Goal: Task Accomplishment & Management: Use online tool/utility

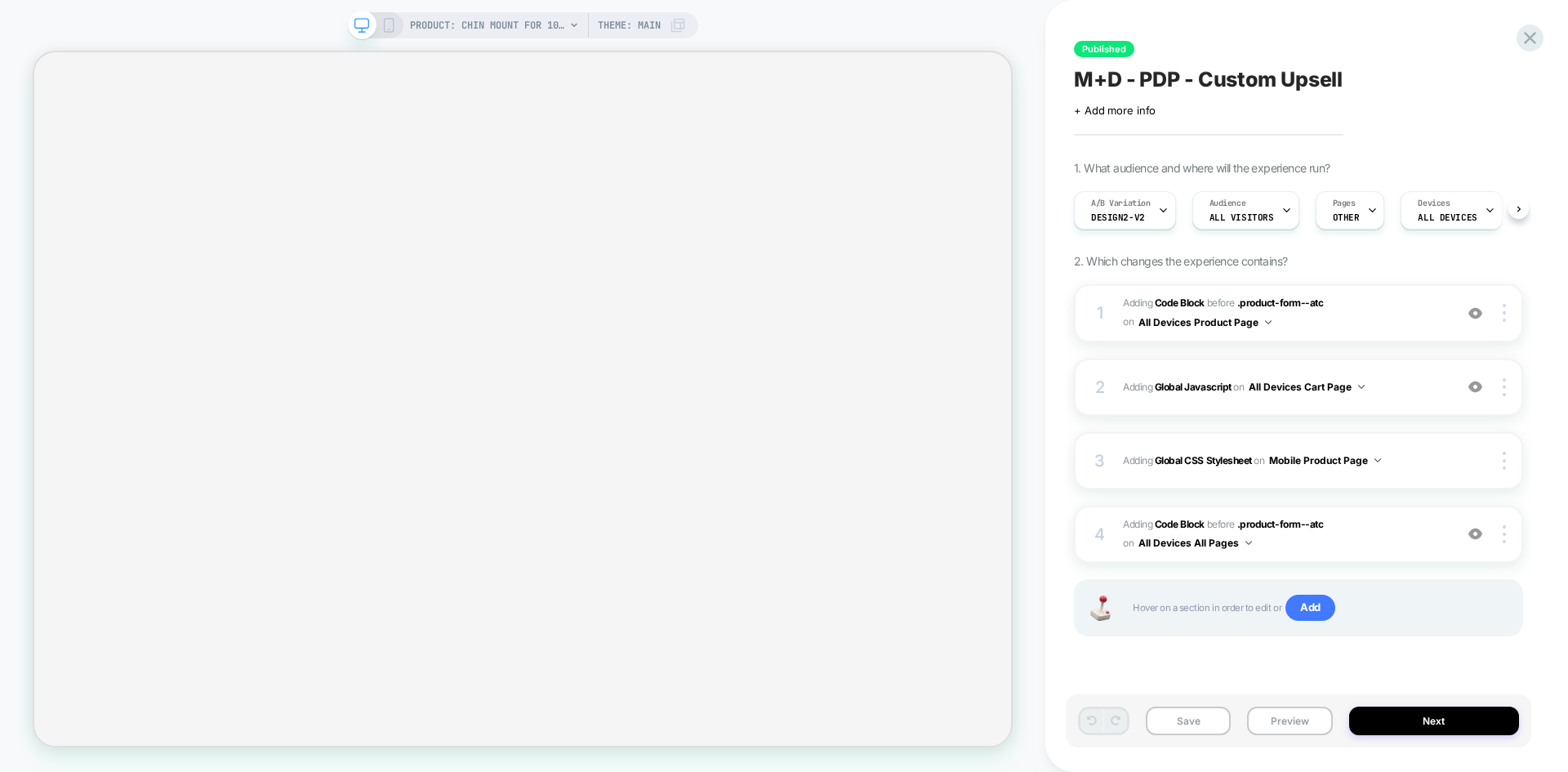
scroll to position [0, 1]
click at [1152, 213] on div "A/B Variation Design2-V2" at bounding box center [1119, 210] width 92 height 36
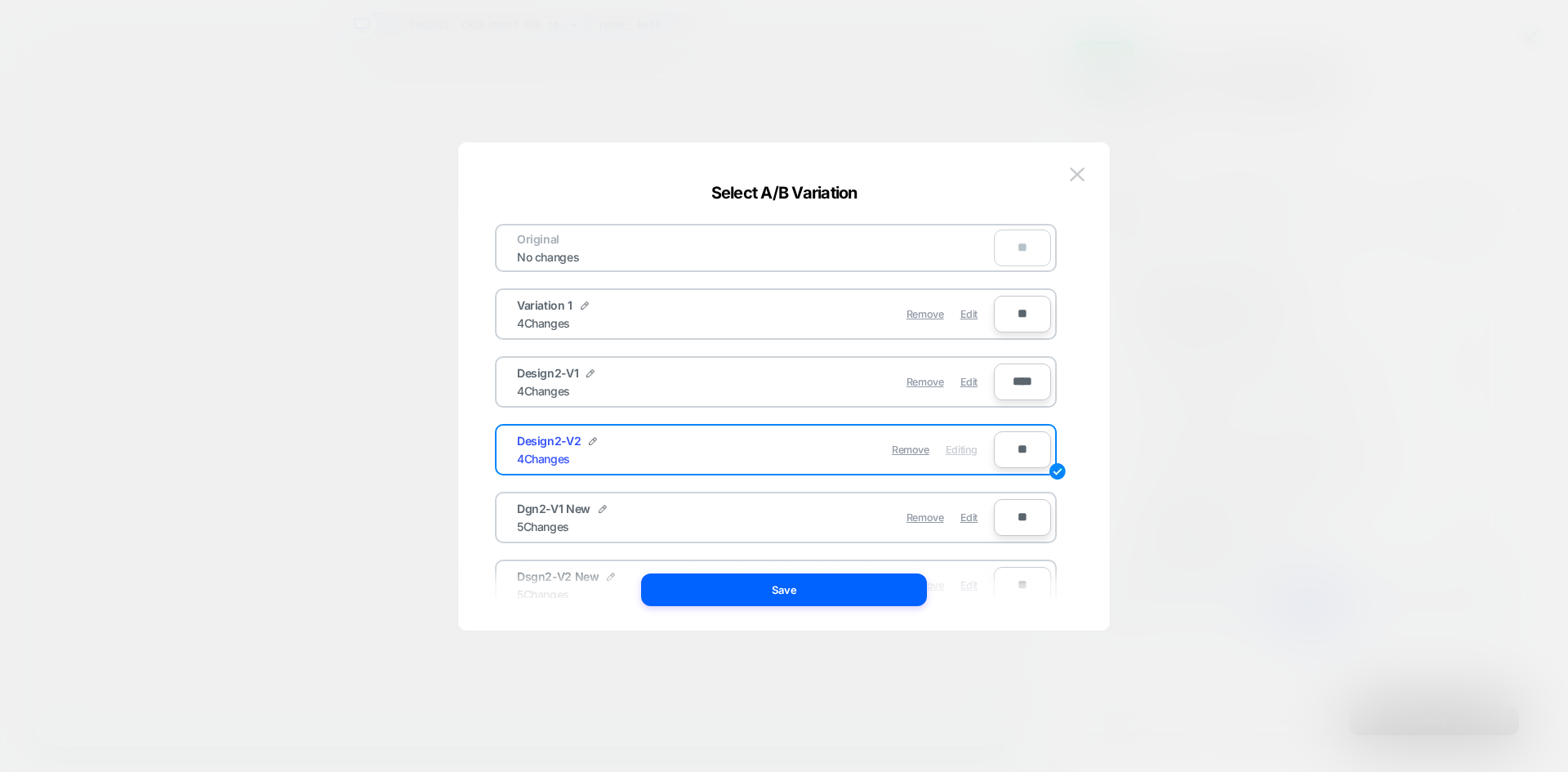
click at [1152, 213] on div at bounding box center [784, 386] width 1568 height 772
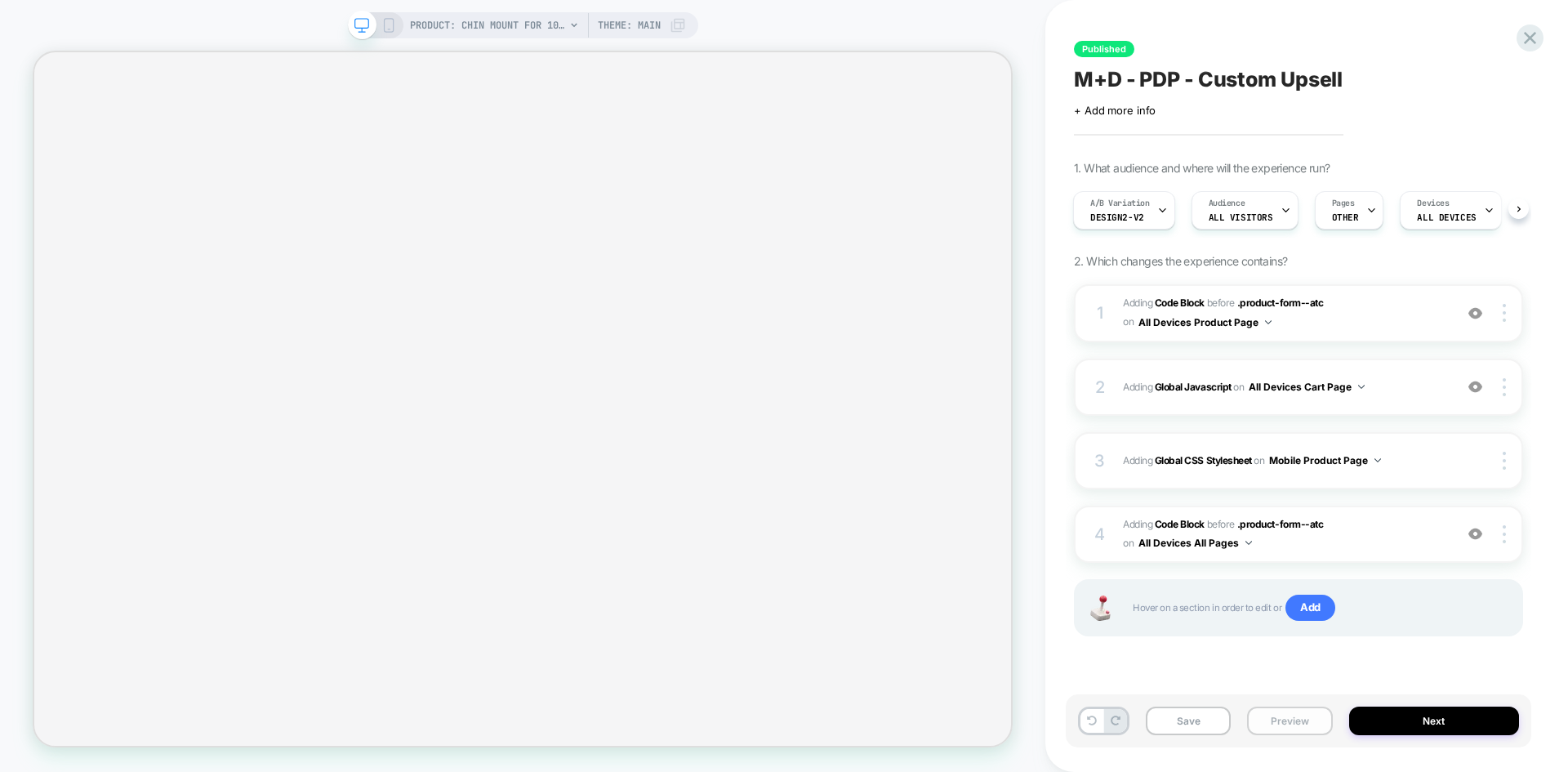
click at [1287, 711] on button "Preview" at bounding box center [1289, 721] width 85 height 28
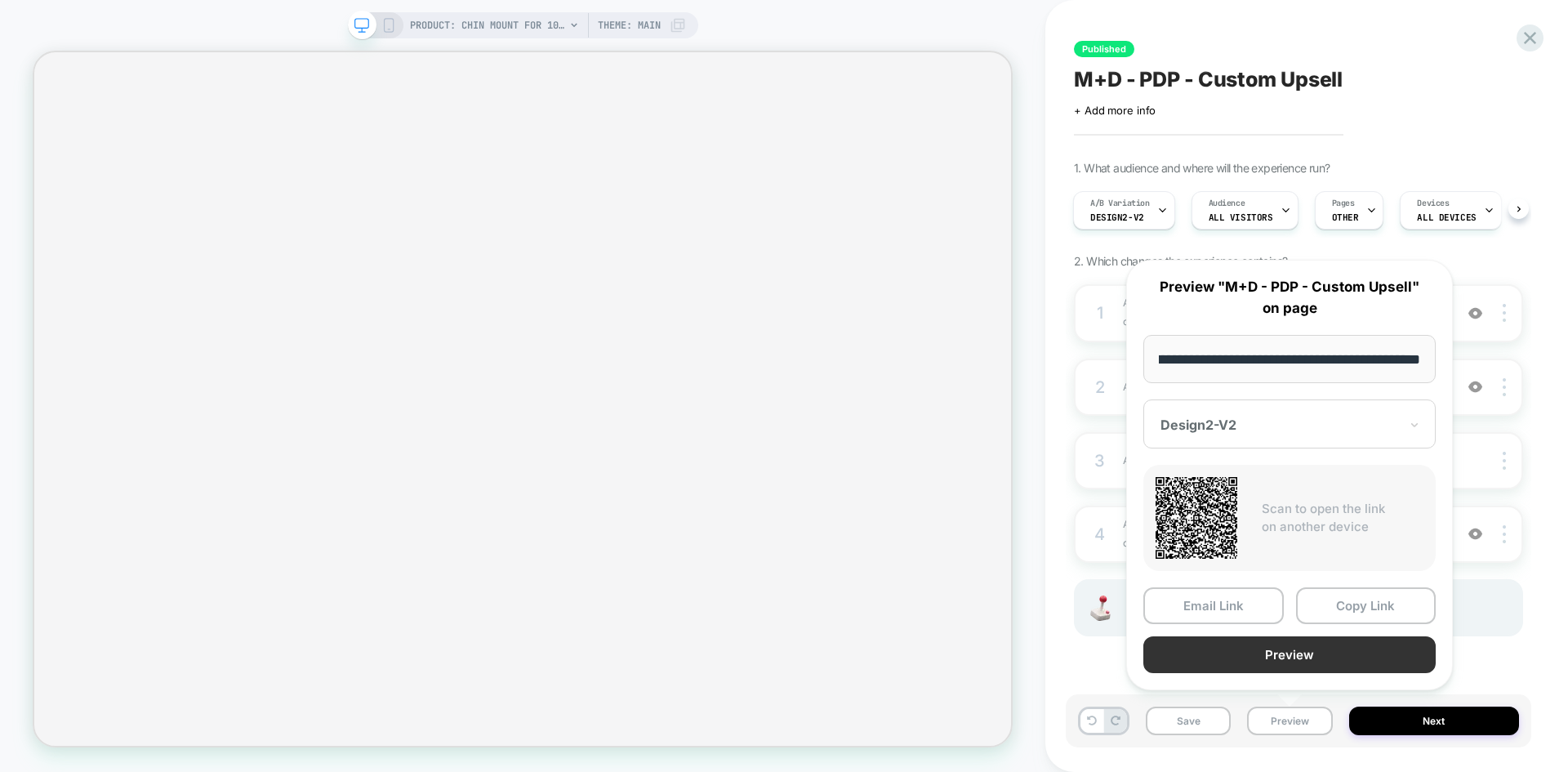
scroll to position [0, 0]
click at [1277, 656] on button "Preview" at bounding box center [1289, 654] width 293 height 36
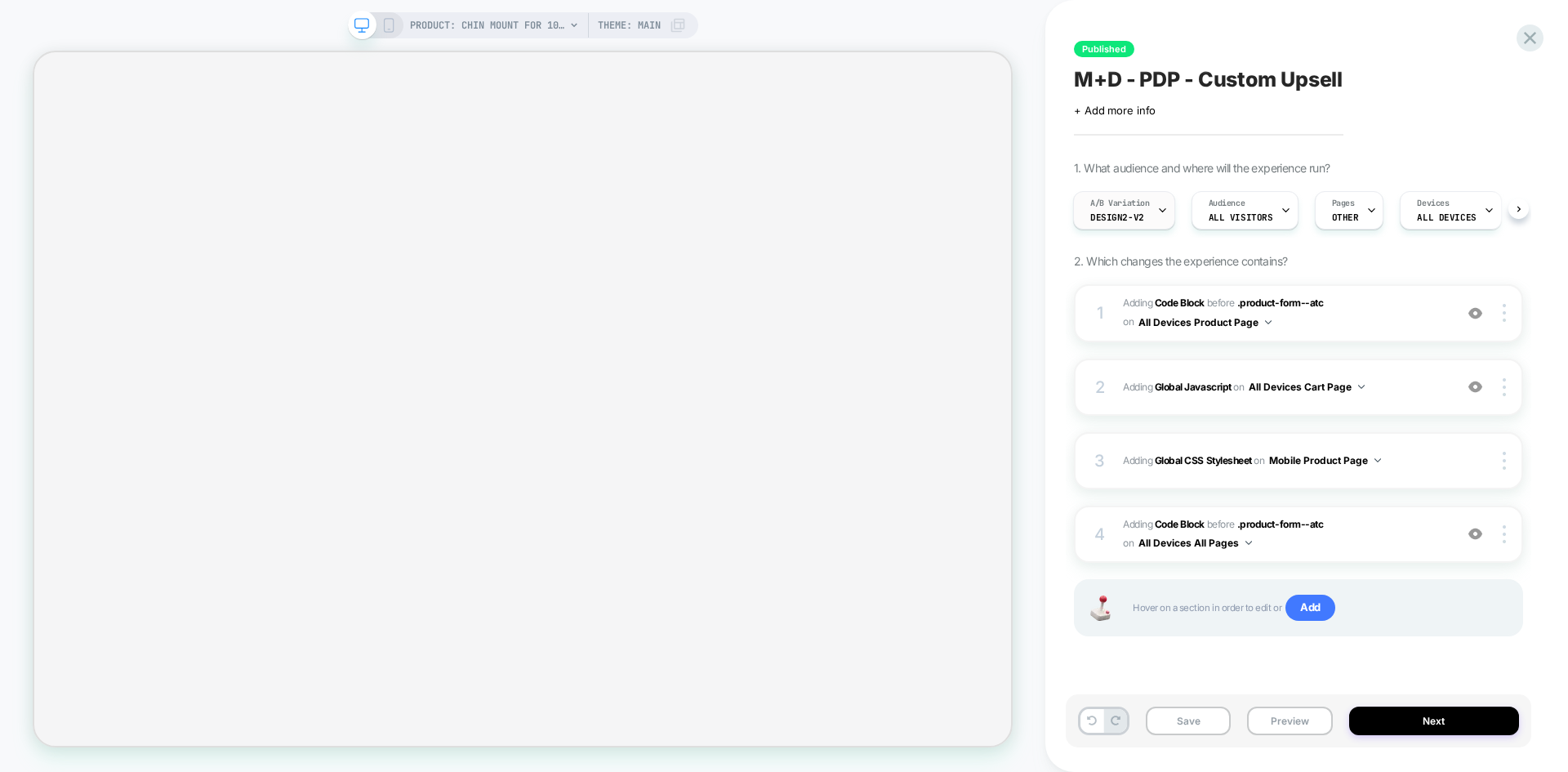
click at [1138, 212] on span "Design2-V2" at bounding box center [1117, 217] width 54 height 12
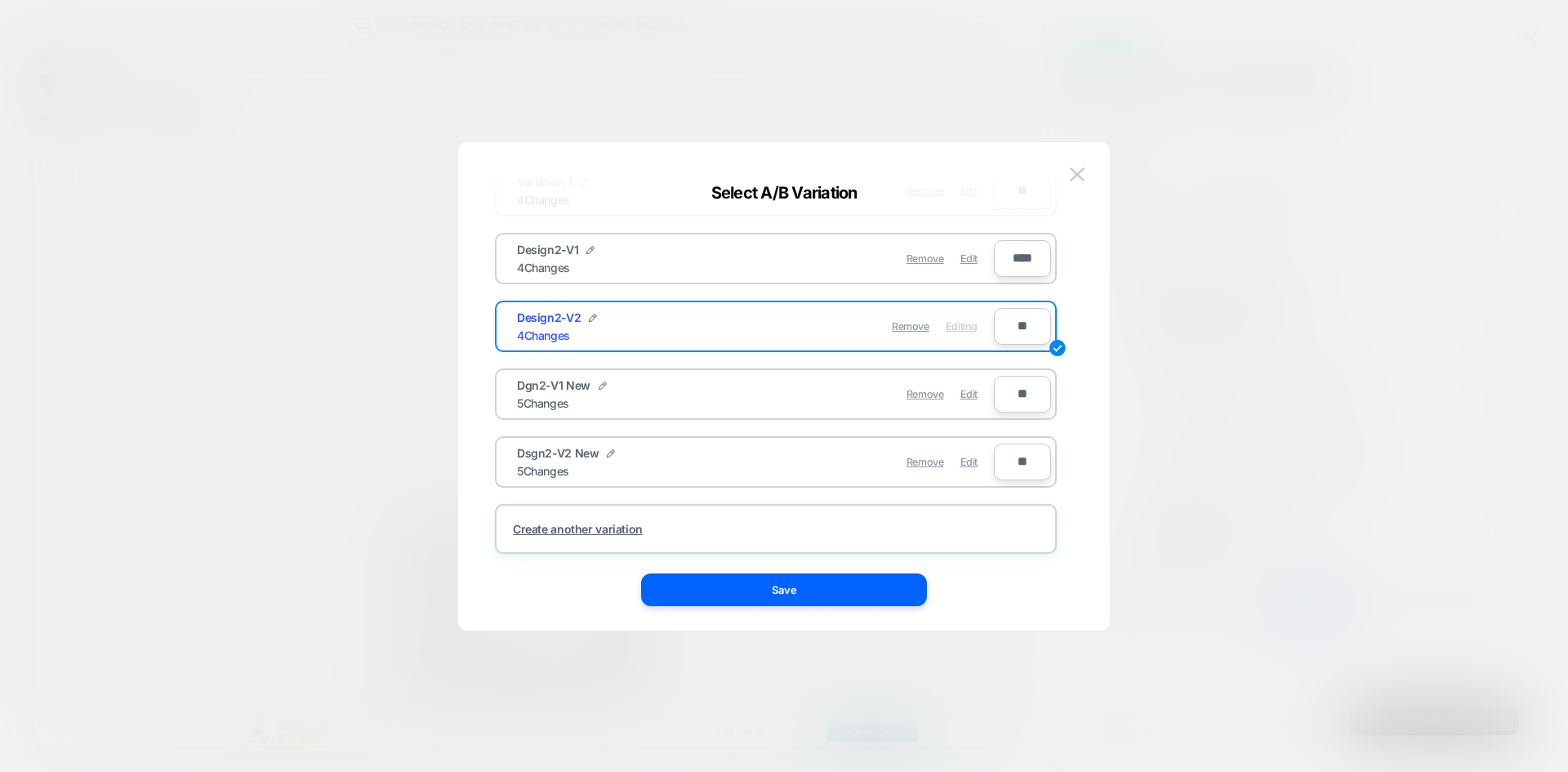
scroll to position [129, 0]
click at [1073, 180] on img at bounding box center [1077, 174] width 15 height 14
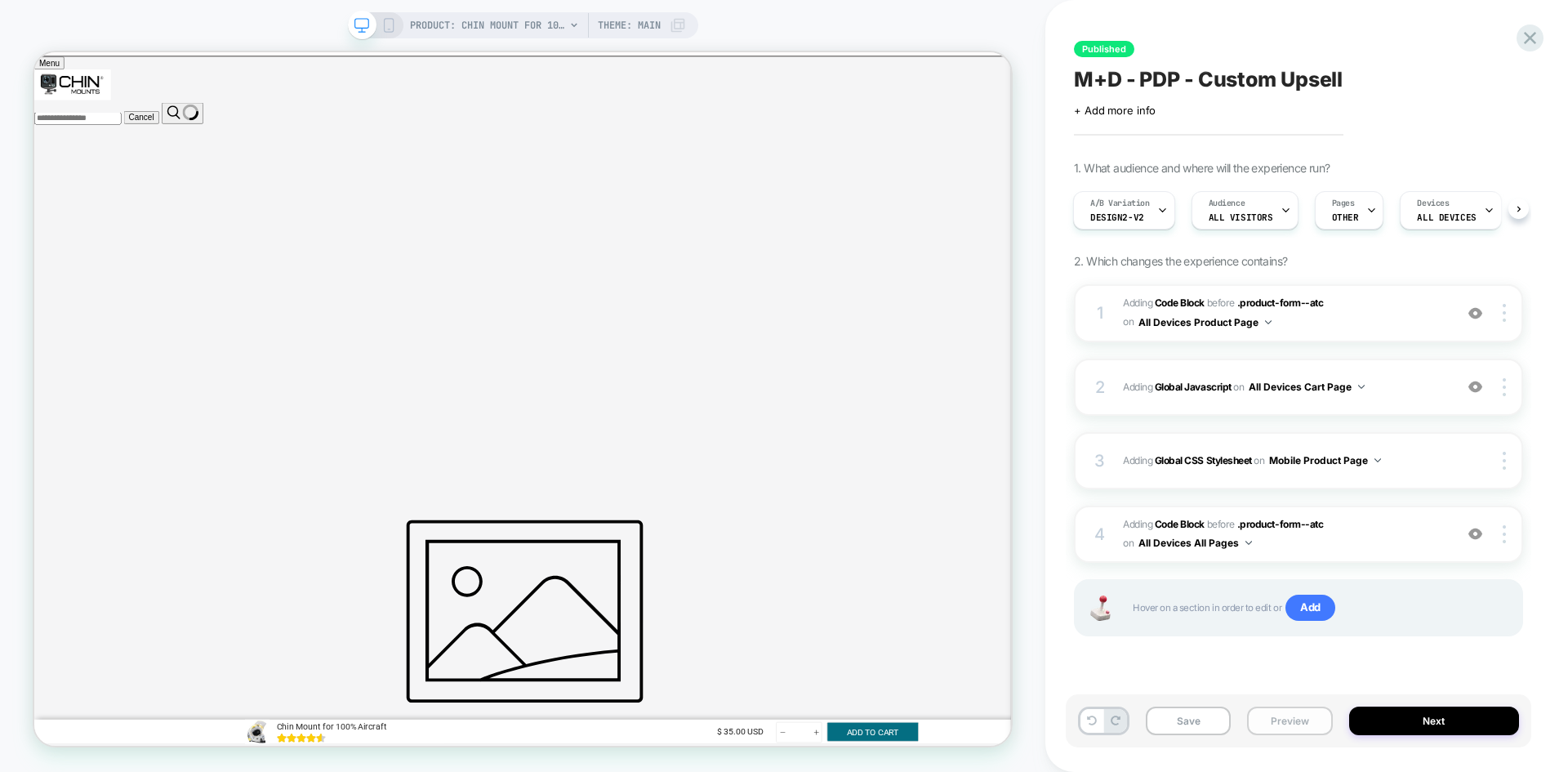
click at [0, 0] on button "Preview" at bounding box center [0, 0] width 0 height 0
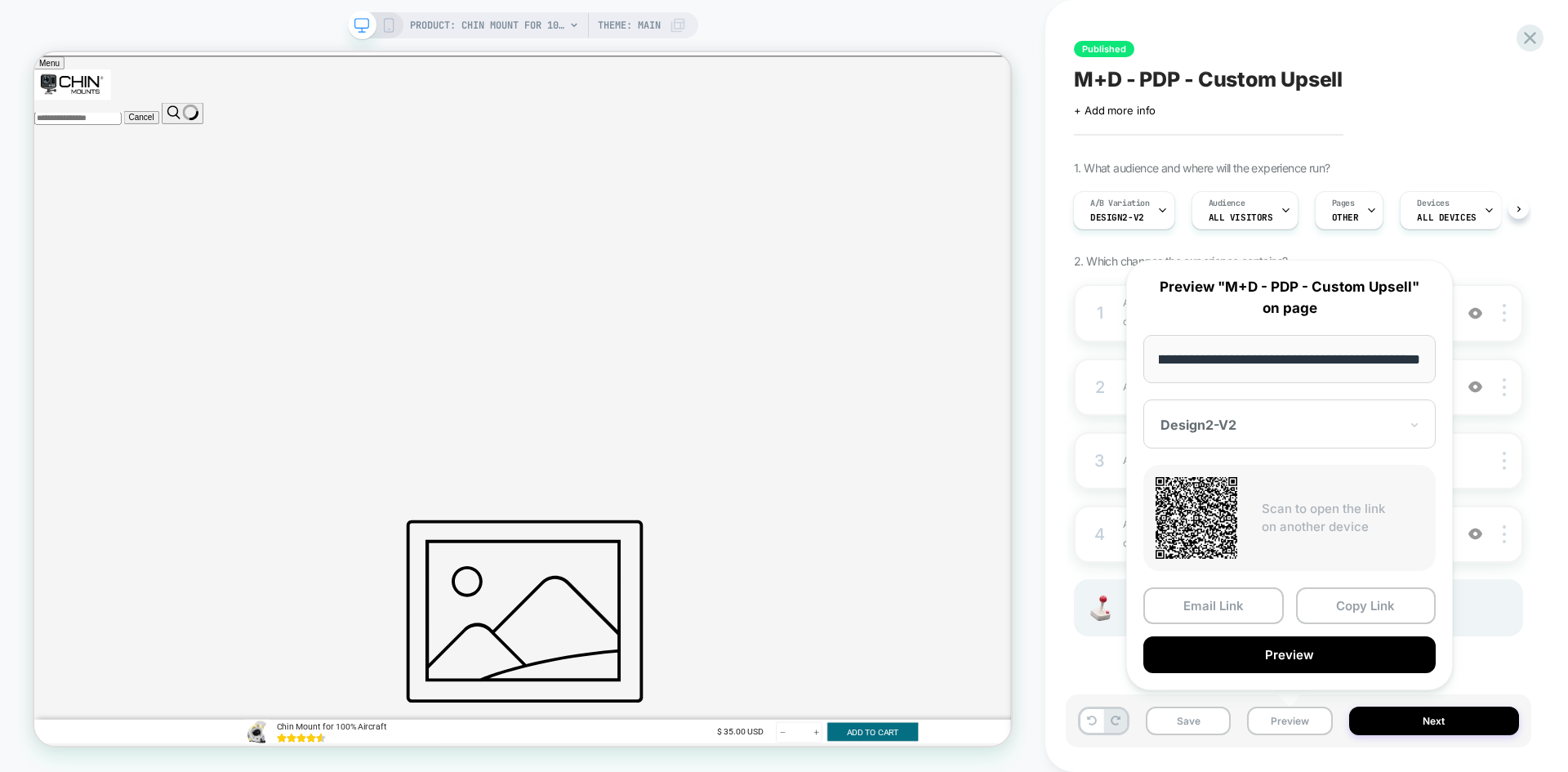
scroll to position [0, 0]
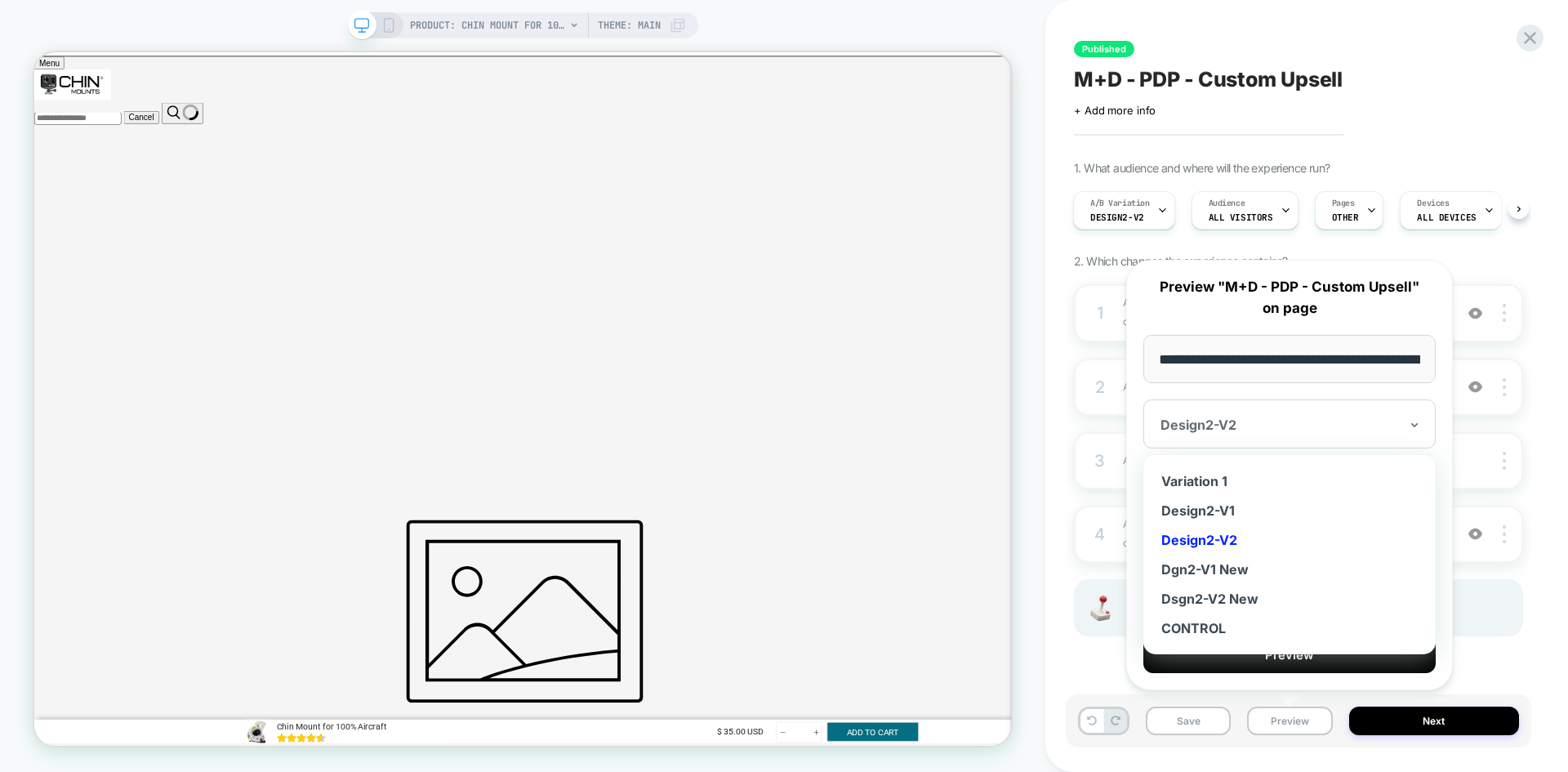
click at [1287, 414] on div "Design2-V2" at bounding box center [1289, 424] width 293 height 49
click at [1237, 571] on div "Dgn2-V1 New" at bounding box center [1289, 569] width 276 height 29
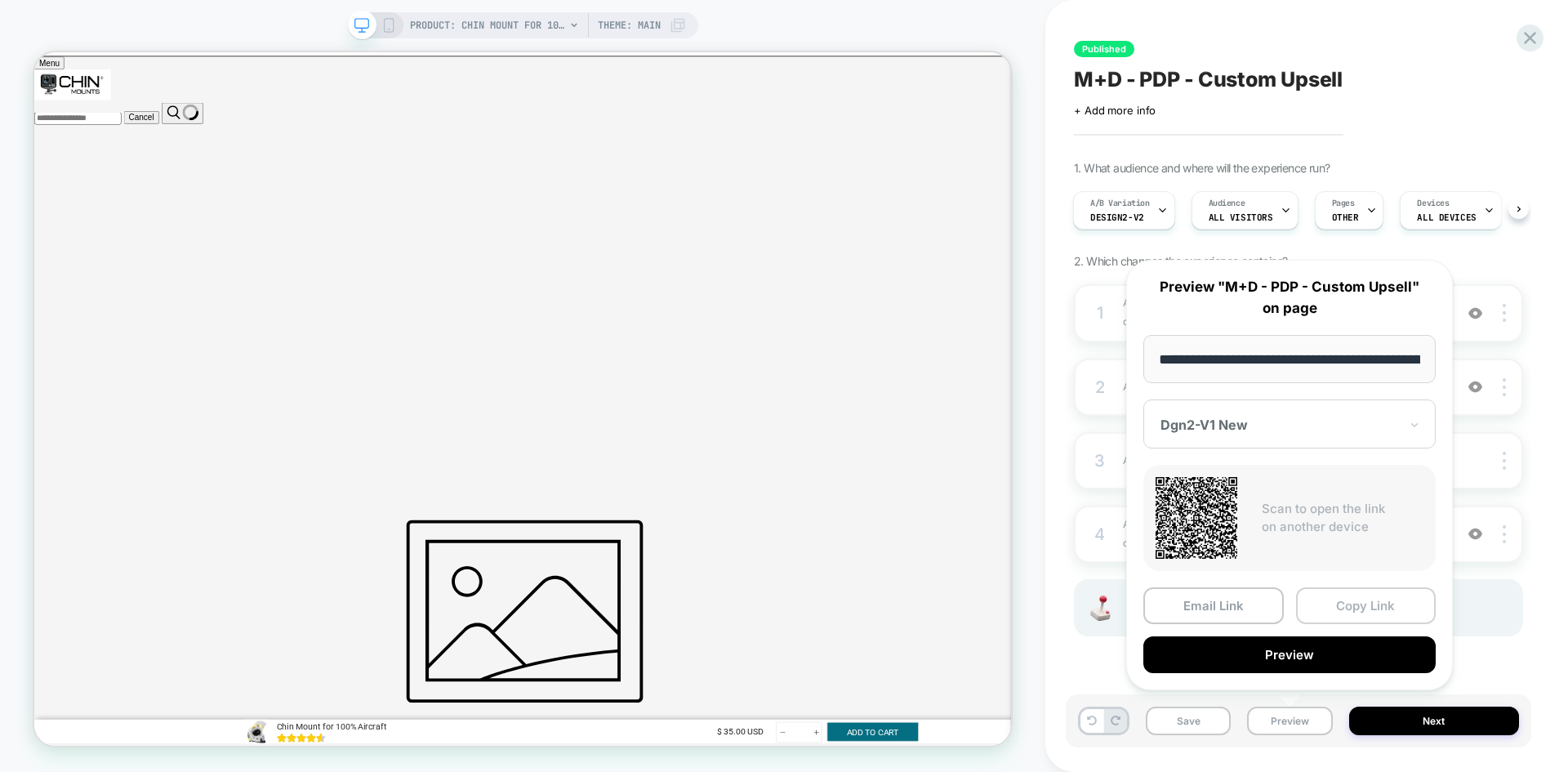
click at [1370, 607] on button "Copy Link" at bounding box center [1366, 605] width 140 height 36
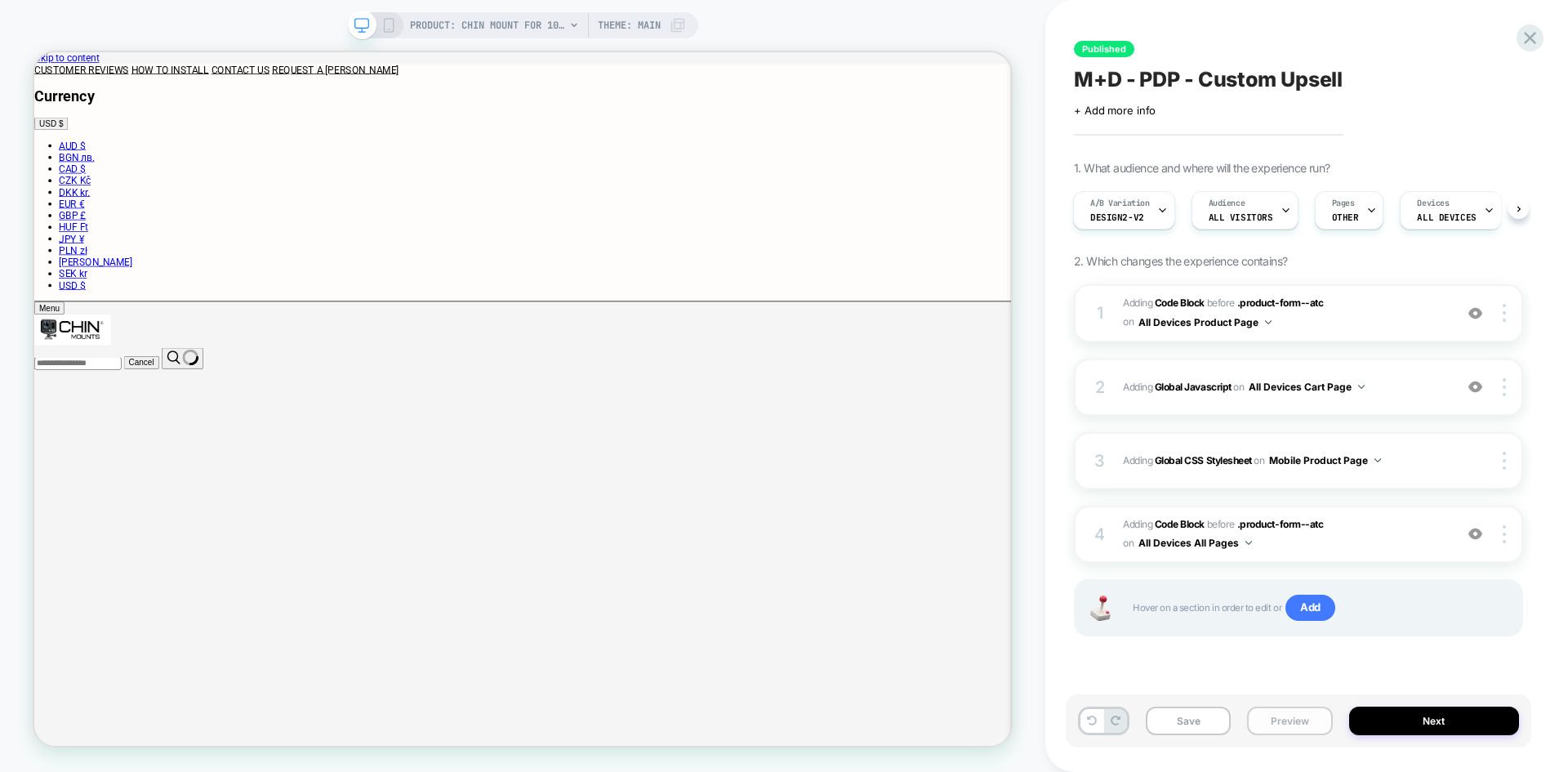
click at [0, 0] on button "Preview" at bounding box center [0, 0] width 0 height 0
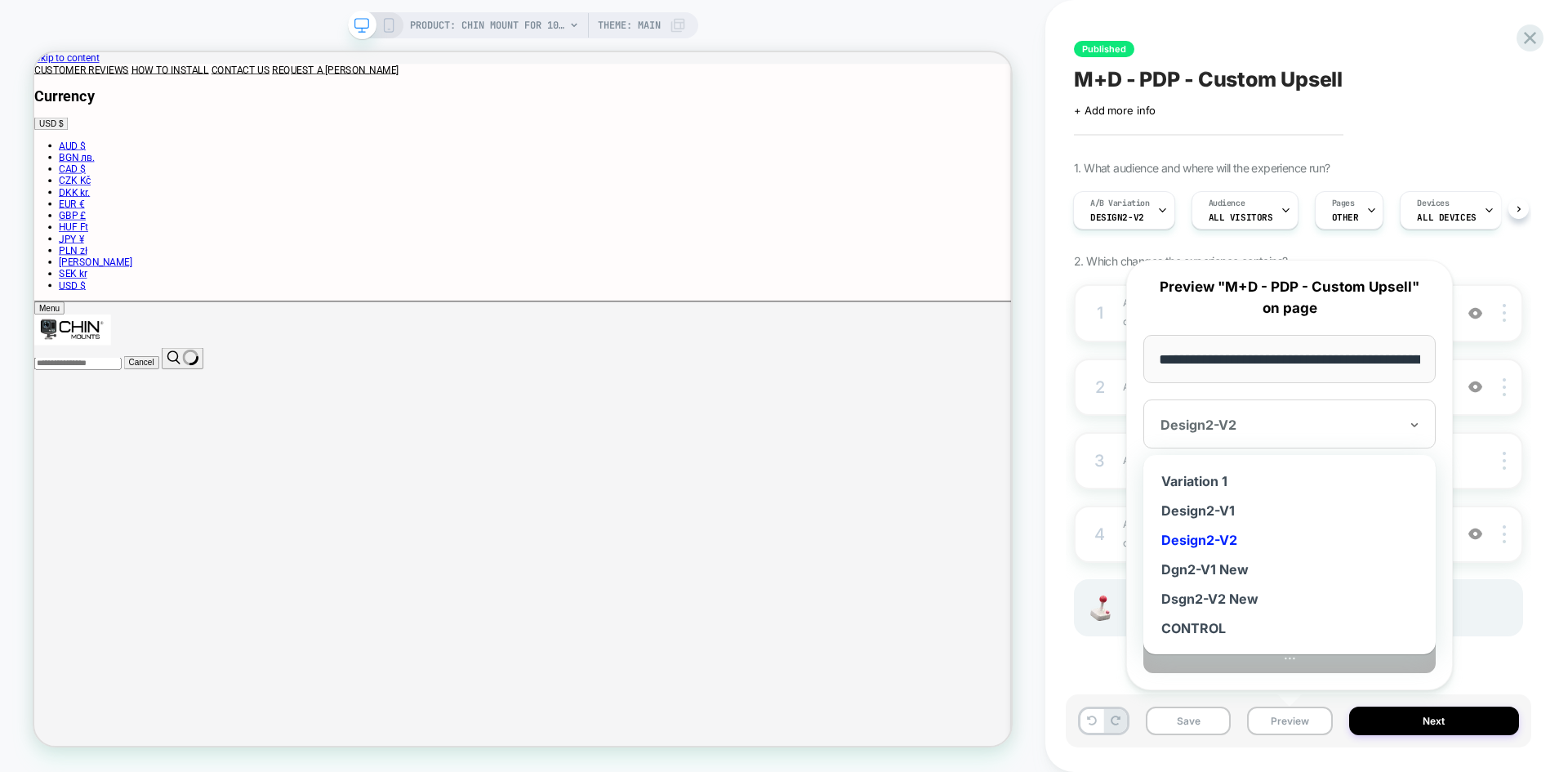
click at [1336, 420] on div at bounding box center [1280, 425] width 239 height 17
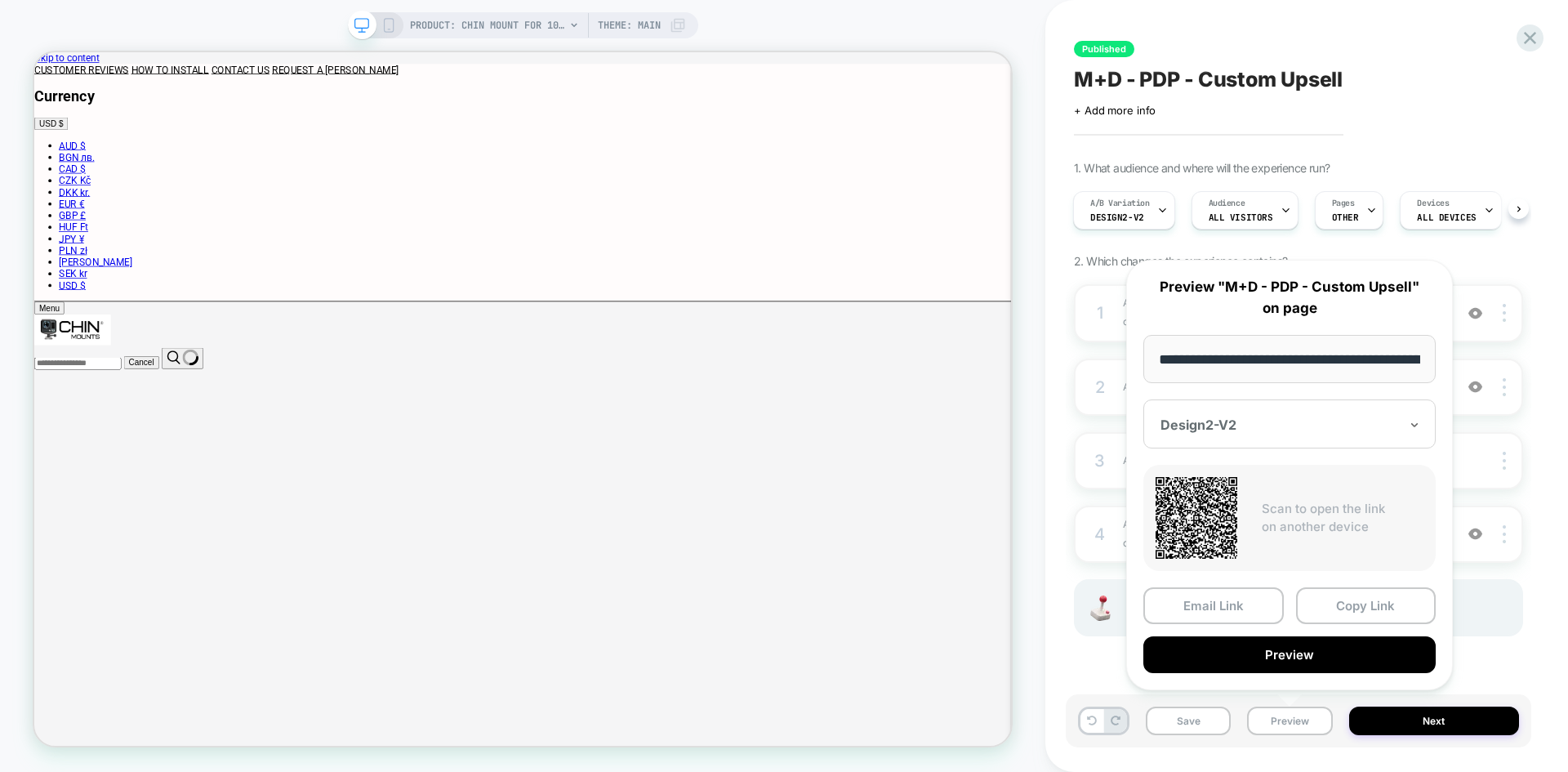
click at [1389, 435] on div "Design2-V2" at bounding box center [1289, 424] width 293 height 49
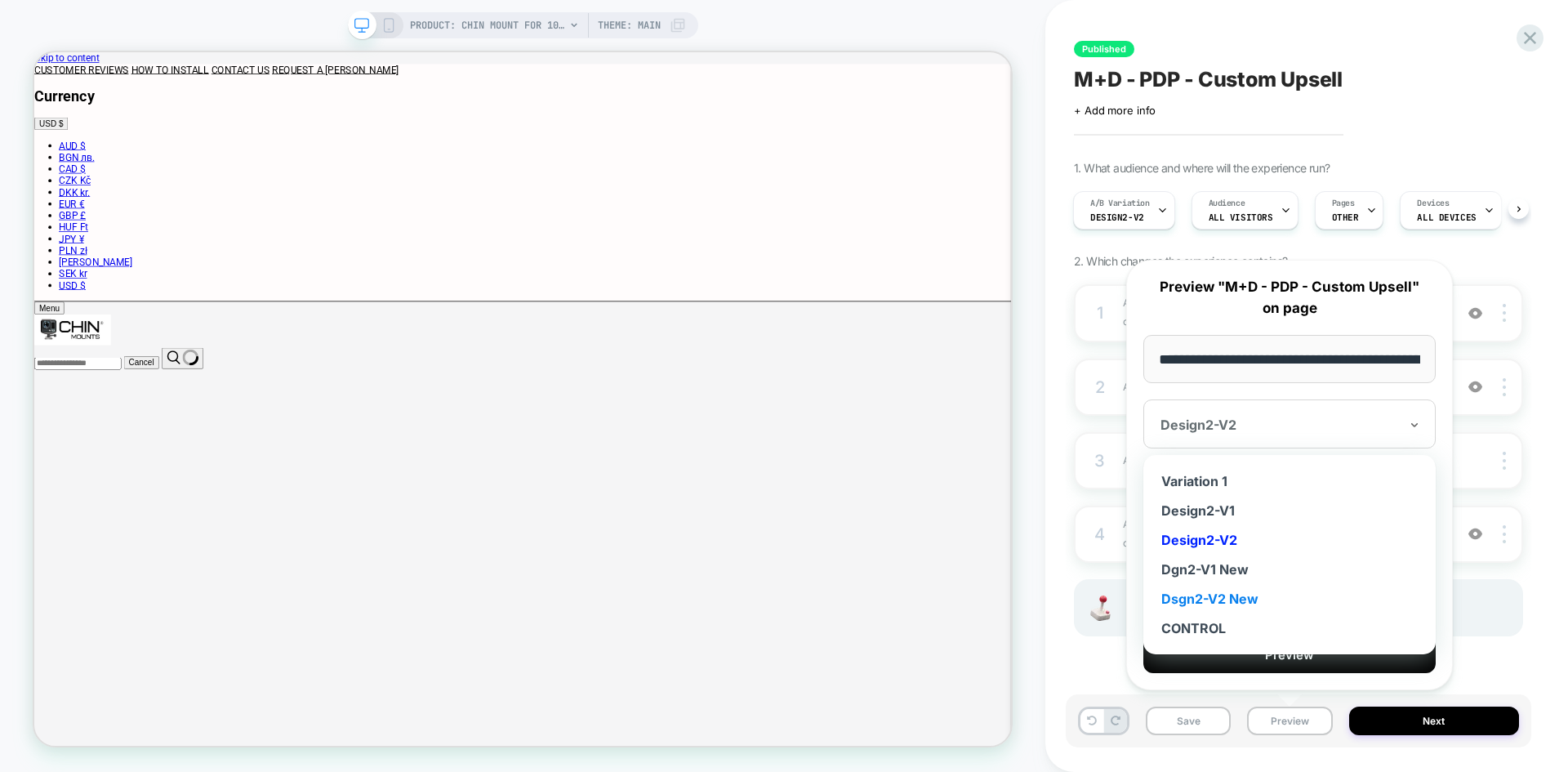
click at [1255, 597] on div "Dsgn2-V2 New" at bounding box center [1289, 598] width 276 height 29
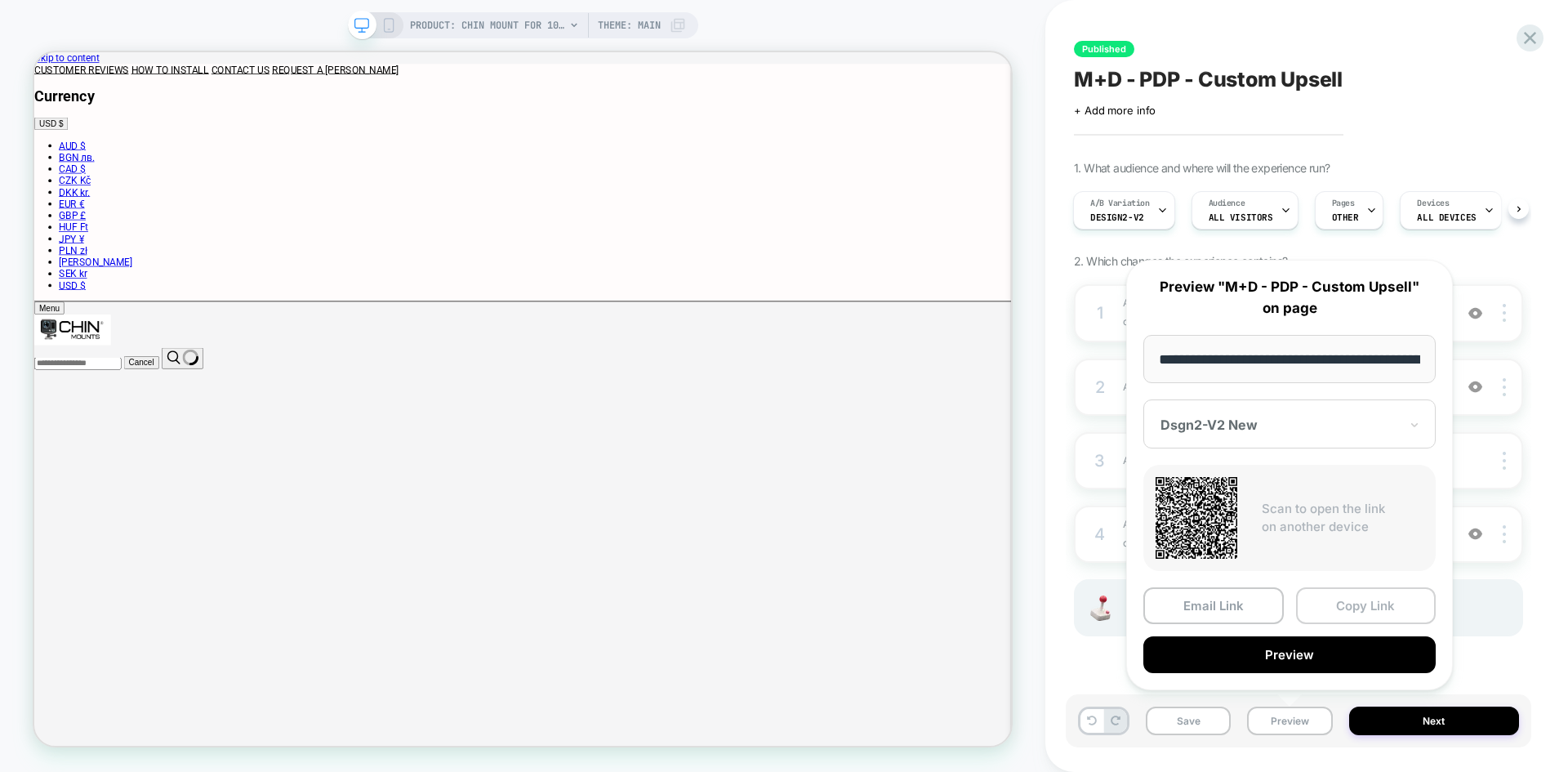
click at [1334, 611] on button "Copy Link" at bounding box center [1366, 605] width 140 height 36
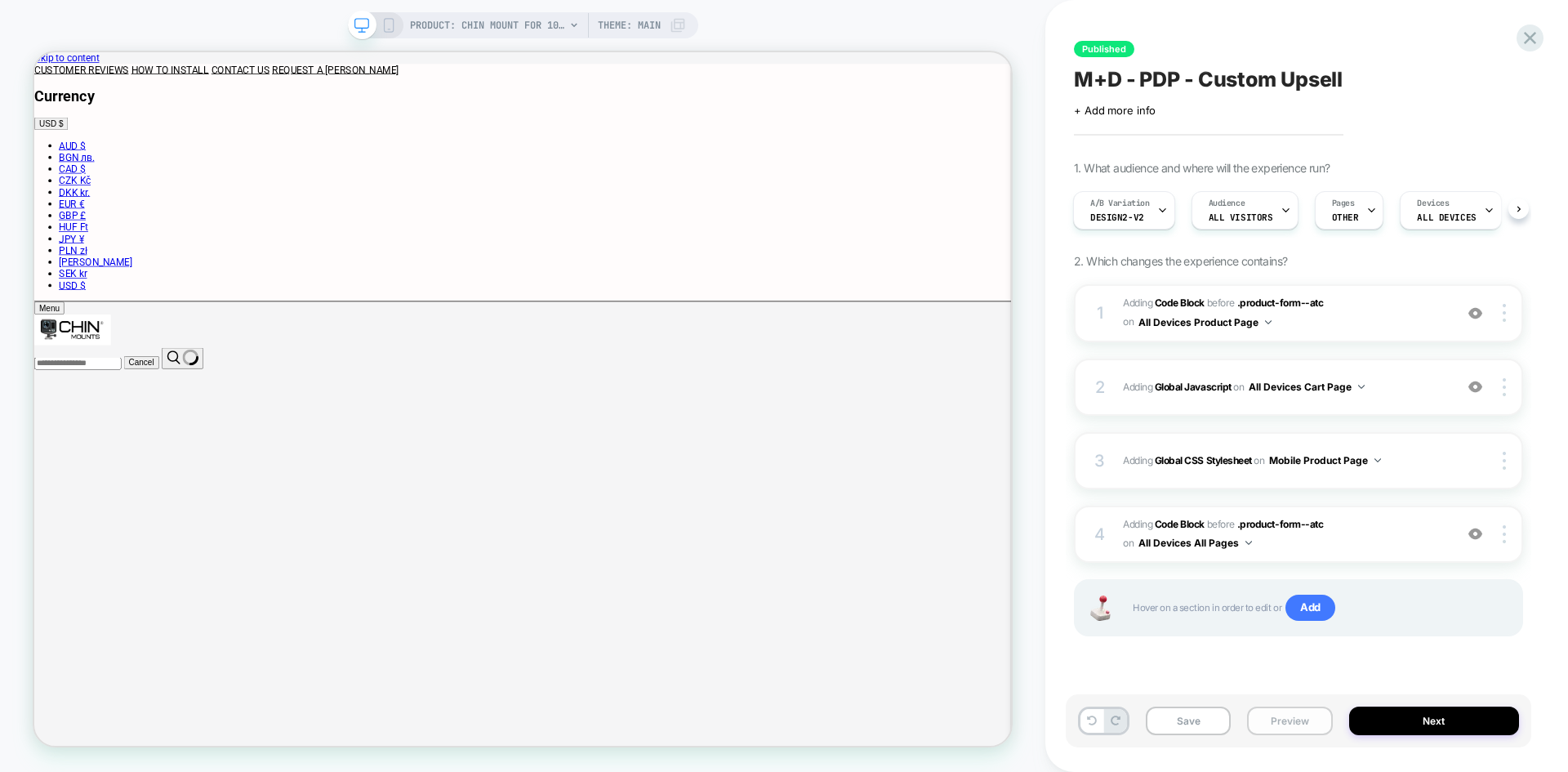
click at [0, 0] on button "Preview" at bounding box center [0, 0] width 0 height 0
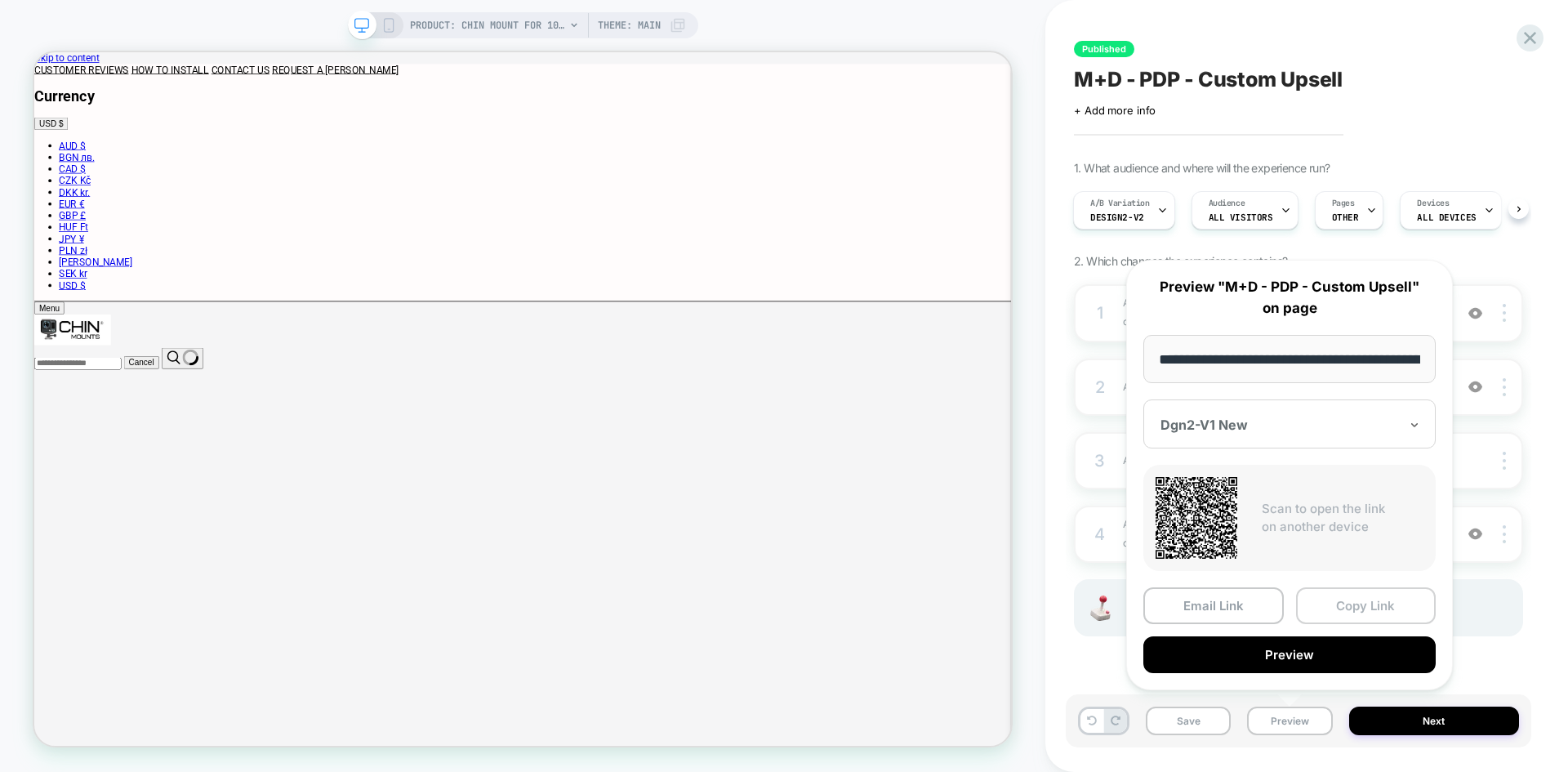
click at [1352, 604] on button "Copy Link" at bounding box center [1366, 605] width 140 height 36
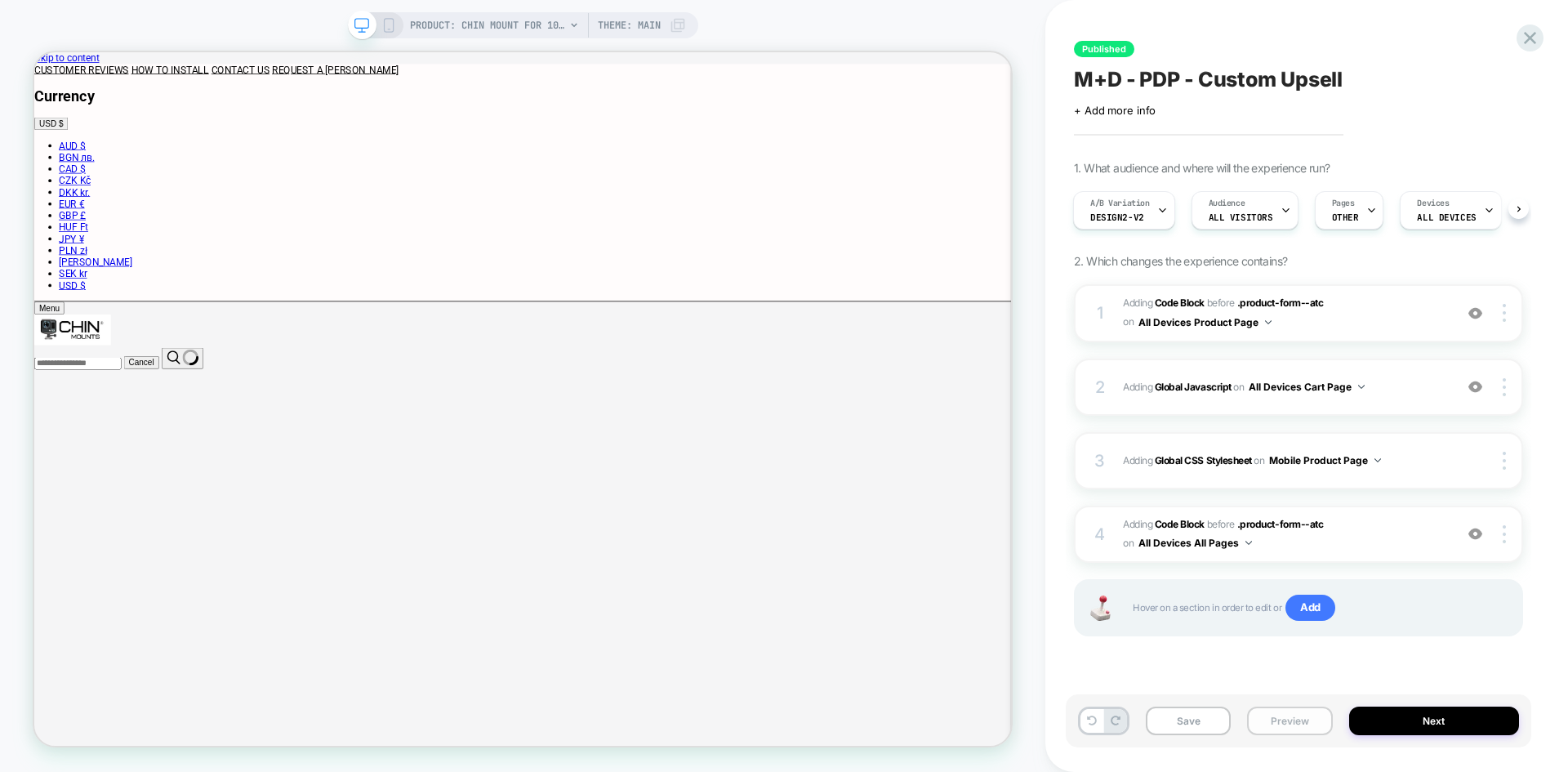
click at [0, 0] on button "Preview" at bounding box center [0, 0] width 0 height 0
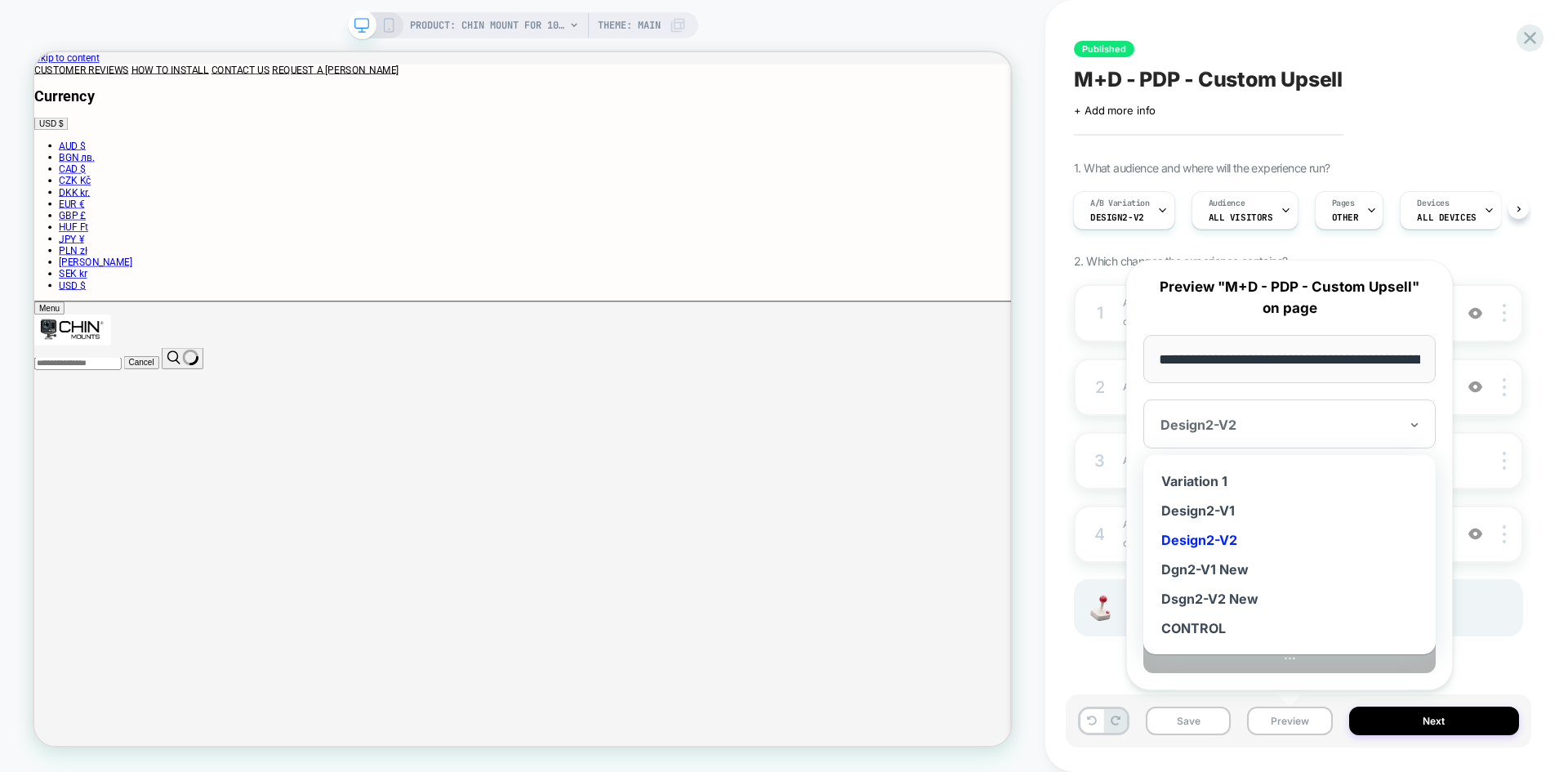
drag, startPoint x: 1253, startPoint y: 422, endPoint x: 1172, endPoint y: 430, distance: 81.4
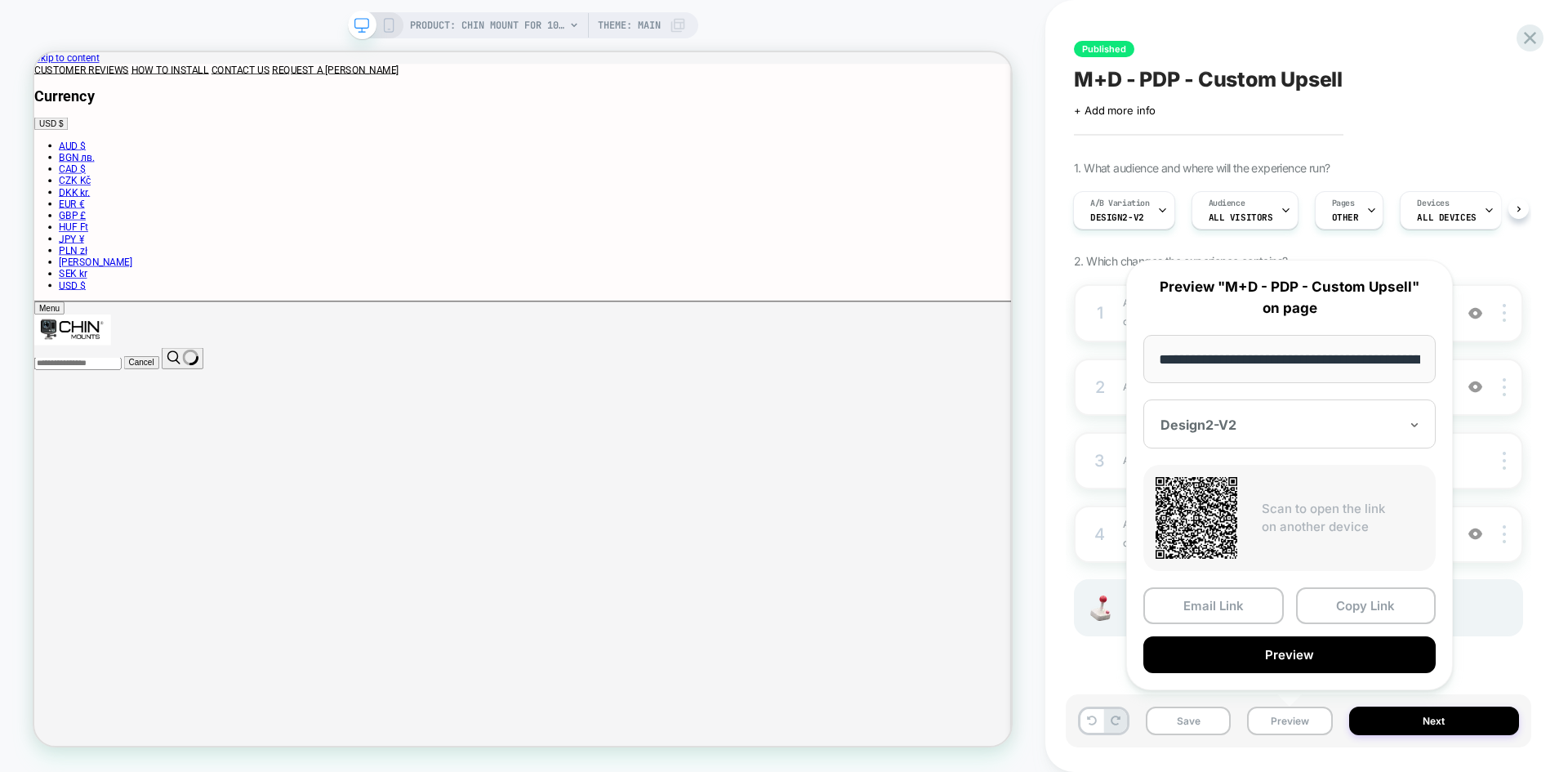
drag, startPoint x: 1154, startPoint y: 428, endPoint x: 1243, endPoint y: 424, distance: 89.1
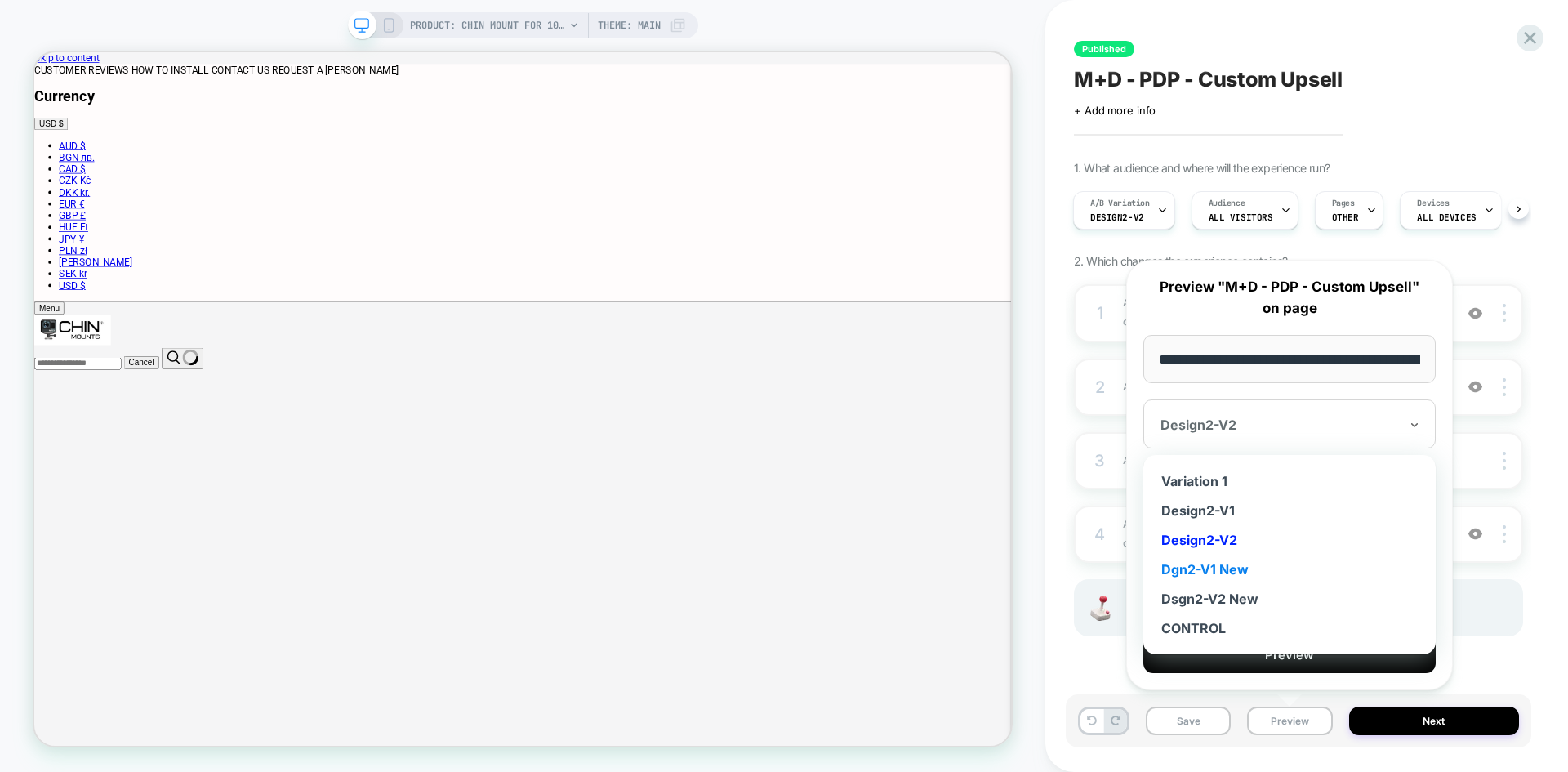
click at [1226, 566] on div "Dgn2-V1 New" at bounding box center [1289, 569] width 276 height 29
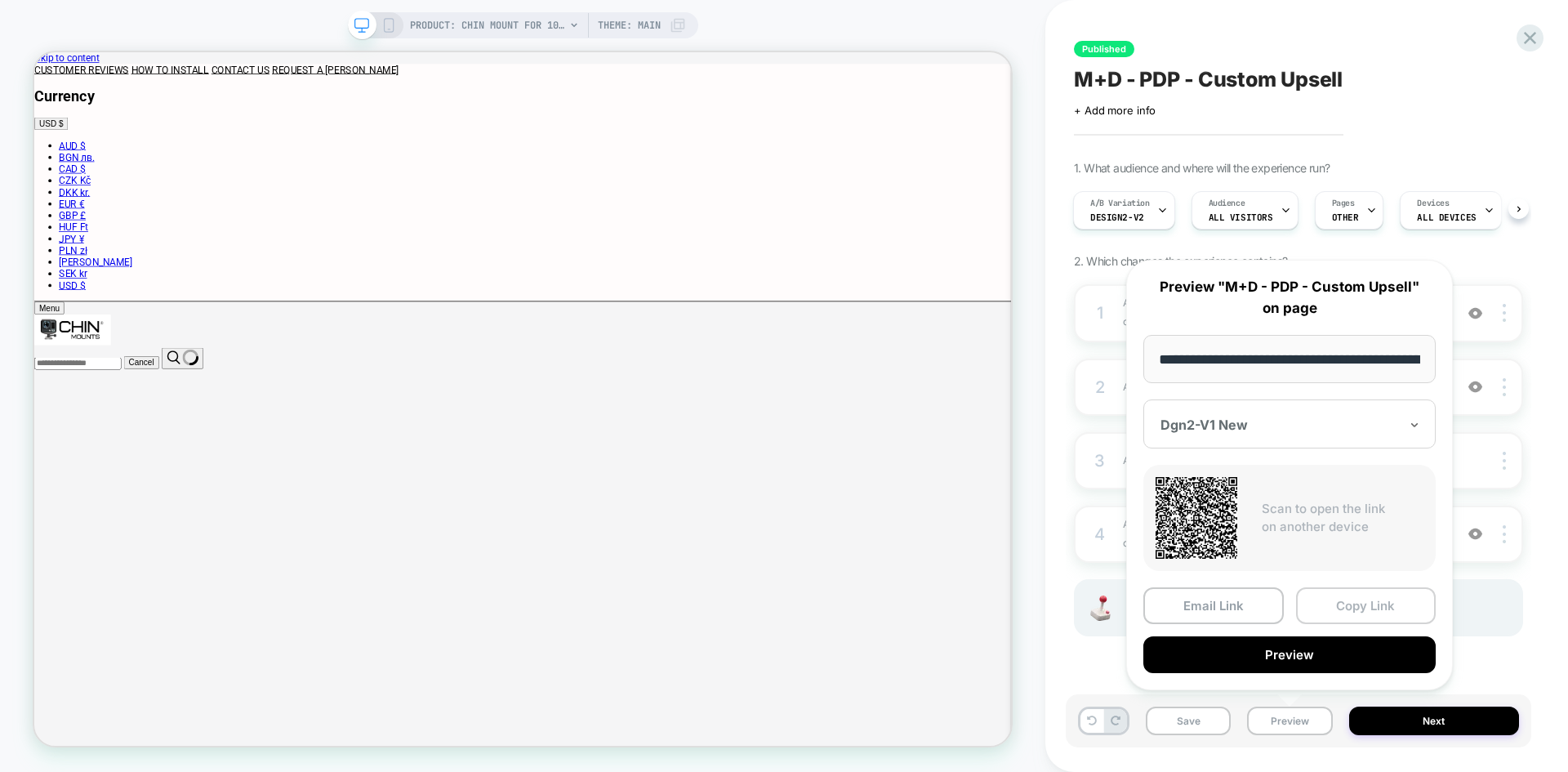
click at [1362, 602] on button "Copy Link" at bounding box center [1366, 605] width 140 height 36
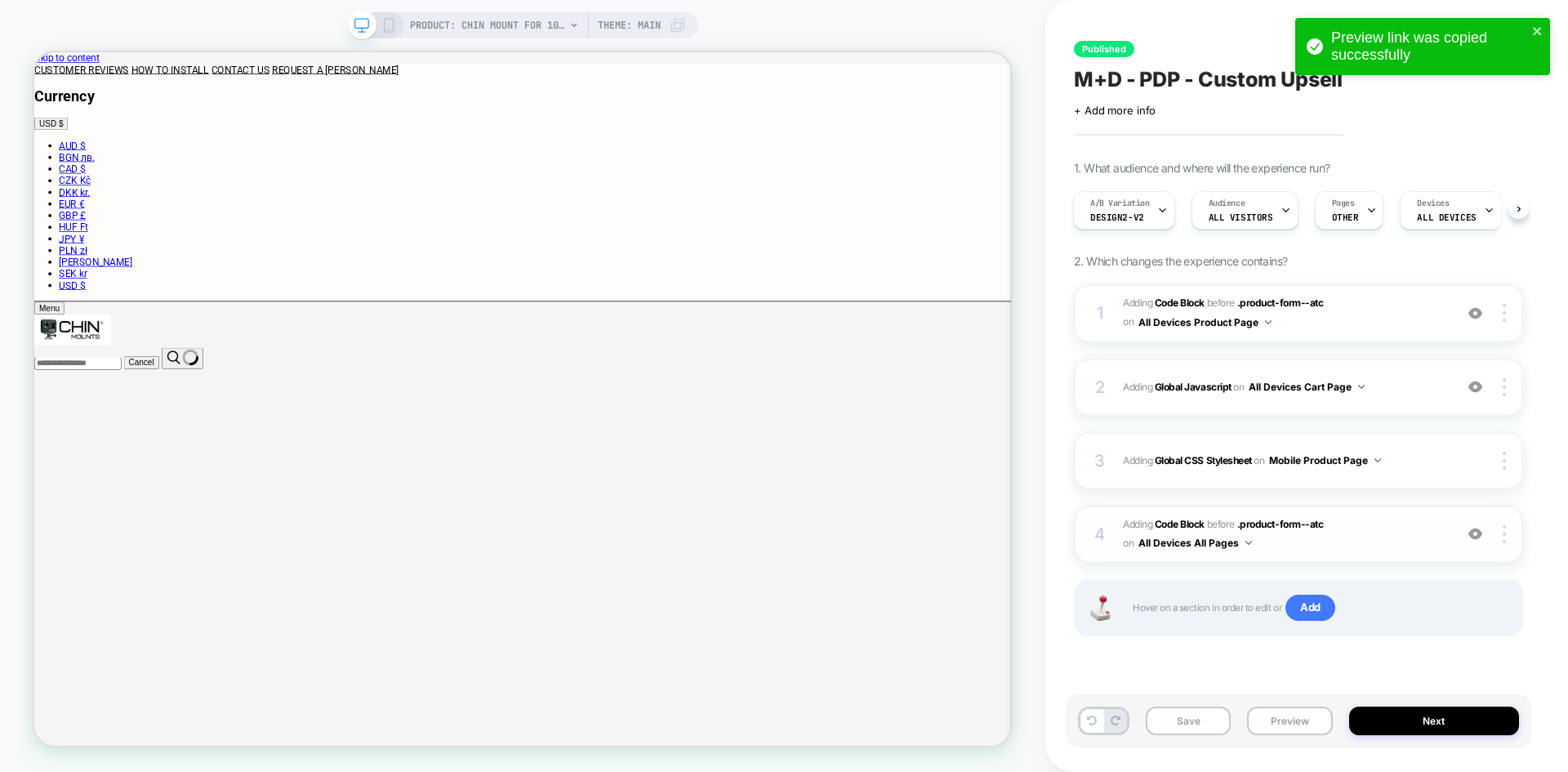
click at [1235, 541] on button "All Devices All Pages" at bounding box center [1195, 542] width 114 height 21
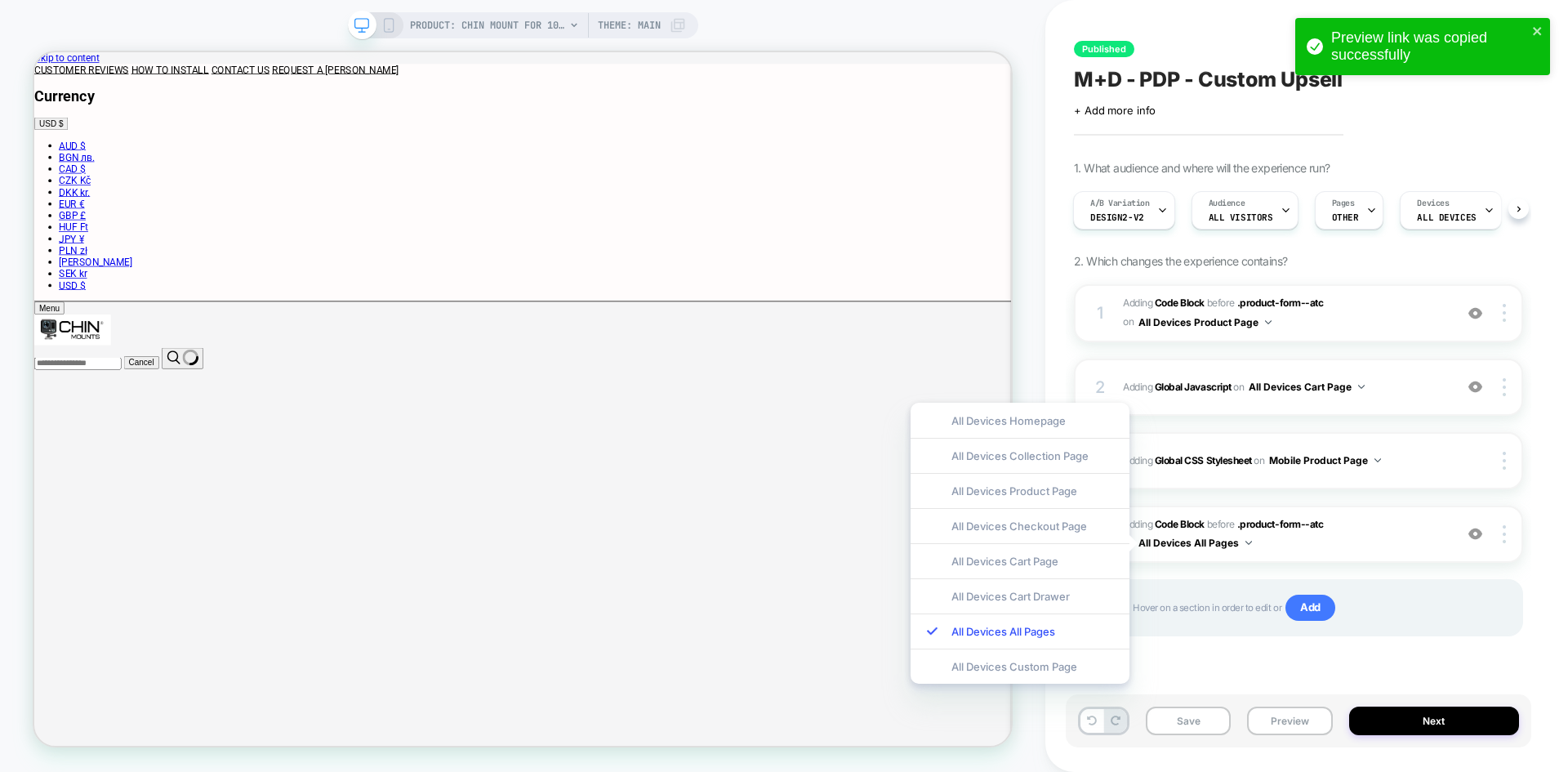
click at [0, 0] on div "1 Adding Code Block BEFORE .product-form--atc .product-form--atc on All Devices…" at bounding box center [0, 0] width 0 height 0
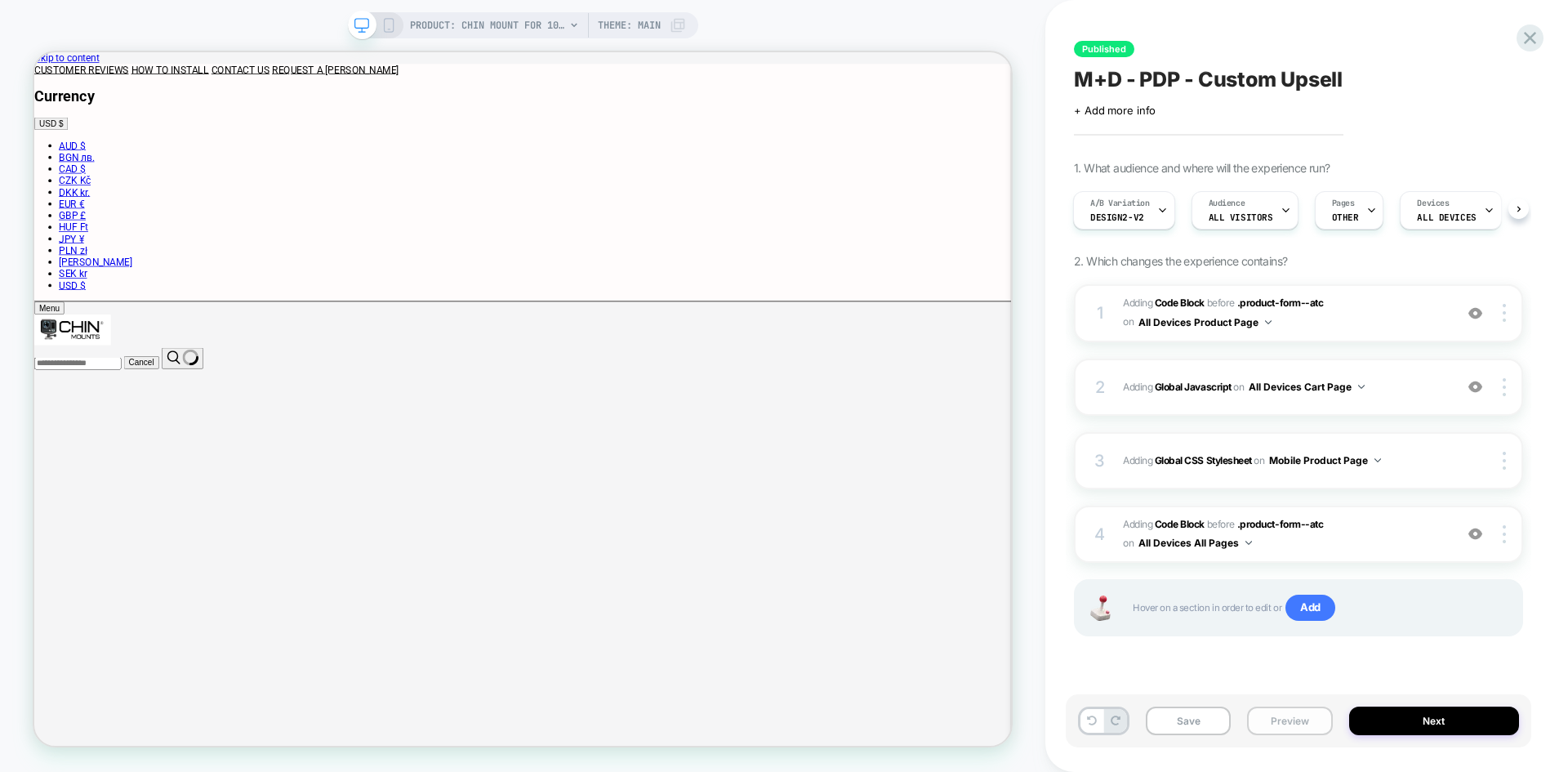
click at [0, 0] on button "Preview" at bounding box center [0, 0] width 0 height 0
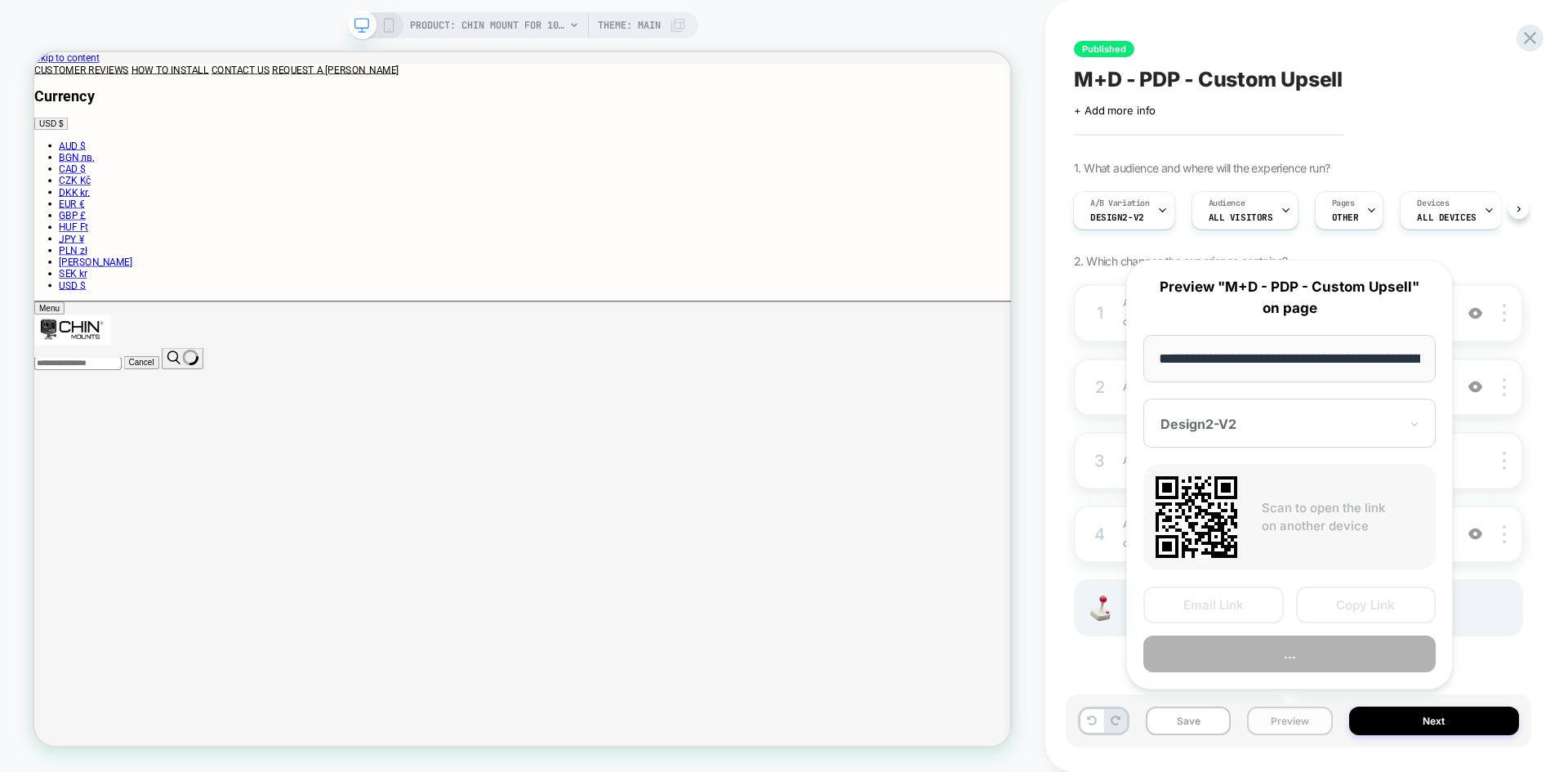
scroll to position [0, 395]
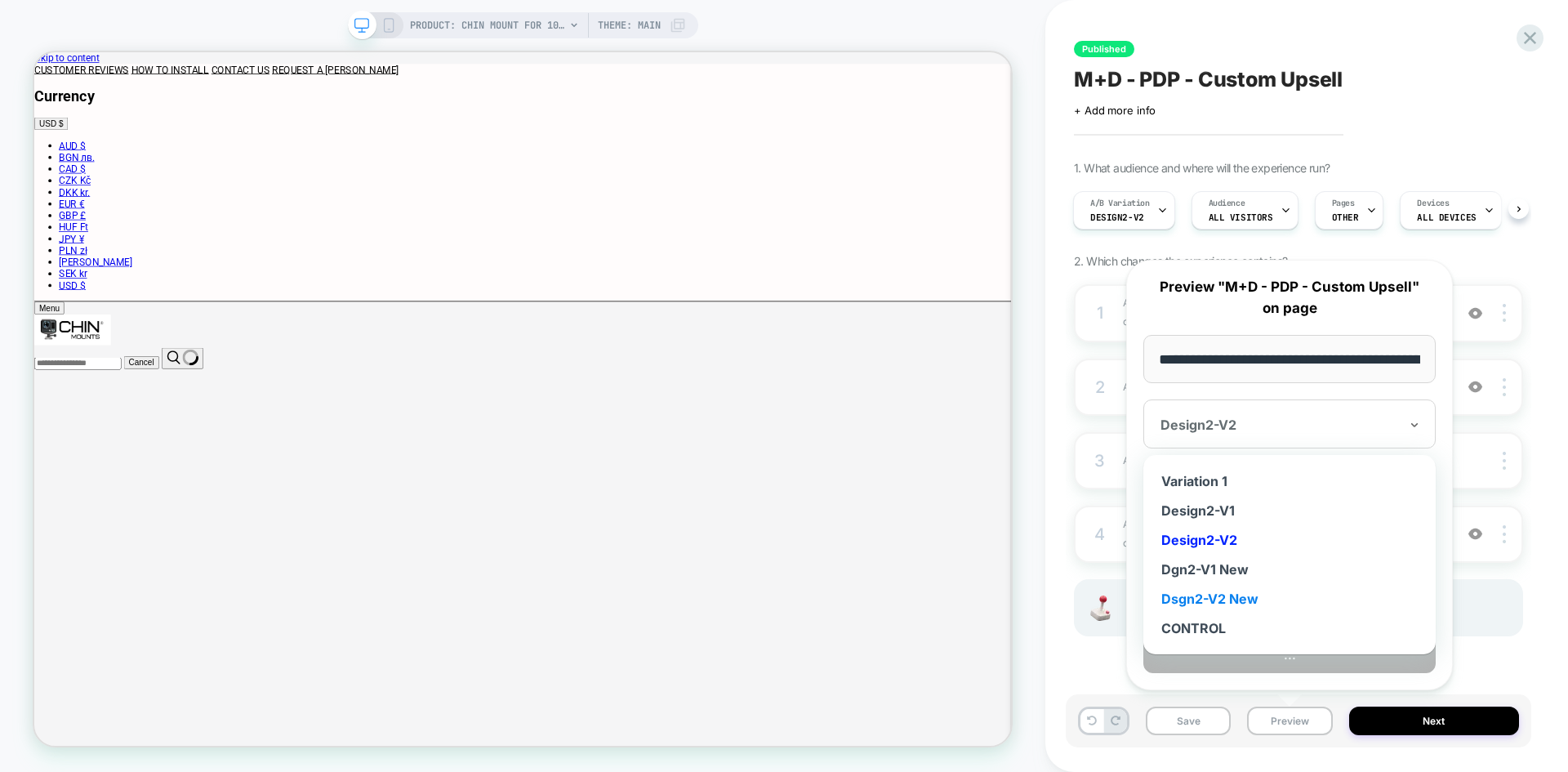
click at [1249, 602] on div "Dsgn2-V2 New" at bounding box center [1289, 598] width 276 height 29
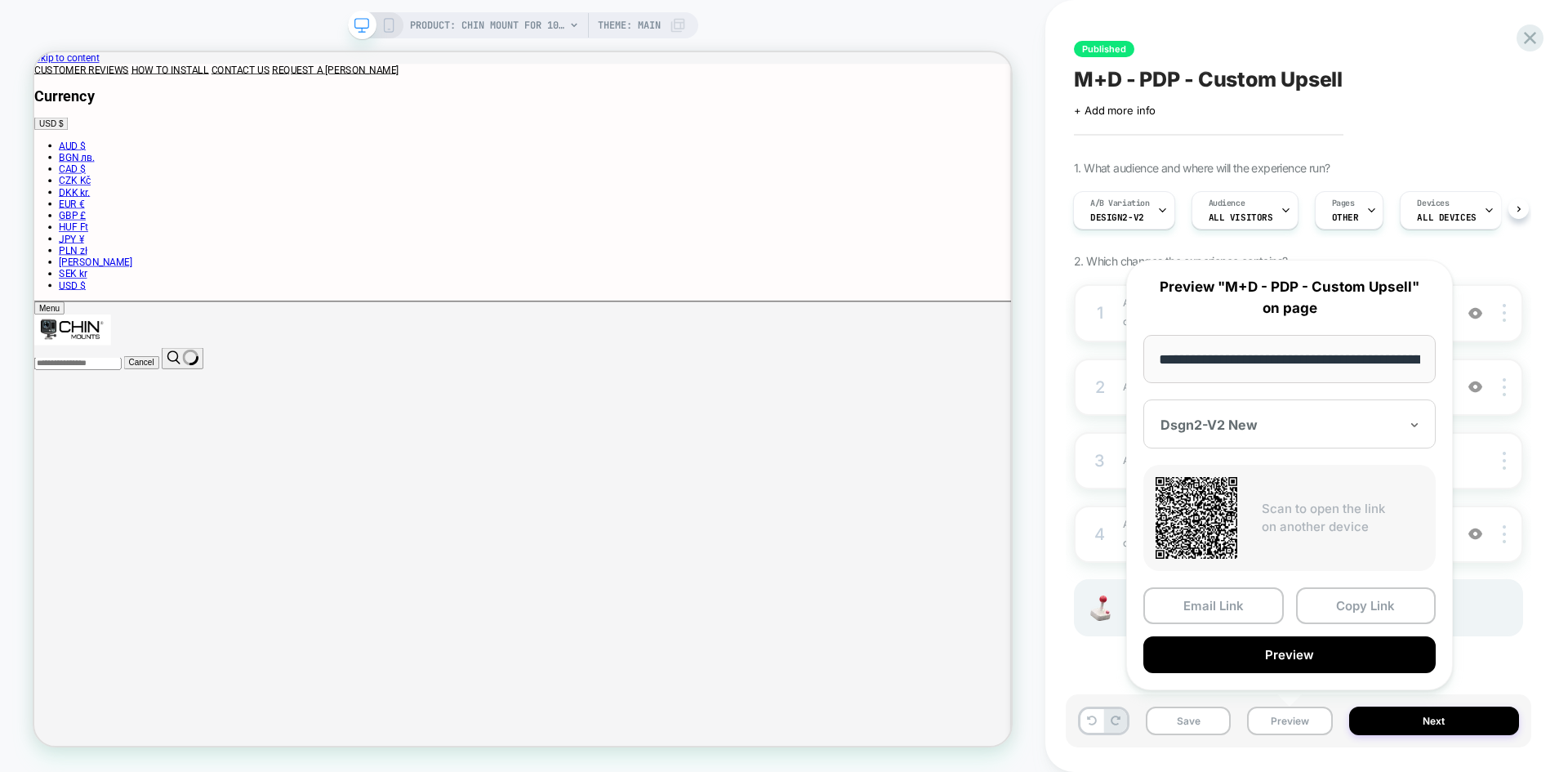
click at [1379, 610] on button "Copy Link" at bounding box center [1366, 605] width 140 height 36
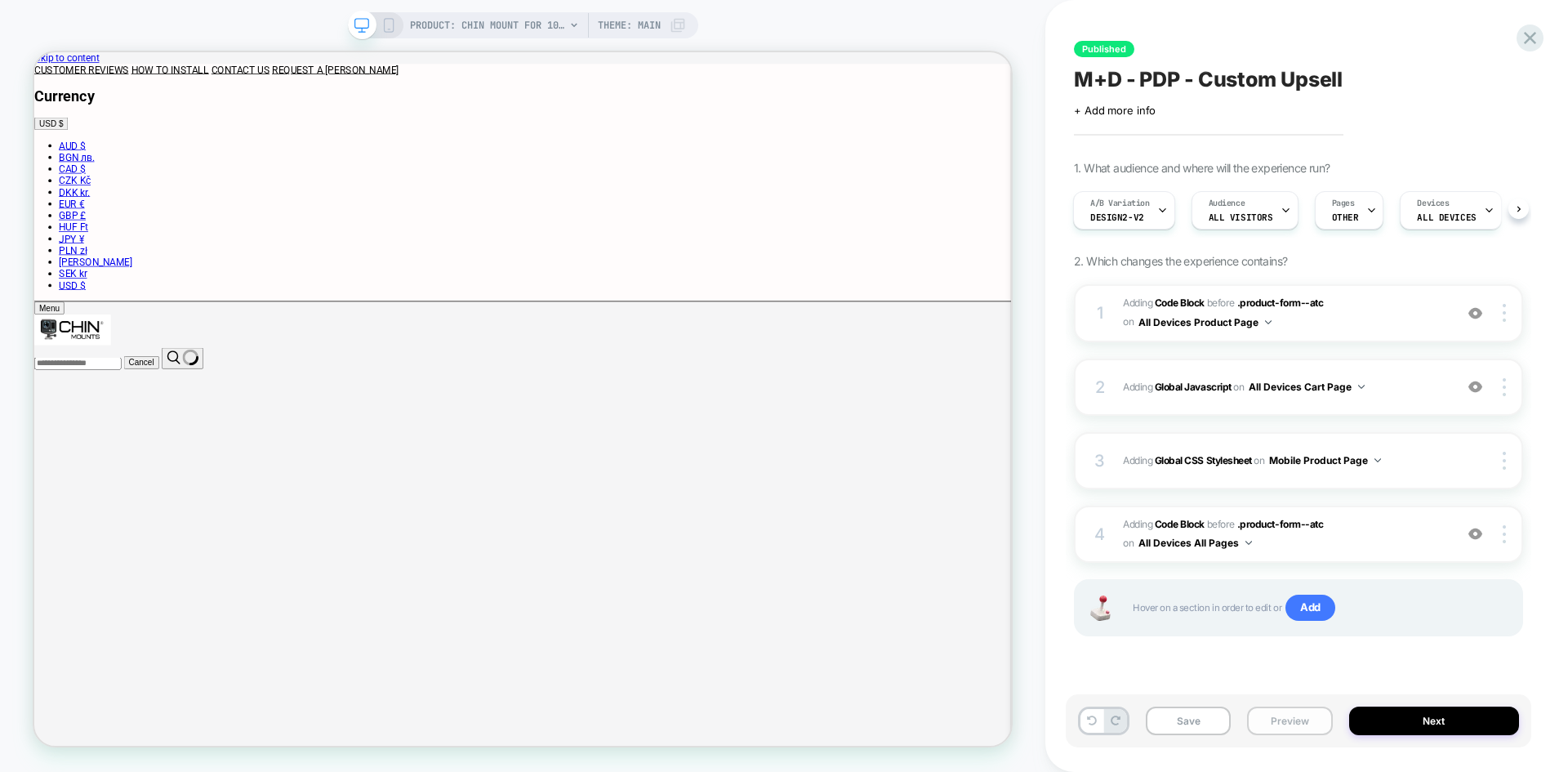
click at [0, 0] on button "Preview" at bounding box center [0, 0] width 0 height 0
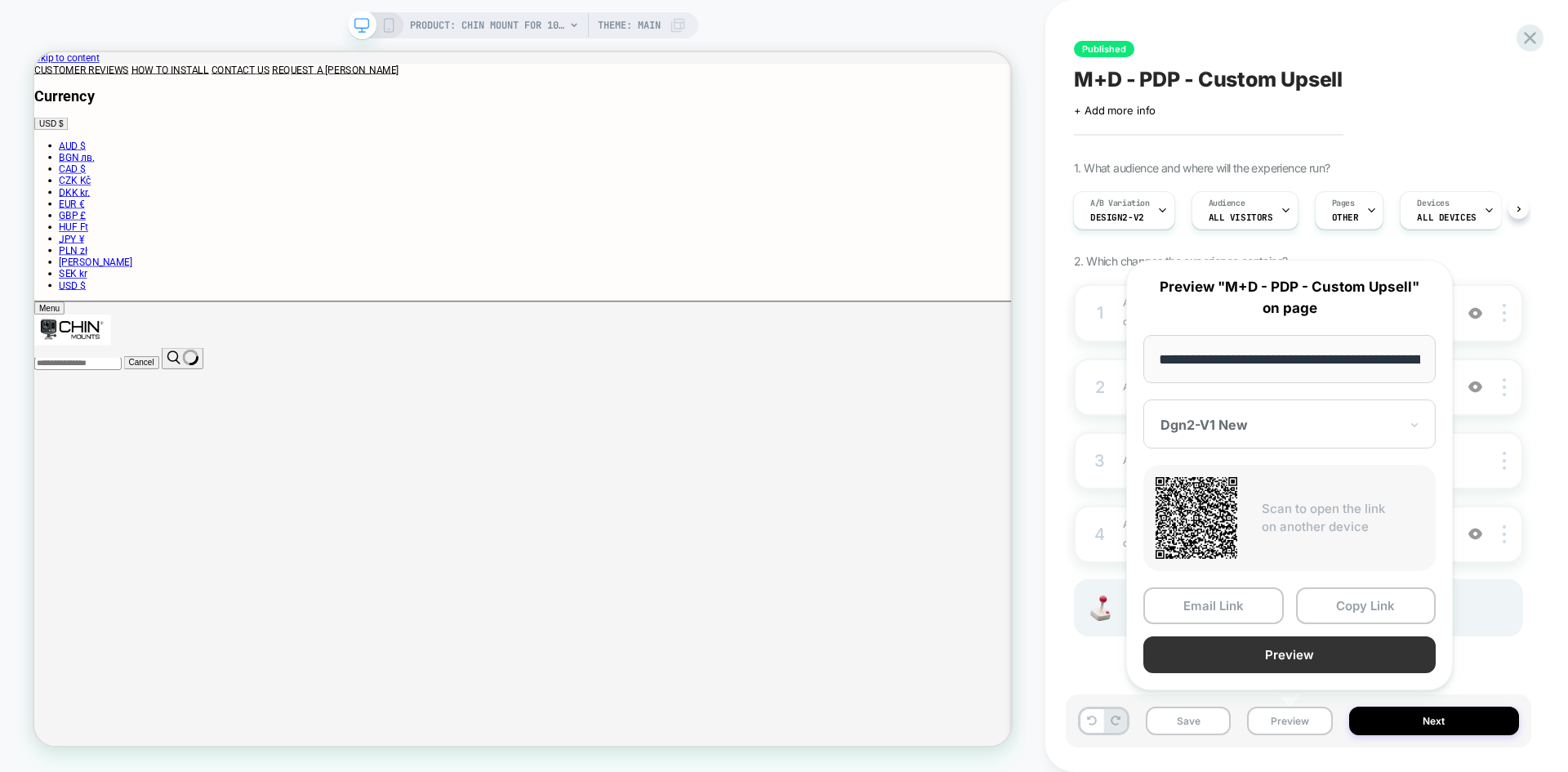
click at [1323, 668] on button "Preview" at bounding box center [1289, 654] width 293 height 36
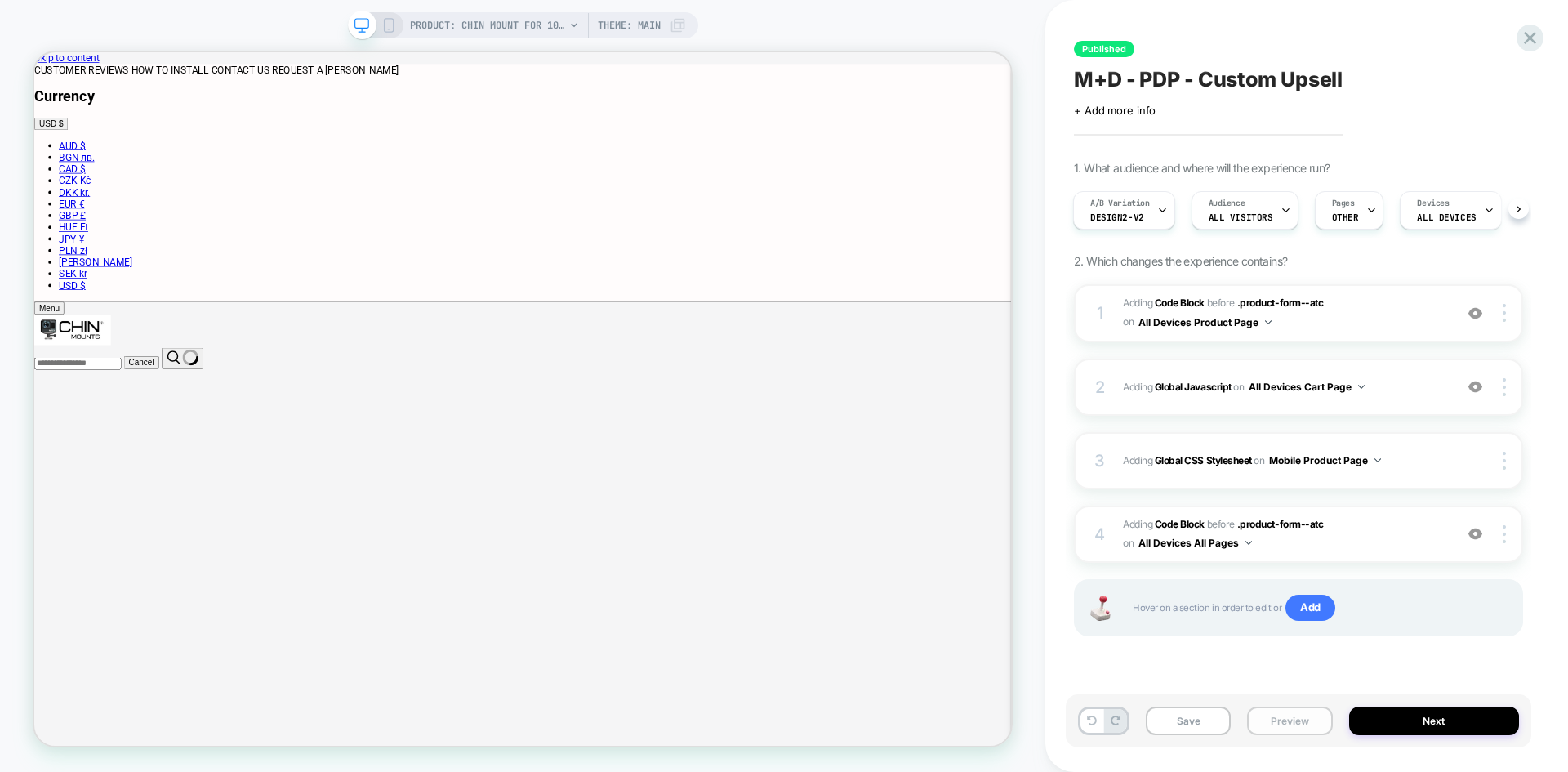
click at [0, 0] on button "Preview" at bounding box center [0, 0] width 0 height 0
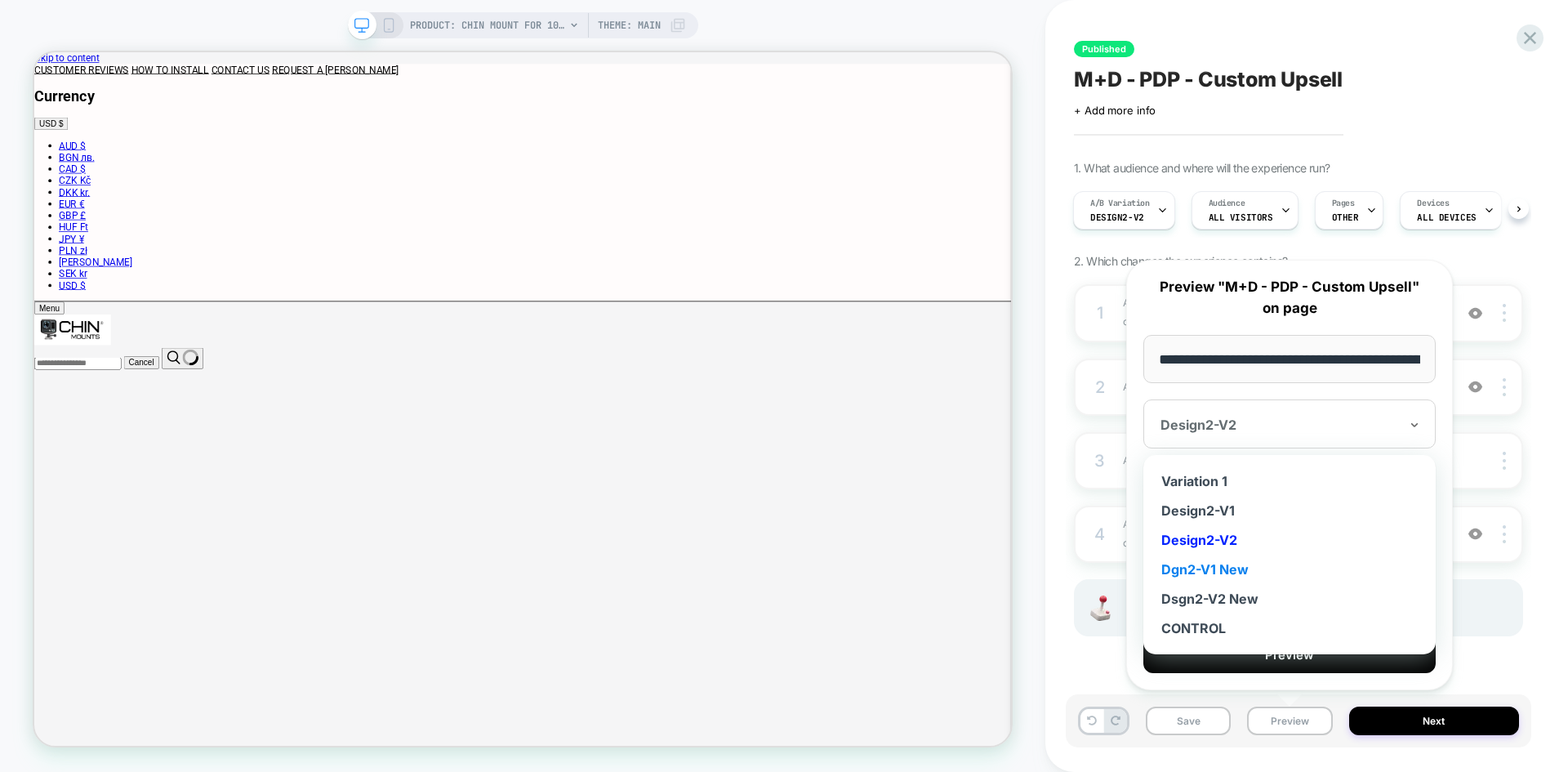
click at [1235, 569] on div "Dgn2-V1 New" at bounding box center [1289, 569] width 276 height 29
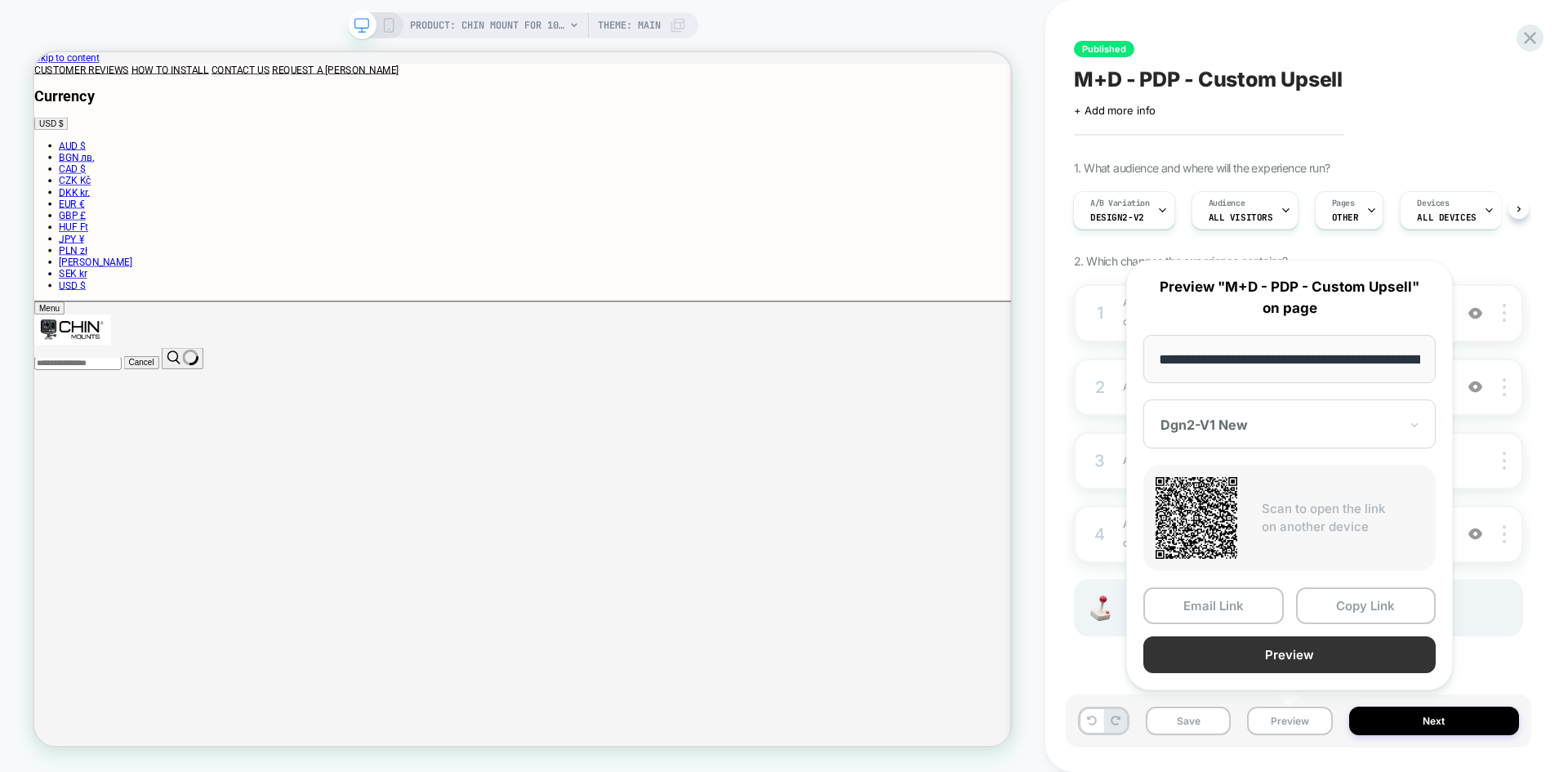
click at [1292, 650] on button "Preview" at bounding box center [1289, 654] width 293 height 36
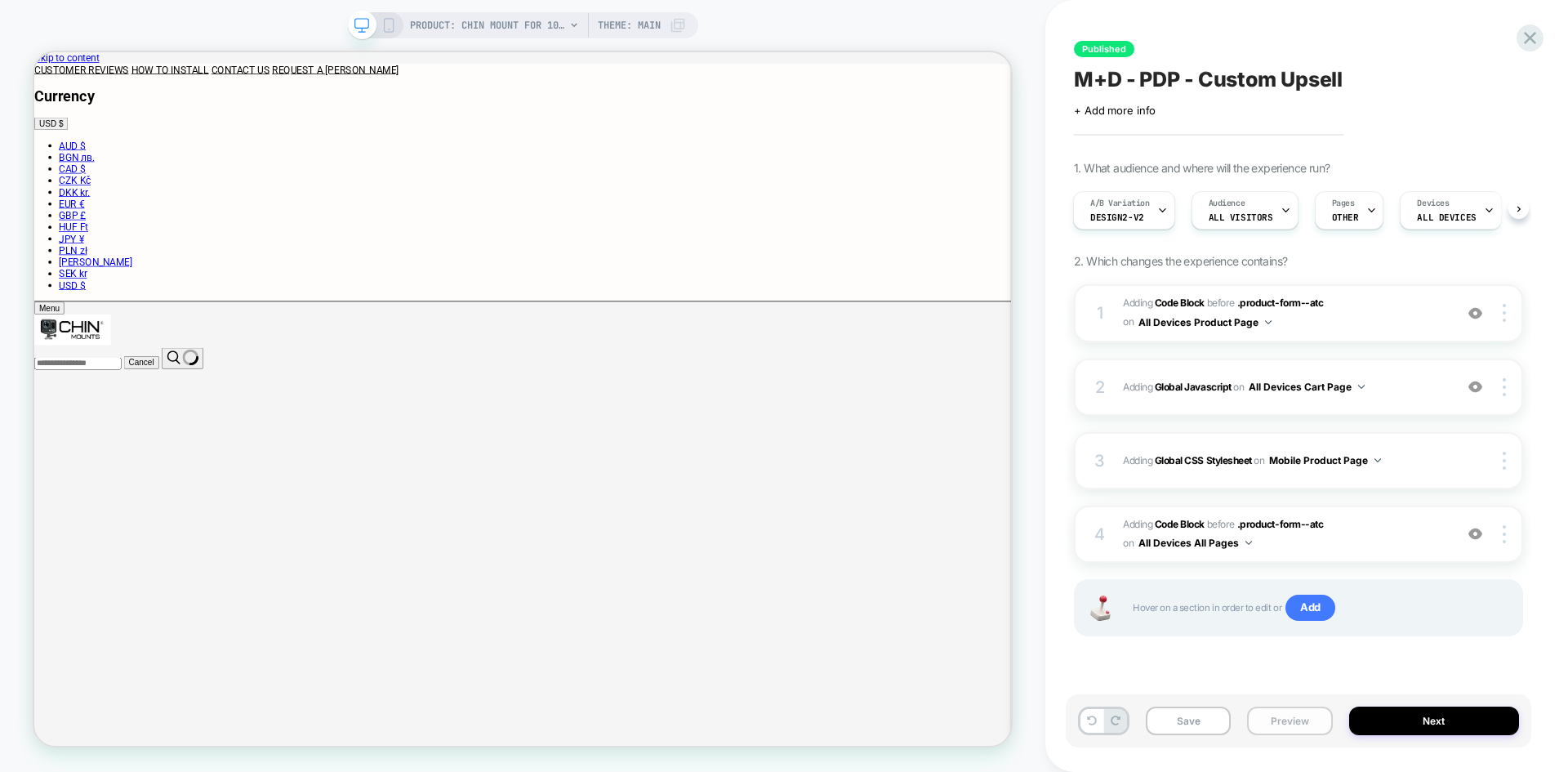
click at [0, 0] on button "Preview" at bounding box center [0, 0] width 0 height 0
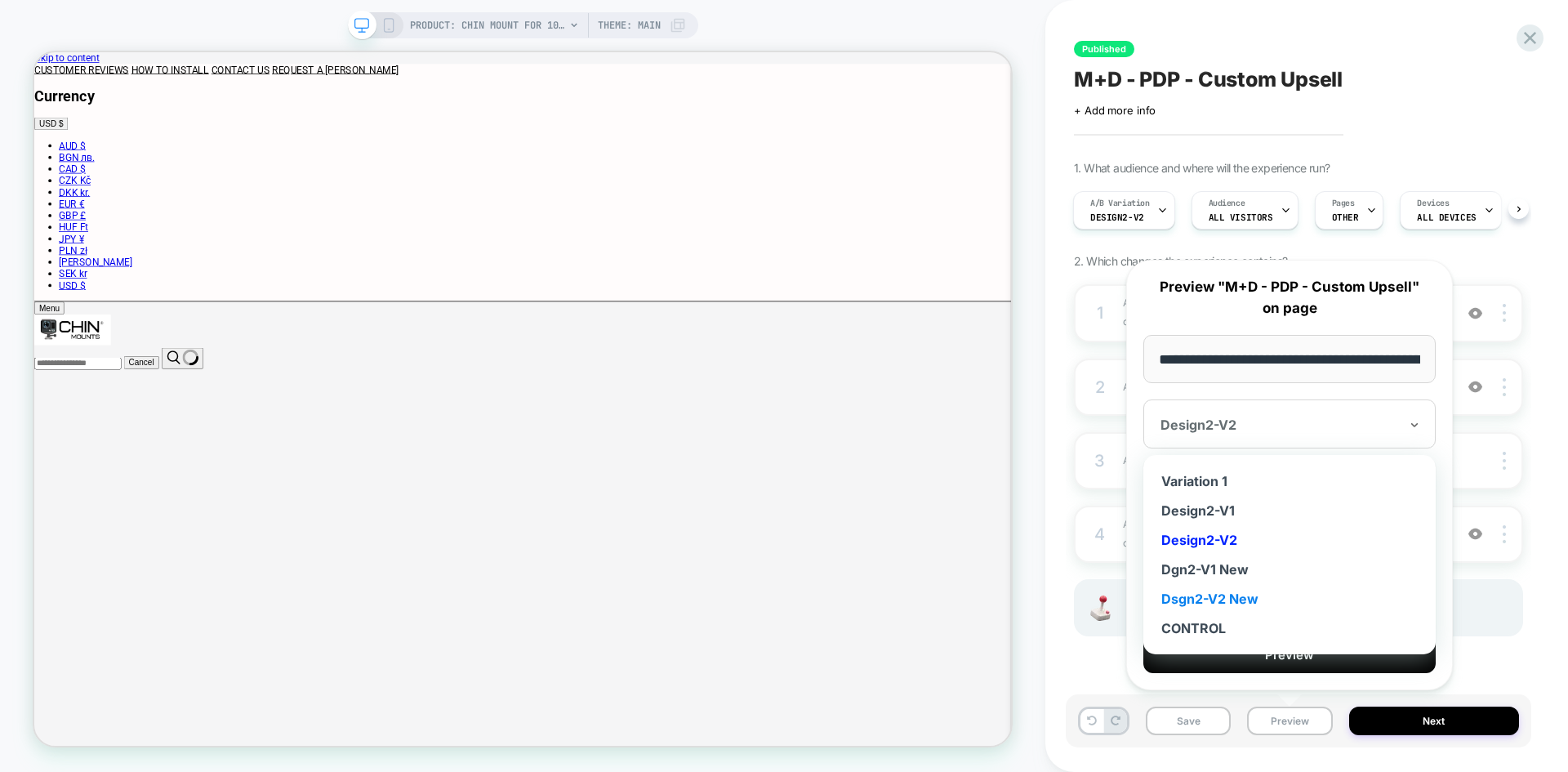
click at [1260, 598] on div "Dsgn2-V2 New" at bounding box center [1289, 598] width 276 height 29
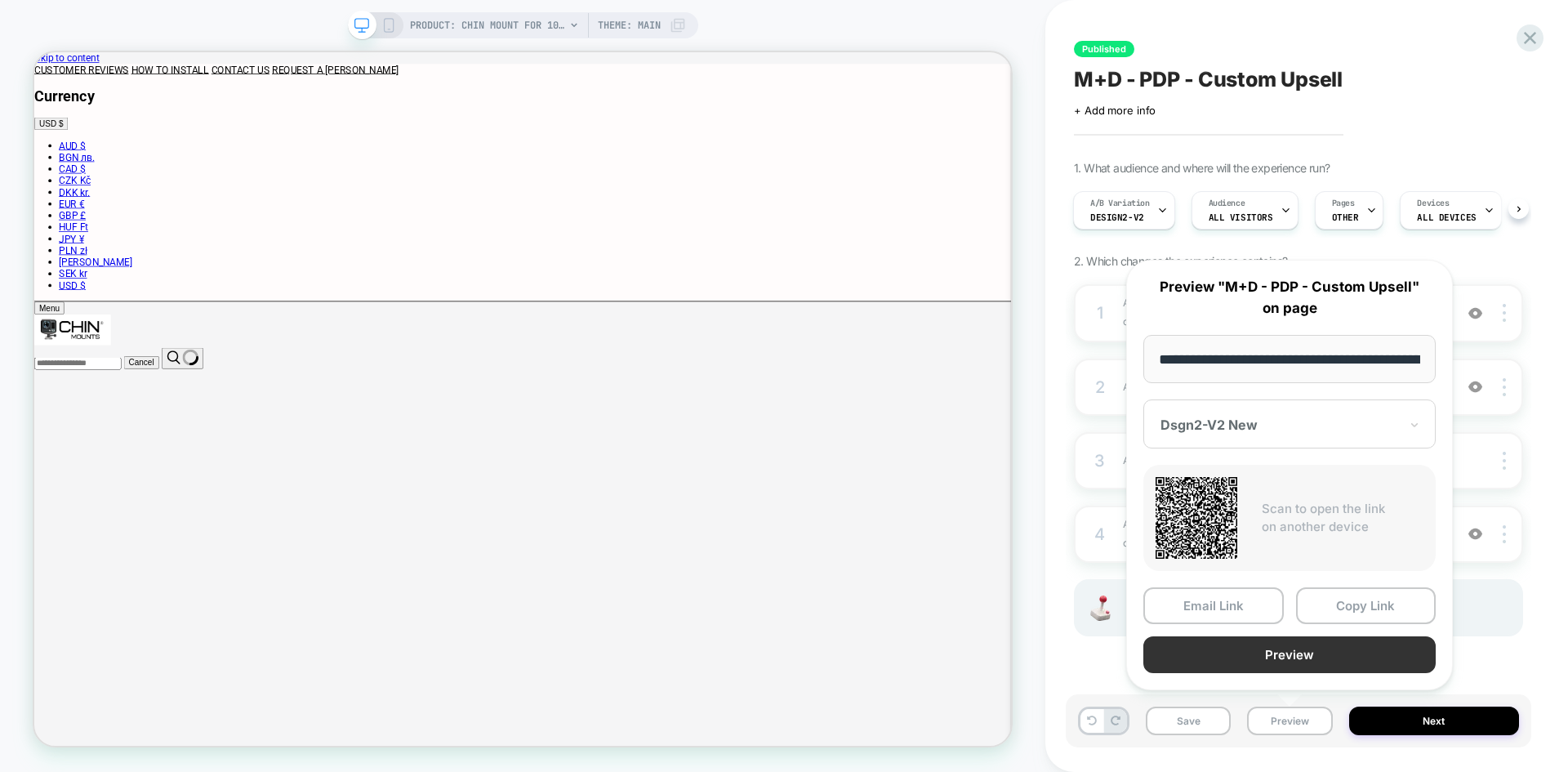
click at [1336, 651] on button "Preview" at bounding box center [1289, 654] width 293 height 36
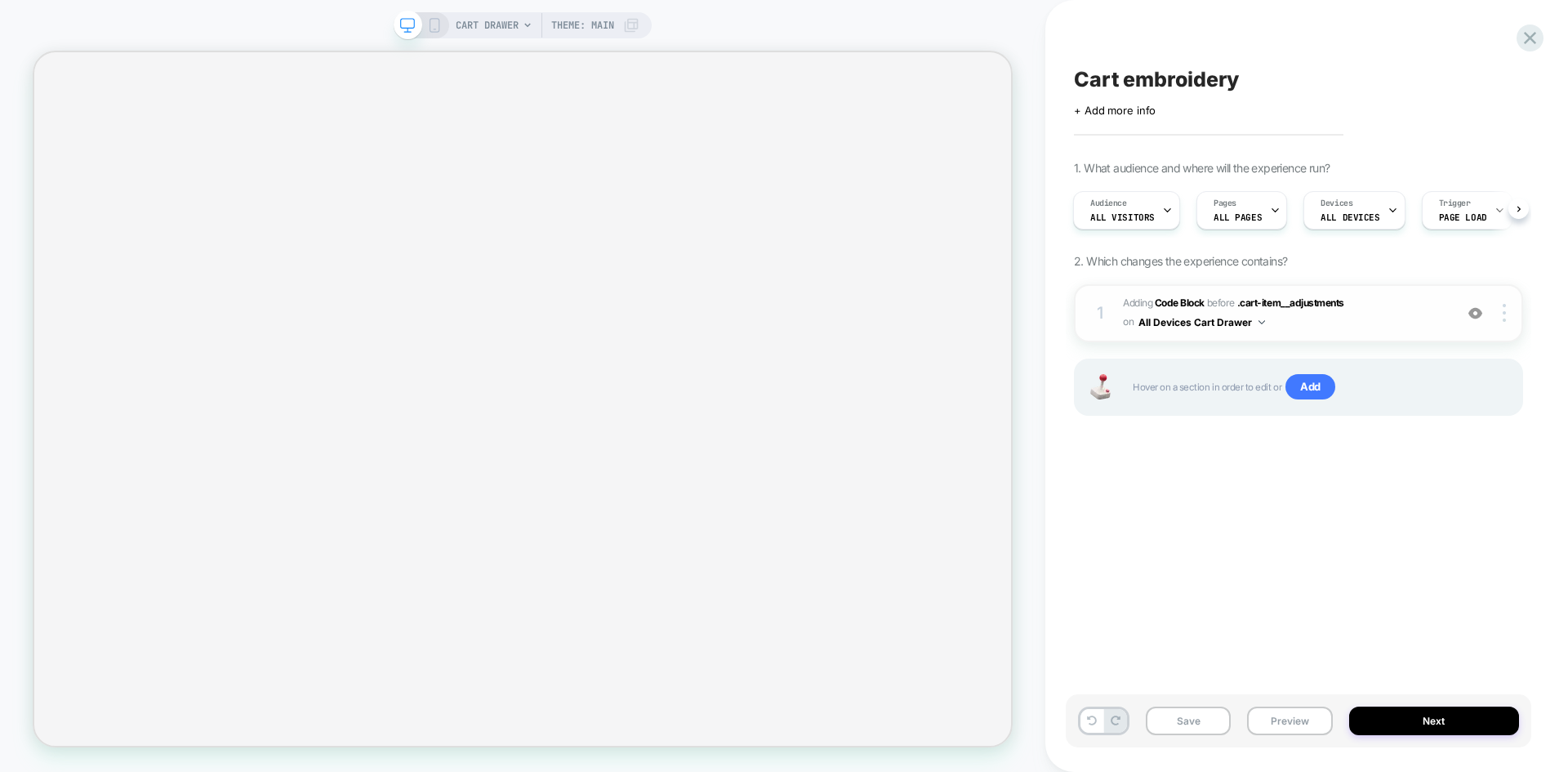
scroll to position [0, 2]
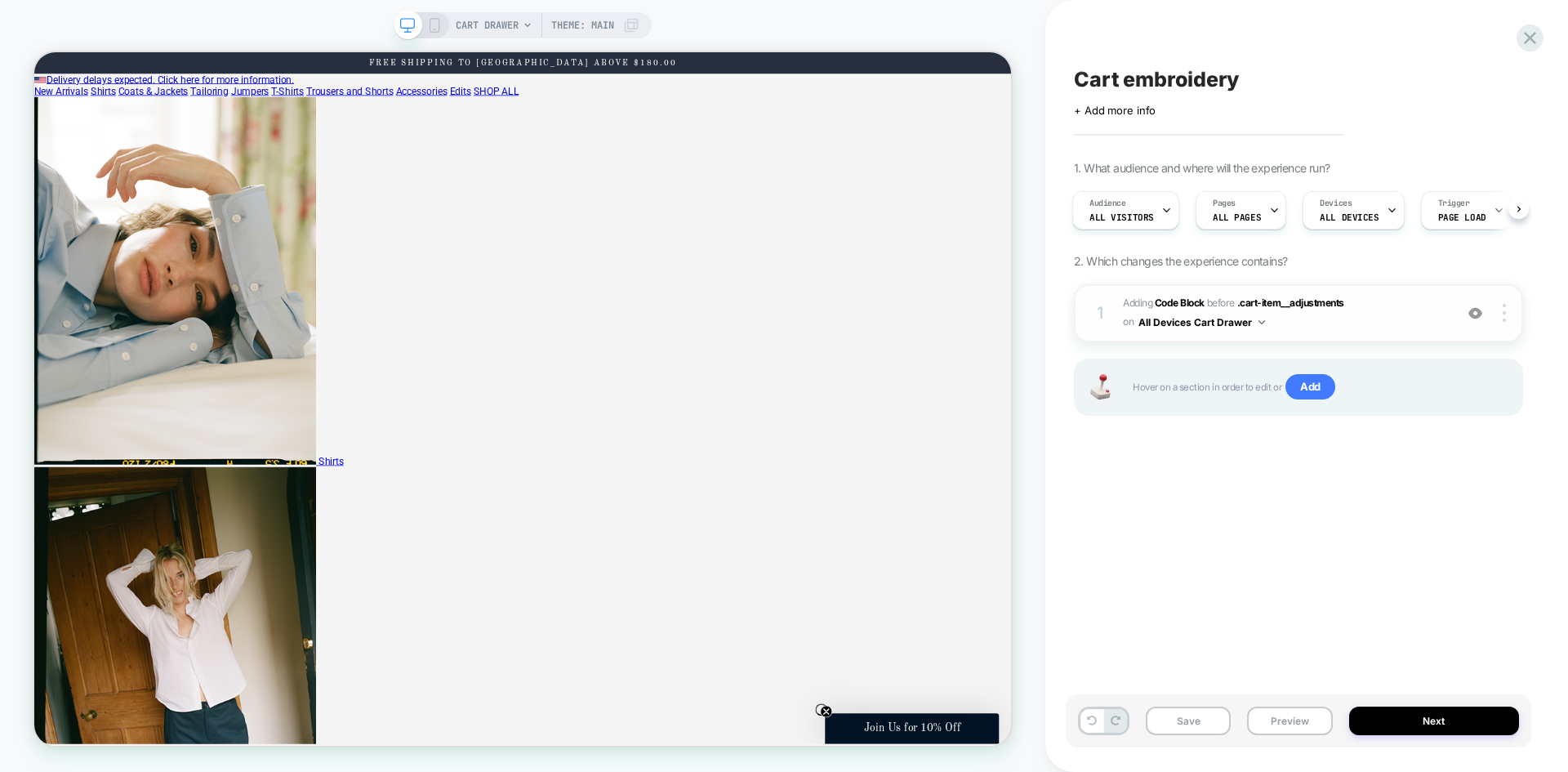
click at [72, 60] on img at bounding box center [36, 51] width 72 height 16
click at [1483, 313] on img at bounding box center [1475, 313] width 14 height 14
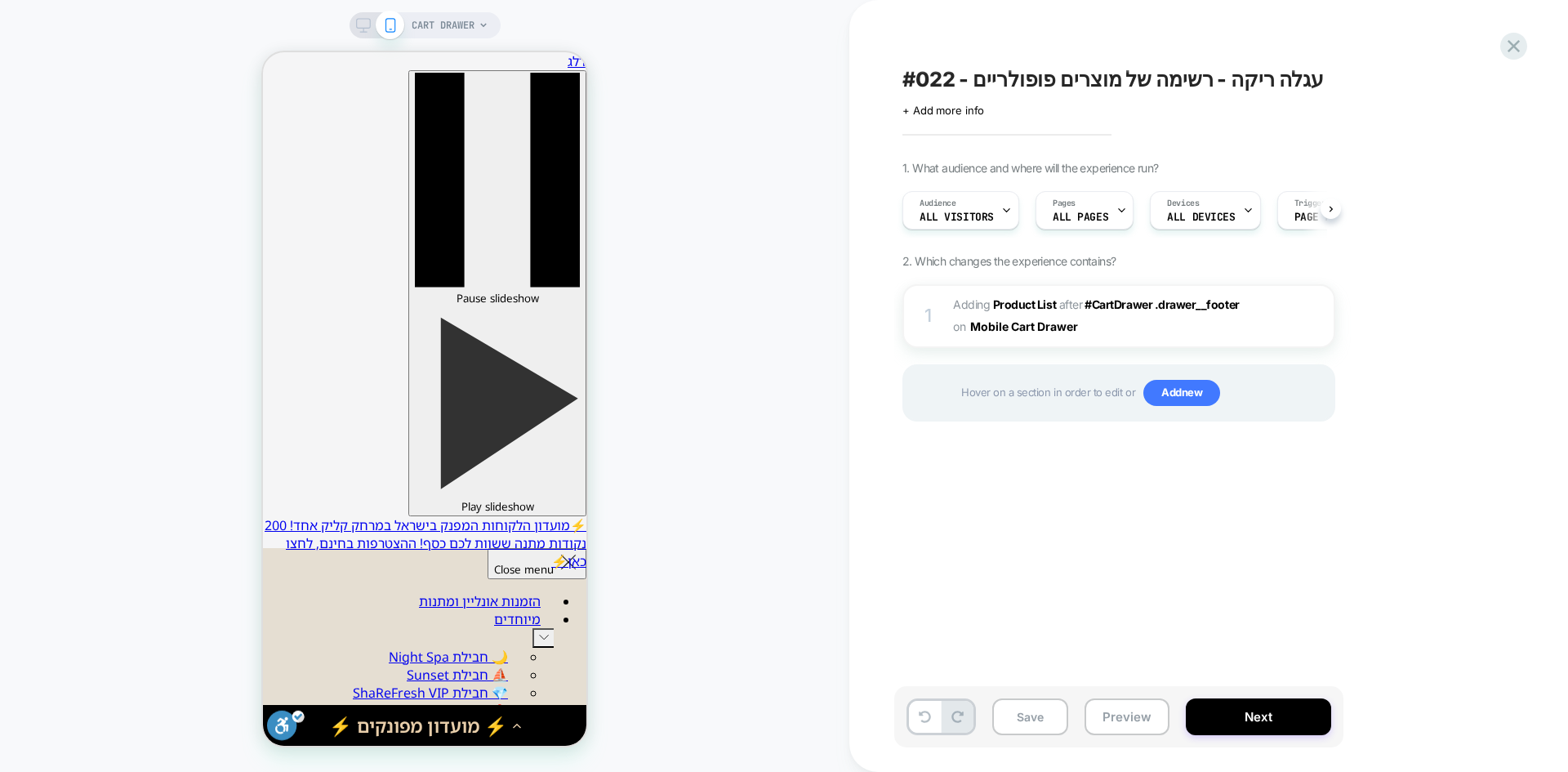
click at [1007, 78] on span "#022 - עגלה ריקה - רשימה של מוצרים פופולריים" at bounding box center [1113, 80] width 421 height 25
click at [323, 18] on textarea "**********" at bounding box center [313, 9] width 19 height 18
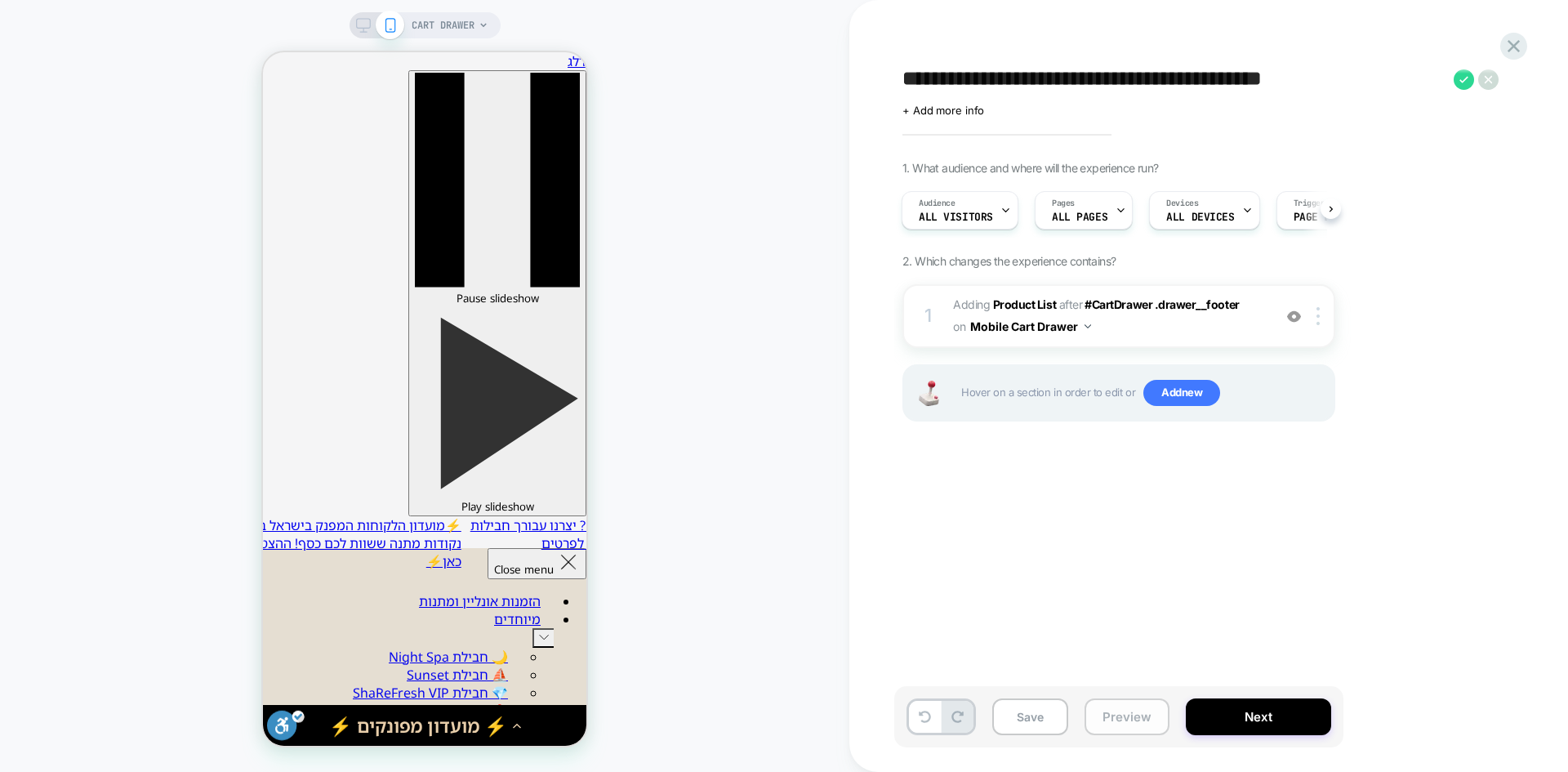
click at [0, 0] on button "Preview" at bounding box center [0, 0] width 0 height 0
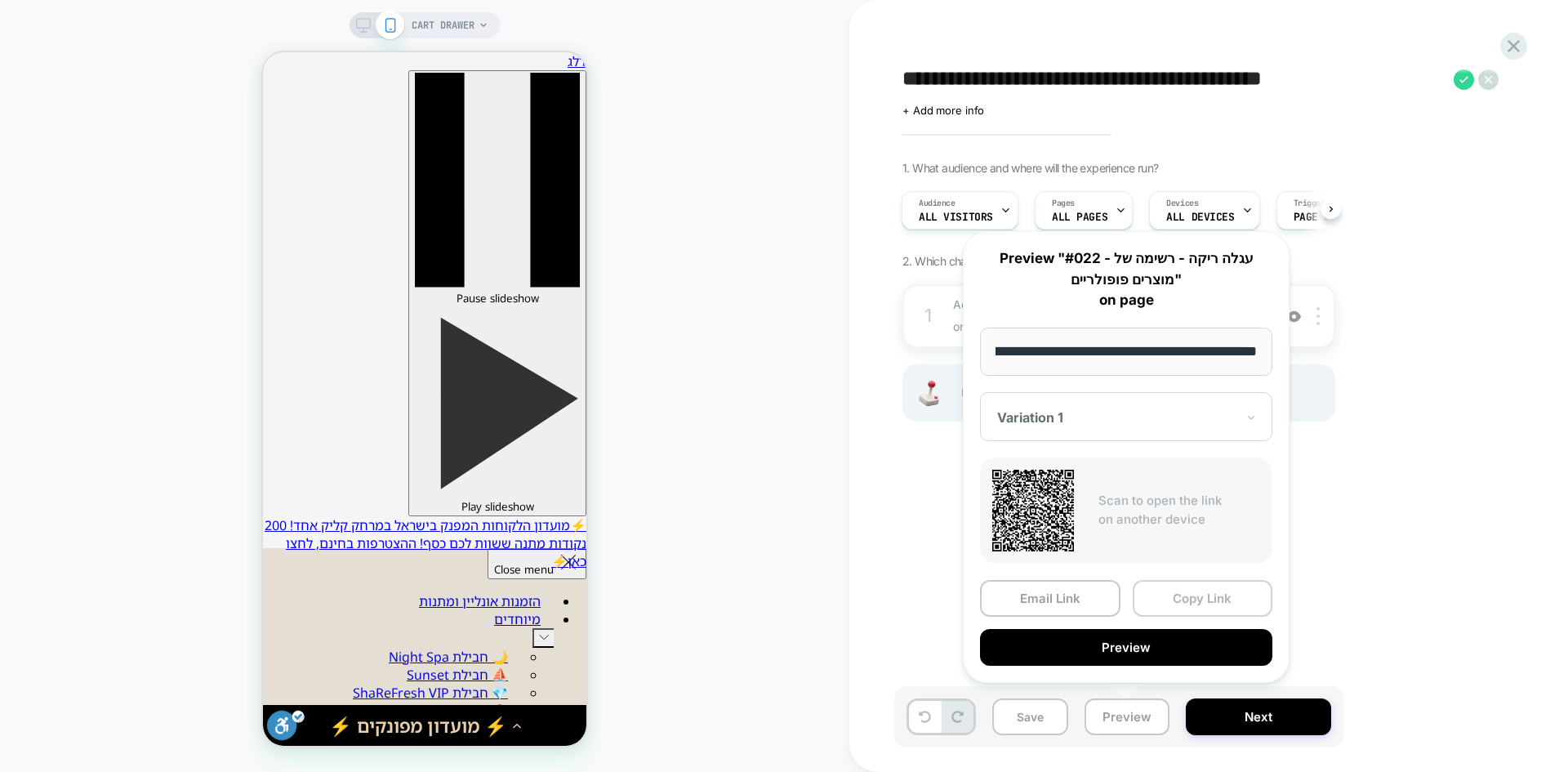
scroll to position [0, 0]
click at [1205, 603] on button "Copy Link" at bounding box center [1202, 598] width 140 height 36
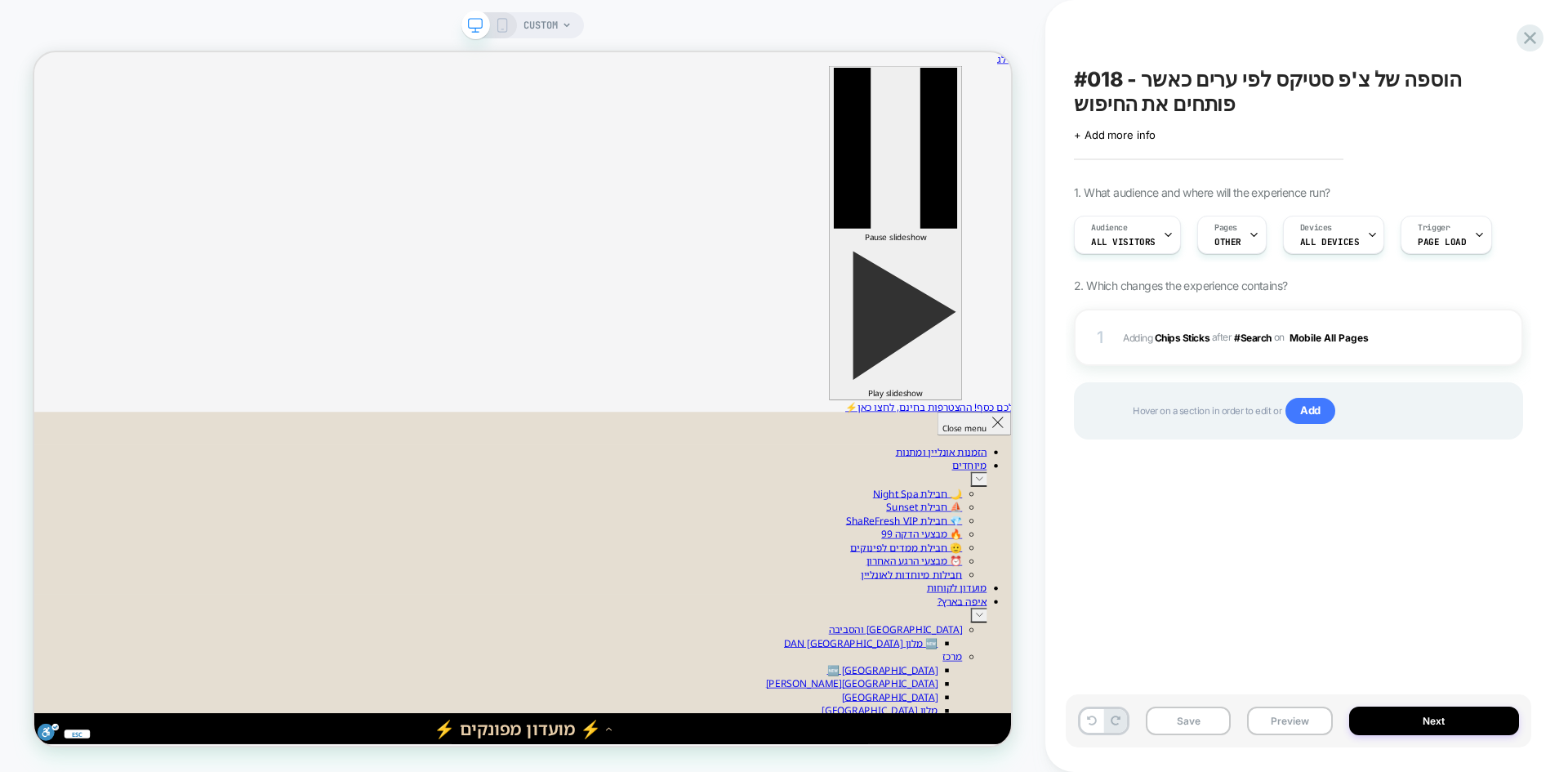
scroll to position [0, 1]
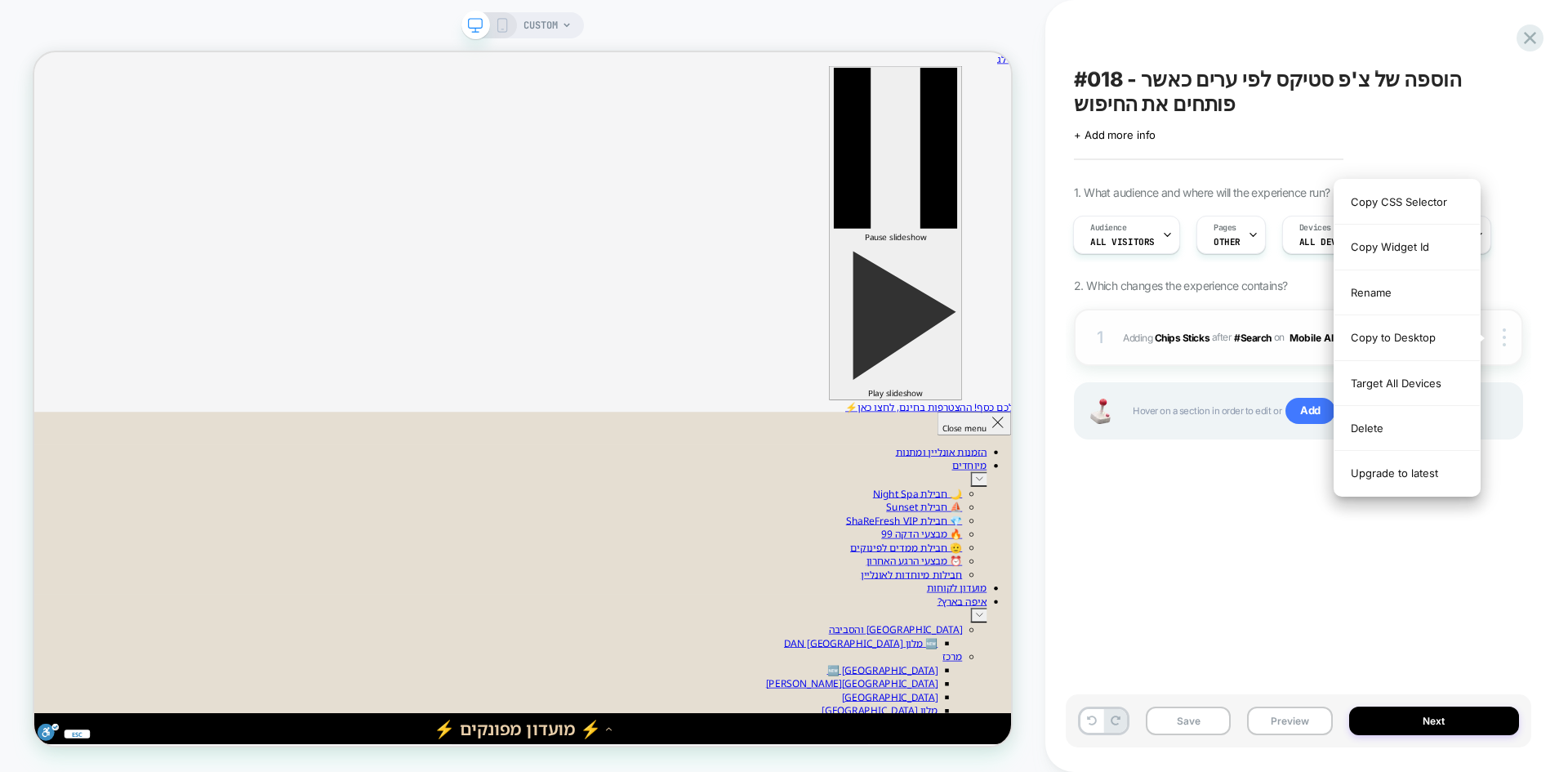
scroll to position [0, 0]
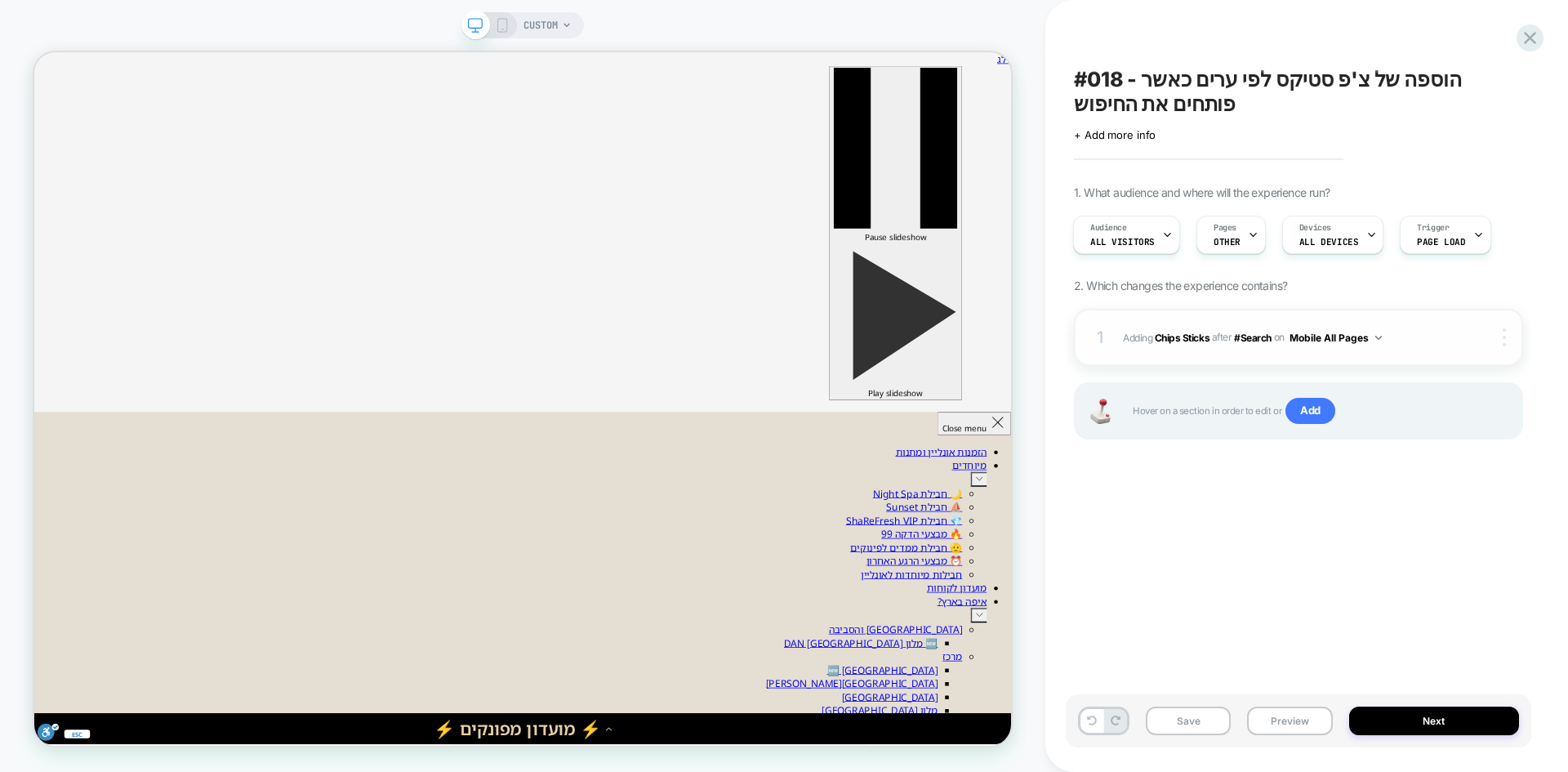
click at [1504, 338] on img at bounding box center [1504, 337] width 3 height 18
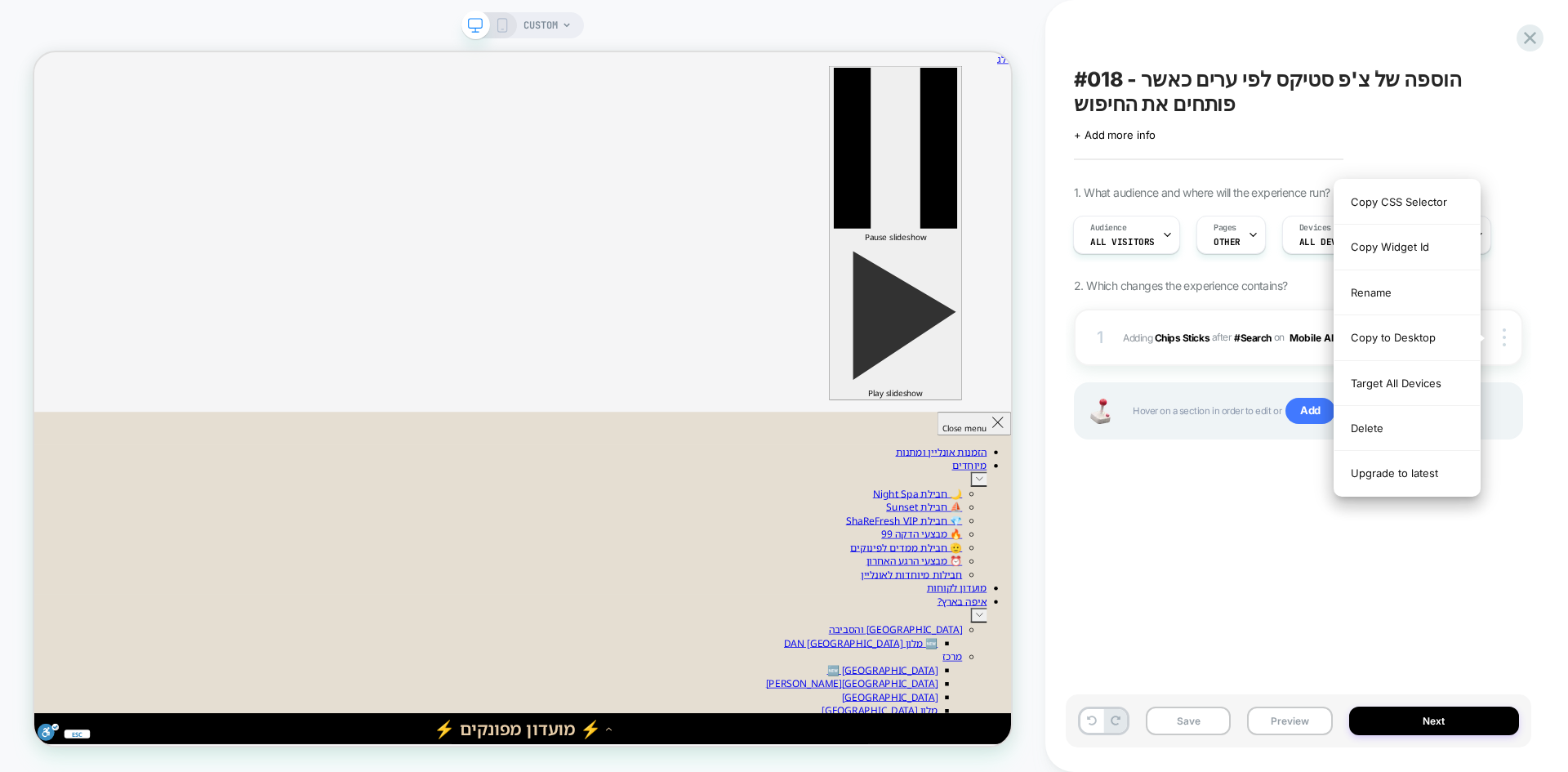
click at [1096, 530] on div "#018 - הוספה של צ'פ סטיקס לפי ערים כאשר פותחים את החיפוש Click to edit experien…" at bounding box center [1298, 386] width 465 height 739
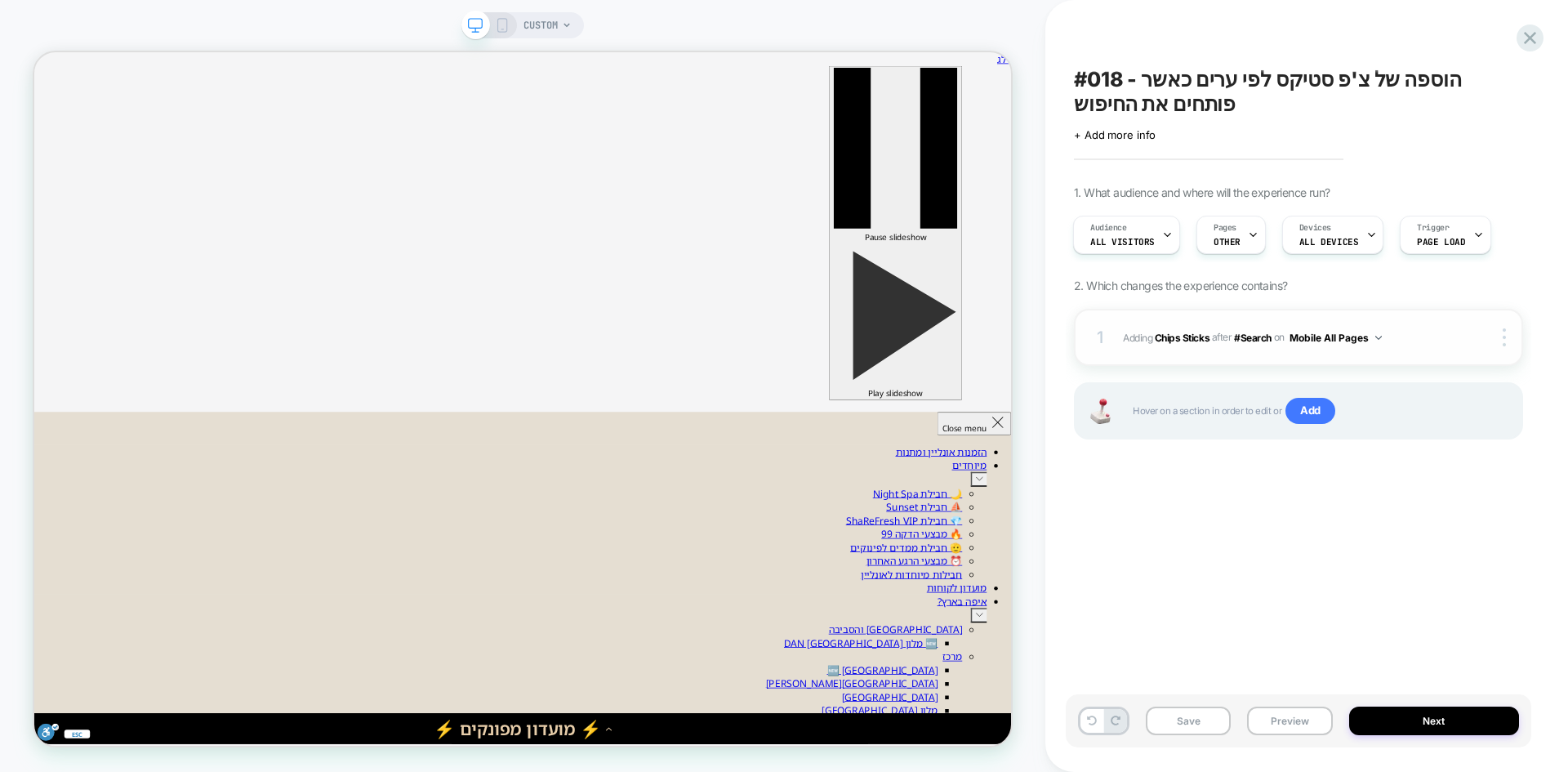
click at [1347, 341] on button "Mobile All Pages" at bounding box center [1335, 337] width 92 height 21
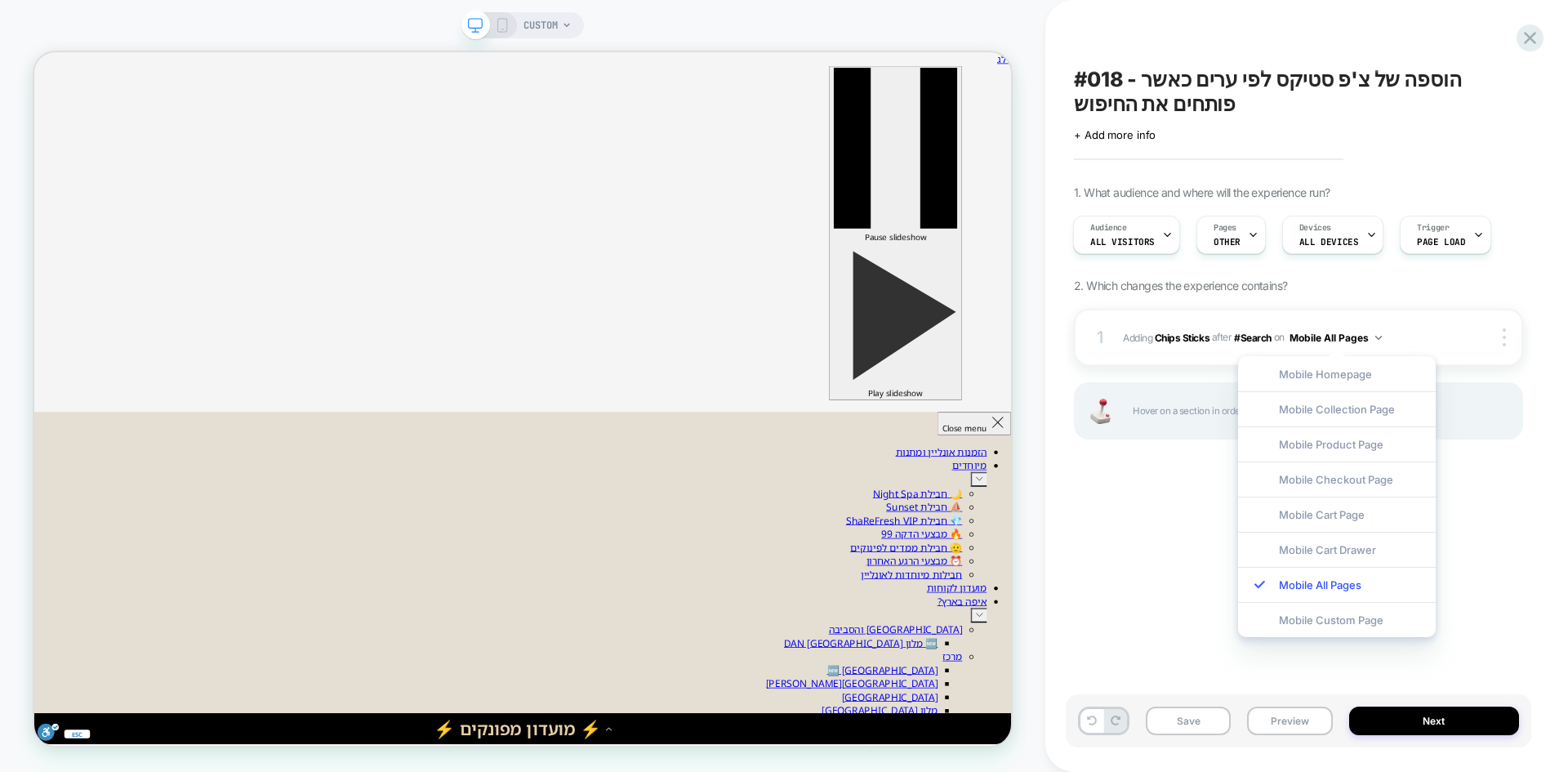
click at [1108, 534] on div "#018 - הוספה של צ'פ סטיקס לפי ערים כאשר פותחים את החיפוש Click to edit experien…" at bounding box center [1298, 386] width 465 height 739
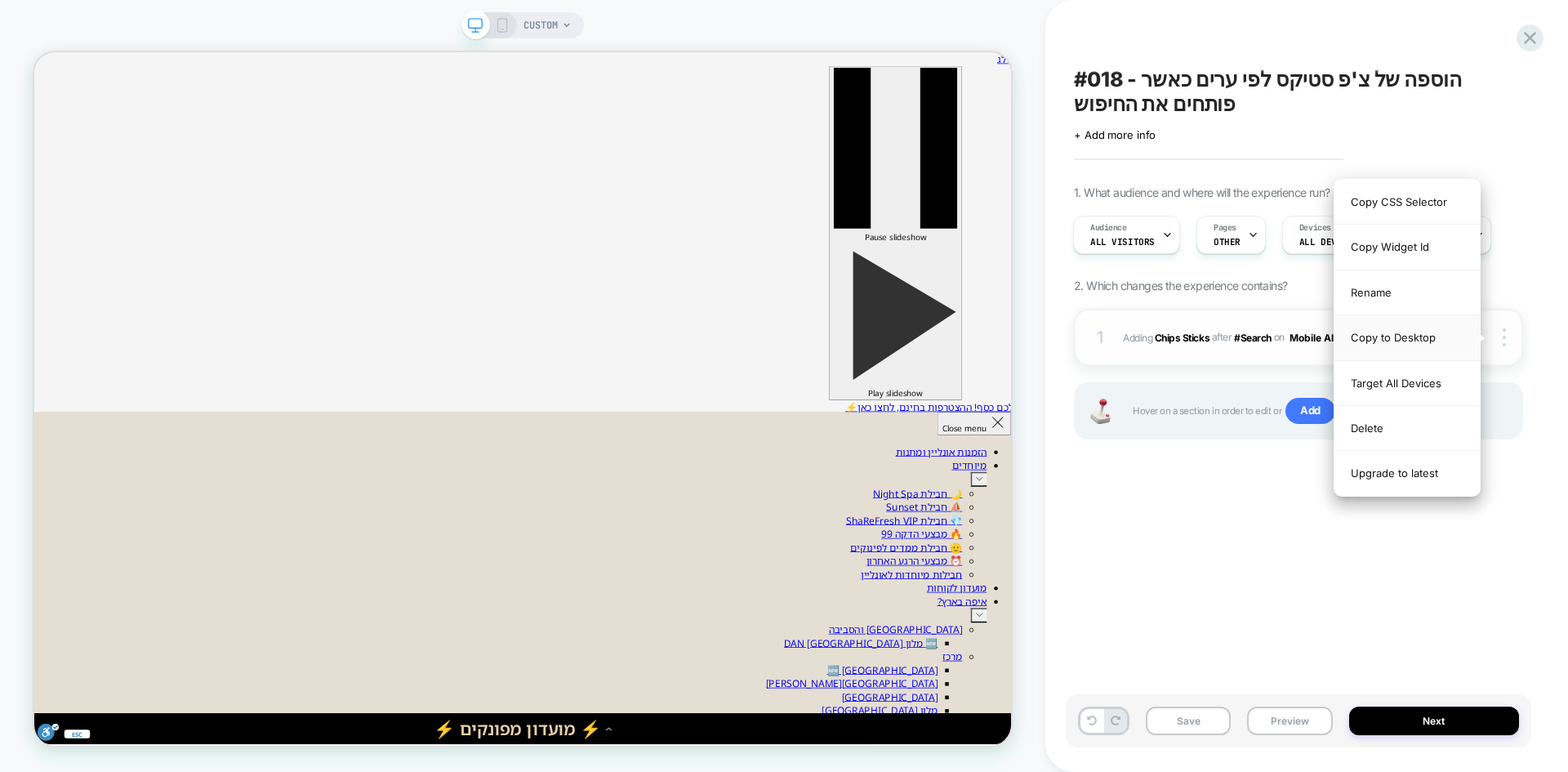
click at [1411, 343] on div "Copy to Desktop" at bounding box center [1406, 337] width 145 height 45
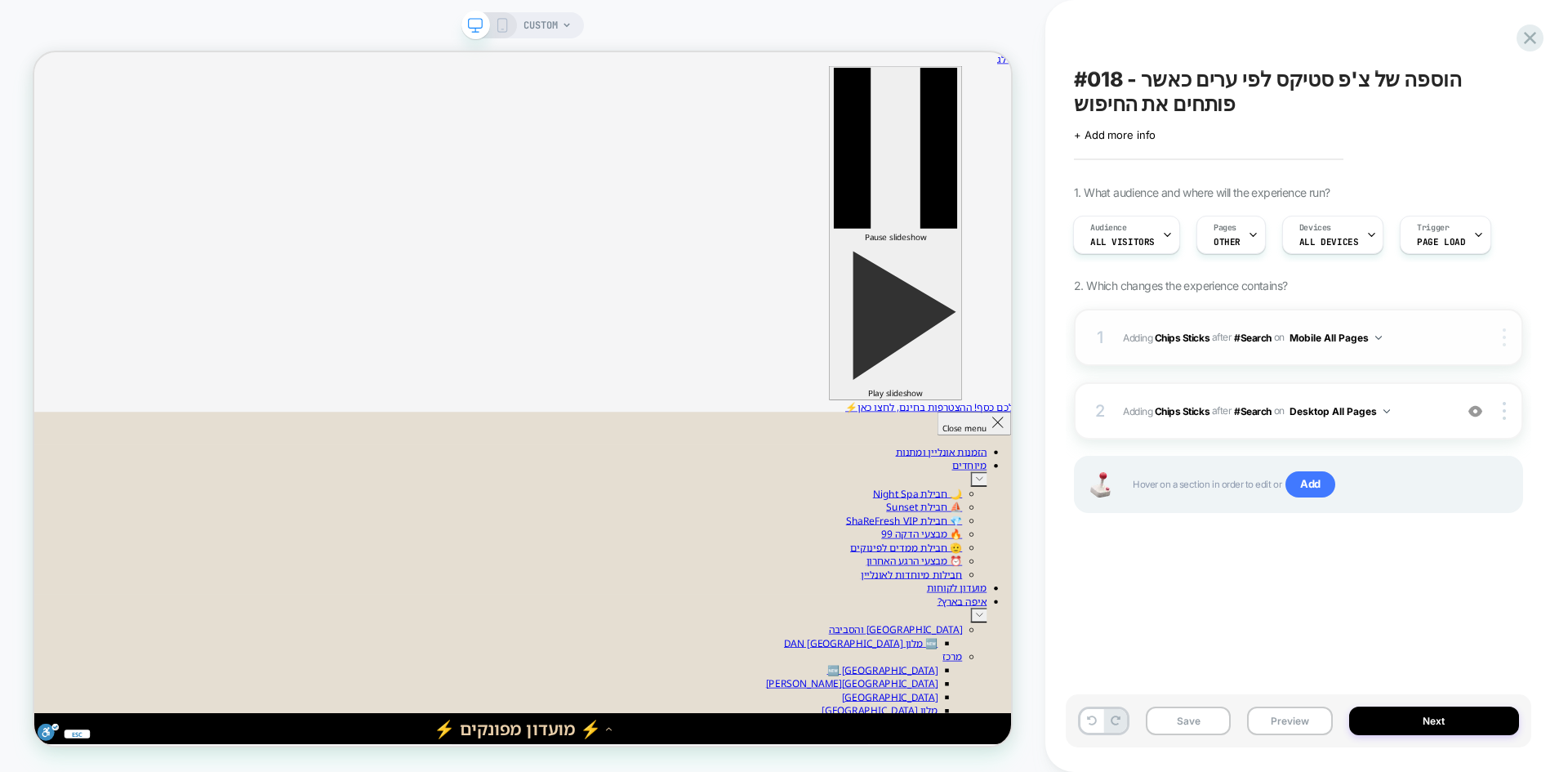
click at [1502, 342] on img at bounding box center [1504, 337] width 3 height 18
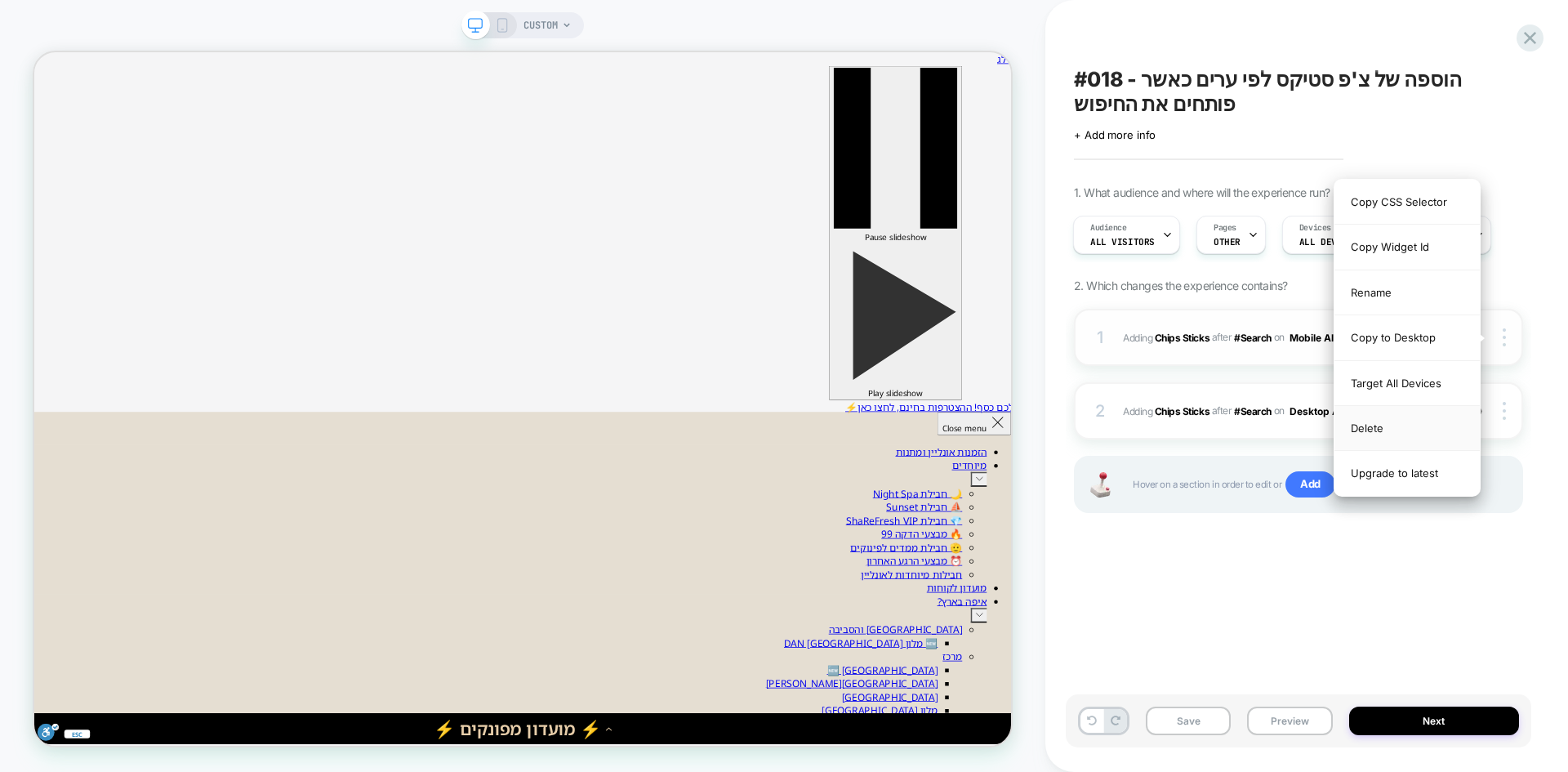
click at [1367, 429] on div "Delete" at bounding box center [1406, 429] width 145 height 45
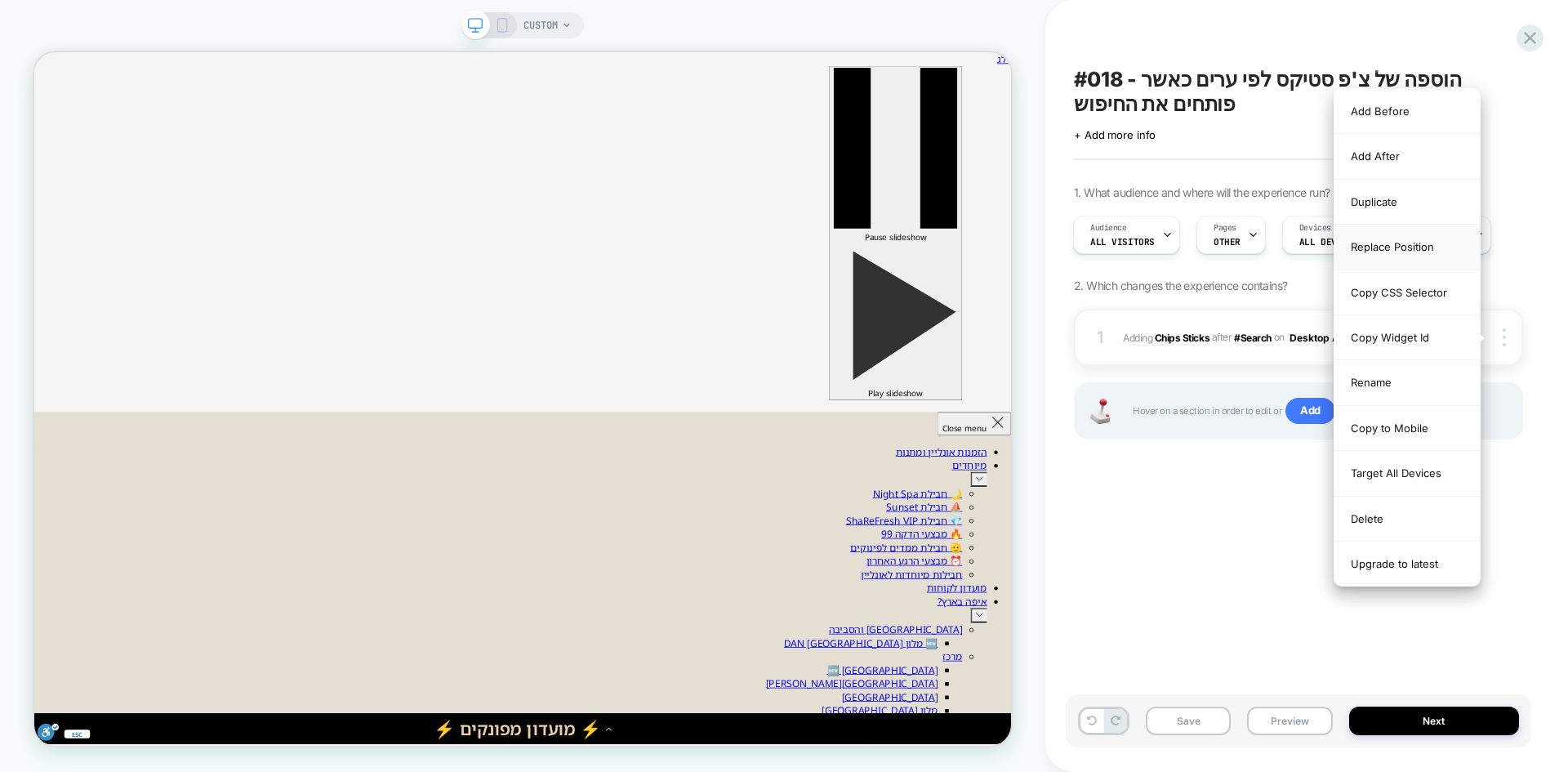
click at [1394, 246] on div "Replace Position" at bounding box center [1406, 247] width 145 height 45
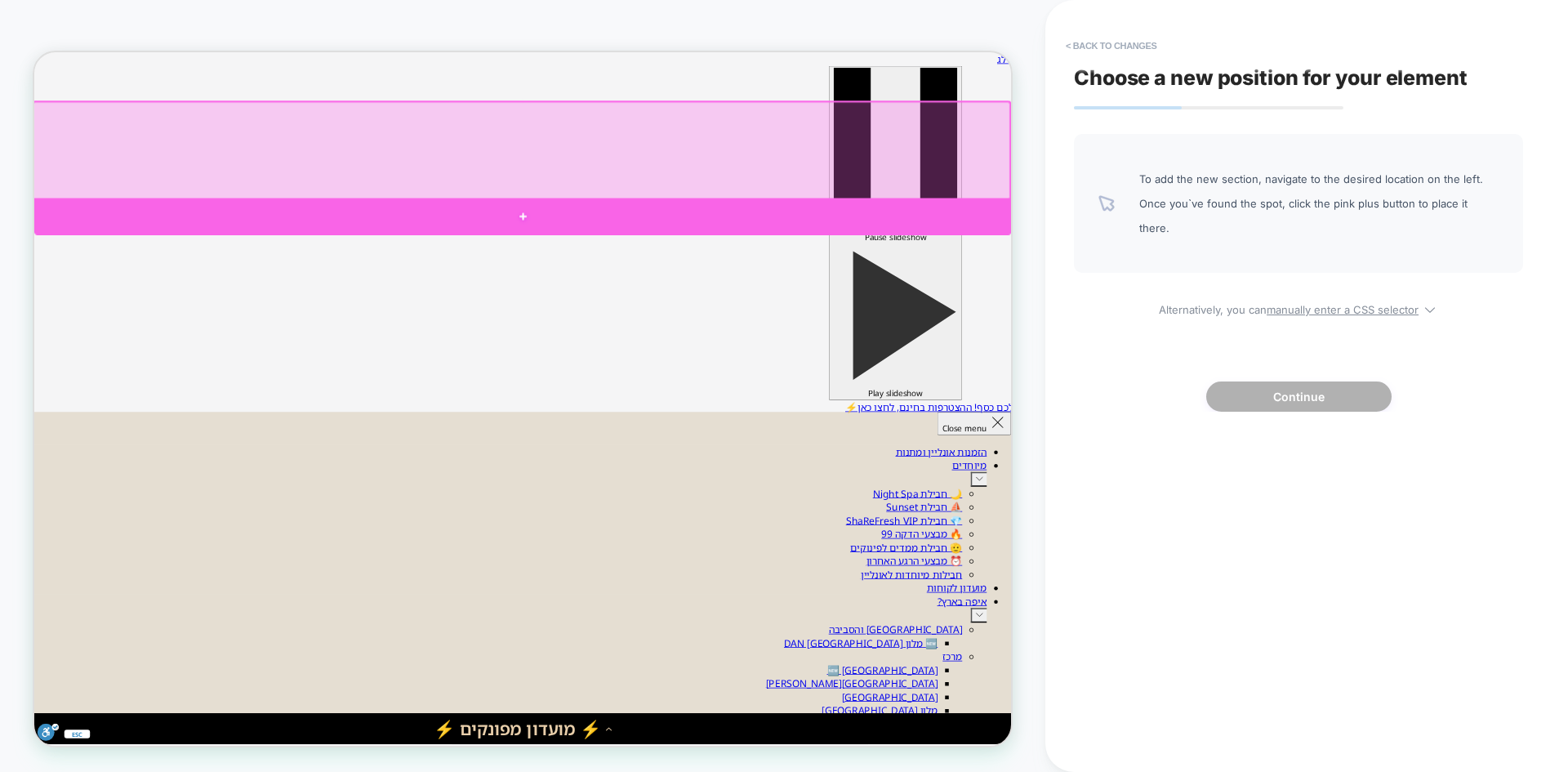
click at [699, 259] on div at bounding box center [685, 270] width 1303 height 49
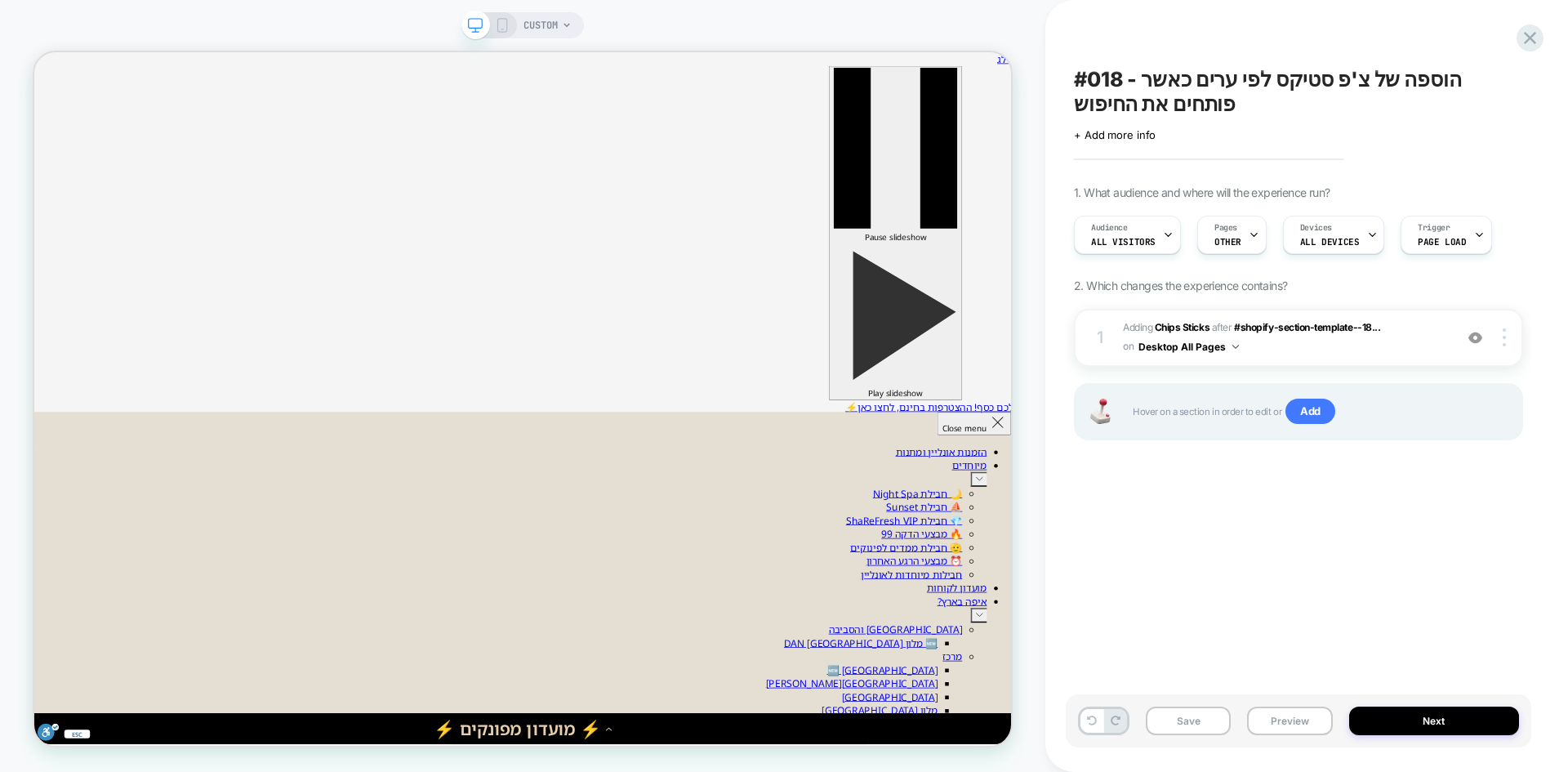
scroll to position [0, 1]
click at [1280, 719] on button "Preview" at bounding box center [1289, 721] width 85 height 28
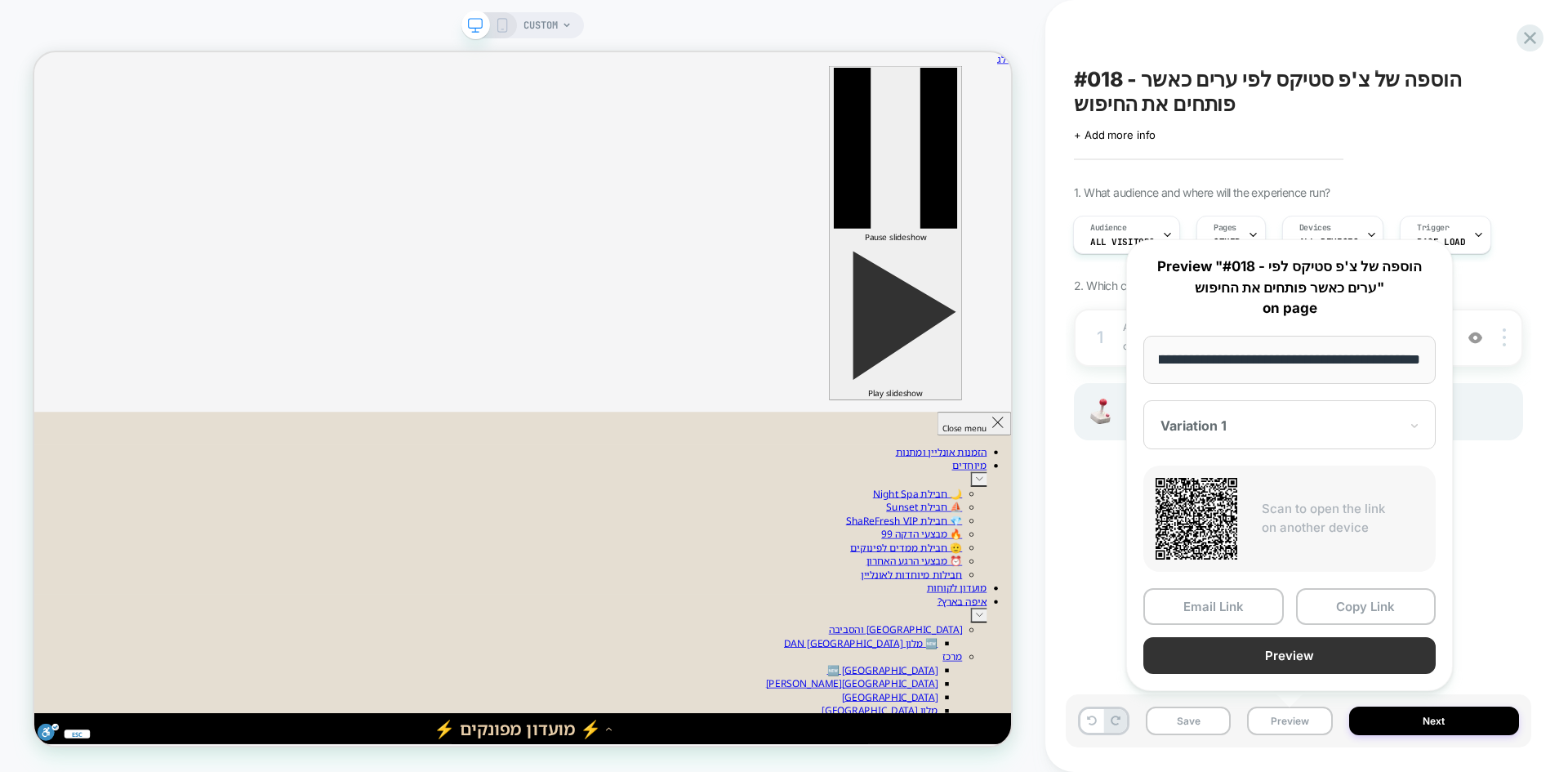
scroll to position [0, 0]
click at [1257, 648] on button "Preview" at bounding box center [1289, 655] width 293 height 36
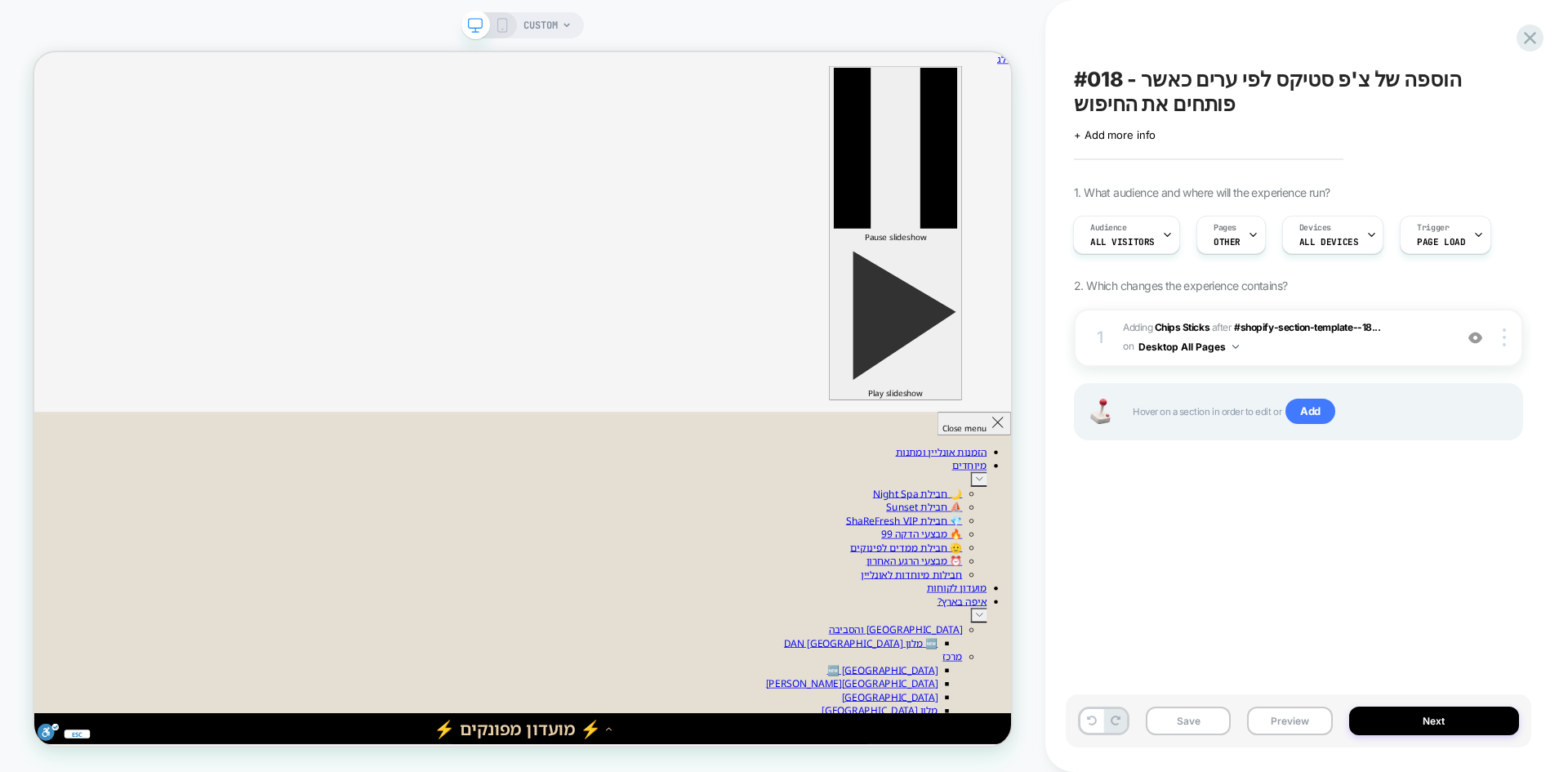
click at [544, 28] on span "CUSTOM" at bounding box center [540, 26] width 34 height 27
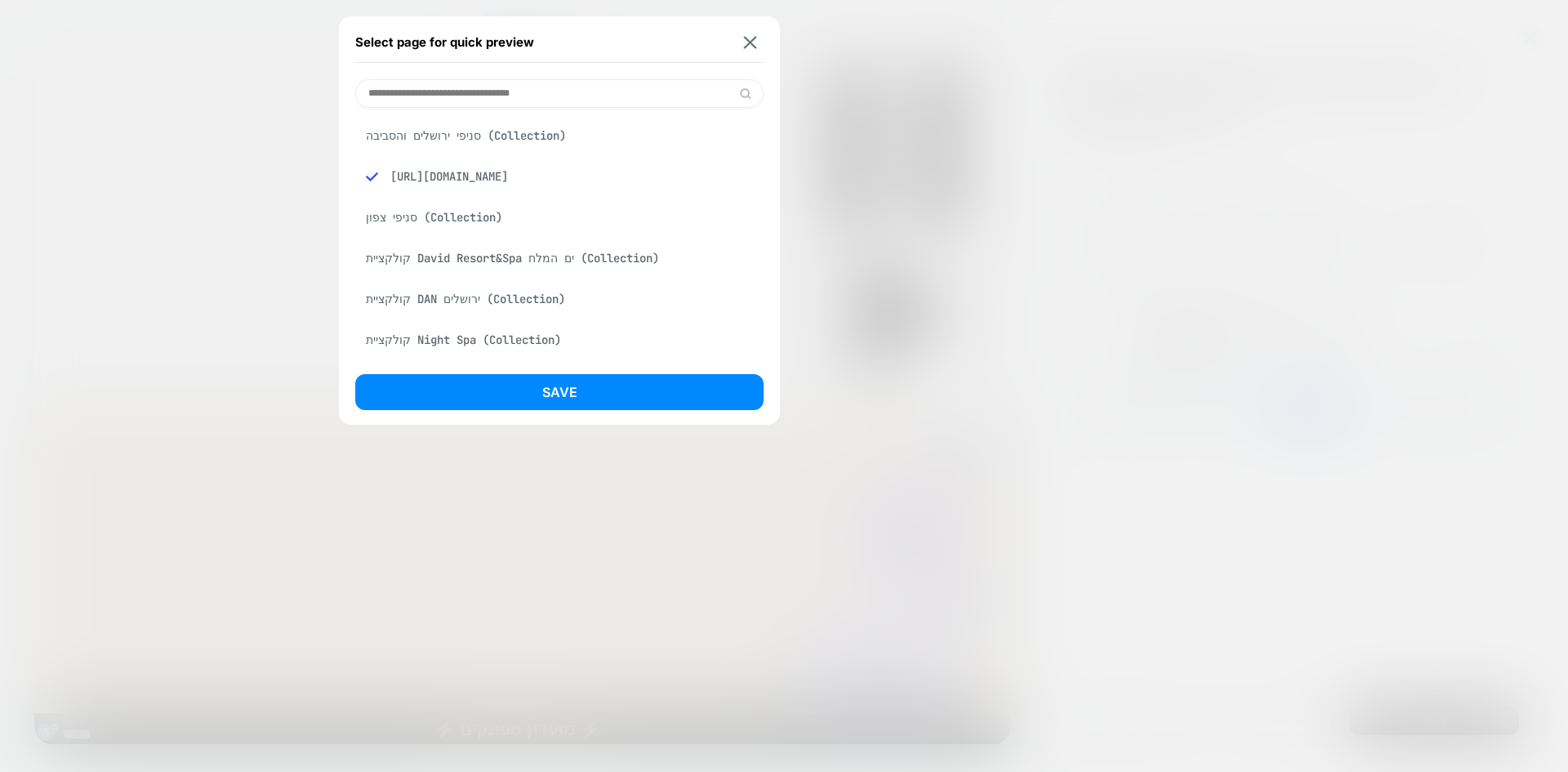
click at [481, 90] on input at bounding box center [559, 94] width 409 height 28
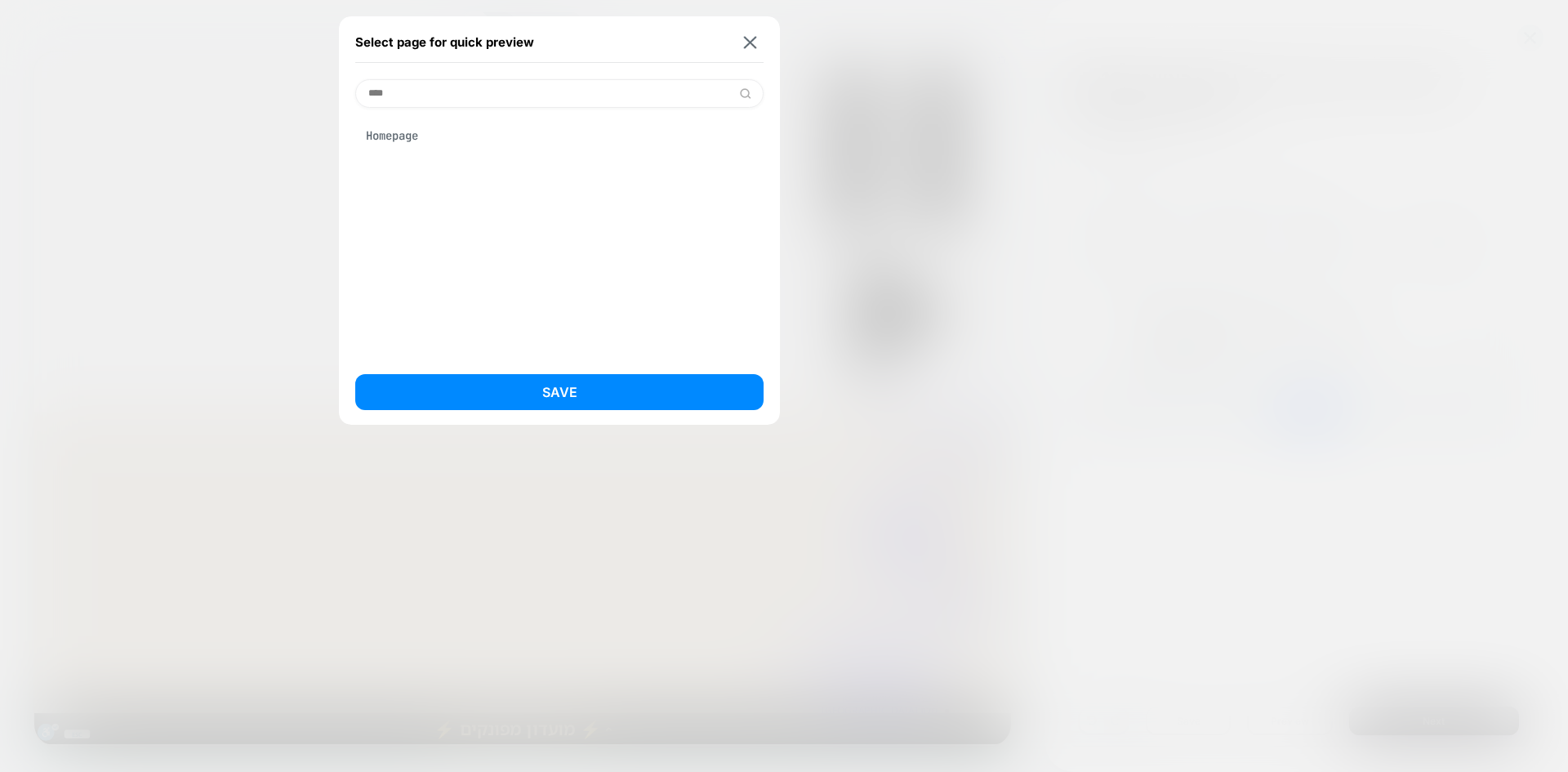
type input "****"
click at [420, 136] on div "Homepage" at bounding box center [559, 135] width 409 height 31
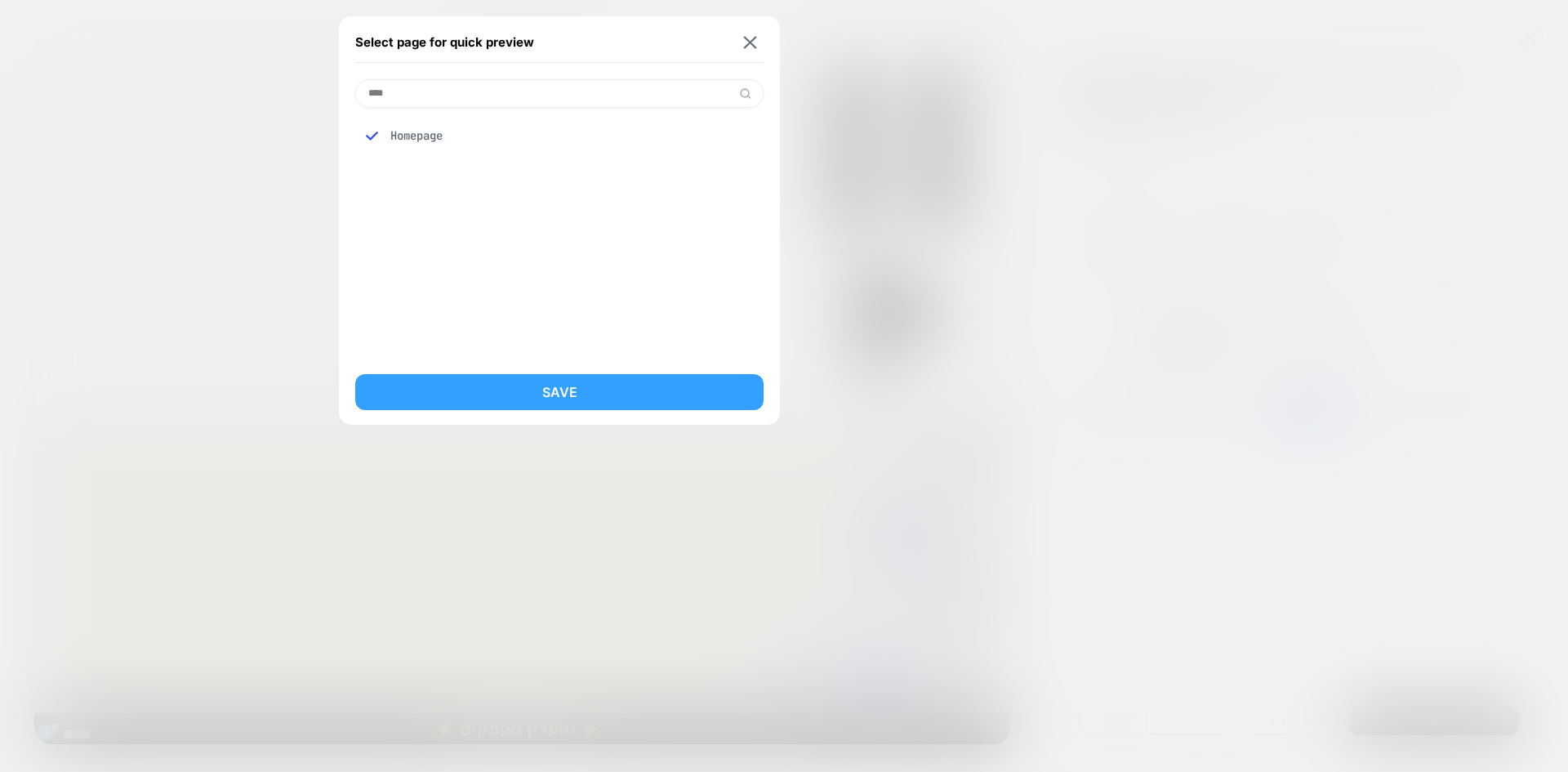
click at [572, 389] on button "Save" at bounding box center [559, 391] width 409 height 36
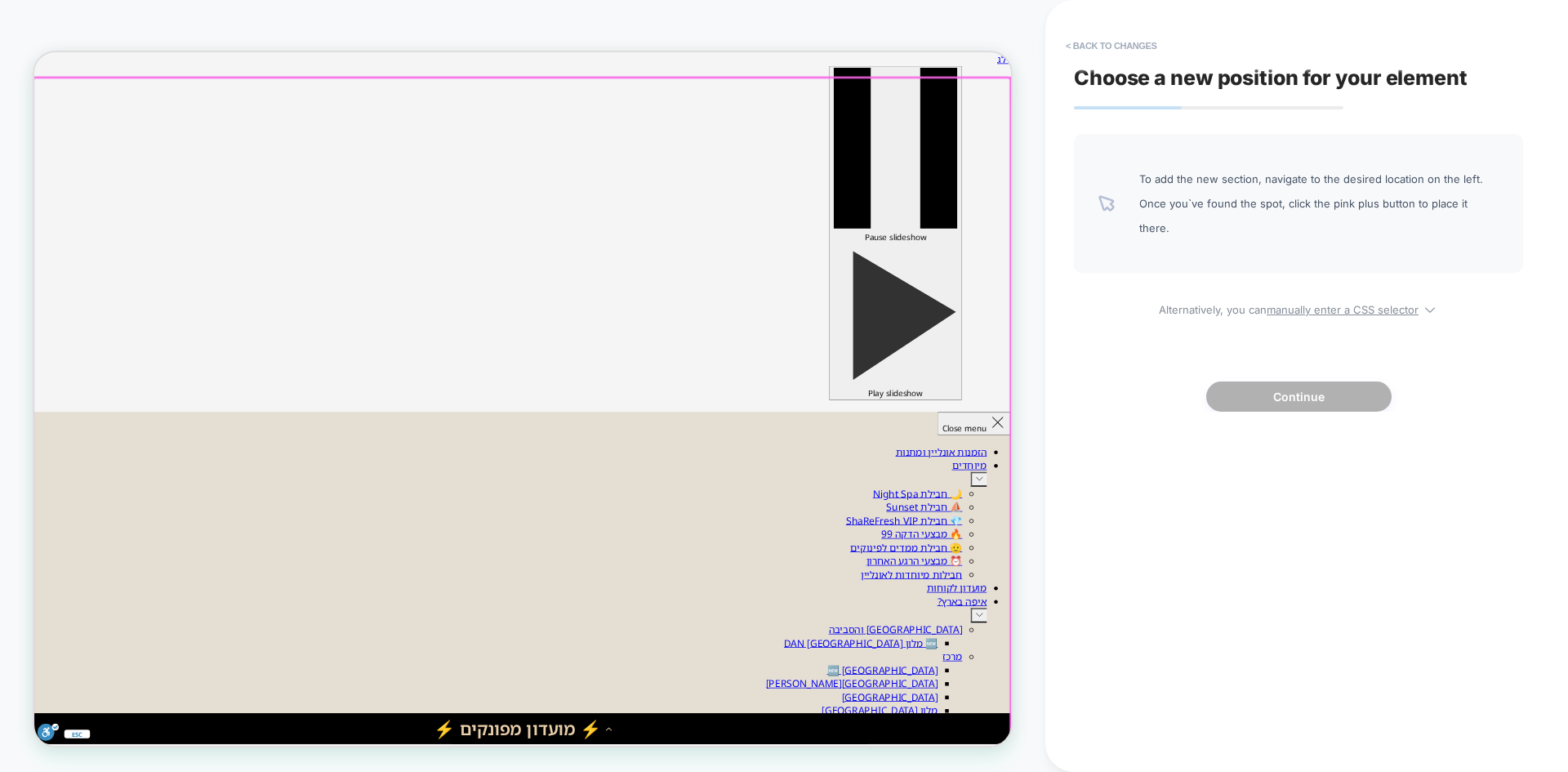
click at [1185, 111] on div at bounding box center [683, 547] width 1303 height 922
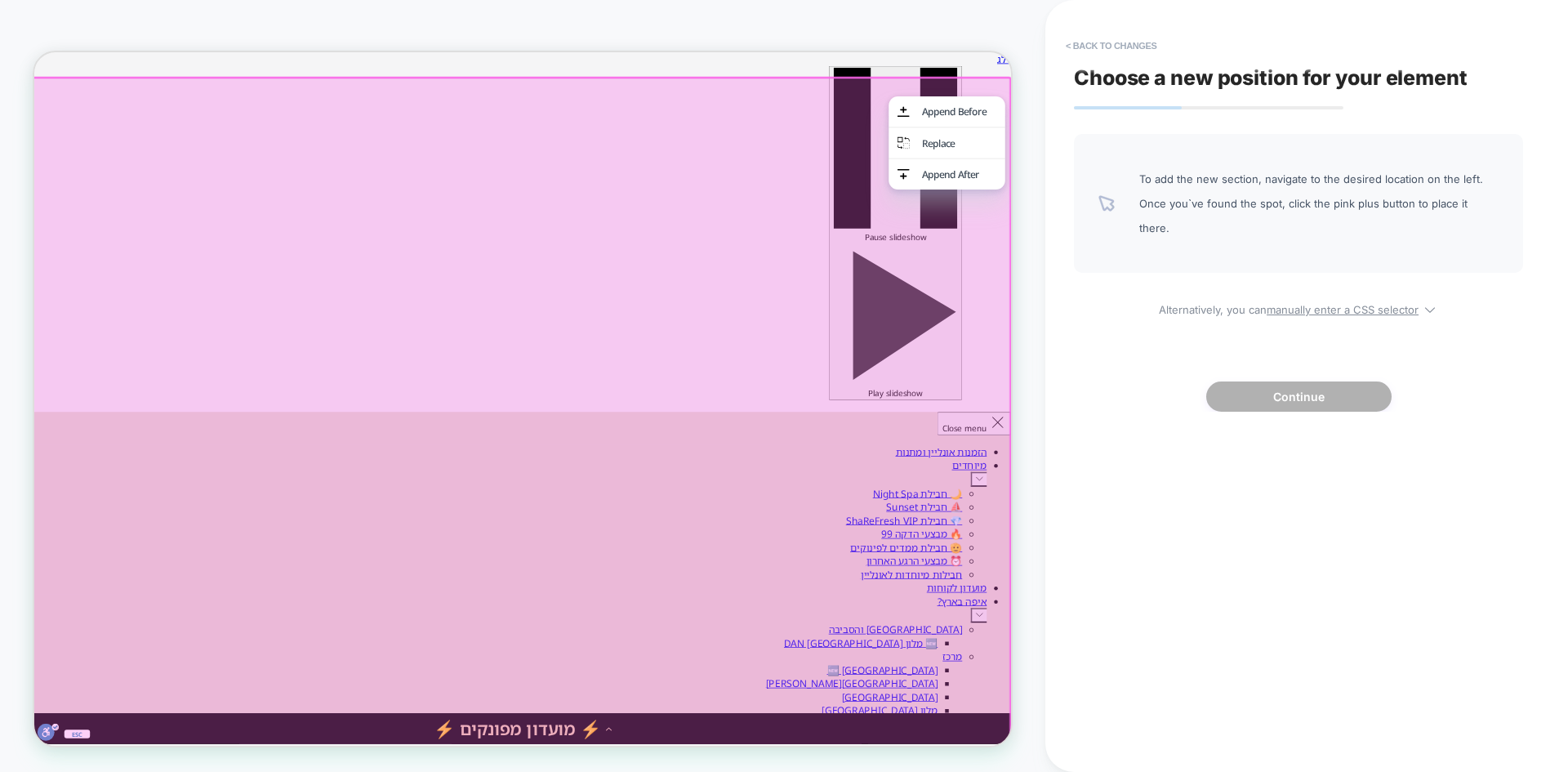
click at [910, 26] on div "HOMEPAGE" at bounding box center [522, 386] width 1046 height 739
click at [1085, 102] on div at bounding box center [685, 546] width 1303 height 922
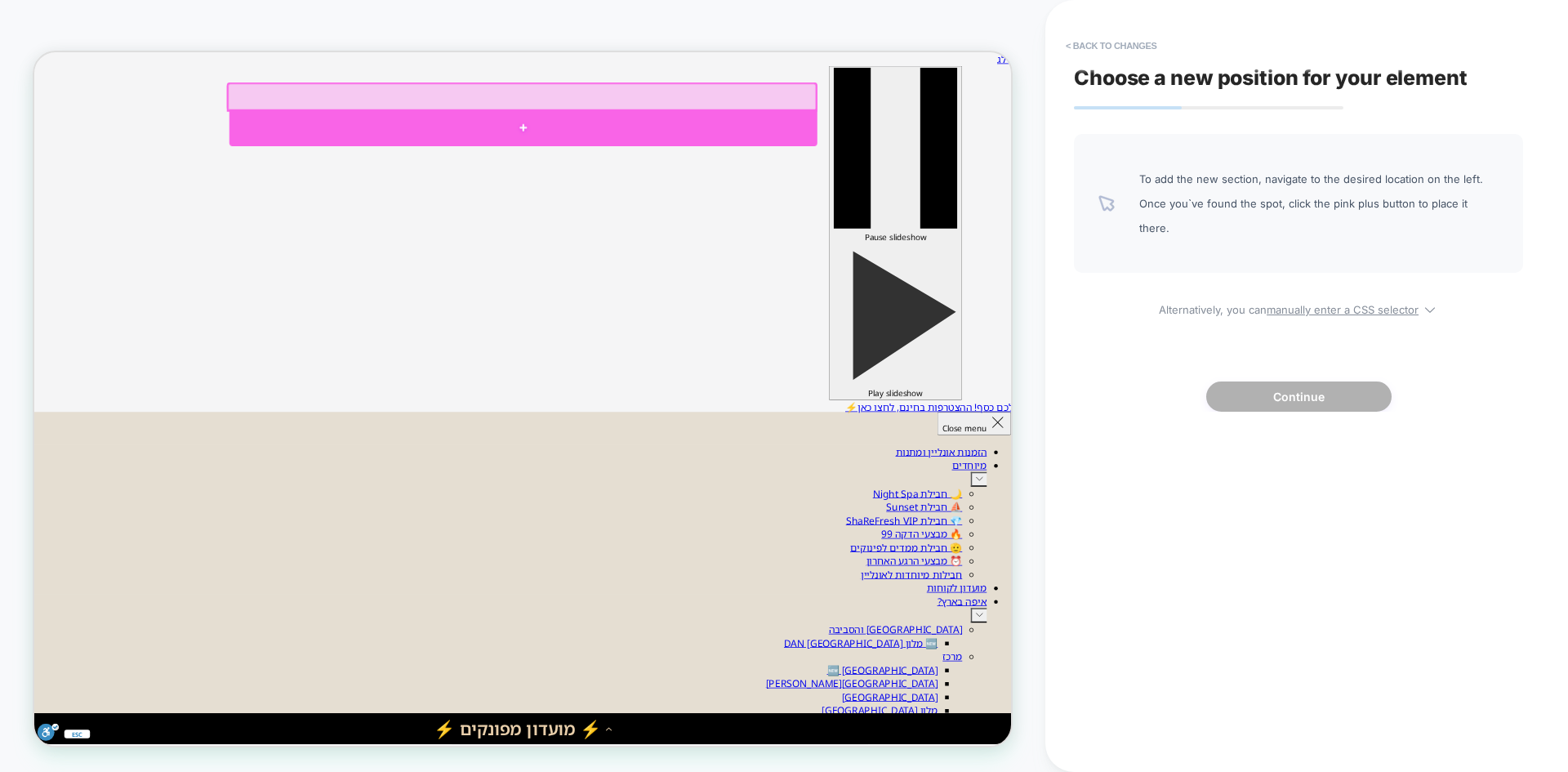
click at [686, 154] on div at bounding box center [687, 153] width 784 height 49
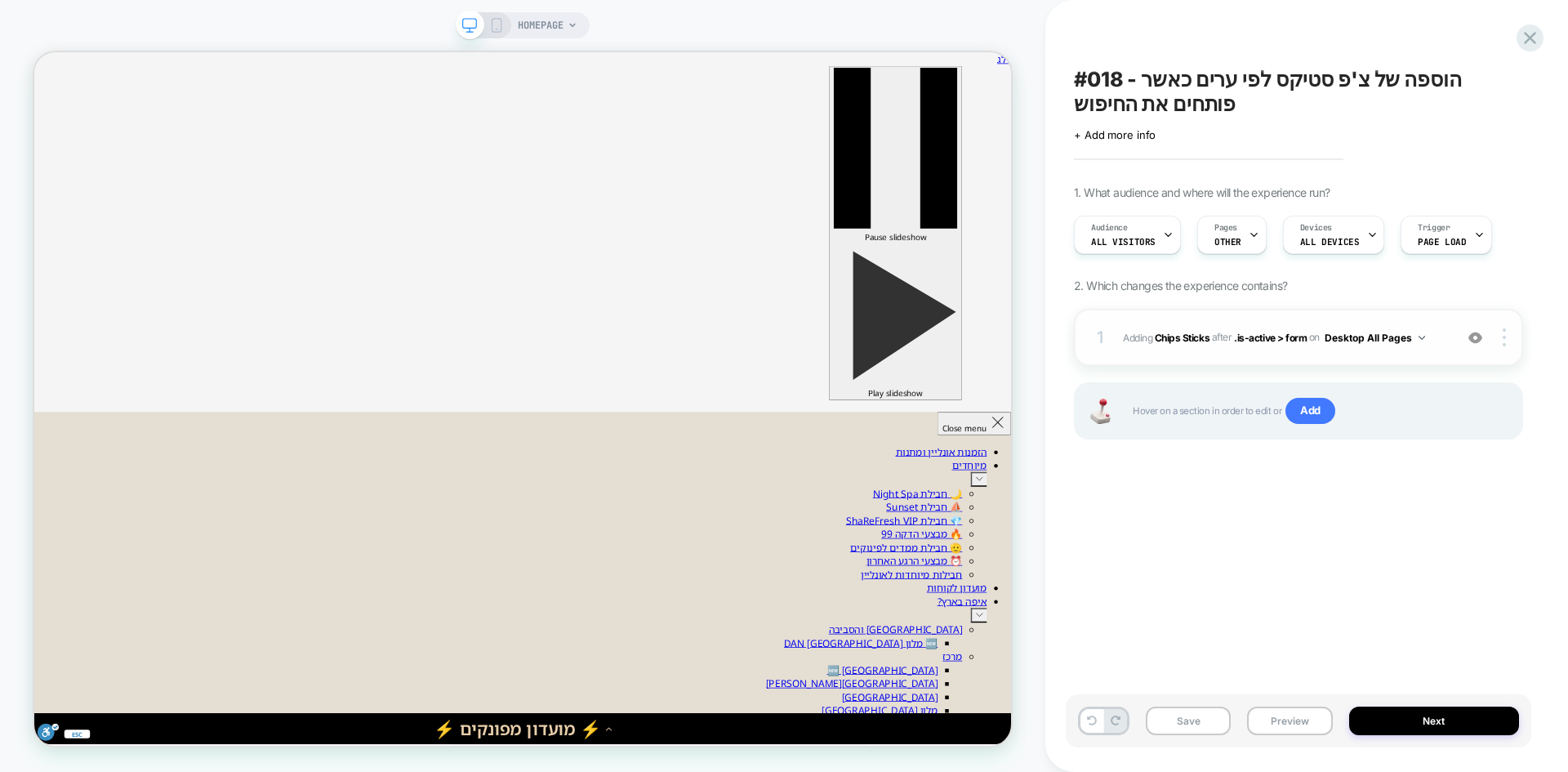
scroll to position [0, 1]
click at [1504, 333] on img at bounding box center [1504, 337] width 3 height 18
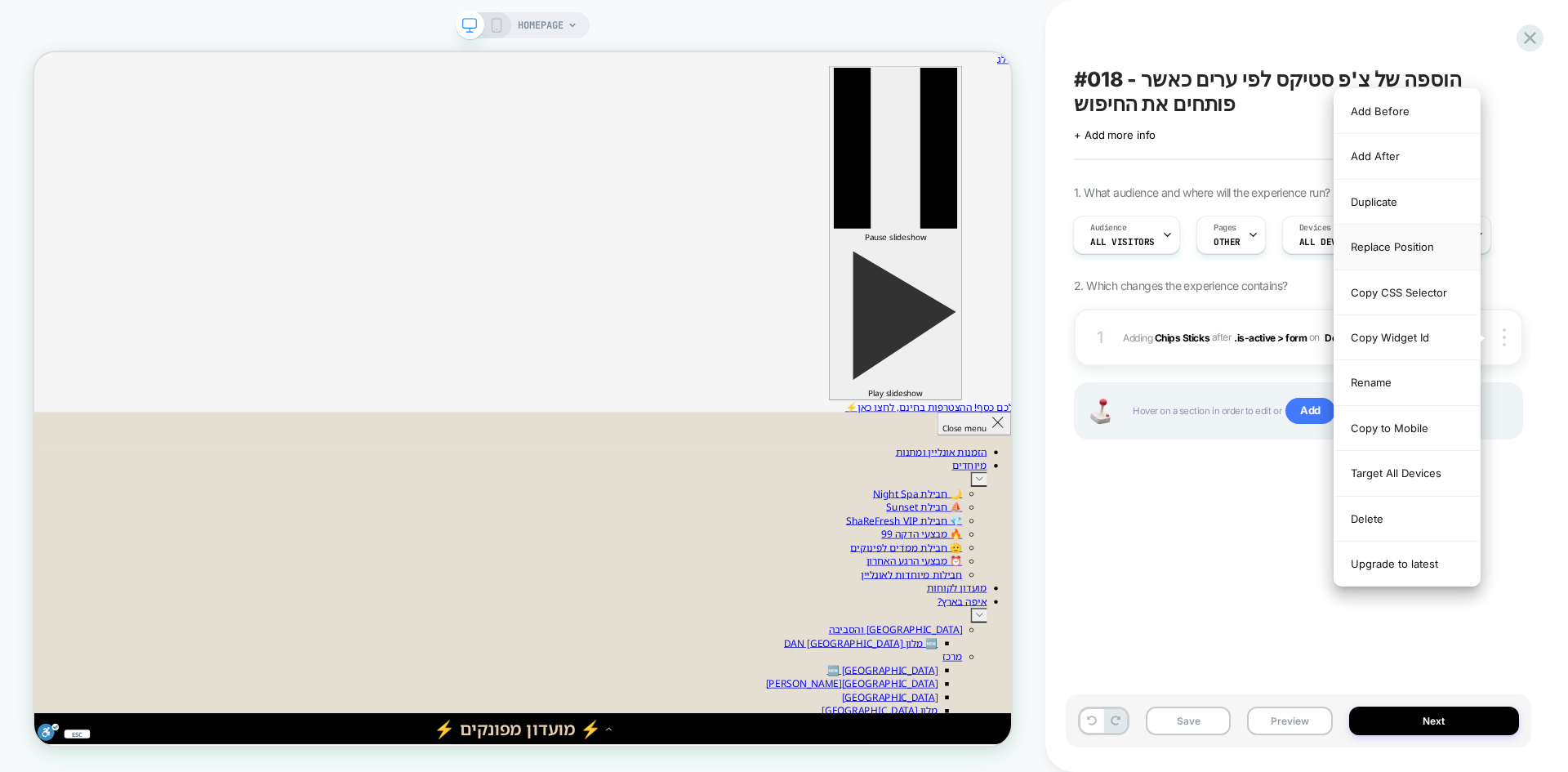
click at [1396, 247] on div "Replace Position" at bounding box center [1406, 247] width 145 height 45
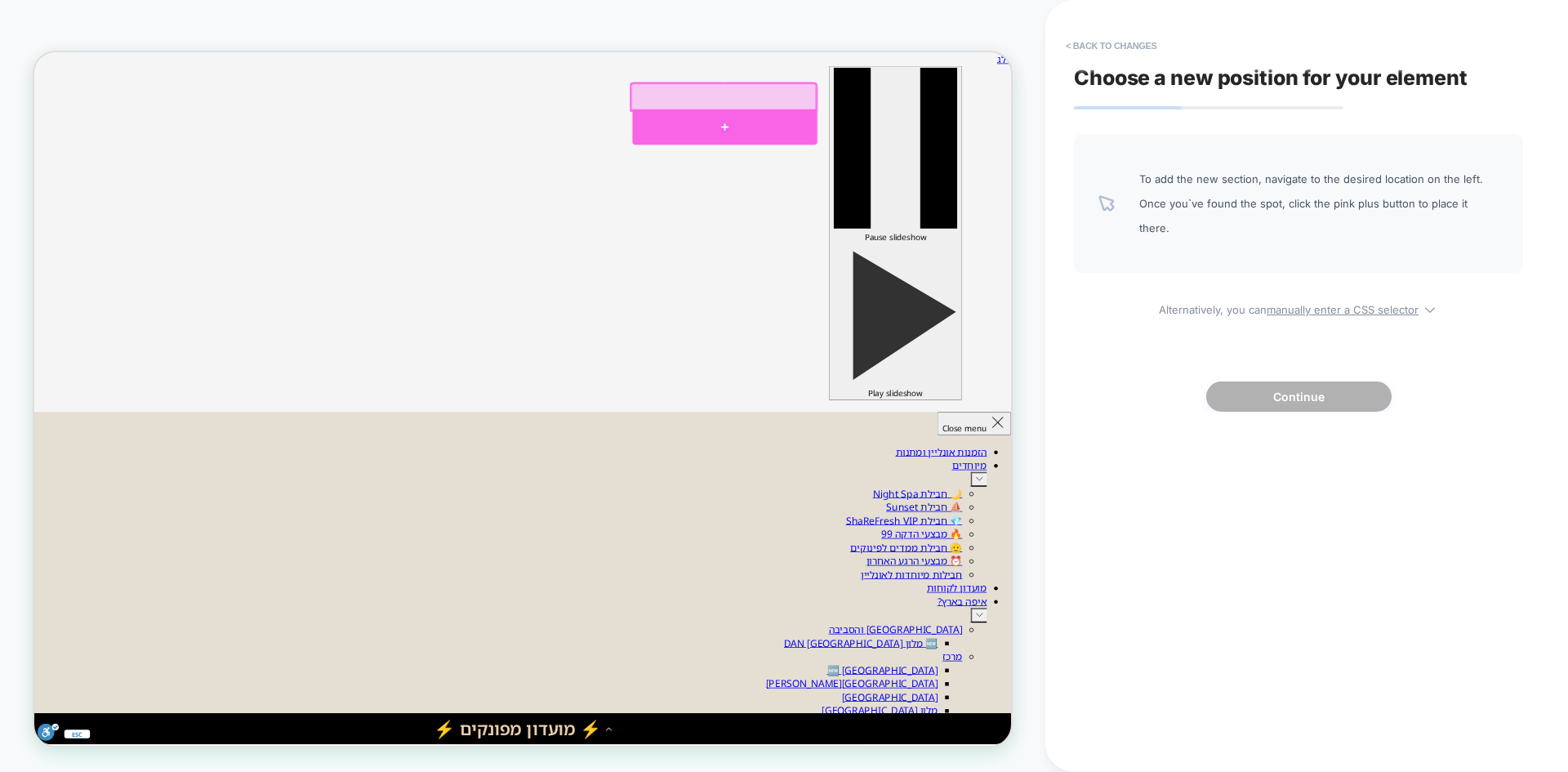
click at [963, 147] on div at bounding box center [954, 153] width 246 height 48
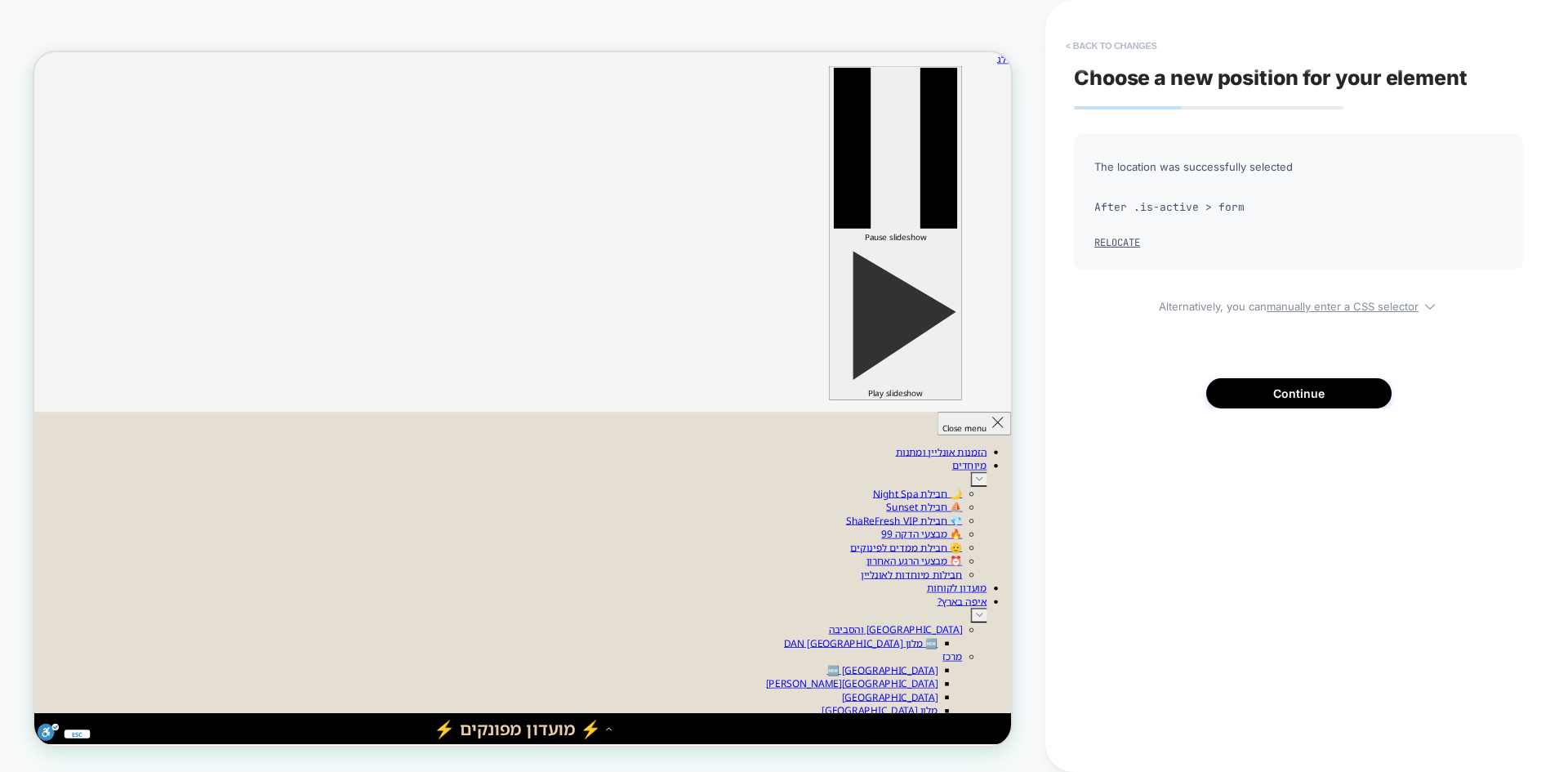
click at [1104, 44] on button "< Back to changes" at bounding box center [1112, 46] width 108 height 27
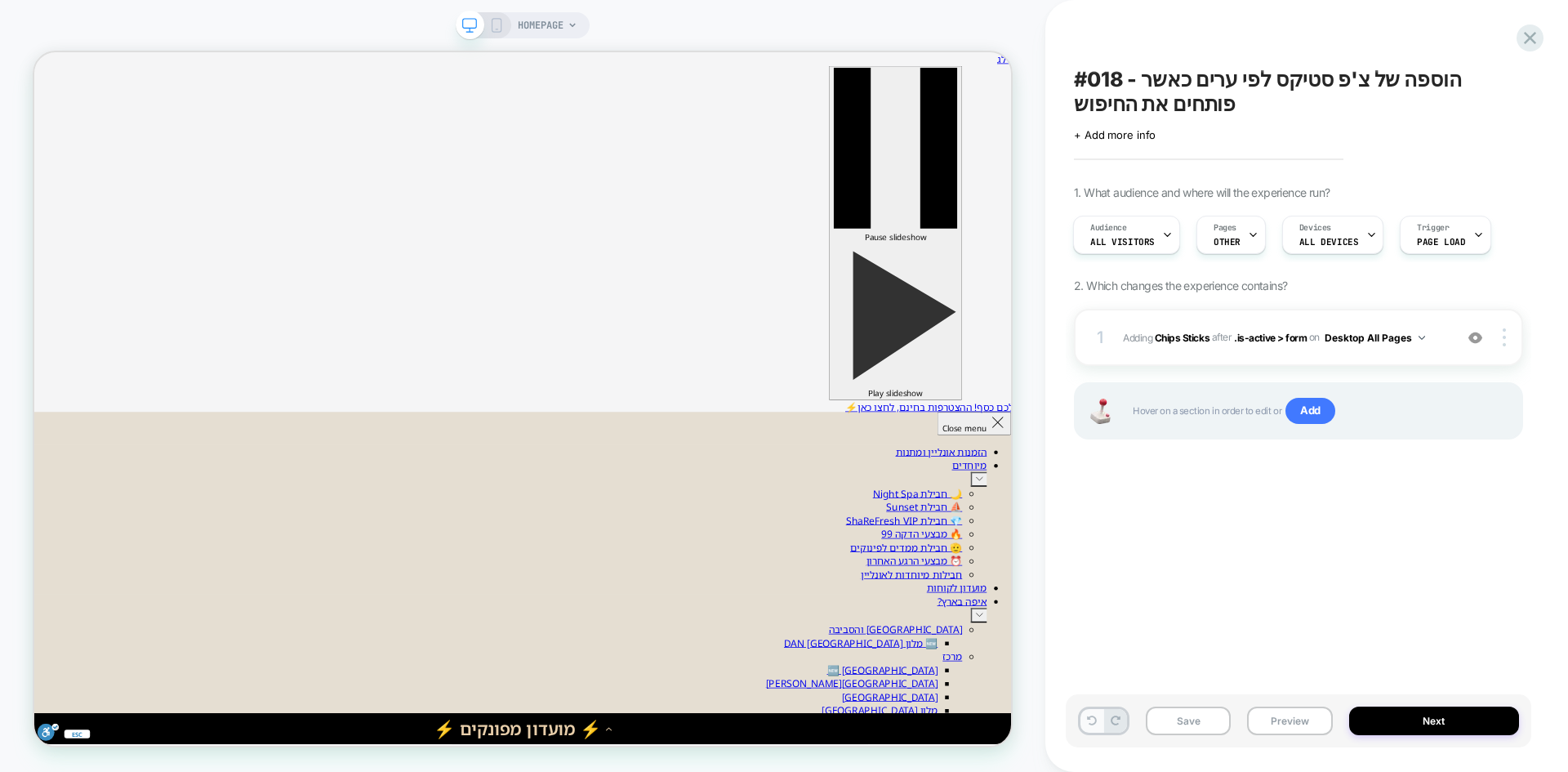
click at [1093, 724] on icon at bounding box center [1092, 721] width 10 height 10
click at [1507, 337] on div at bounding box center [1507, 337] width 31 height 18
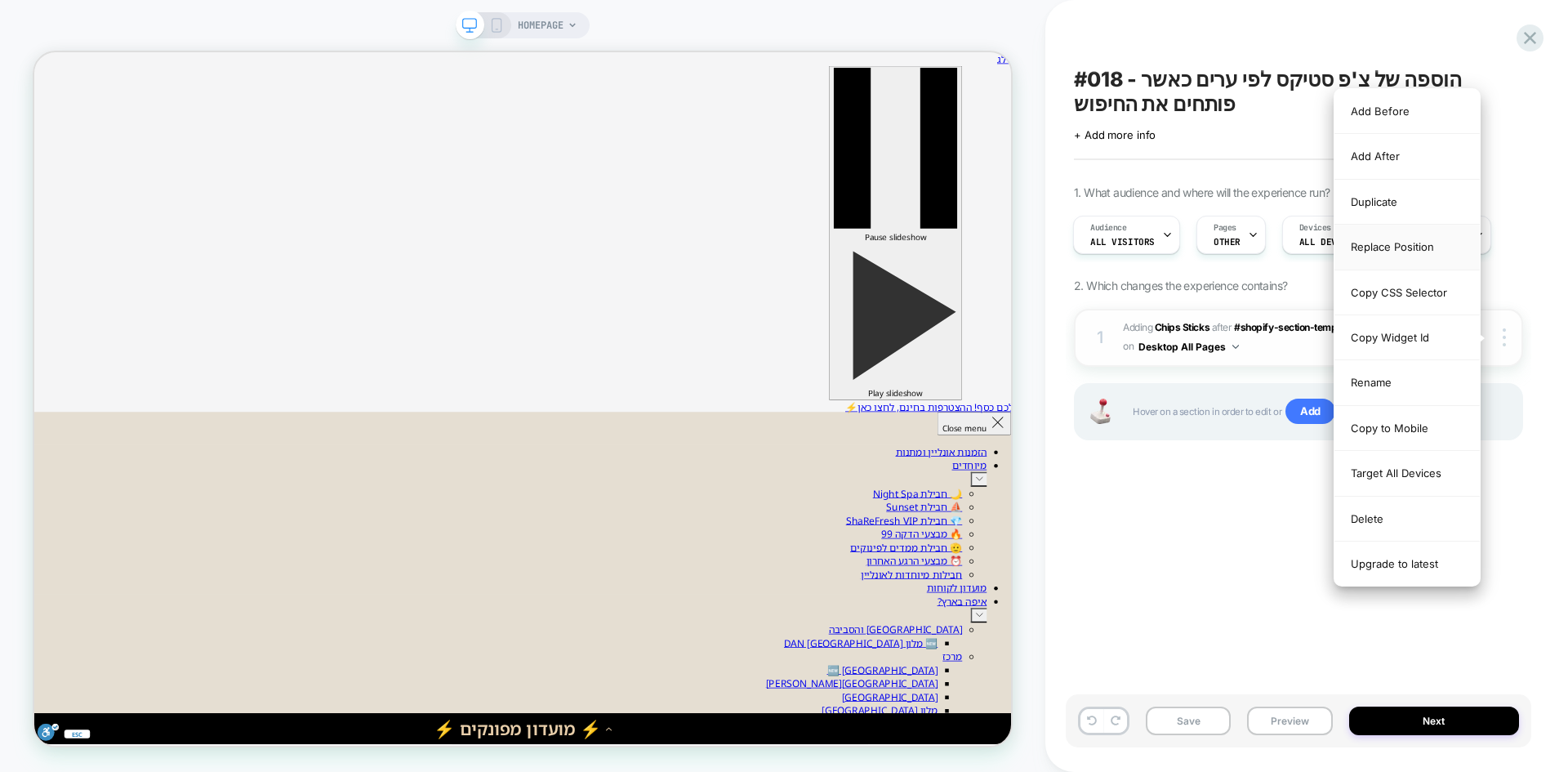
click at [0, 0] on div "Replace Position" at bounding box center [0, 0] width 0 height 0
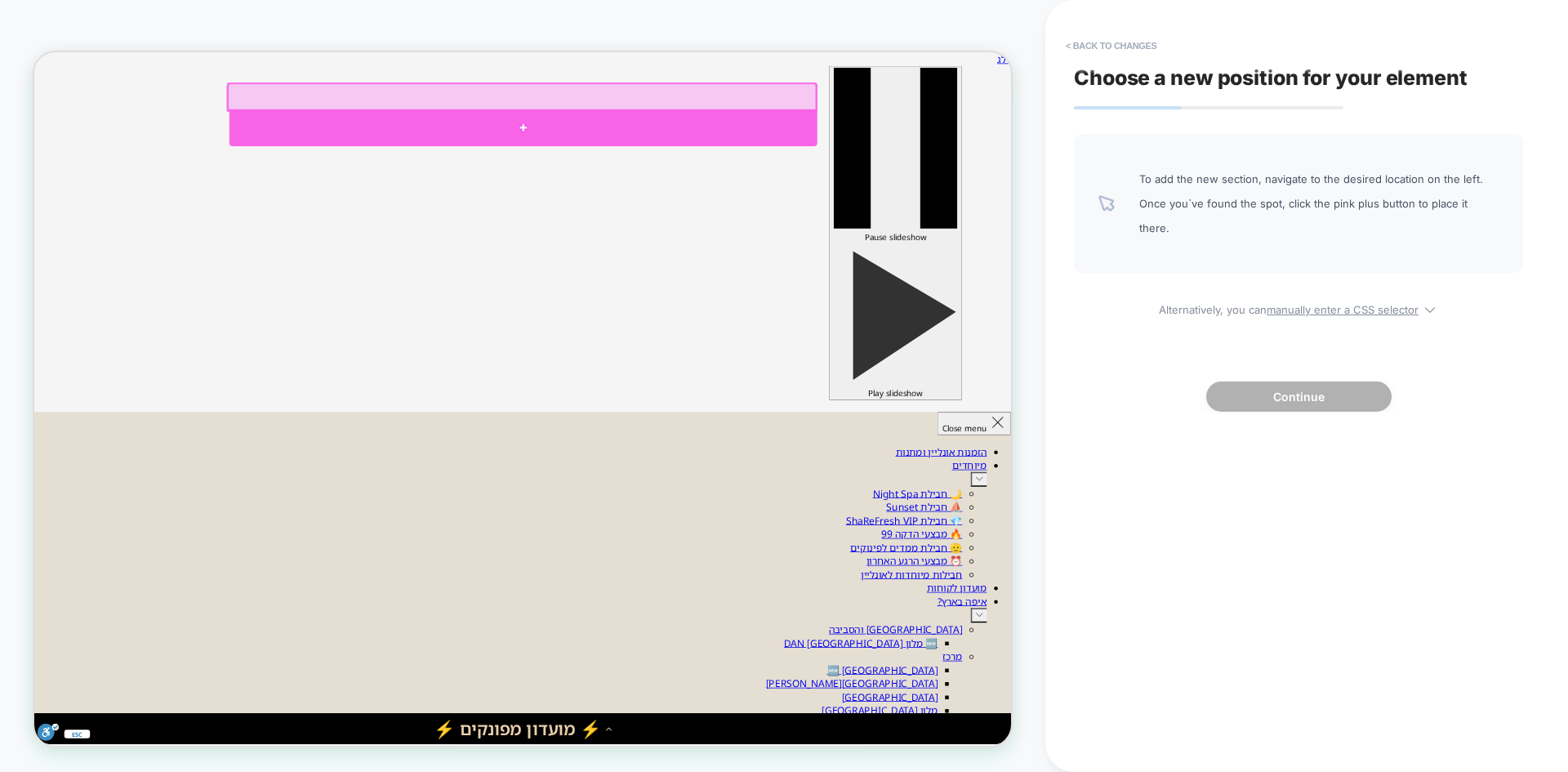
click at [665, 147] on div at bounding box center [687, 153] width 784 height 49
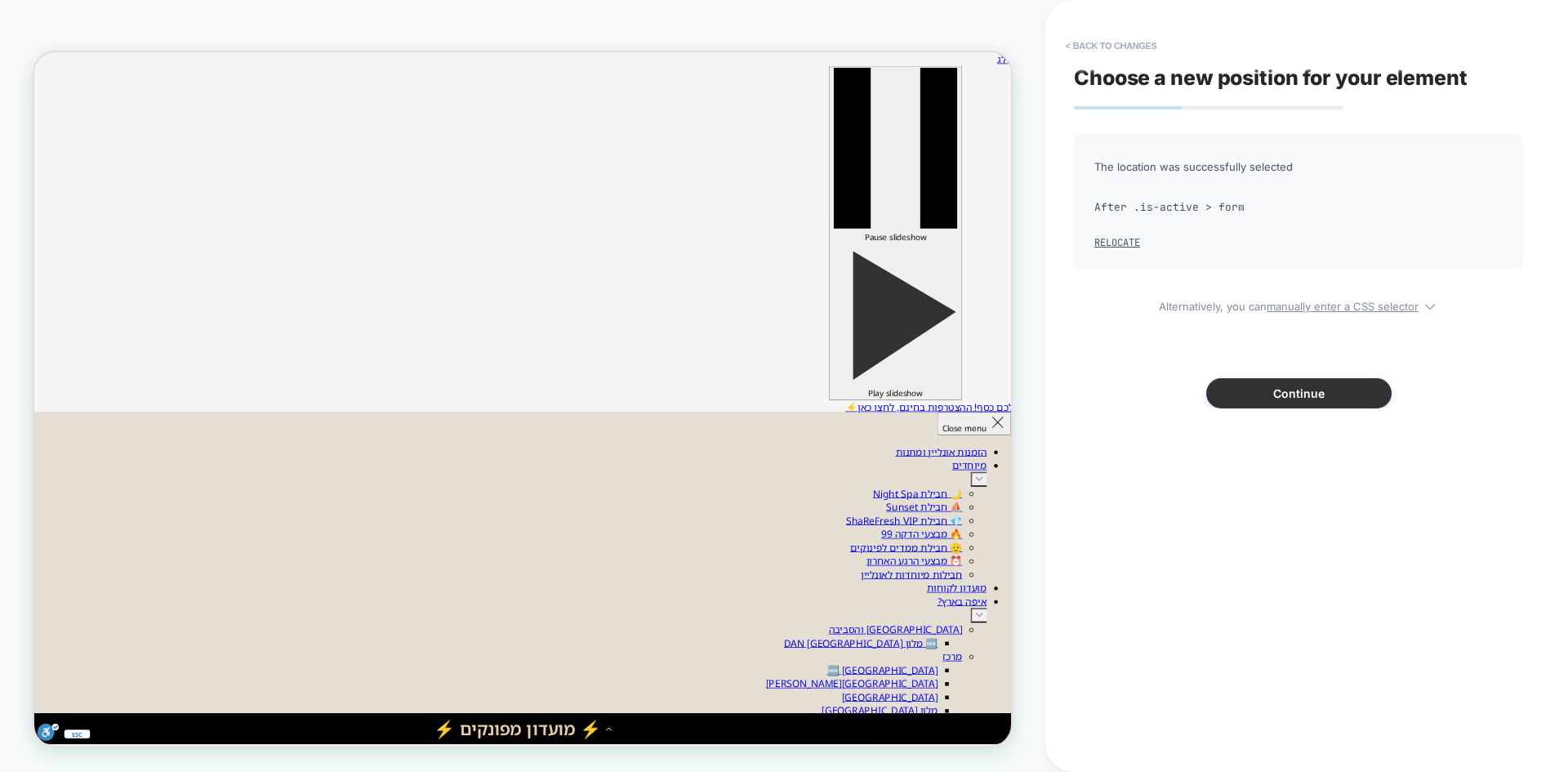
click at [1240, 386] on button "Continue" at bounding box center [1299, 393] width 186 height 30
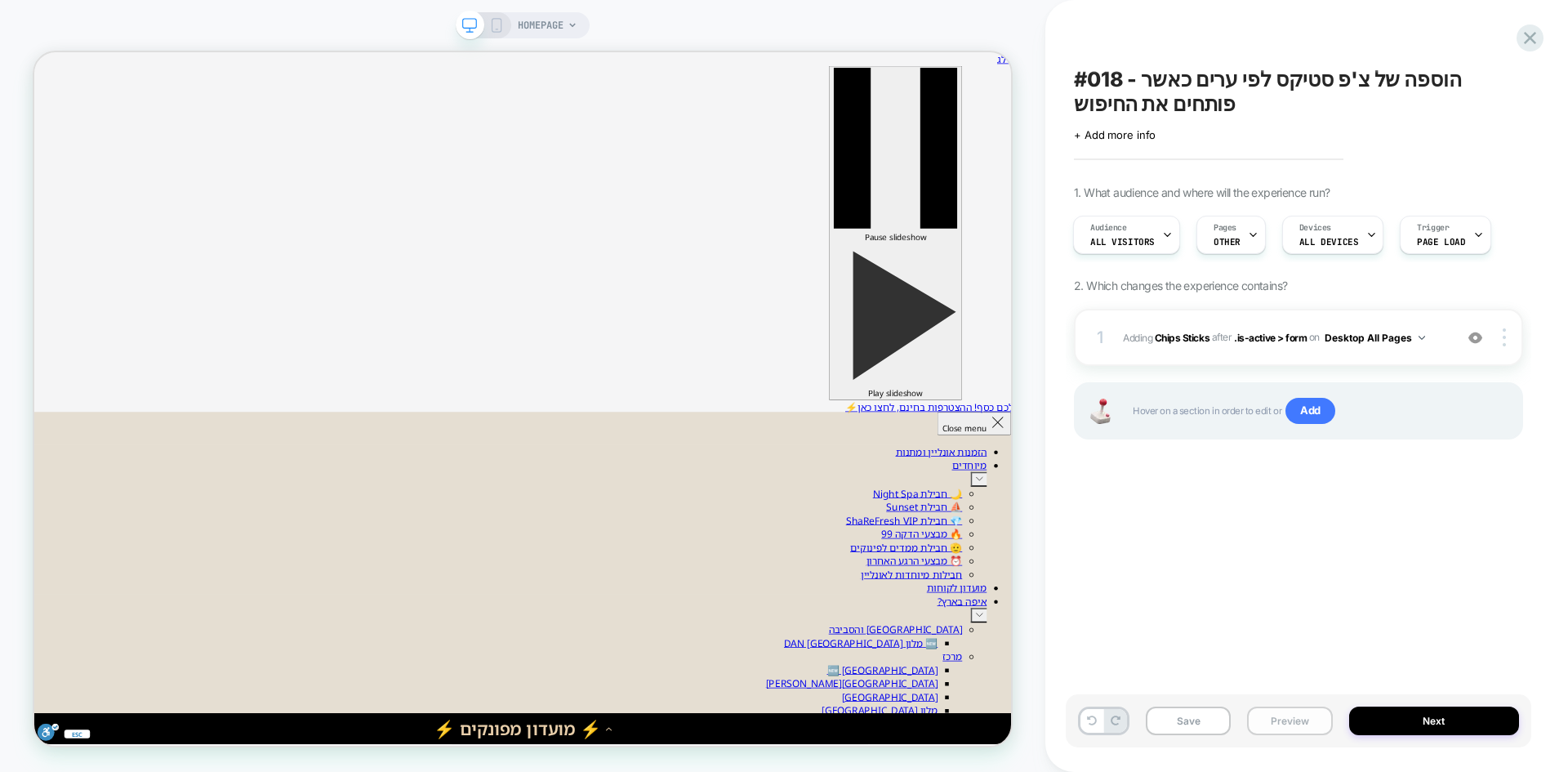
click at [1289, 721] on button "Preview" at bounding box center [1289, 721] width 85 height 28
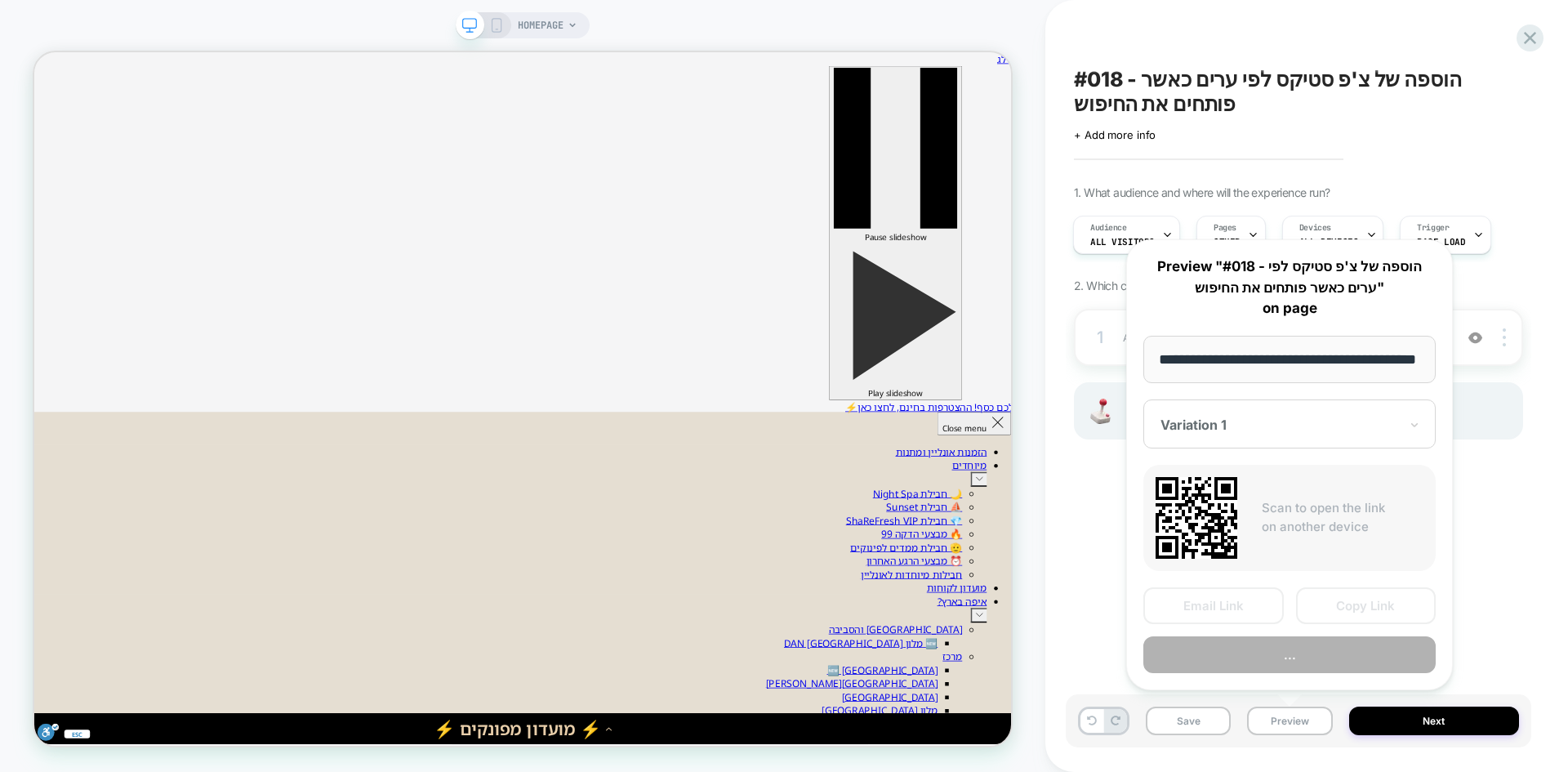
scroll to position [0, 49]
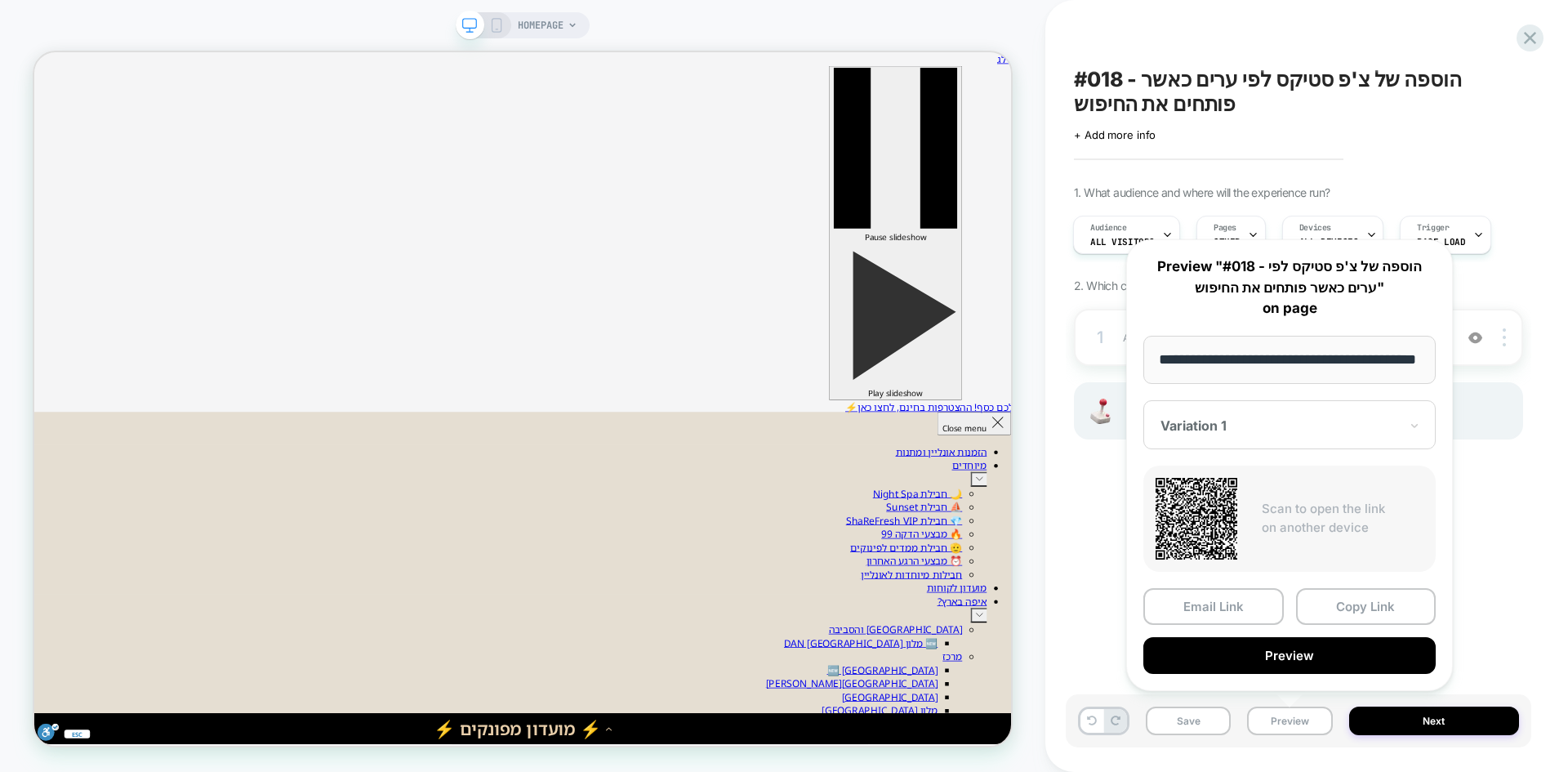
click at [1333, 653] on button "Preview" at bounding box center [1289, 655] width 293 height 36
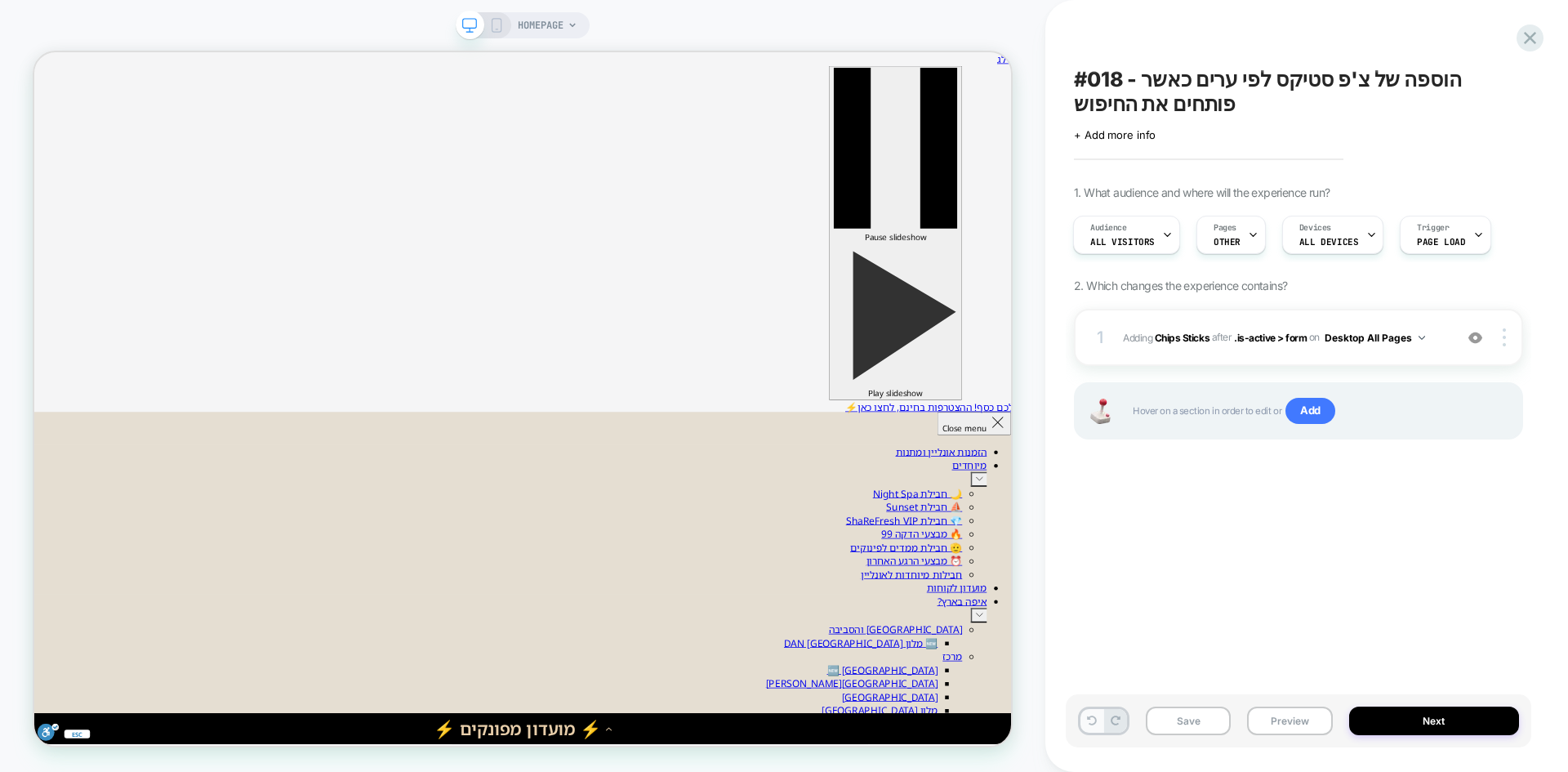
click at [1087, 726] on button at bounding box center [1092, 721] width 23 height 24
click at [1294, 719] on button "Preview" at bounding box center [1289, 721] width 85 height 28
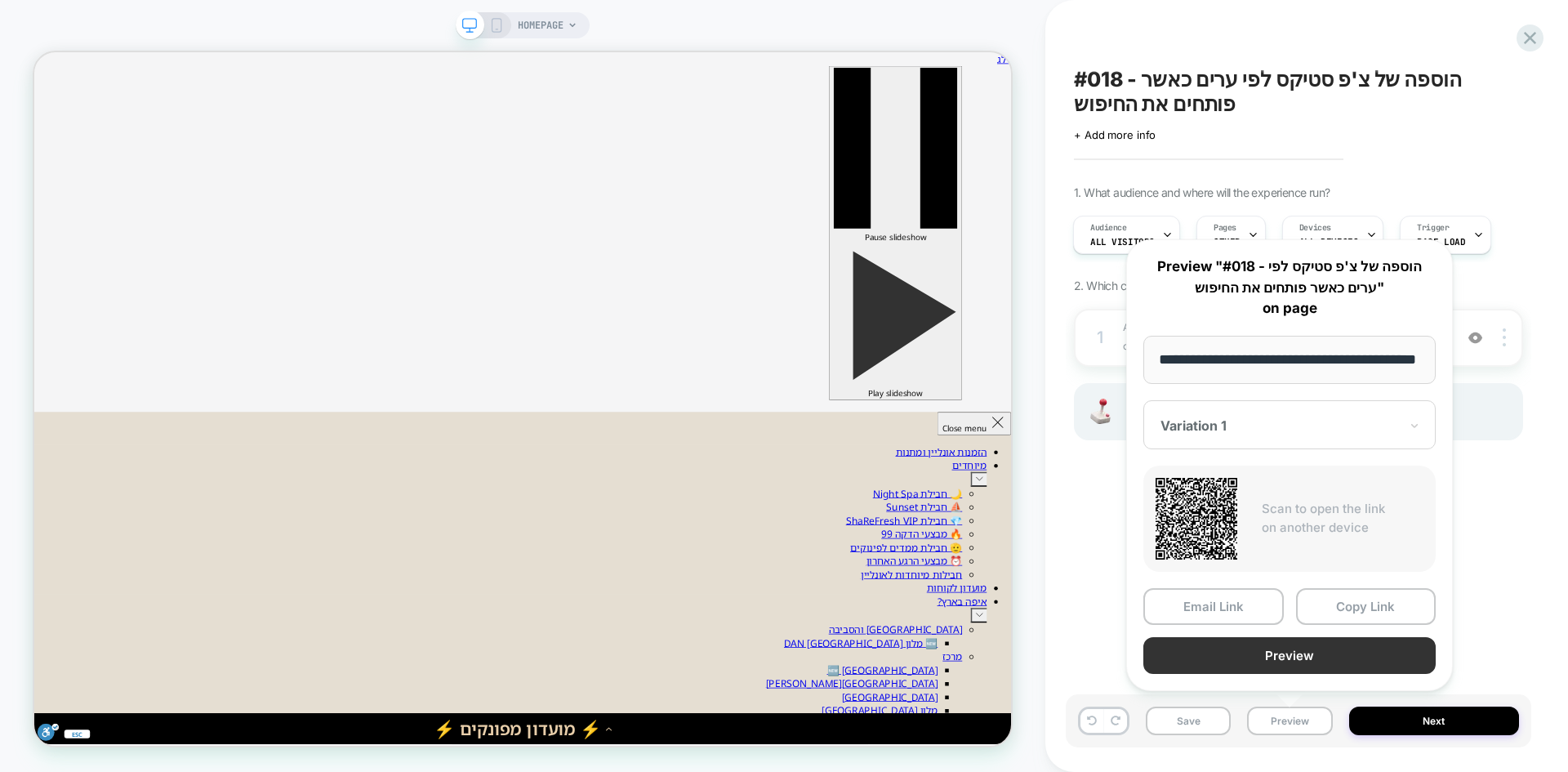
click at [1299, 660] on button "Preview" at bounding box center [1289, 655] width 293 height 36
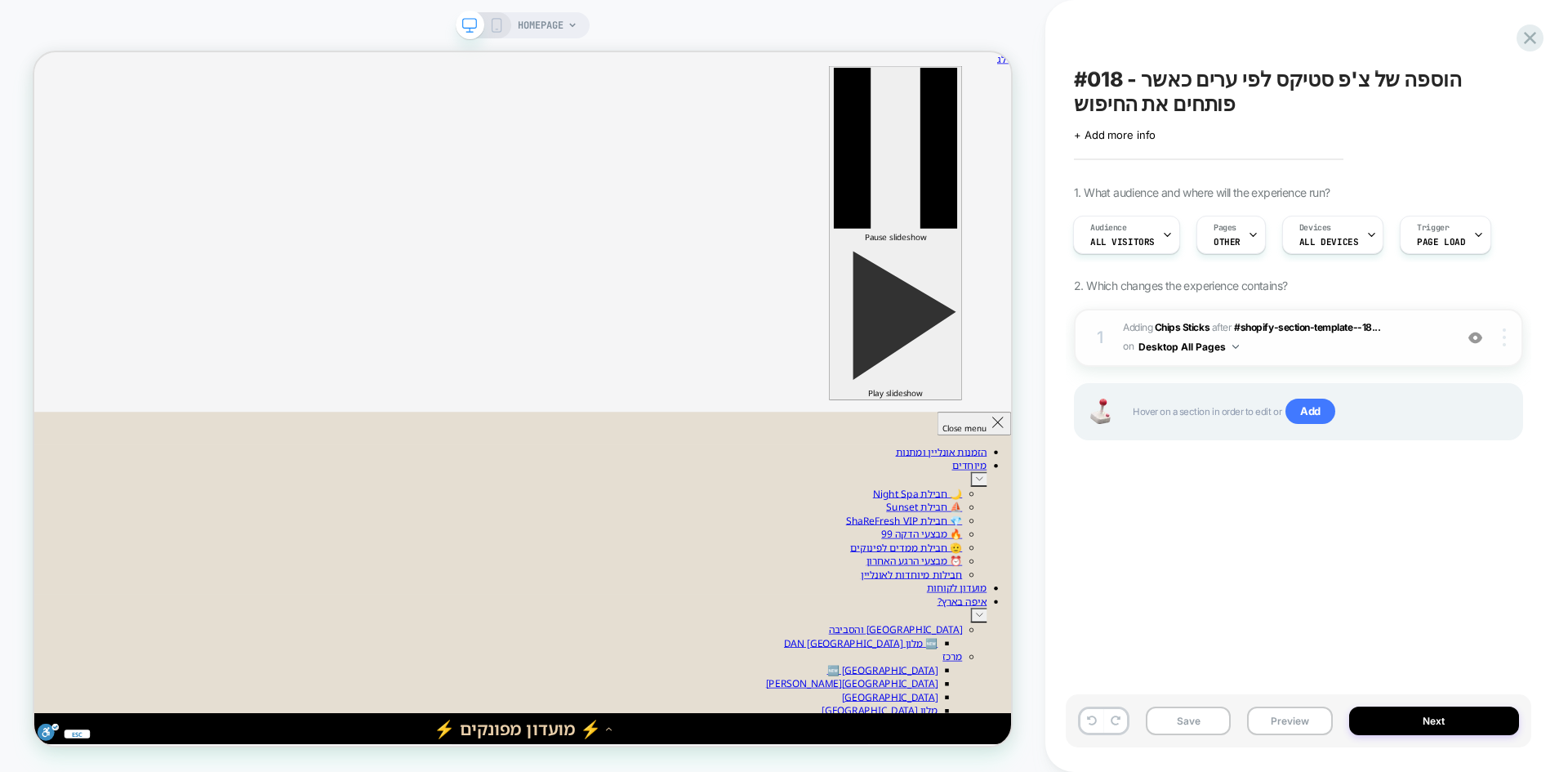
click at [1498, 331] on div at bounding box center [1507, 337] width 31 height 18
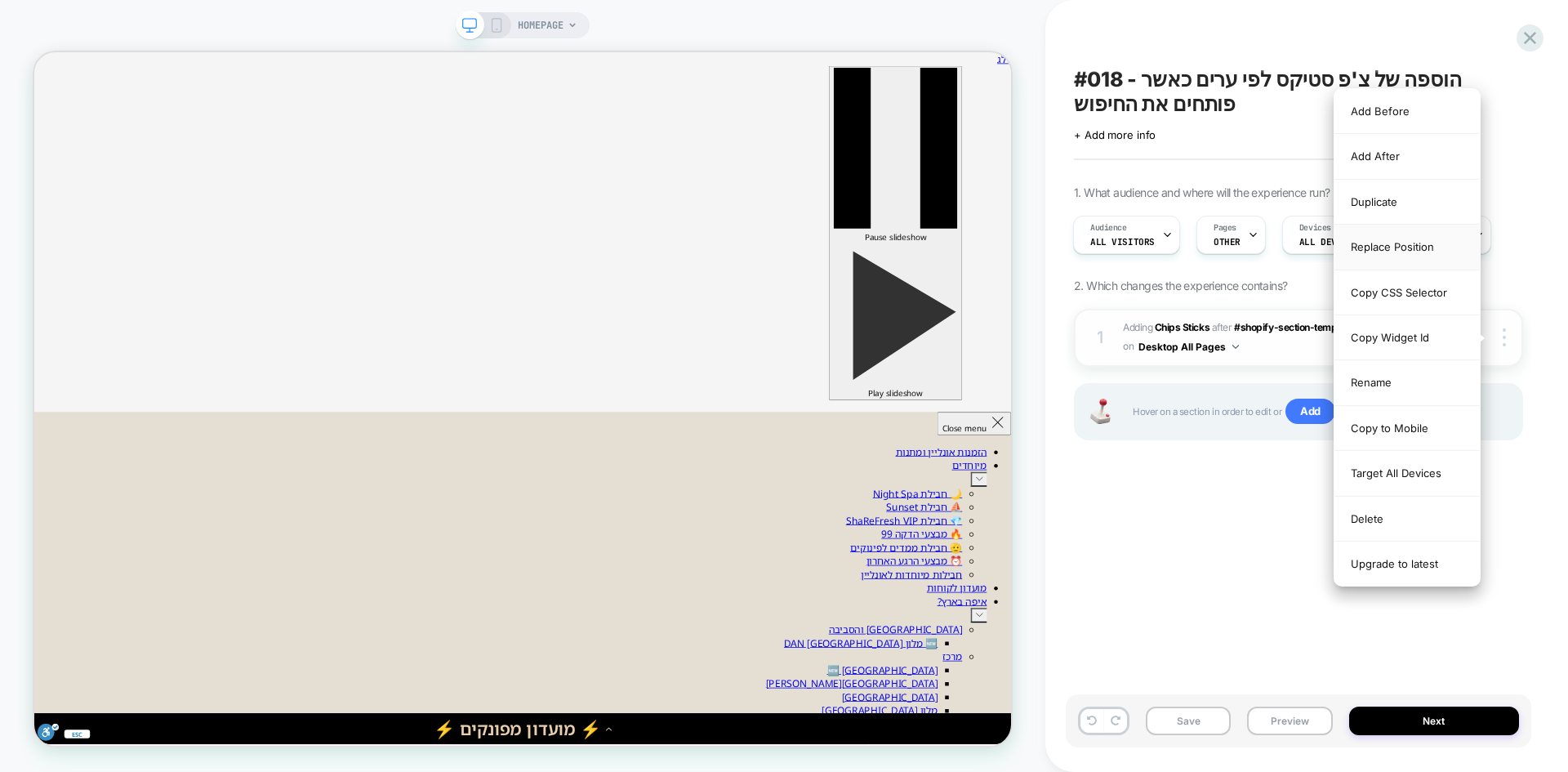
click at [1405, 250] on div "Replace Position" at bounding box center [1406, 247] width 145 height 45
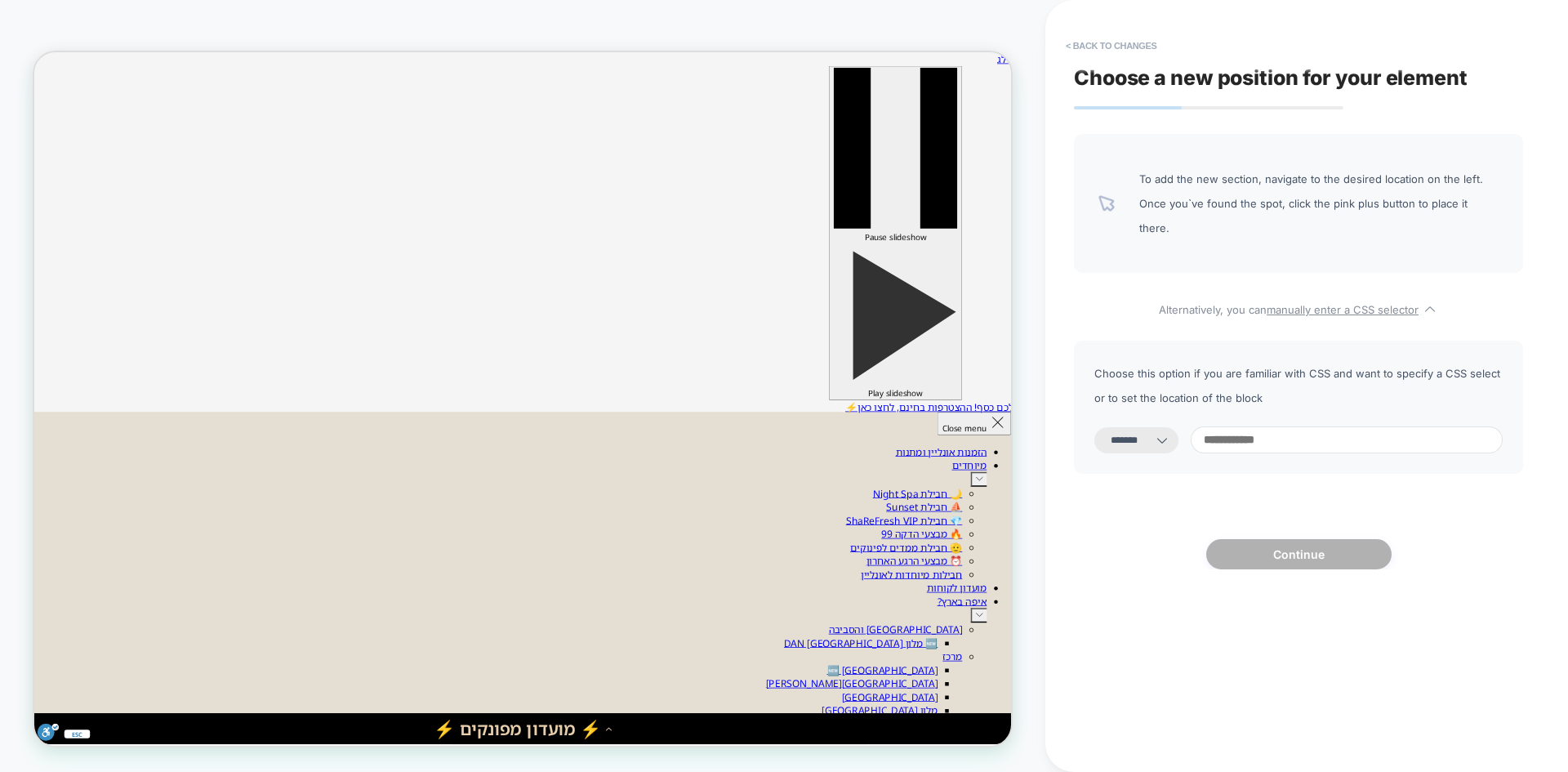
select select "*********"
click at [1320, 426] on input at bounding box center [1347, 439] width 312 height 27
paste input "**********"
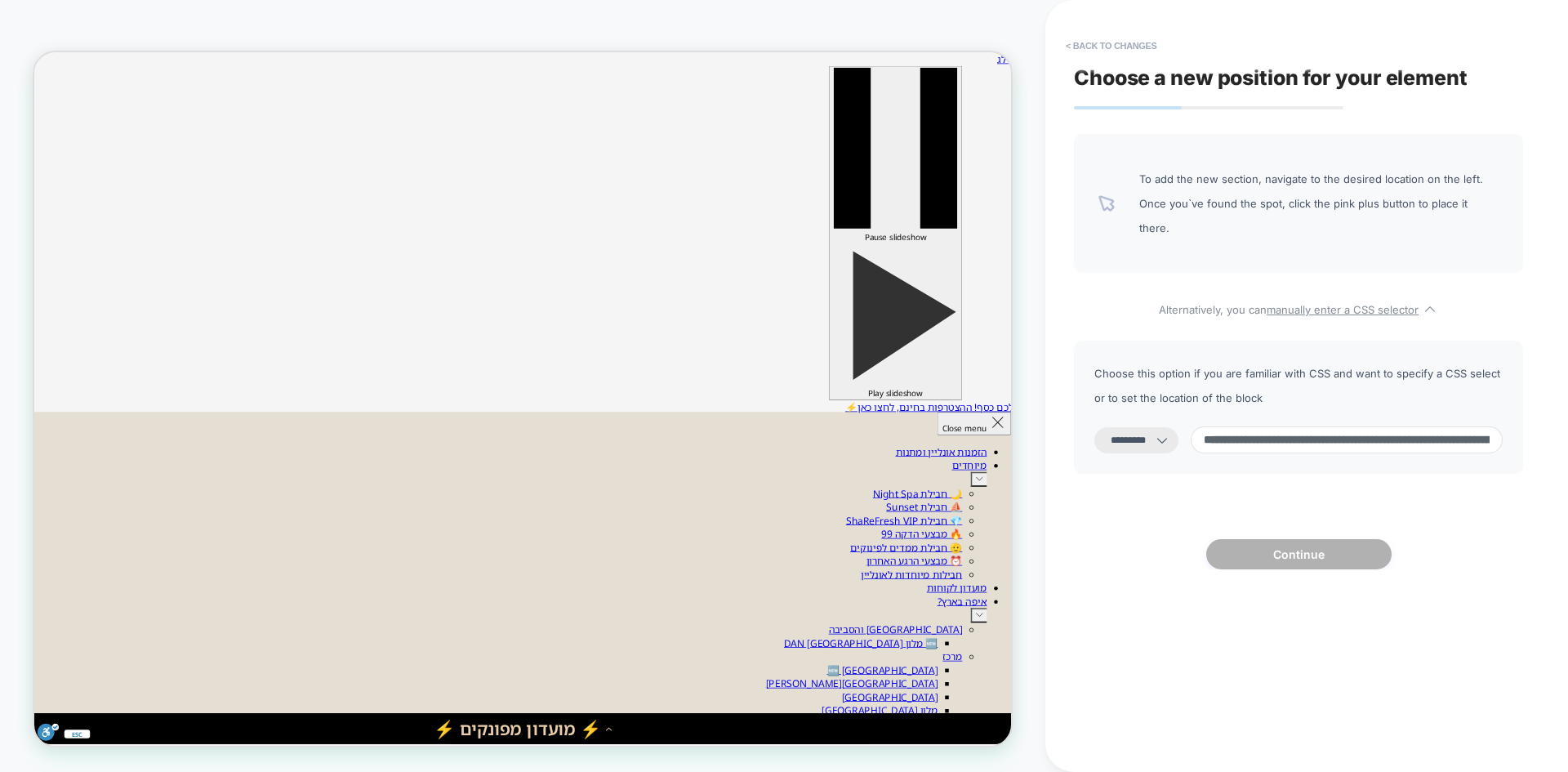
scroll to position [0, 392]
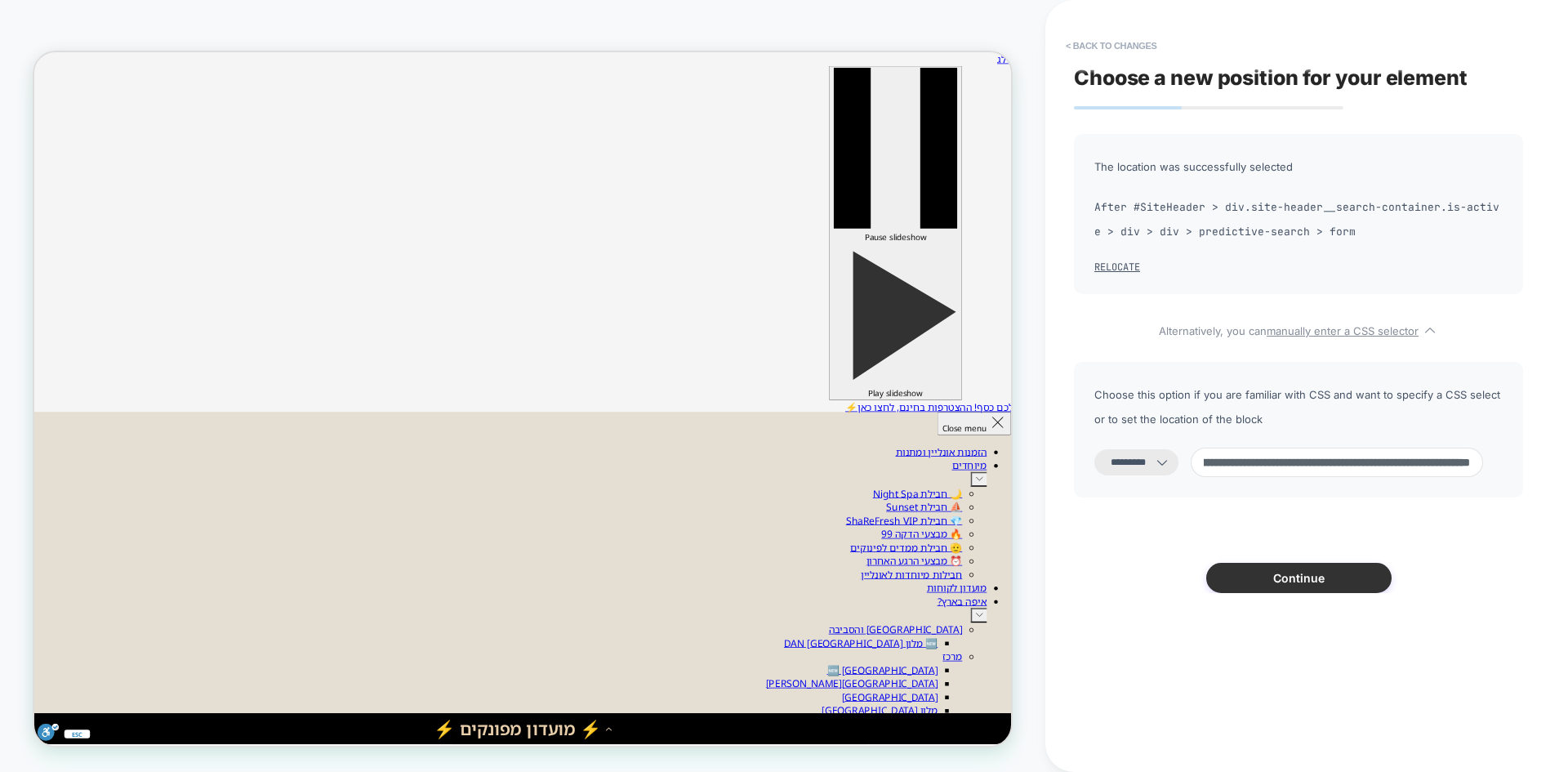
type input "**********"
click at [1295, 537] on div "**********" at bounding box center [1299, 364] width 449 height 459
click at [1303, 579] on button "Continue" at bounding box center [1299, 578] width 186 height 30
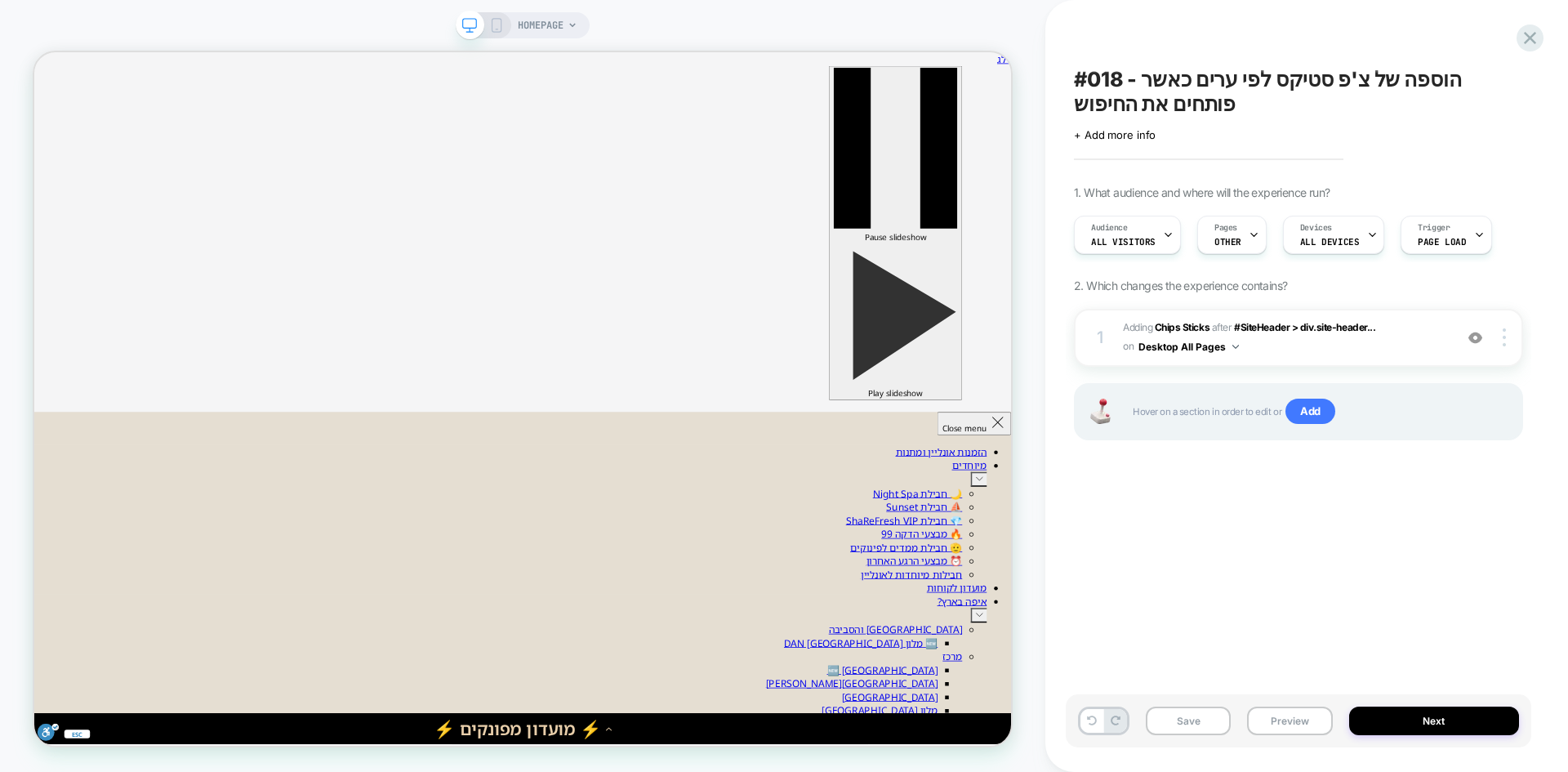
scroll to position [0, 1]
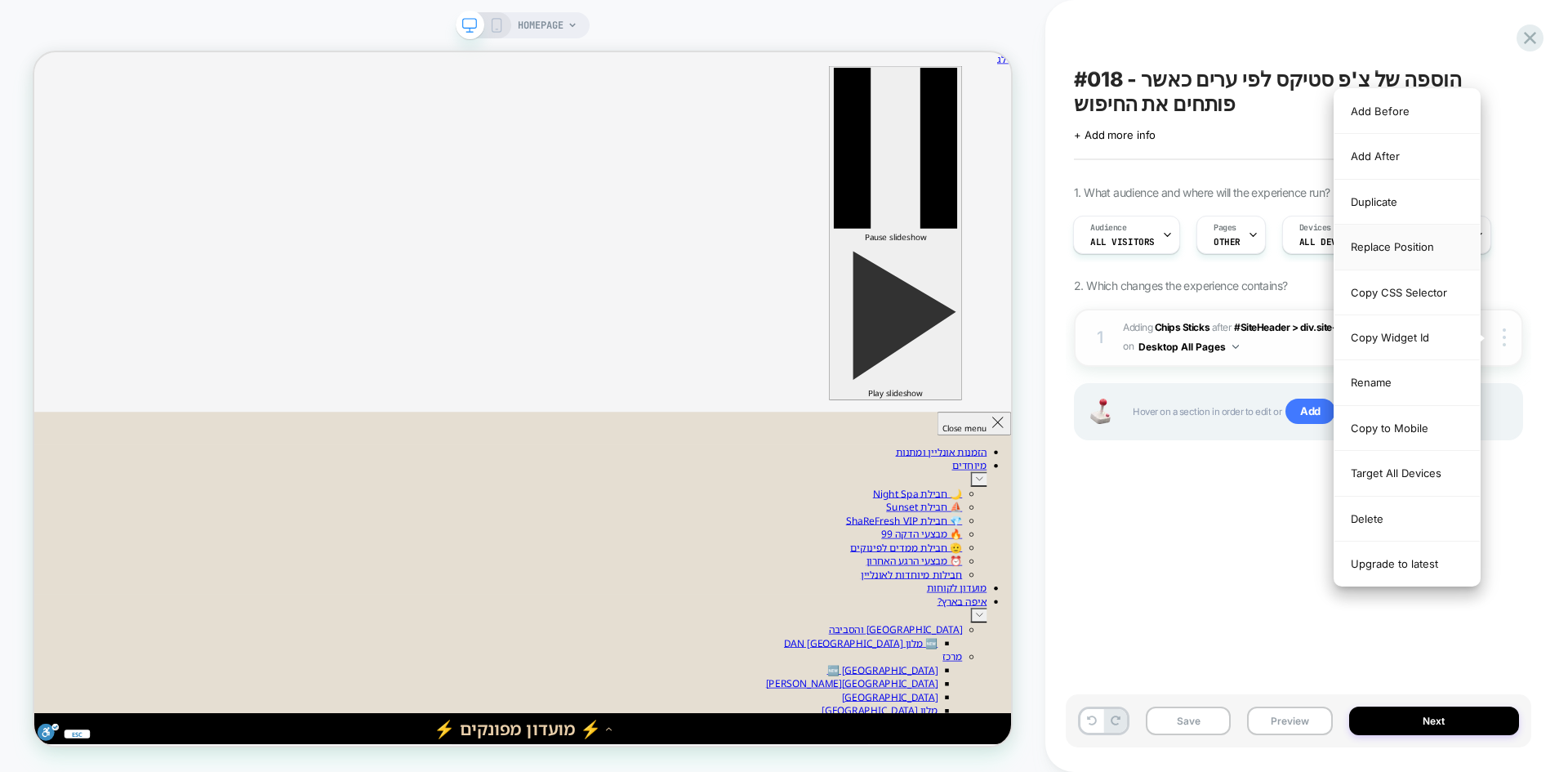
click at [1401, 246] on div "Replace Position" at bounding box center [1406, 247] width 145 height 45
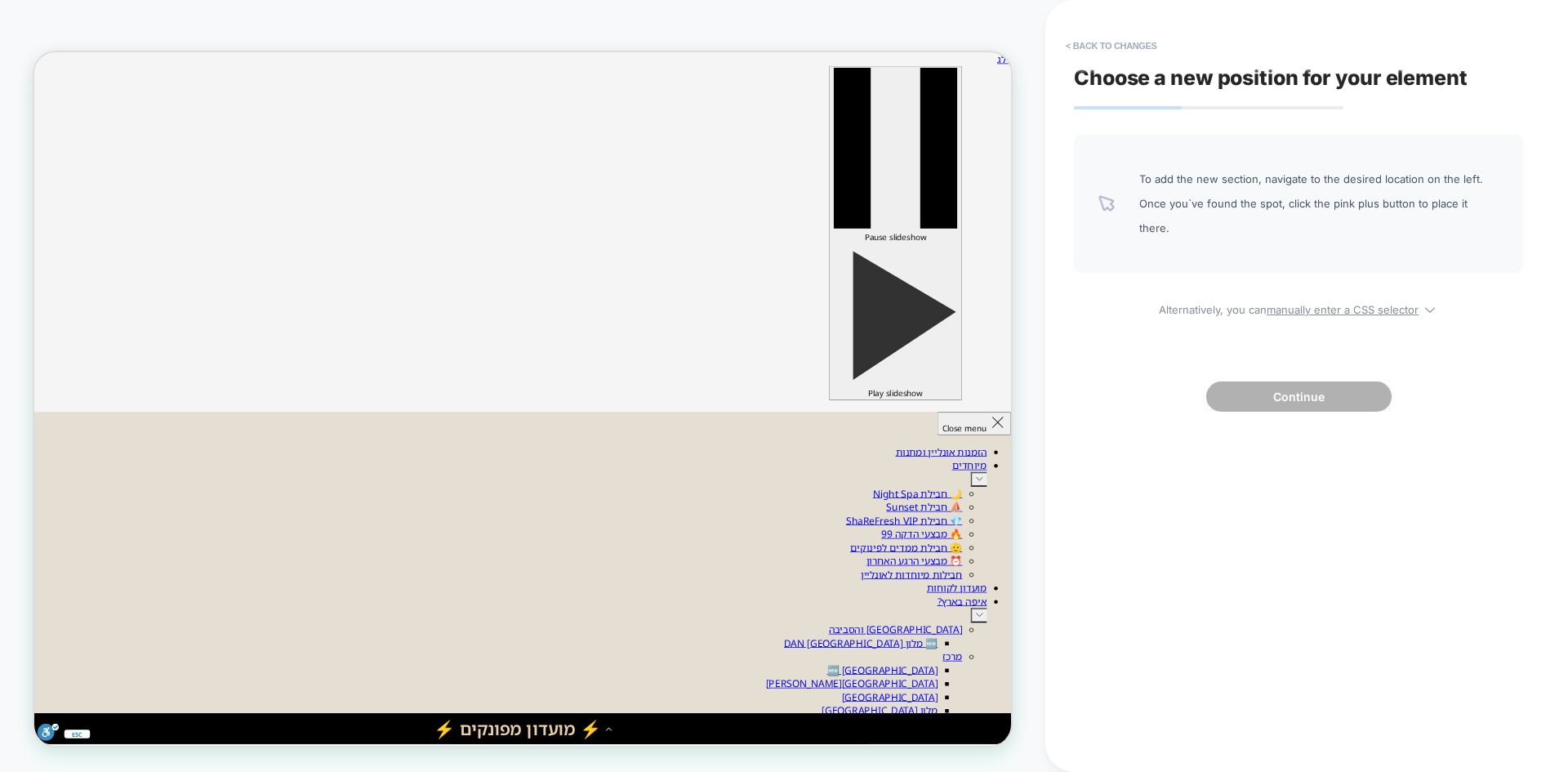
click at [1340, 294] on div "To add the new section, navigate to the desired location on the left. Once you`…" at bounding box center [1299, 273] width 449 height 278
click at [1333, 303] on u "manually enter a CSS selector" at bounding box center [1342, 309] width 152 height 13
select select "*******"
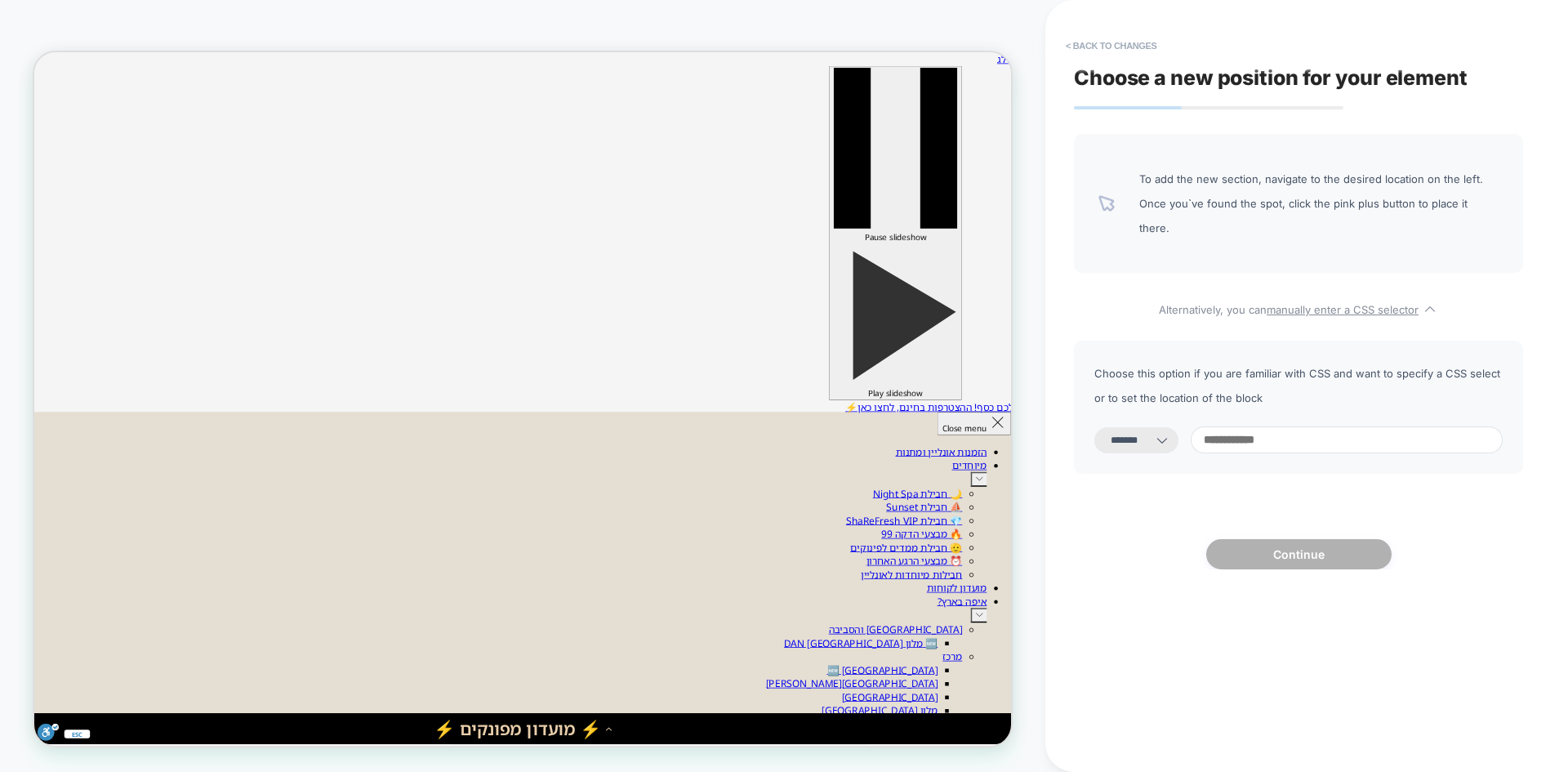
click at [1274, 426] on input at bounding box center [1347, 439] width 312 height 27
paste input "**********"
type input "**********"
select select "*********"
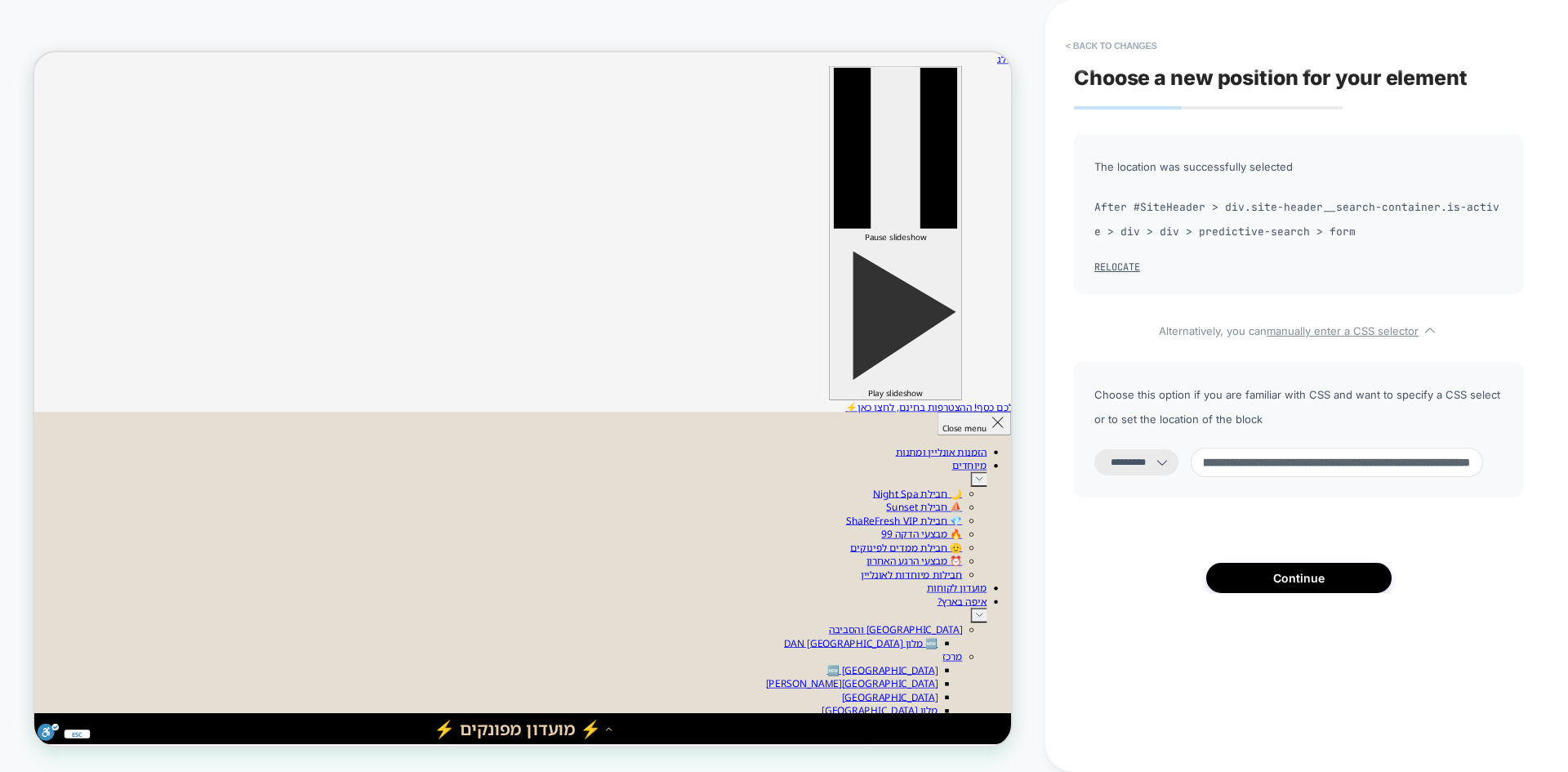
type input "**********"
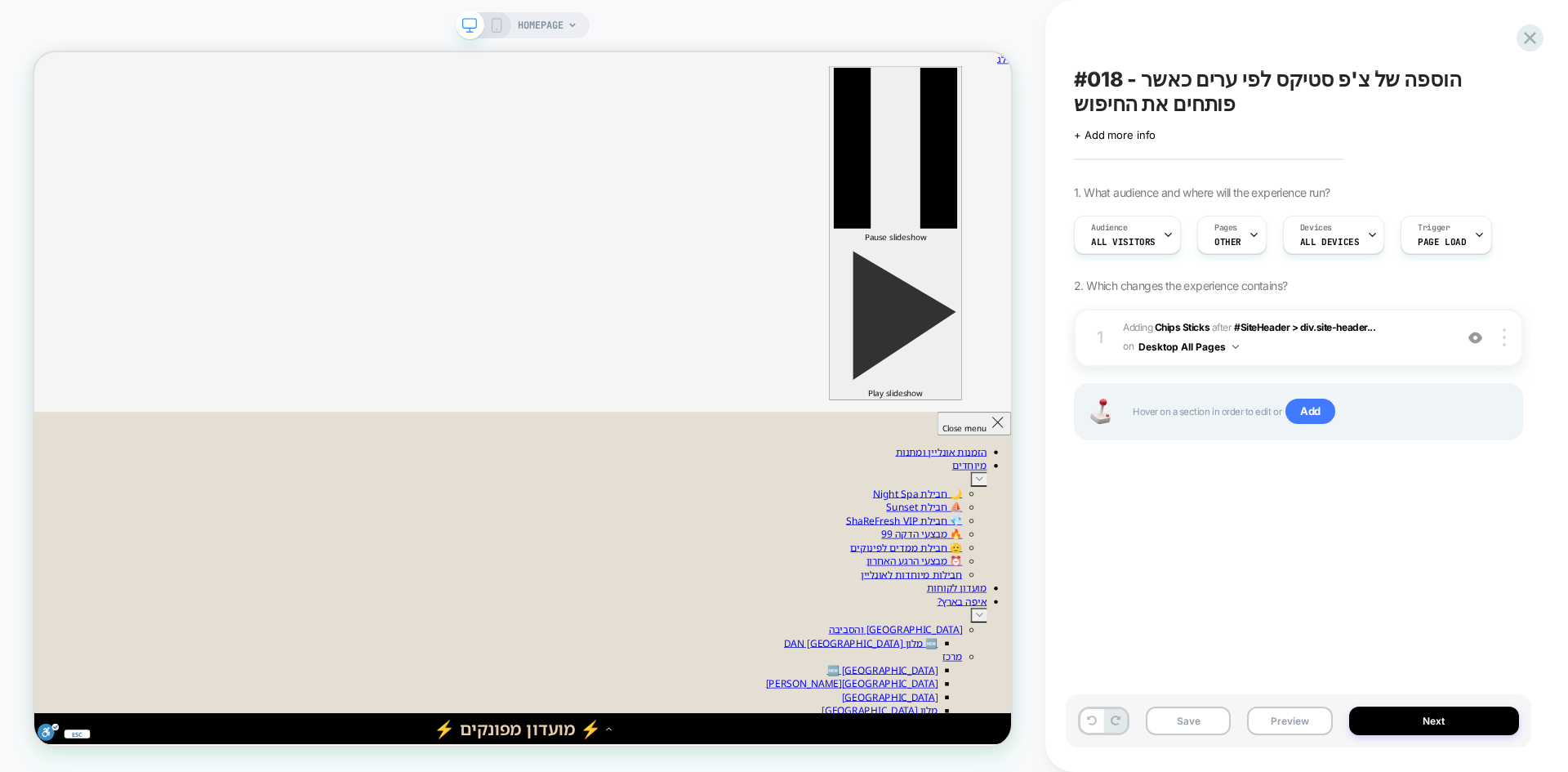
scroll to position [0, 1]
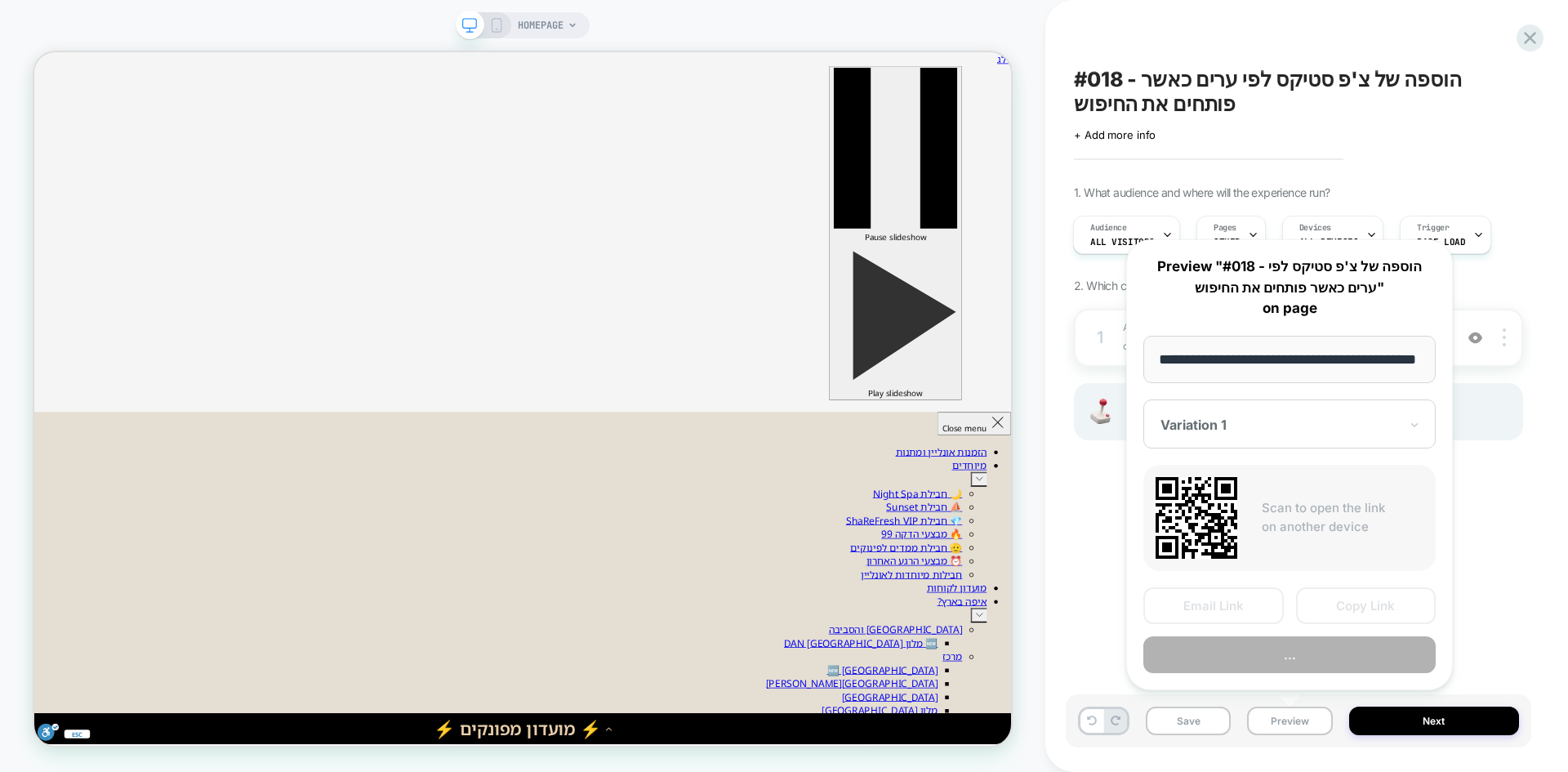
scroll to position [0, 49]
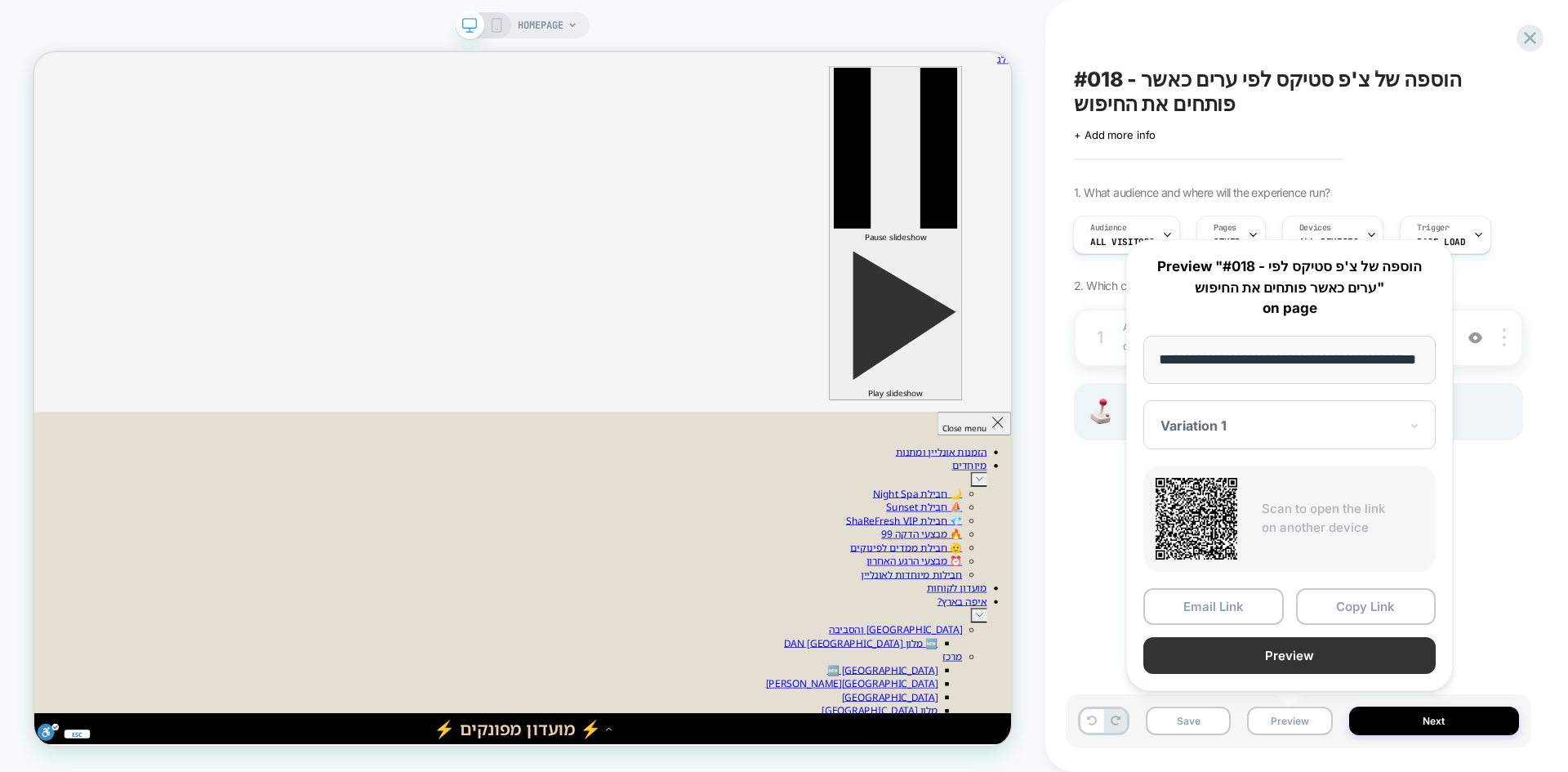
click at [1297, 649] on button "Preview" at bounding box center [1289, 655] width 293 height 36
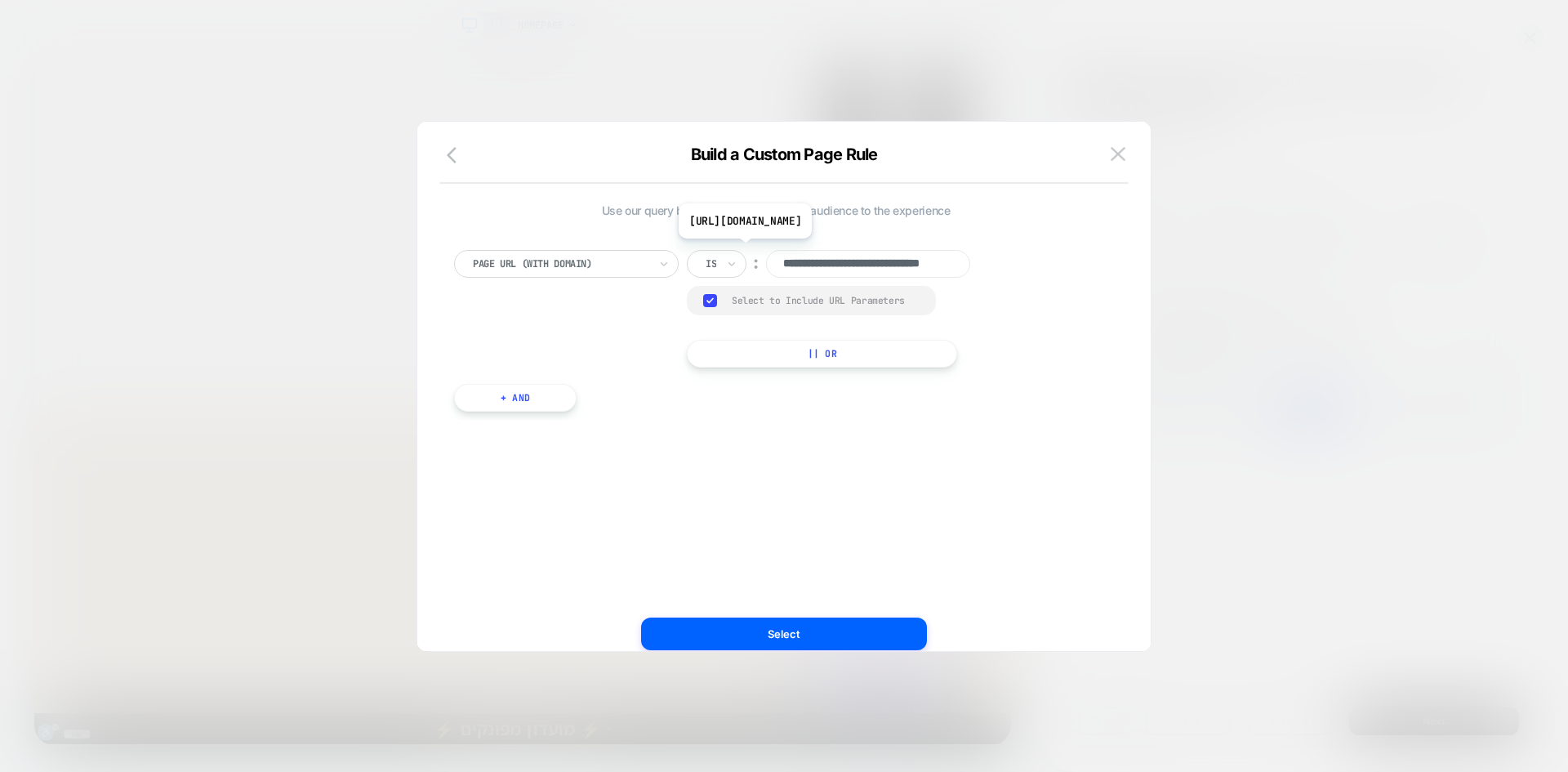
scroll to position [0, 56]
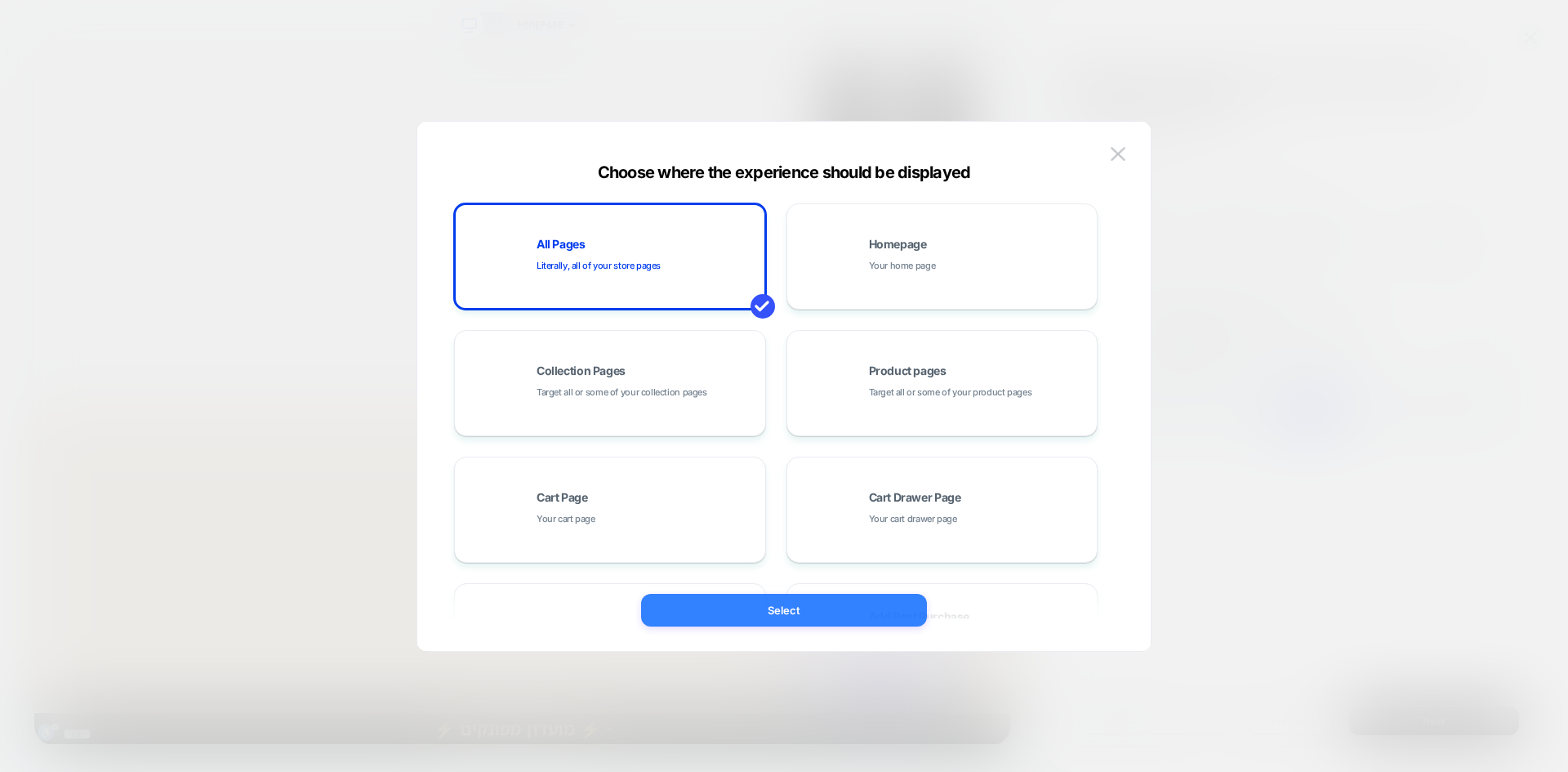
click at [834, 608] on button "Select" at bounding box center [784, 609] width 286 height 32
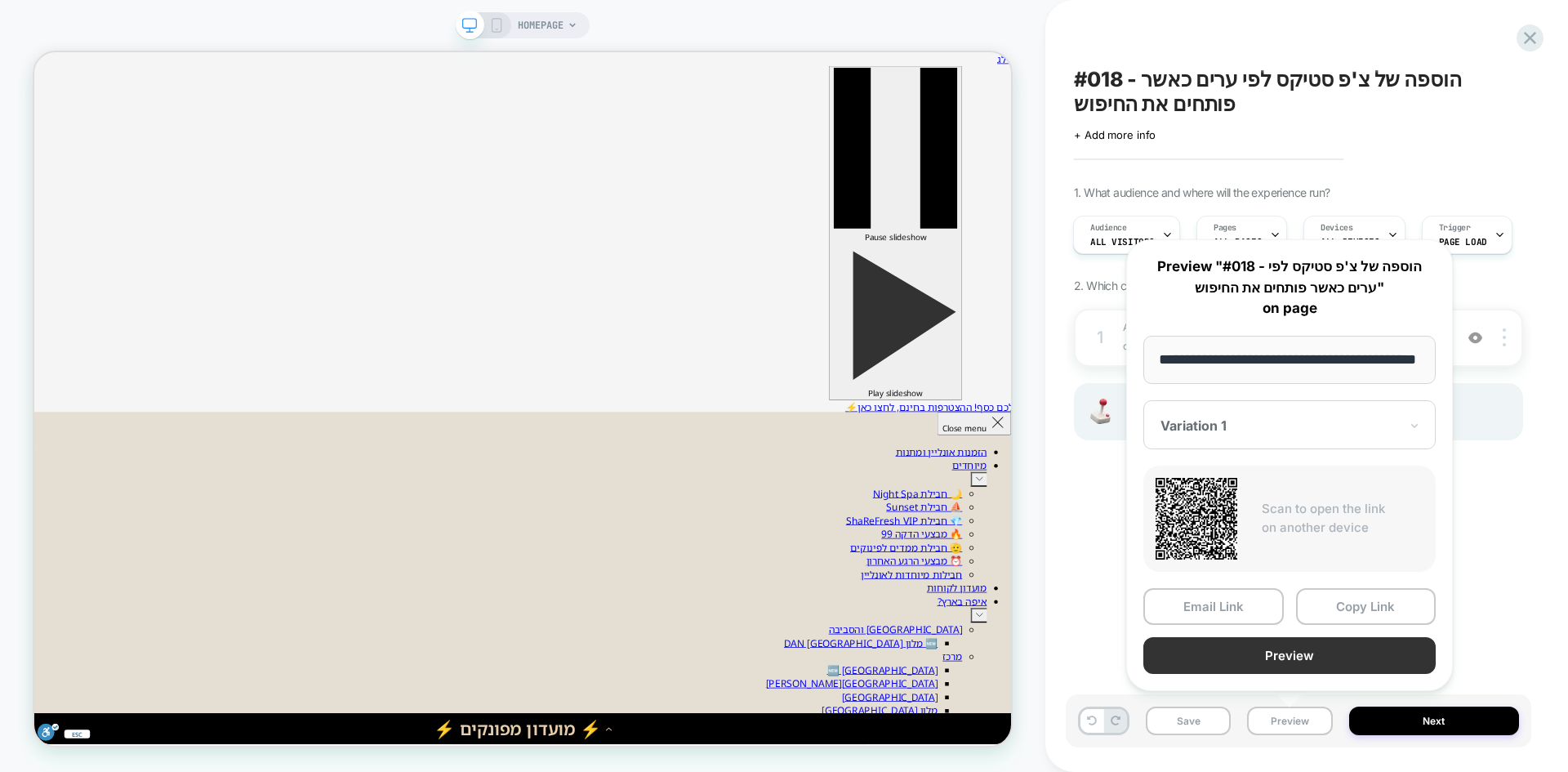
scroll to position [0, 0]
click at [1299, 663] on button "Preview" at bounding box center [1289, 655] width 293 height 36
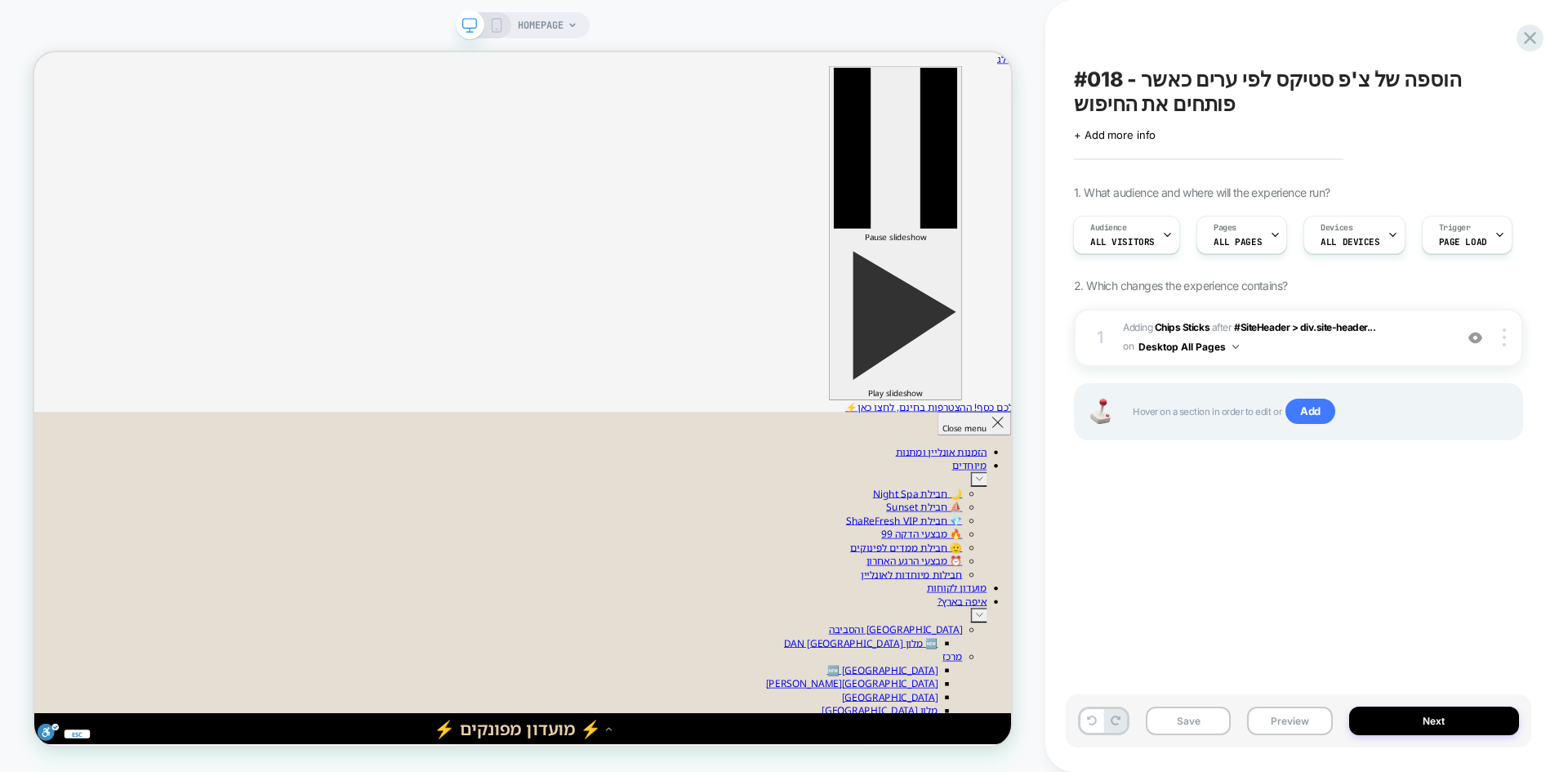
click at [1078, 713] on div at bounding box center [1104, 721] width 51 height 28
click at [1092, 720] on icon at bounding box center [1092, 721] width 10 height 10
click at [1089, 724] on icon at bounding box center [1092, 721] width 10 height 10
click at [1506, 343] on div at bounding box center [1507, 337] width 31 height 18
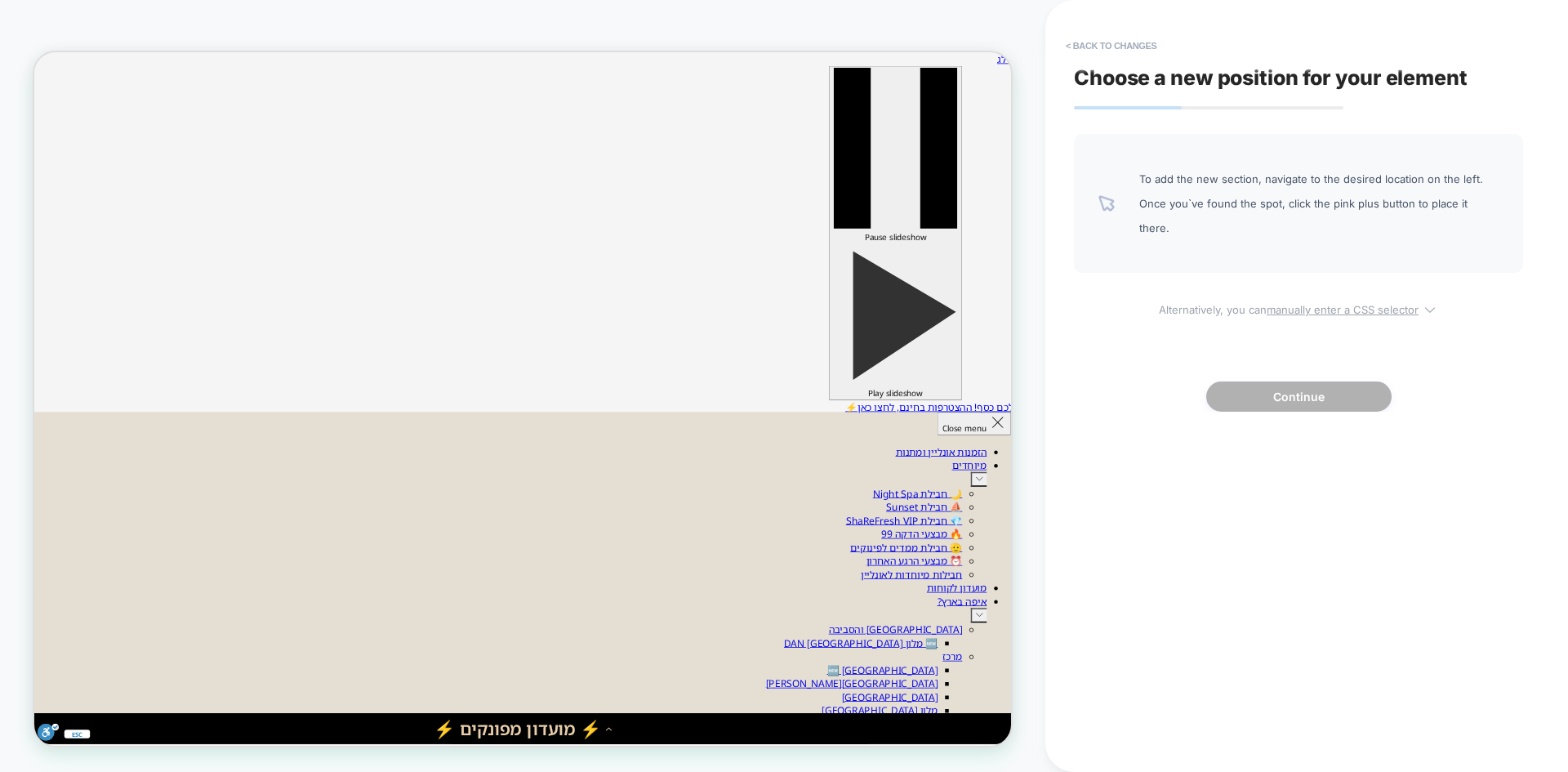
click at [1333, 303] on u "manually enter a CSS selector" at bounding box center [1342, 309] width 152 height 13
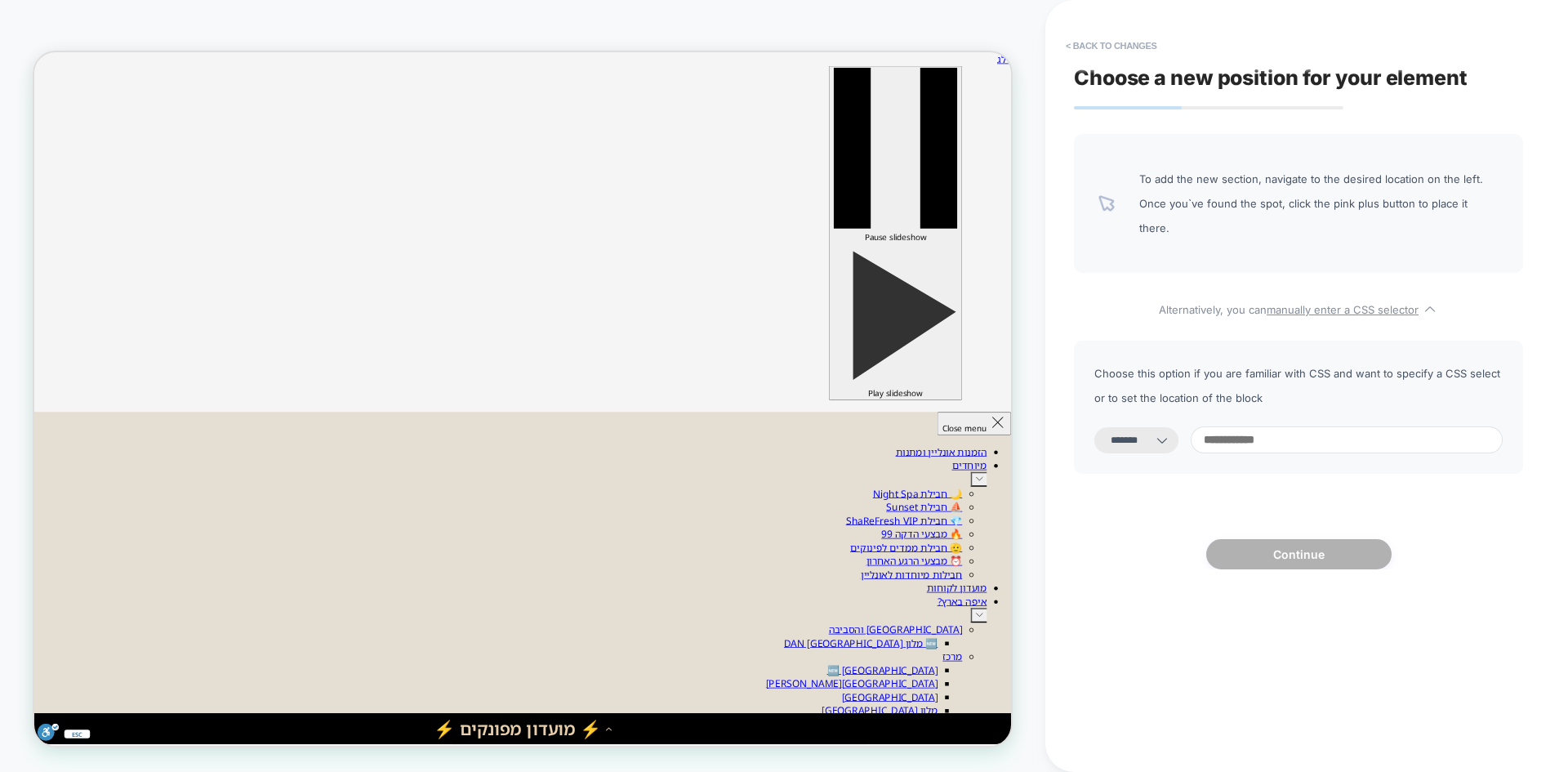
click at [0, 0] on select "**********" at bounding box center [0, 0] width 0 height 0
select select "*********"
click at [0, 0] on select "**********" at bounding box center [0, 0] width 0 height 0
click at [0, 0] on input at bounding box center [0, 0] width 0 height 0
paste input "**********"
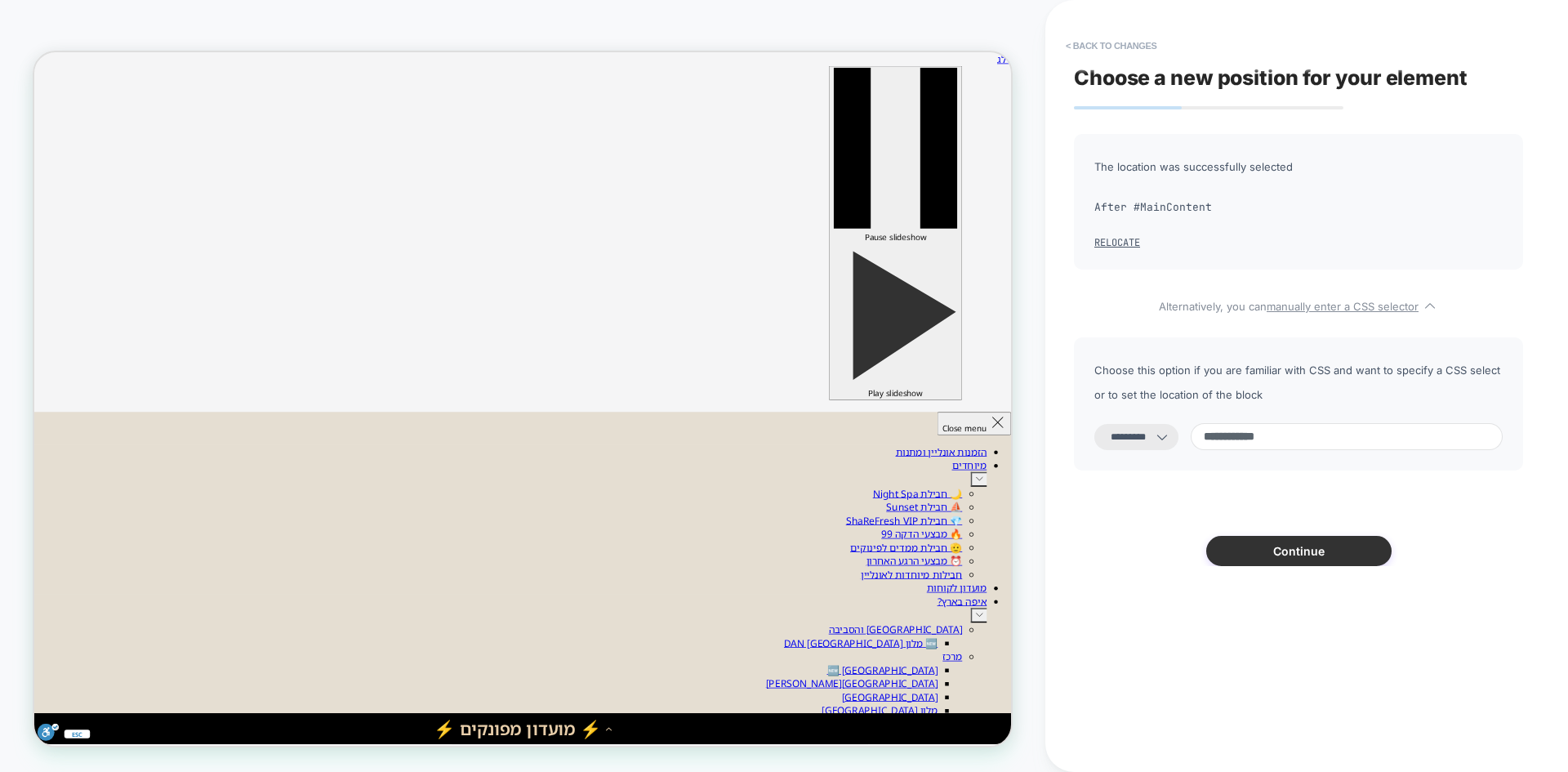
type input "**********"
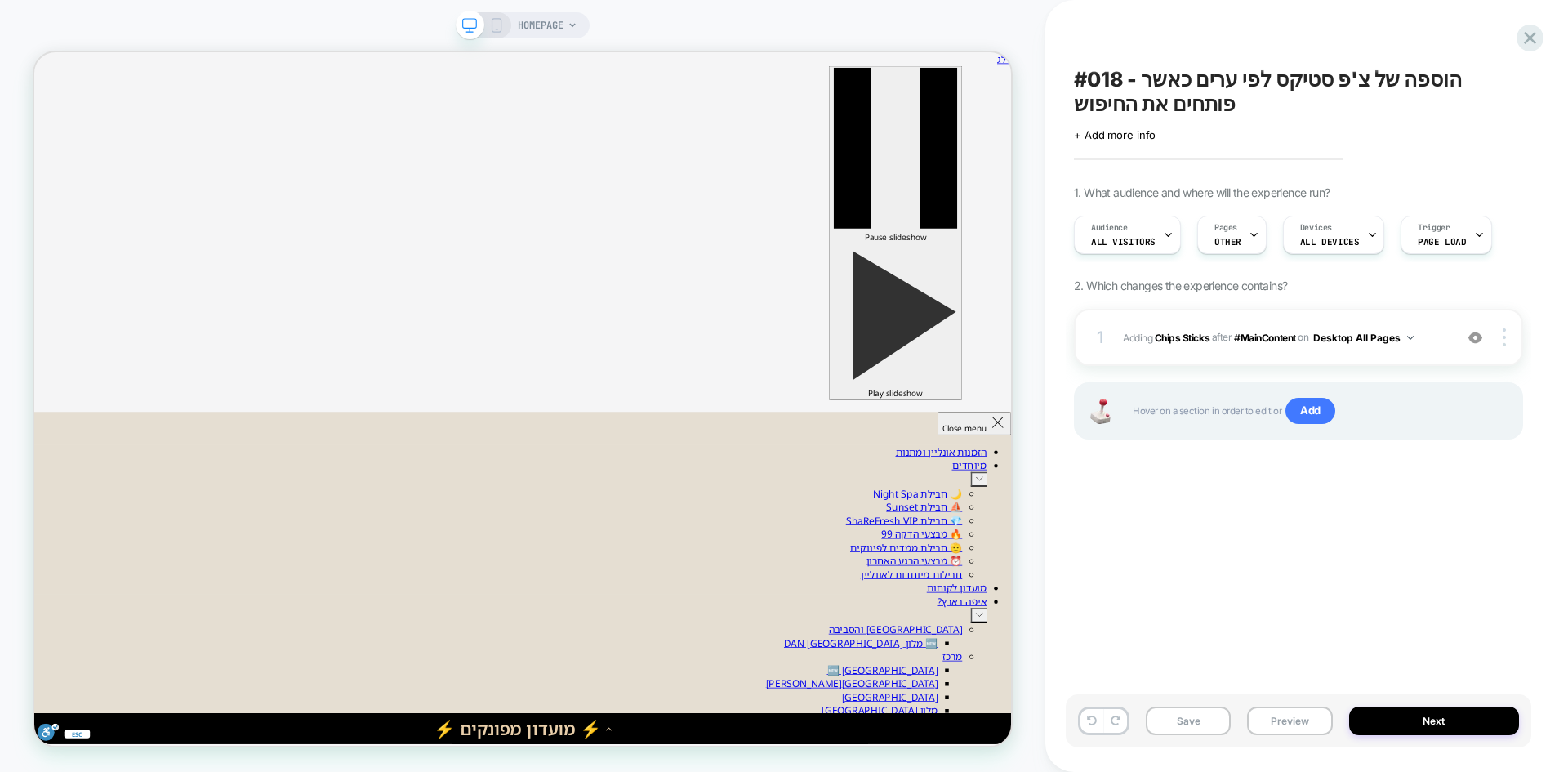
scroll to position [0, 1]
click at [1294, 723] on button "Preview" at bounding box center [1289, 721] width 85 height 28
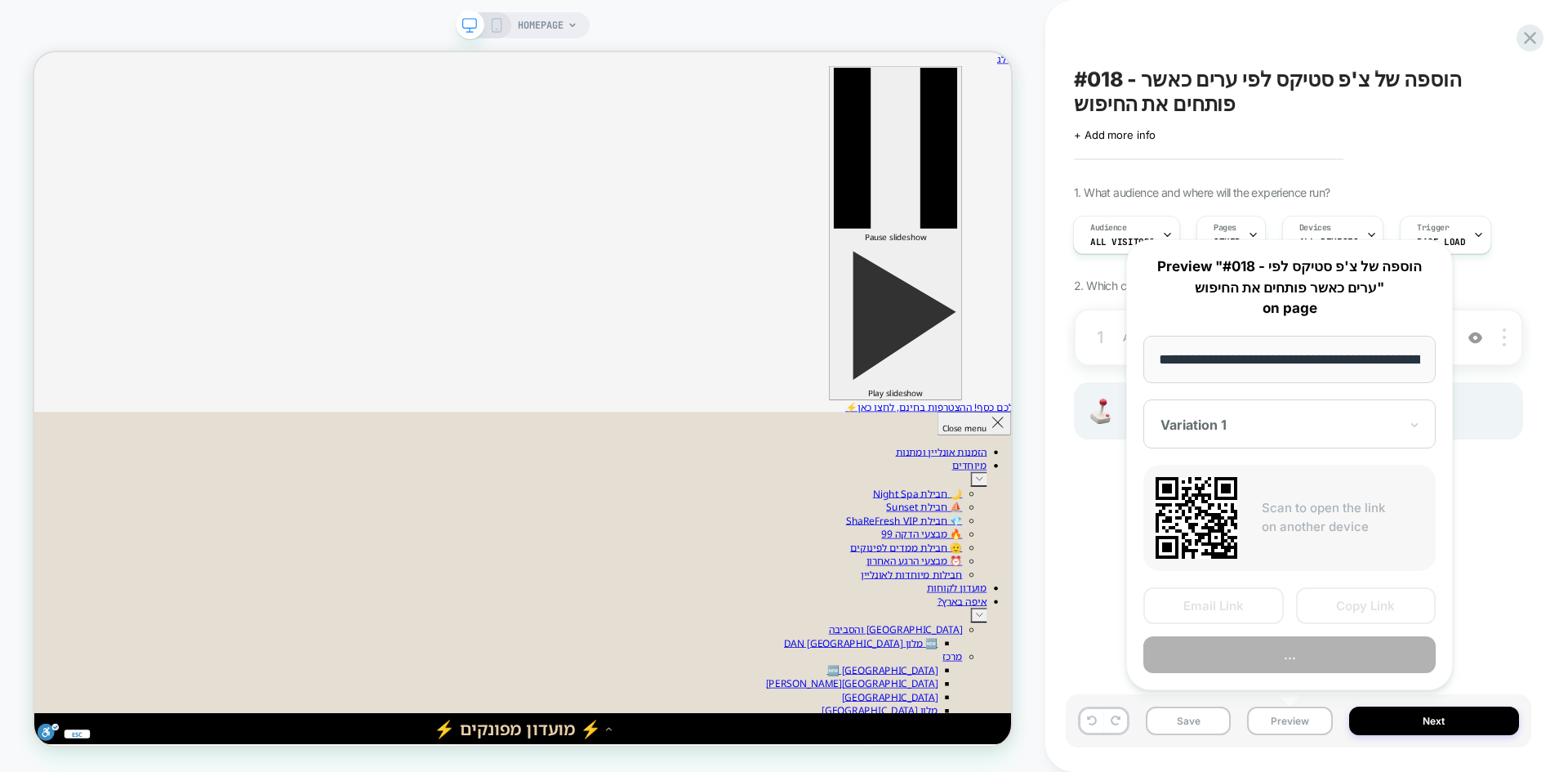
scroll to position [0, 93]
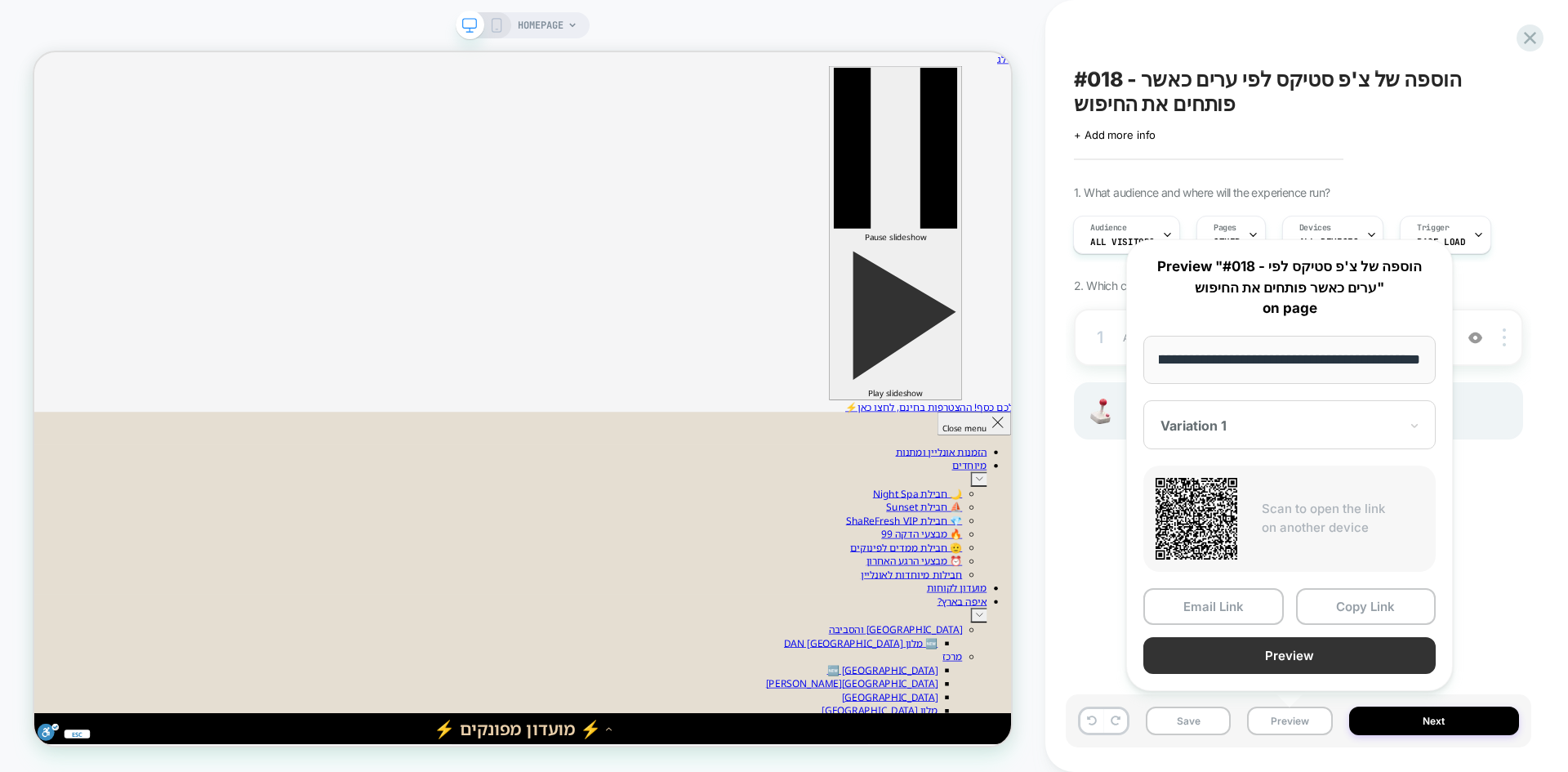
click at [1289, 656] on button "Preview" at bounding box center [1289, 655] width 293 height 36
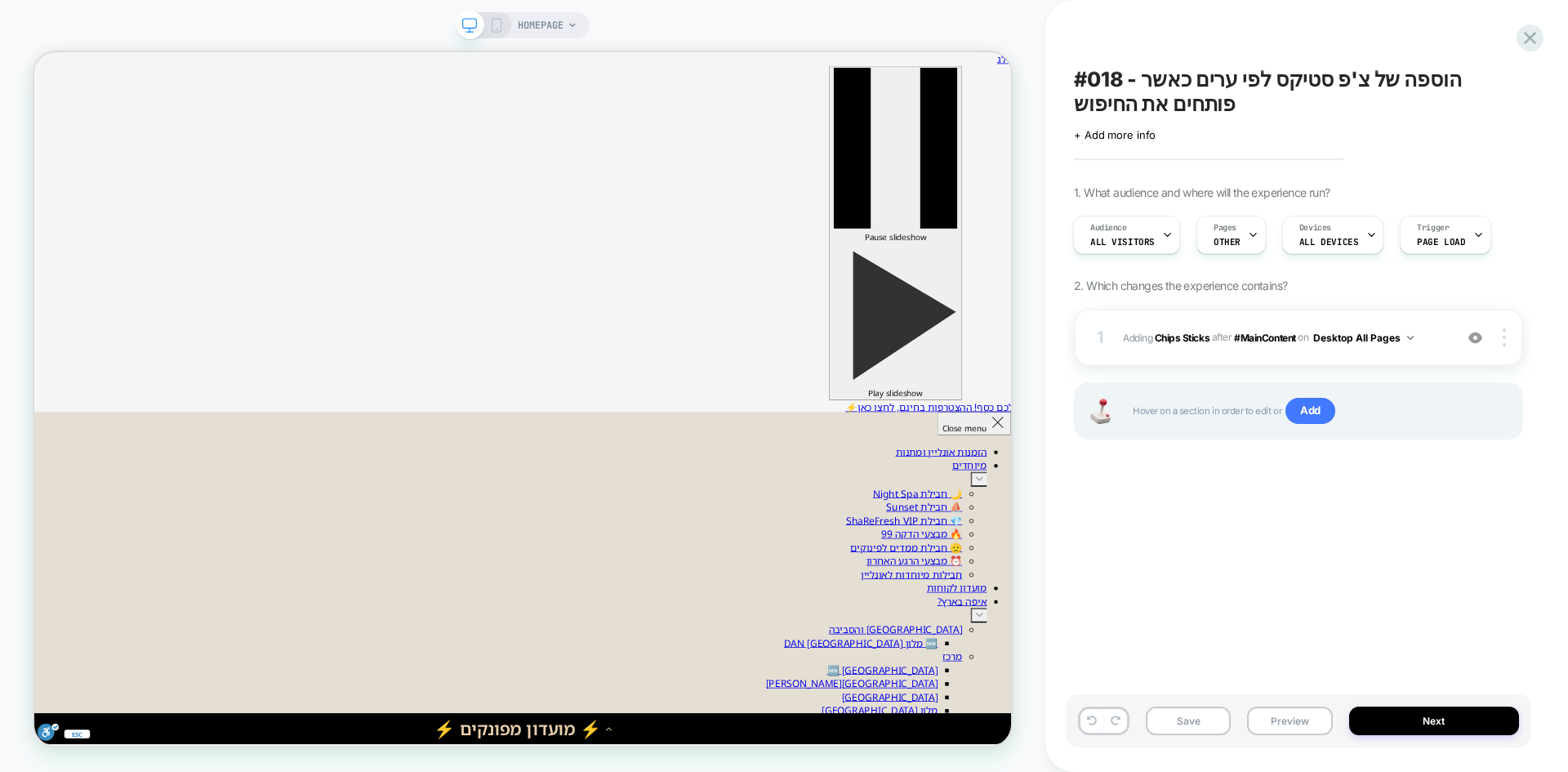
click at [551, 27] on span "HOMEPAGE" at bounding box center [540, 26] width 46 height 27
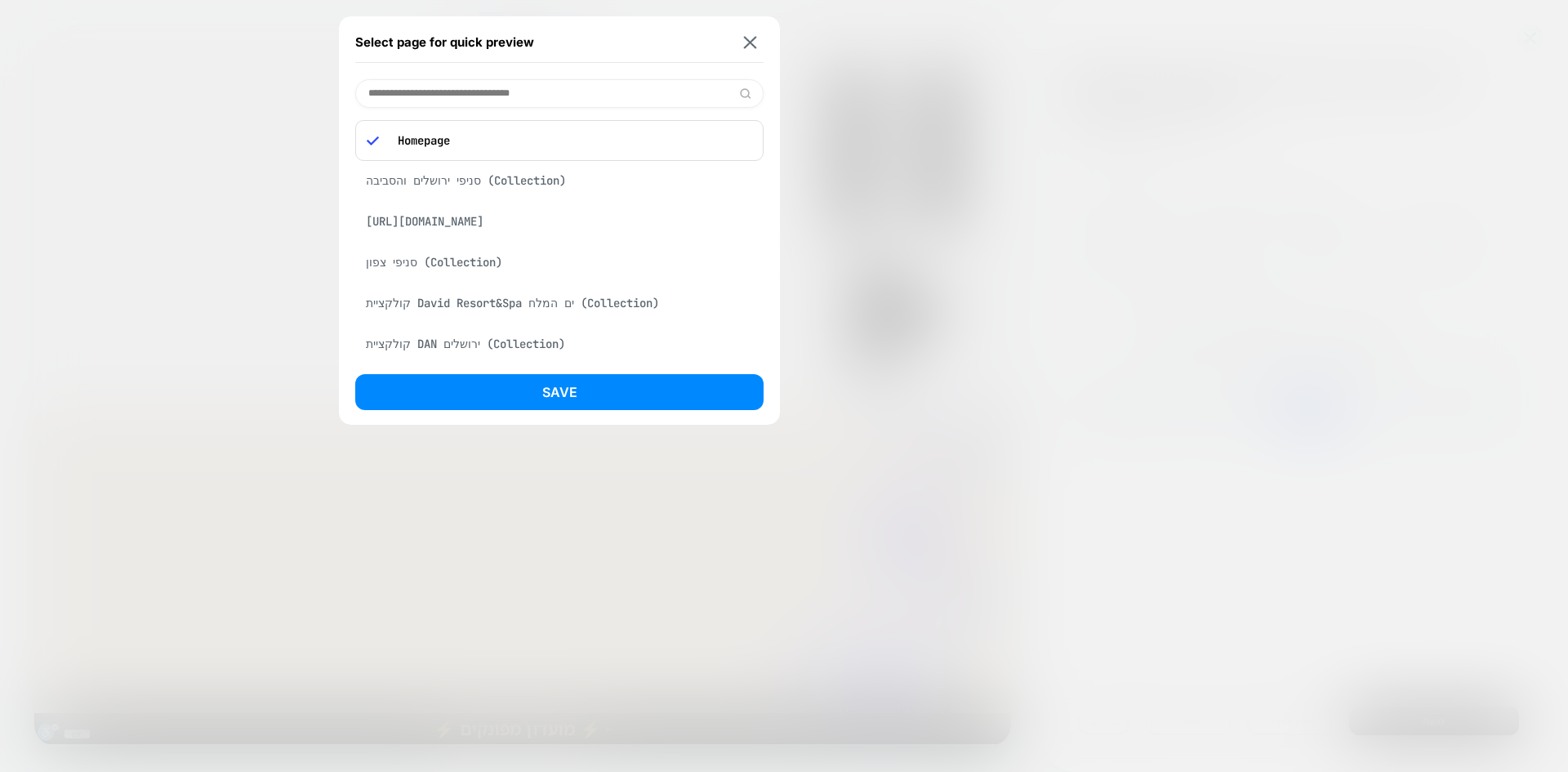
click at [503, 216] on div "https://www.sharespa.co.il/search" at bounding box center [559, 221] width 409 height 31
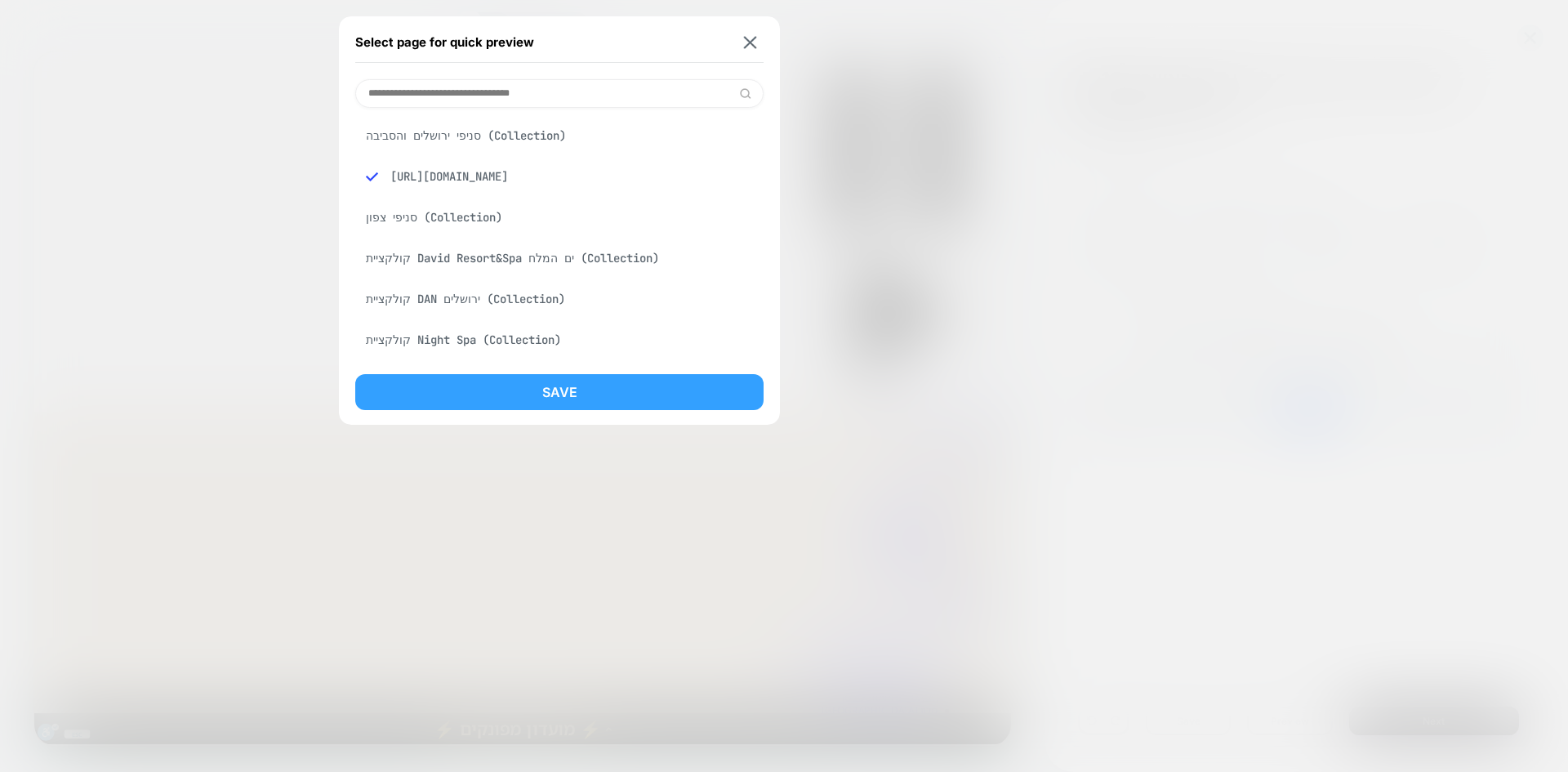
click at [595, 394] on button "Save" at bounding box center [559, 391] width 409 height 36
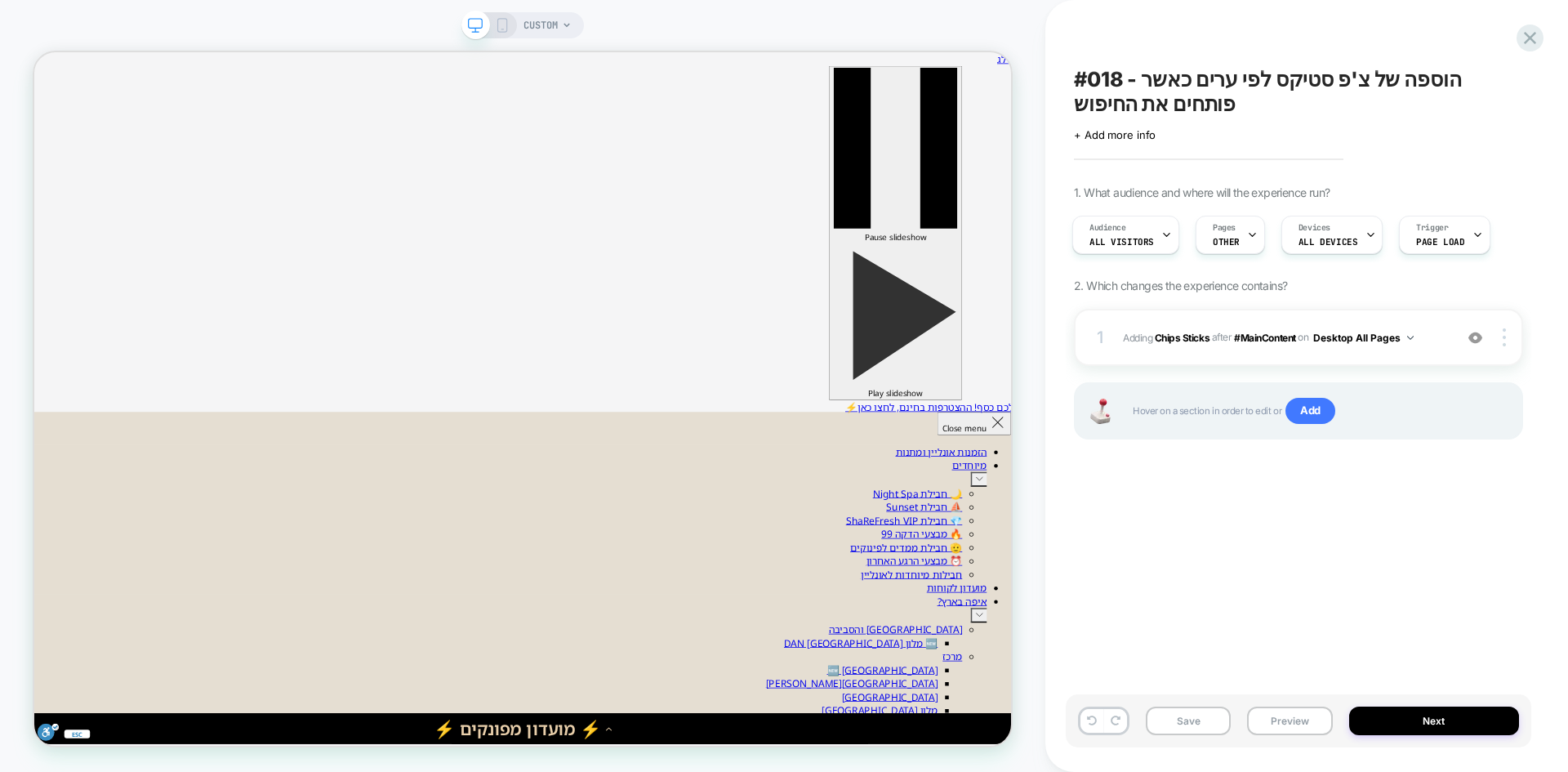
scroll to position [0, 0]
click at [1514, 352] on div "1 #_loomi_addon_1756294613674 Adding Chips Sticks AFTER #MainContent #MainConte…" at bounding box center [1299, 337] width 449 height 57
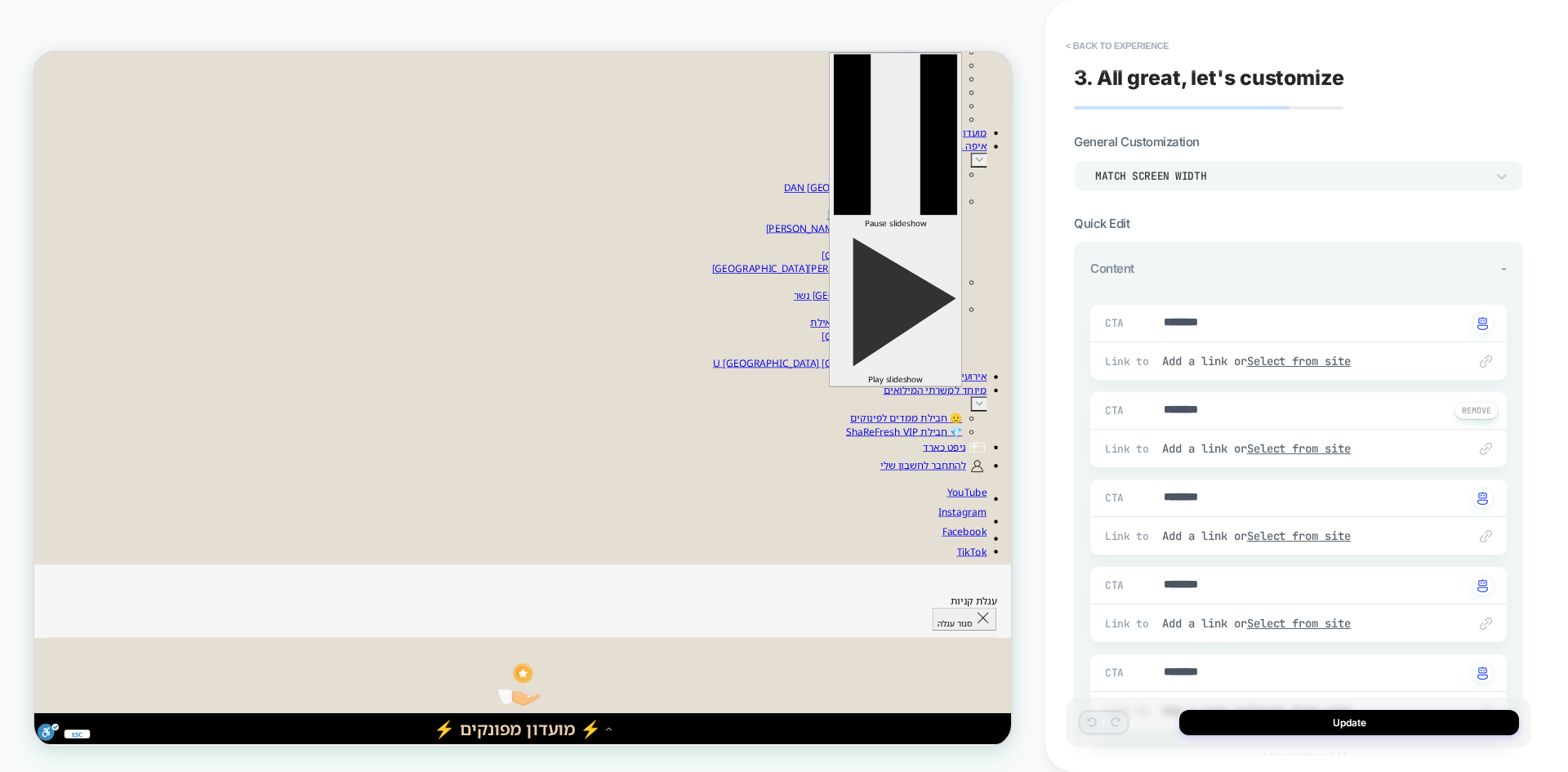
type textarea "*"
click at [1108, 27] on div "3. All great, let's customize General Customization Match Screen Width Quick Ed…" at bounding box center [1298, 386] width 465 height 739
click at [1106, 45] on button "< Back to experience" at bounding box center [1118, 46] width 119 height 27
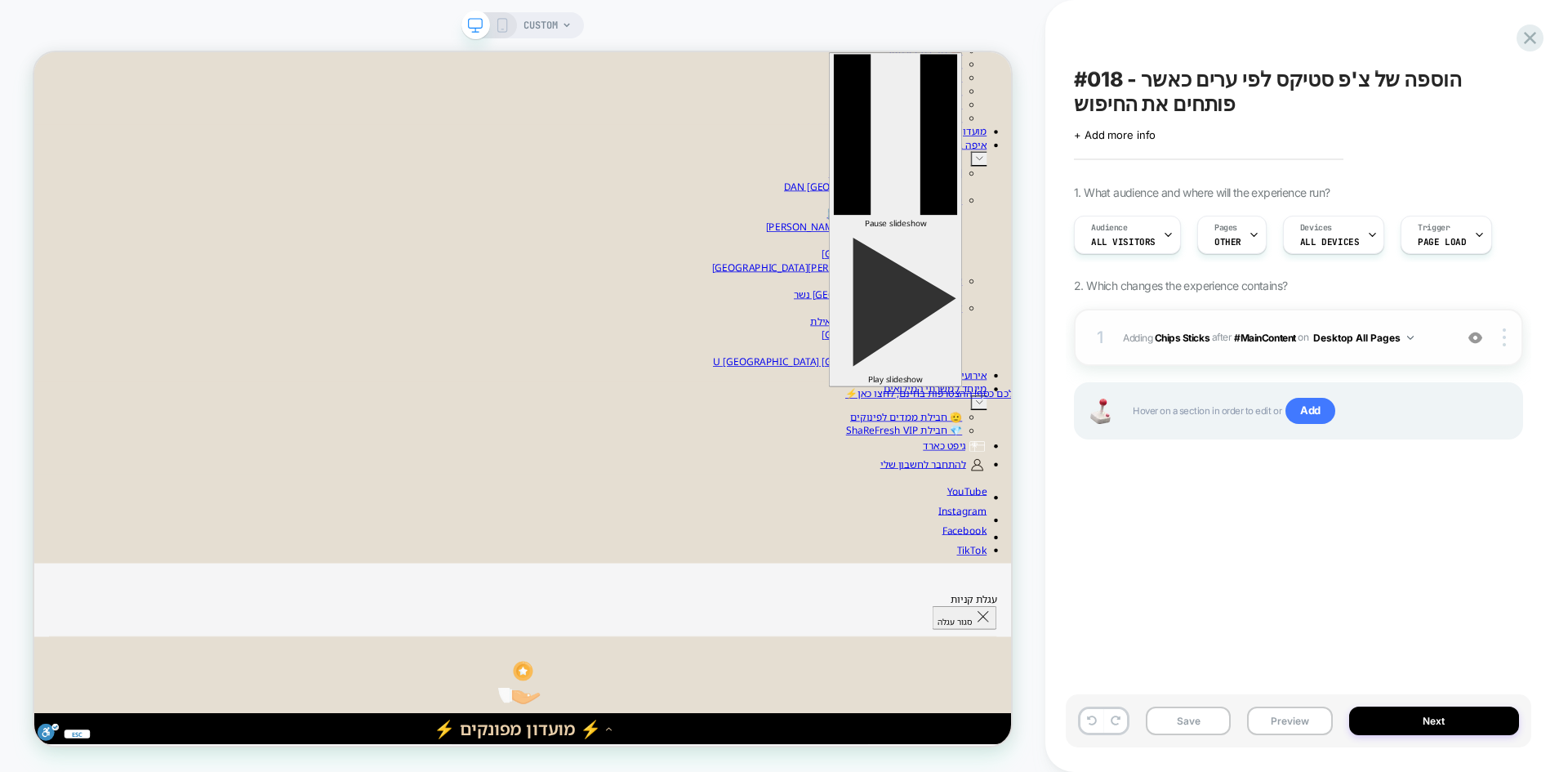
scroll to position [0, 1]
click at [1502, 344] on img at bounding box center [1504, 337] width 3 height 18
click at [1511, 345] on div at bounding box center [1507, 337] width 31 height 18
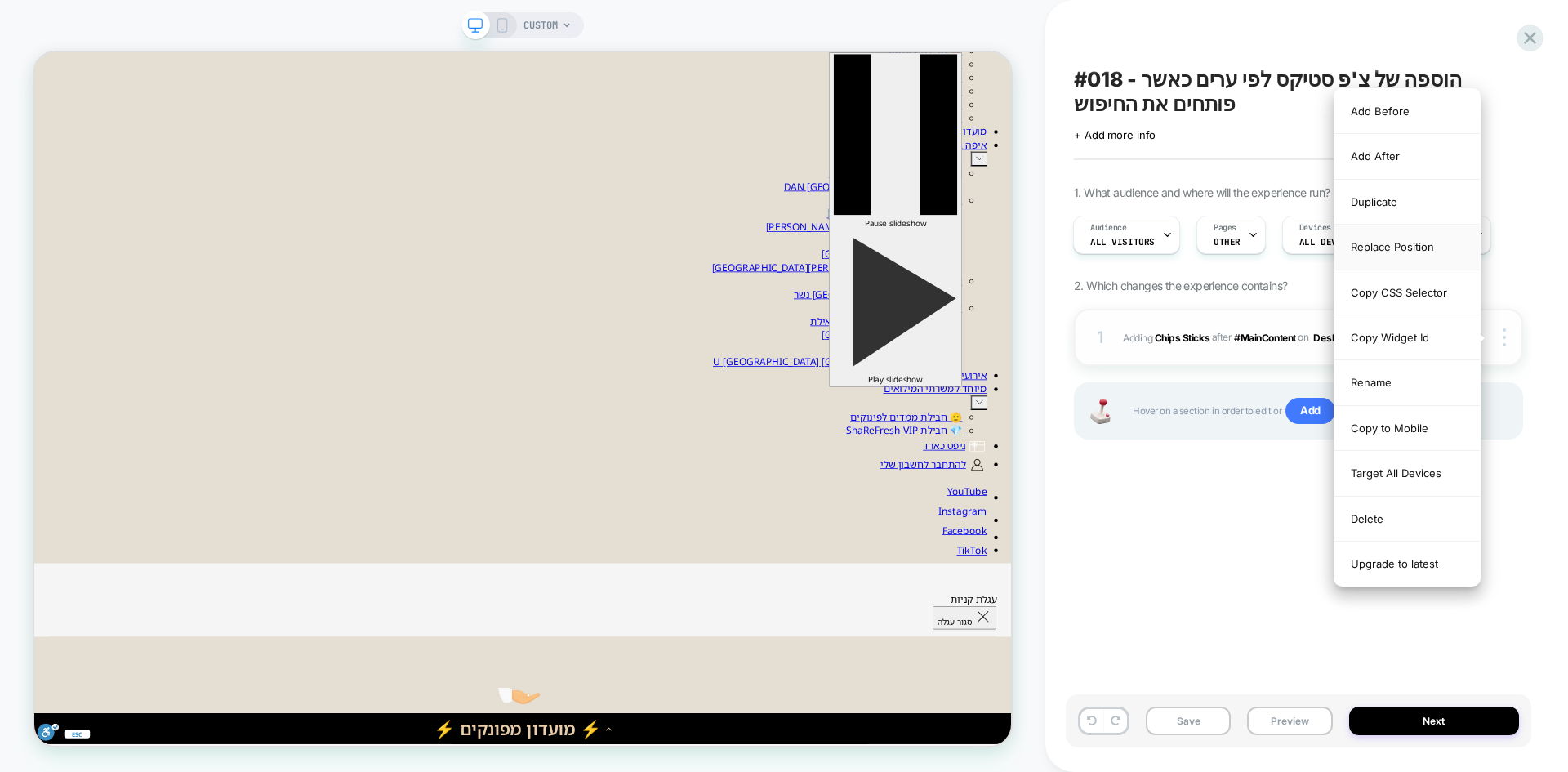
click at [1415, 244] on div "Replace Position" at bounding box center [1406, 247] width 145 height 45
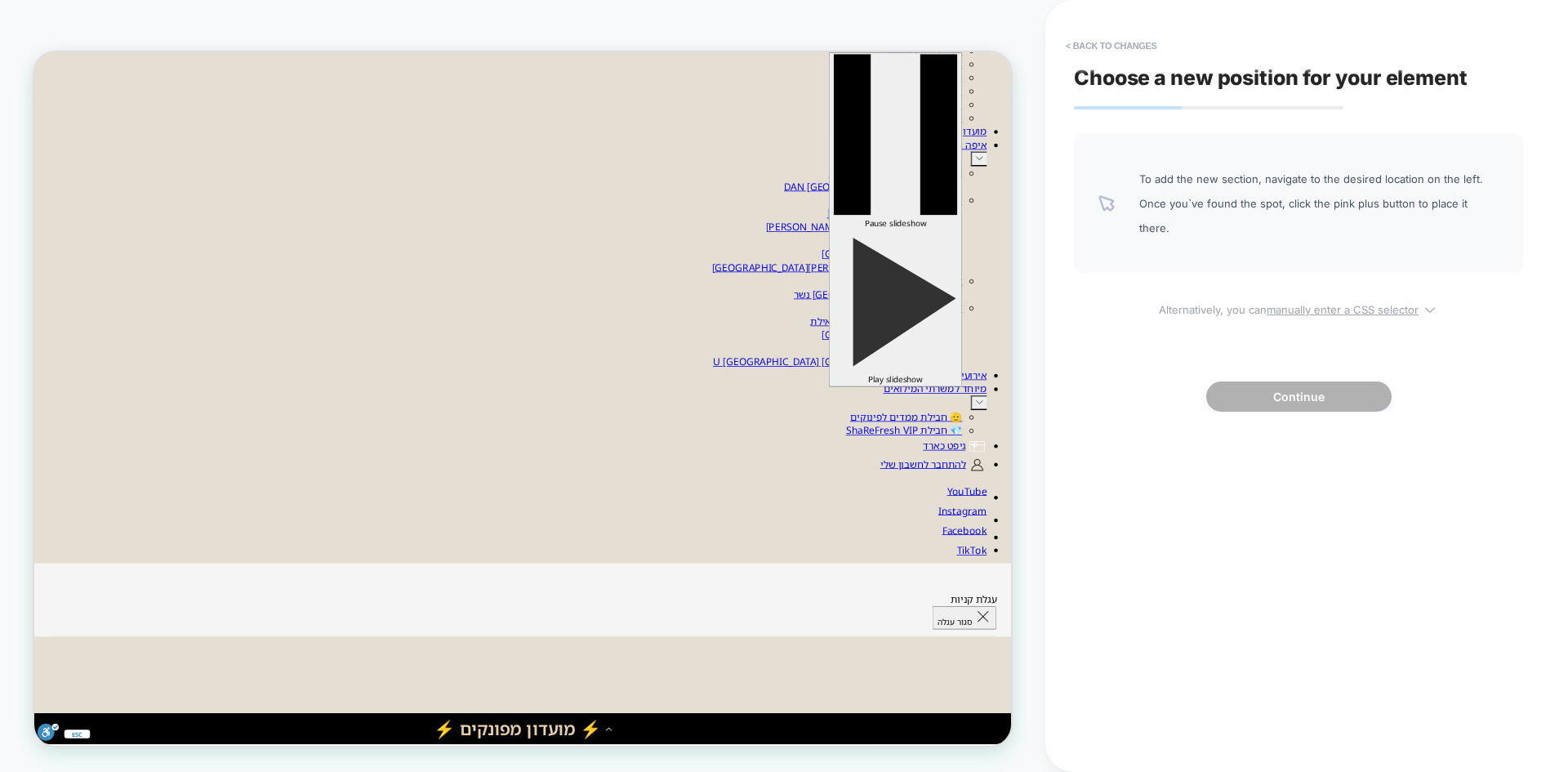
click at [1303, 303] on u "manually enter a CSS selector" at bounding box center [1342, 309] width 152 height 13
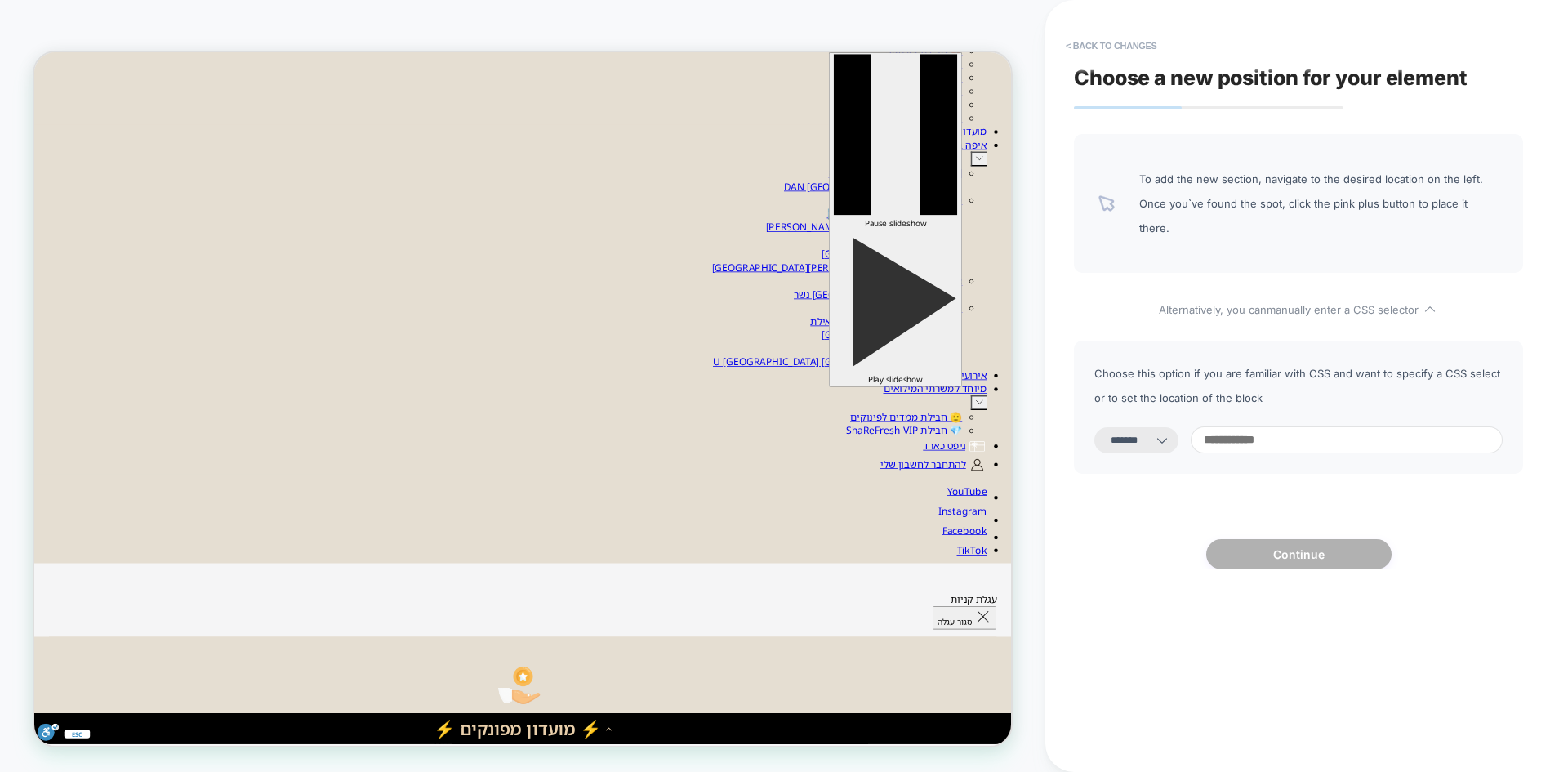
click at [1164, 427] on select "**********" at bounding box center [1136, 440] width 84 height 27
select select "*********"
click at [1095, 427] on select "**********" at bounding box center [1136, 440] width 84 height 27
click at [1260, 426] on input at bounding box center [1347, 439] width 312 height 27
paste input "**********"
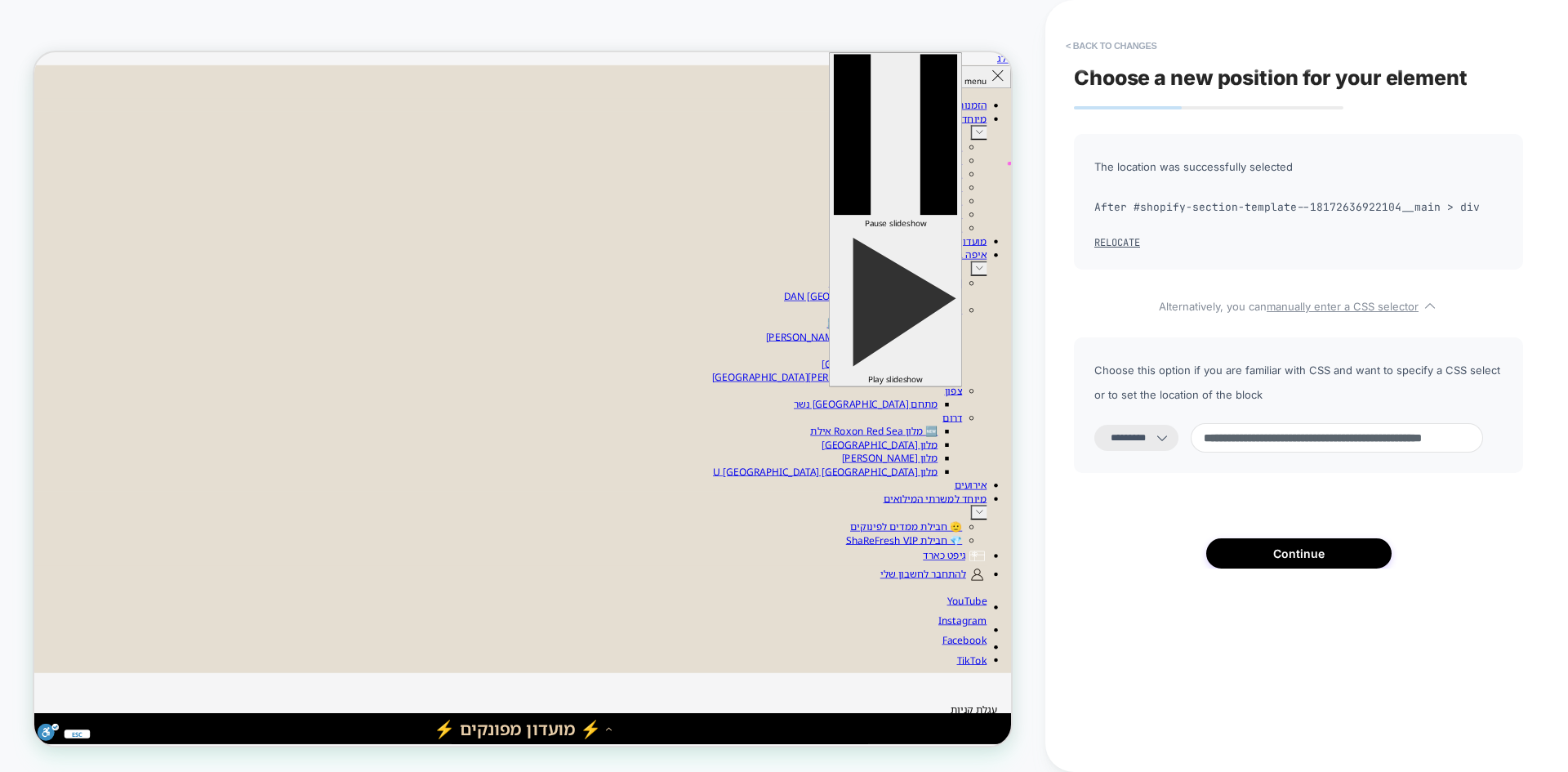
scroll to position [0, 0]
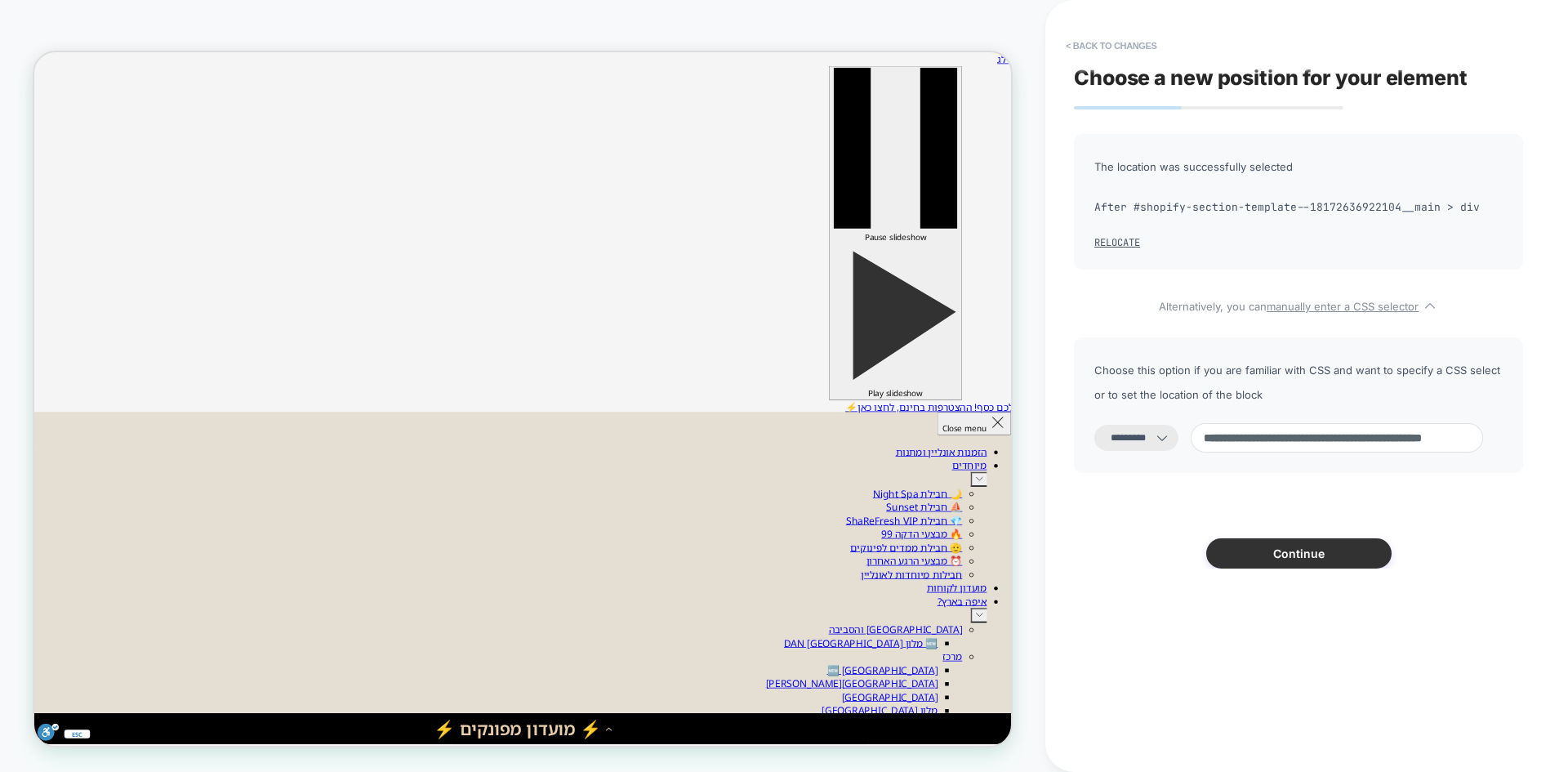
type input "**********"
click at [1285, 549] on button "Continue" at bounding box center [1299, 553] width 186 height 30
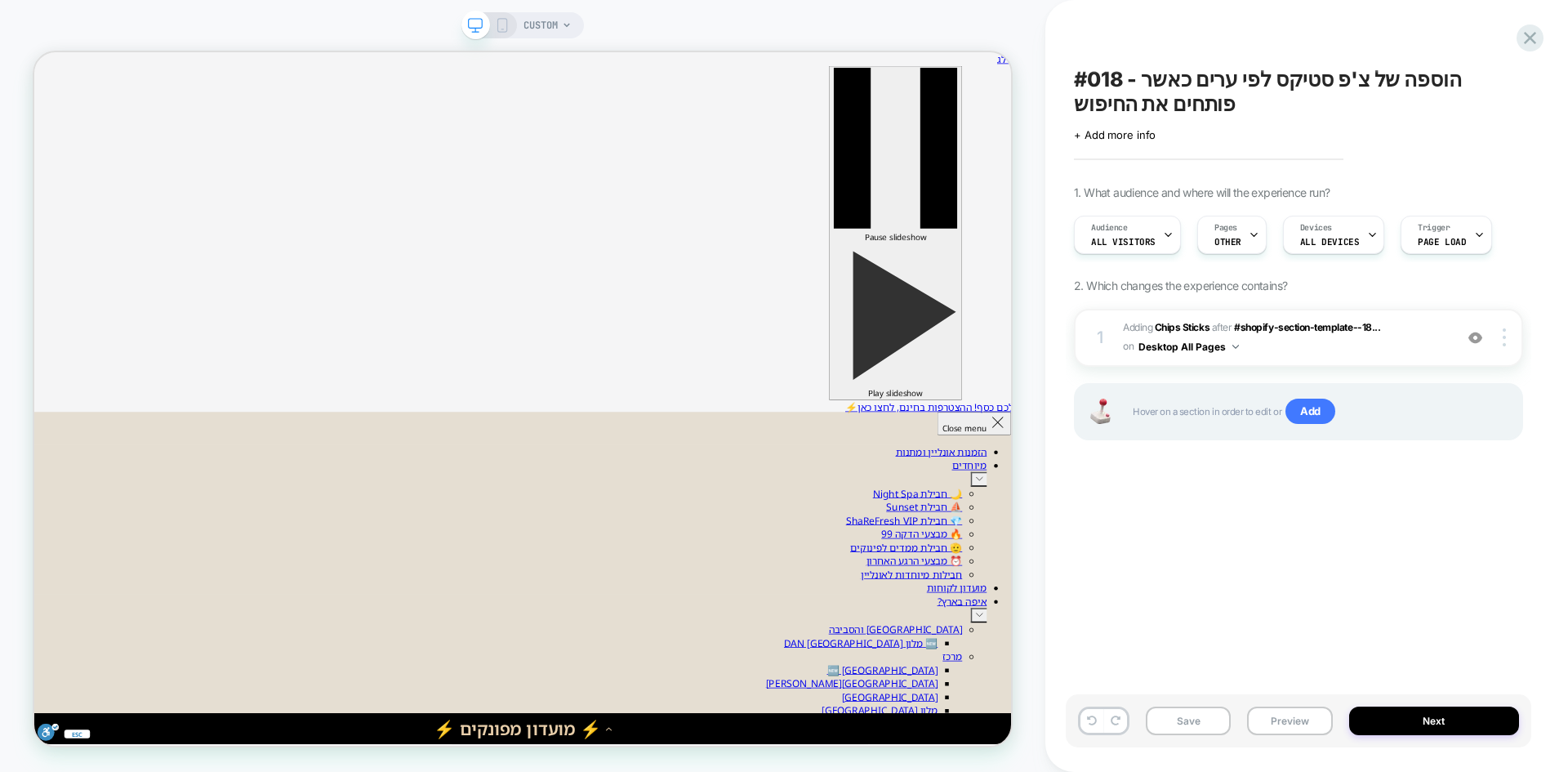
scroll to position [0, 1]
click at [1193, 727] on button "Save" at bounding box center [1188, 721] width 85 height 28
click at [1271, 721] on button "Preview" at bounding box center [1289, 721] width 85 height 28
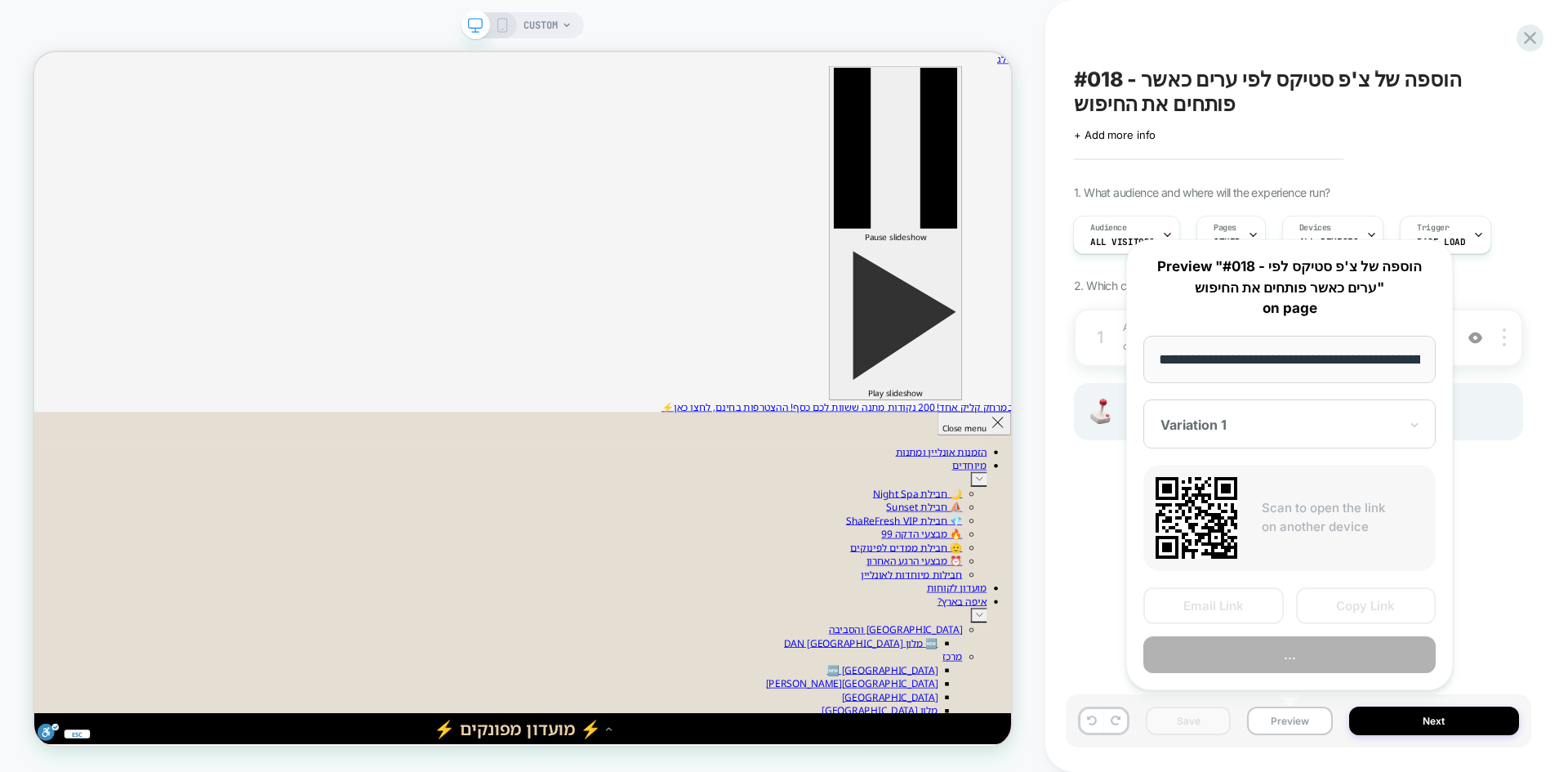
scroll to position [0, 93]
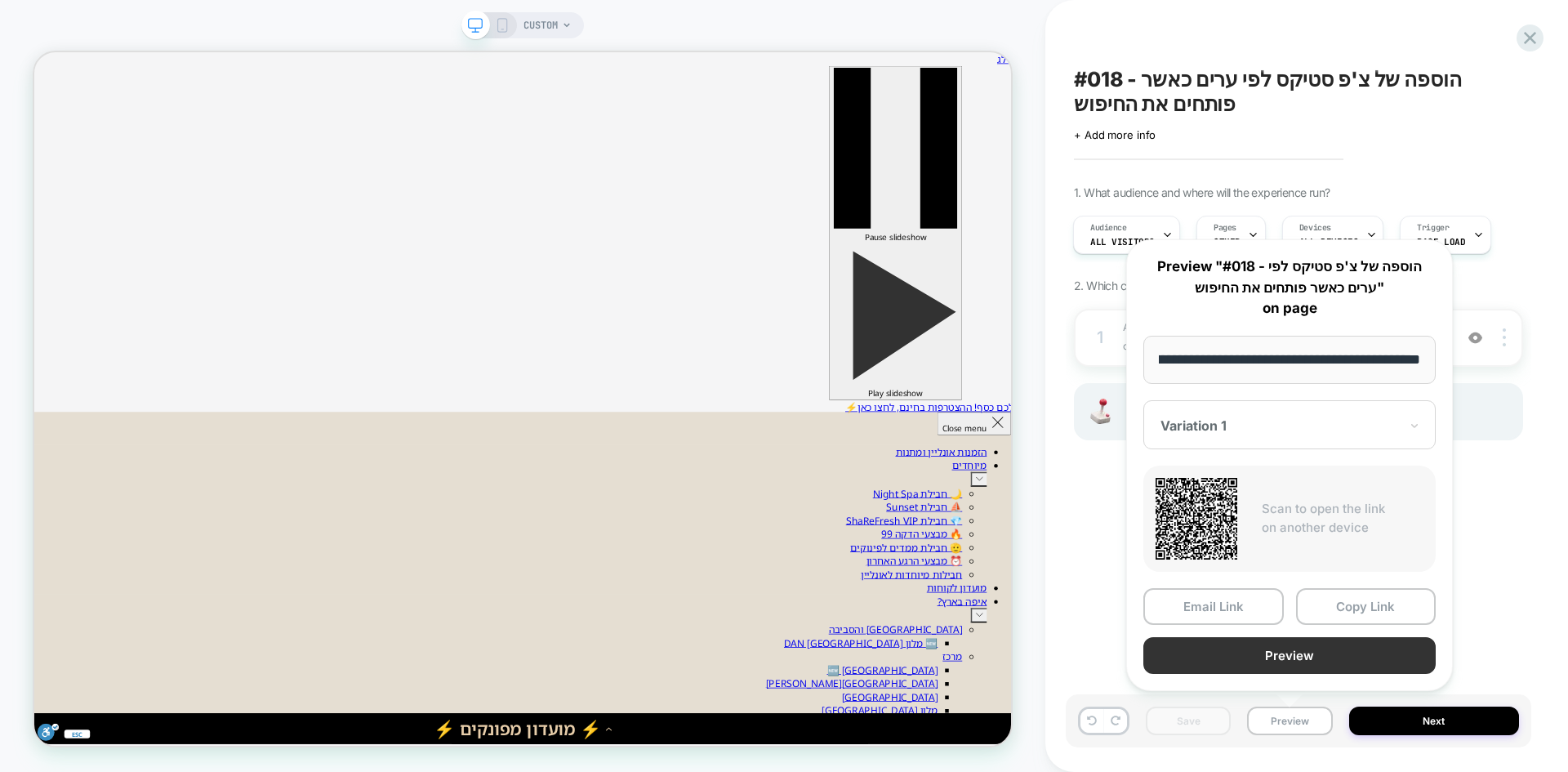
click at [1300, 664] on button "Preview" at bounding box center [1289, 655] width 293 height 36
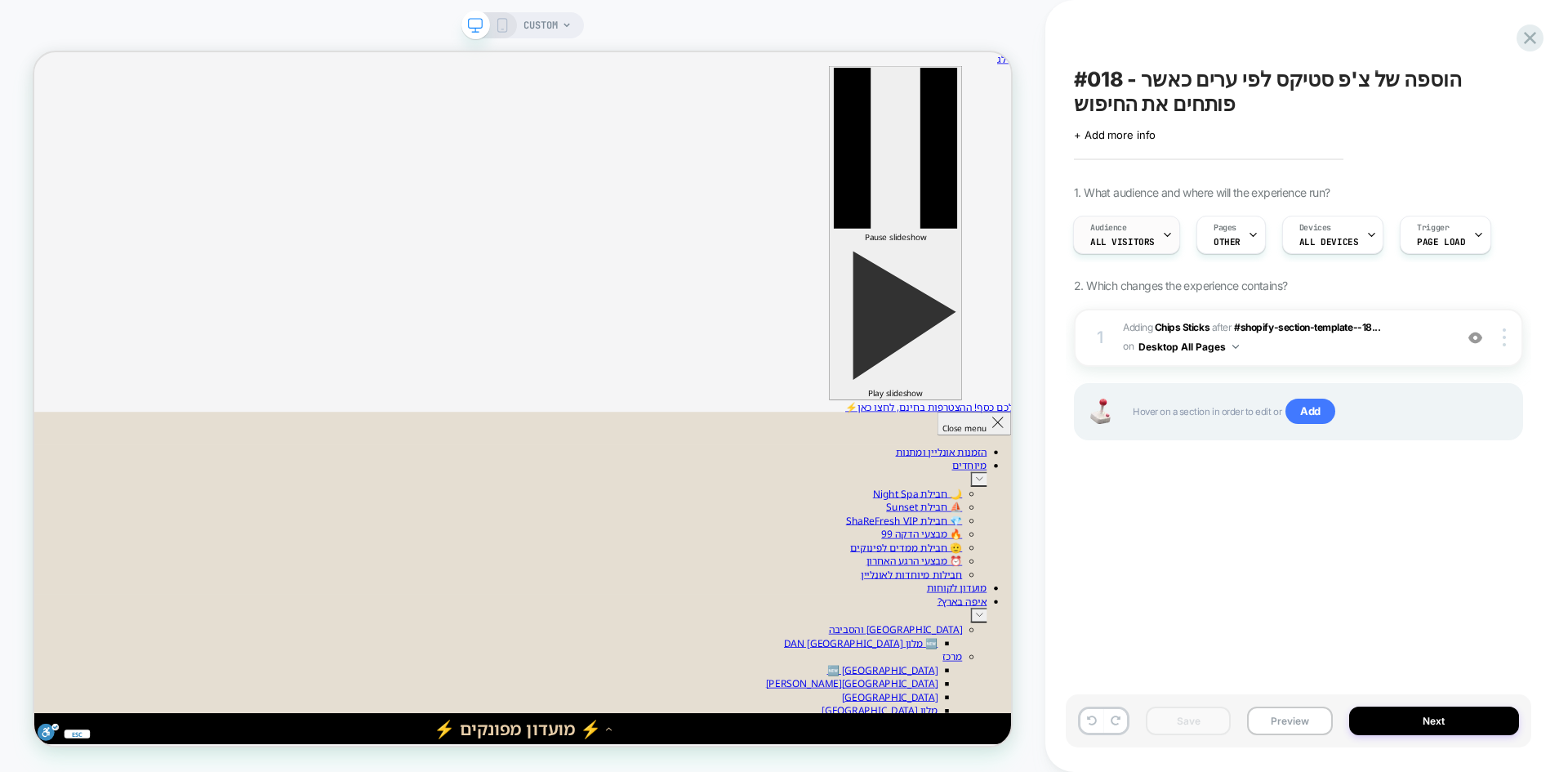
click at [1116, 239] on span "All Visitors" at bounding box center [1123, 242] width 65 height 12
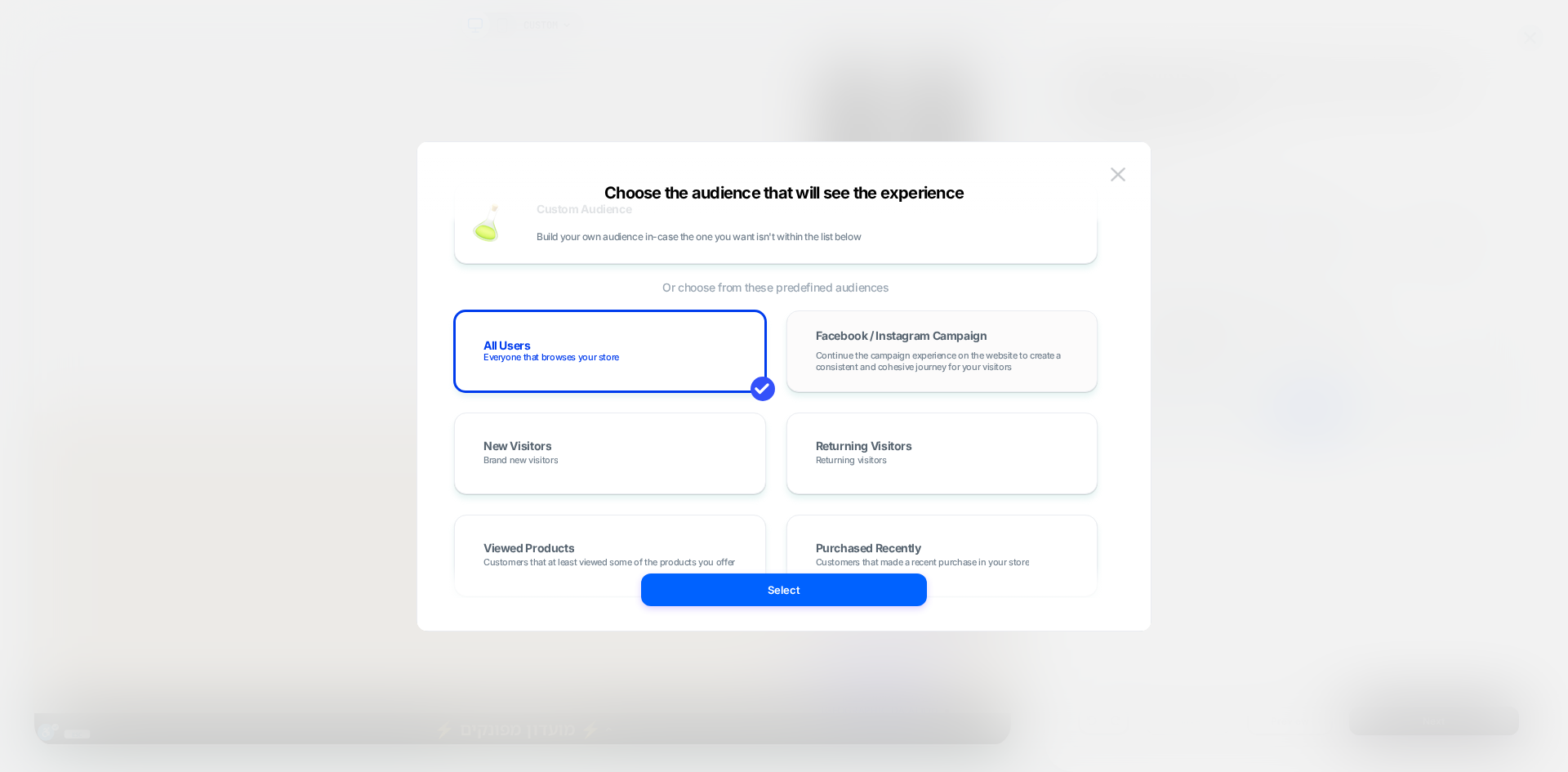
scroll to position [82, 0]
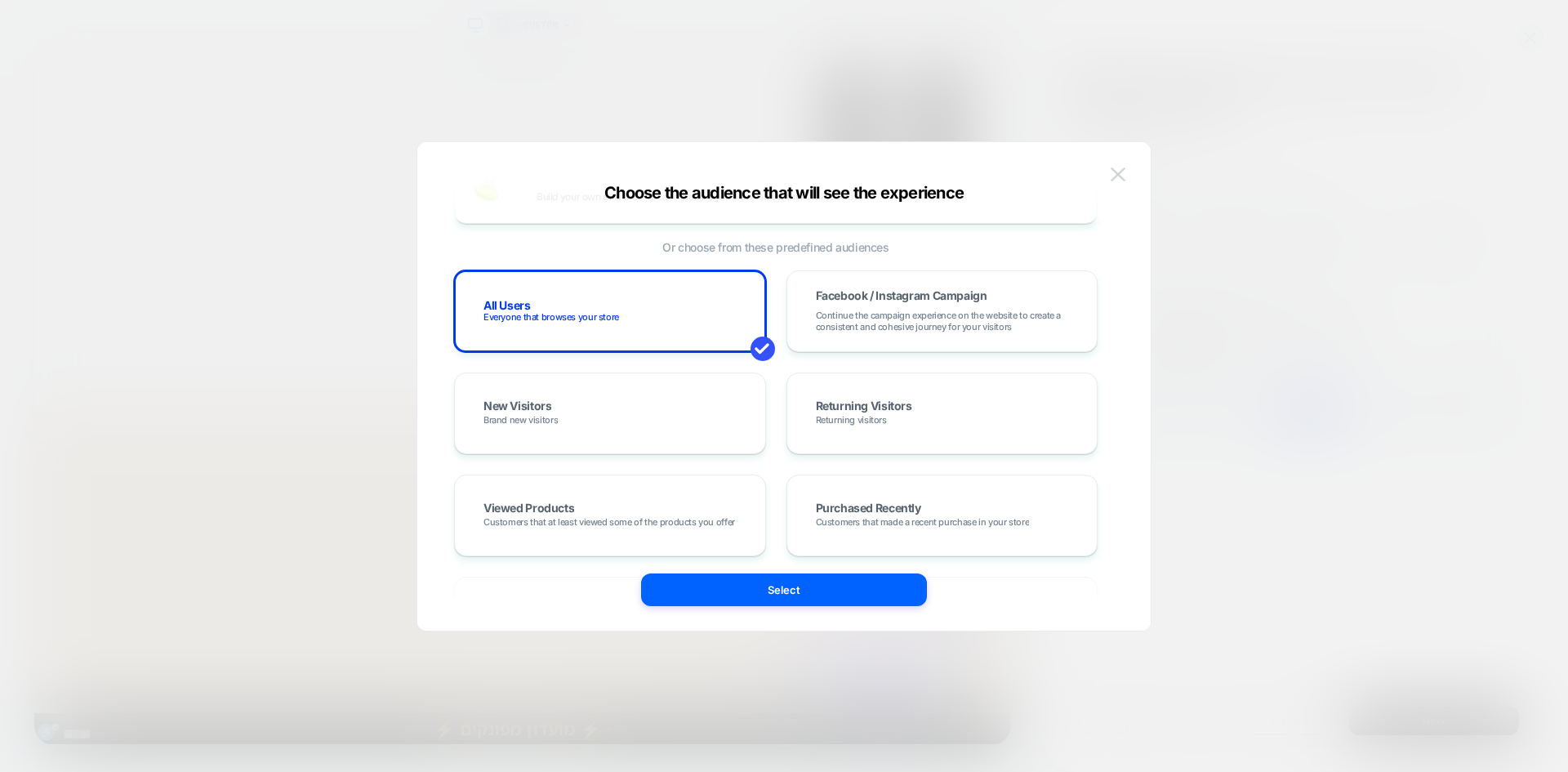
drag, startPoint x: 1106, startPoint y: 178, endPoint x: 1116, endPoint y: 176, distance: 10.2
click at [1107, 177] on div "Choose the audience that will see the experience Custom Audience Build your own…" at bounding box center [784, 394] width 734 height 472
click at [1116, 176] on img at bounding box center [1119, 174] width 15 height 14
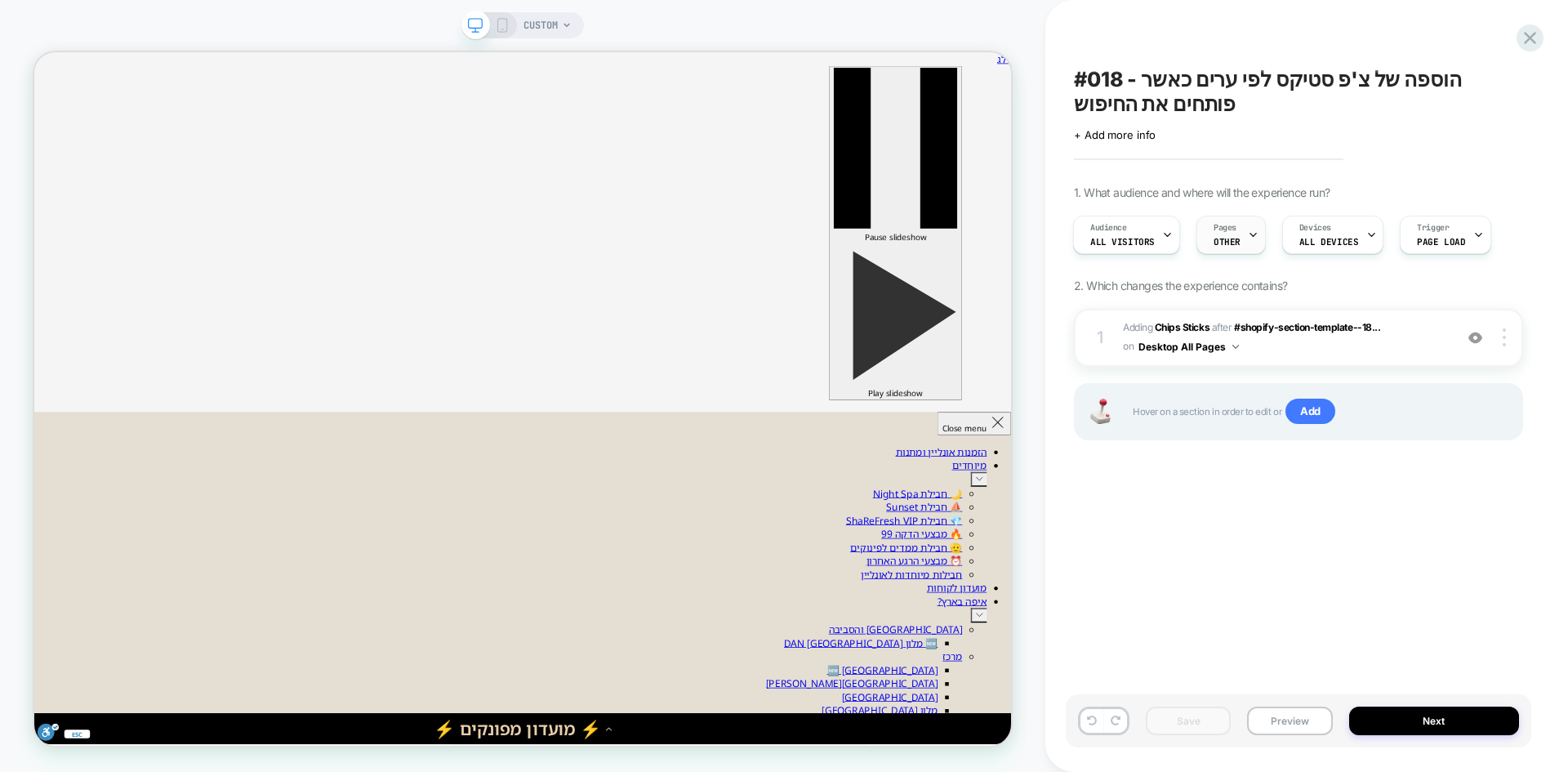
click at [1234, 230] on div "Pages OTHER" at bounding box center [1227, 235] width 60 height 36
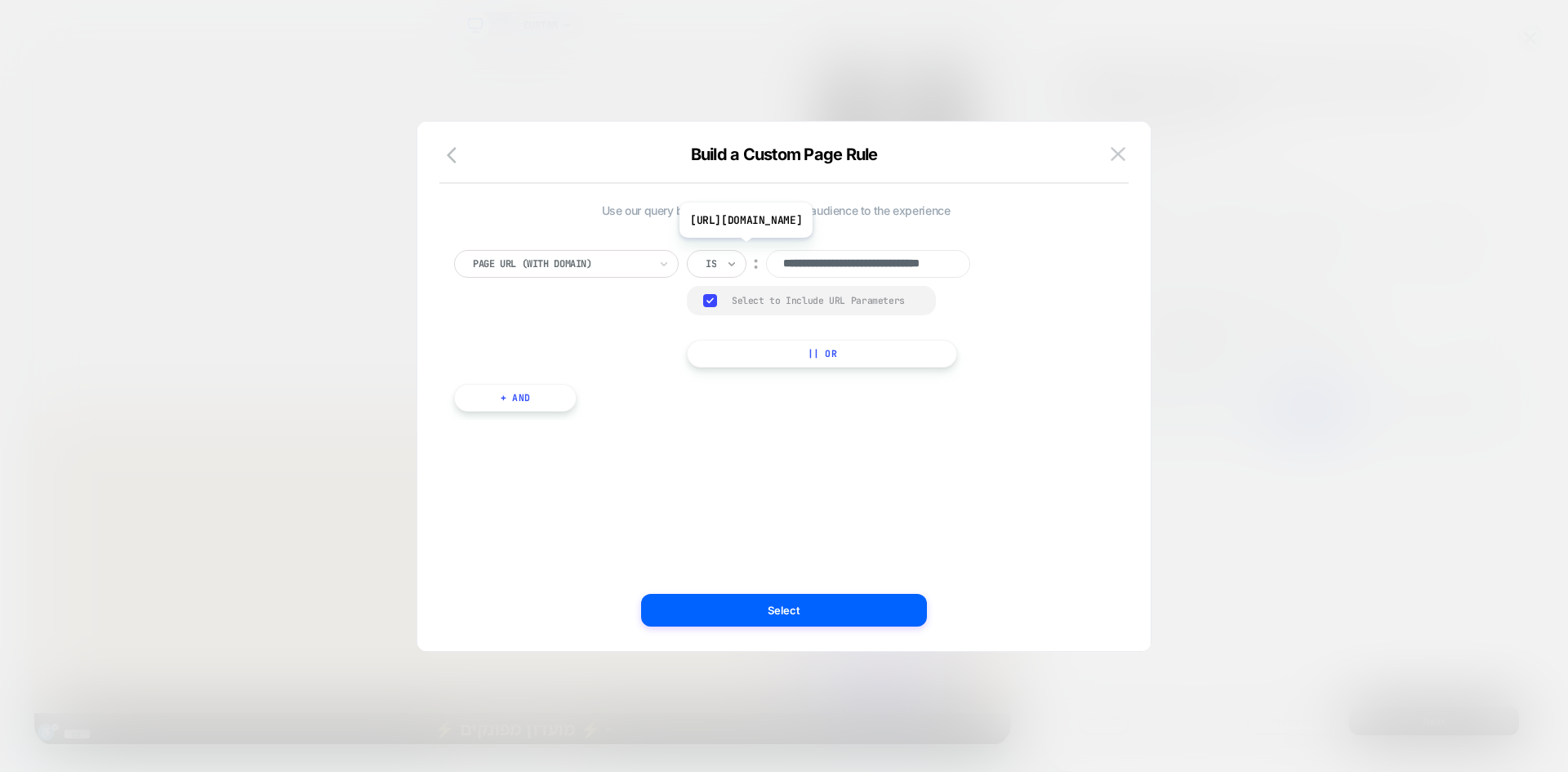
scroll to position [0, 56]
click at [730, 260] on icon at bounding box center [732, 264] width 12 height 17
click at [736, 368] on div "Includes" at bounding box center [756, 362] width 106 height 27
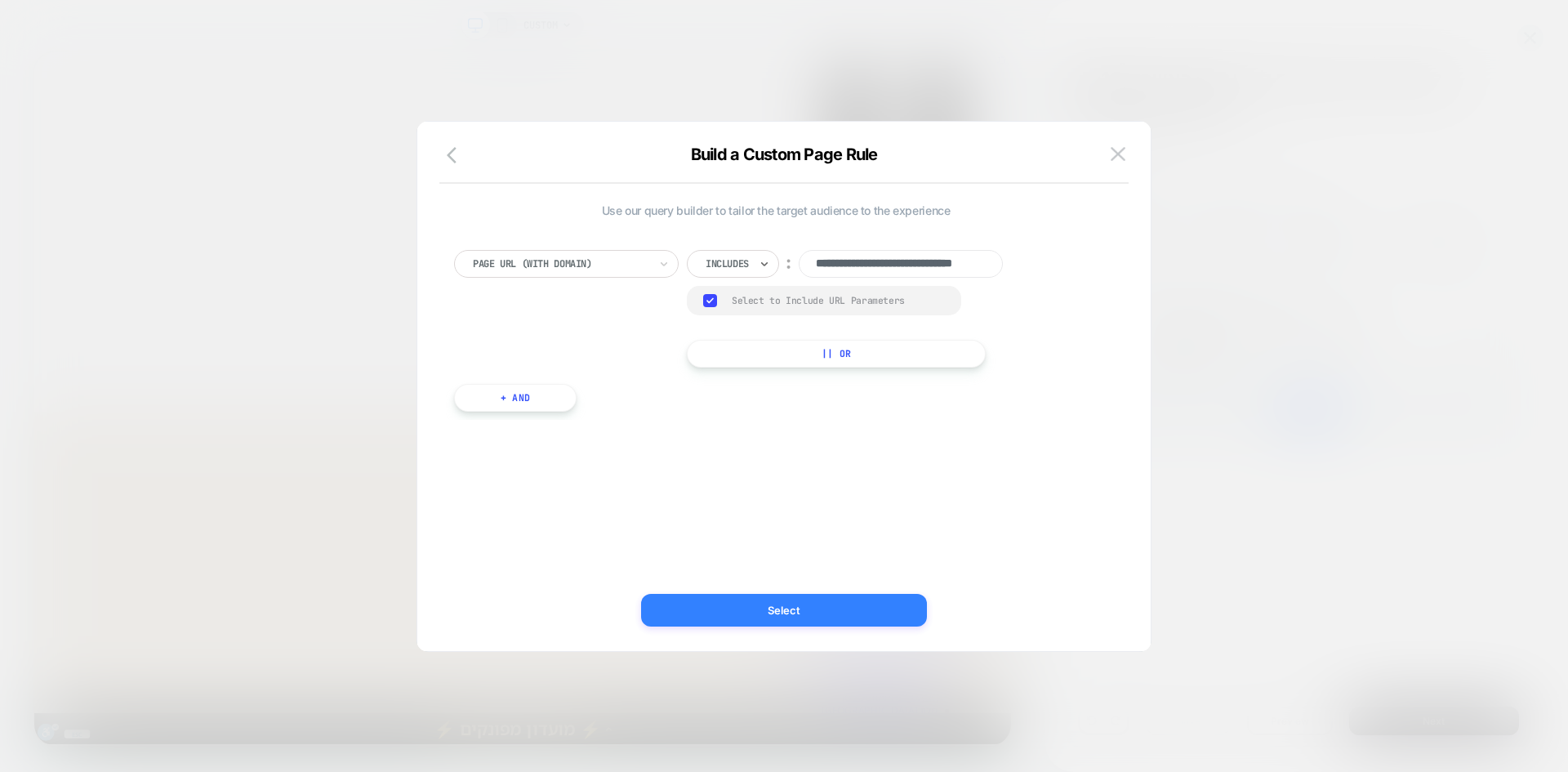
click at [803, 615] on button "Select" at bounding box center [784, 609] width 286 height 32
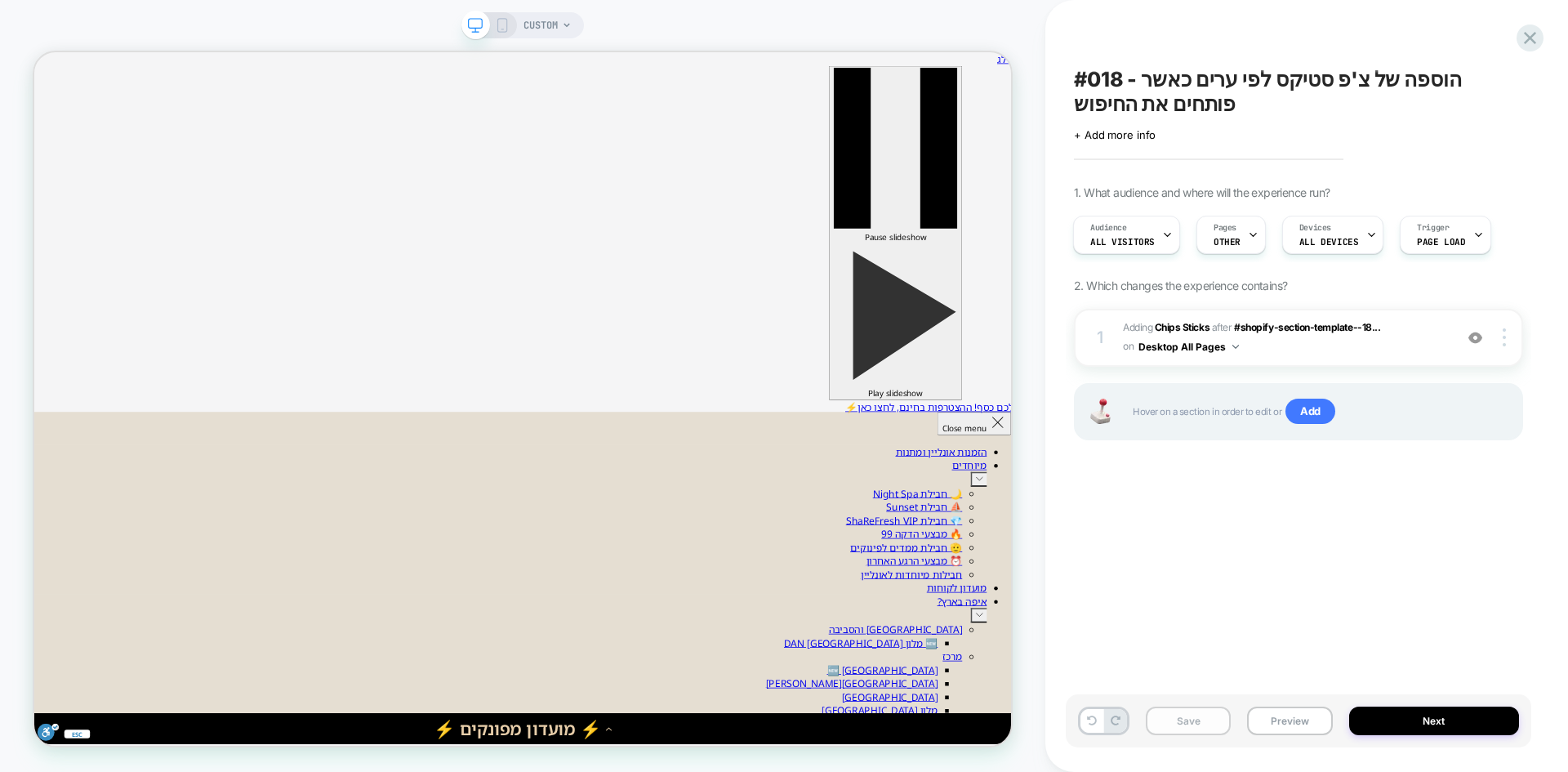
click at [1210, 720] on button "Save" at bounding box center [1188, 721] width 85 height 28
click at [1281, 716] on button "Preview" at bounding box center [1289, 721] width 85 height 28
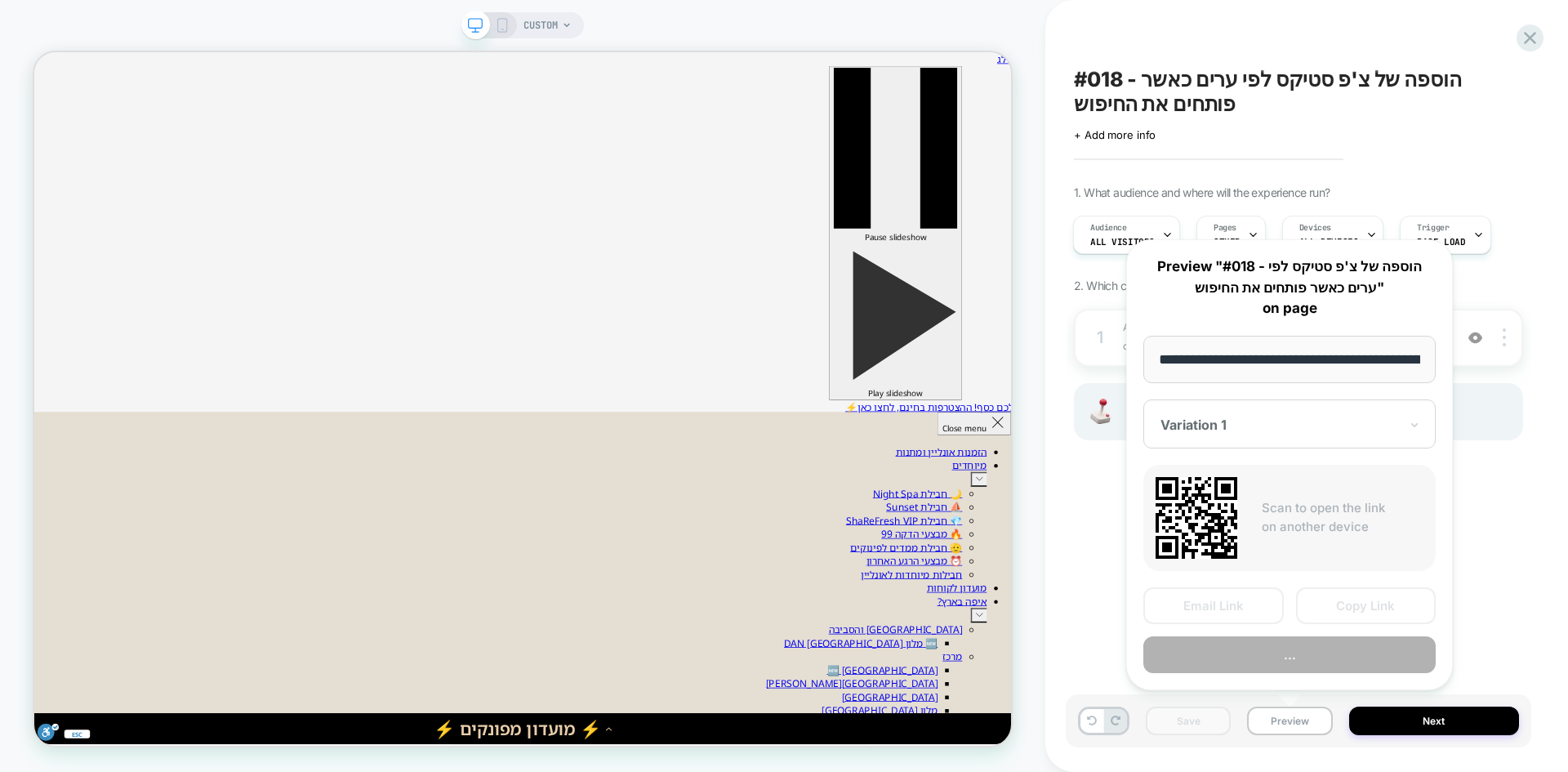
scroll to position [0, 93]
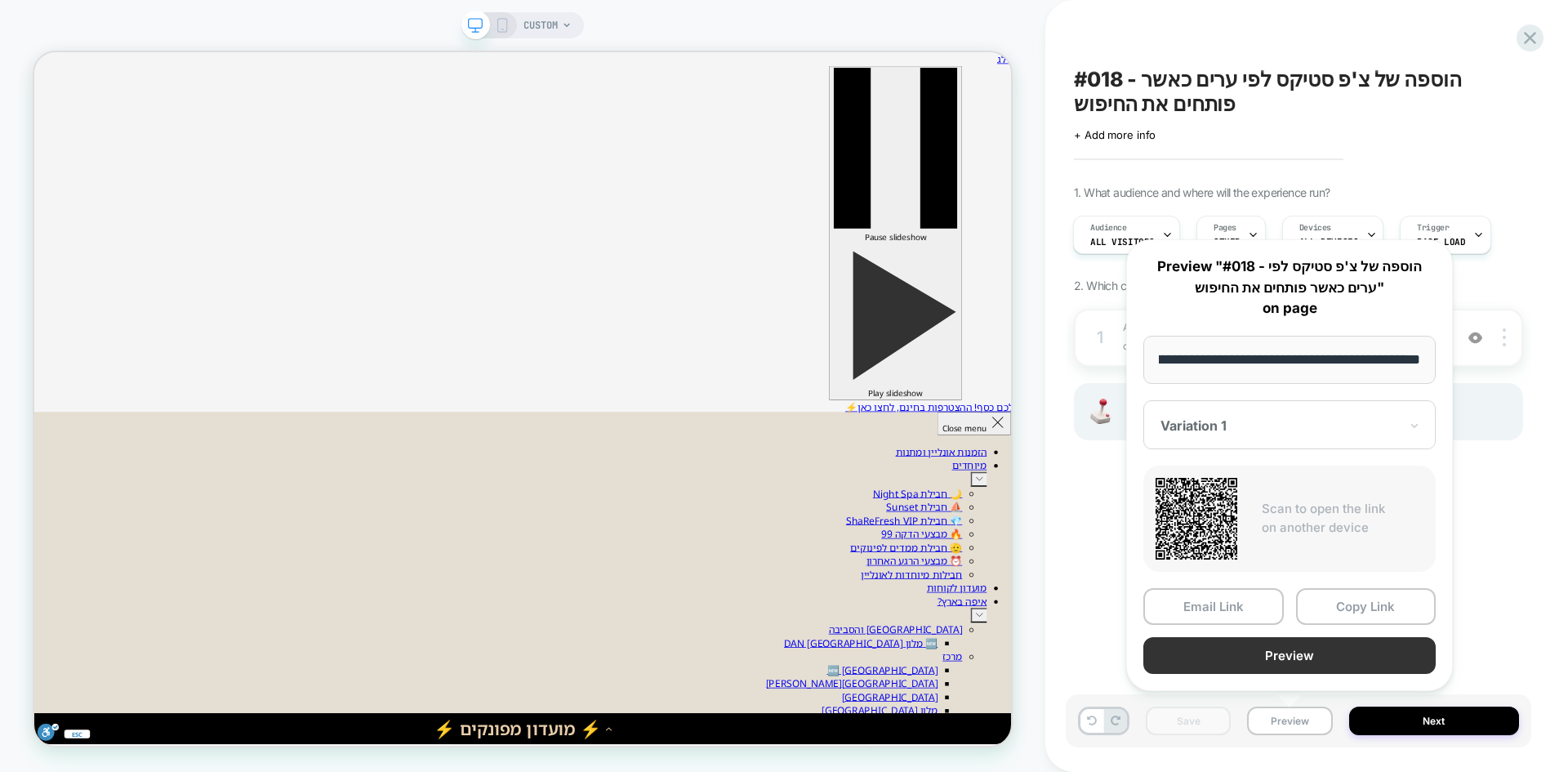
click at [1327, 650] on button "Preview" at bounding box center [1289, 655] width 293 height 36
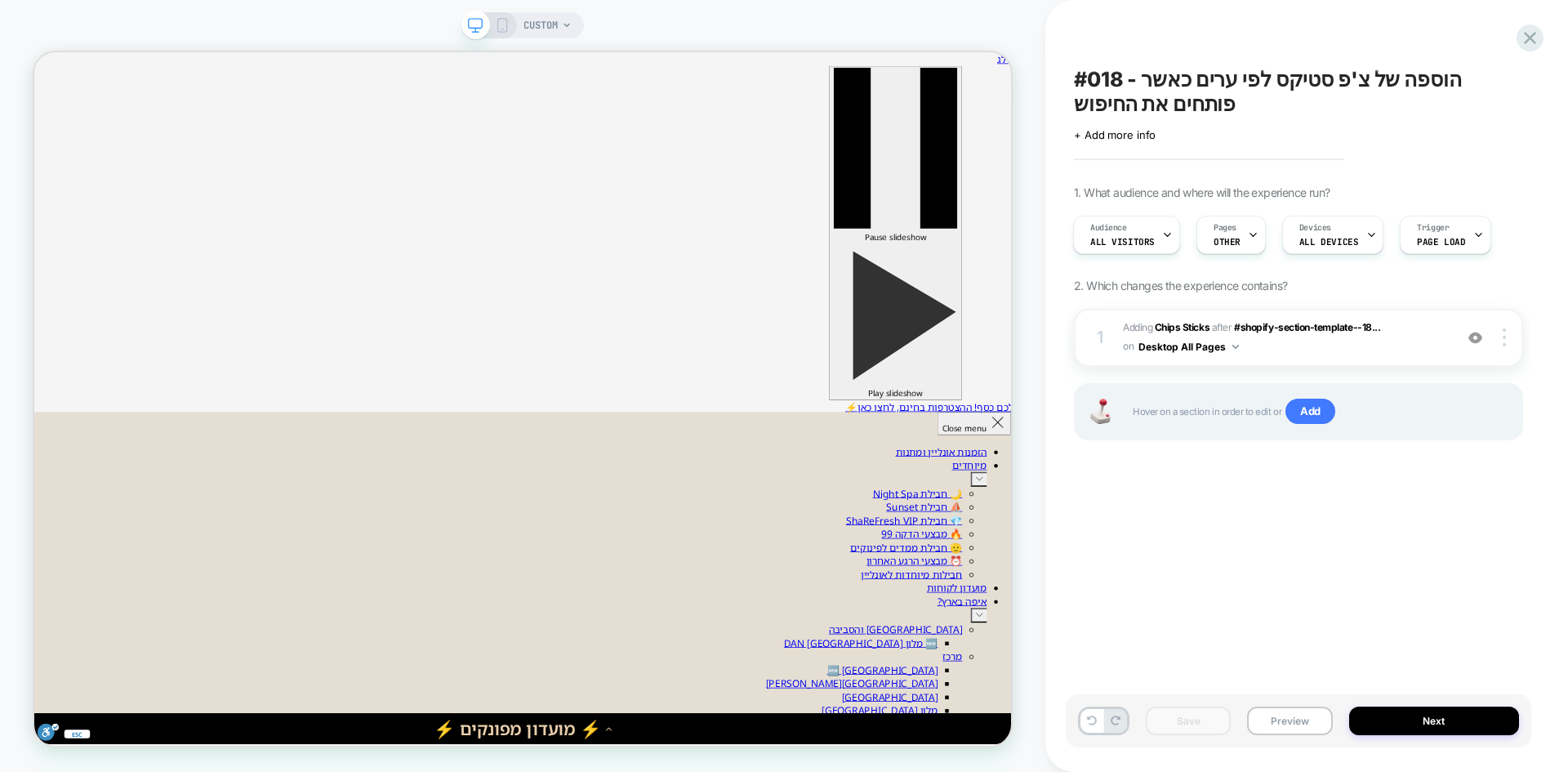
click at [1143, 75] on span "#018 - הוספה של צ'פ סטיקס לפי ערים כאשר פותחים את החיפוש" at bounding box center [1299, 91] width 449 height 49
click at [1272, 715] on button "Preview" at bounding box center [1289, 721] width 85 height 28
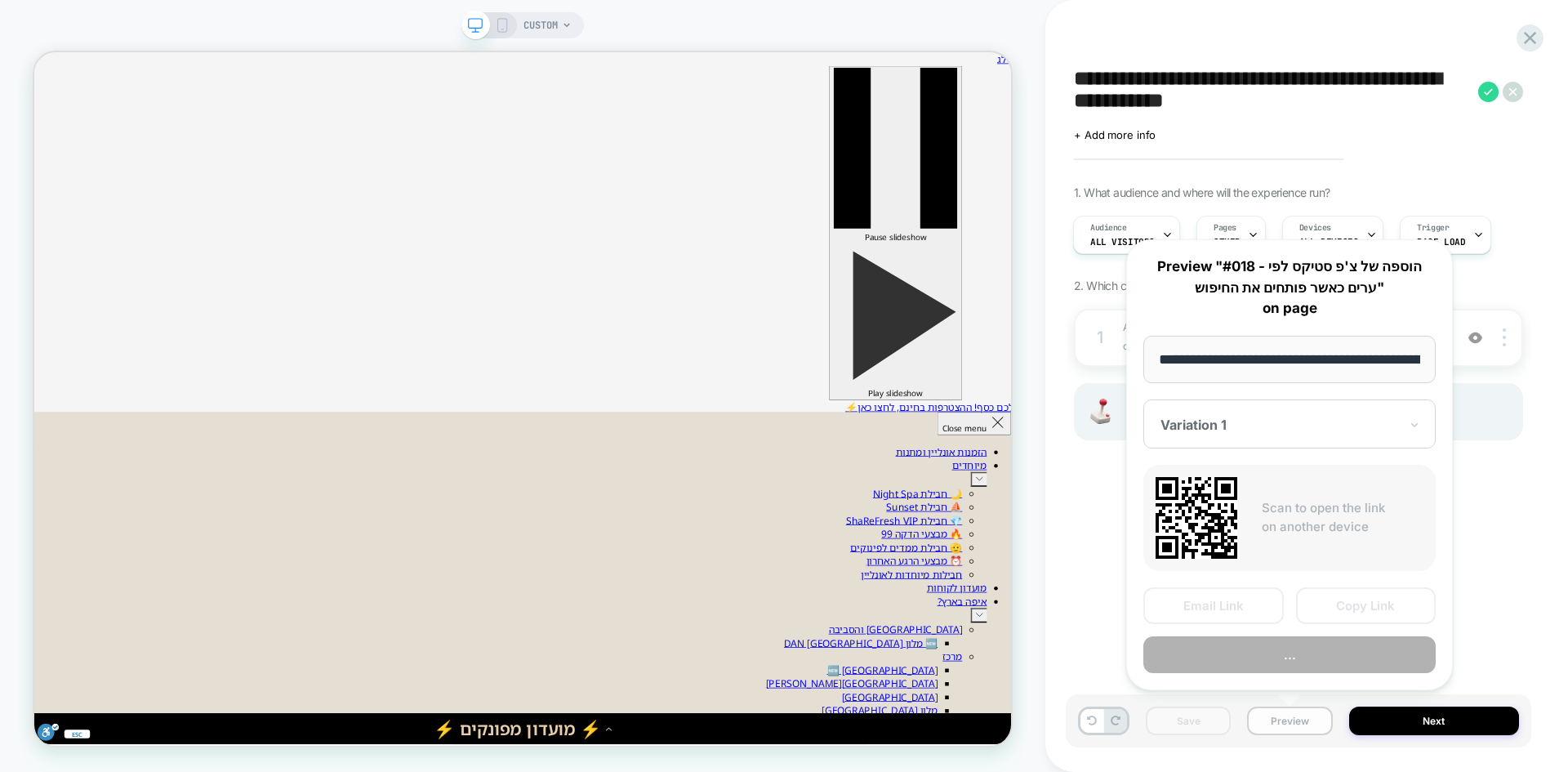
scroll to position [0, 93]
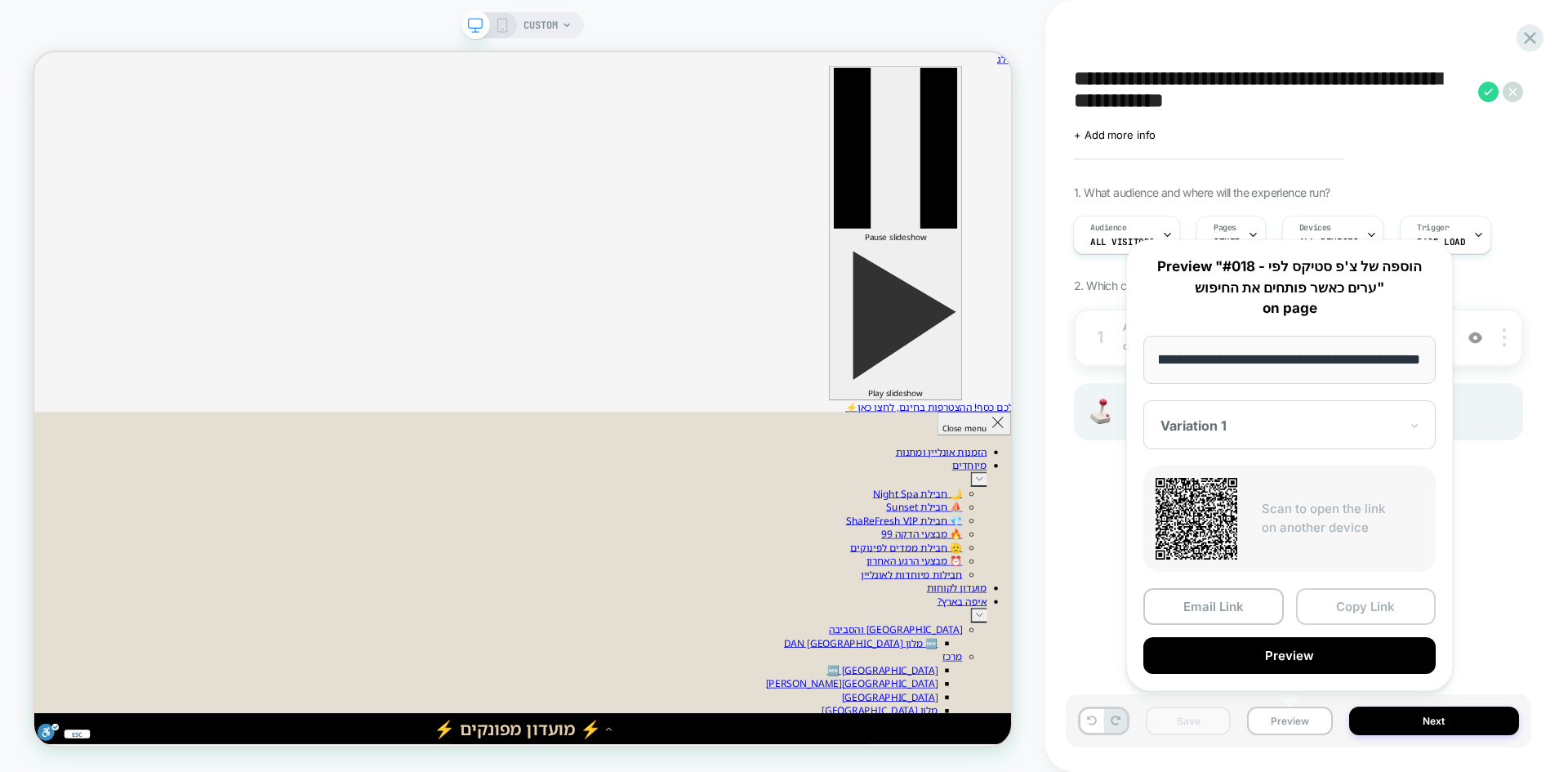
click at [1367, 611] on button "Copy Link" at bounding box center [1366, 606] width 140 height 36
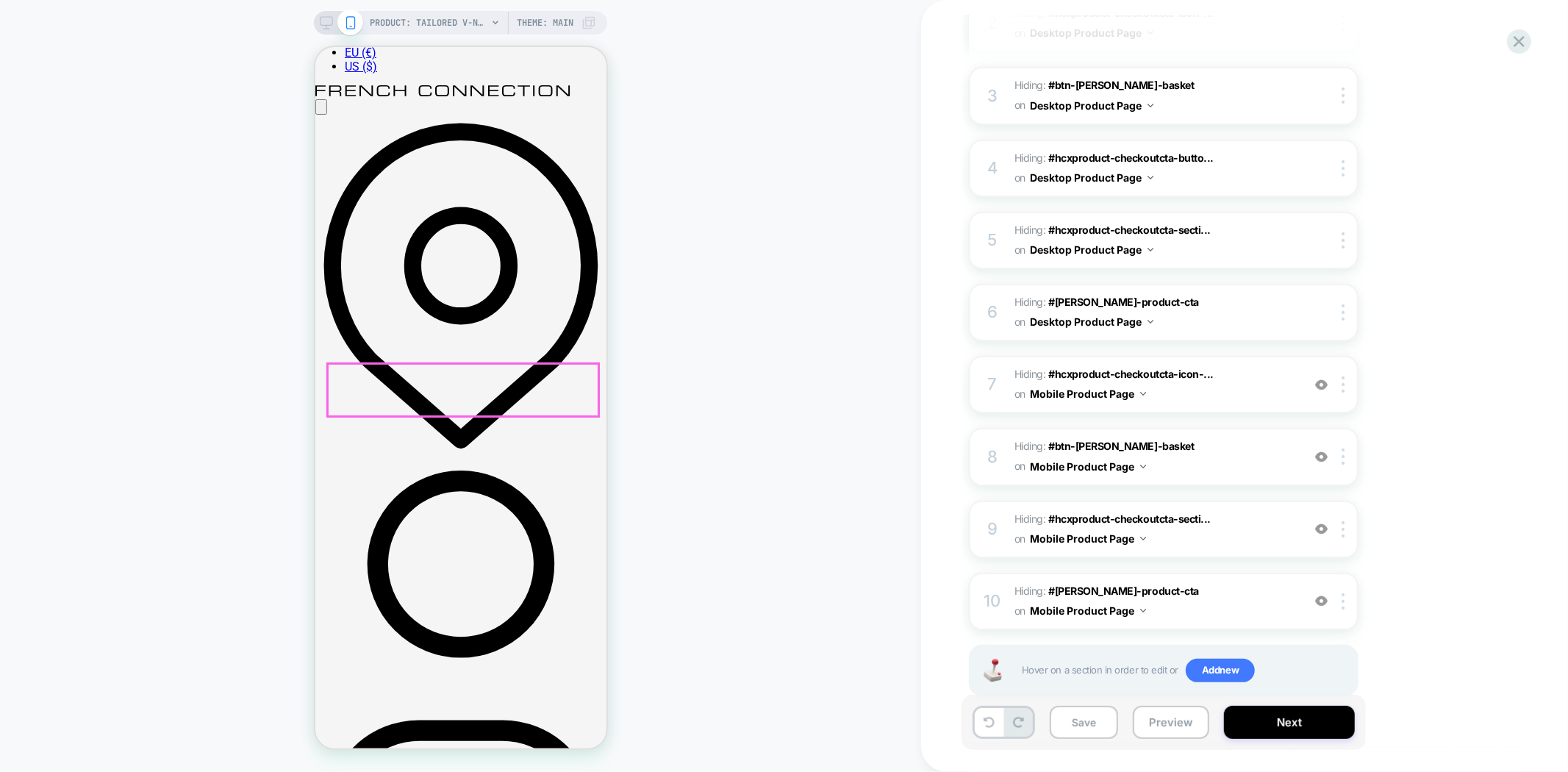
scroll to position [326, 0]
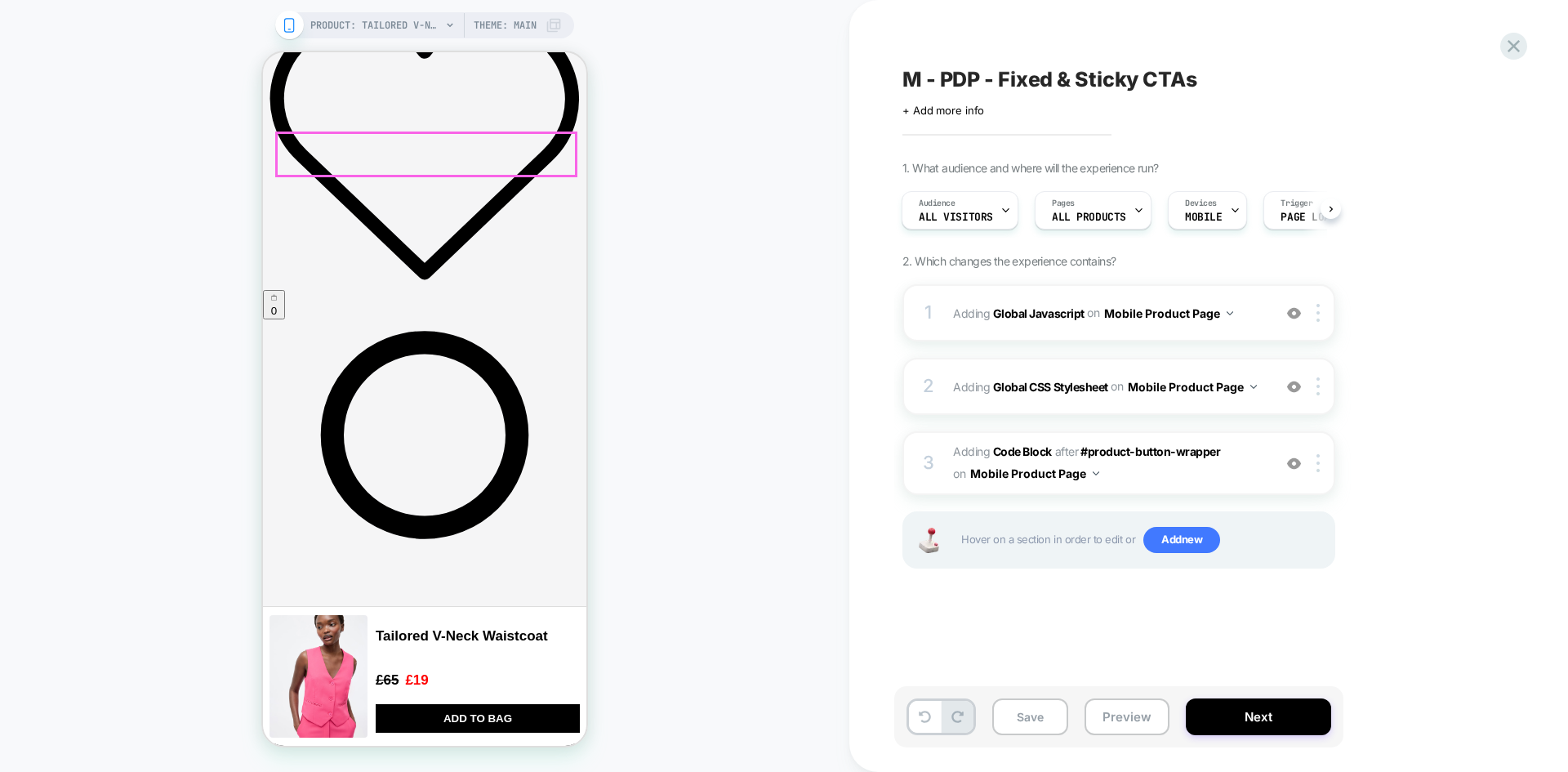
scroll to position [1307, 0]
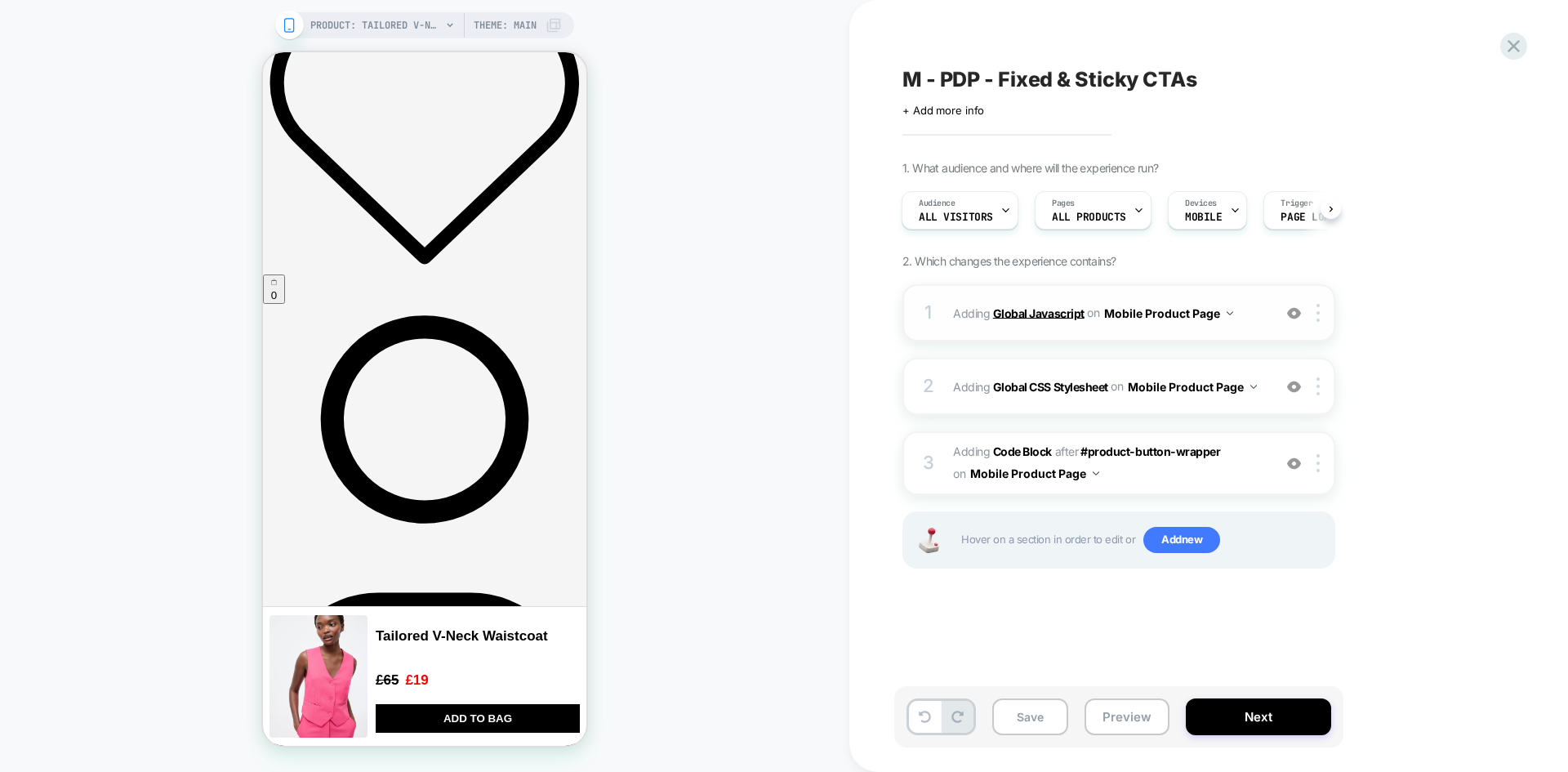
click at [1041, 311] on b "Global Javascript" at bounding box center [1039, 312] width 91 height 14
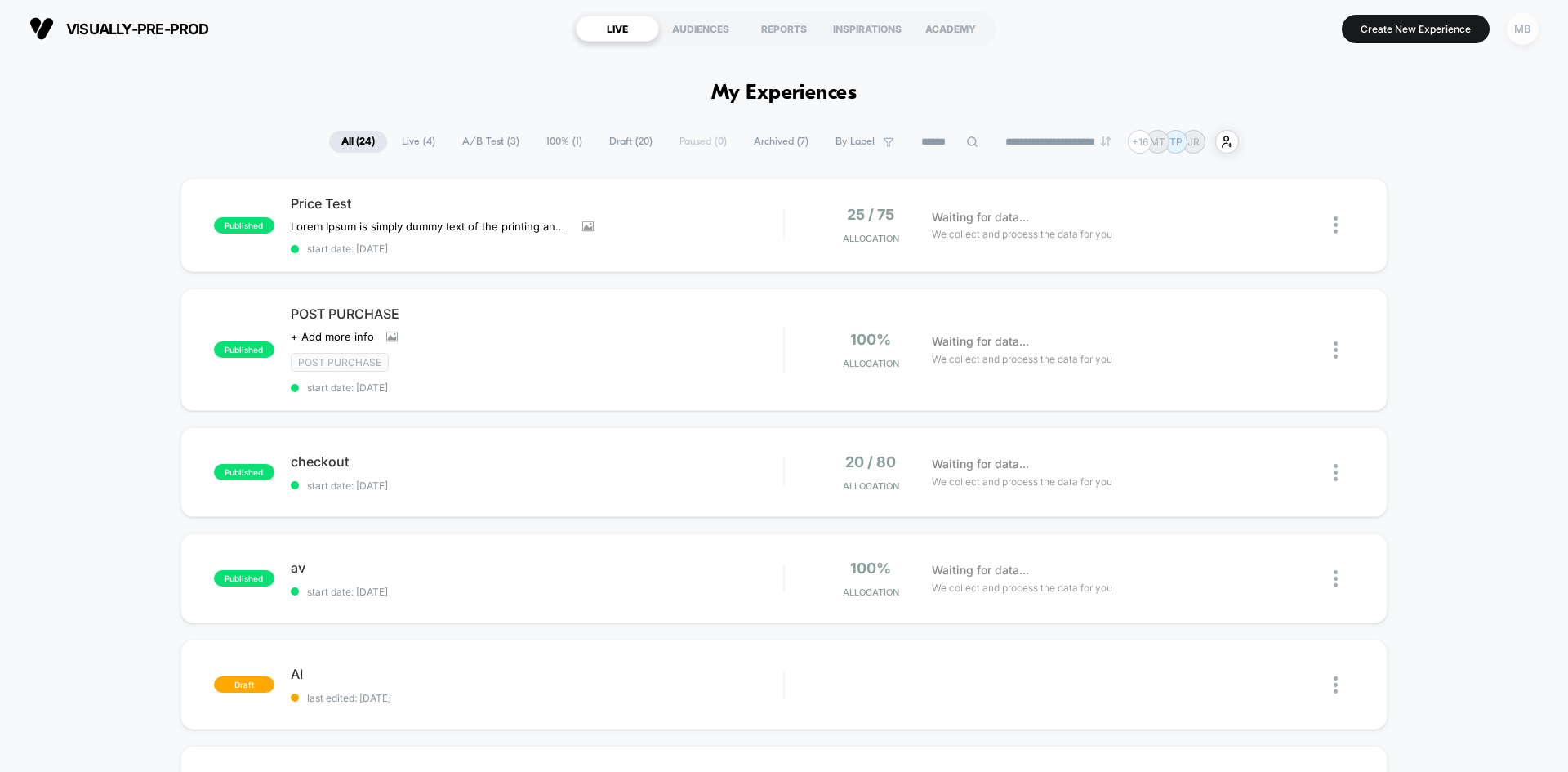
click at [1522, 25] on div "MB" at bounding box center [1522, 29] width 32 height 32
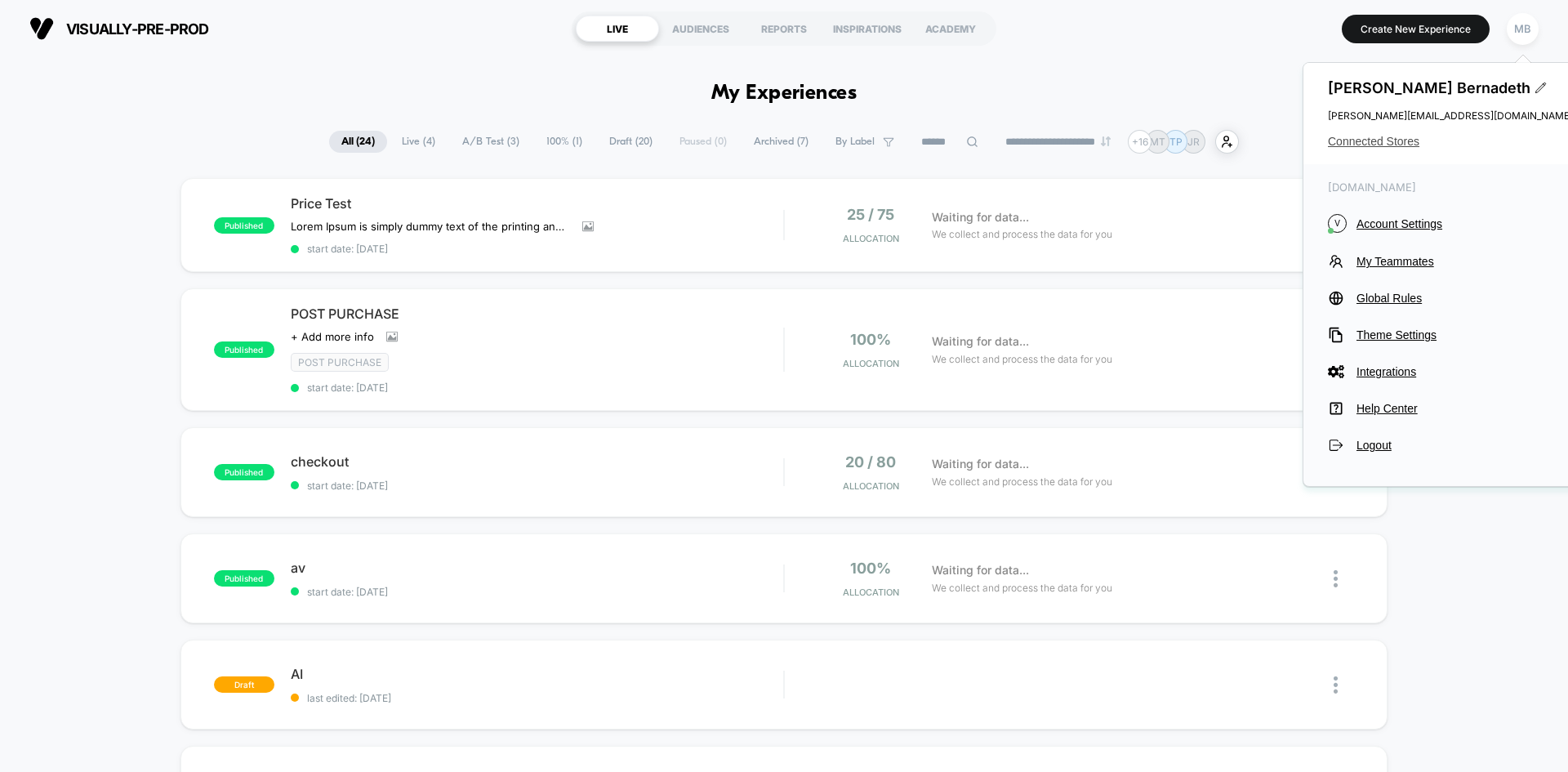
click at [1387, 136] on span "Connected Stores" at bounding box center [1451, 142] width 245 height 13
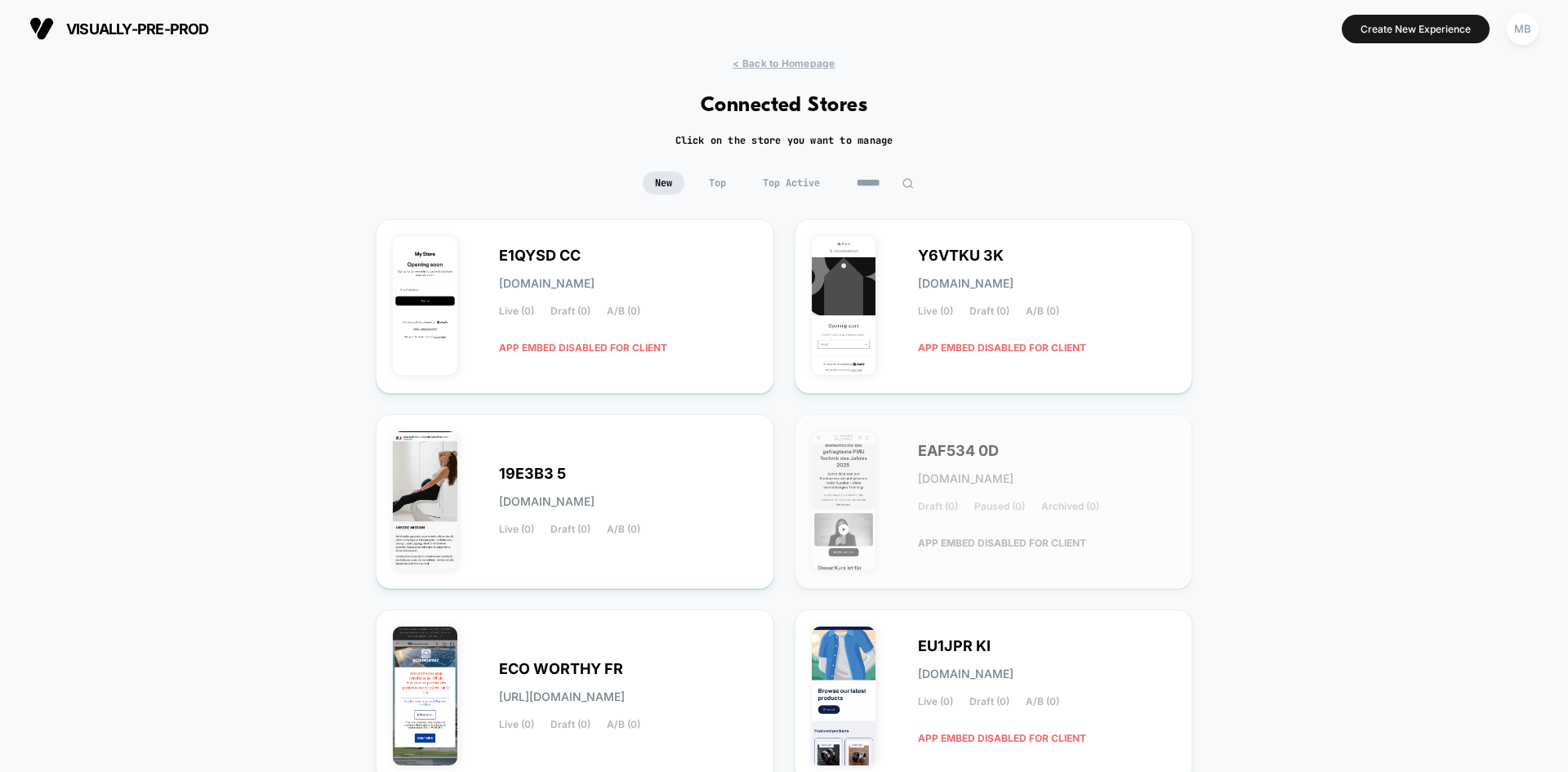
click at [874, 183] on input at bounding box center [885, 183] width 82 height 23
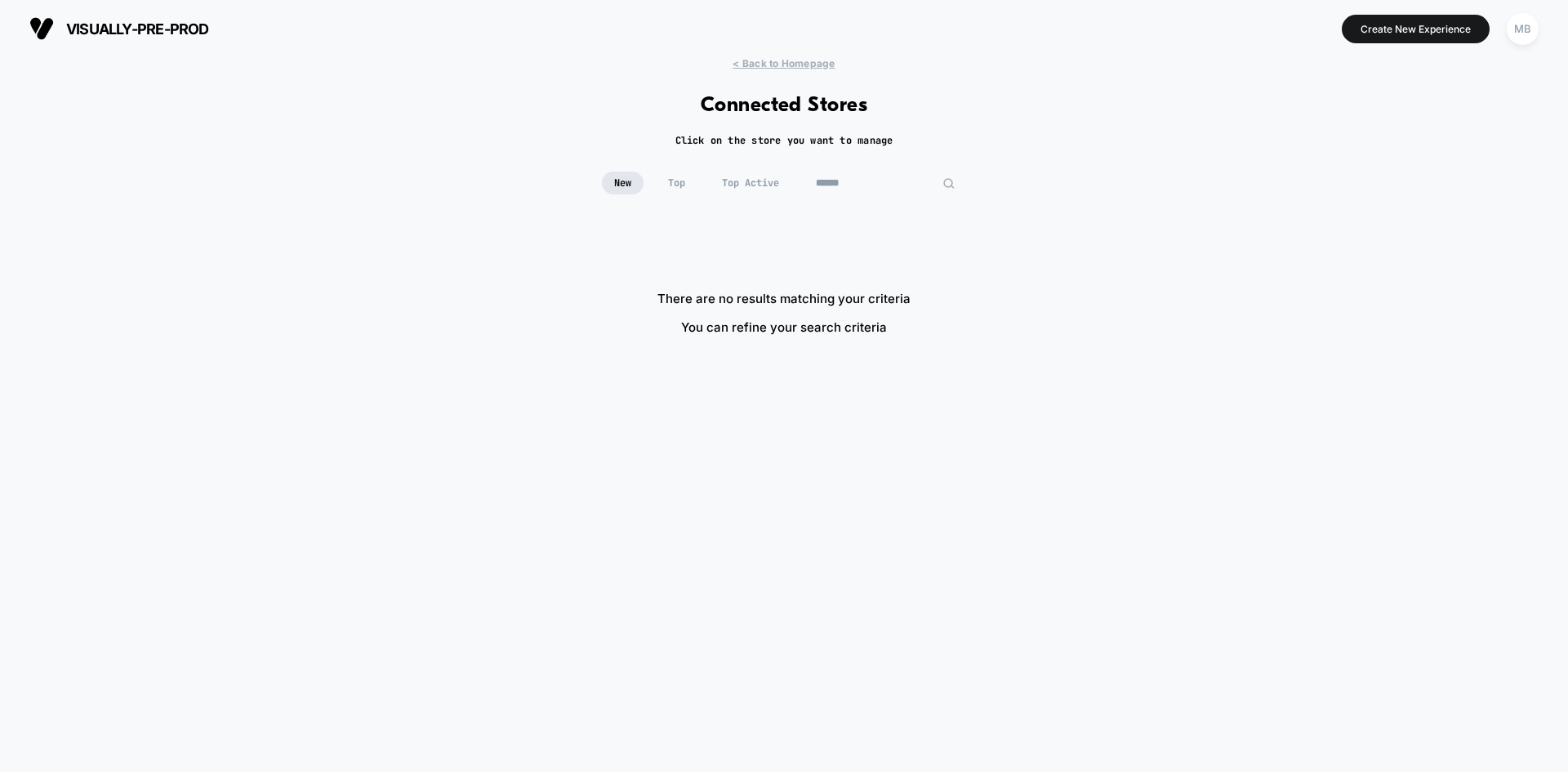
type input "******"
click at [867, 183] on input "******" at bounding box center [885, 183] width 163 height 23
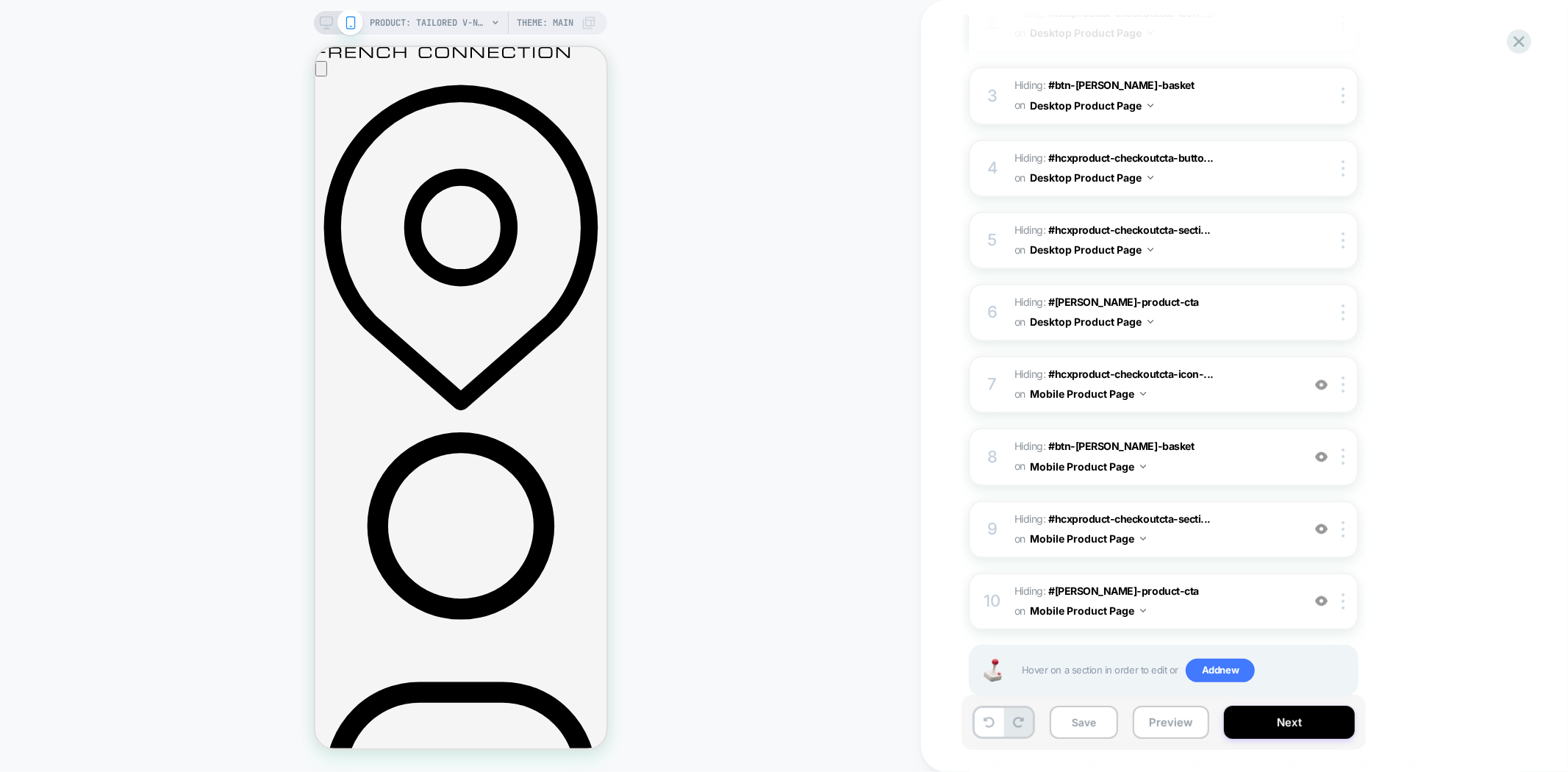
scroll to position [326, 0]
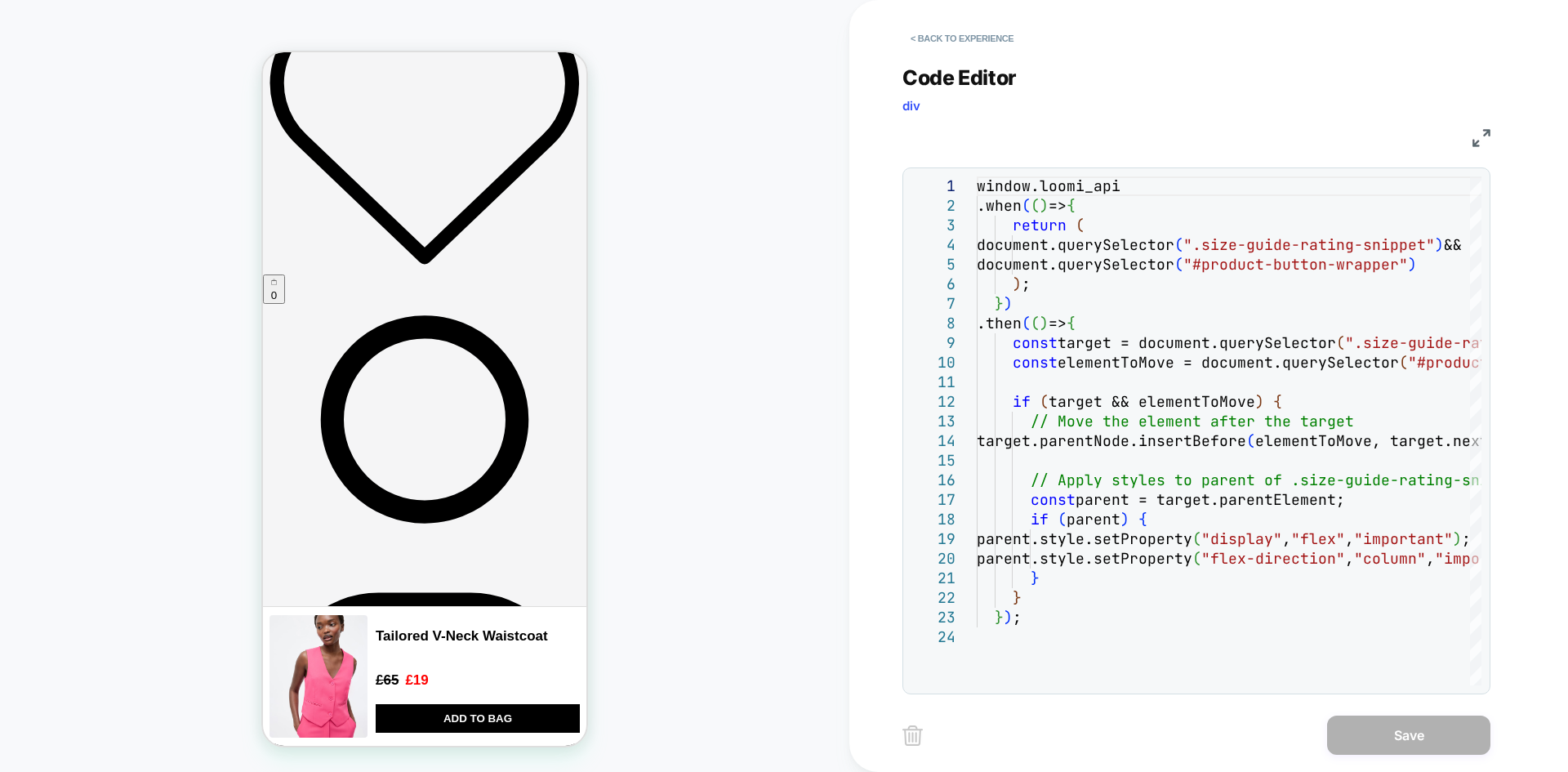
scroll to position [1307, 0]
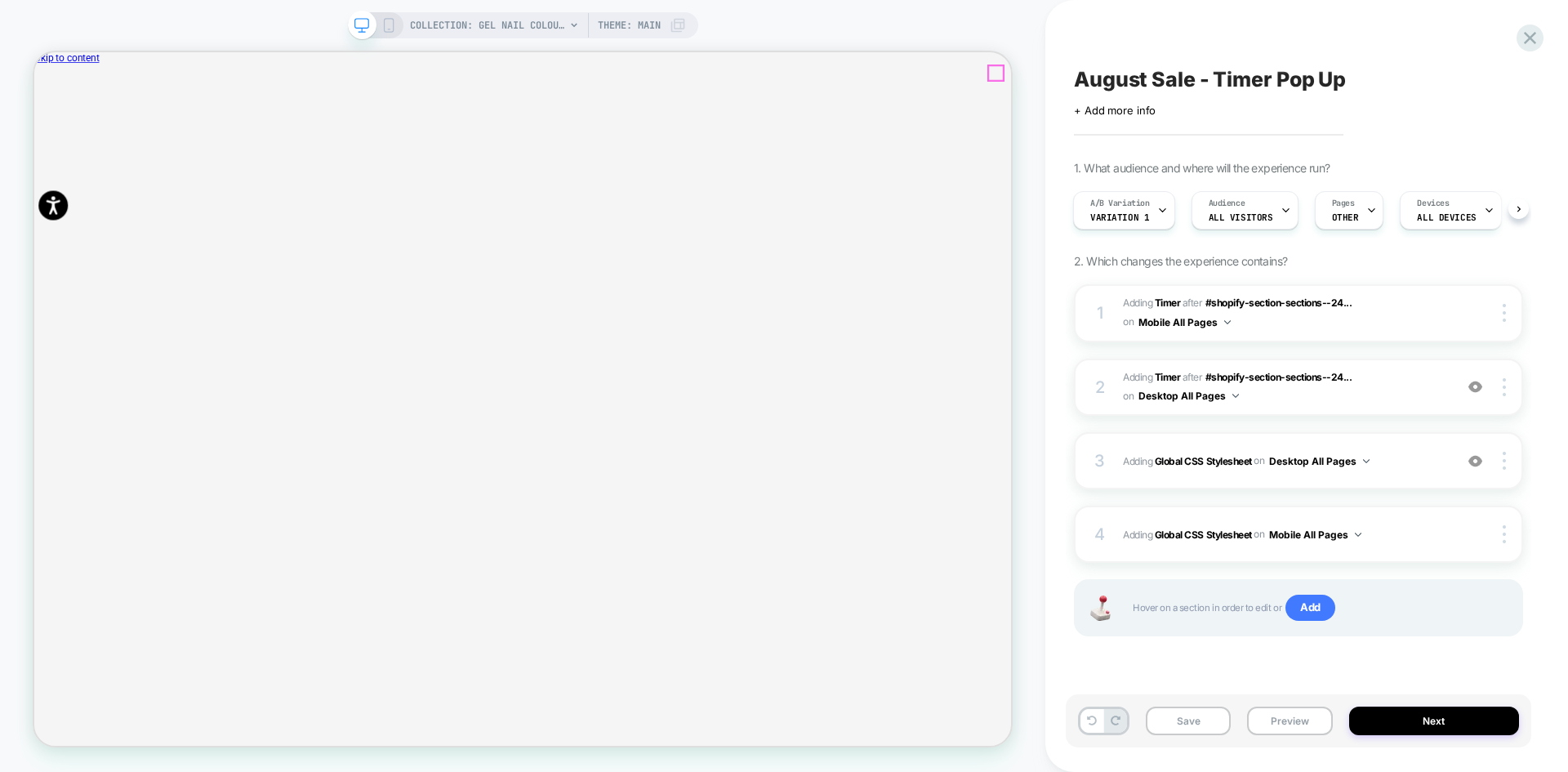
click at [41, 136] on icon "Close" at bounding box center [41, 136] width 0 height 0
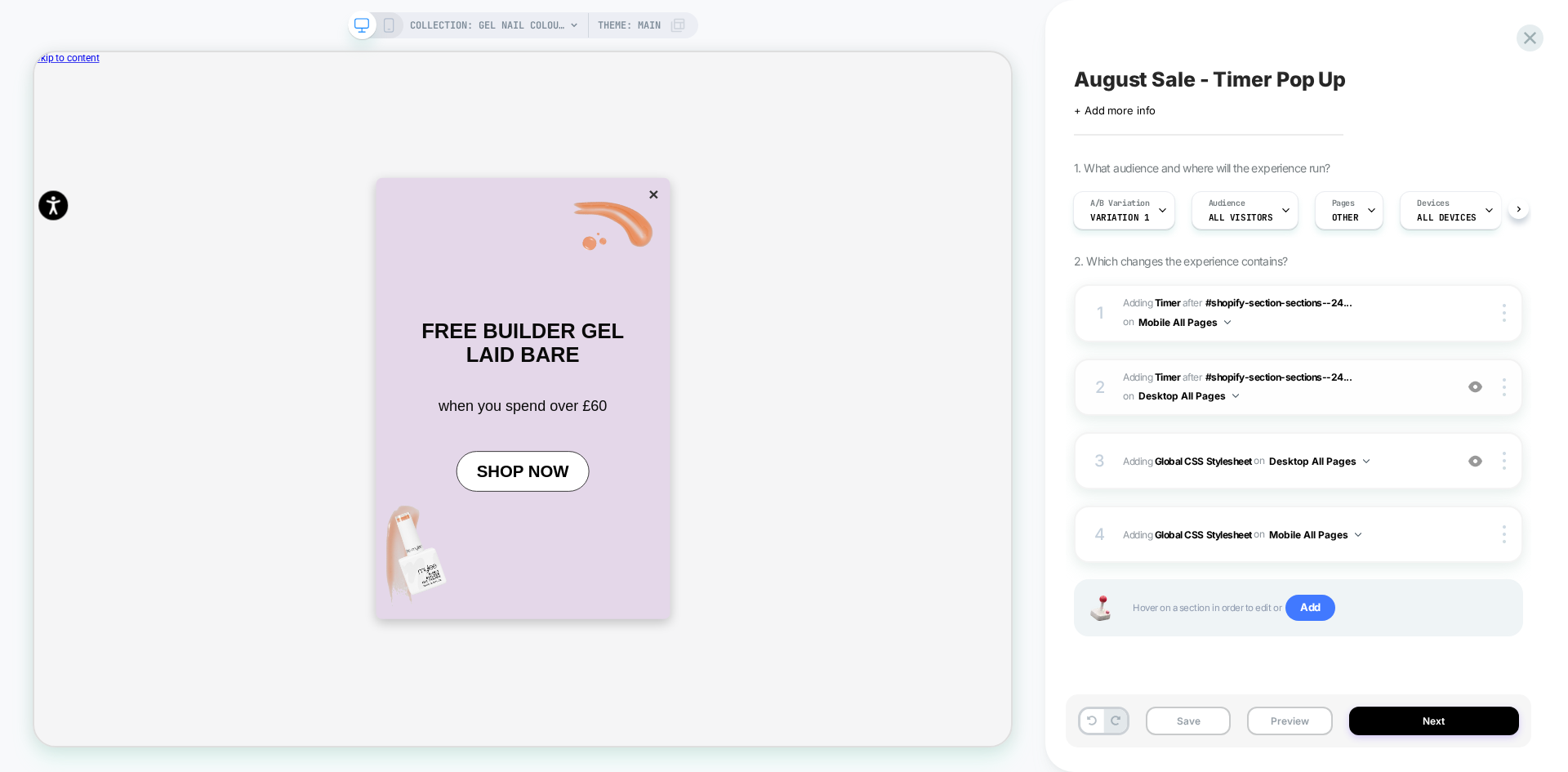
click at [1477, 385] on img at bounding box center [1475, 386] width 14 height 14
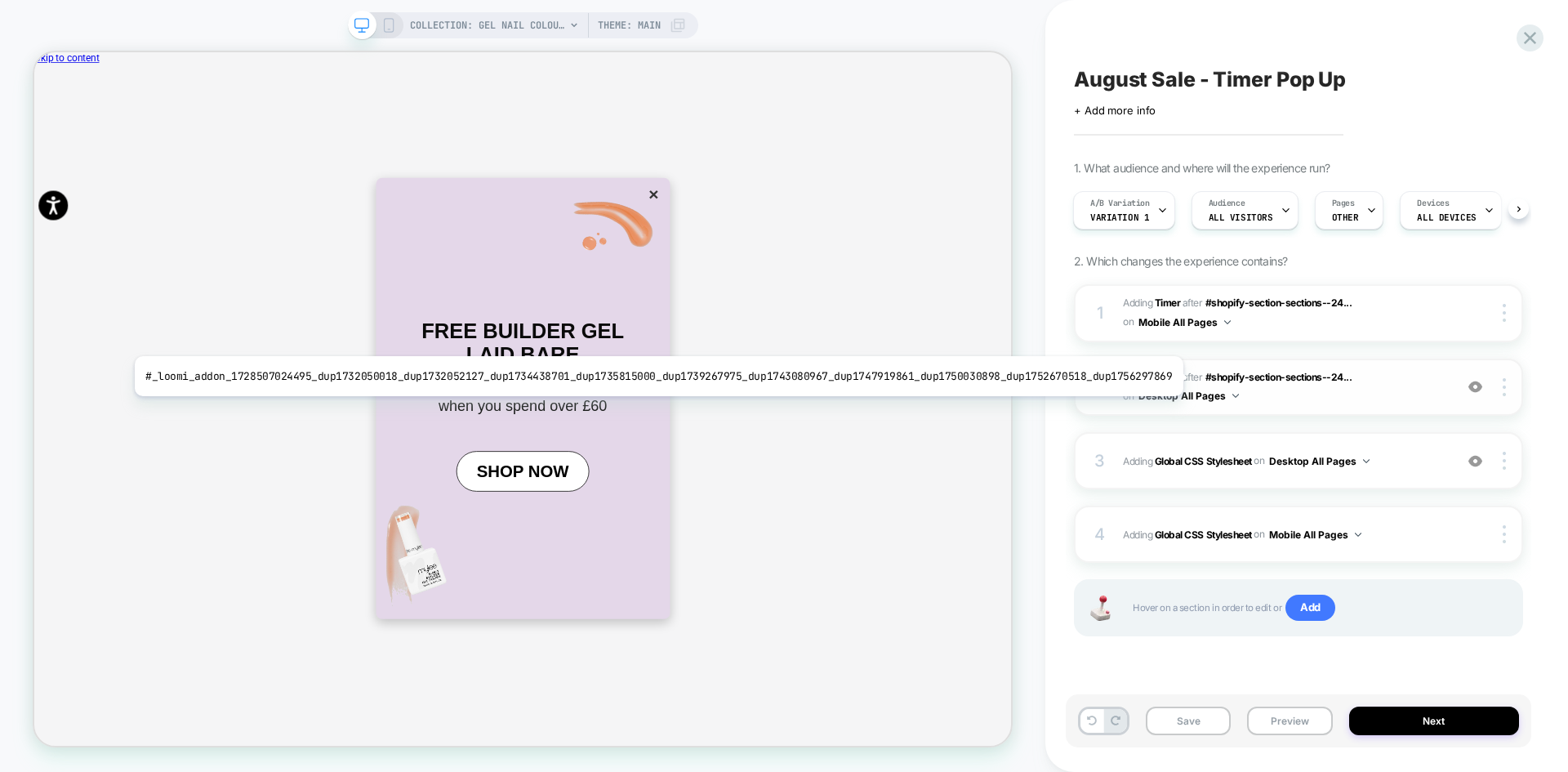
click at [692, 376] on b "Timer" at bounding box center [556, 390] width 271 height 30
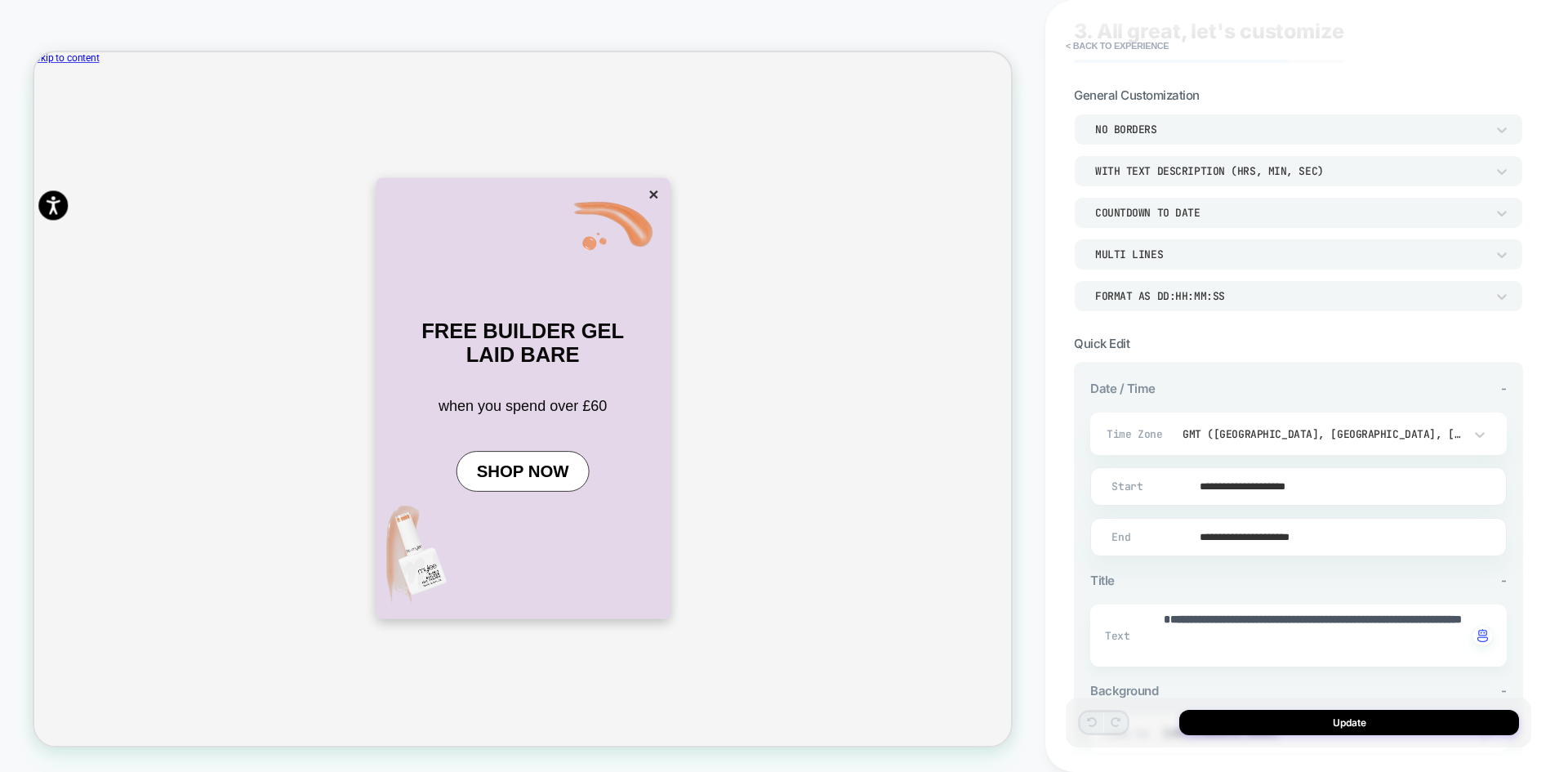
scroll to position [245, 0]
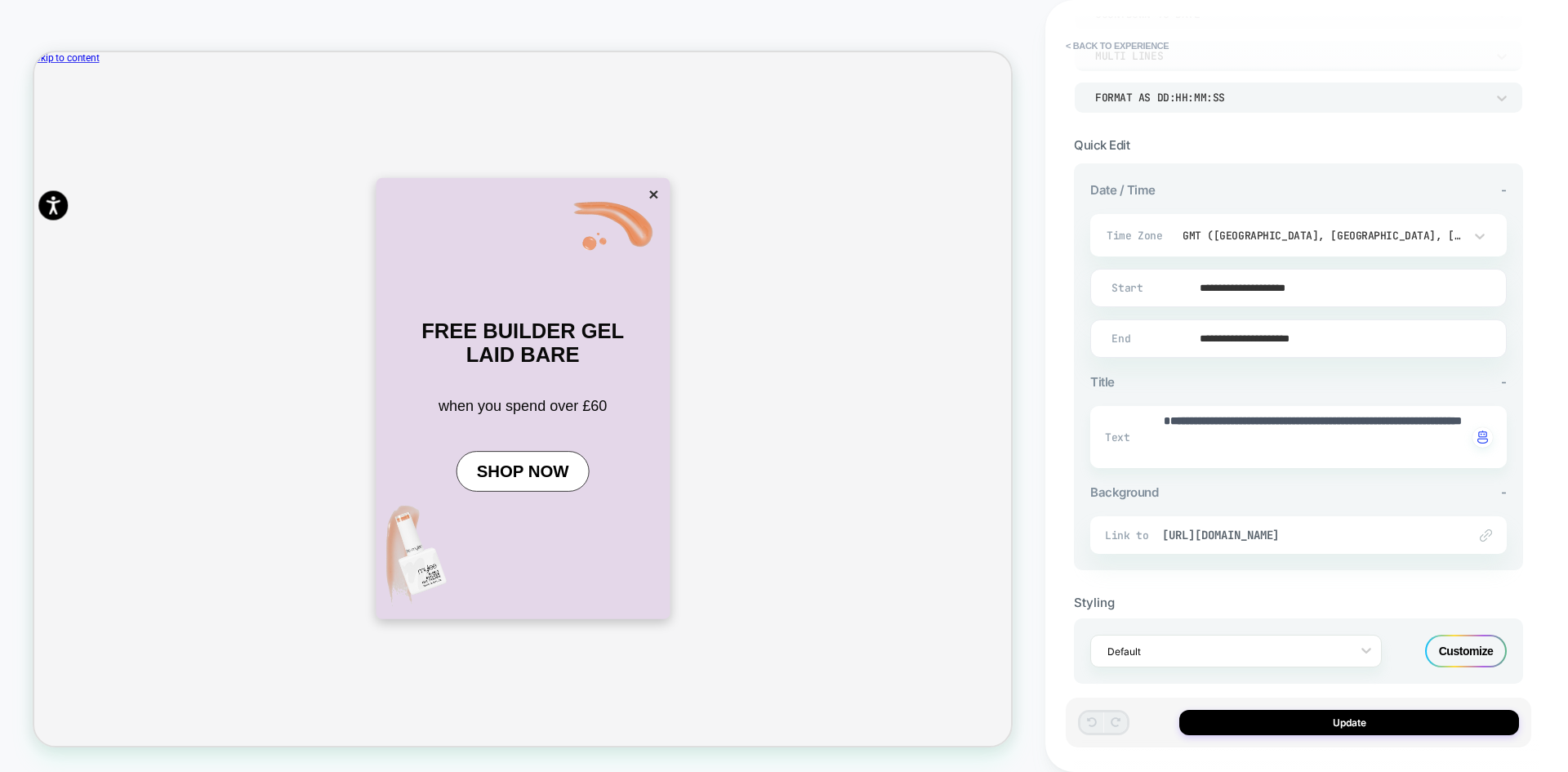
type textarea "*"
paste textarea
type textarea "*******"
type textarea "*"
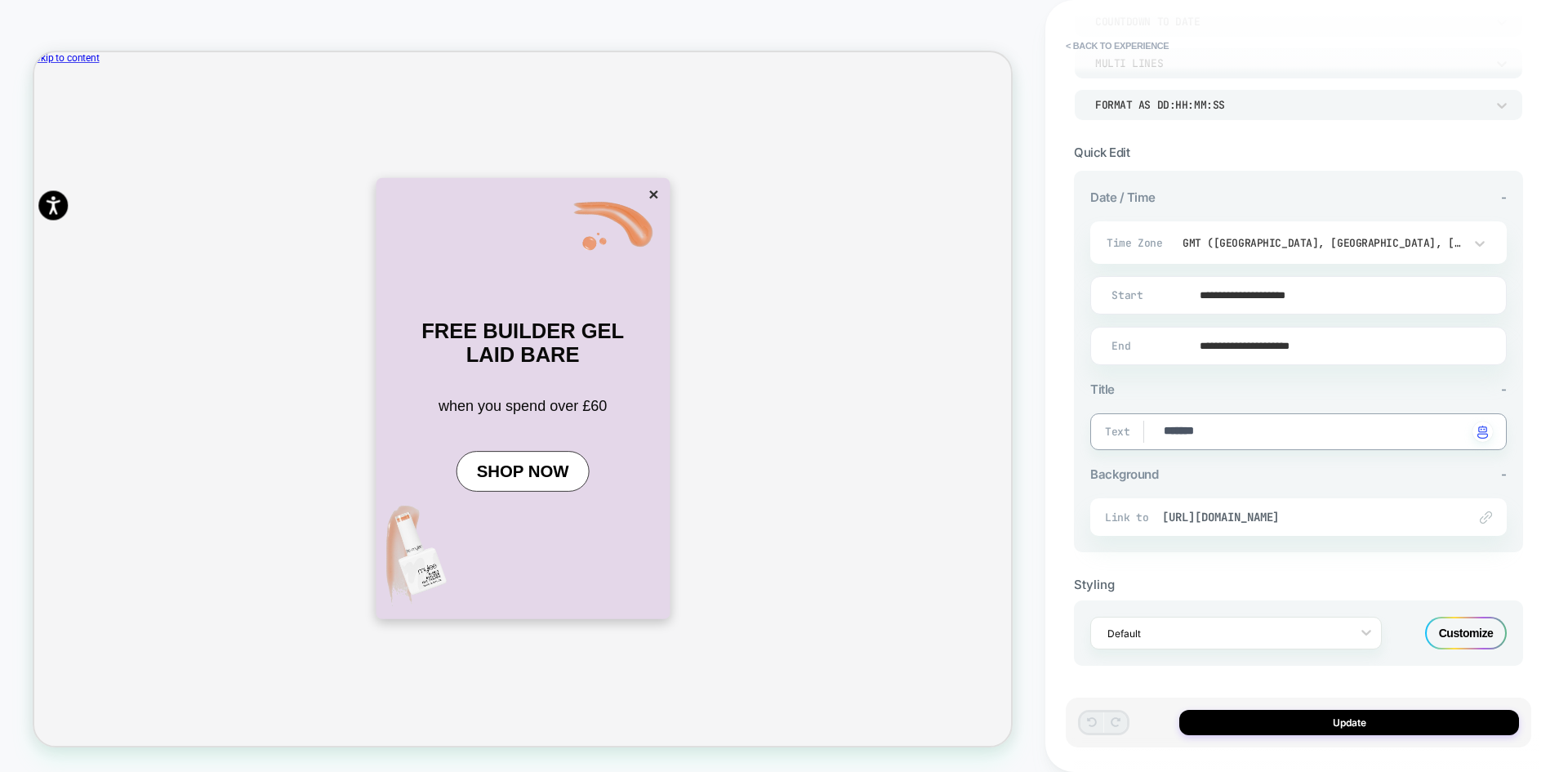
type textarea "*******"
type textarea "*"
type textarea "*******"
type textarea "*"
paste textarea "**********"
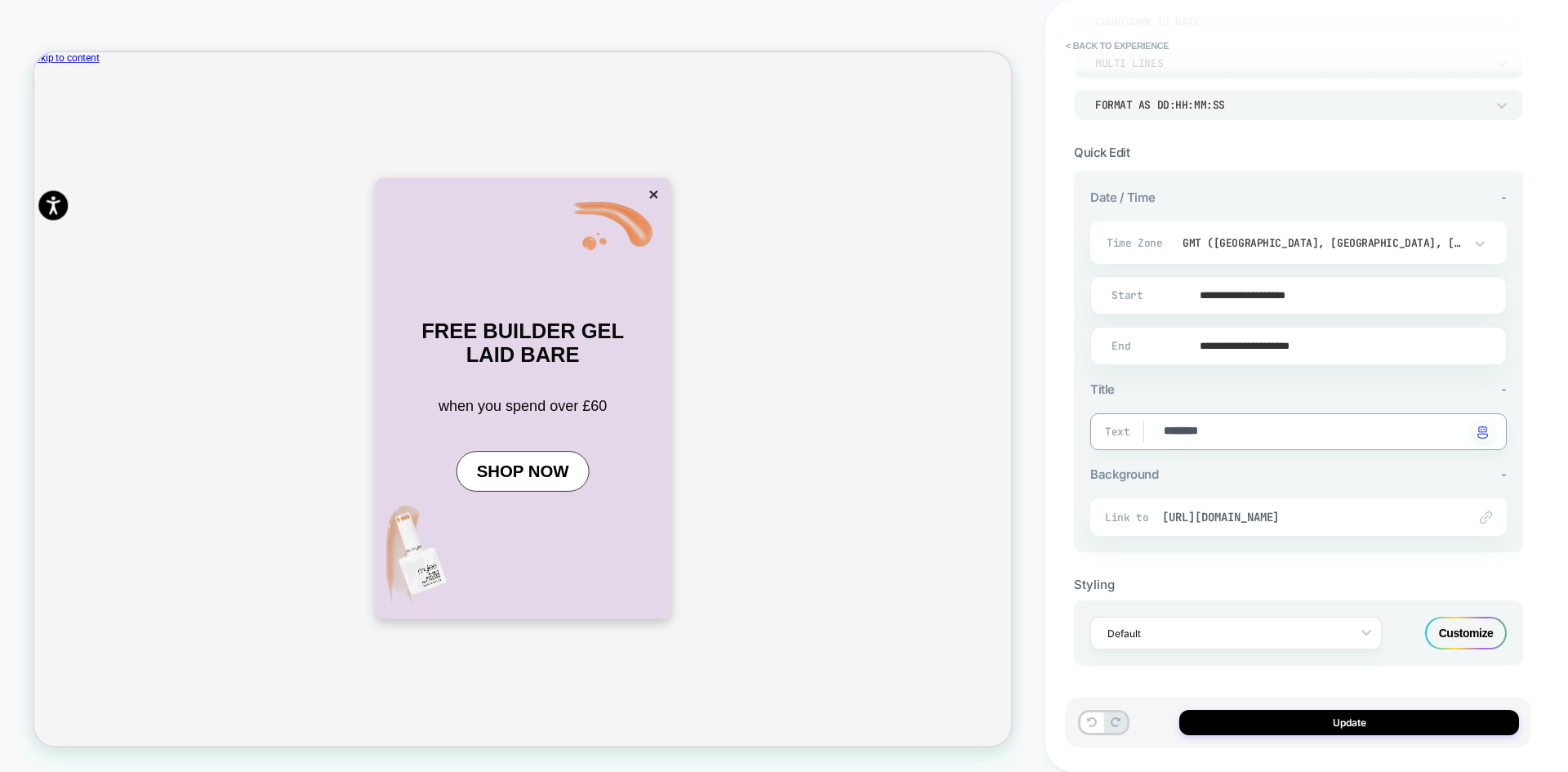
type textarea "**********"
type textarea "*"
type textarea "**********"
type textarea "*"
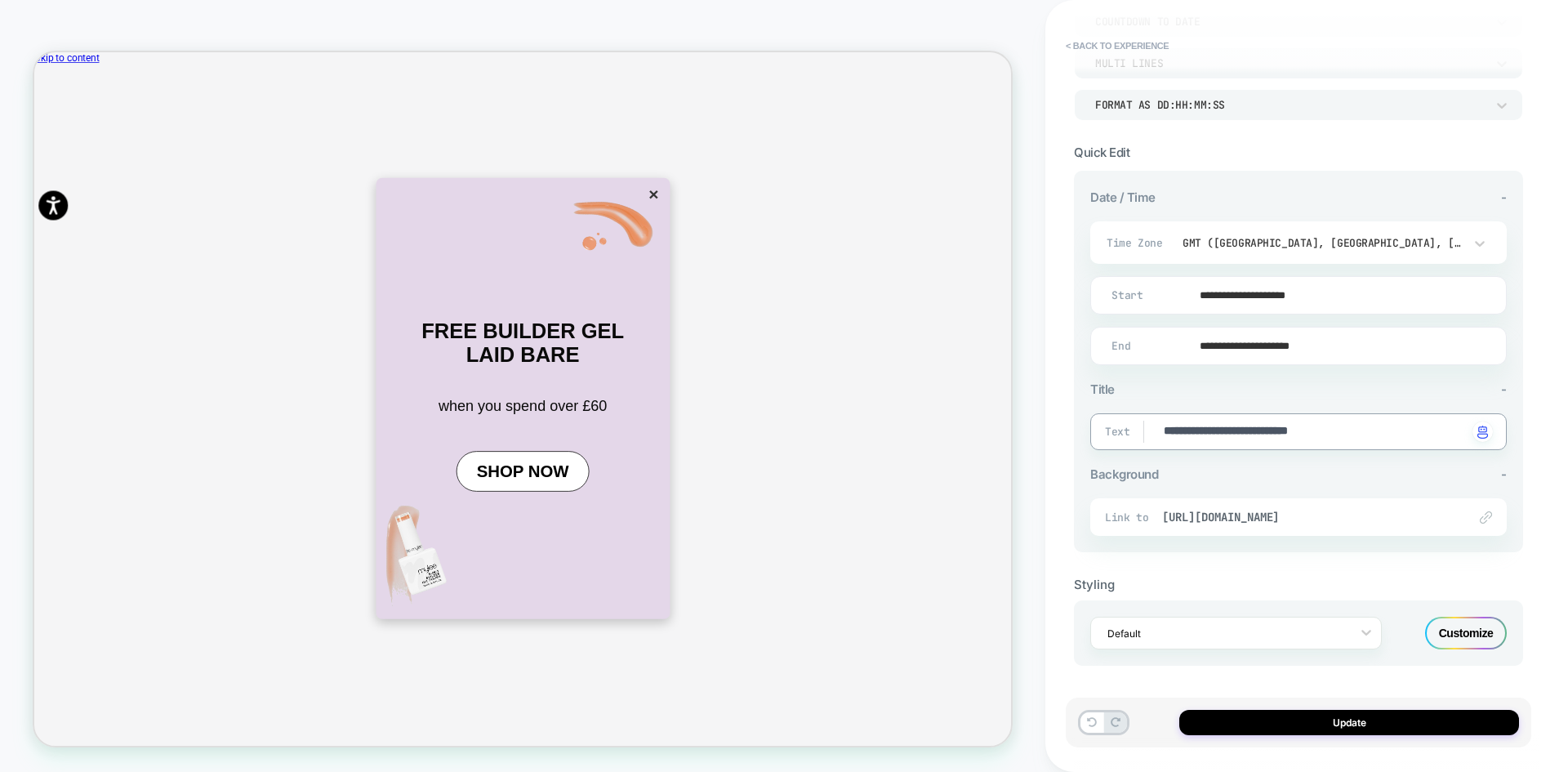
type textarea "**********"
type textarea "*"
paste textarea "**********"
type textarea "**********"
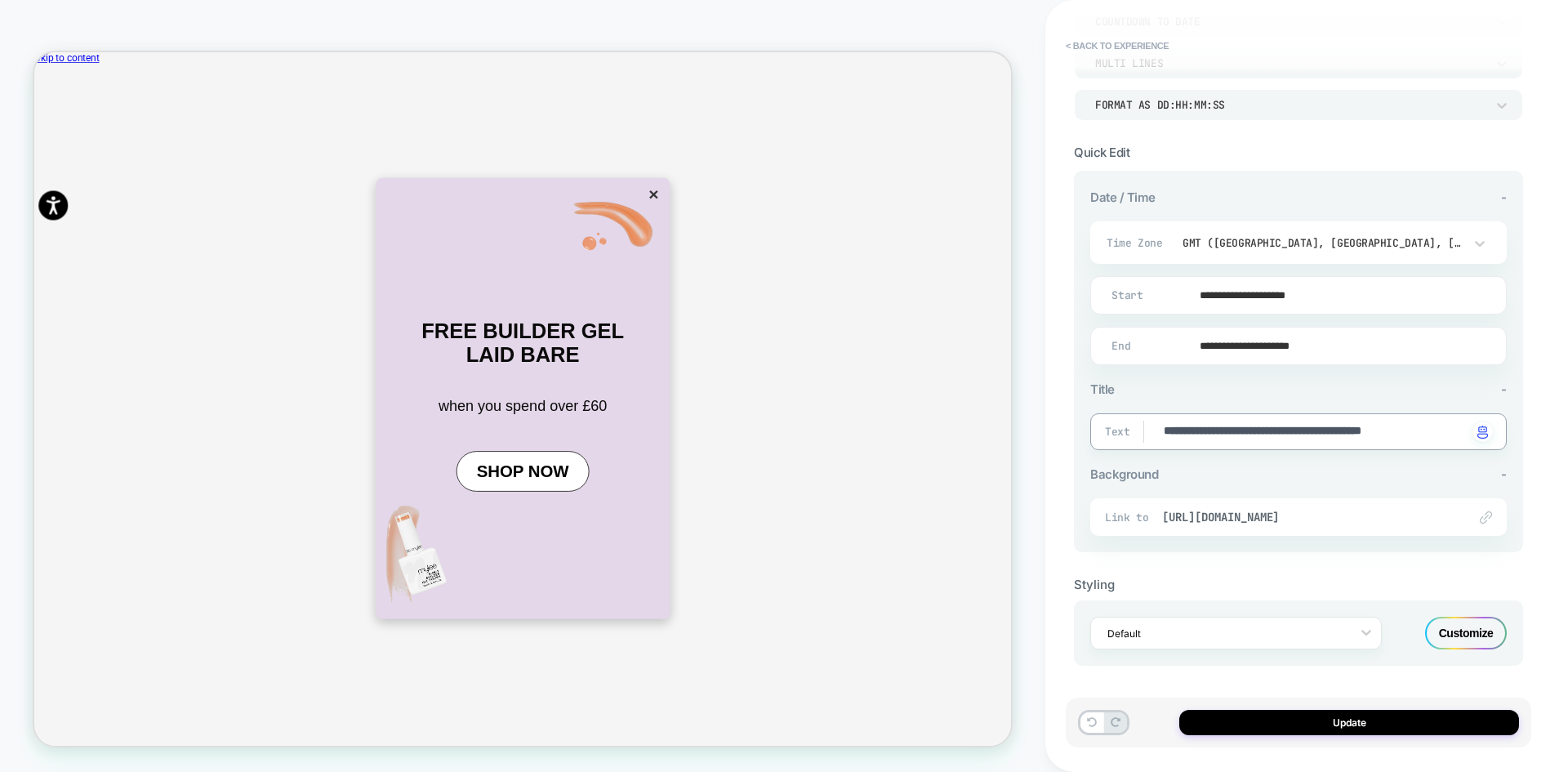
type textarea "*"
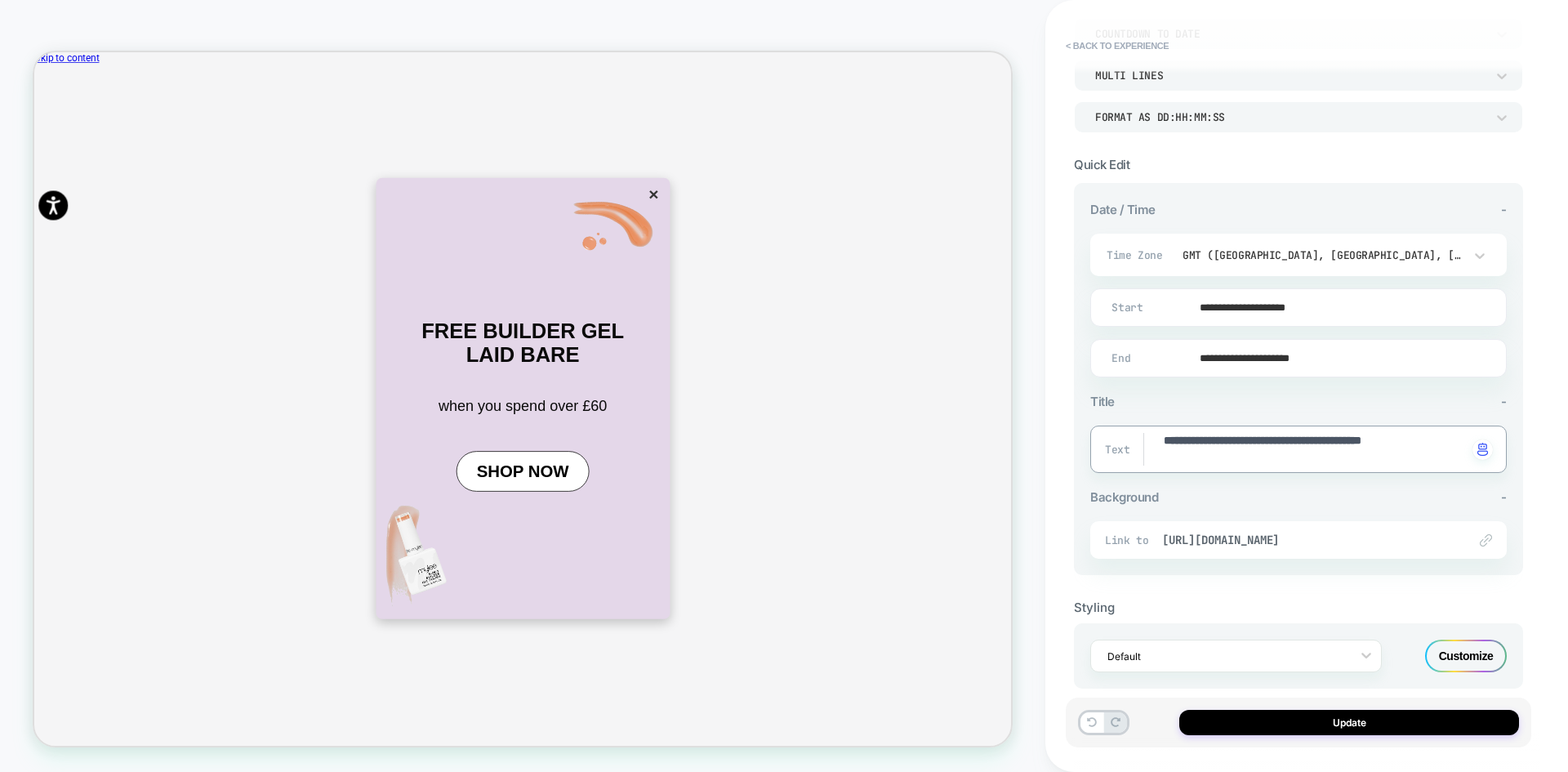
scroll to position [248, 0]
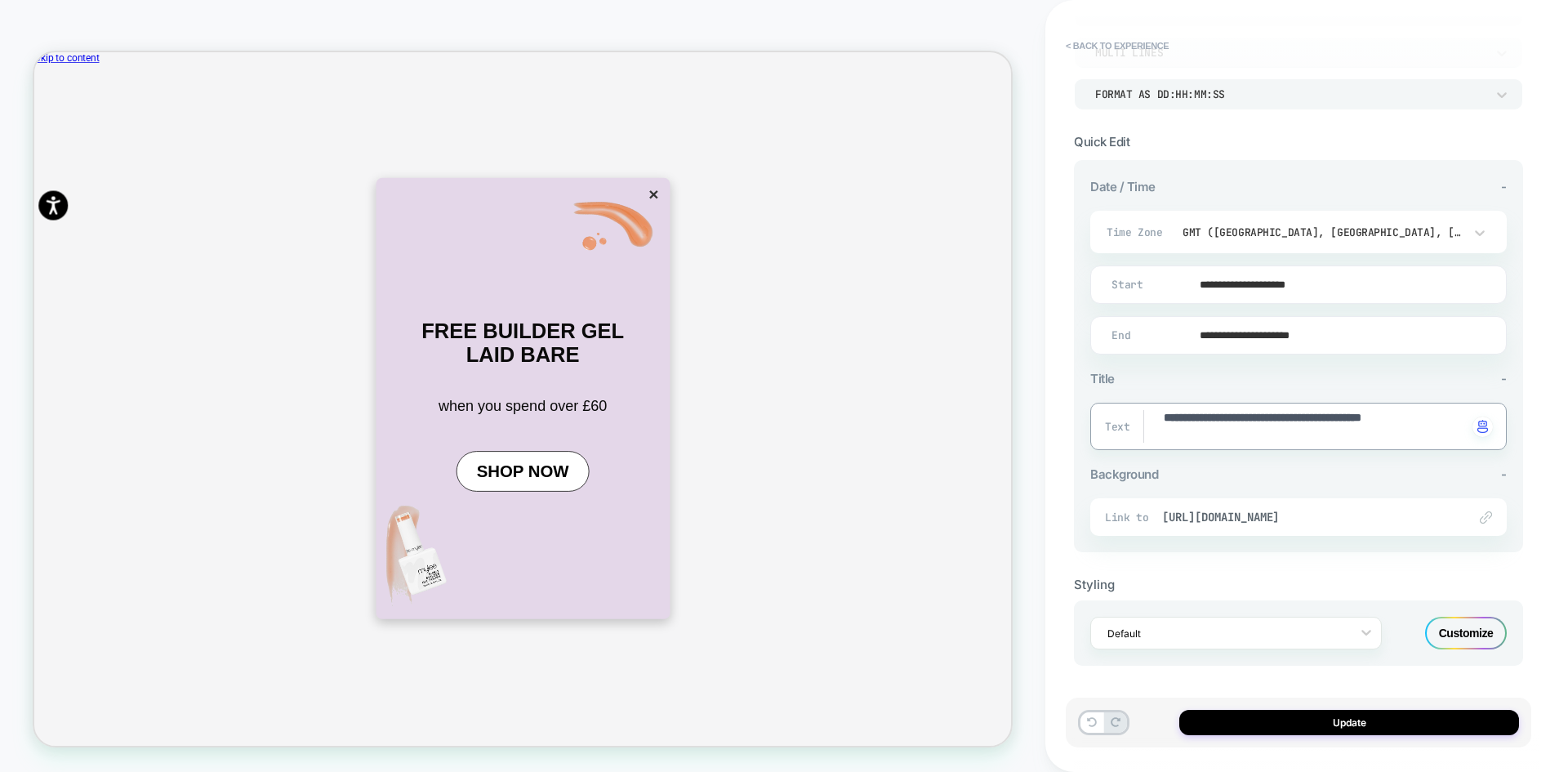
type textarea "**********"
click at [1357, 719] on button "Update" at bounding box center [1349, 722] width 340 height 26
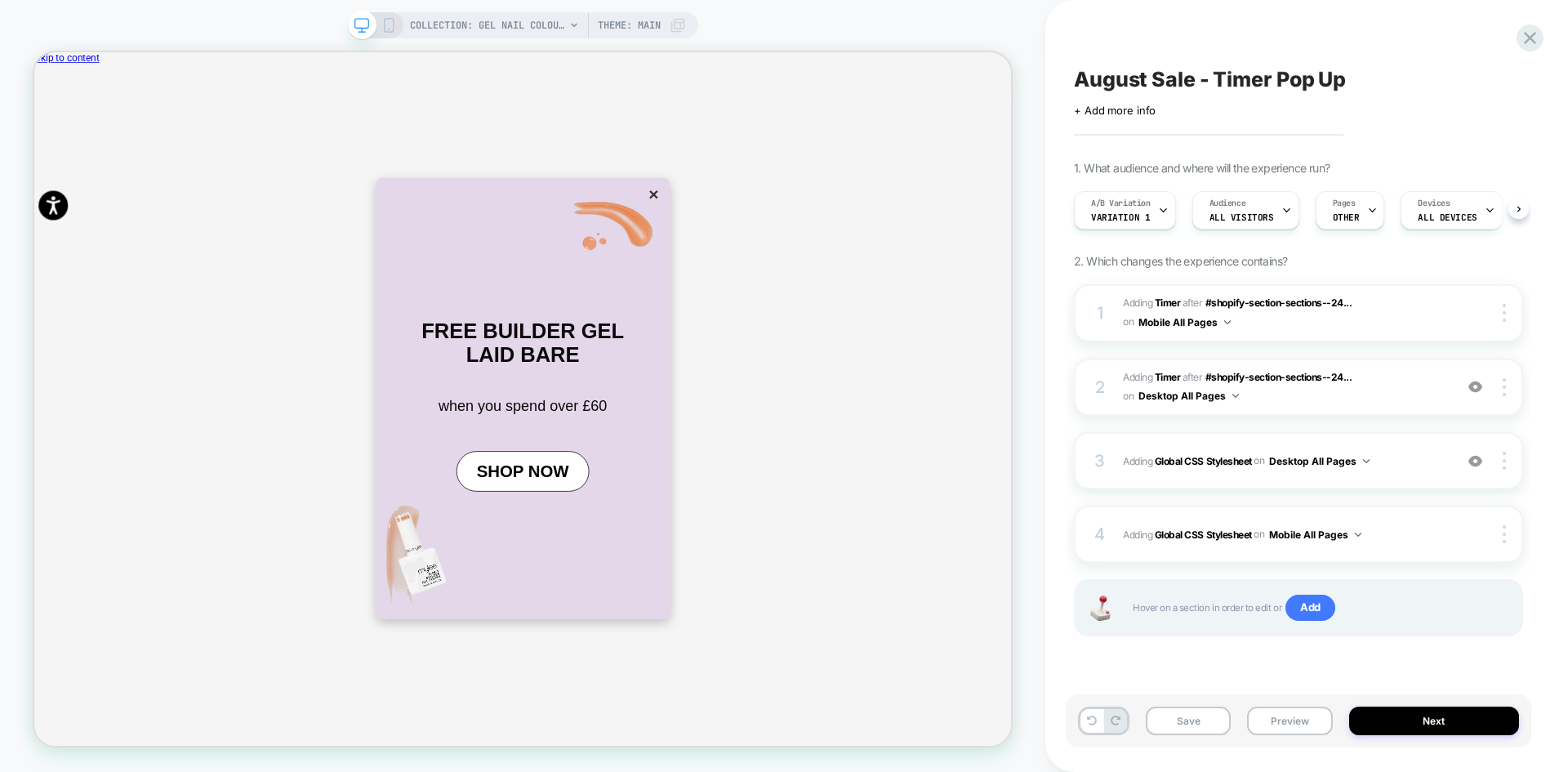
scroll to position [0, 1]
click at [848, 255] on button "×" at bounding box center [860, 241] width 23 height 27
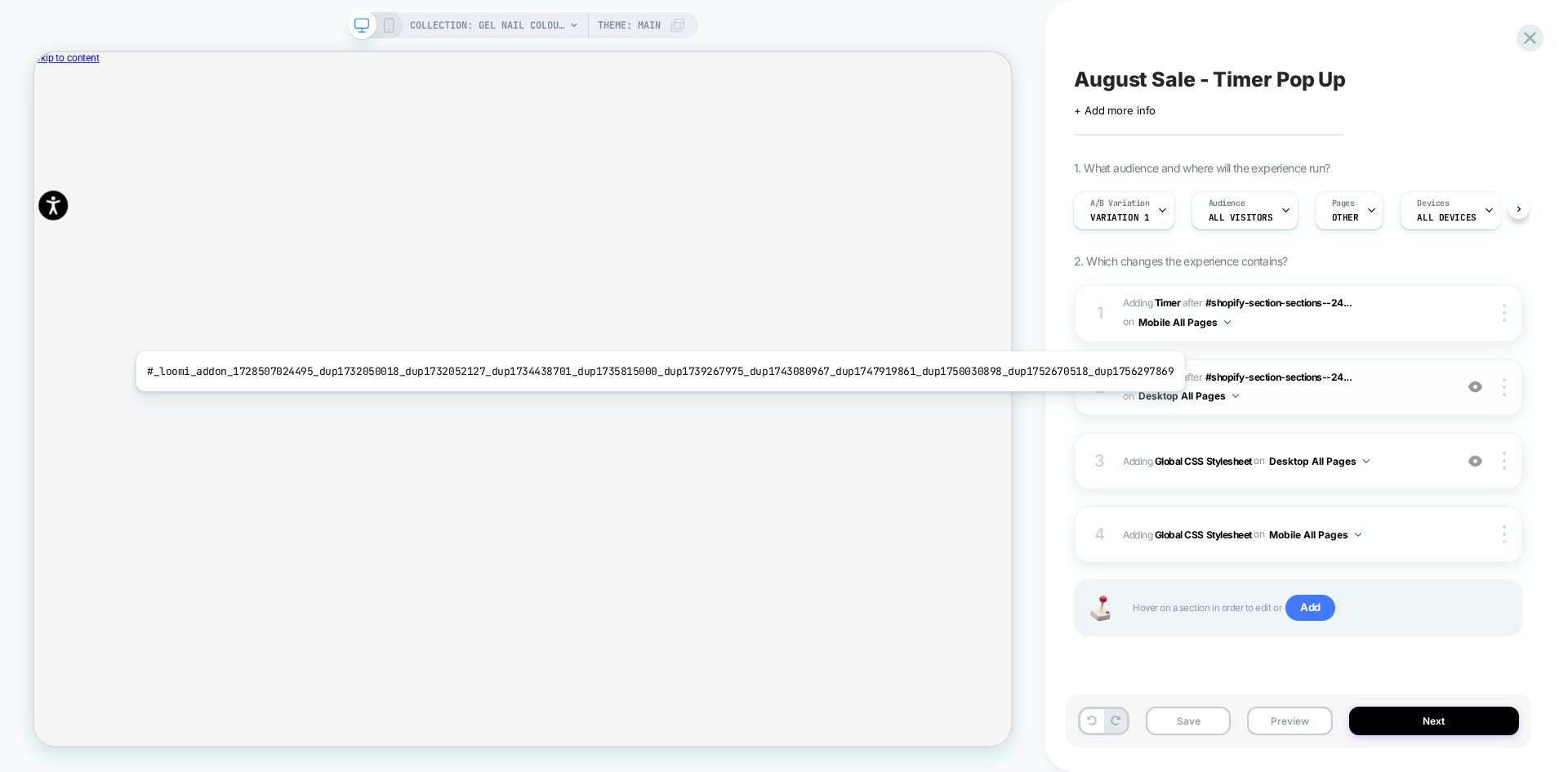
click at [0, 0] on b "Timer" at bounding box center [0, 0] width 0 height 0
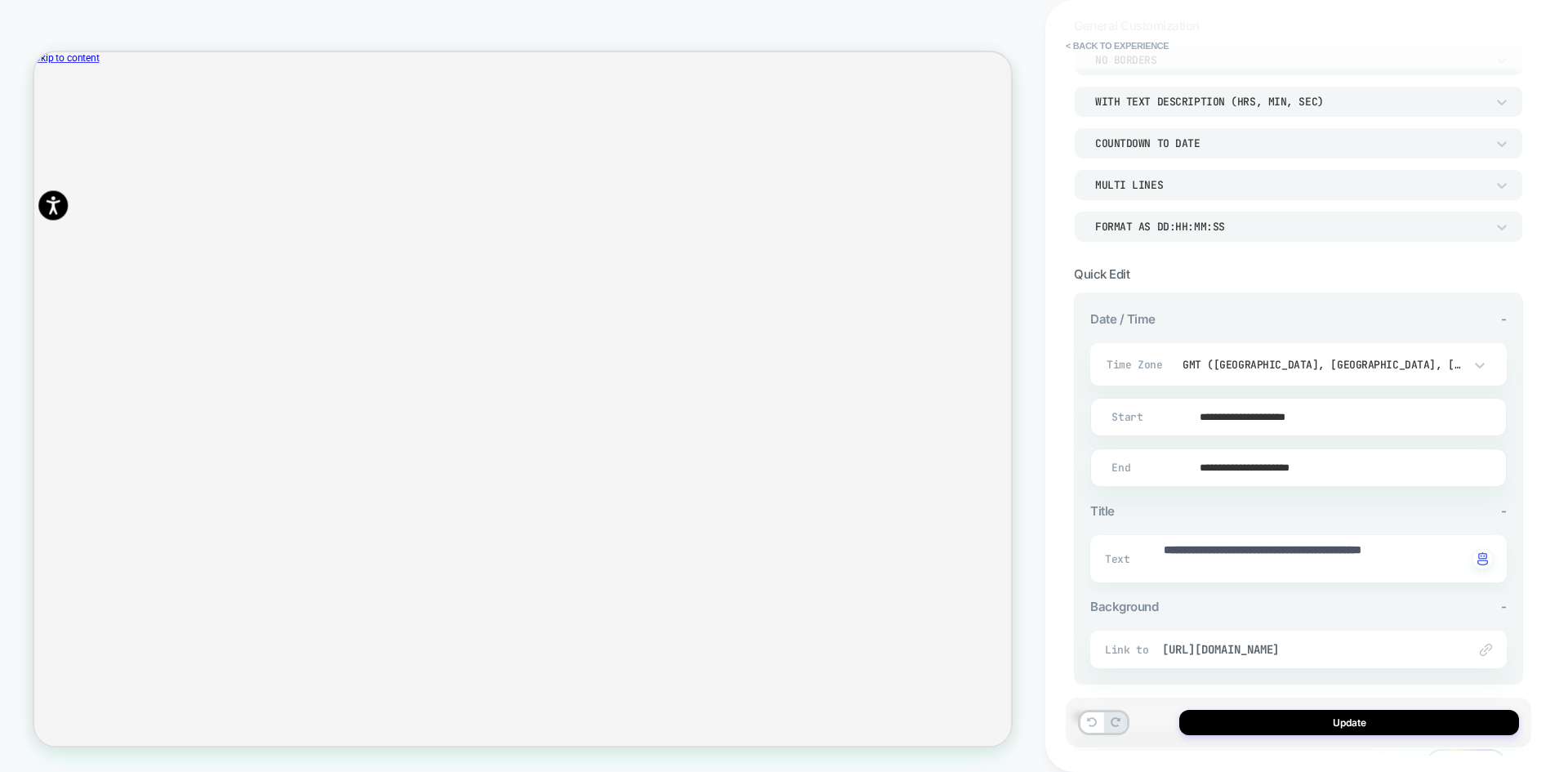
scroll to position [248, 0]
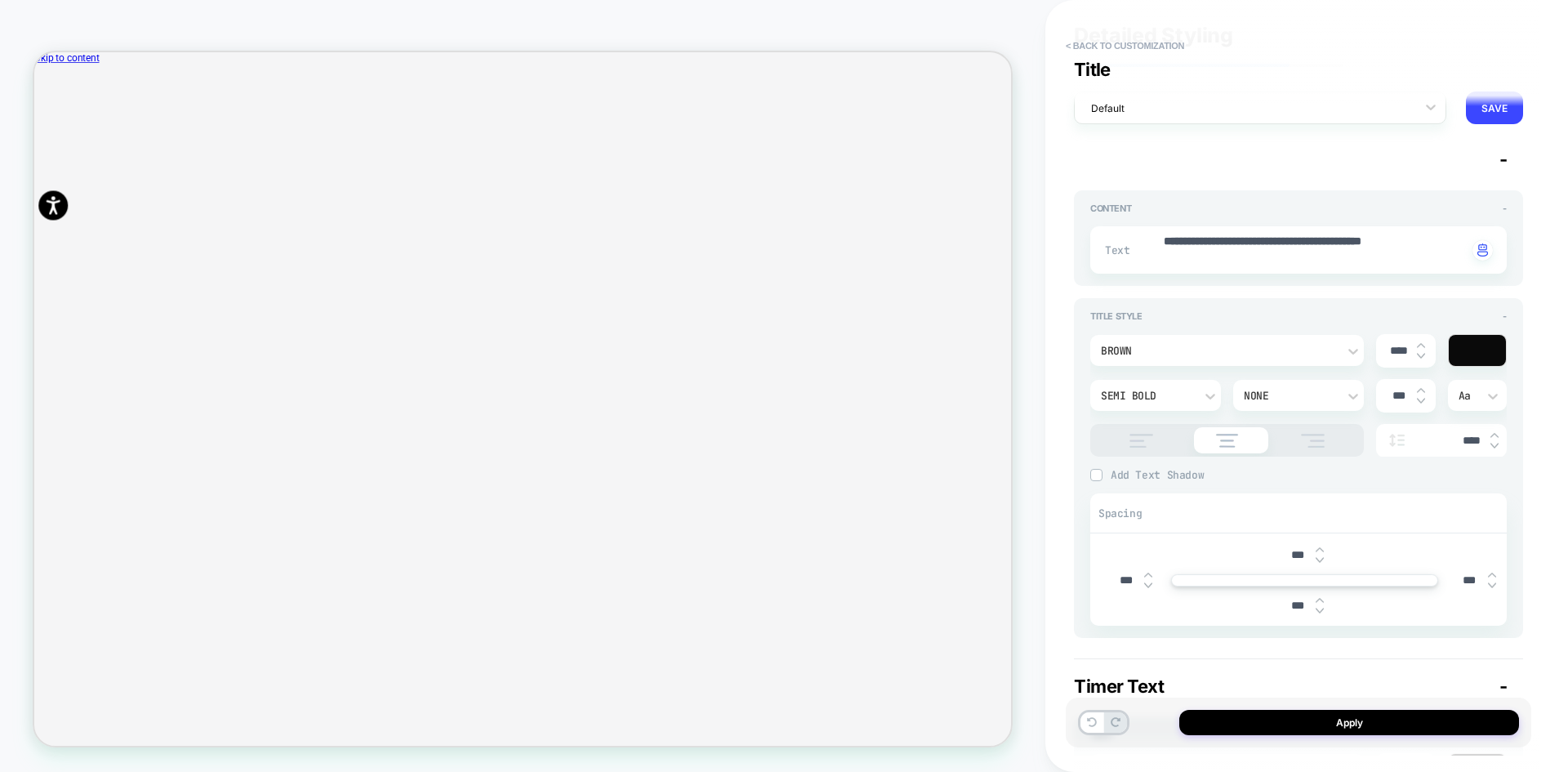
scroll to position [0, 0]
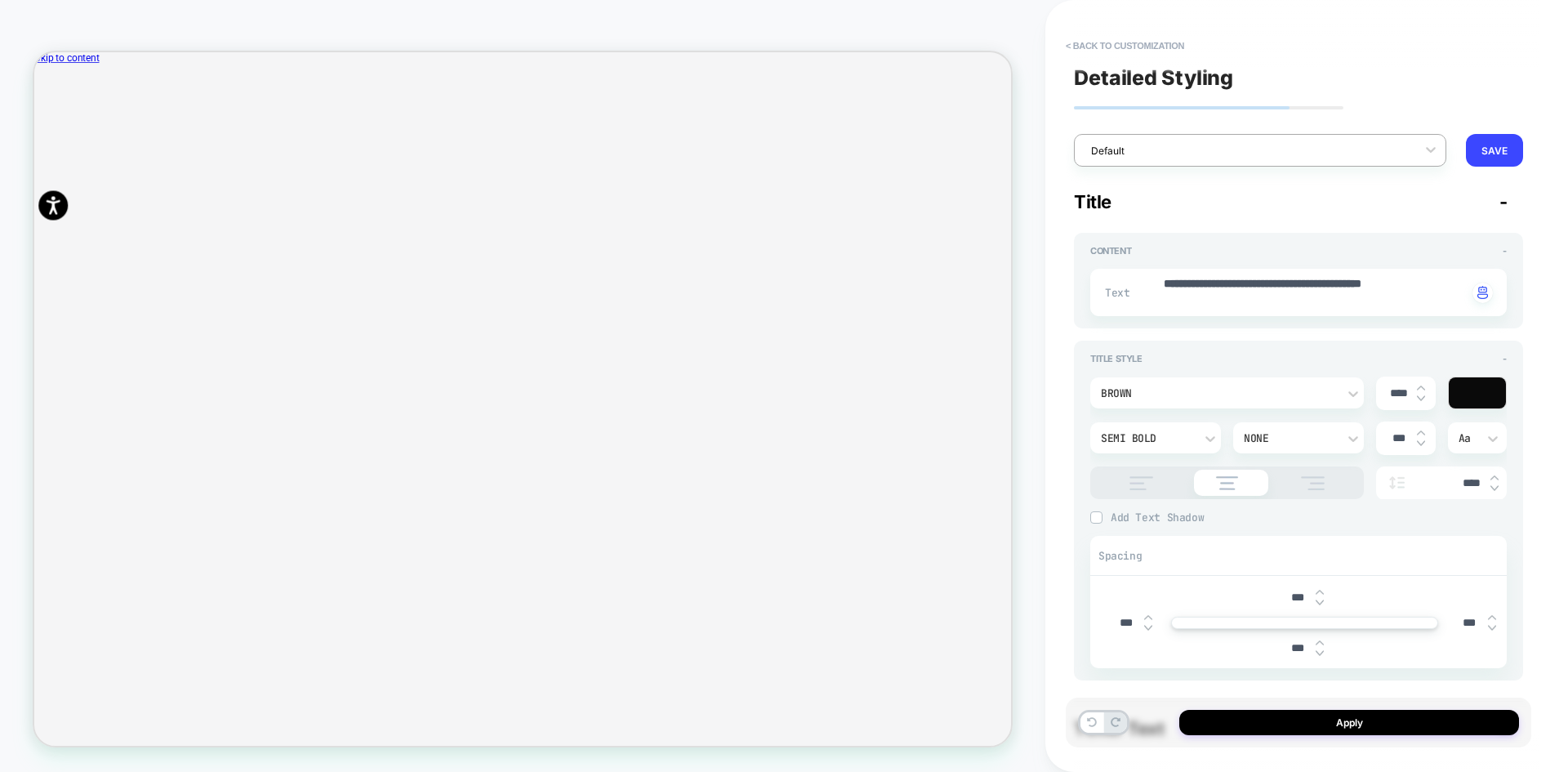
click at [1420, 100] on div "**********" at bounding box center [1298, 386] width 465 height 739
click at [1119, 47] on button "< Back to customization" at bounding box center [1125, 46] width 135 height 27
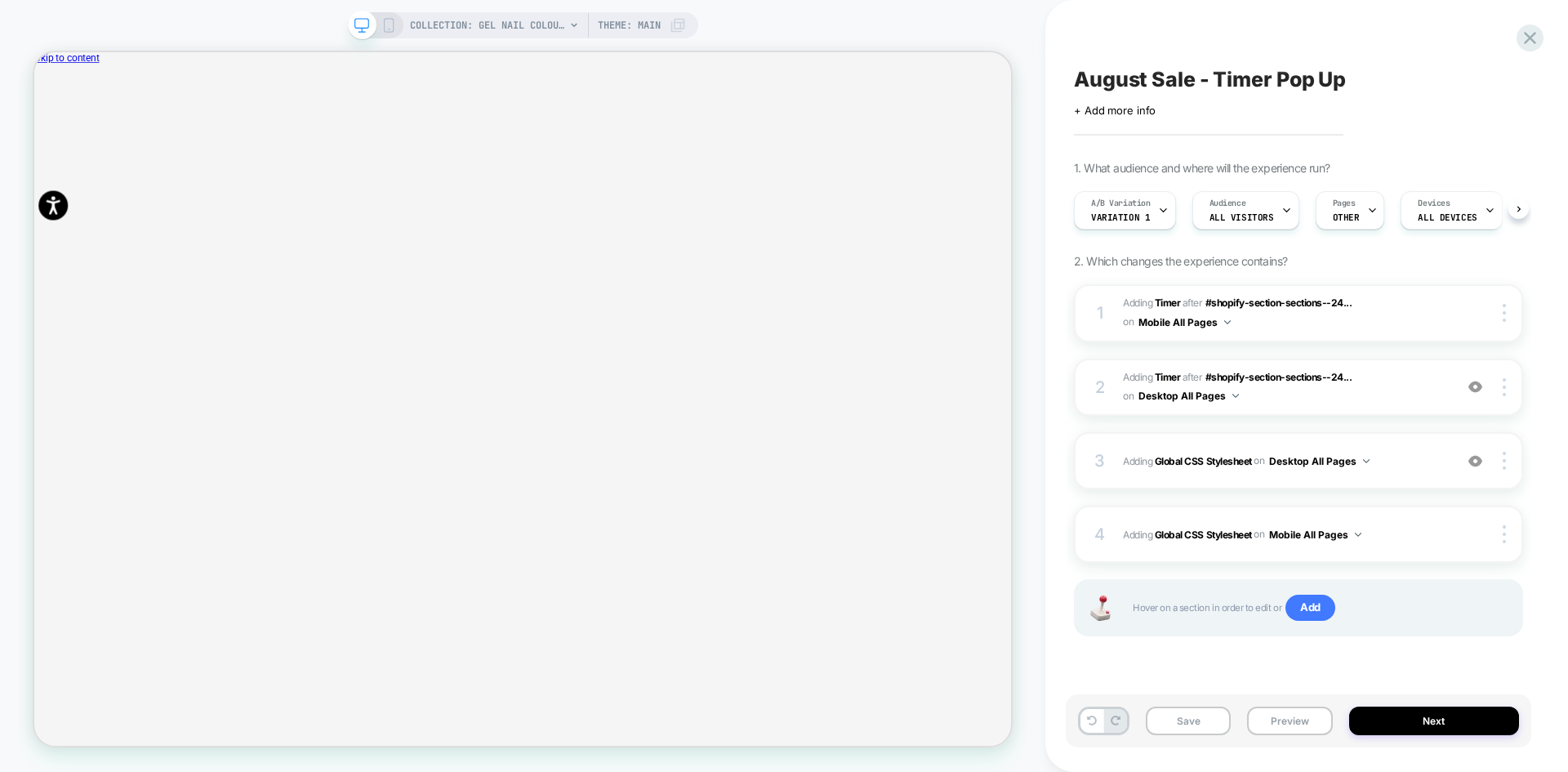
scroll to position [0, 1]
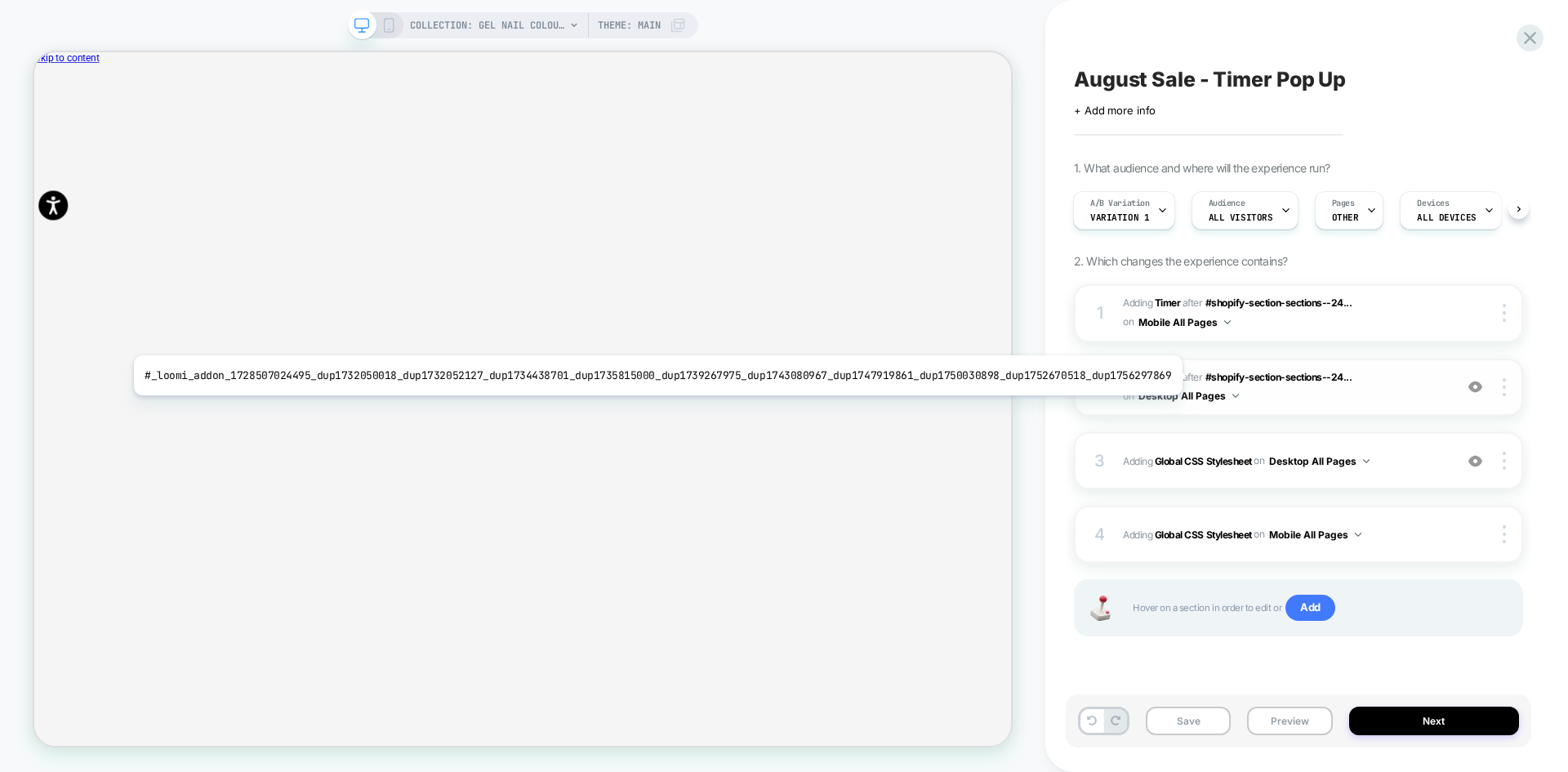
click at [1168, 376] on b "Timer" at bounding box center [1168, 376] width 27 height 12
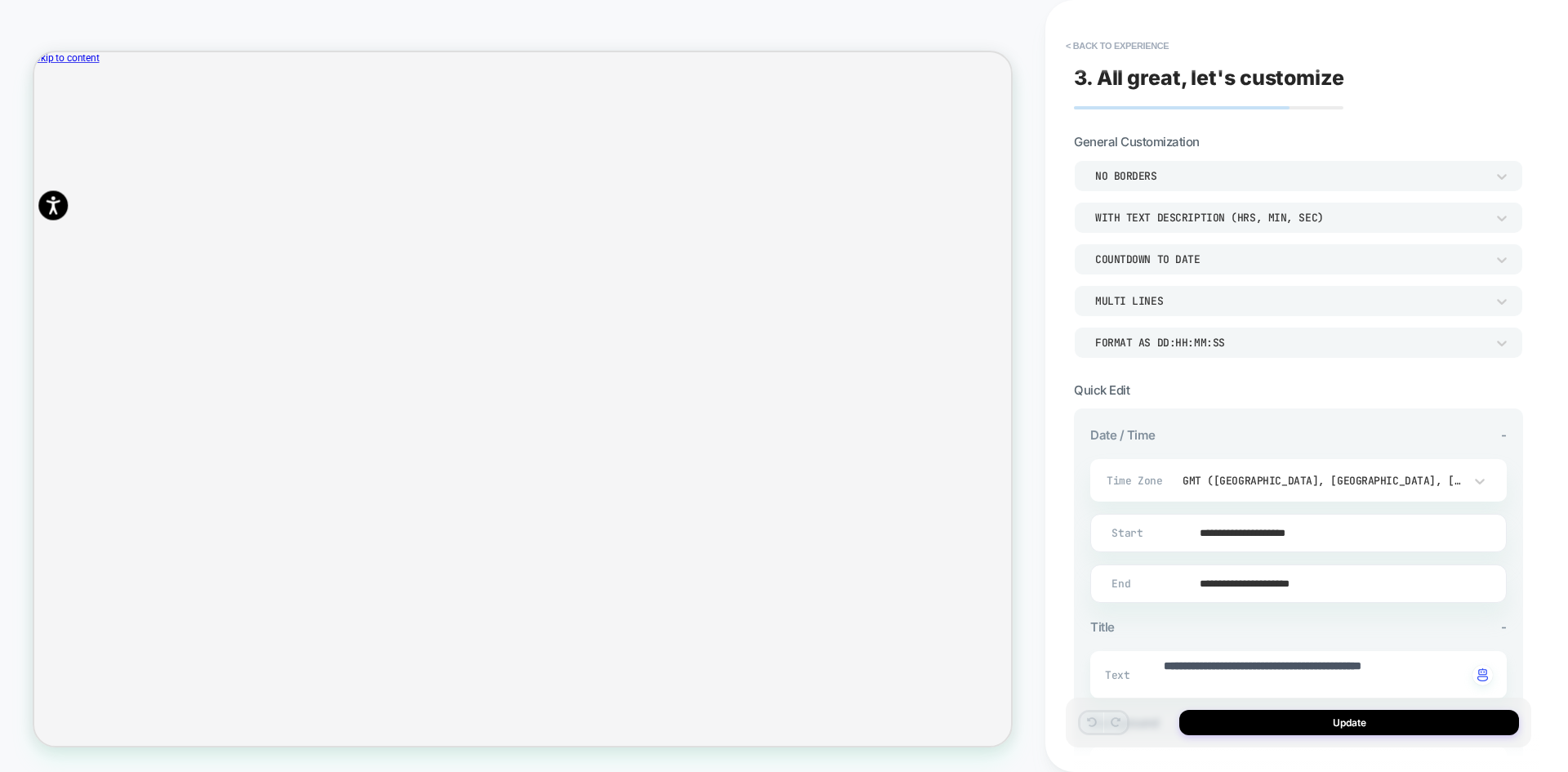
scroll to position [248, 0]
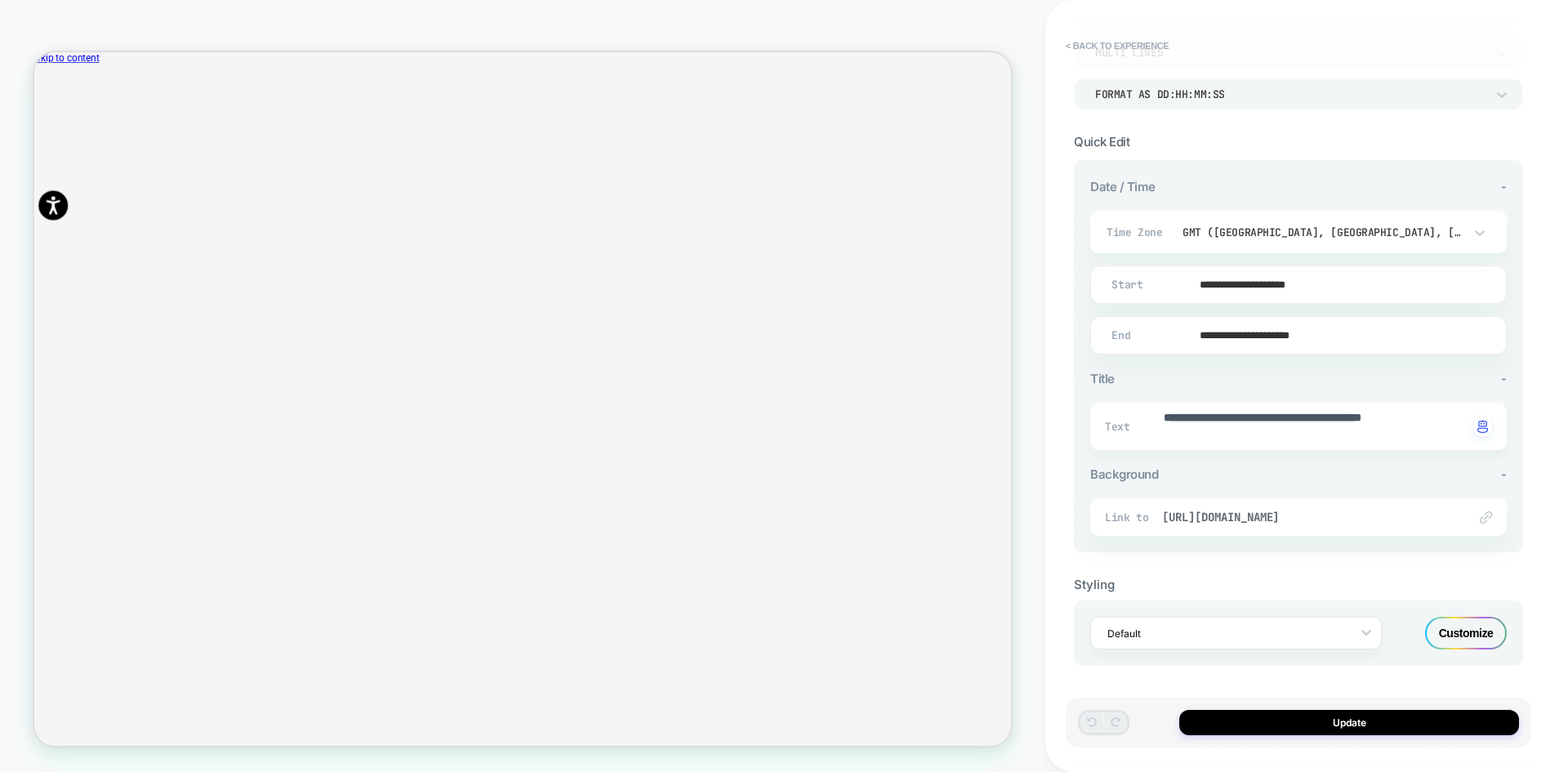
click at [1498, 628] on div "Customize" at bounding box center [1466, 633] width 82 height 32
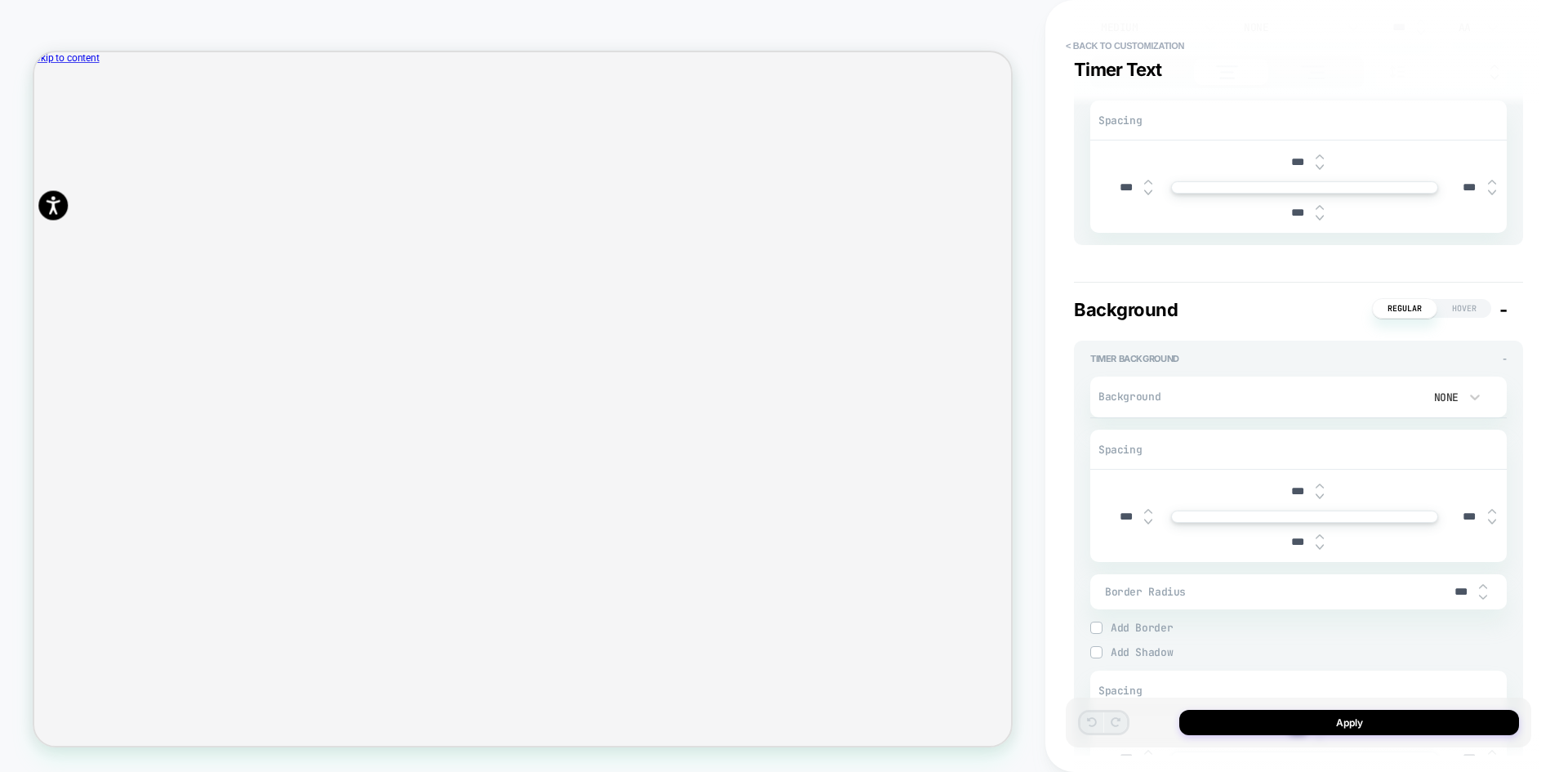
scroll to position [1797, 0]
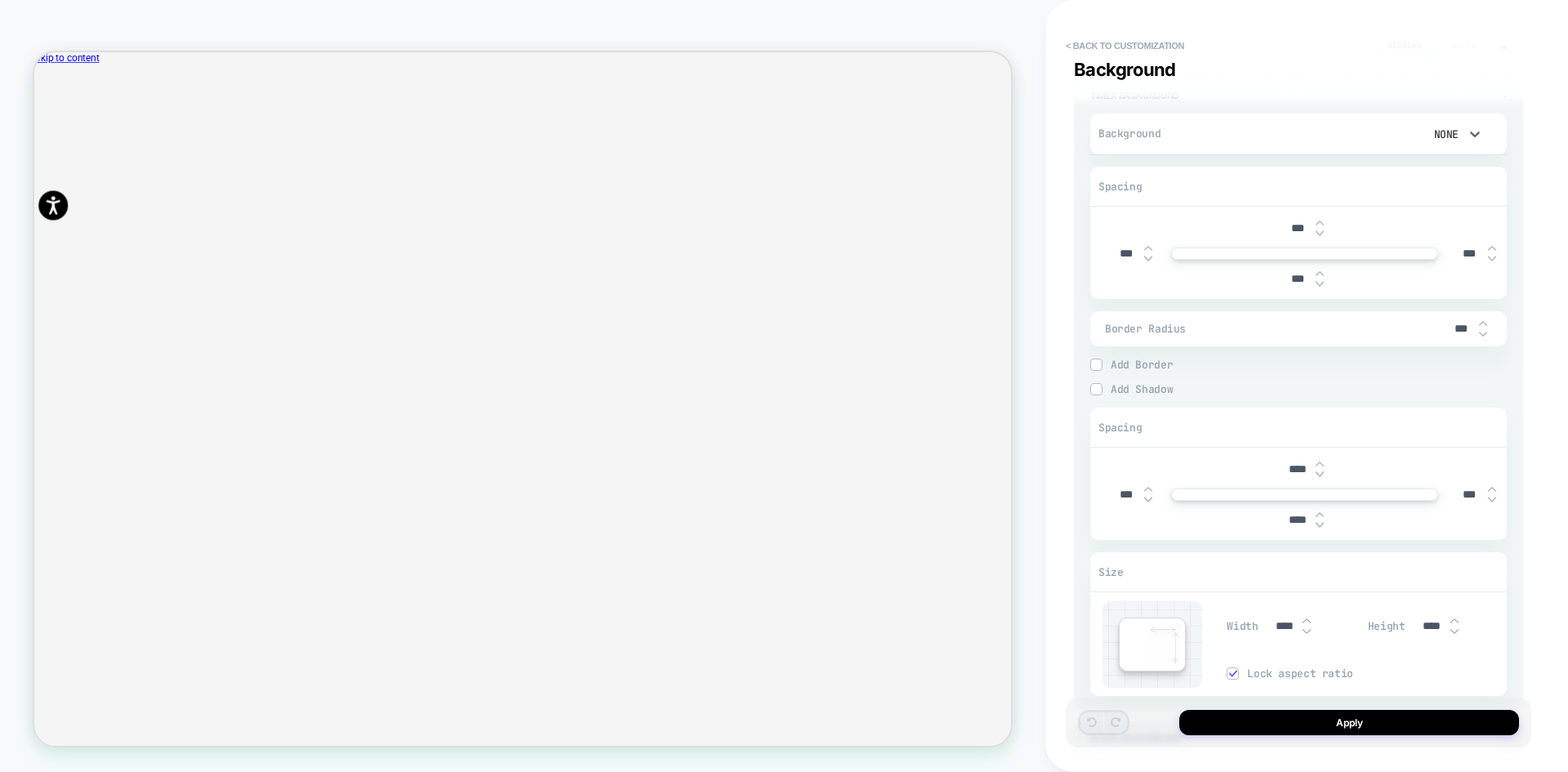
click at [1440, 249] on div "Image" at bounding box center [1449, 245] width 69 height 34
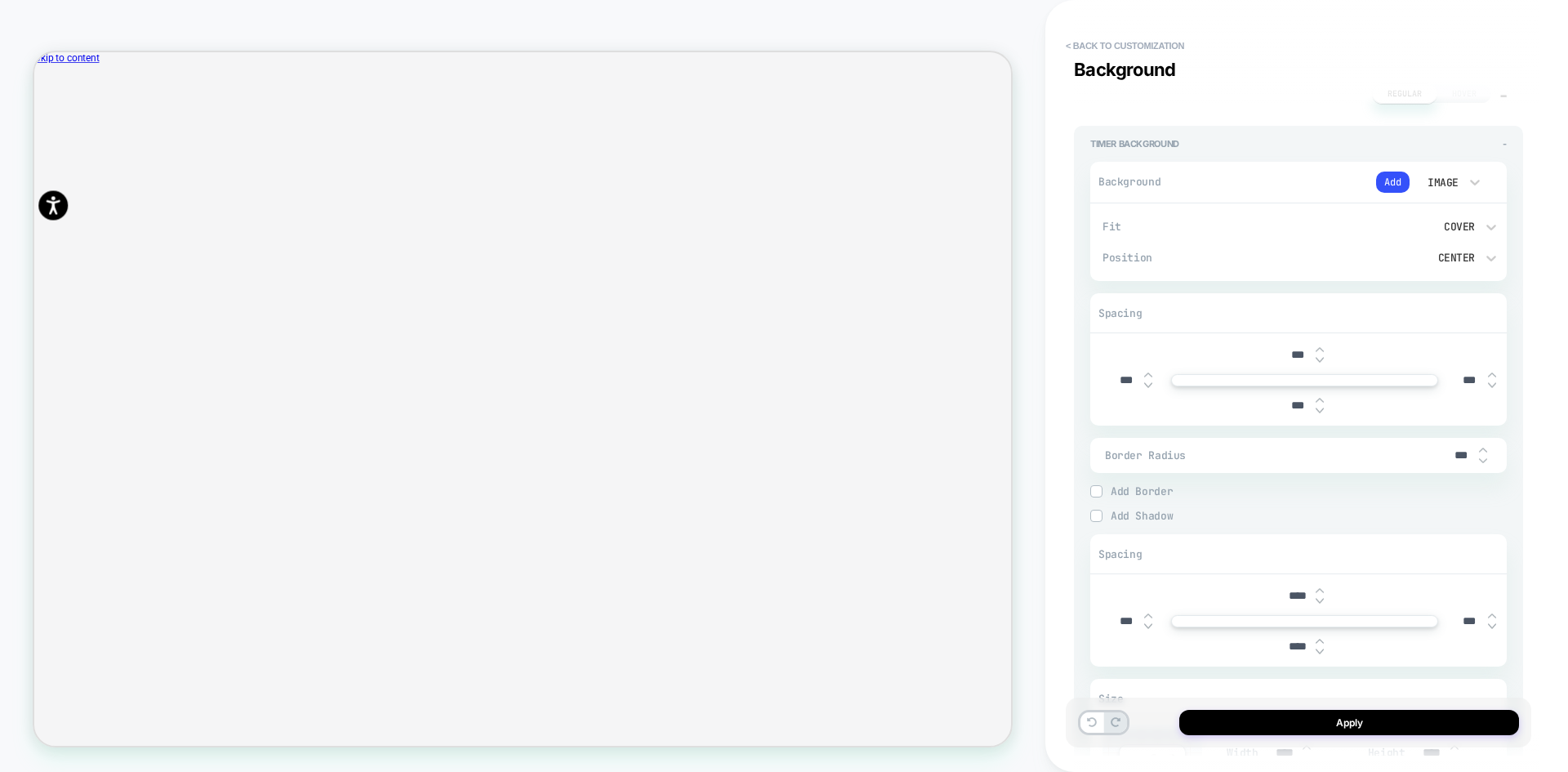
scroll to position [1716, 0]
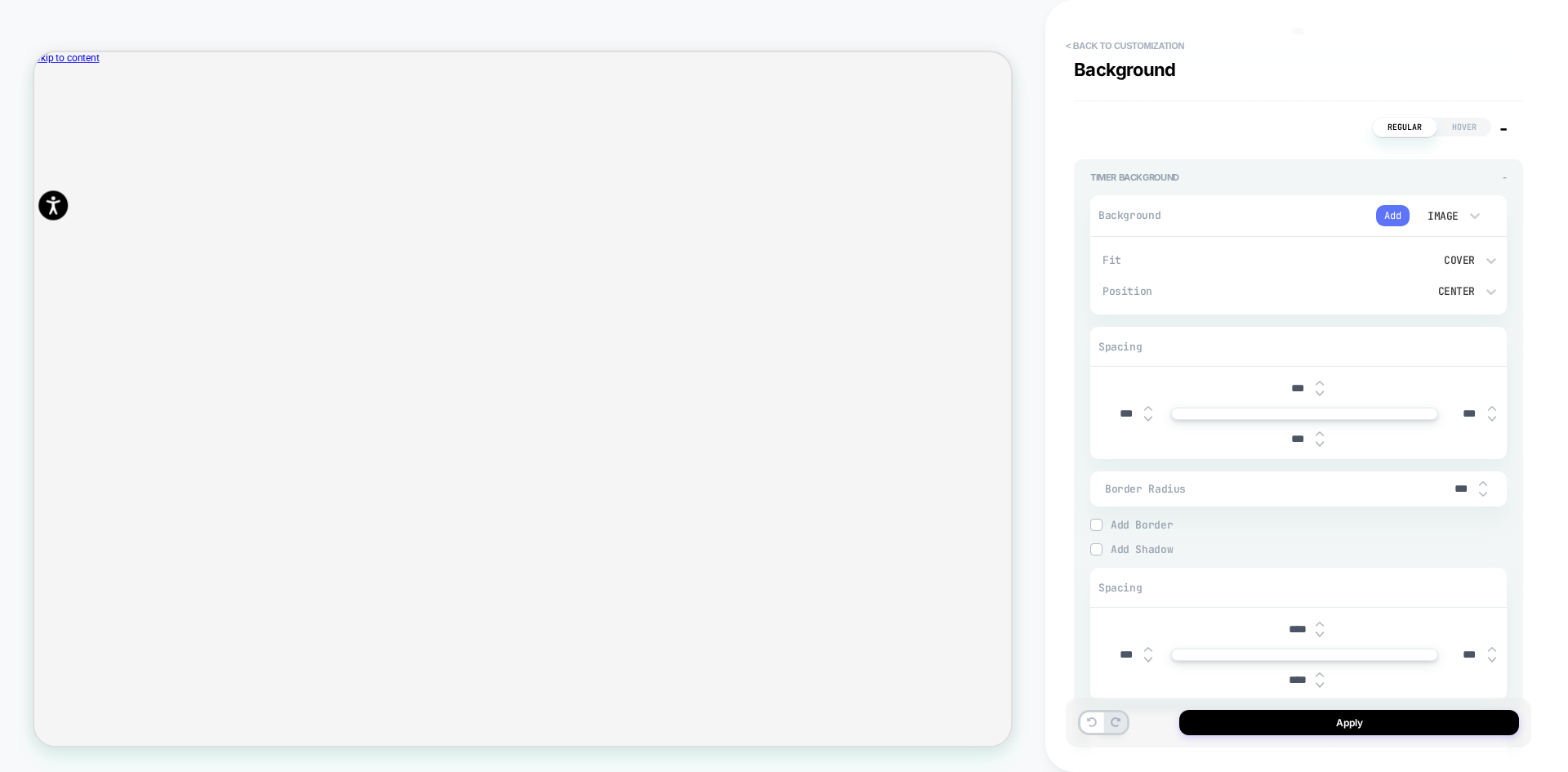
click at [0, 0] on button "Add" at bounding box center [0, 0] width 0 height 0
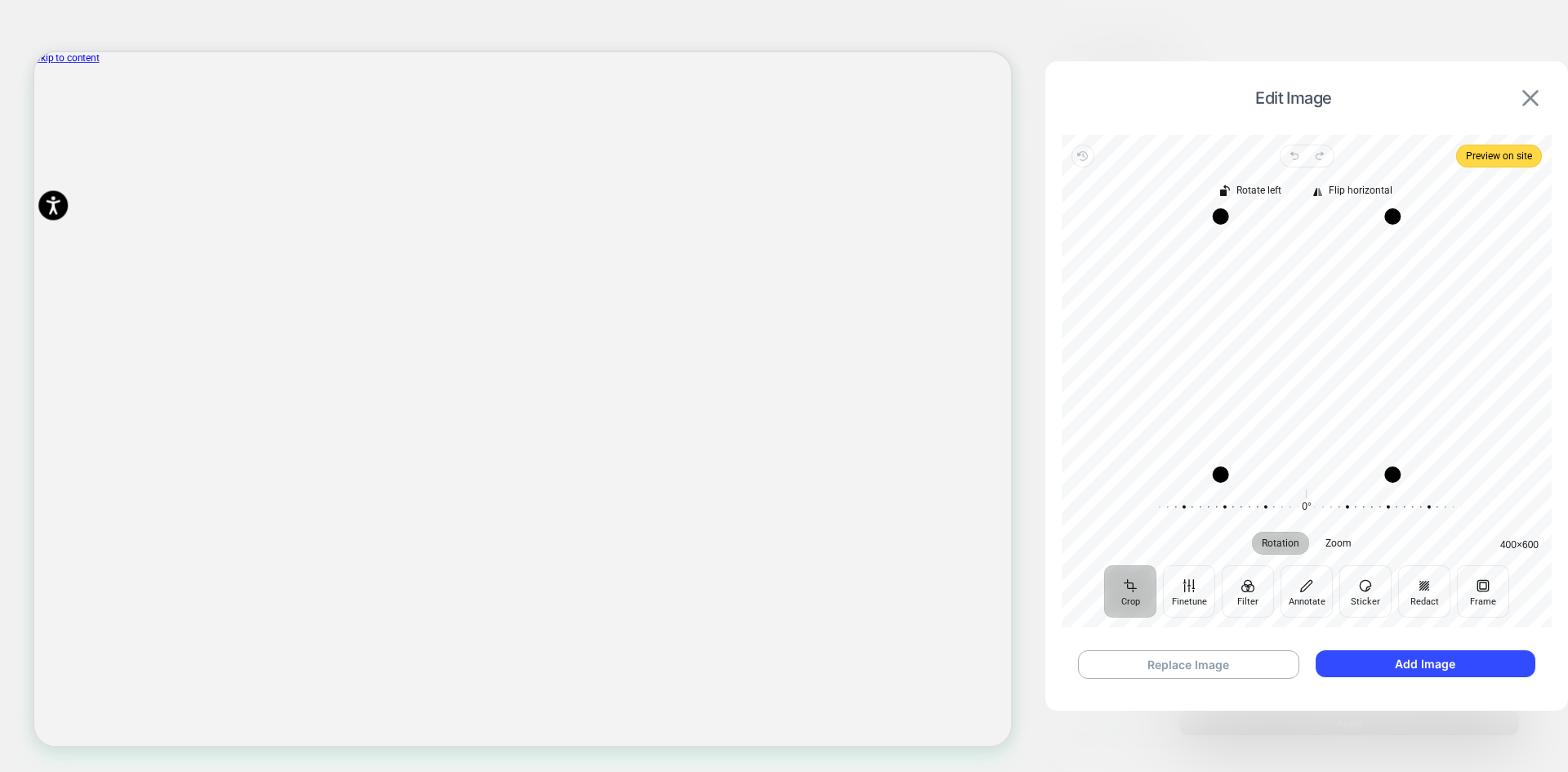
click at [1532, 99] on img at bounding box center [1531, 98] width 17 height 17
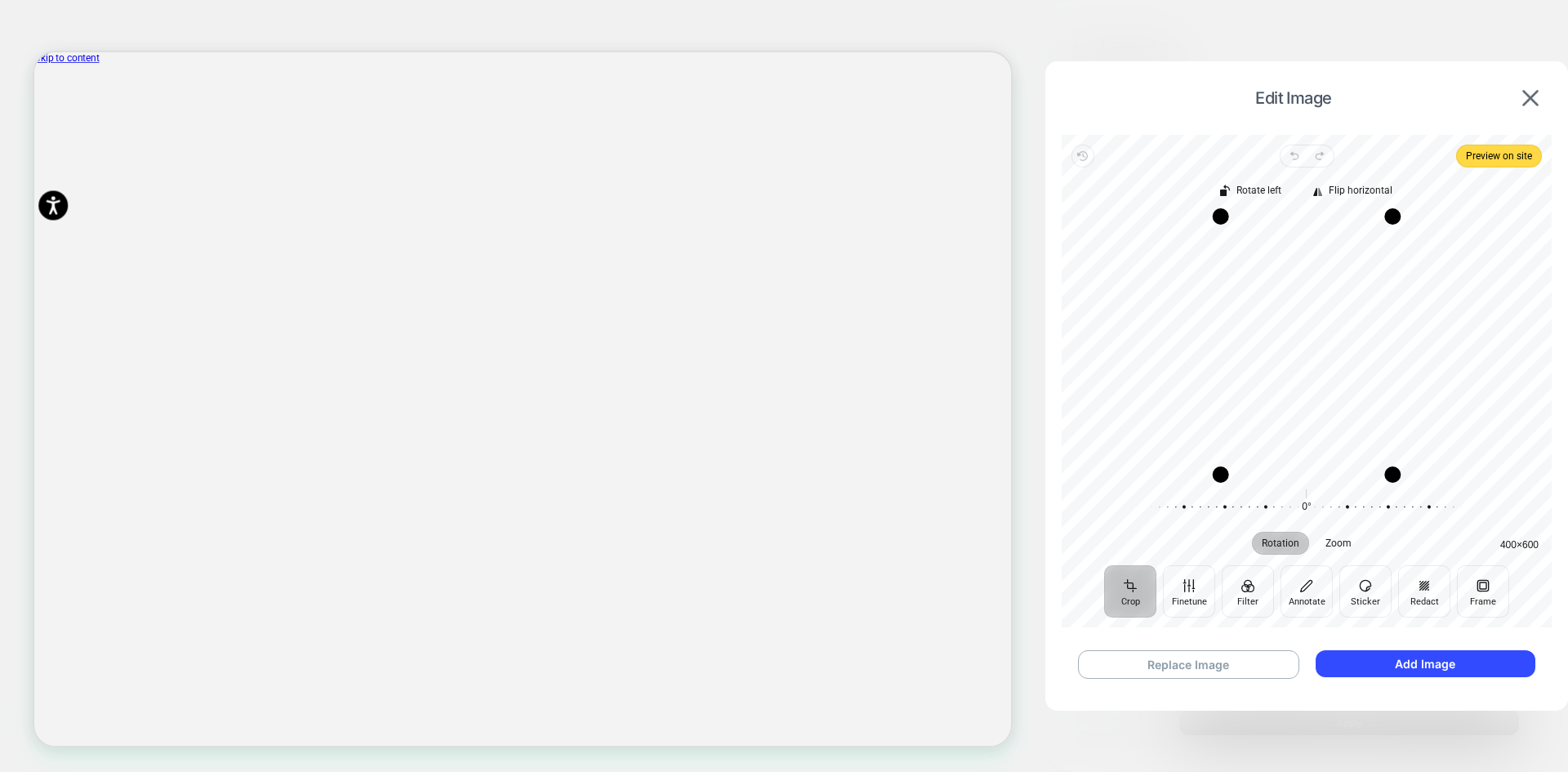
click at [1547, 89] on div "Edit Image" at bounding box center [1307, 98] width 490 height 41
click at [1532, 96] on img at bounding box center [1531, 98] width 17 height 17
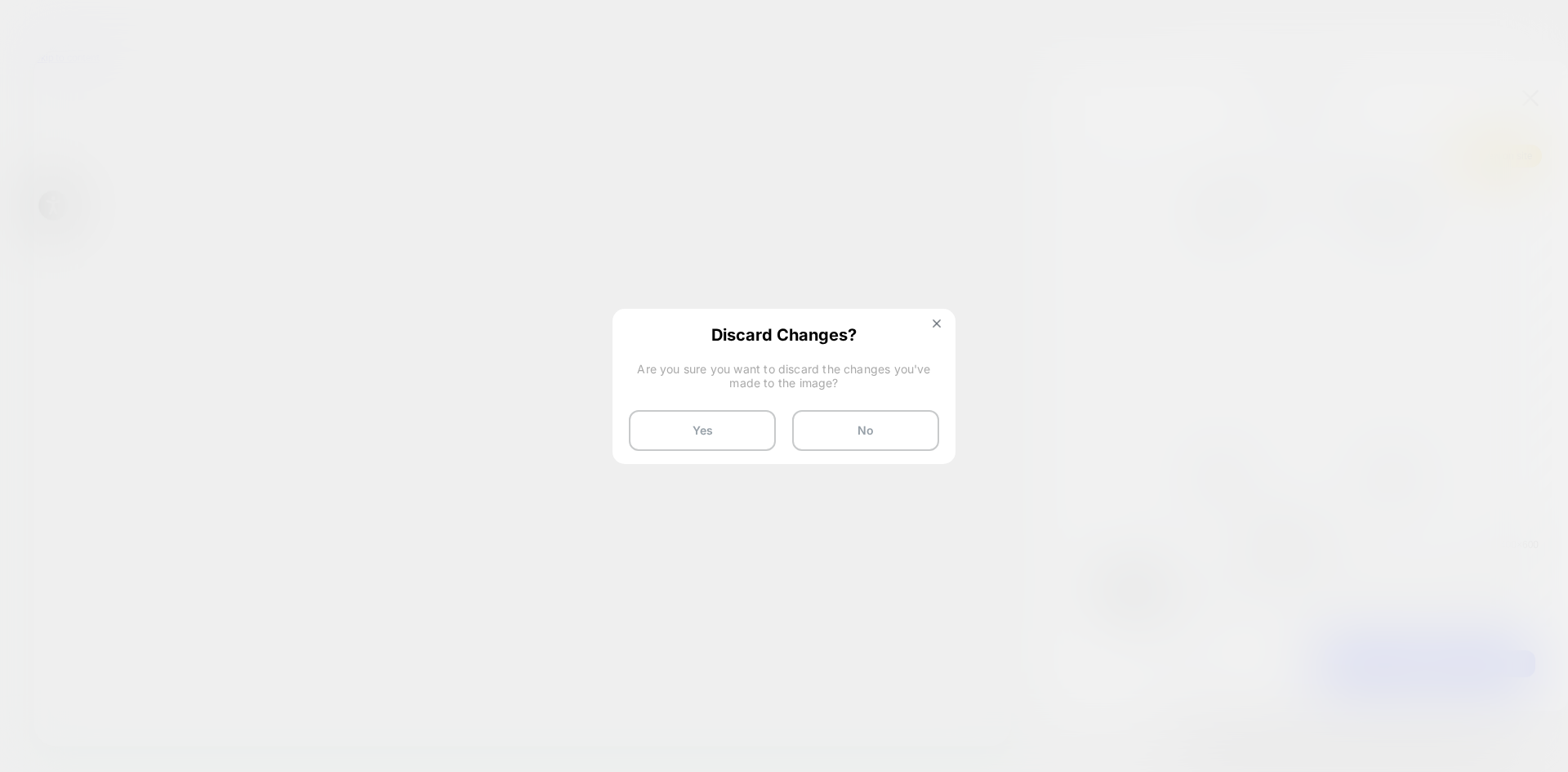
click at [705, 438] on button "Yes" at bounding box center [701, 430] width 147 height 41
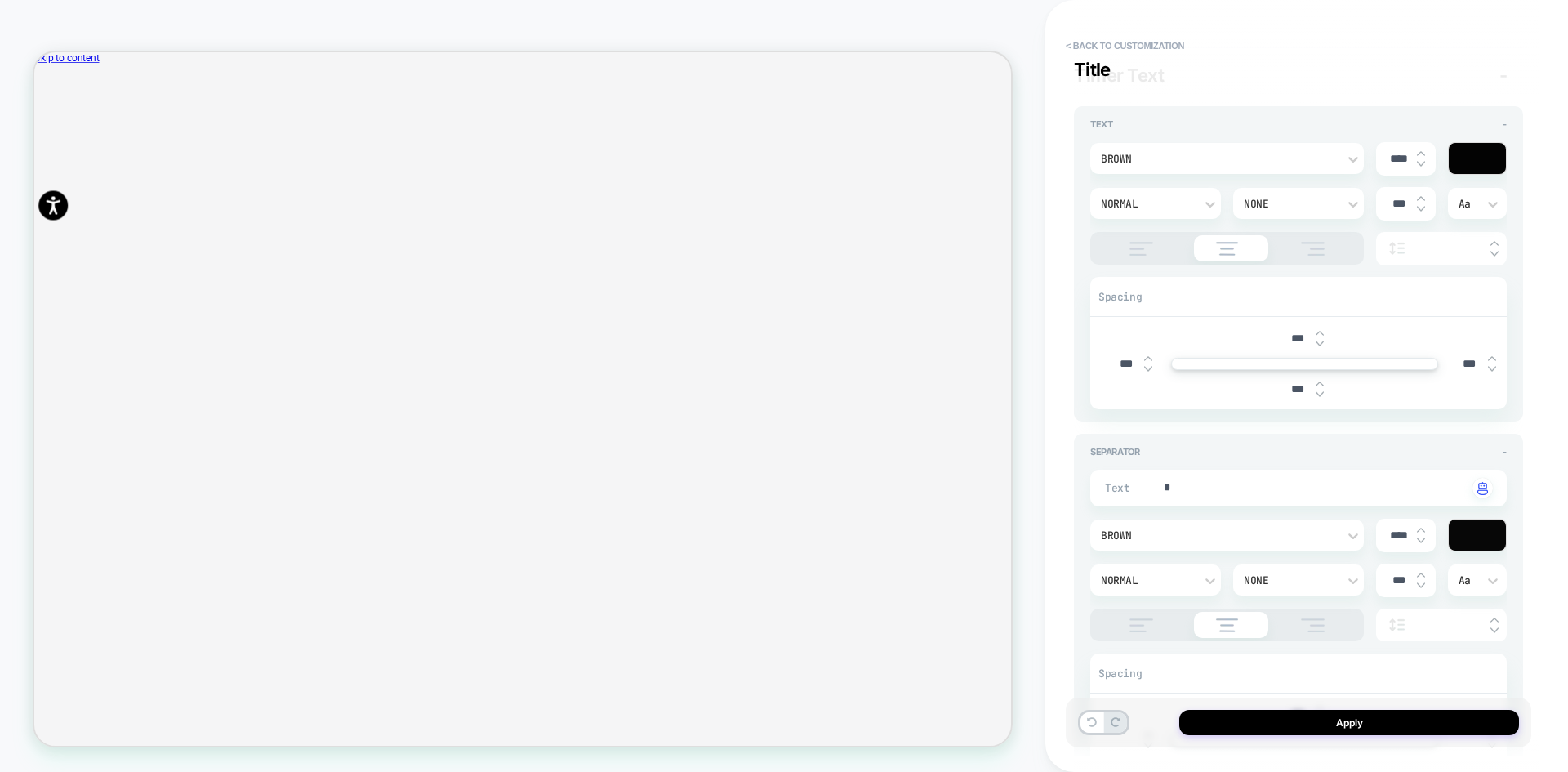
scroll to position [0, 0]
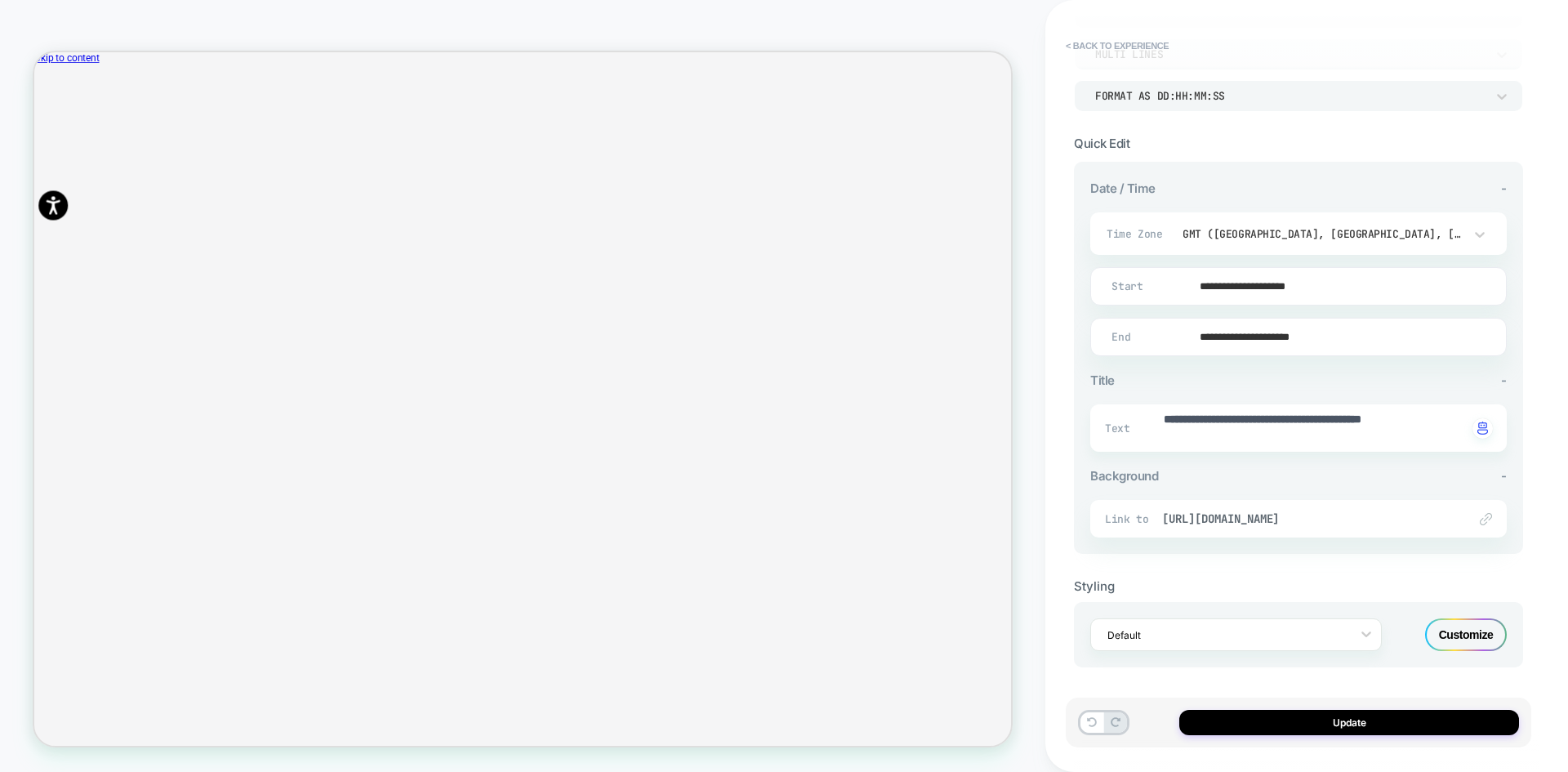
scroll to position [248, 0]
click at [1463, 624] on div "Customize" at bounding box center [1466, 633] width 82 height 32
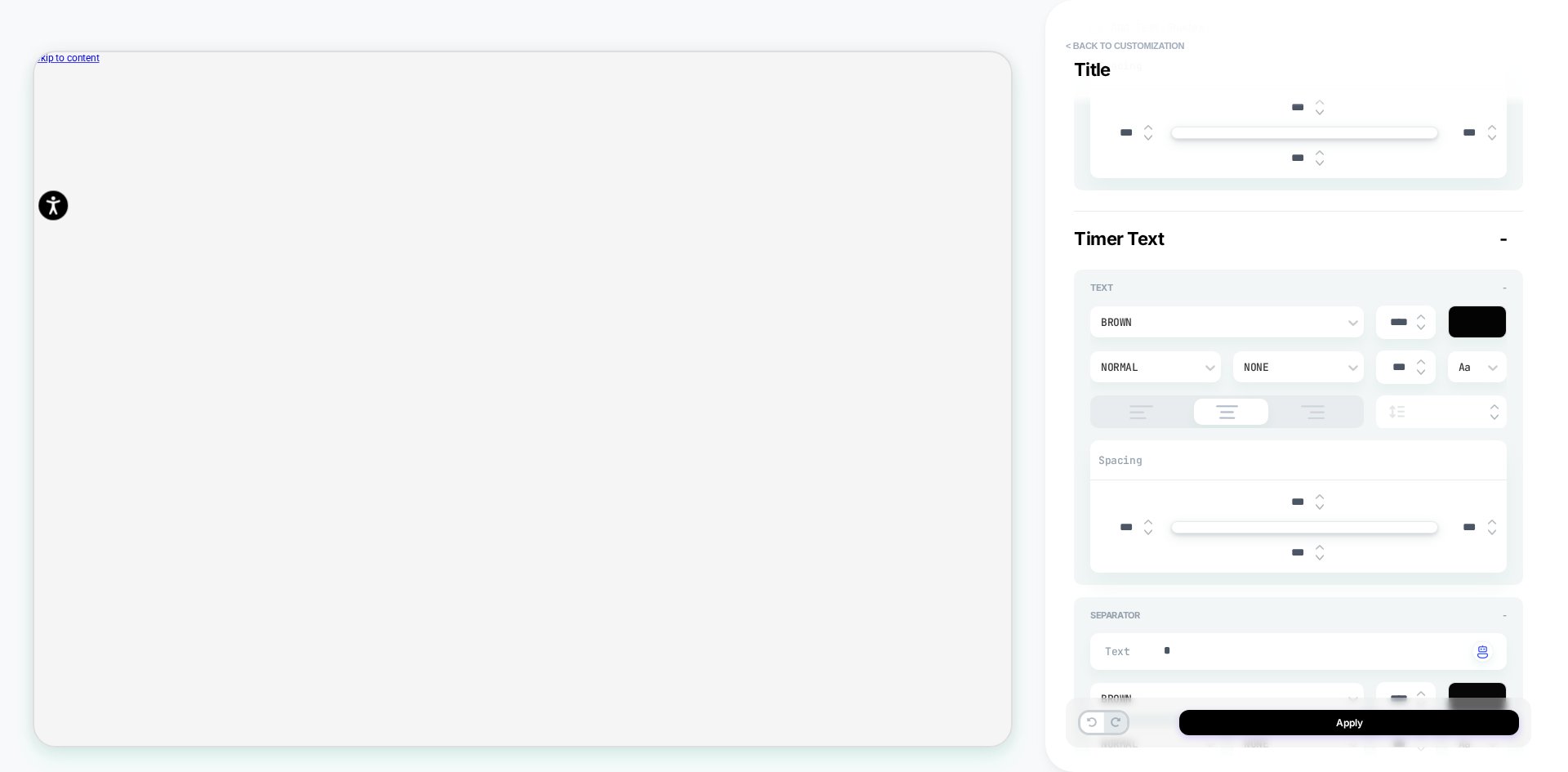
scroll to position [0, 0]
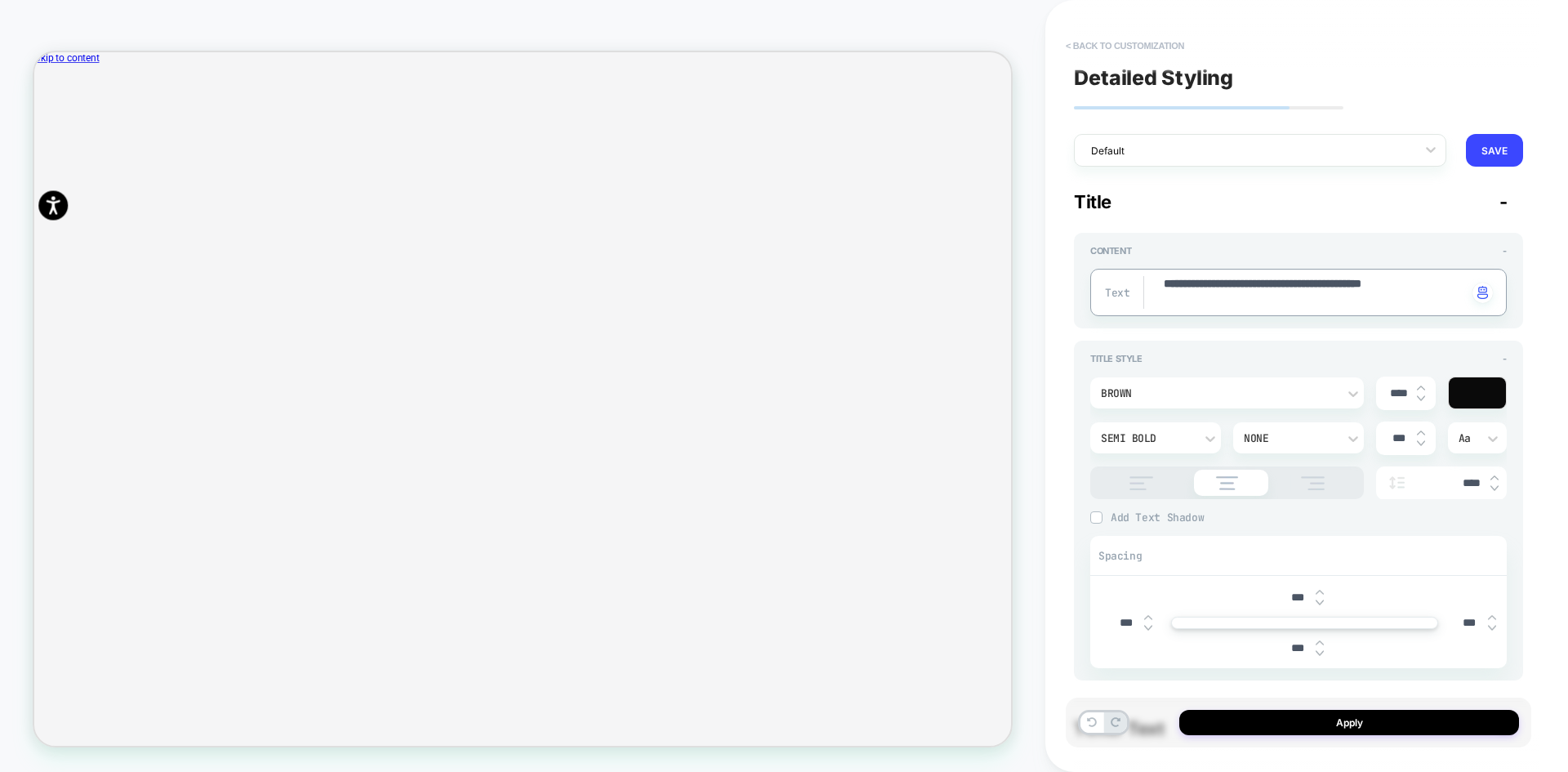
click at [1122, 52] on button "< Back to customization" at bounding box center [1125, 46] width 135 height 27
type textarea "*"
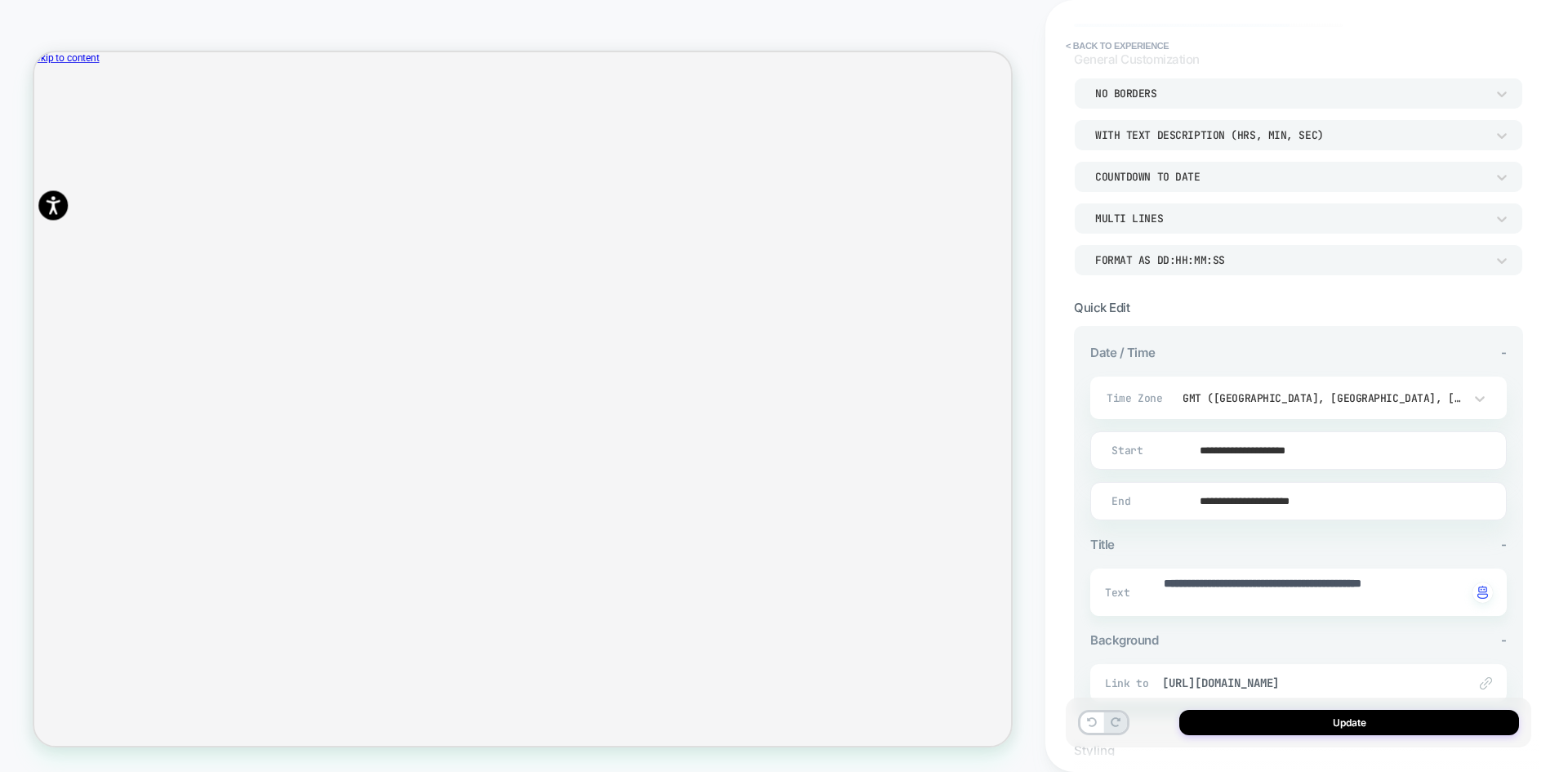
scroll to position [248, 0]
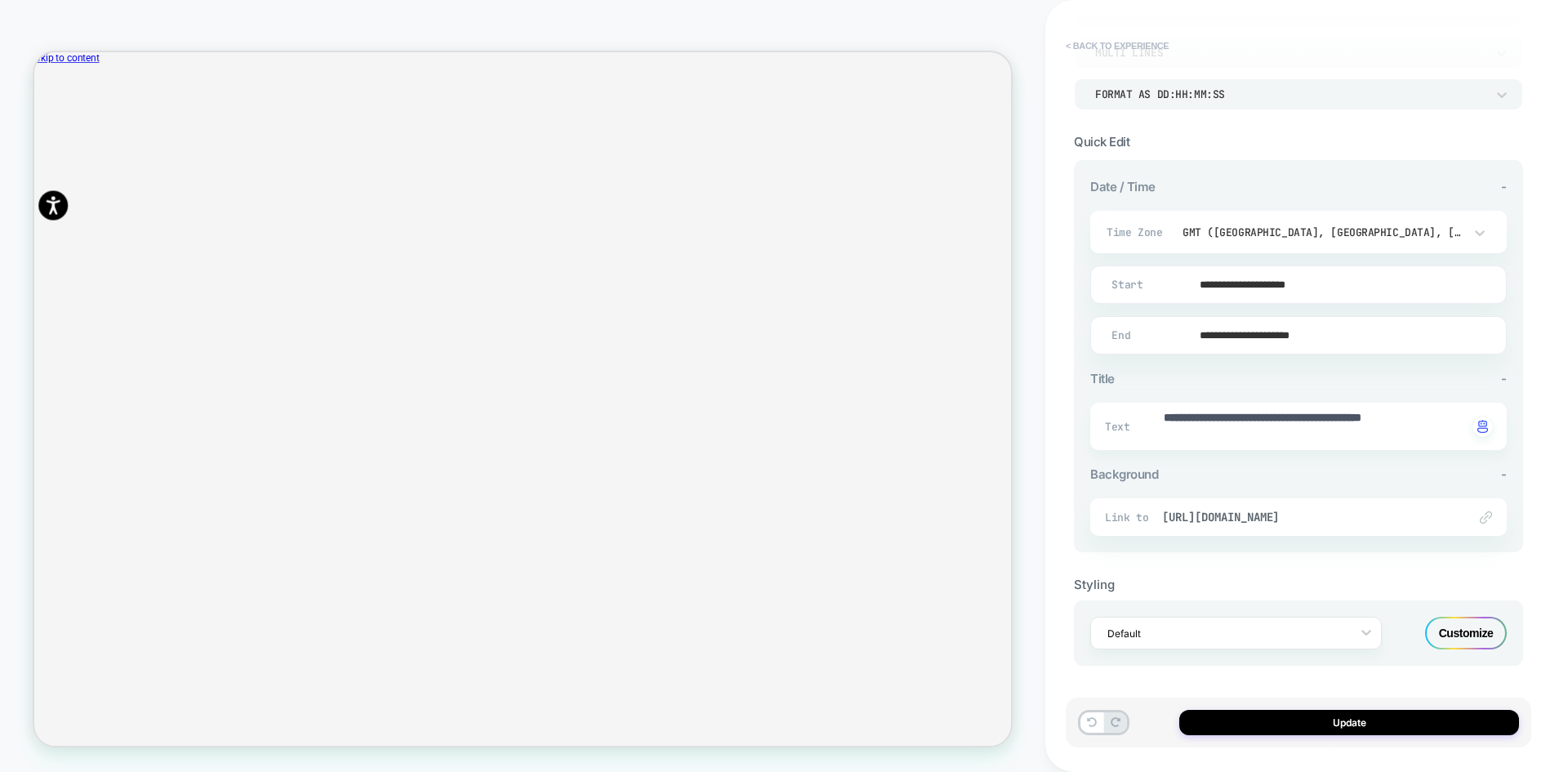
click at [1100, 47] on button "< Back to experience" at bounding box center [1118, 46] width 119 height 27
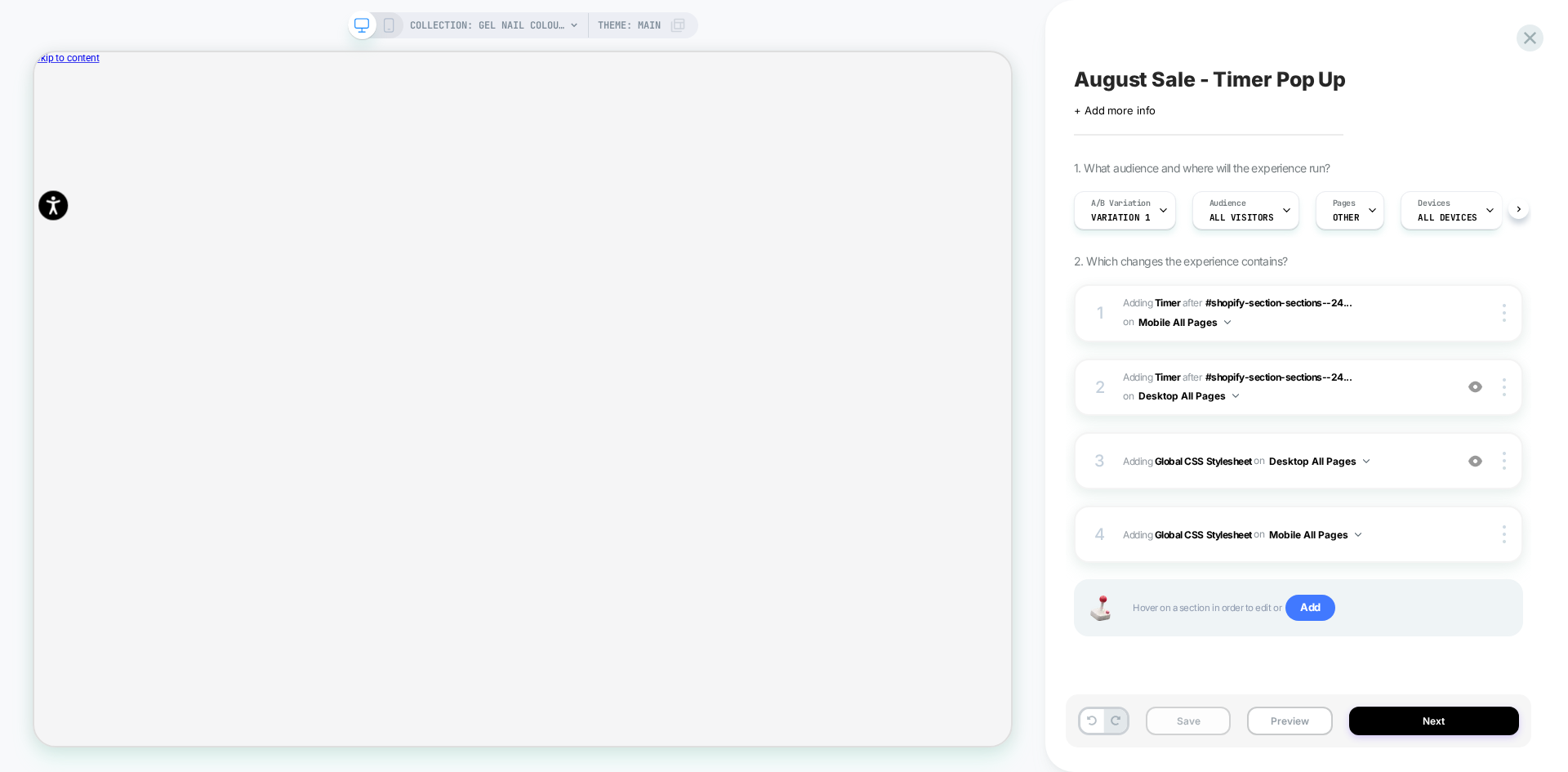
scroll to position [0, 1]
click at [1177, 721] on button "Save" at bounding box center [1188, 721] width 85 height 28
click at [1134, 216] on span "Variation 1" at bounding box center [1119, 217] width 59 height 12
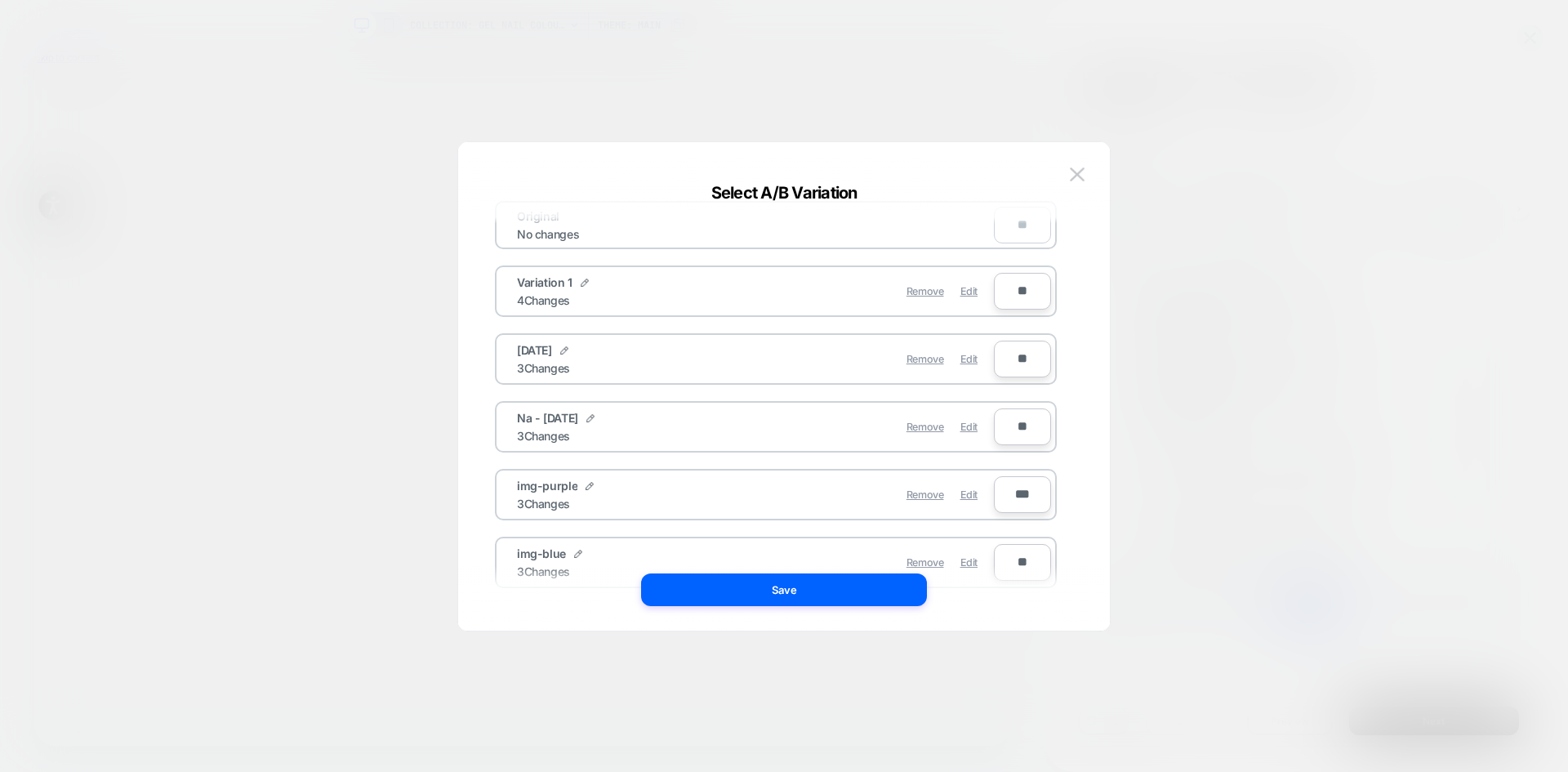
scroll to position [0, 0]
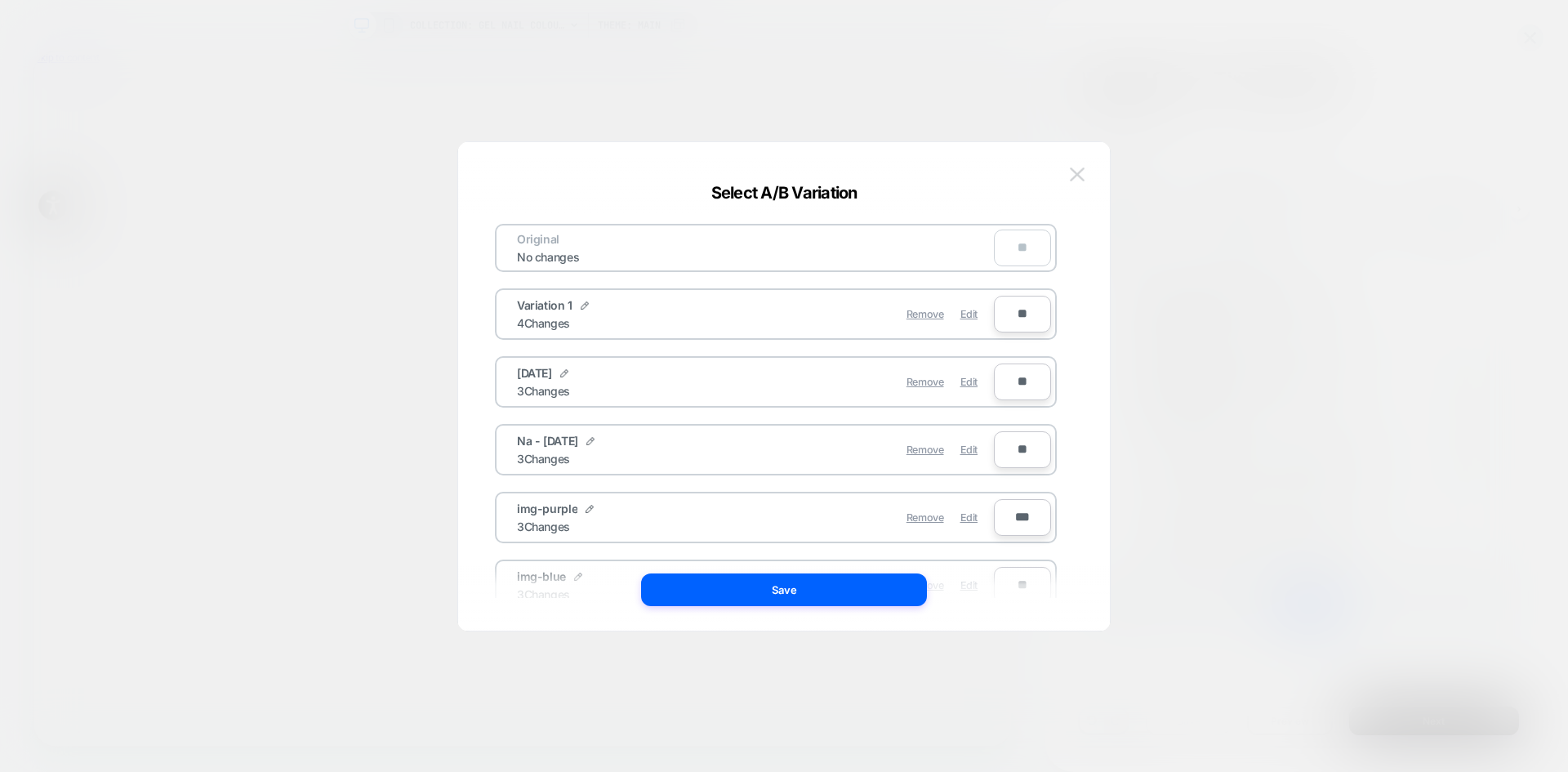
click at [1080, 168] on img at bounding box center [1077, 174] width 15 height 14
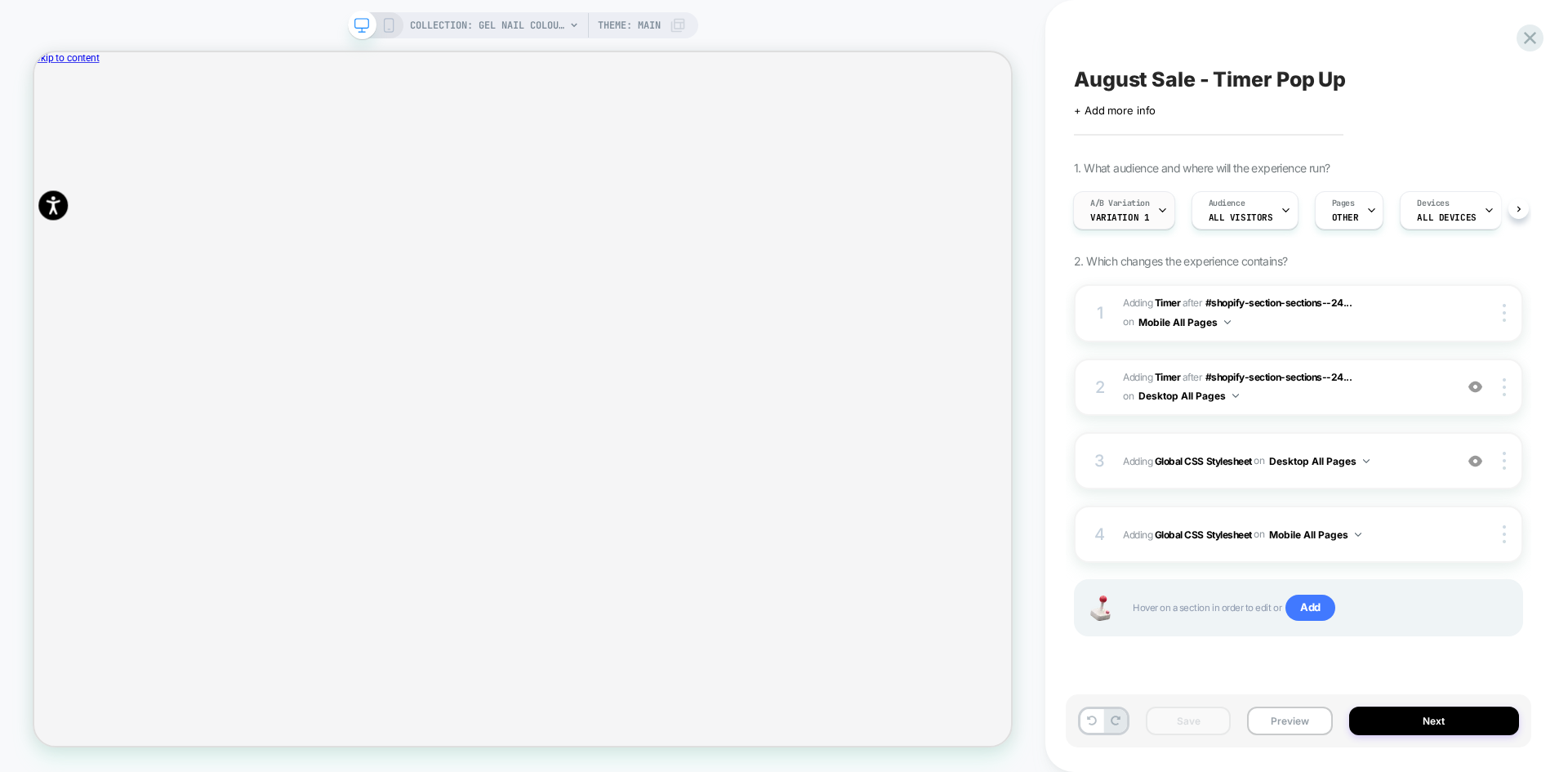
click at [1130, 218] on span "Variation 1" at bounding box center [1119, 217] width 59 height 12
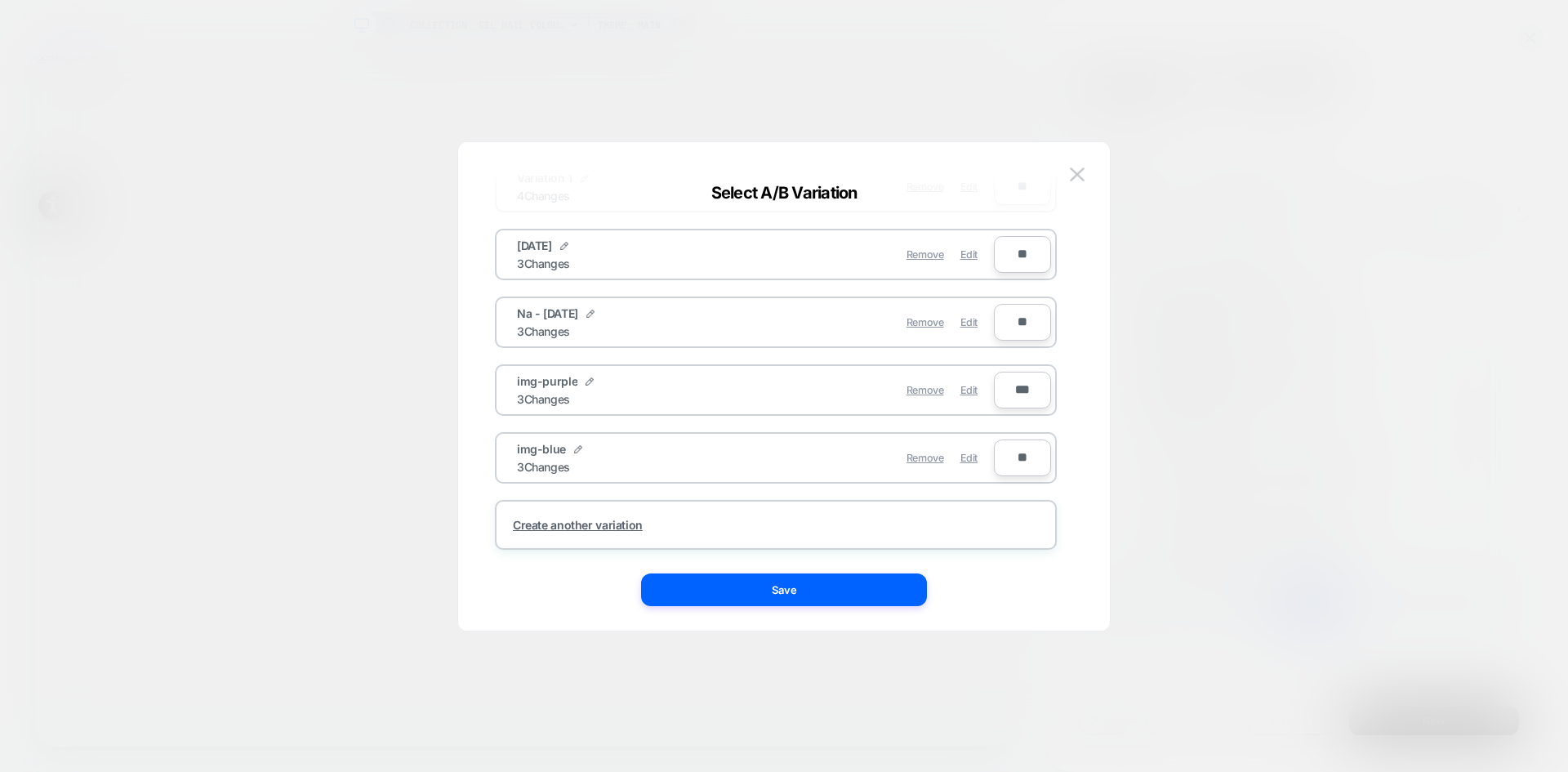
scroll to position [129, 0]
click at [969, 391] on span "Edit" at bounding box center [968, 389] width 17 height 12
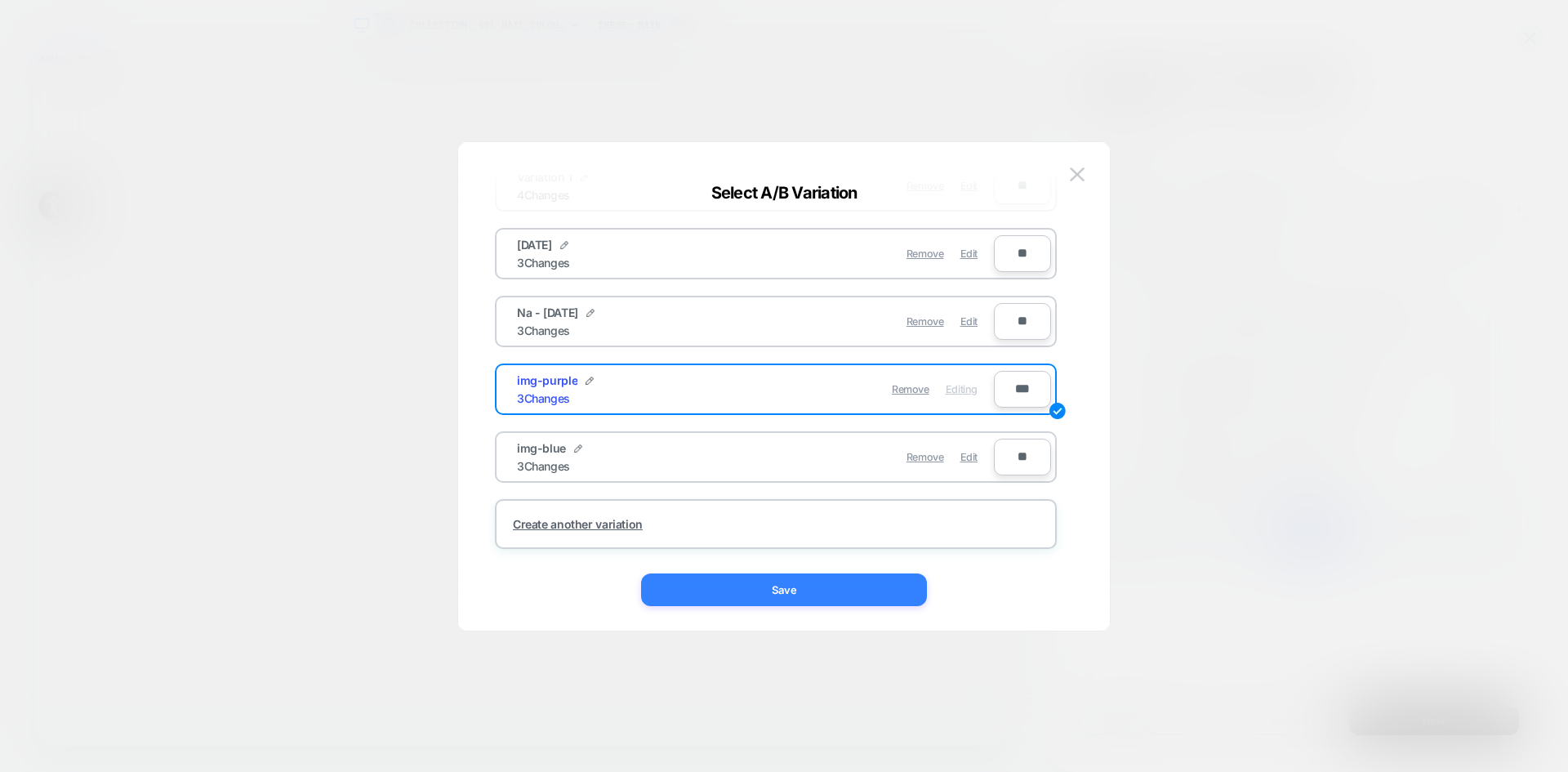
click at [876, 591] on button "Save" at bounding box center [784, 589] width 286 height 32
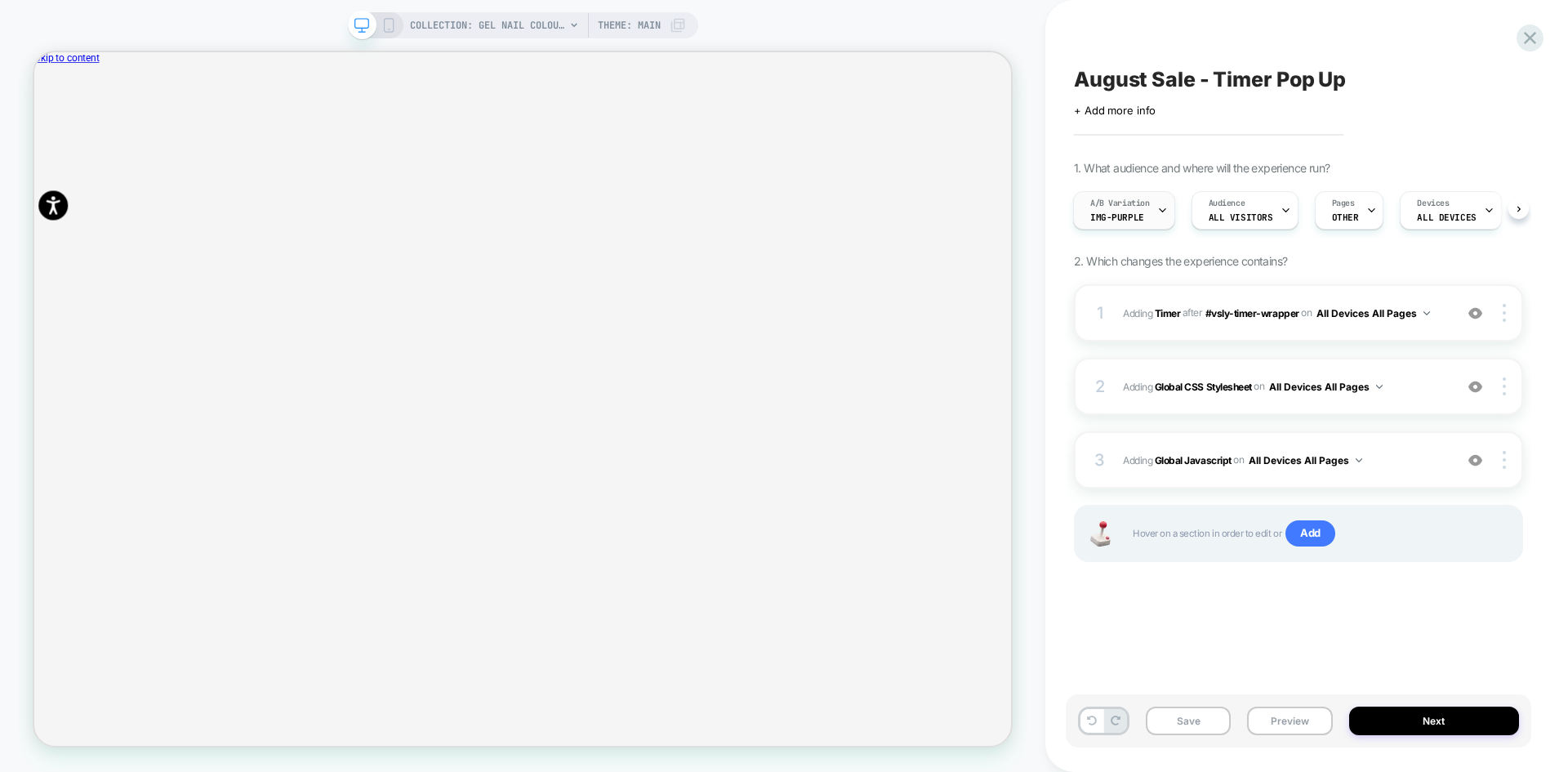
click at [1149, 216] on div "A/B Variation img-purple" at bounding box center [1119, 210] width 92 height 36
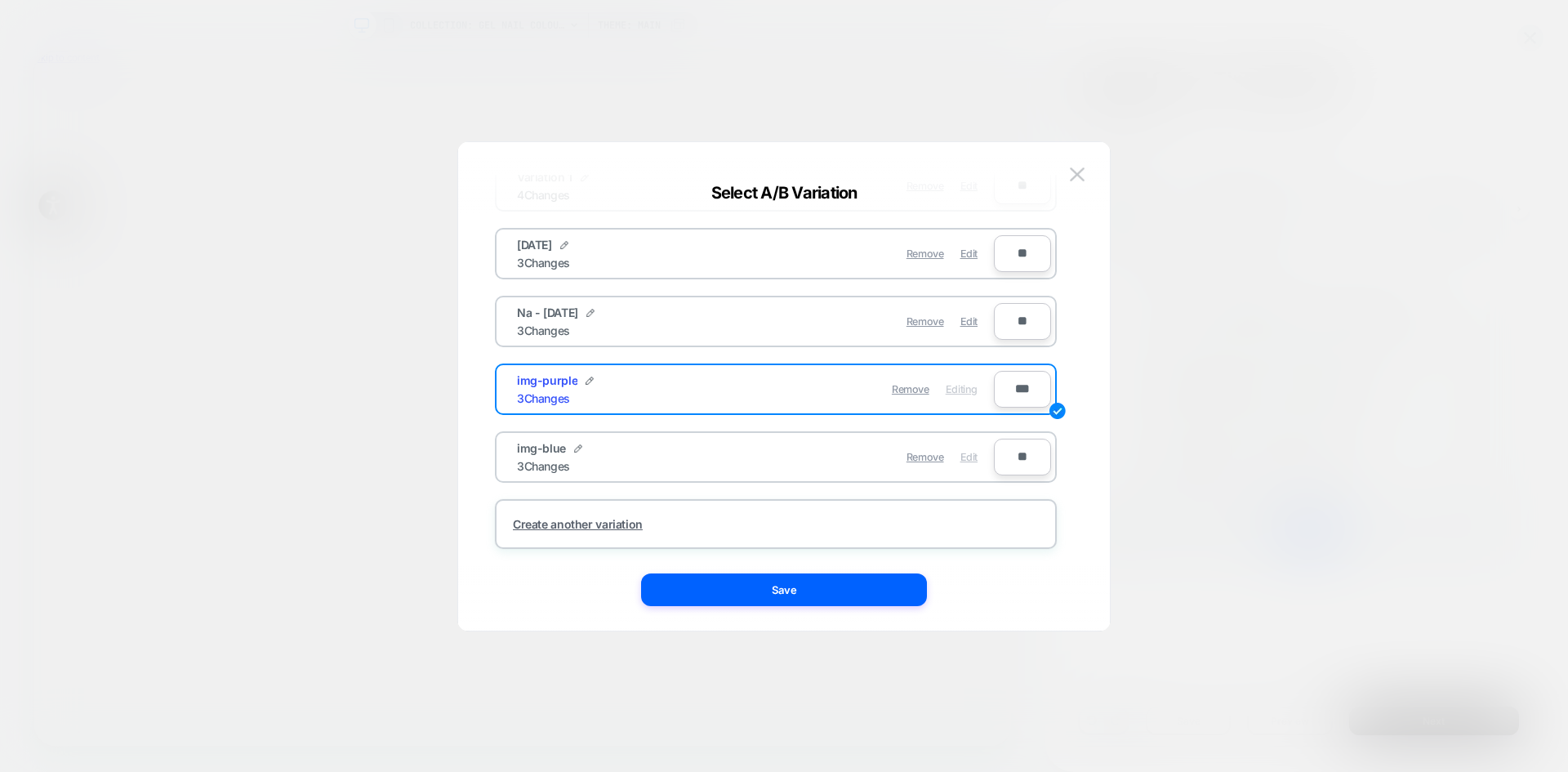
click at [968, 460] on span "Edit" at bounding box center [968, 457] width 17 height 12
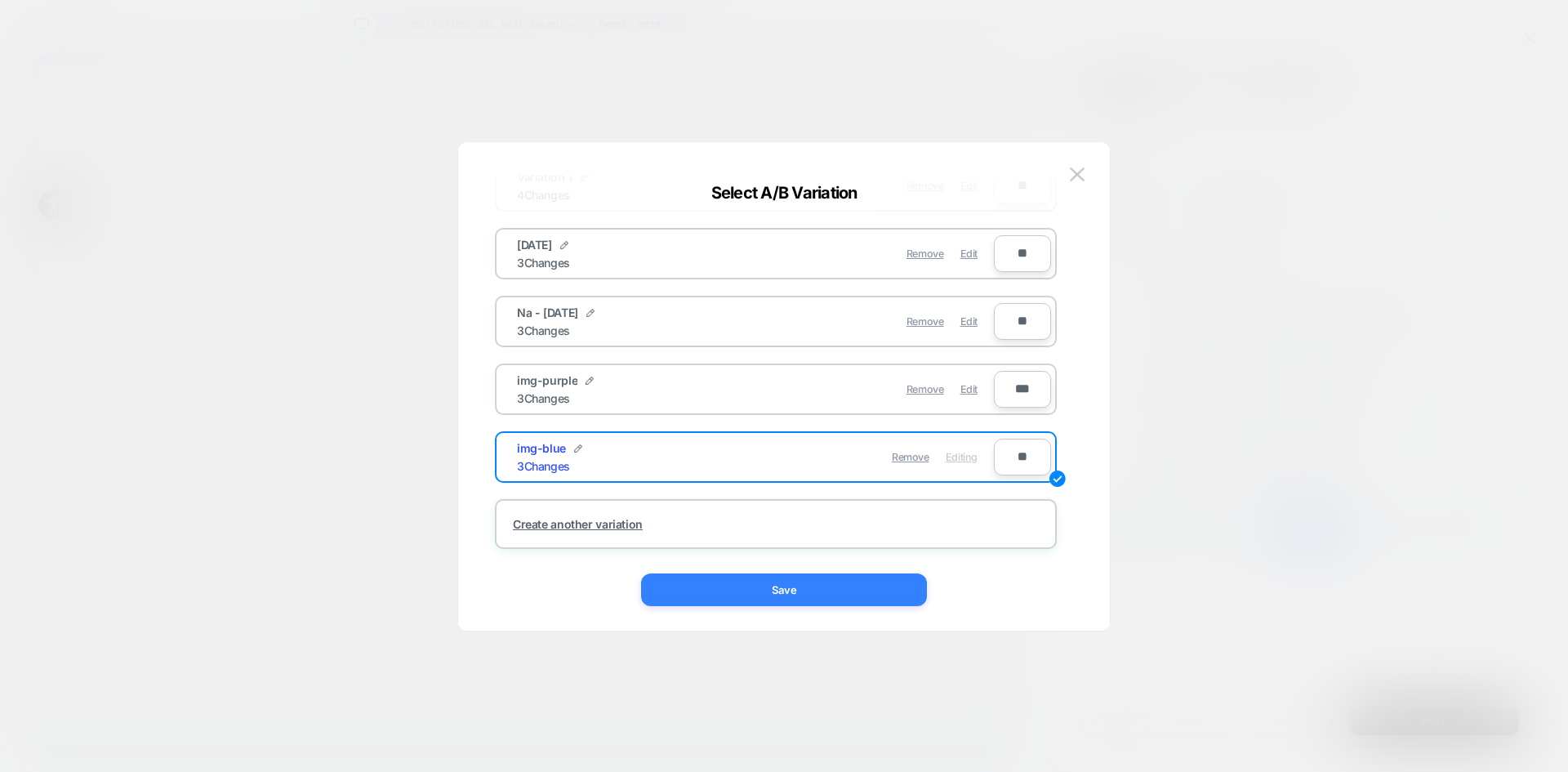
click at [881, 586] on button "Save" at bounding box center [784, 589] width 286 height 32
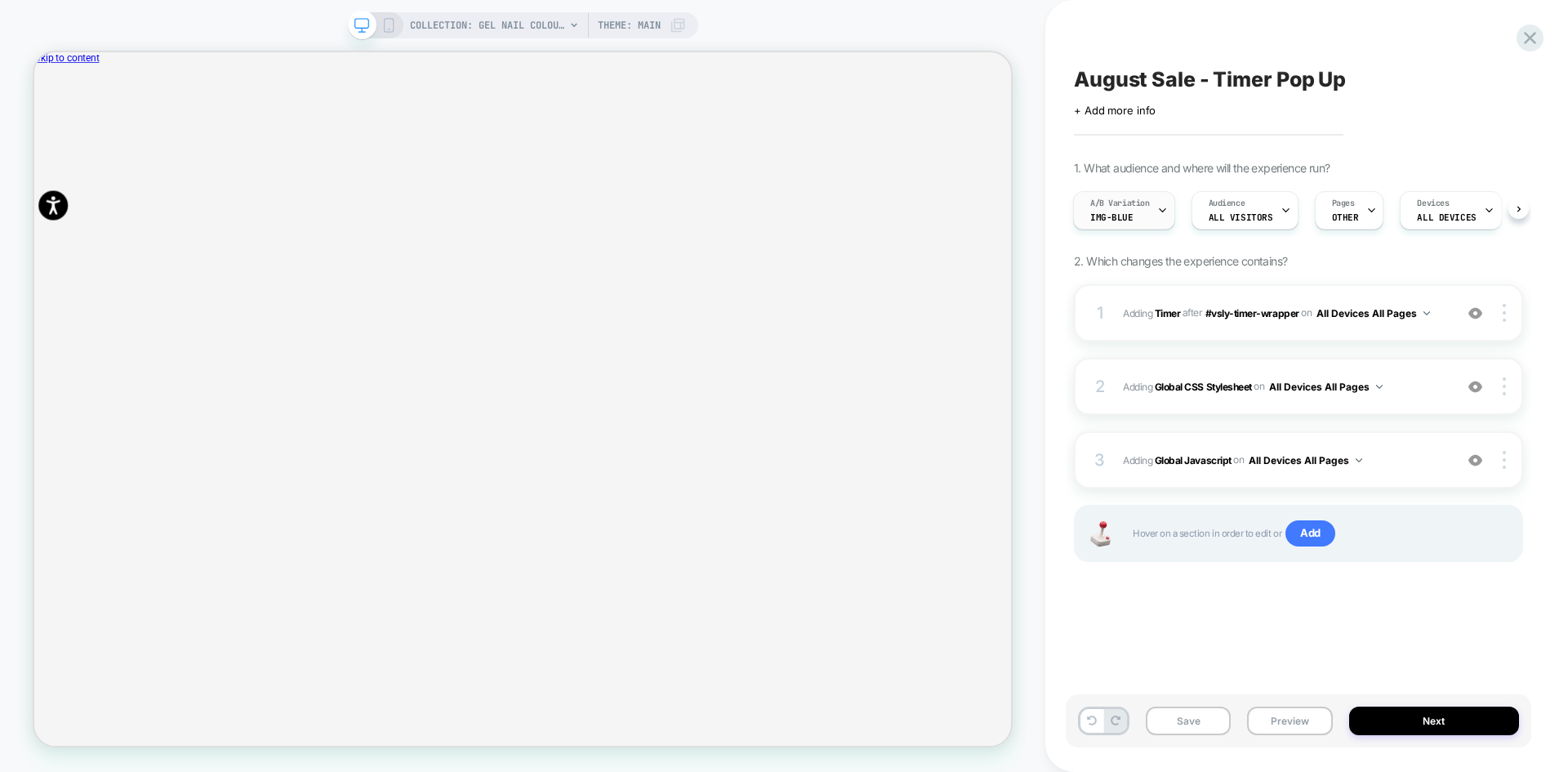
click at [1108, 212] on span "img-blue" at bounding box center [1112, 217] width 43 height 12
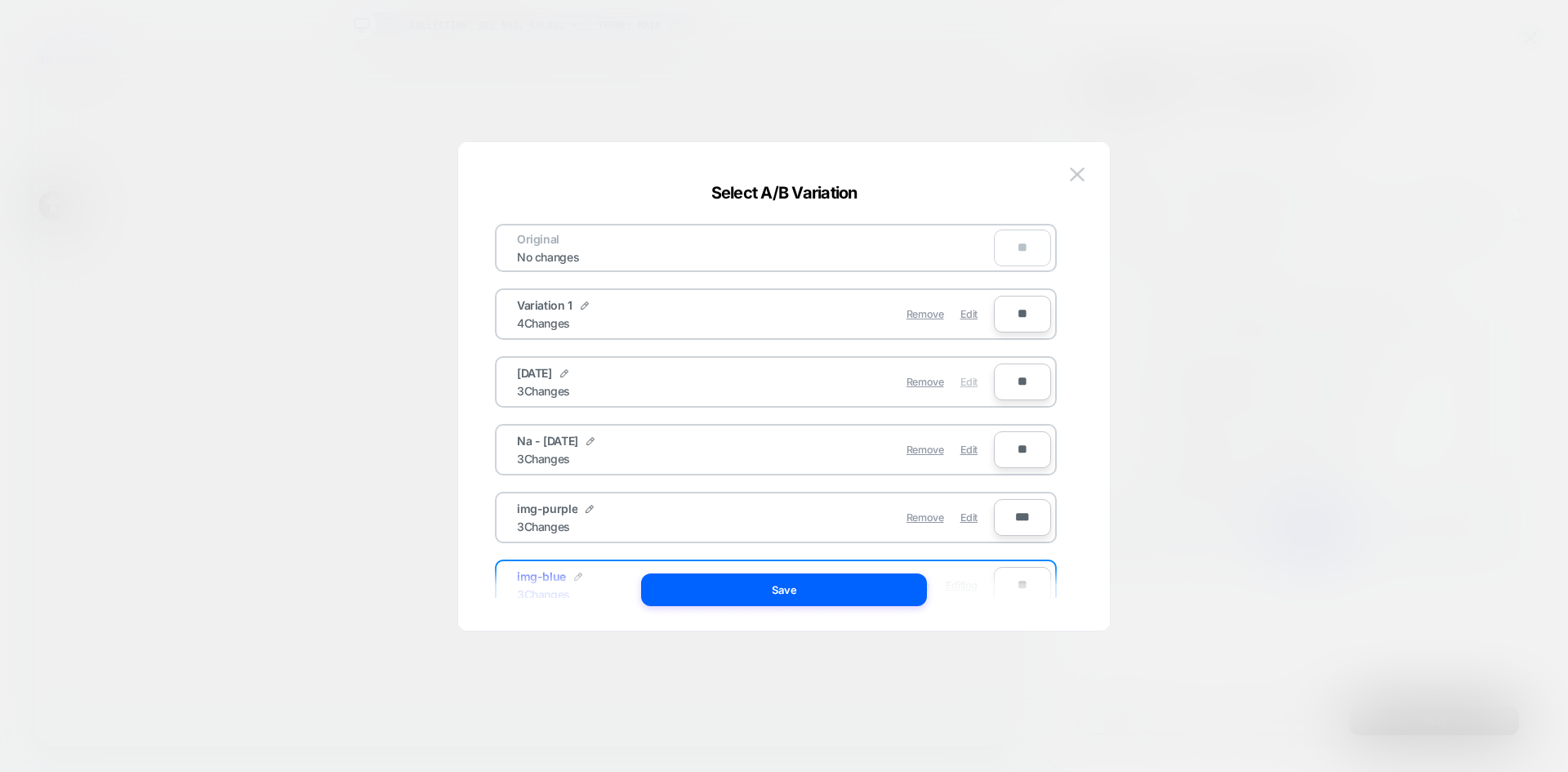
click at [973, 385] on span "Edit" at bounding box center [968, 381] width 17 height 12
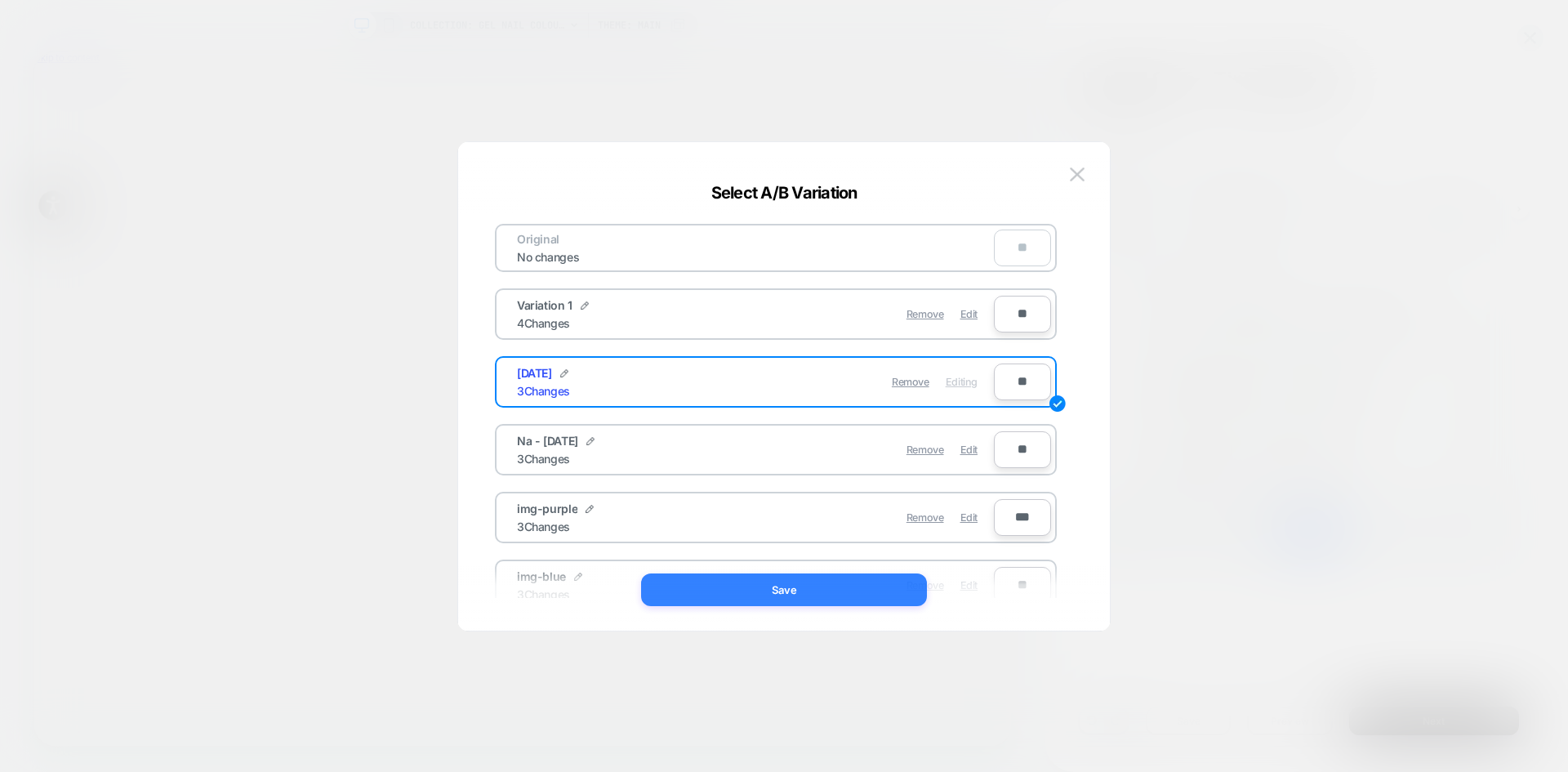
click at [858, 594] on button "Save" at bounding box center [784, 589] width 286 height 32
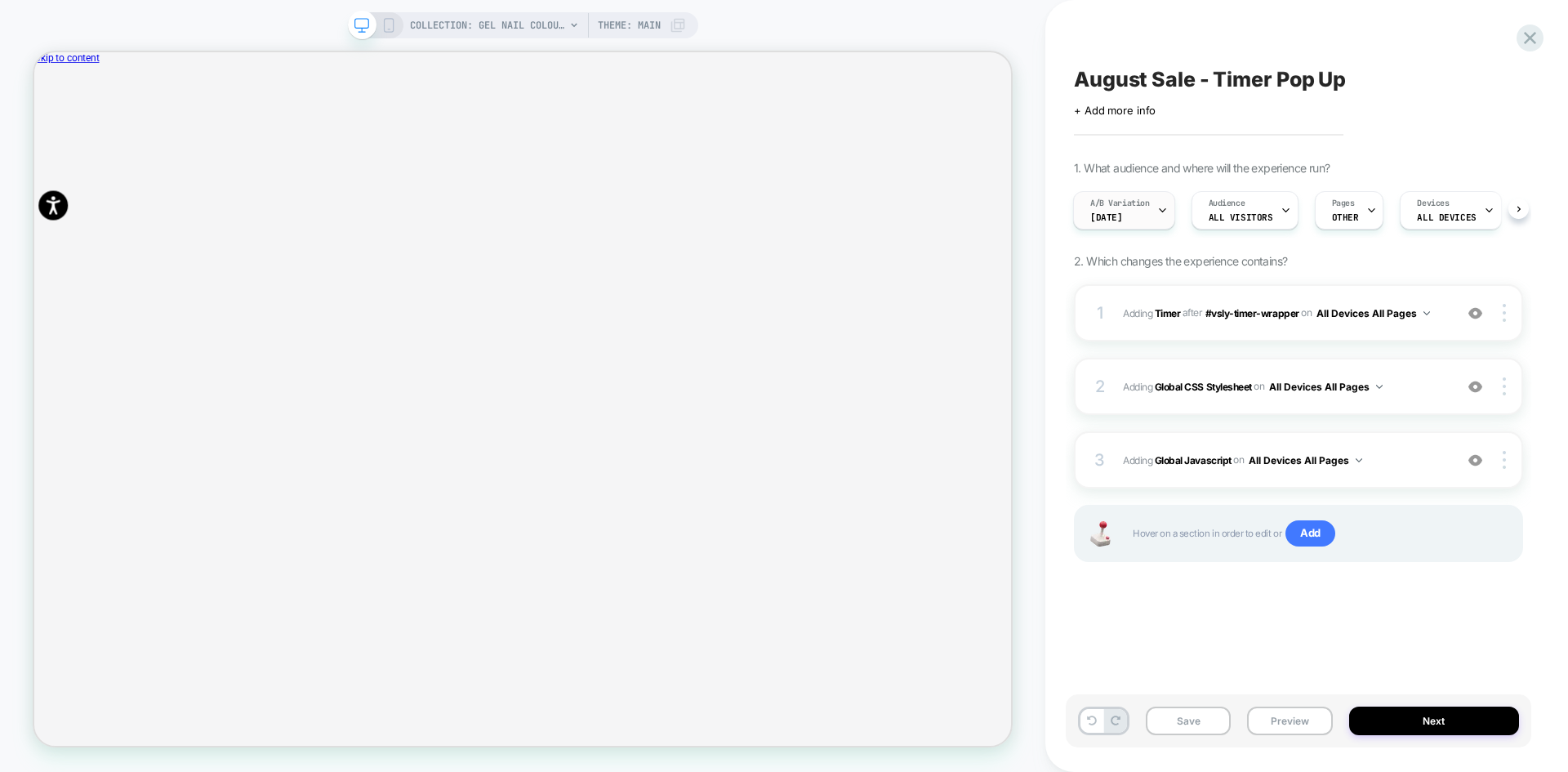
click at [1129, 215] on div "A/B Variation july24" at bounding box center [1119, 210] width 92 height 36
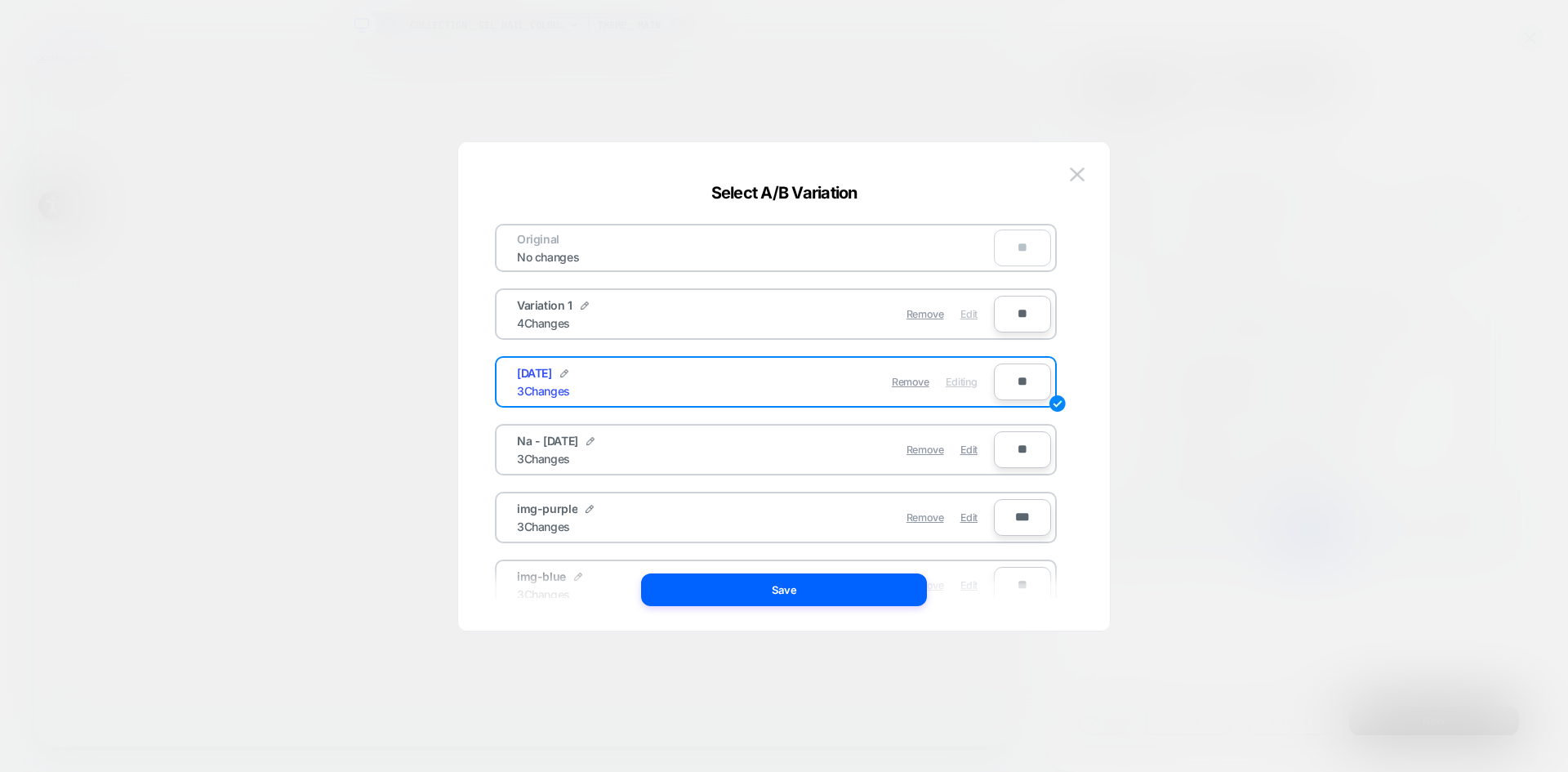
click at [973, 315] on span "Edit" at bounding box center [968, 313] width 17 height 12
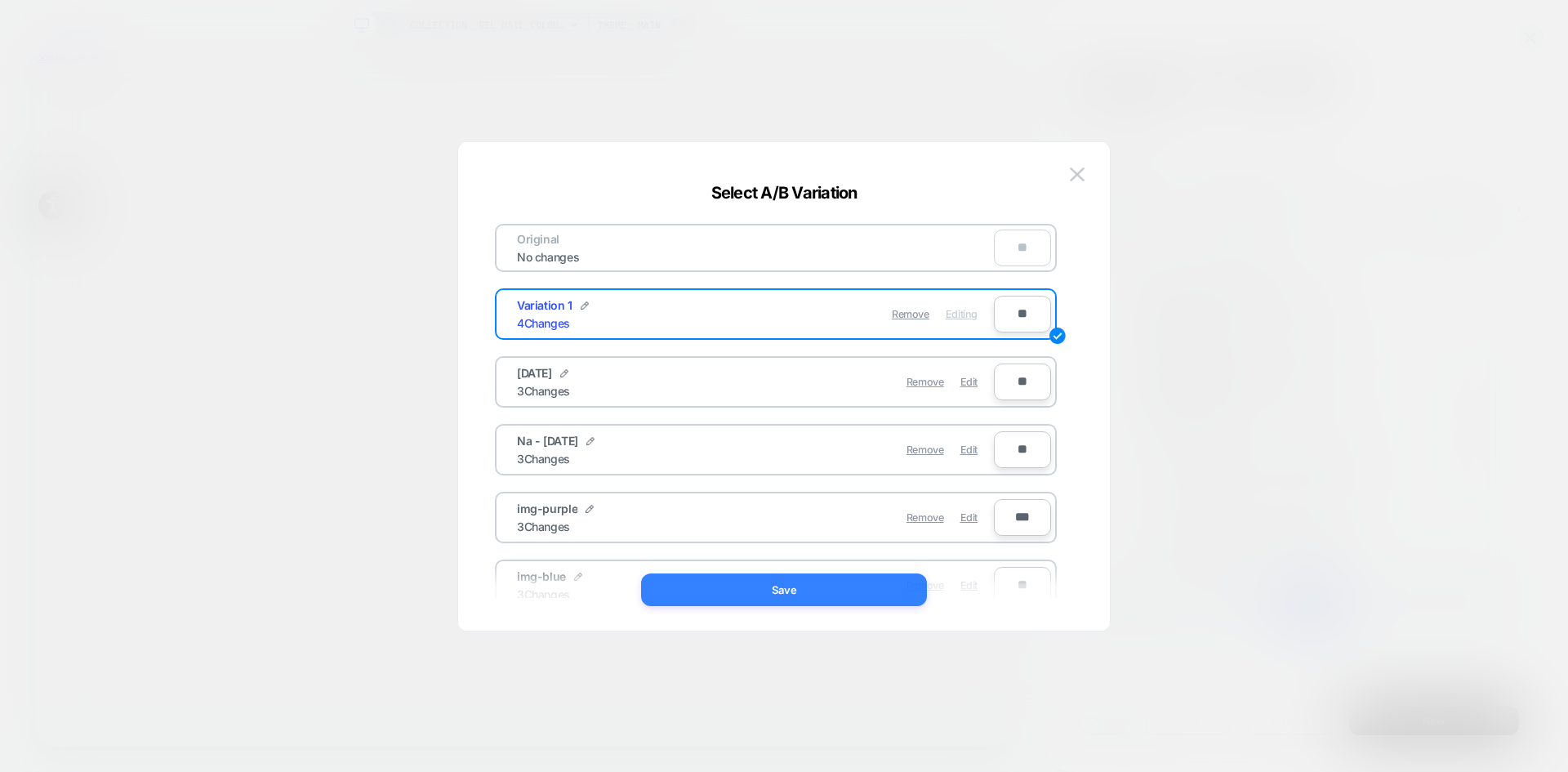
click at [871, 591] on button "Save" at bounding box center [784, 589] width 286 height 32
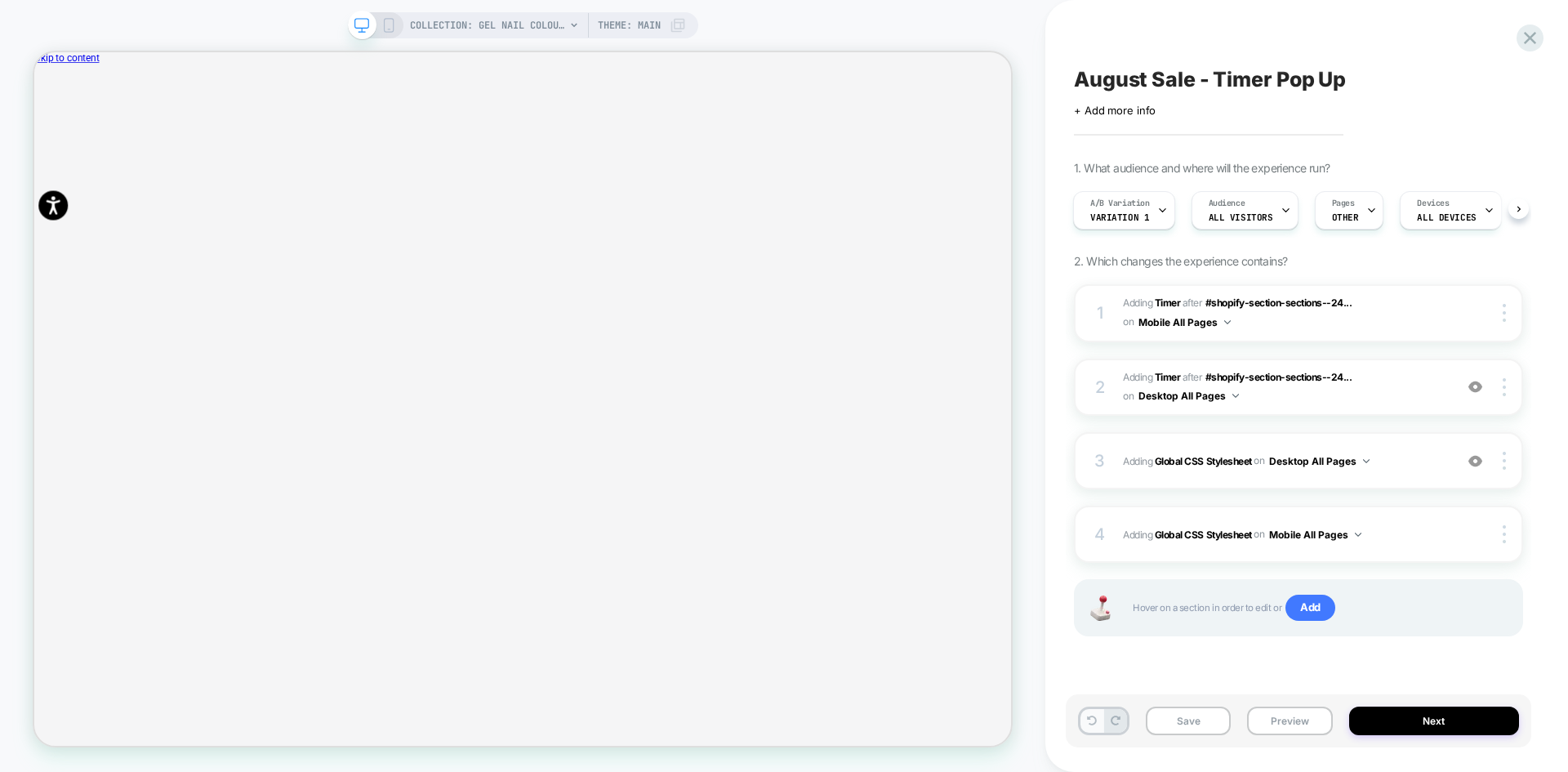
click at [1093, 725] on icon at bounding box center [1092, 721] width 10 height 10
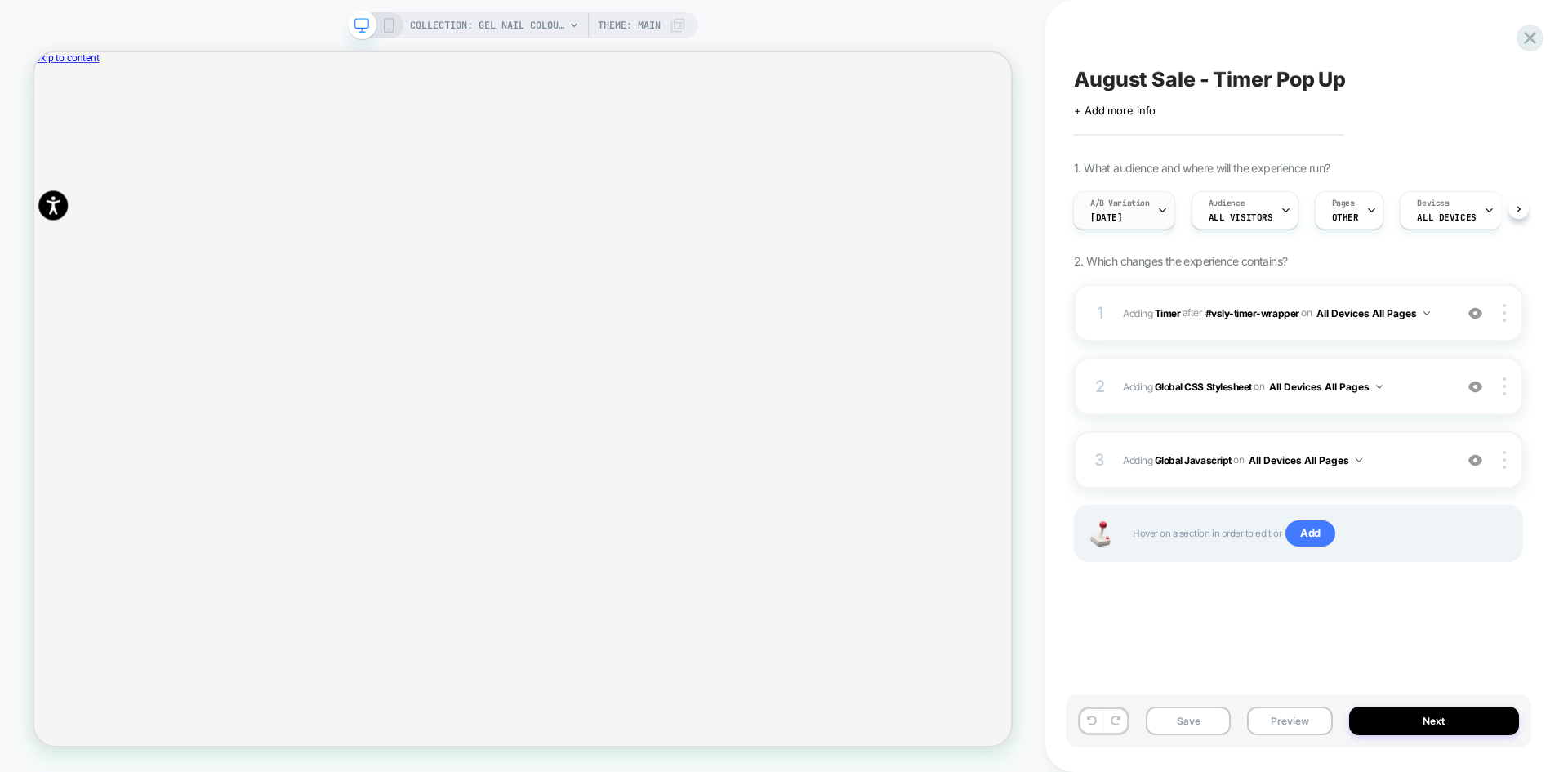
click at [1135, 206] on span "A/B Variation" at bounding box center [1120, 203] width 60 height 12
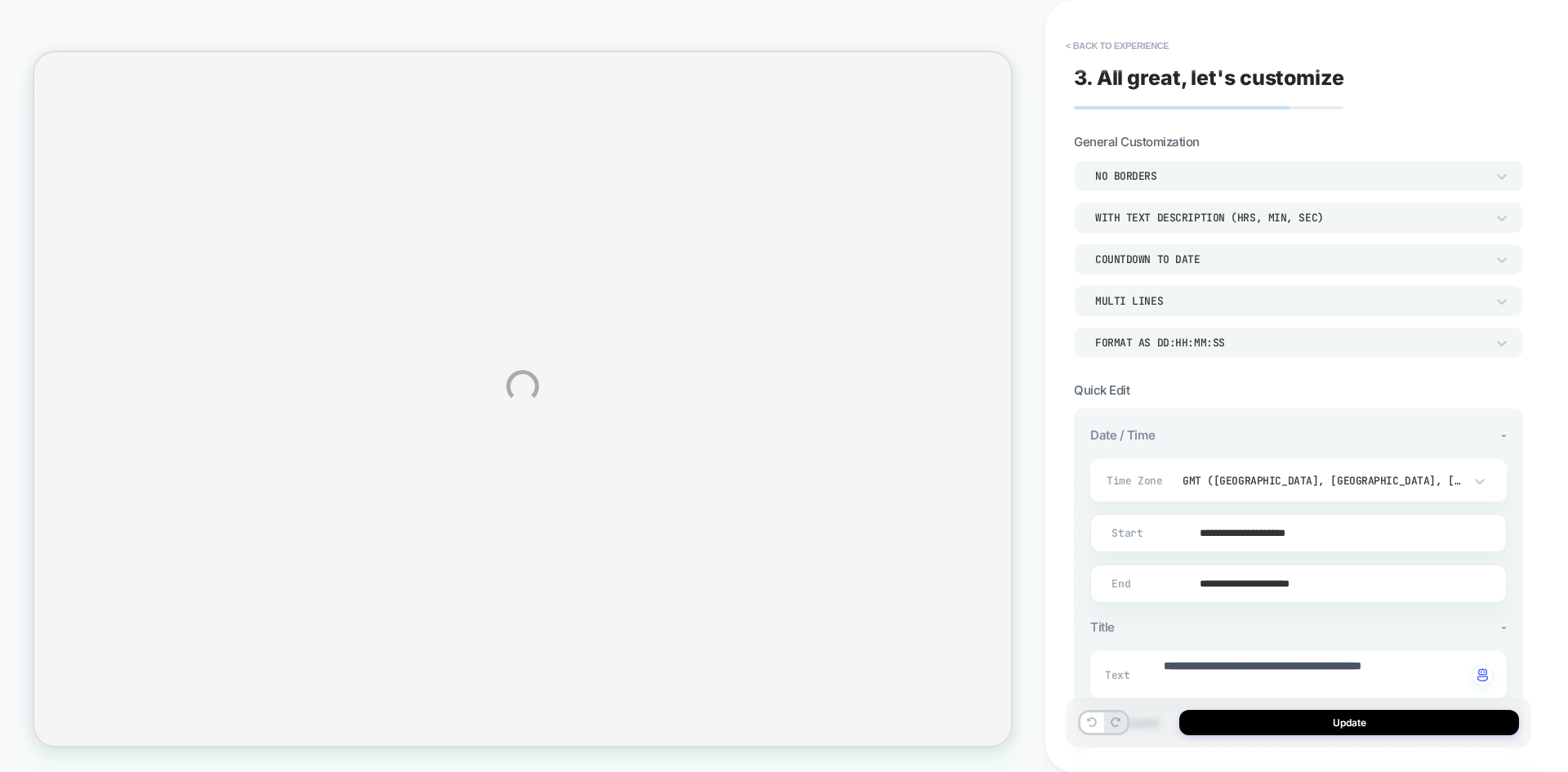
click at [1120, 46] on div "**********" at bounding box center [784, 386] width 1568 height 772
click at [1146, 41] on button "< Back to experience" at bounding box center [1118, 46] width 119 height 27
type textarea "*"
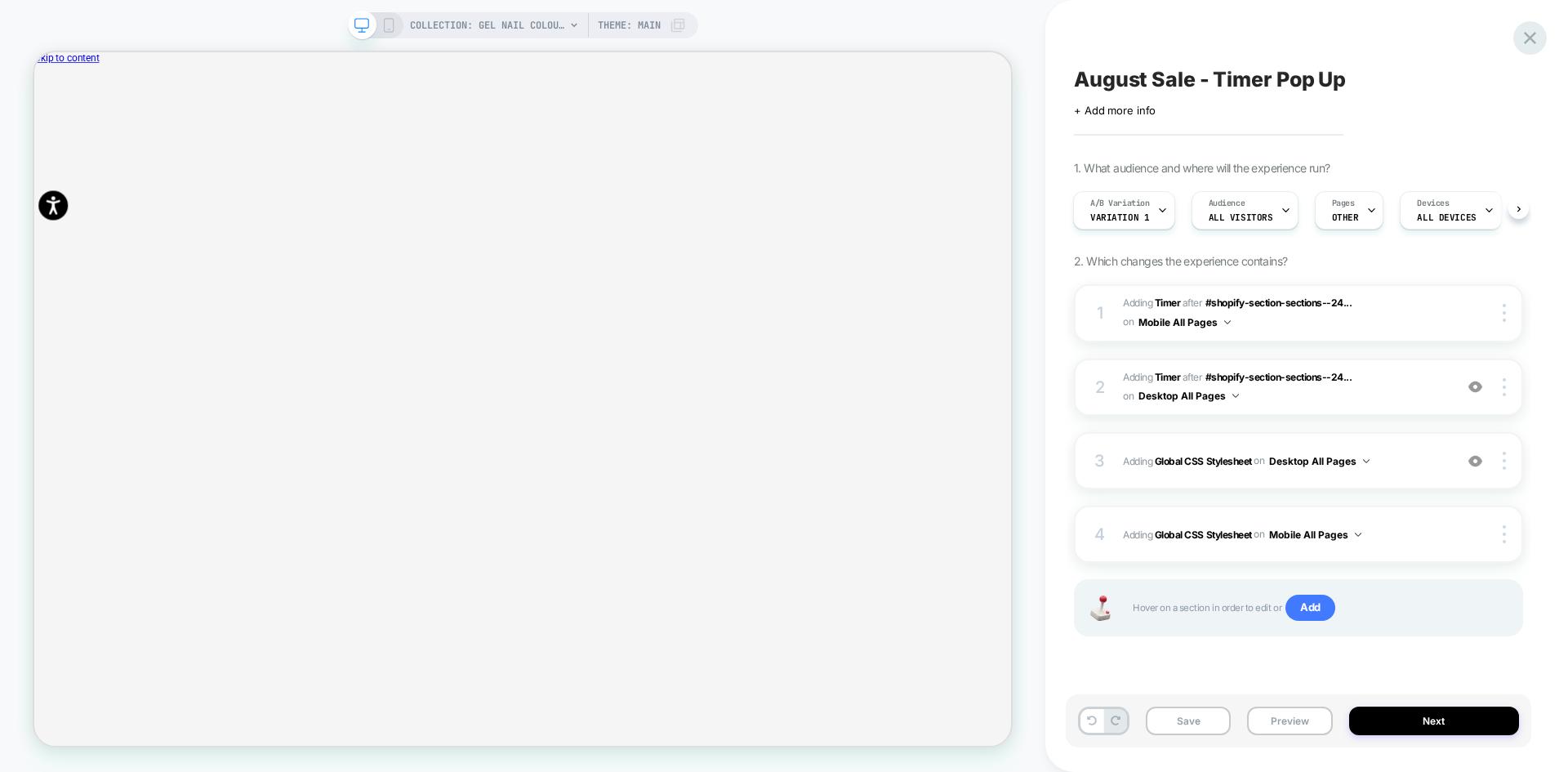
click at [1527, 41] on icon at bounding box center [1530, 37] width 12 height 12
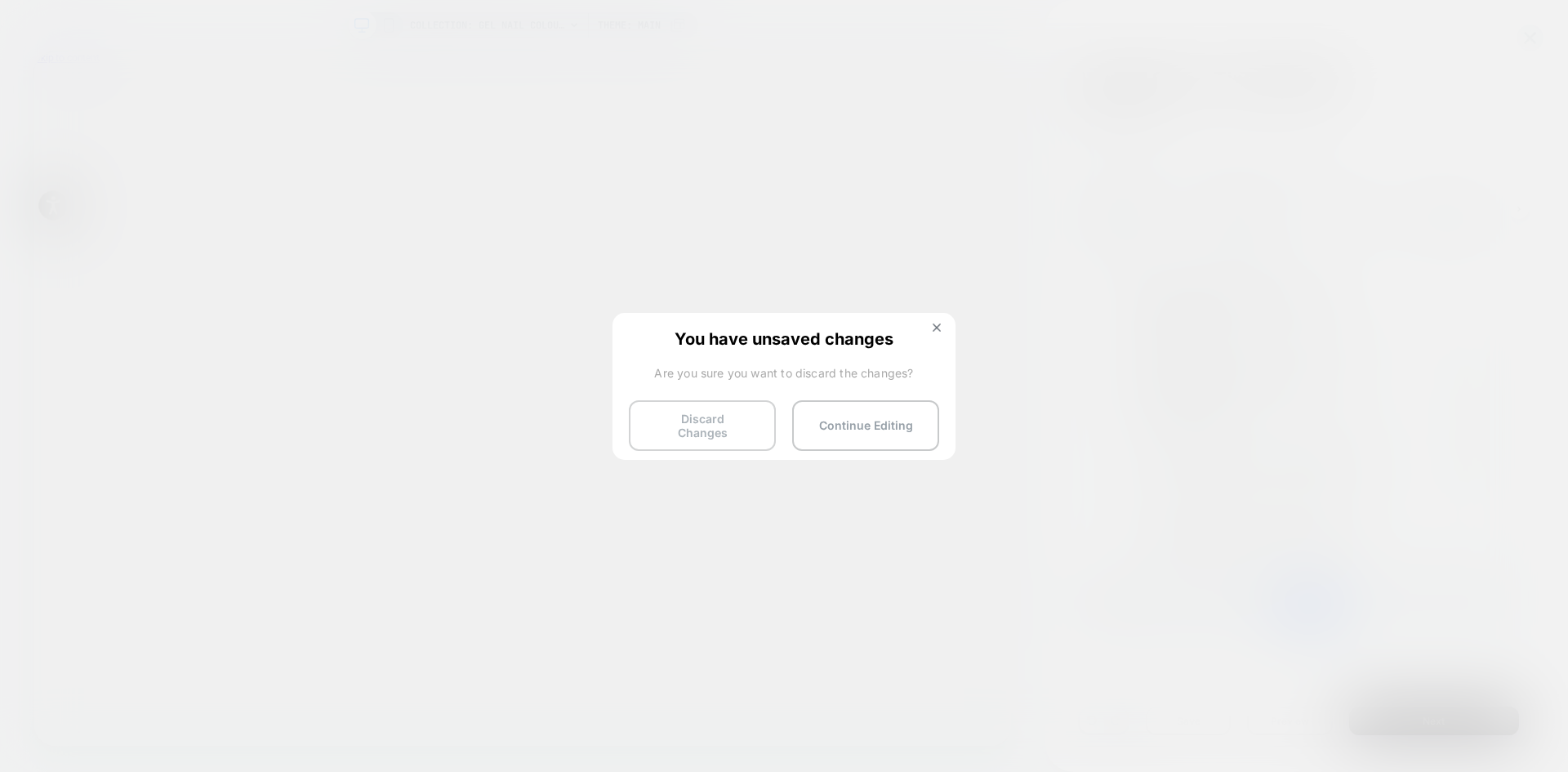
click at [0, 0] on button "Discard Changes" at bounding box center [0, 0] width 0 height 0
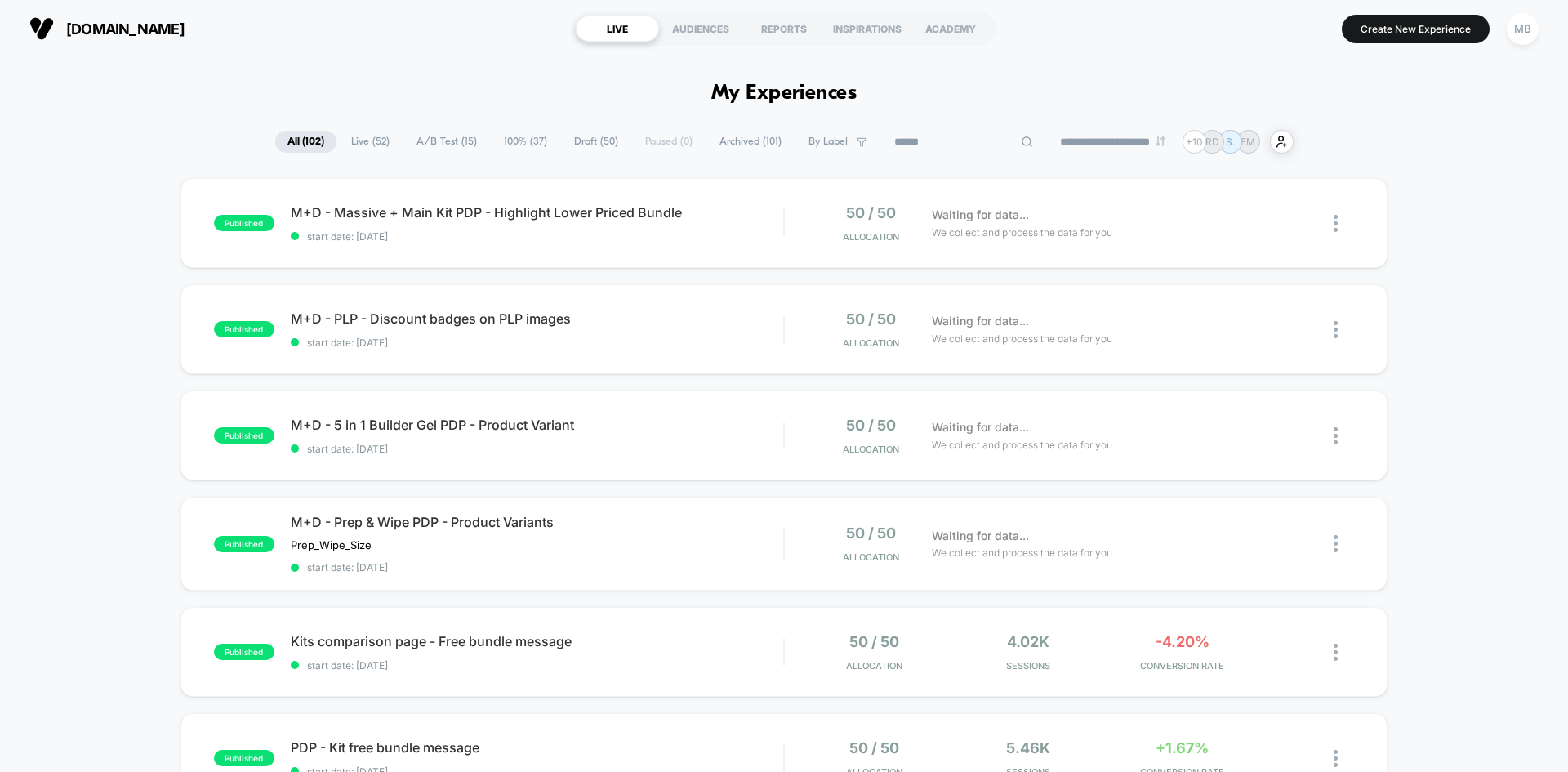
click at [940, 144] on input at bounding box center [964, 143] width 163 height 20
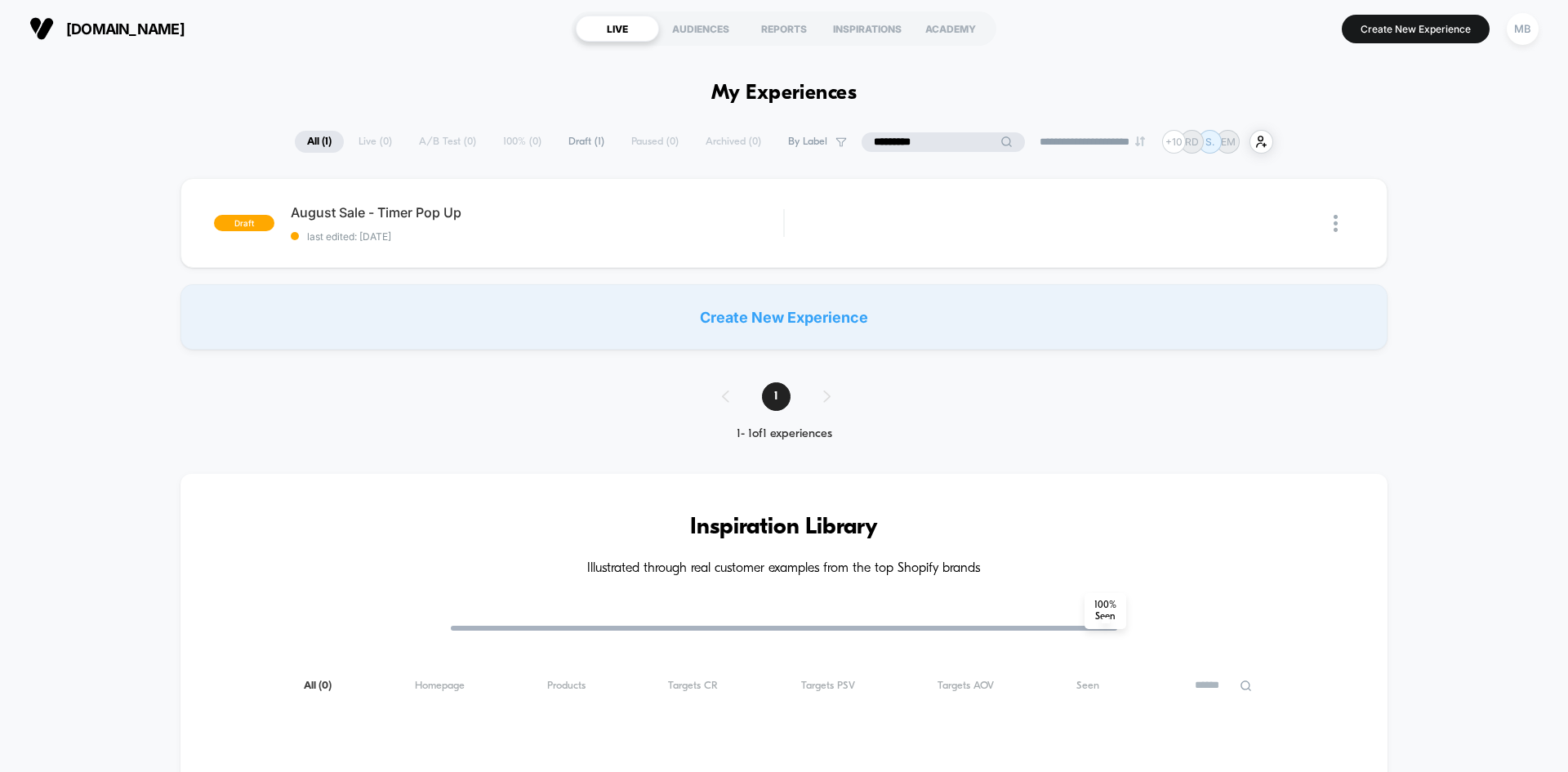
drag, startPoint x: 928, startPoint y: 142, endPoint x: 789, endPoint y: 145, distance: 139.0
click at [789, 145] on div "**********" at bounding box center [784, 142] width 978 height 24
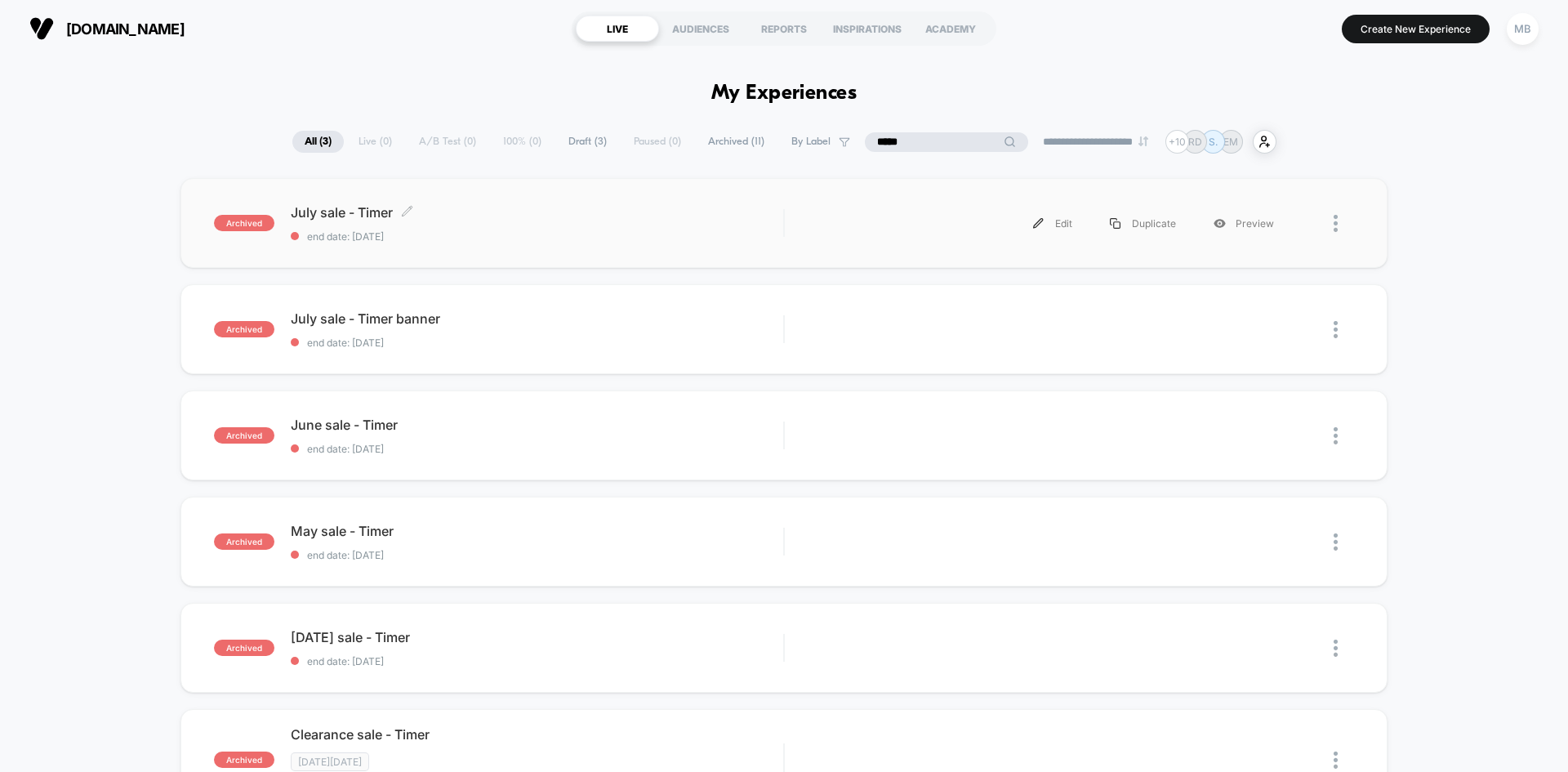
type input "*****"
click at [528, 238] on span "end date: [DATE]" at bounding box center [537, 236] width 493 height 12
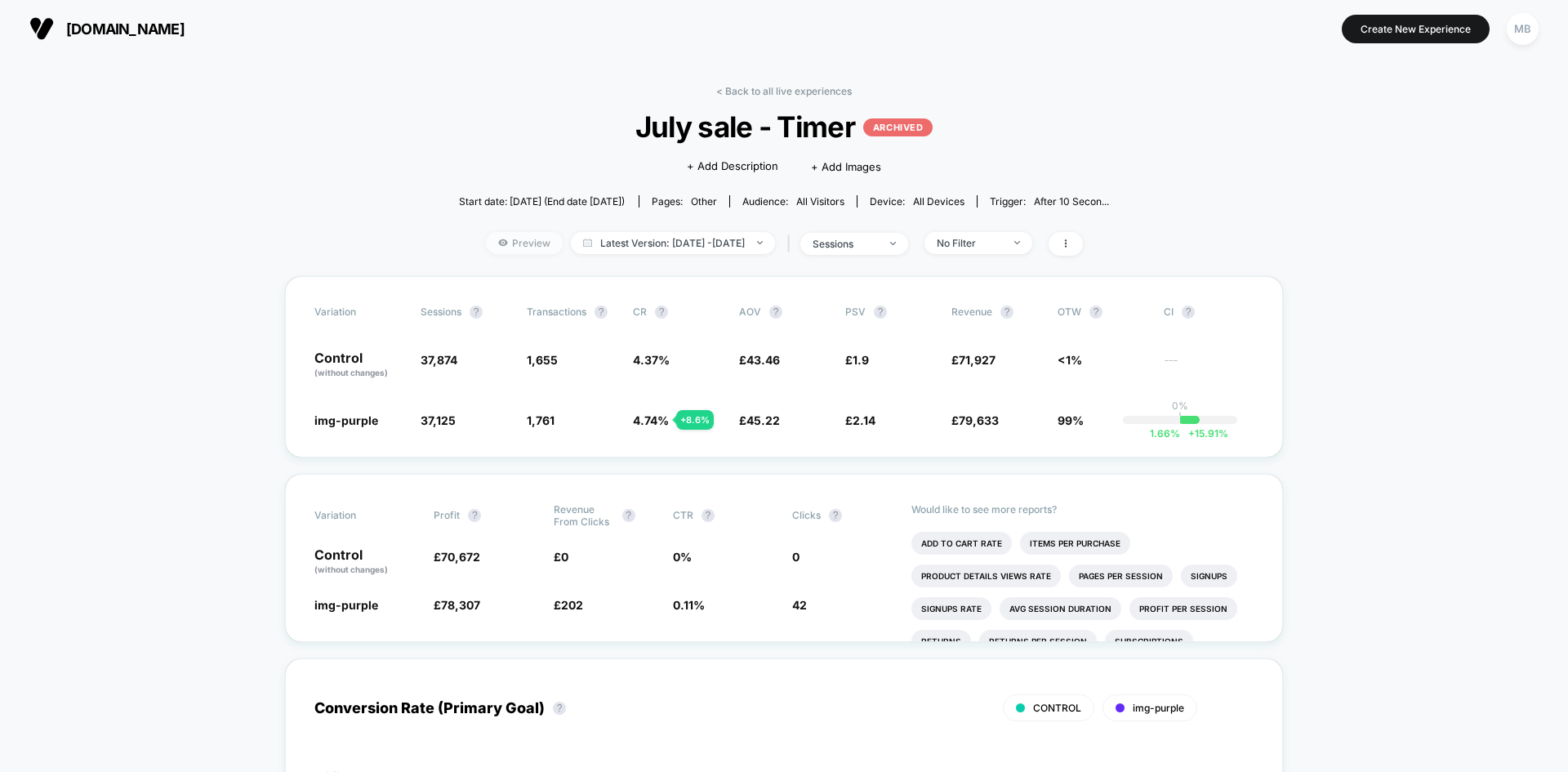
click at [491, 249] on span "Preview" at bounding box center [524, 243] width 77 height 22
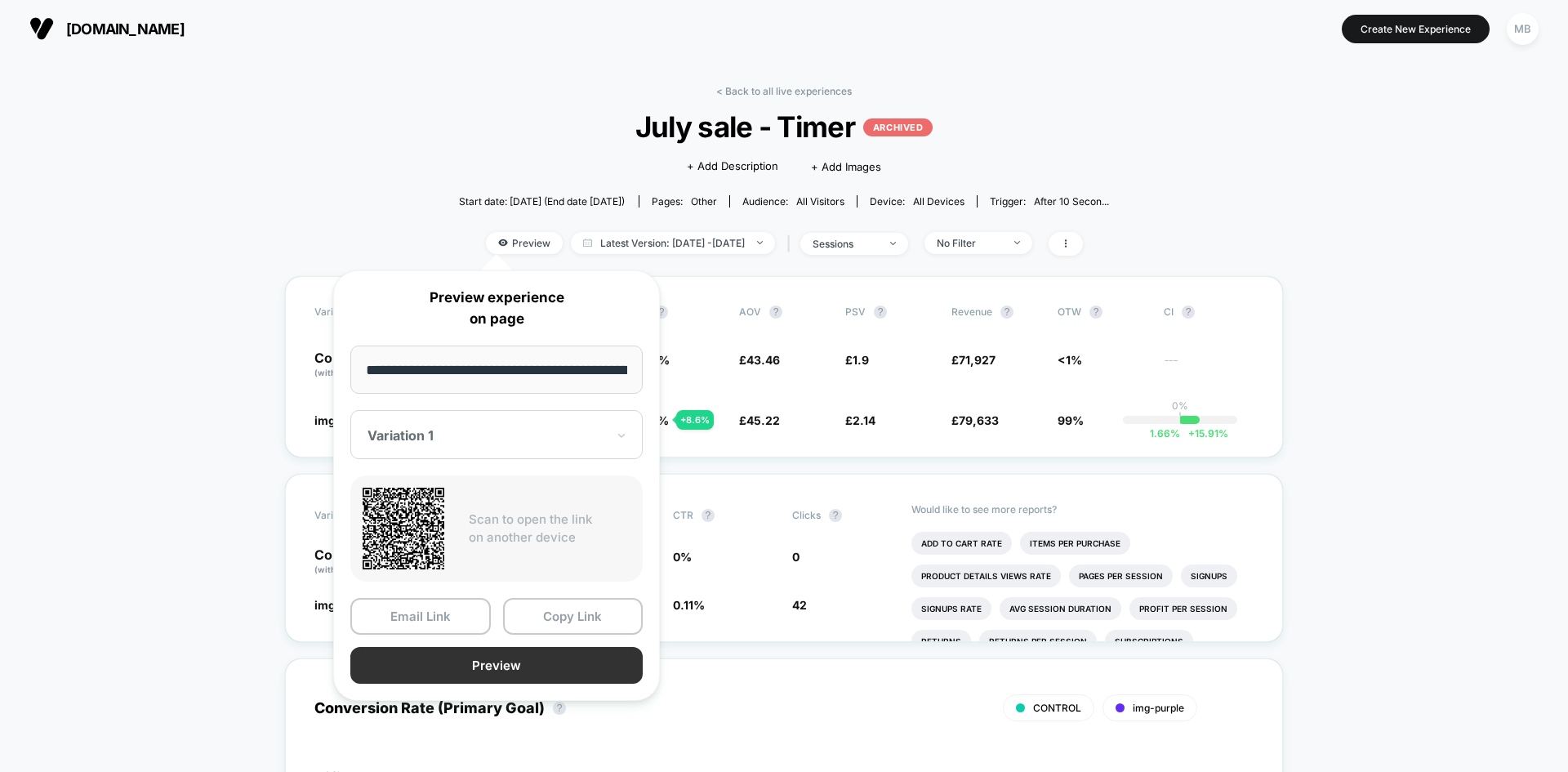
click at [496, 668] on button "Preview" at bounding box center [497, 665] width 293 height 36
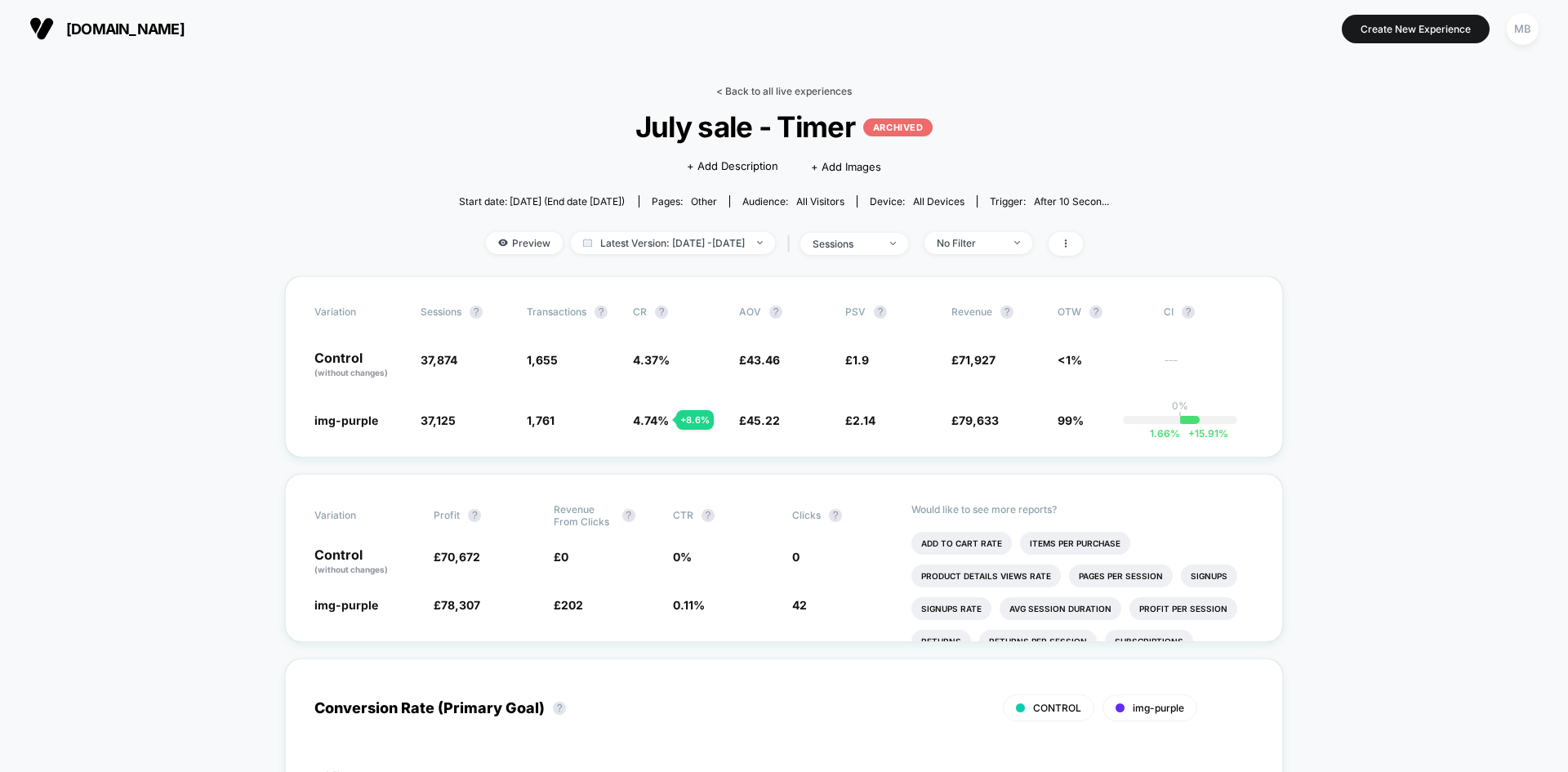
click at [774, 86] on link "< Back to all live experiences" at bounding box center [784, 90] width 136 height 12
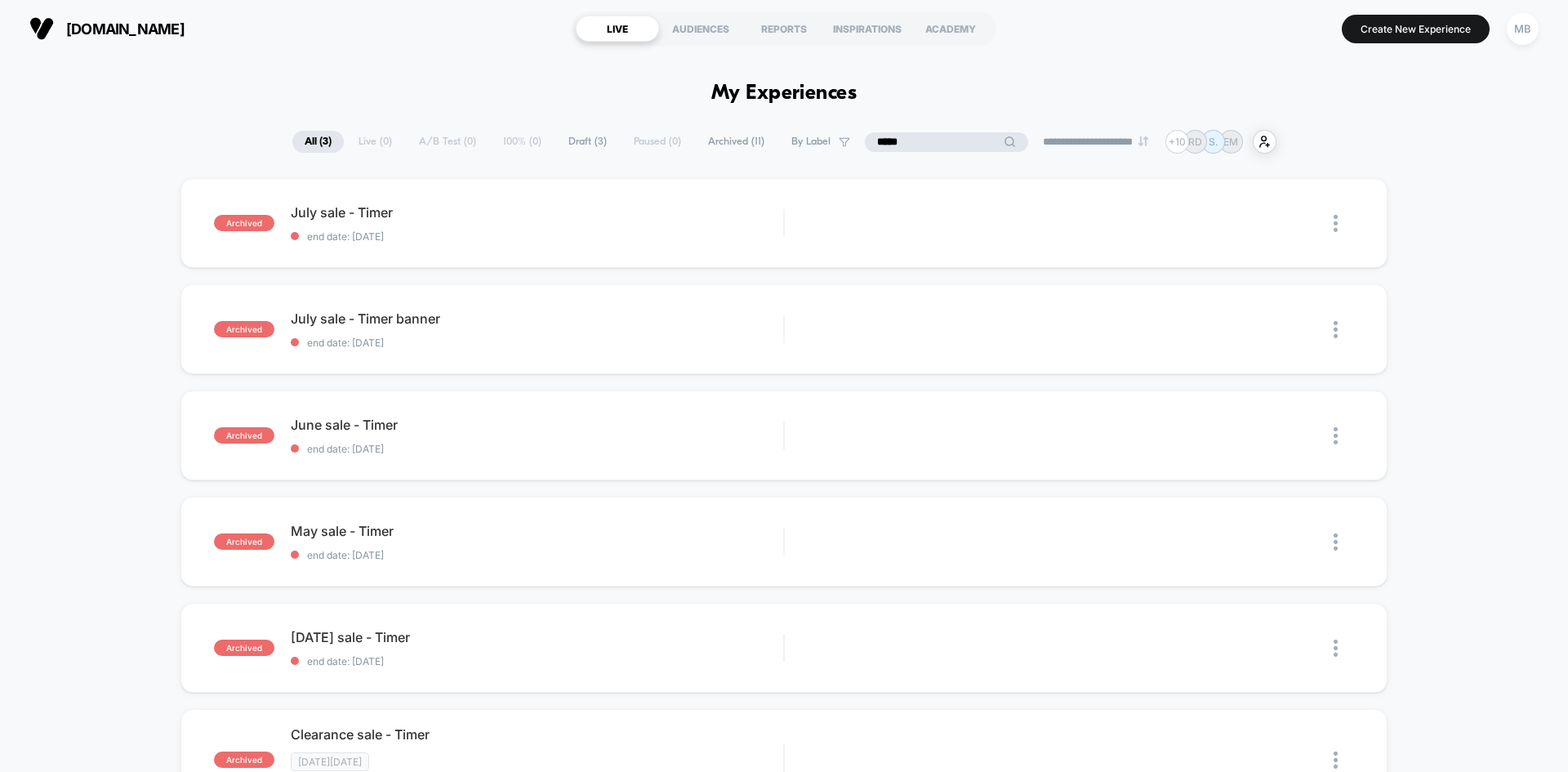
click at [927, 136] on input "*****" at bounding box center [946, 143] width 163 height 20
drag, startPoint x: 938, startPoint y: 138, endPoint x: 828, endPoint y: 138, distance: 110.0
click at [828, 138] on div "**********" at bounding box center [784, 142] width 984 height 24
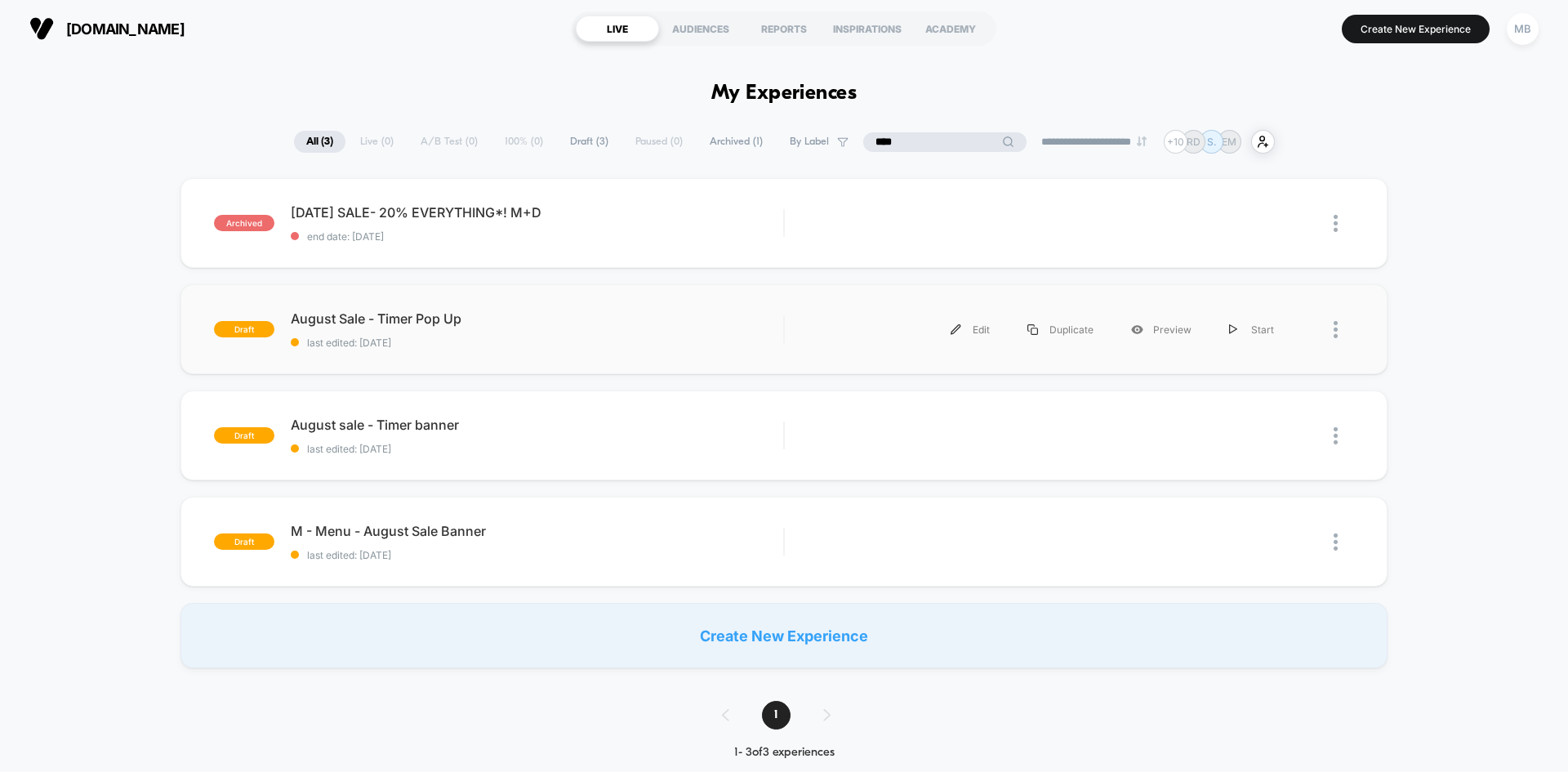
type input "****"
click at [471, 355] on div "draft August Sale - Timer Pop Up last edited: [DATE] Edit Duplicate Preview Sta…" at bounding box center [784, 329] width 1207 height 90
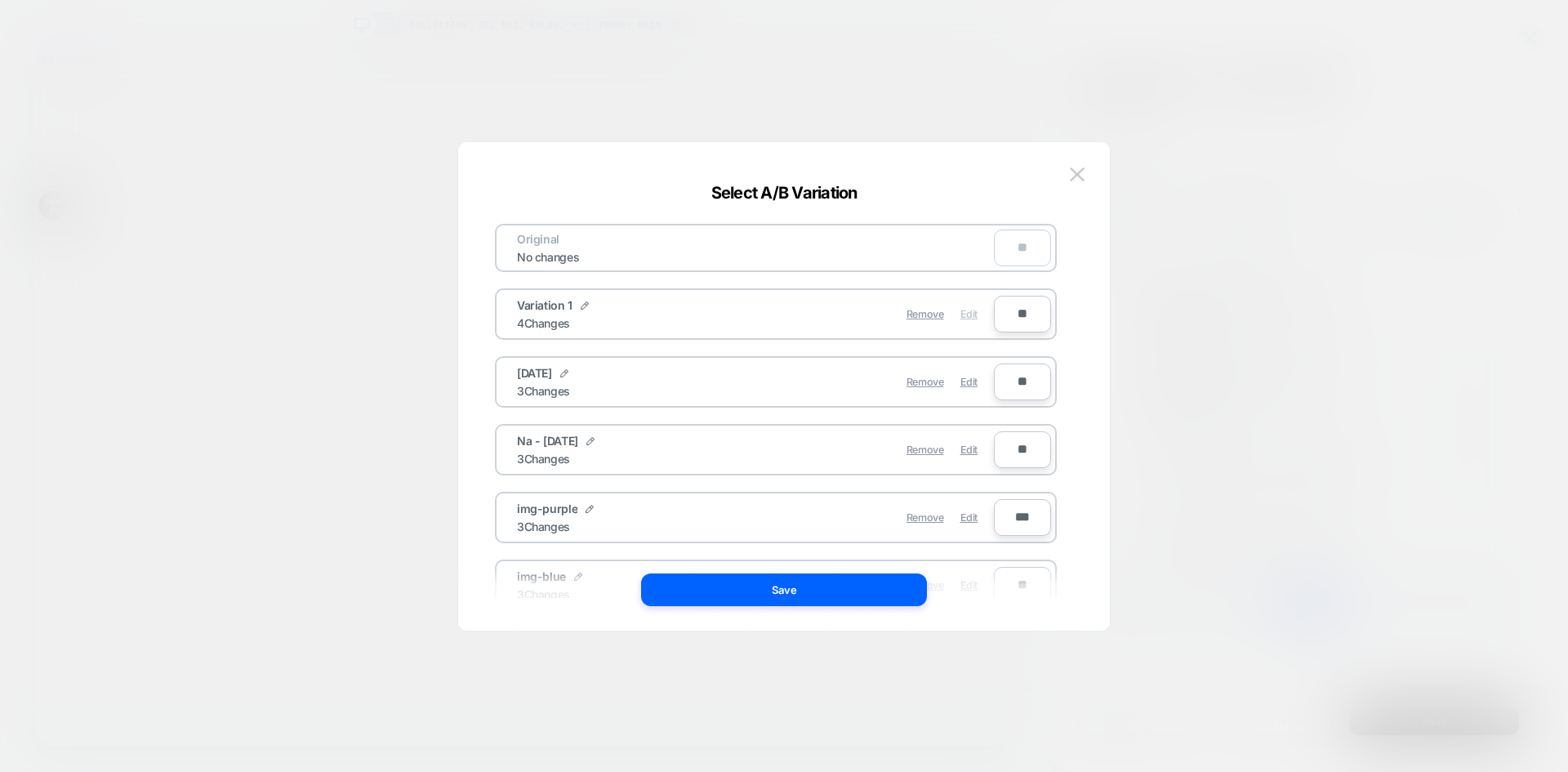
click at [969, 309] on span "Edit" at bounding box center [968, 313] width 17 height 12
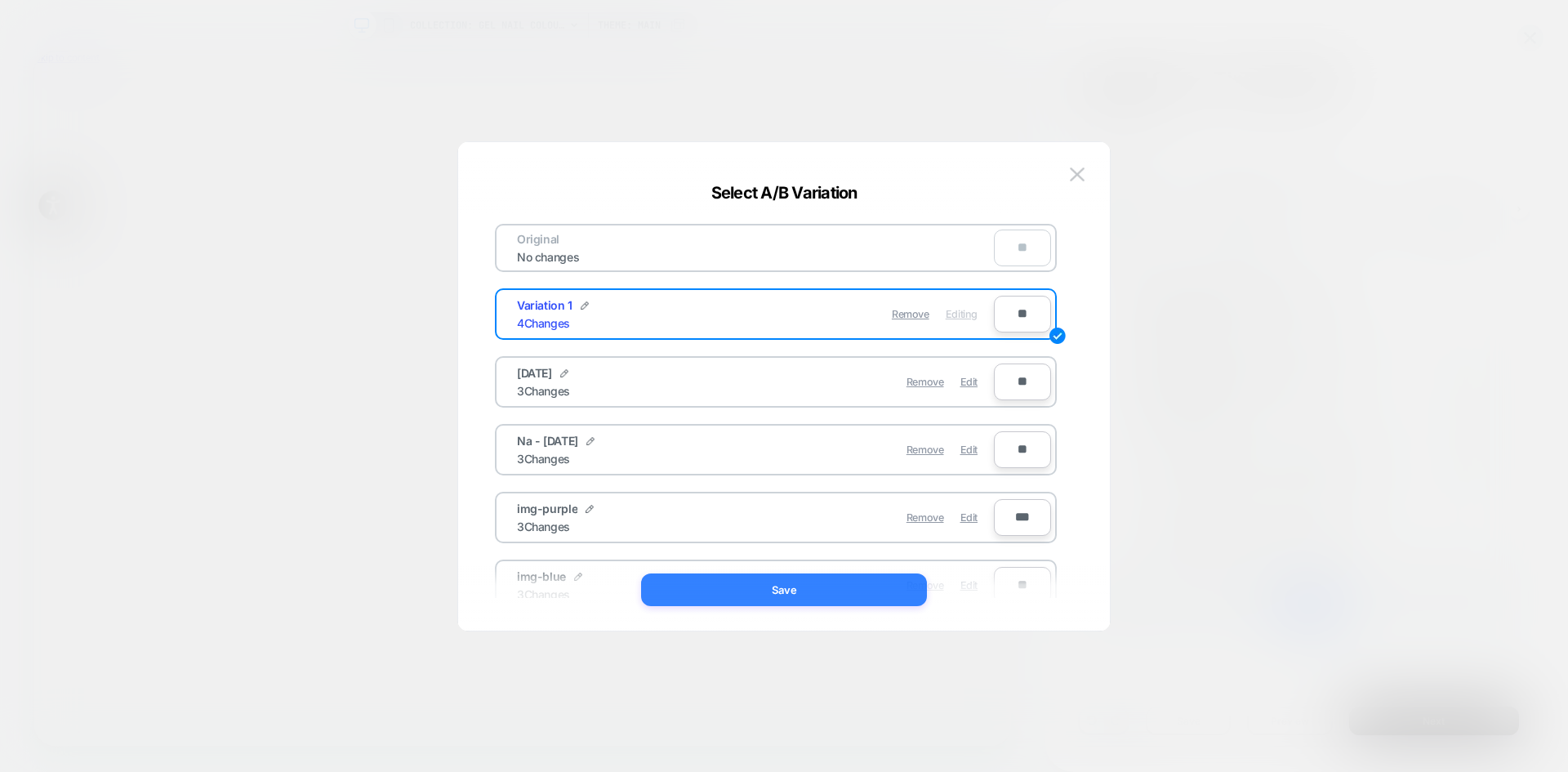
click at [859, 577] on button "Save" at bounding box center [784, 589] width 286 height 32
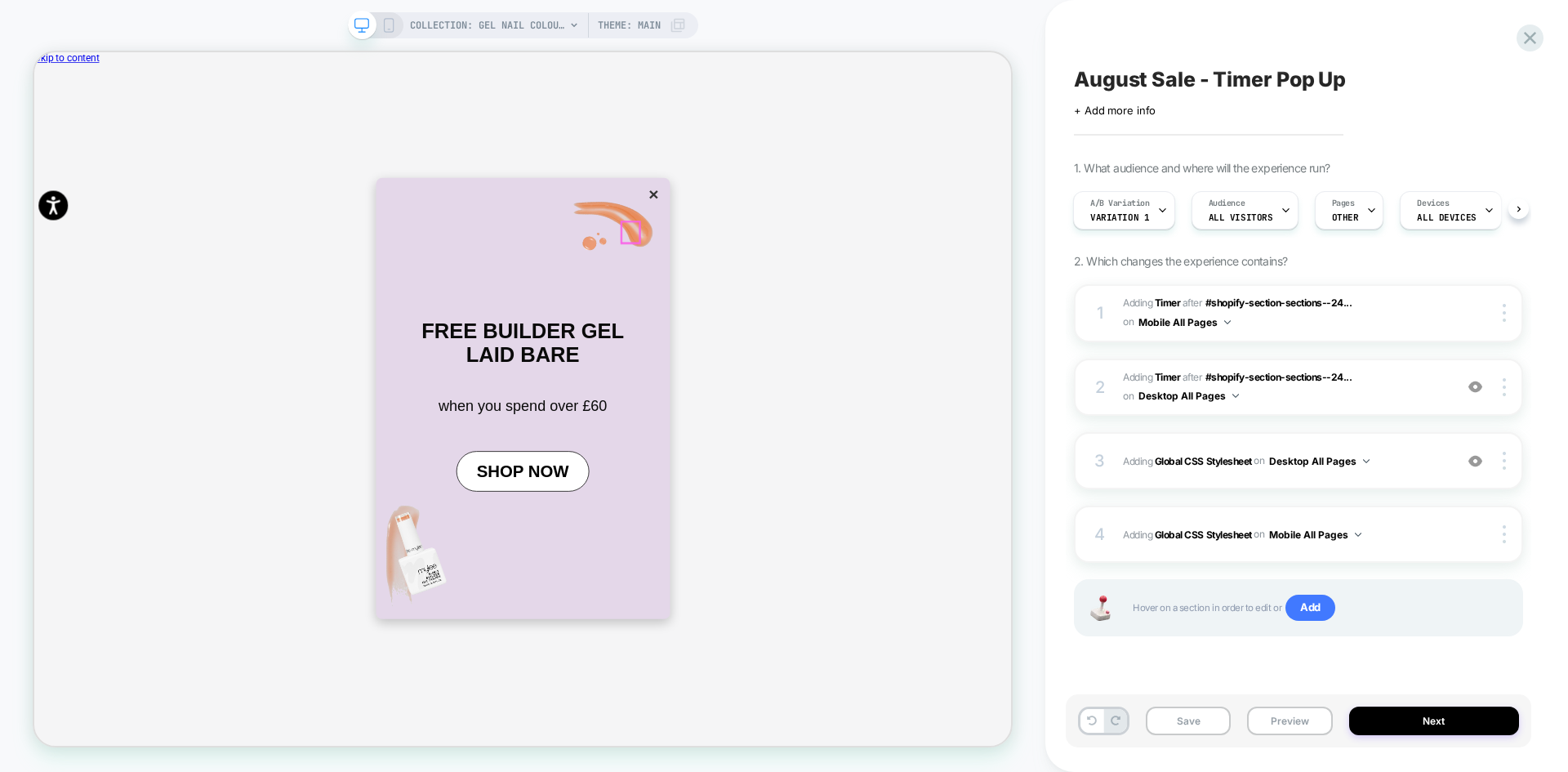
click at [848, 255] on button "×" at bounding box center [860, 241] width 23 height 27
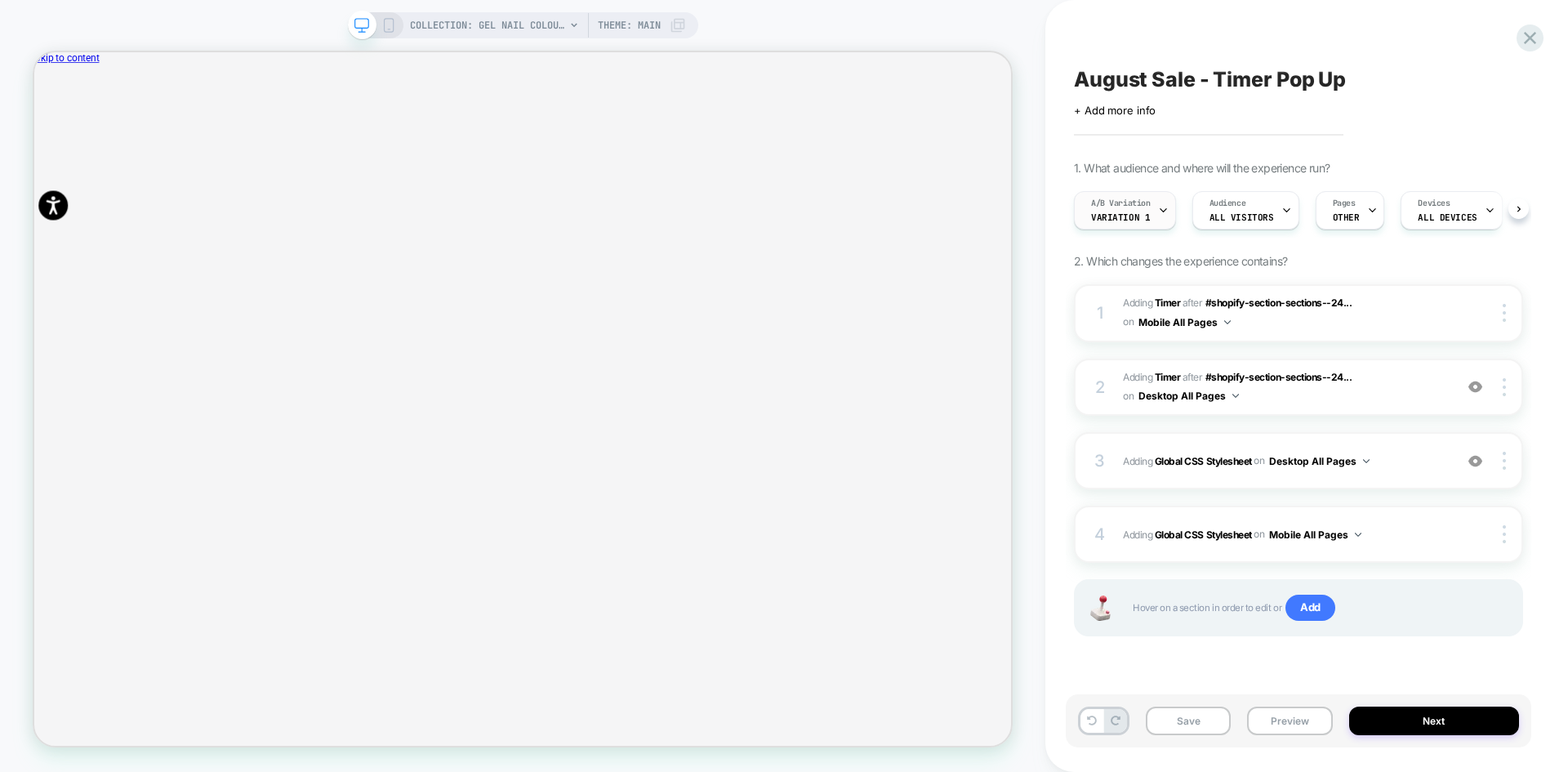
scroll to position [0, 1]
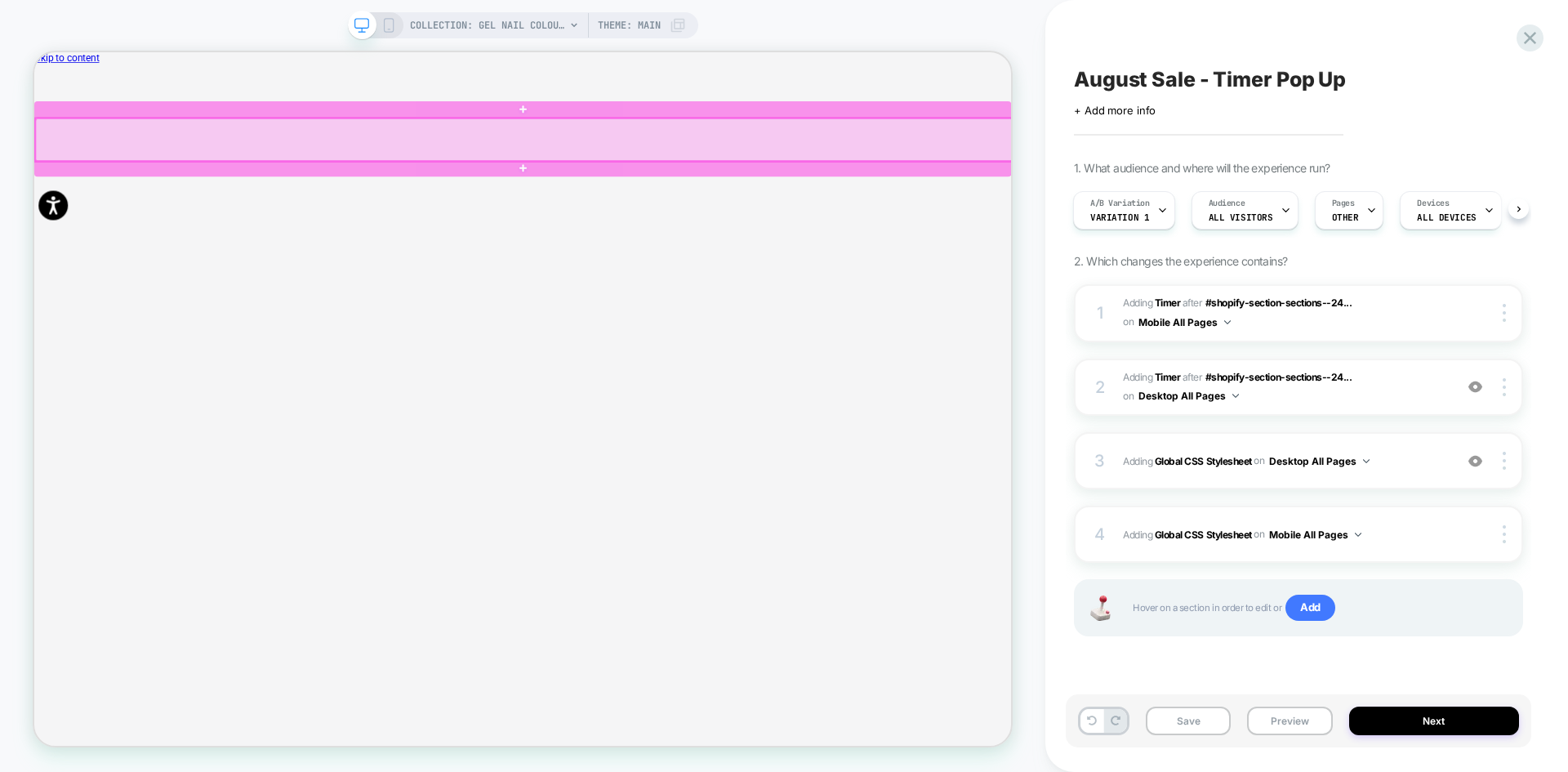
click at [862, 168] on div at bounding box center [687, 168] width 1303 height 57
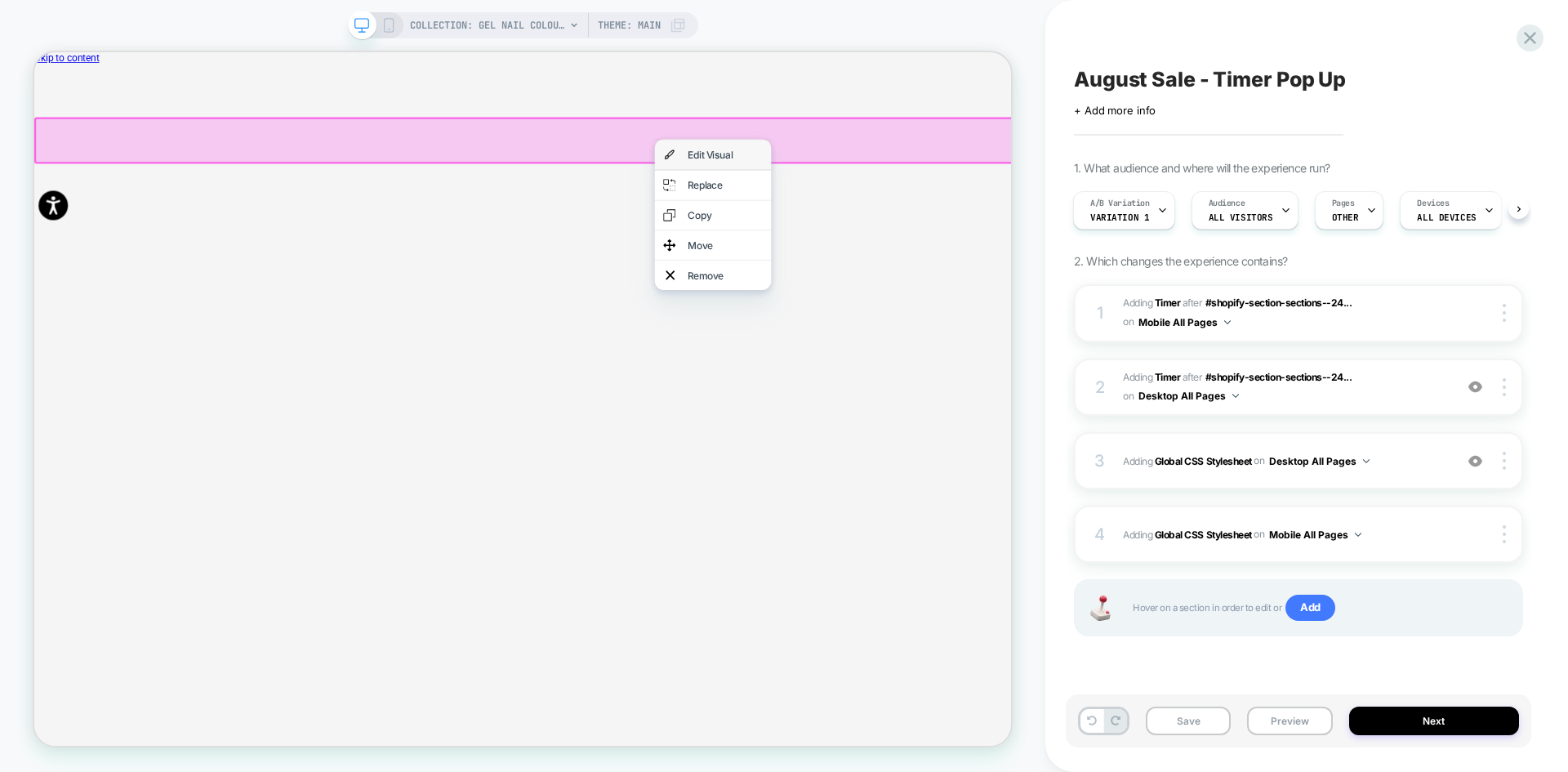
click at [917, 193] on div "Edit Visual" at bounding box center [955, 189] width 100 height 17
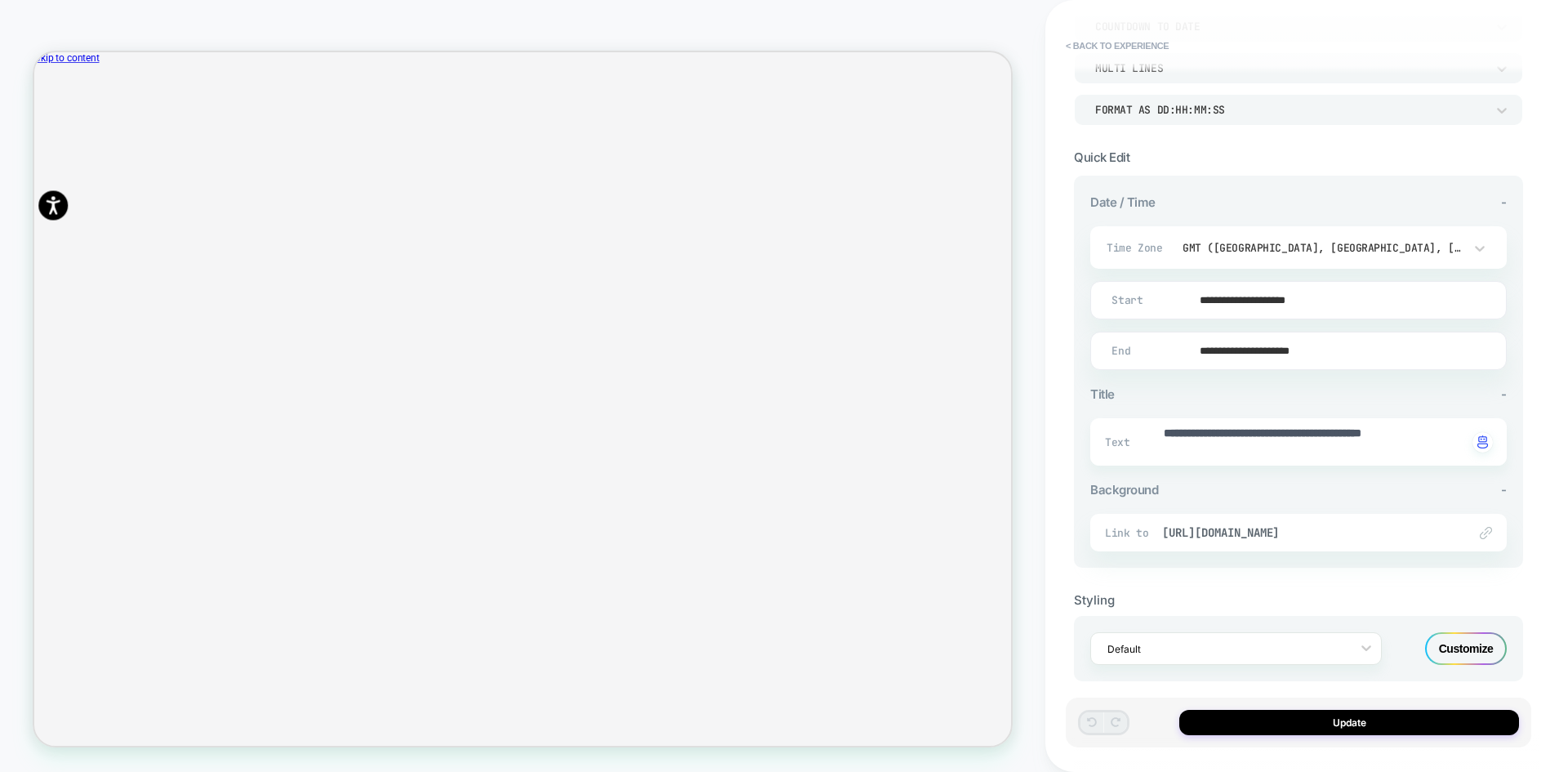
scroll to position [248, 0]
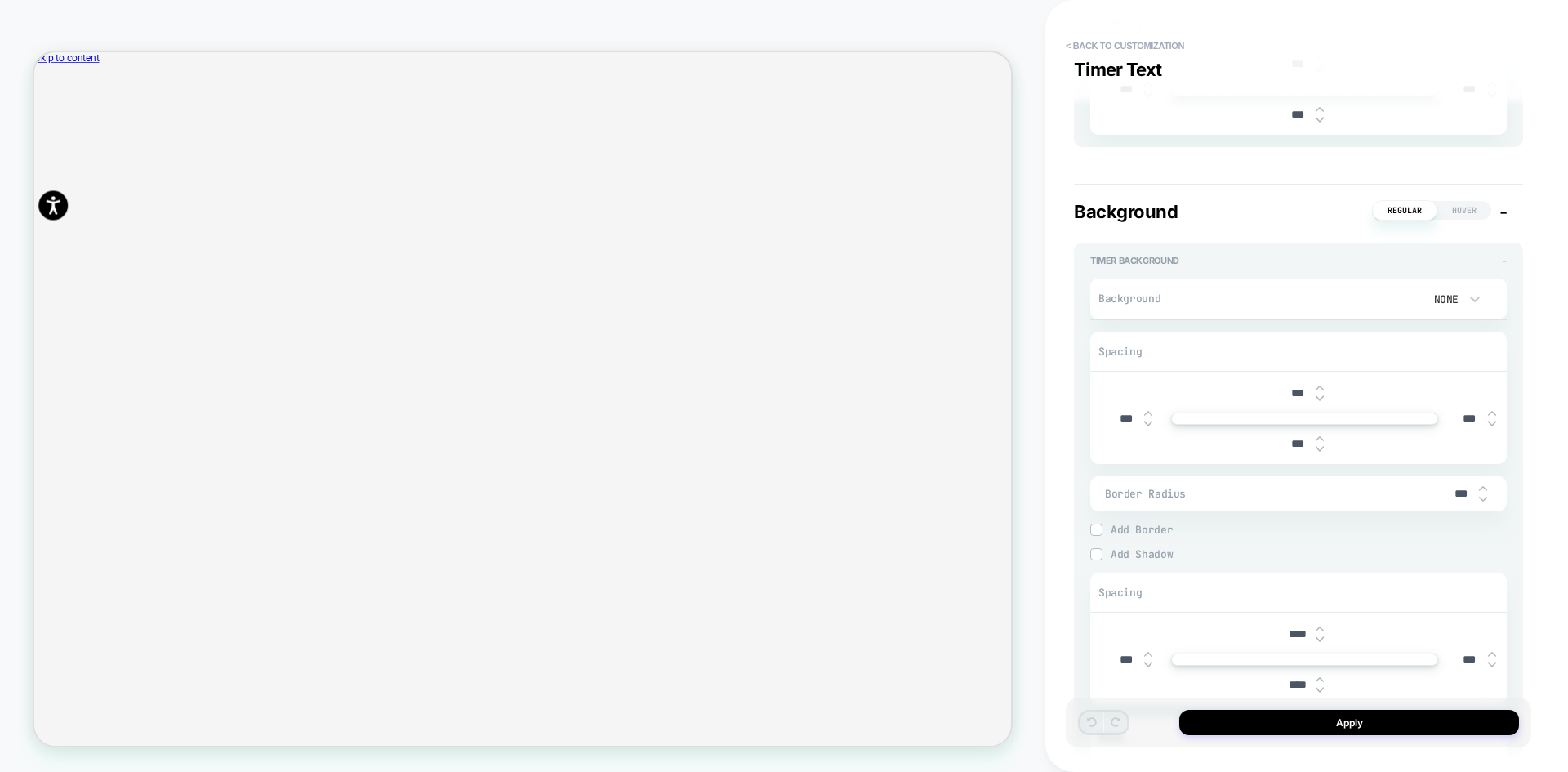
type textarea "*"
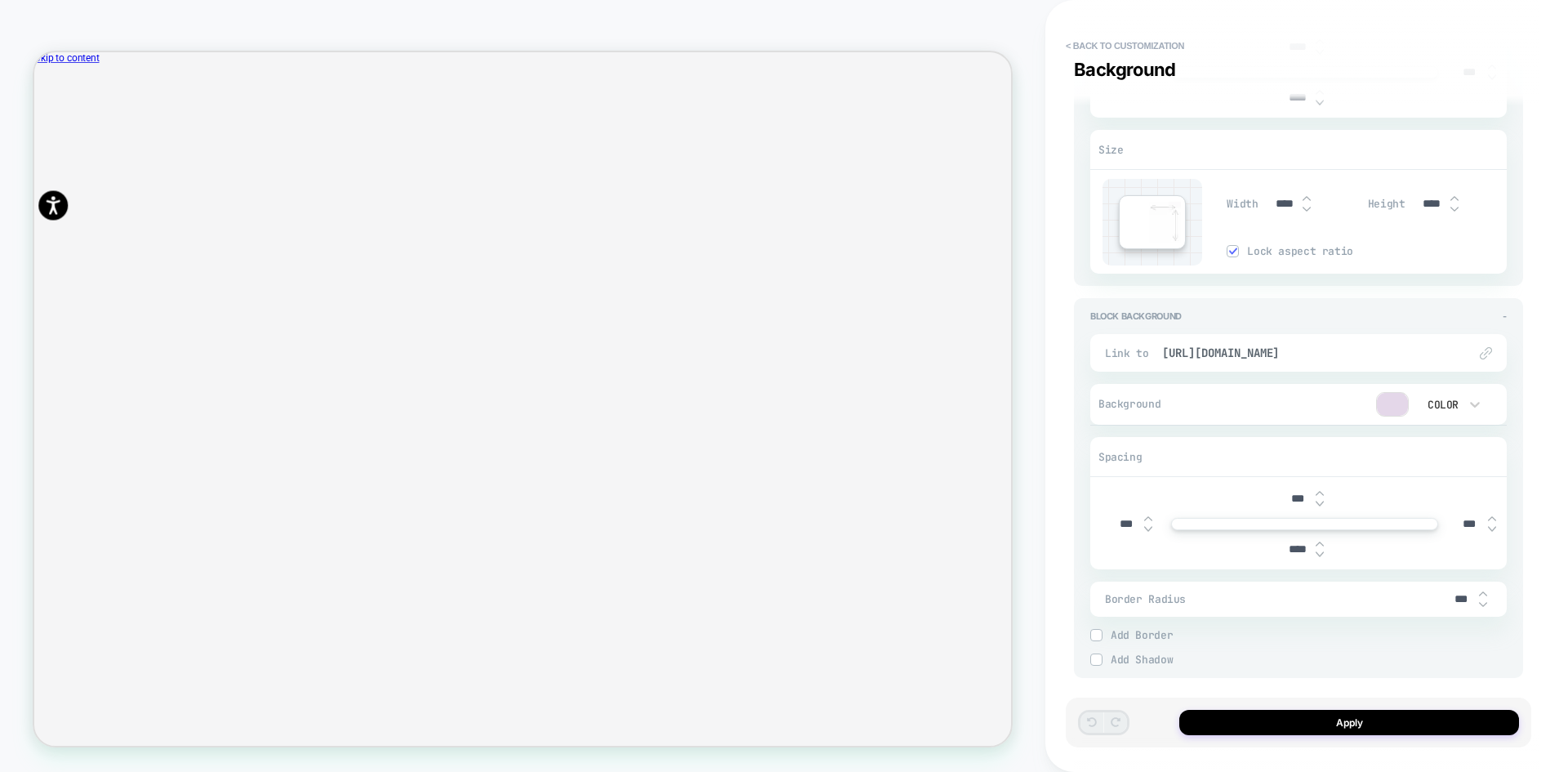
scroll to position [2166, 0]
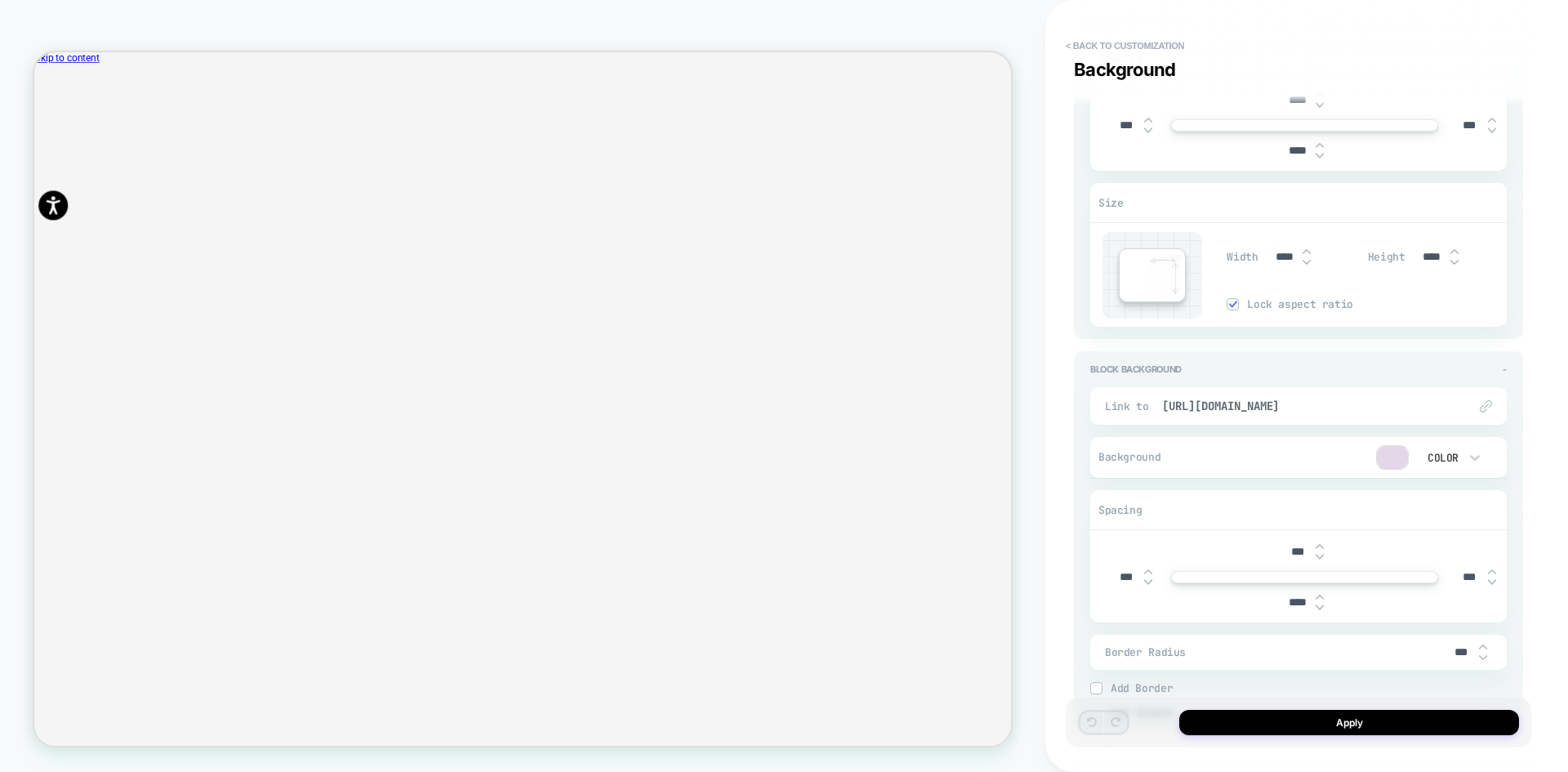
drag, startPoint x: 1286, startPoint y: 256, endPoint x: 1220, endPoint y: 245, distance: 66.9
click at [1220, 245] on div "Width **** Height **** Lock aspect ratio" at bounding box center [1305, 275] width 405 height 86
type input "***"
type textarea "*"
type input "*****"
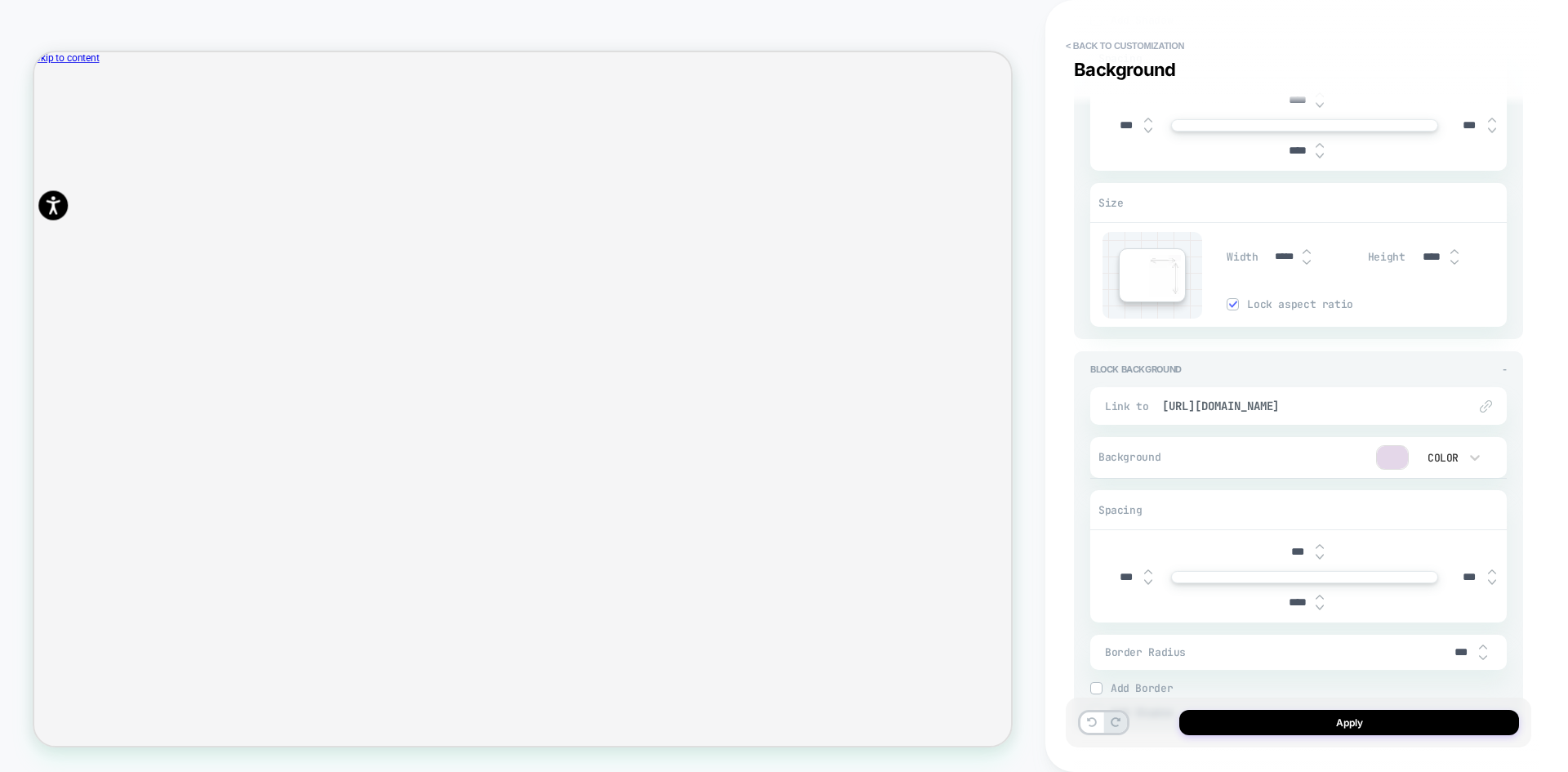
type textarea "*"
type input "*****"
type textarea "*"
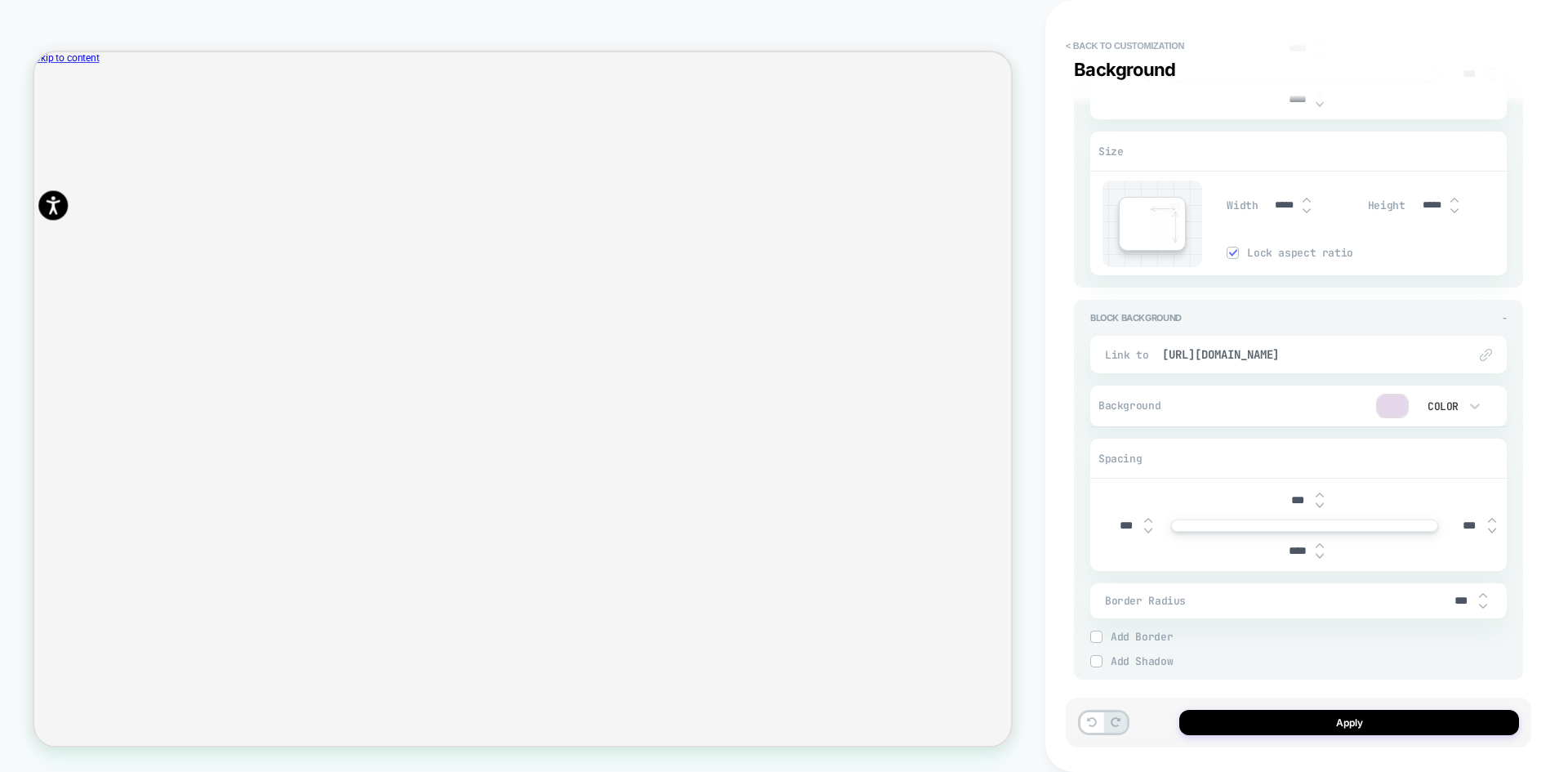
scroll to position [2248, 0]
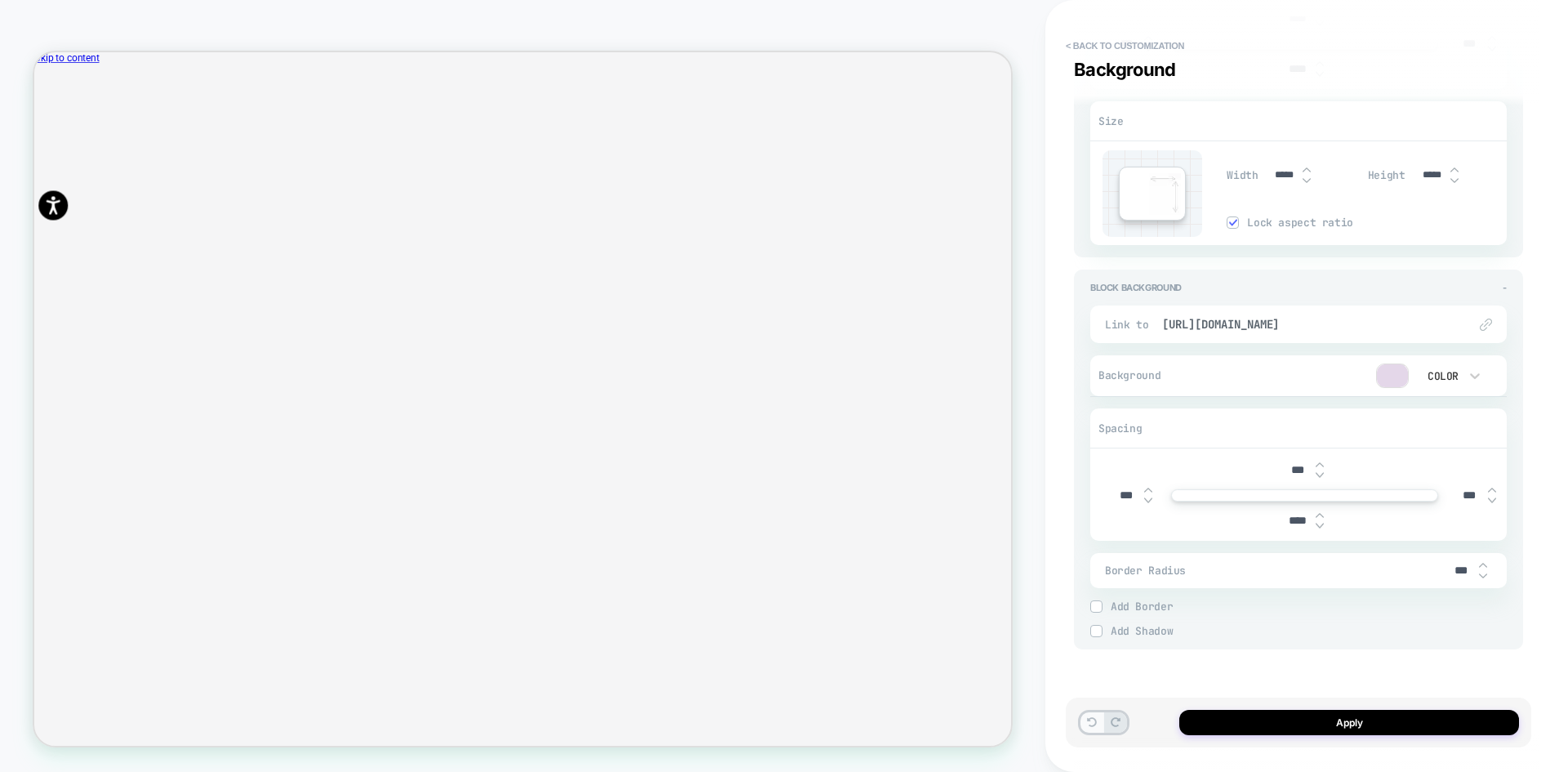
type input "*****"
click at [1091, 720] on icon at bounding box center [1092, 722] width 10 height 10
type textarea "*"
type input "****"
type textarea "*"
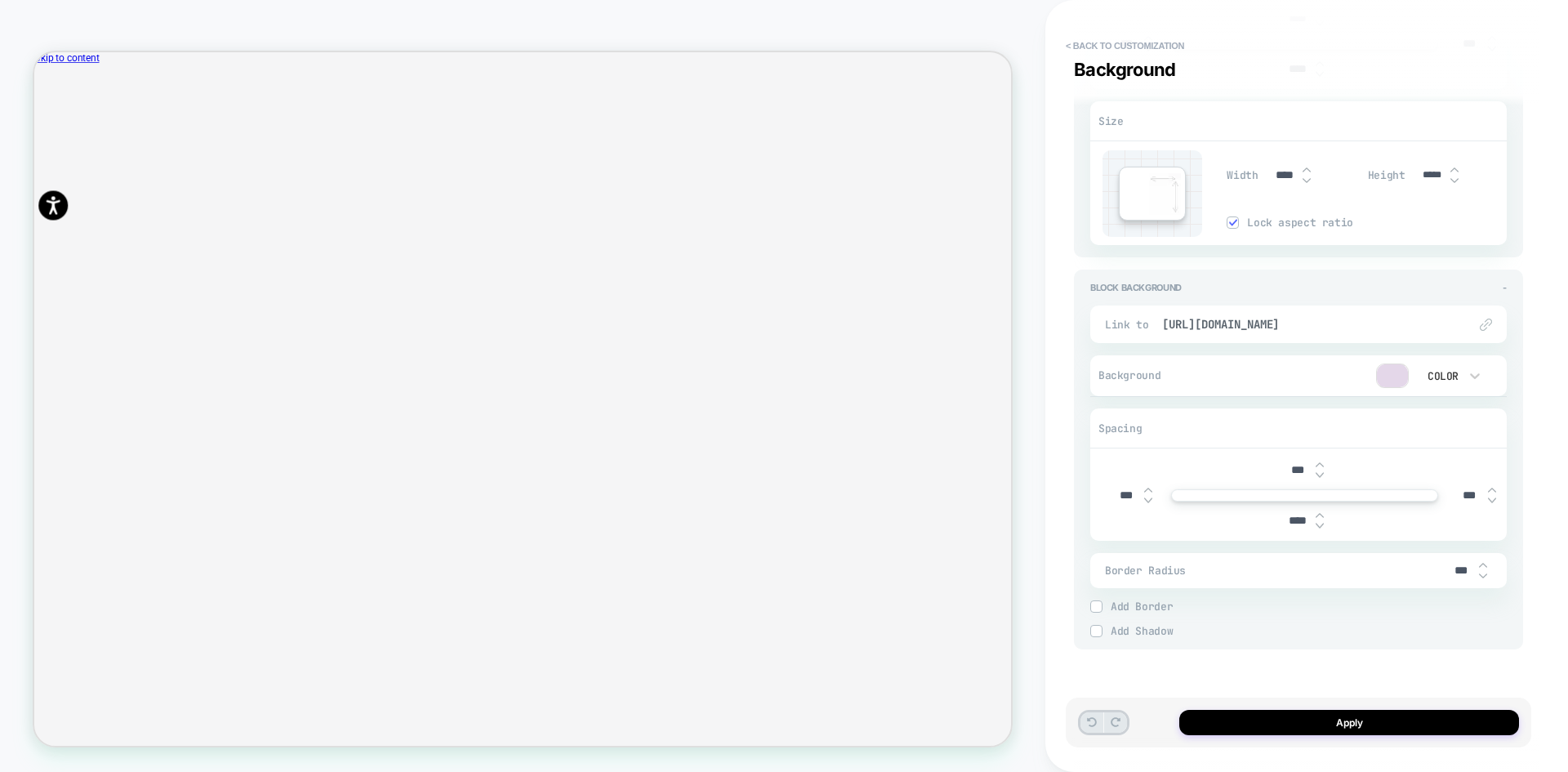
type input "***"
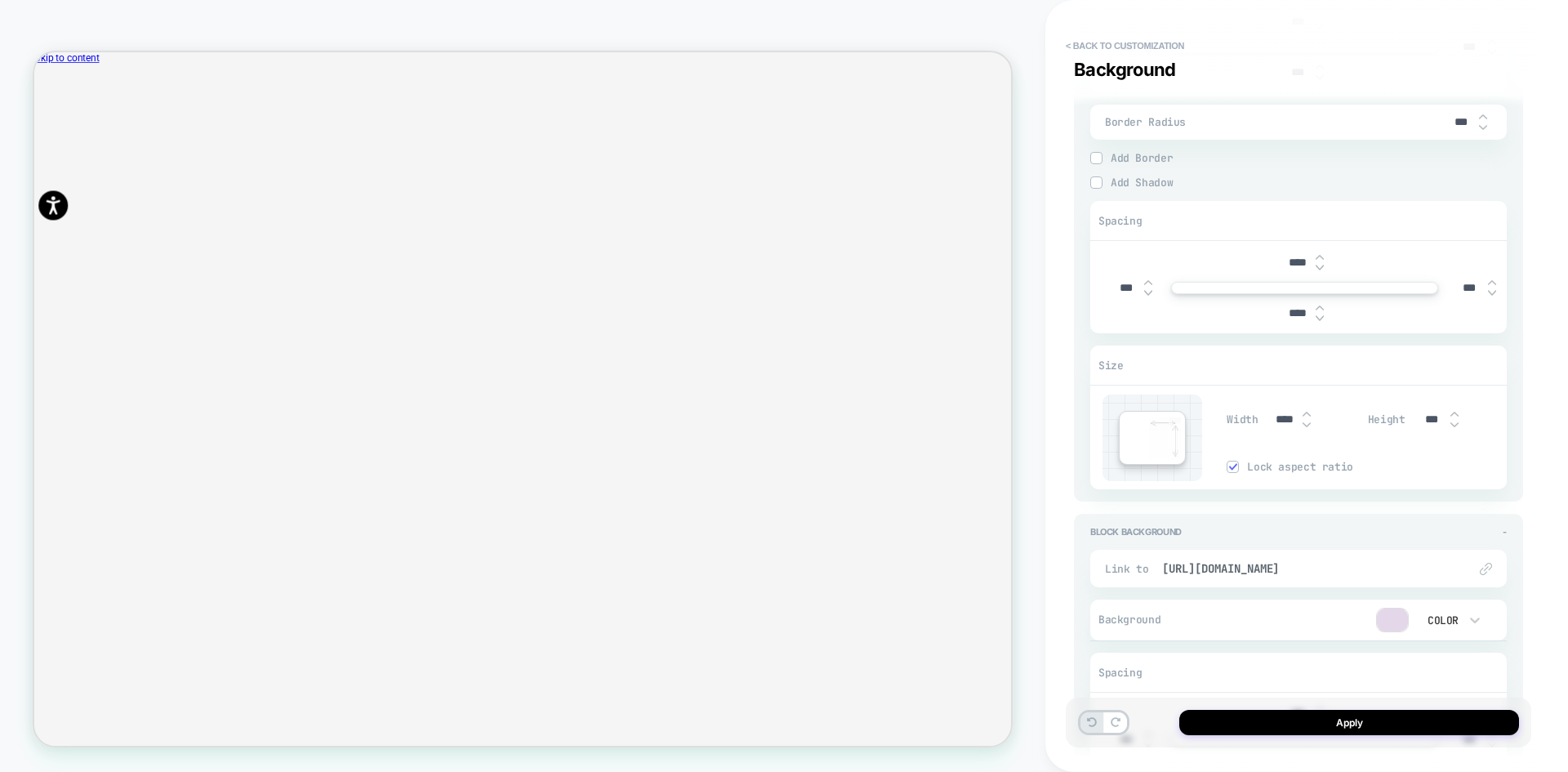
scroll to position [2003, 0]
type textarea "*"
type input "*****"
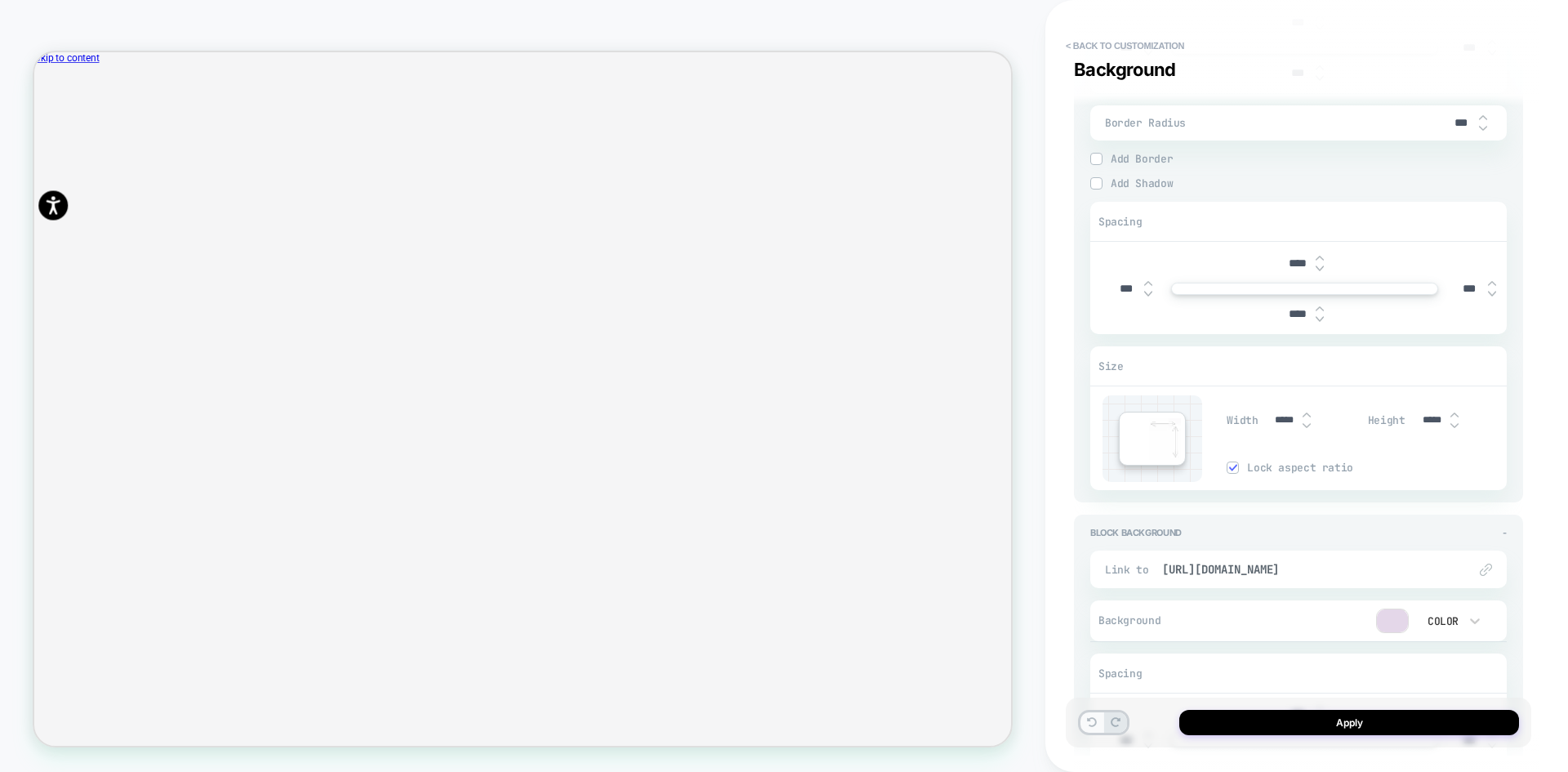
click at [0, 0] on button at bounding box center [0, 0] width 0 height 0
type textarea "*"
type input "****"
click at [1077, 52] on button "< Back to customization" at bounding box center [1125, 46] width 135 height 27
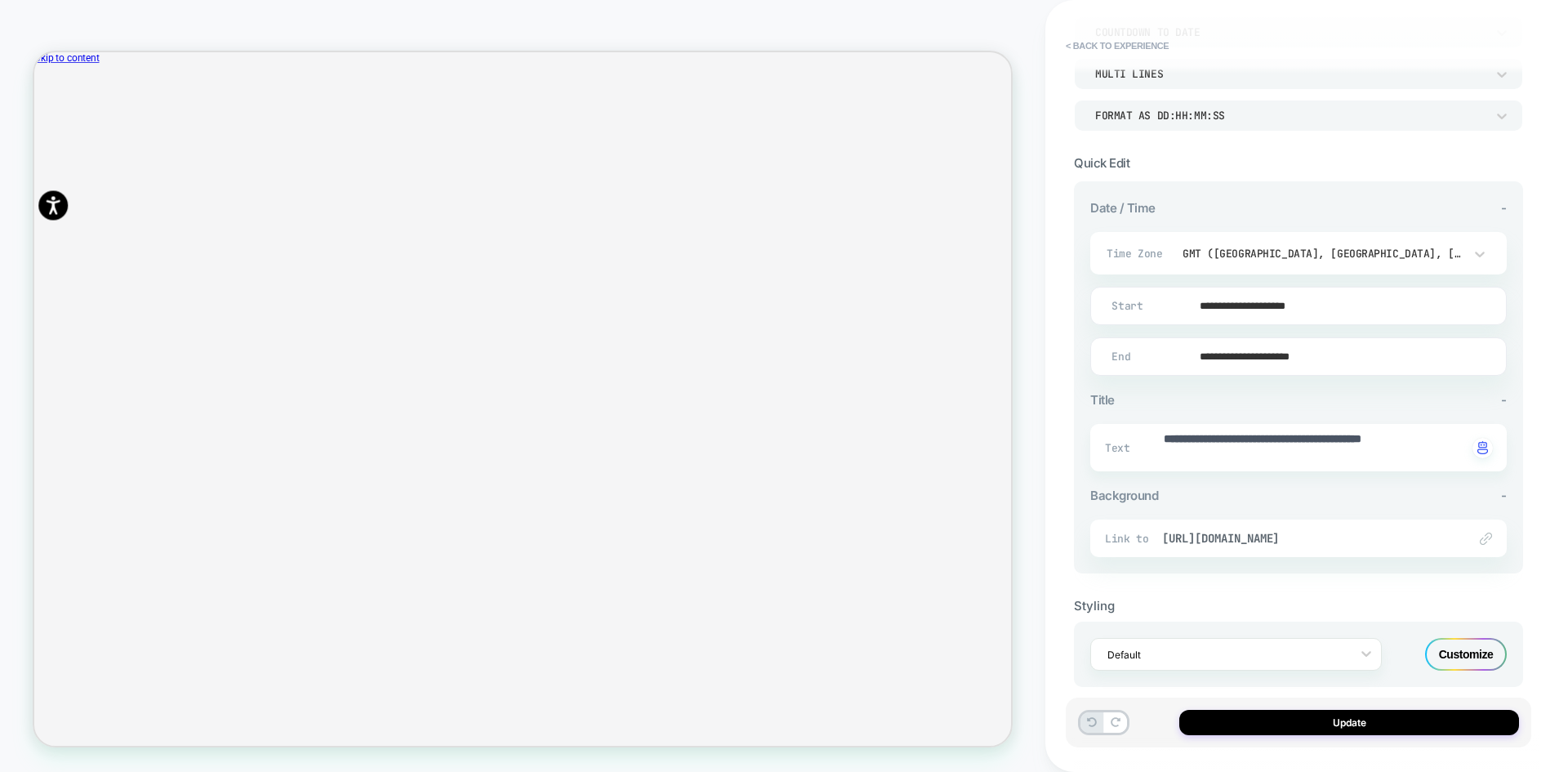
scroll to position [248, 0]
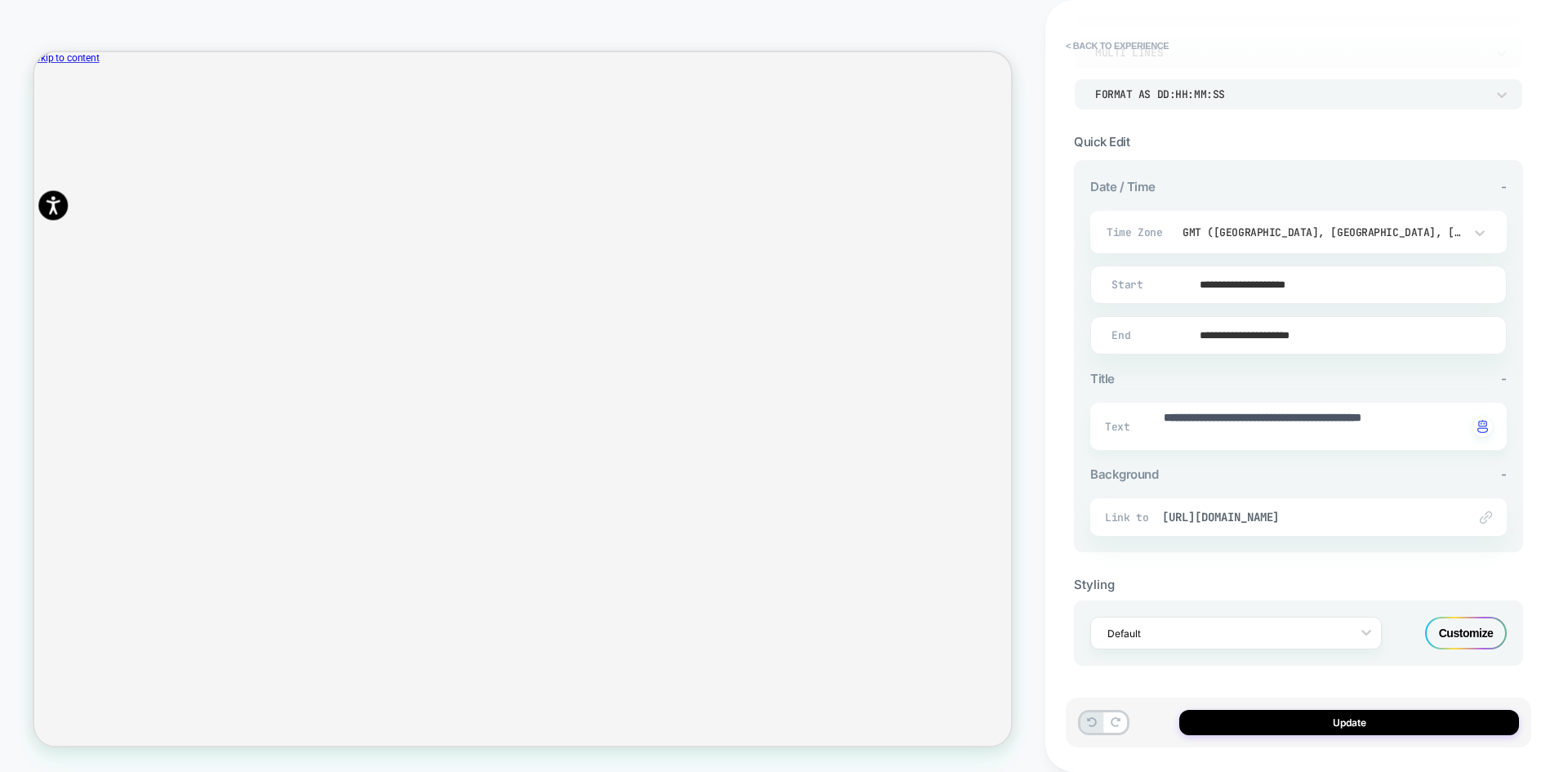
click at [1464, 622] on div "Customize" at bounding box center [1466, 633] width 82 height 32
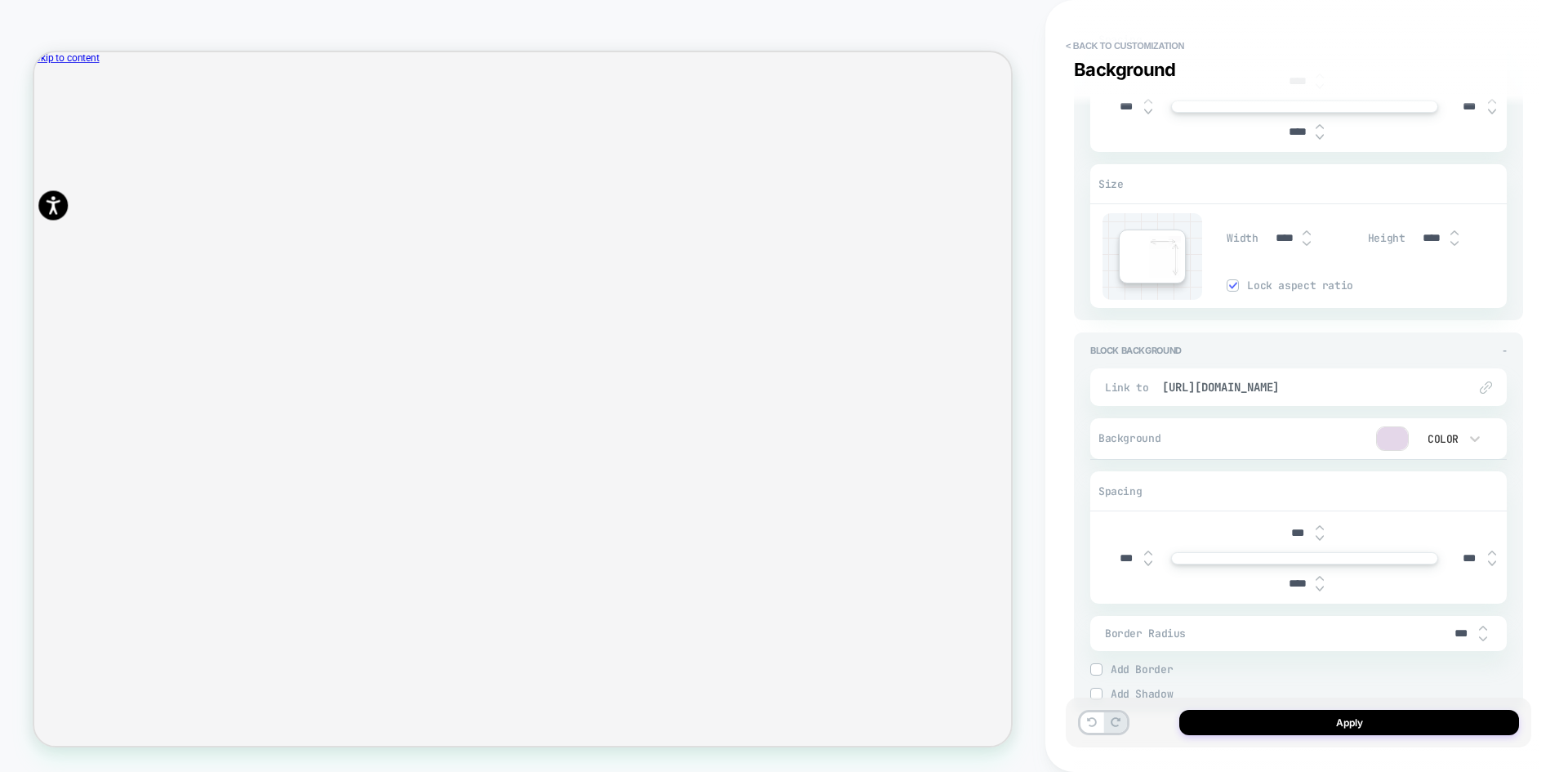
scroll to position [2248, 0]
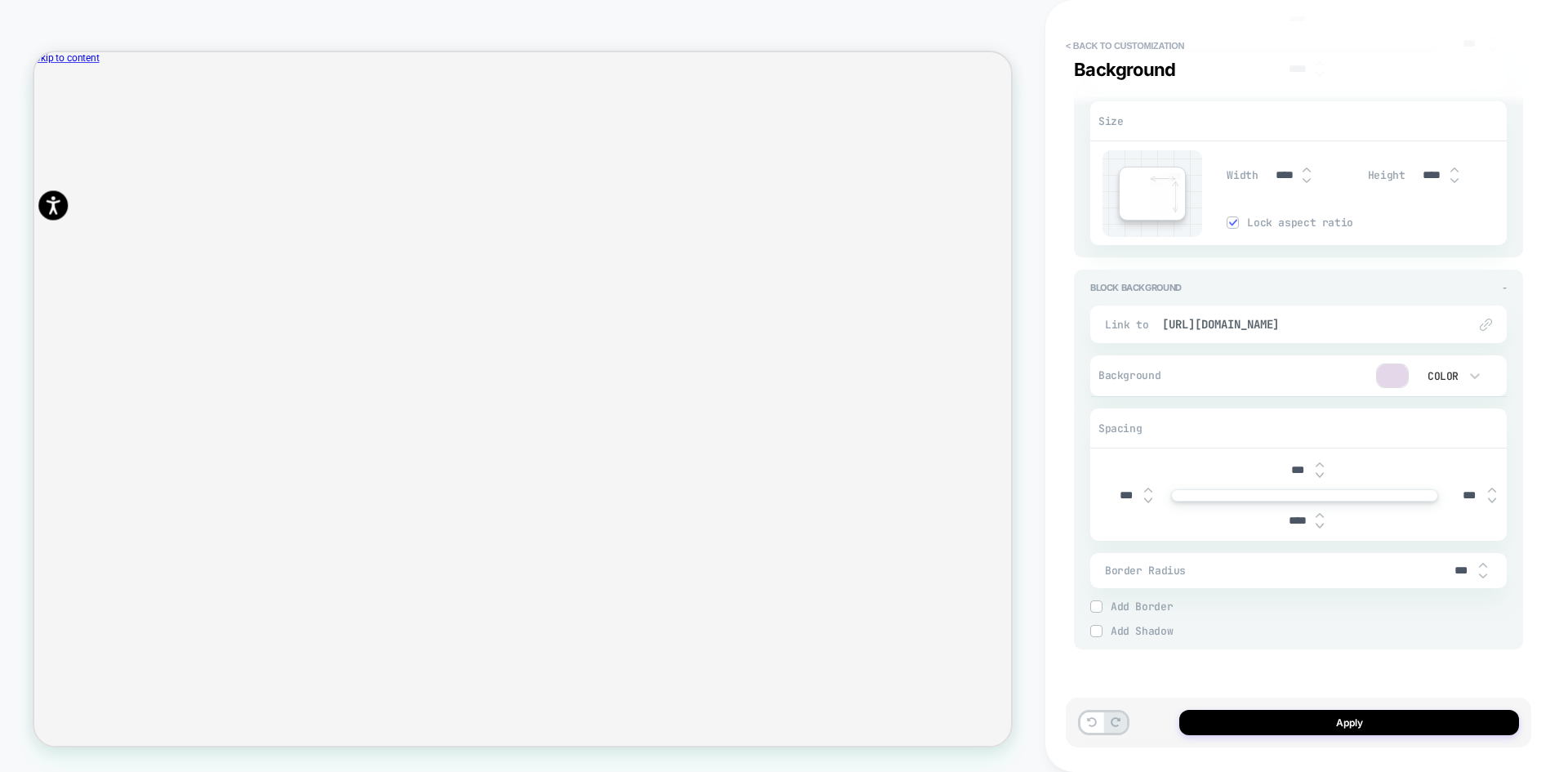
click at [1244, 170] on span "Width" at bounding box center [1241, 175] width 31 height 14
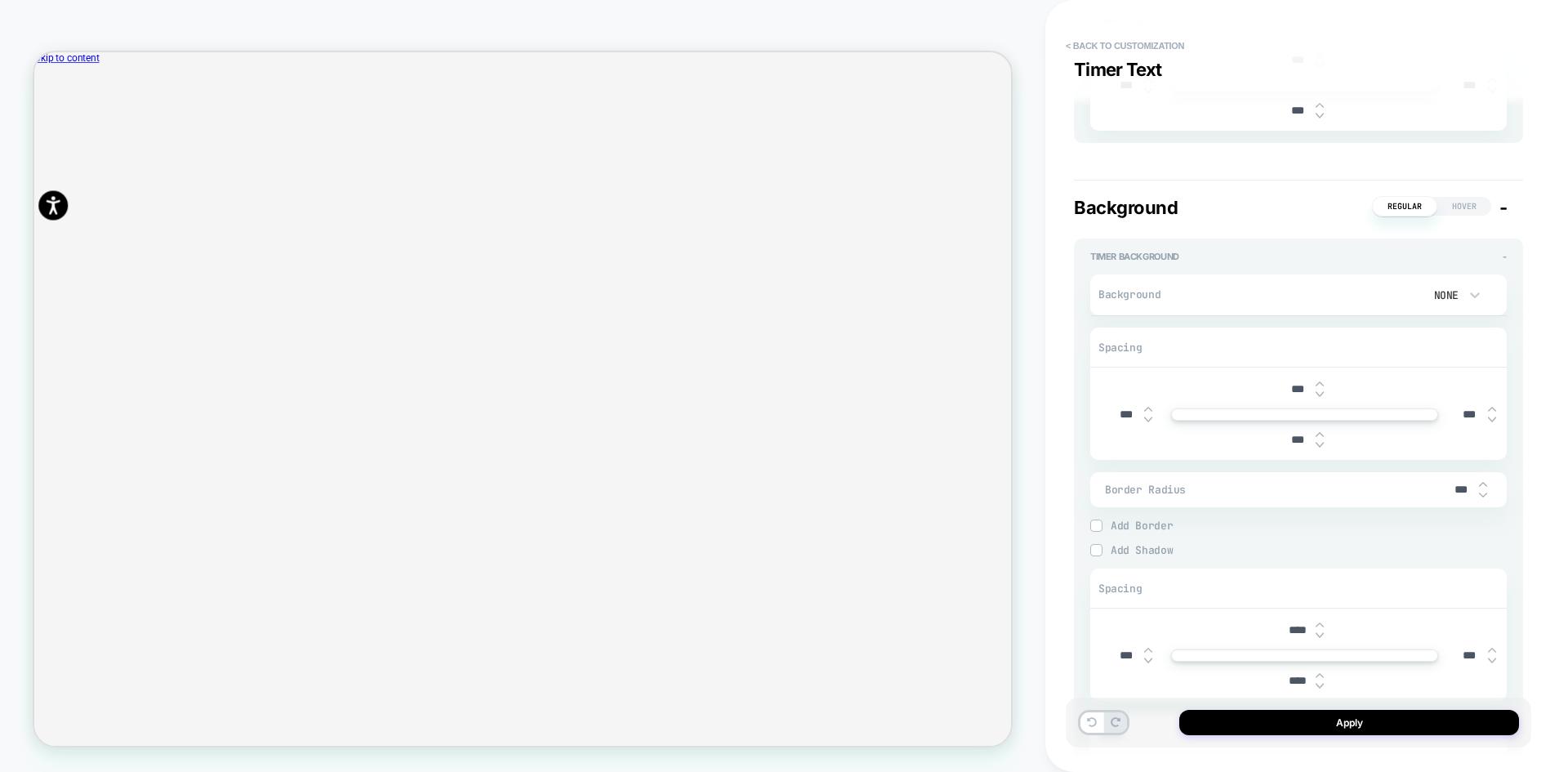
scroll to position [1676, 0]
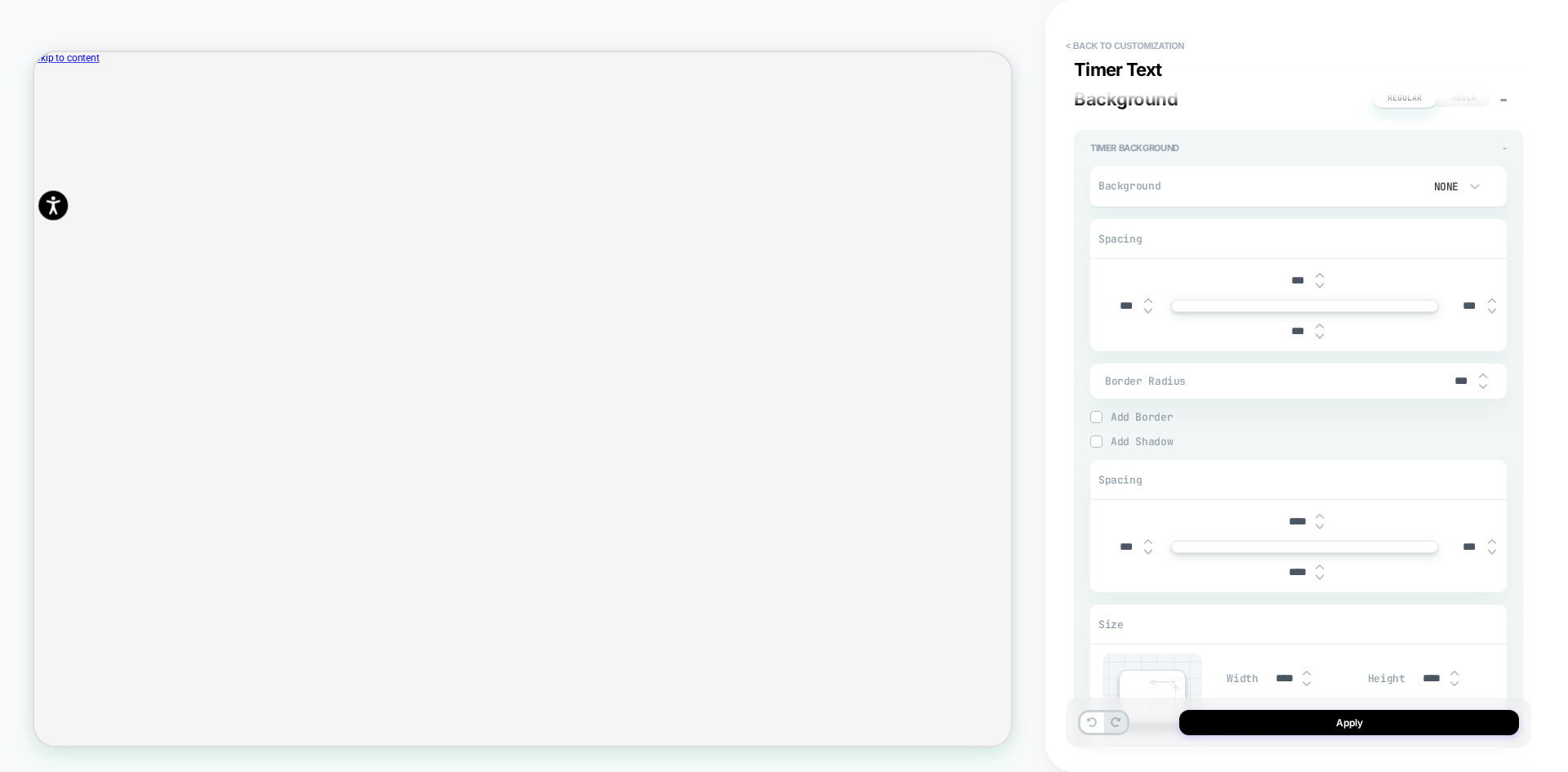
type textarea "*"
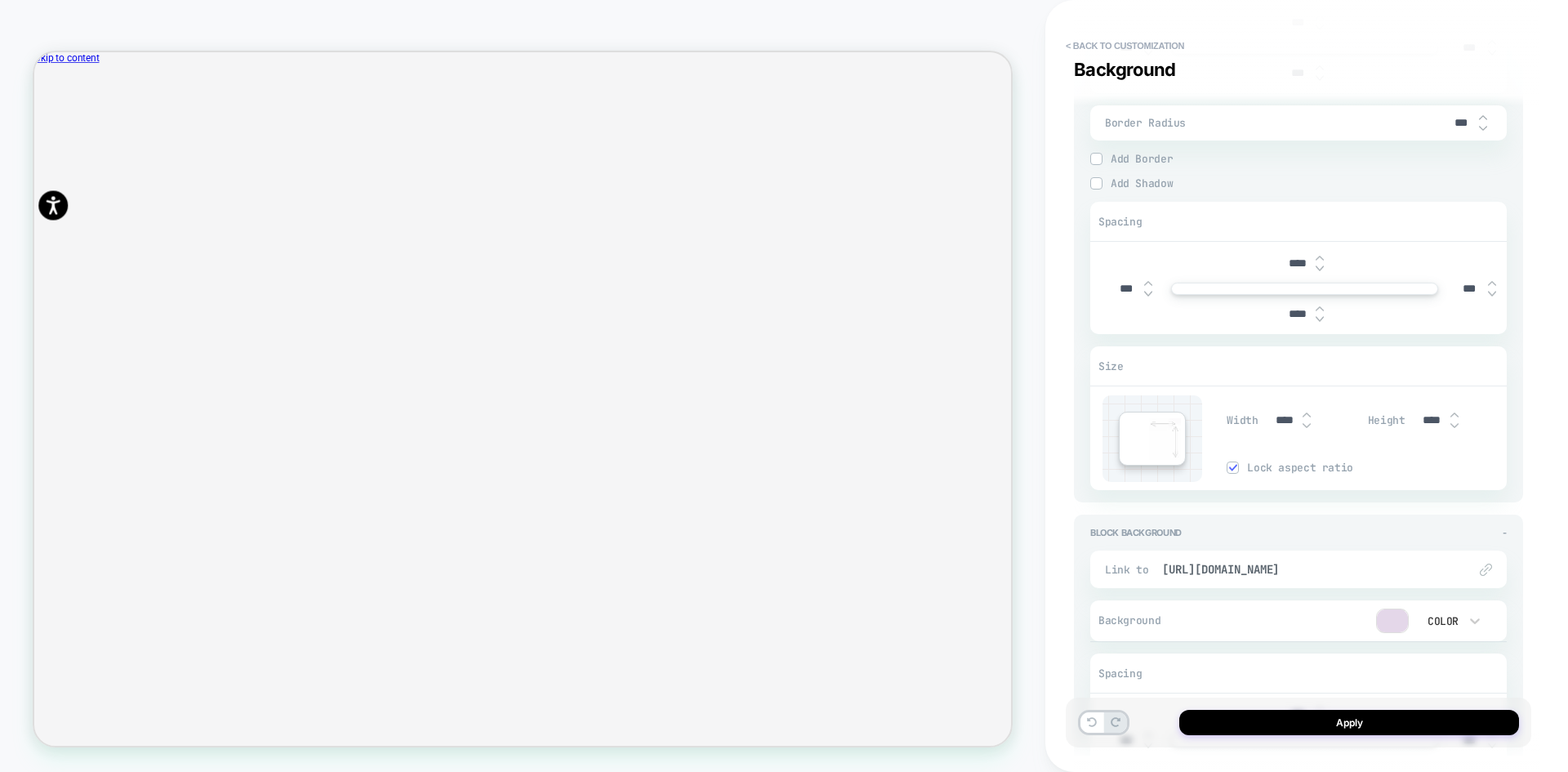
click at [1283, 420] on input "****" at bounding box center [1284, 420] width 36 height 14
type input "*****"
type textarea "*"
type input "*****"
type textarea "*"
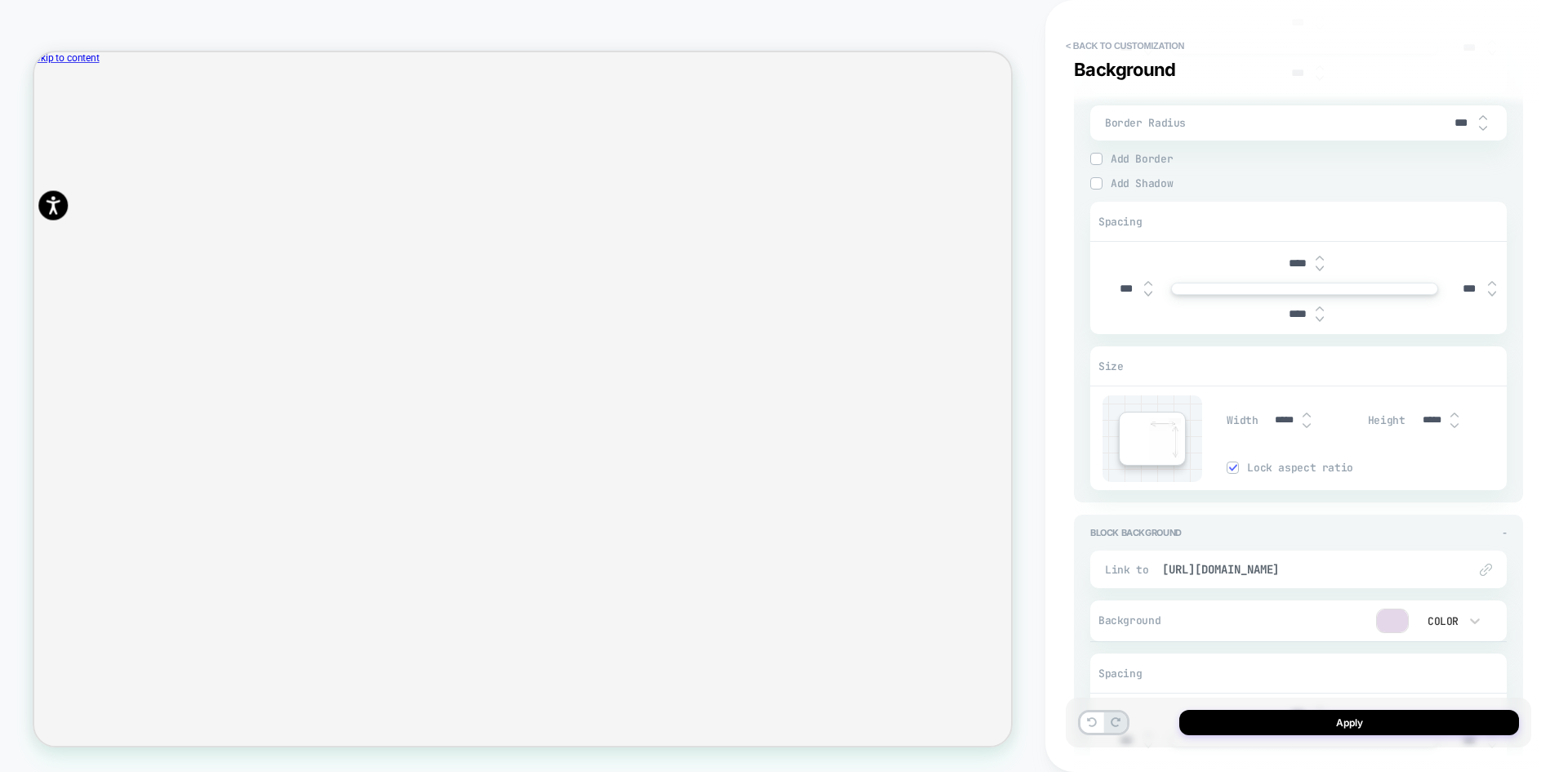
type input "****"
type textarea "*"
type input "***"
type textarea "*"
type input "****"
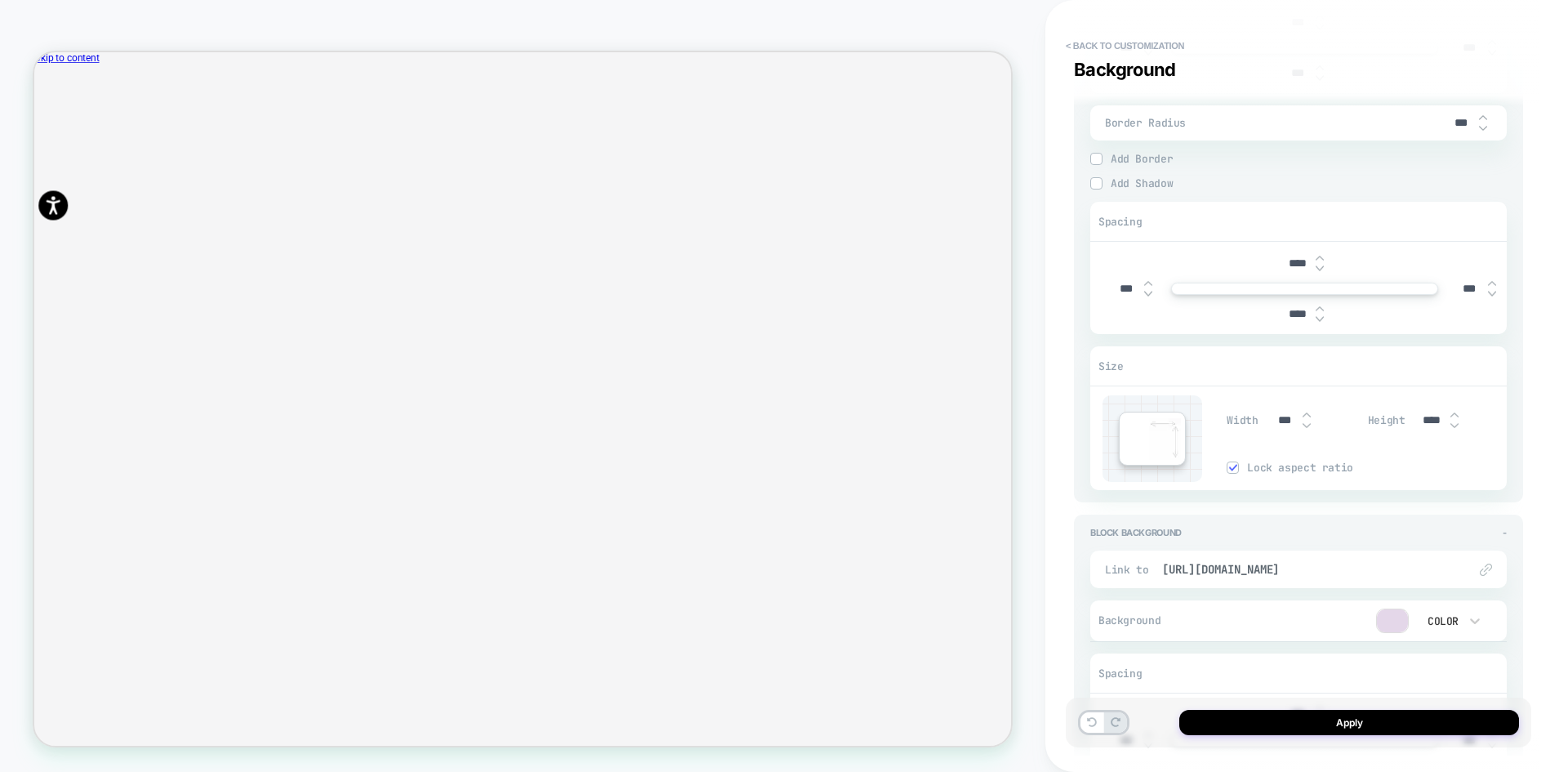
type textarea "*"
type input "***"
type input "****"
type textarea "*"
type input "****"
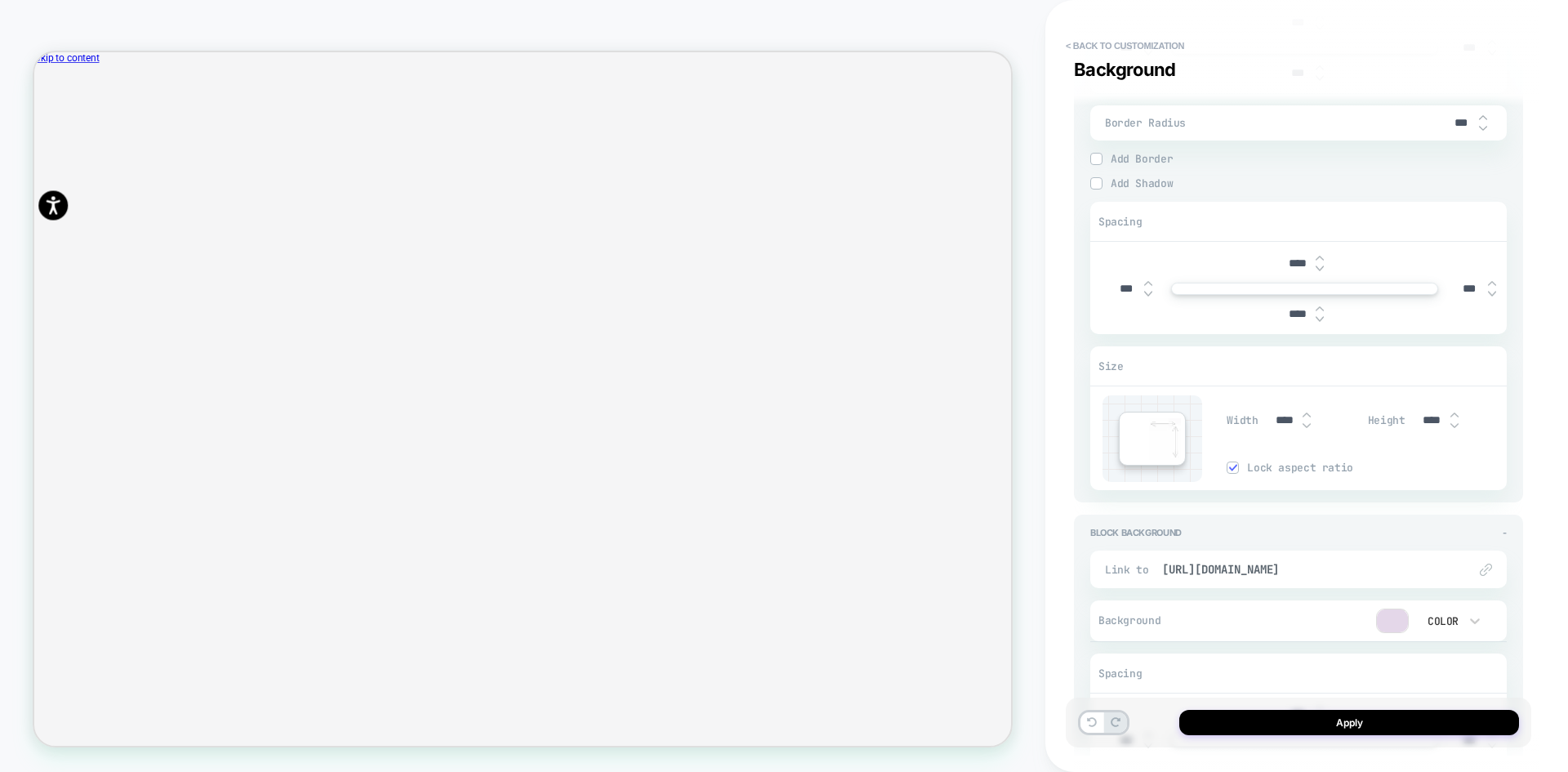
type textarea "*"
type input "*****"
type textarea "*"
type input "*****"
type textarea "*"
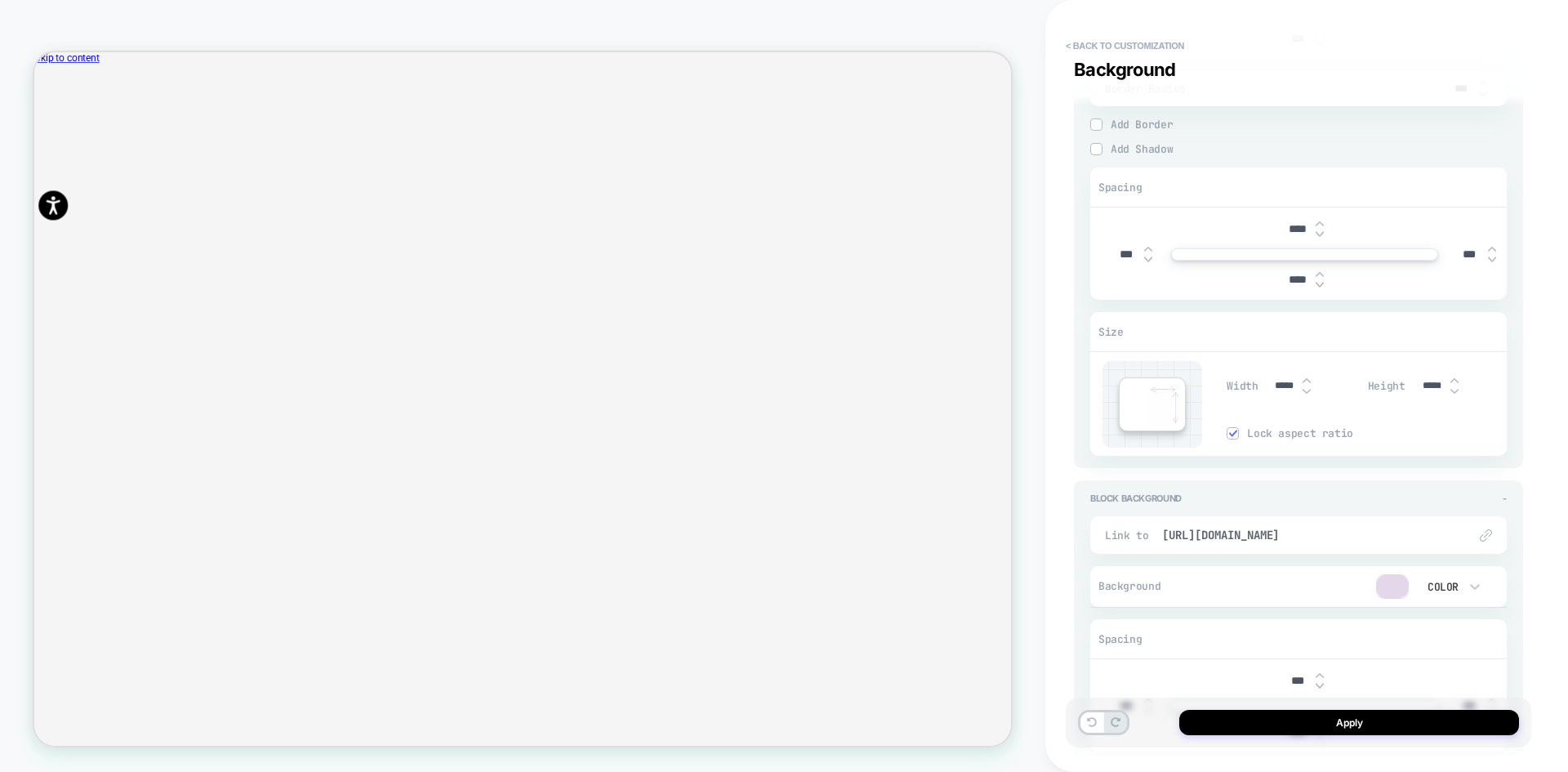
scroll to position [1758, 0]
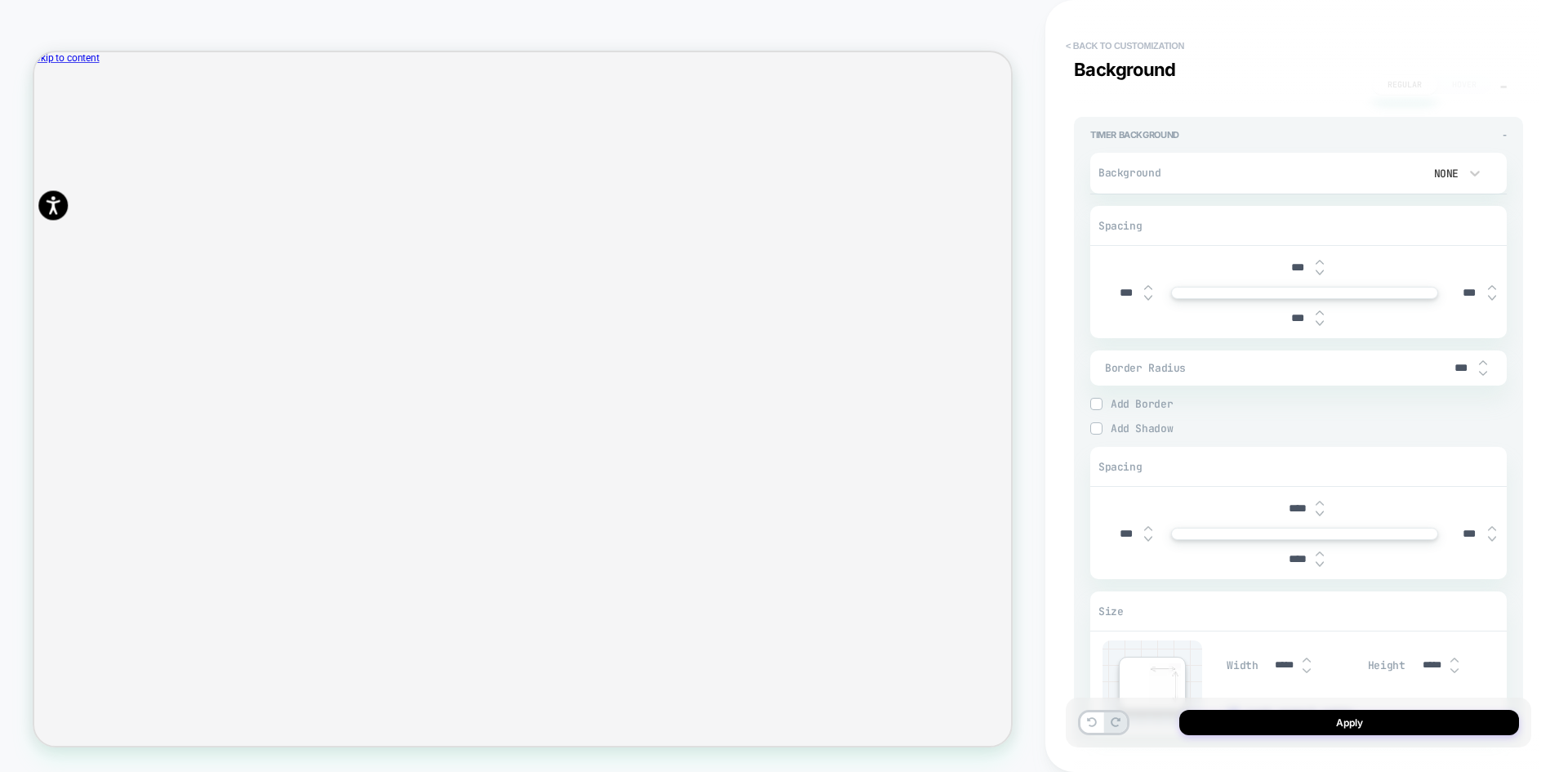
type input "*****"
click at [1122, 51] on button "< Back to customization" at bounding box center [1125, 46] width 135 height 27
type textarea "*"
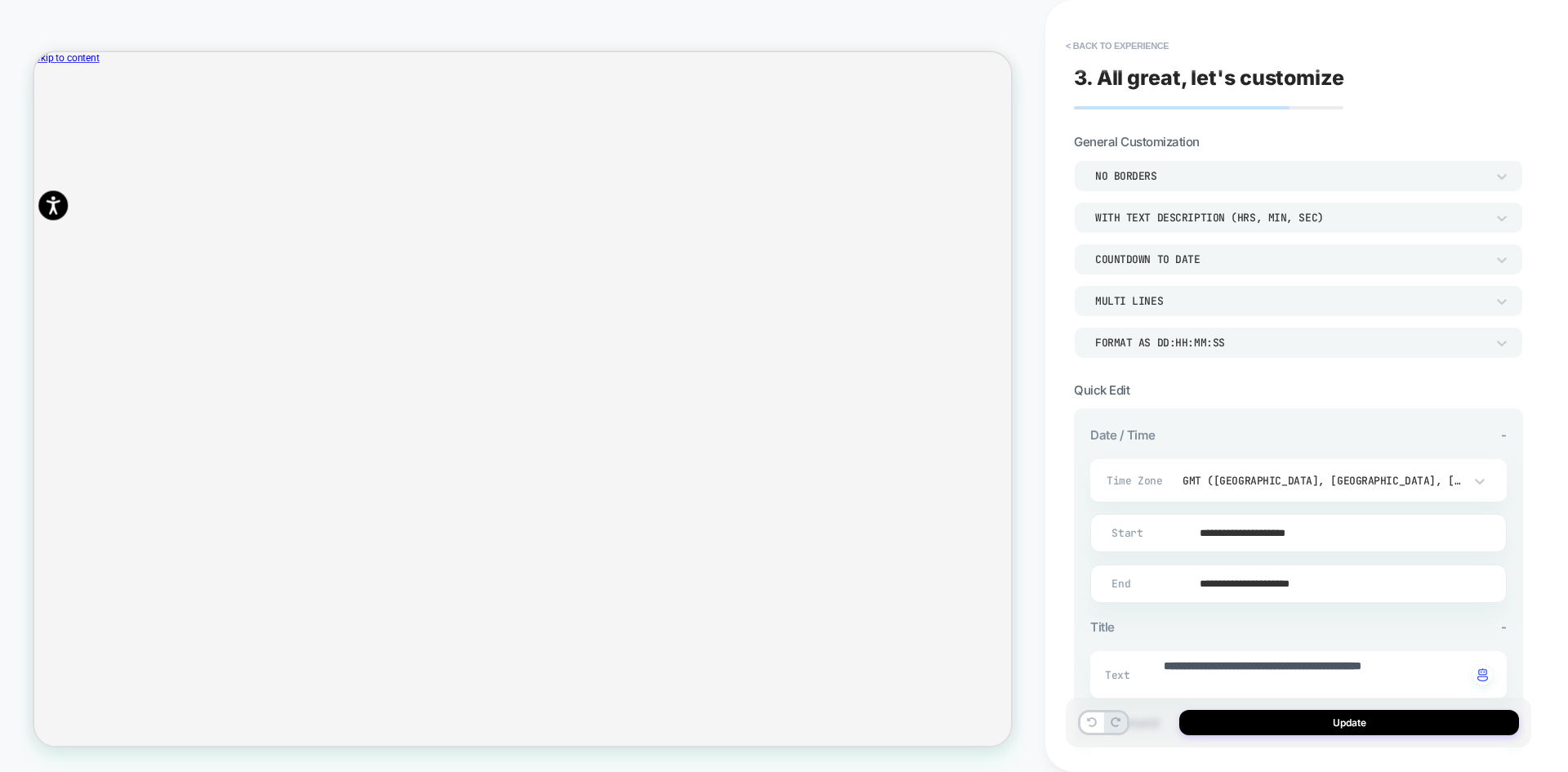
click at [41, 136] on icon "Close" at bounding box center [41, 136] width 0 height 0
click at [1090, 719] on icon at bounding box center [1092, 722] width 10 height 10
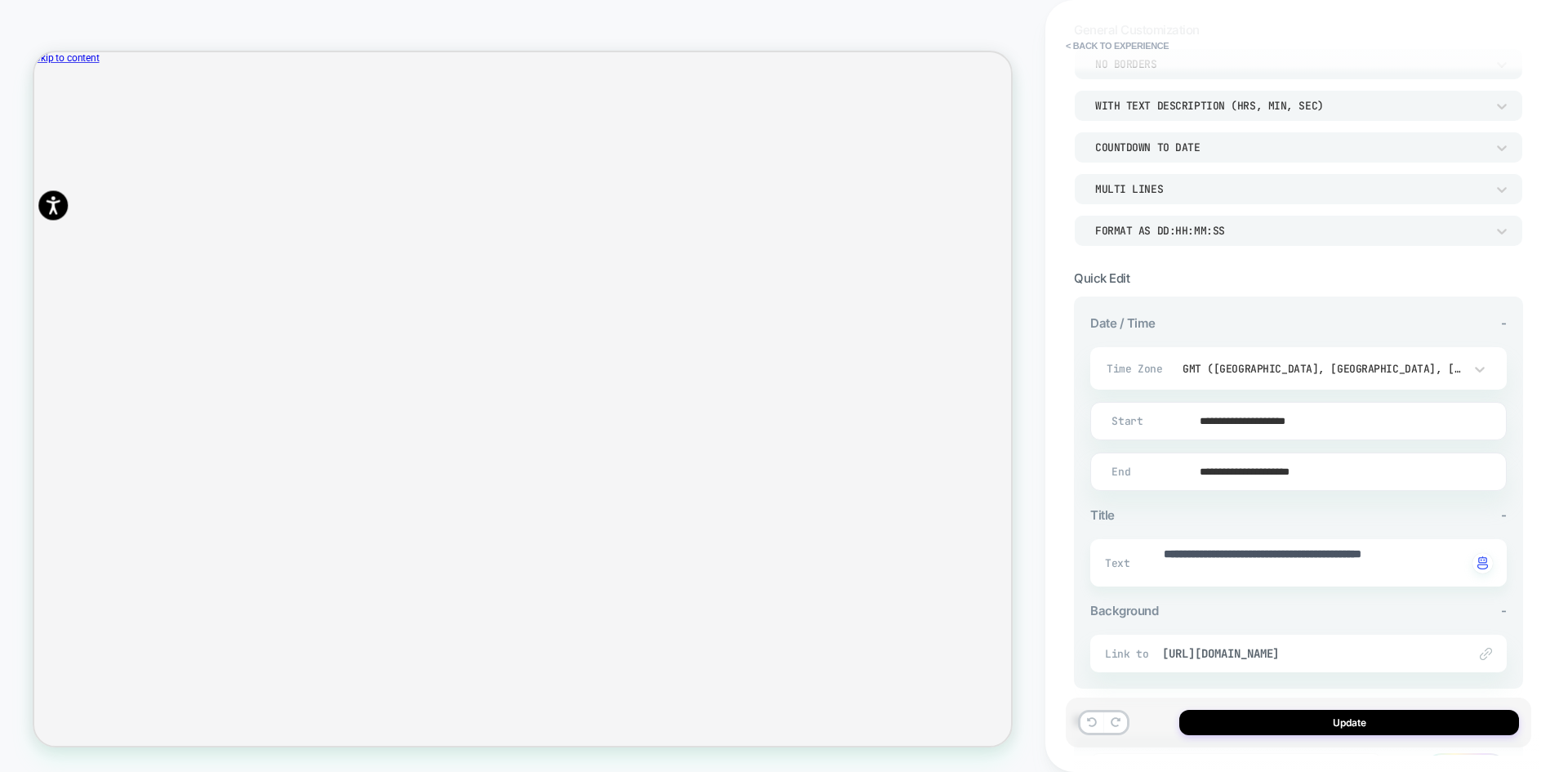
scroll to position [248, 0]
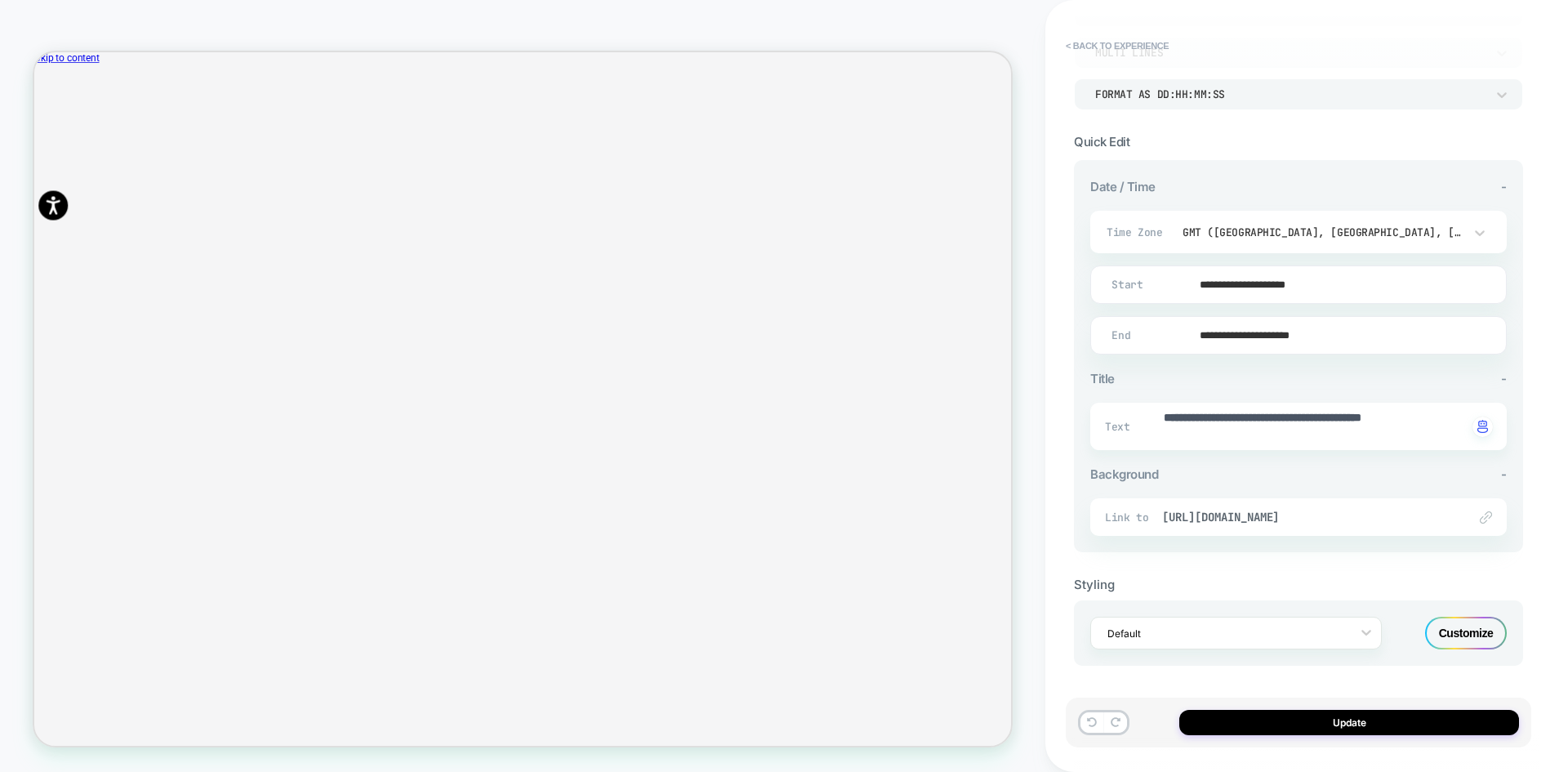
click at [1460, 631] on div "Customize" at bounding box center [1466, 633] width 82 height 32
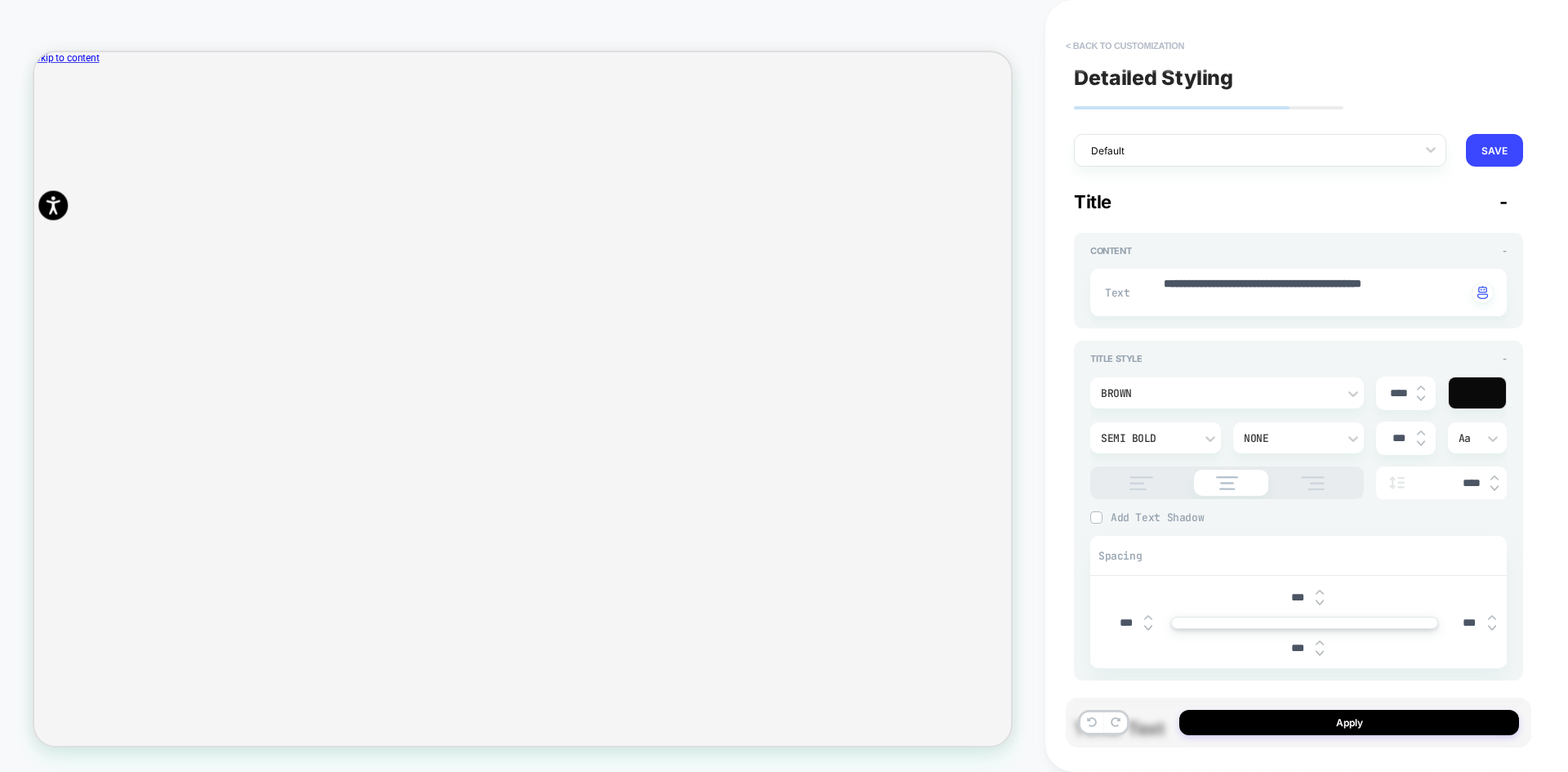
click at [1146, 49] on button "< Back to customization" at bounding box center [1125, 46] width 135 height 27
type textarea "*"
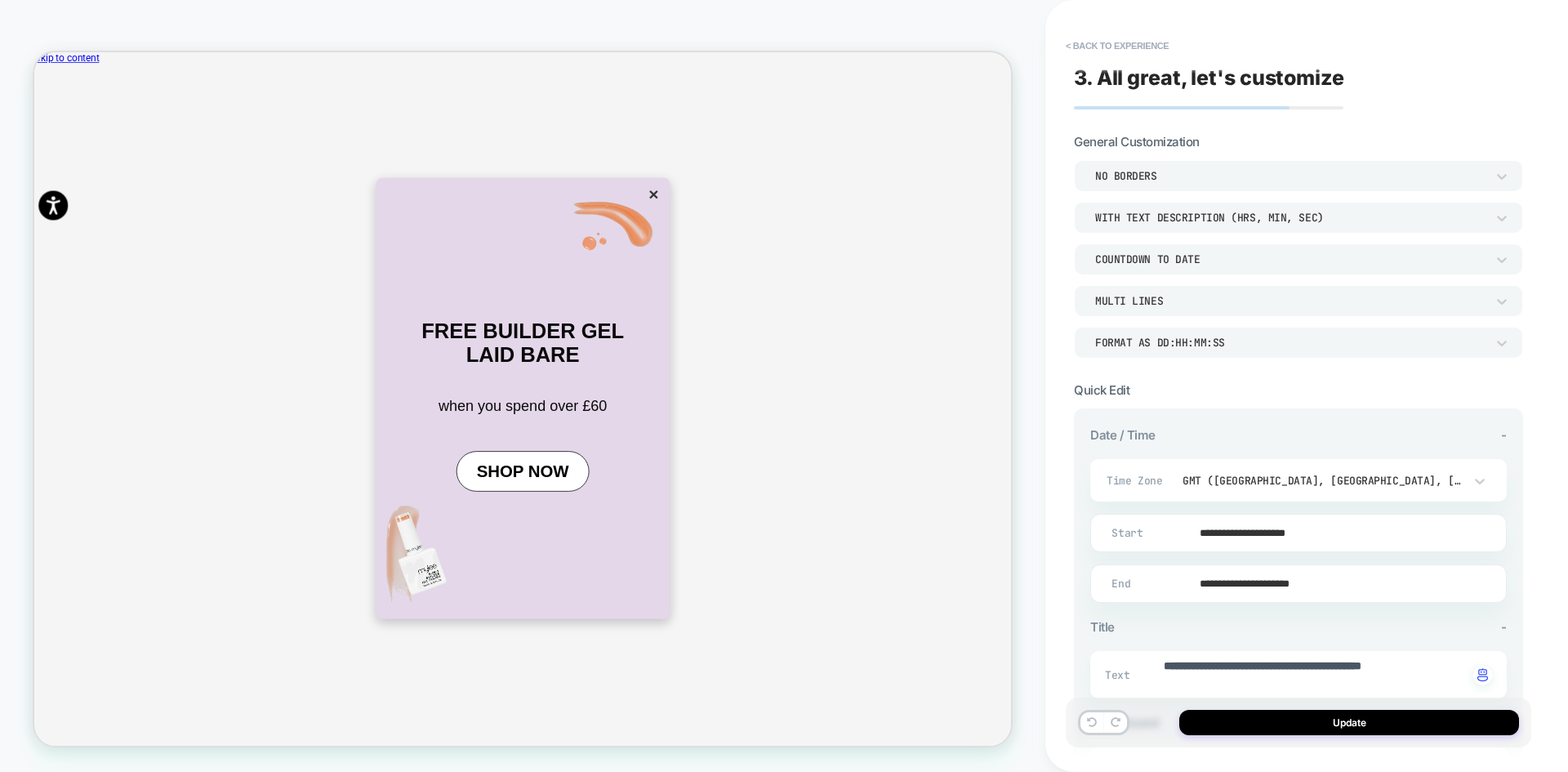
click at [0, 0] on div "WITH TEXT DESCRIPTION (HRS, MIN, SEC)" at bounding box center [0, 0] width 0 height 0
click at [1187, 214] on div at bounding box center [784, 386] width 1568 height 772
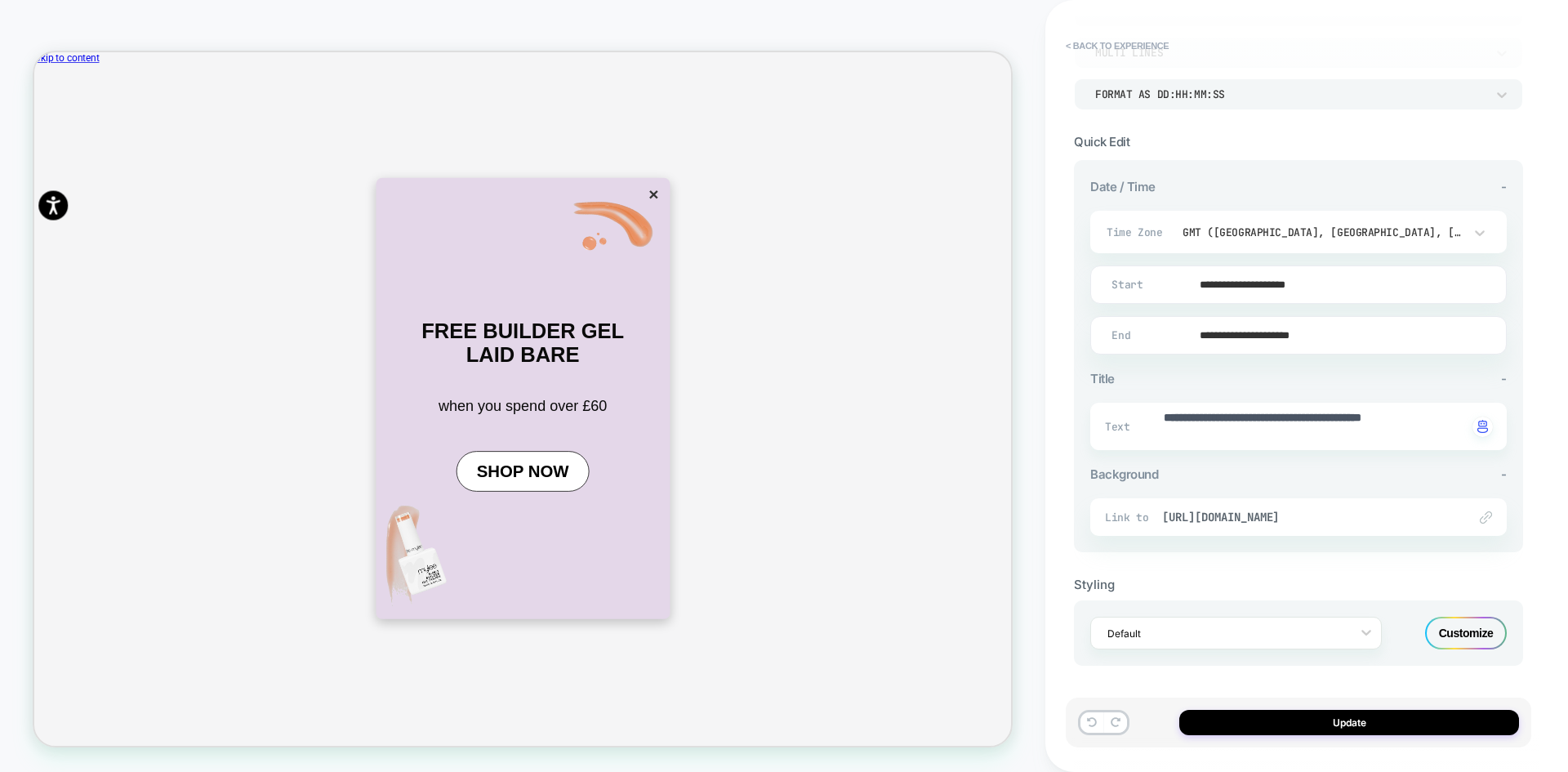
click at [848, 255] on button "×" at bounding box center [860, 241] width 23 height 27
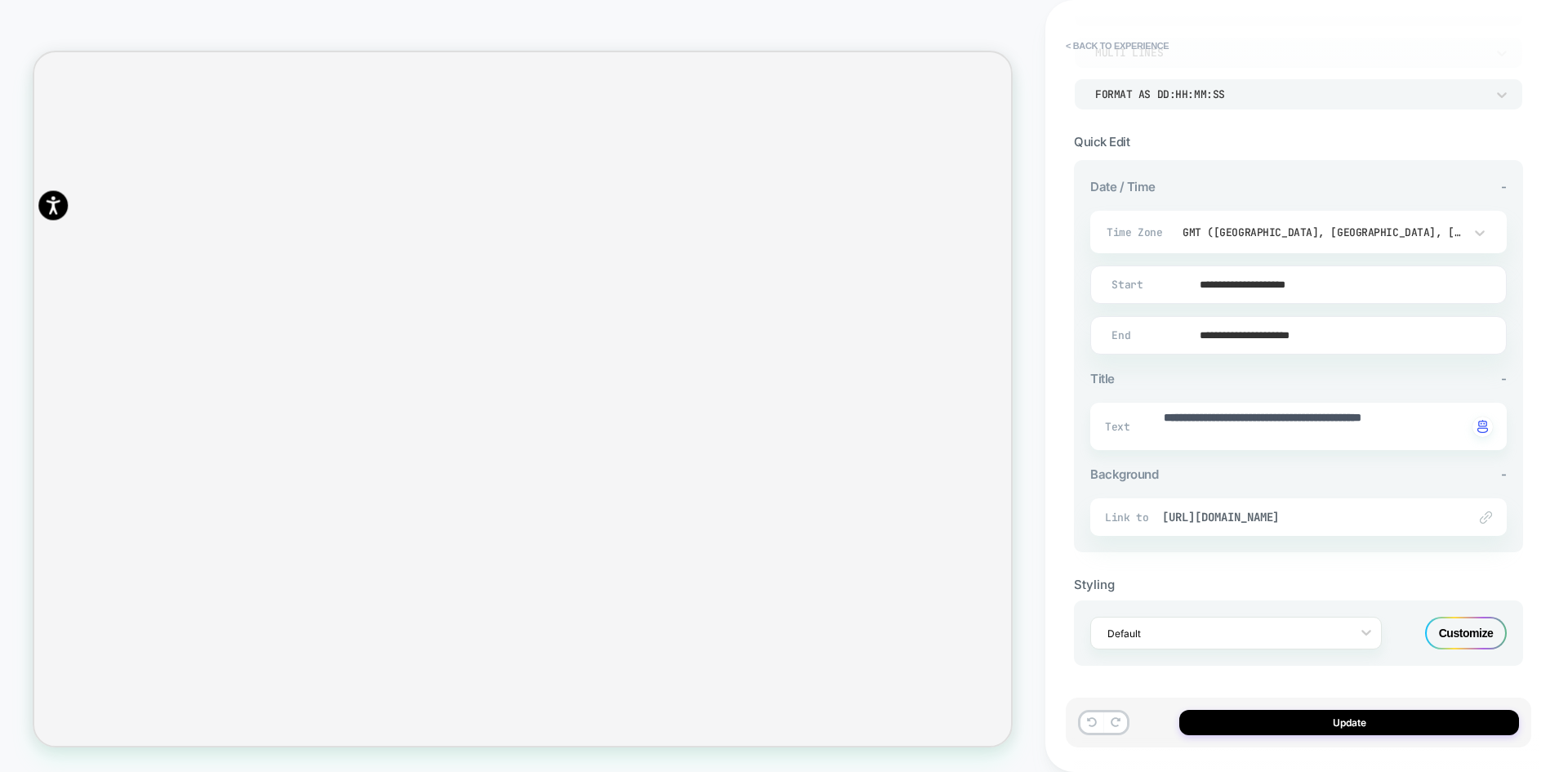
scroll to position [82, 0]
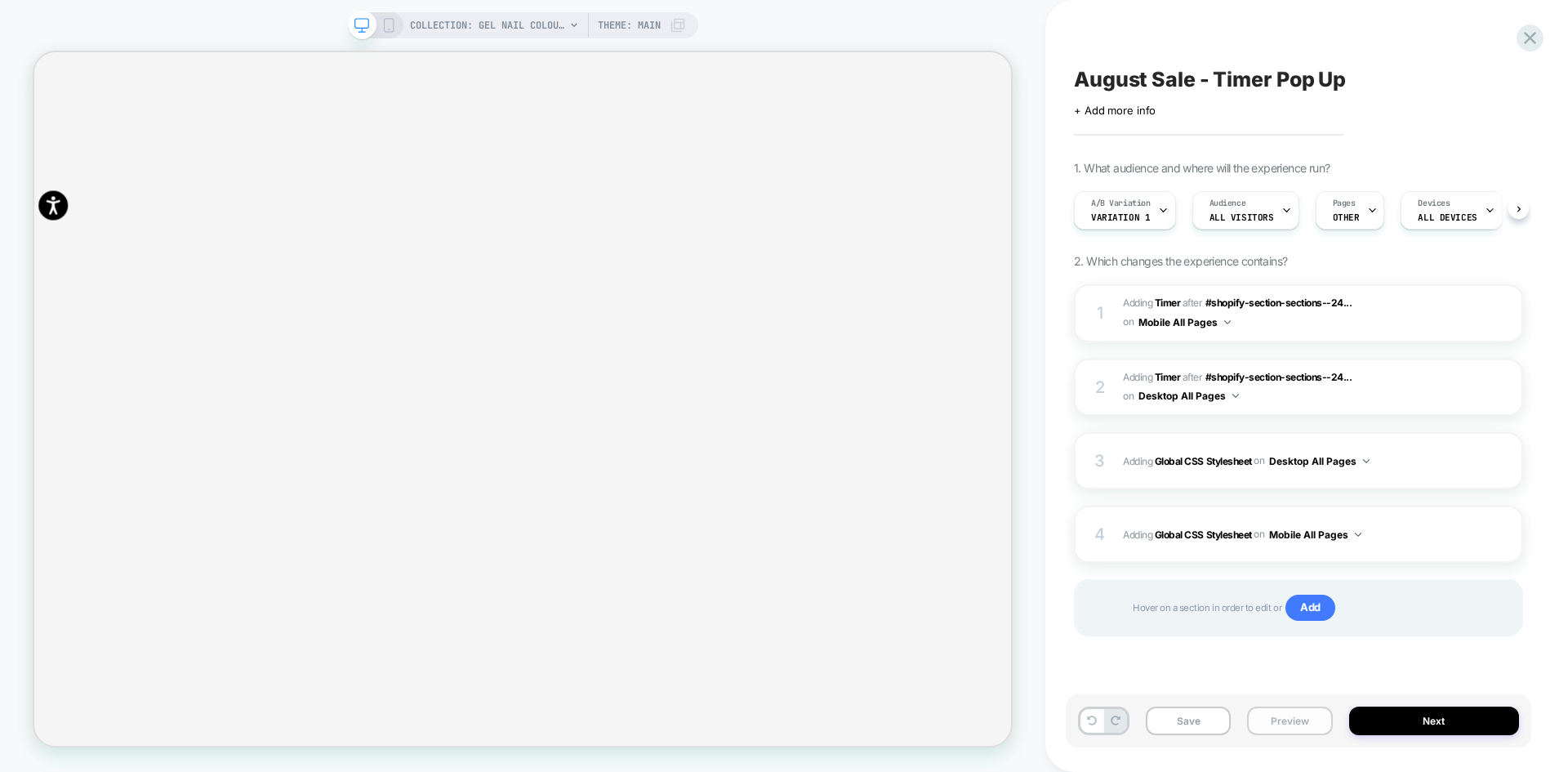
scroll to position [0, 1]
click at [1290, 721] on button "Preview" at bounding box center [1289, 721] width 85 height 28
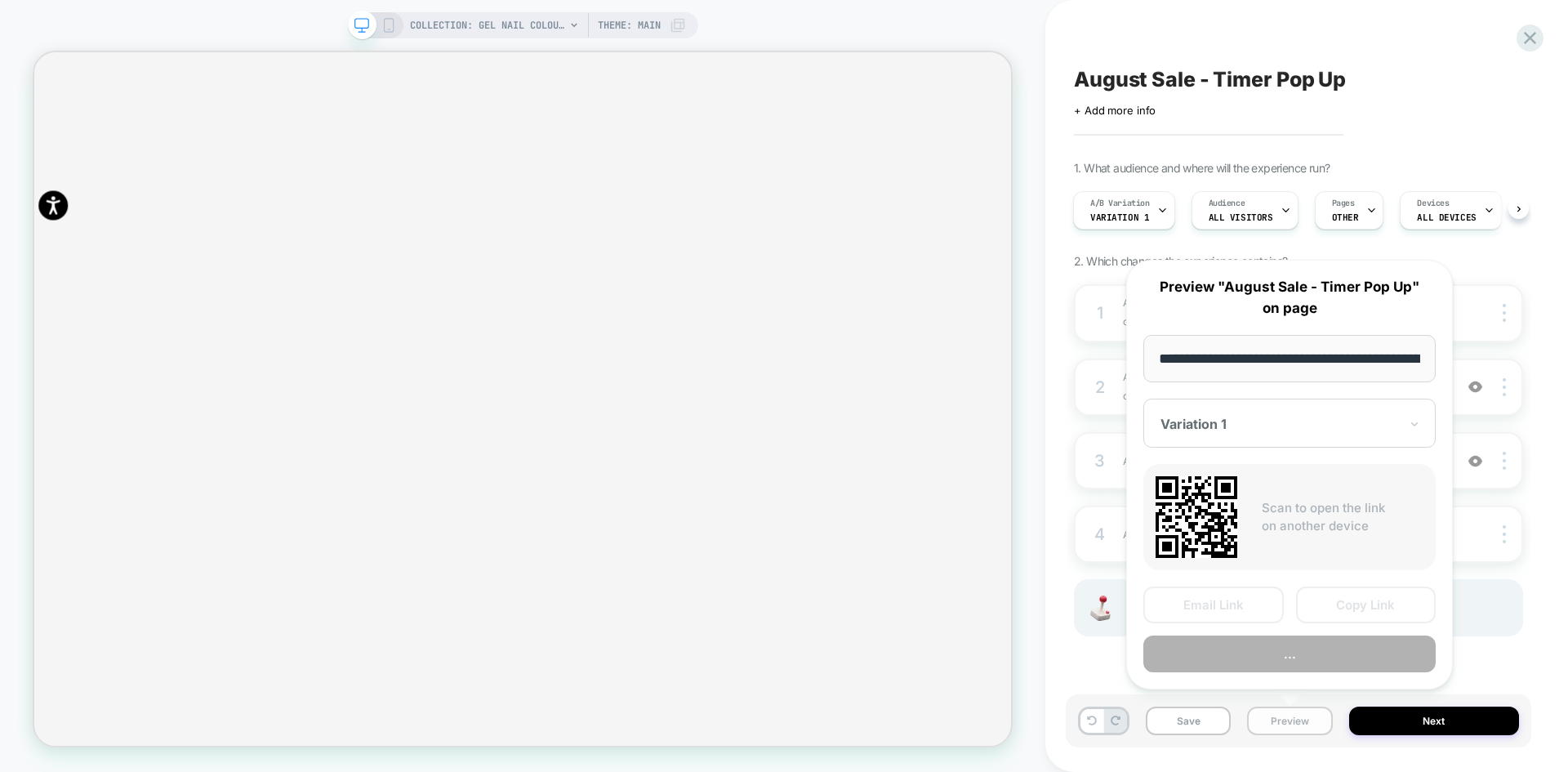
scroll to position [0, 174]
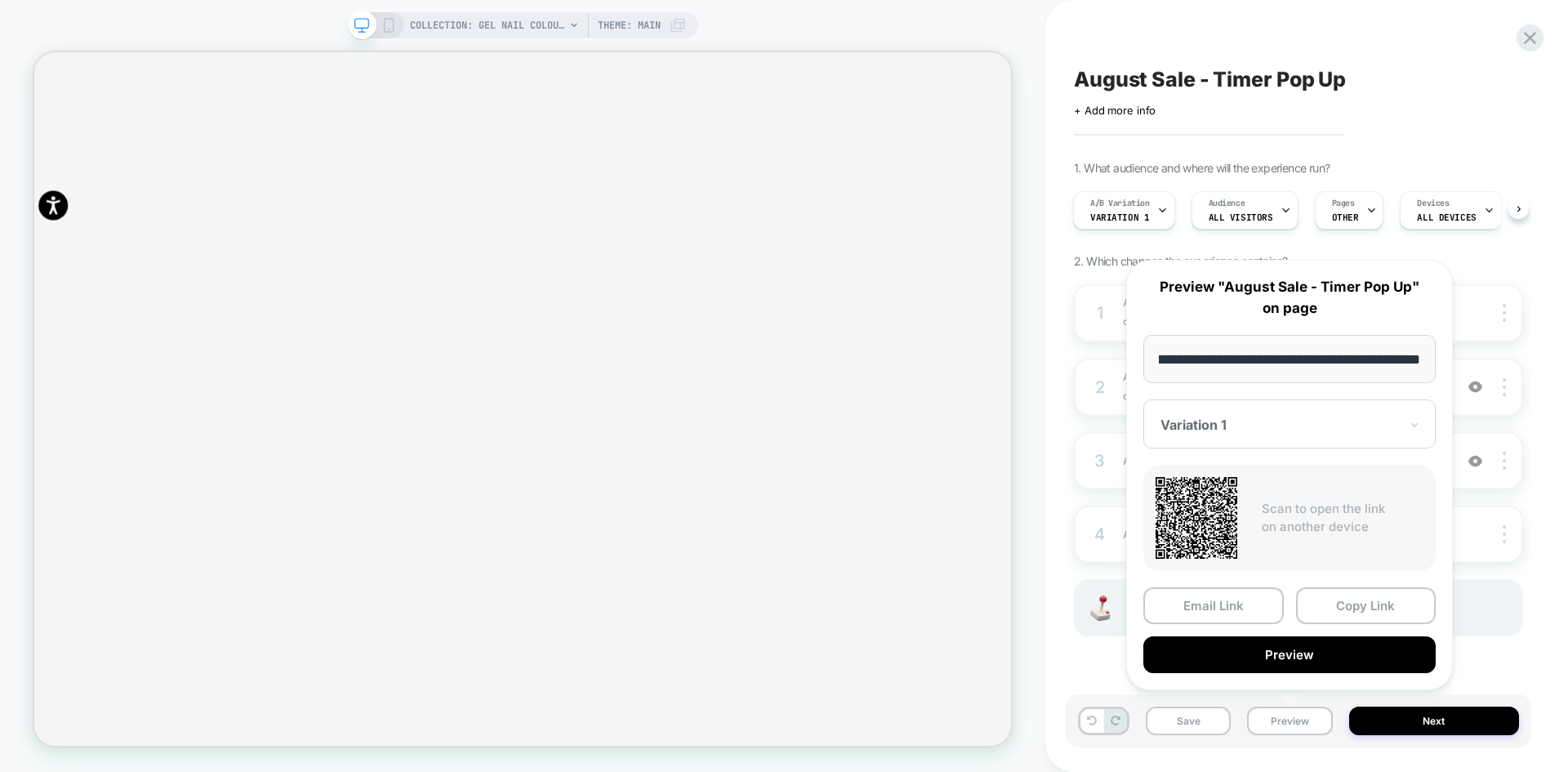
click at [1226, 414] on div "Variation 1" at bounding box center [1289, 424] width 293 height 49
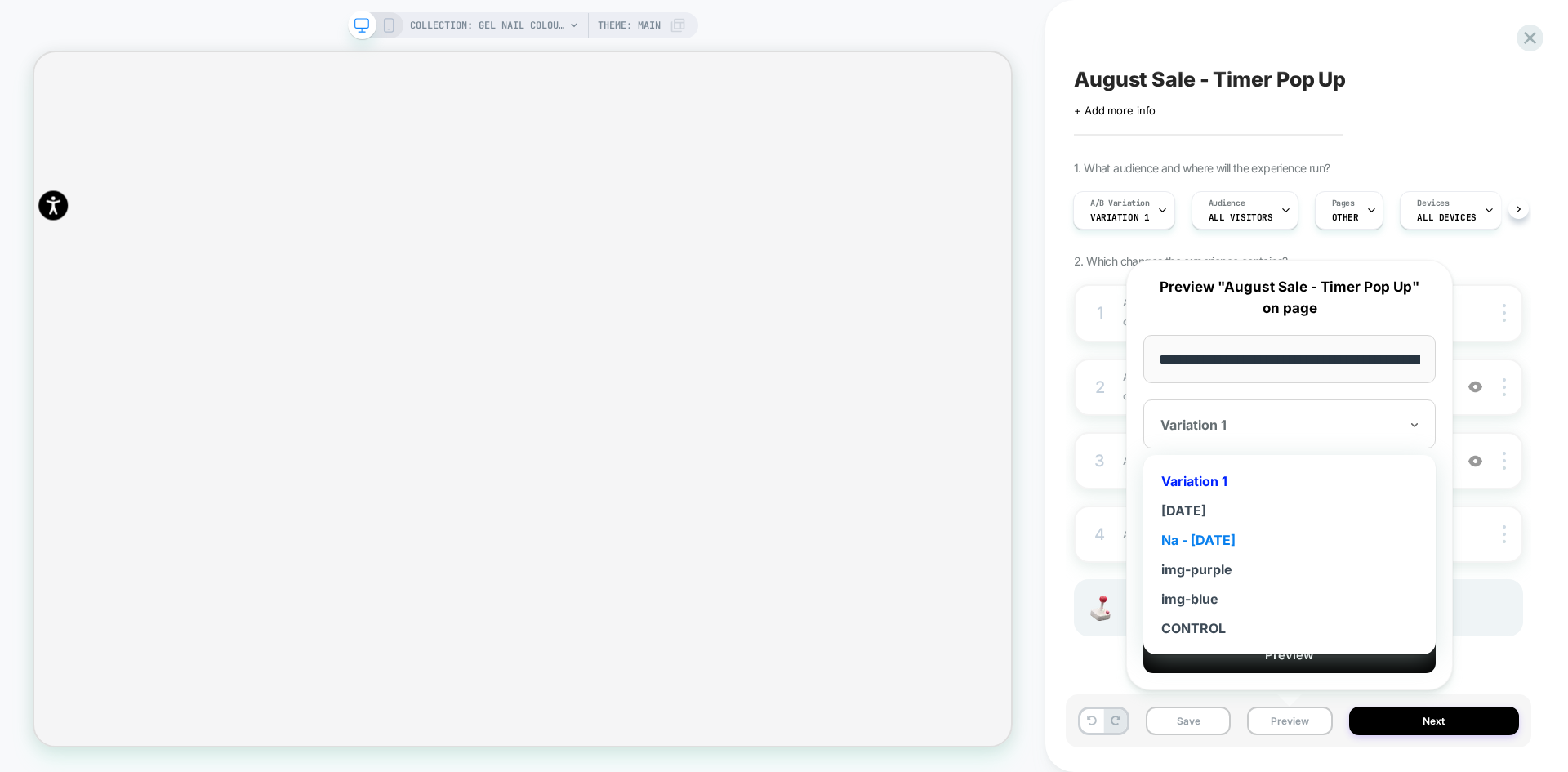
click at [1210, 540] on div "Na - [DATE]" at bounding box center [1289, 539] width 276 height 29
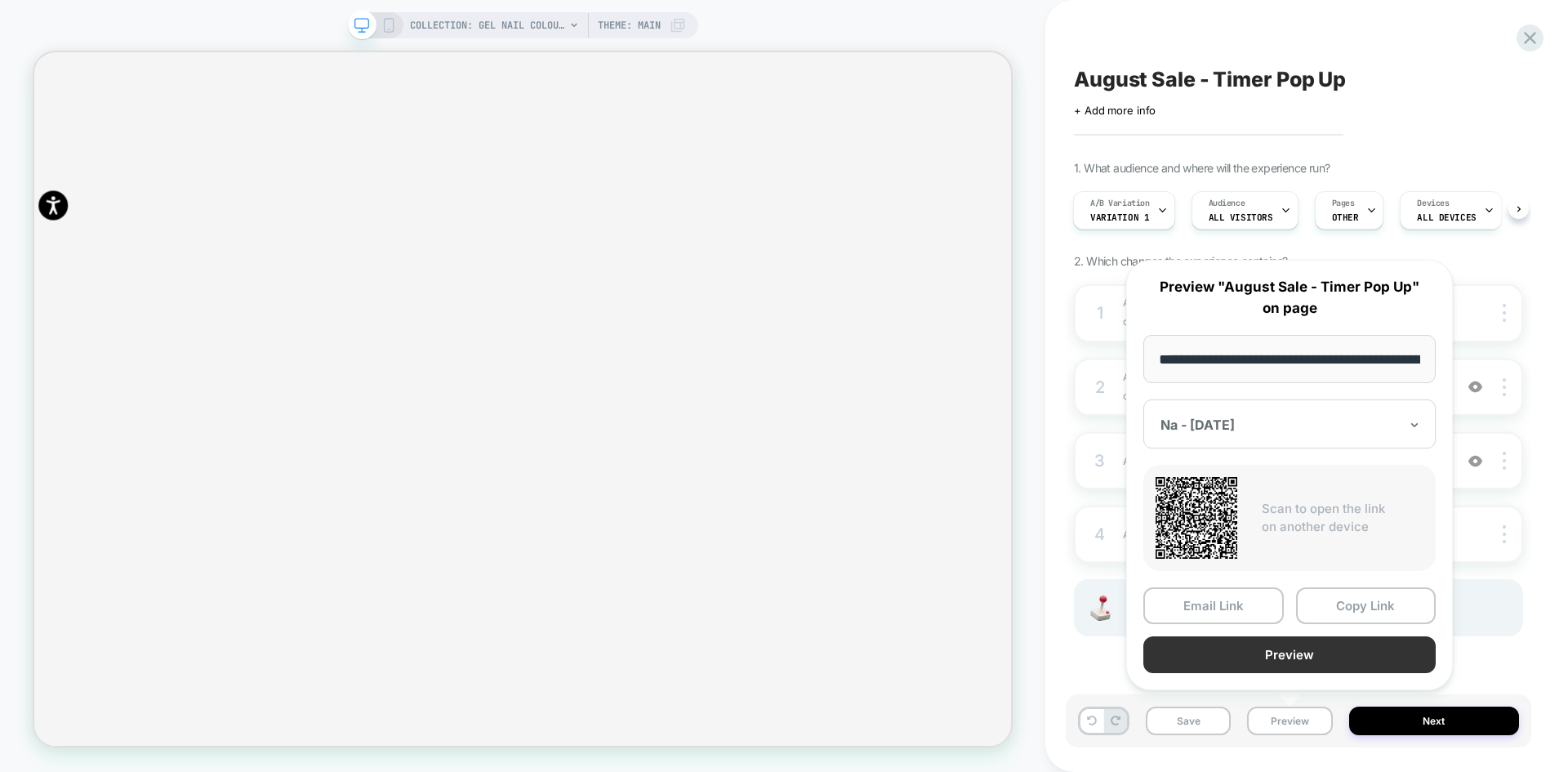
click at [0, 0] on button "Preview" at bounding box center [0, 0] width 0 height 0
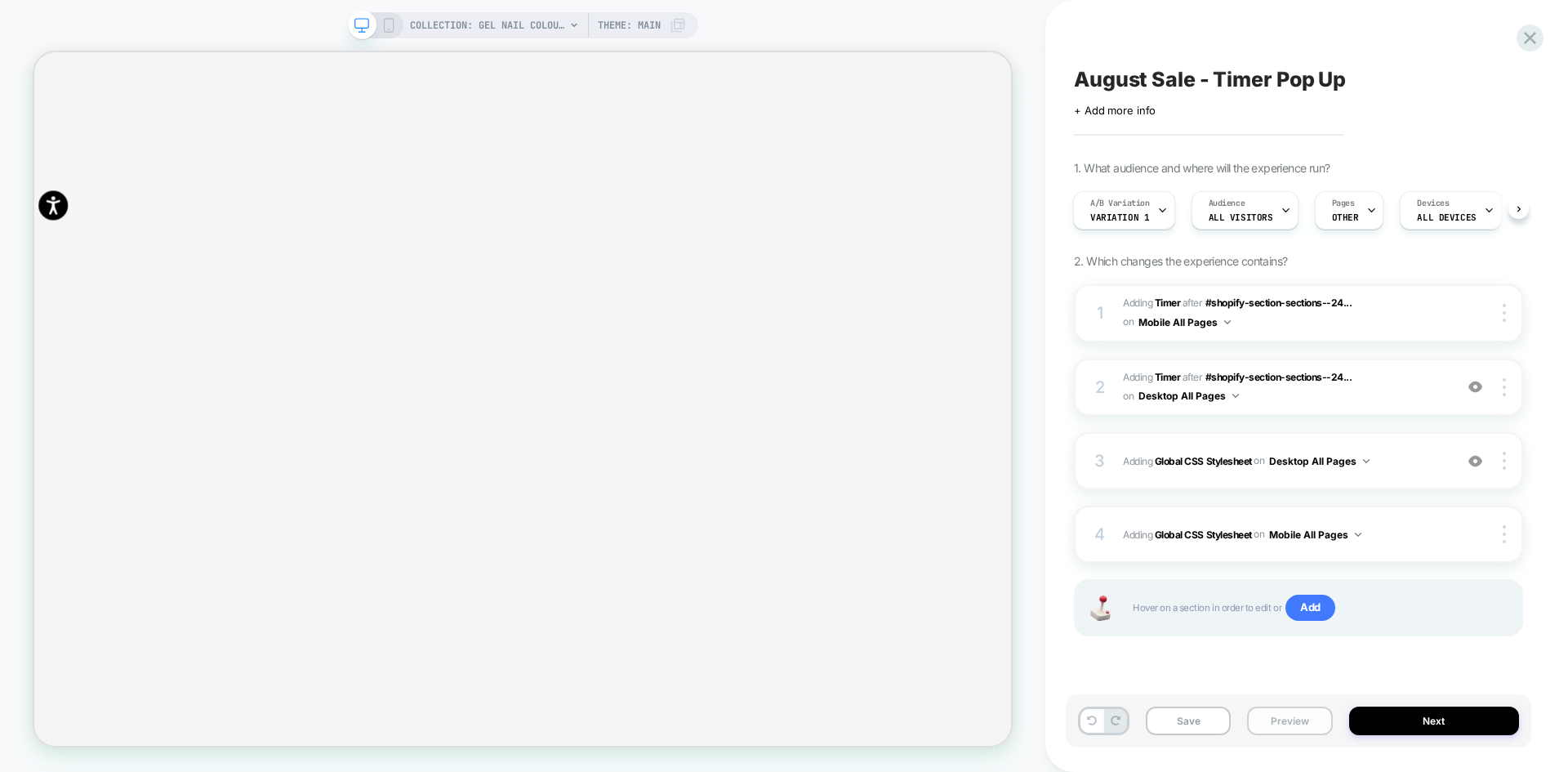
click at [1290, 725] on button "Preview" at bounding box center [1289, 721] width 85 height 28
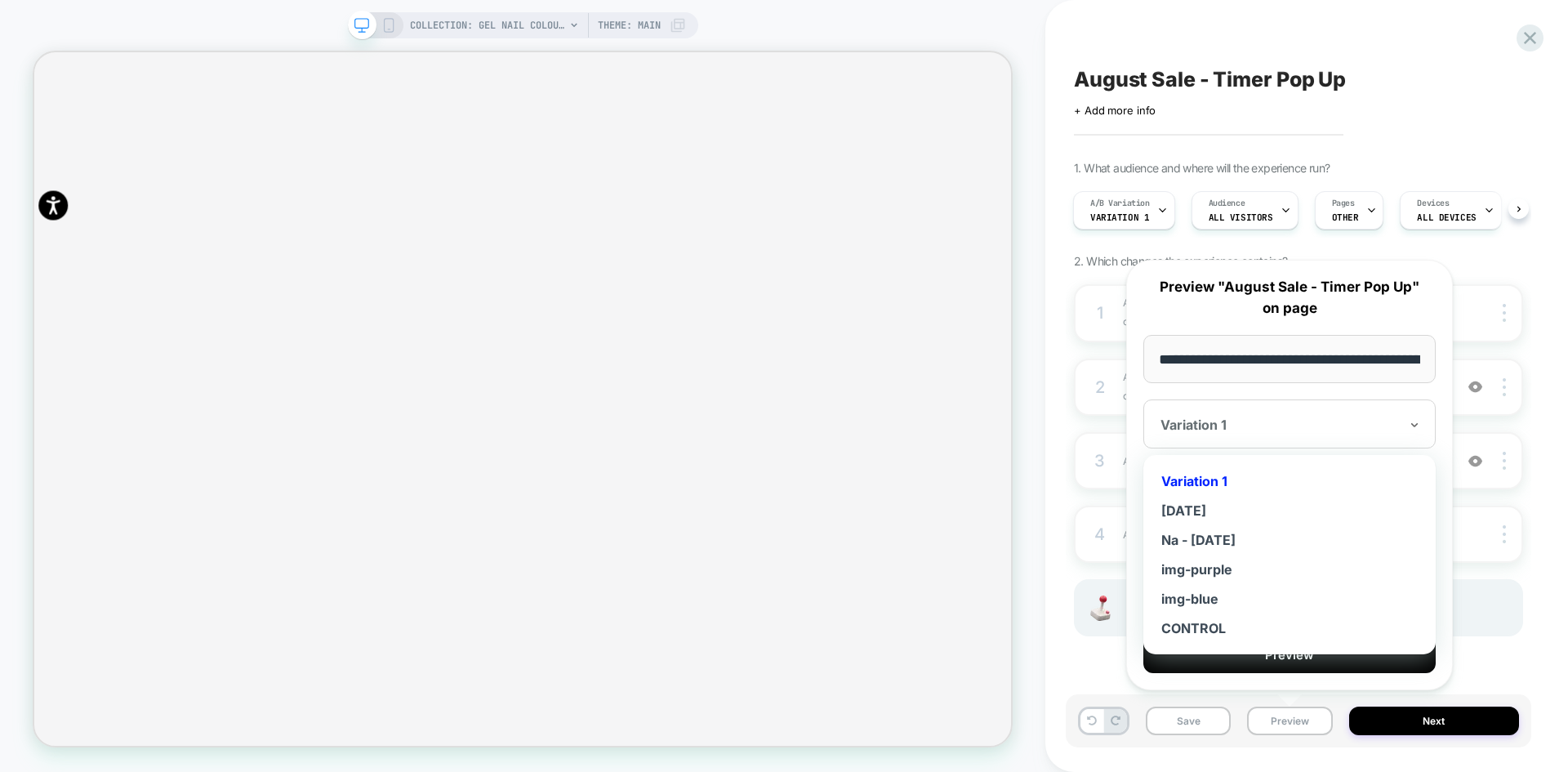
click at [1258, 430] on div at bounding box center [1280, 425] width 239 height 17
click at [1235, 601] on div "img-blue" at bounding box center [1289, 598] width 276 height 29
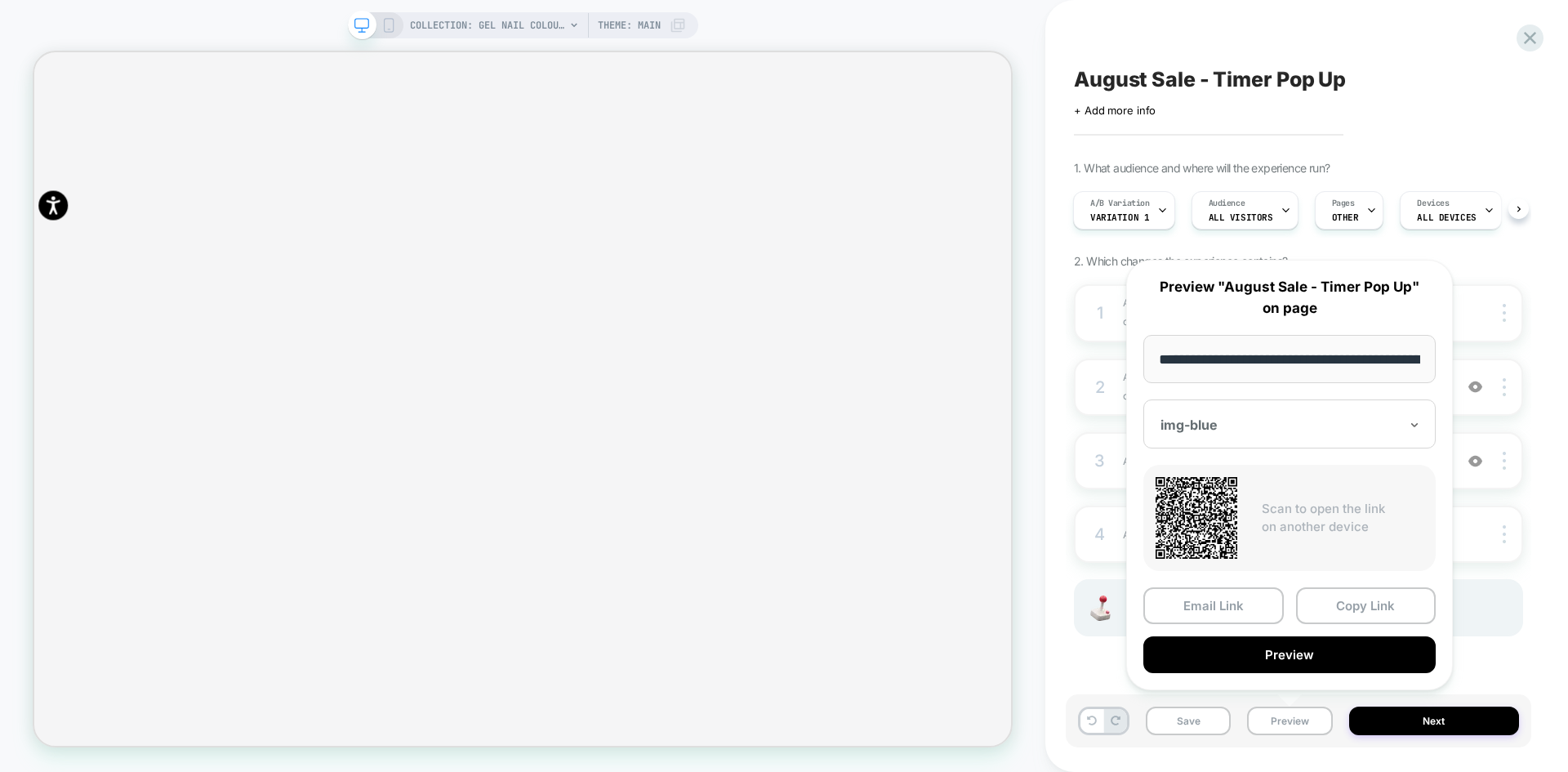
click at [1294, 663] on button "Preview" at bounding box center [1289, 654] width 293 height 36
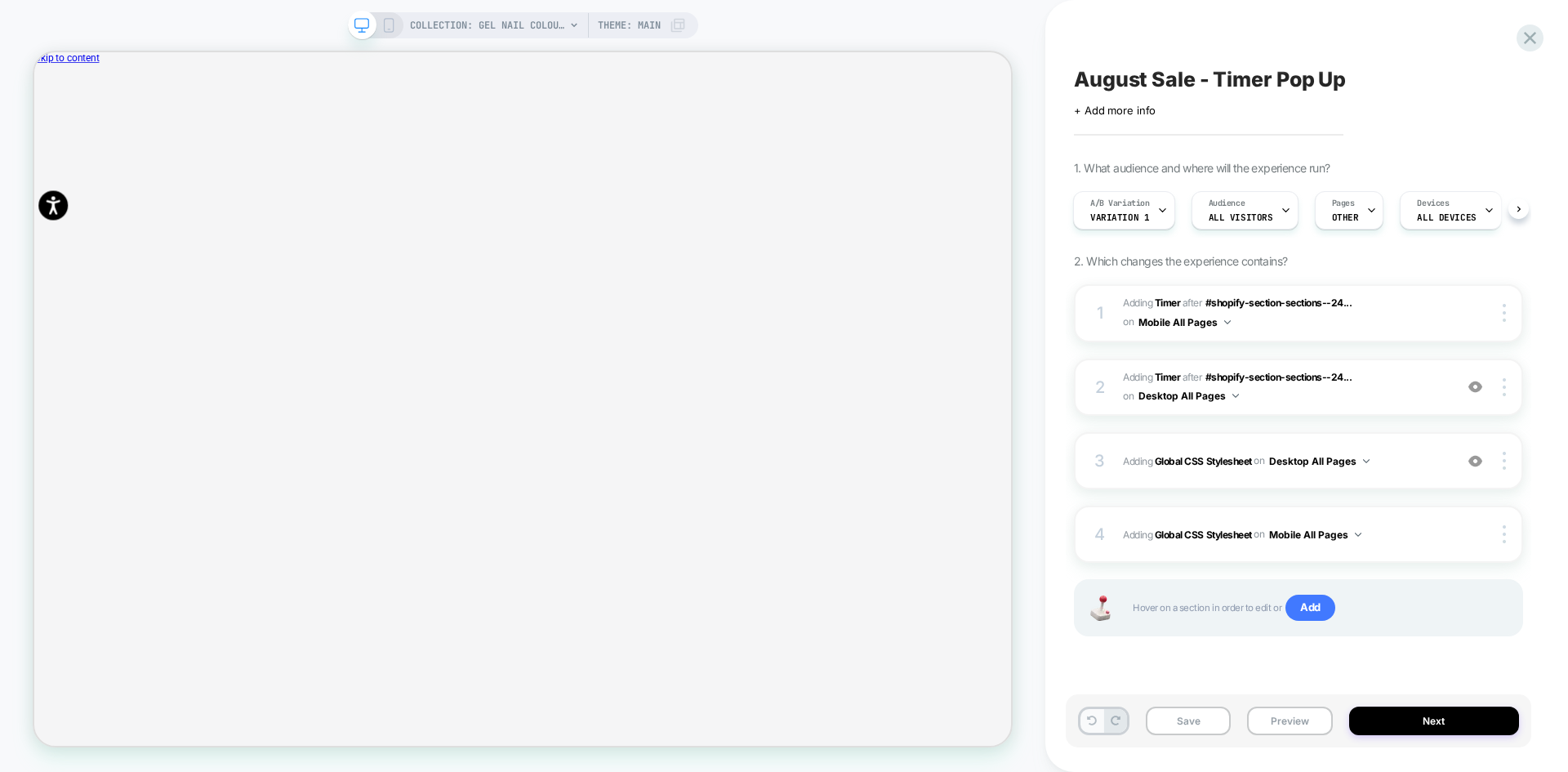
click at [1090, 727] on button at bounding box center [1092, 721] width 23 height 24
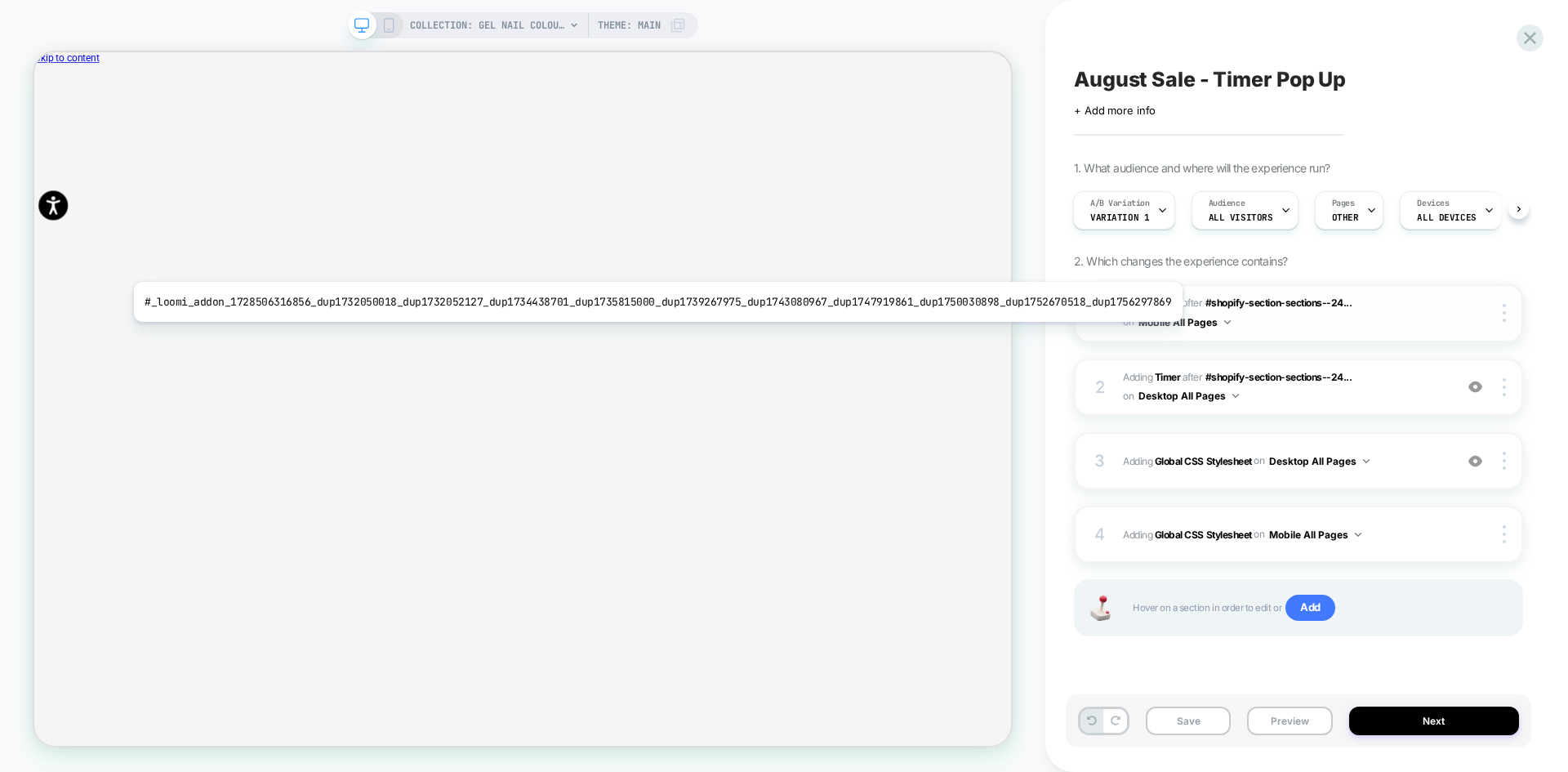
click at [1168, 302] on b "Timer" at bounding box center [1168, 303] width 27 height 12
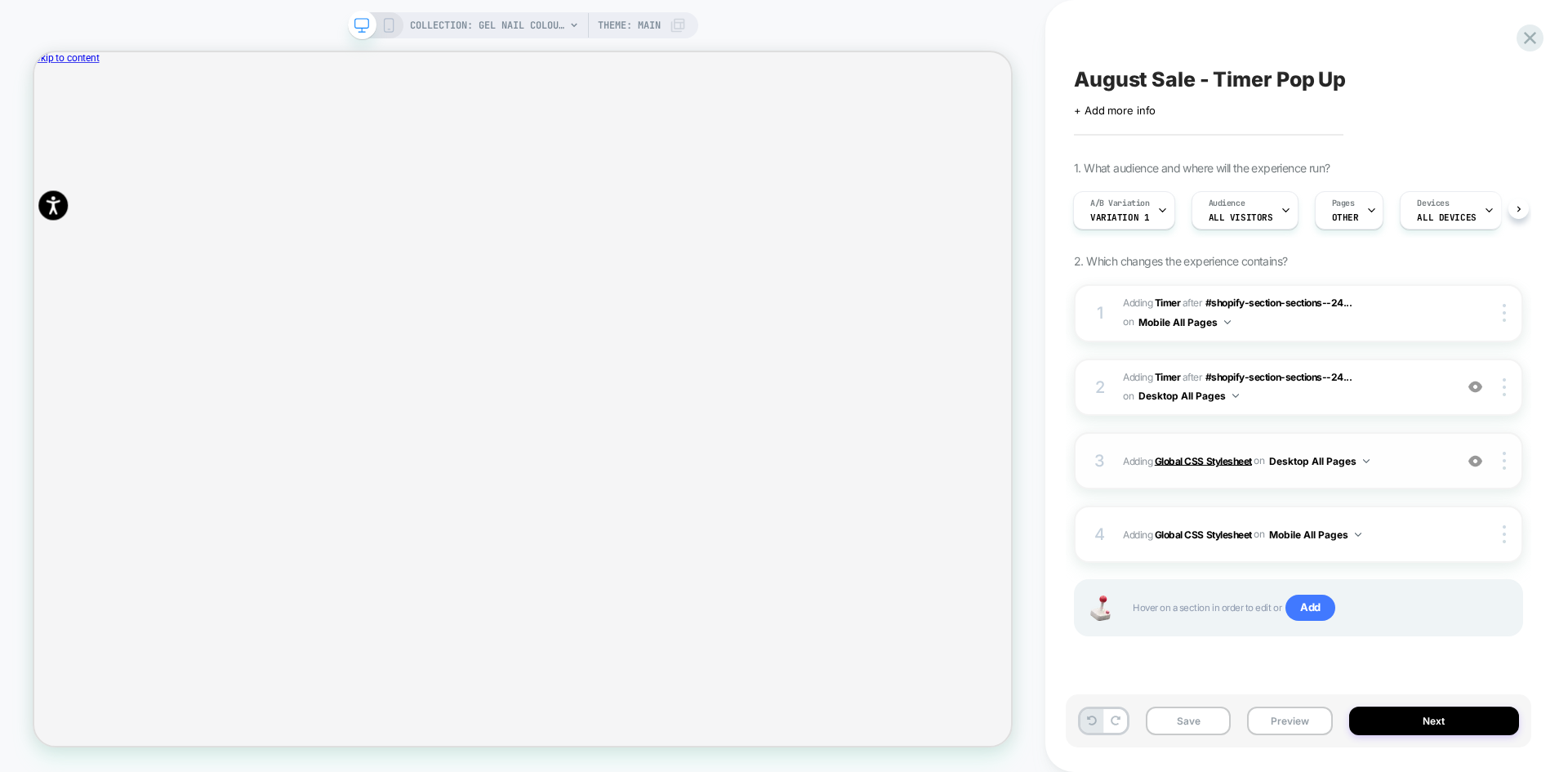
click at [1192, 463] on b "Global CSS Stylesheet" at bounding box center [1203, 460] width 97 height 12
click at [1265, 719] on button "Preview" at bounding box center [1289, 721] width 85 height 28
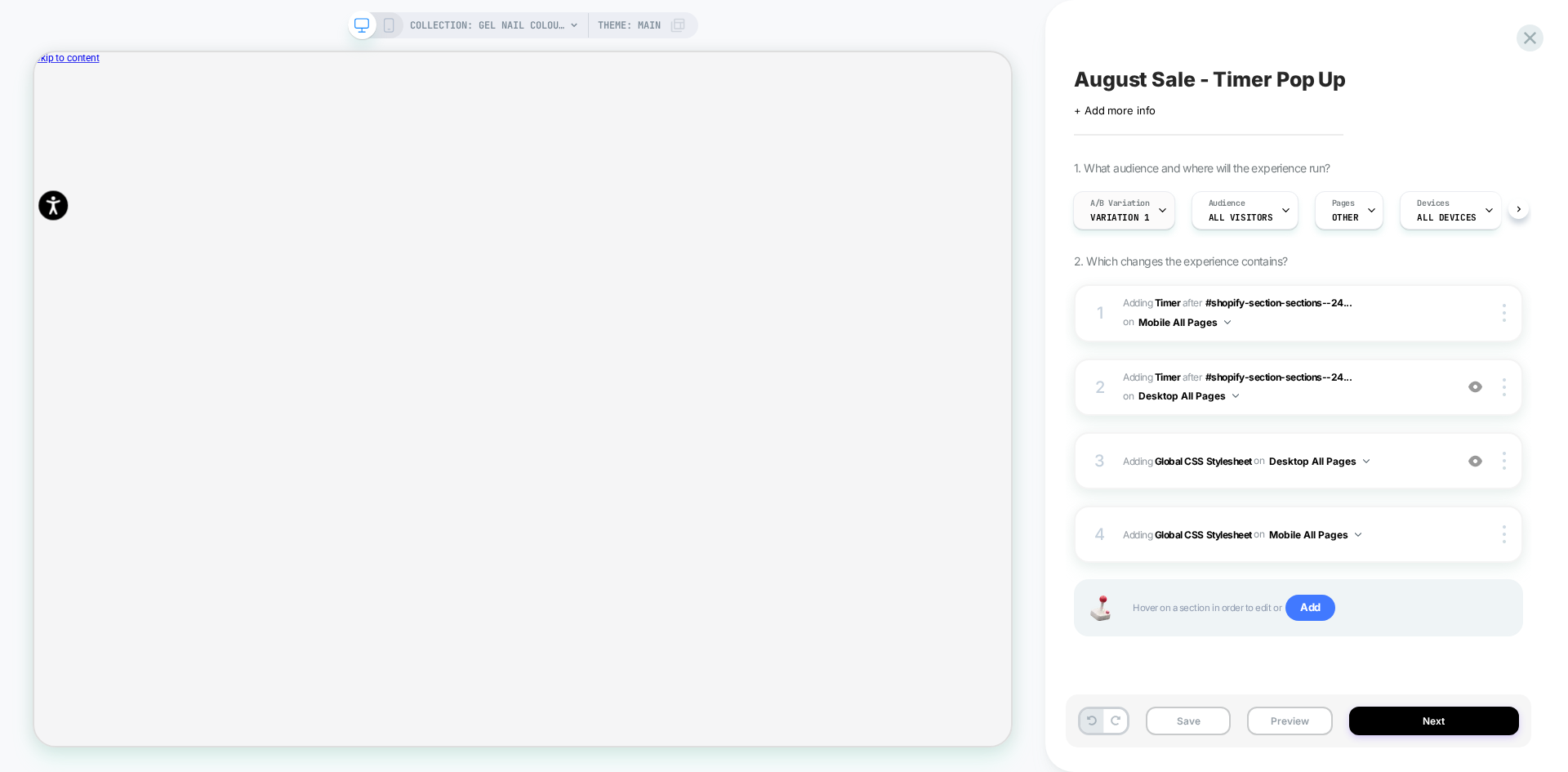
click at [1154, 225] on div "A/B Variation Variation 1" at bounding box center [1119, 210] width 92 height 36
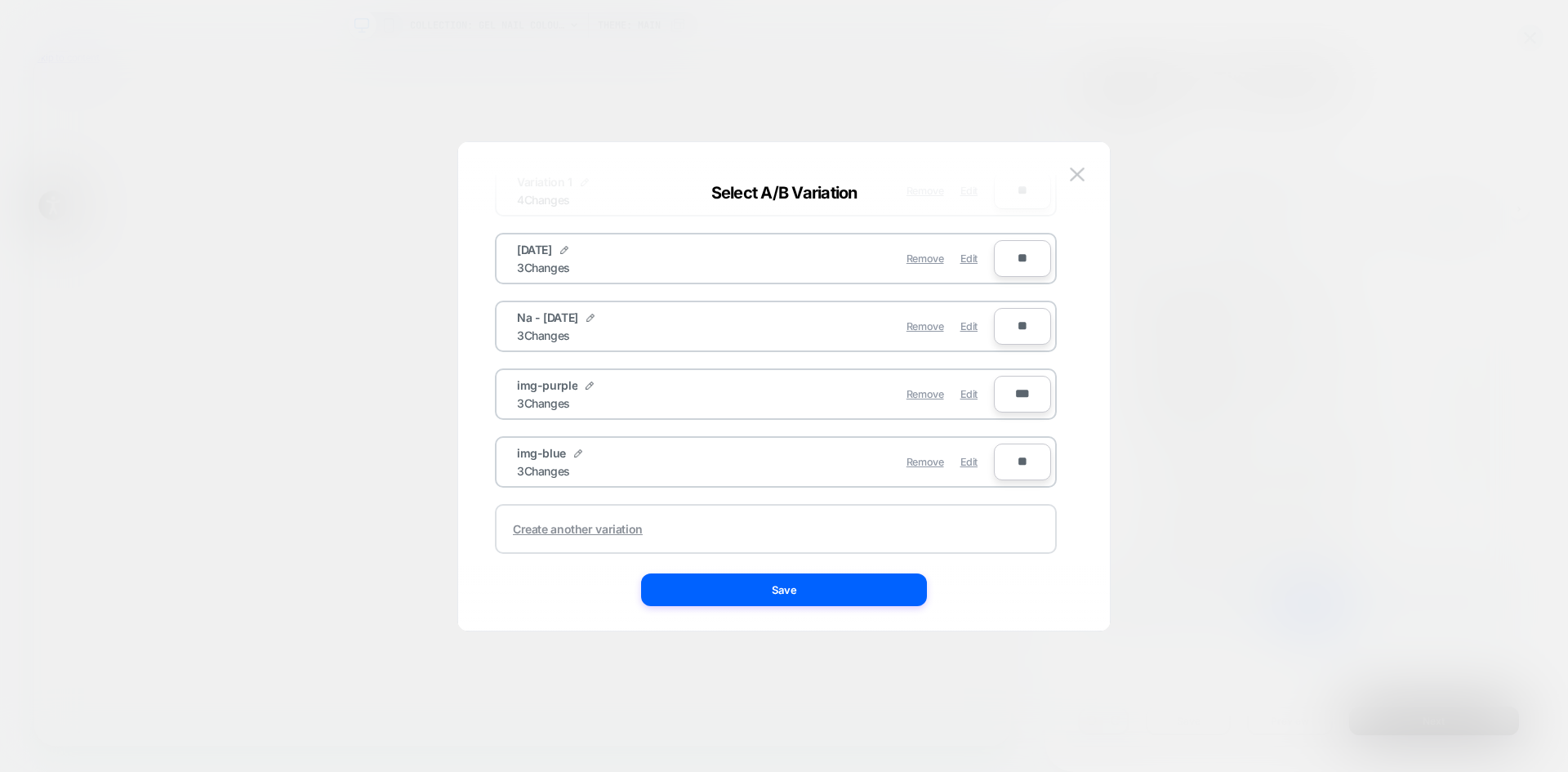
scroll to position [129, 0]
click at [1082, 175] on img at bounding box center [1077, 174] width 15 height 14
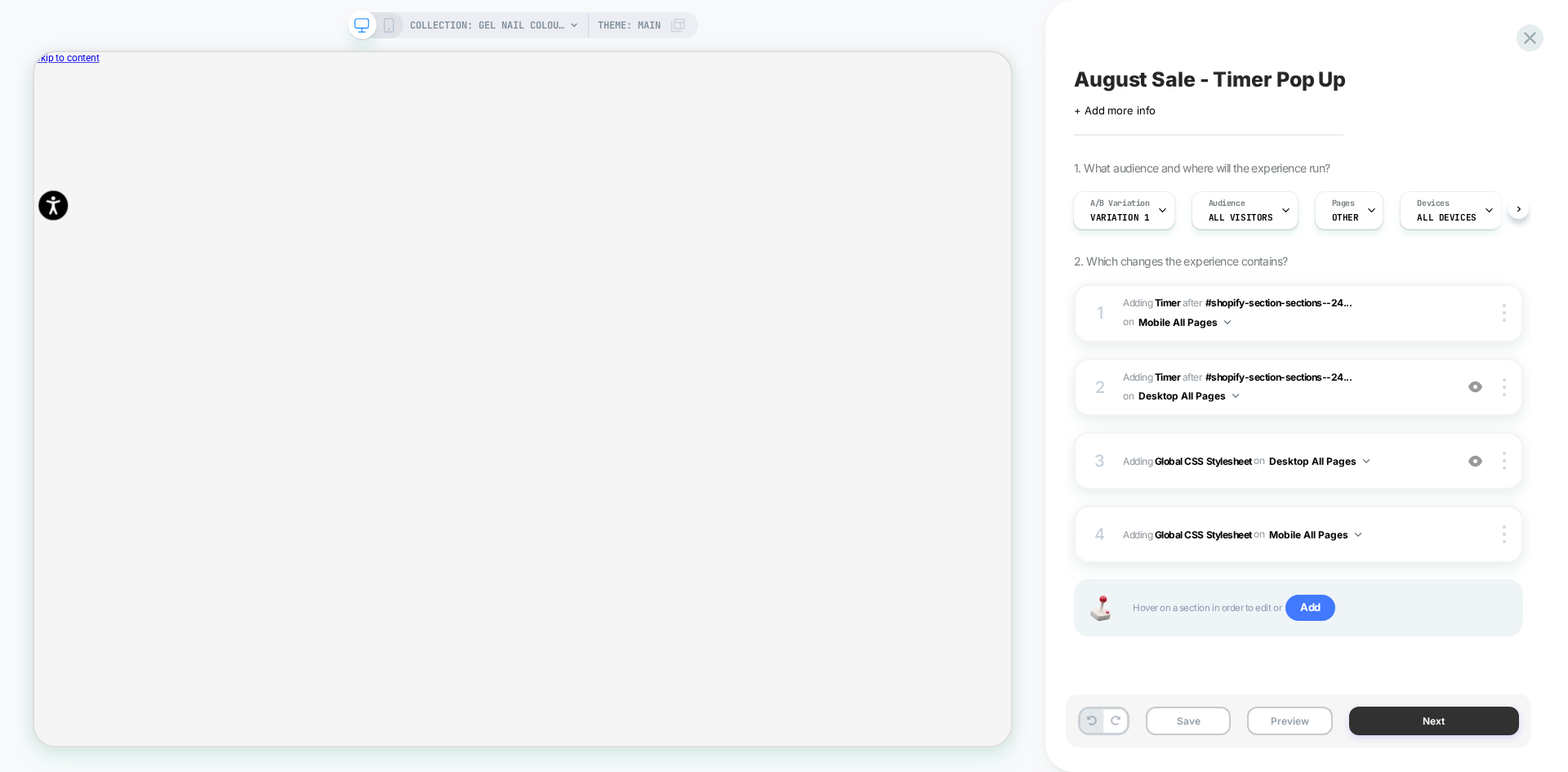
click at [1404, 721] on button "Next" at bounding box center [1435, 721] width 171 height 28
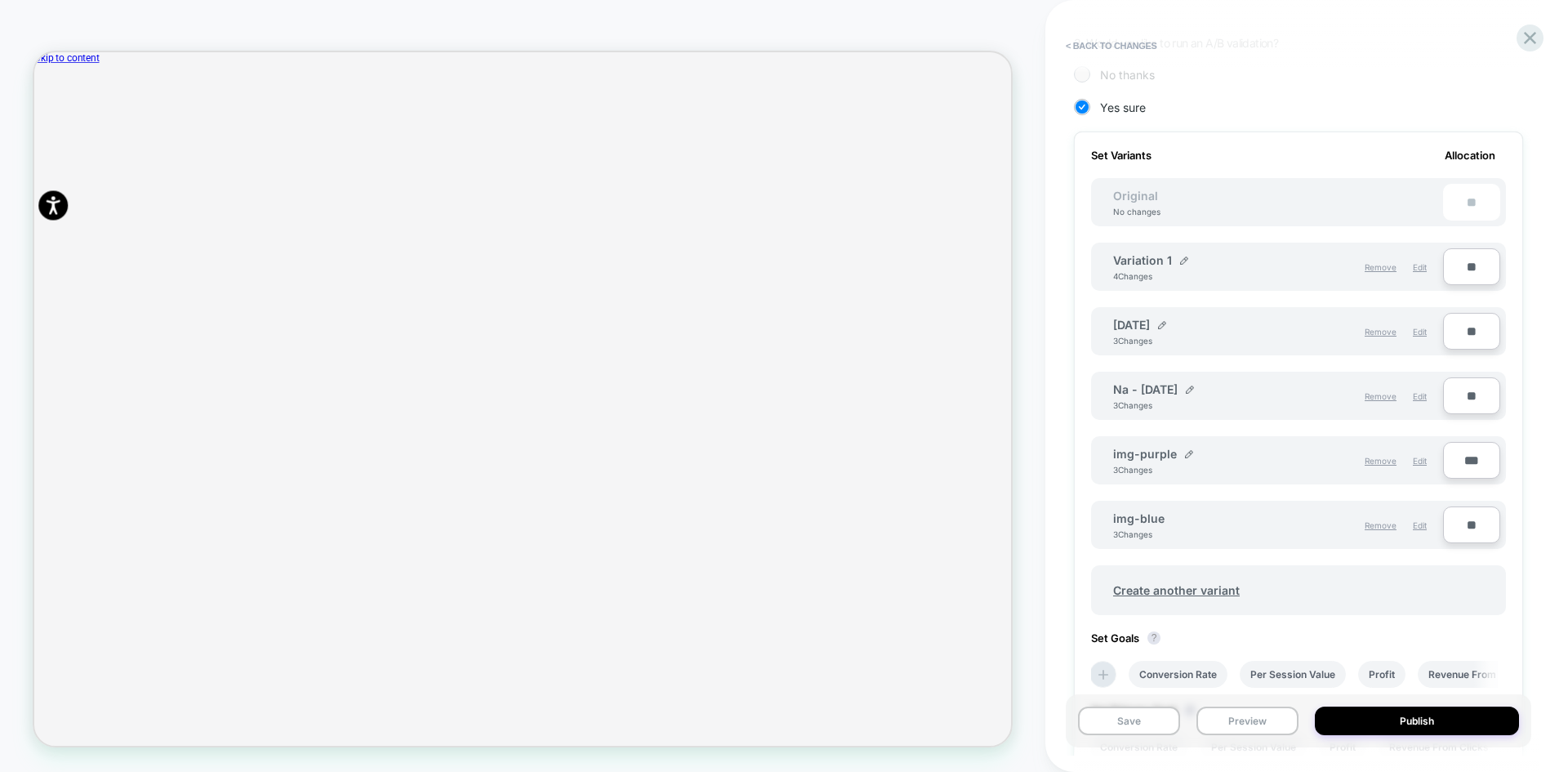
scroll to position [409, 0]
click at [1183, 590] on span "Create another variant" at bounding box center [1177, 589] width 159 height 38
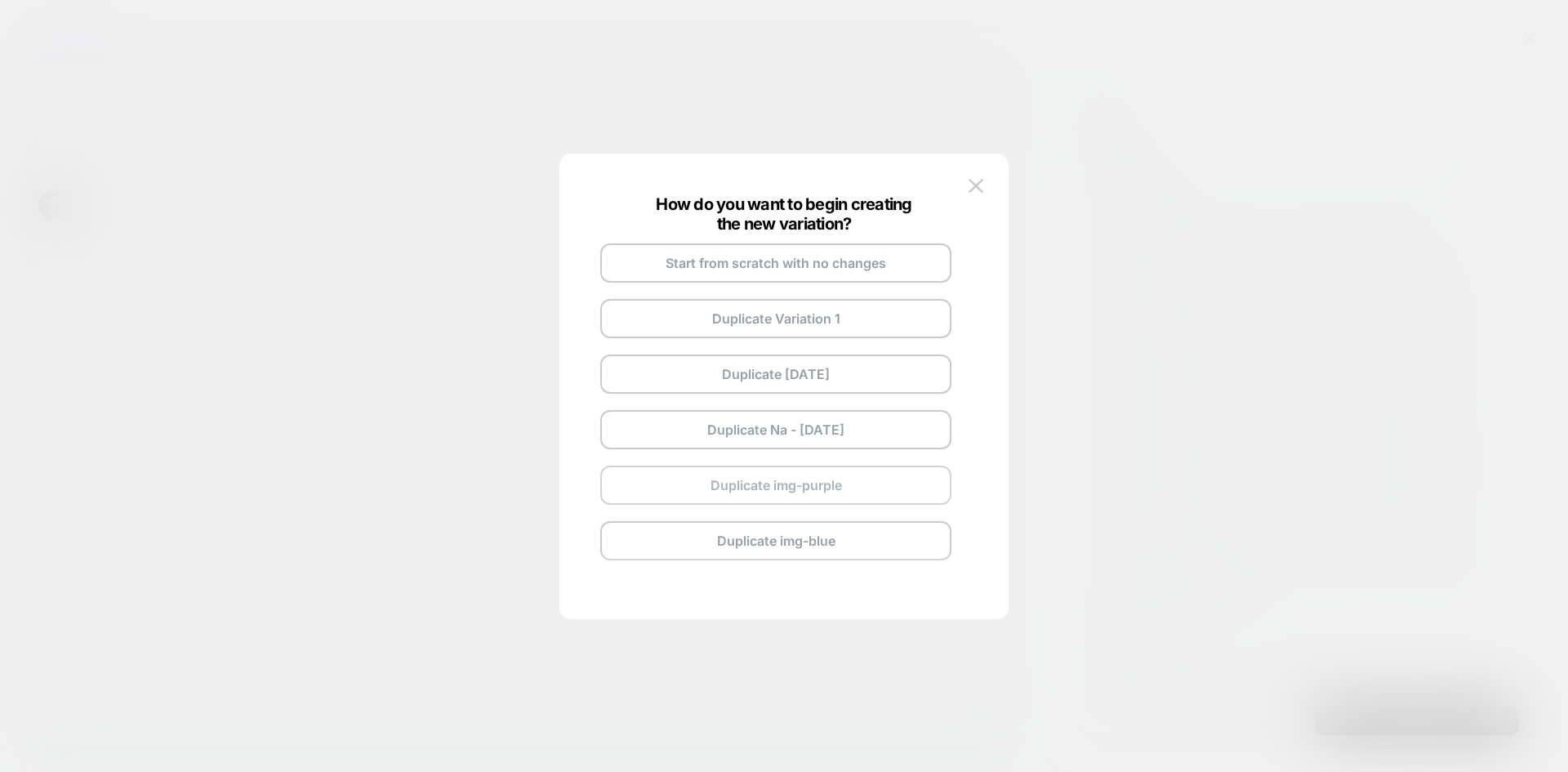
scroll to position [47, 0]
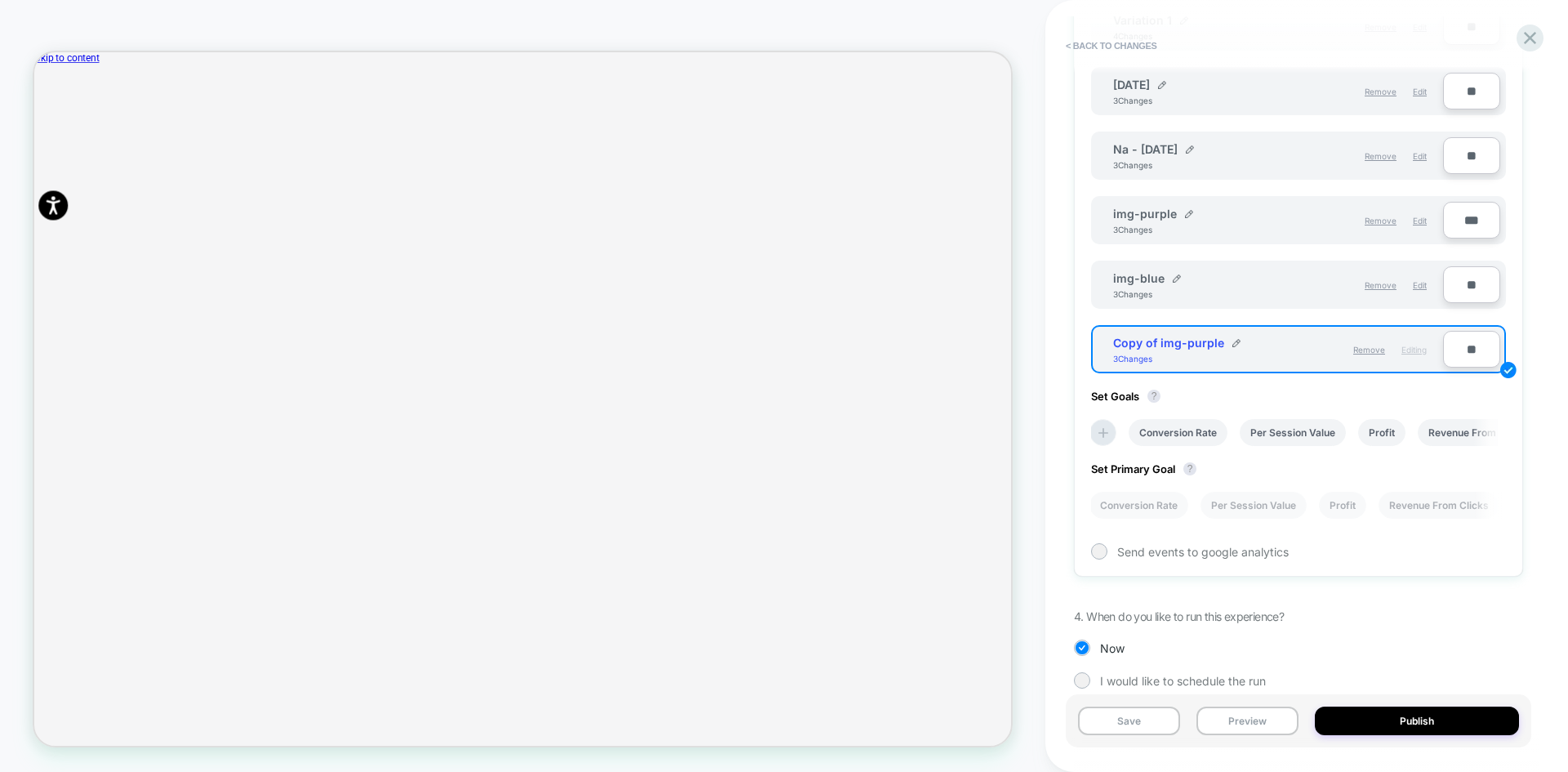
scroll to position [653, 0]
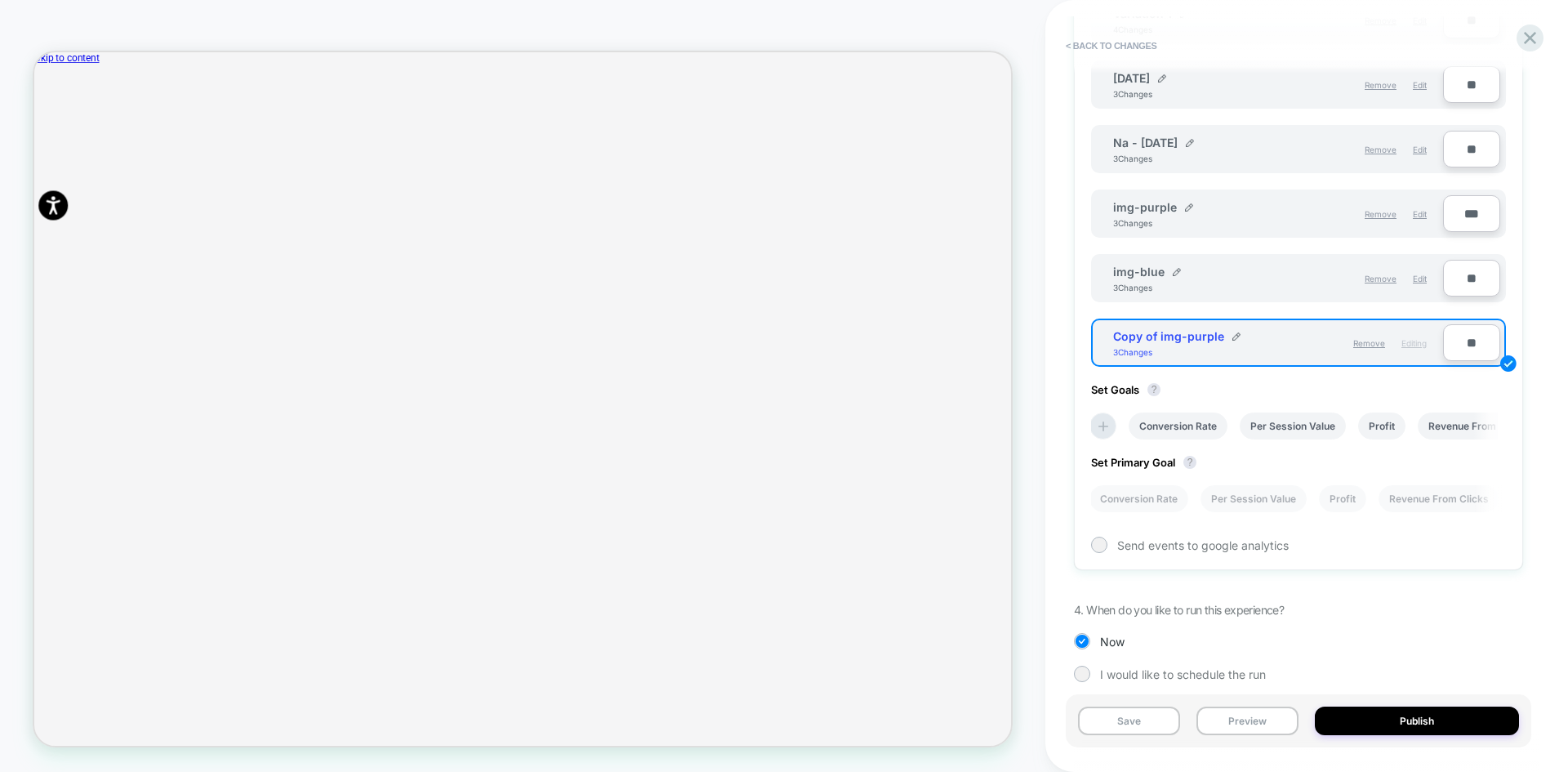
click at [1237, 337] on div "Copy of img-purple 3 Changes" at bounding box center [1196, 342] width 165 height 27
click at [1232, 337] on img at bounding box center [1236, 337] width 8 height 8
click at [1156, 351] on input "**********" at bounding box center [1172, 344] width 119 height 32
click at [1200, 352] on input "**********" at bounding box center [1172, 344] width 119 height 32
type input "*******"
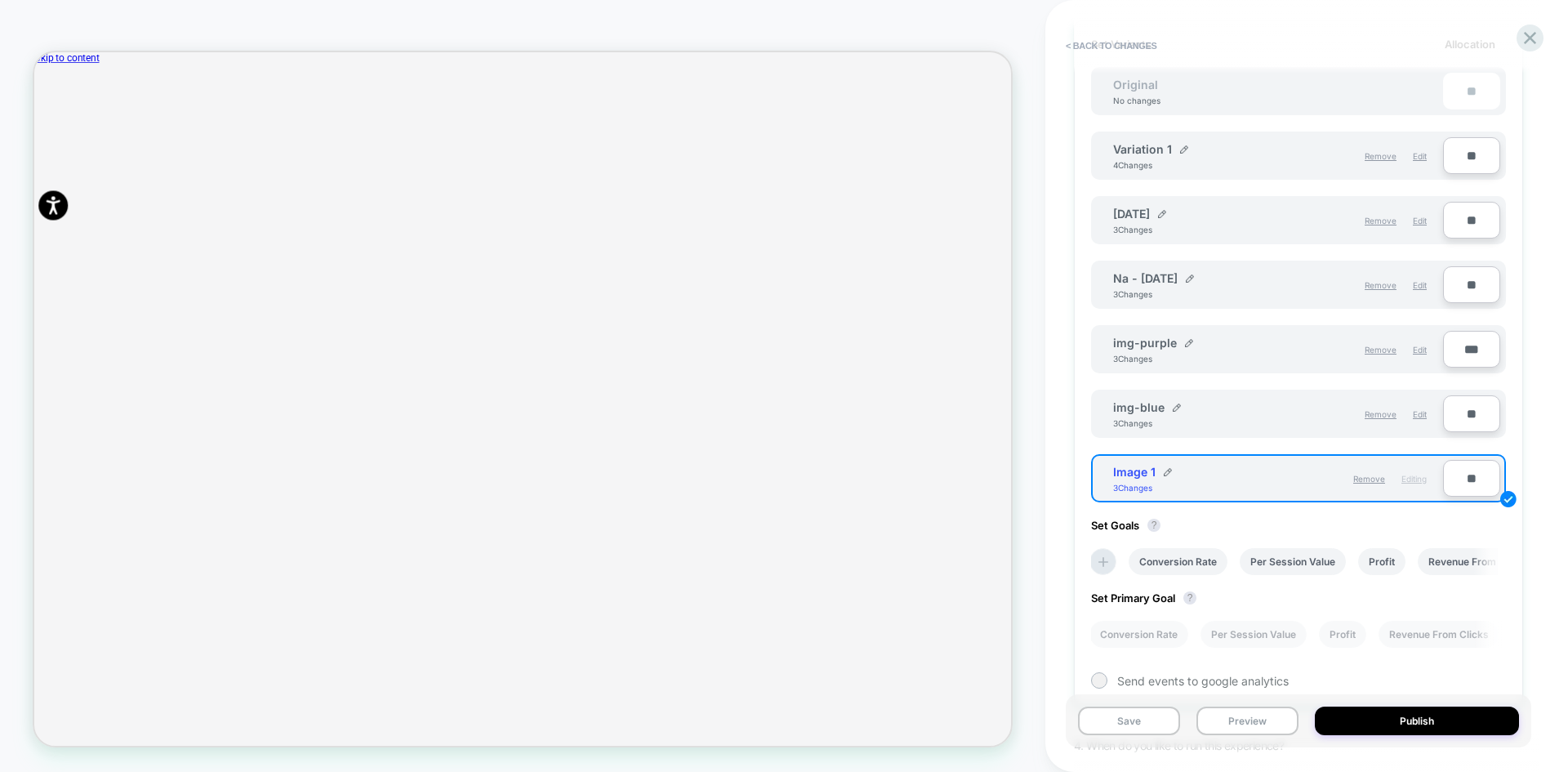
scroll to position [490, 0]
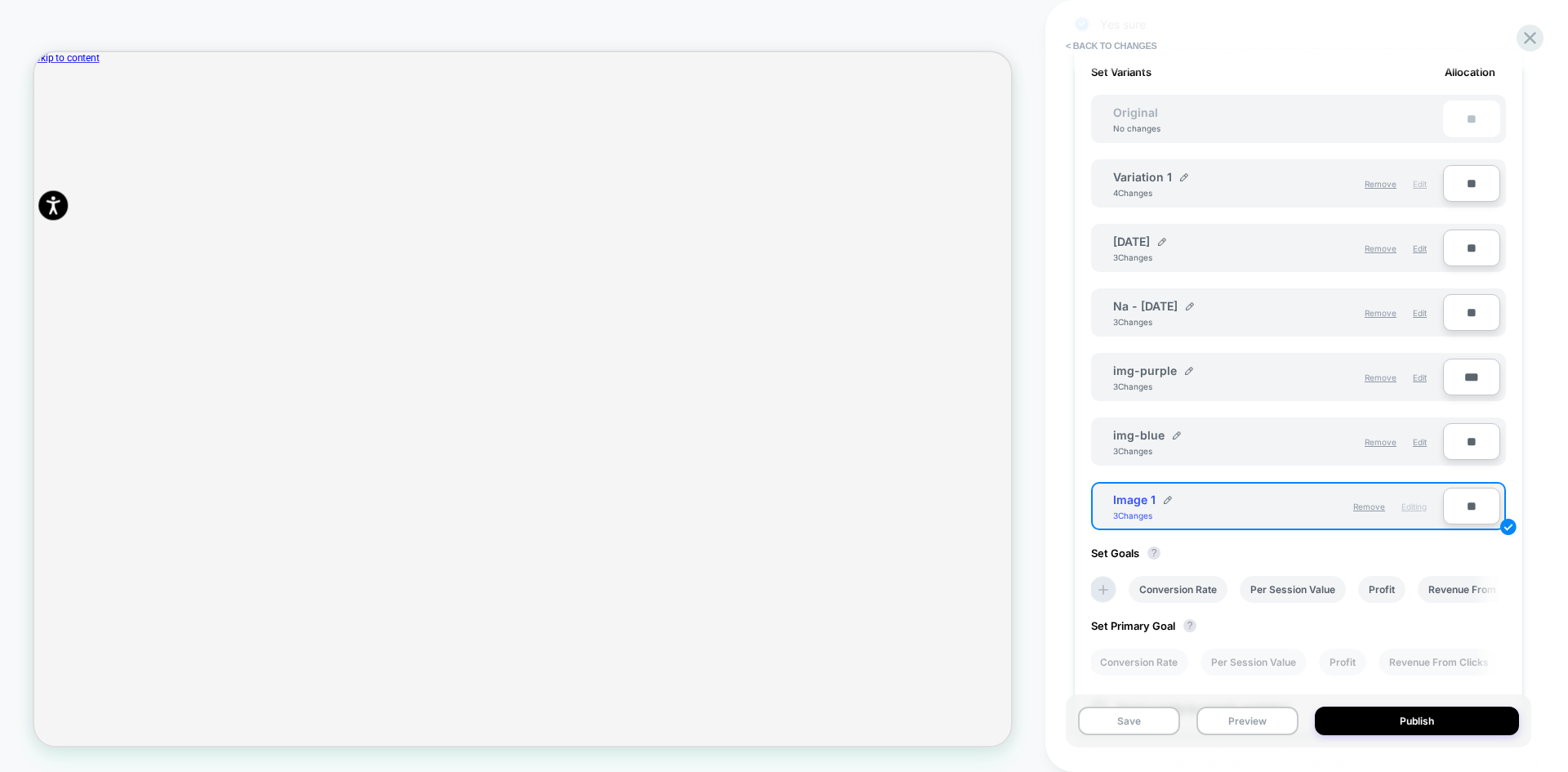
click at [1422, 186] on span "Edit" at bounding box center [1420, 184] width 14 height 10
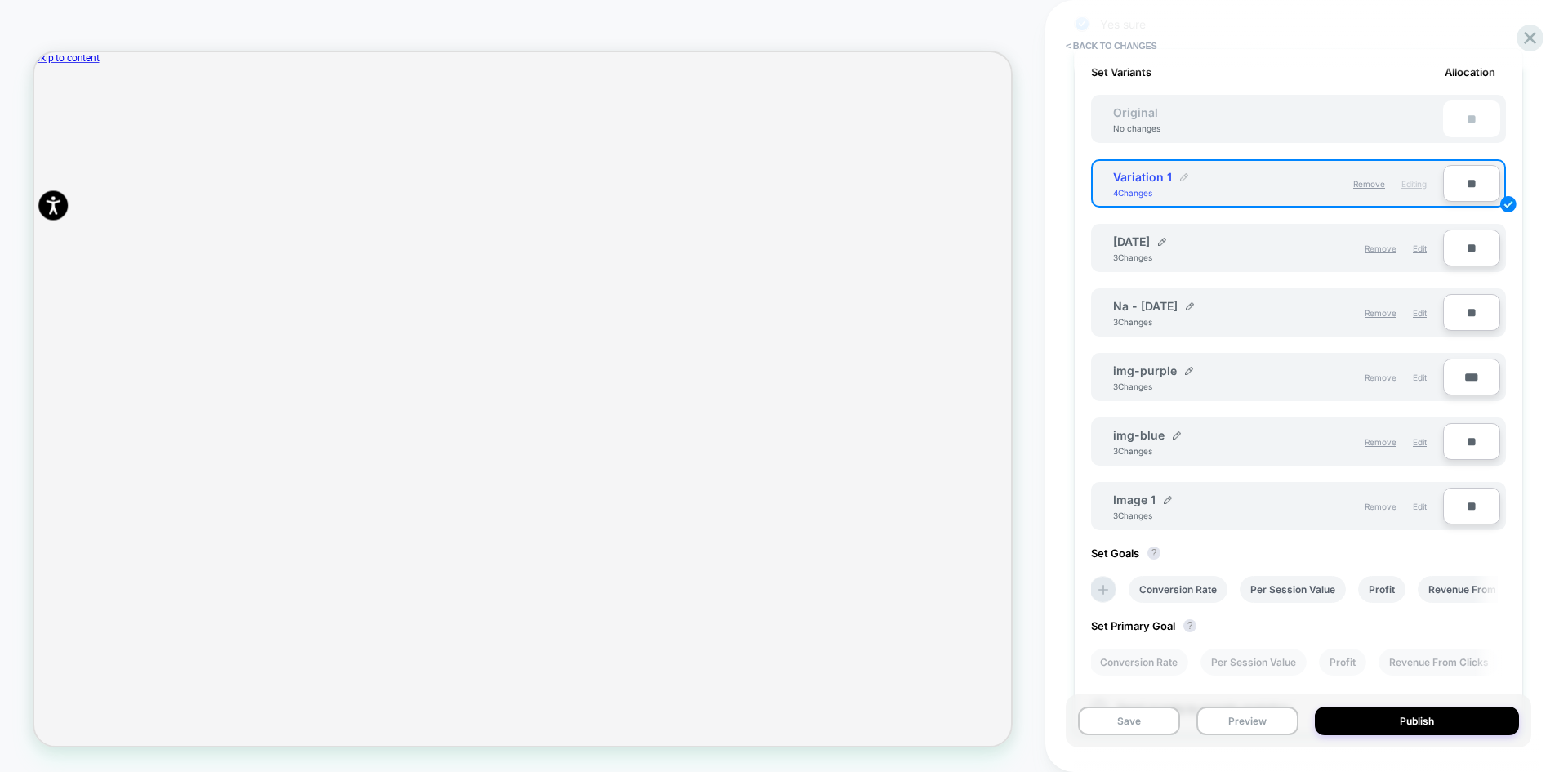
click at [1536, 136] on div "**********" at bounding box center [1306, 386] width 465 height 772
click at [1365, 187] on div "**********" at bounding box center [1270, 185] width 347 height 40
click at [1254, 187] on button at bounding box center [1248, 186] width 17 height 17
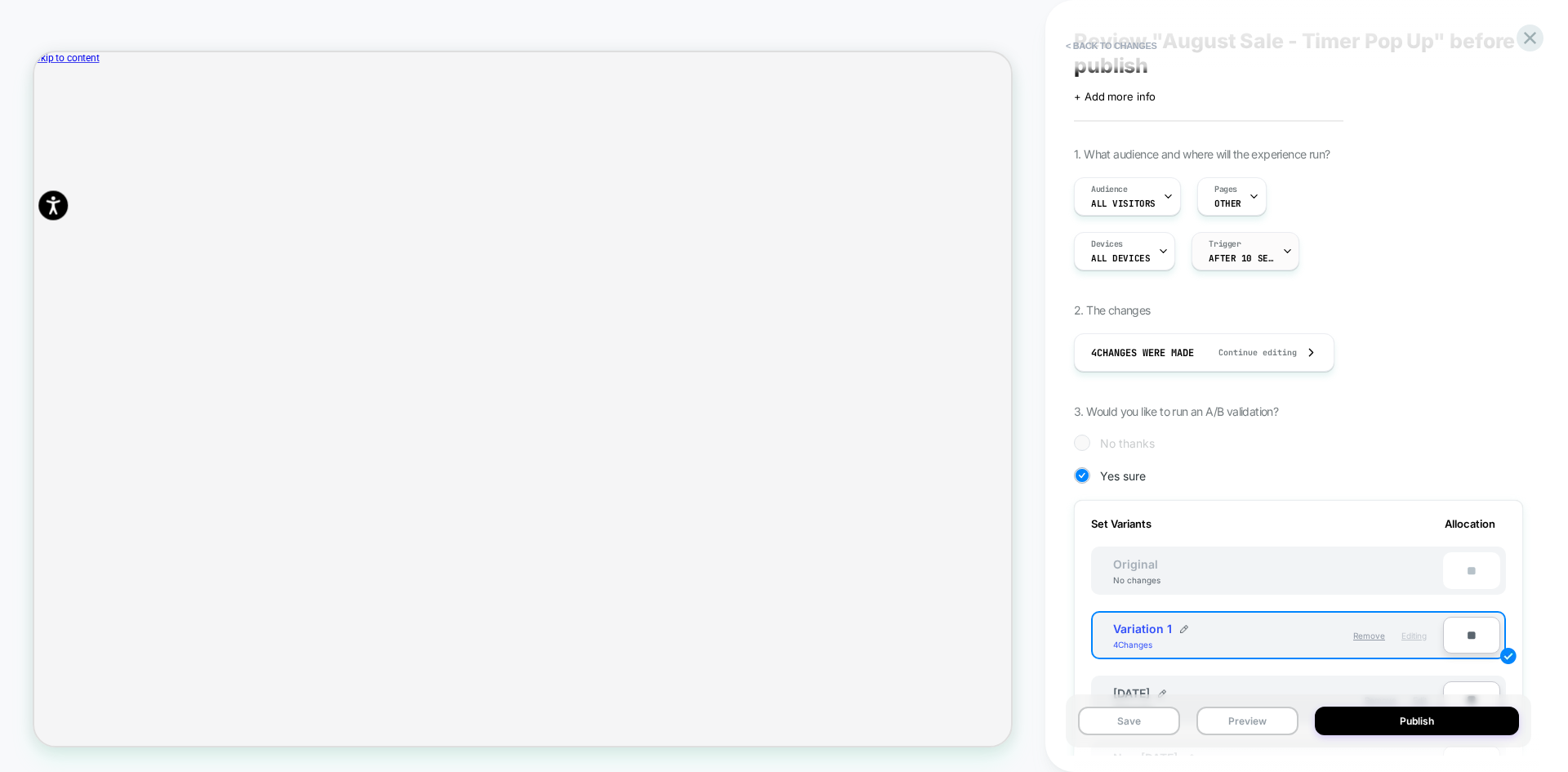
scroll to position [0, 0]
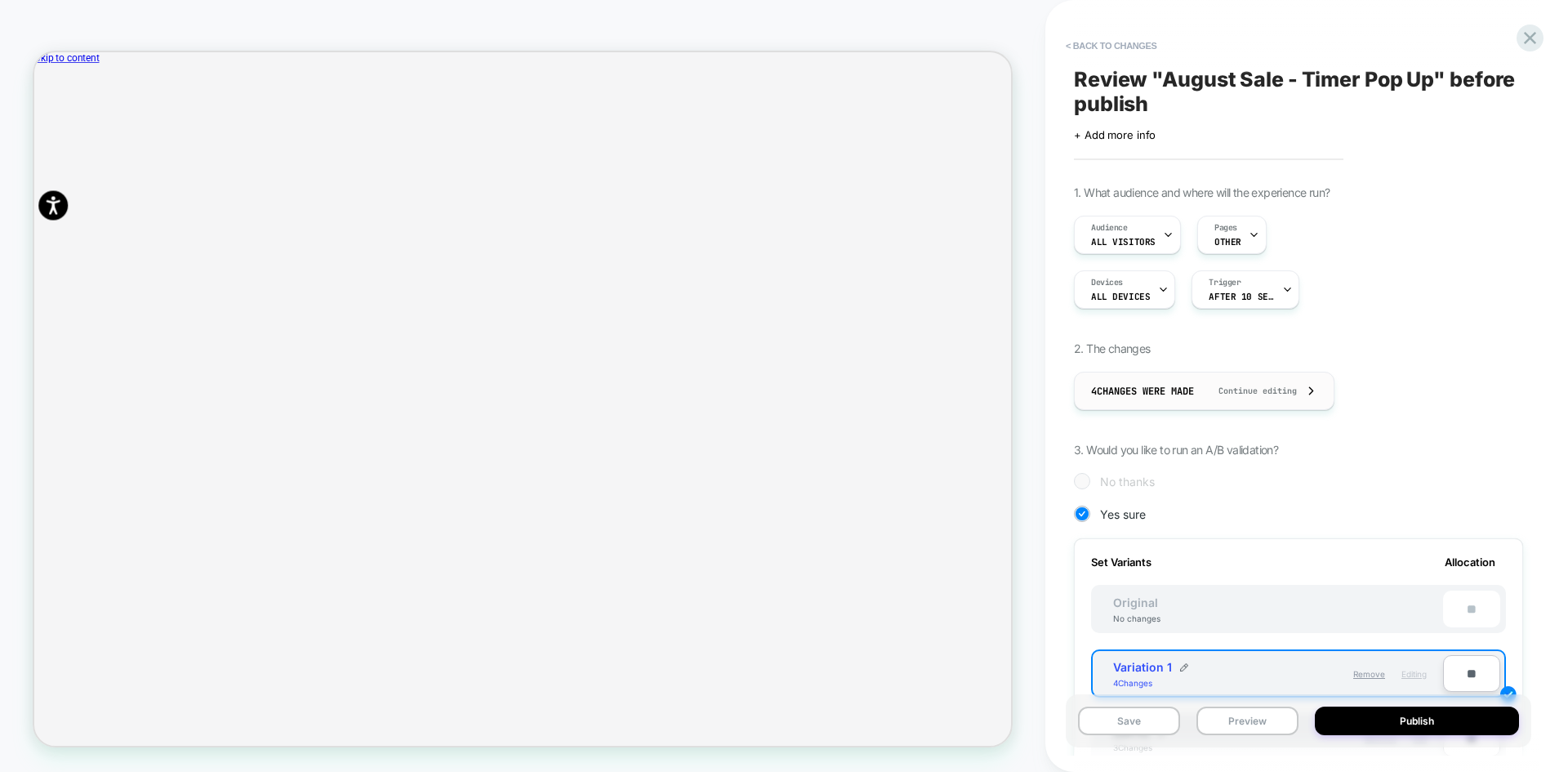
click at [1194, 395] on span "4 Changes were made" at bounding box center [1143, 391] width 103 height 13
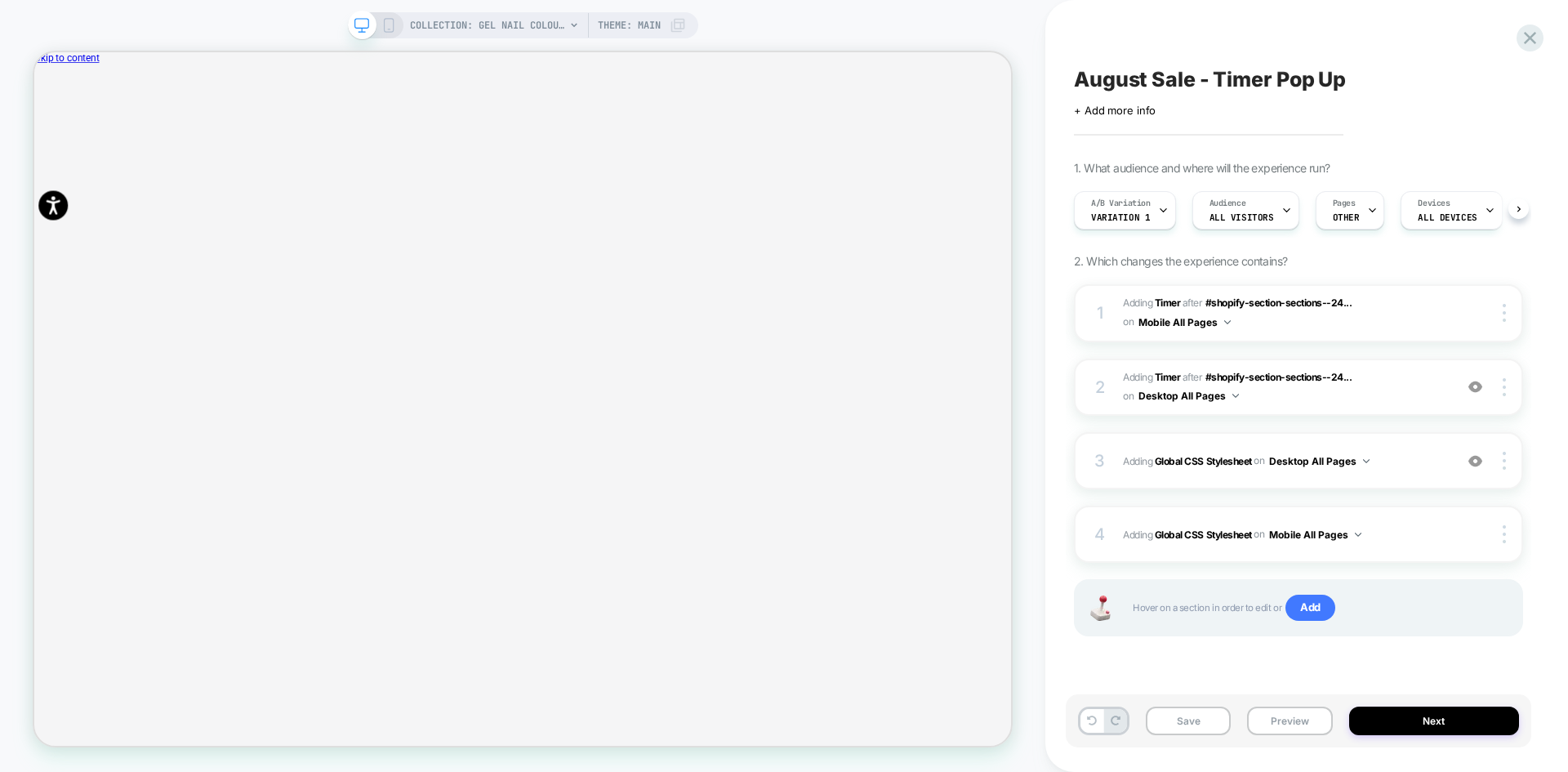
scroll to position [0, 1]
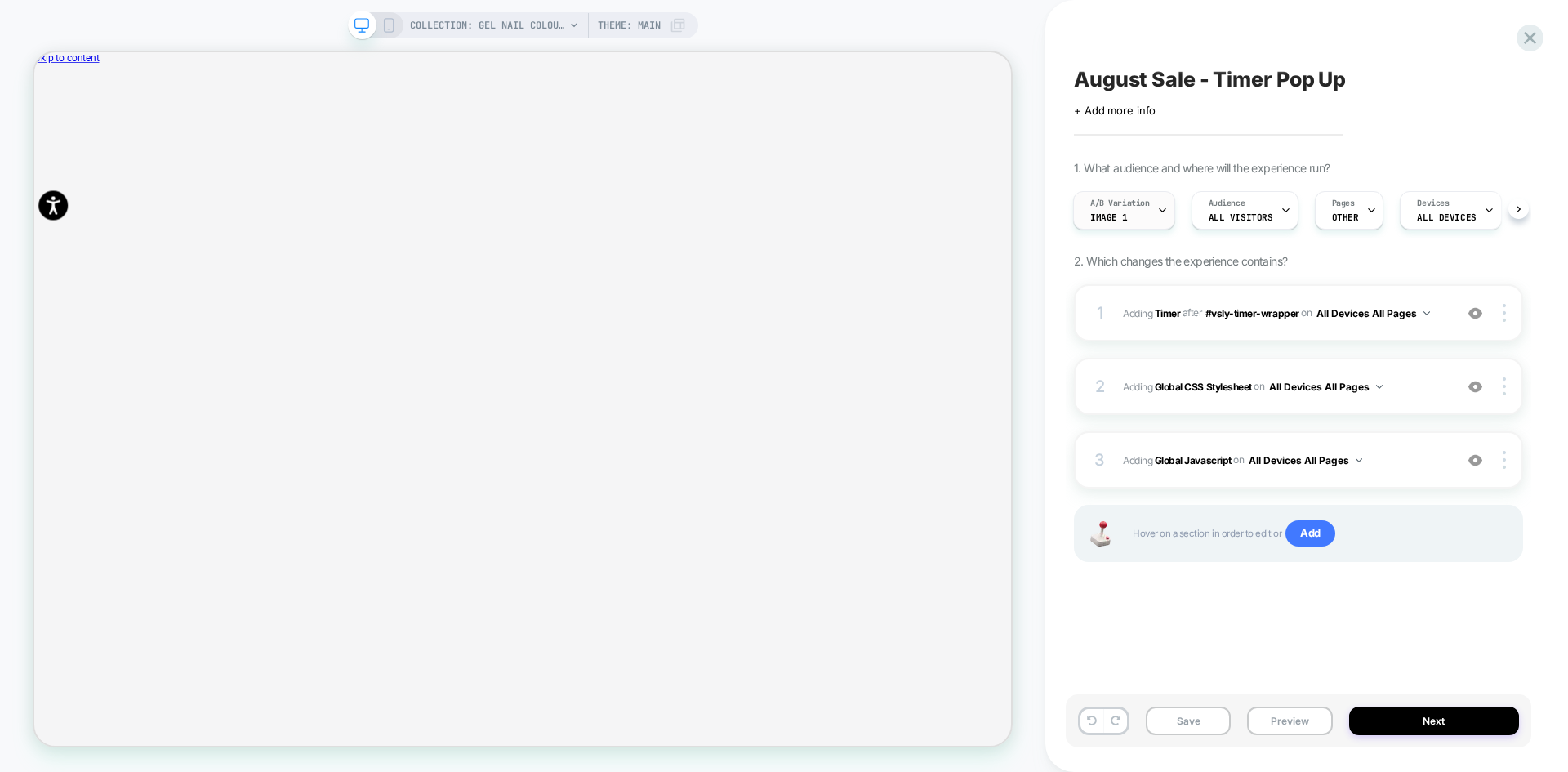
click at [0, 0] on div "A/B Variation Image 1" at bounding box center [0, 0] width 0 height 0
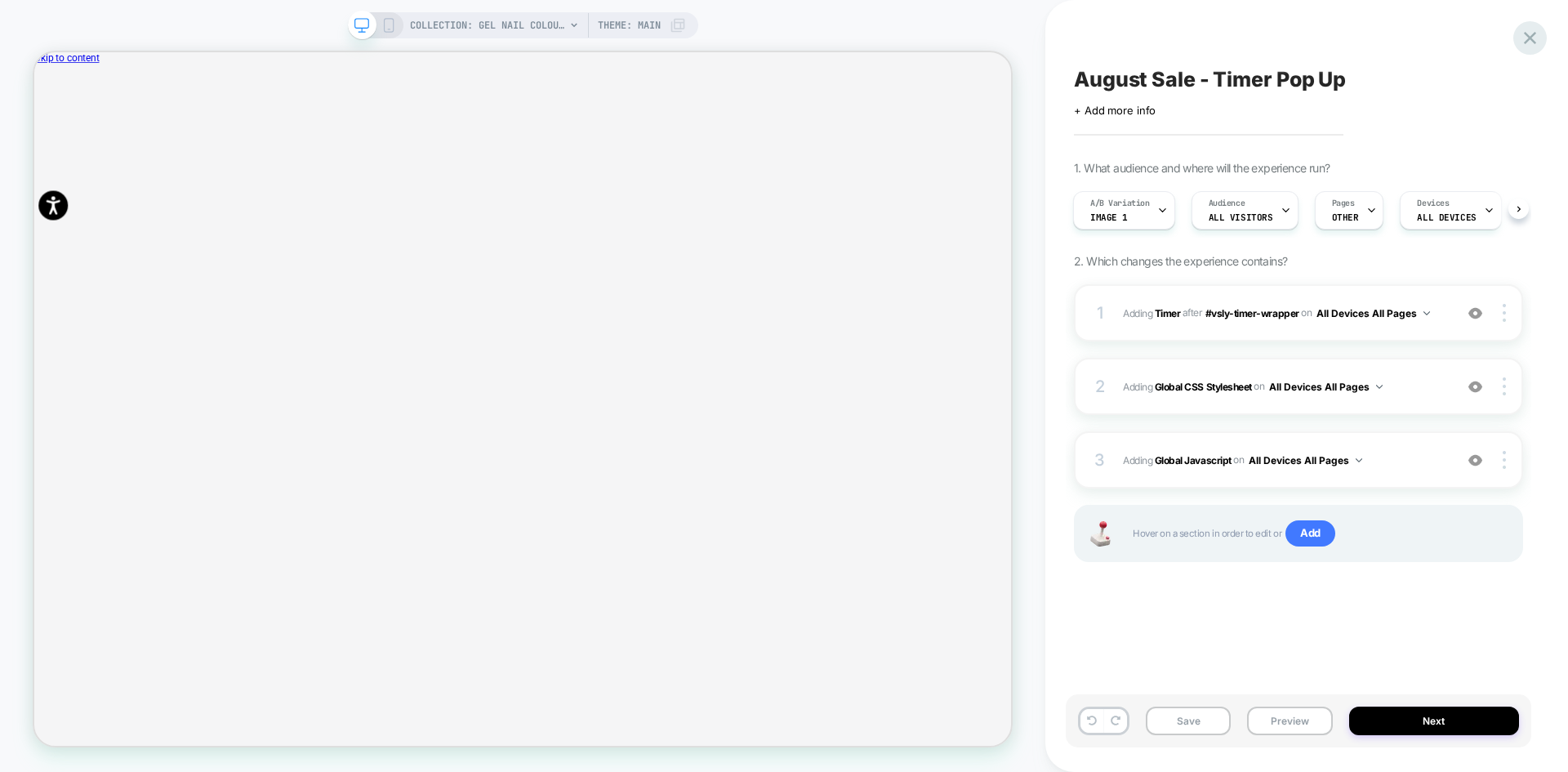
click at [1535, 43] on icon at bounding box center [1530, 37] width 12 height 12
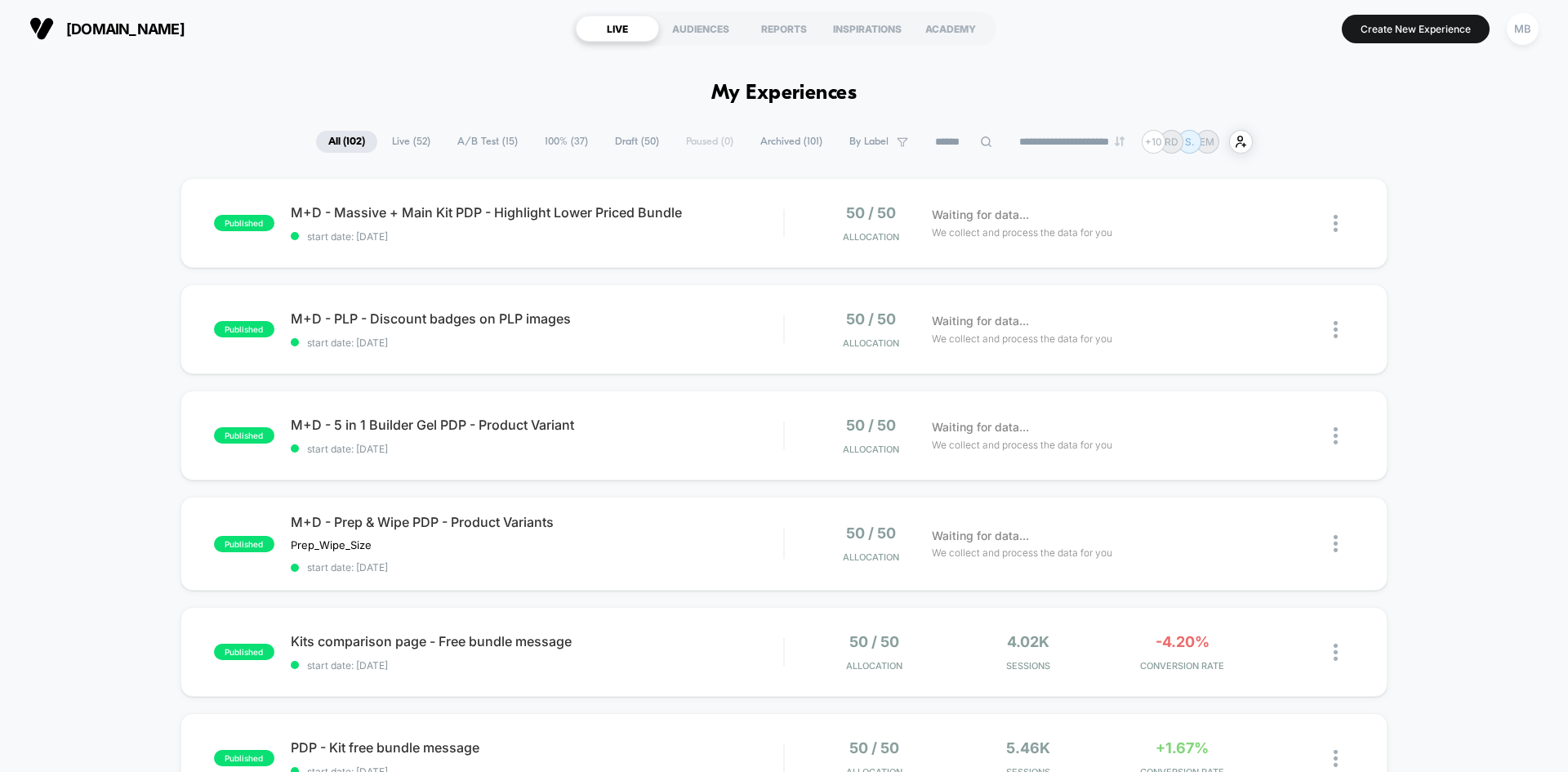
click at [980, 138] on icon at bounding box center [986, 142] width 12 height 12
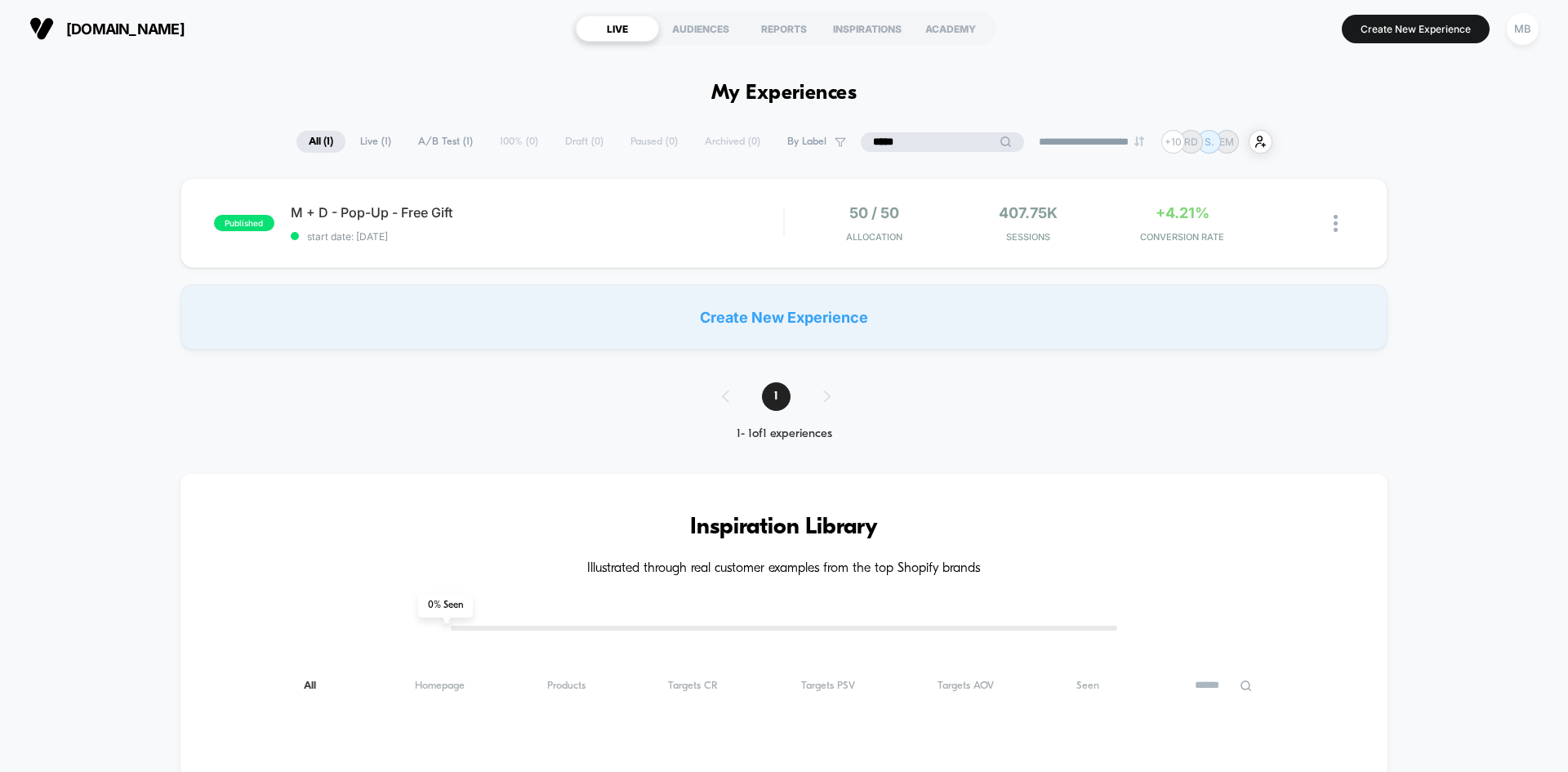
type input "******"
drag, startPoint x: 928, startPoint y: 136, endPoint x: 852, endPoint y: 129, distance: 76.3
click at [852, 129] on div "**********" at bounding box center [784, 670] width 1568 height 1226
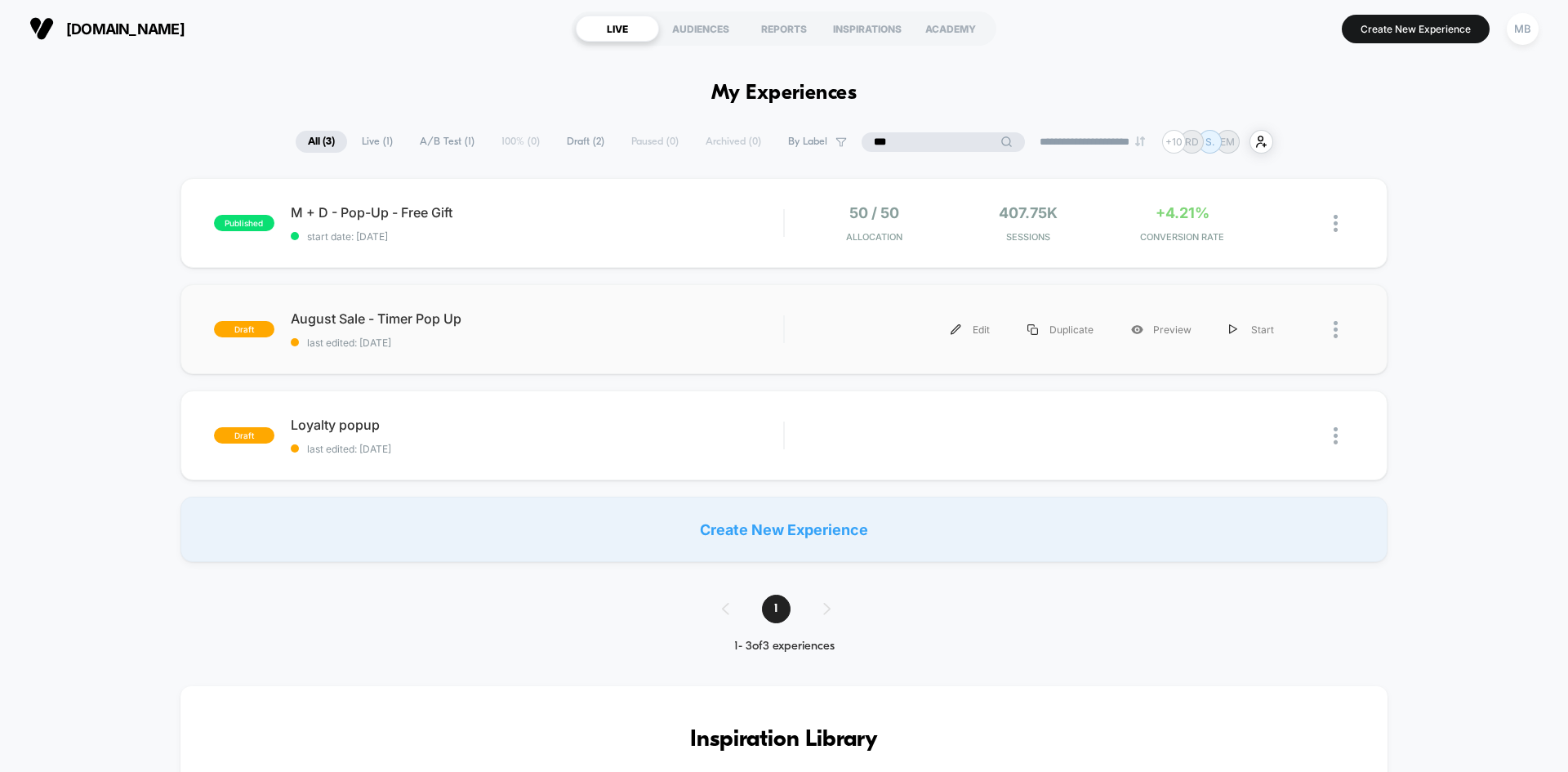
type input "***"
click at [497, 352] on div "draft August Sale - Timer Pop Up last edited: 8/27/2025 Edit Duplicate Preview …" at bounding box center [784, 329] width 1207 height 90
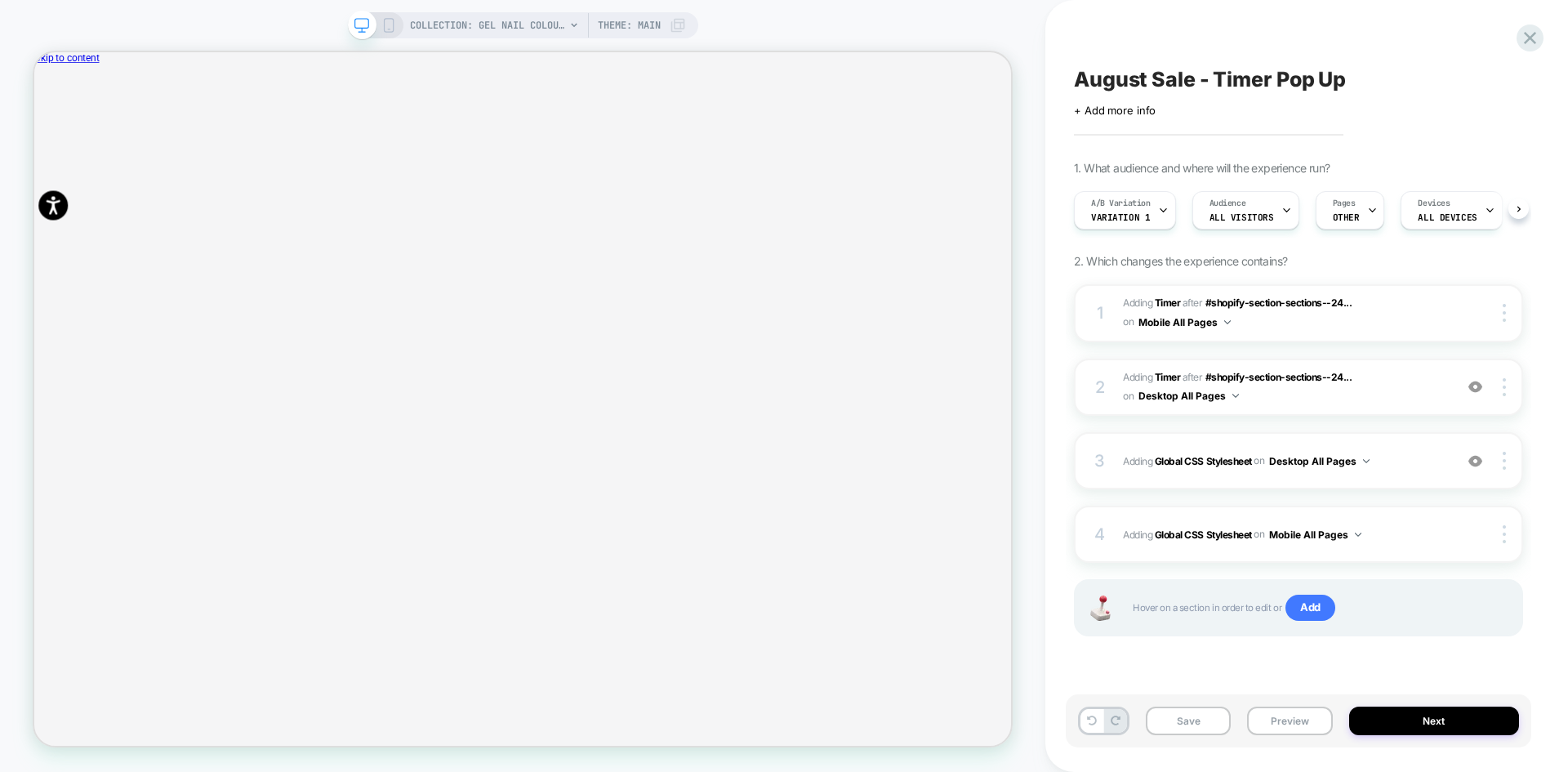
scroll to position [0, 1]
click at [1114, 215] on span "Variation 1" at bounding box center [1119, 217] width 59 height 12
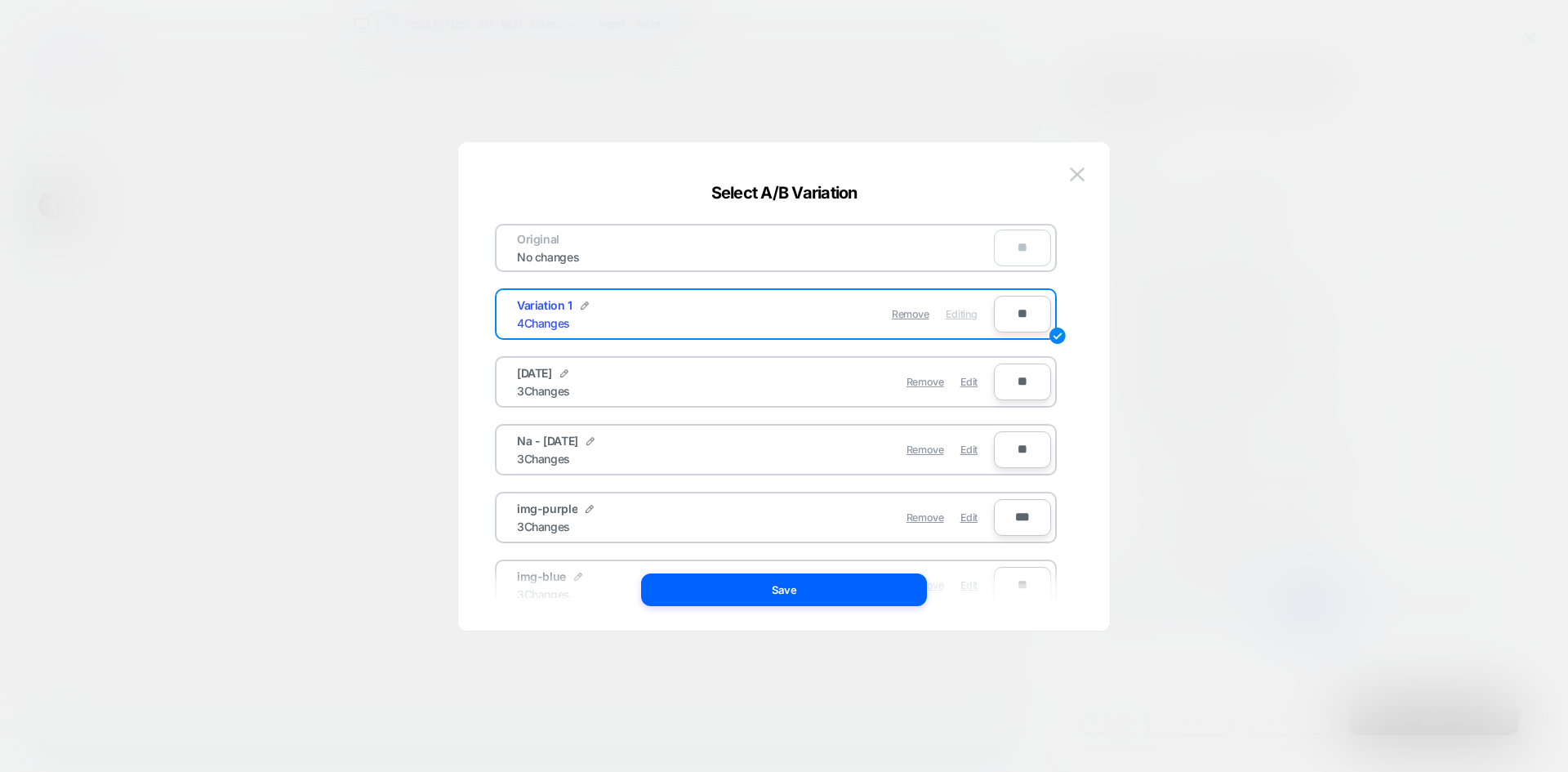
click at [548, 325] on div "4 Changes" at bounding box center [544, 323] width 53 height 14
click at [1078, 174] on img at bounding box center [1077, 174] width 15 height 14
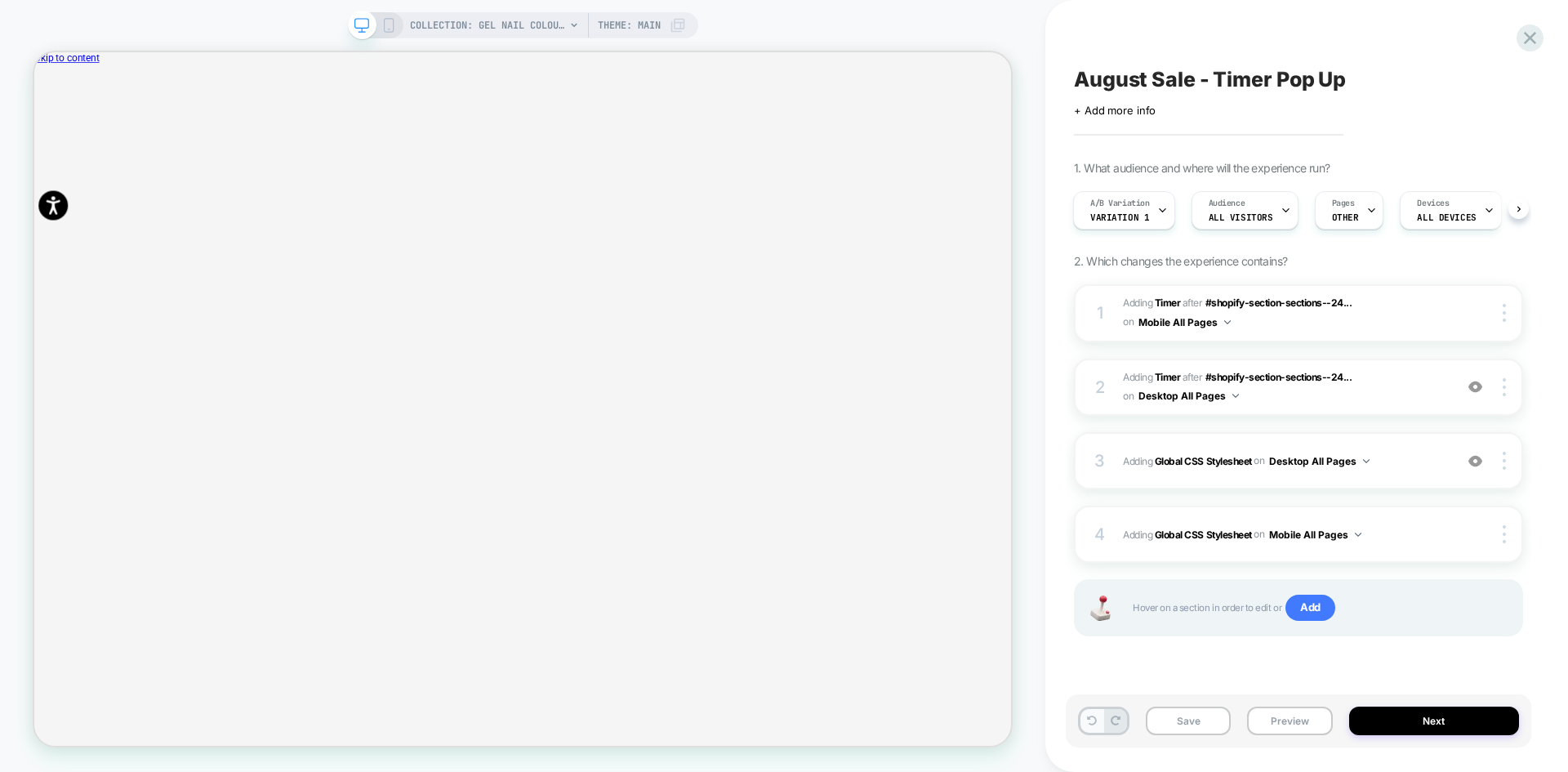
click at [0, 0] on button at bounding box center [0, 0] width 0 height 0
click at [1136, 221] on span "Variation 1" at bounding box center [1119, 217] width 59 height 12
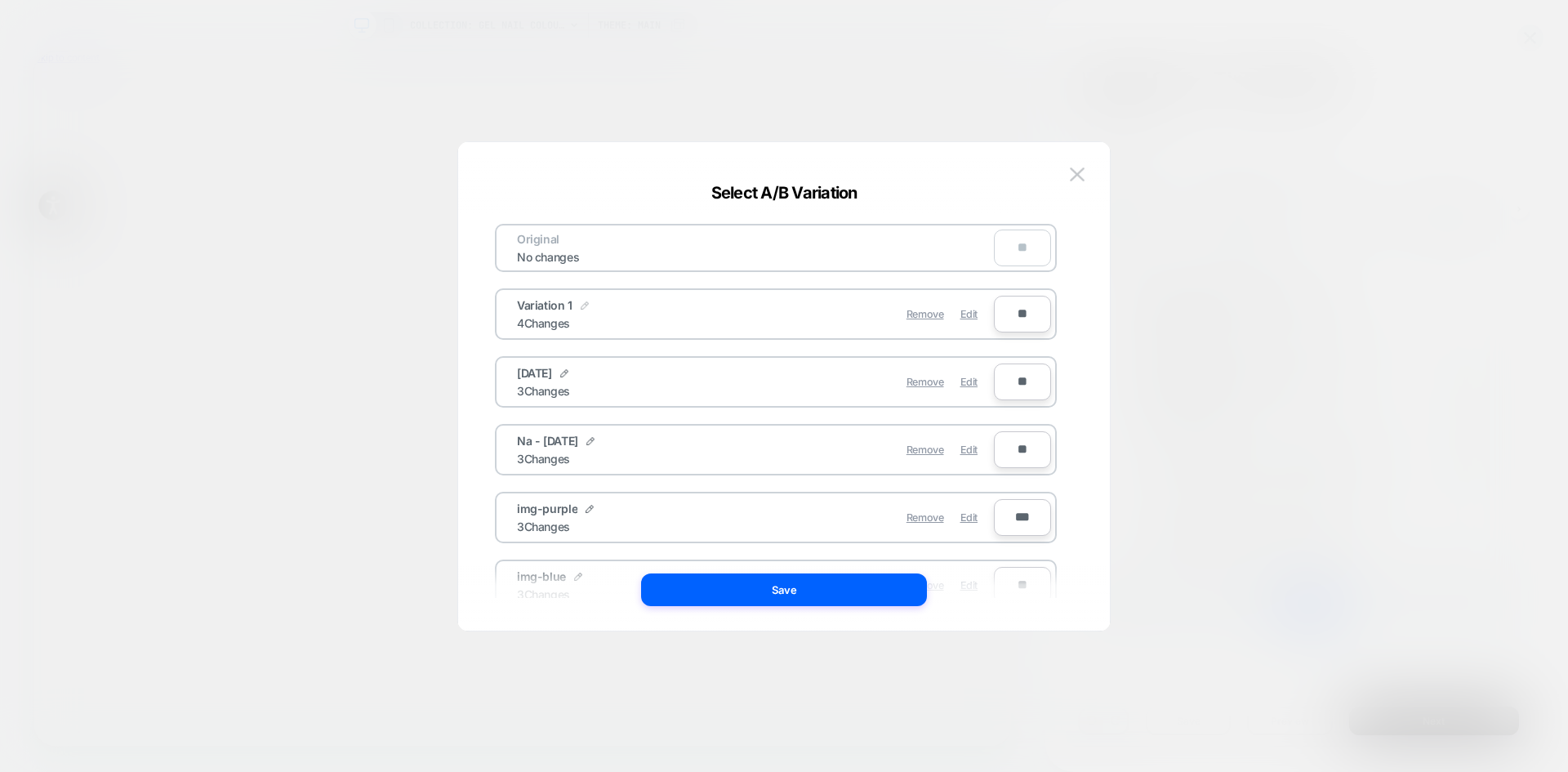
click at [580, 308] on img at bounding box center [585, 305] width 8 height 8
click at [1075, 176] on img at bounding box center [1077, 174] width 15 height 14
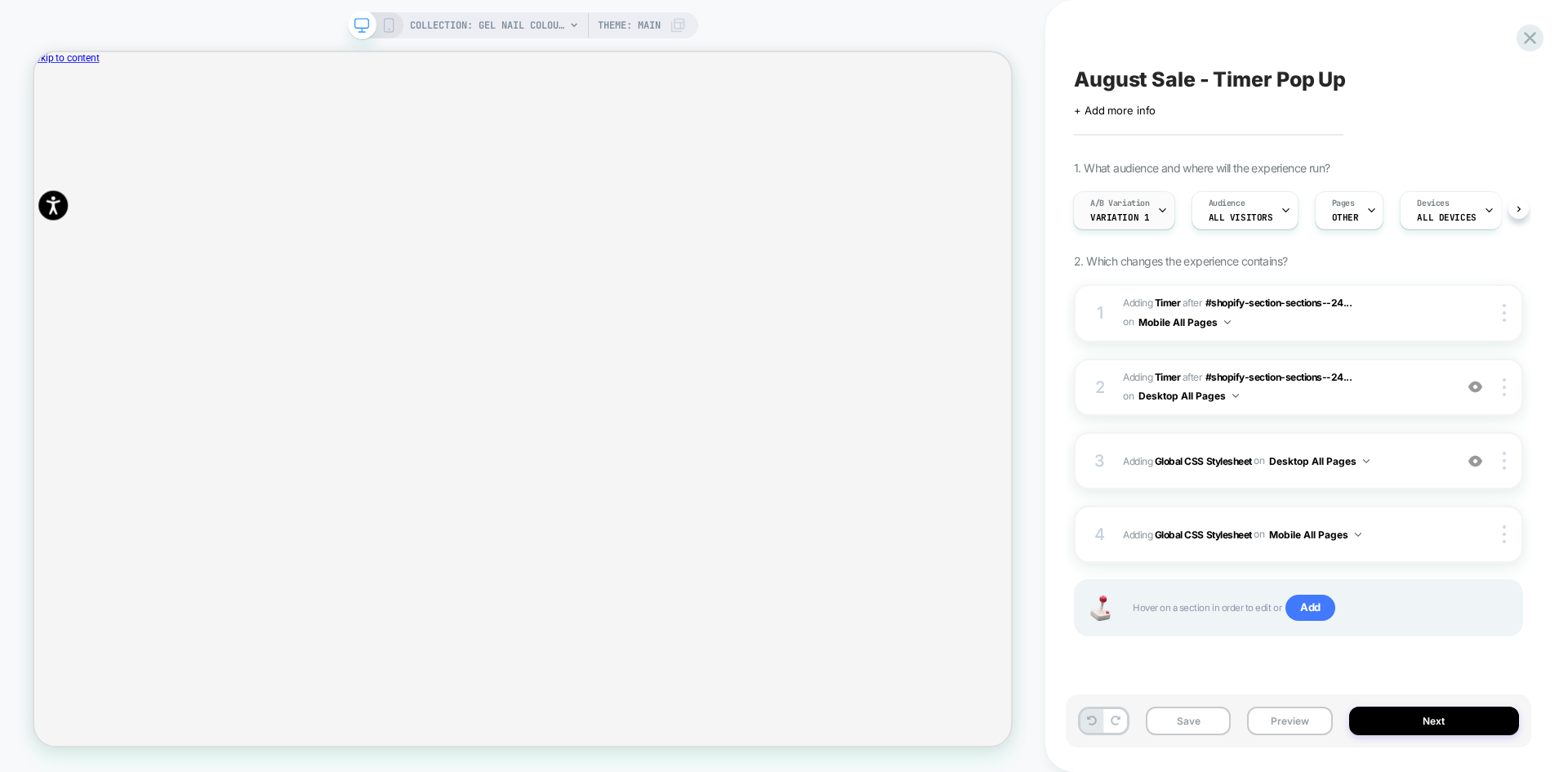
click at [1138, 220] on span "Variation 1" at bounding box center [1119, 217] width 59 height 12
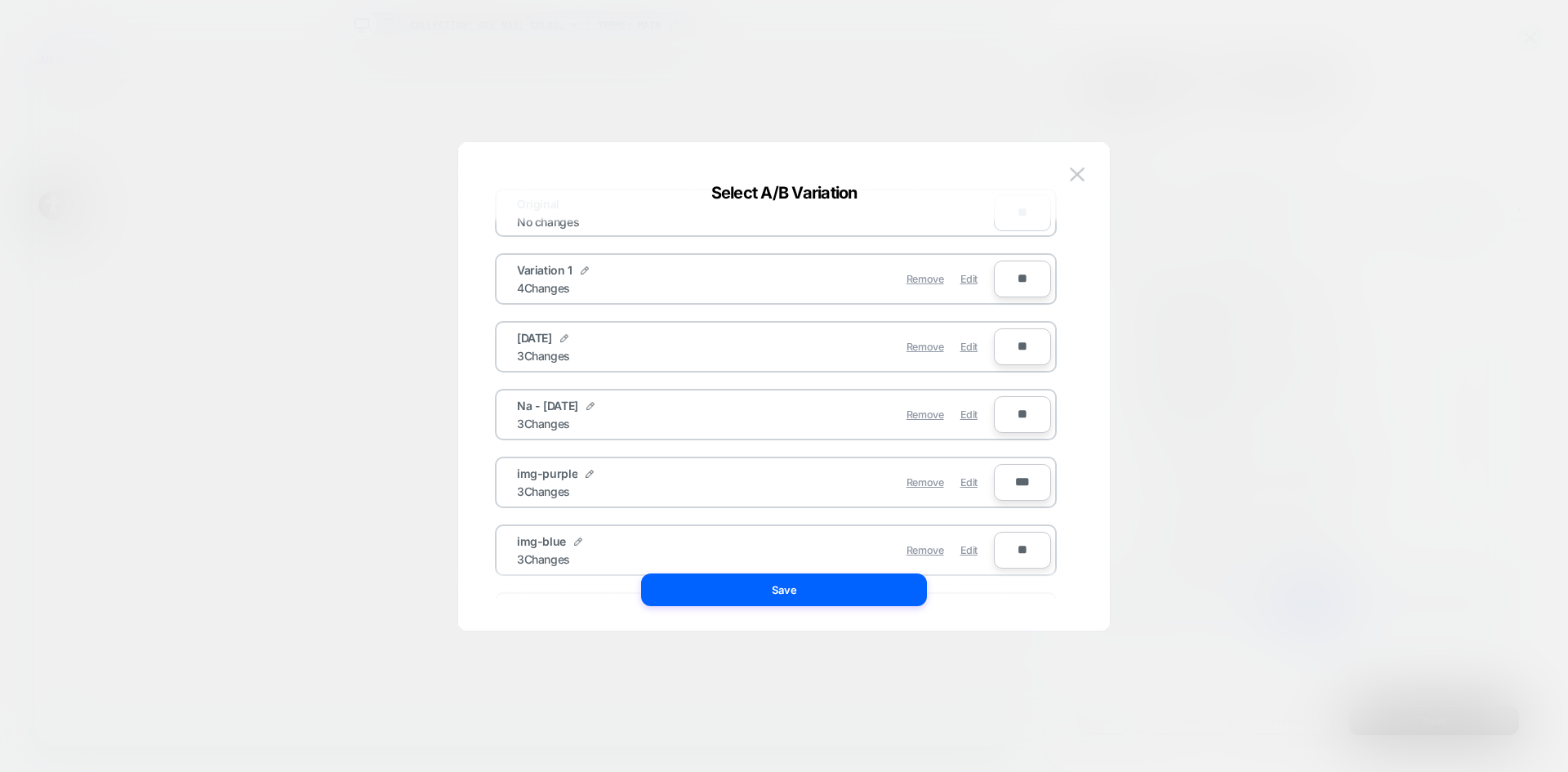
scroll to position [129, 0]
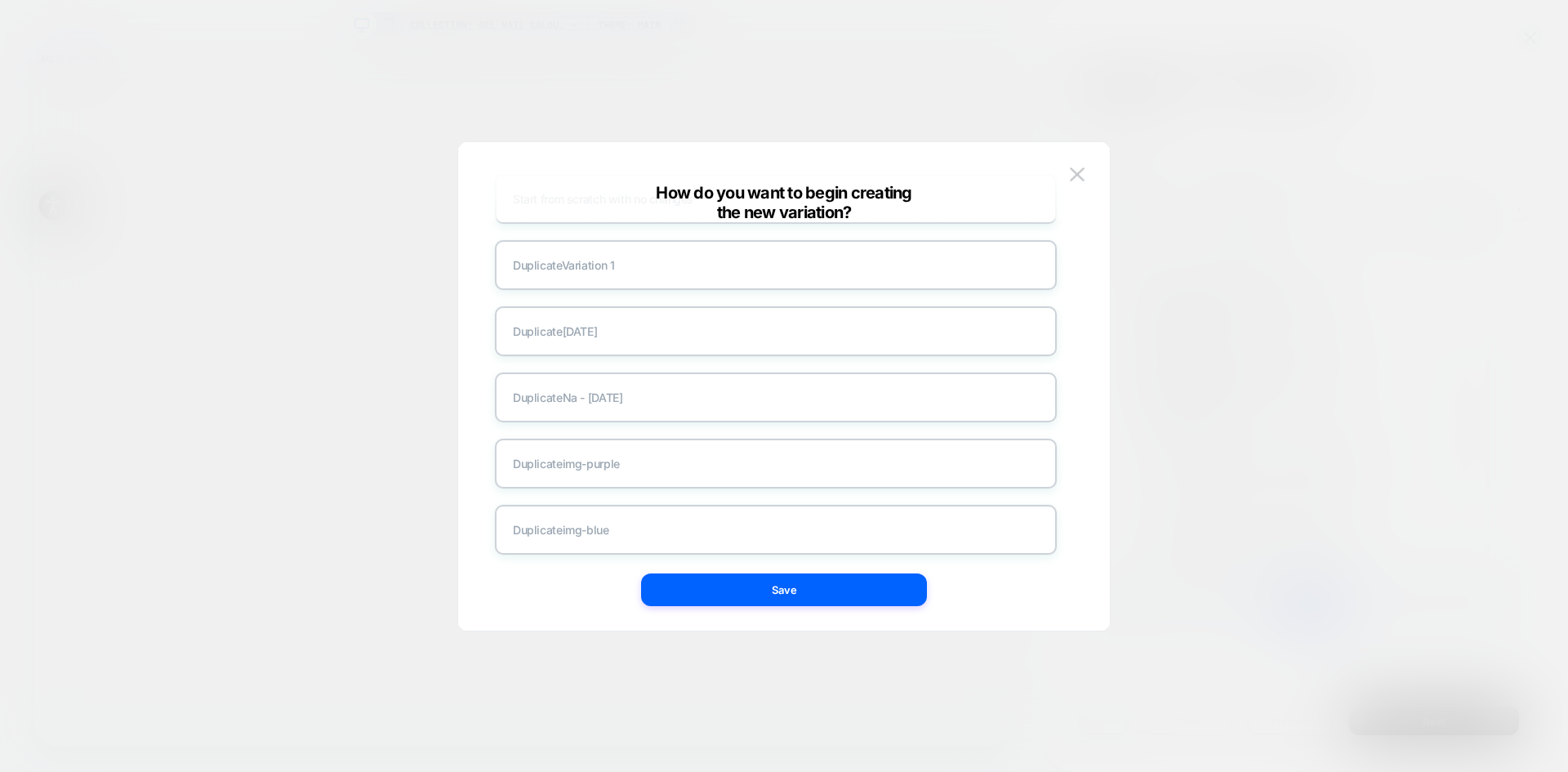
scroll to position [88, 0]
click at [648, 322] on div "Duplicate july24" at bounding box center [776, 325] width 562 height 50
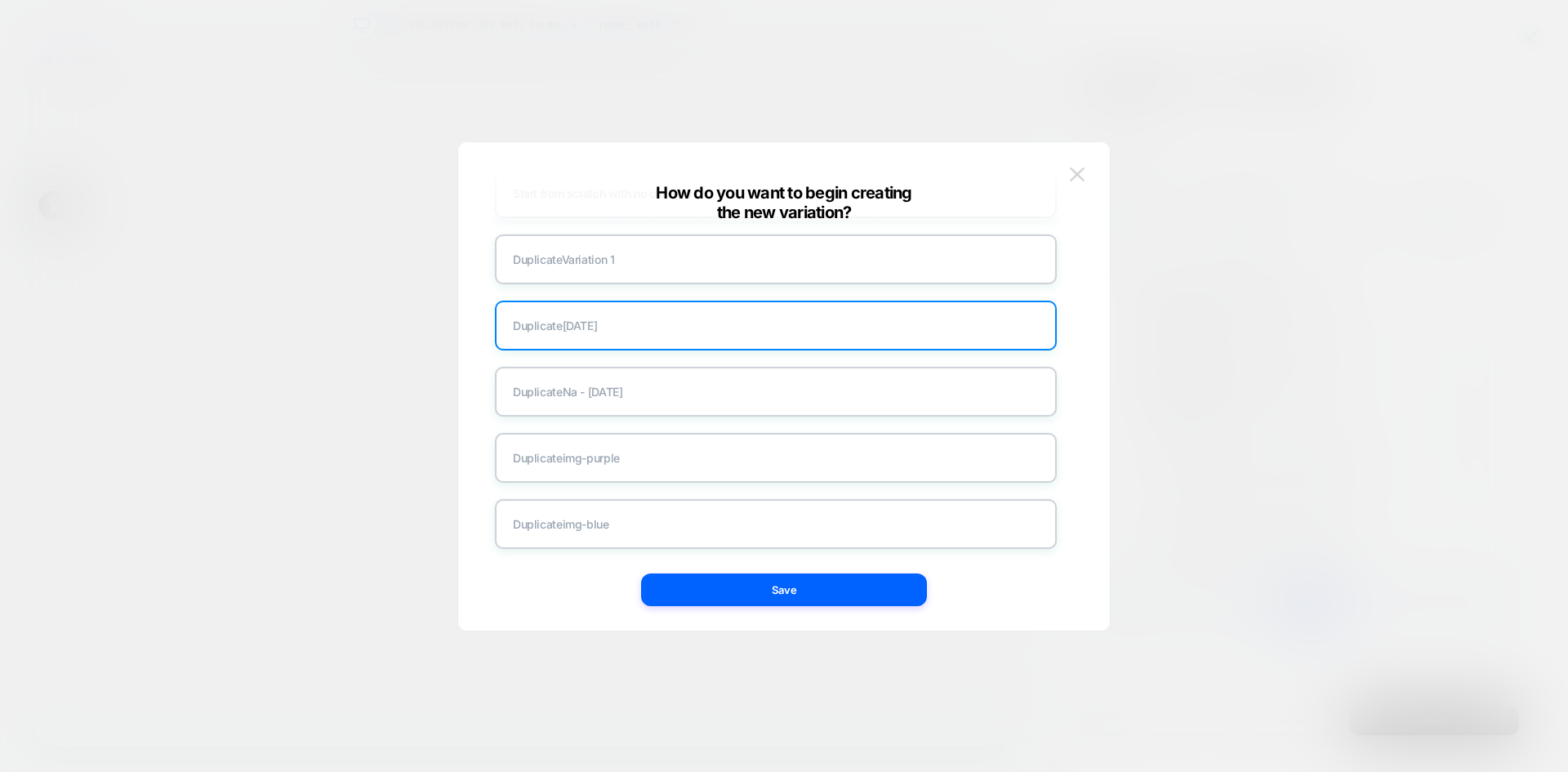
click at [1081, 172] on img at bounding box center [1077, 174] width 15 height 14
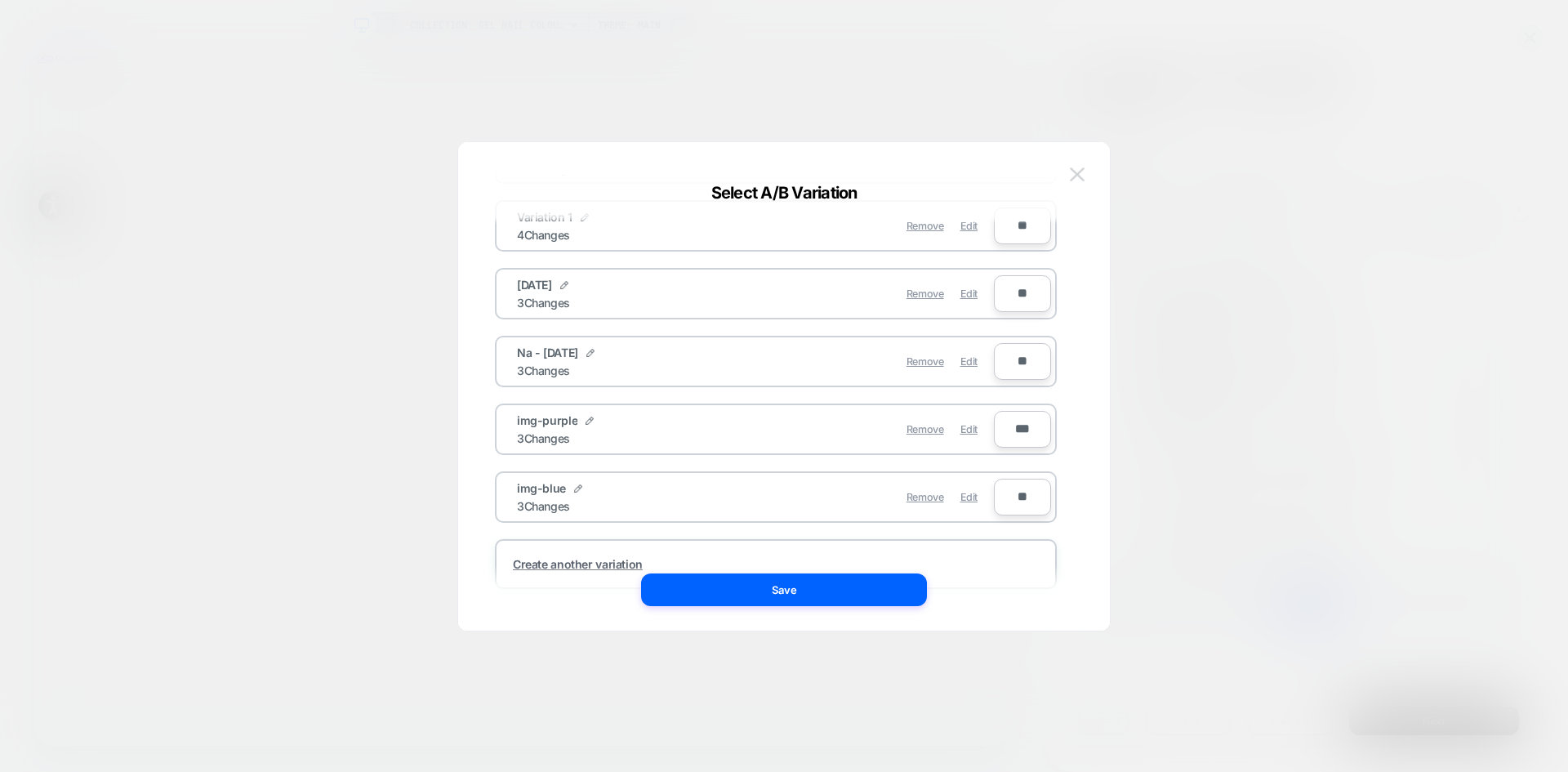
click at [1078, 168] on img at bounding box center [1077, 174] width 15 height 14
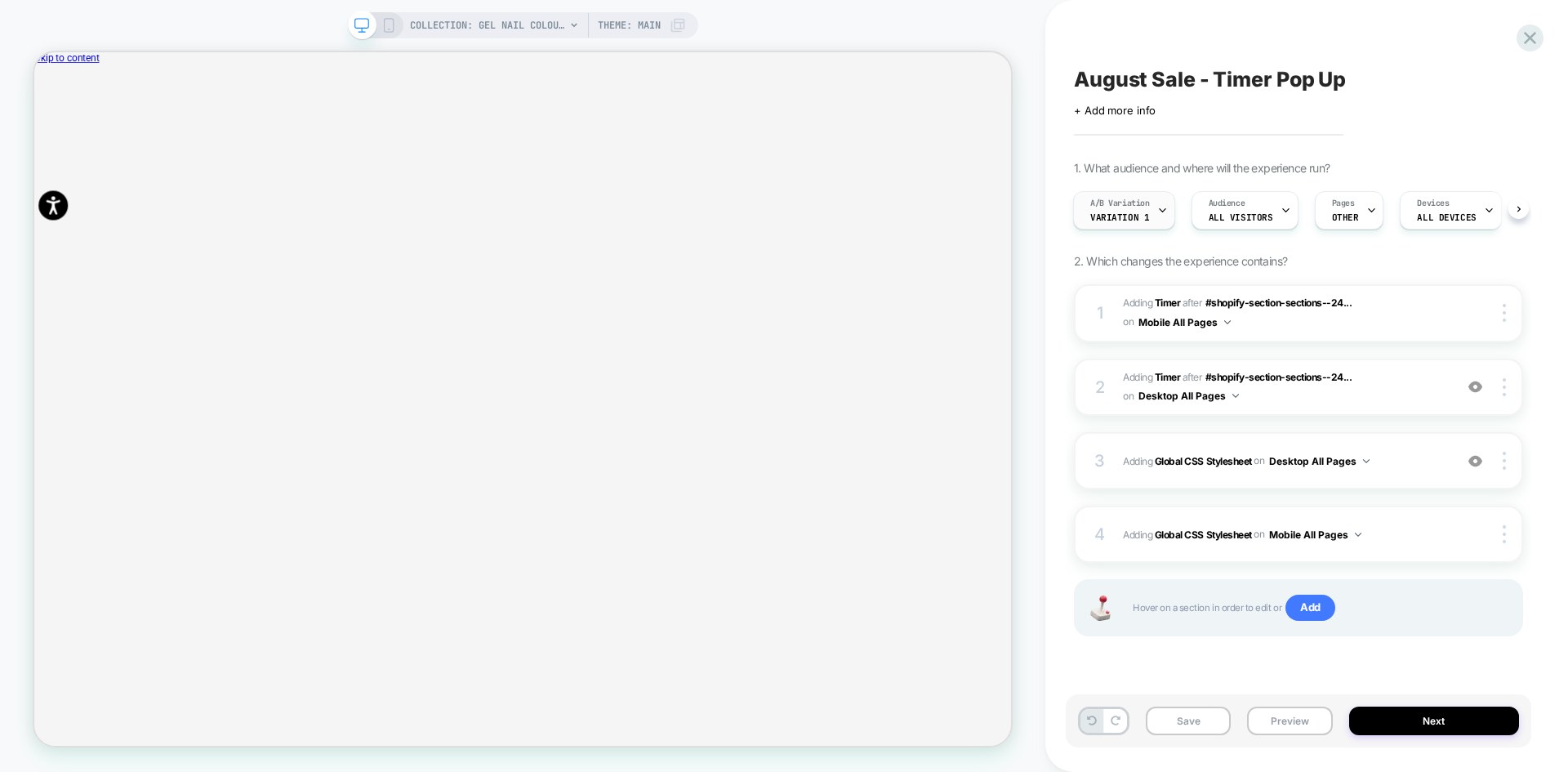
click at [1120, 220] on span "Variation 1" at bounding box center [1119, 217] width 59 height 12
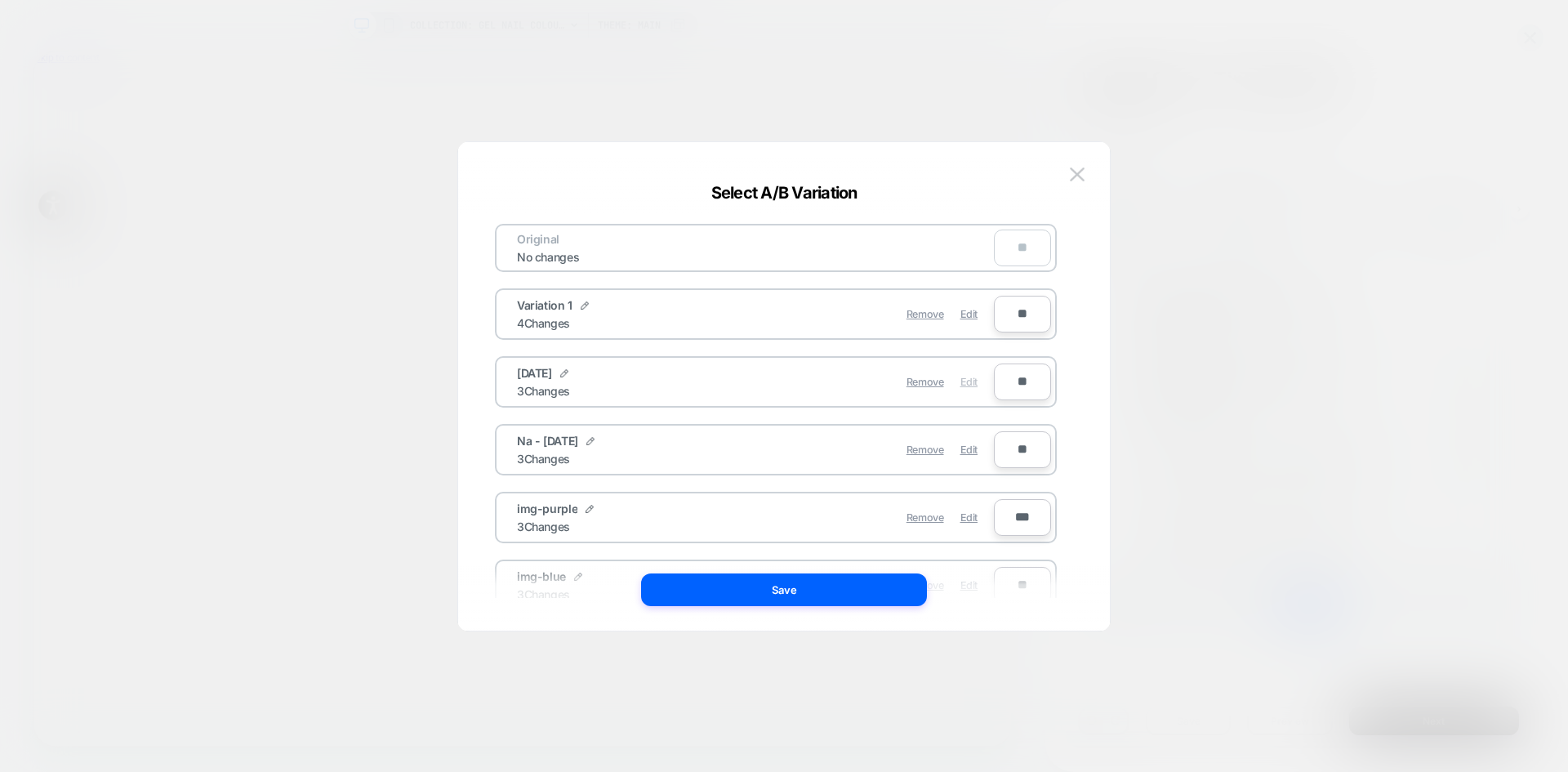
click at [964, 378] on span "Edit" at bounding box center [968, 381] width 17 height 12
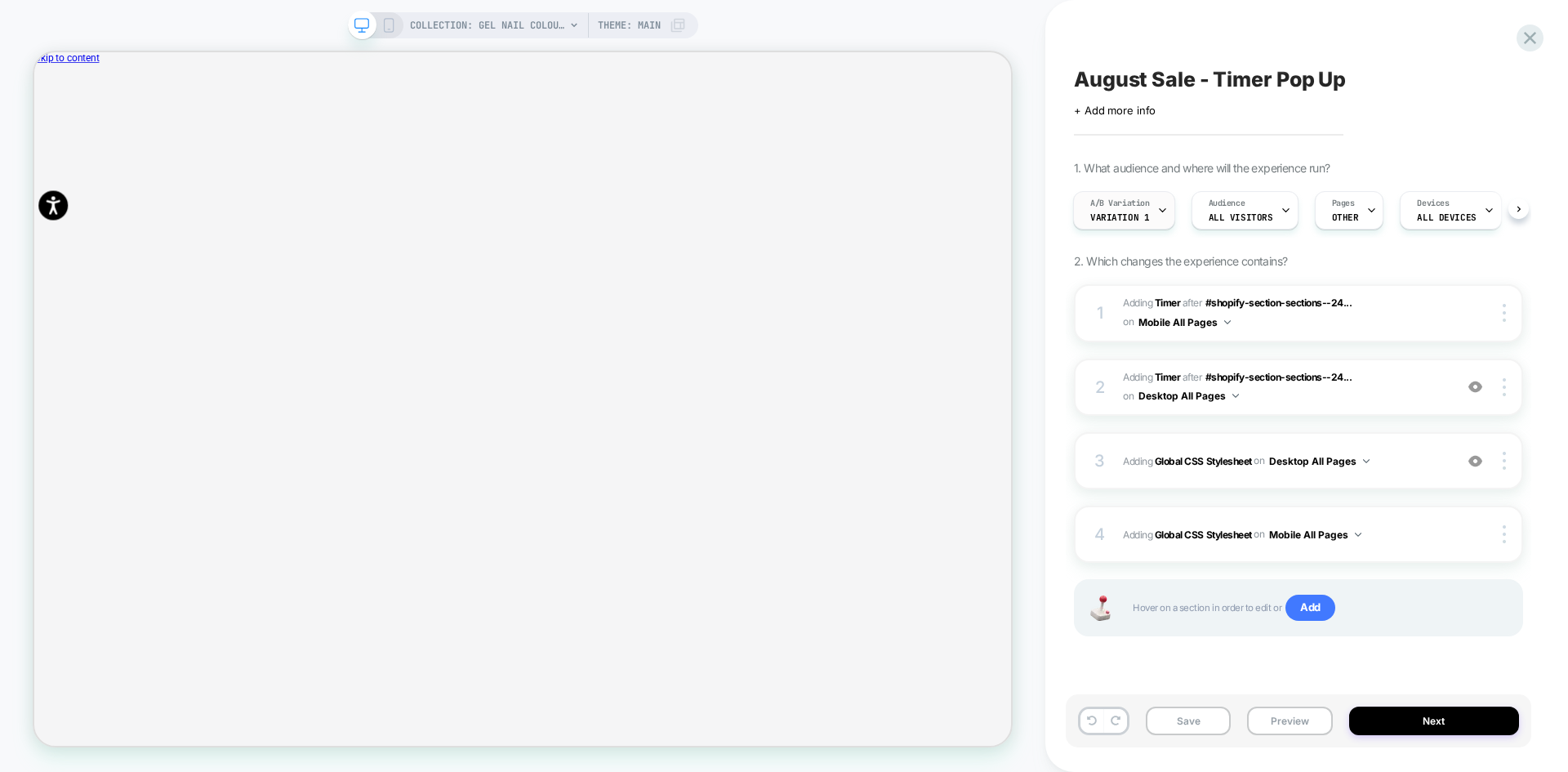
click at [1148, 216] on div "A/B Variation Variation 1" at bounding box center [1119, 210] width 92 height 36
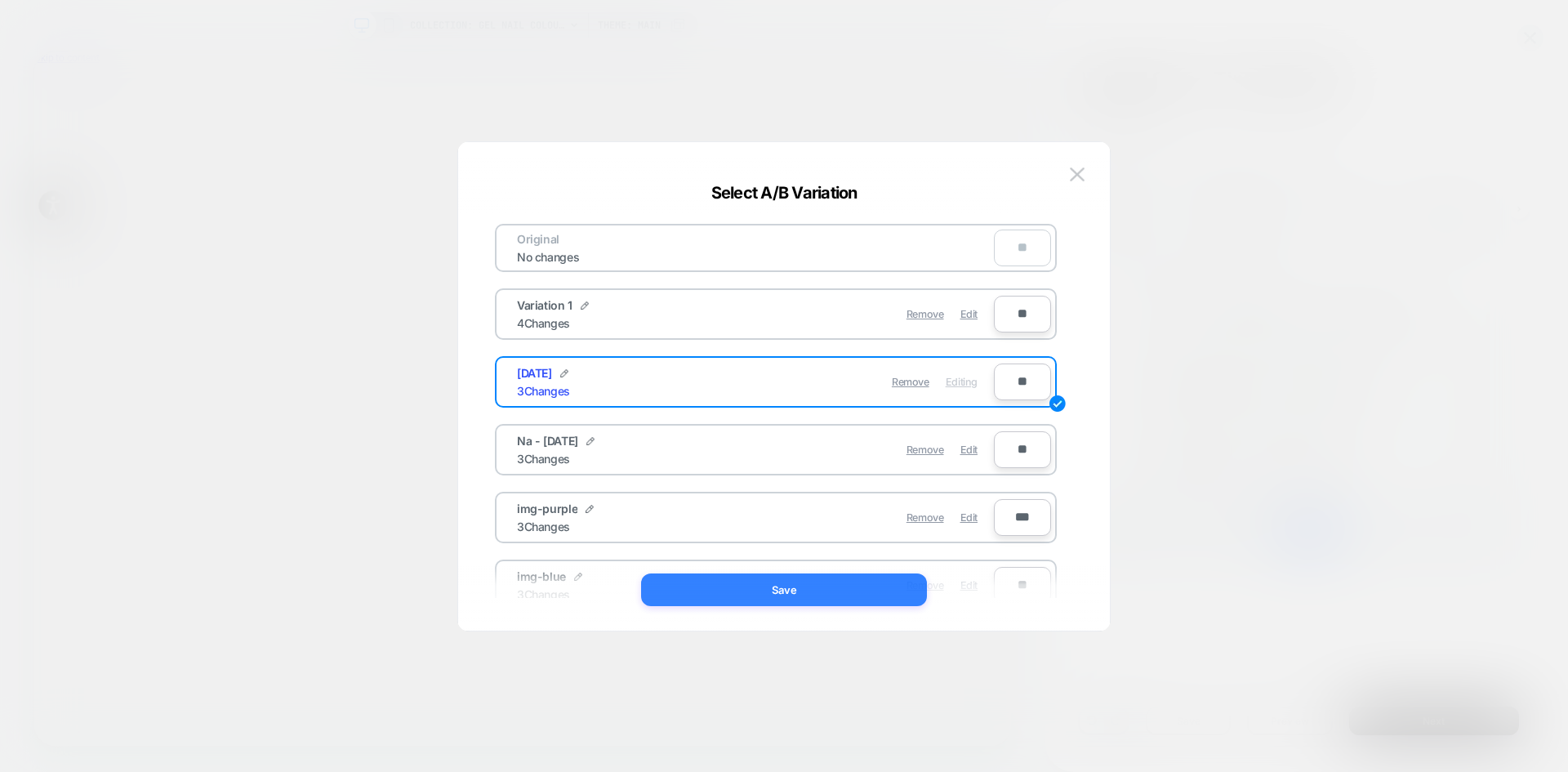
click at [776, 587] on button "Save" at bounding box center [784, 589] width 286 height 32
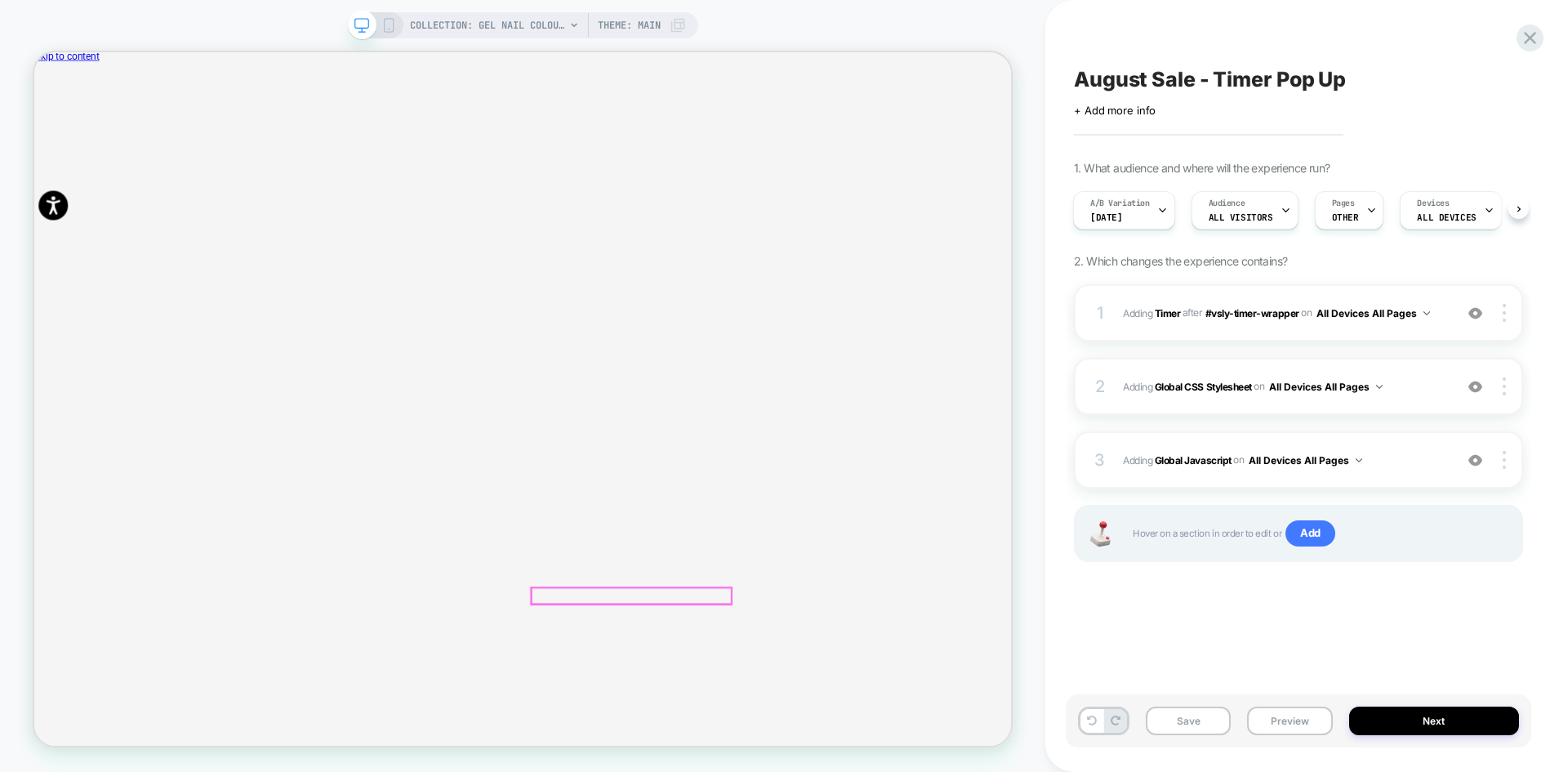
scroll to position [0, 0]
click at [1252, 722] on button "Preview" at bounding box center [1289, 721] width 85 height 28
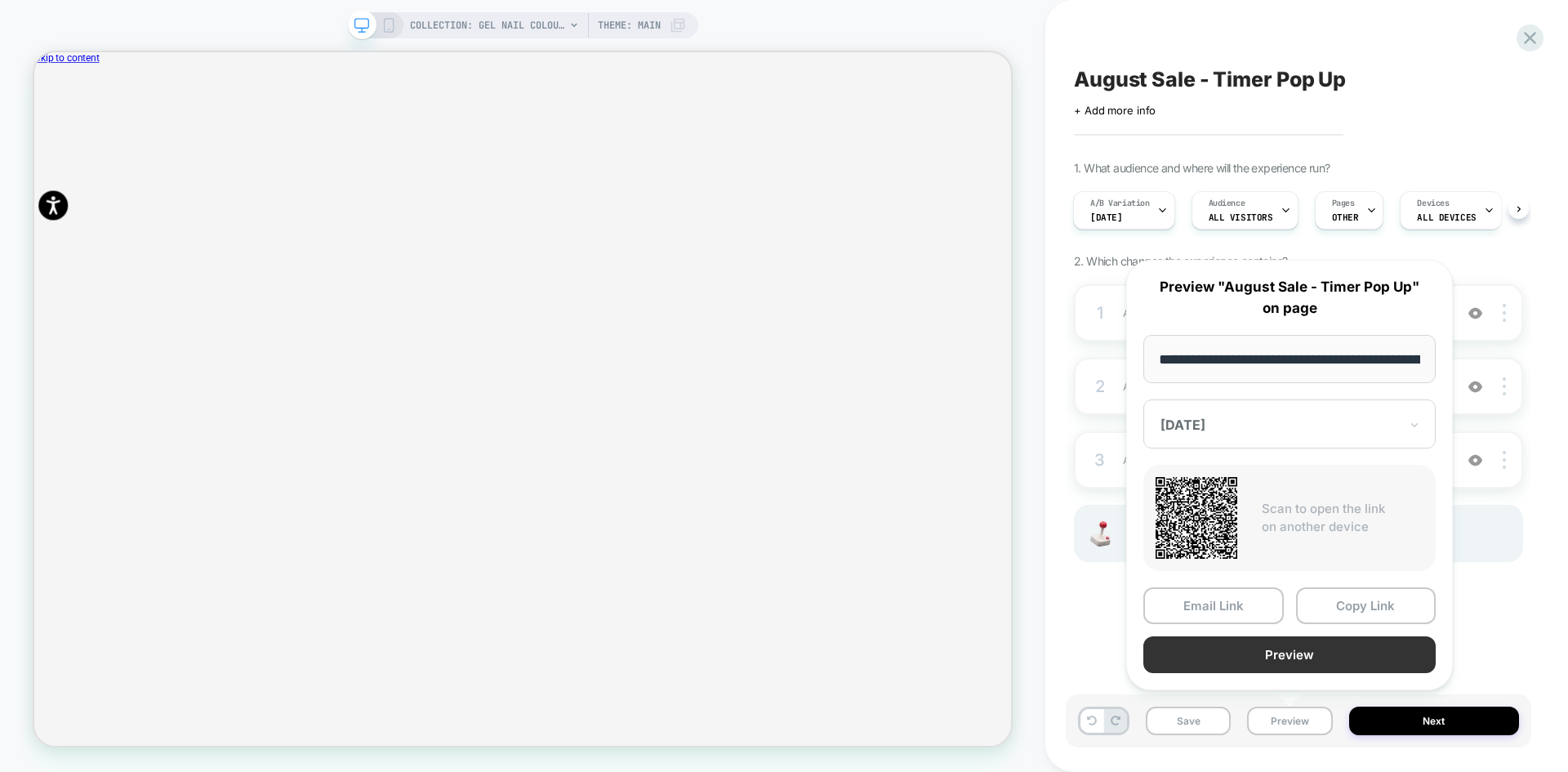
click at [0, 0] on button "Preview" at bounding box center [0, 0] width 0 height 0
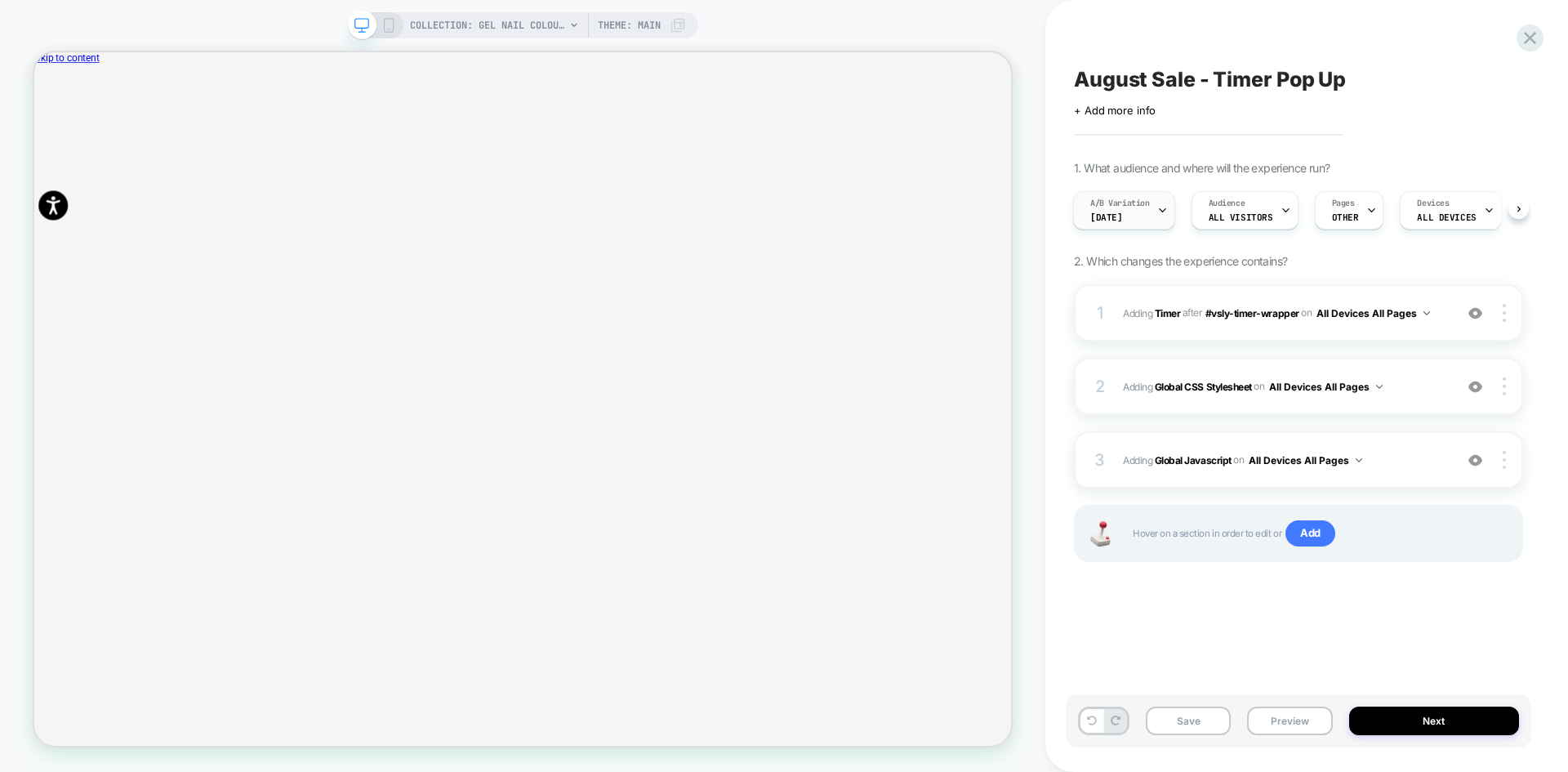
click at [1153, 219] on div "A/B Variation july24" at bounding box center [1119, 210] width 92 height 36
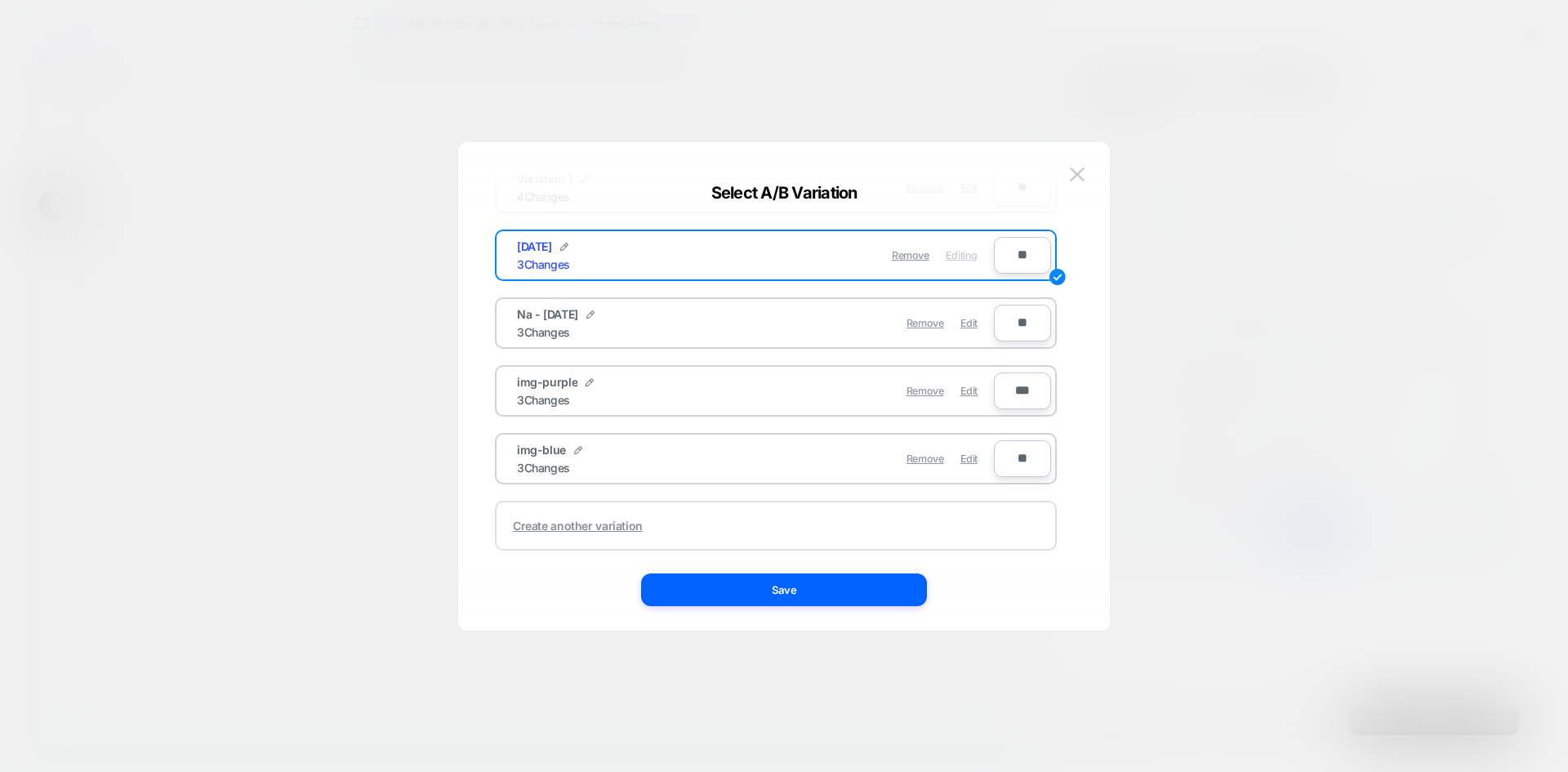
scroll to position [129, 0]
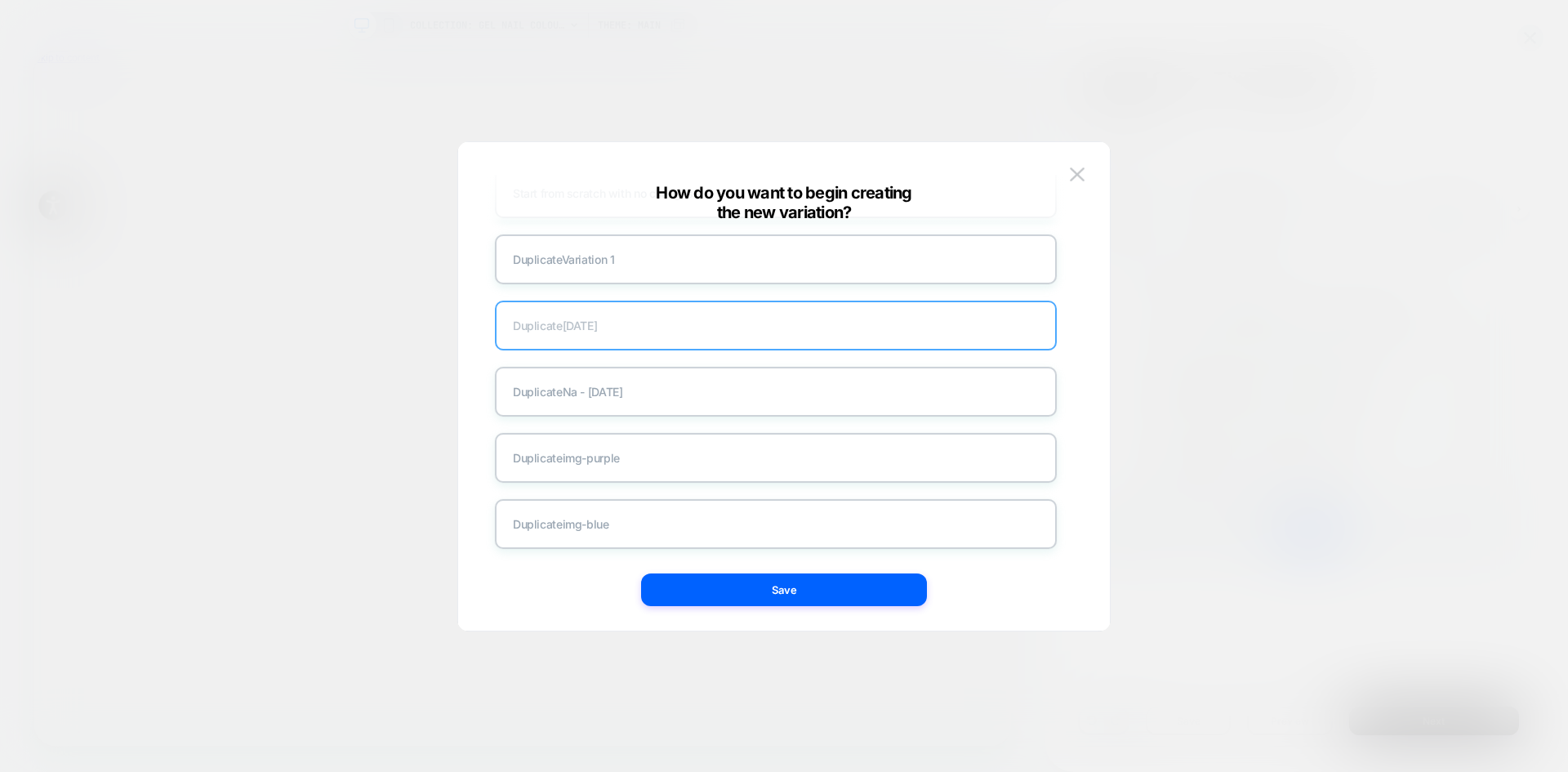
click at [607, 331] on div "Duplicate july24" at bounding box center [776, 325] width 562 height 50
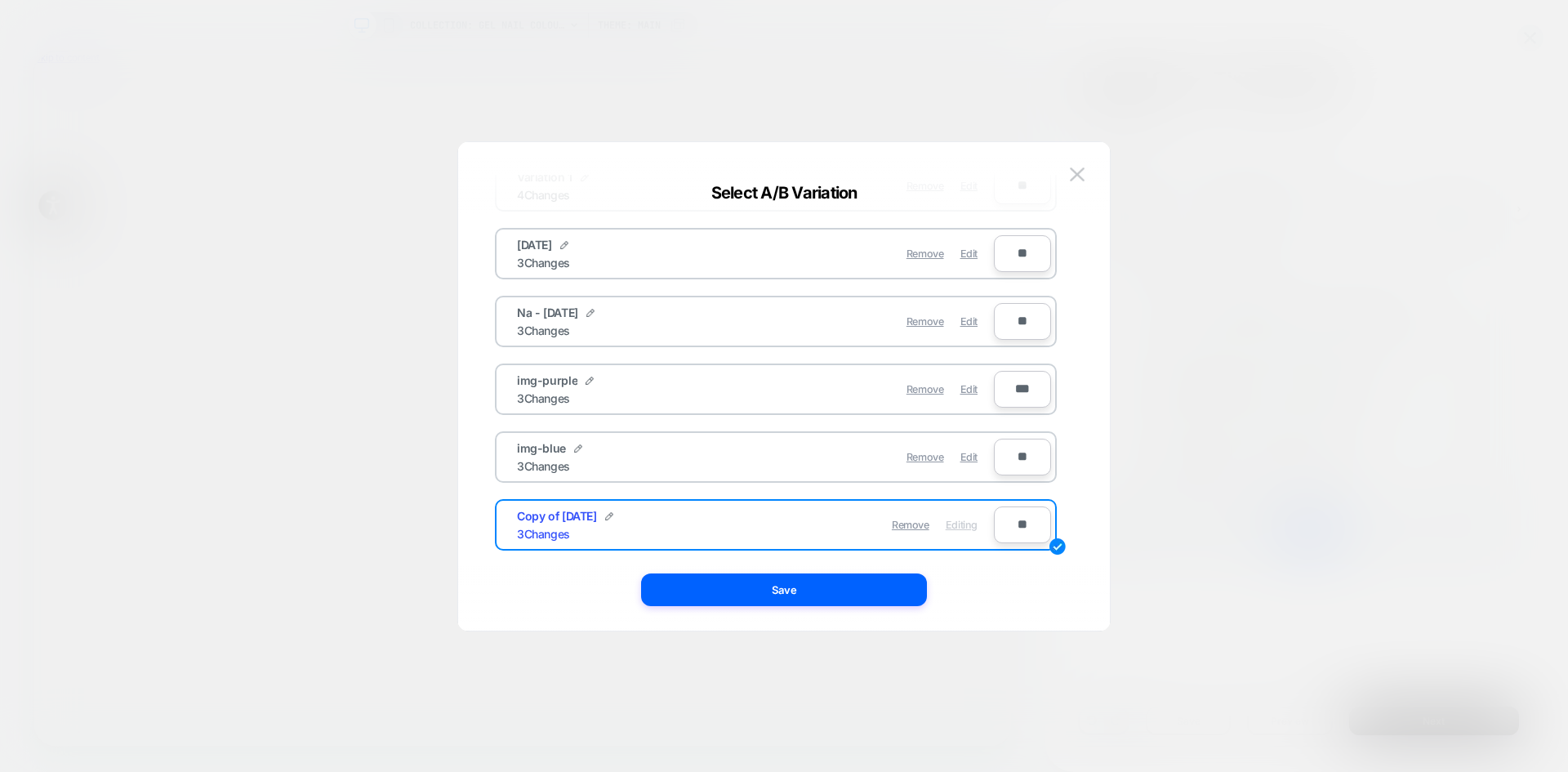
scroll to position [130, 0]
drag, startPoint x: 619, startPoint y: 527, endPoint x: 483, endPoint y: 514, distance: 136.6
type input "******"
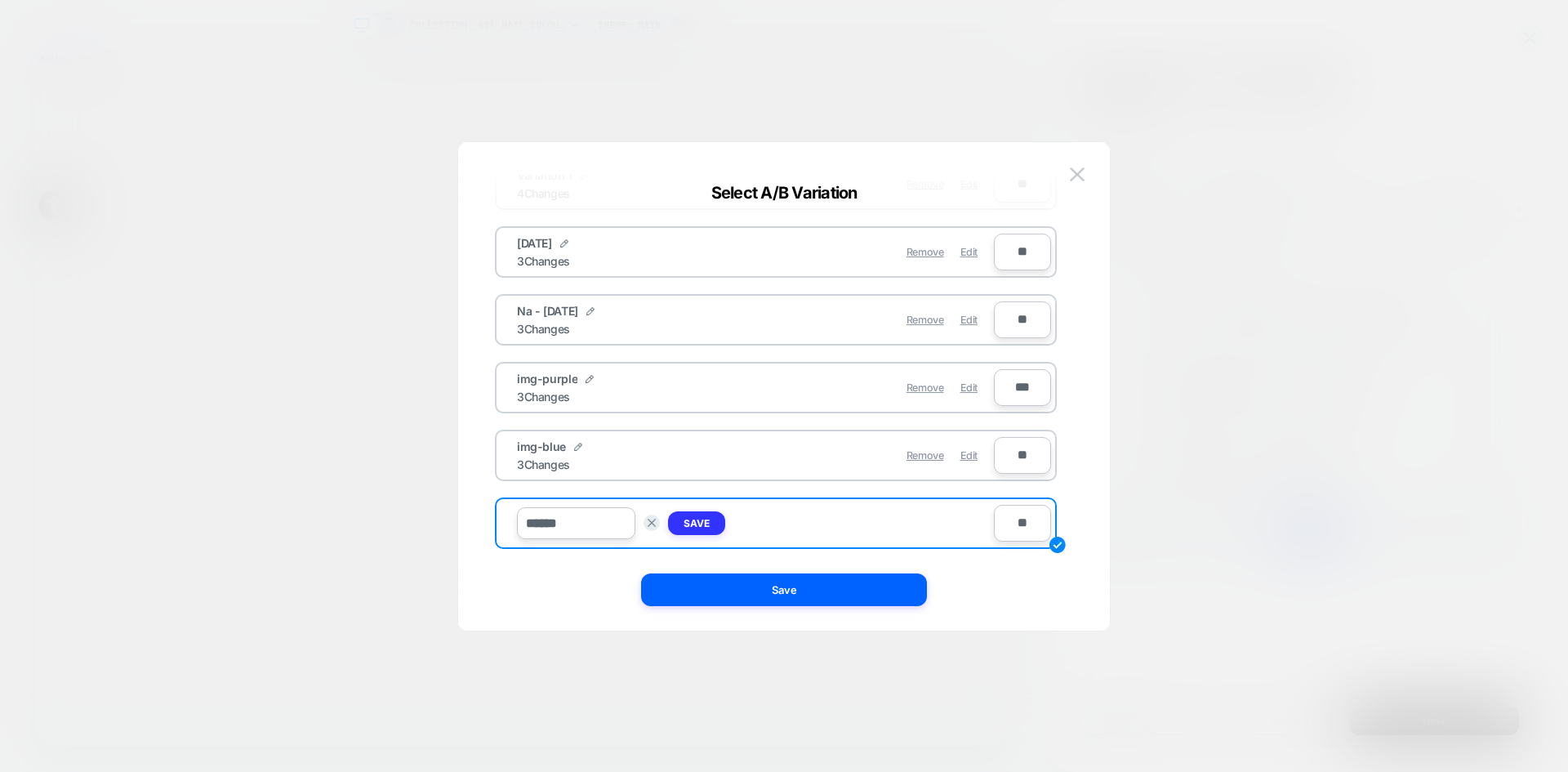
click at [706, 523] on strong "Save" at bounding box center [697, 523] width 27 height 12
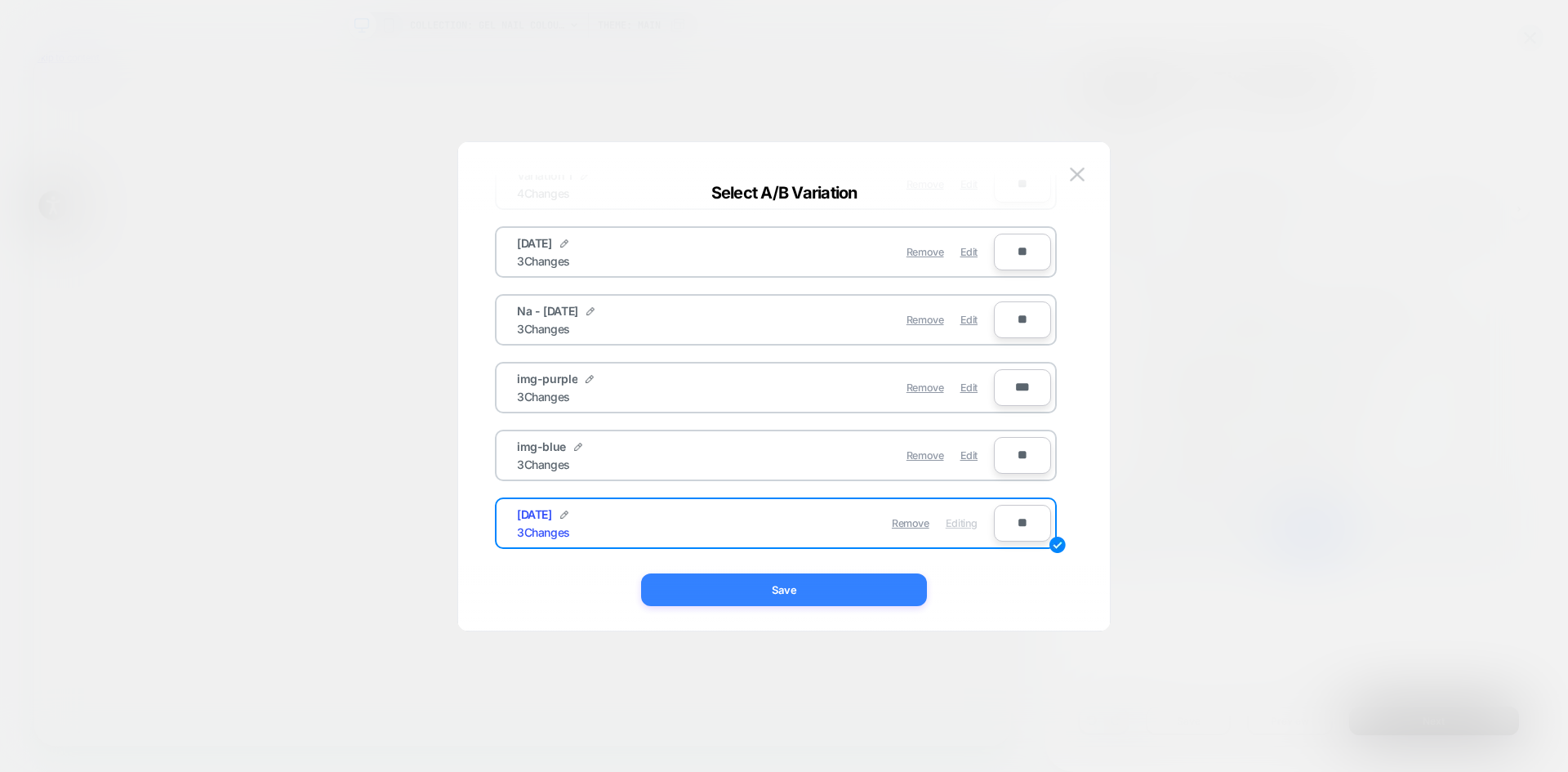
drag, startPoint x: 968, startPoint y: 724, endPoint x: 760, endPoint y: 594, distance: 245.3
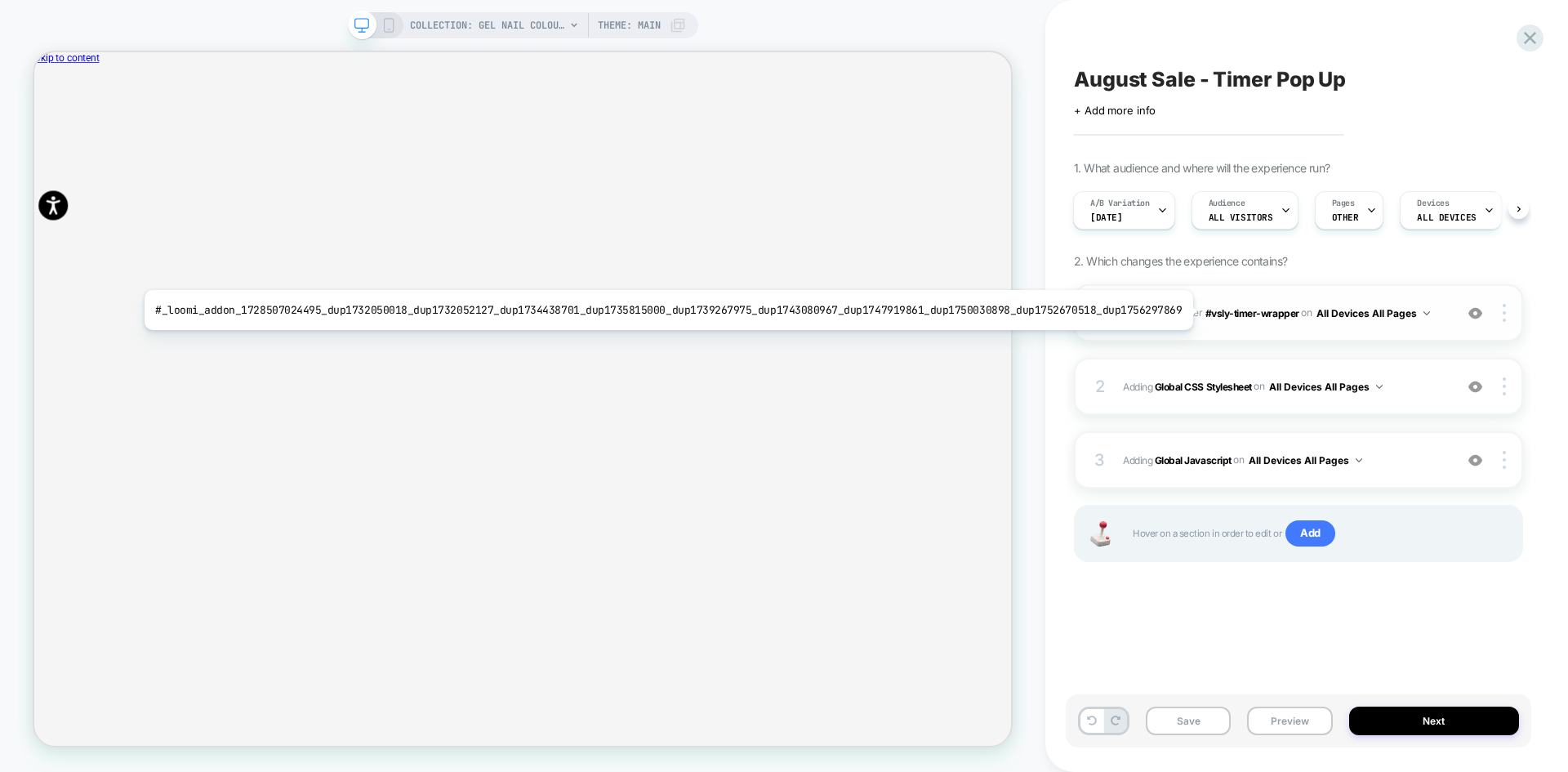
click at [1177, 310] on b "Timer" at bounding box center [1168, 312] width 27 height 12
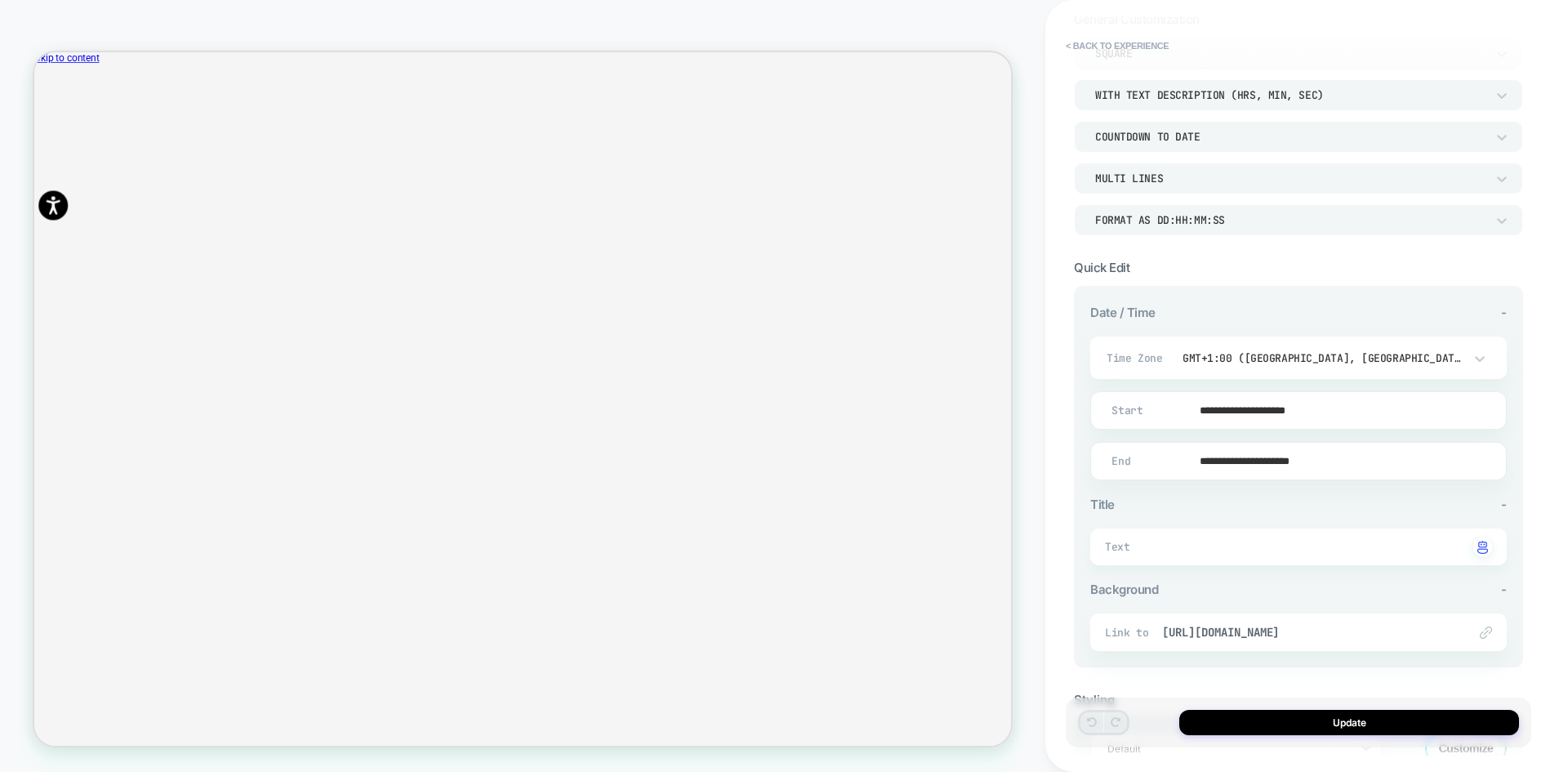
scroll to position [238, 0]
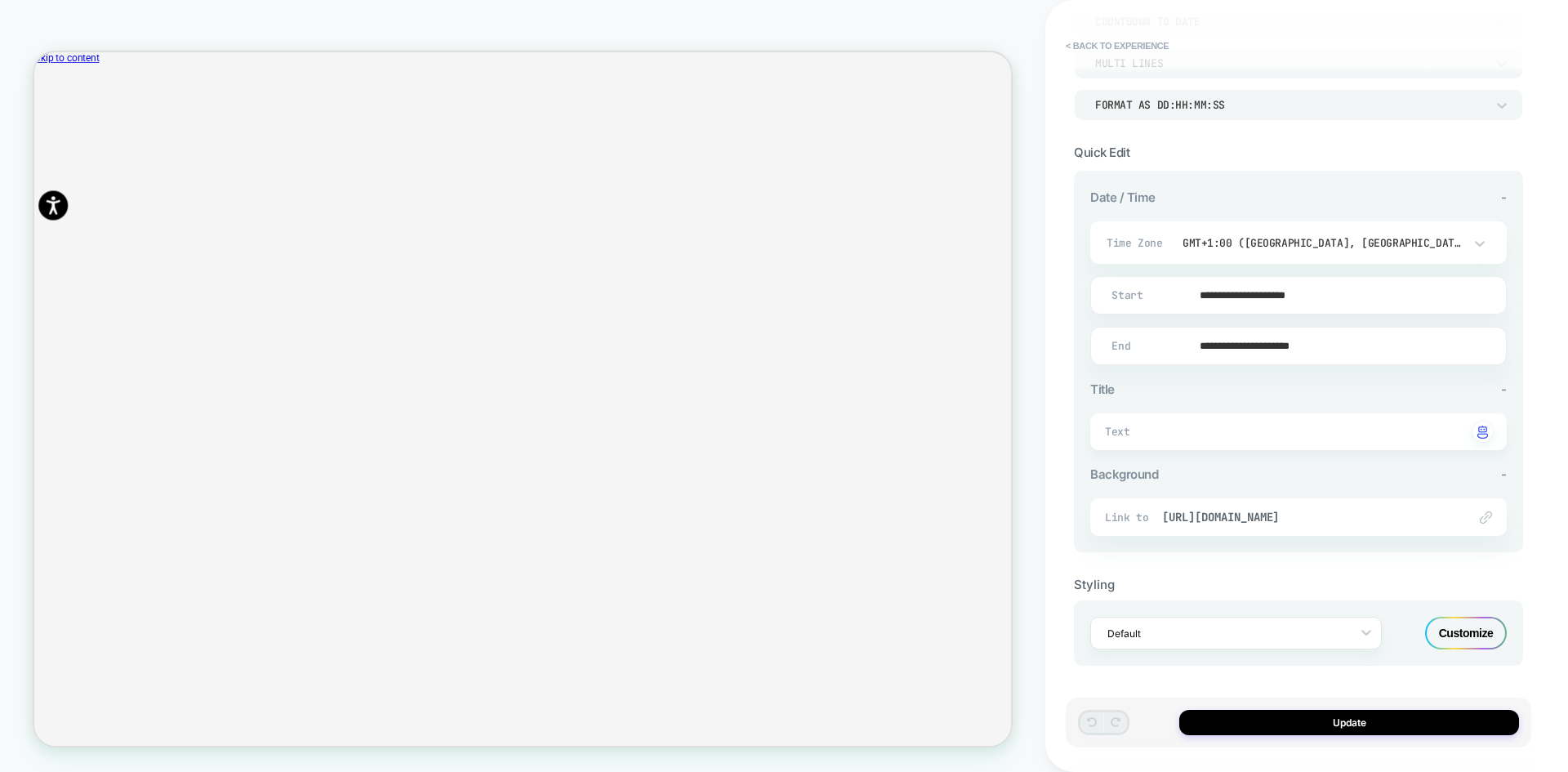
click at [1473, 638] on div "Customize" at bounding box center [1466, 633] width 82 height 32
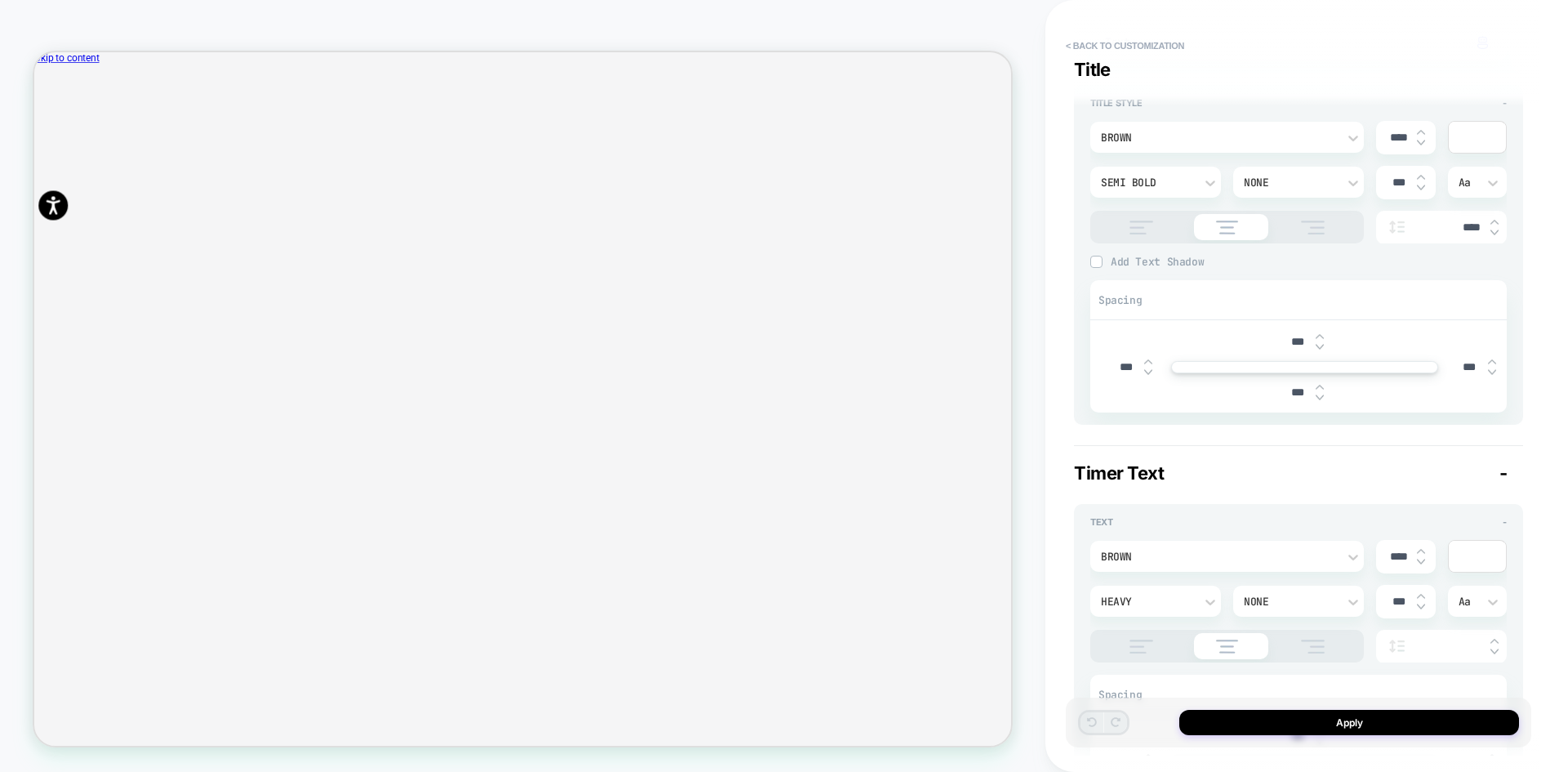
scroll to position [151, 0]
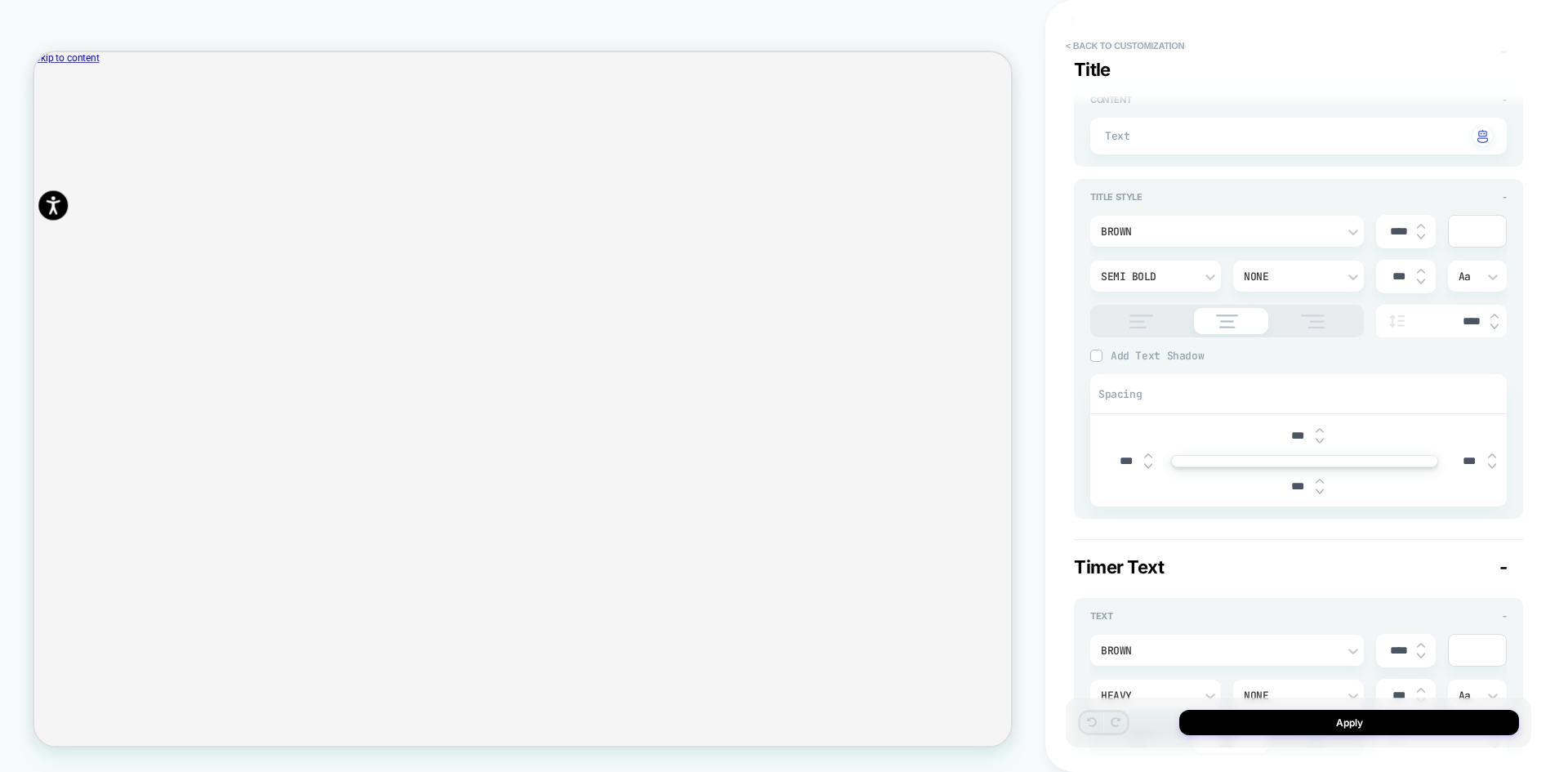
type textarea "*"
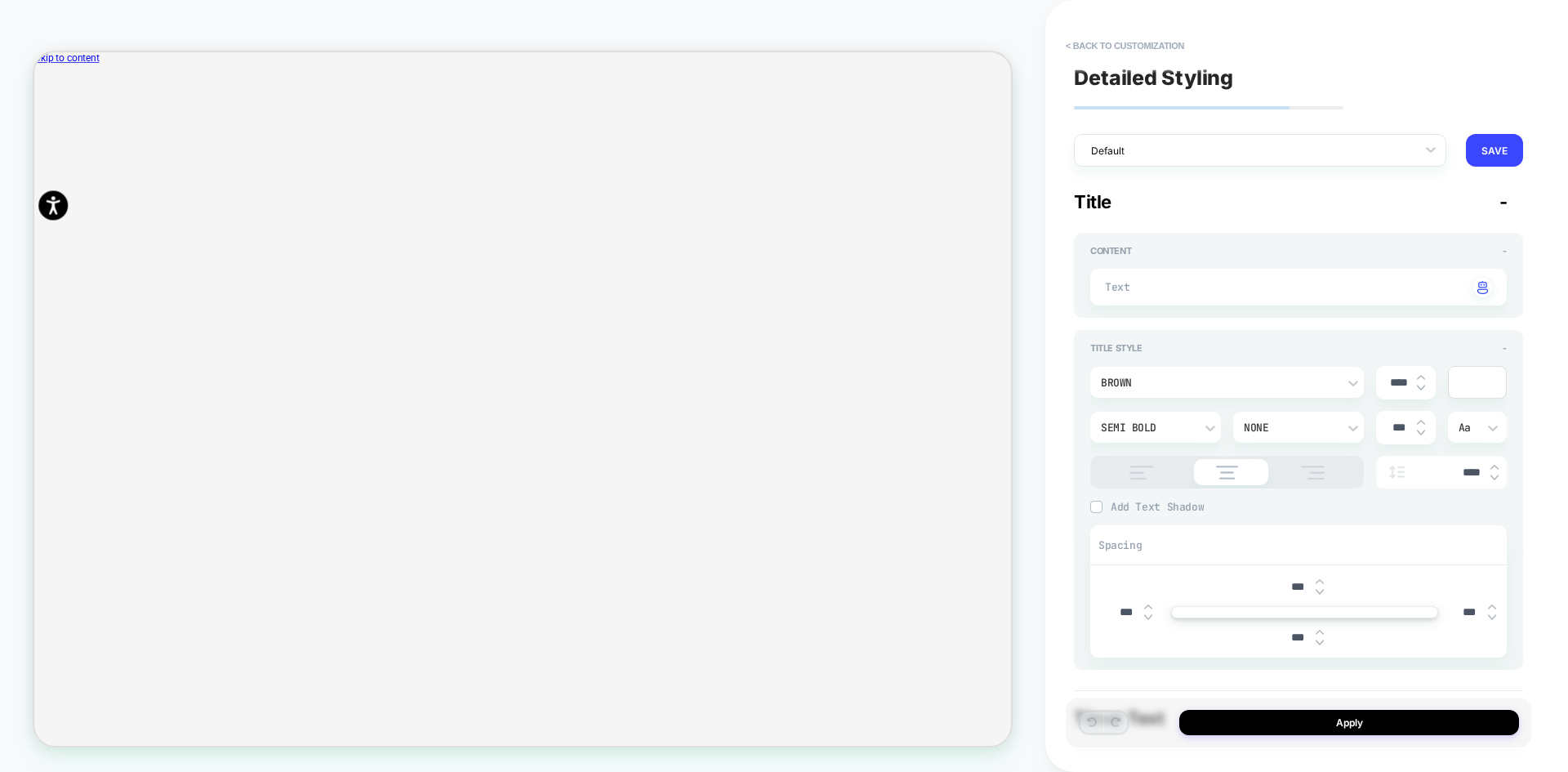
click at [1150, 276] on div at bounding box center [1143, 287] width 36 height 22
click at [1170, 289] on textarea at bounding box center [1315, 288] width 305 height 18
click at [1118, 51] on button "< Back to customization" at bounding box center [1125, 46] width 135 height 27
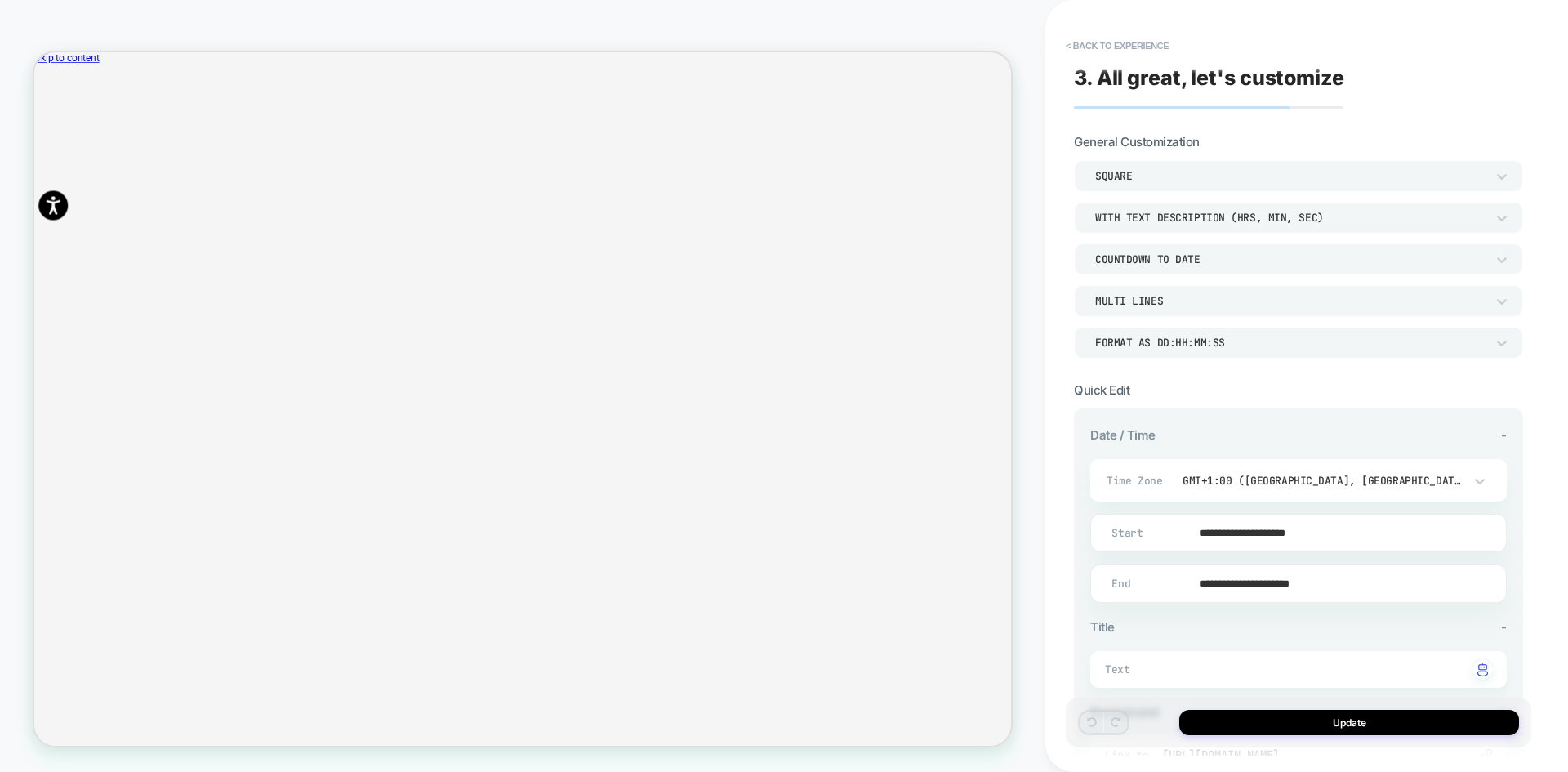
click at [1118, 51] on button "< Back to experience" at bounding box center [1118, 46] width 119 height 27
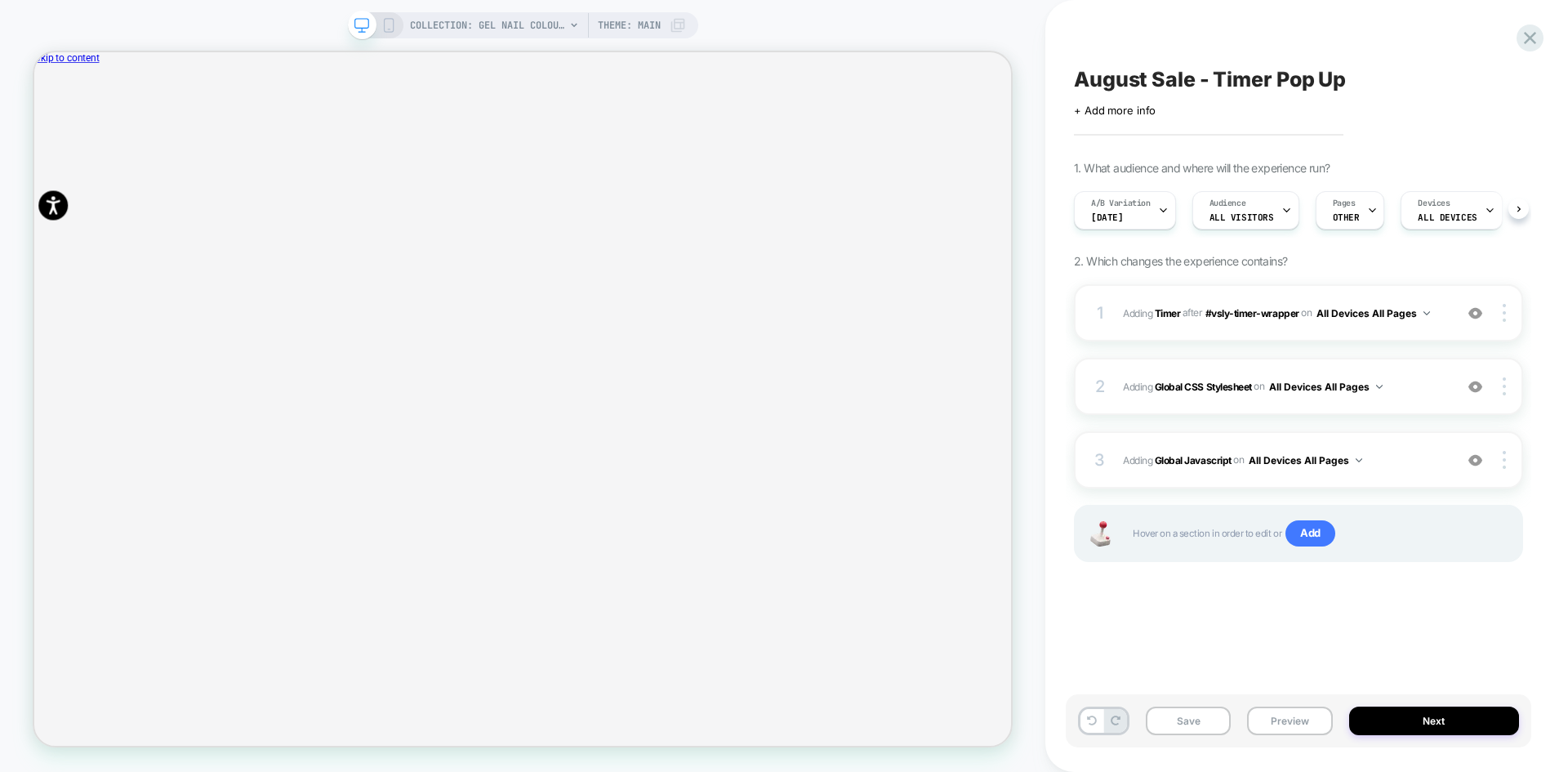
scroll to position [0, 1]
click at [1281, 712] on button "Preview" at bounding box center [1289, 721] width 85 height 28
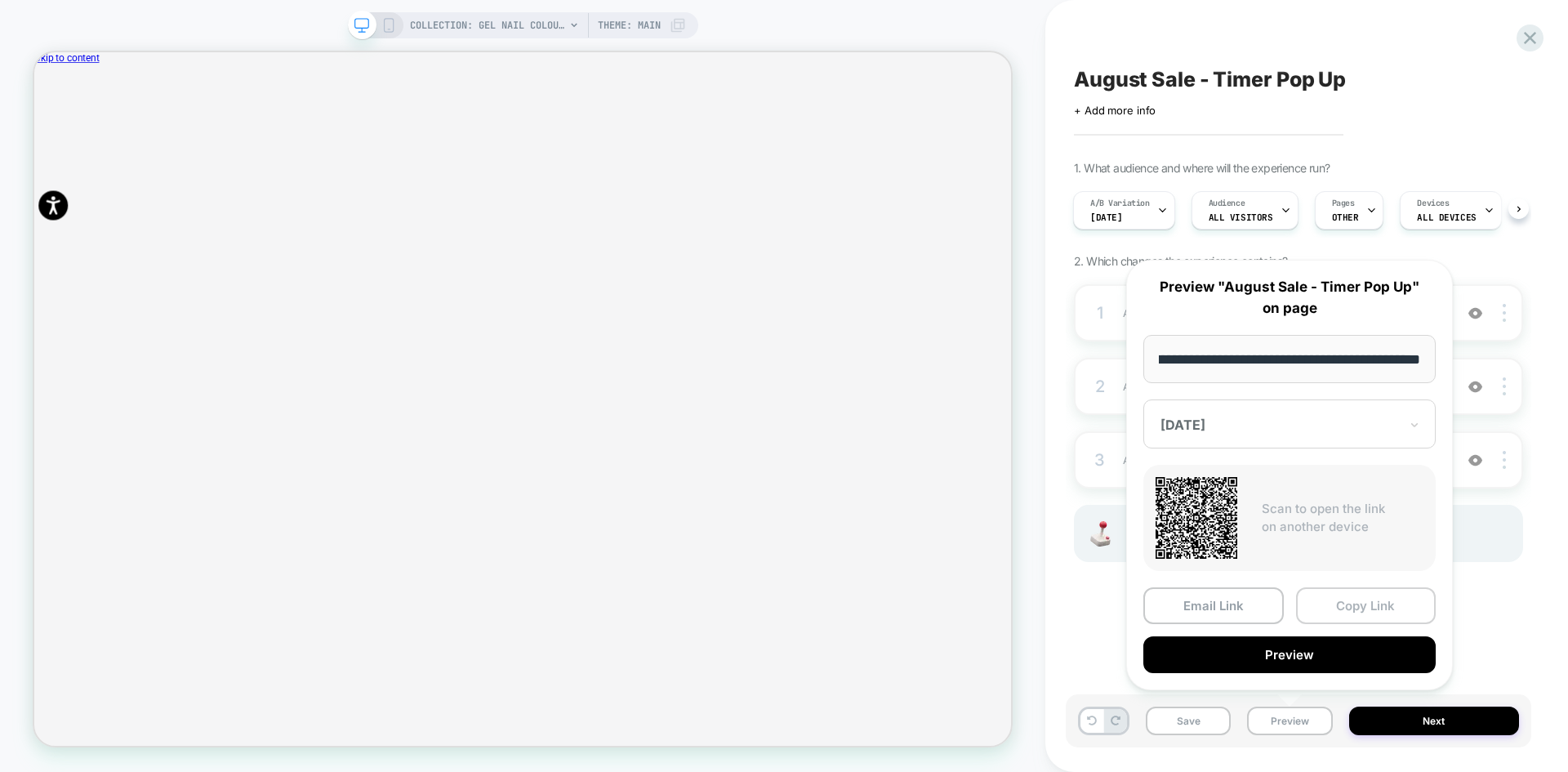
scroll to position [0, 0]
click at [1357, 600] on button "Copy Link" at bounding box center [1366, 605] width 140 height 36
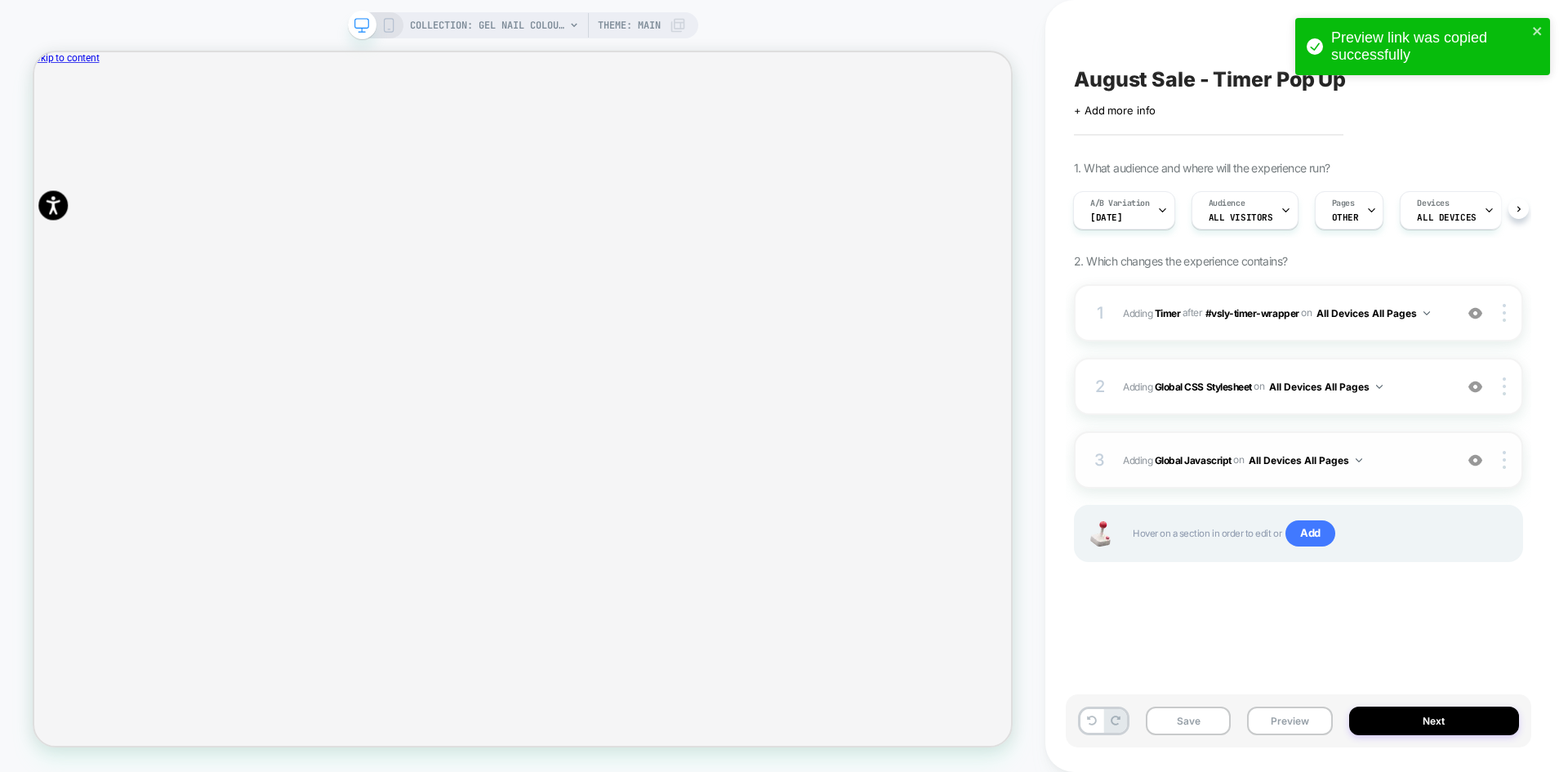
click at [1477, 467] on div at bounding box center [1475, 460] width 31 height 18
click at [1473, 382] on img at bounding box center [1475, 386] width 14 height 14
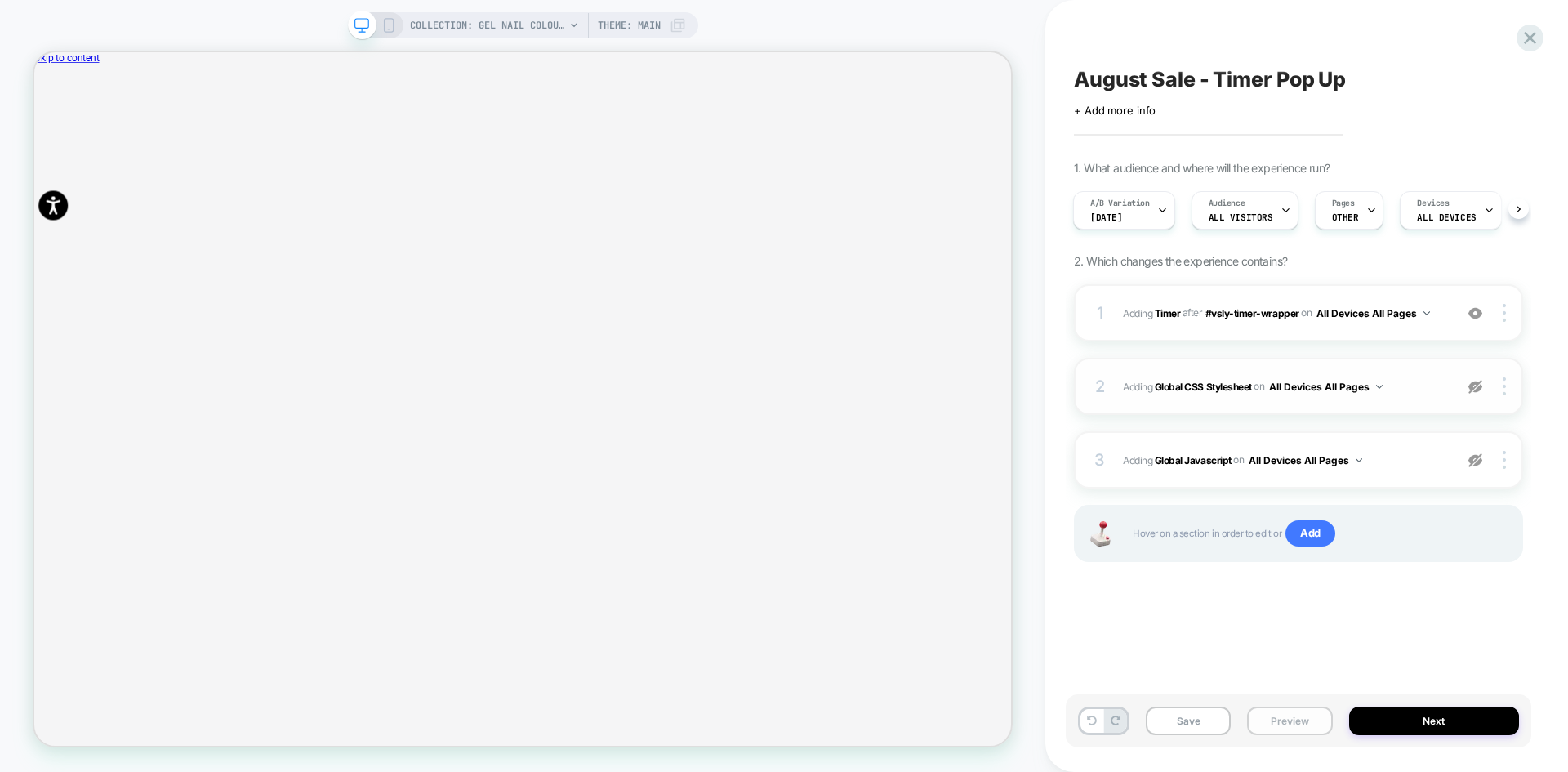
click at [1294, 727] on button "Preview" at bounding box center [1289, 721] width 85 height 28
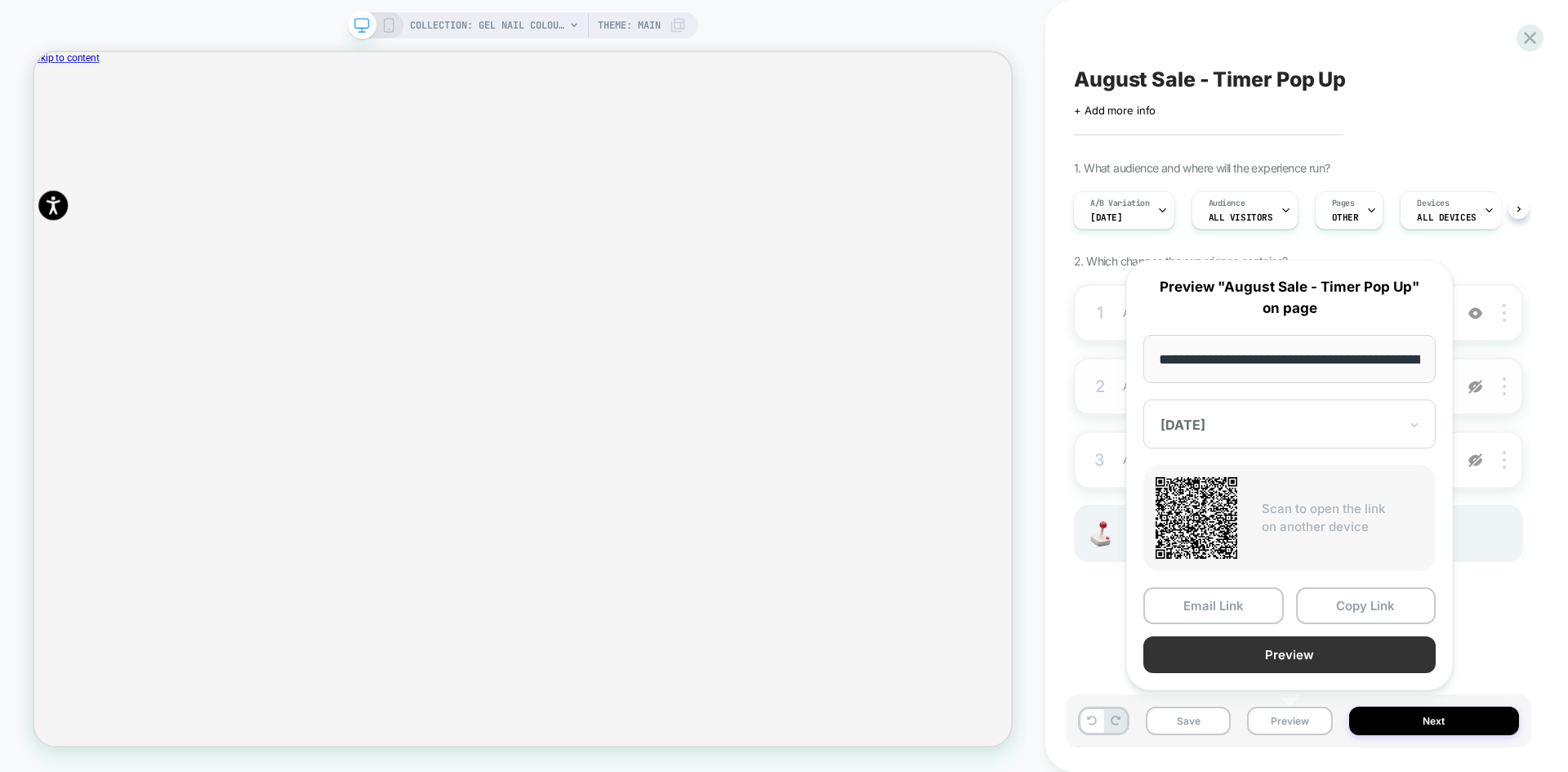
click at [1284, 661] on button "Preview" at bounding box center [1289, 654] width 293 height 36
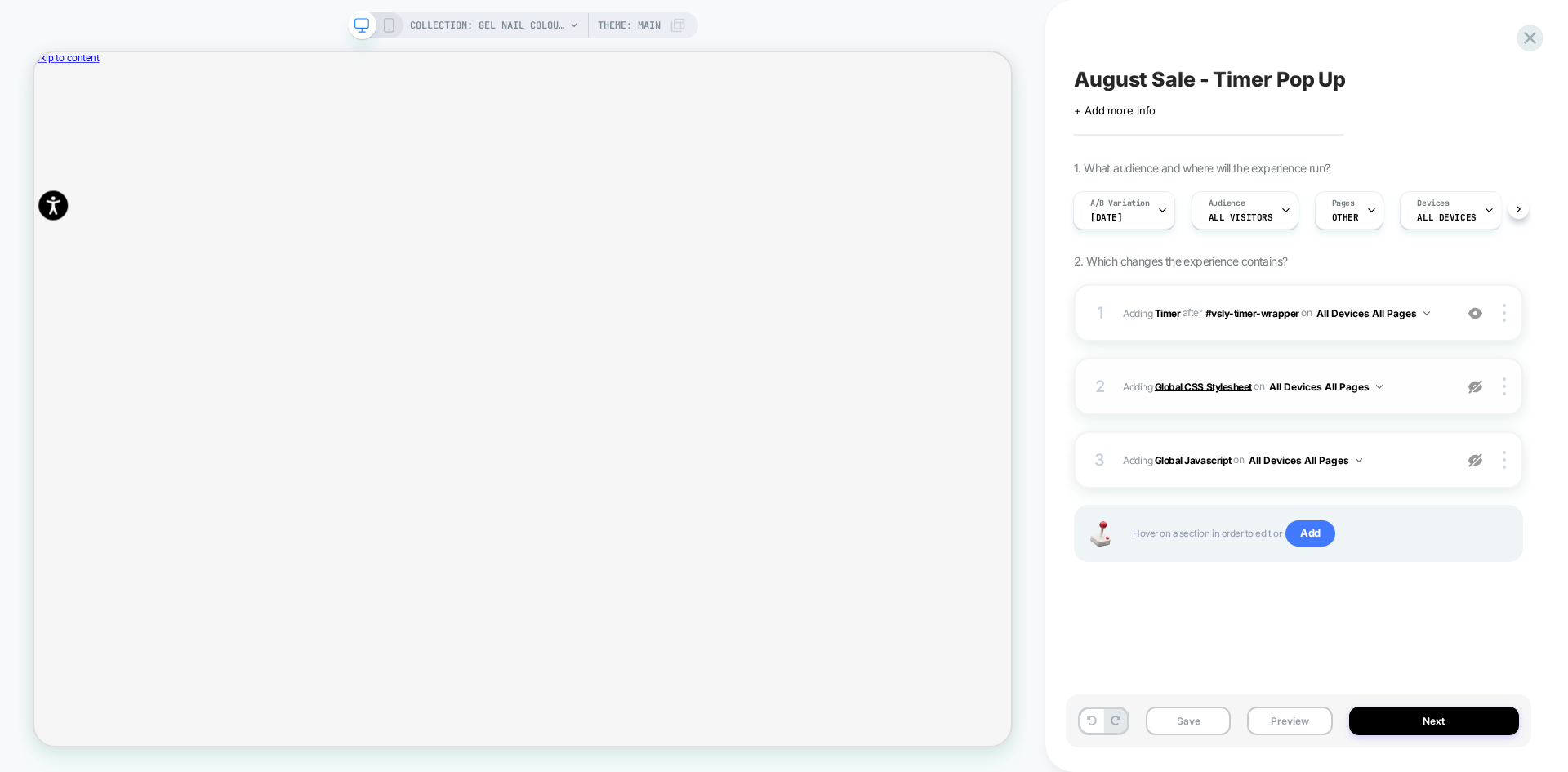
click at [1195, 385] on b "Global CSS Stylesheet" at bounding box center [1203, 386] width 97 height 12
click at [1484, 388] on div at bounding box center [1475, 386] width 31 height 18
click at [1473, 456] on img at bounding box center [1475, 460] width 14 height 14
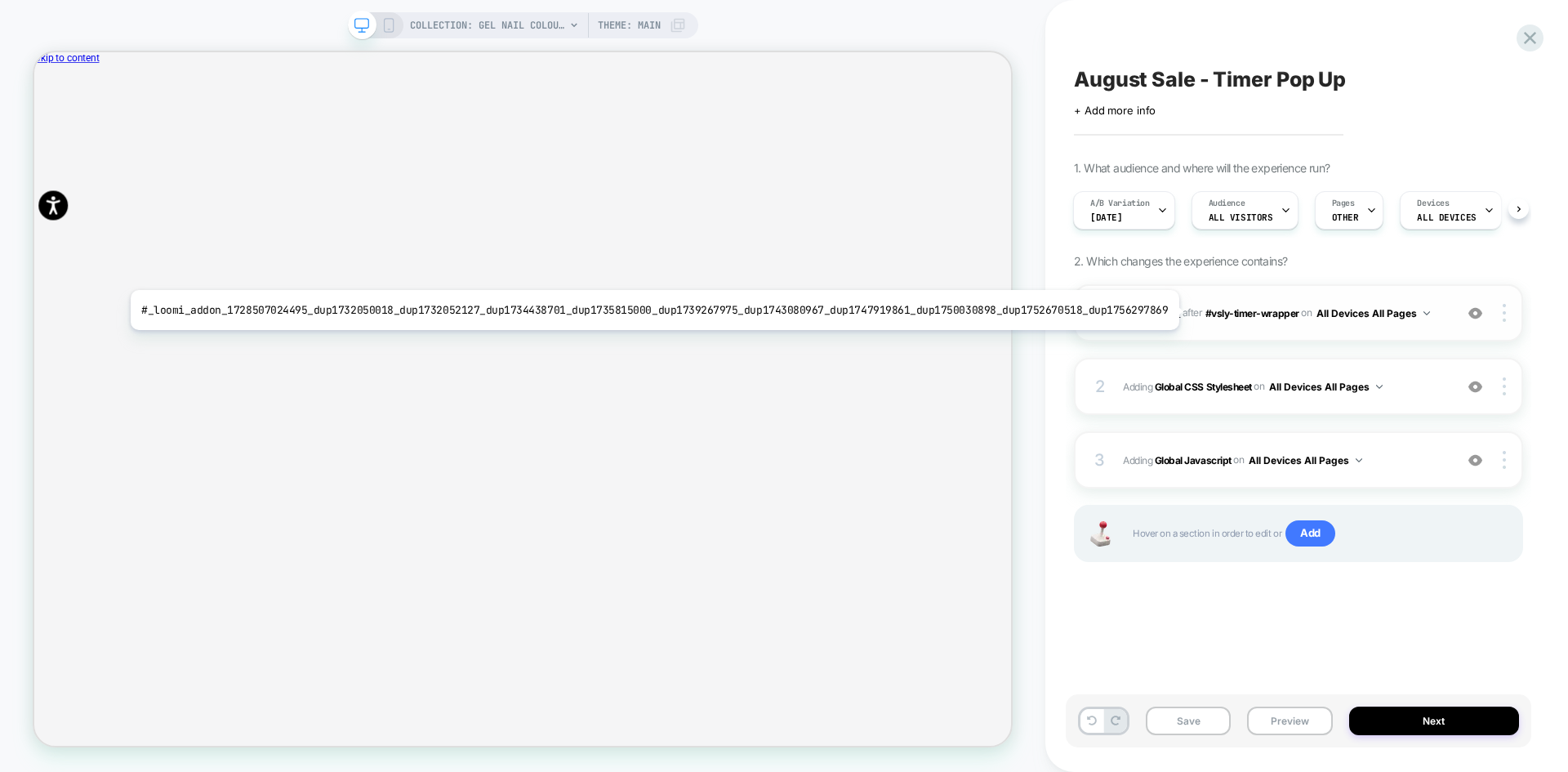
click at [1164, 310] on b "Timer" at bounding box center [1168, 312] width 27 height 12
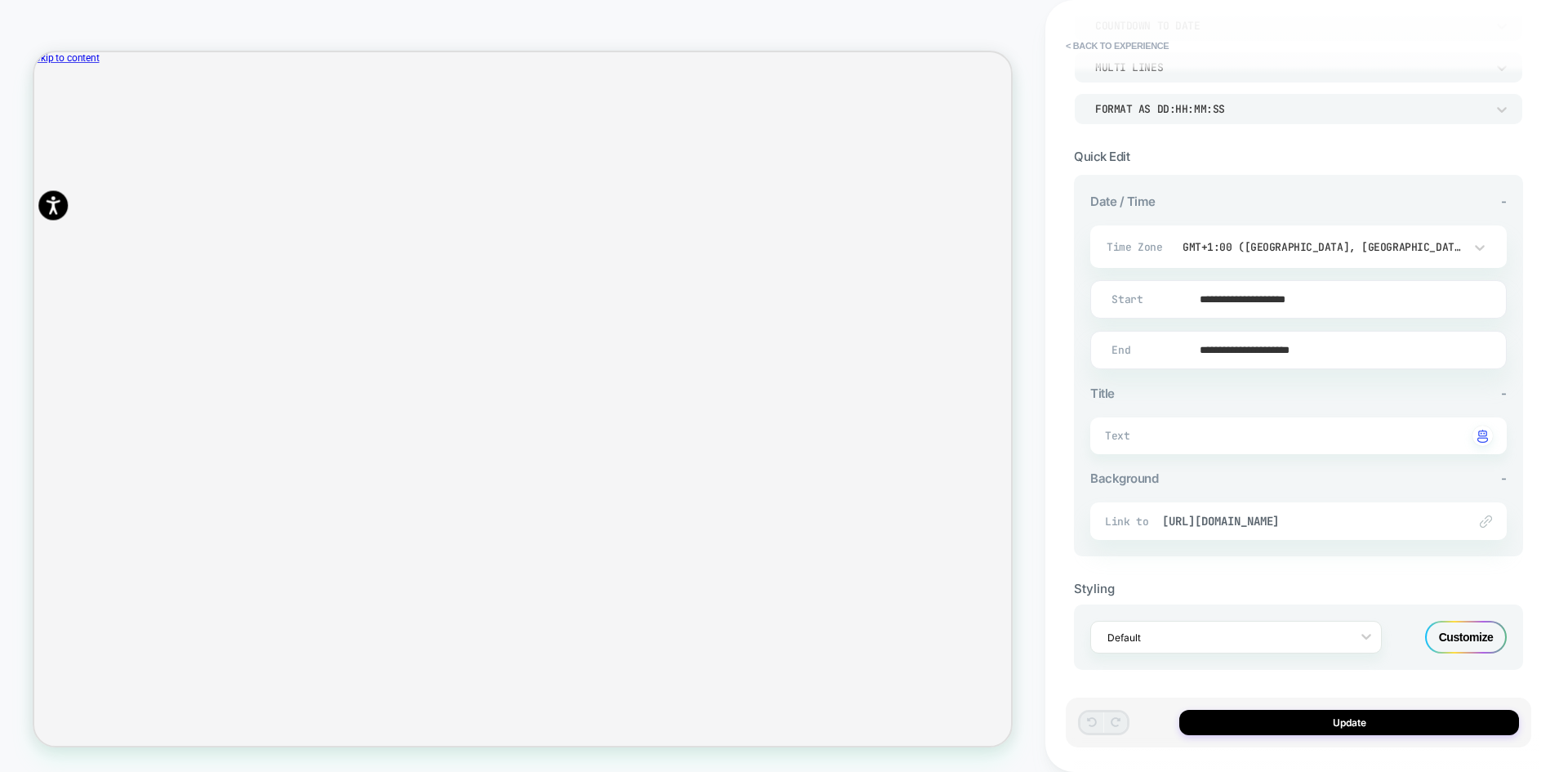
scroll to position [238, 0]
click at [1114, 50] on button "< Back to experience" at bounding box center [1118, 46] width 119 height 27
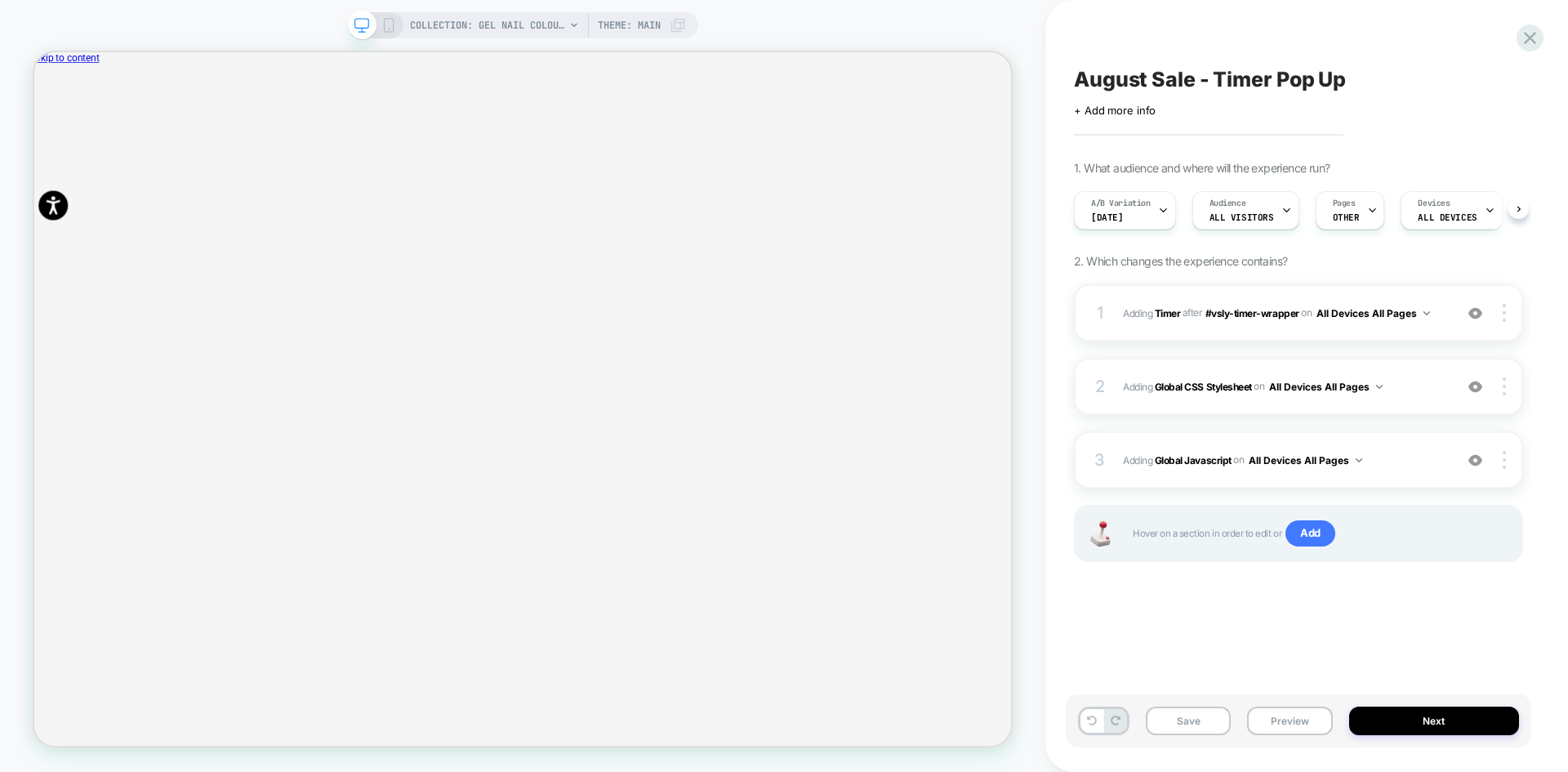
scroll to position [0, 1]
click at [1190, 459] on b "Global Javascript" at bounding box center [1193, 459] width 77 height 12
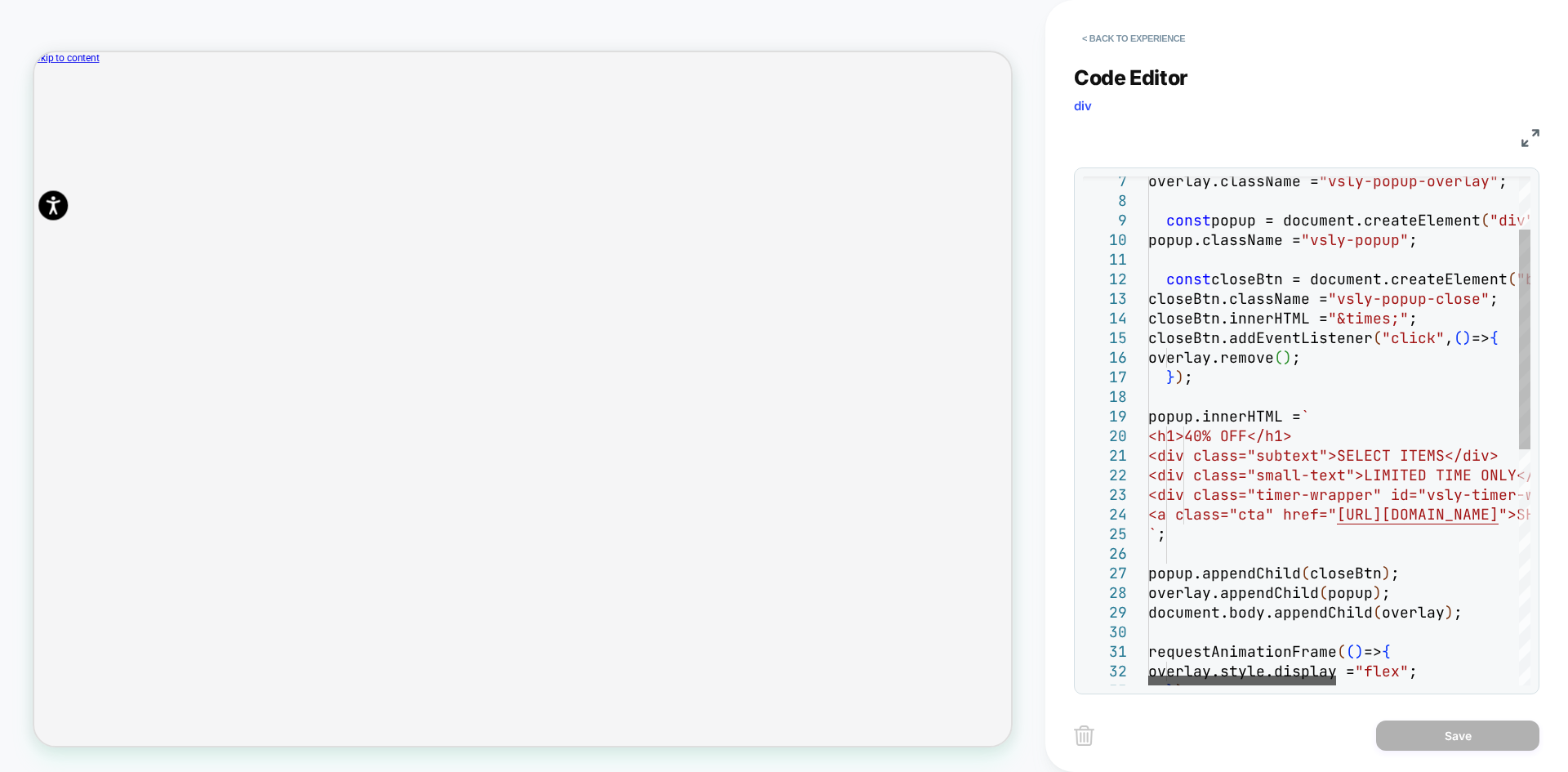
click at [1286, 676] on div at bounding box center [1242, 681] width 188 height 10
click at [1536, 135] on img at bounding box center [1531, 138] width 18 height 18
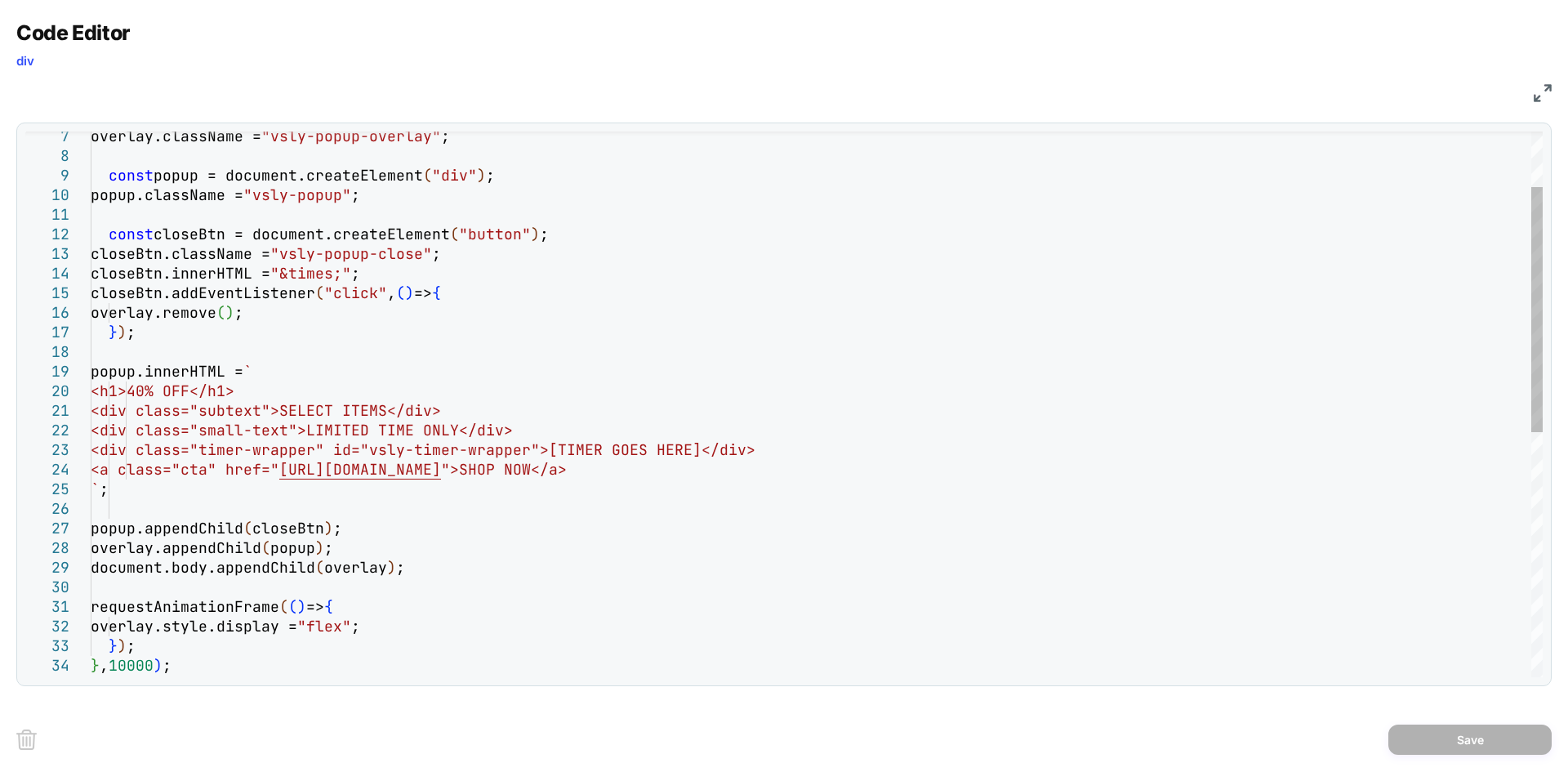
scroll to position [0, 0]
drag, startPoint x: 325, startPoint y: 411, endPoint x: 433, endPoint y: 406, distance: 108.1
click at [433, 406] on div "overlay.className = "vsly-popup-overlay" ; const popup = document.createElement…" at bounding box center [816, 615] width 1452 height 1212
type textarea "**********"
drag, startPoint x: 454, startPoint y: 530, endPoint x: 444, endPoint y: 528, distance: 10.2
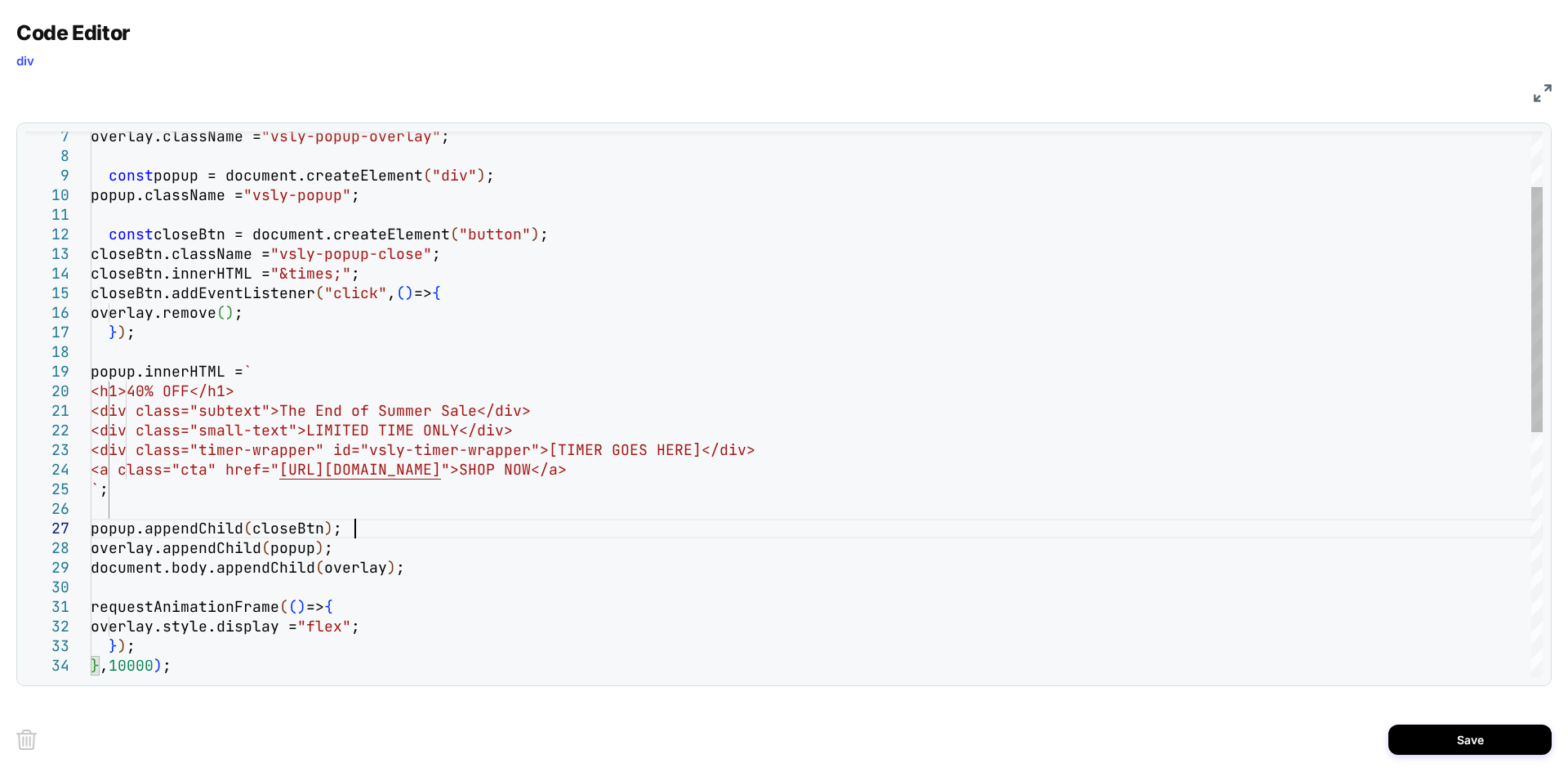
click at [454, 530] on div "overlay.className = "vsly-popup-overlay" ; const popup = document.createElement…" at bounding box center [816, 615] width 1452 height 1212
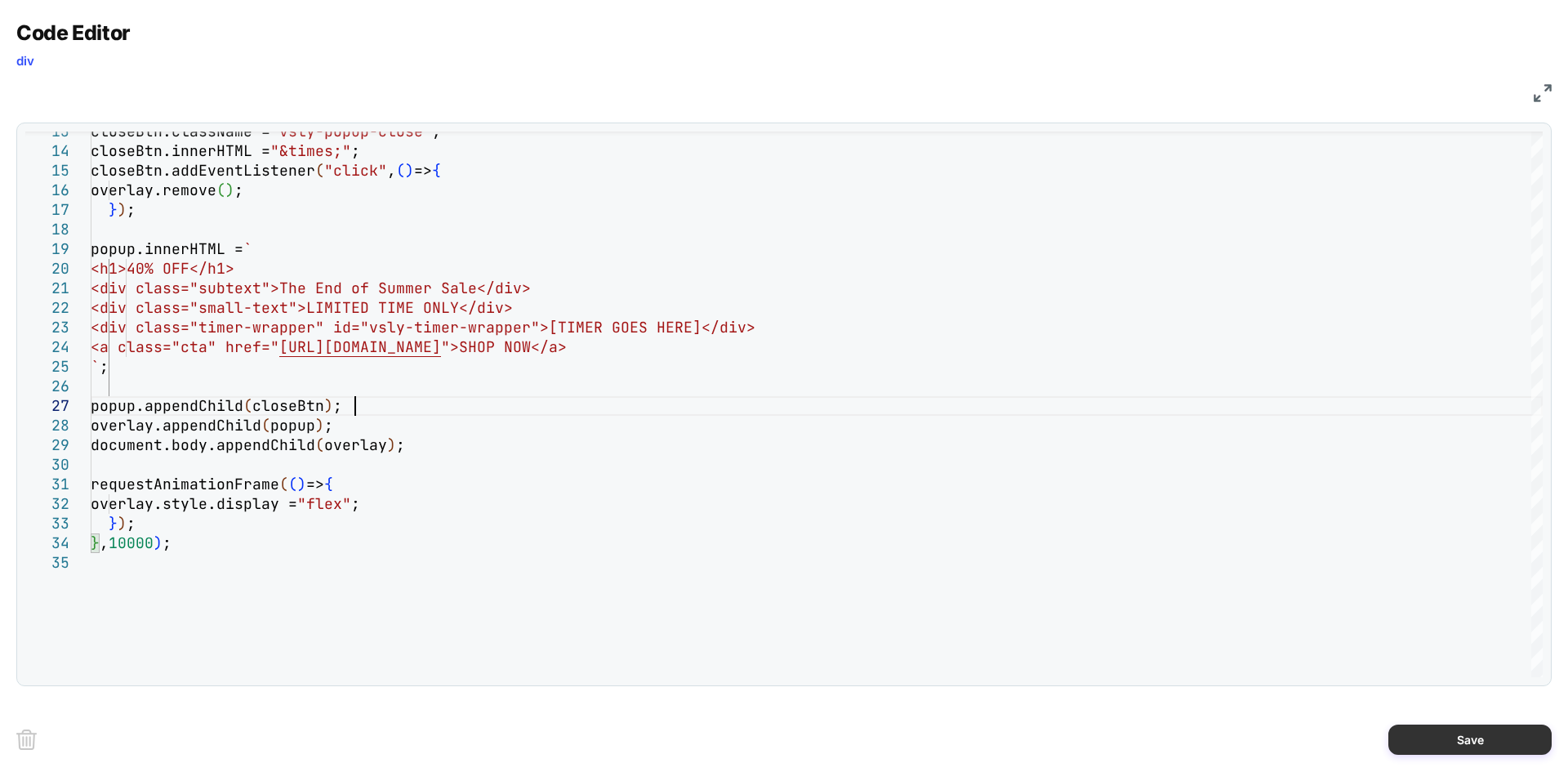
click at [1465, 732] on button "Save" at bounding box center [1470, 740] width 163 height 30
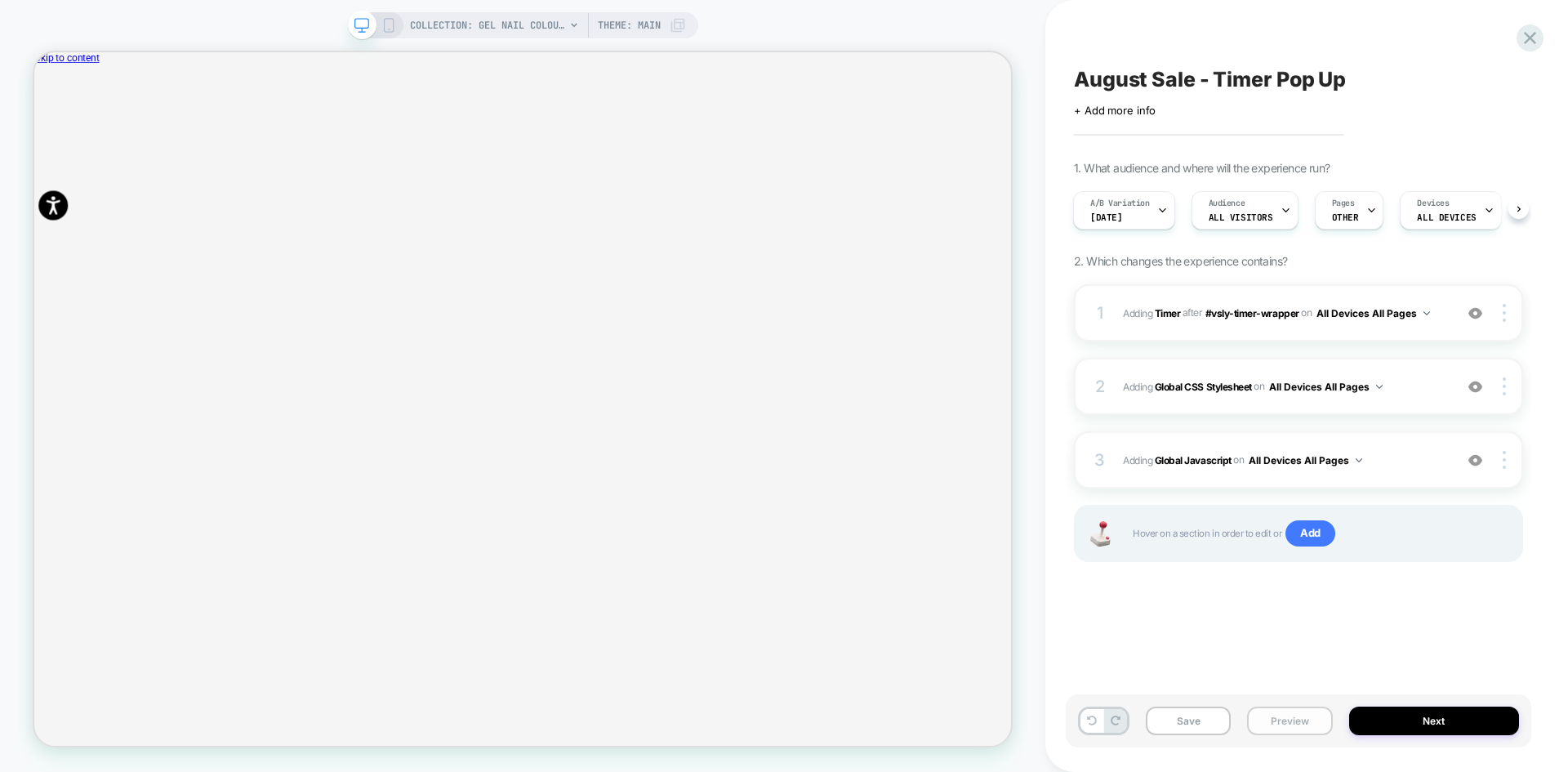
click at [1294, 726] on button "Preview" at bounding box center [1289, 721] width 85 height 28
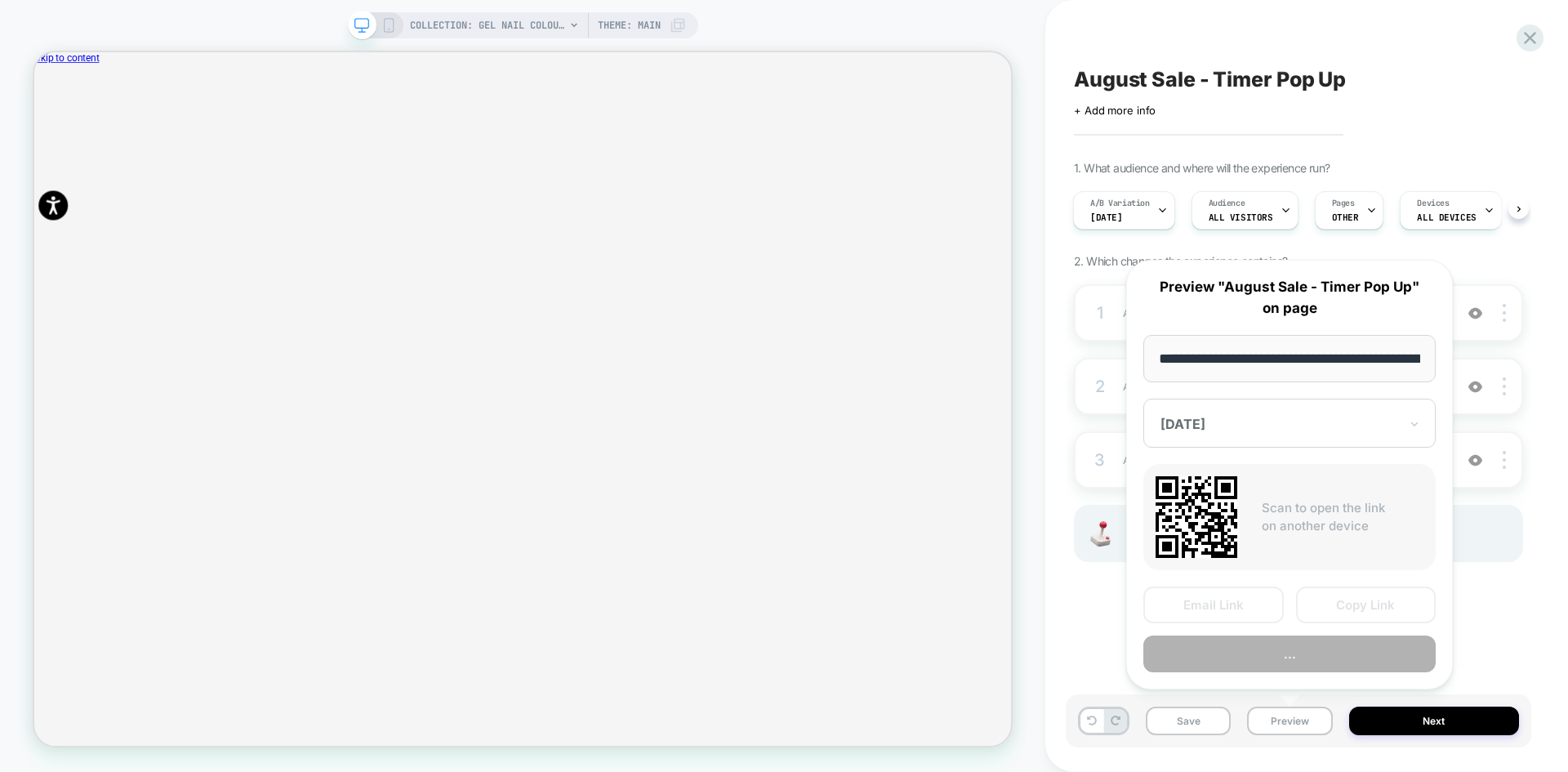
scroll to position [0, 174]
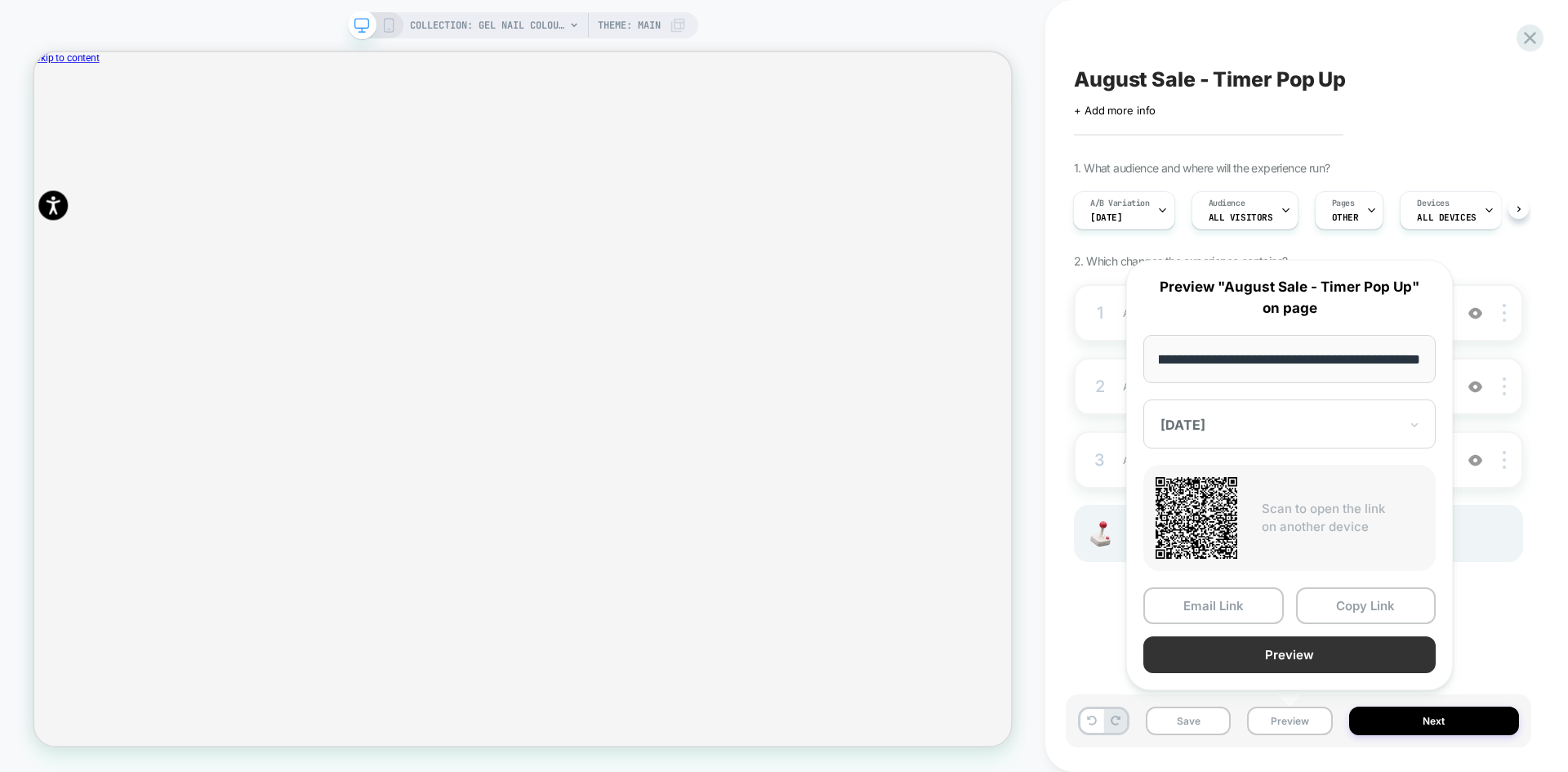
click at [1318, 658] on button "Preview" at bounding box center [1289, 654] width 293 height 36
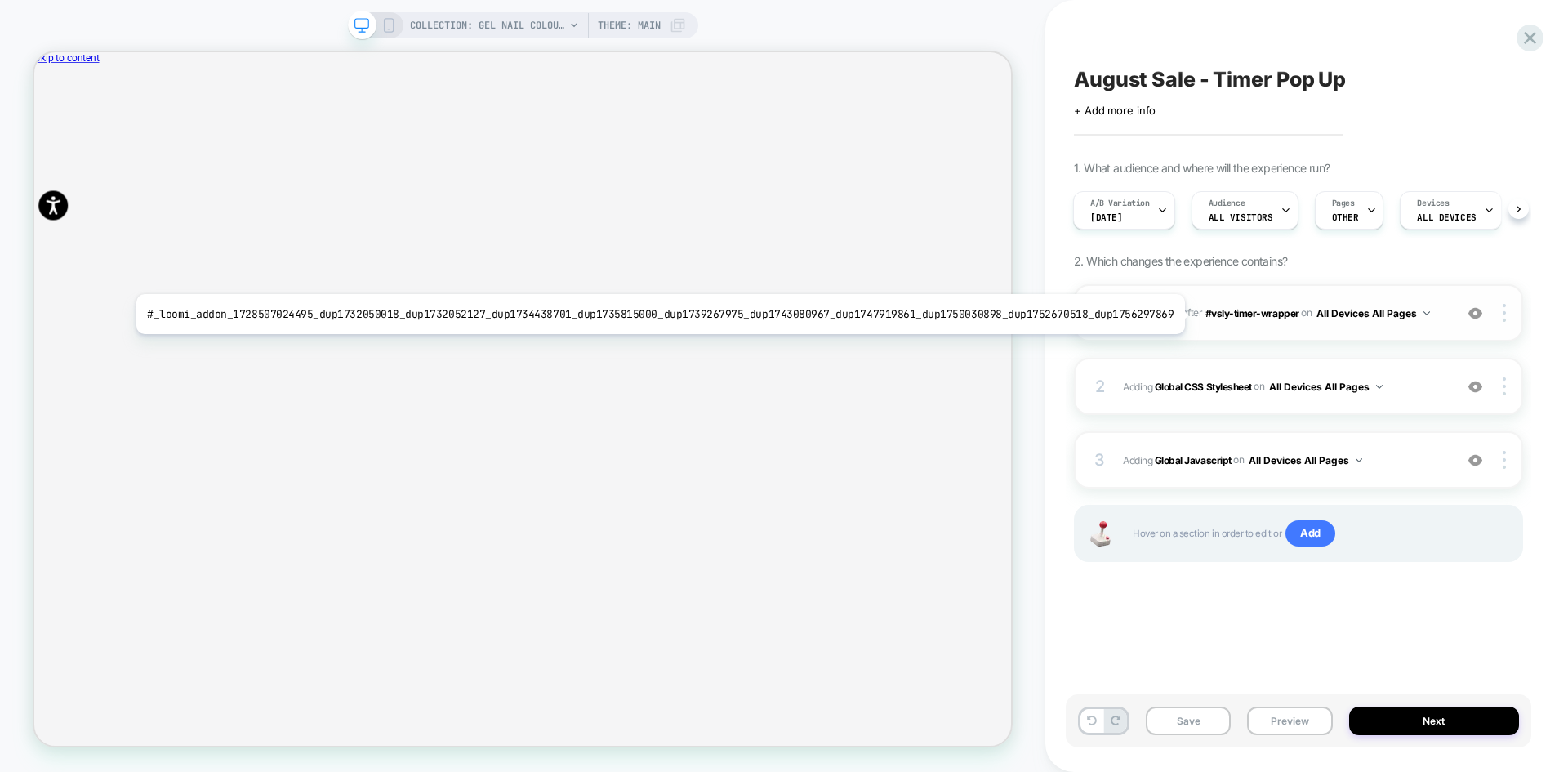
click at [1170, 314] on b "Timer" at bounding box center [1168, 312] width 27 height 12
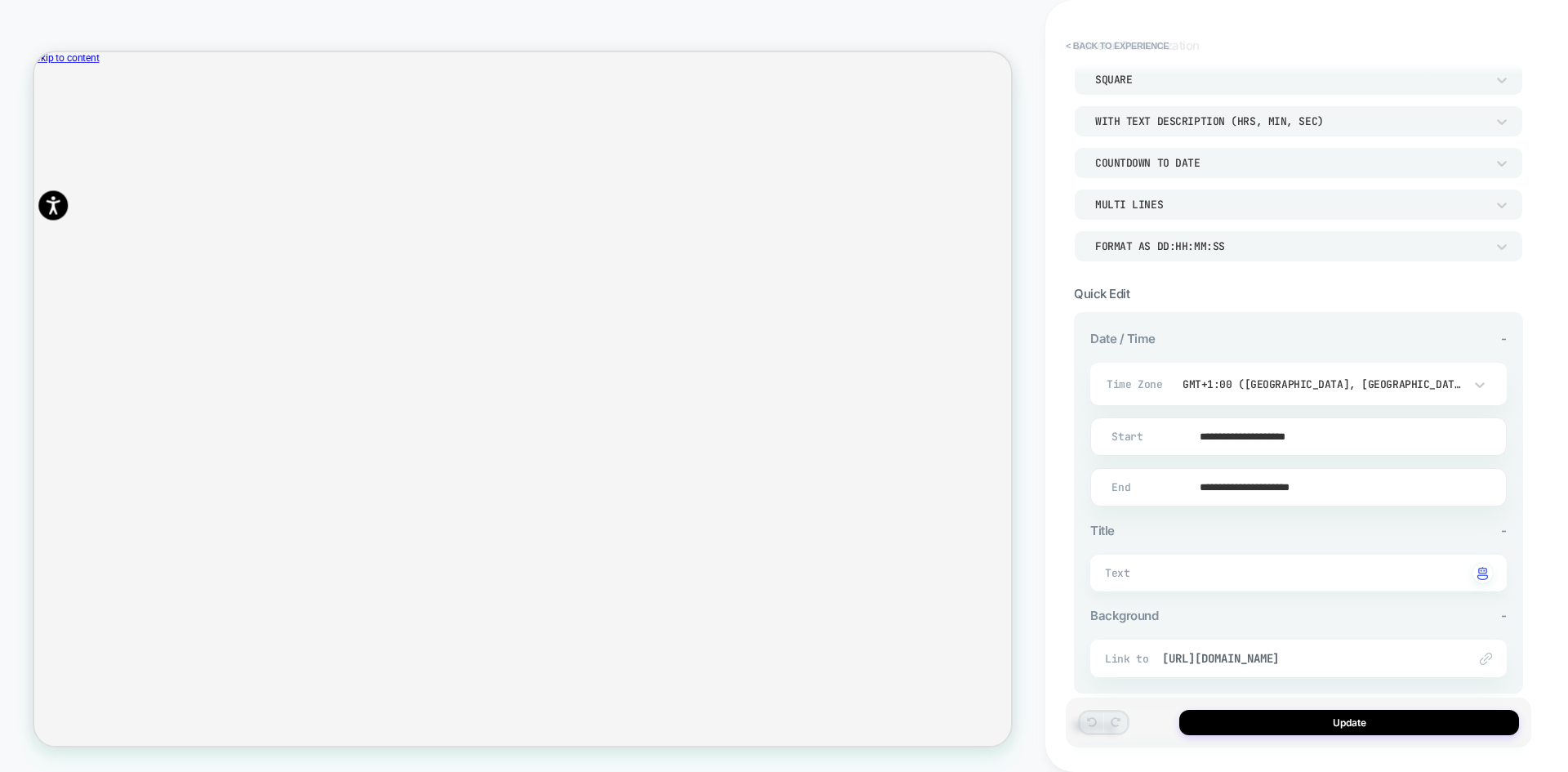
scroll to position [238, 0]
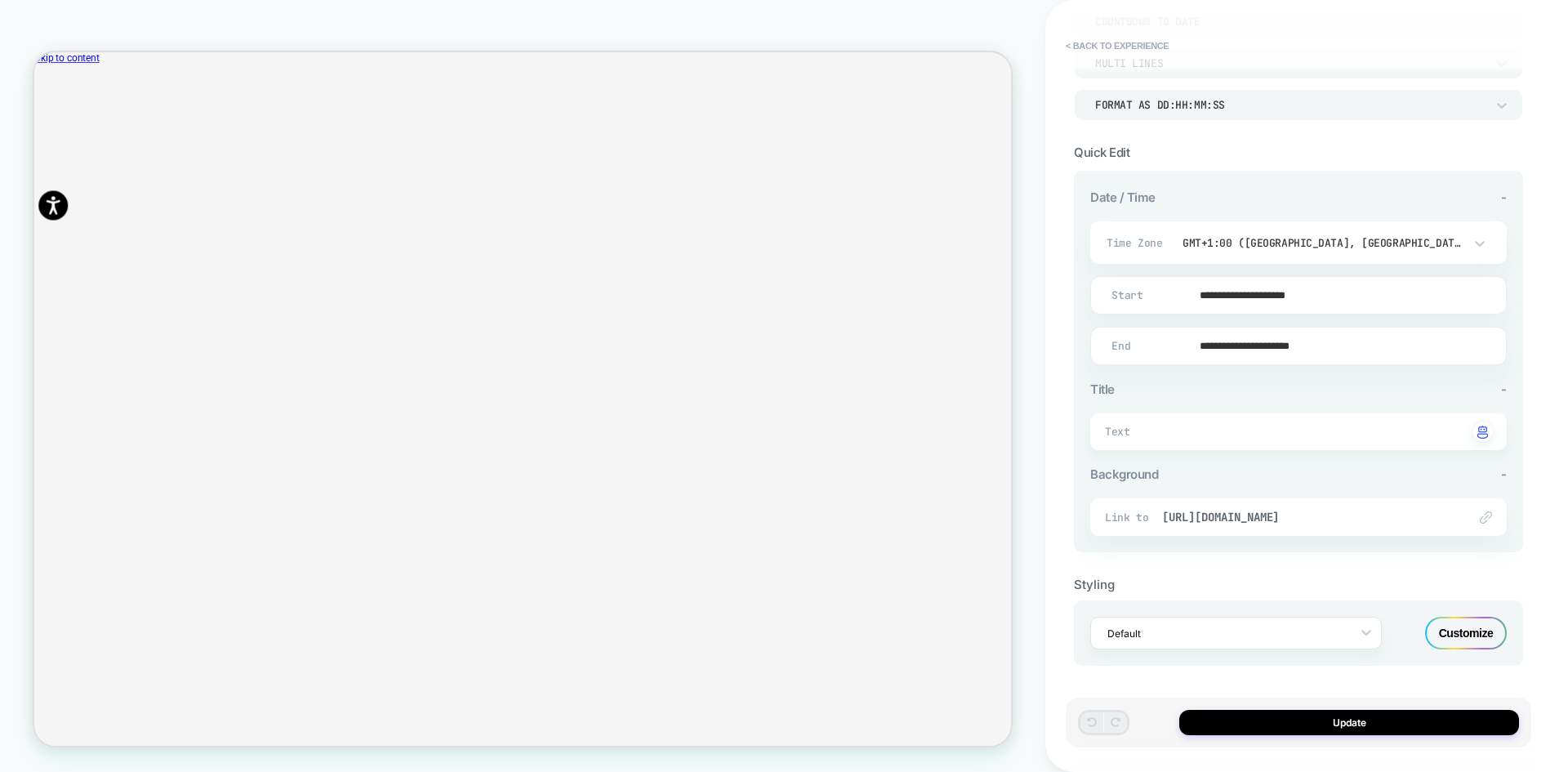
click at [1476, 626] on div "Customize" at bounding box center [1466, 633] width 82 height 32
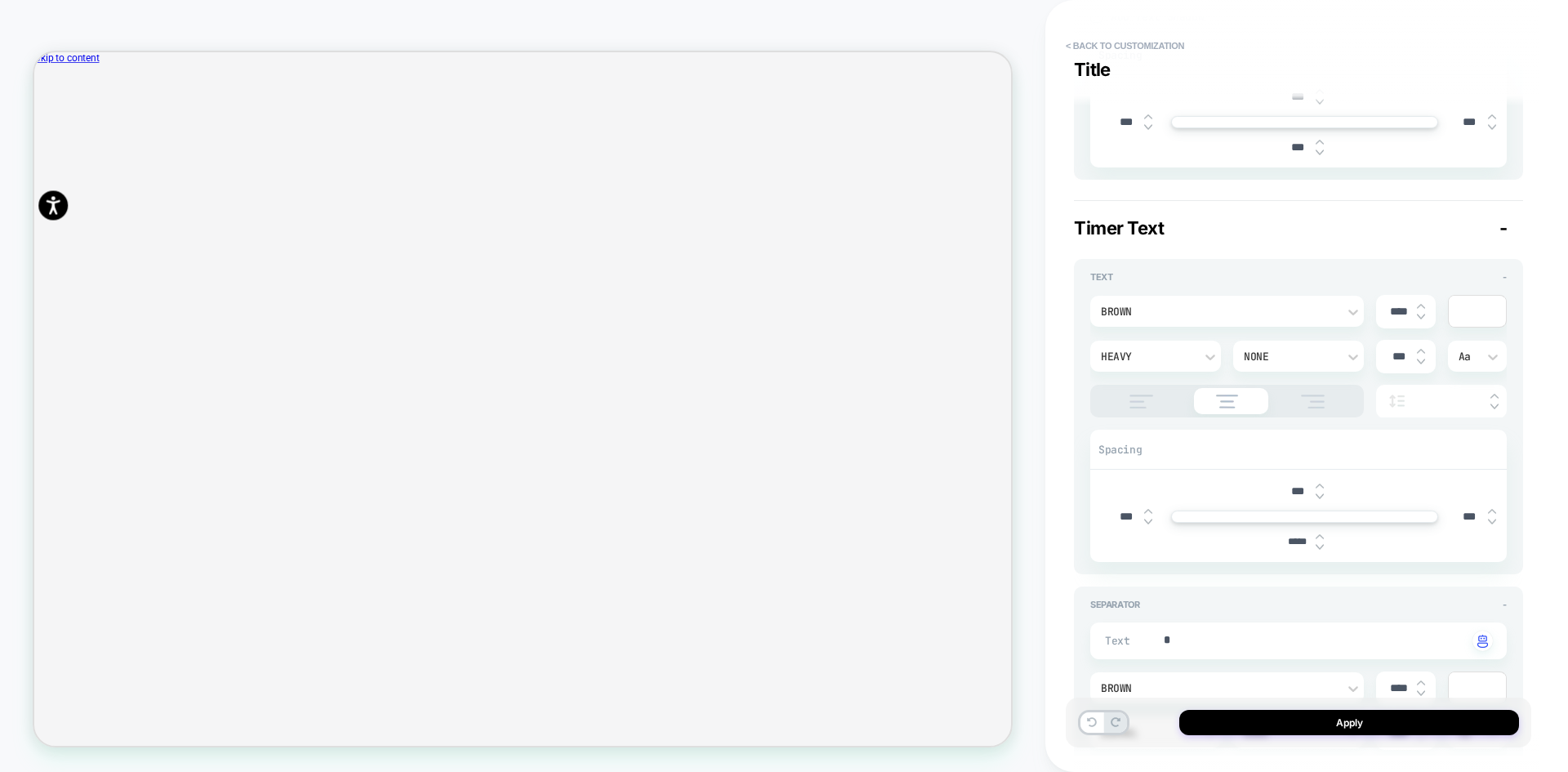
type textarea "*"
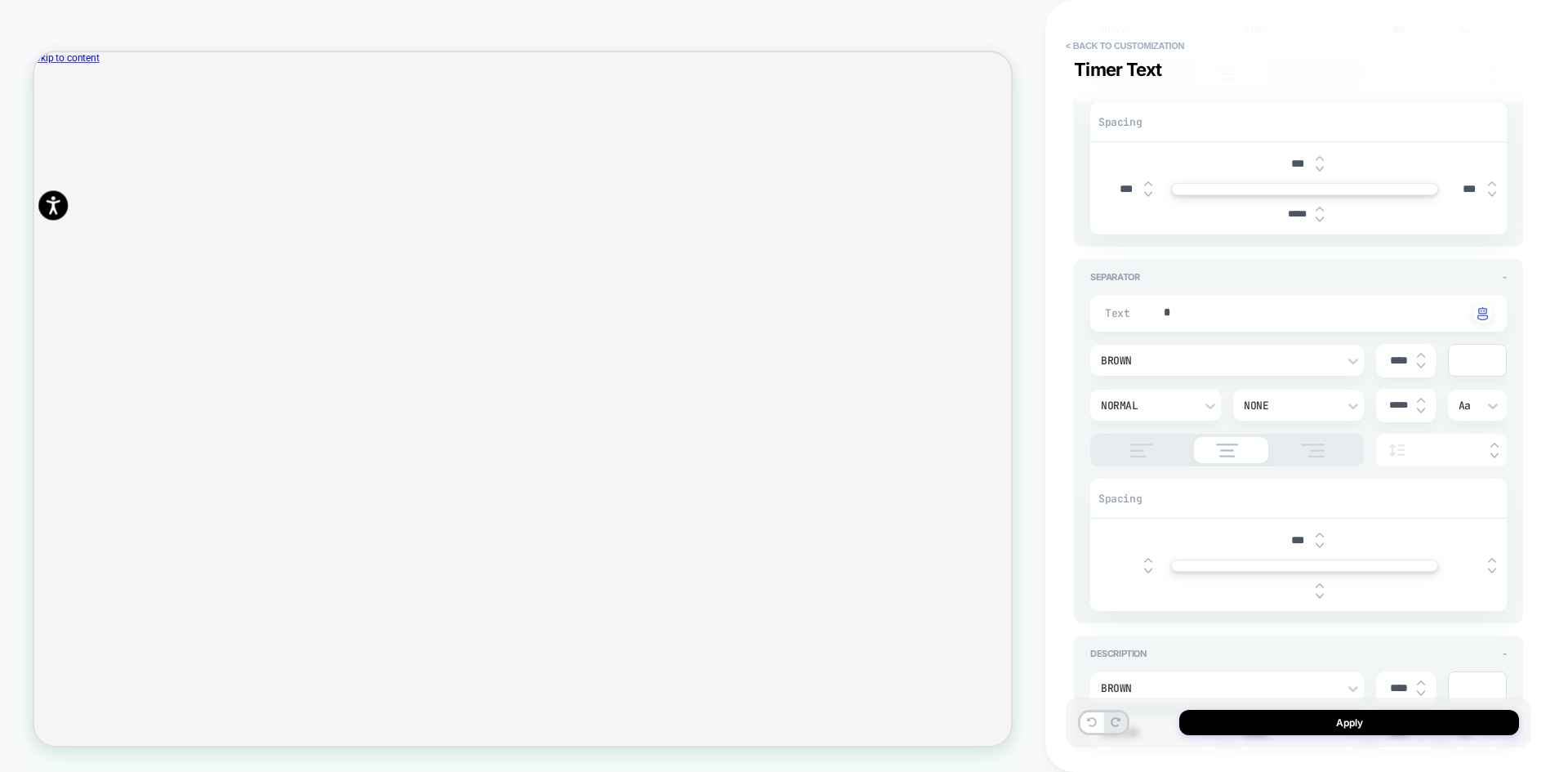
scroll to position [817, 0]
click at [1090, 50] on button "< Back to customization" at bounding box center [1125, 46] width 135 height 27
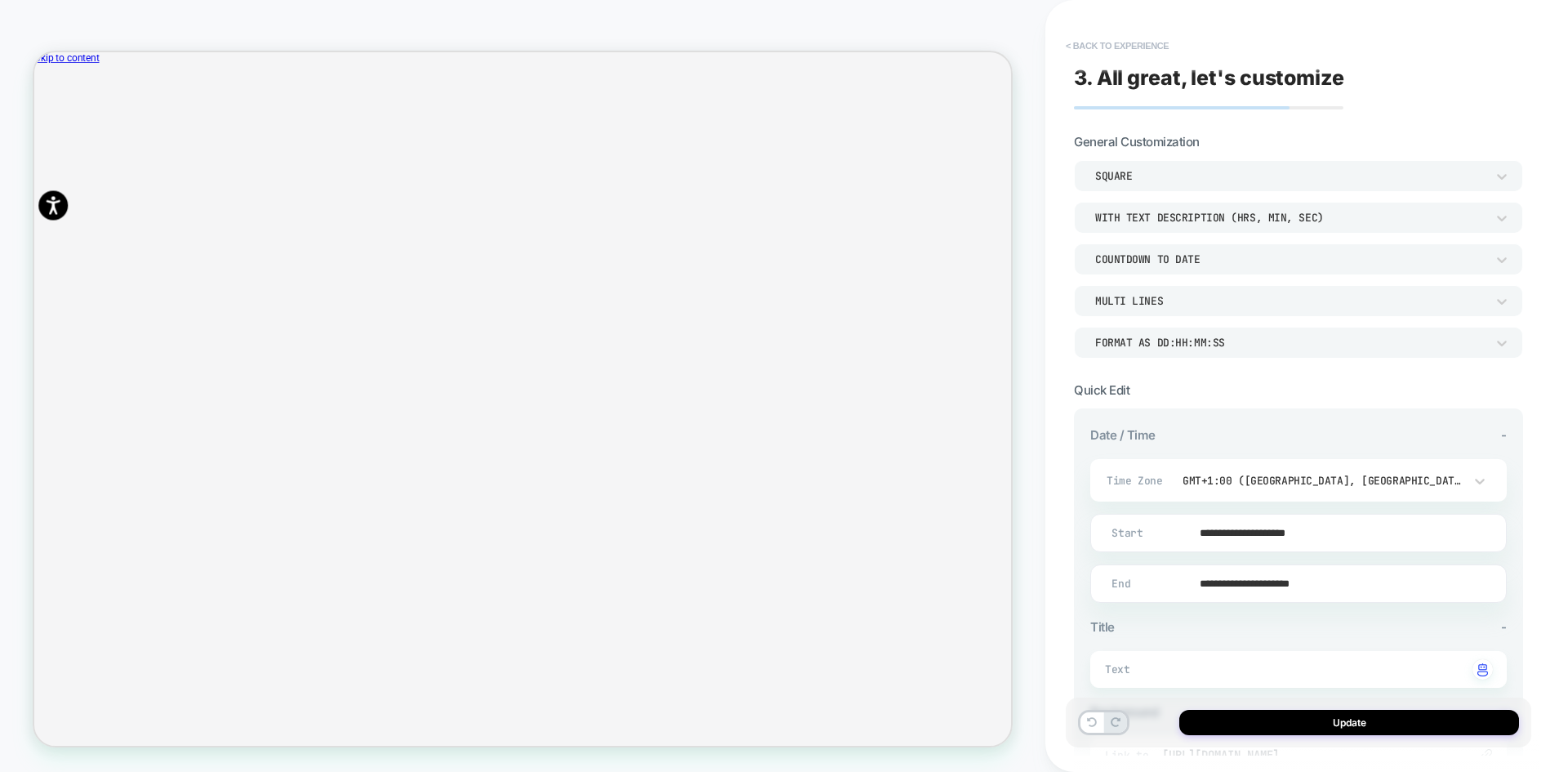
click at [1125, 51] on button "< Back to experience" at bounding box center [1118, 46] width 119 height 27
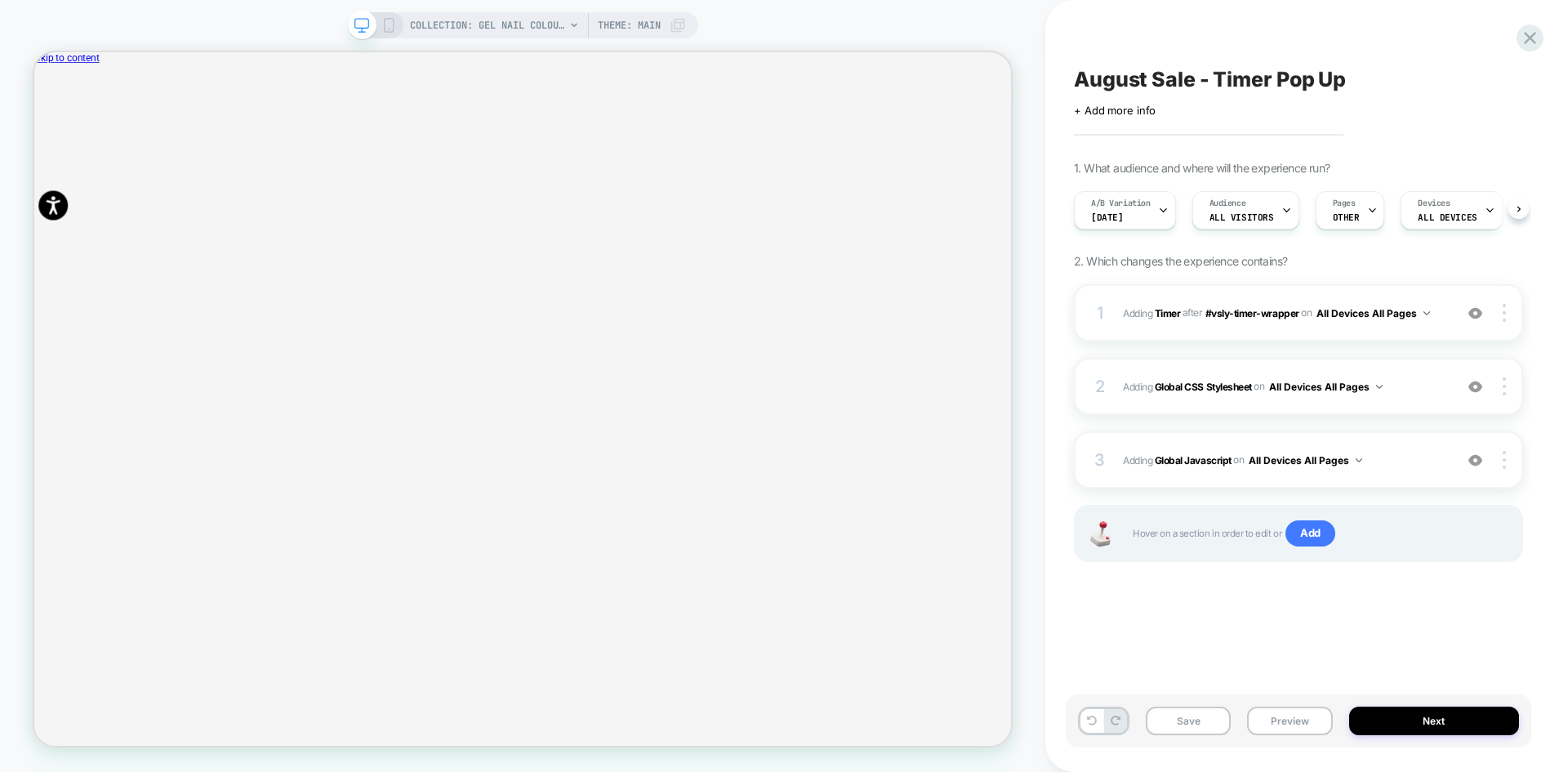
scroll to position [0, 1]
click at [1134, 218] on div "A/B Variation Aug 25" at bounding box center [1119, 210] width 92 height 36
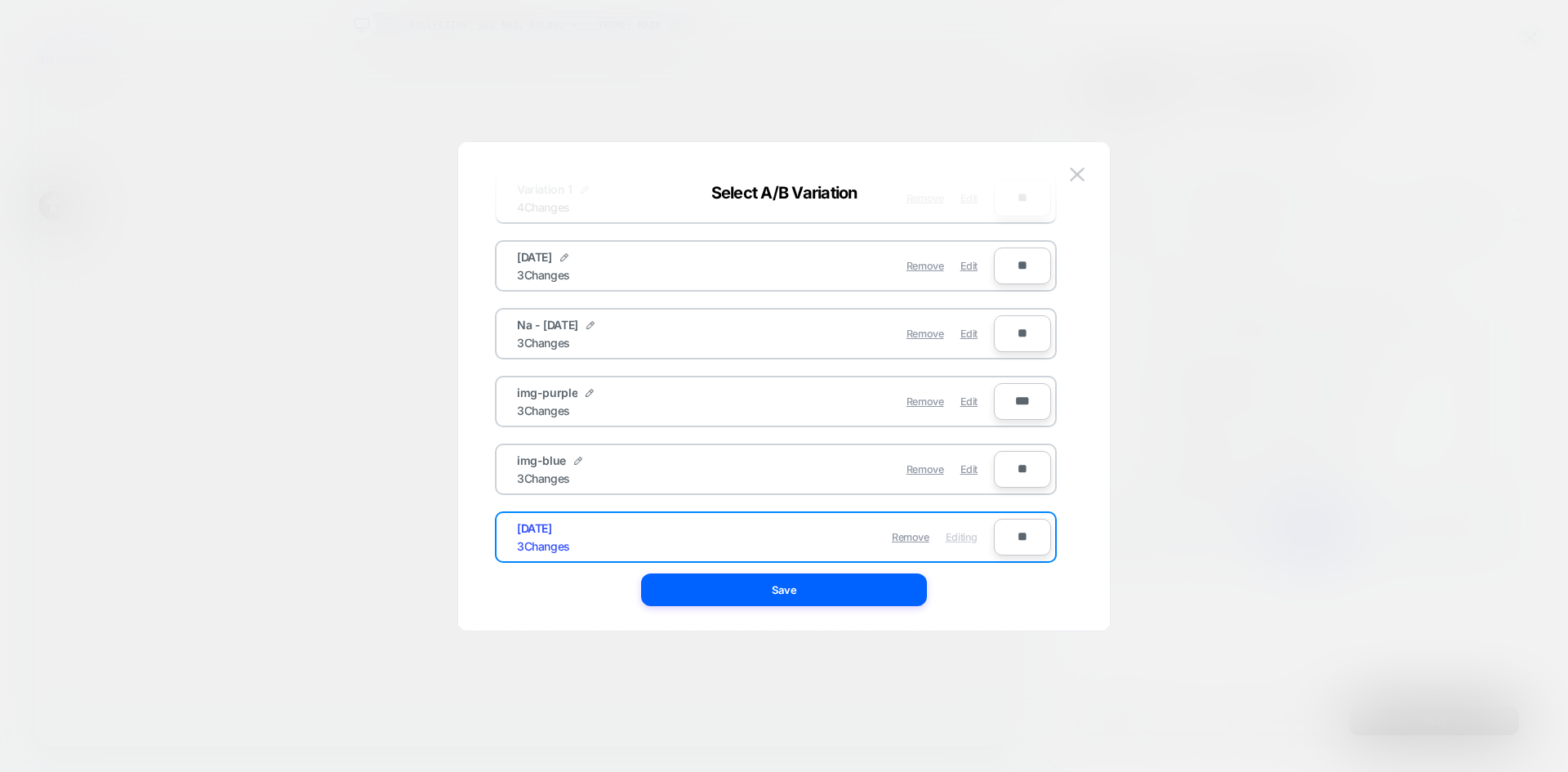
scroll to position [130, 0]
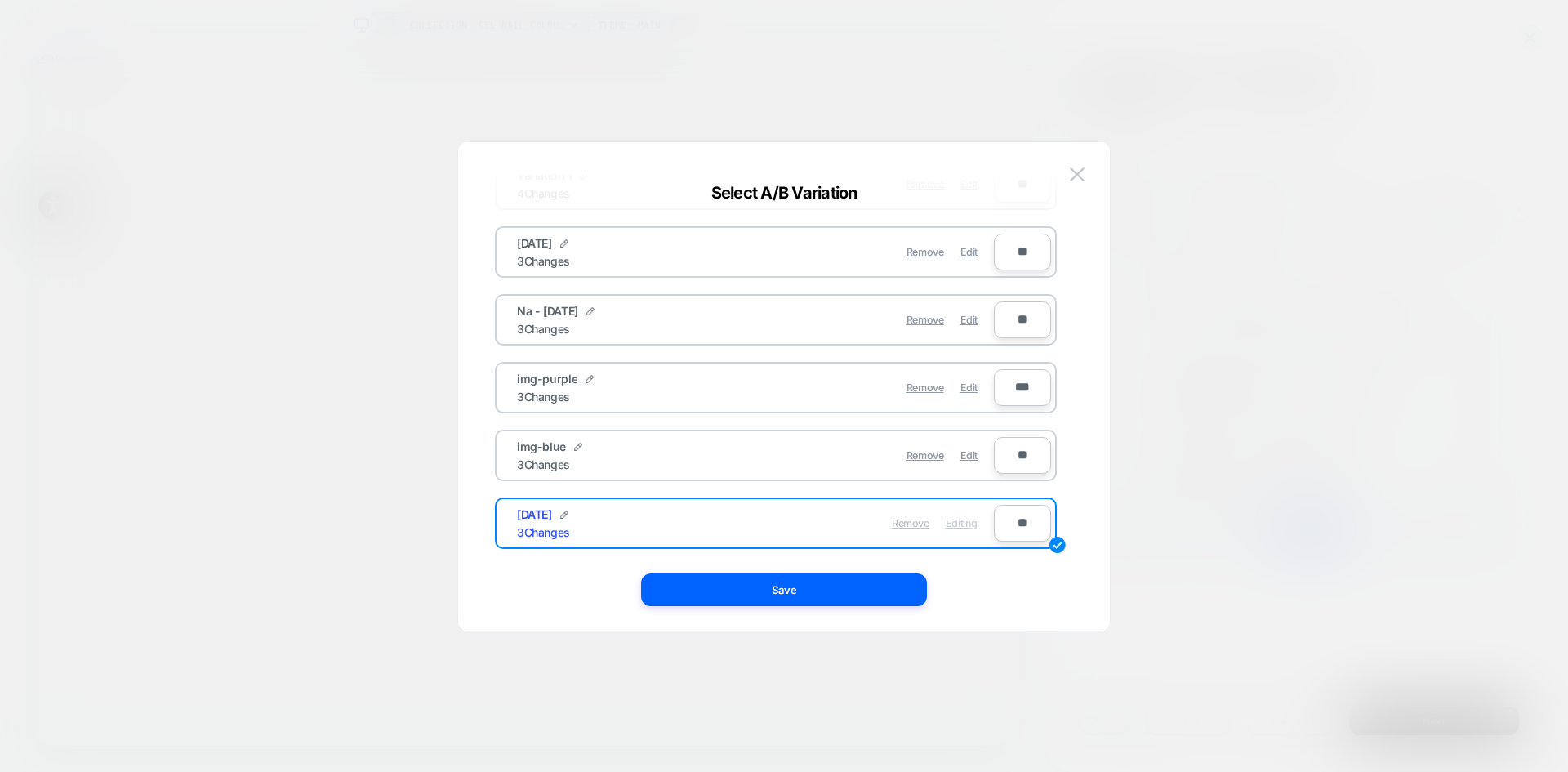
click at [905, 525] on span "Remove" at bounding box center [910, 523] width 37 height 12
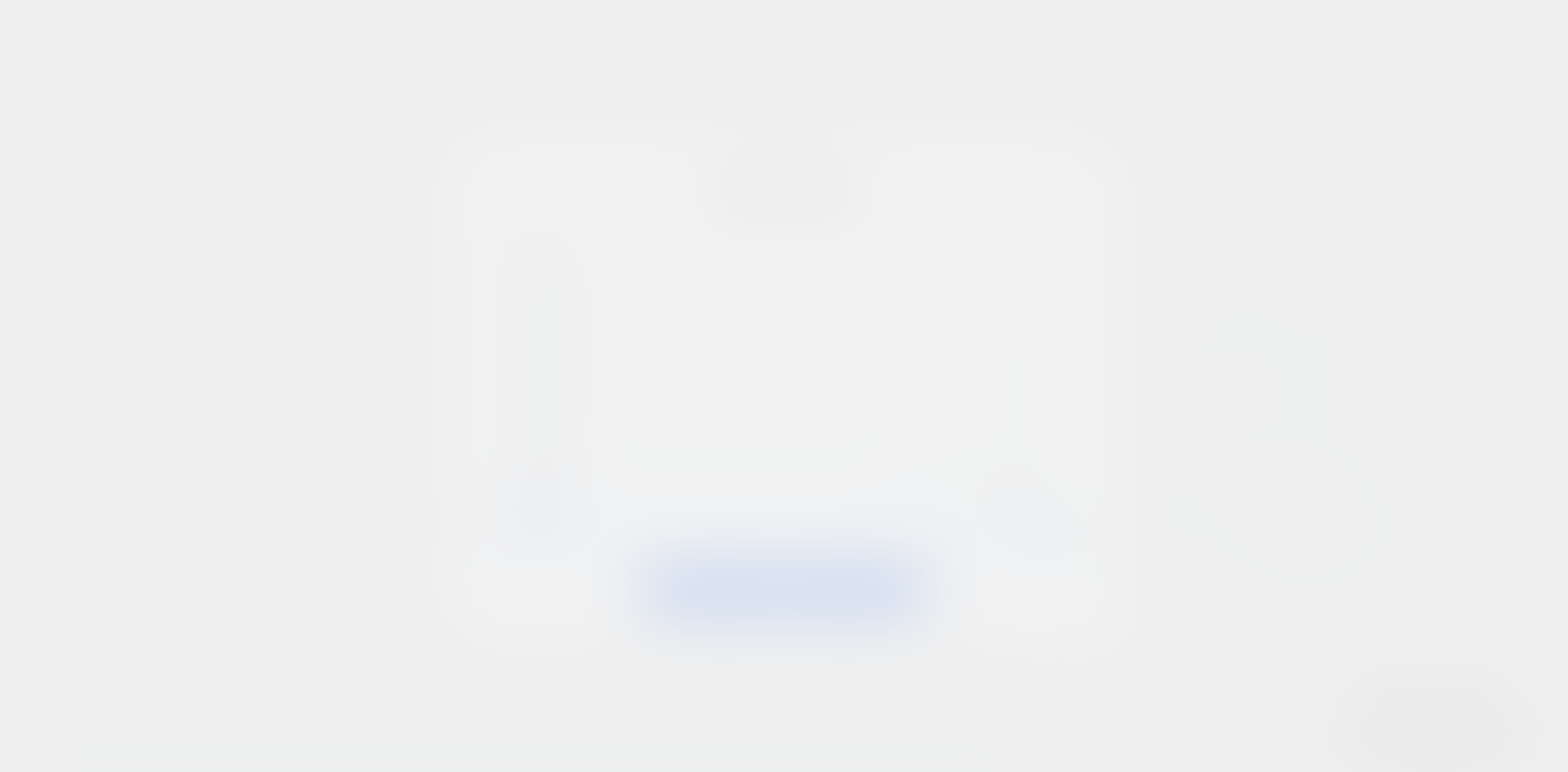
scroll to position [114, 0]
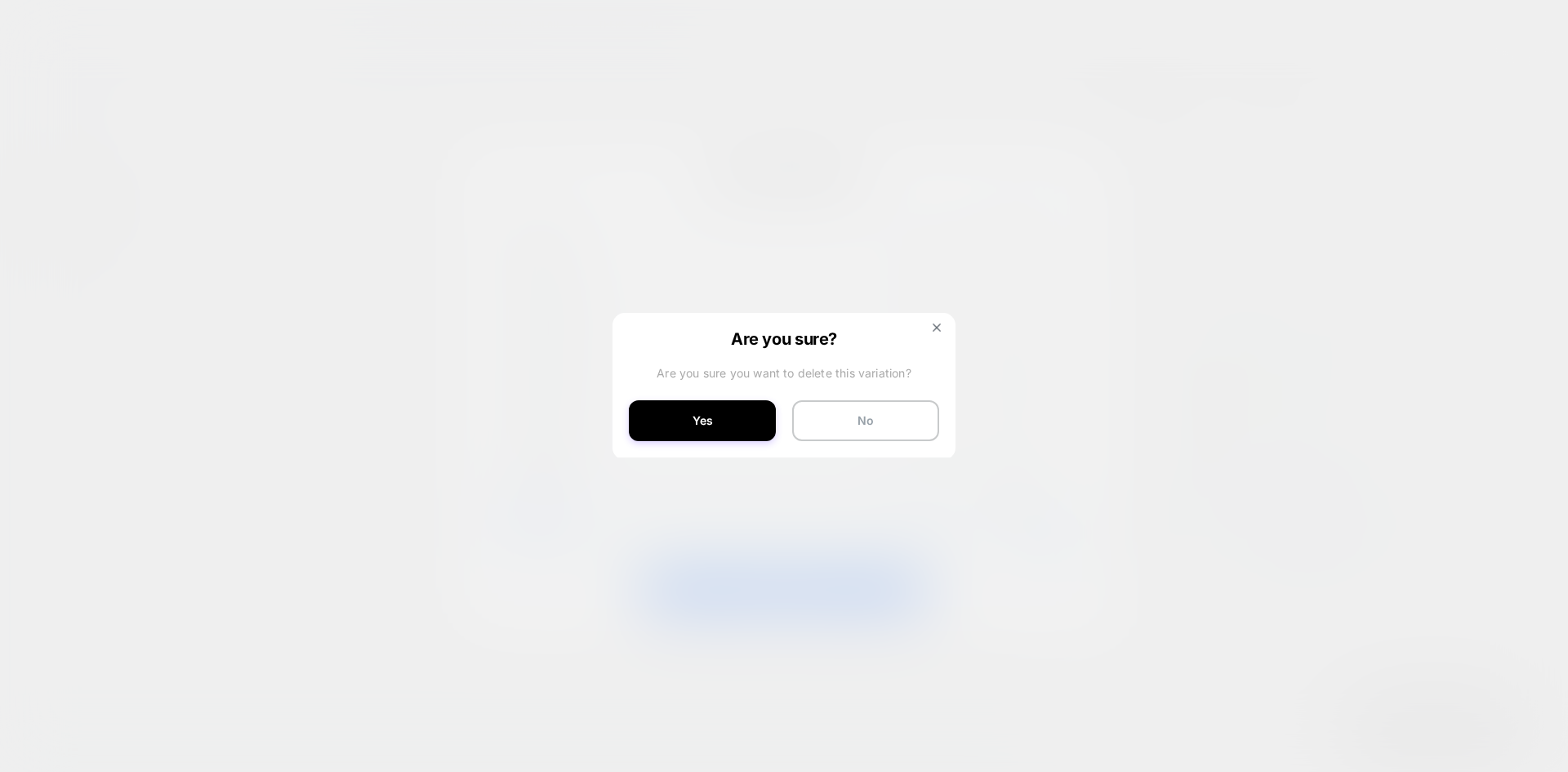
click at [731, 421] on button "Yes" at bounding box center [701, 420] width 147 height 41
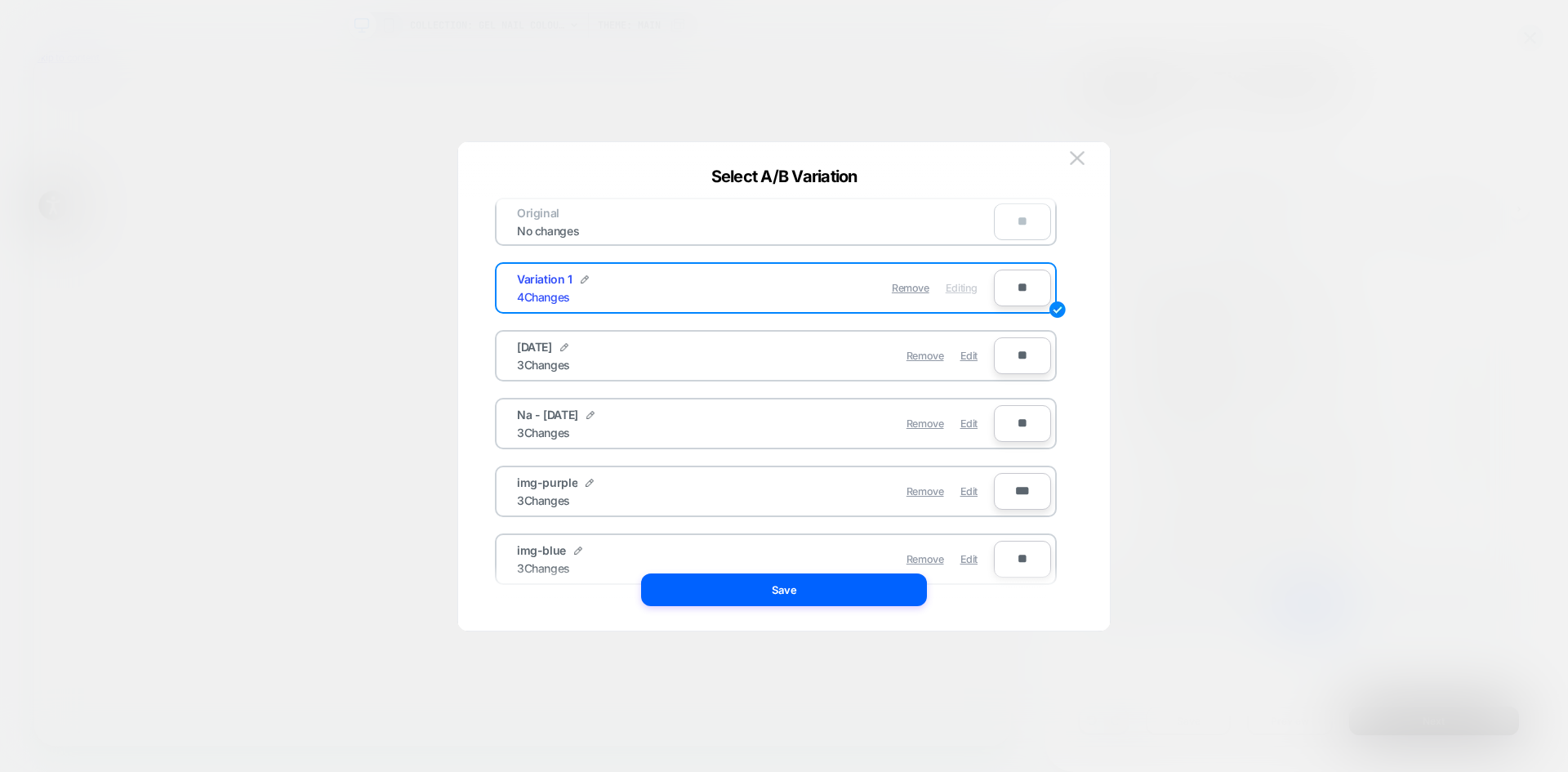
scroll to position [0, 0]
click at [527, 308] on div "4 Changes" at bounding box center [544, 306] width 53 height 14
click at [962, 298] on span "Editing" at bounding box center [962, 298] width 32 height 12
click at [1076, 158] on img at bounding box center [1077, 158] width 15 height 14
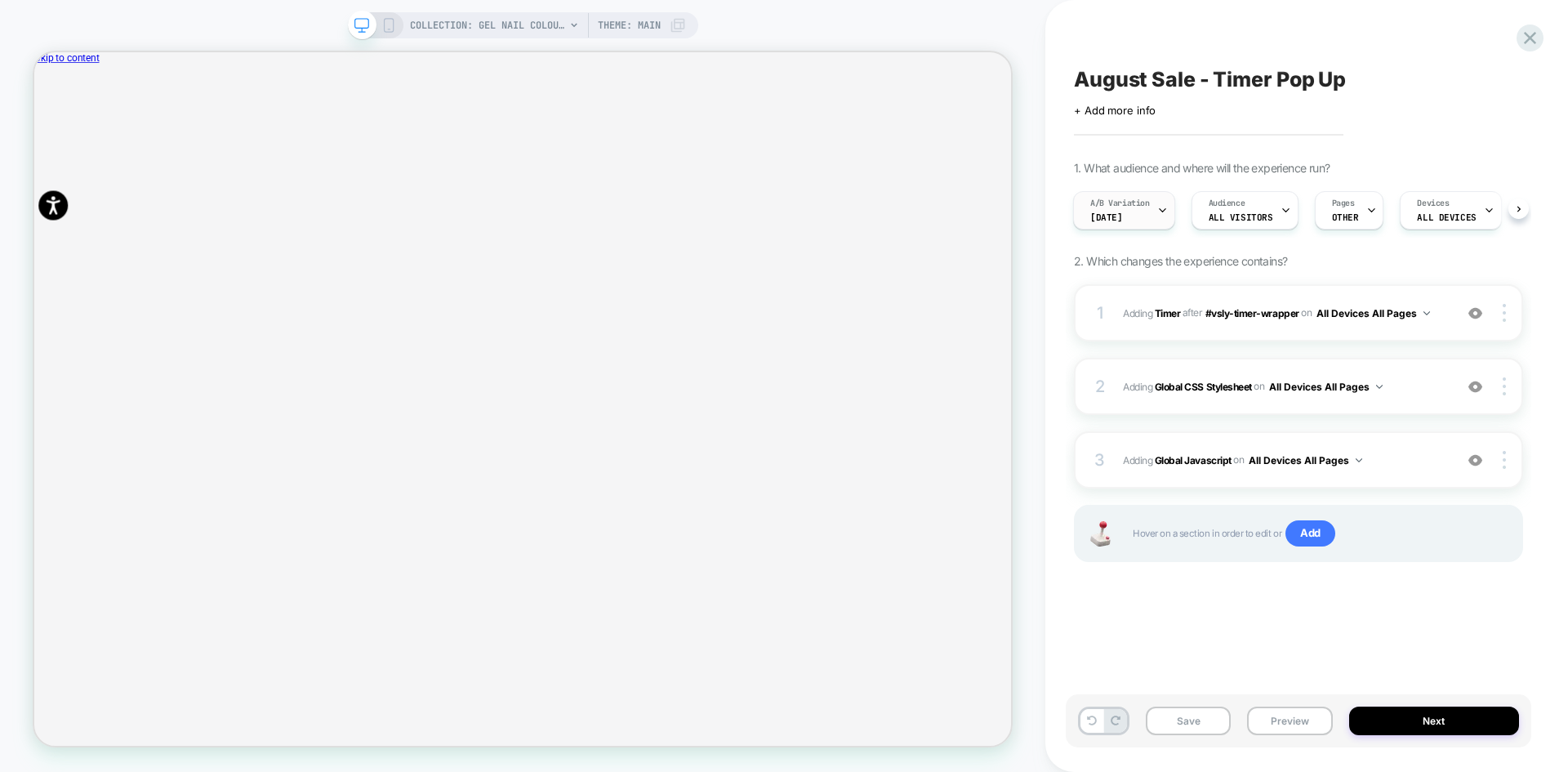
click at [1137, 223] on div "A/B Variation Aug 25" at bounding box center [1119, 210] width 92 height 36
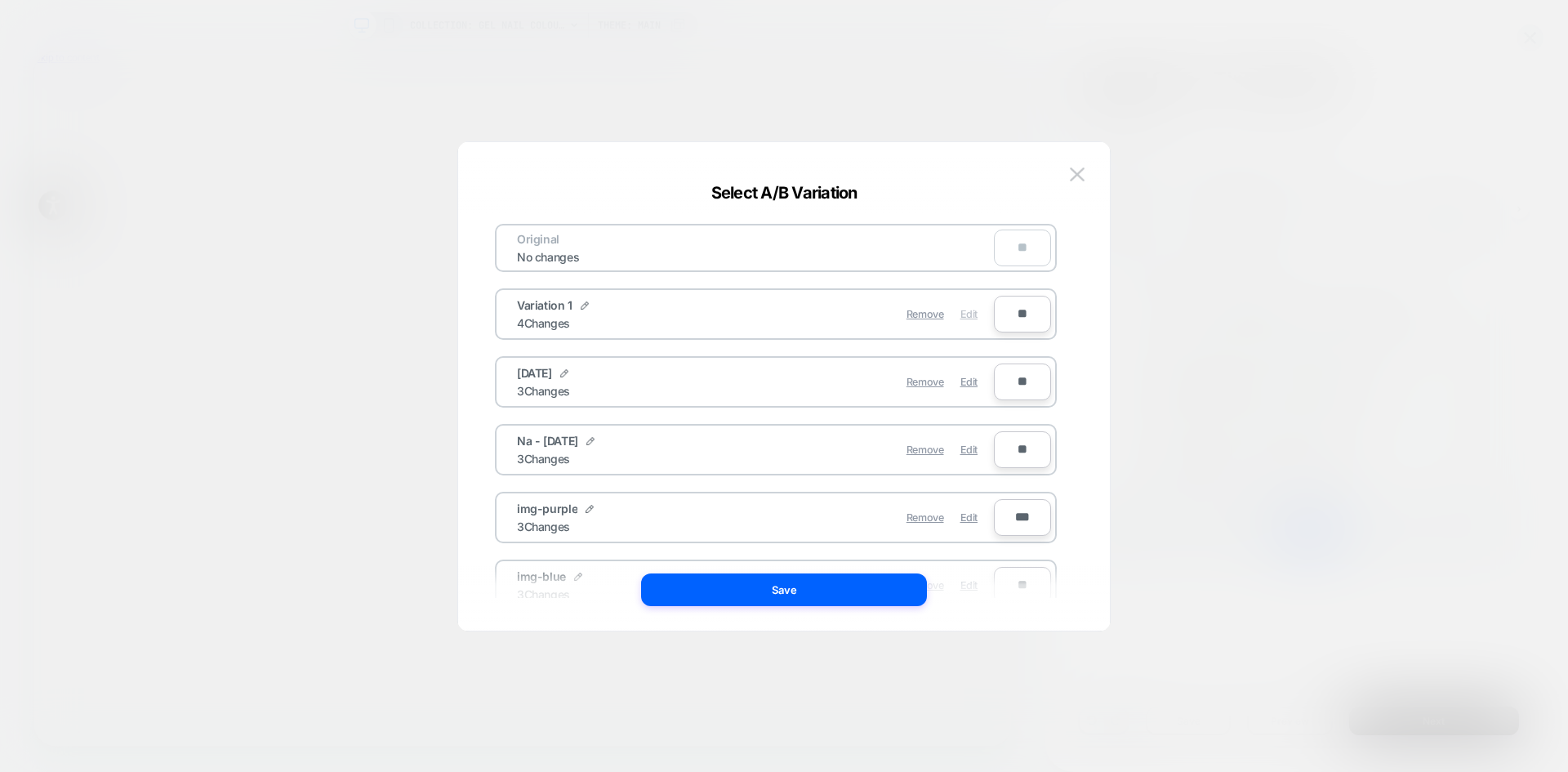
click at [977, 317] on span "Edit" at bounding box center [968, 313] width 17 height 12
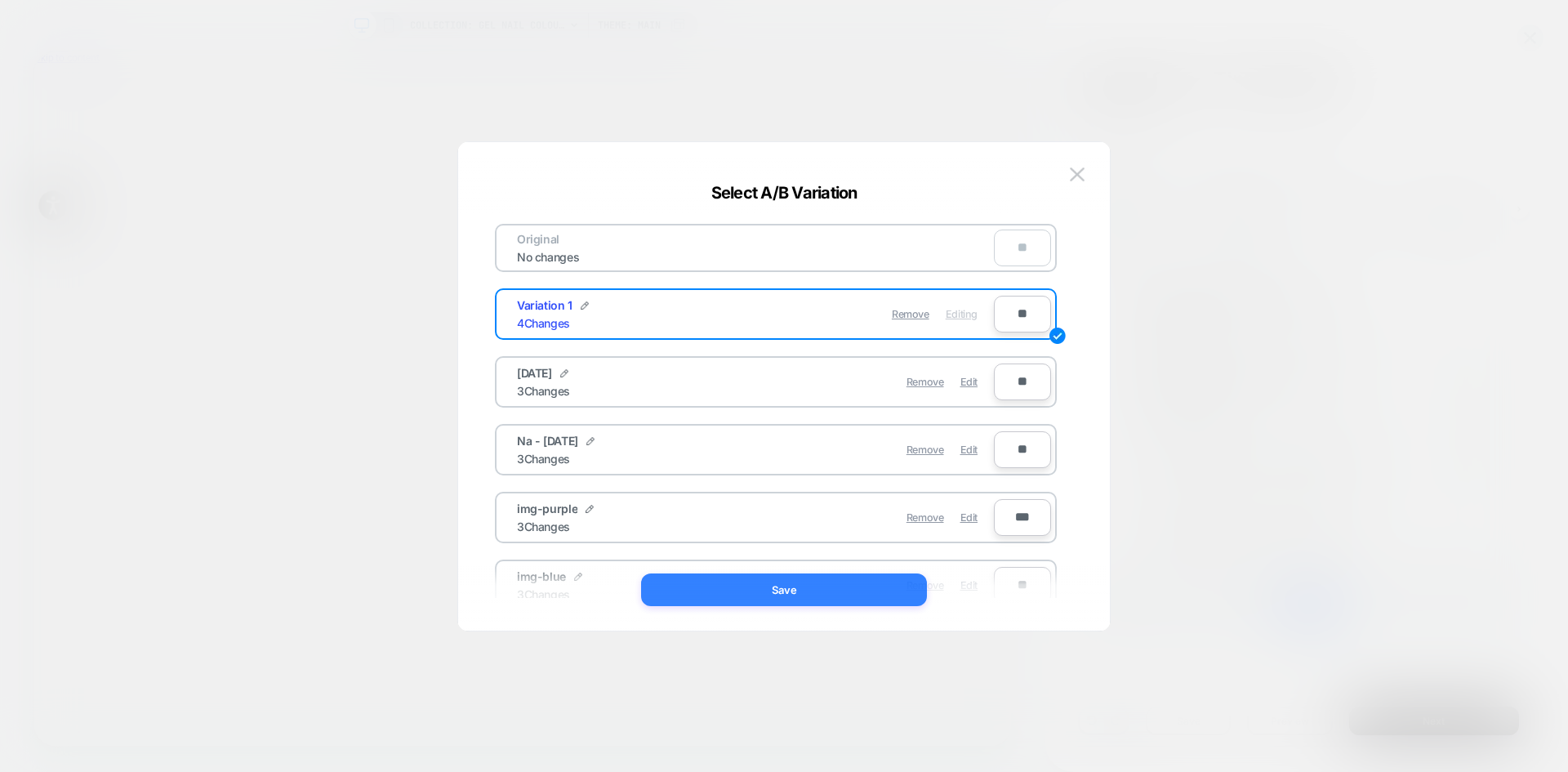
click at [853, 584] on button "Save" at bounding box center [784, 589] width 286 height 32
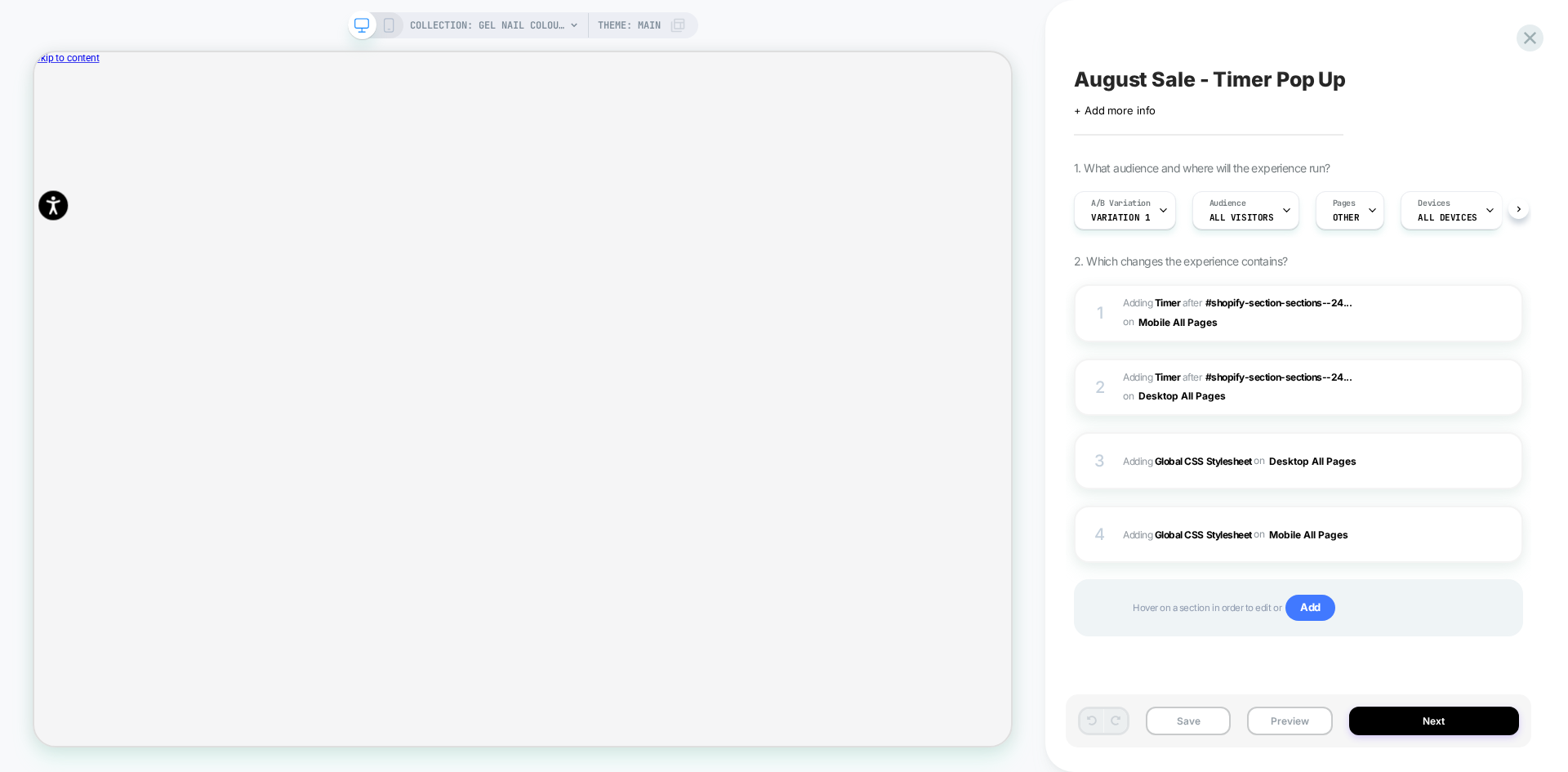
scroll to position [0, 1]
click at [1162, 215] on icon at bounding box center [1163, 210] width 11 height 11
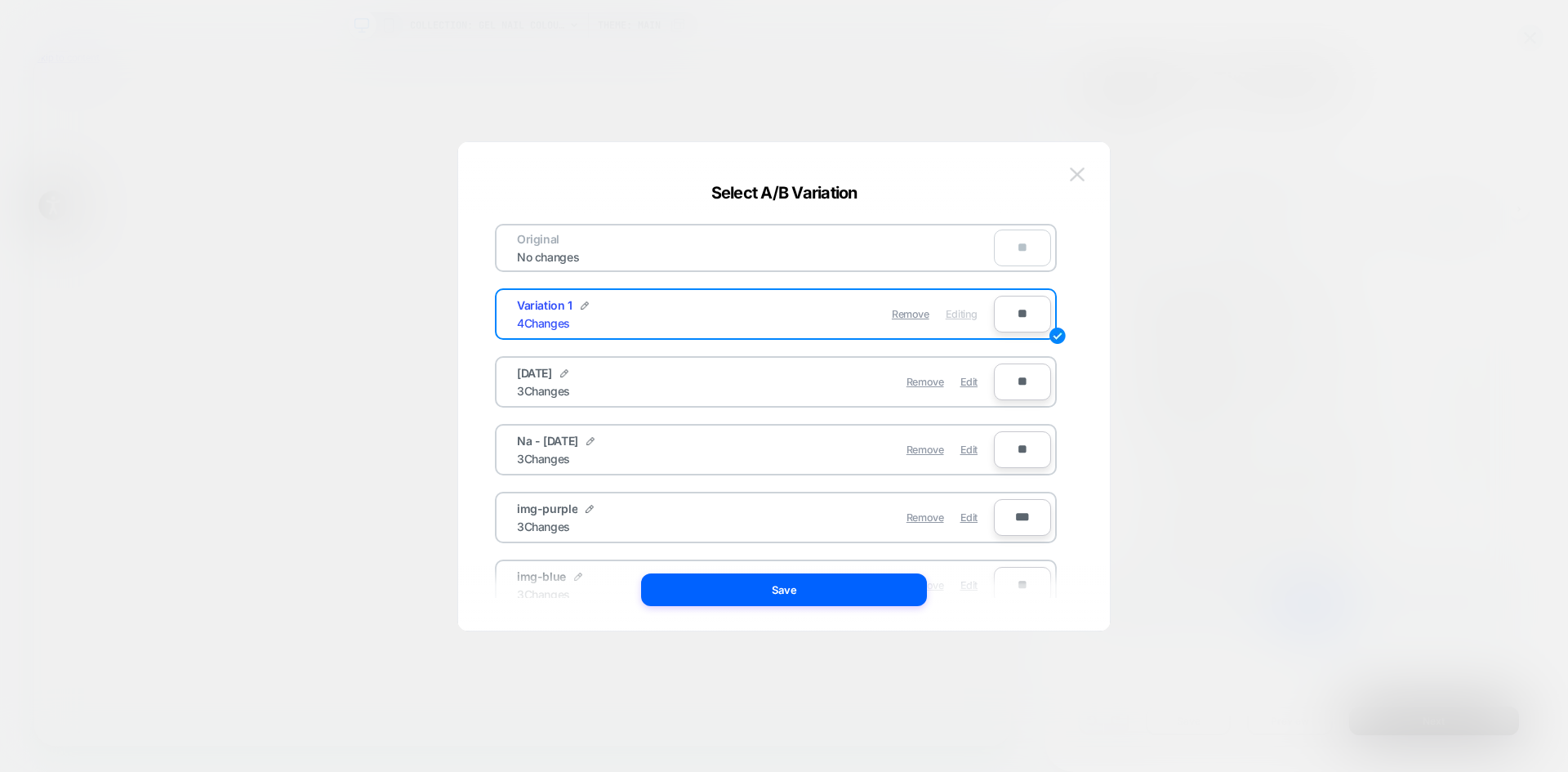
click at [1070, 168] on img at bounding box center [1077, 174] width 15 height 14
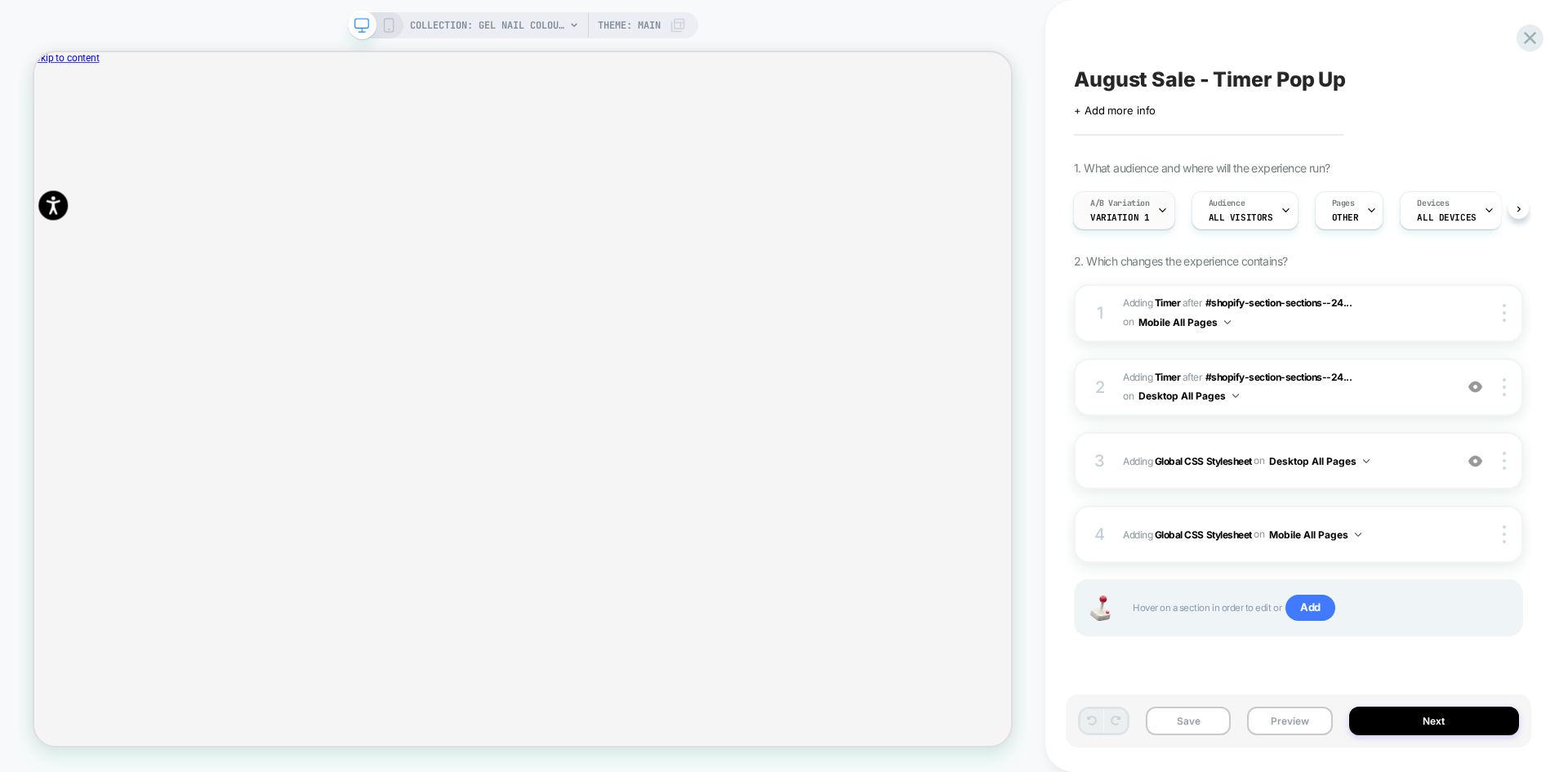
click at [1136, 220] on span "Variation 1" at bounding box center [1119, 217] width 59 height 12
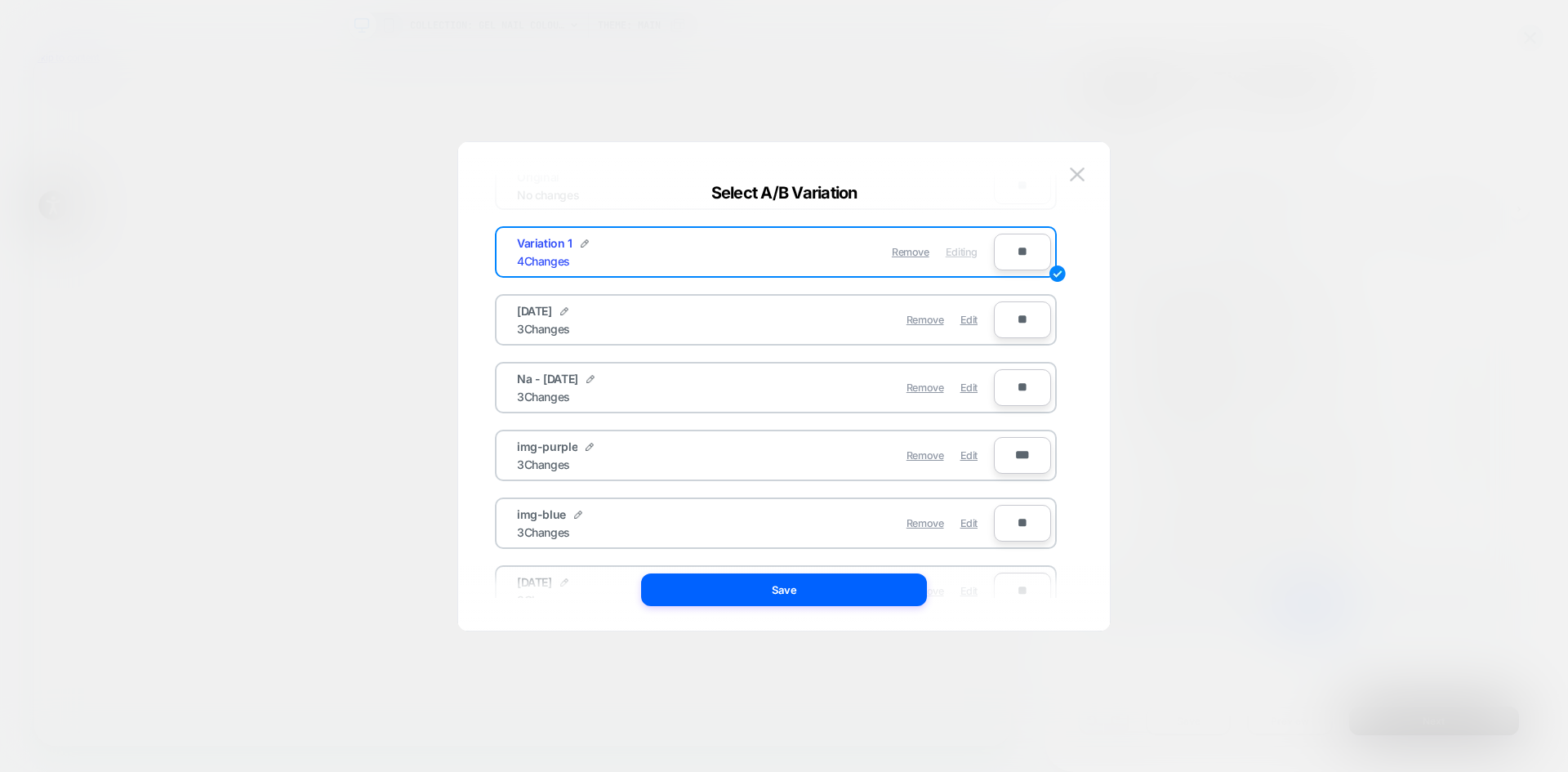
scroll to position [0, 0]
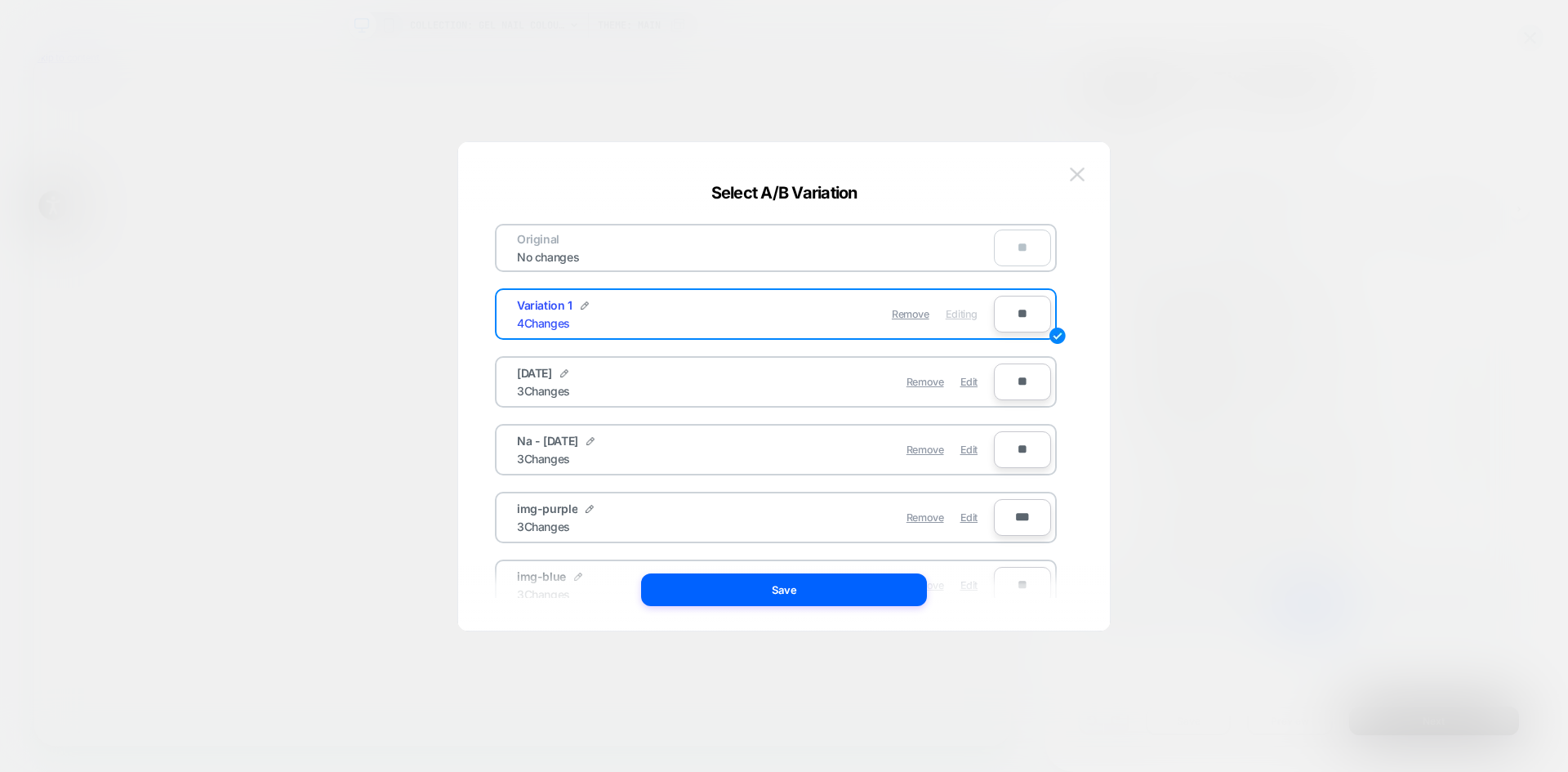
click at [1077, 183] on button at bounding box center [1077, 175] width 25 height 25
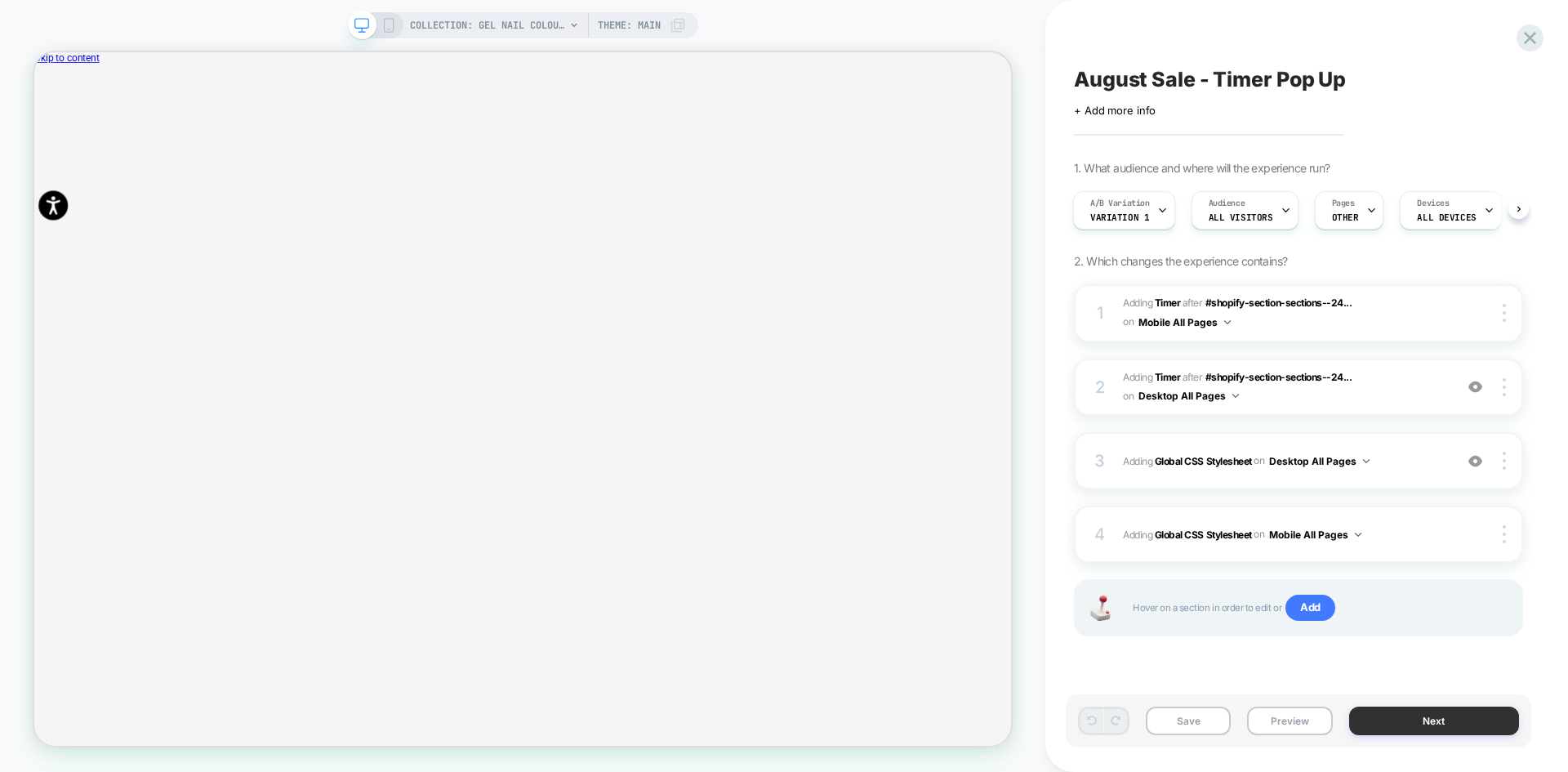
click at [19, 95] on button "Next" at bounding box center [15, 91] width 8 height 8
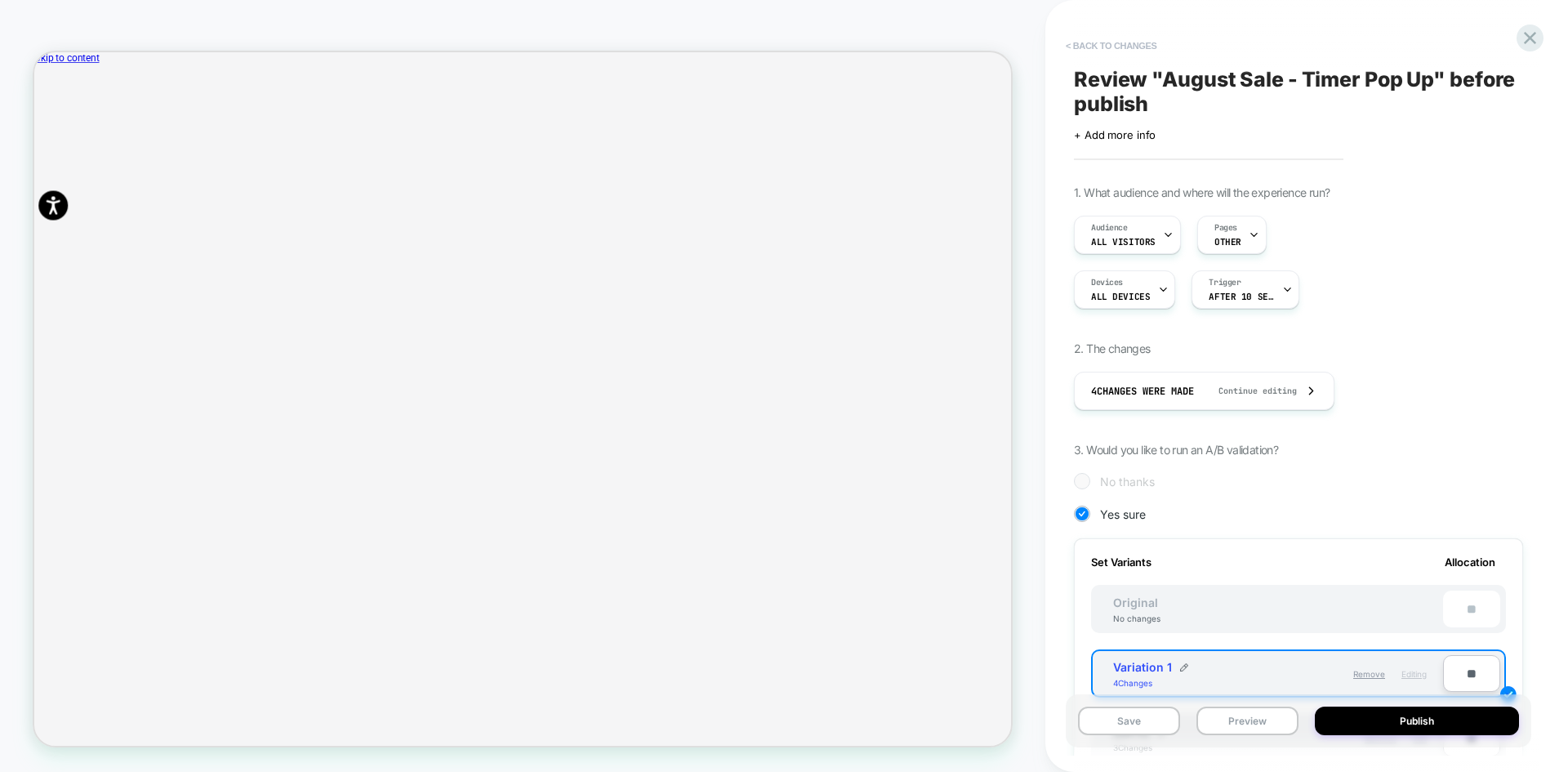
click at [1109, 51] on button "< Back to changes" at bounding box center [1112, 46] width 108 height 27
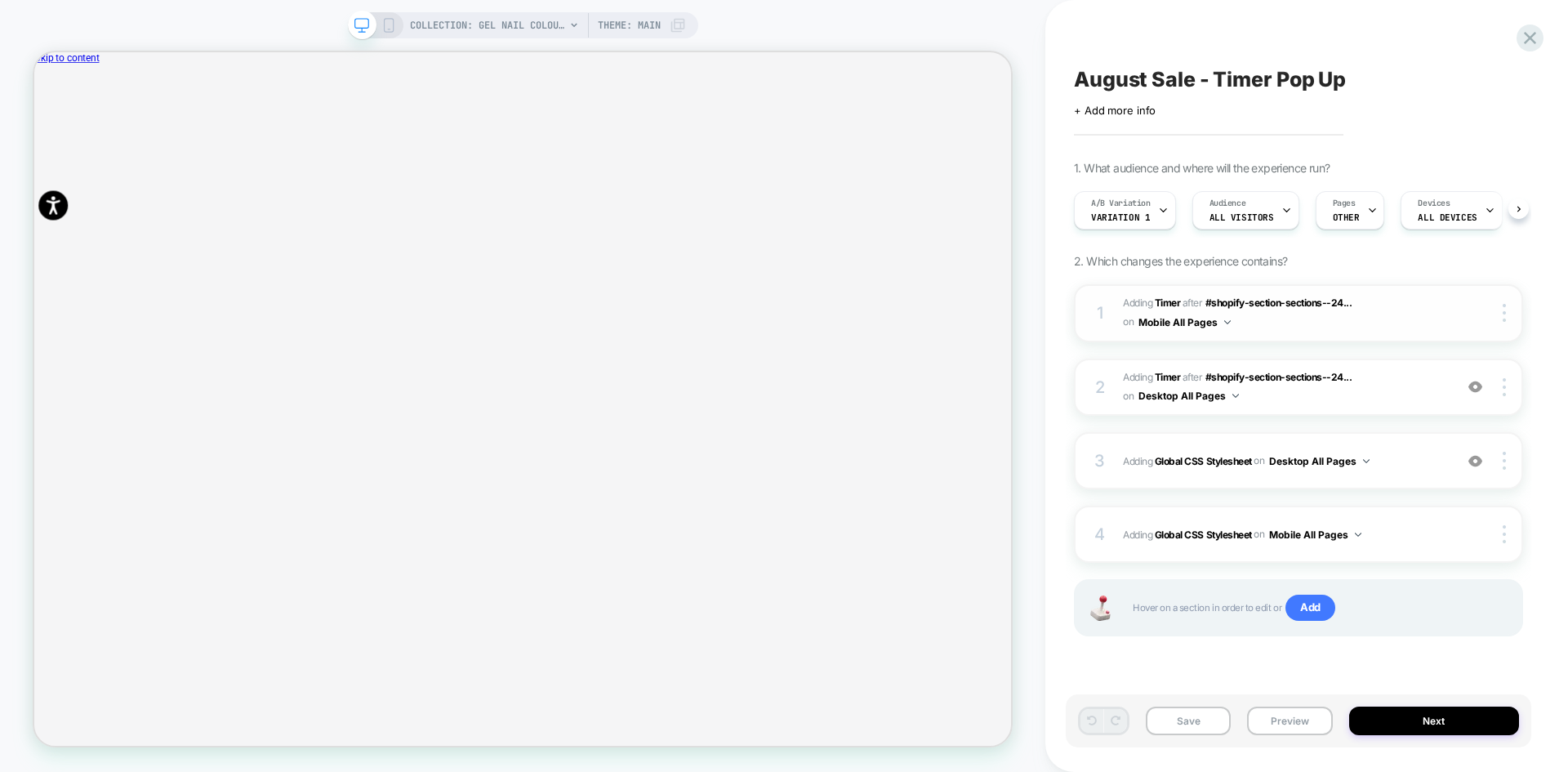
scroll to position [0, 1]
click at [1145, 216] on span "Variation 1" at bounding box center [1119, 217] width 59 height 12
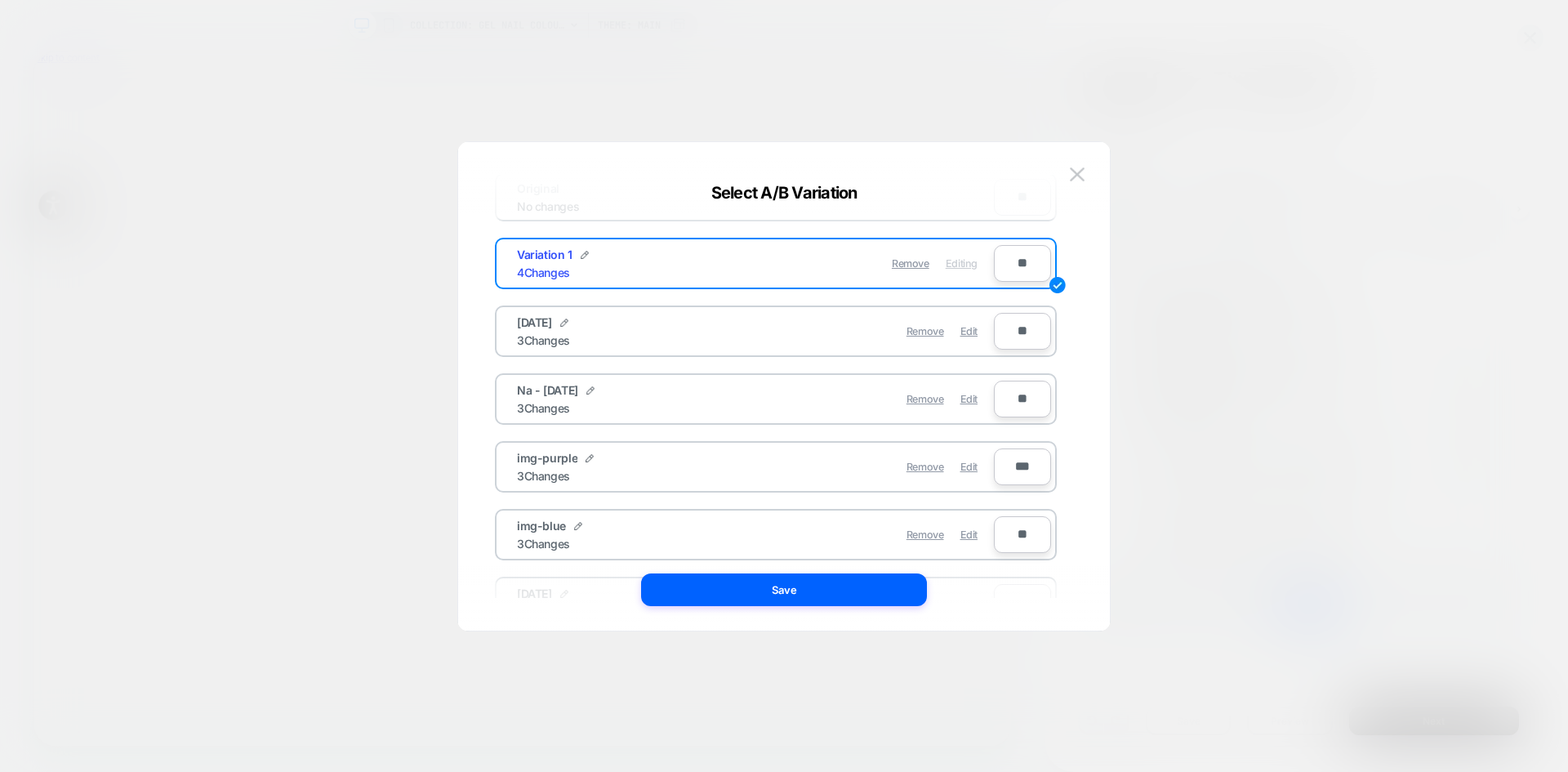
scroll to position [130, 0]
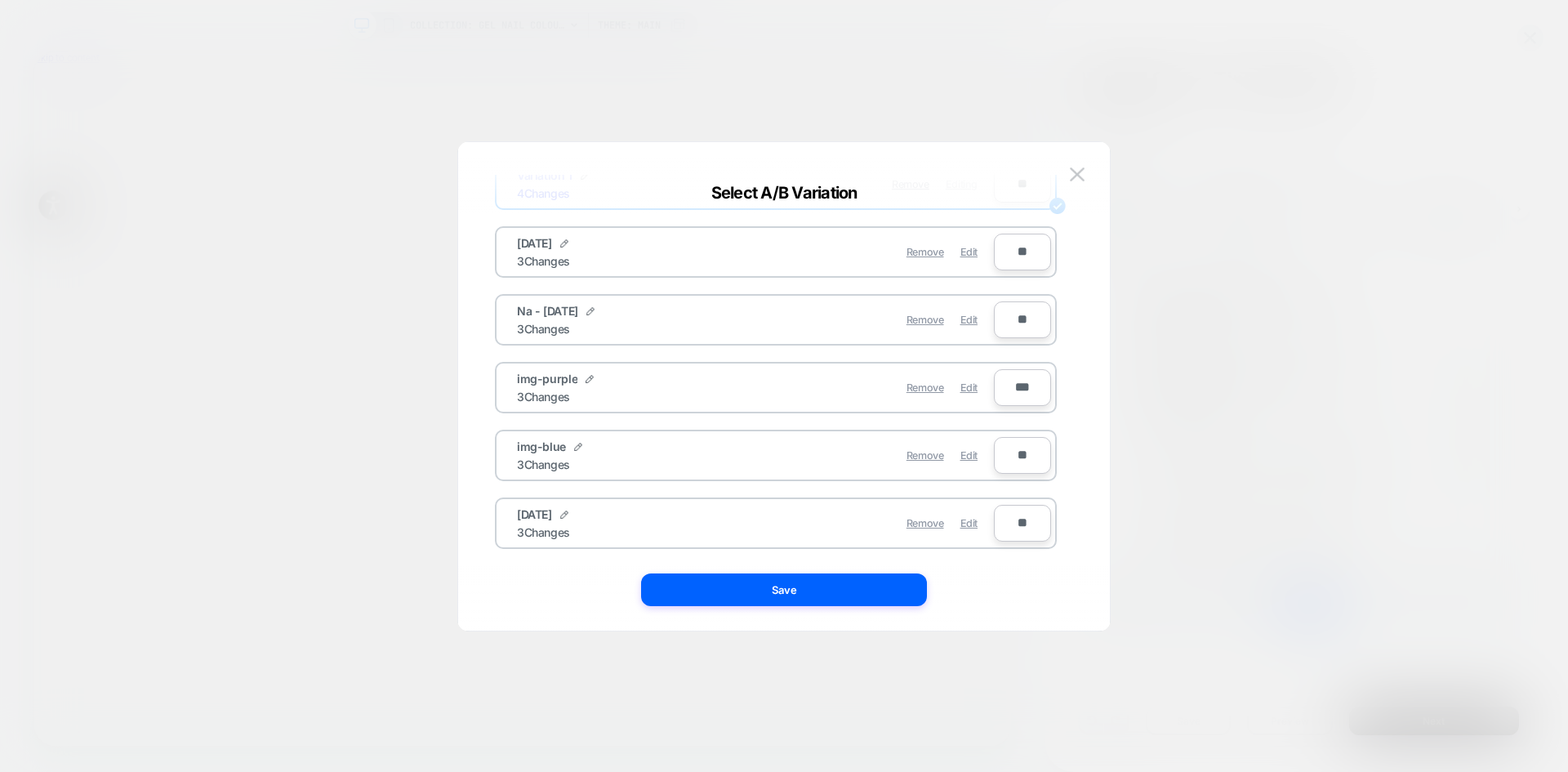
click at [830, 527] on div "Remove Edit" at bounding box center [871, 523] width 231 height 32
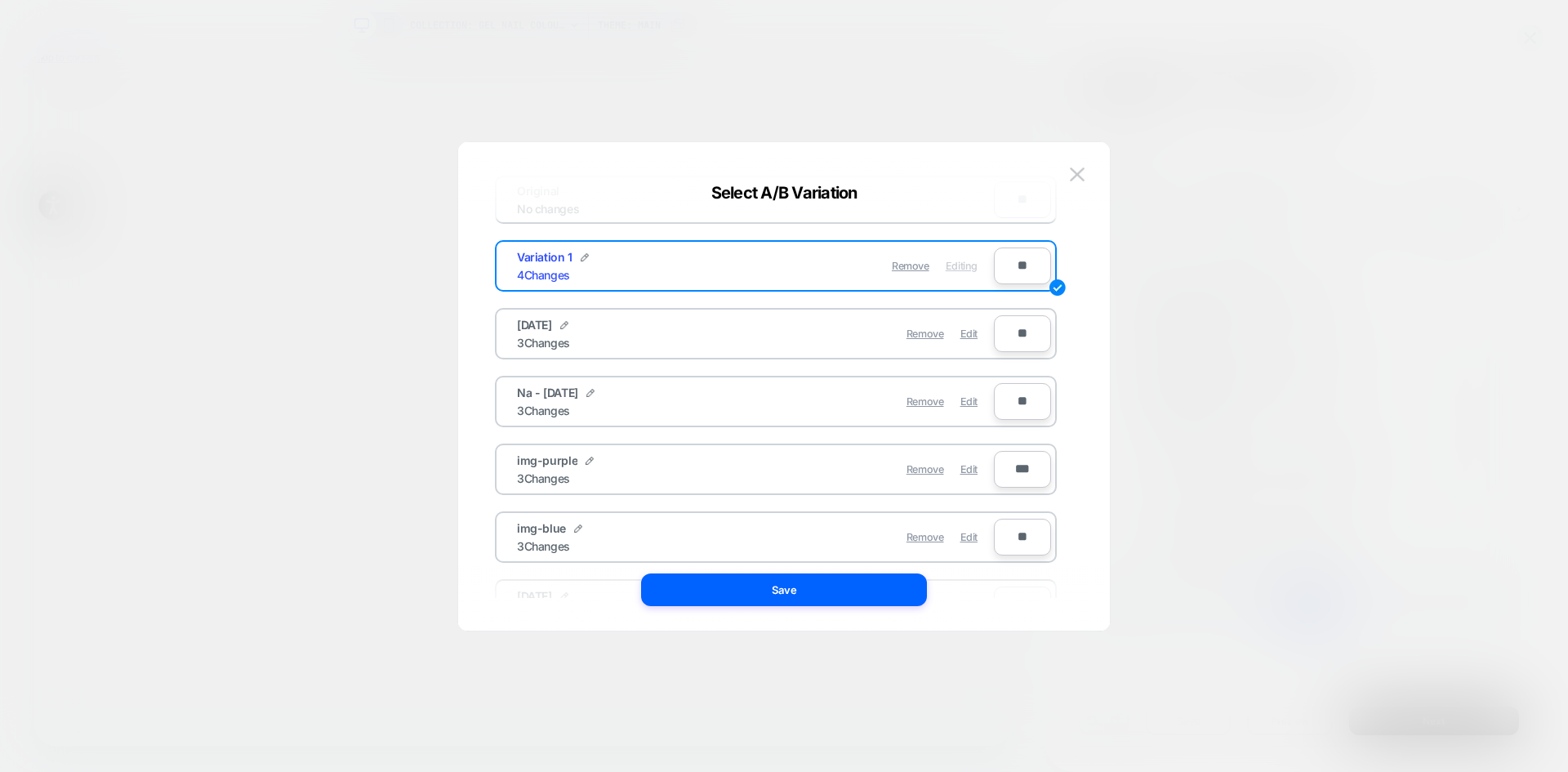
scroll to position [0, 0]
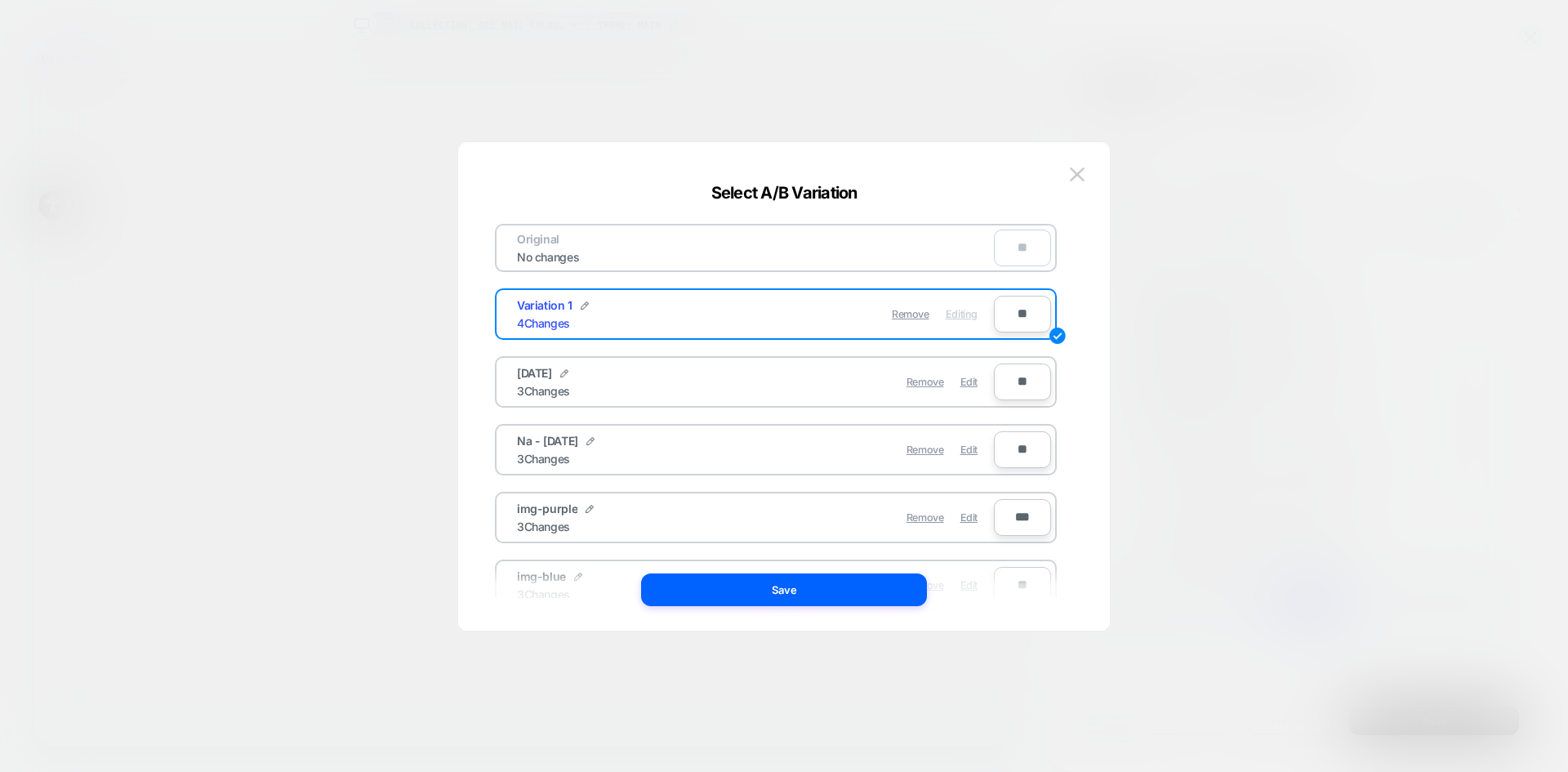
click at [958, 316] on span "Editing" at bounding box center [962, 313] width 32 height 12
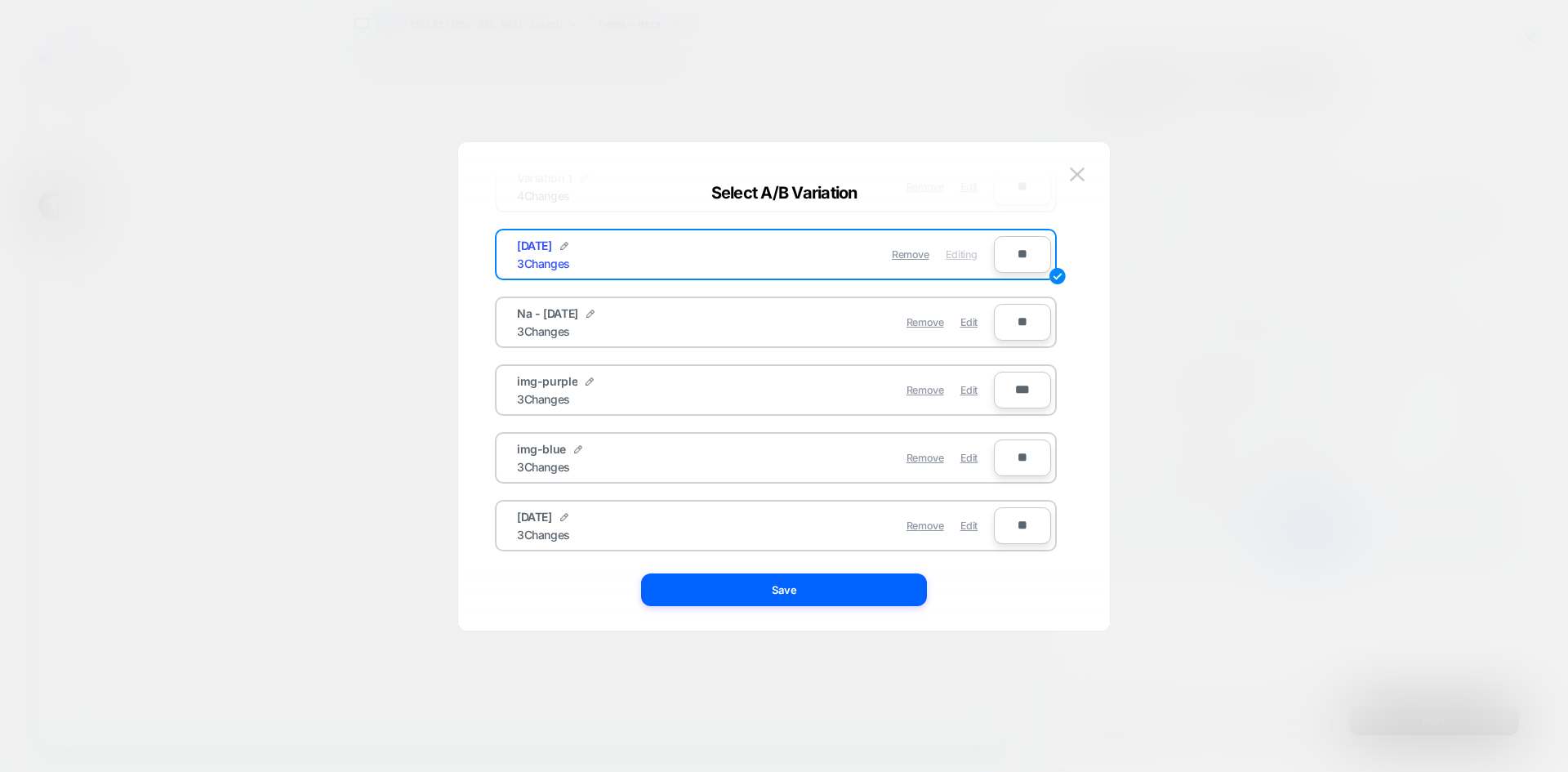
scroll to position [130, 0]
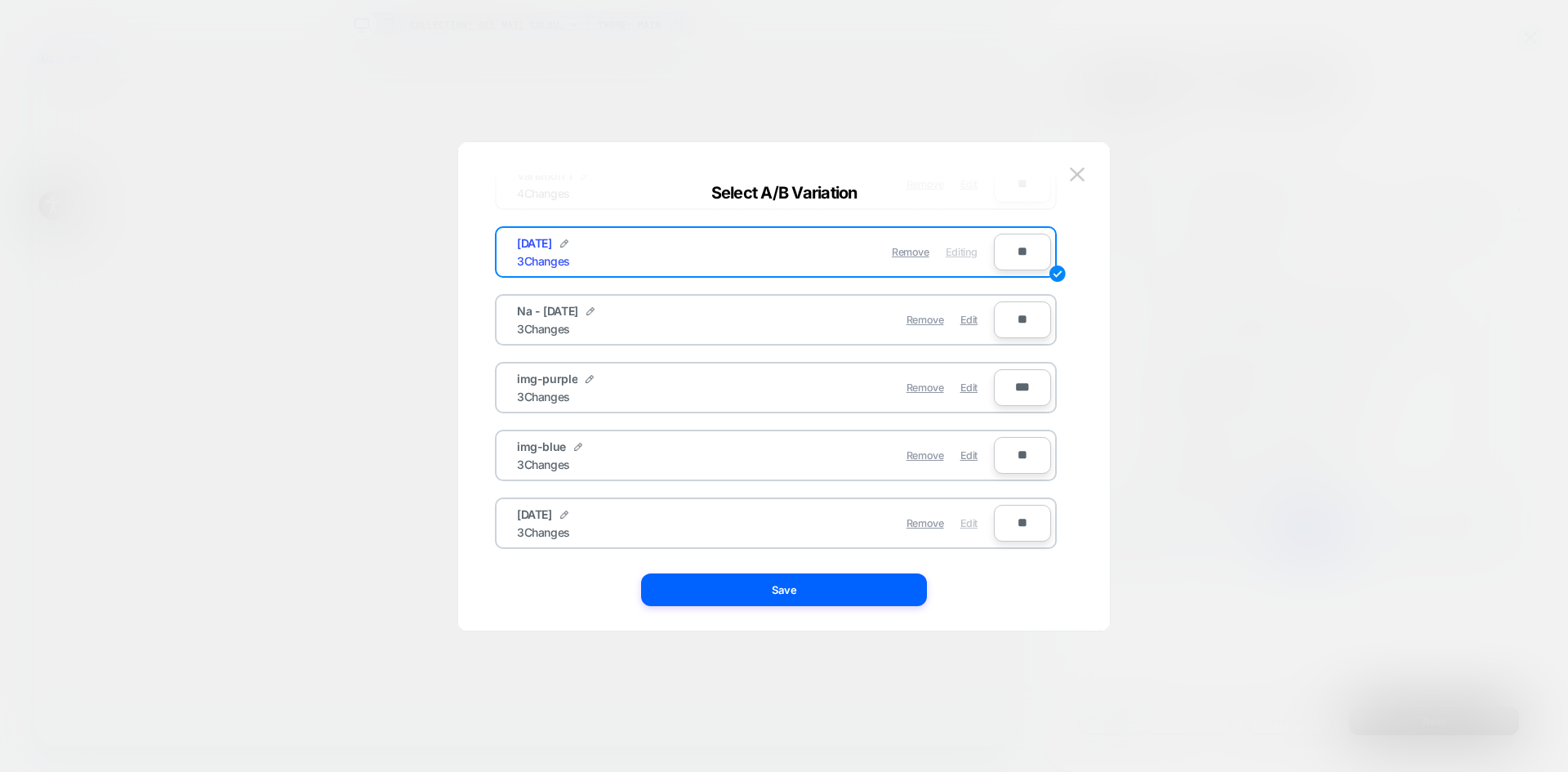
click at [968, 520] on span "Edit" at bounding box center [968, 523] width 17 height 12
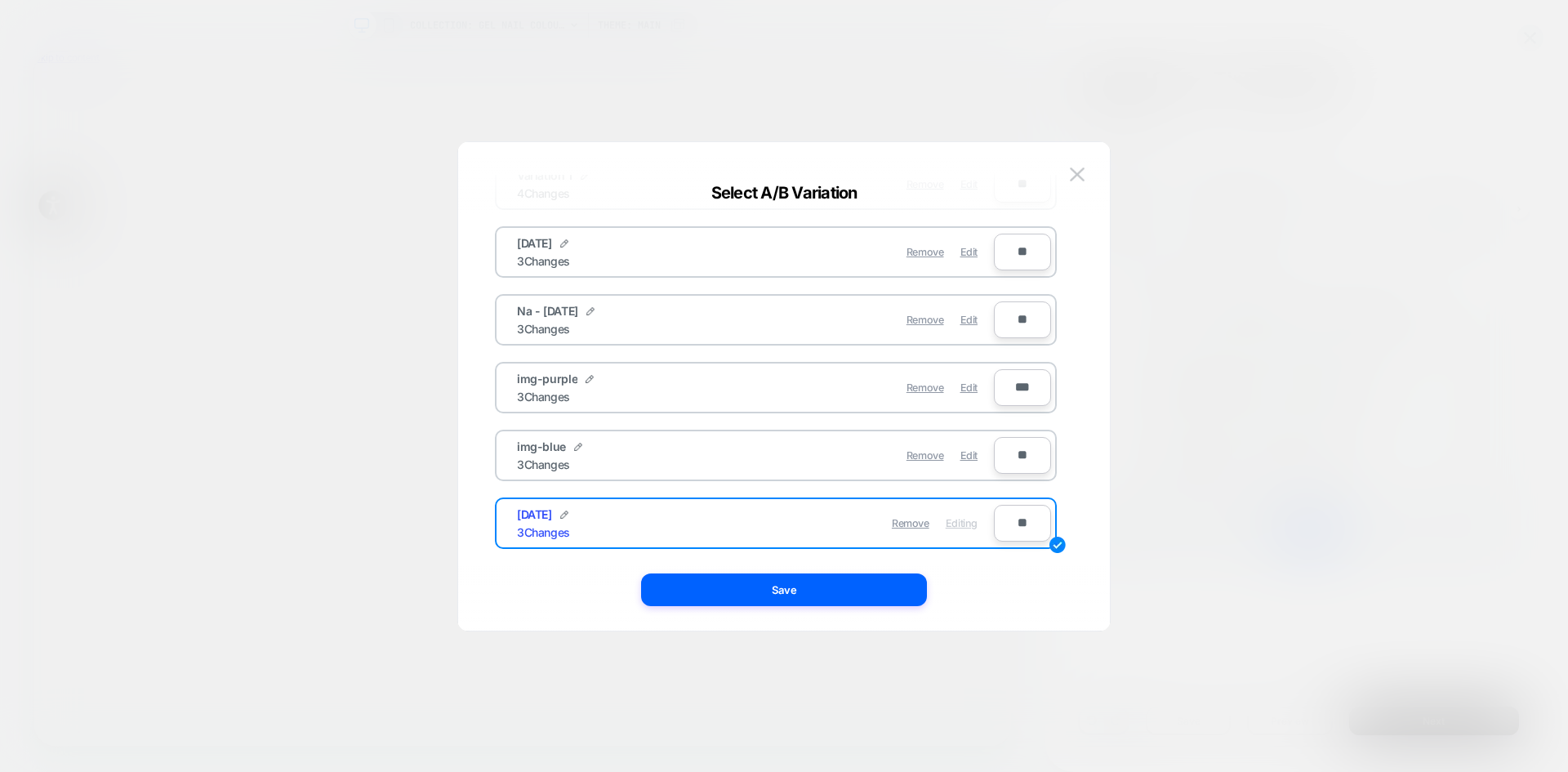
click at [1080, 171] on img at bounding box center [1077, 174] width 15 height 14
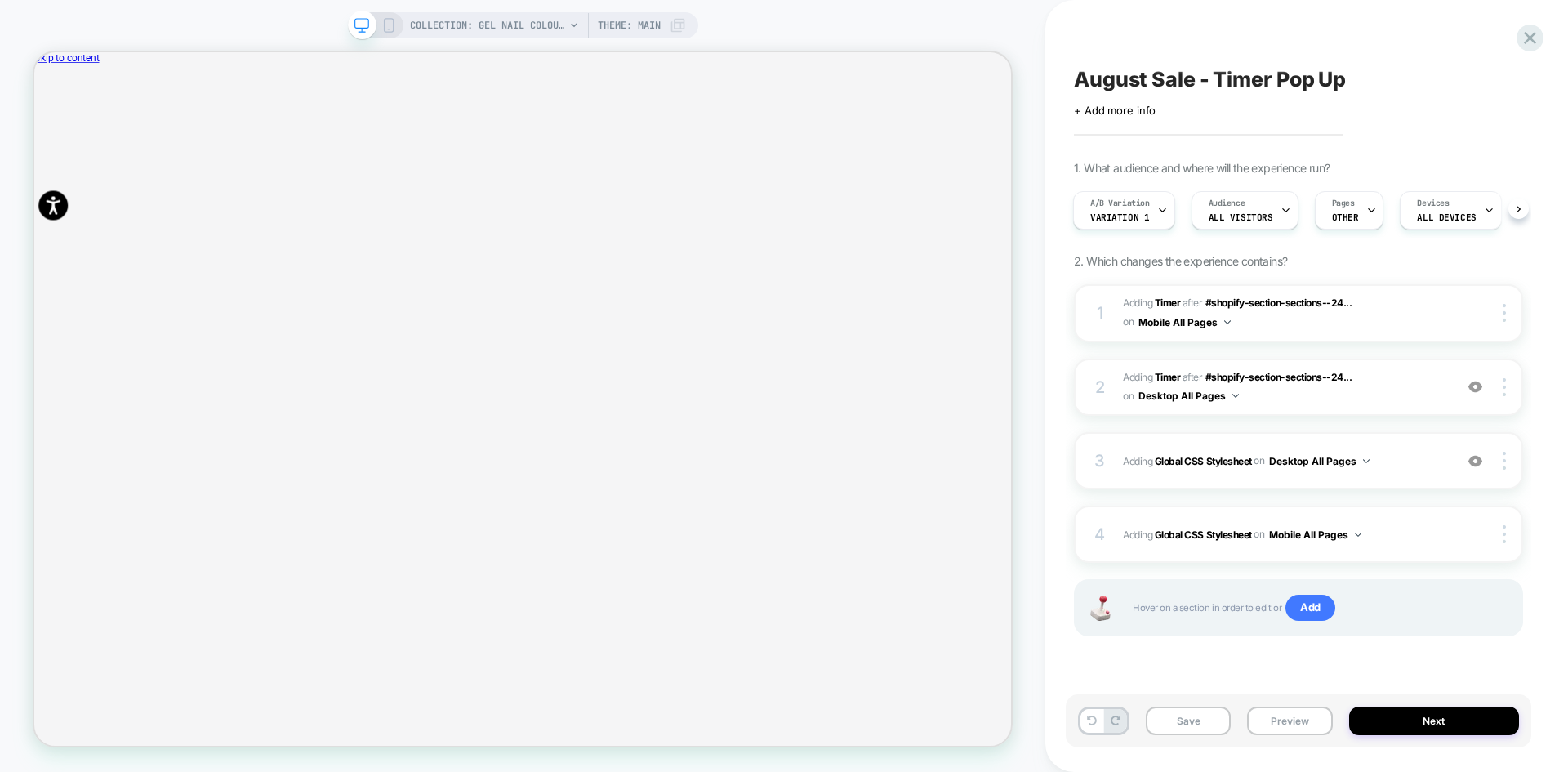
click at [0, 0] on div "1. What audience and where will the experience run? A/B Variation Variation 1 A…" at bounding box center [0, 0] width 0 height 0
click at [1145, 218] on span "Variation 1" at bounding box center [1119, 217] width 59 height 12
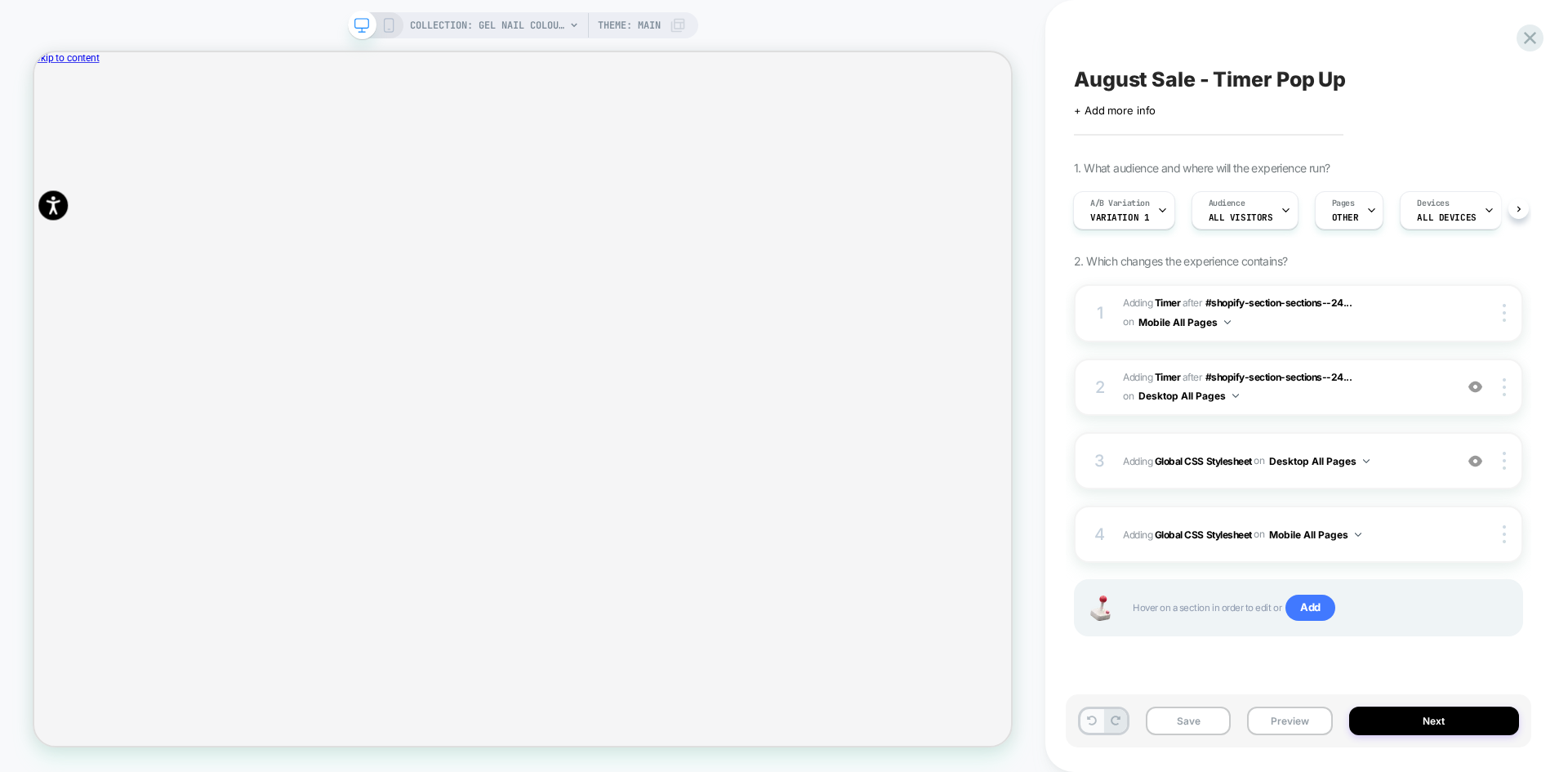
click at [1090, 724] on icon at bounding box center [1092, 721] width 10 height 10
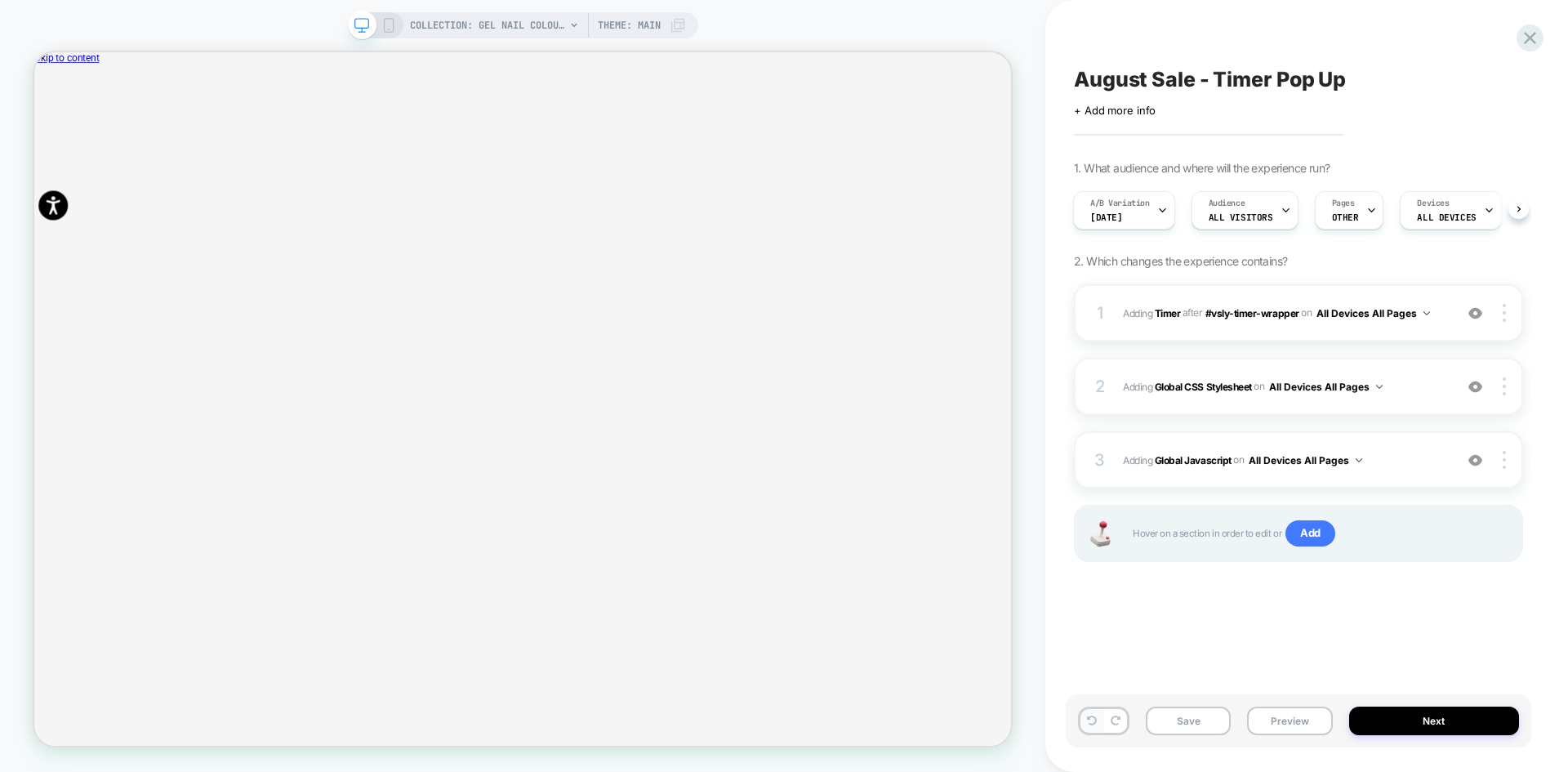
click at [1090, 724] on icon at bounding box center [1092, 721] width 10 height 10
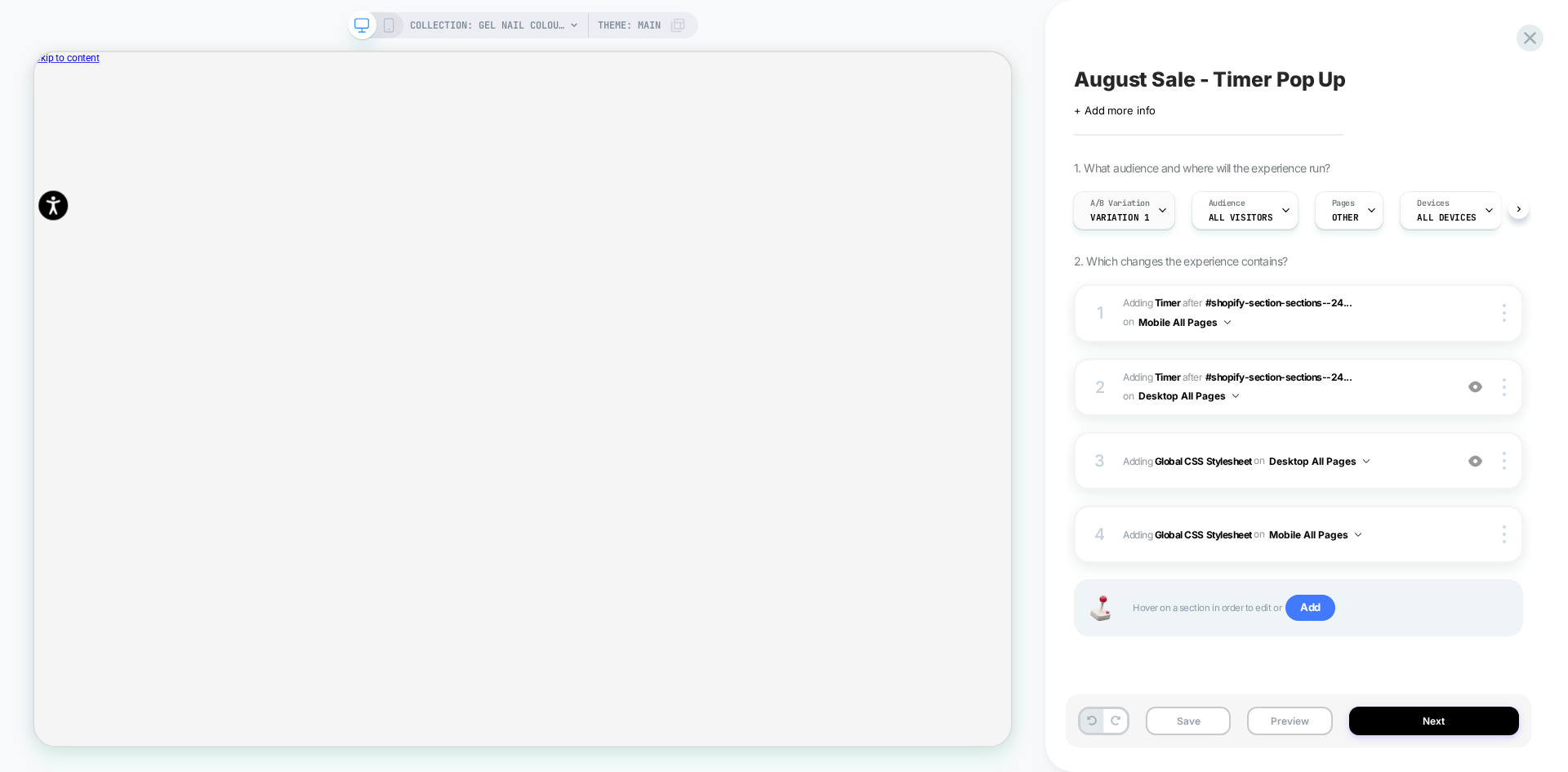
click at [1109, 222] on span "Variation 1" at bounding box center [1119, 217] width 59 height 12
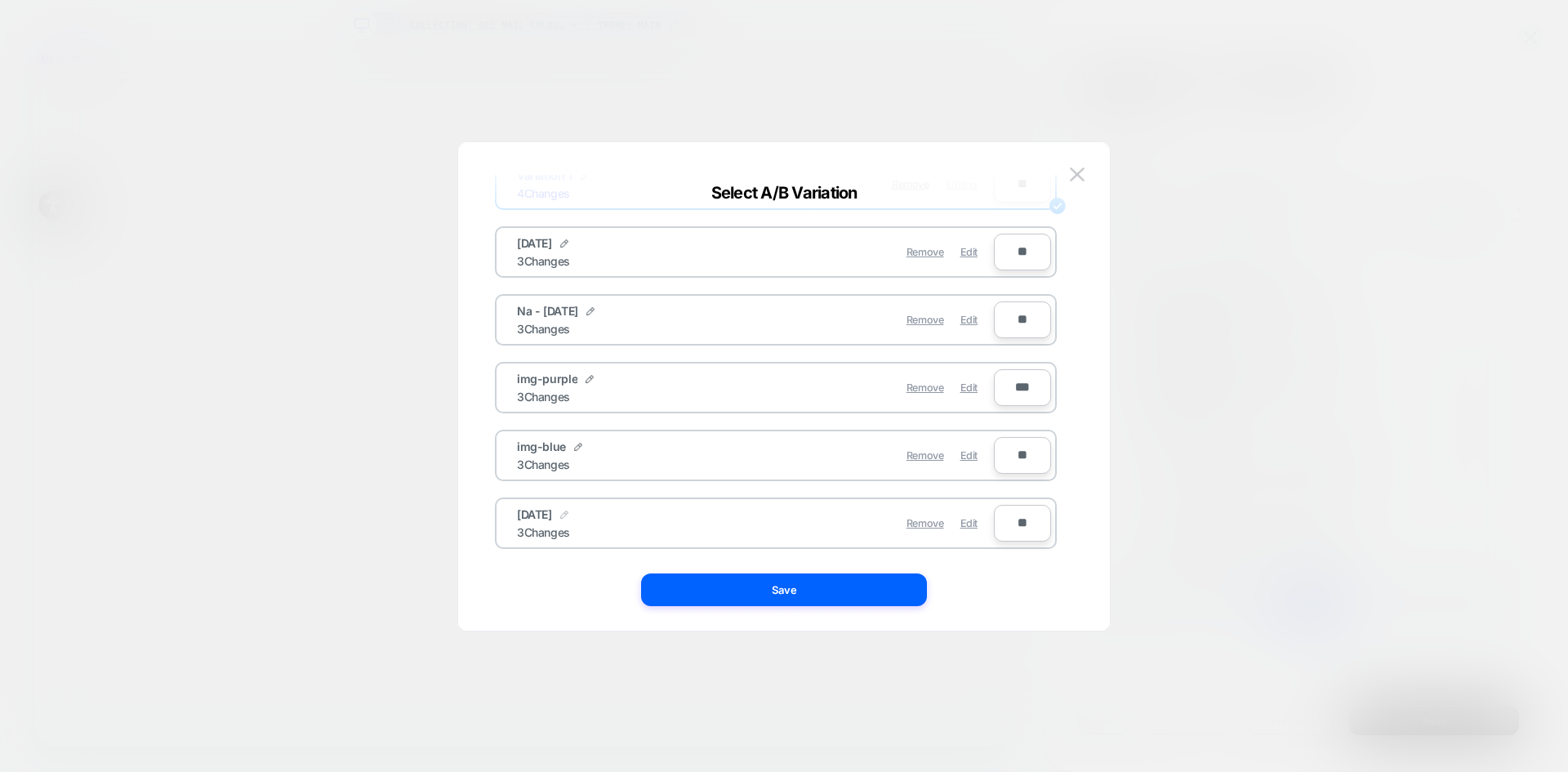
click at [563, 514] on img at bounding box center [565, 515] width 8 height 8
click at [646, 525] on button at bounding box center [652, 523] width 17 height 17
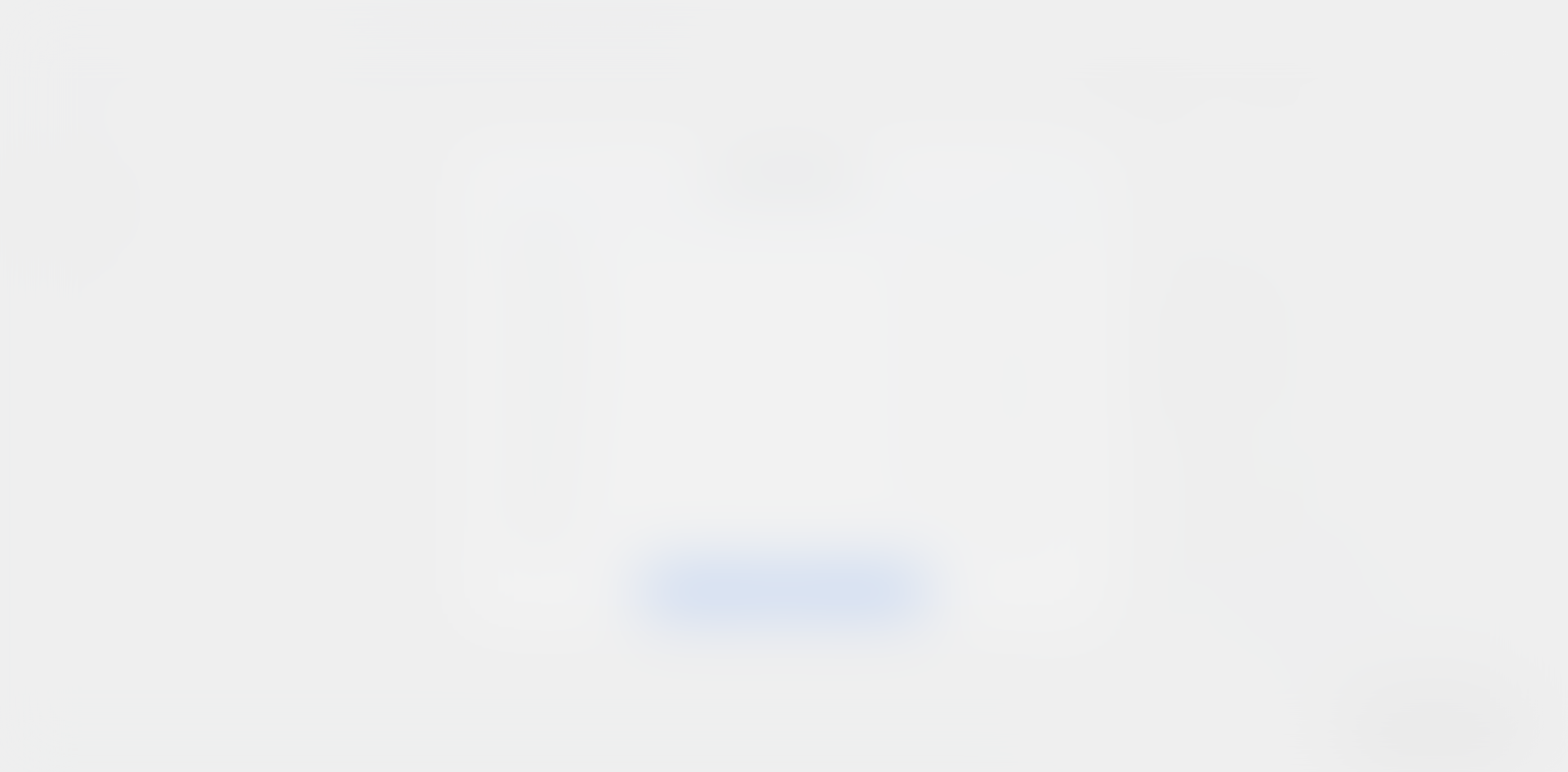
scroll to position [114, 0]
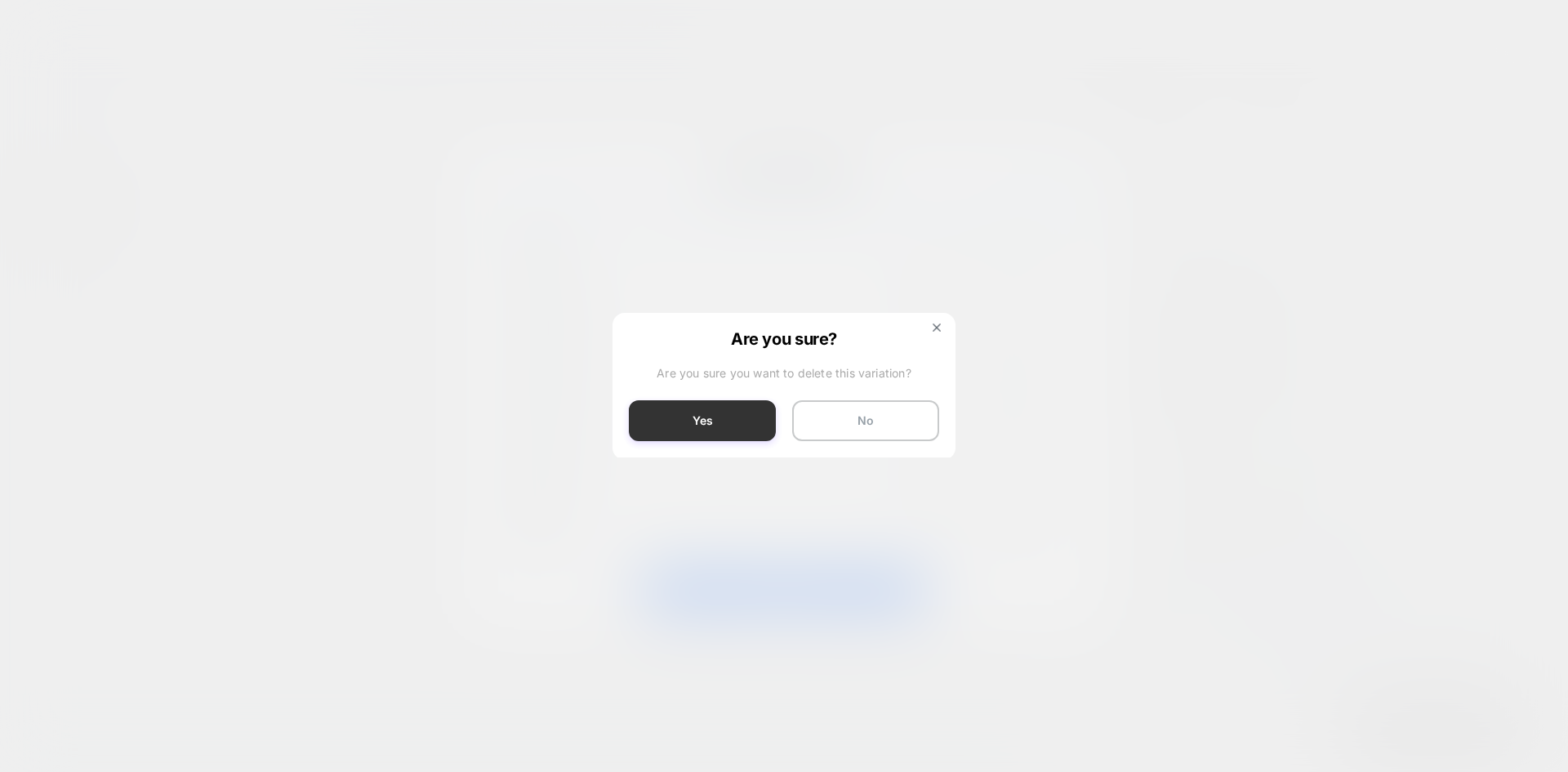
click at [721, 430] on button "Yes" at bounding box center [701, 420] width 147 height 41
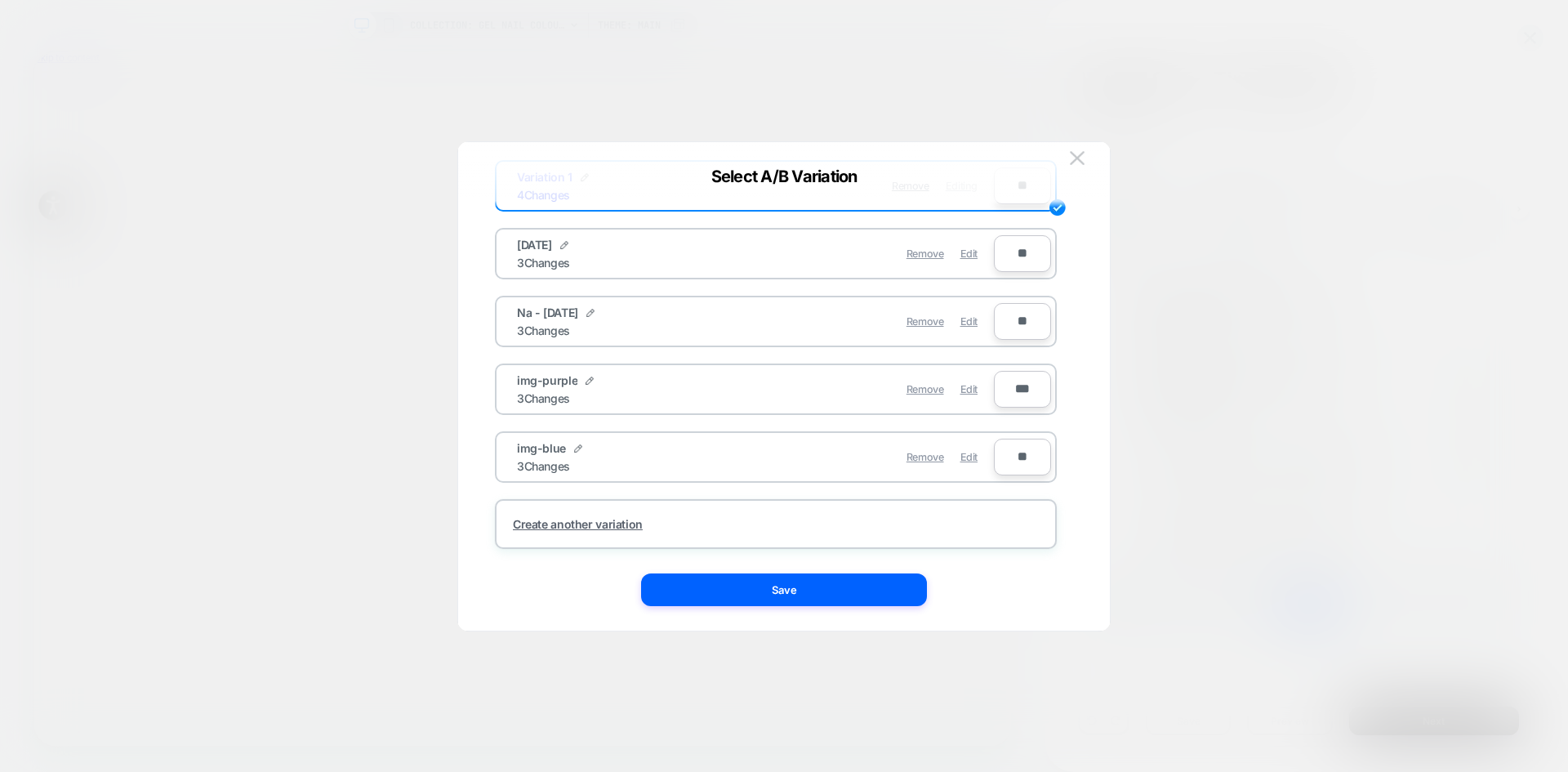
scroll to position [112, 0]
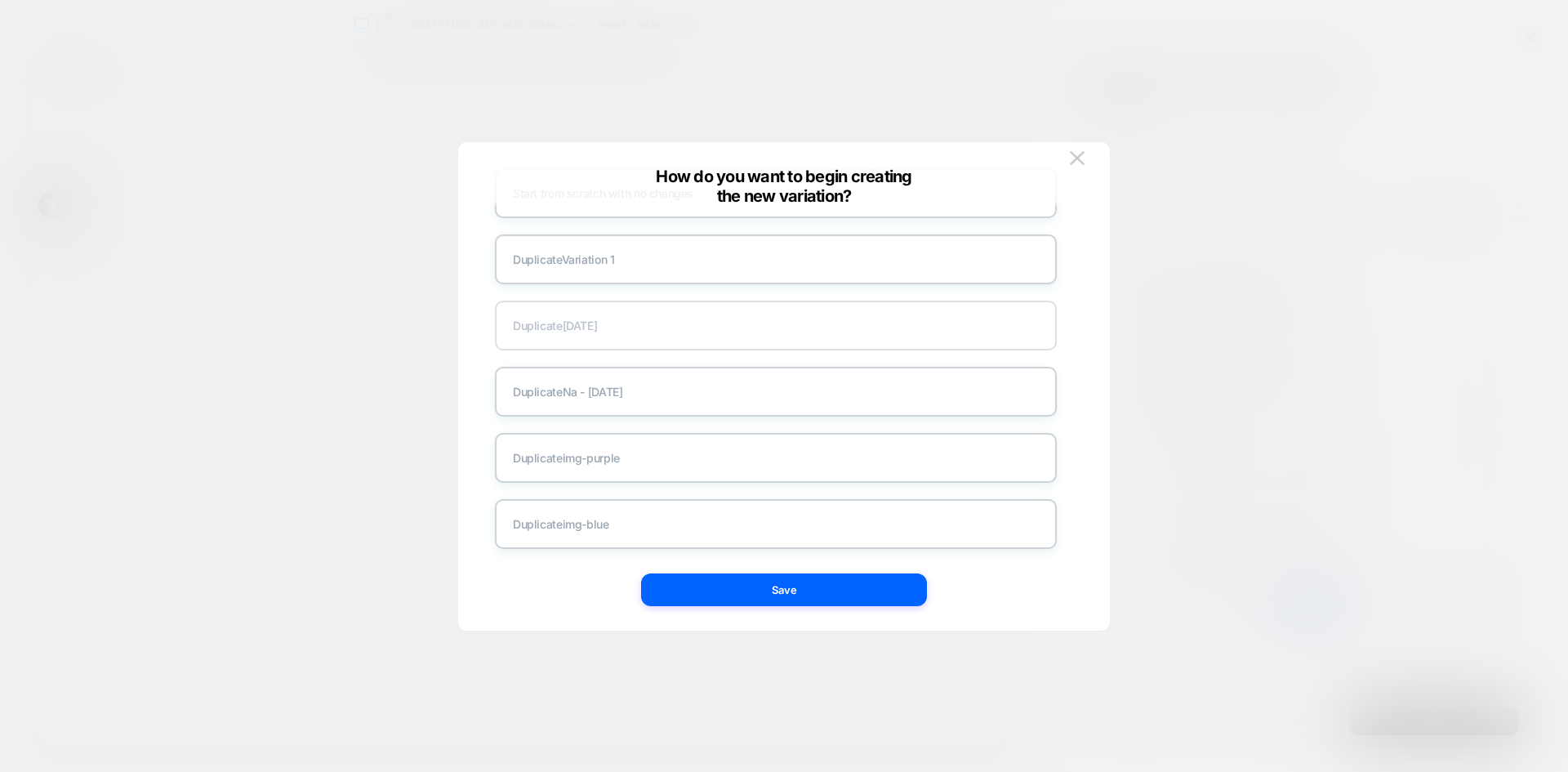
scroll to position [0, 0]
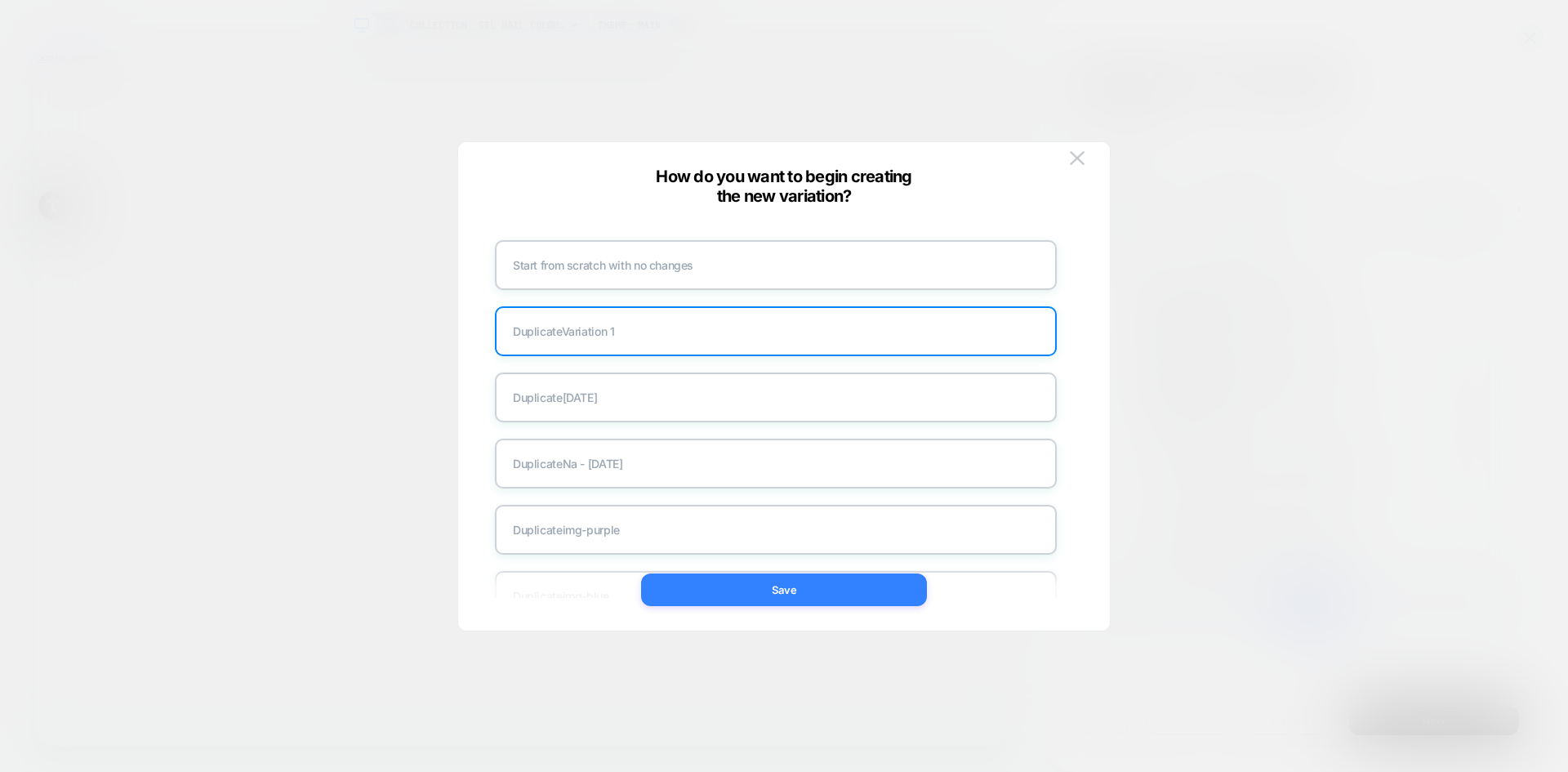
click at [781, 601] on button "Save" at bounding box center [784, 589] width 286 height 32
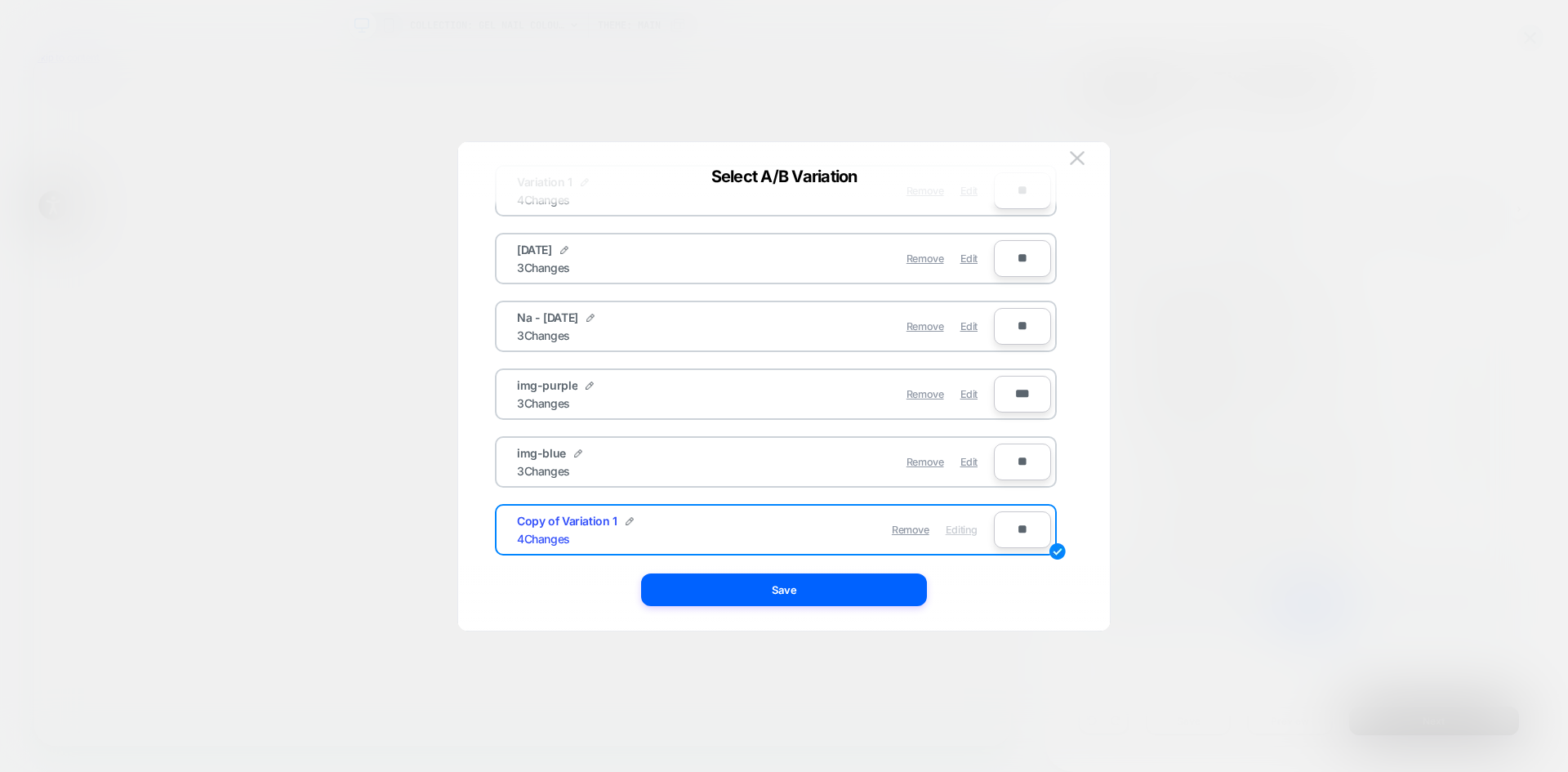
scroll to position [114, 0]
click at [592, 523] on input "**********" at bounding box center [576, 523] width 119 height 32
drag, startPoint x: 581, startPoint y: 526, endPoint x: 450, endPoint y: 516, distance: 131.4
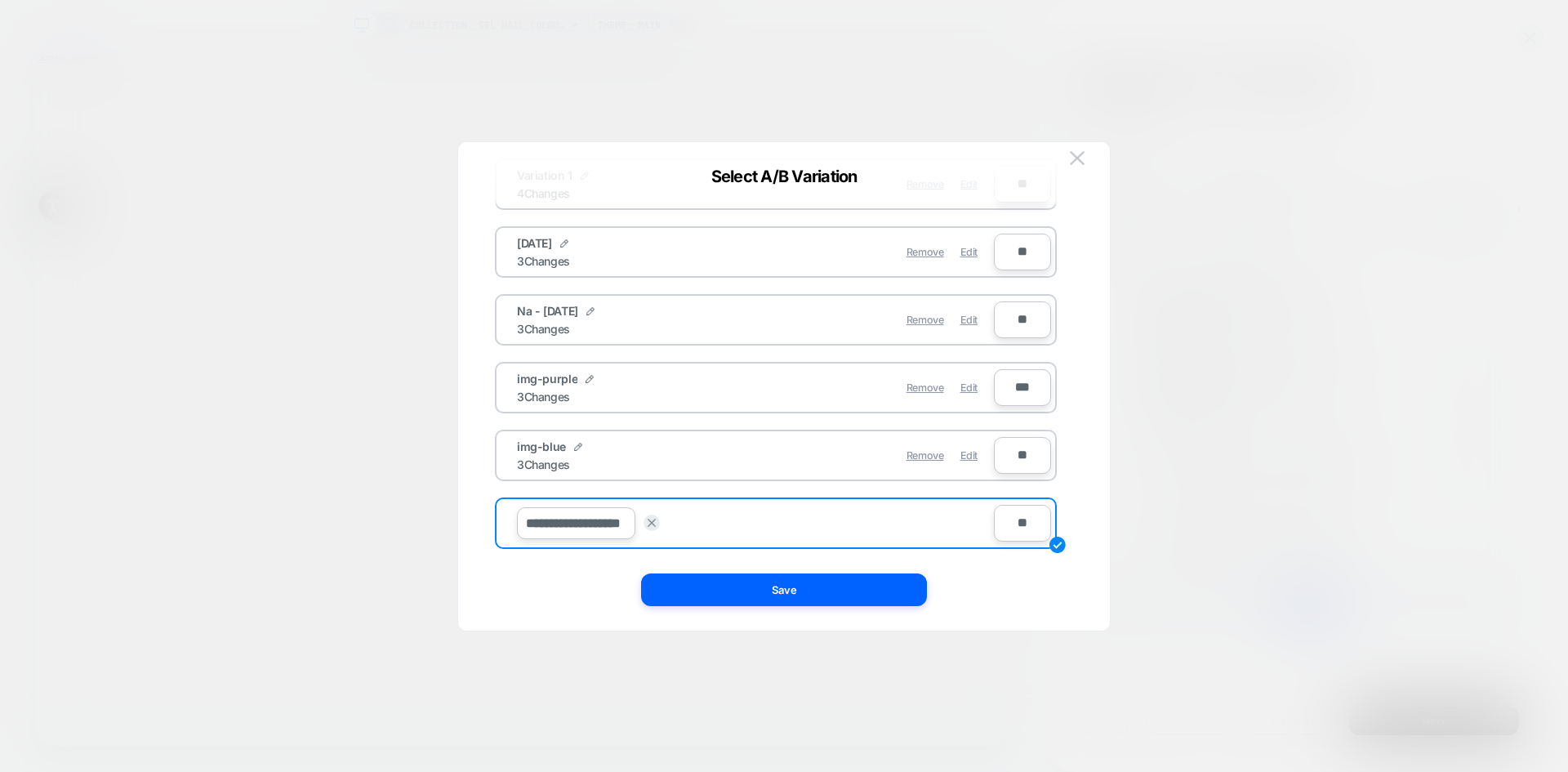
click at [1066, 238] on div "**********" at bounding box center [1290, 211] width 449 height 55
drag, startPoint x: 602, startPoint y: 520, endPoint x: 454, endPoint y: 511, distance: 148.3
type input "******"
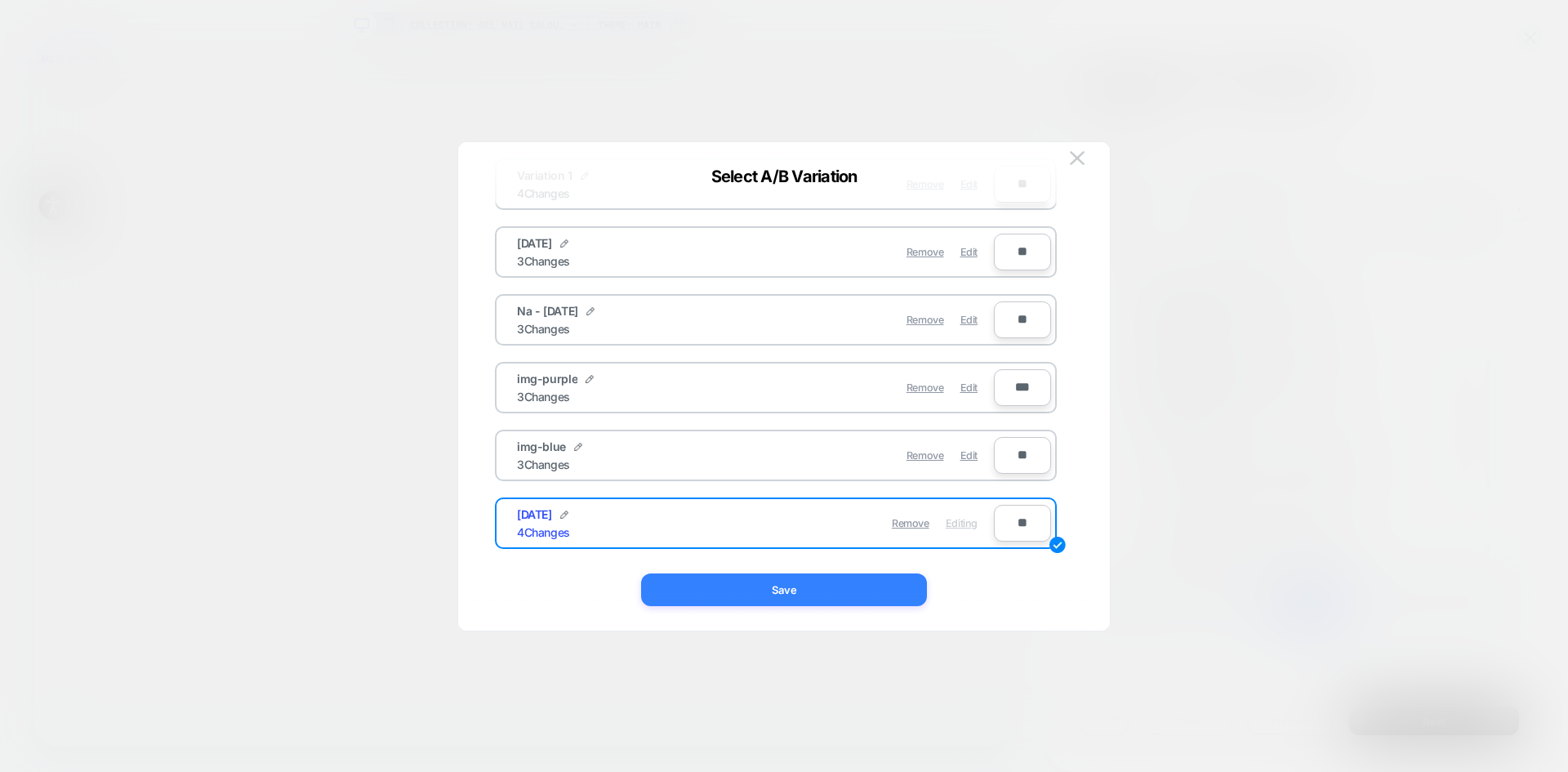
click at [880, 600] on button "Save" at bounding box center [784, 589] width 286 height 32
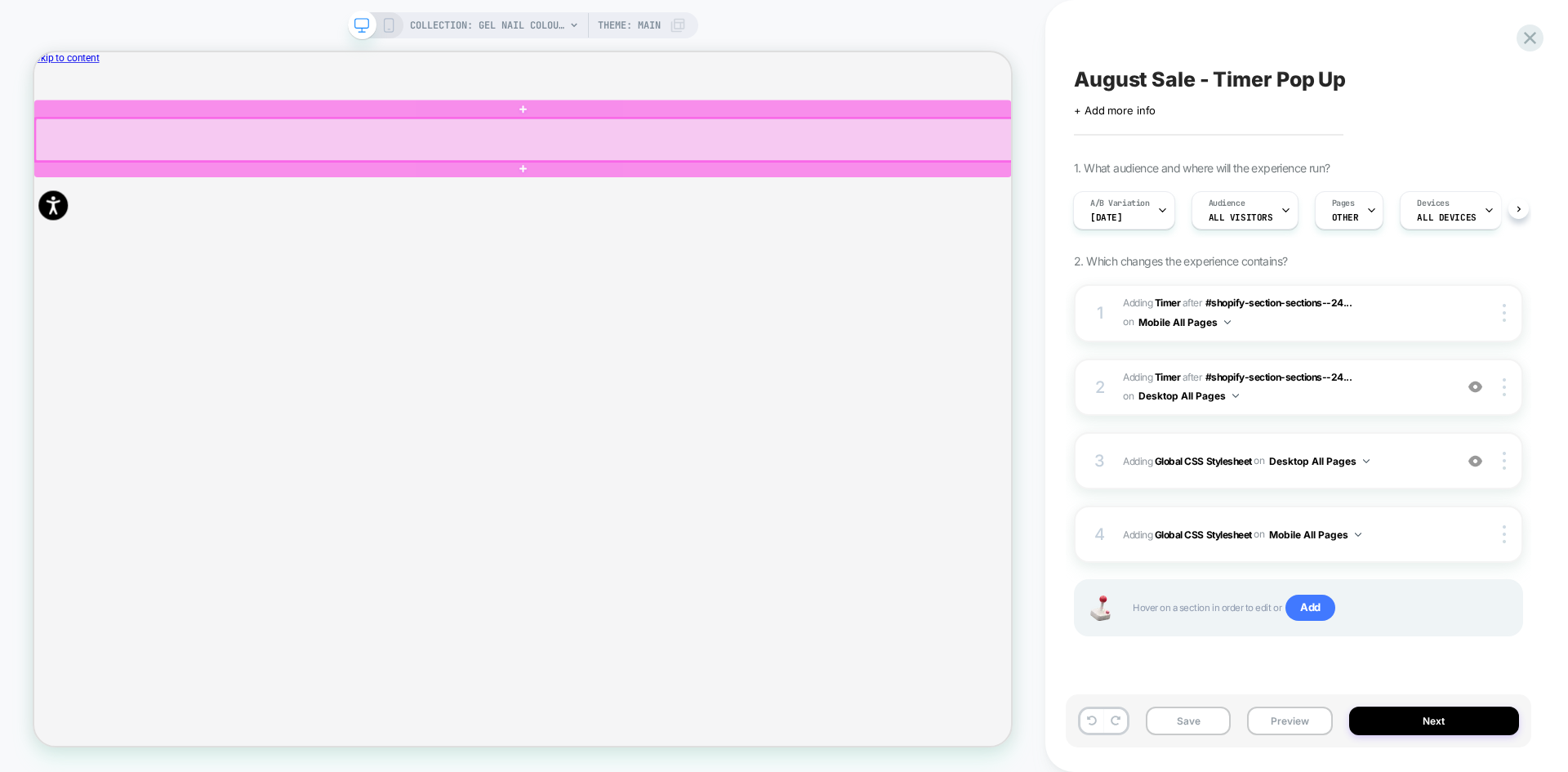
click at [859, 148] on div at bounding box center [687, 168] width 1303 height 57
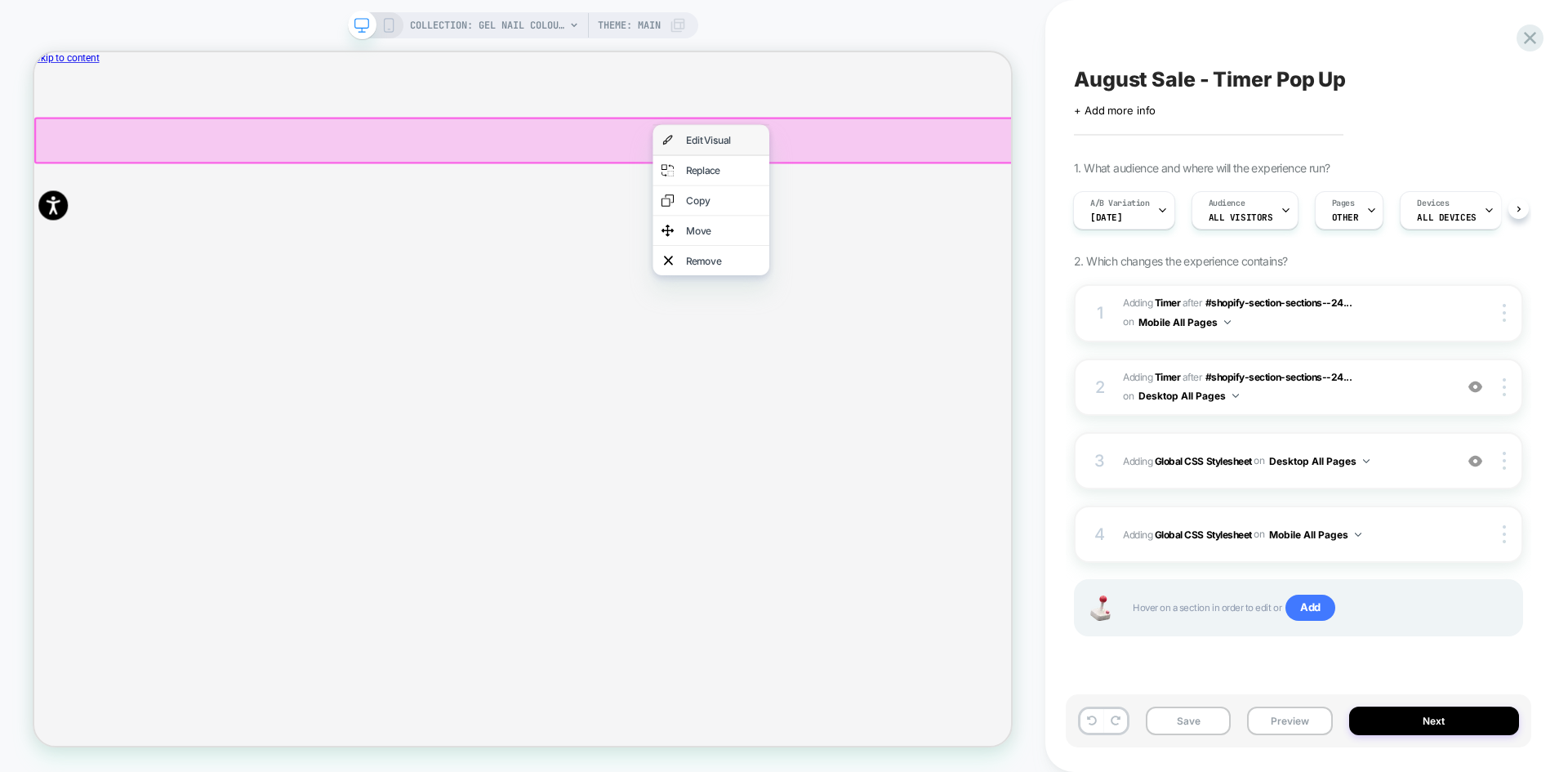
click at [891, 165] on div "Edit Visual" at bounding box center [936, 168] width 155 height 39
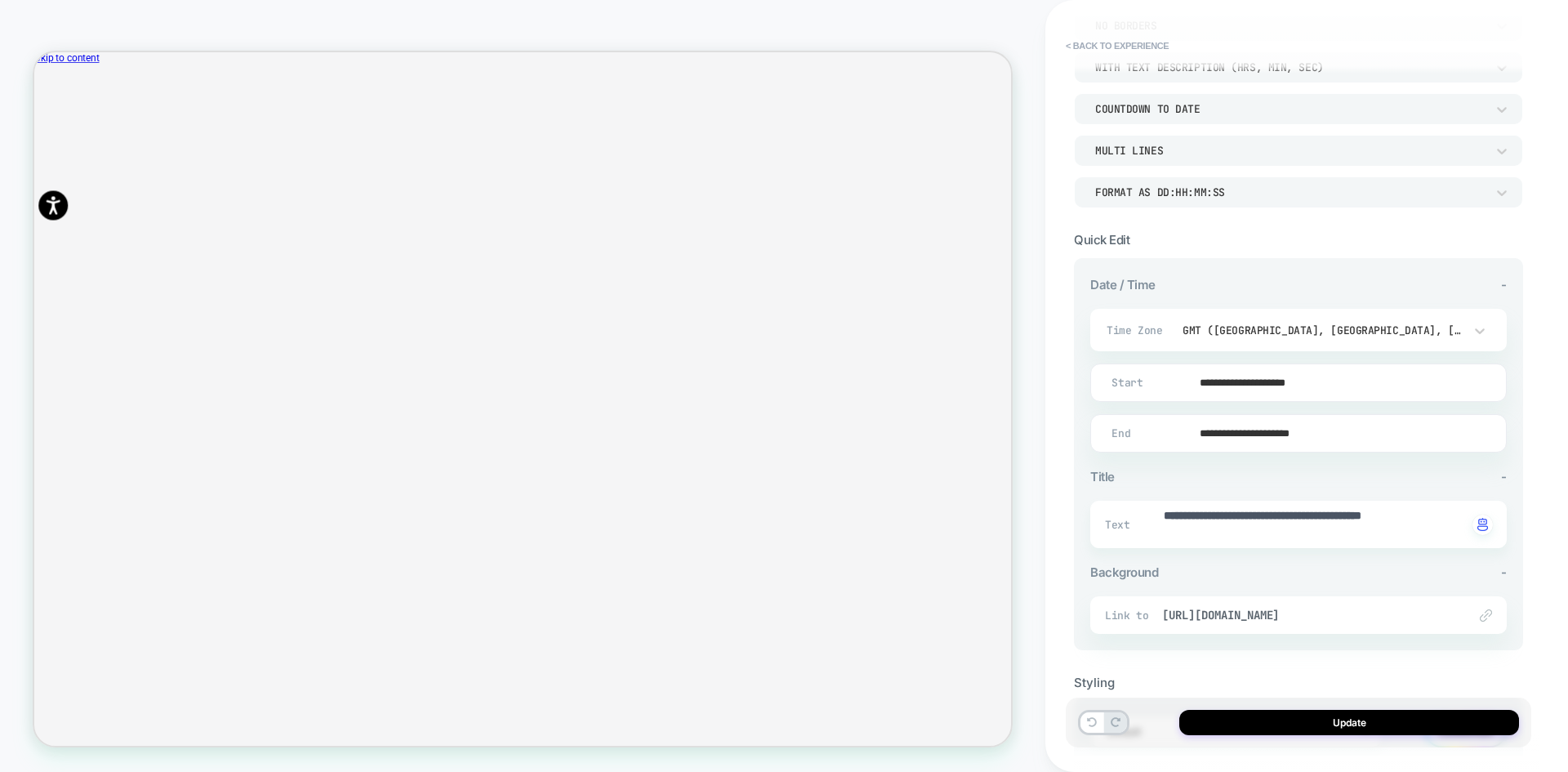
scroll to position [248, 0]
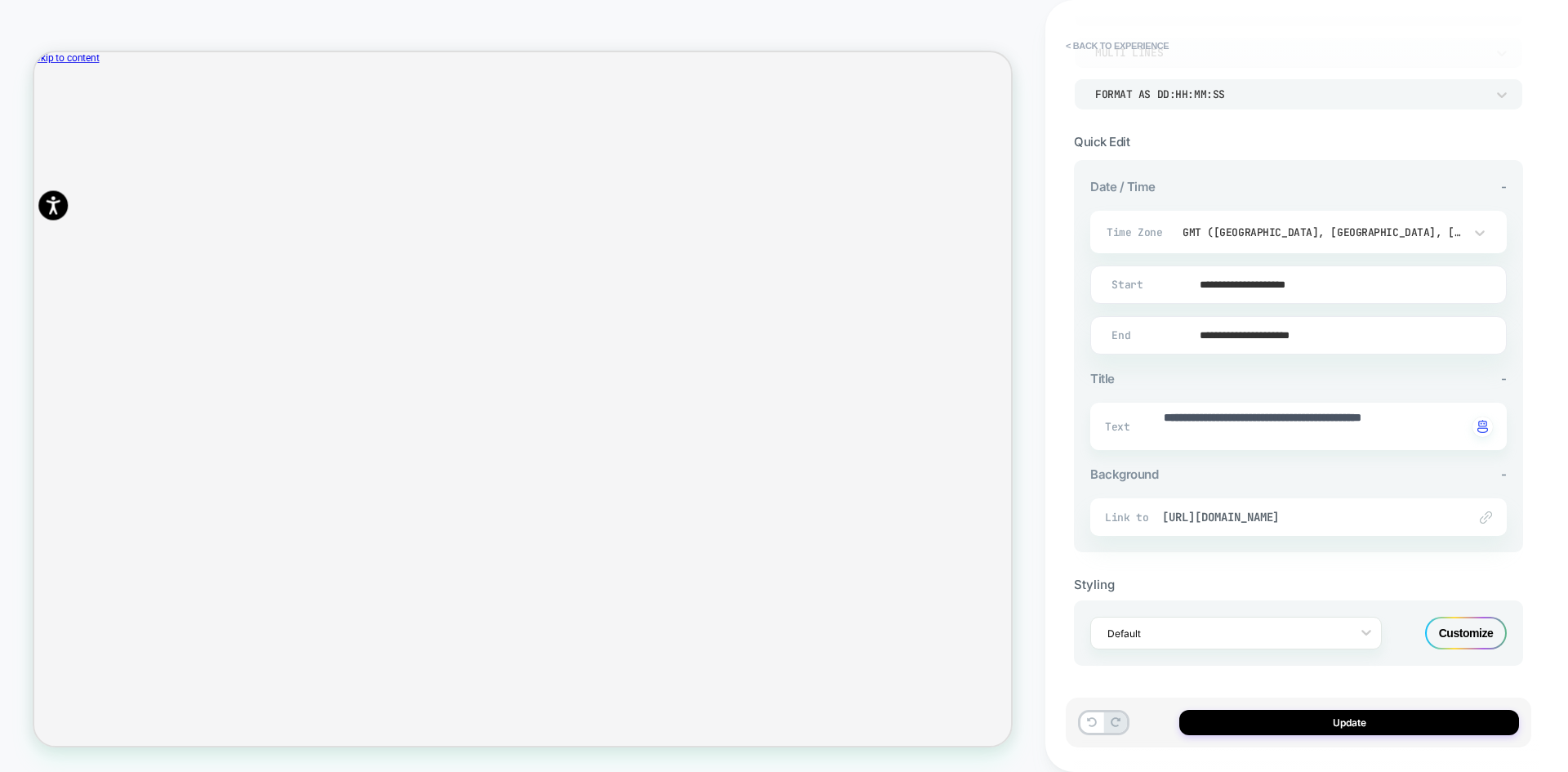
type textarea "*"
paste textarea "**********"
type textarea "**********"
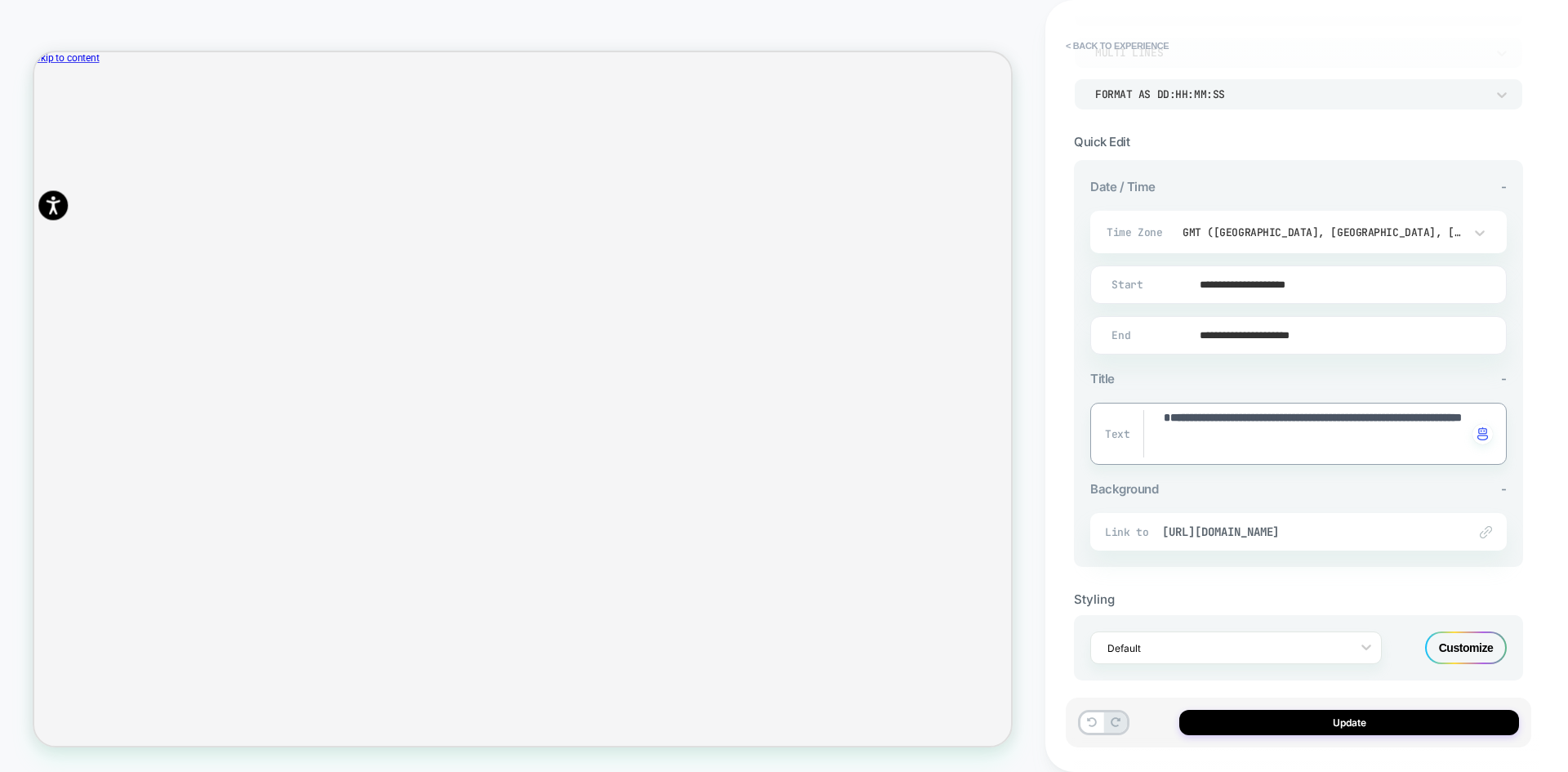
click at [1167, 435] on textarea "**********" at bounding box center [1315, 433] width 305 height 47
type textarea "*"
type textarea "**********"
type textarea "*"
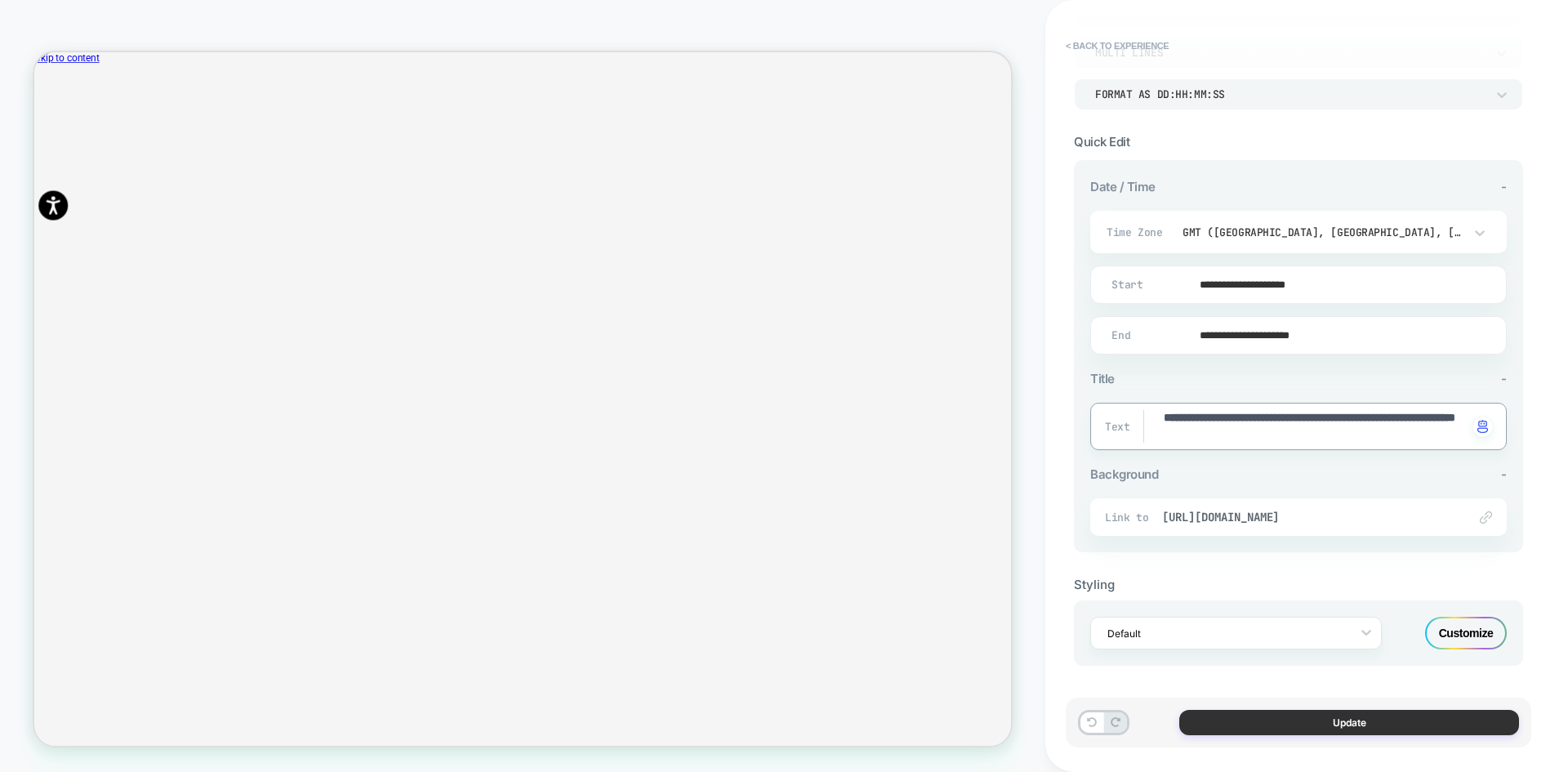
type textarea "**********"
type textarea "*"
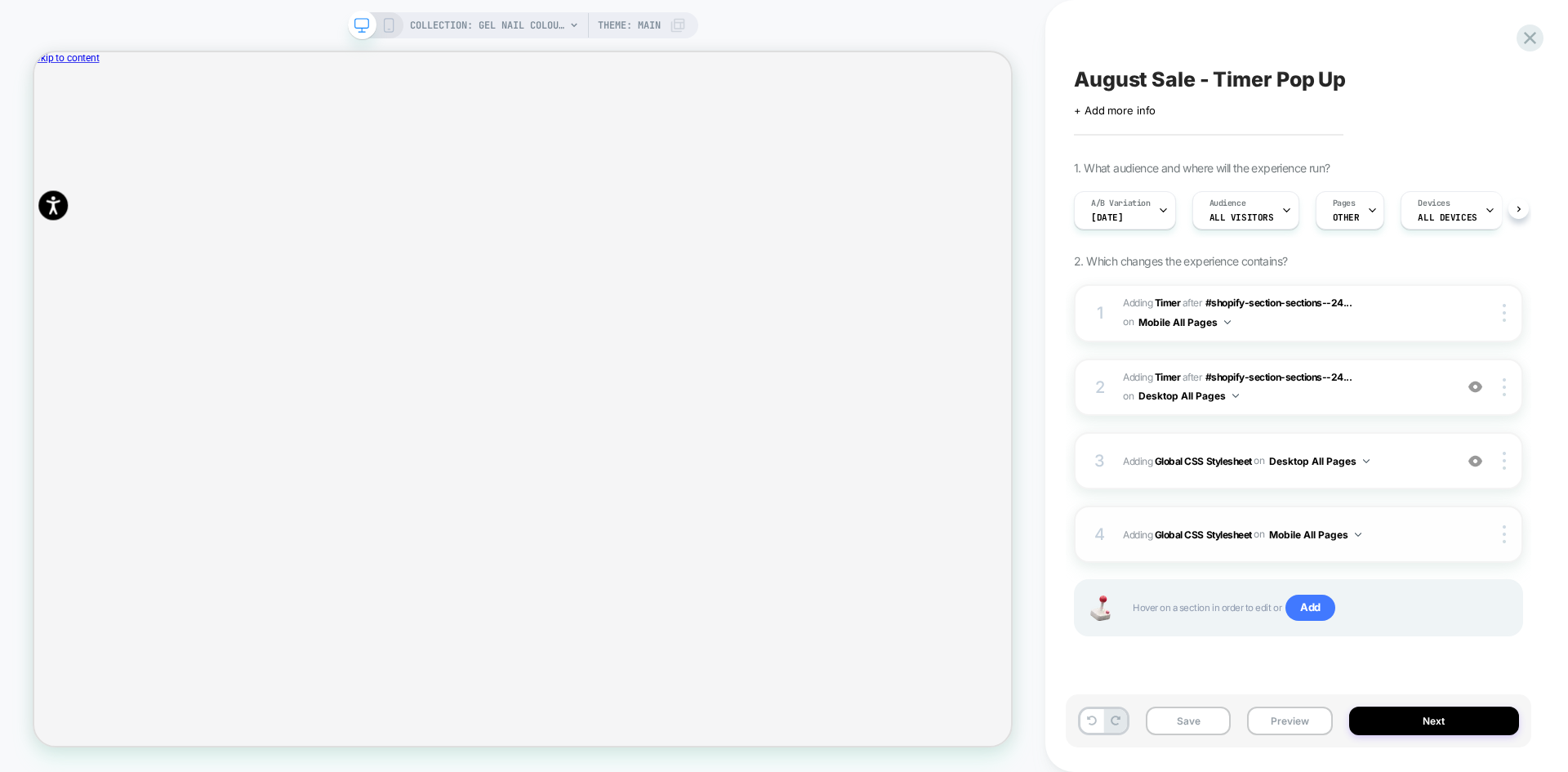
scroll to position [0, 1]
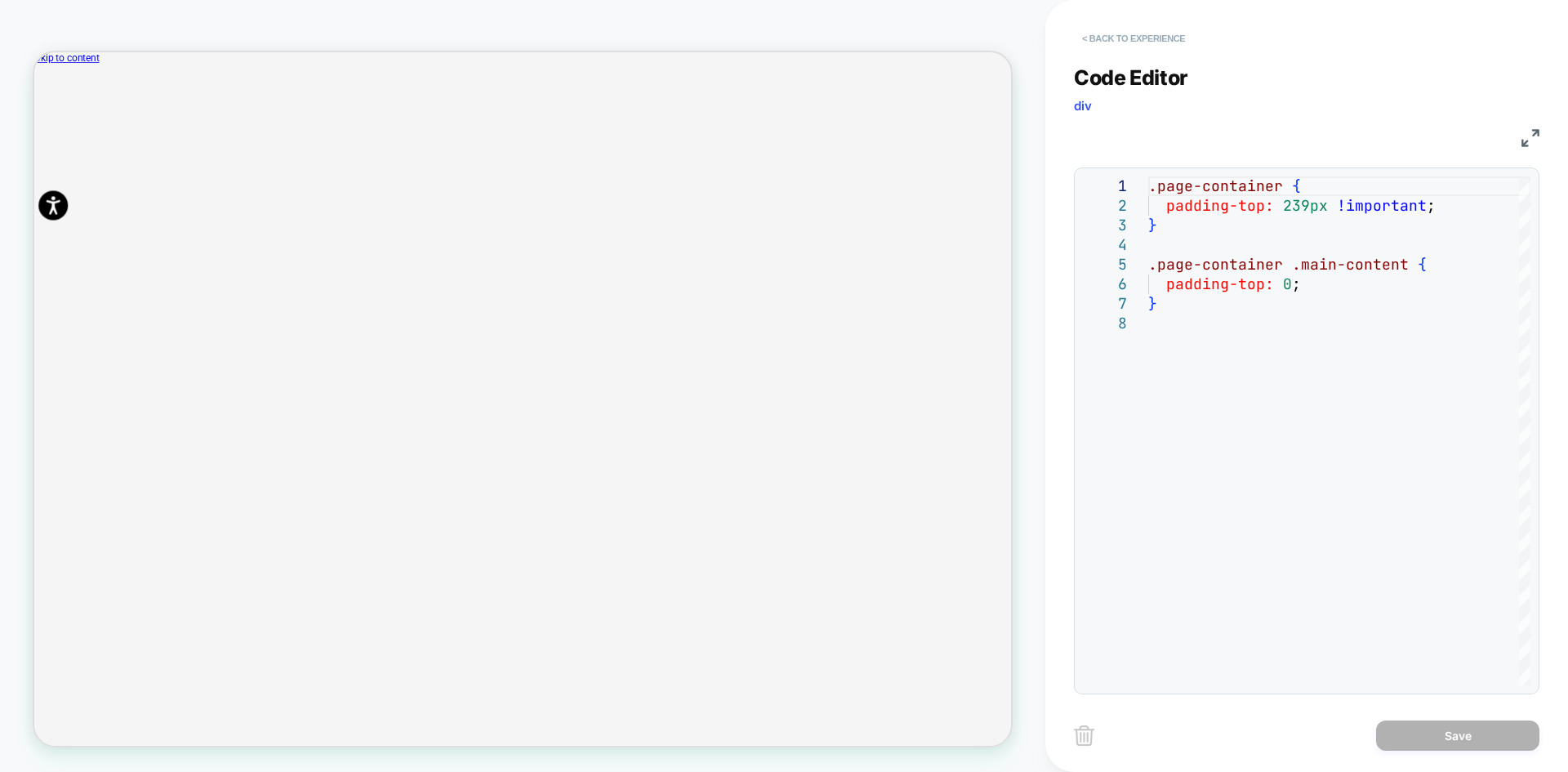
click at [1115, 39] on button "< Back to experience" at bounding box center [1134, 39] width 119 height 27
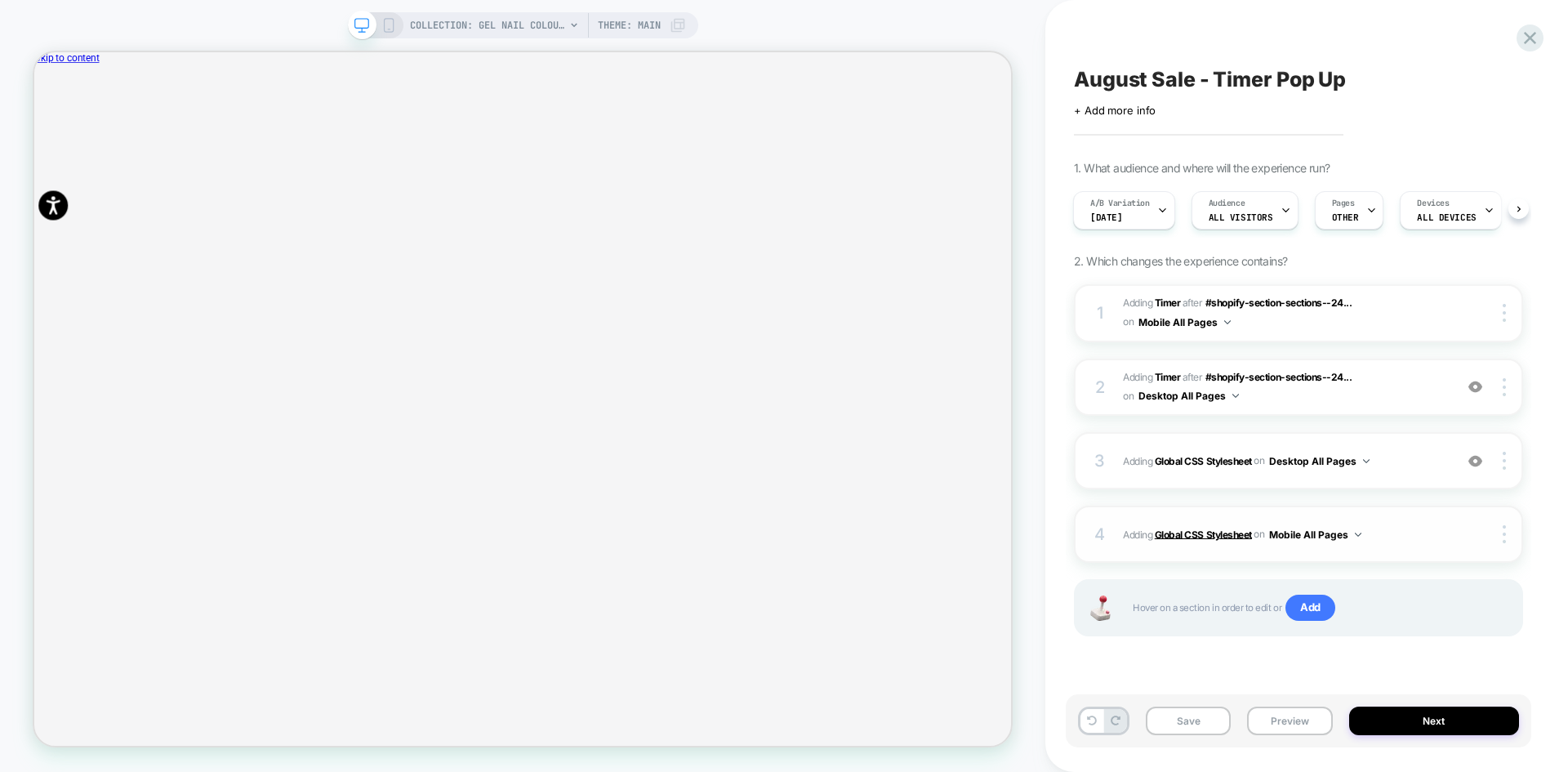
click at [1182, 532] on b "Global CSS Stylesheet" at bounding box center [1203, 533] width 97 height 12
click at [1197, 462] on b "Global CSS Stylesheet" at bounding box center [1203, 460] width 97 height 12
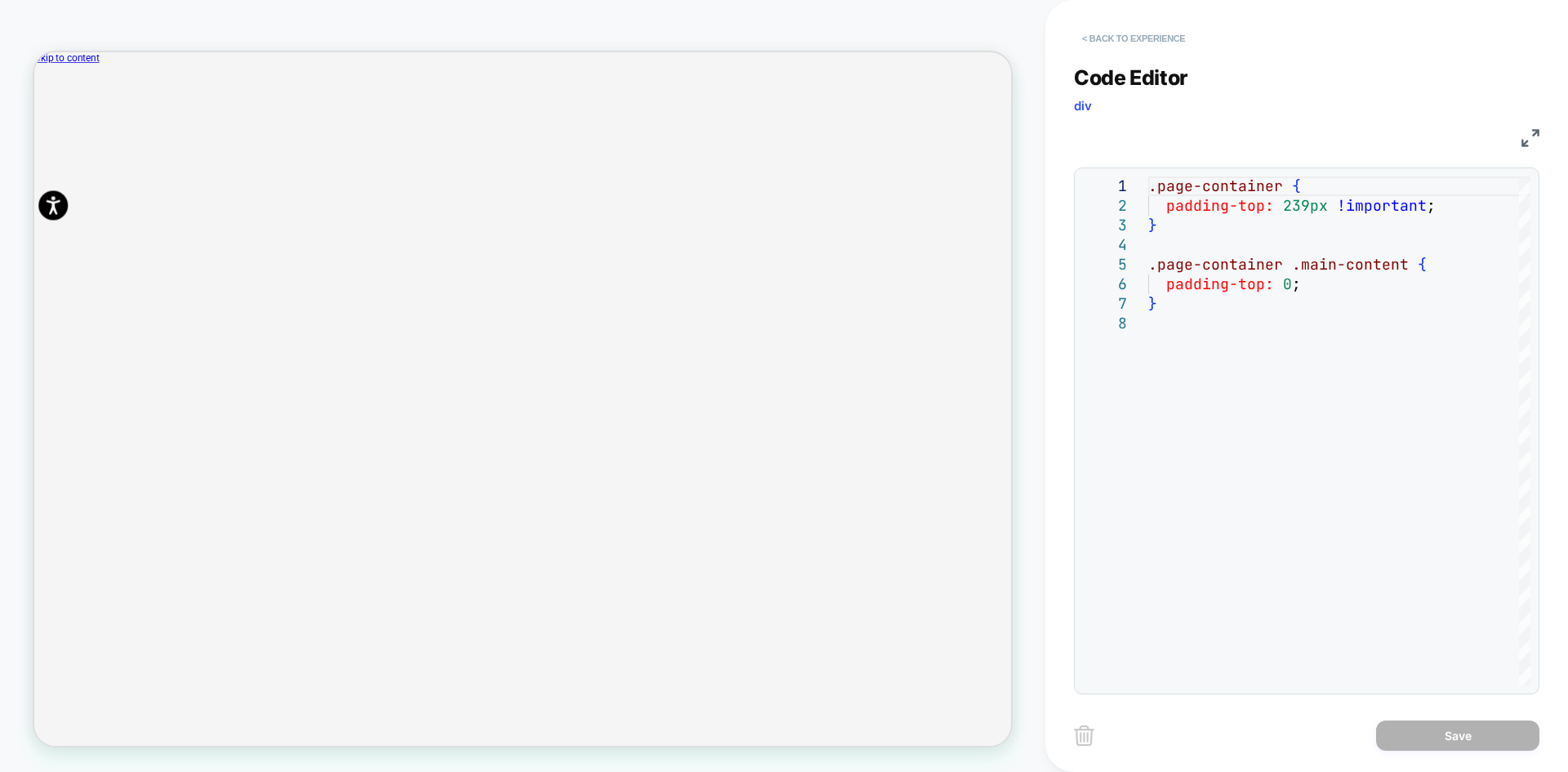
click at [1117, 37] on button "< Back to experience" at bounding box center [1134, 39] width 119 height 27
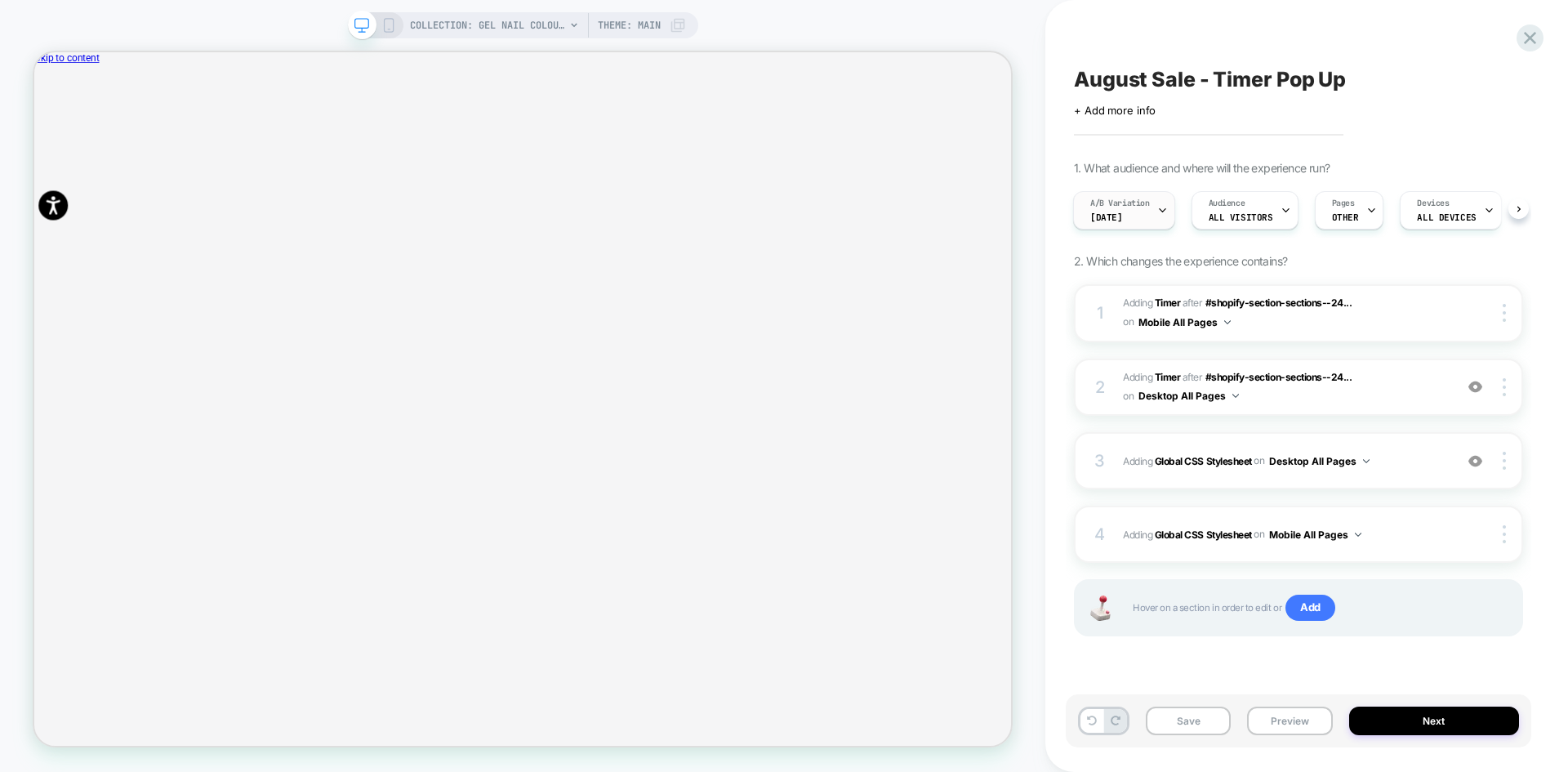
click at [1155, 211] on div "A/B Variation Aug 25" at bounding box center [1119, 210] width 92 height 36
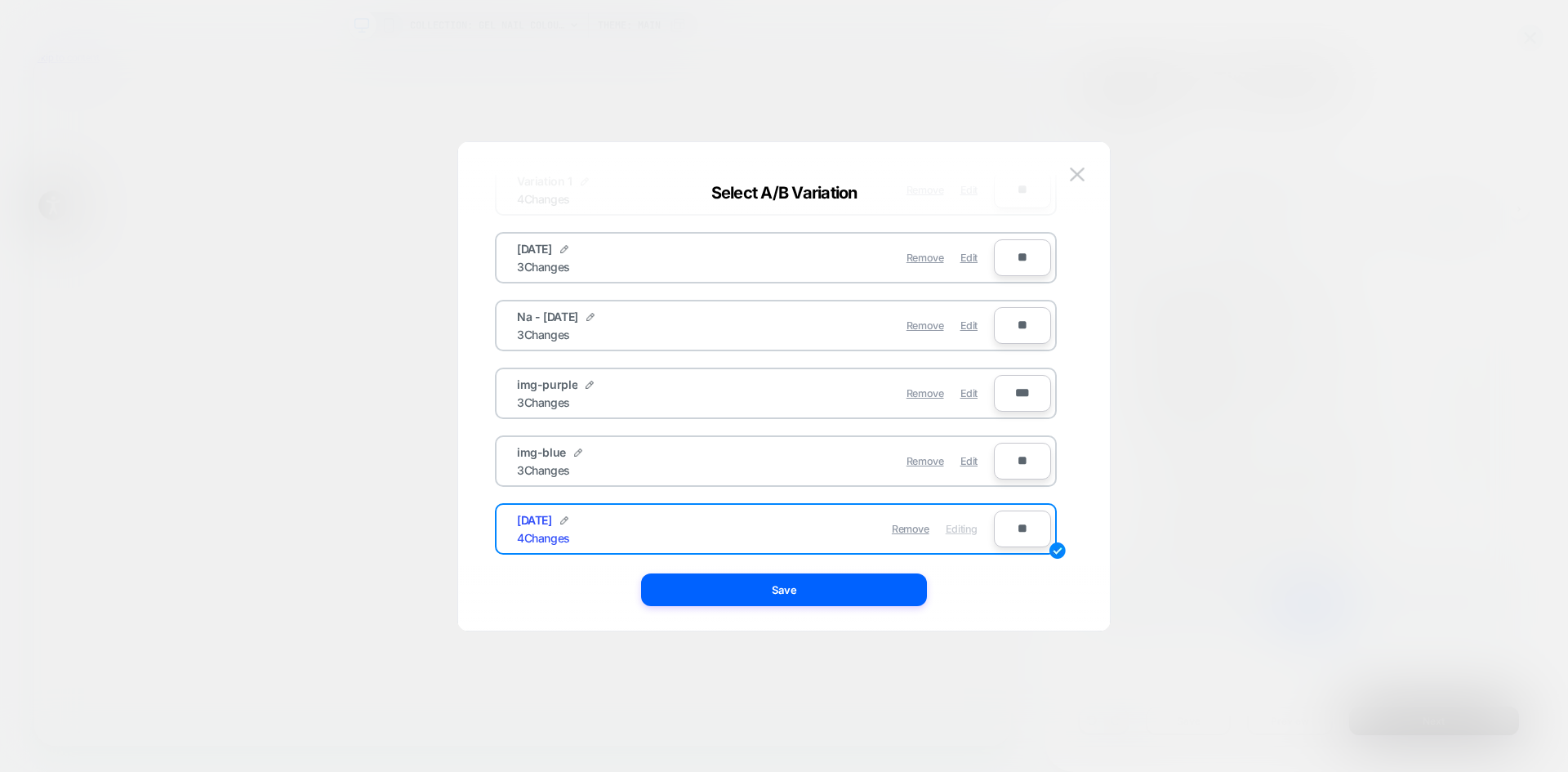
scroll to position [125, 0]
click at [903, 529] on span "Remove" at bounding box center [910, 527] width 37 height 12
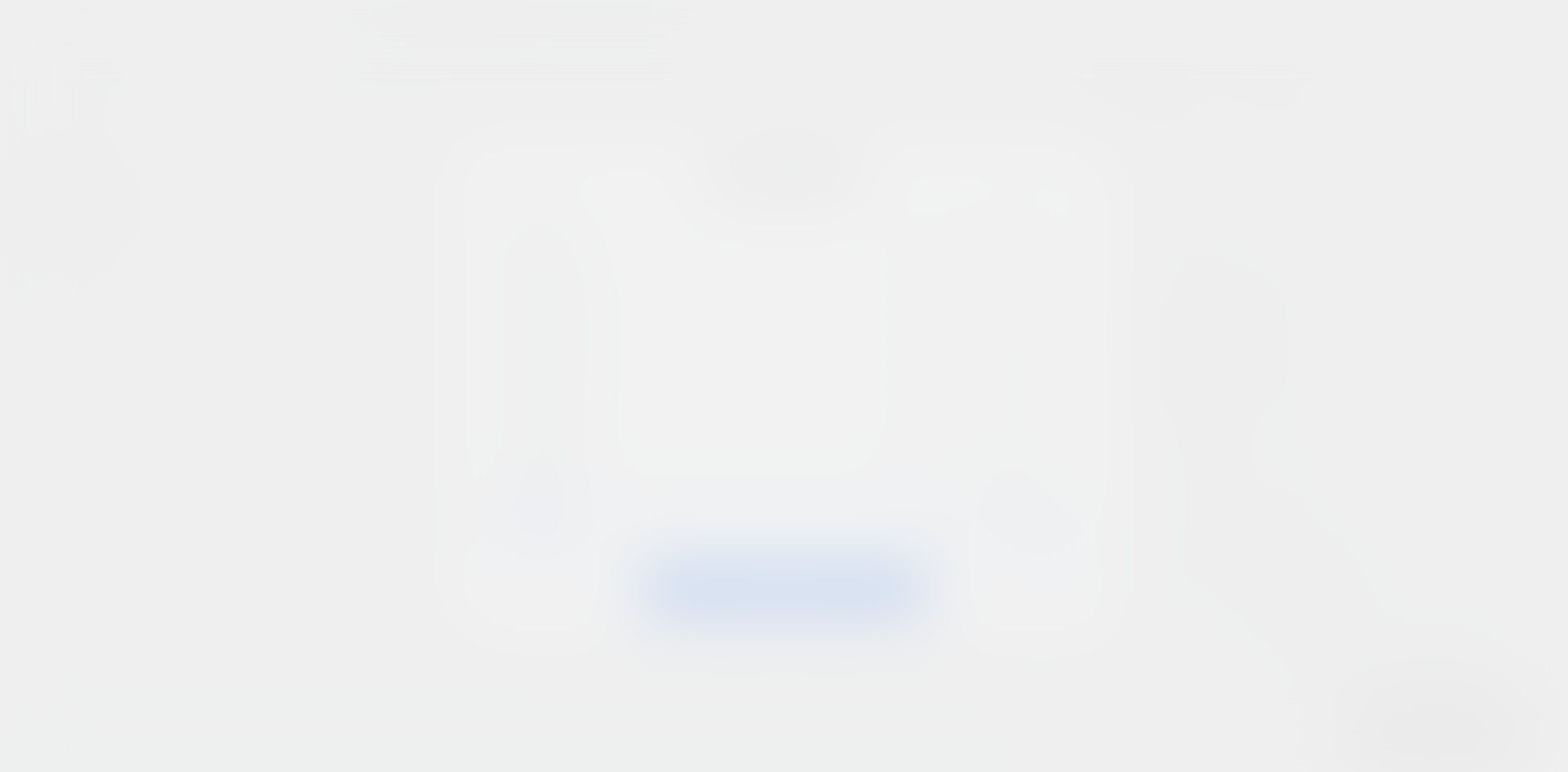
scroll to position [114, 0]
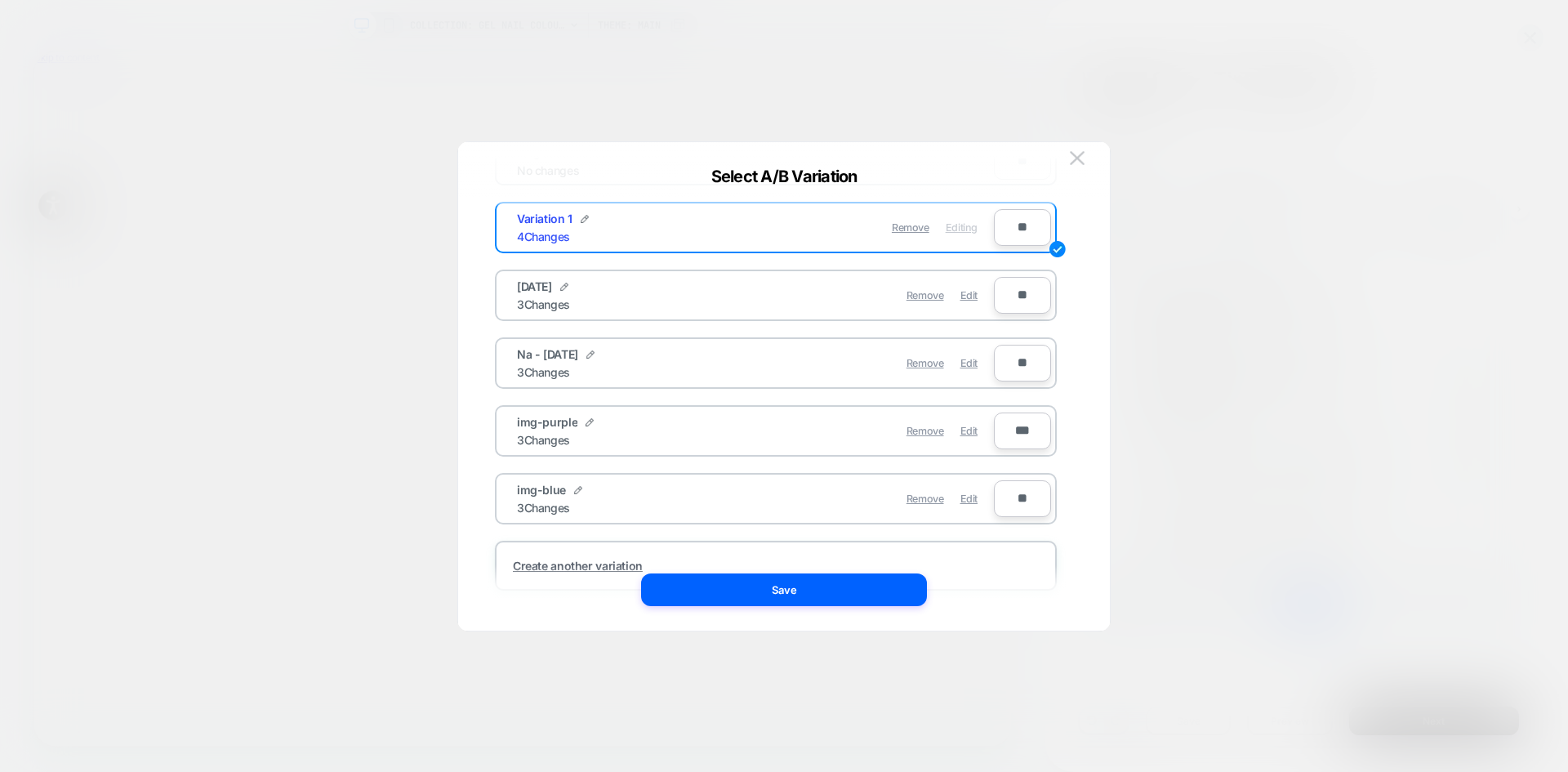
scroll to position [30, 0]
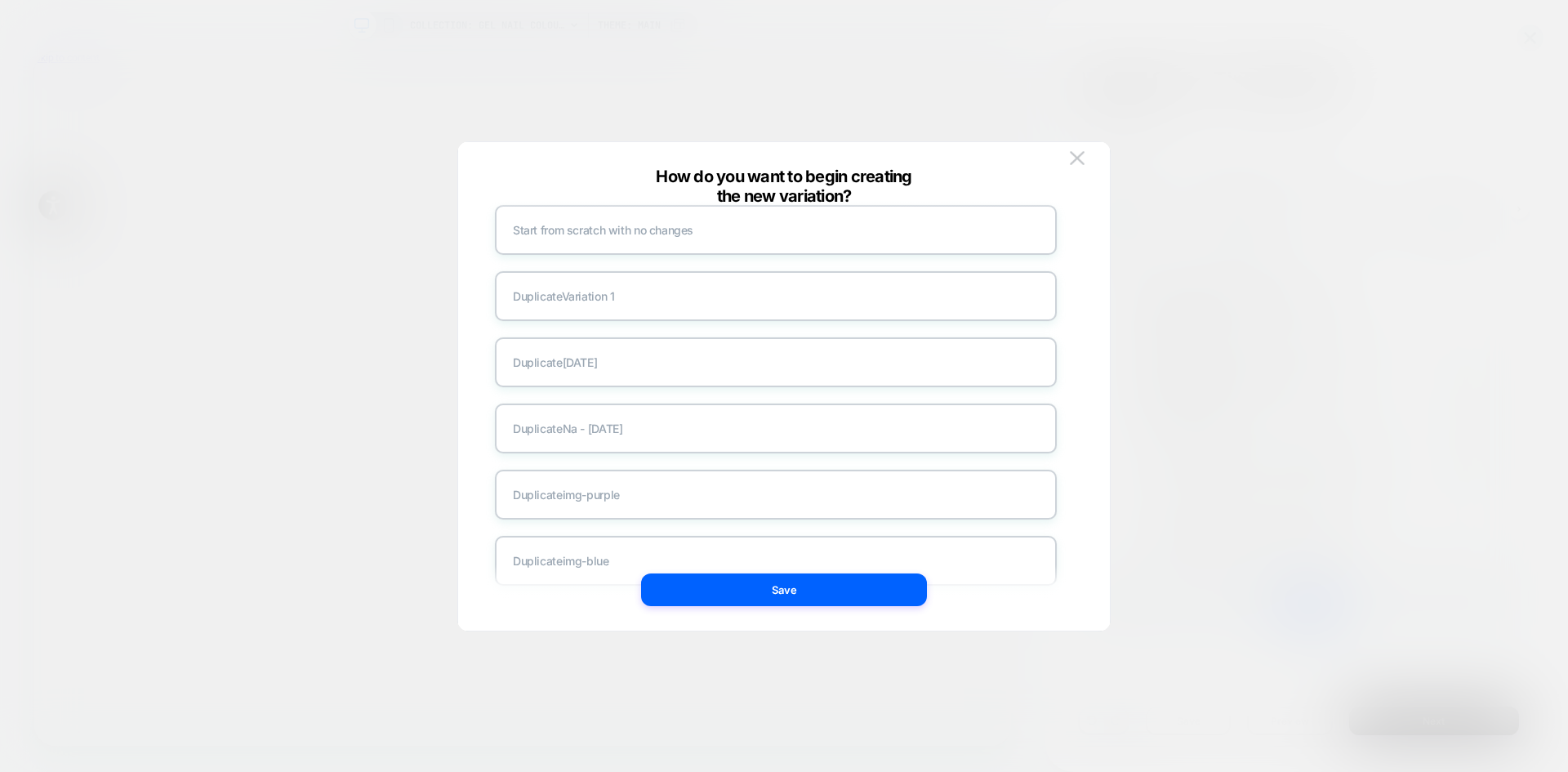
scroll to position [0, 0]
click at [608, 395] on div "Duplicate july24" at bounding box center [776, 397] width 562 height 50
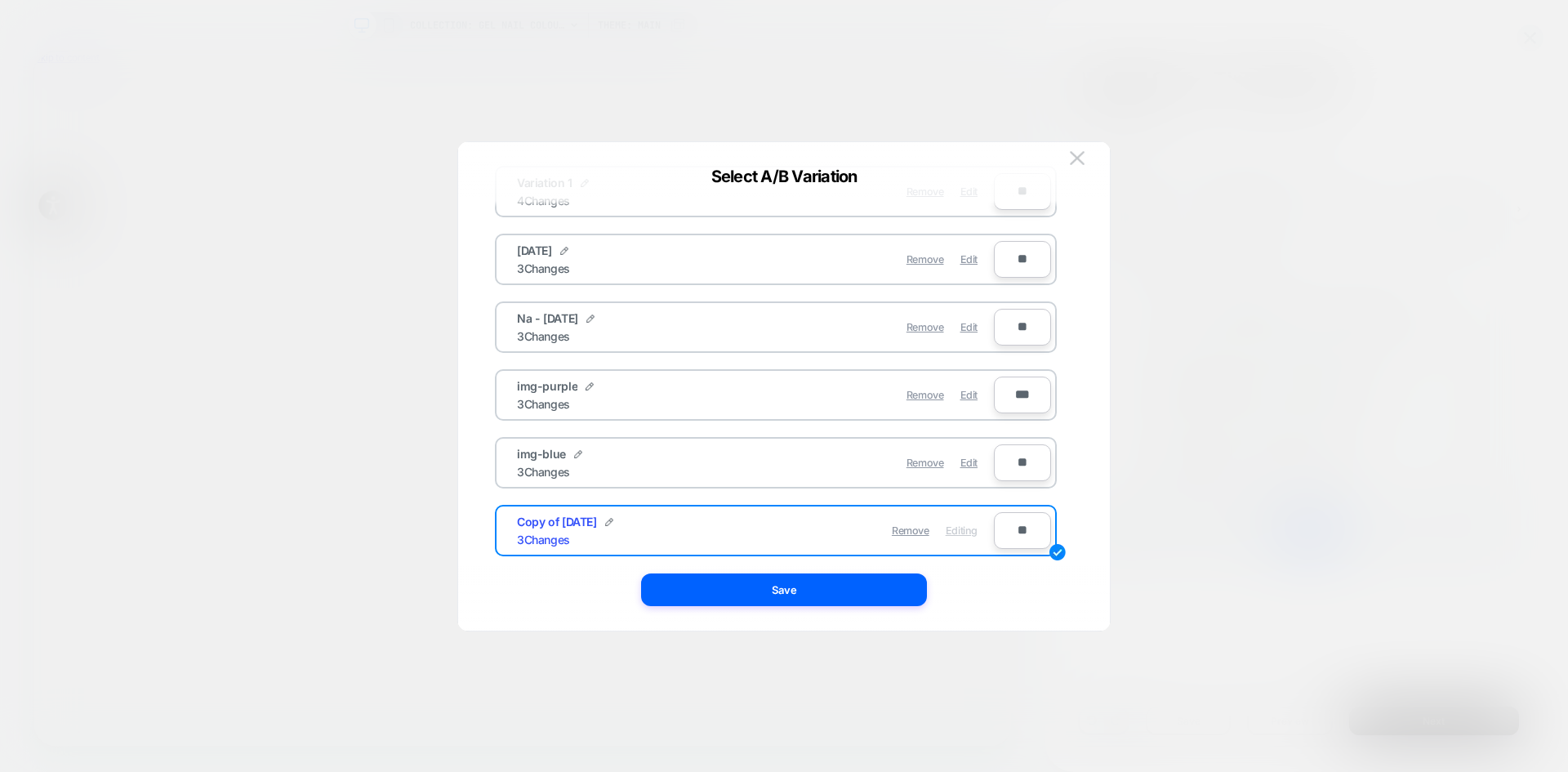
scroll to position [114, 0]
click at [605, 515] on img at bounding box center [609, 515] width 8 height 8
drag, startPoint x: 576, startPoint y: 526, endPoint x: 554, endPoint y: 522, distance: 22.4
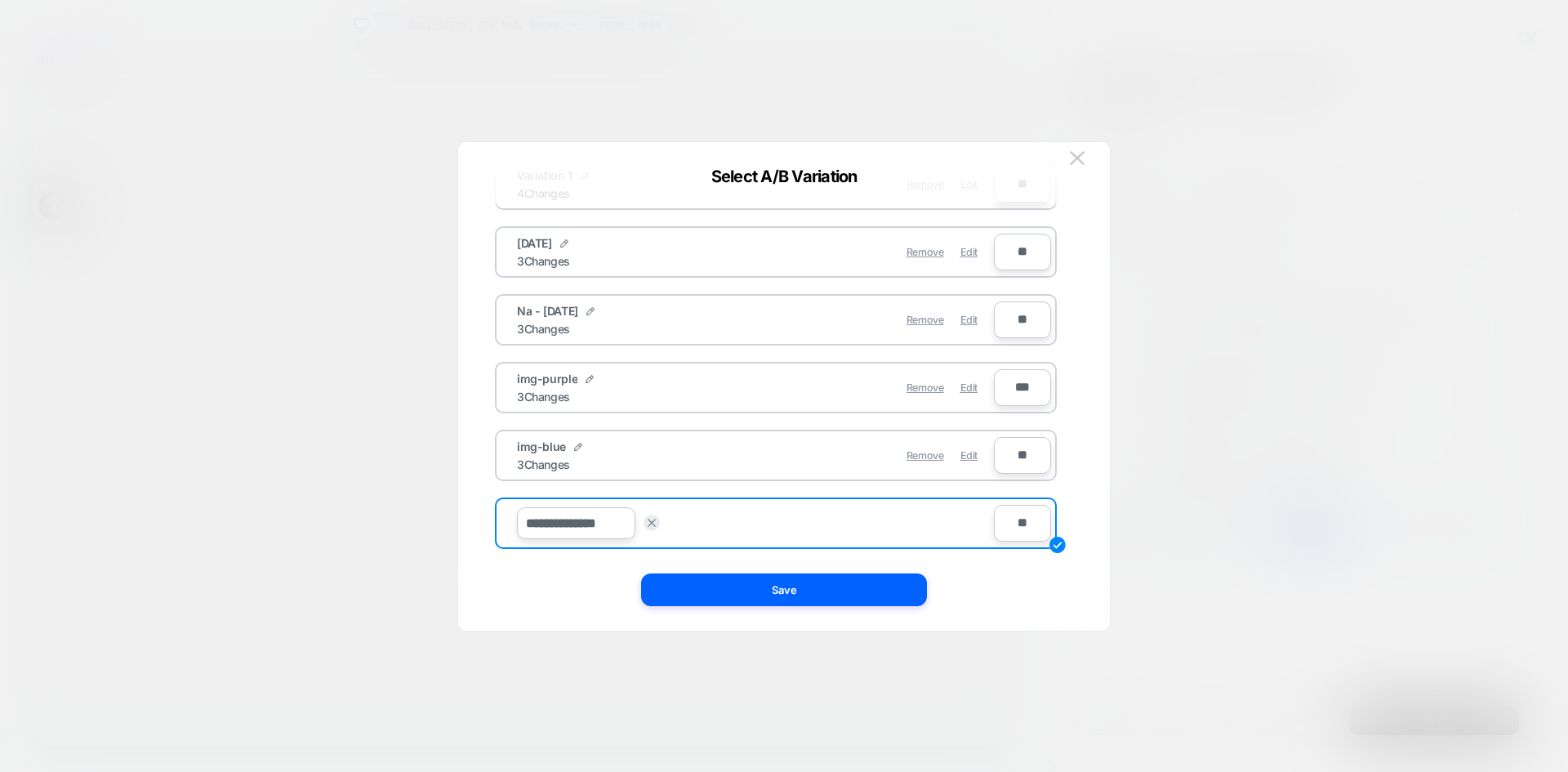
drag, startPoint x: 623, startPoint y: 526, endPoint x: 462, endPoint y: 499, distance: 163.2
click at [462, 499] on div "**********" at bounding box center [784, 386] width 652 height 488
type input "*****"
click at [688, 517] on button "Save" at bounding box center [697, 523] width 57 height 24
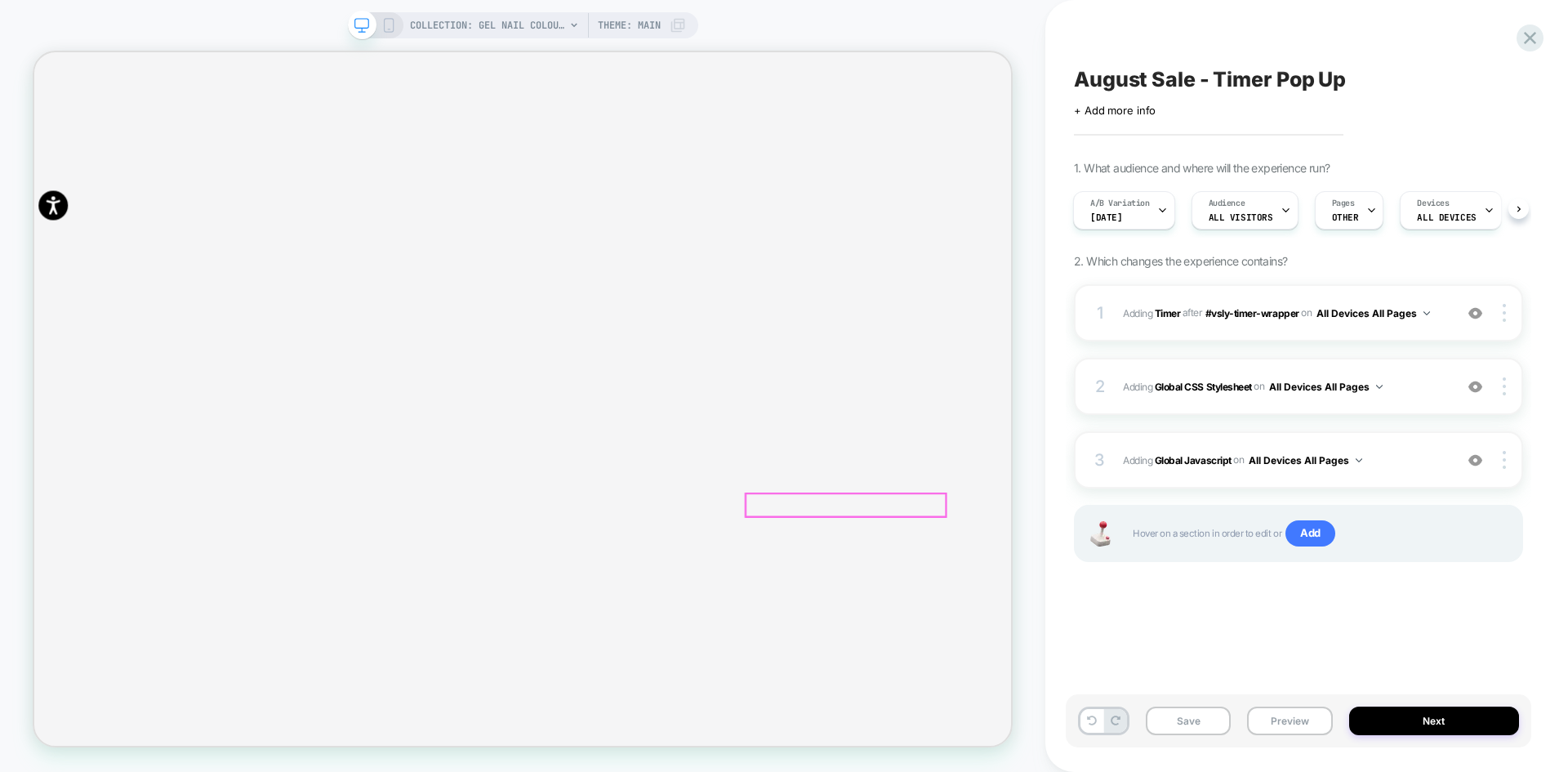
scroll to position [245, 0]
click at [1211, 385] on b "Global CSS Stylesheet" at bounding box center [1203, 386] width 97 height 12
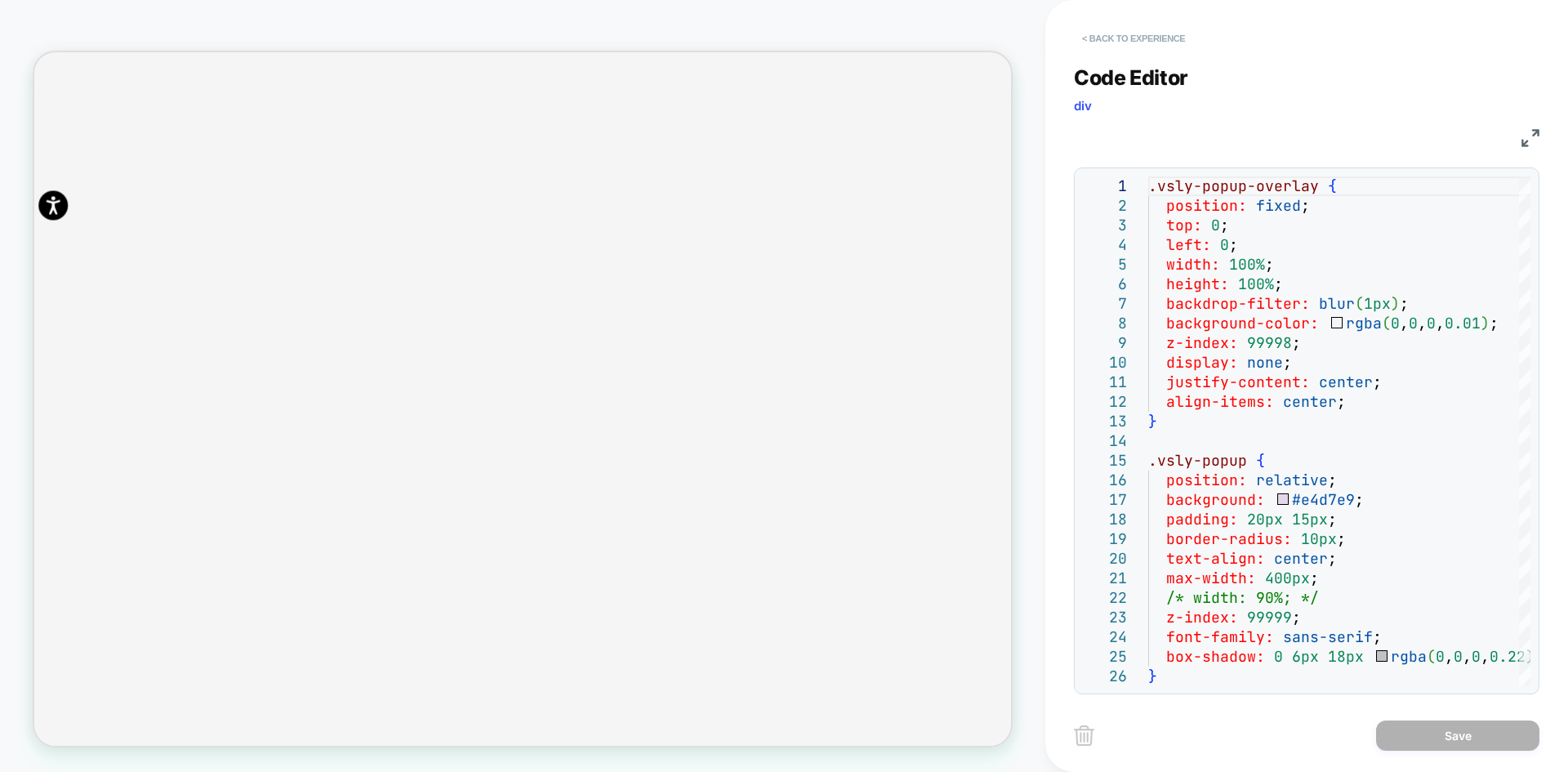
click at [1111, 39] on button "< Back to experience" at bounding box center [1134, 39] width 119 height 27
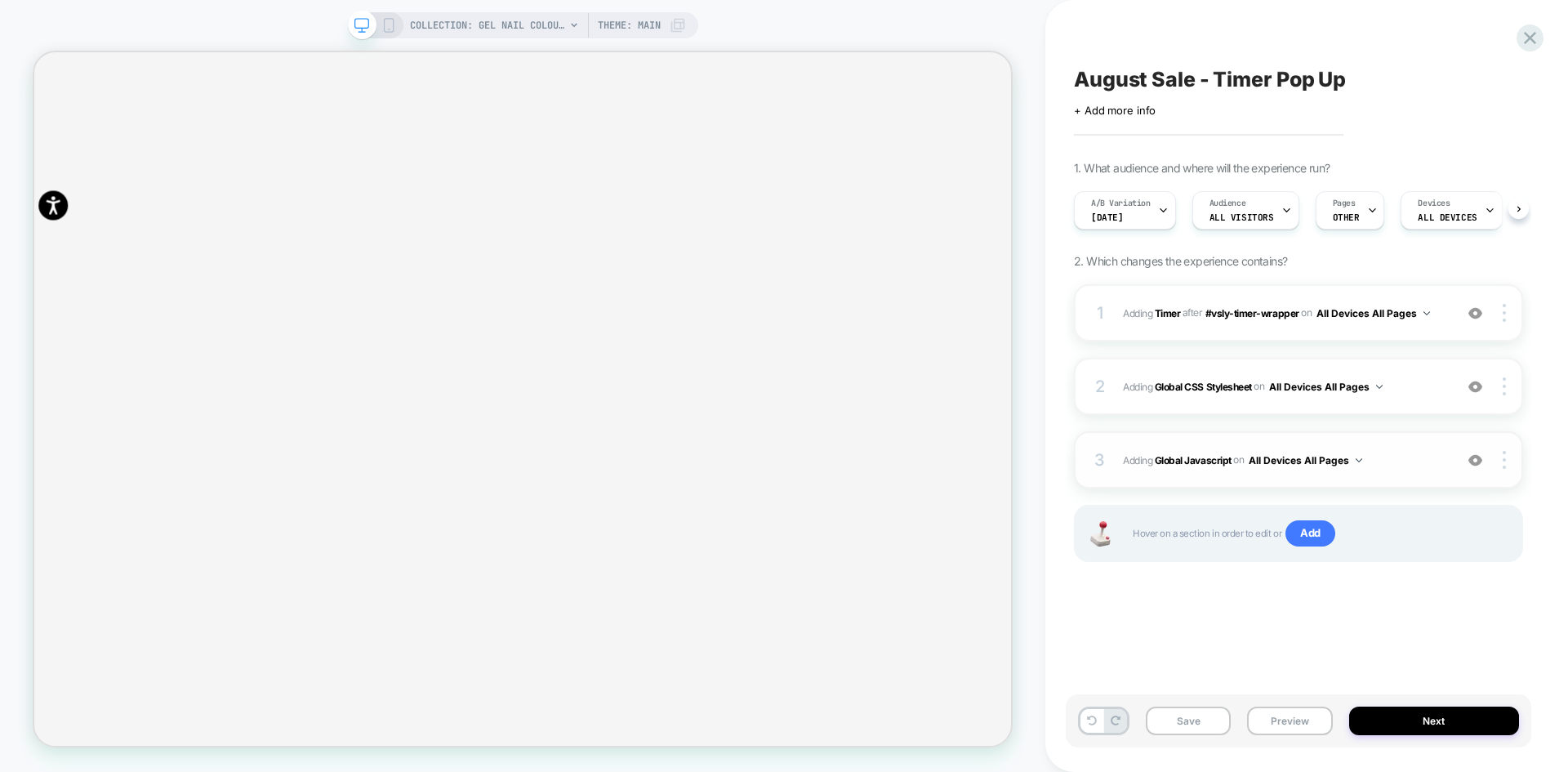
scroll to position [0, 1]
click at [1201, 460] on b "Global Javascript" at bounding box center [1193, 459] width 77 height 12
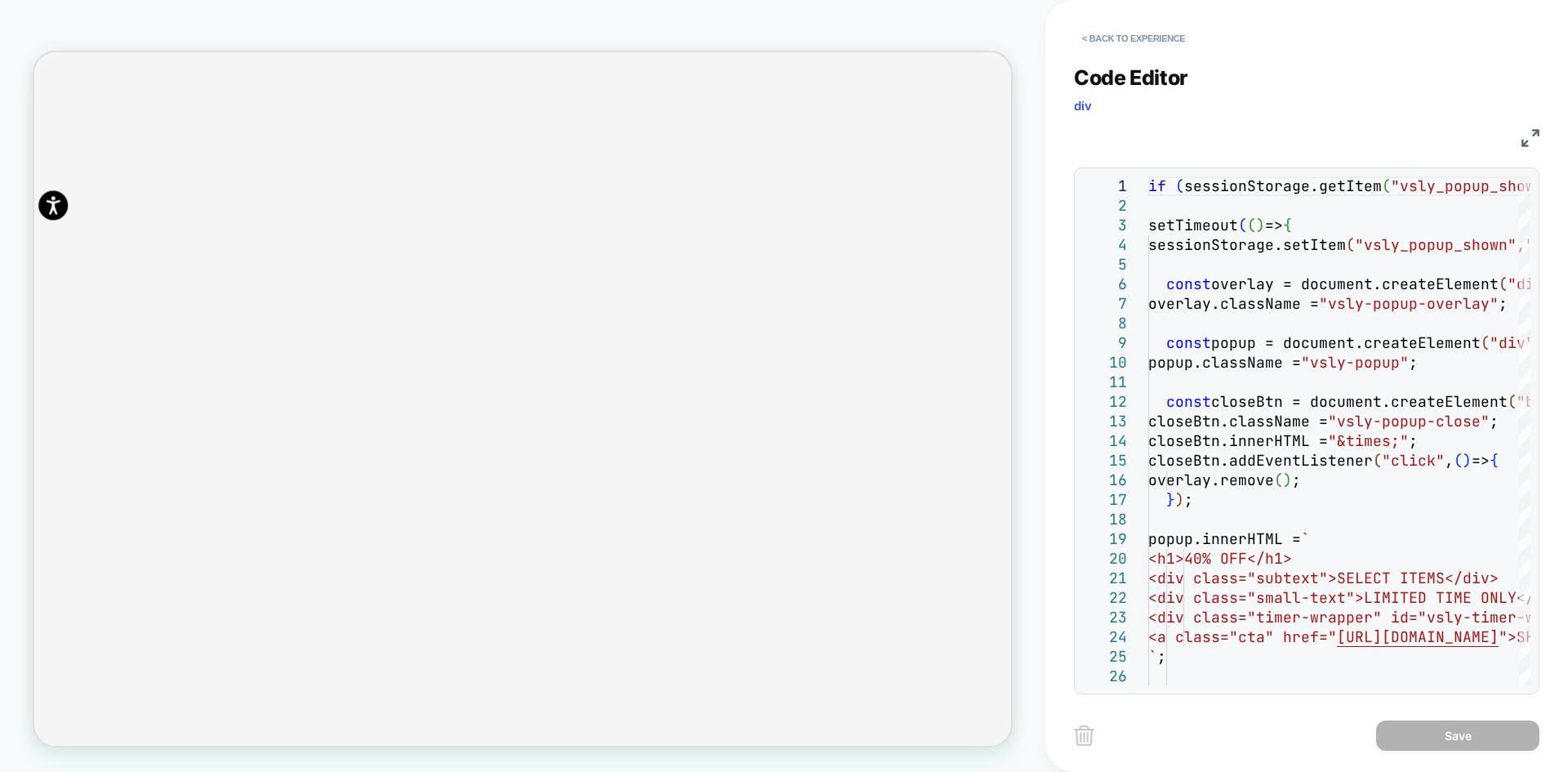
click at [0, 0] on img at bounding box center [0, 0] width 0 height 0
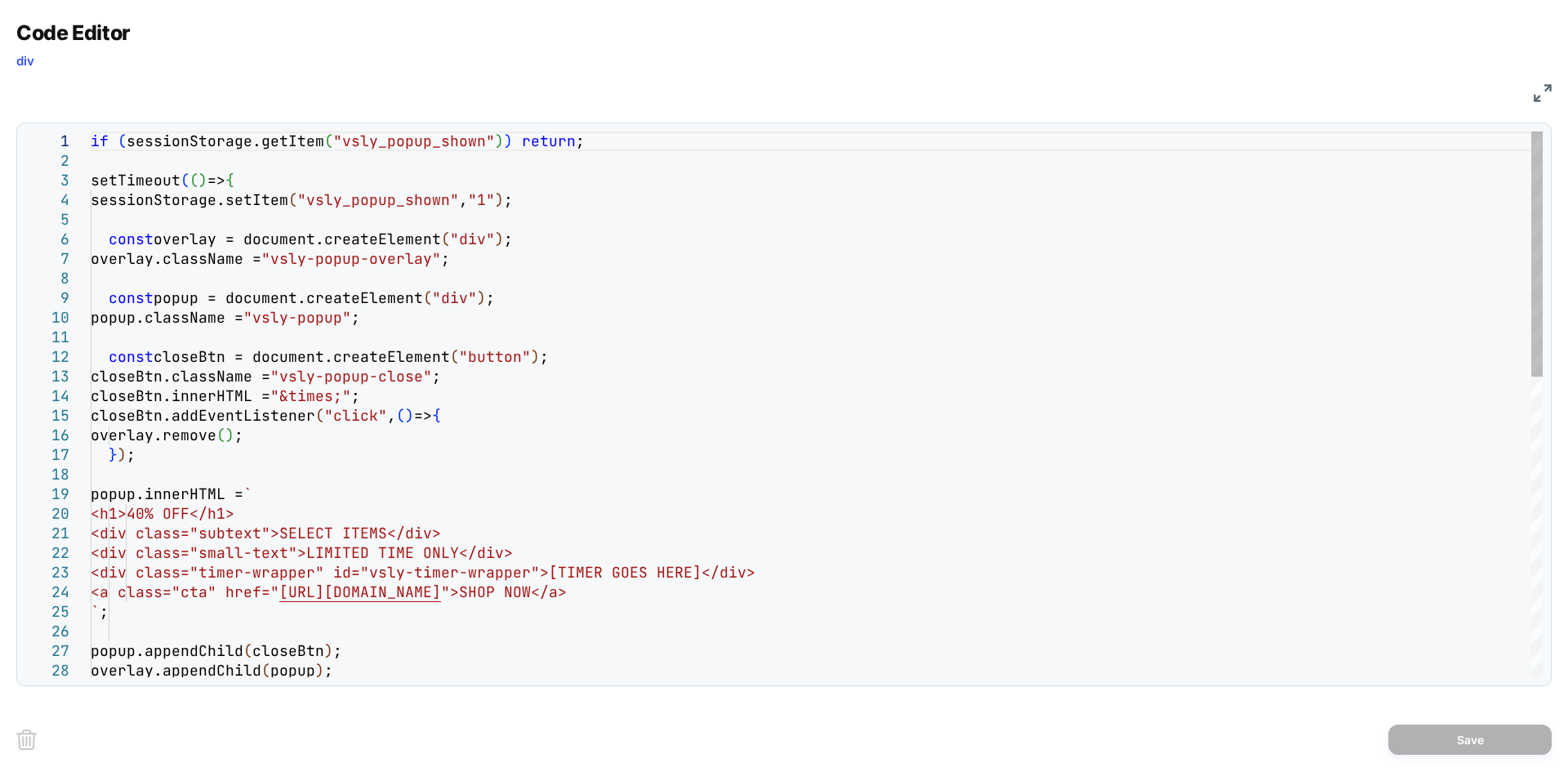
scroll to position [0, 0]
drag, startPoint x: 328, startPoint y: 535, endPoint x: 431, endPoint y: 529, distance: 103.2
type textarea "**********"
drag, startPoint x: 369, startPoint y: 550, endPoint x: 459, endPoint y: 543, distance: 90.3
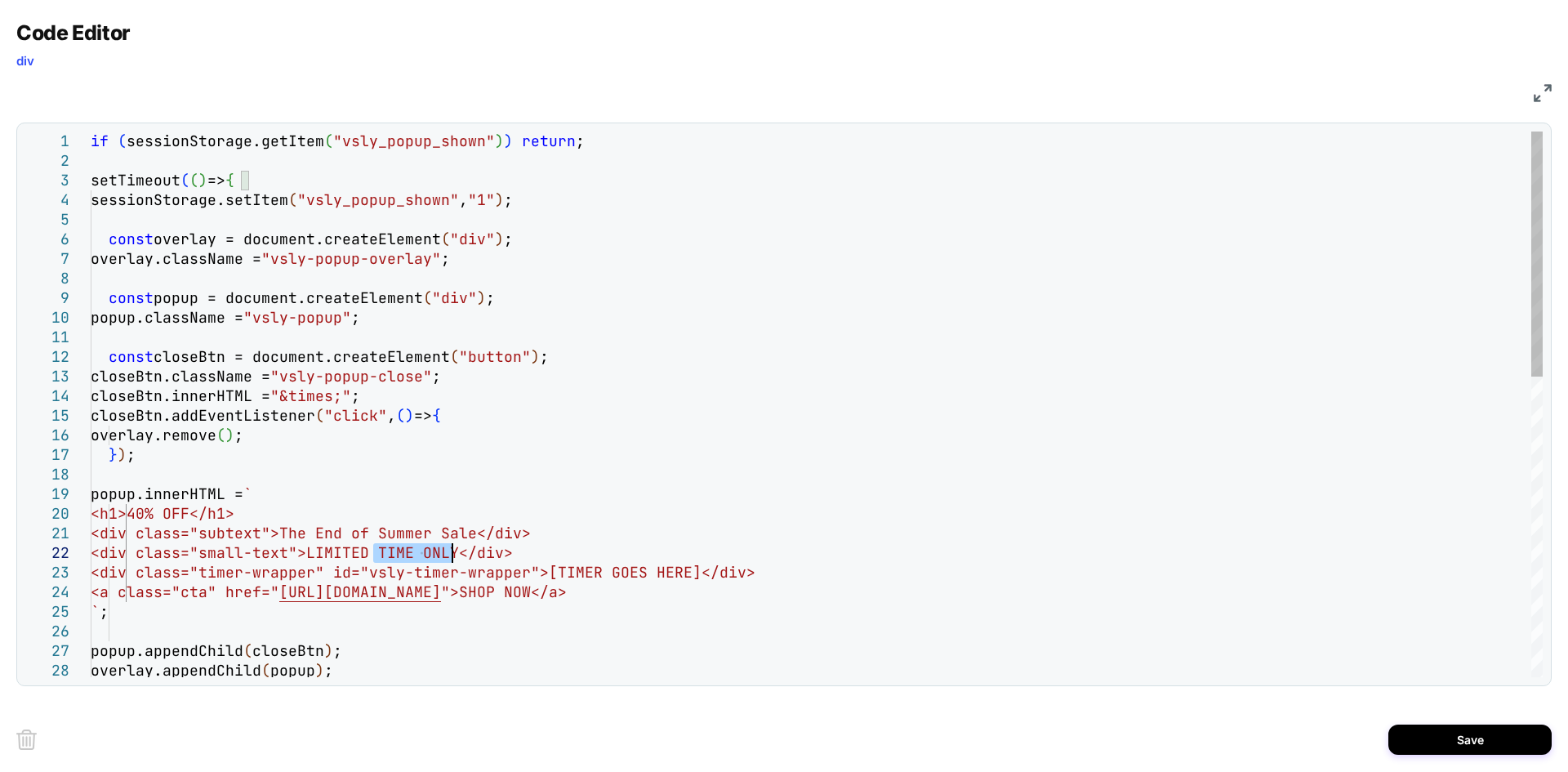
drag, startPoint x: 551, startPoint y: 572, endPoint x: 623, endPoint y: 564, distance: 72.4
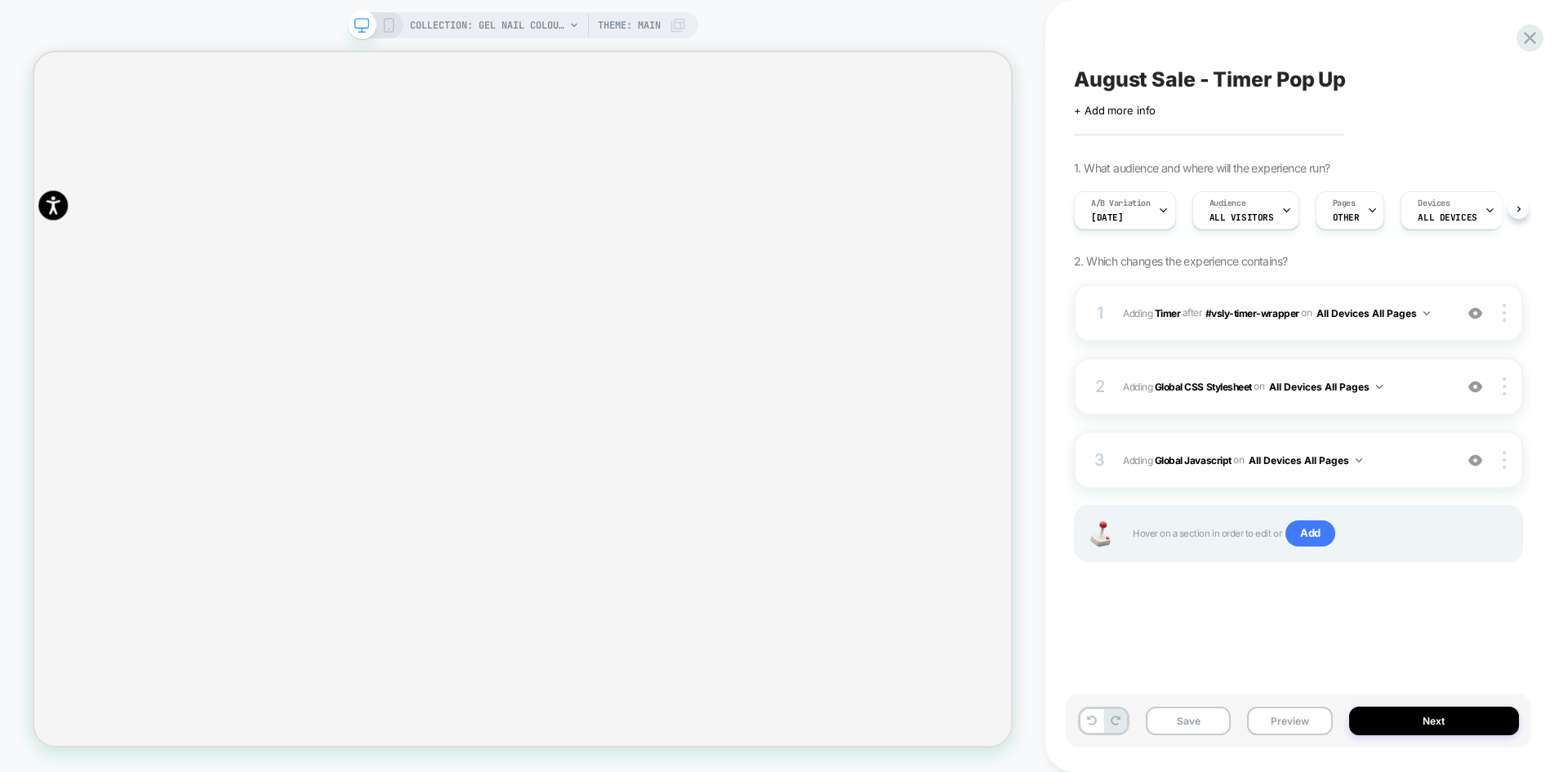
scroll to position [0, 1]
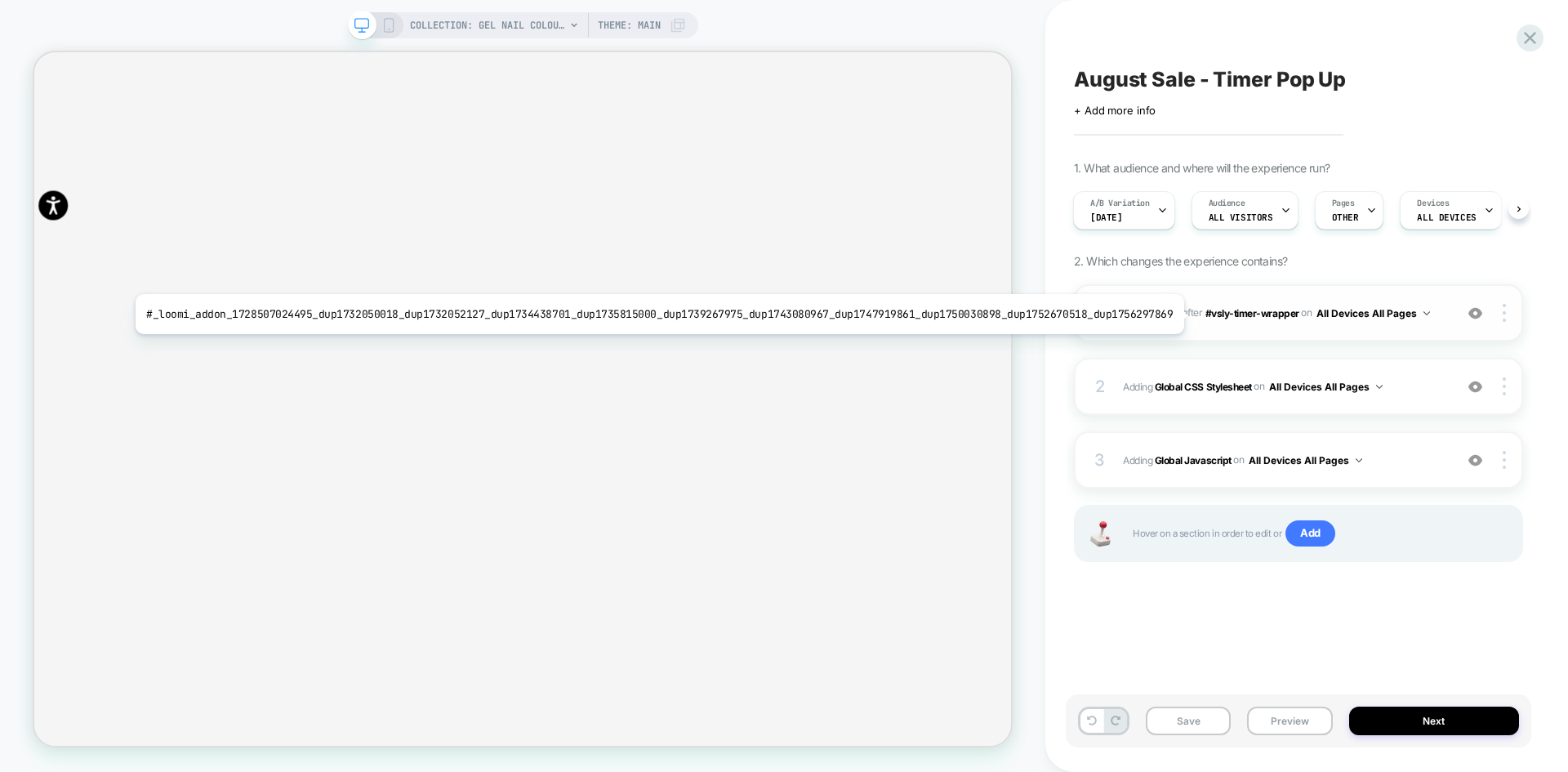
click at [1169, 314] on b "Timer" at bounding box center [1168, 312] width 27 height 12
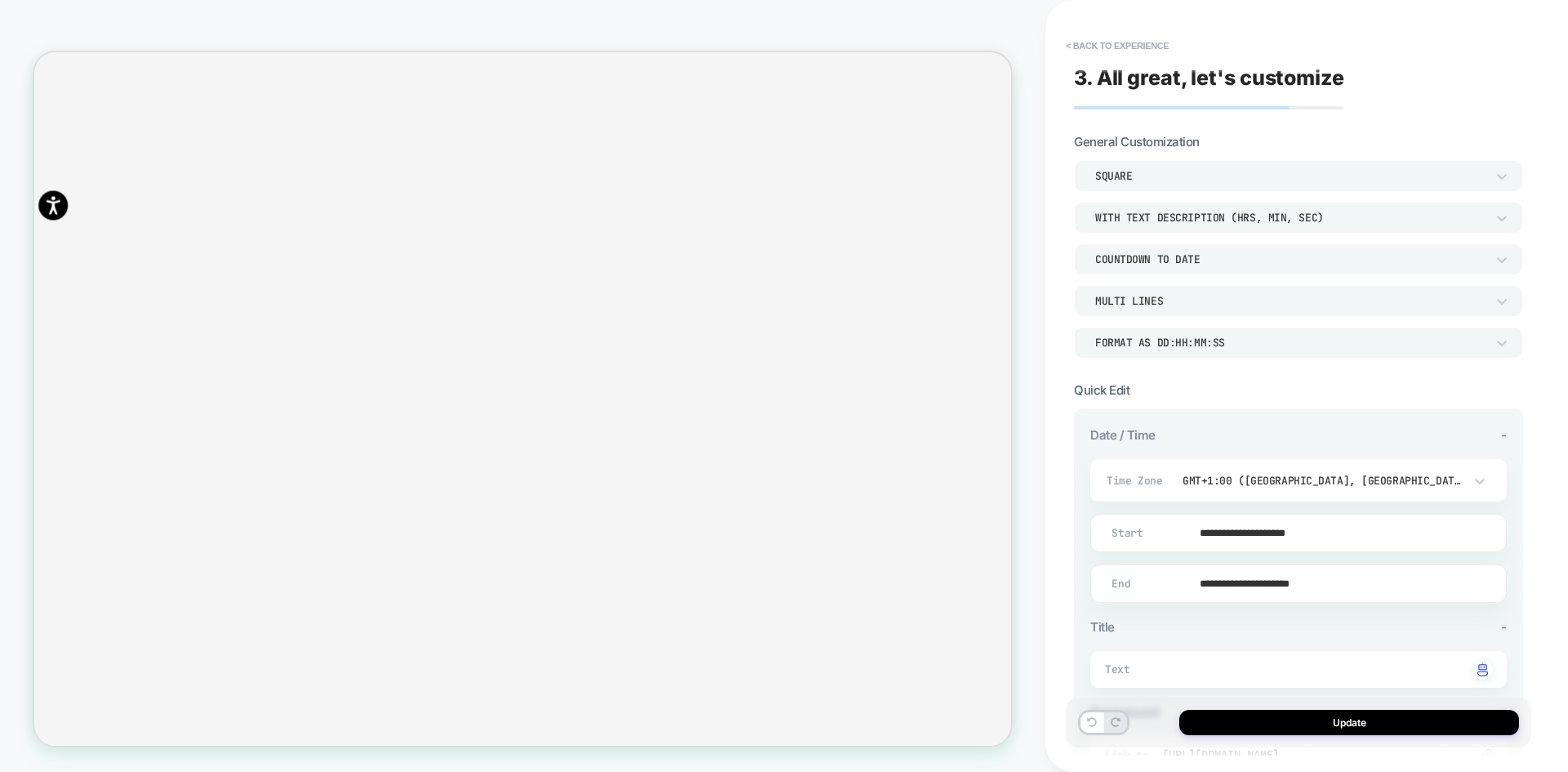
scroll to position [238, 0]
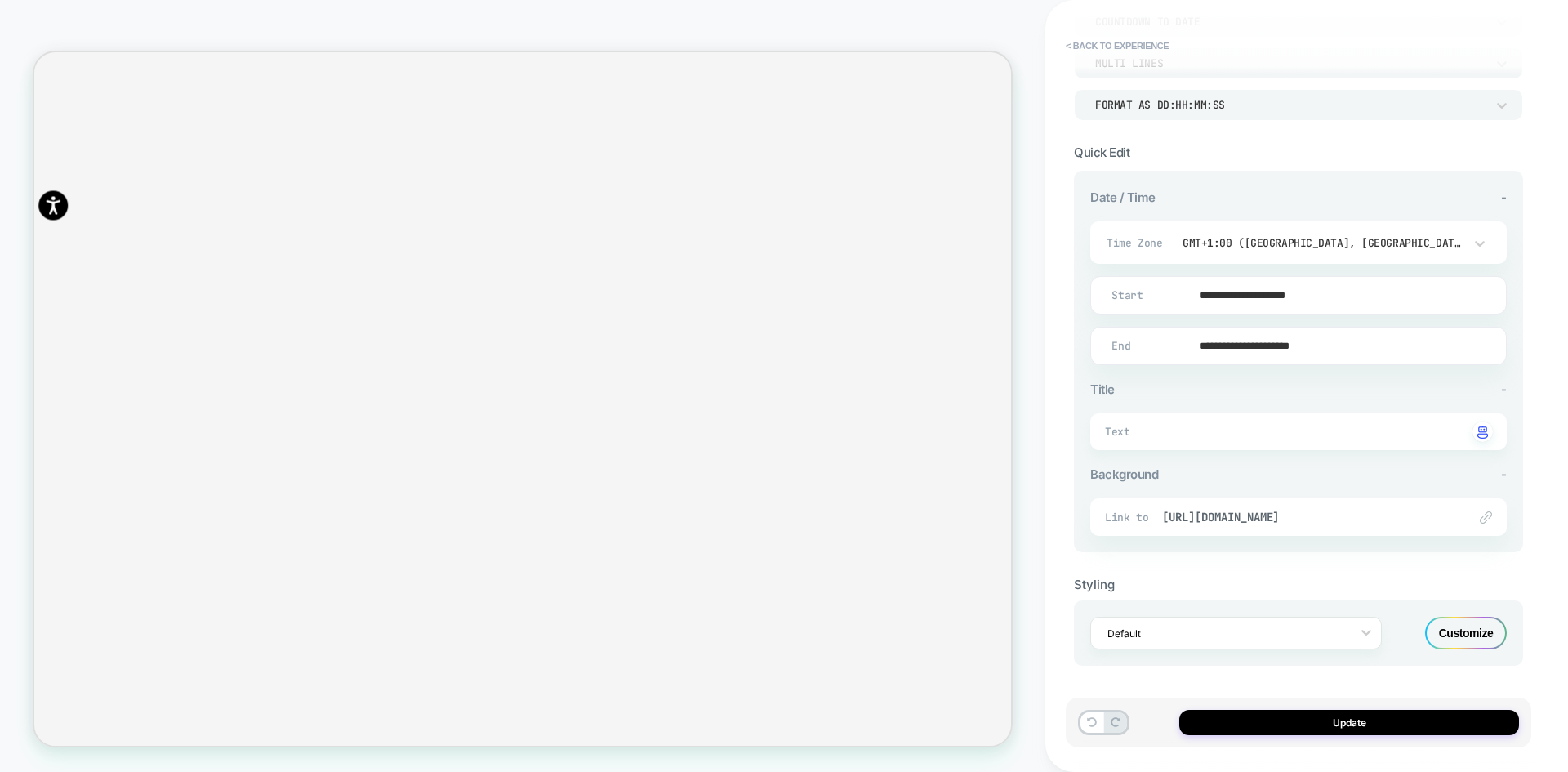
click at [1490, 615] on div "Default Customize" at bounding box center [1299, 633] width 449 height 66
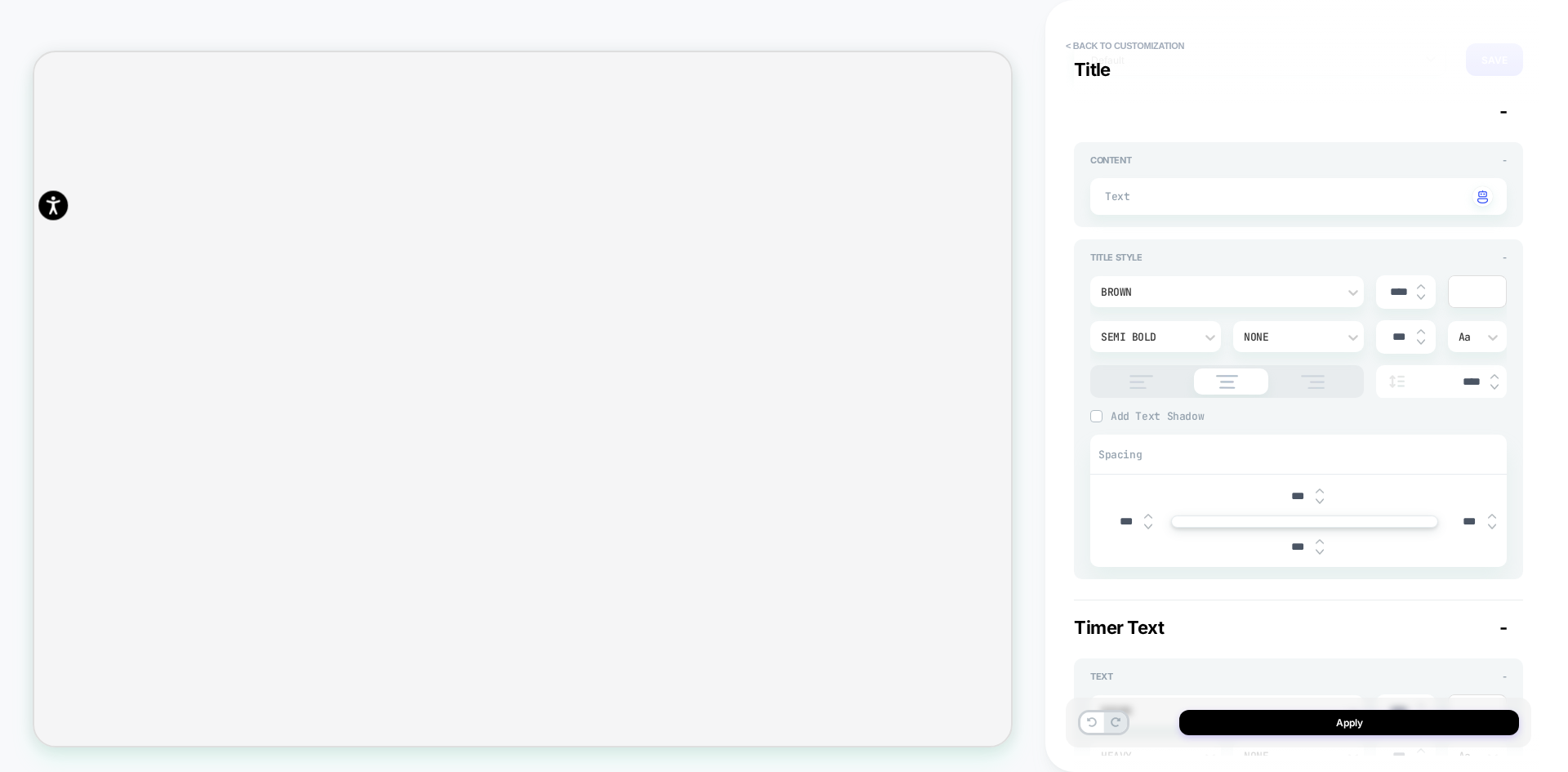
scroll to position [0, 0]
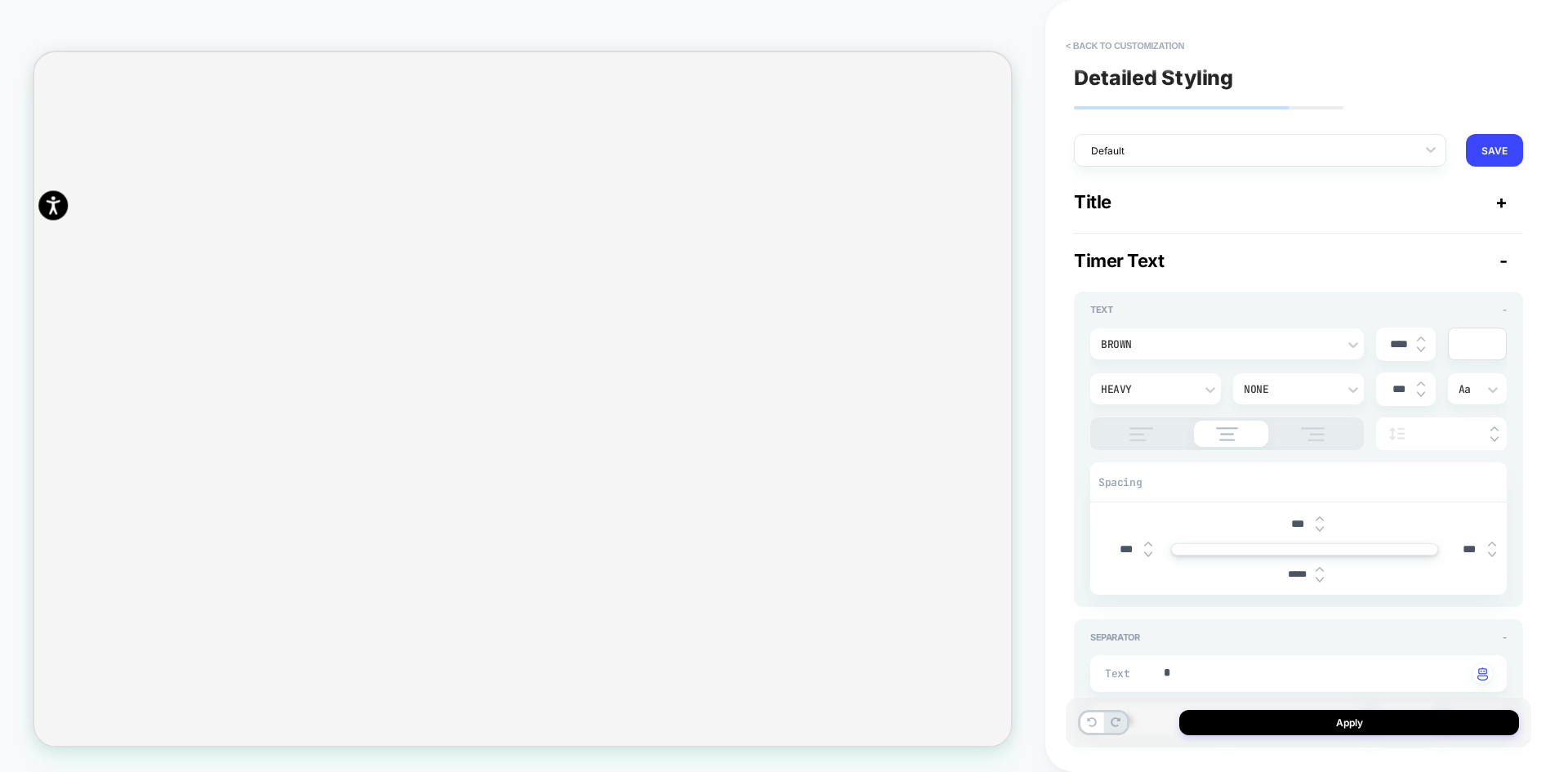
click at [1502, 258] on span "-" at bounding box center [1503, 260] width 8 height 22
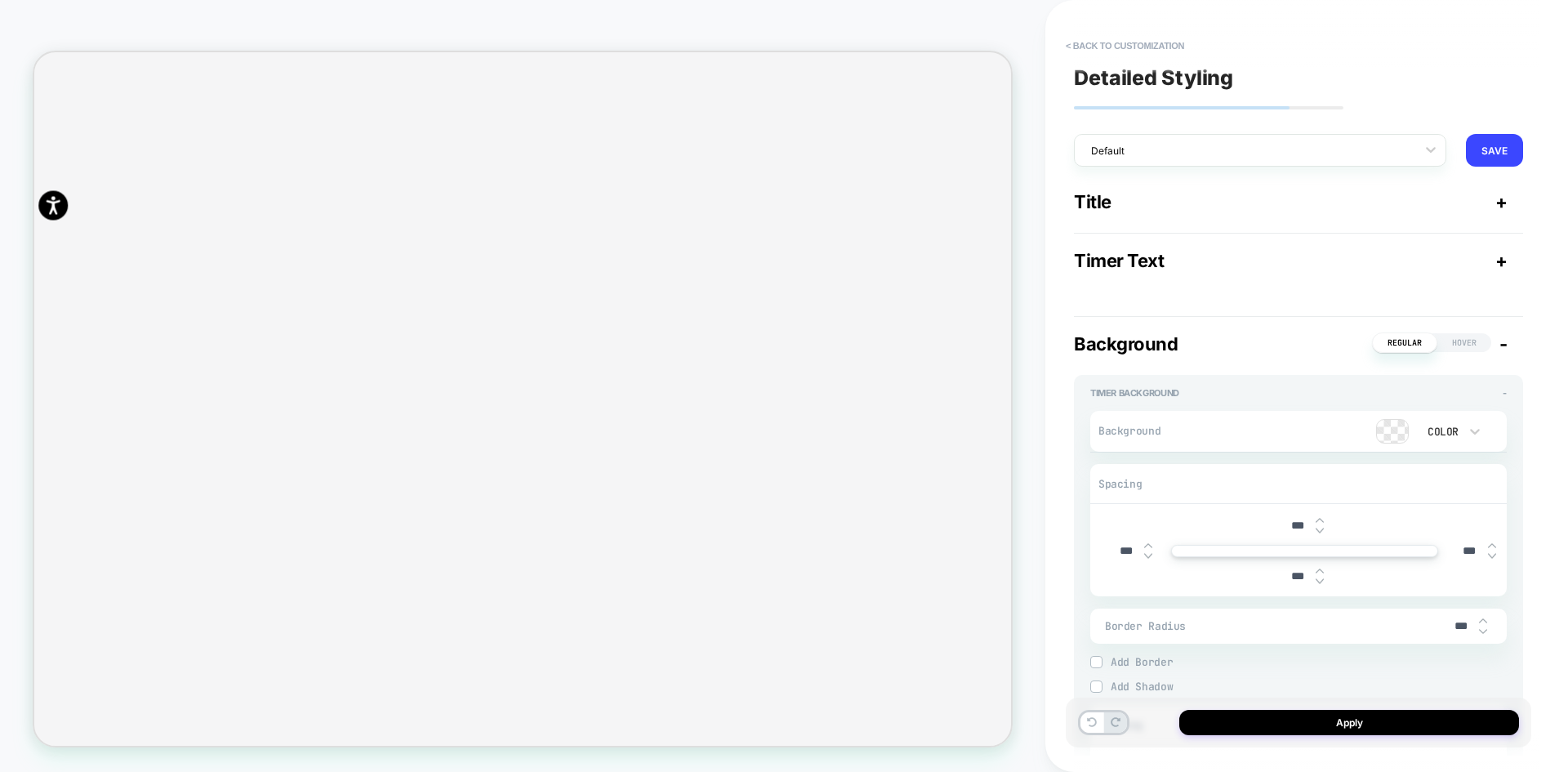
click at [1393, 436] on div at bounding box center [1392, 431] width 31 height 23
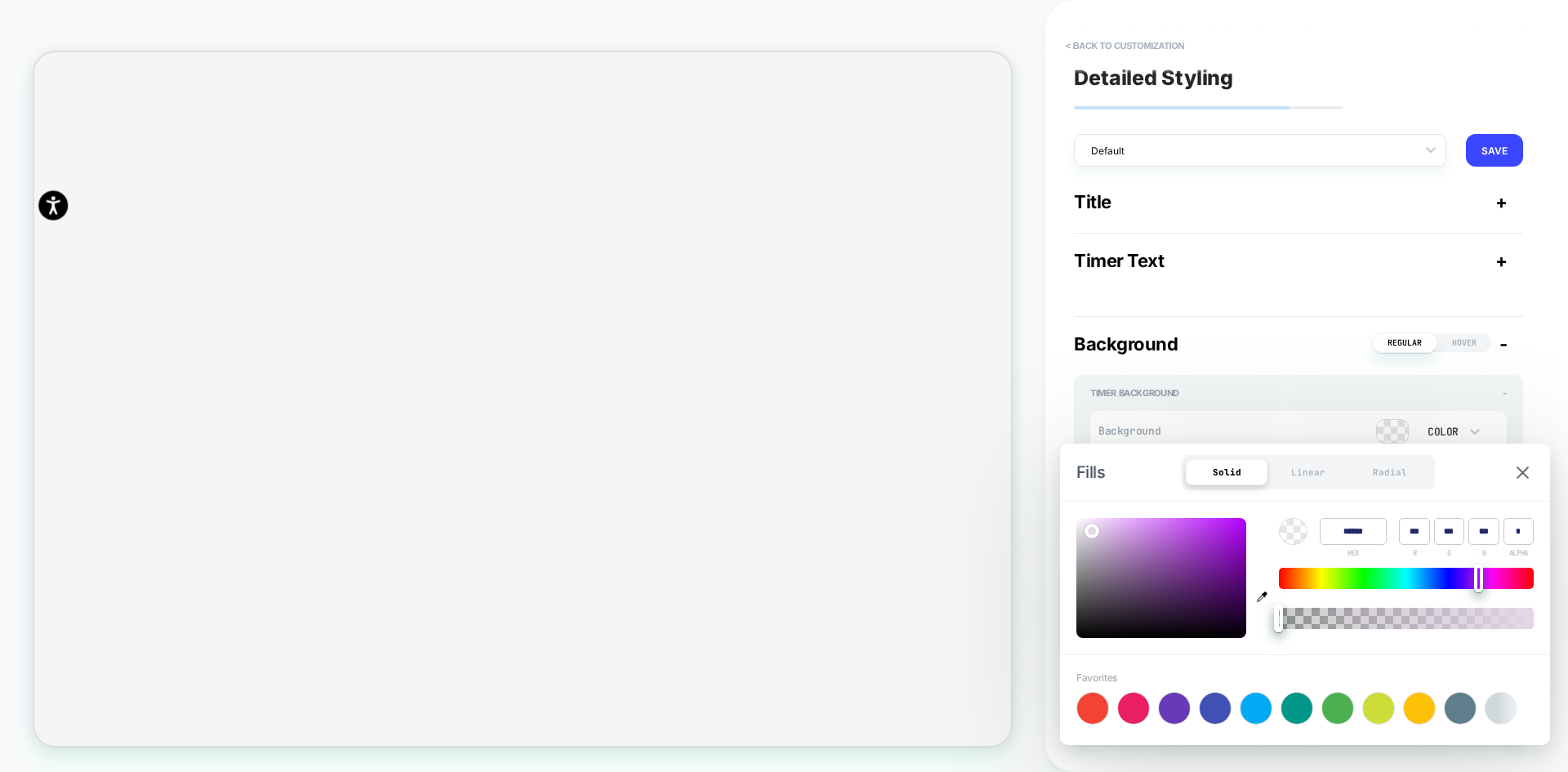
click at [1457, 425] on div "Color" at bounding box center [1441, 431] width 34 height 14
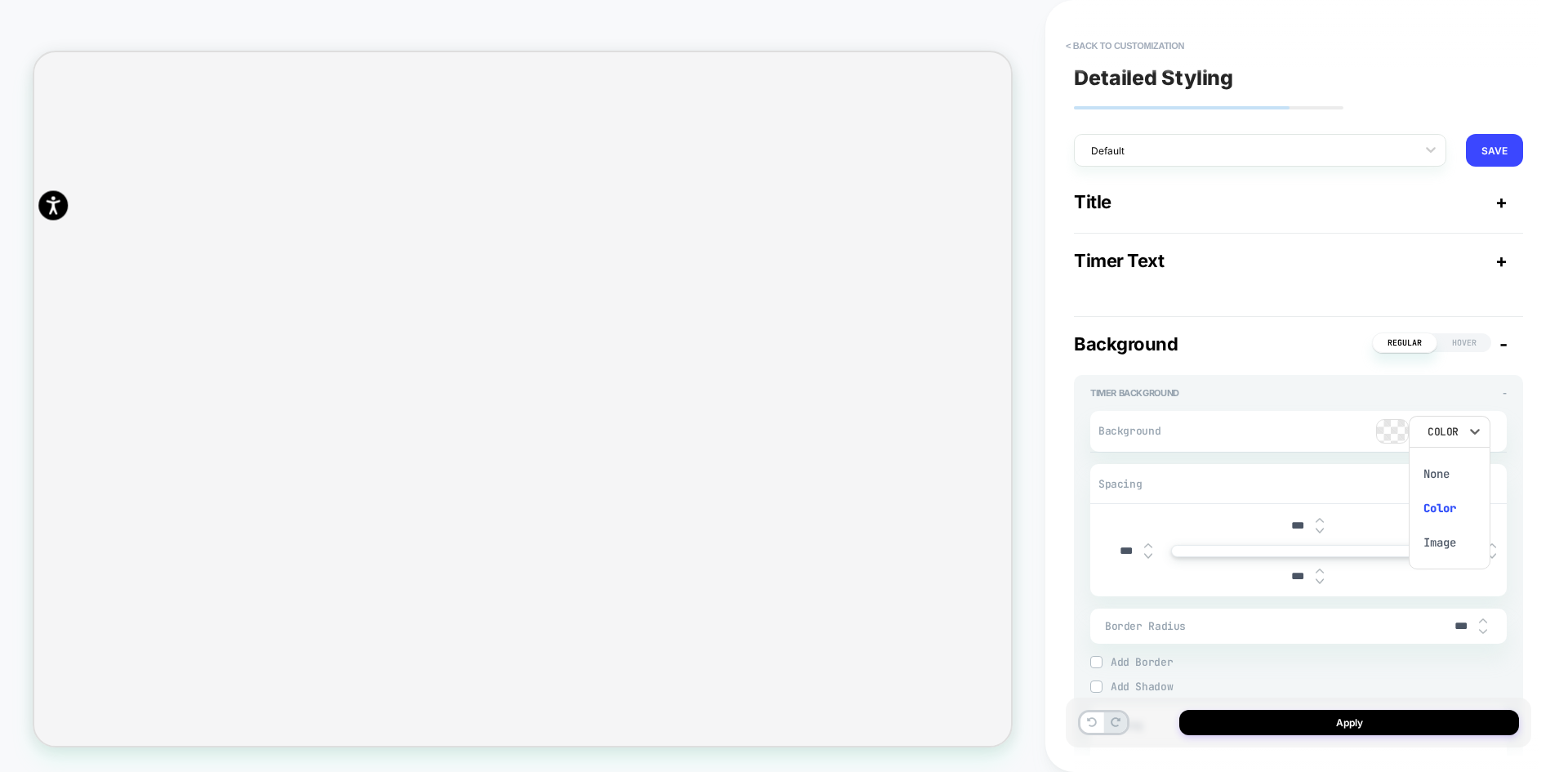
click at [1467, 428] on div at bounding box center [784, 386] width 1568 height 772
click at [1444, 541] on div "Image" at bounding box center [1449, 541] width 69 height 34
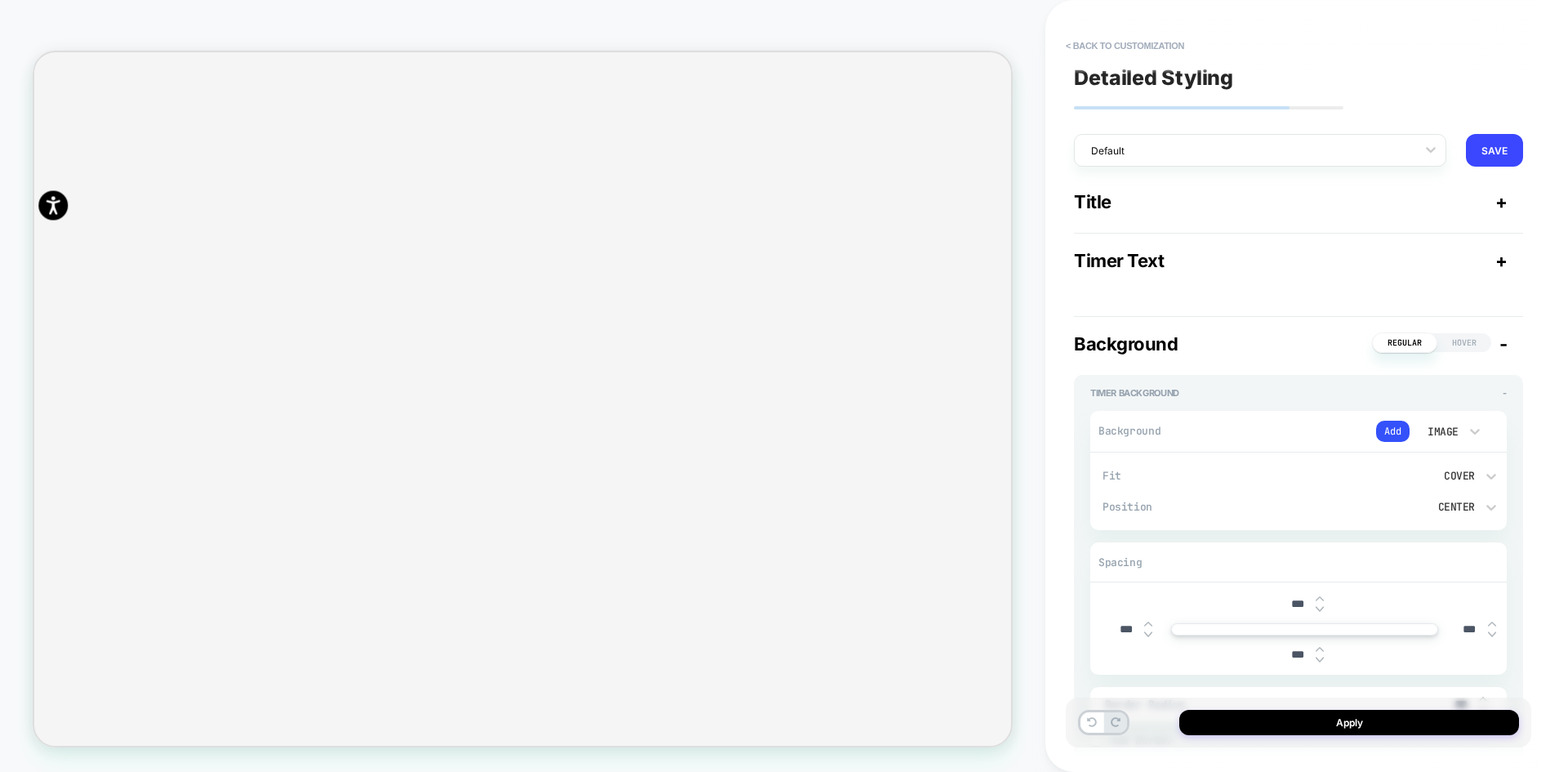
click at [1455, 439] on div "Image" at bounding box center [1441, 431] width 51 height 17
click at [1444, 549] on div "Image" at bounding box center [1449, 541] width 69 height 34
click at [1389, 426] on button "Add" at bounding box center [1393, 431] width 33 height 22
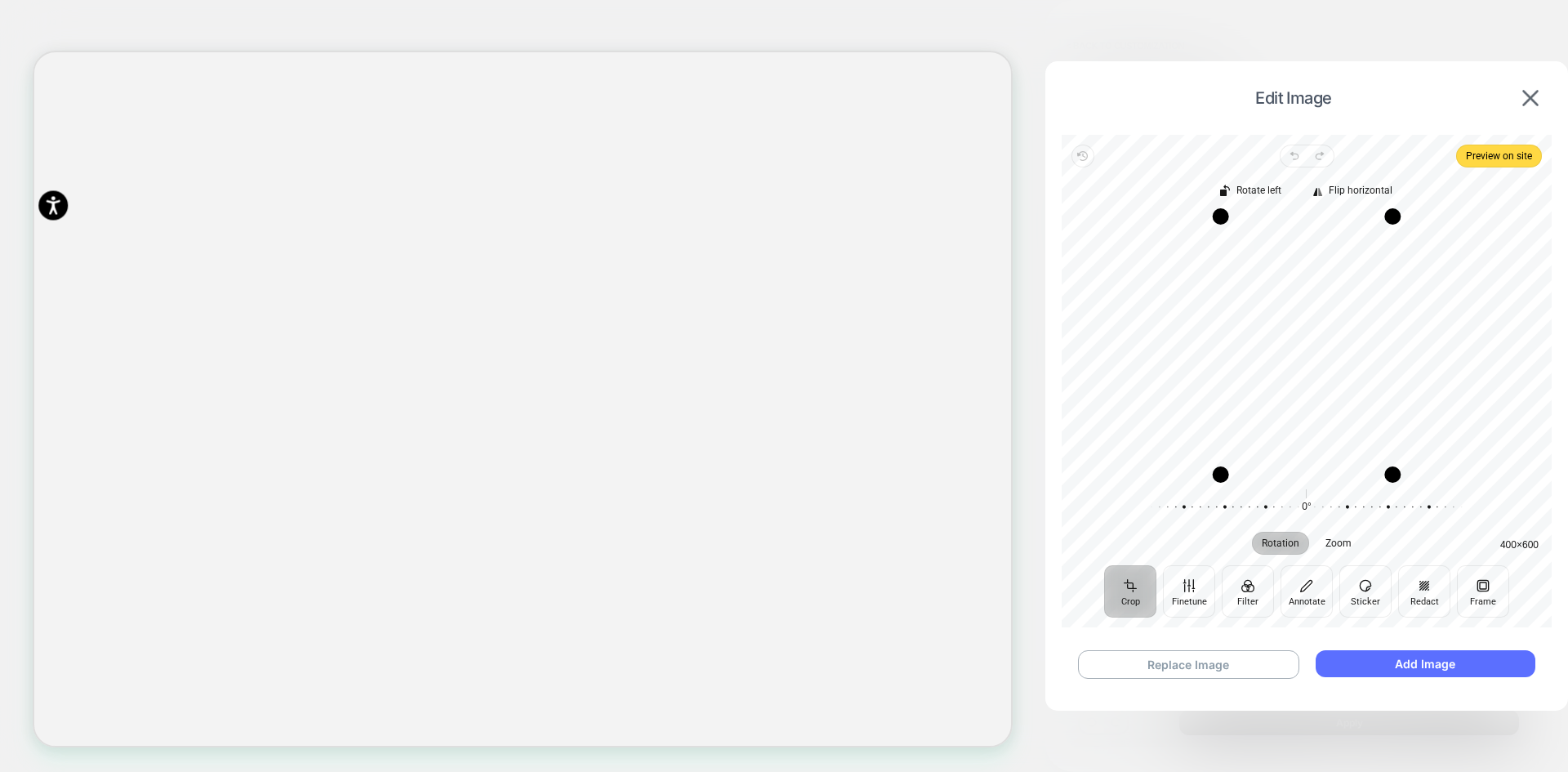
click at [1404, 667] on button "Add Image" at bounding box center [1425, 663] width 220 height 27
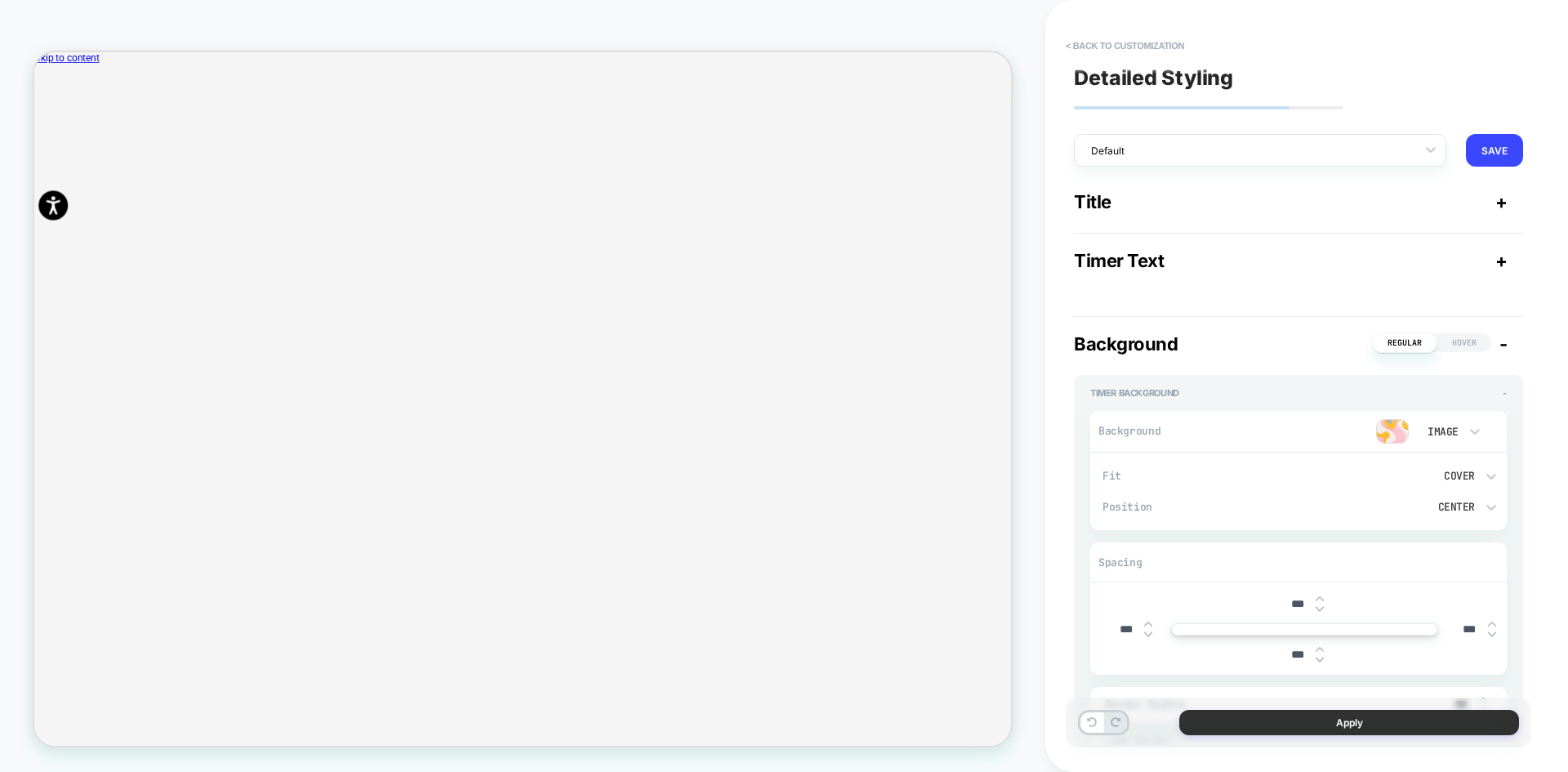
click at [1319, 725] on button "Apply" at bounding box center [1349, 722] width 340 height 26
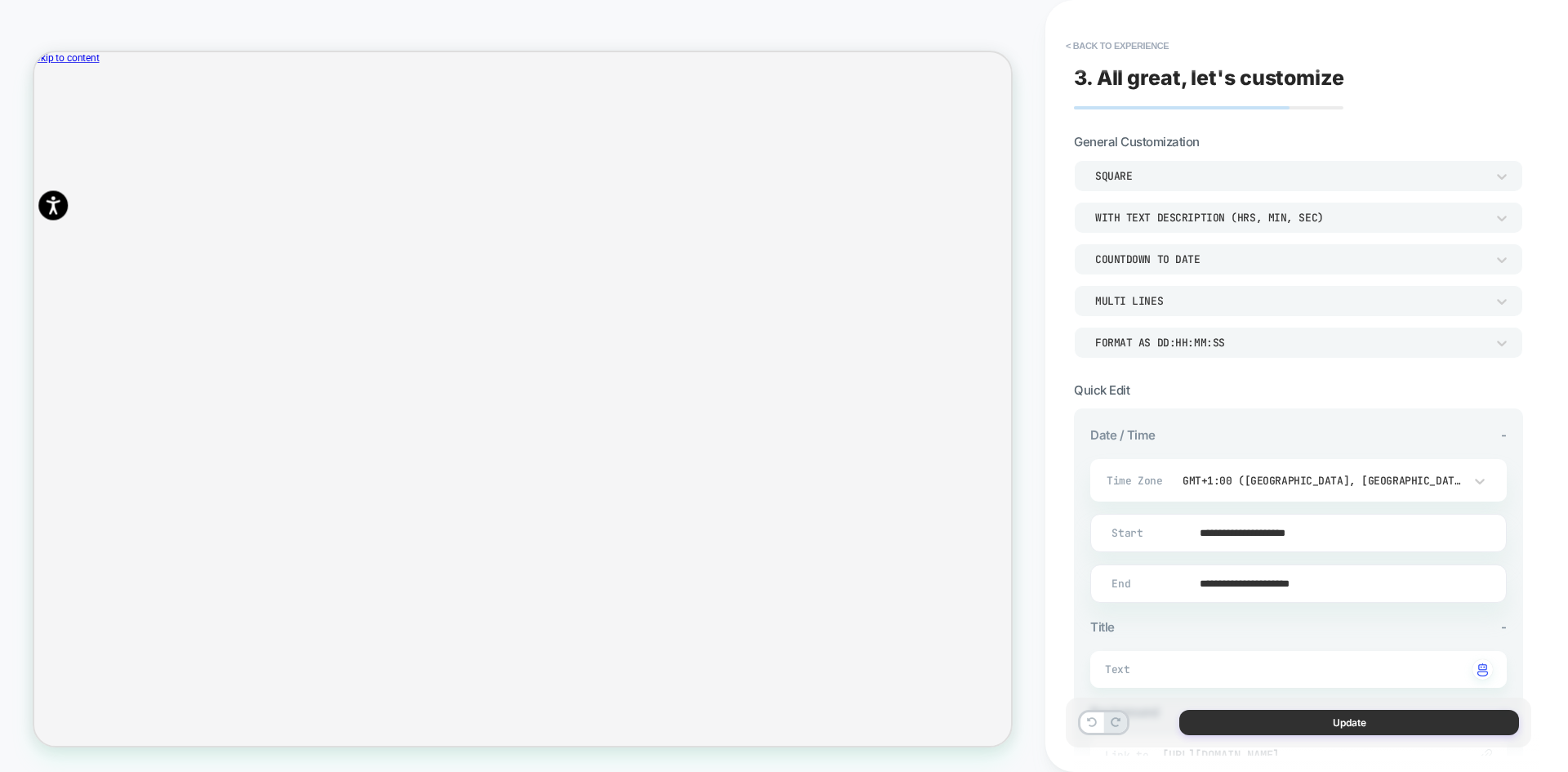
click at [1278, 727] on button "Update" at bounding box center [1349, 722] width 340 height 26
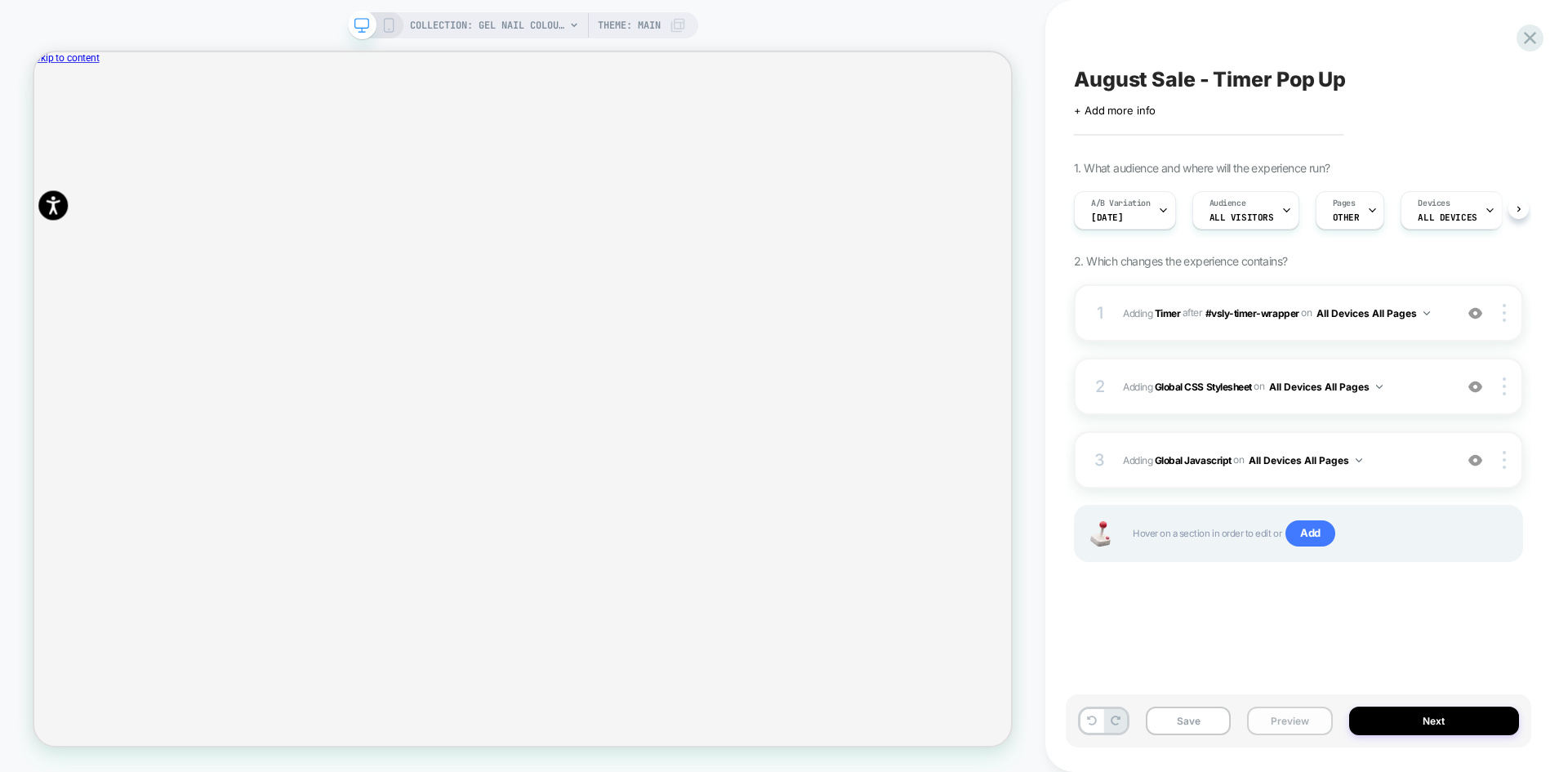
scroll to position [0, 1]
click at [1299, 724] on button "Preview" at bounding box center [1289, 721] width 85 height 28
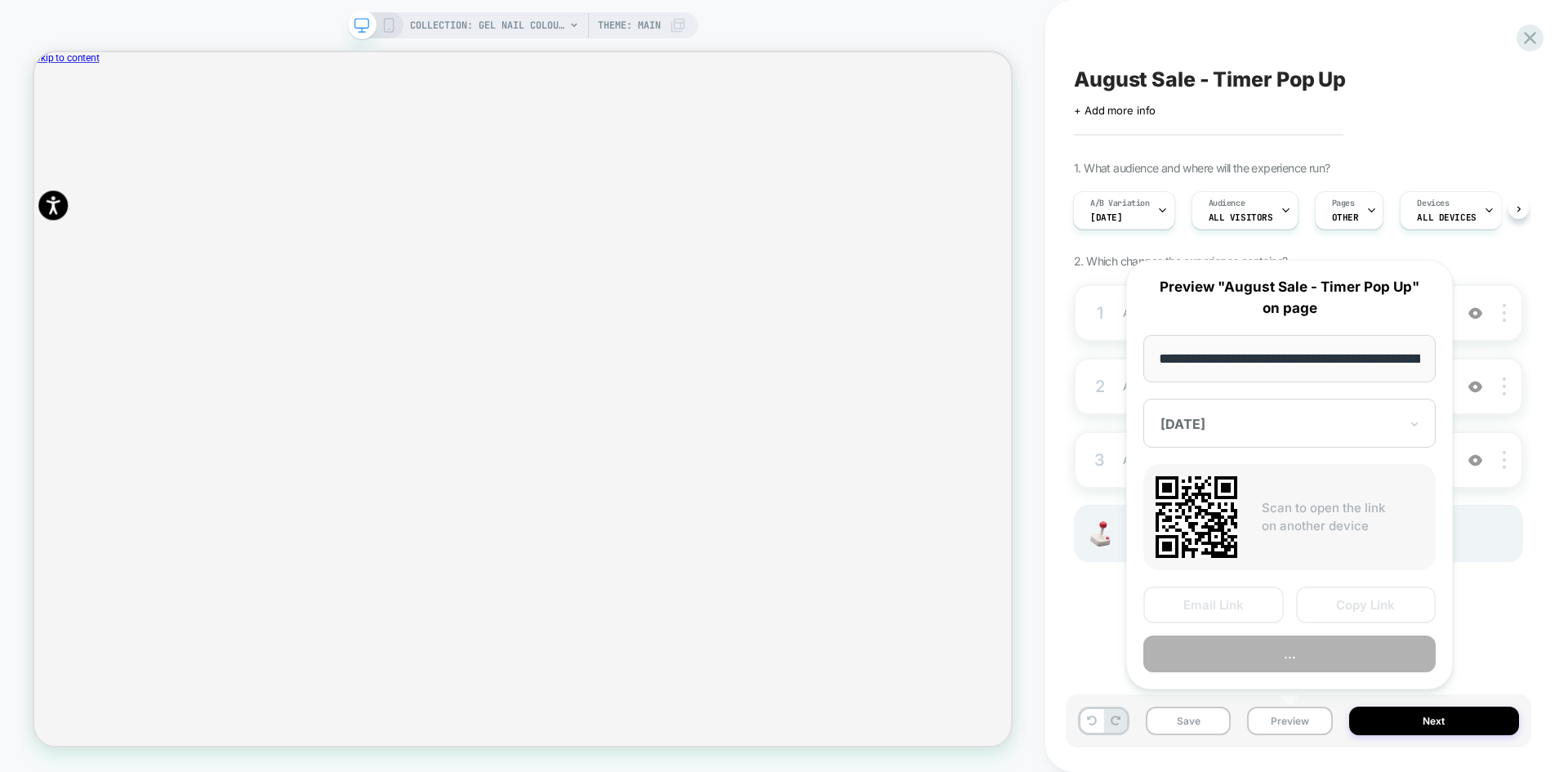
scroll to position [0, 174]
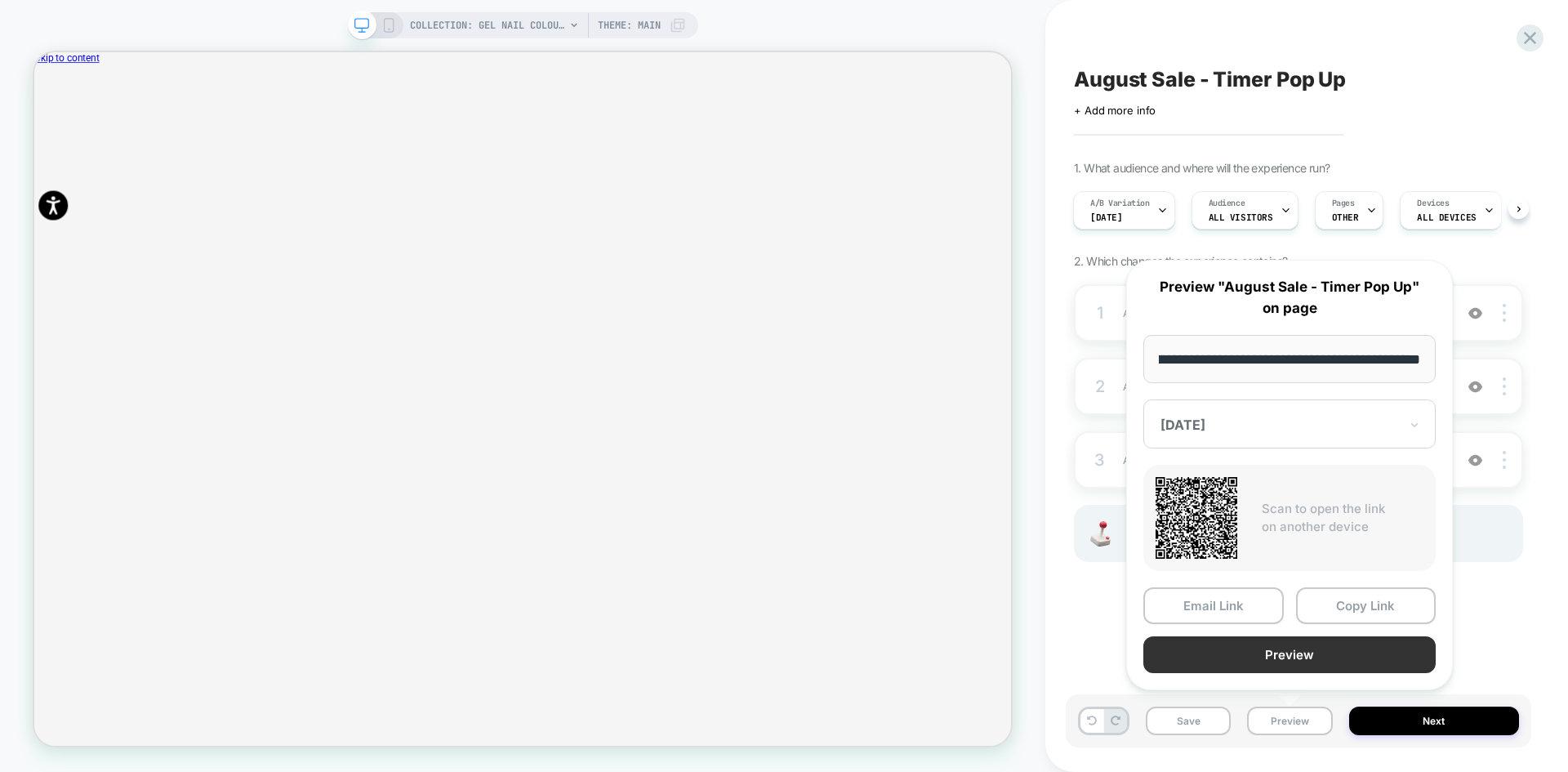
click at [1315, 659] on button "Preview" at bounding box center [1289, 654] width 293 height 36
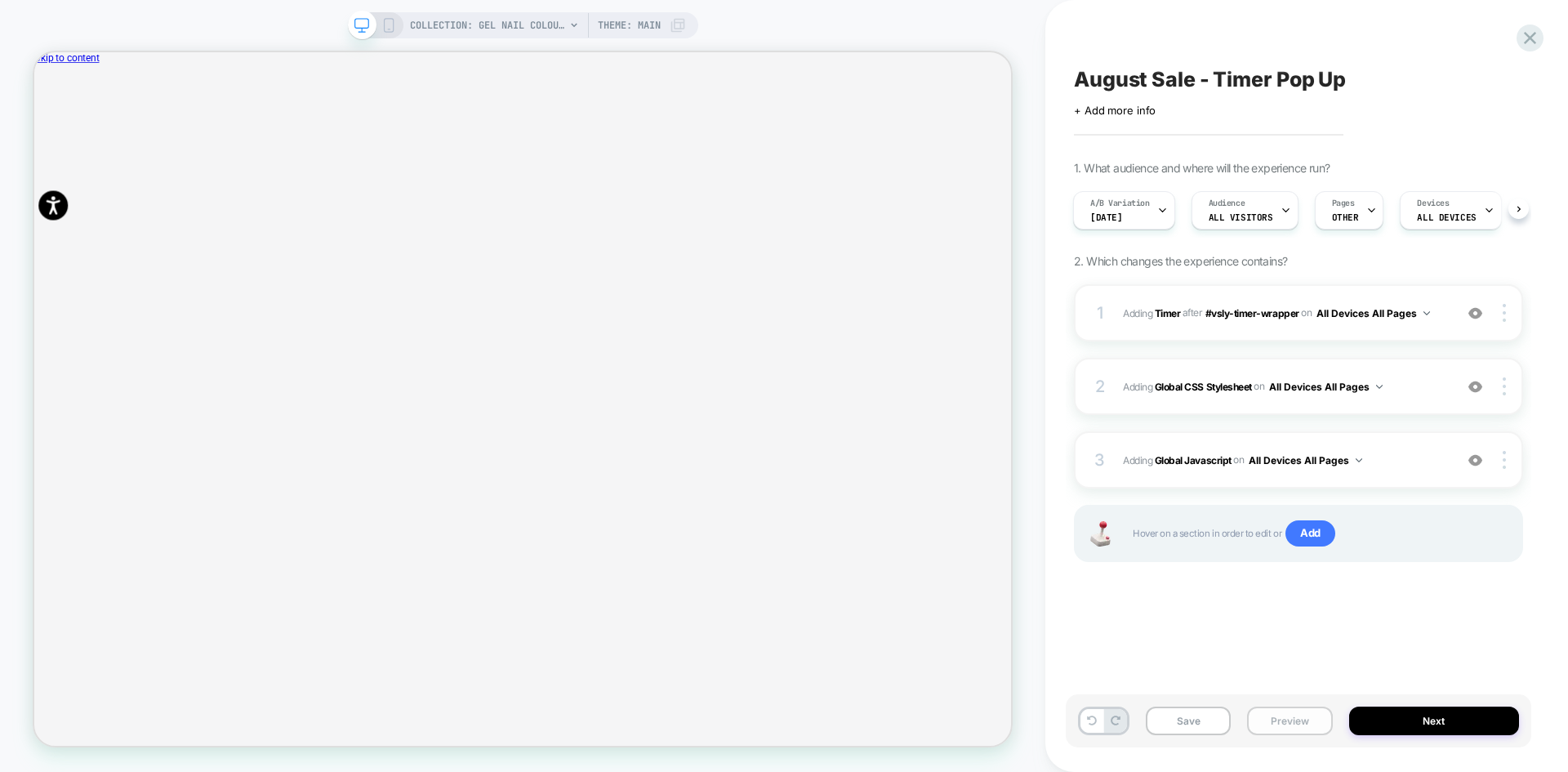
click at [1291, 721] on button "Preview" at bounding box center [1289, 721] width 85 height 28
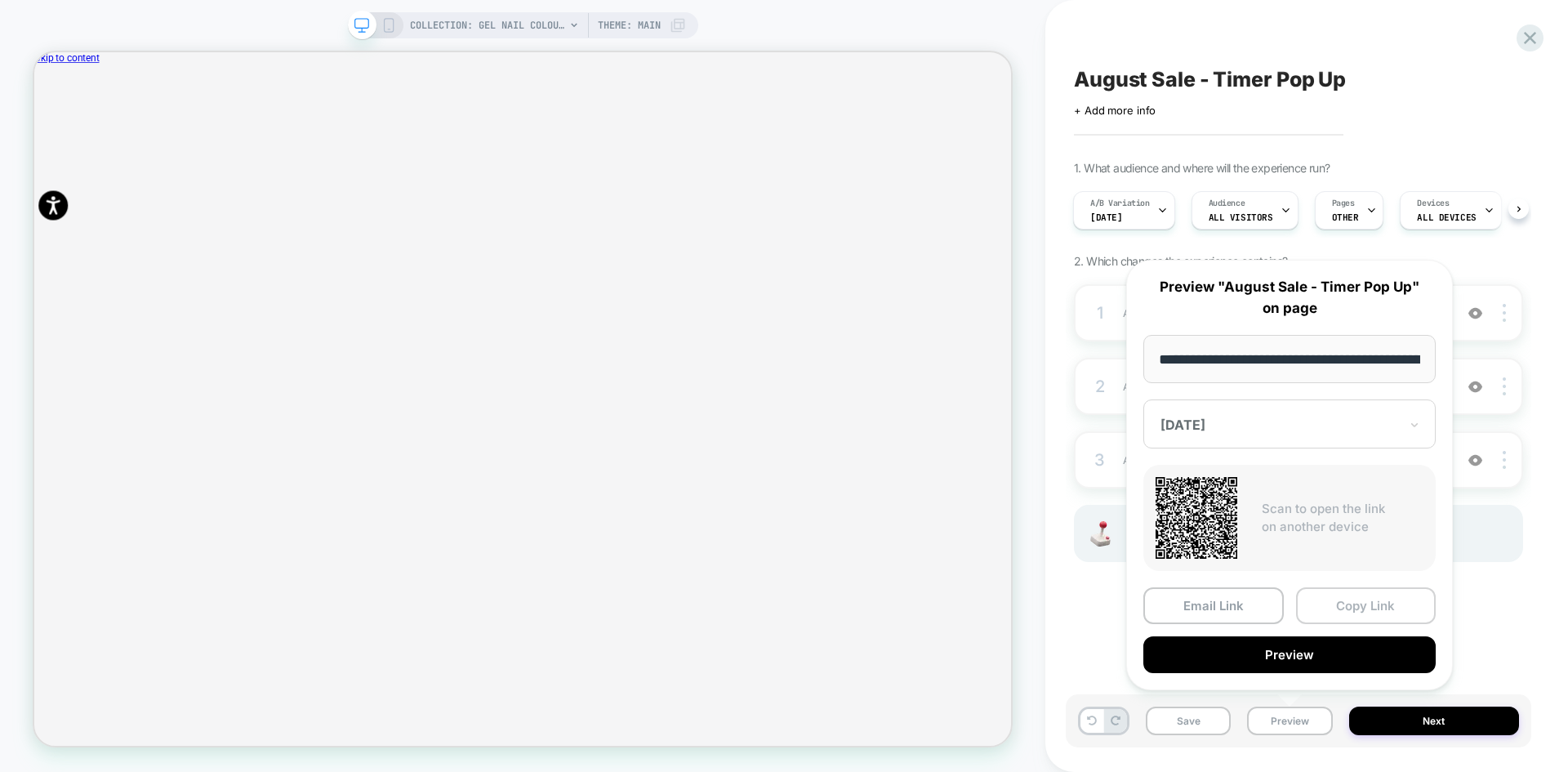
click at [1352, 606] on button "Copy Link" at bounding box center [1366, 605] width 140 height 36
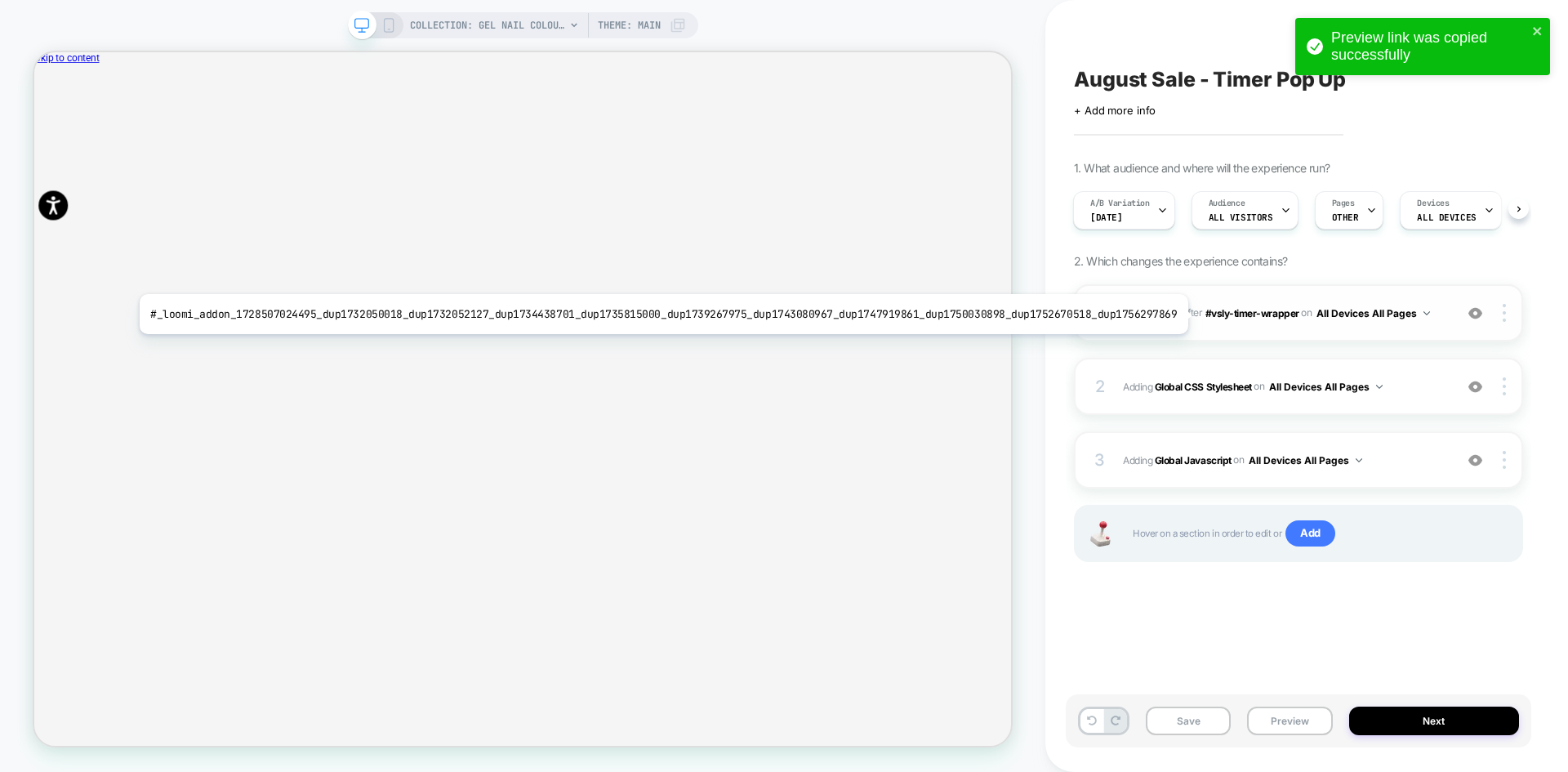
click at [1172, 314] on b "Timer" at bounding box center [1168, 312] width 27 height 12
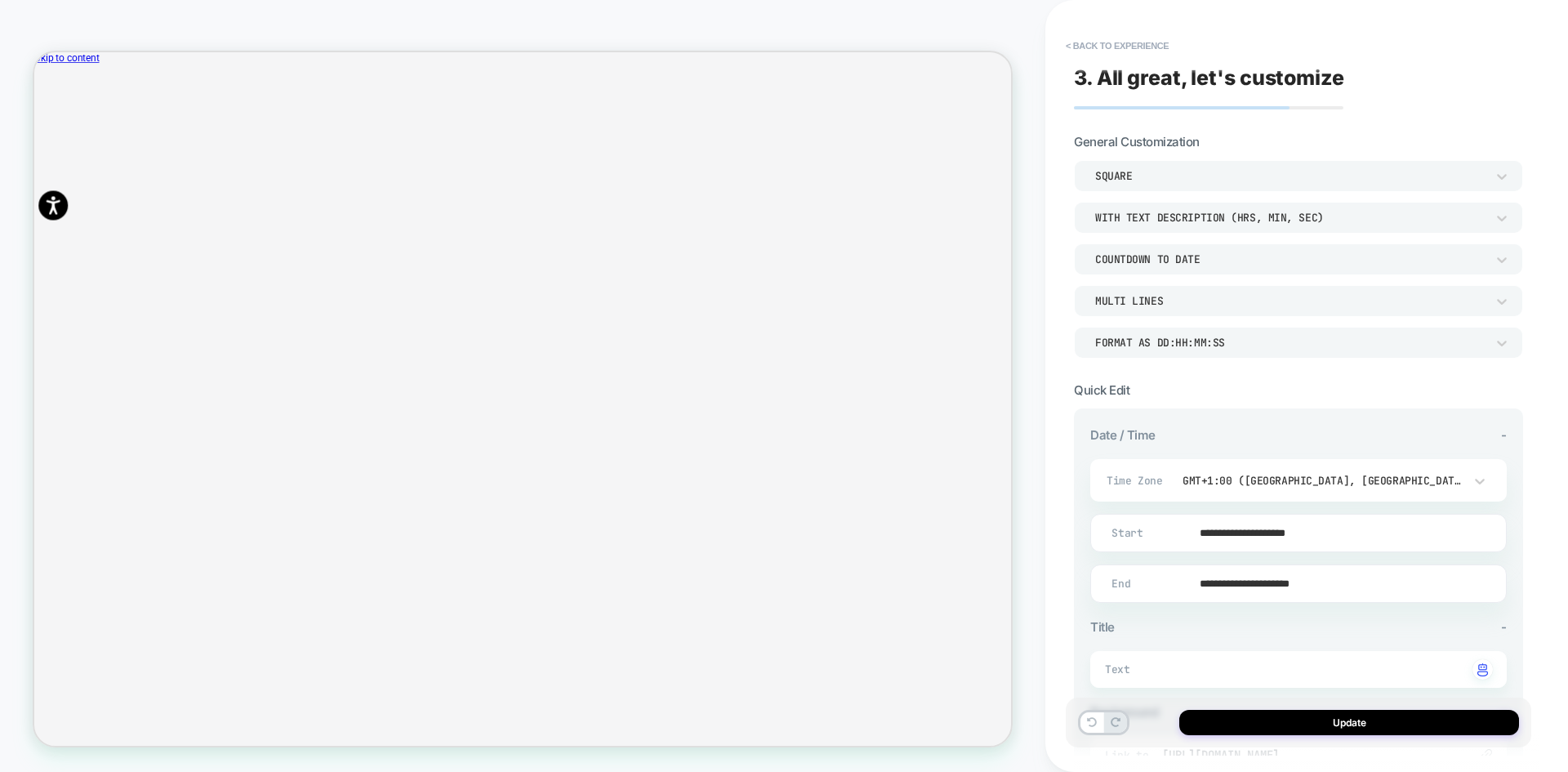
scroll to position [238, 0]
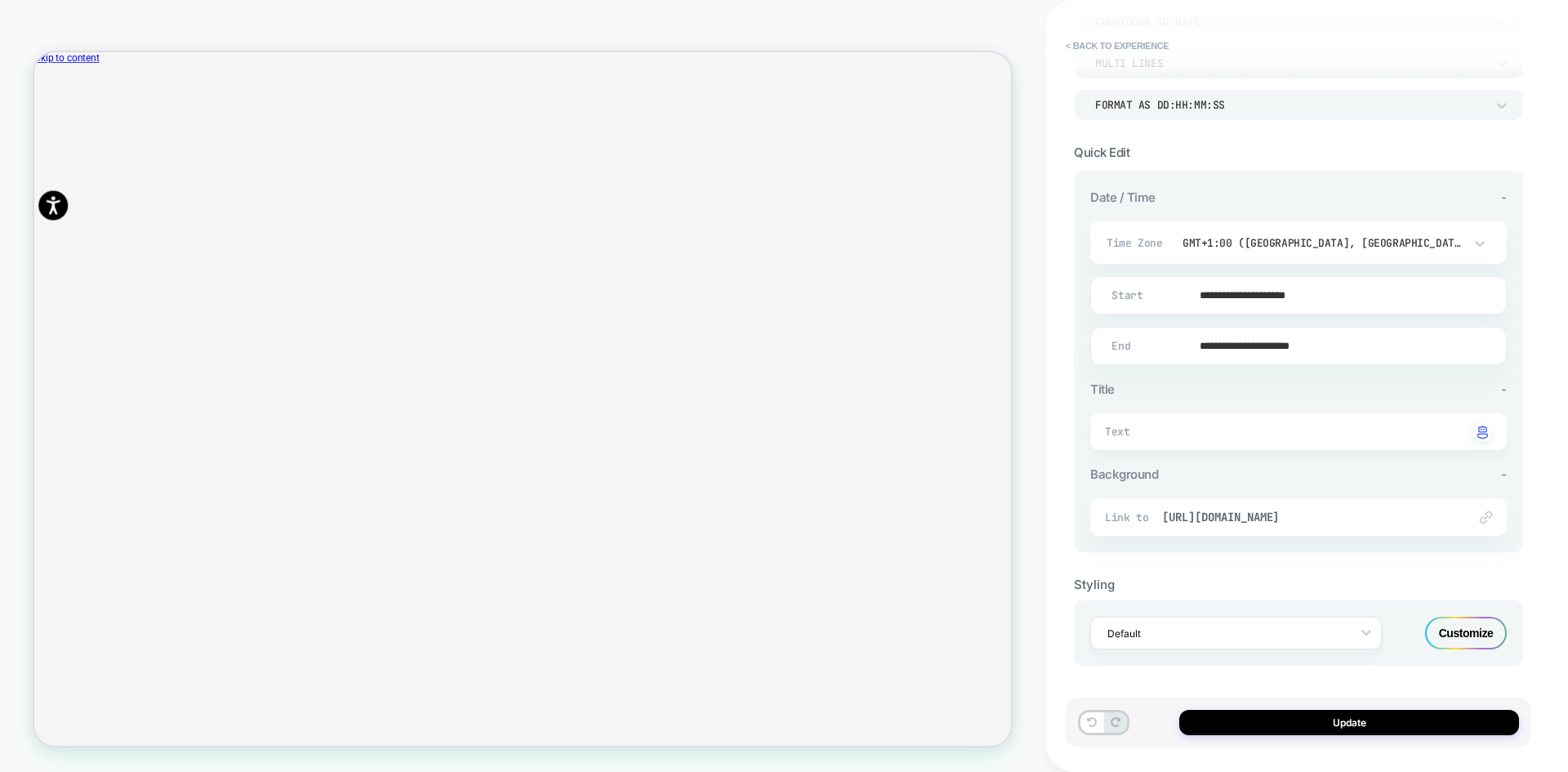
click at [1471, 624] on div "Customize" at bounding box center [1466, 633] width 82 height 32
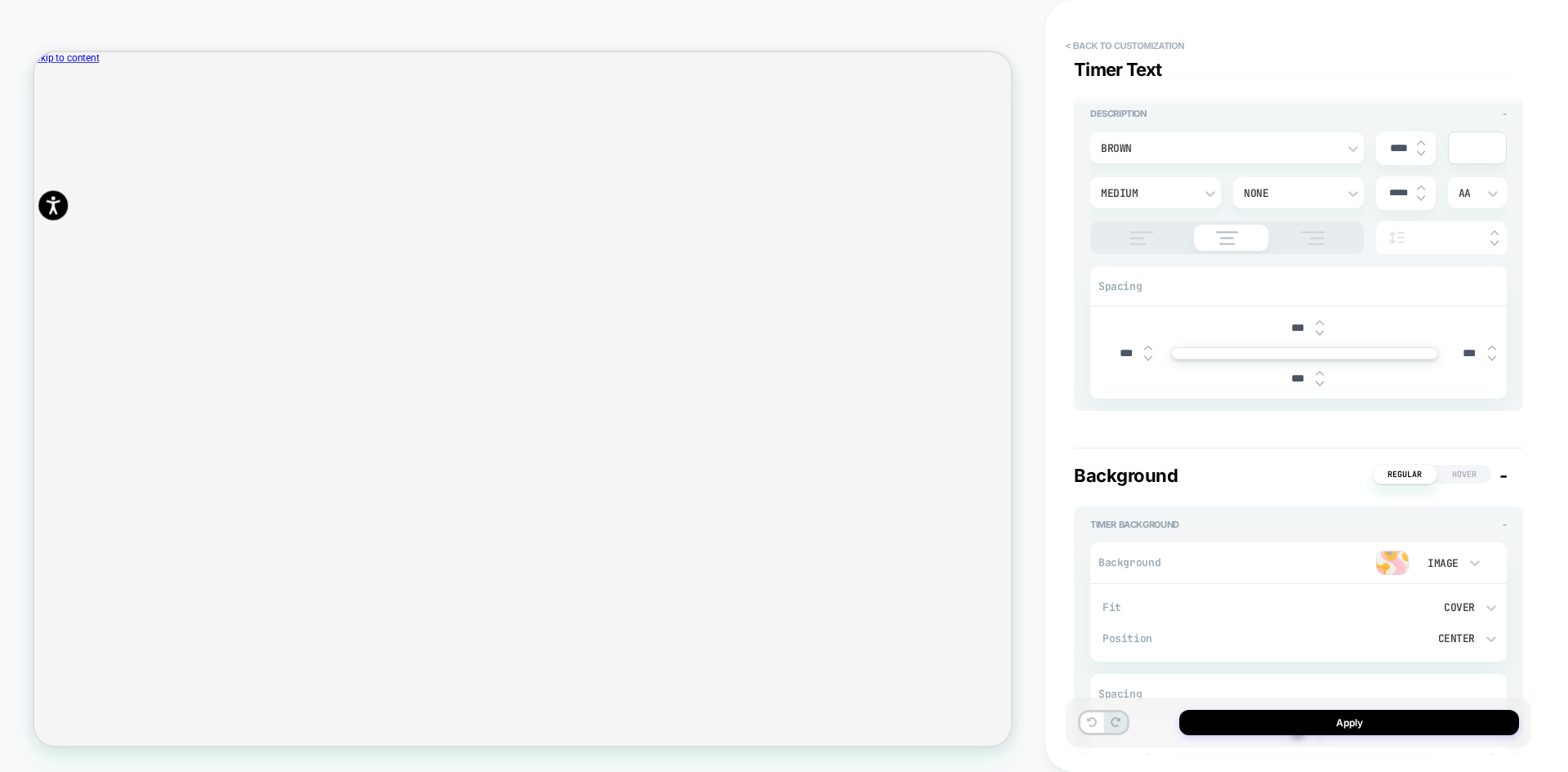
scroll to position [1389, 0]
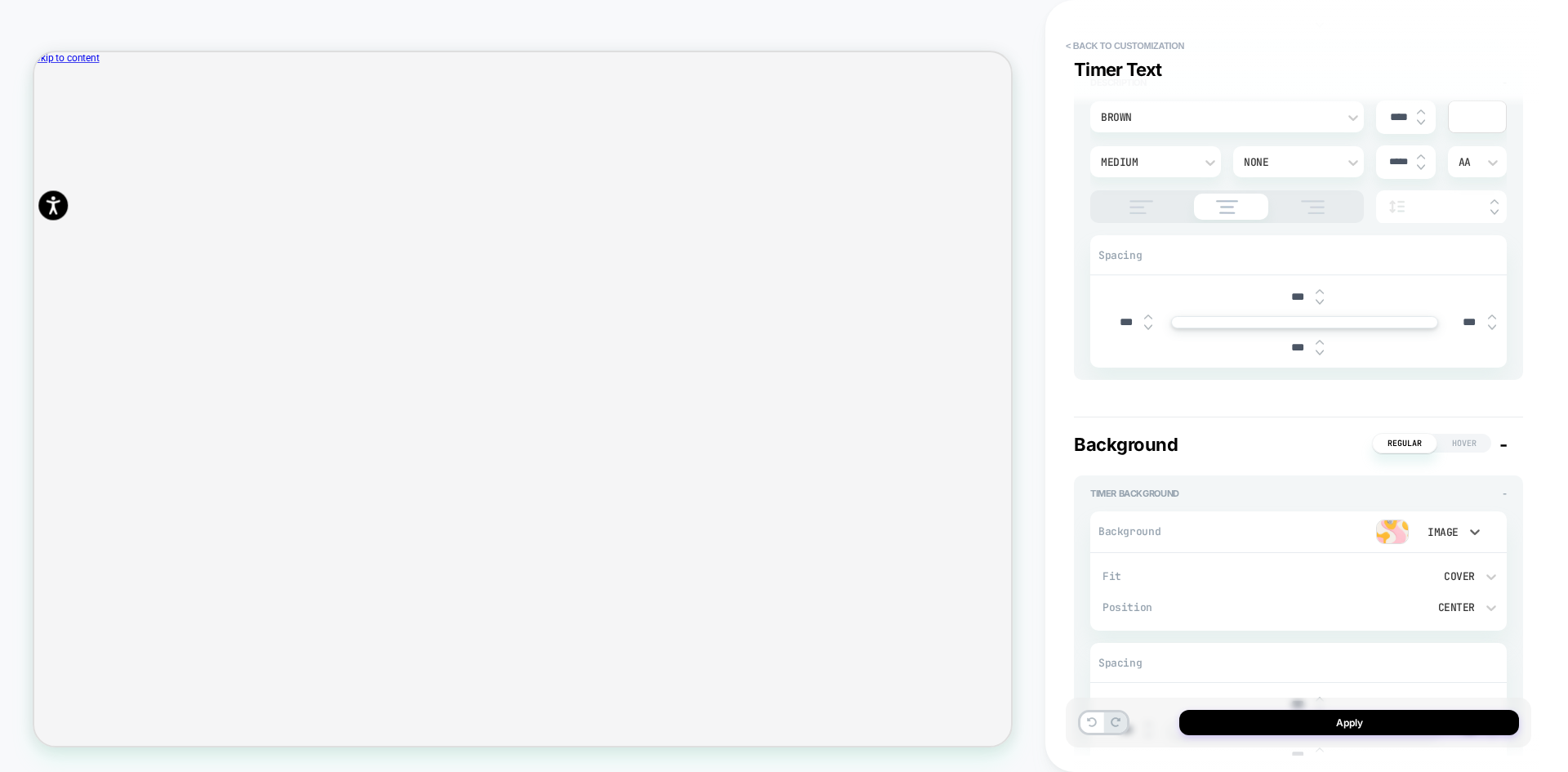
click at [1455, 538] on div "Image" at bounding box center [1441, 532] width 34 height 14
click at [1445, 572] on div "None" at bounding box center [1449, 574] width 69 height 34
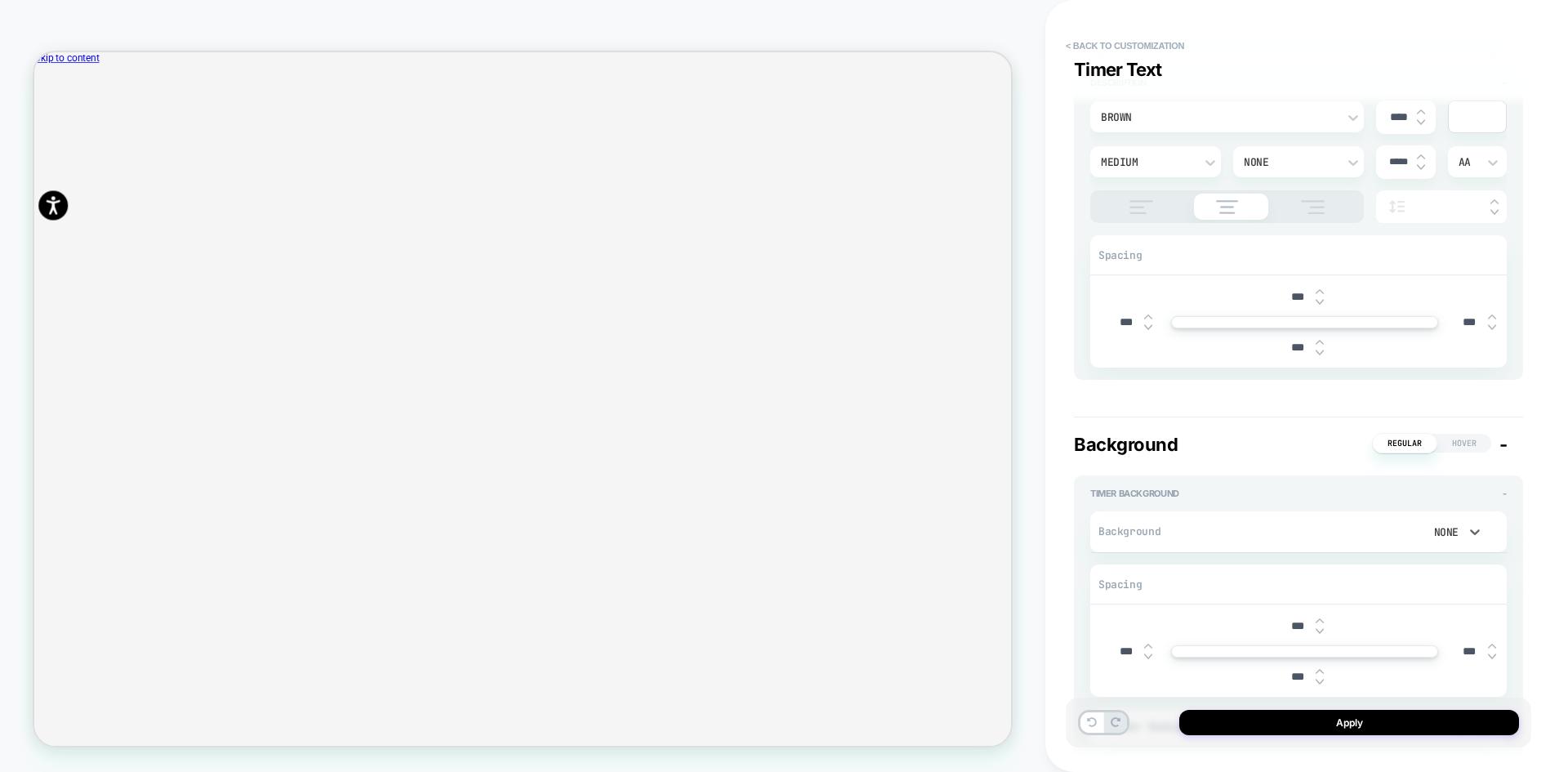
click at [1454, 537] on div "None" at bounding box center [1441, 532] width 34 height 14
click at [1511, 499] on div at bounding box center [784, 386] width 1568 height 772
click at [1502, 445] on span "-" at bounding box center [1503, 444] width 8 height 22
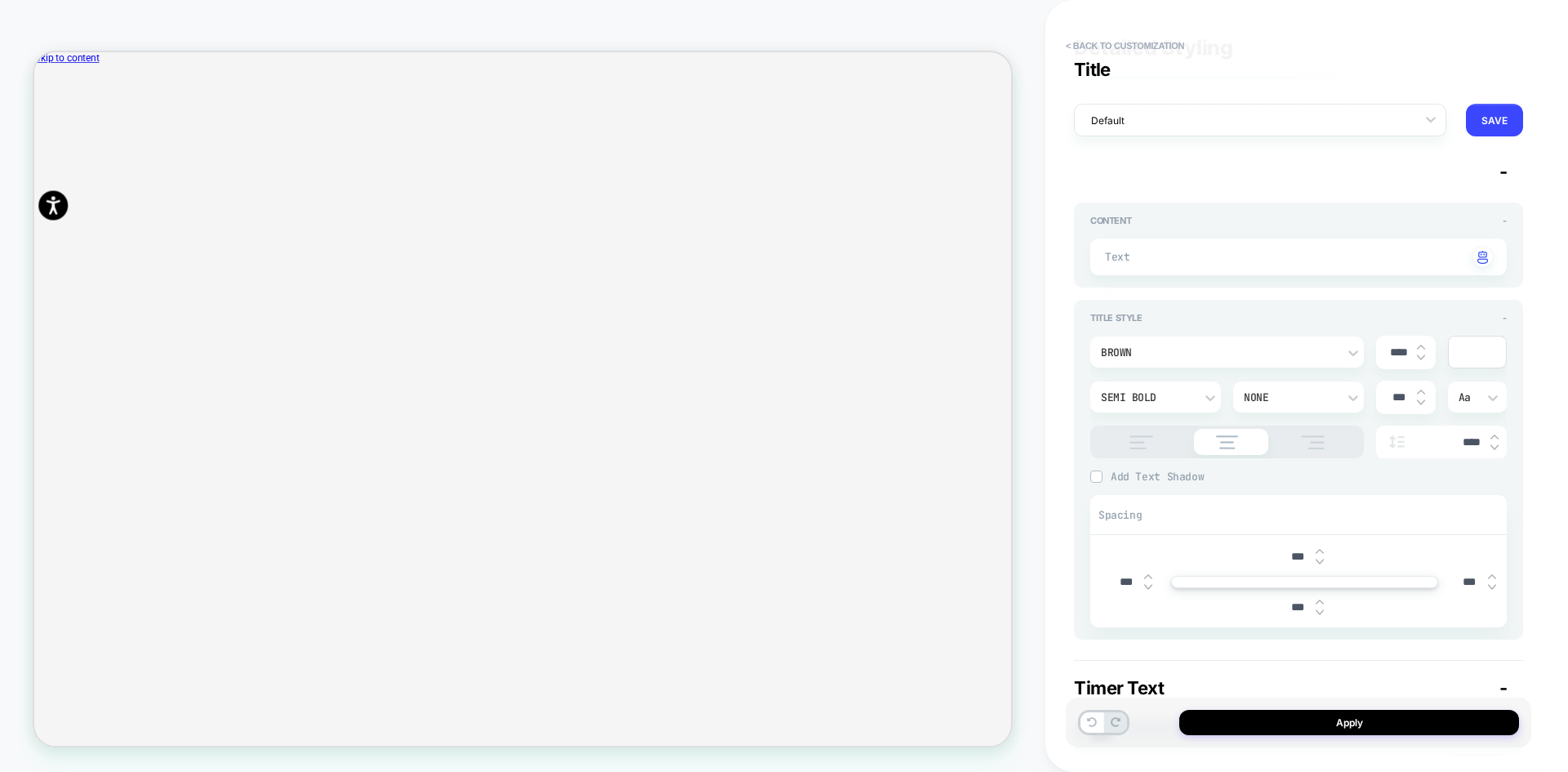
scroll to position [0, 0]
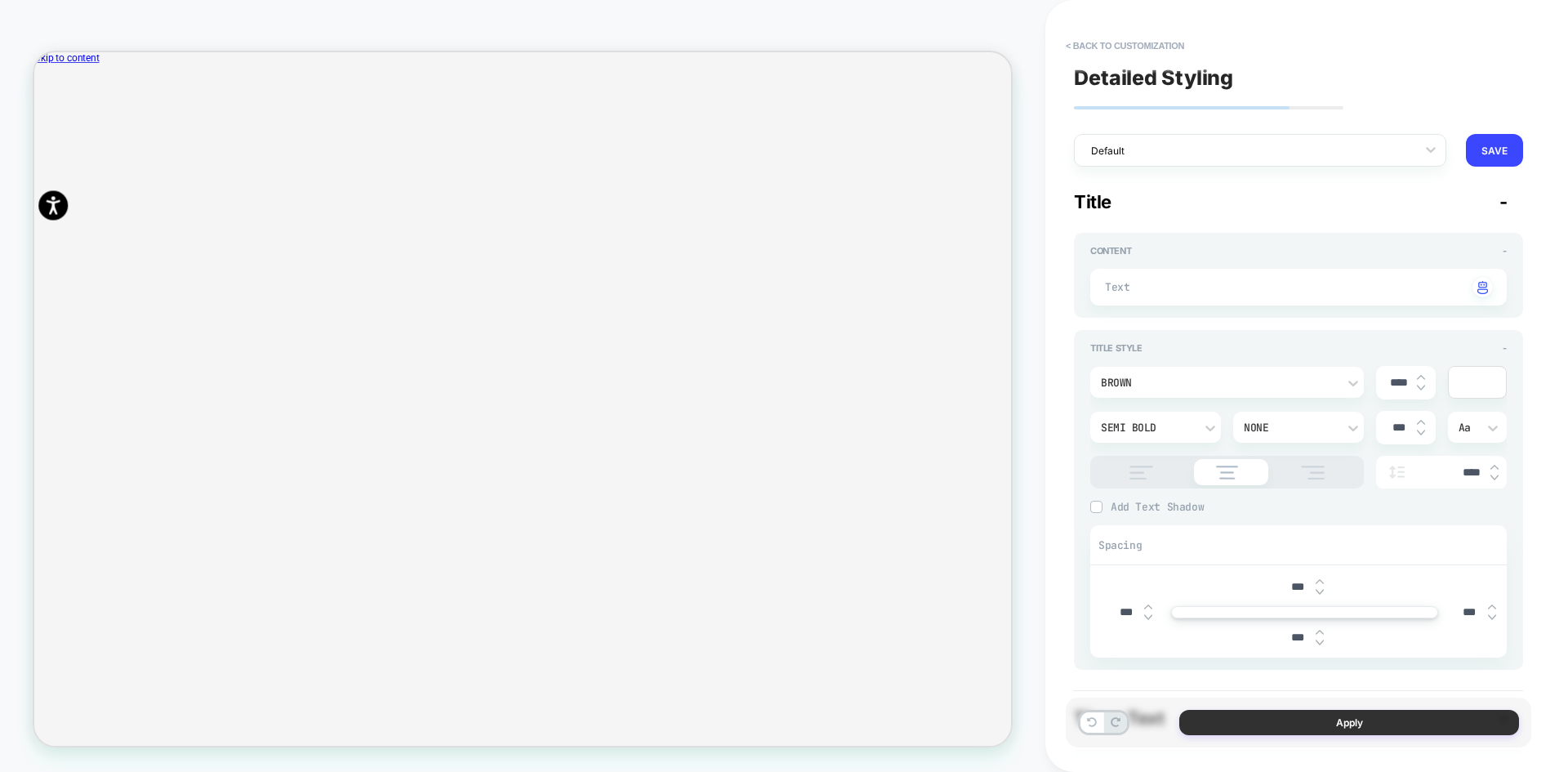
click at [1303, 727] on button "Apply" at bounding box center [1349, 722] width 340 height 26
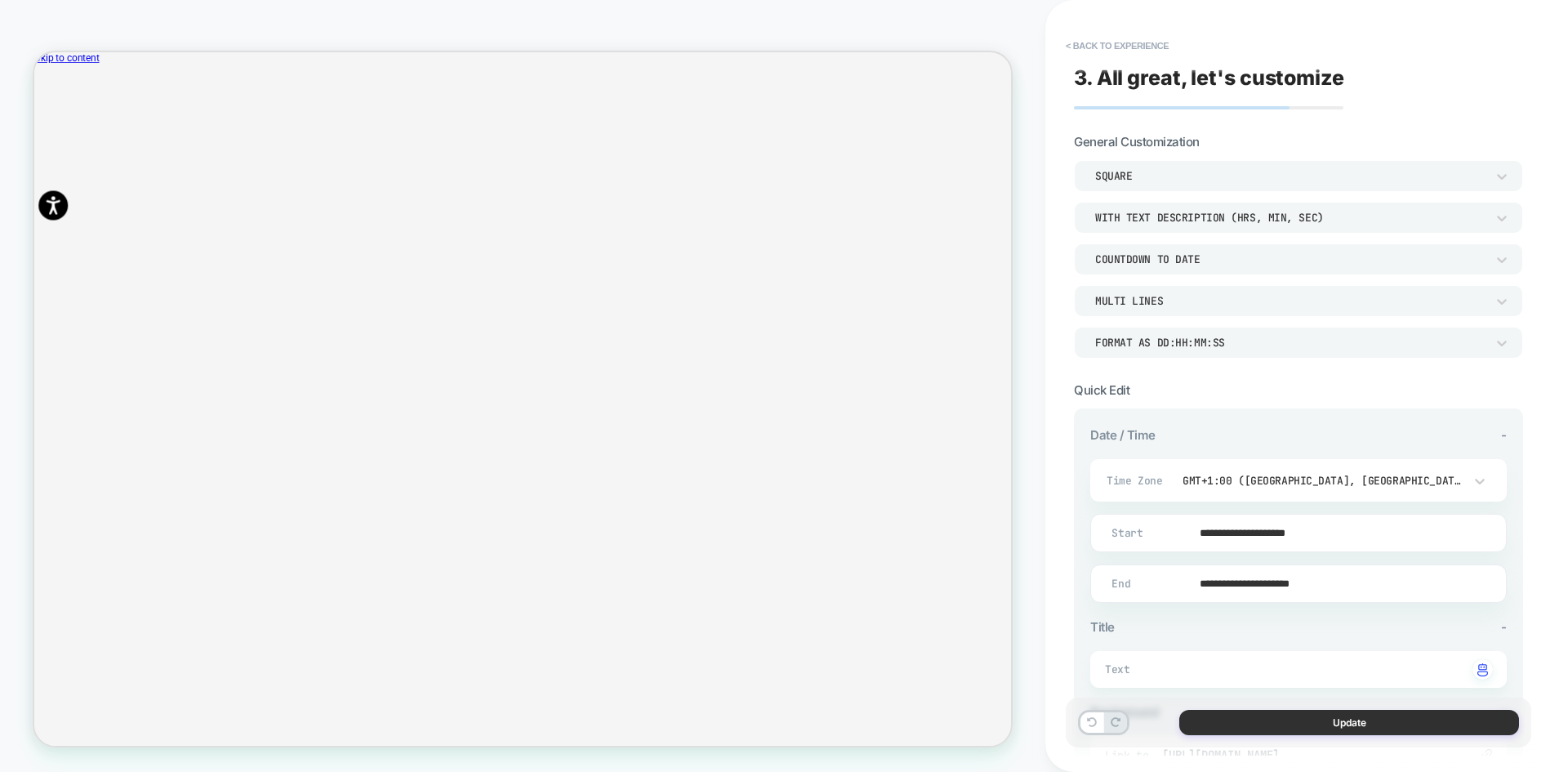
click at [1325, 728] on button "Update" at bounding box center [1349, 722] width 340 height 26
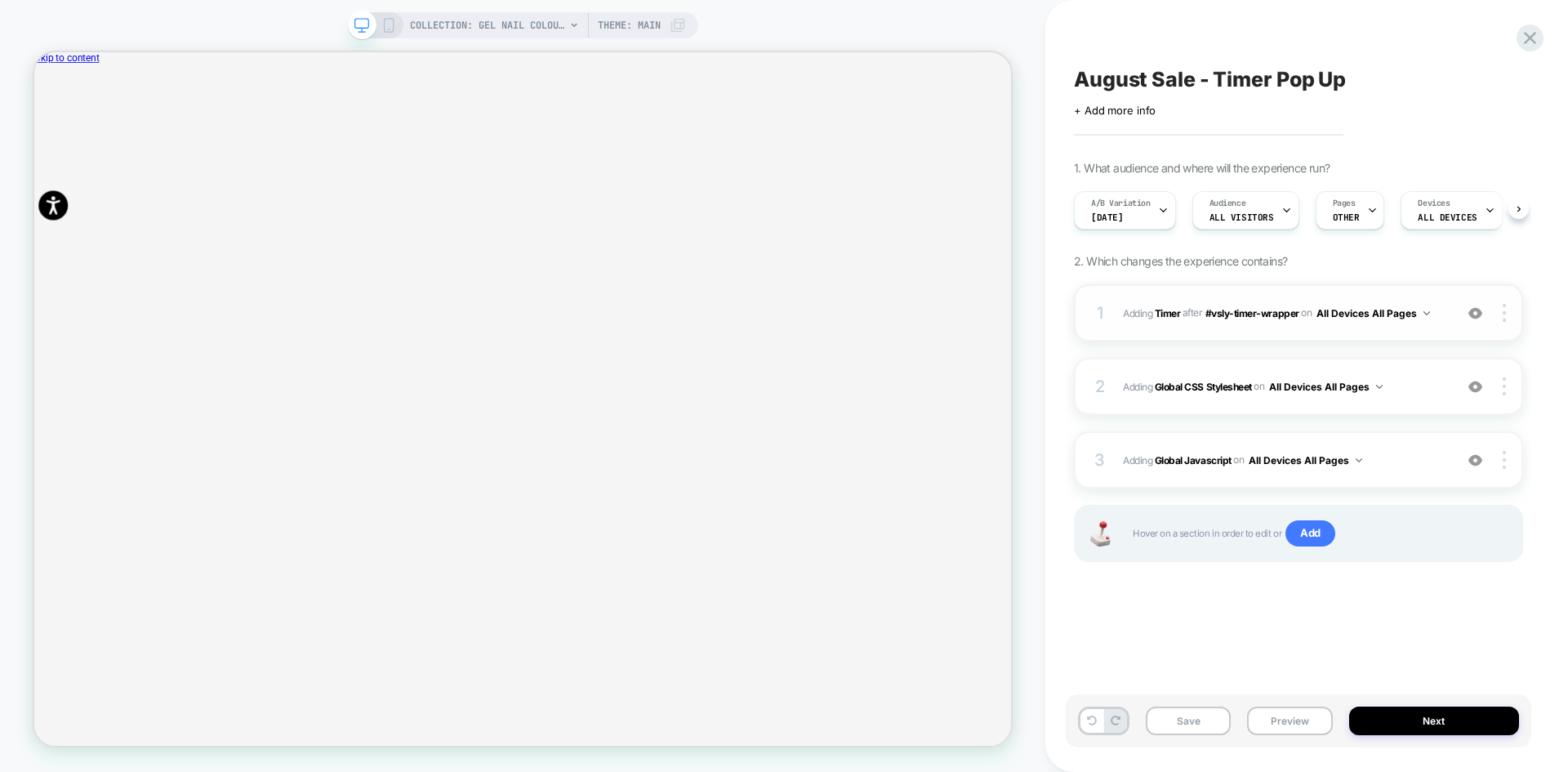
scroll to position [0, 1]
click at [1208, 459] on b "Global Javascript" at bounding box center [1193, 459] width 77 height 12
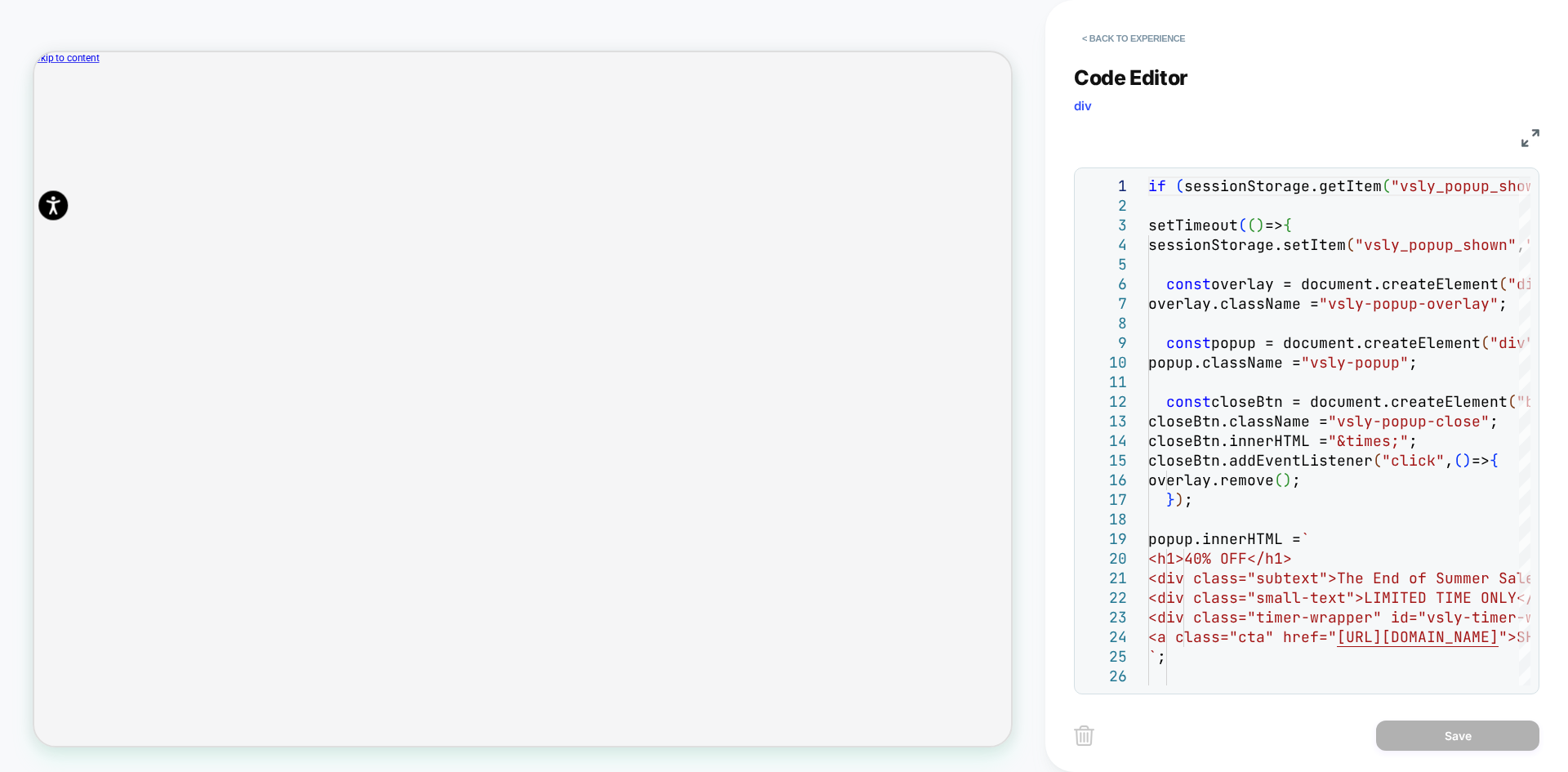
click at [1526, 142] on img at bounding box center [1531, 138] width 18 height 18
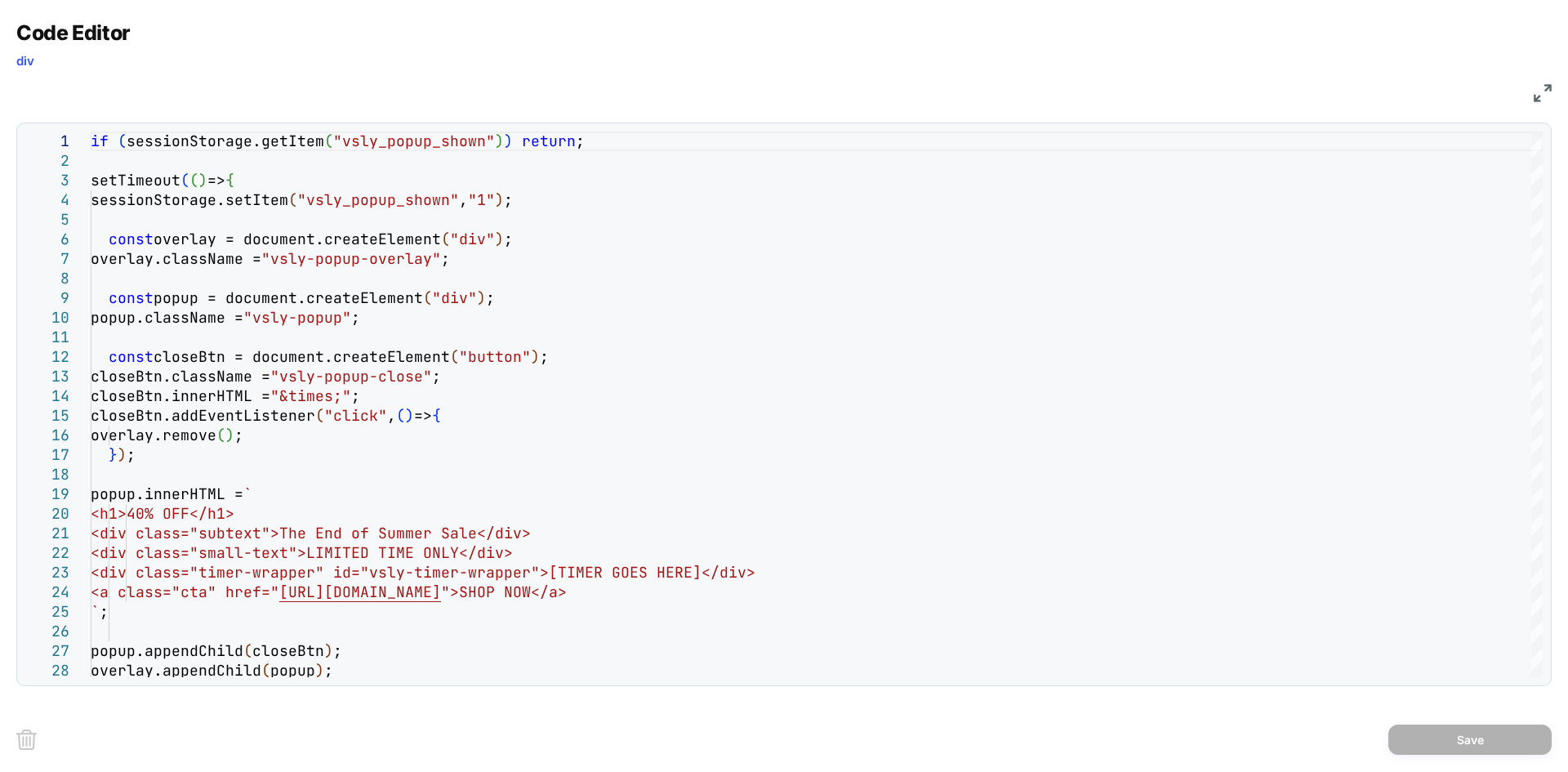
click at [1546, 91] on img at bounding box center [1543, 93] width 18 height 18
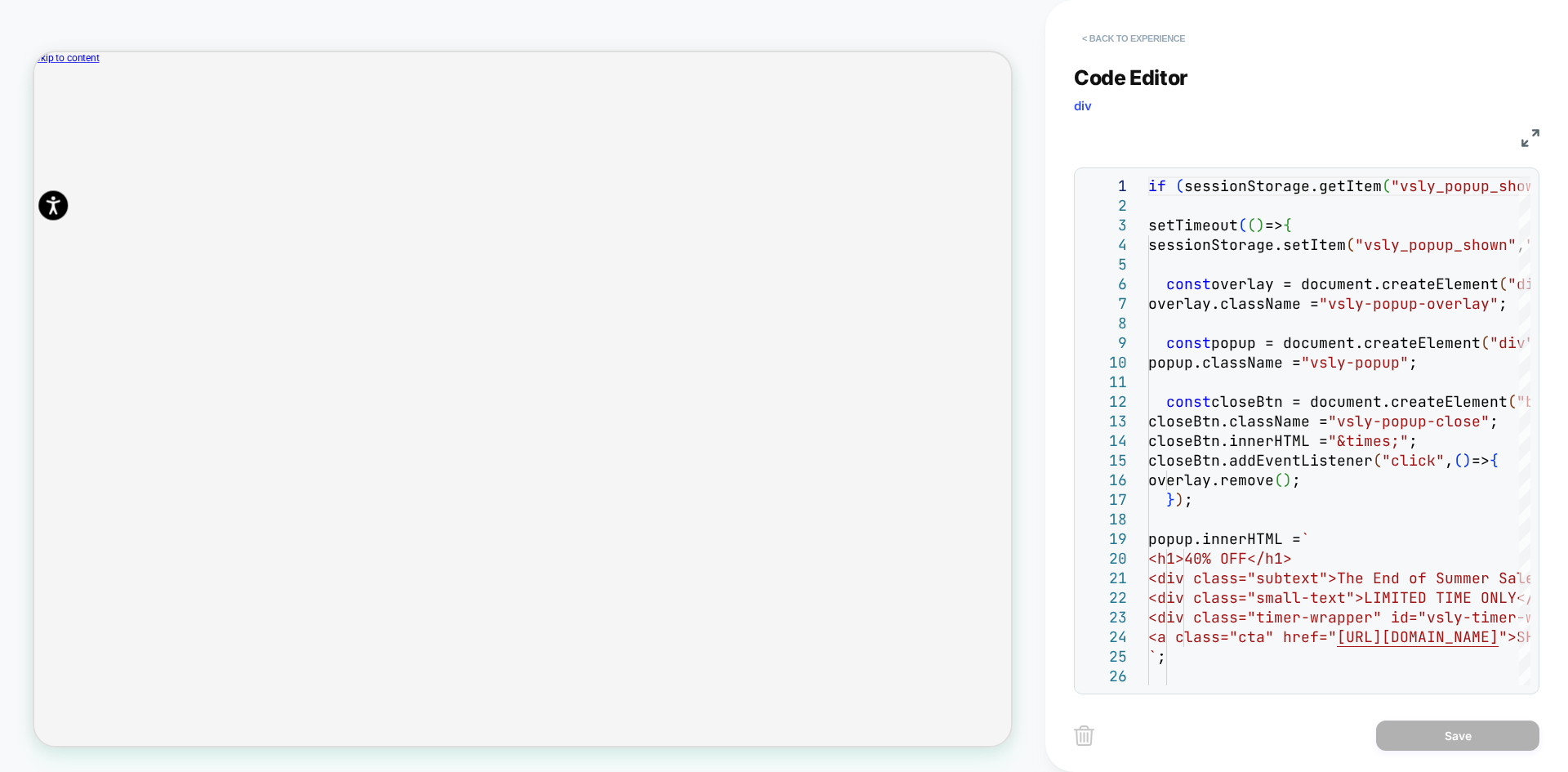
click at [1130, 44] on button "< Back to experience" at bounding box center [1134, 39] width 119 height 27
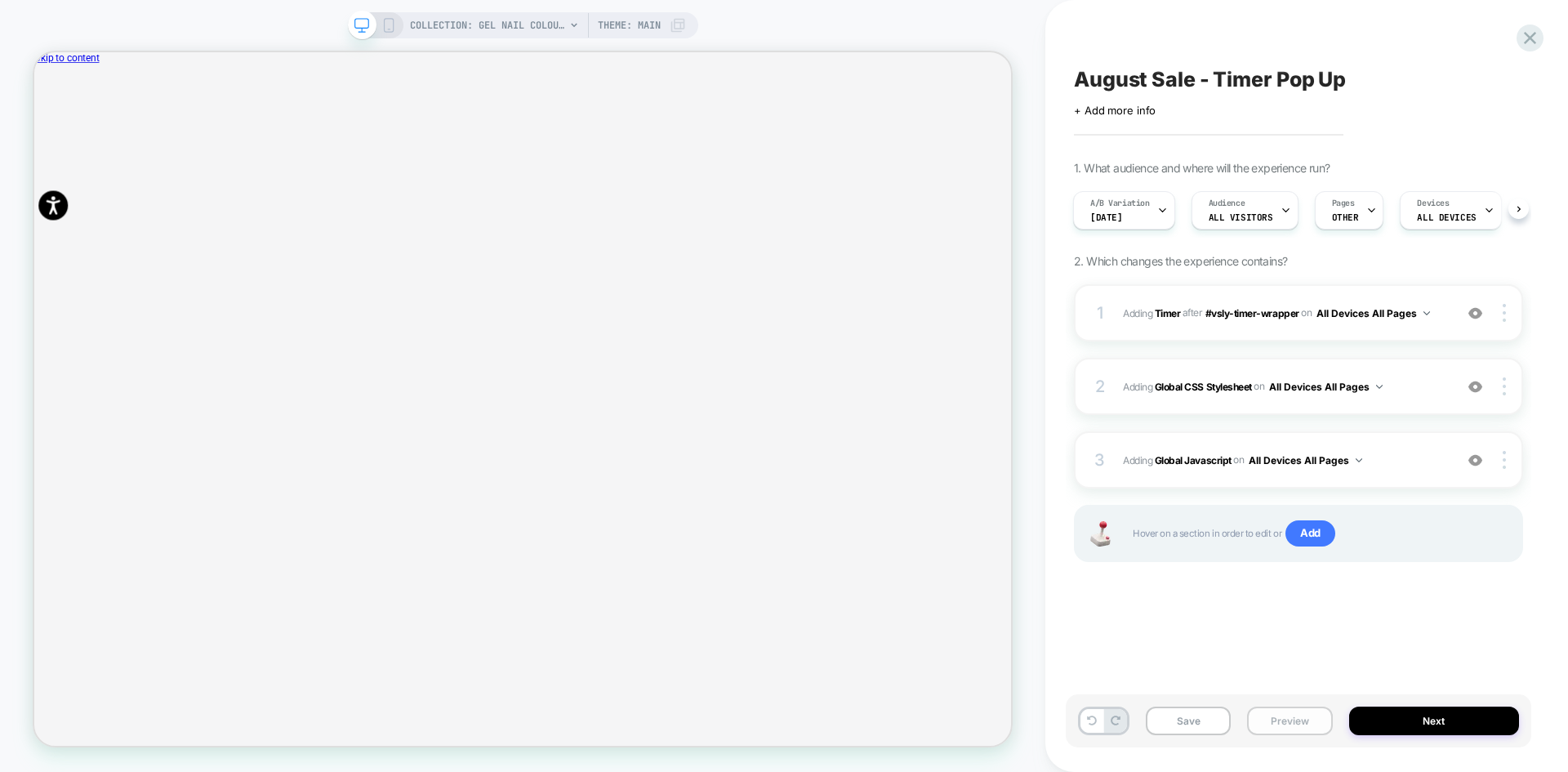
click at [1280, 715] on button "Preview" at bounding box center [1289, 721] width 85 height 28
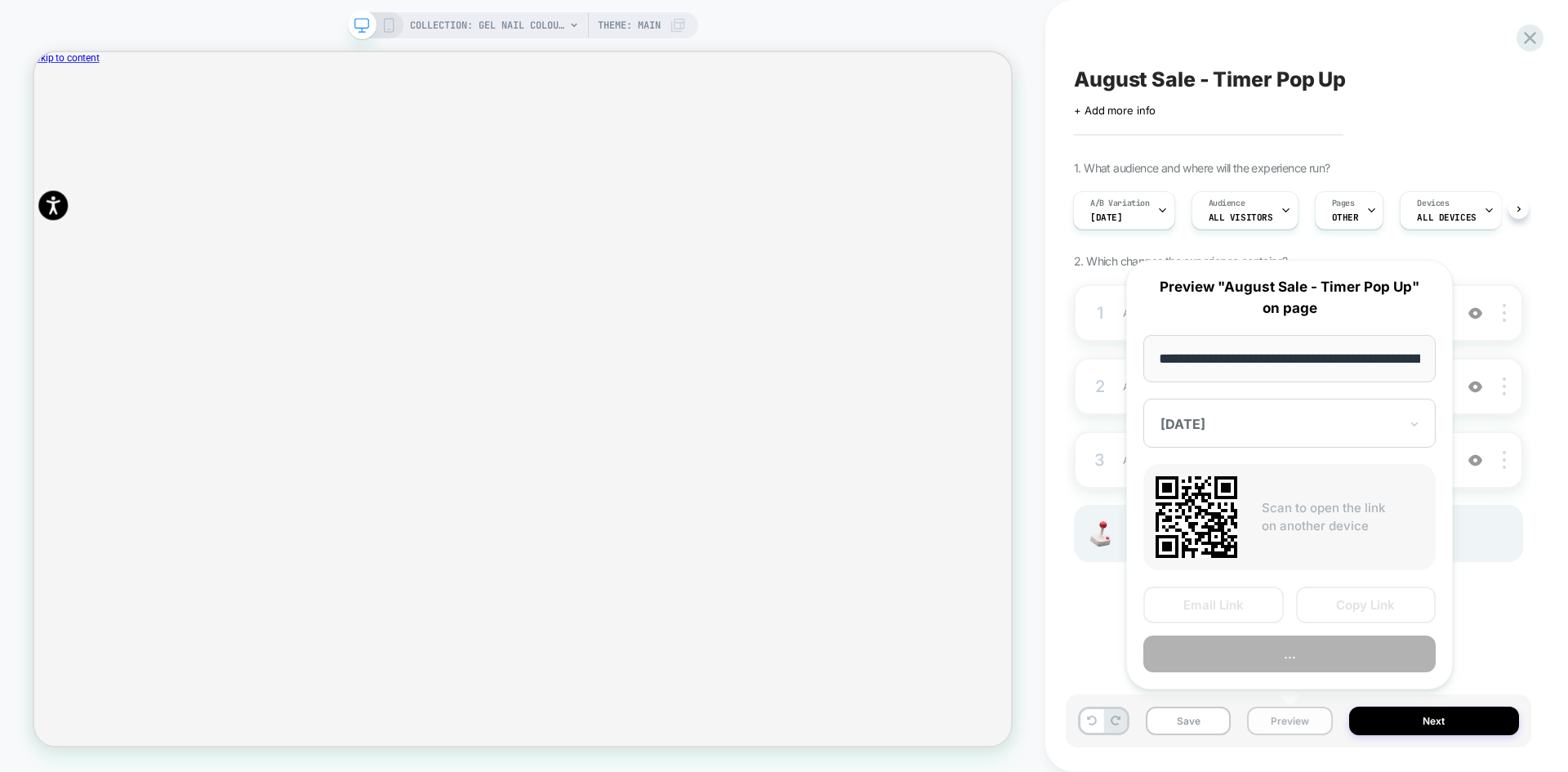
scroll to position [0, 174]
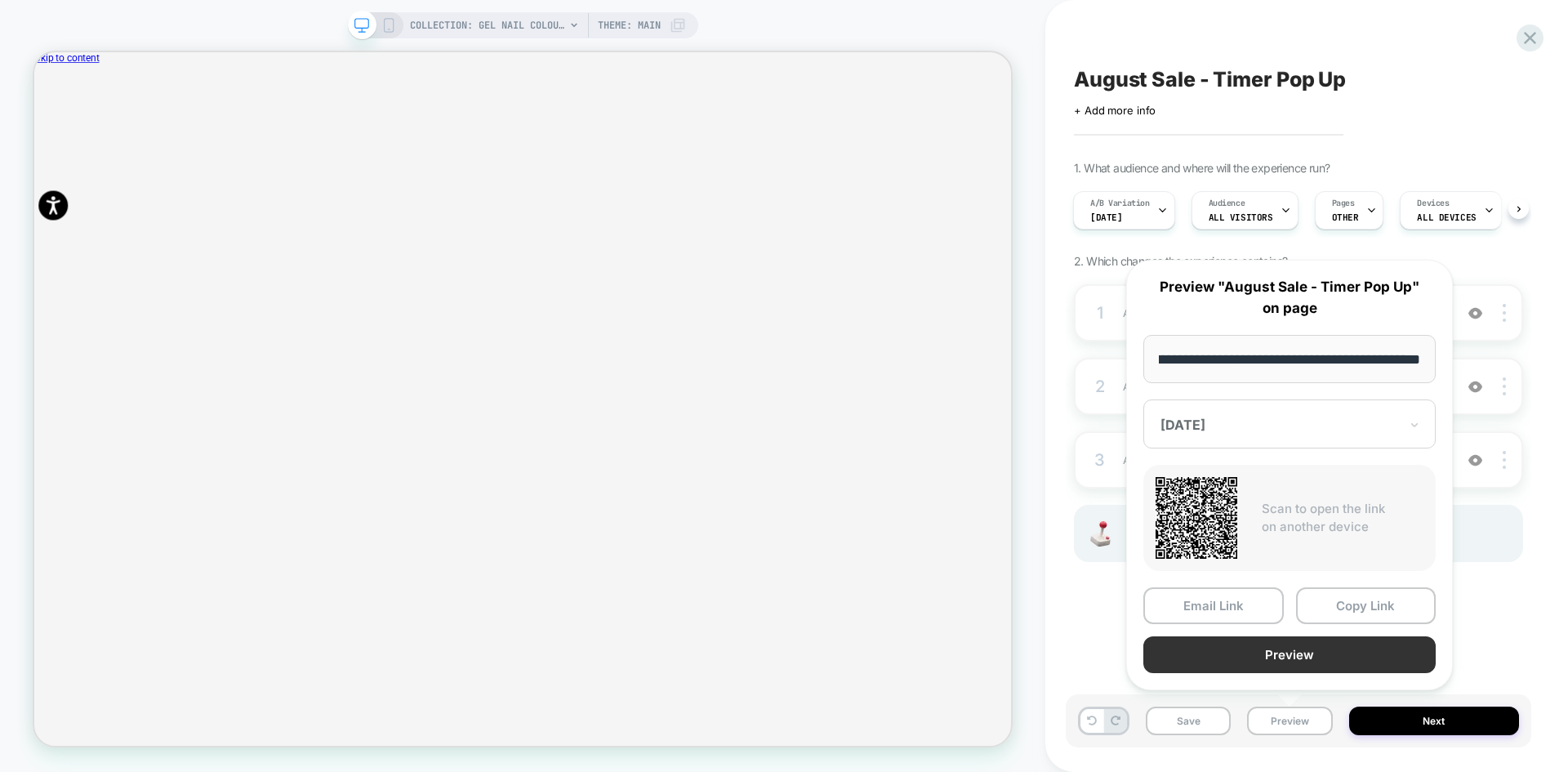
click at [1314, 647] on button "Preview" at bounding box center [1289, 654] width 293 height 36
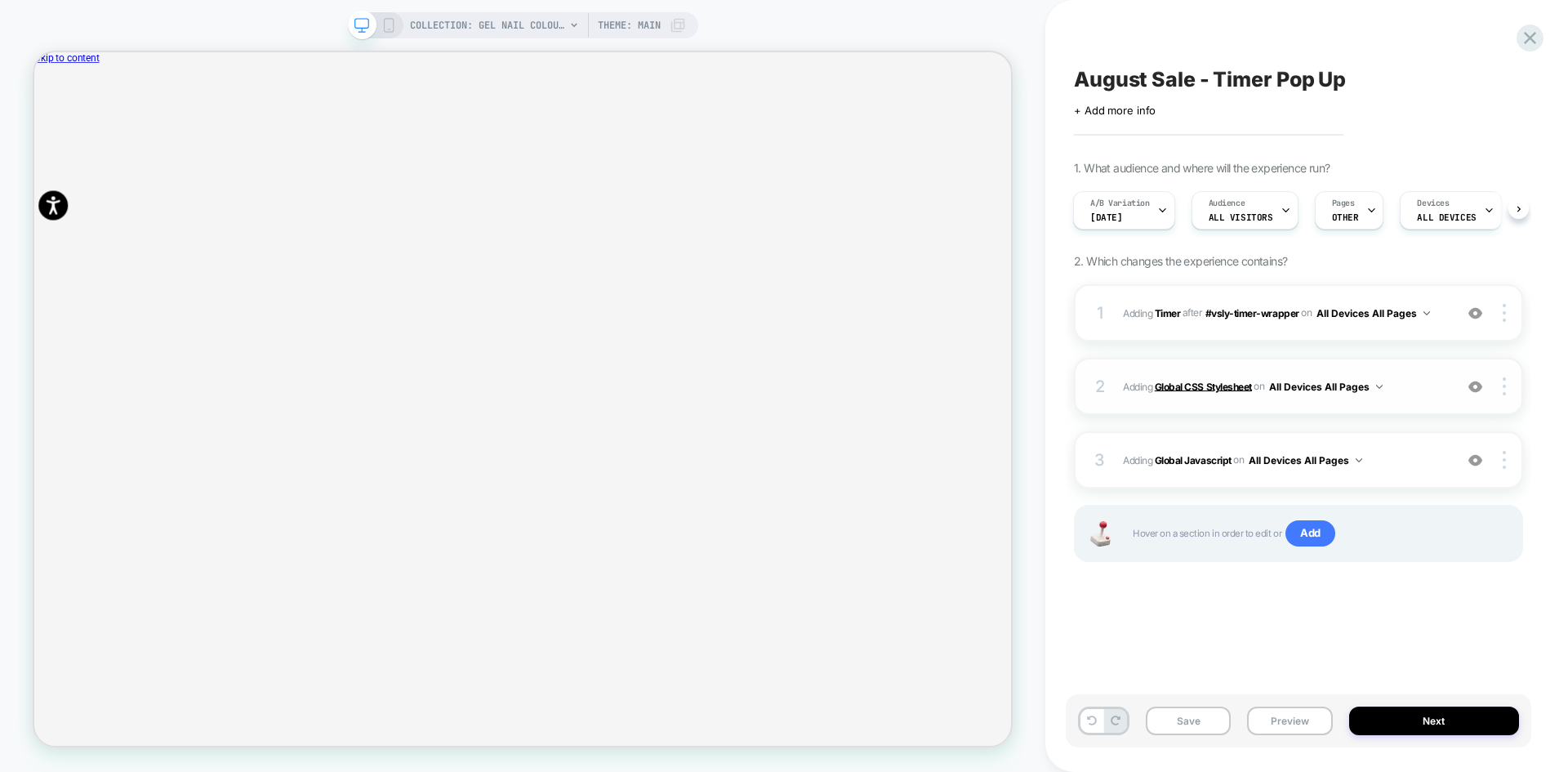
click at [1207, 386] on b "Global CSS Stylesheet" at bounding box center [1203, 386] width 97 height 12
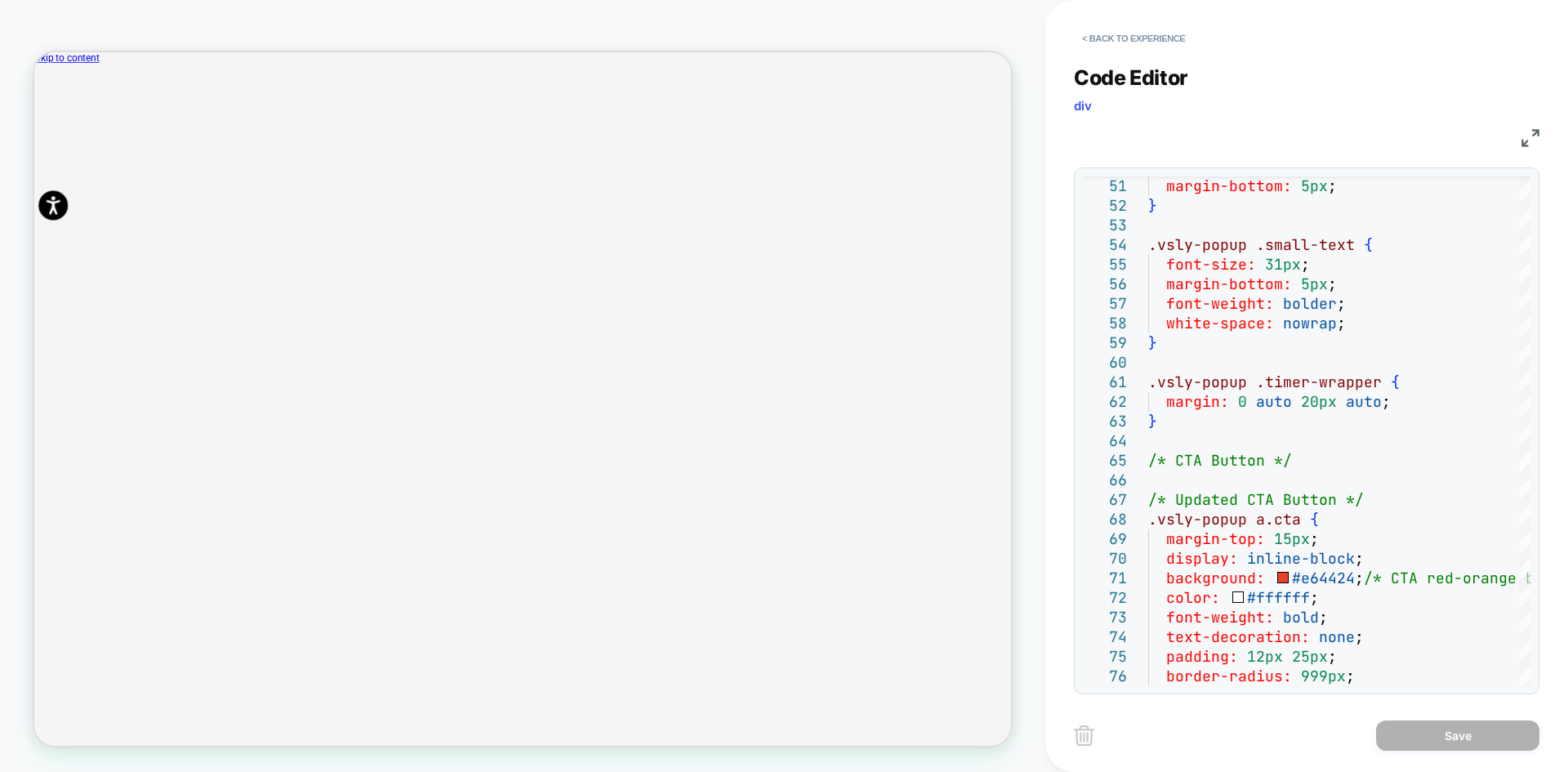
click at [1527, 138] on img at bounding box center [1531, 138] width 18 height 18
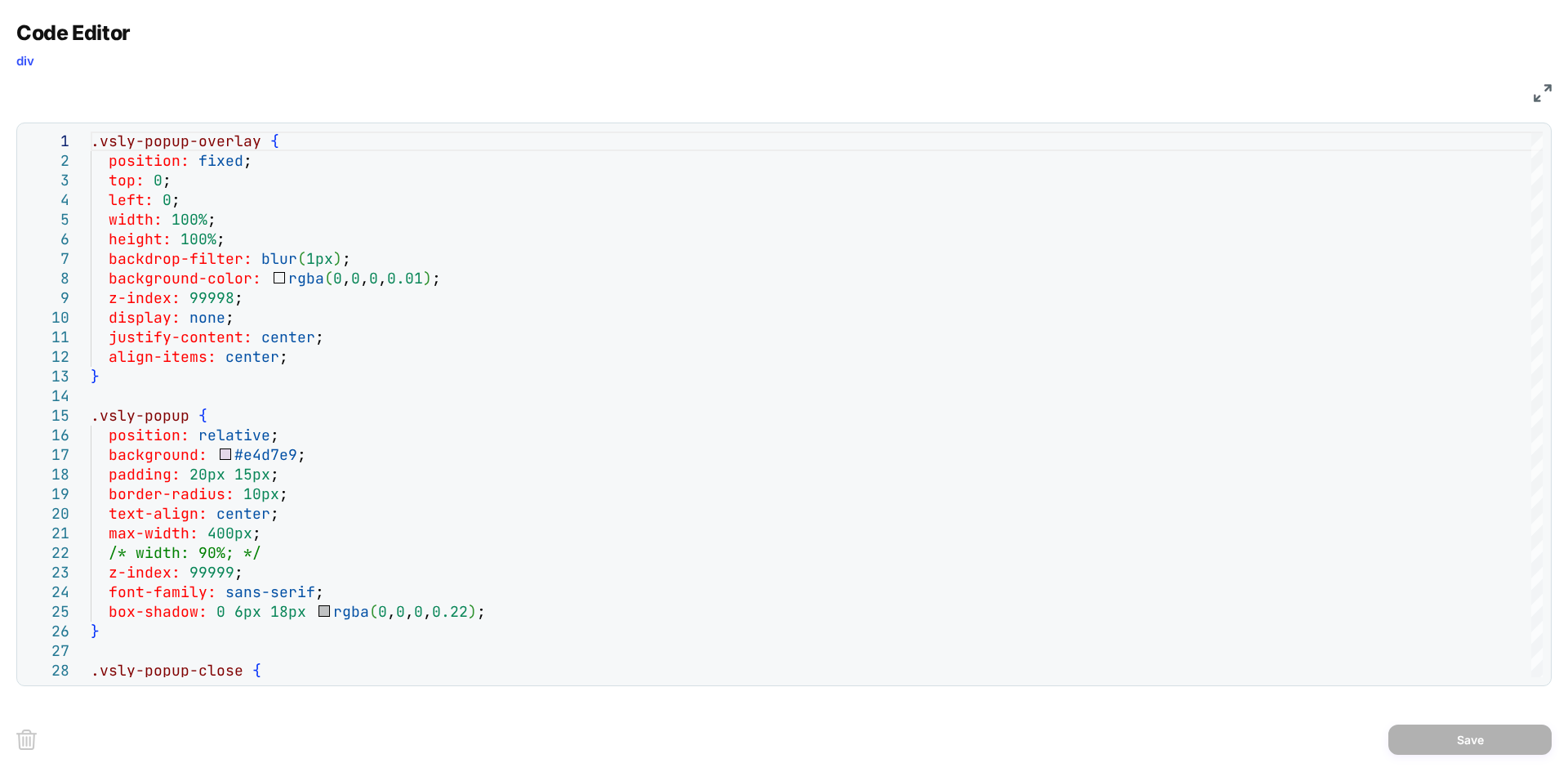
click at [1548, 97] on img at bounding box center [1543, 93] width 18 height 18
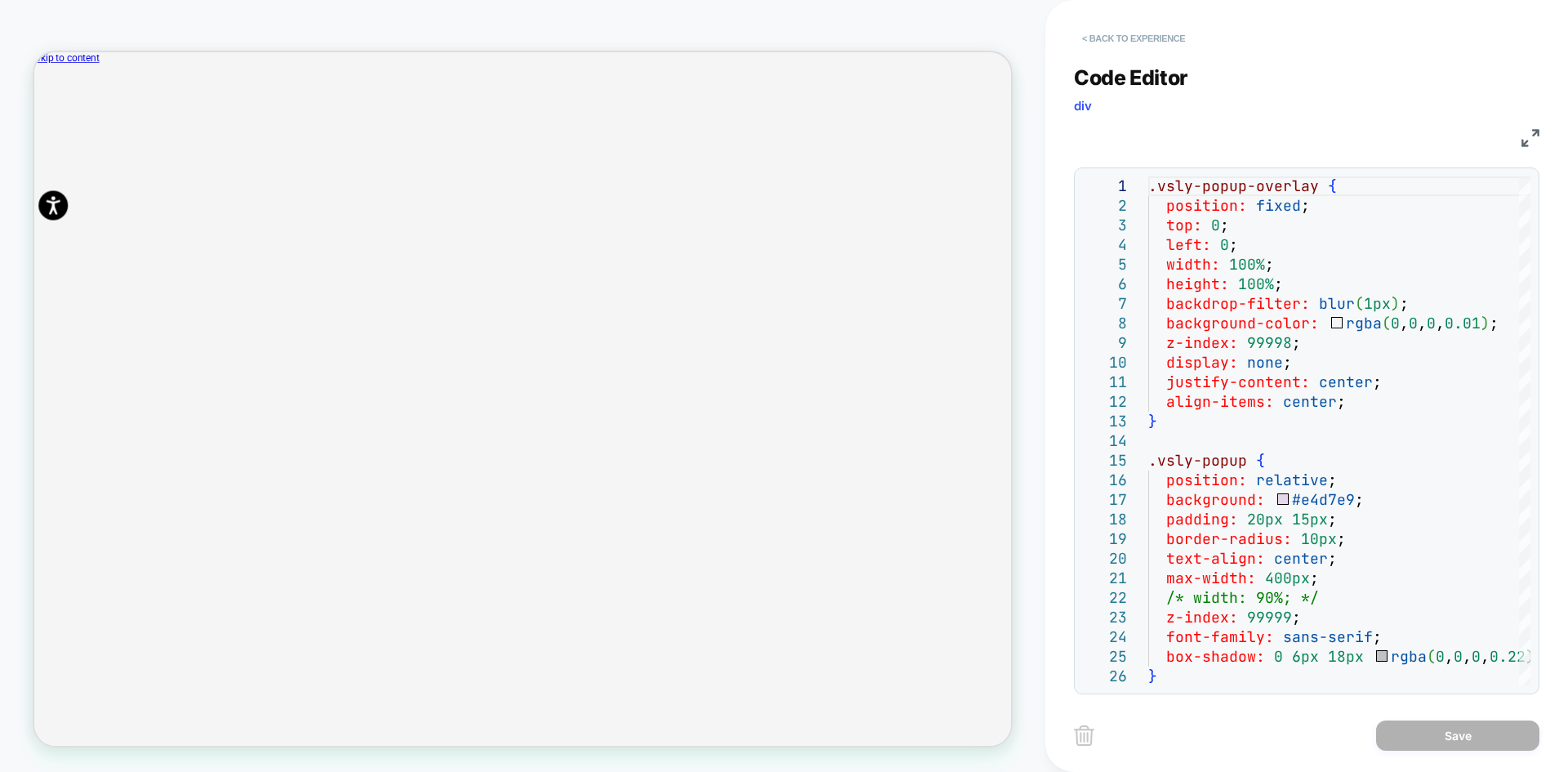
click at [1124, 42] on button "< Back to experience" at bounding box center [1134, 39] width 119 height 27
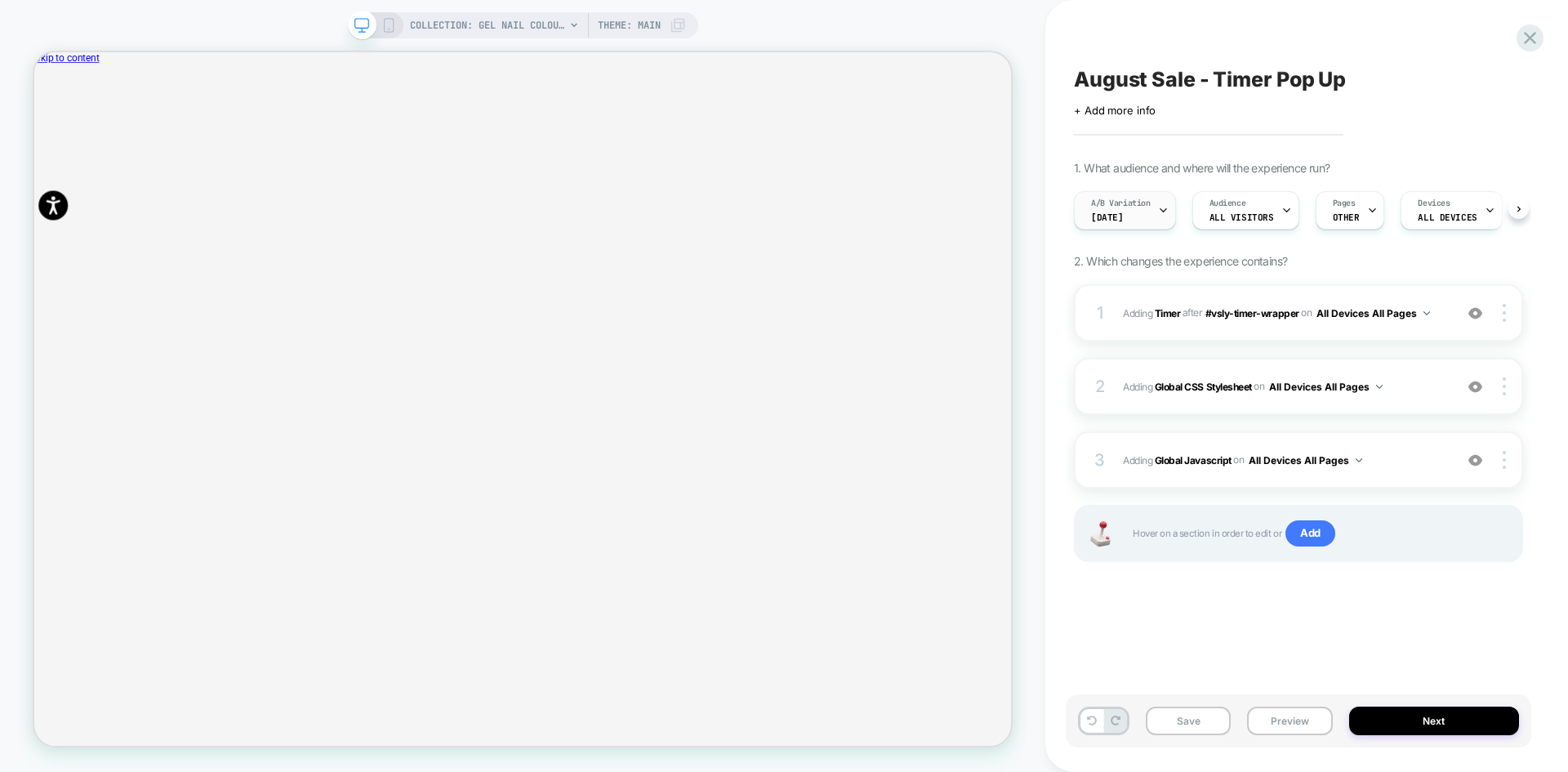
scroll to position [0, 1]
click at [1124, 217] on div "A/B Variation Aug25" at bounding box center [1119, 210] width 92 height 36
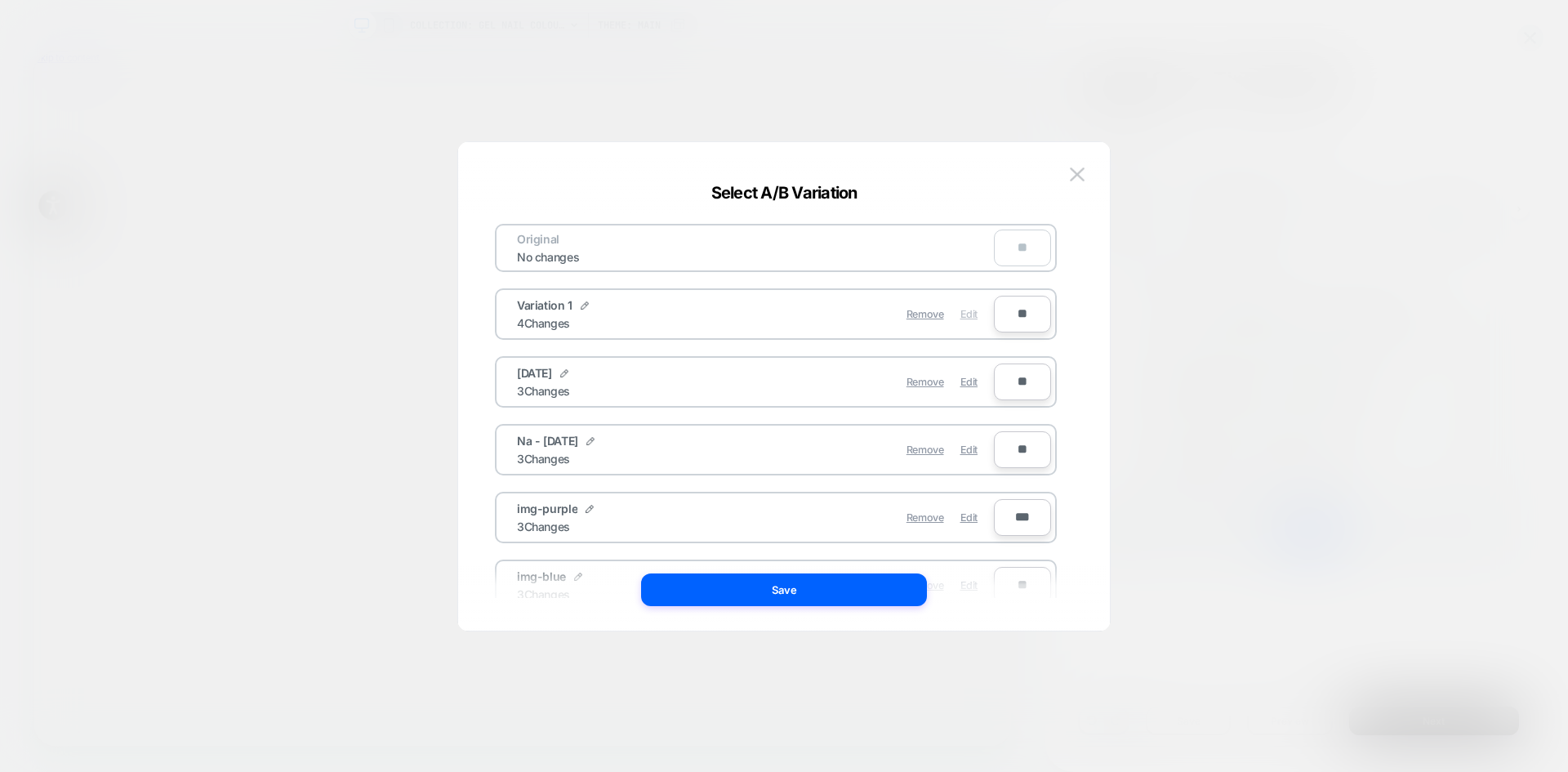
click at [969, 318] on span "Edit" at bounding box center [968, 313] width 17 height 12
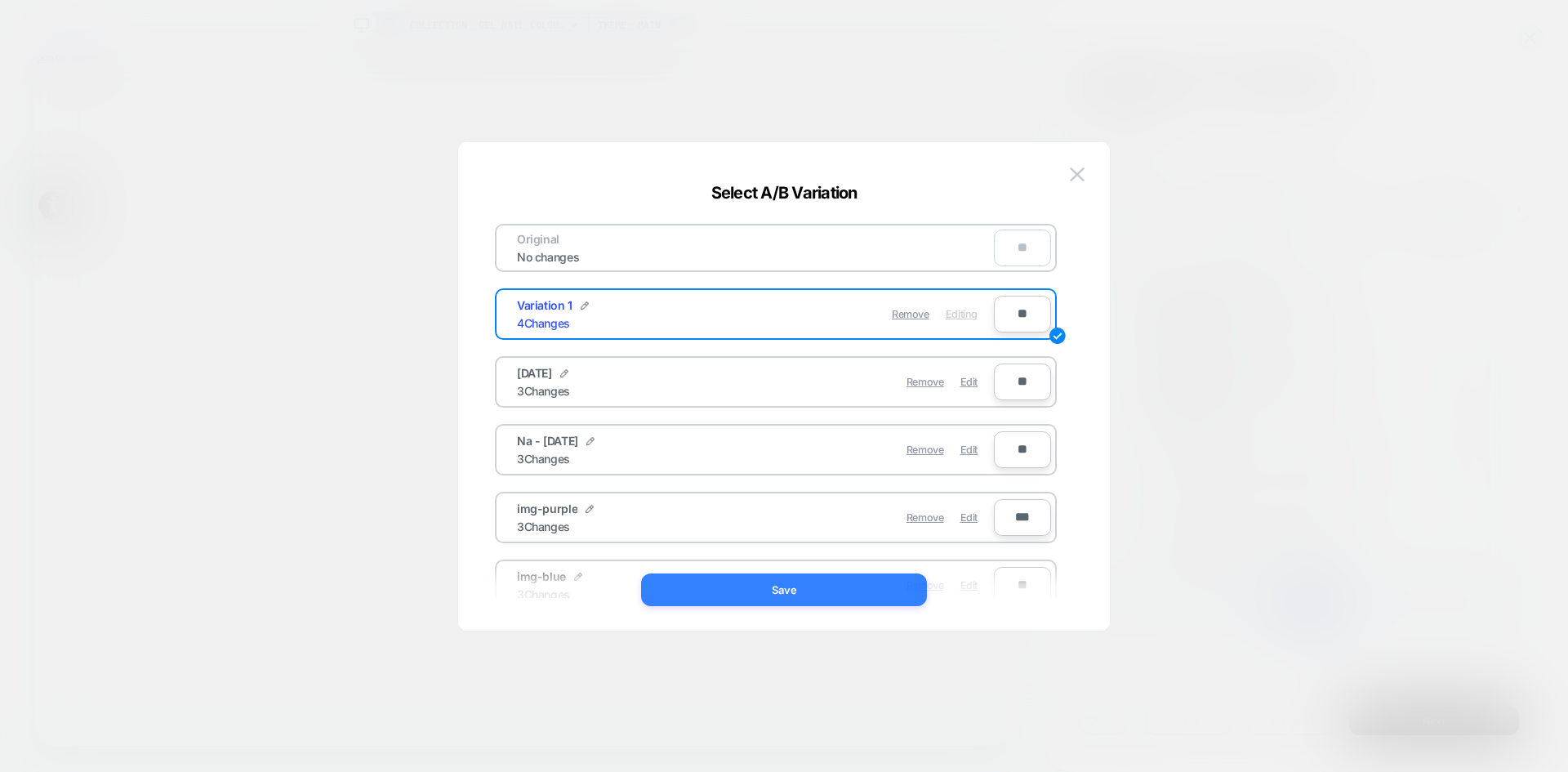
click at [800, 591] on button "Save" at bounding box center [784, 589] width 286 height 32
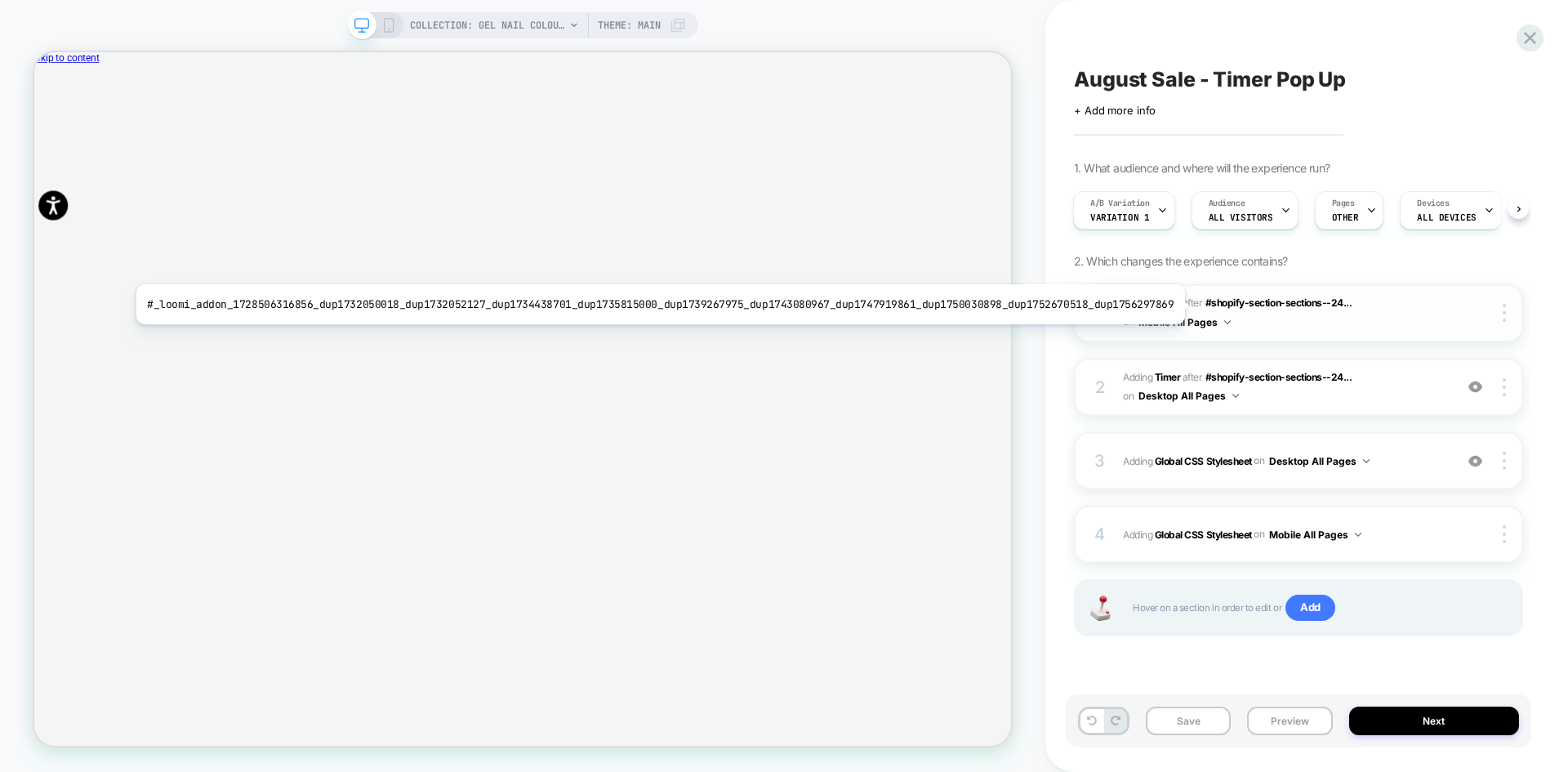
click at [1170, 304] on b "Timer" at bounding box center [1168, 303] width 27 height 12
click at [1168, 303] on b "Timer" at bounding box center [1168, 303] width 27 height 12
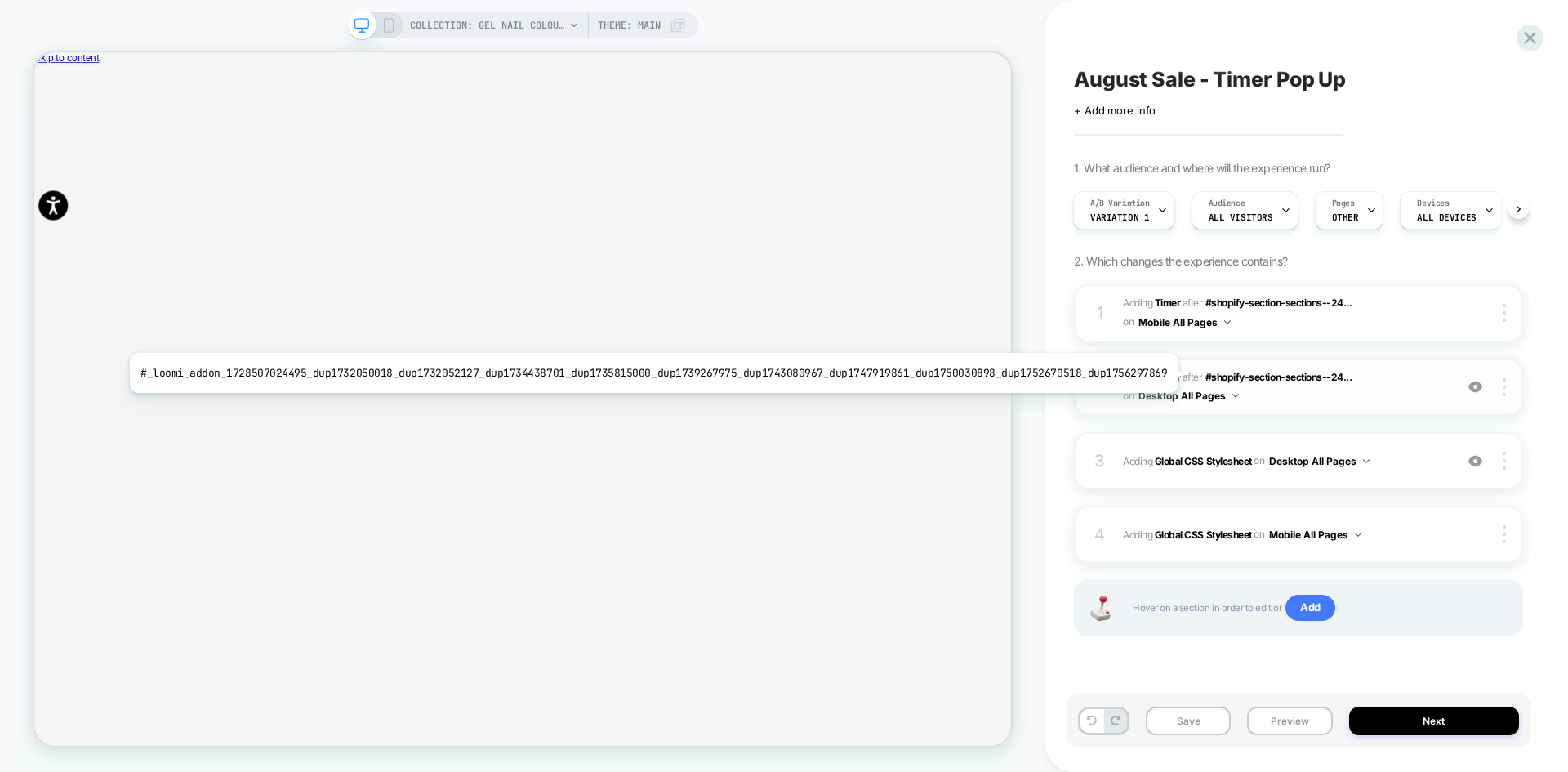
click at [1163, 373] on b "Timer" at bounding box center [1168, 376] width 27 height 12
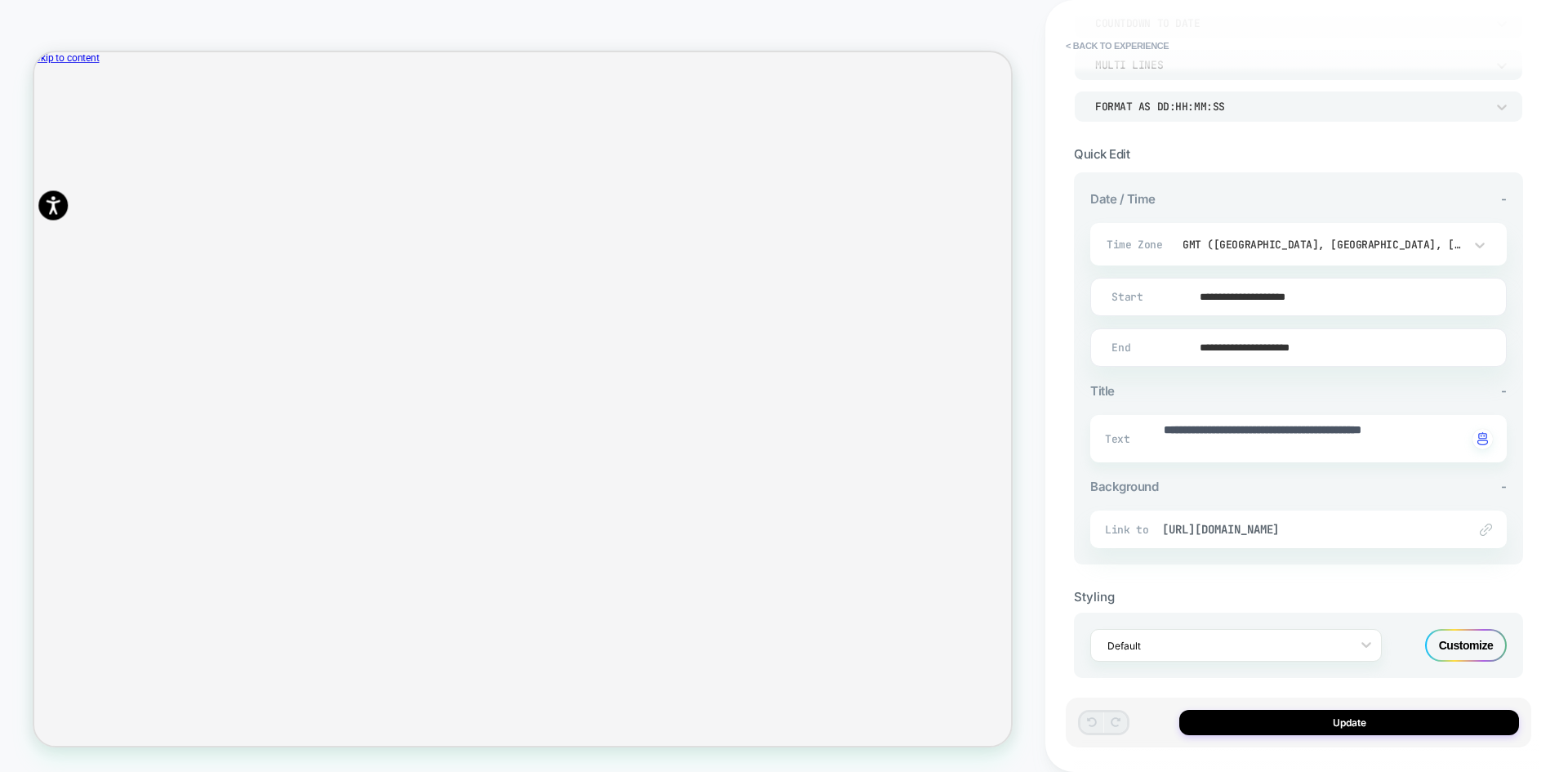
scroll to position [248, 0]
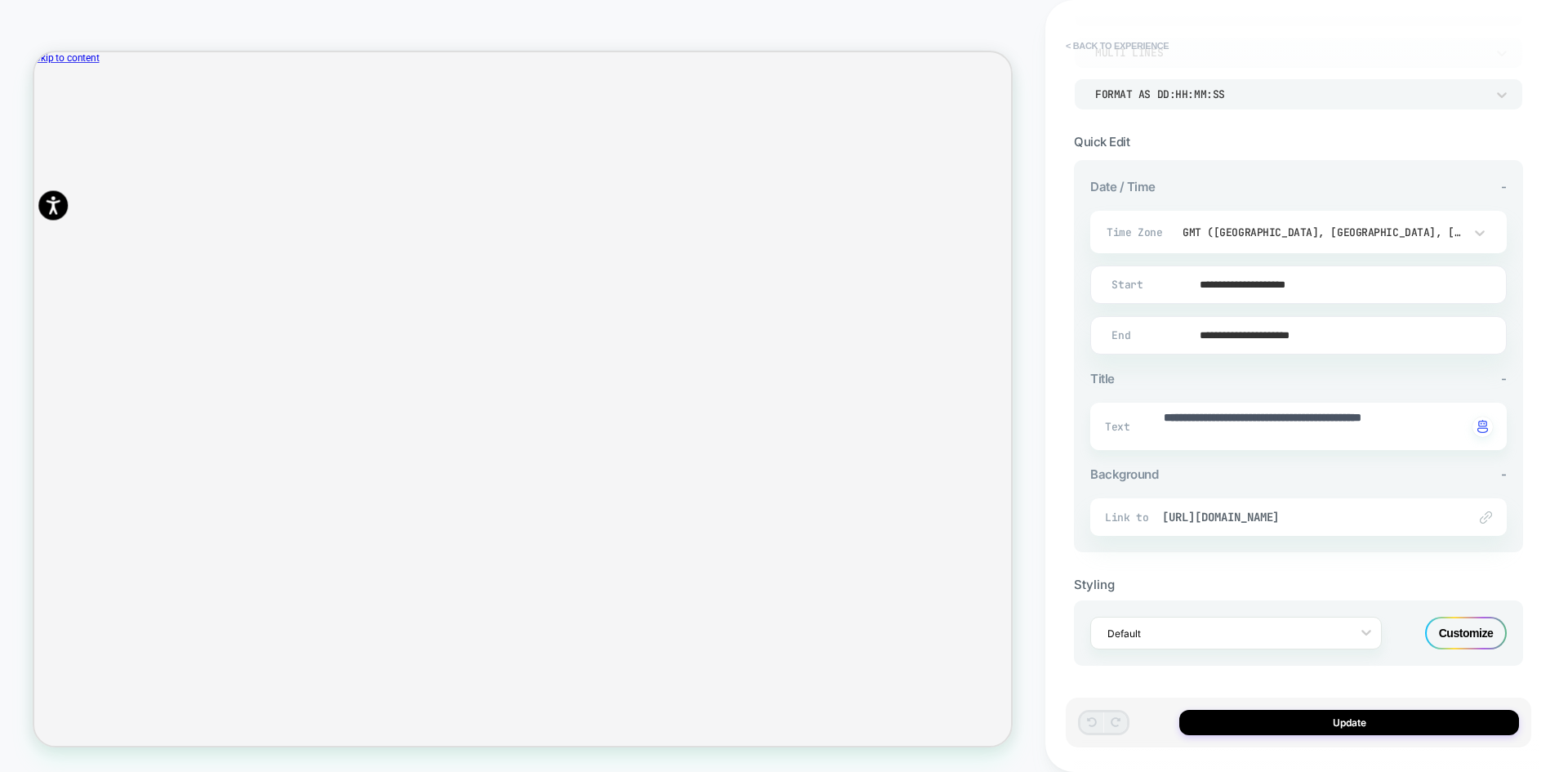
click at [1088, 46] on button "< Back to experience" at bounding box center [1118, 46] width 119 height 27
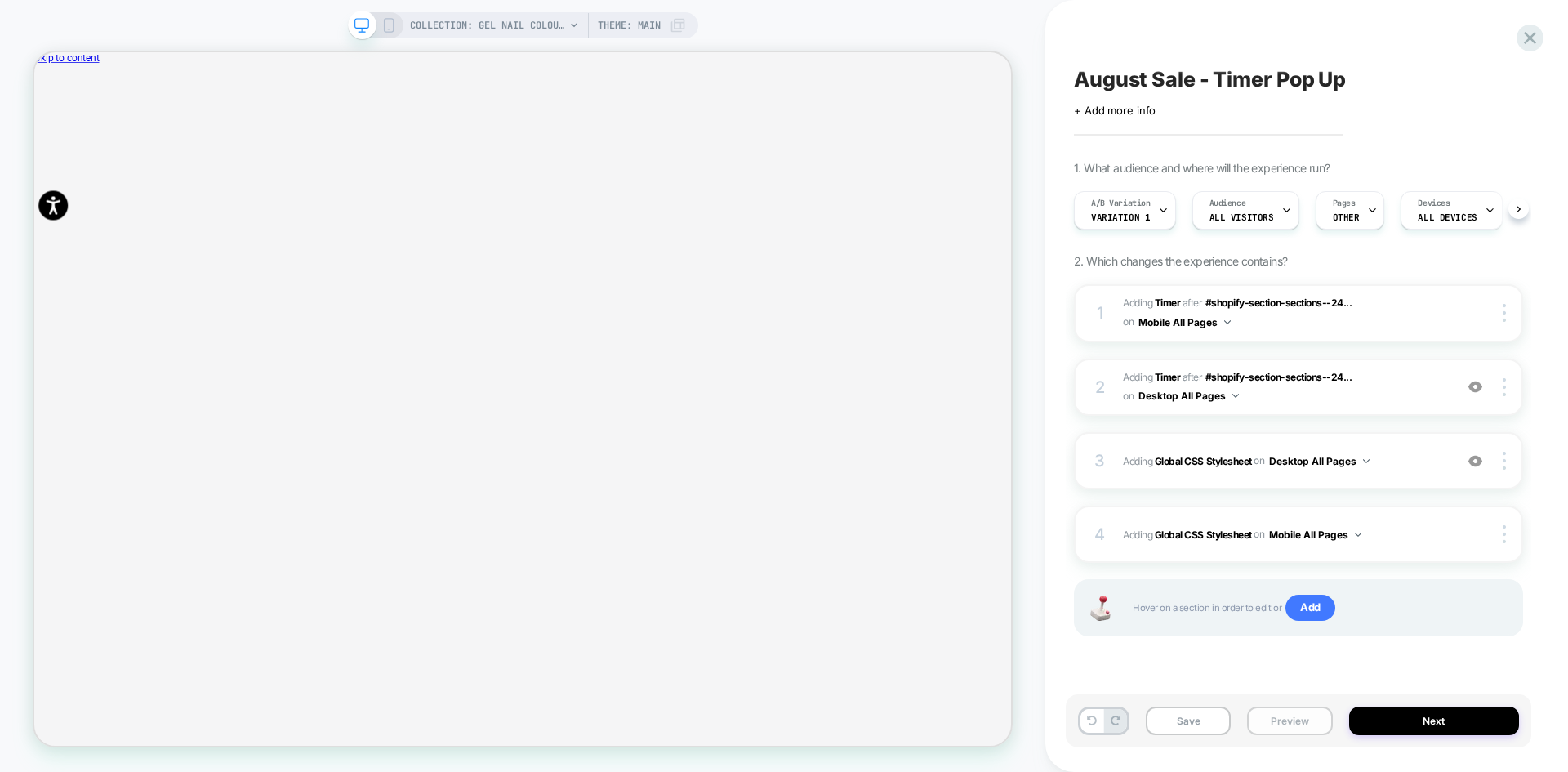
scroll to position [0, 1]
click at [1294, 720] on button "Preview" at bounding box center [1289, 721] width 85 height 28
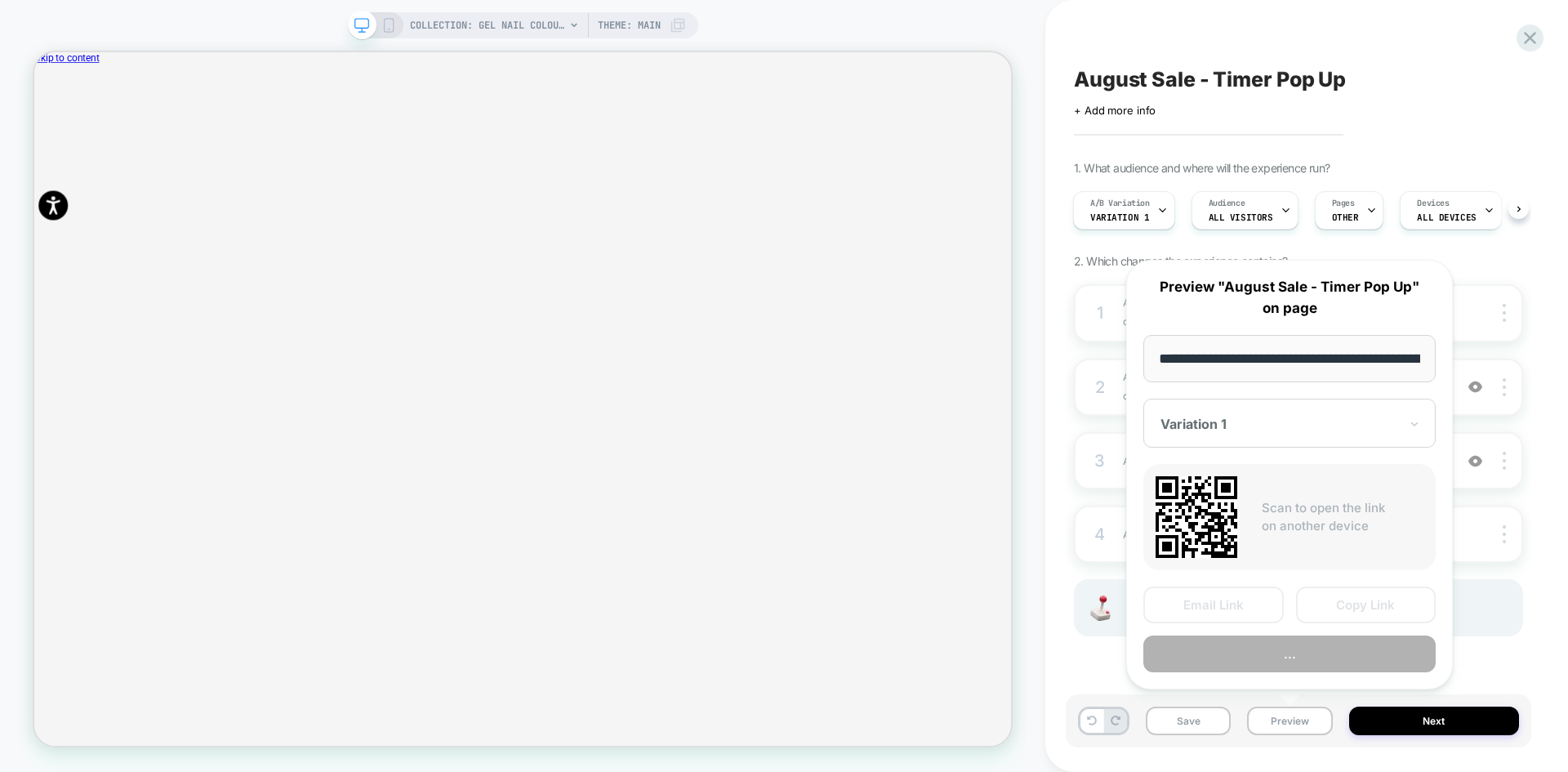
scroll to position [0, 174]
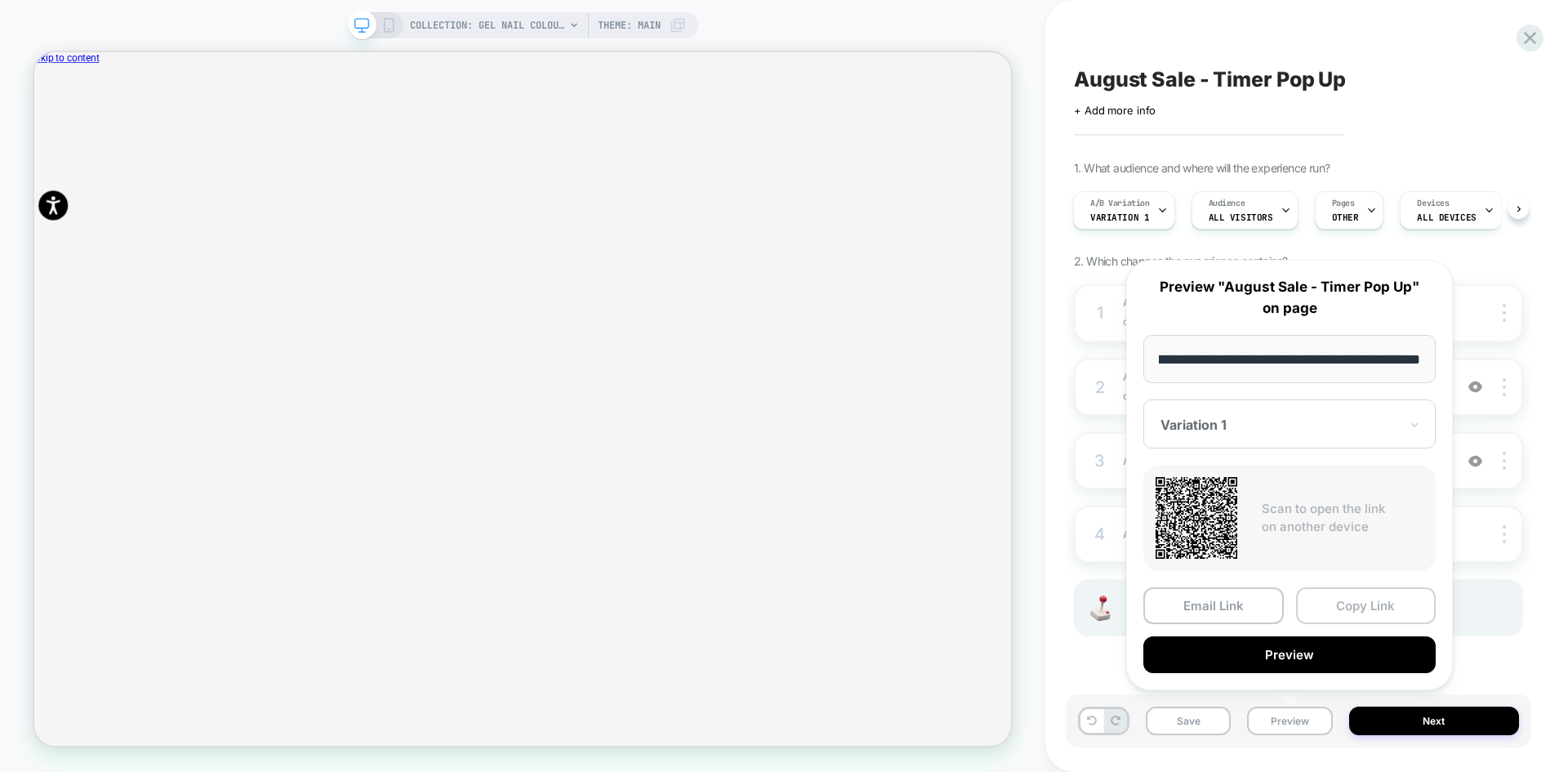
click at [1373, 607] on button "Copy Link" at bounding box center [1366, 605] width 140 height 36
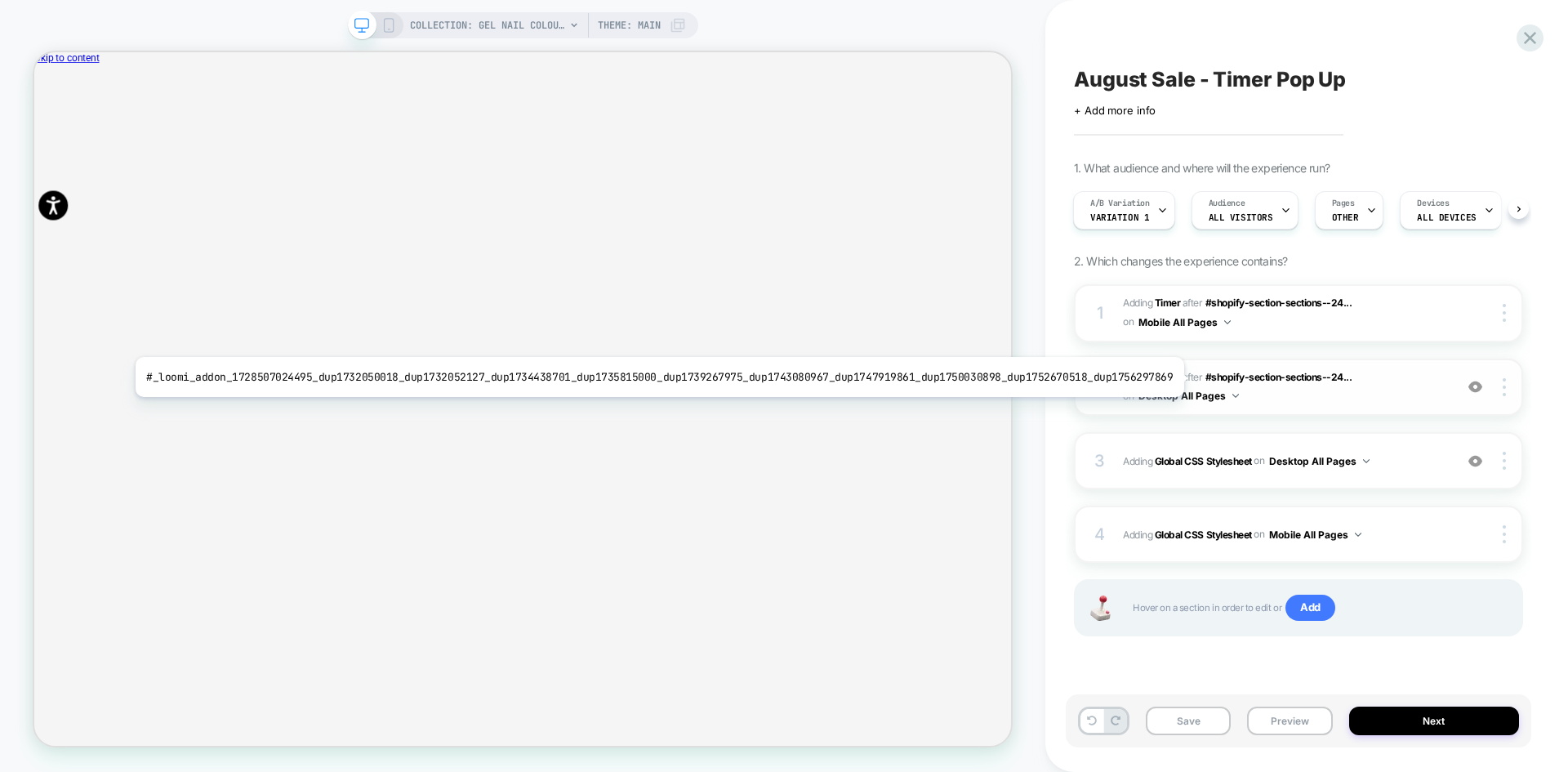
click at [1169, 377] on b "Timer" at bounding box center [1168, 376] width 27 height 12
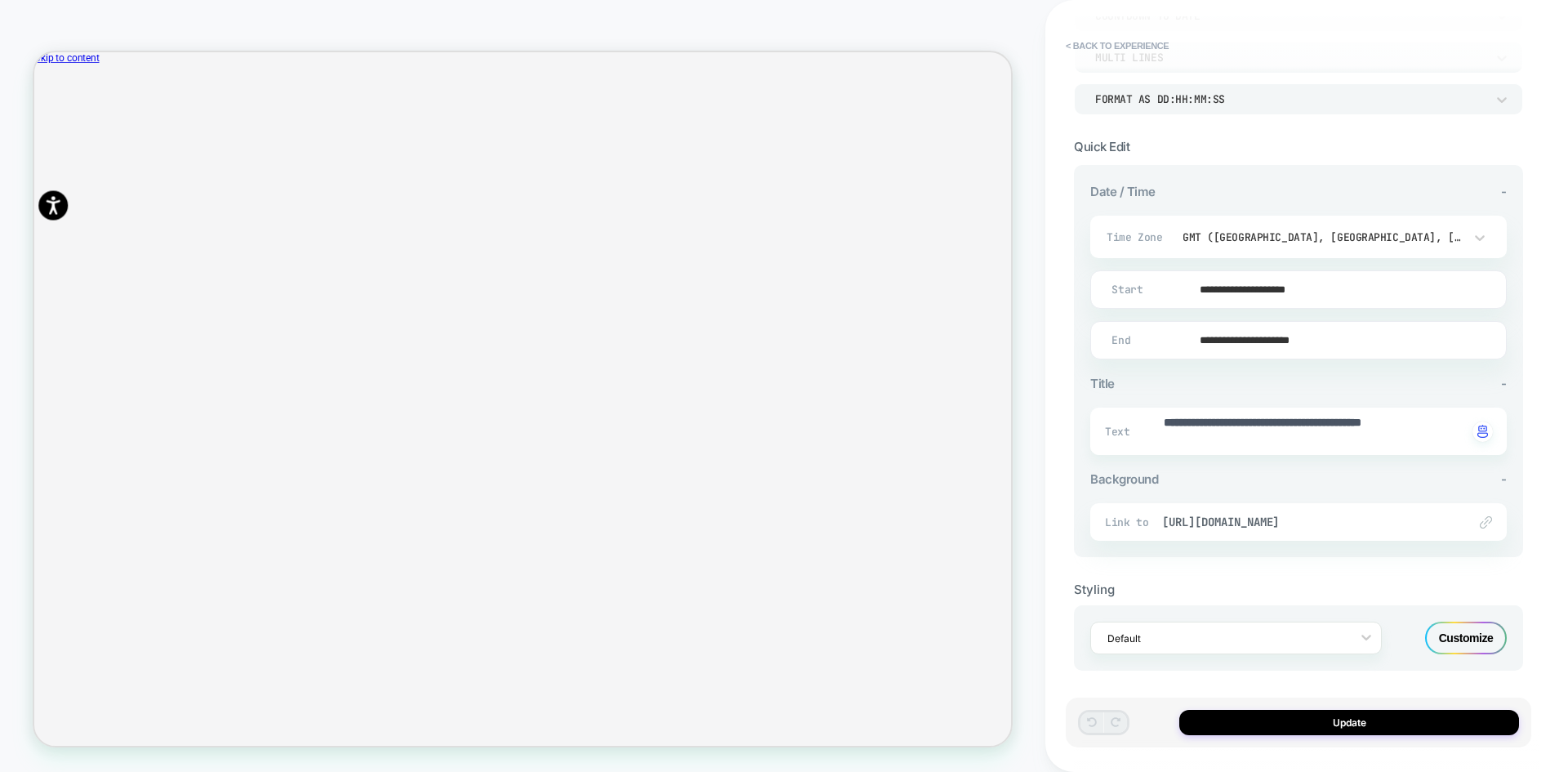
scroll to position [245, 0]
type textarea "*"
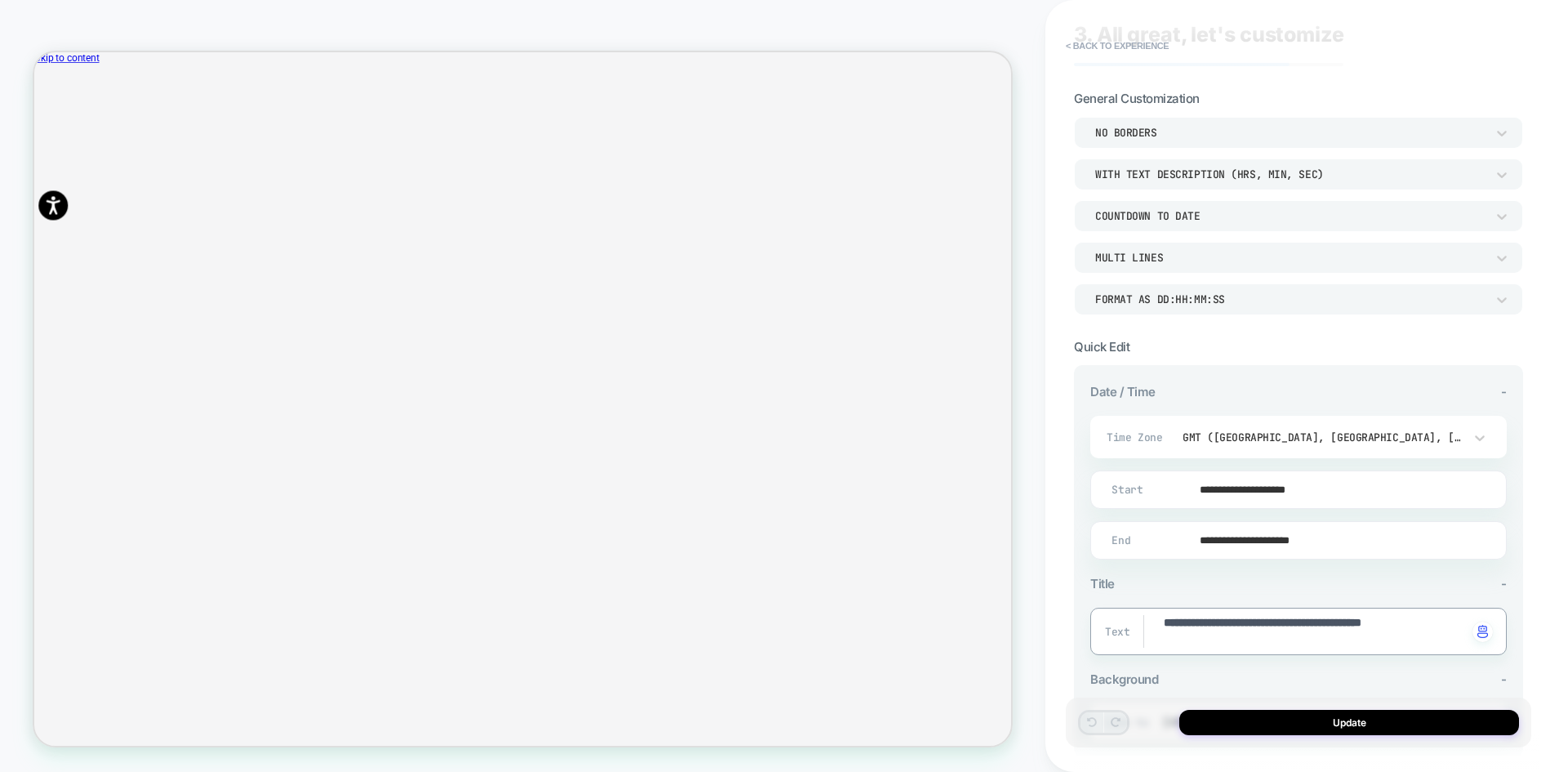
scroll to position [248, 0]
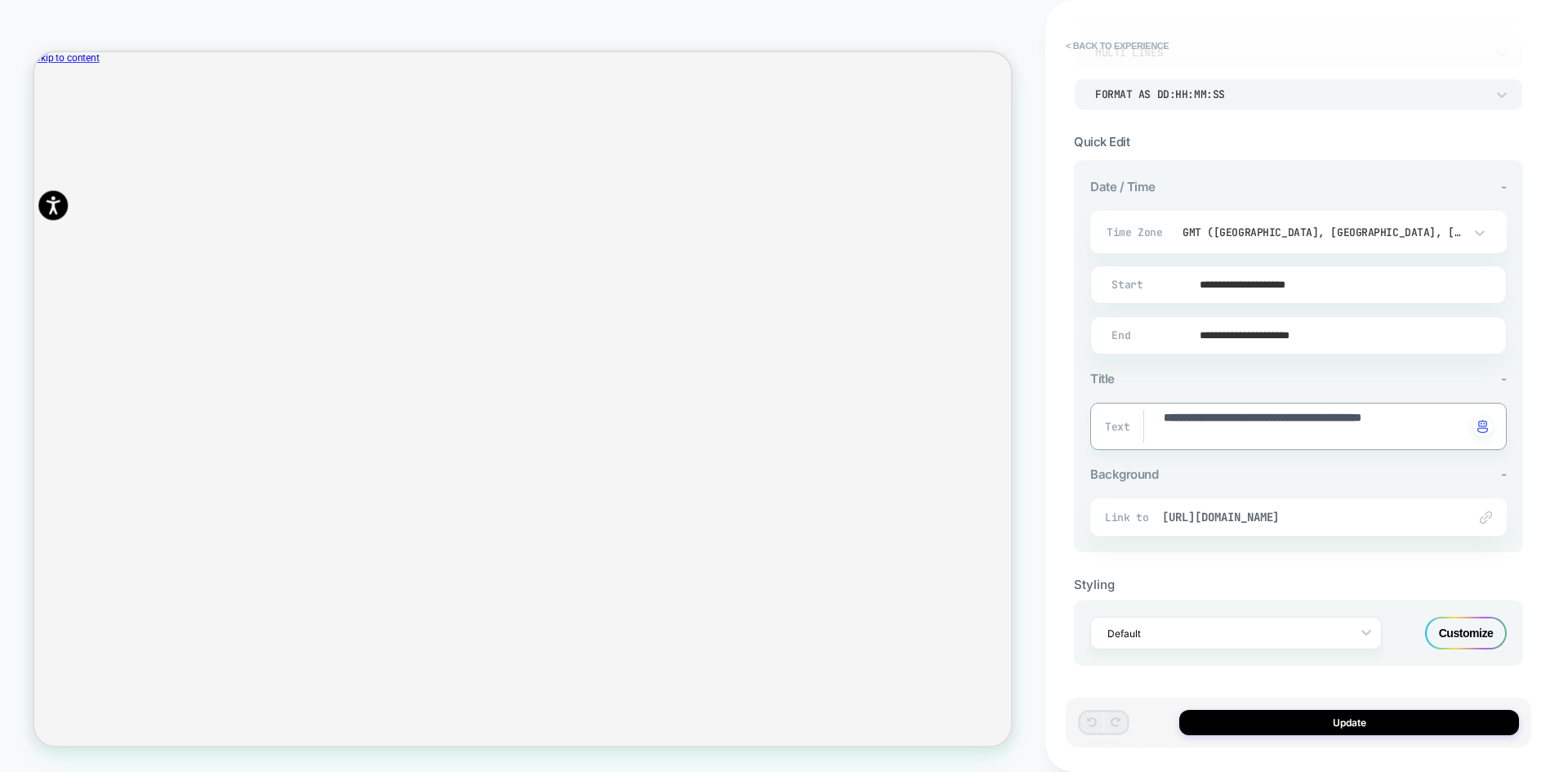
click at [1210, 436] on textarea "**********" at bounding box center [1315, 425] width 305 height 32
click at [1215, 433] on textarea "**********" at bounding box center [1315, 425] width 305 height 32
type textarea "**********"
type textarea "*"
type textarea "**********"
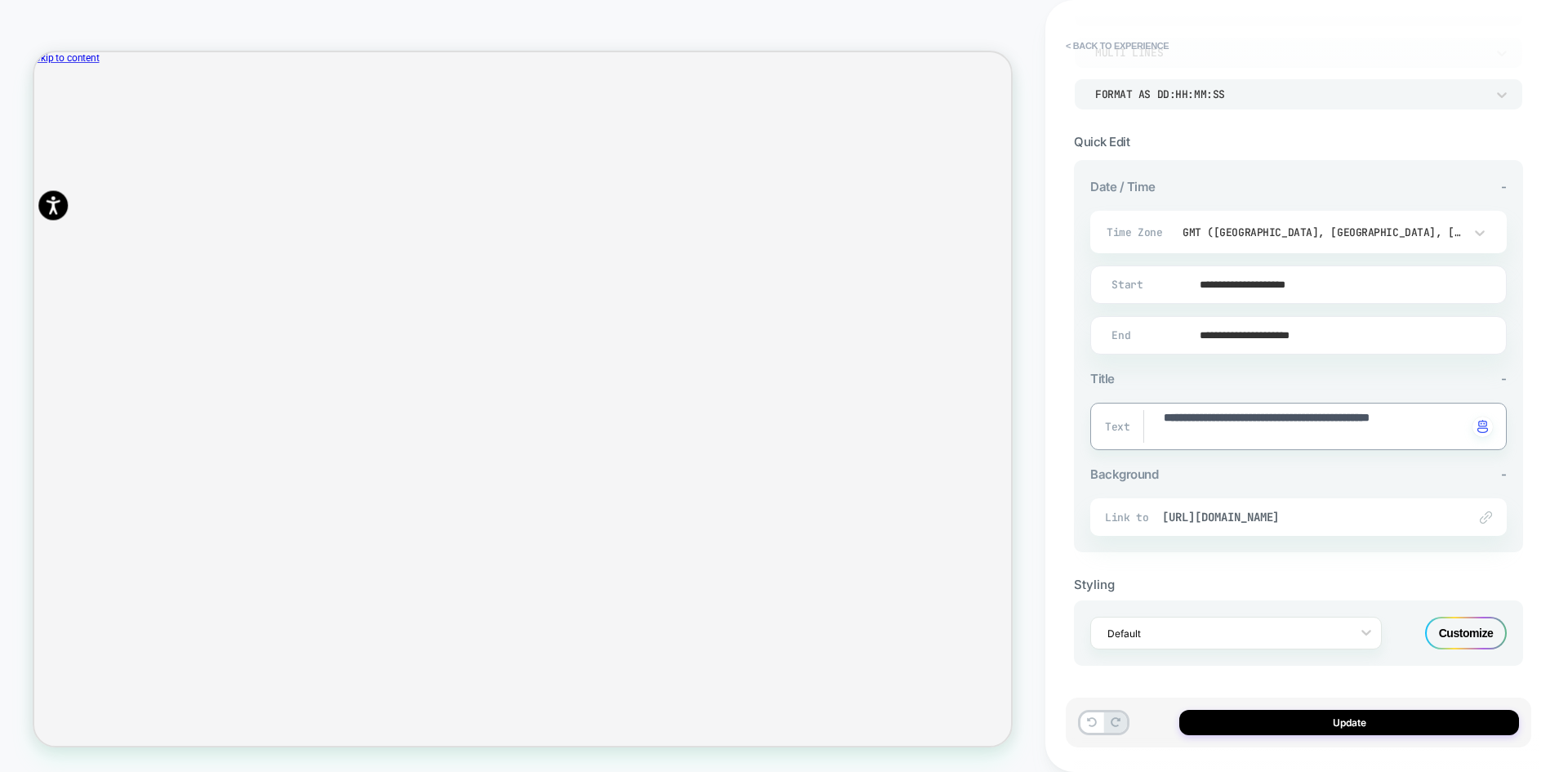
type textarea "*"
type textarea "**********"
type textarea "*"
type textarea "**********"
type textarea "*"
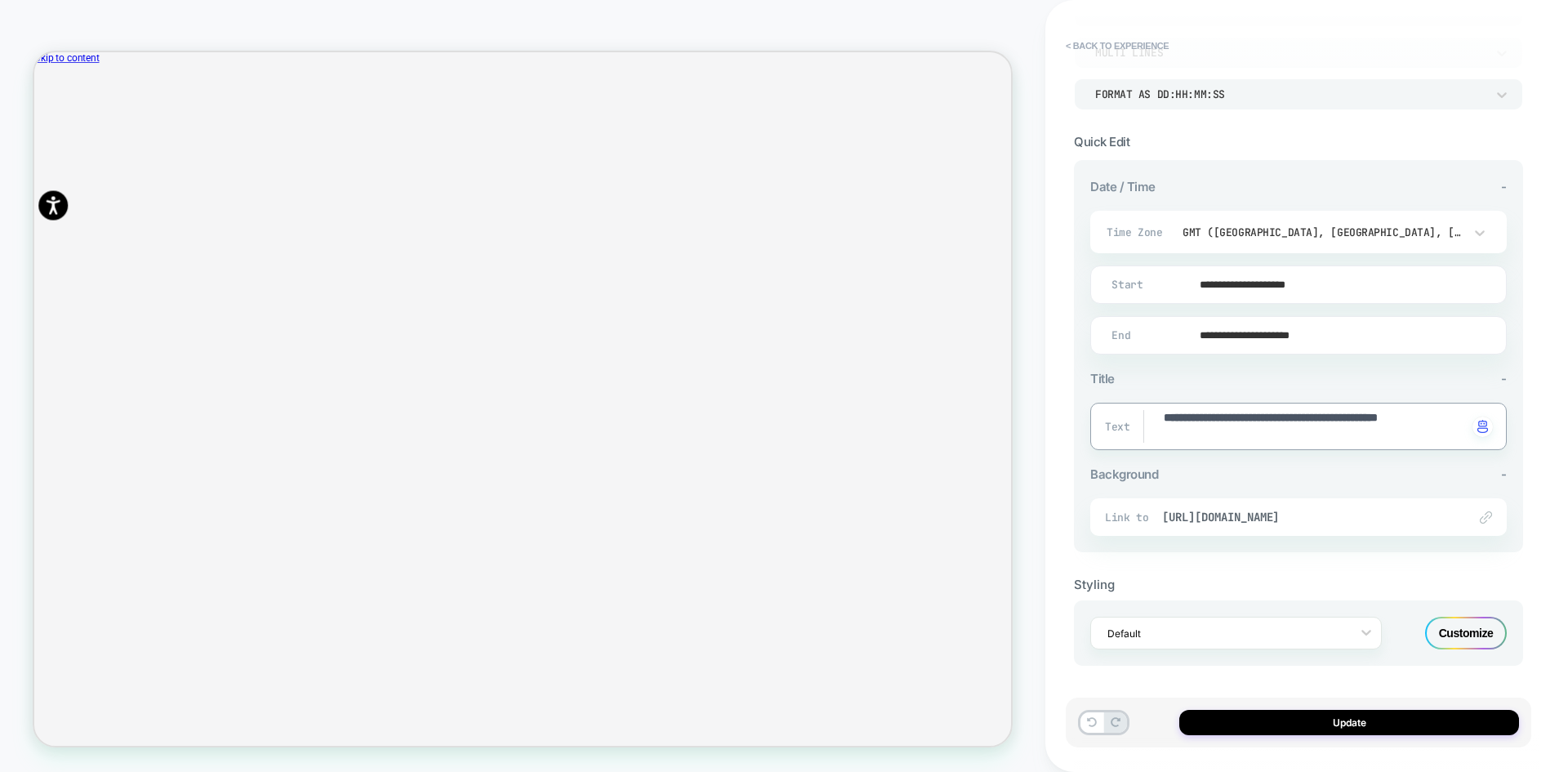
type textarea "**********"
type textarea "*"
type textarea "**********"
type textarea "*"
type textarea "**********"
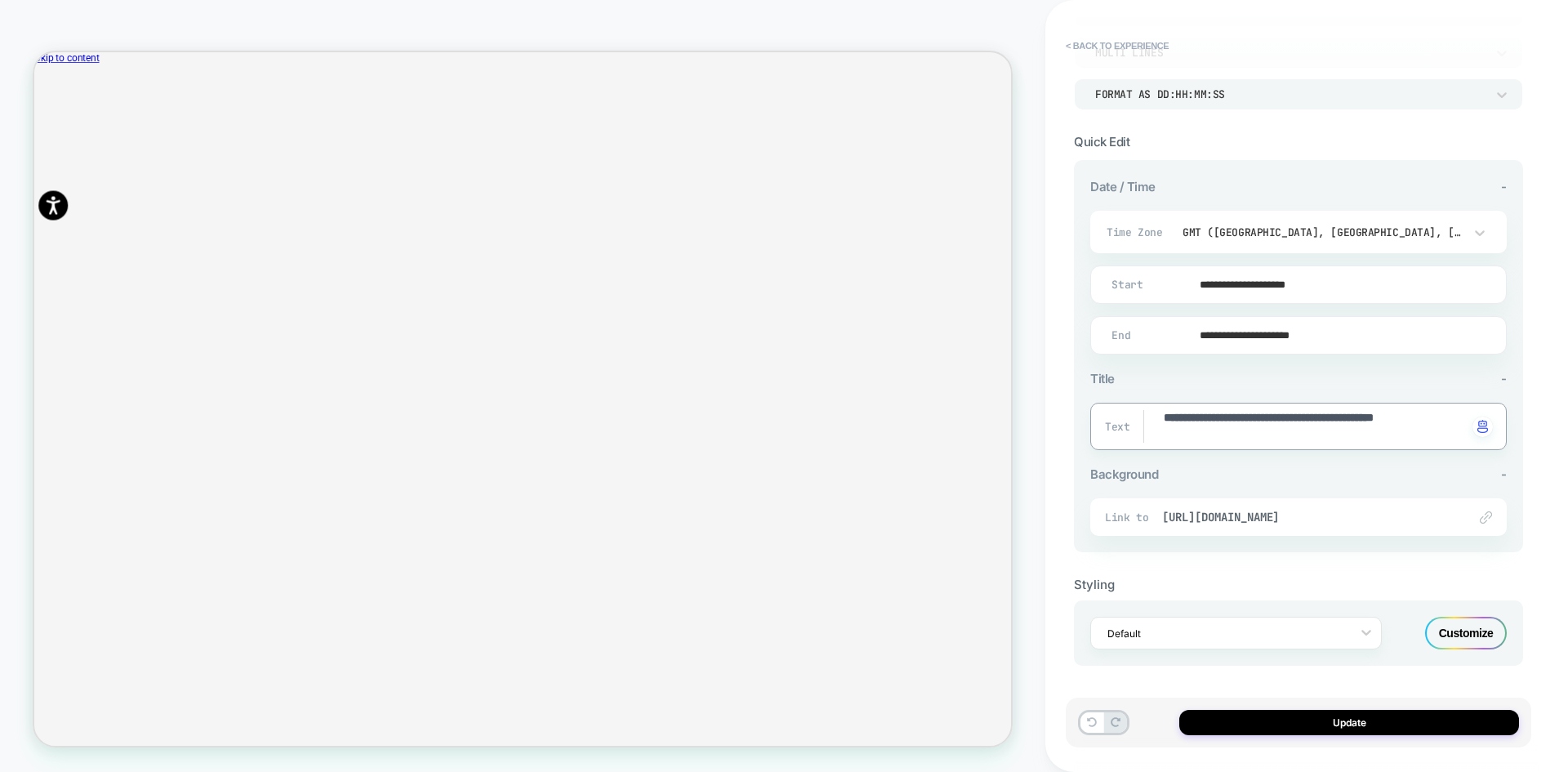
type textarea "*"
type textarea "**********"
type textarea "*"
type textarea "**********"
type textarea "*"
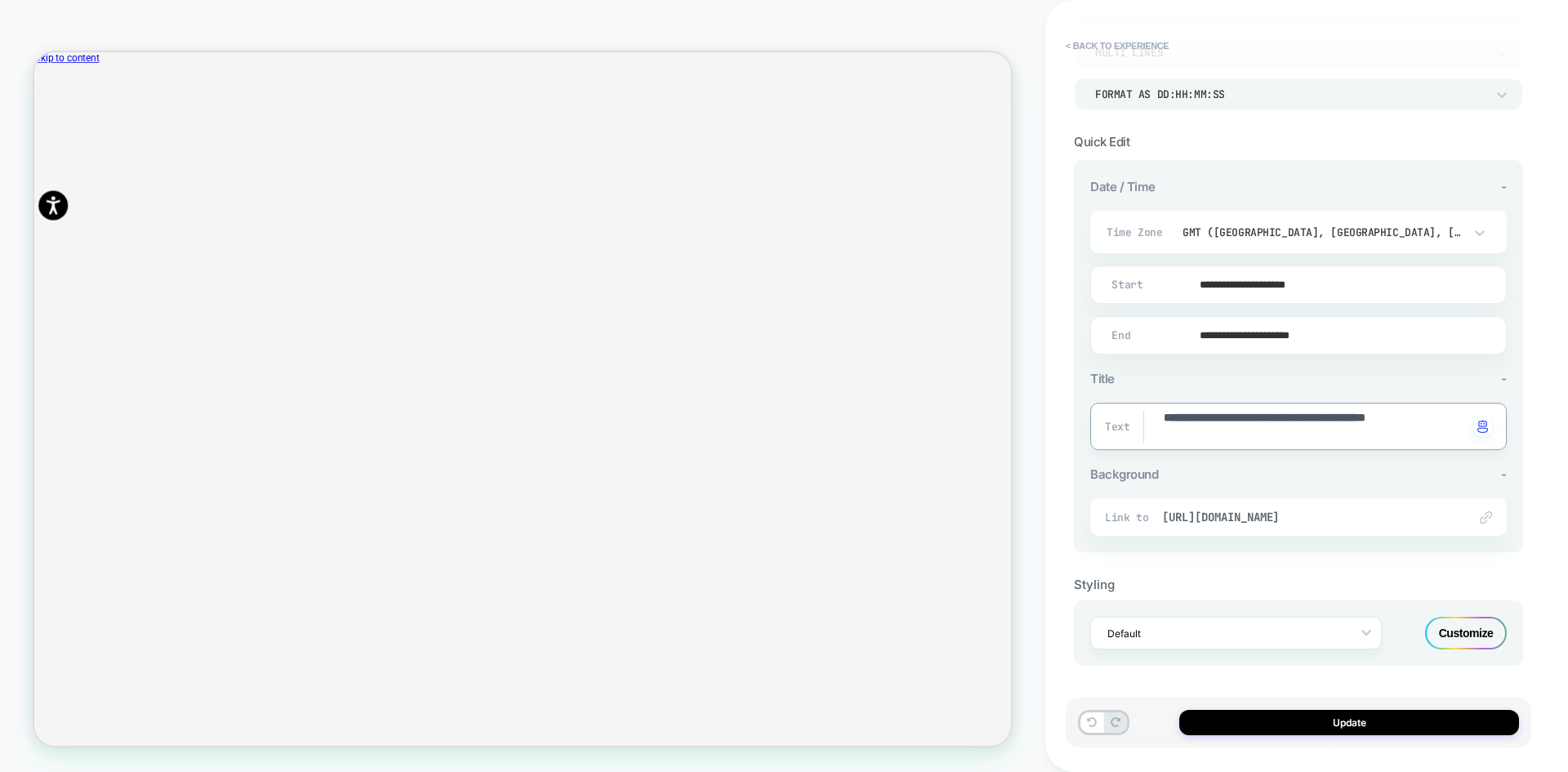
type textarea "**********"
type textarea "*"
type textarea "**********"
type textarea "*"
type textarea "**********"
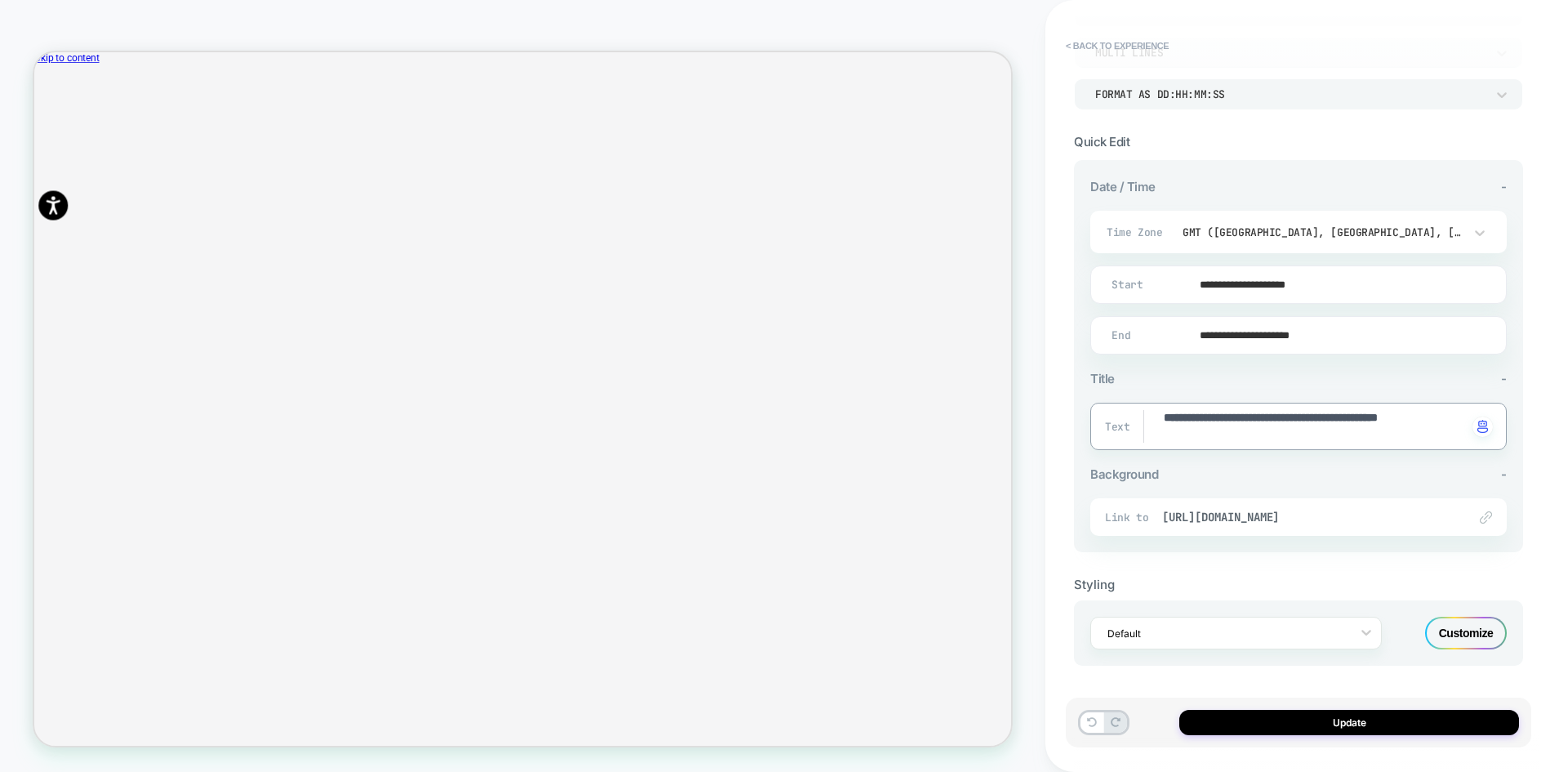
type textarea "*"
type textarea "**********"
type textarea "*"
type textarea "**********"
type textarea "*"
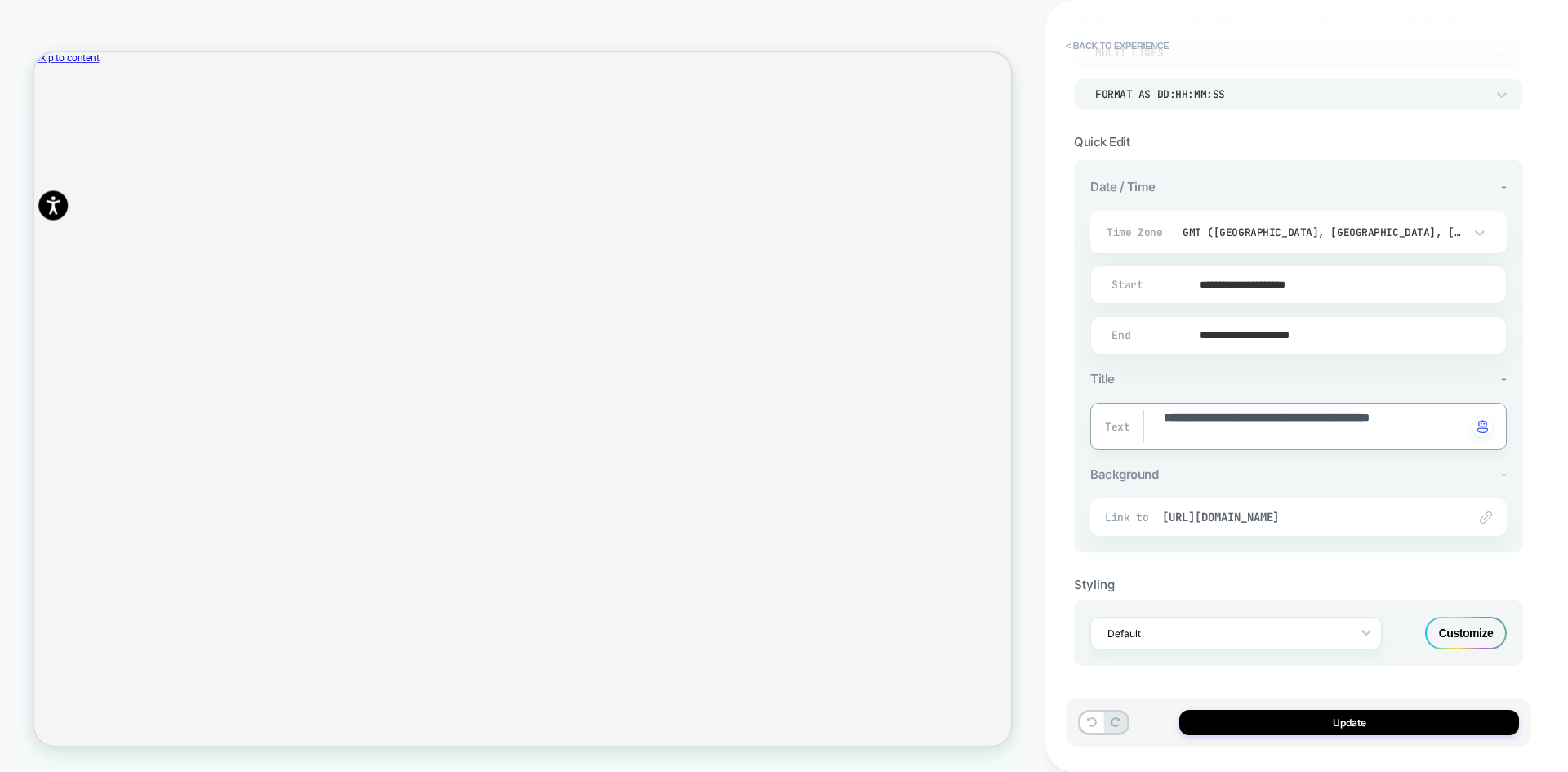
type textarea "**********"
type textarea "*"
type textarea "**********"
type textarea "*"
type textarea "**********"
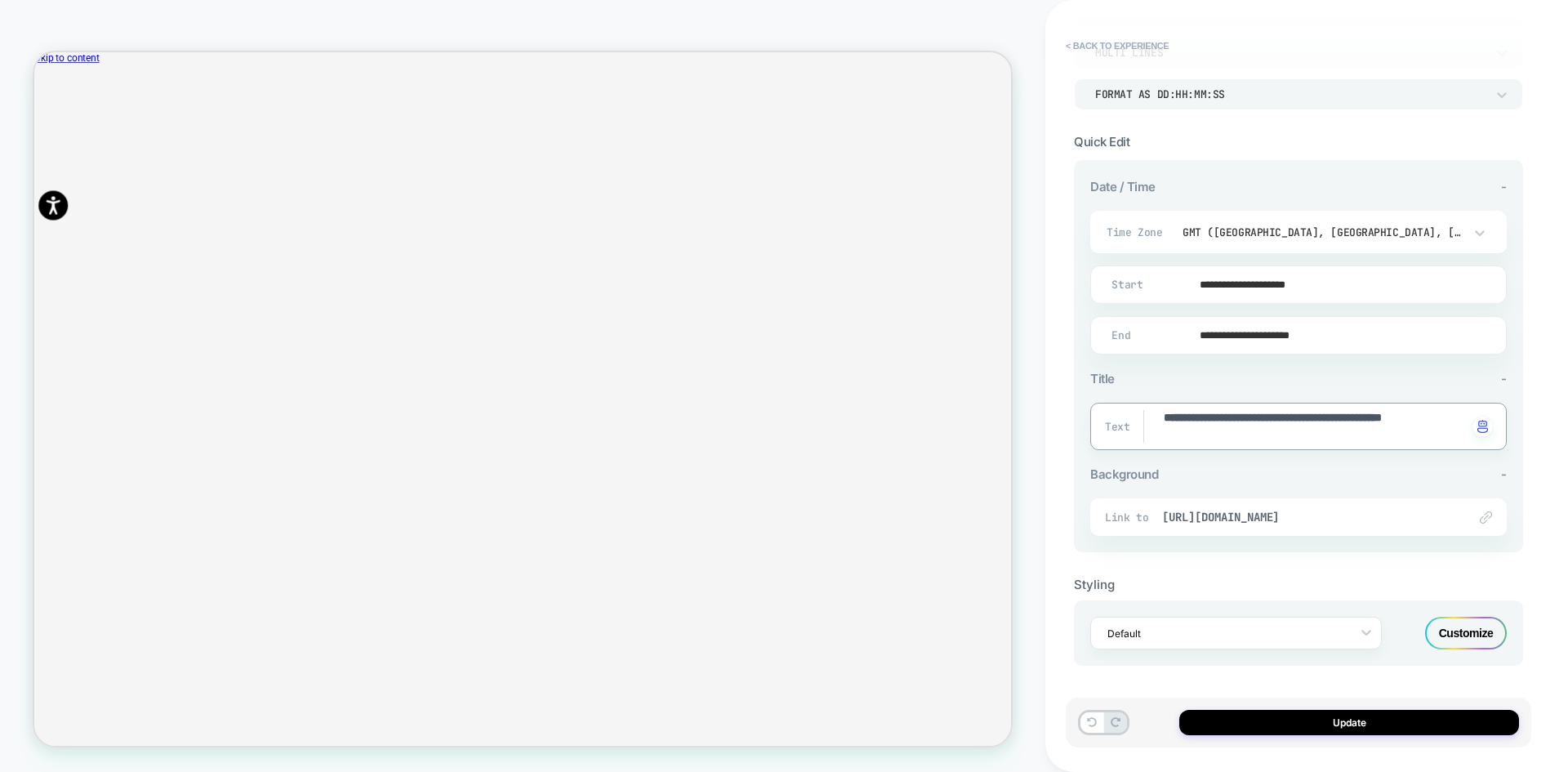
type textarea "*"
type textarea "**********"
type textarea "*"
type textarea "**********"
type textarea "*"
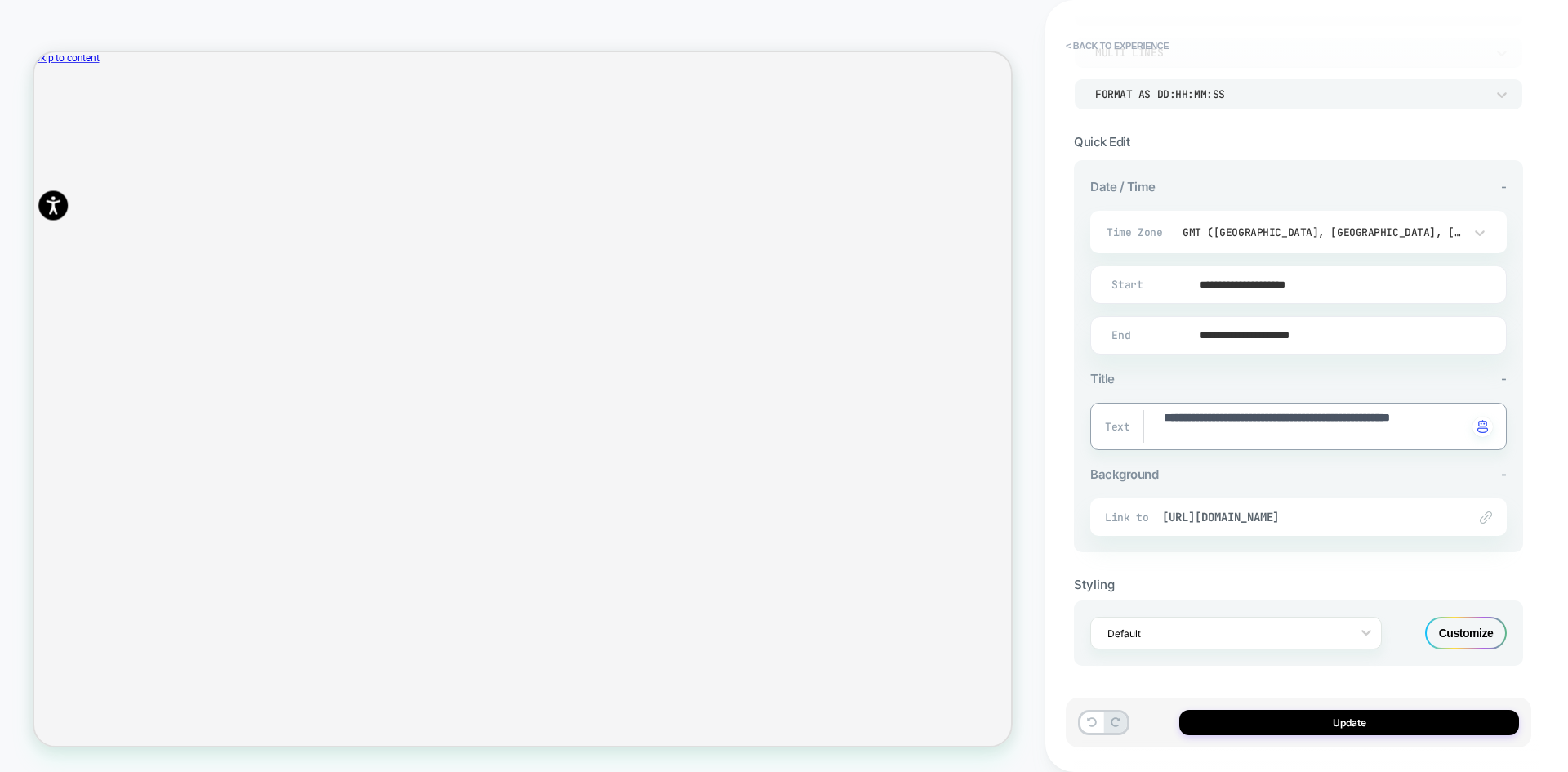
type textarea "**********"
type textarea "*"
type textarea "**********"
type textarea "*"
type textarea "**********"
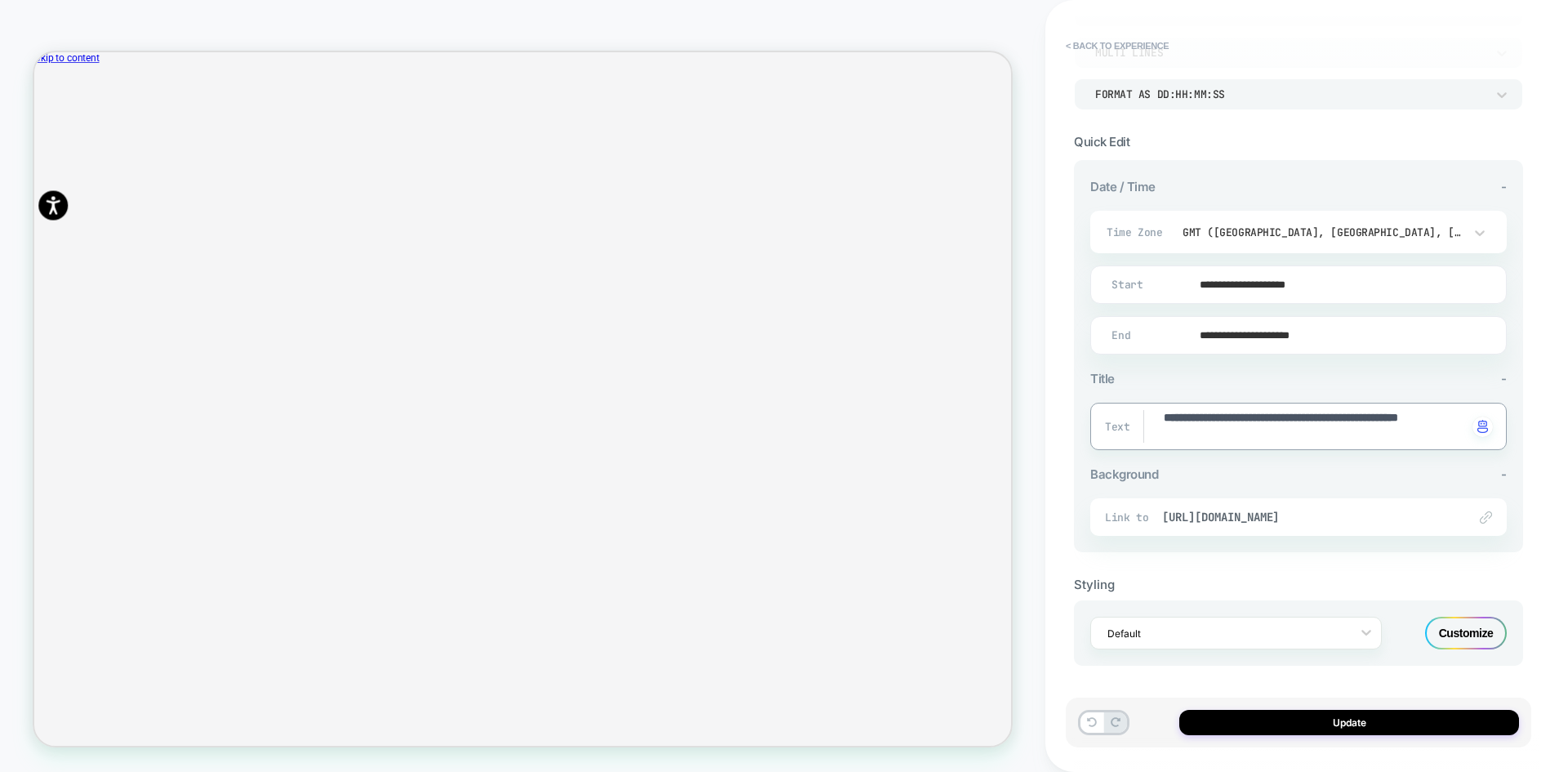
drag, startPoint x: 1261, startPoint y: 438, endPoint x: 1197, endPoint y: 435, distance: 64.1
click at [1197, 435] on textarea "**********" at bounding box center [1315, 425] width 305 height 32
type textarea "*"
type textarea "**********"
type textarea "*"
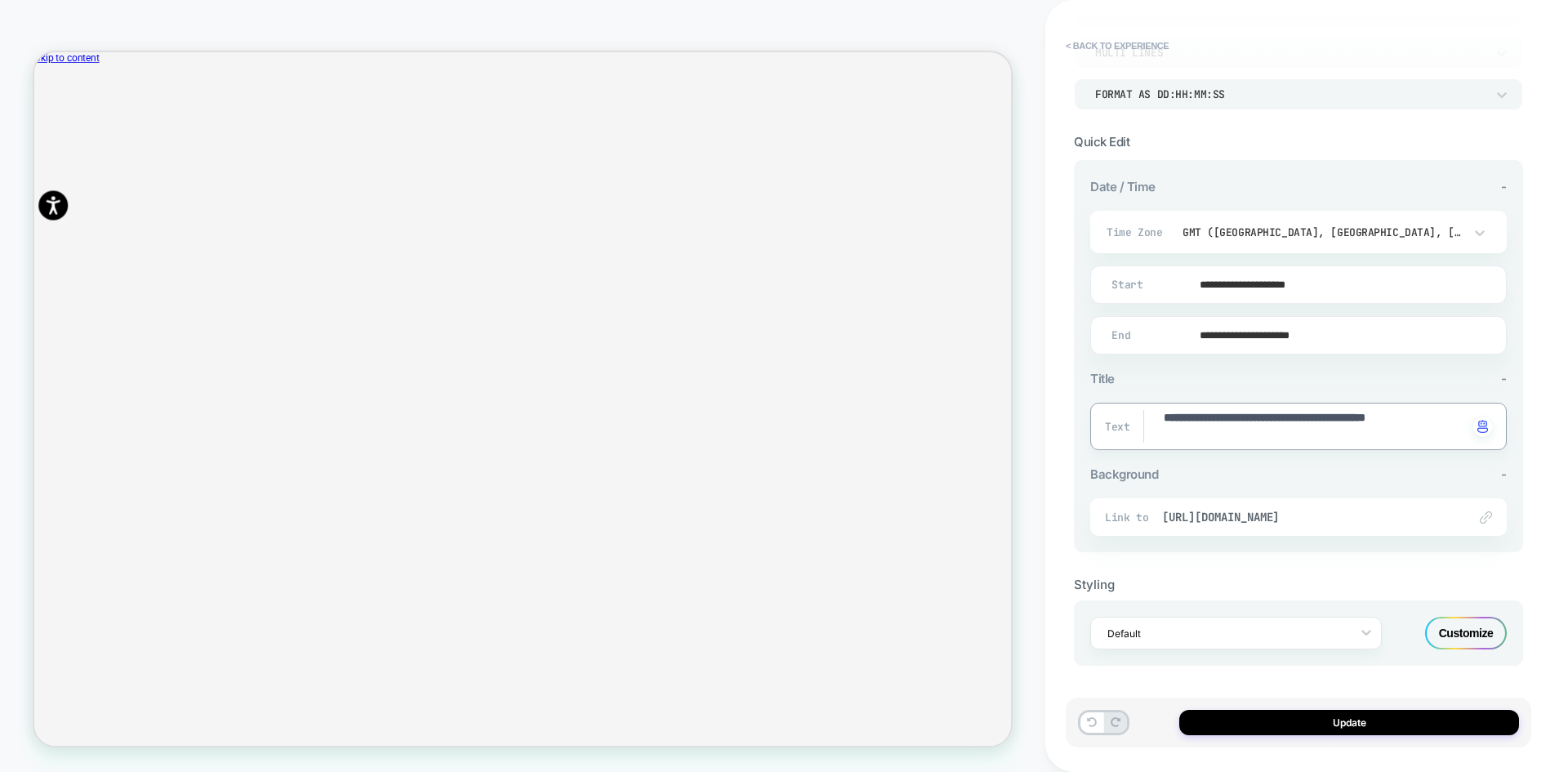
type textarea "**********"
type textarea "*"
type textarea "**********"
click at [1111, 49] on button "< Back to experience" at bounding box center [1118, 46] width 119 height 27
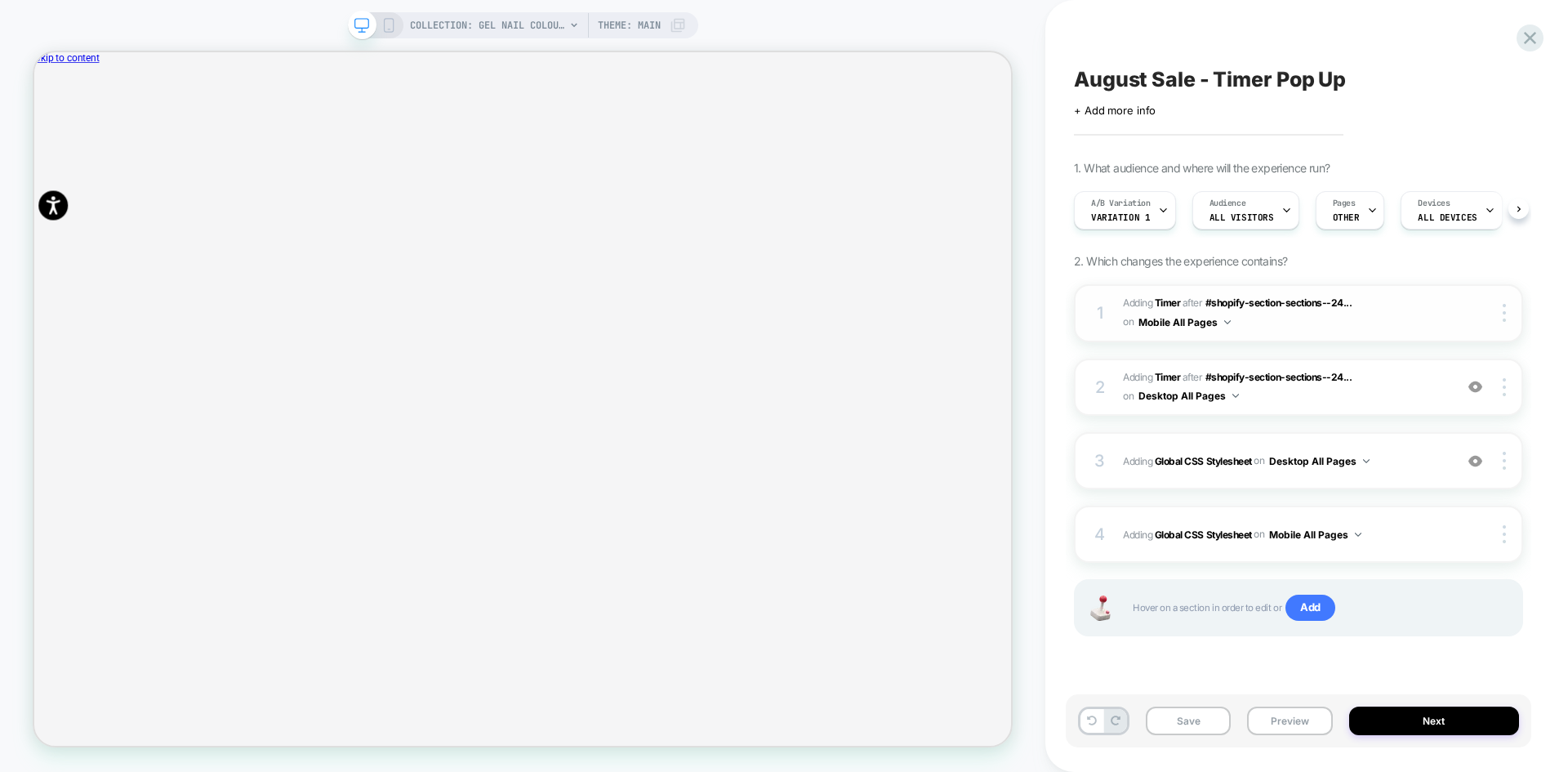
scroll to position [0, 1]
click at [391, 29] on icon at bounding box center [389, 26] width 15 height 15
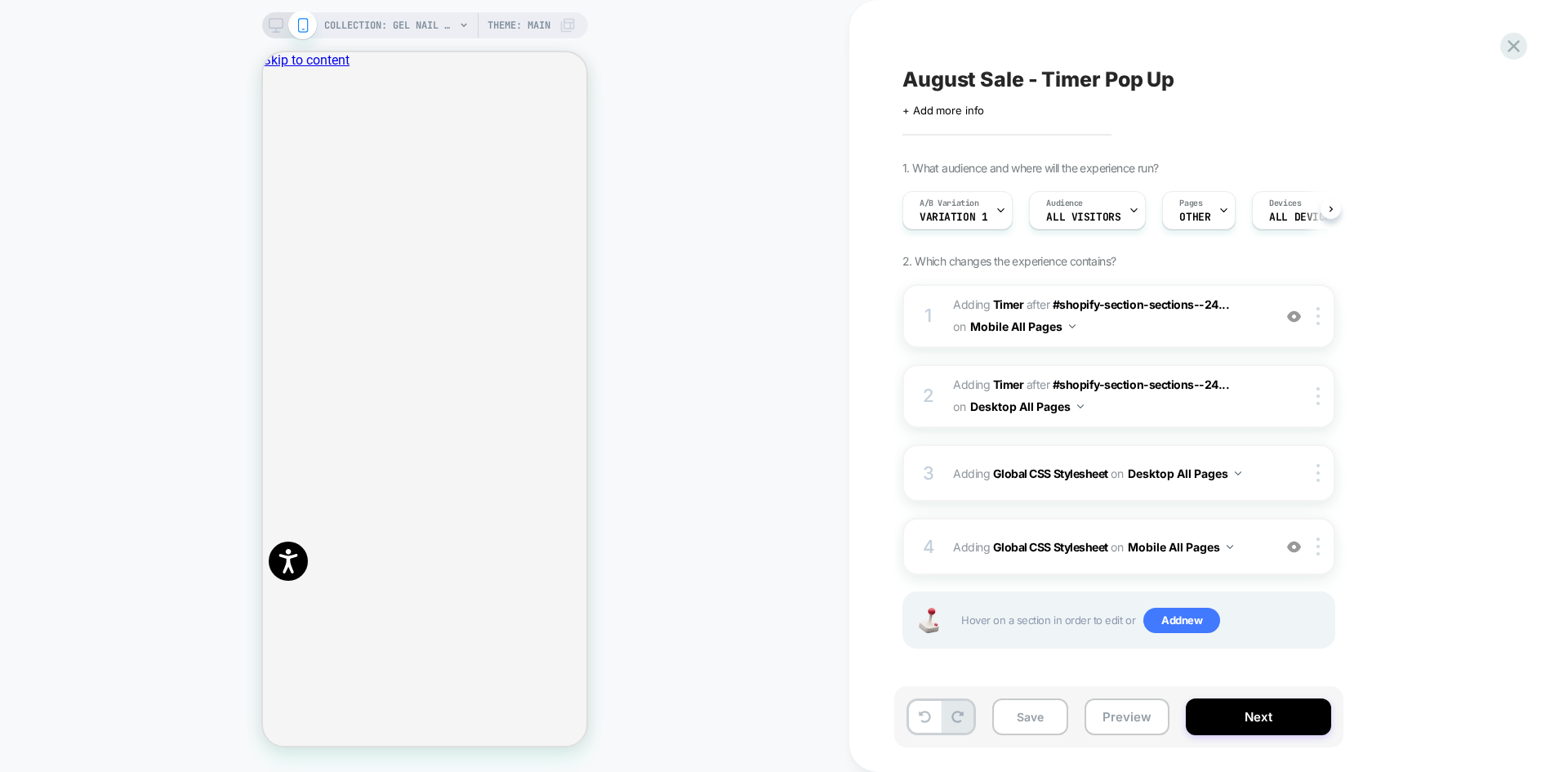
scroll to position [0, 1]
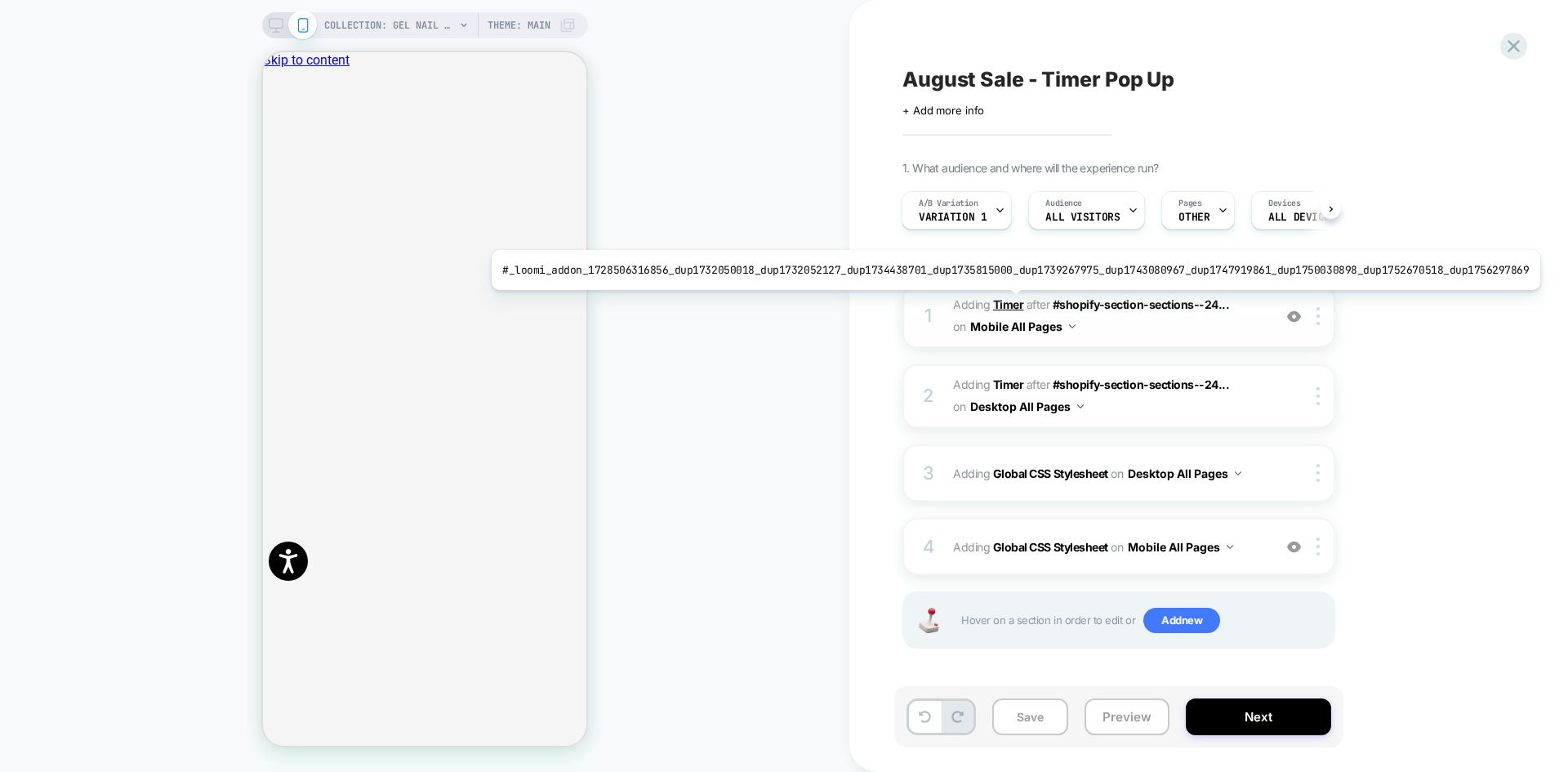
click at [1002, 302] on b "Timer" at bounding box center [1008, 304] width 31 height 14
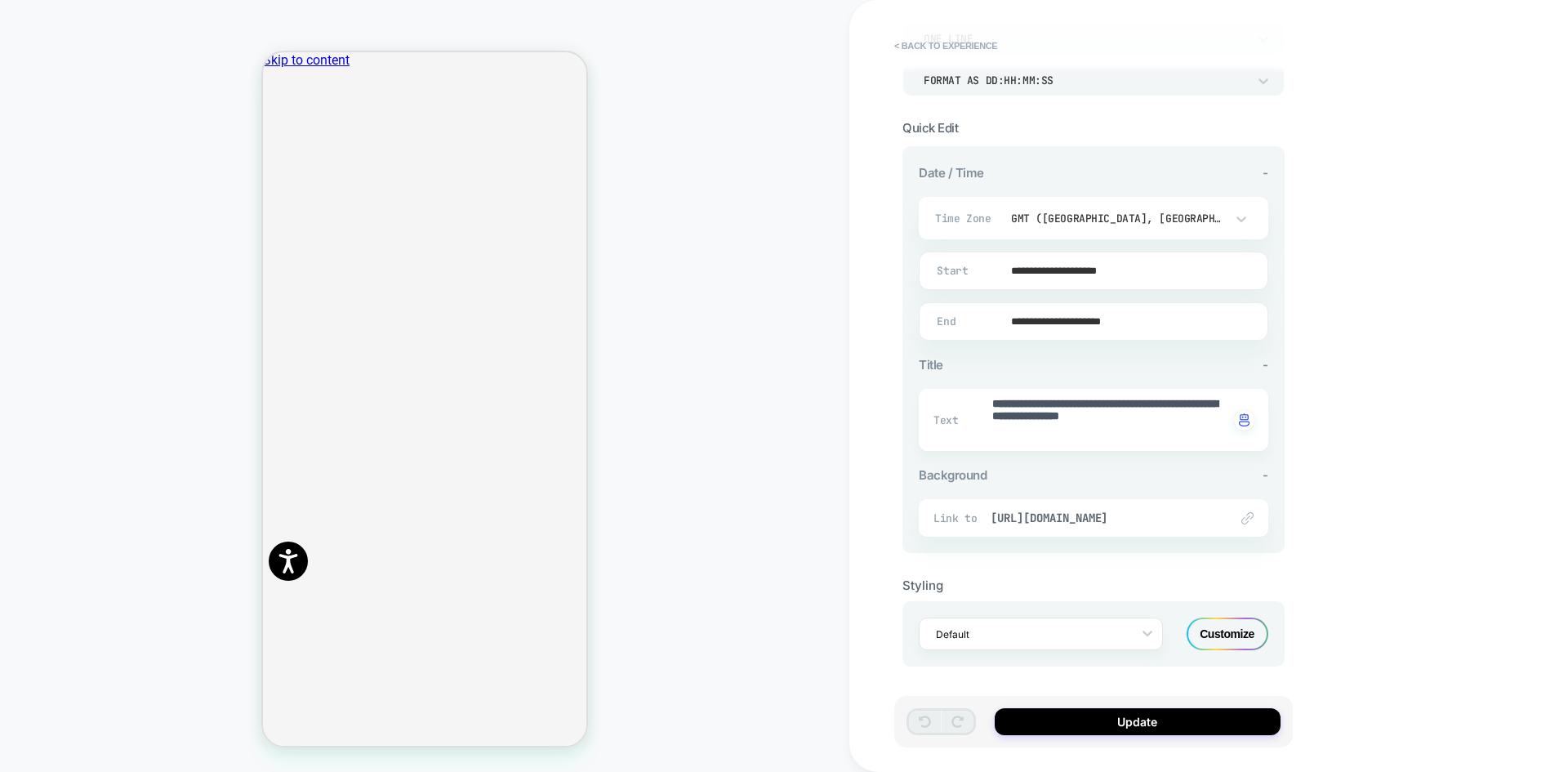
scroll to position [263, 0]
type textarea "*"
paste textarea
type textarea "**********"
type textarea "*"
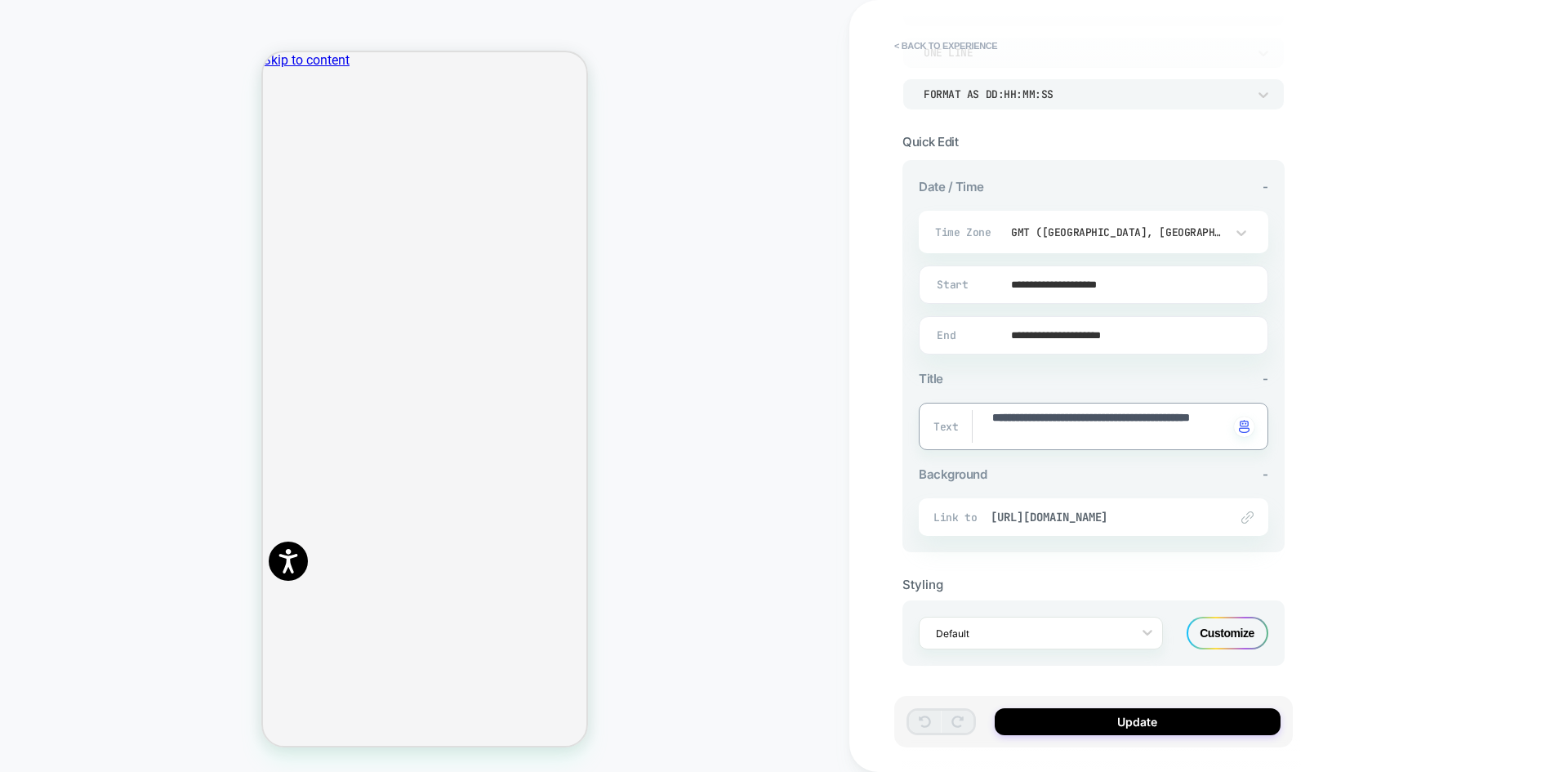
scroll to position [248, 0]
type textarea "**********"
click at [1110, 726] on button "Update" at bounding box center [1138, 721] width 286 height 27
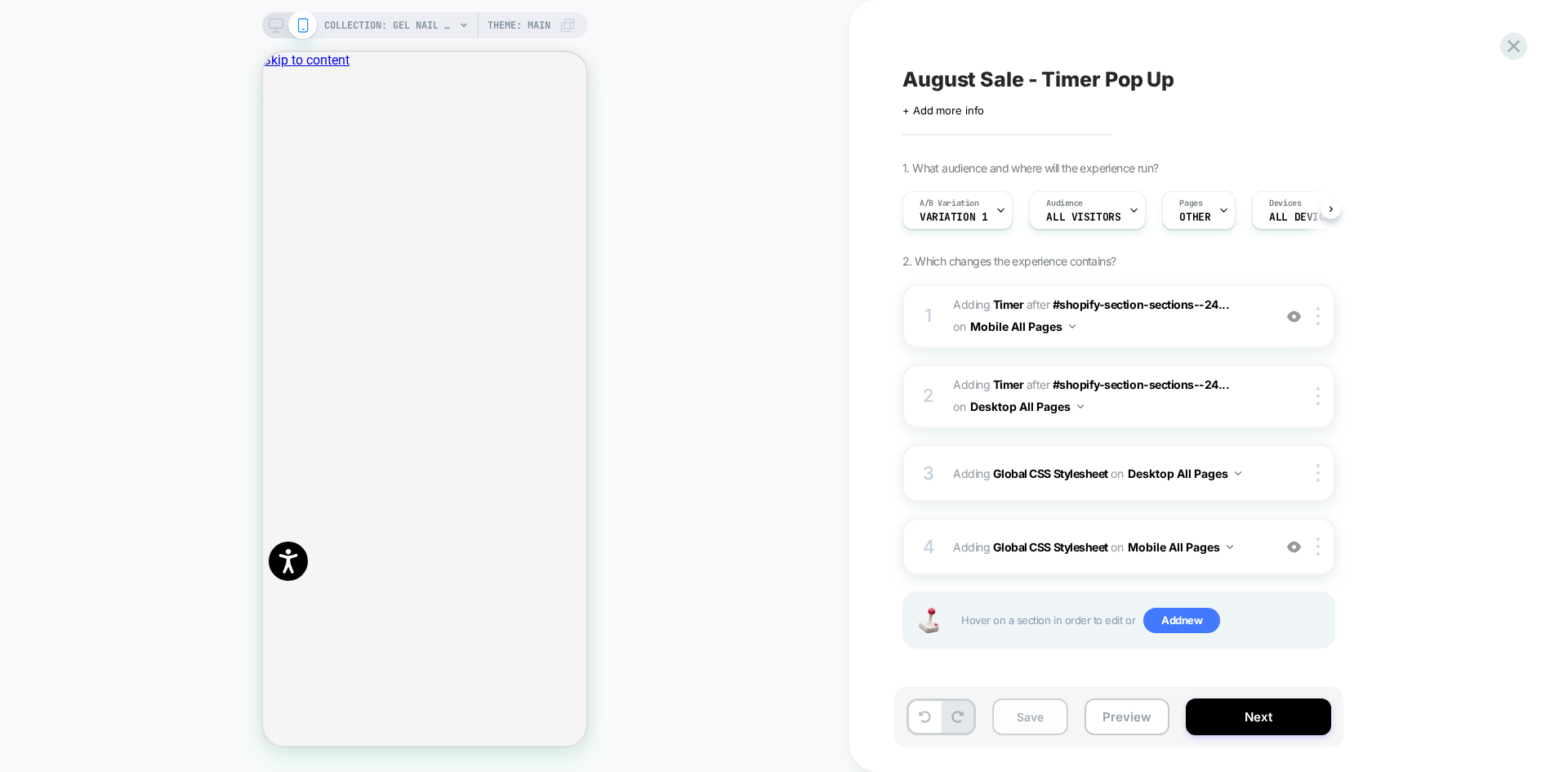
scroll to position [0, 1]
click at [1012, 721] on button "Save" at bounding box center [1031, 716] width 76 height 36
click at [967, 218] on span "Variation 1" at bounding box center [953, 217] width 68 height 12
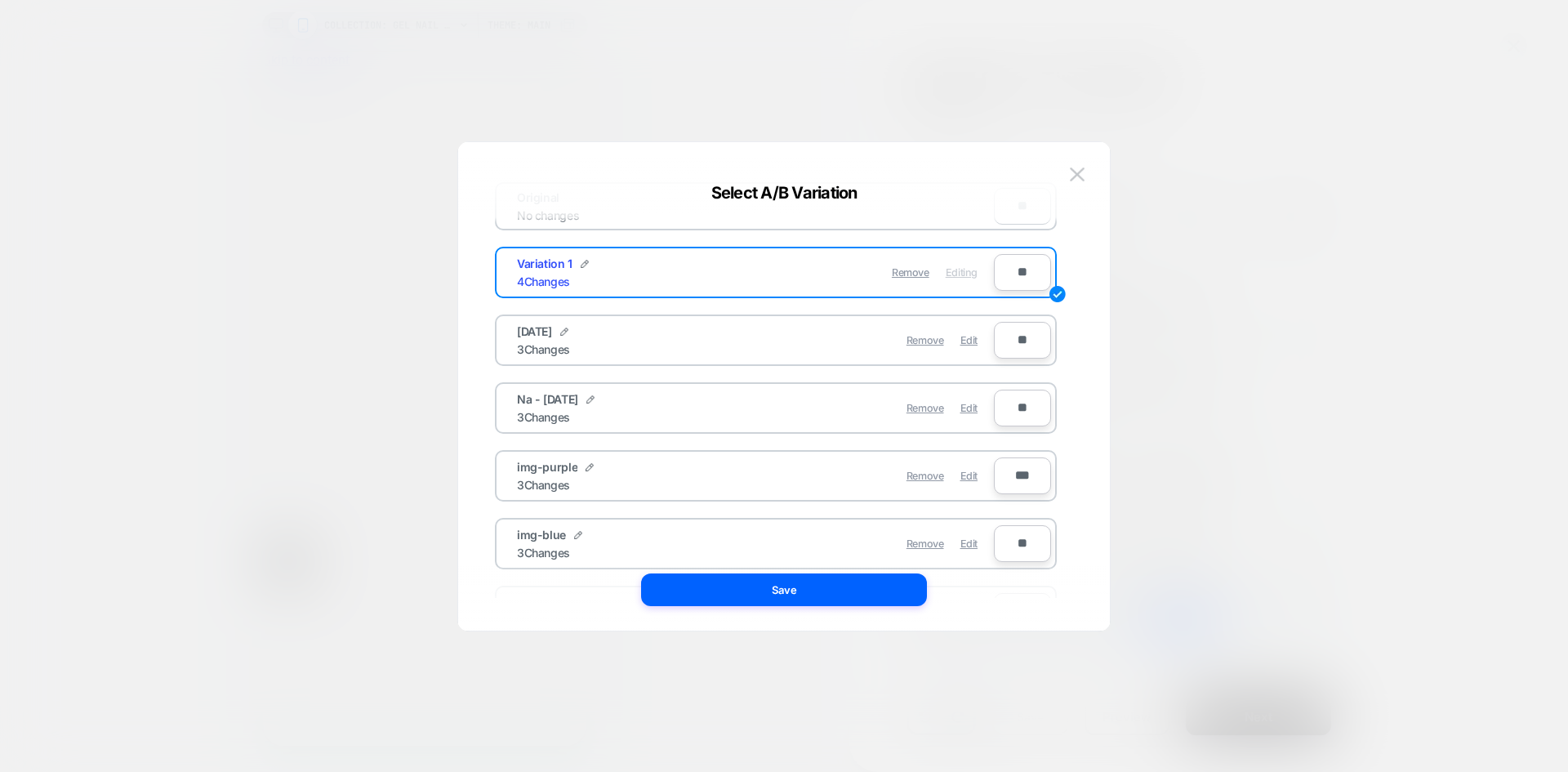
scroll to position [82, 0]
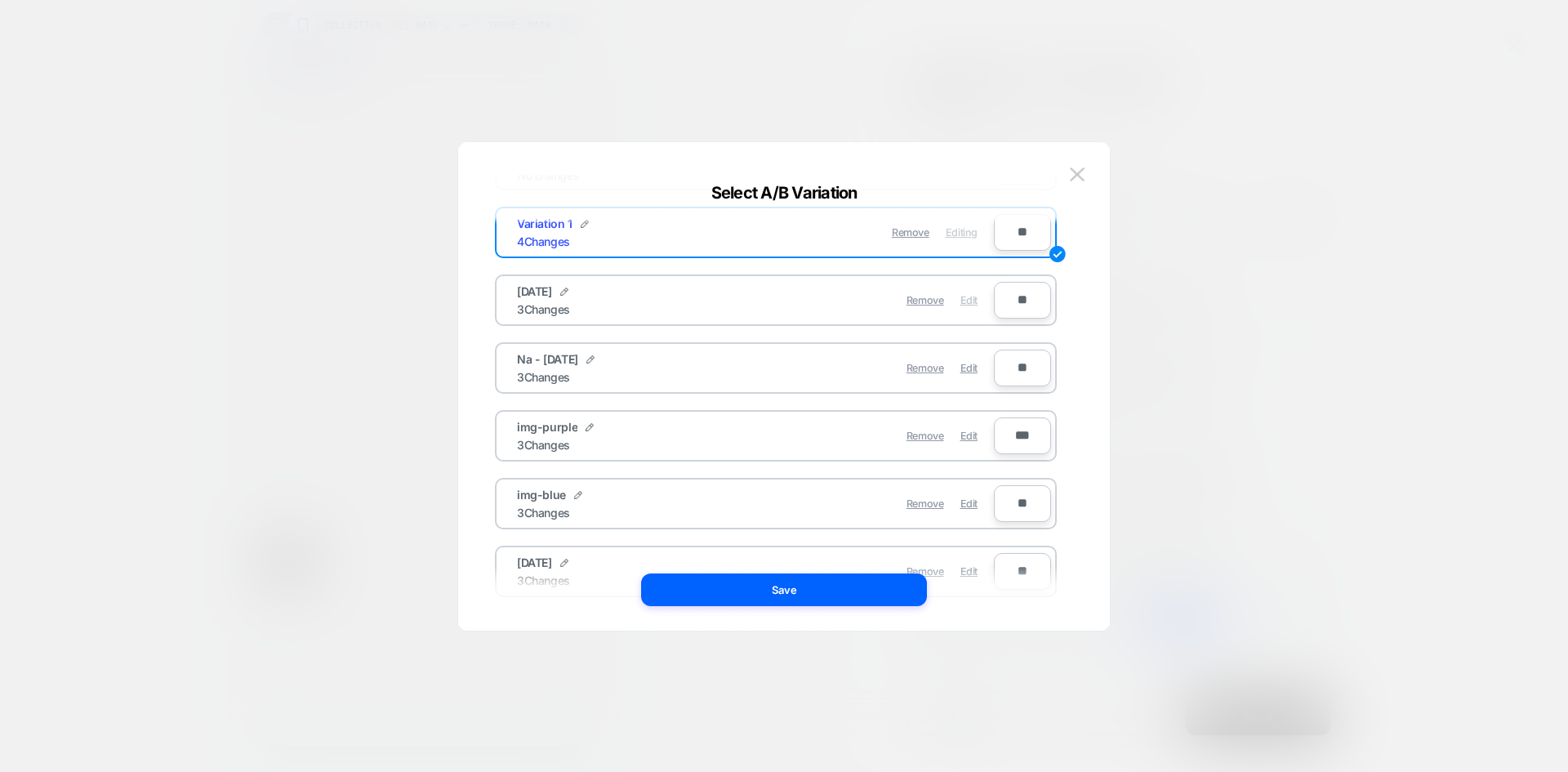
click at [972, 302] on span "Edit" at bounding box center [968, 300] width 17 height 12
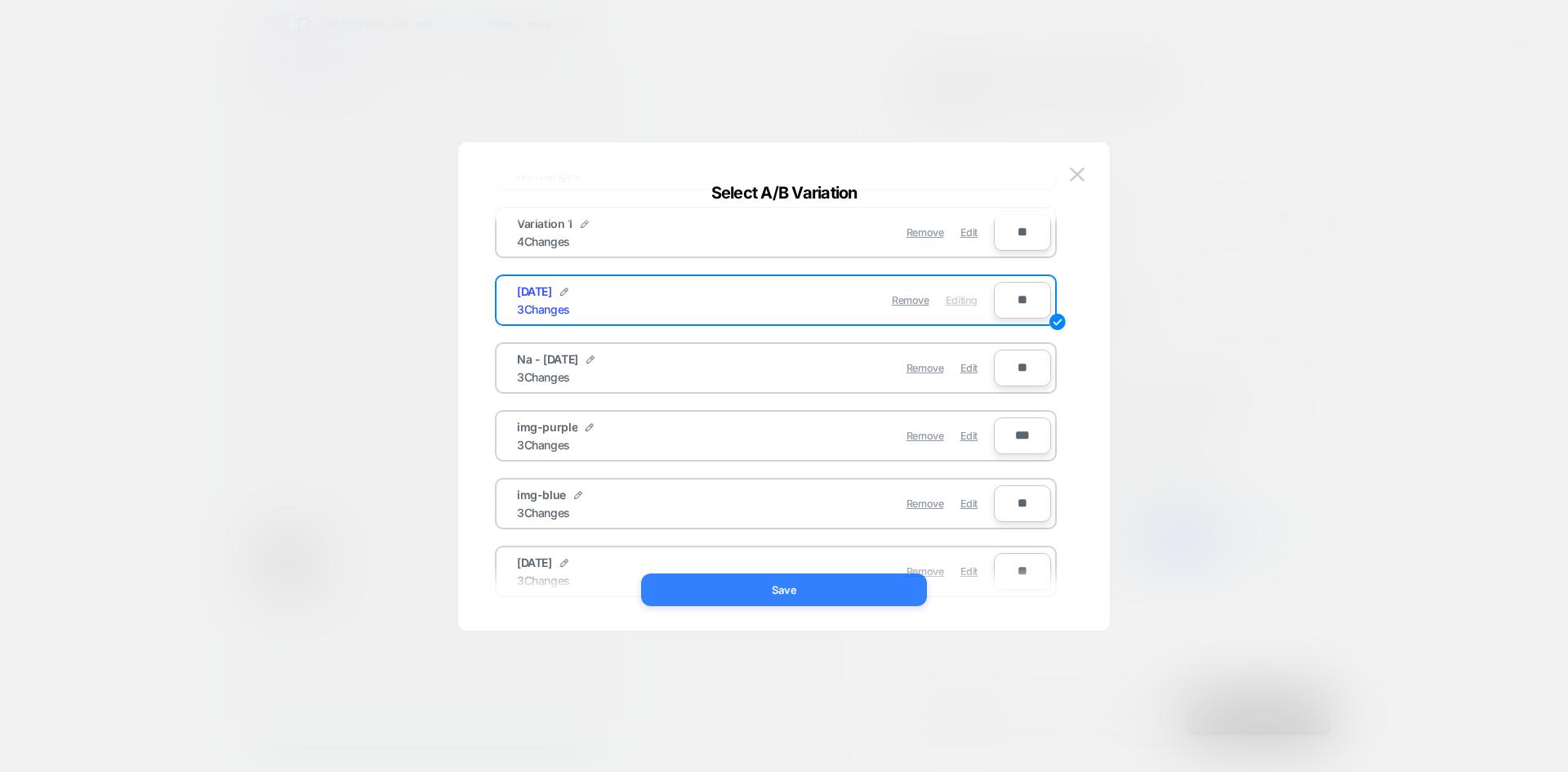
click at [817, 598] on button "Save" at bounding box center [784, 589] width 286 height 32
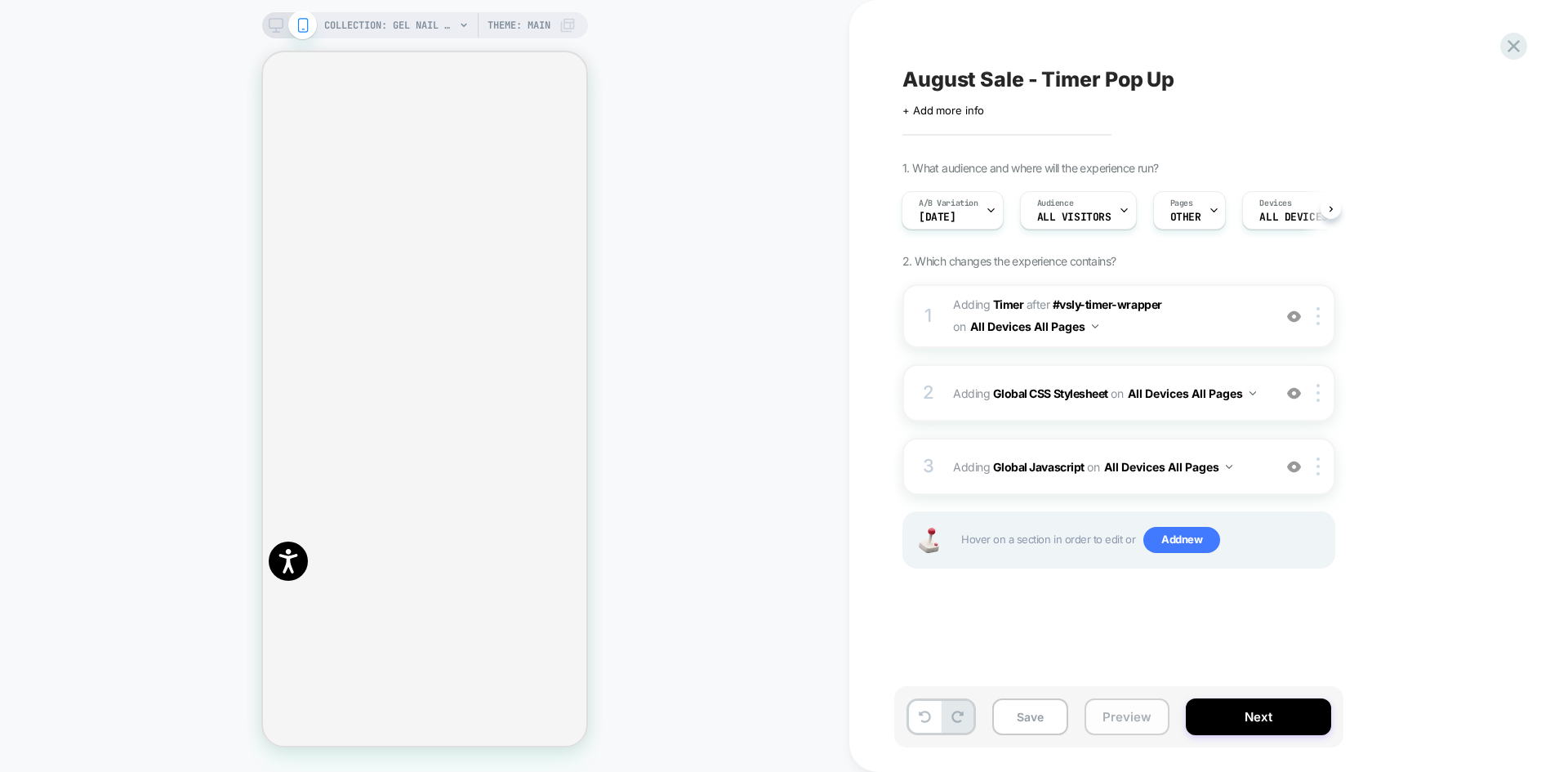
click at [1134, 714] on button "Preview" at bounding box center [1127, 716] width 85 height 36
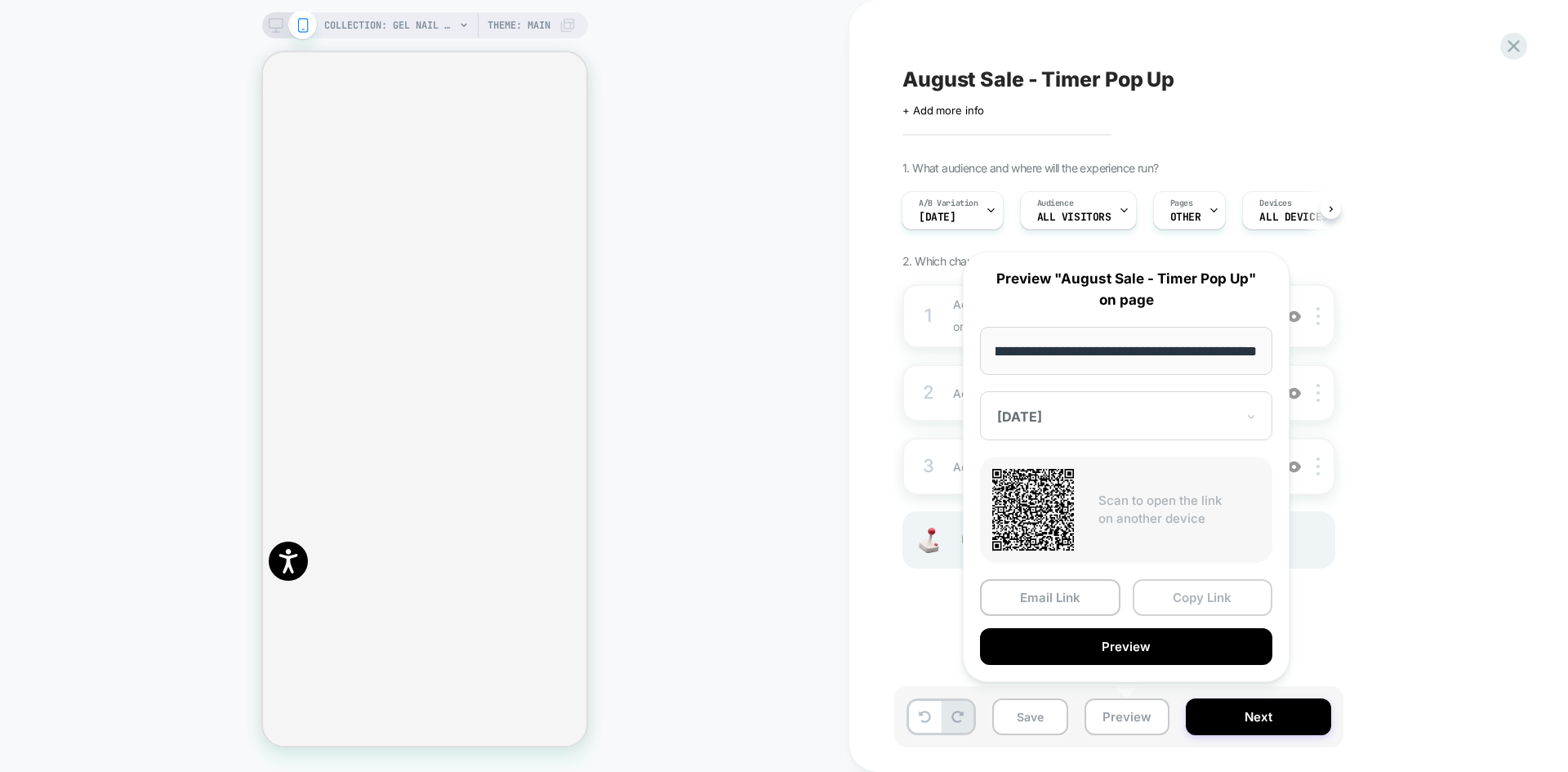
scroll to position [0, 0]
click at [1202, 602] on button "Copy Link" at bounding box center [1202, 597] width 140 height 36
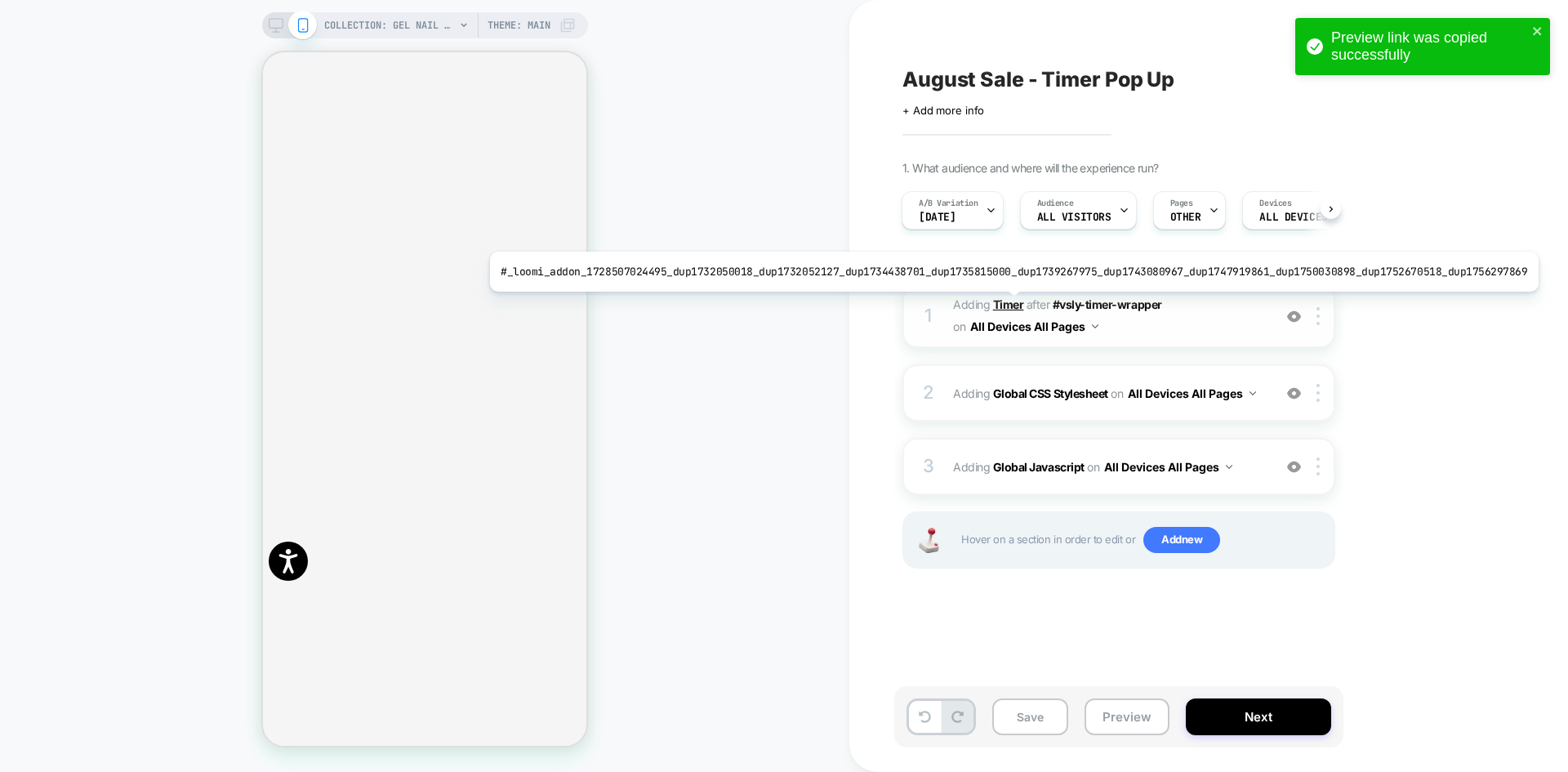
click at [1001, 303] on b "Timer" at bounding box center [1008, 304] width 31 height 14
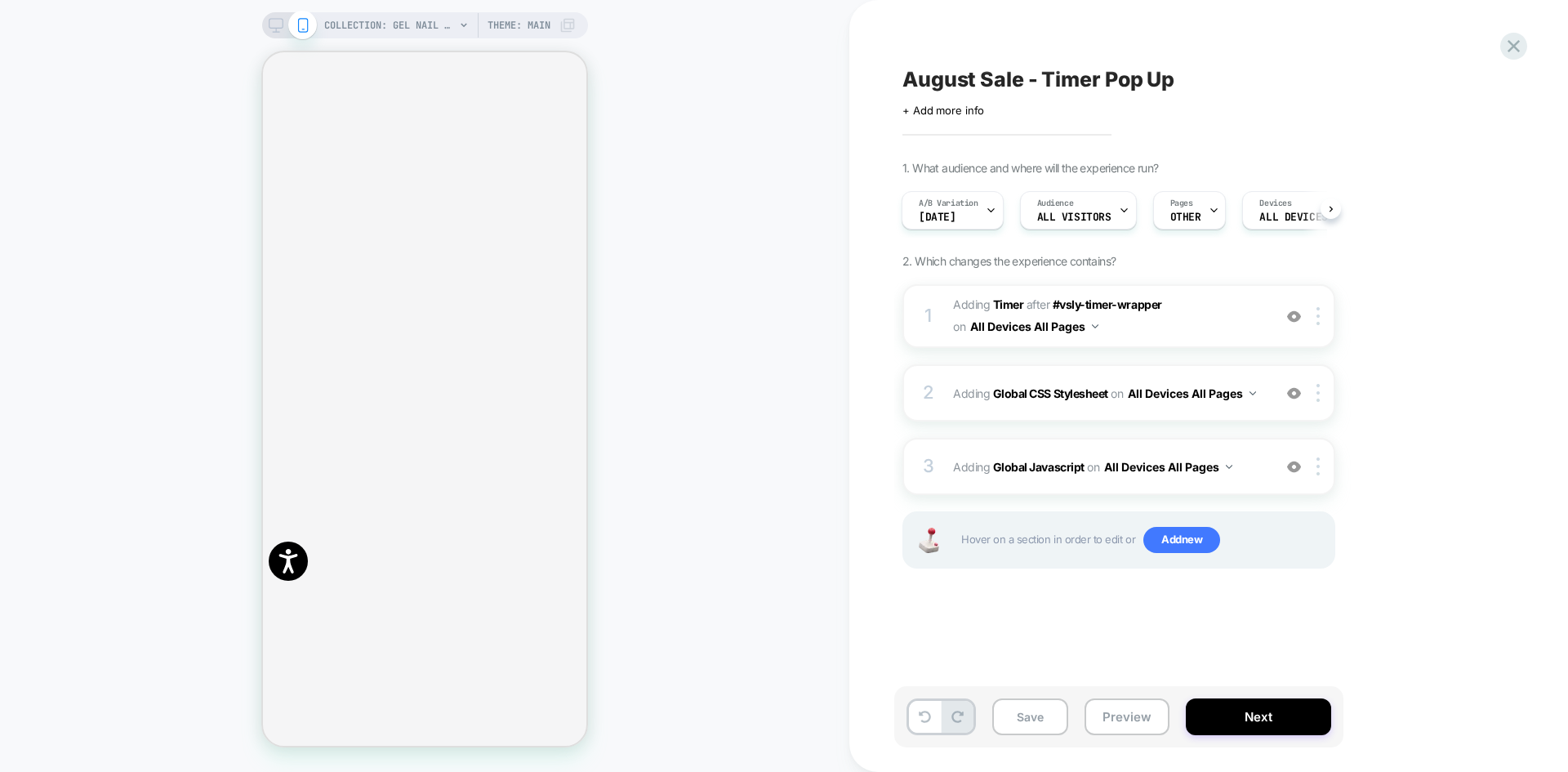
click at [275, 29] on icon at bounding box center [275, 29] width 1 height 4
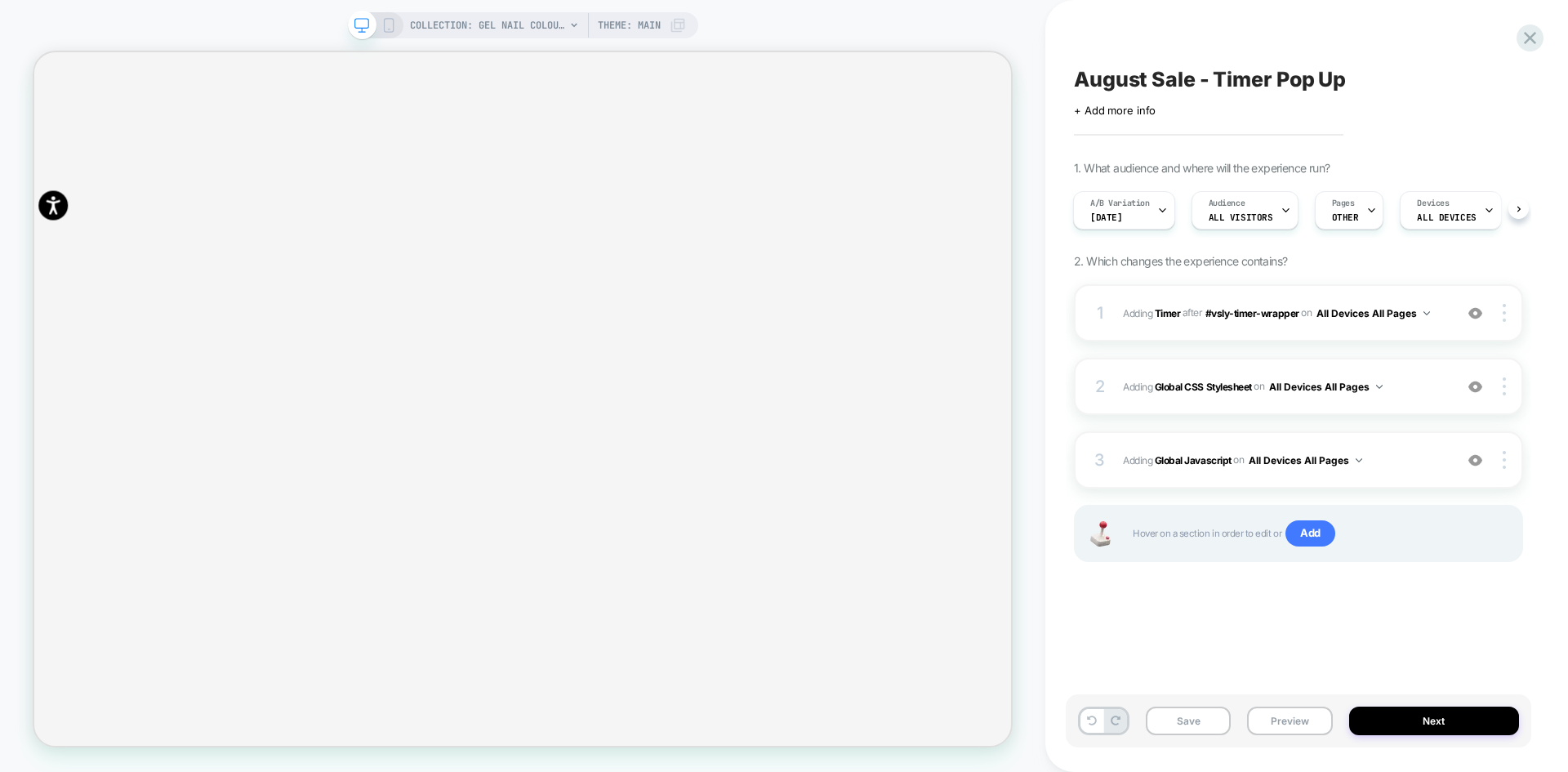
scroll to position [70, 0]
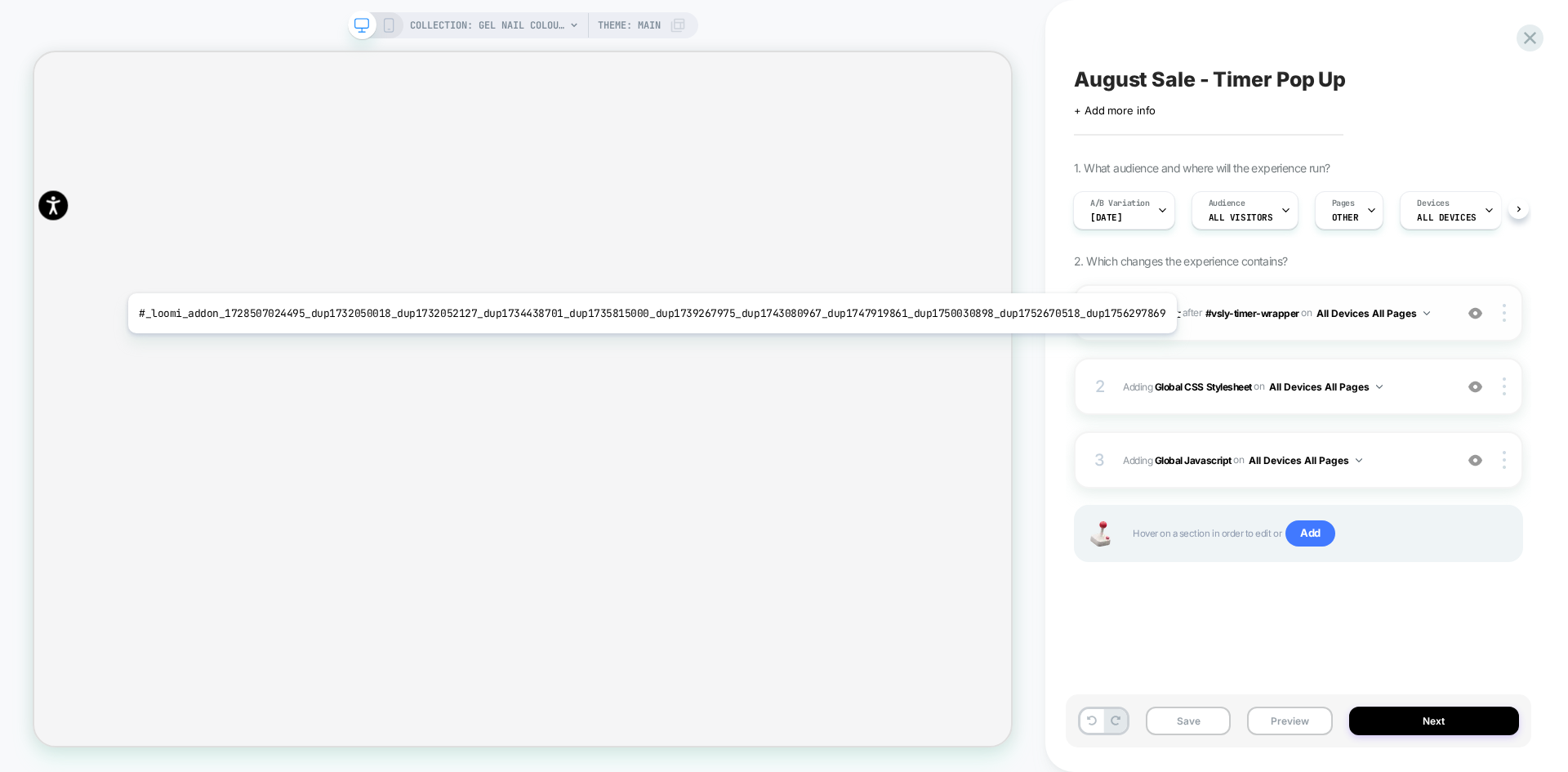
click at [1162, 313] on b "Timer" at bounding box center [1168, 312] width 27 height 12
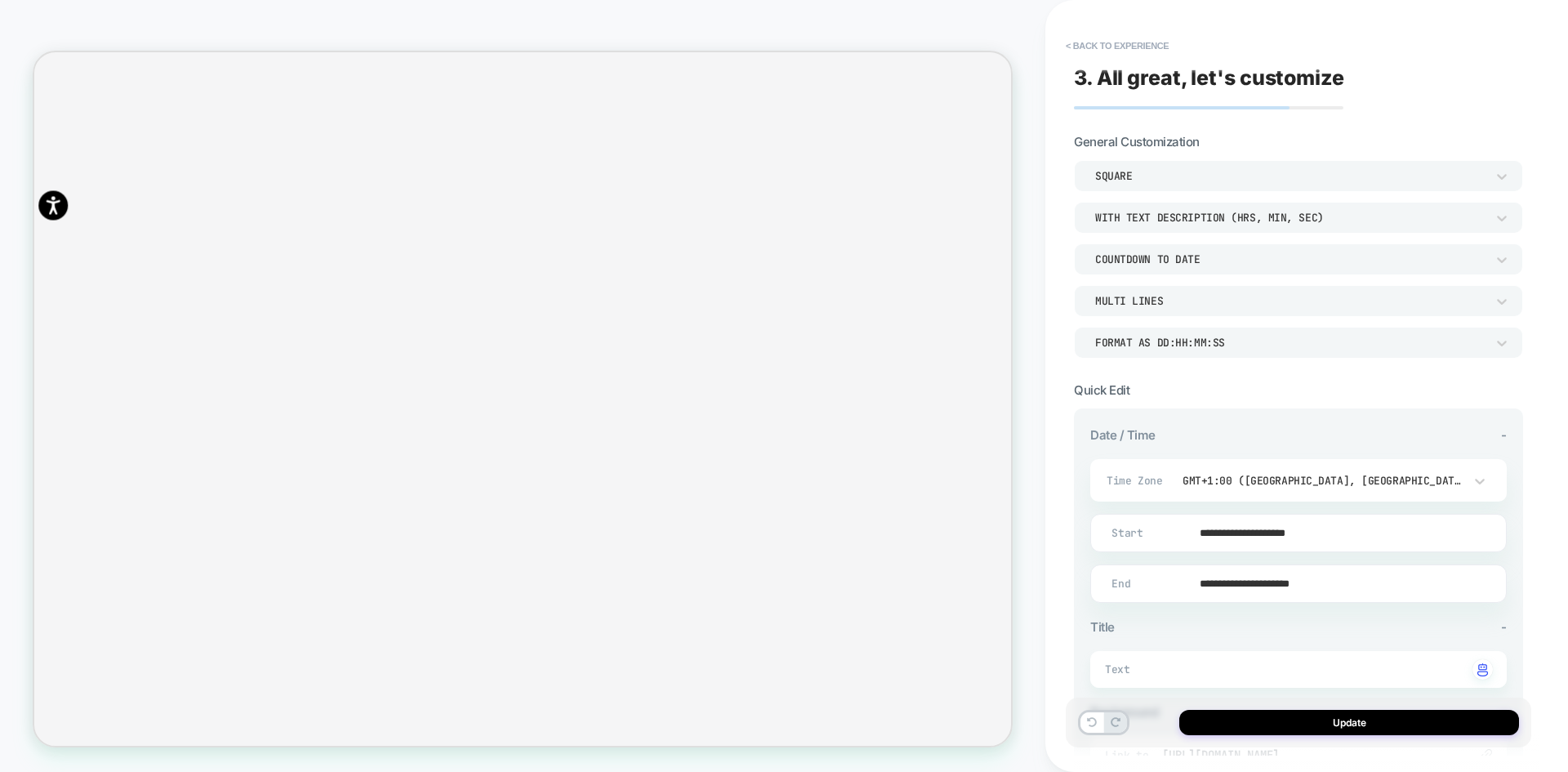
scroll to position [238, 0]
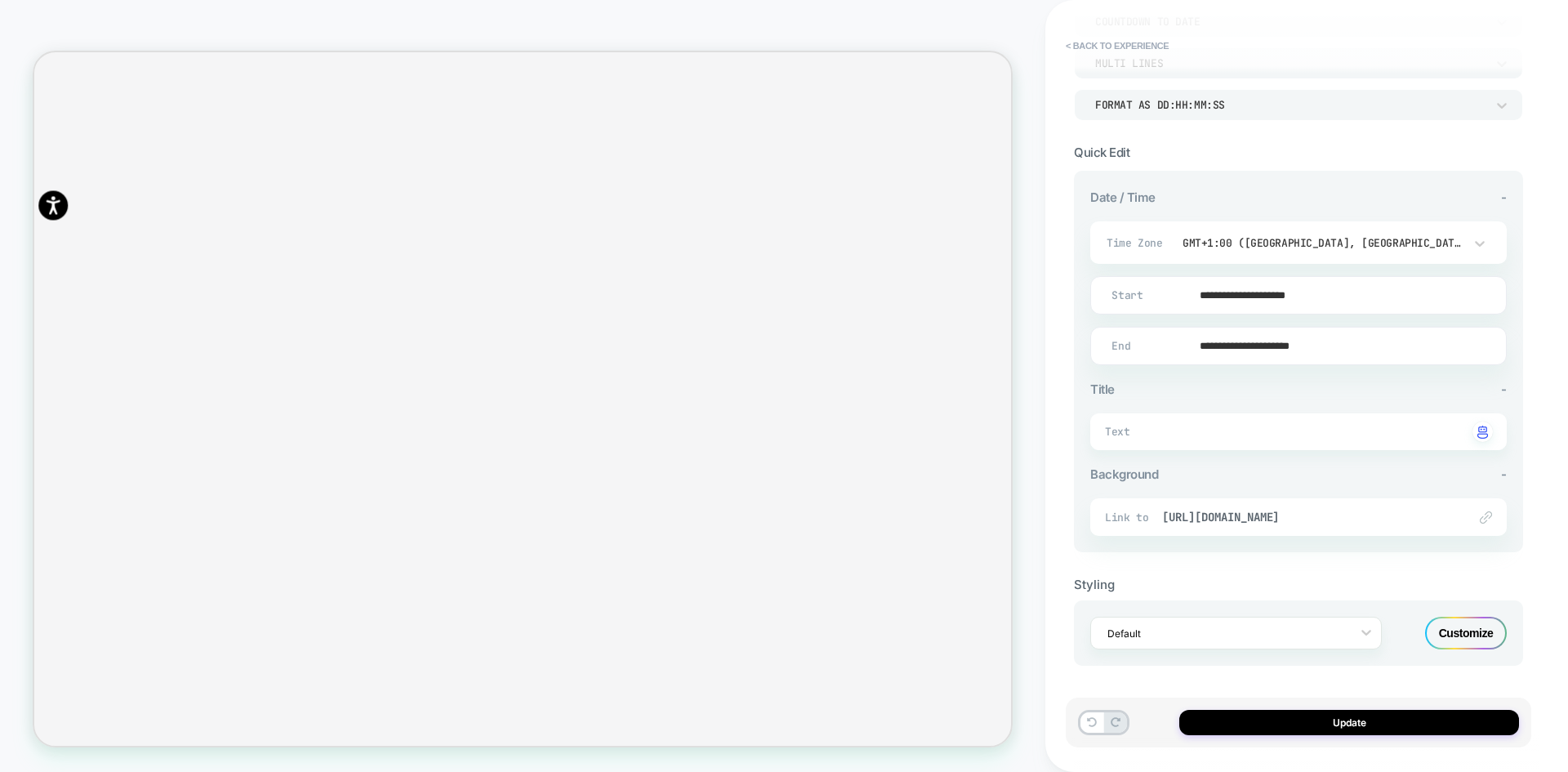
click at [1473, 626] on div "Customize" at bounding box center [1466, 633] width 82 height 32
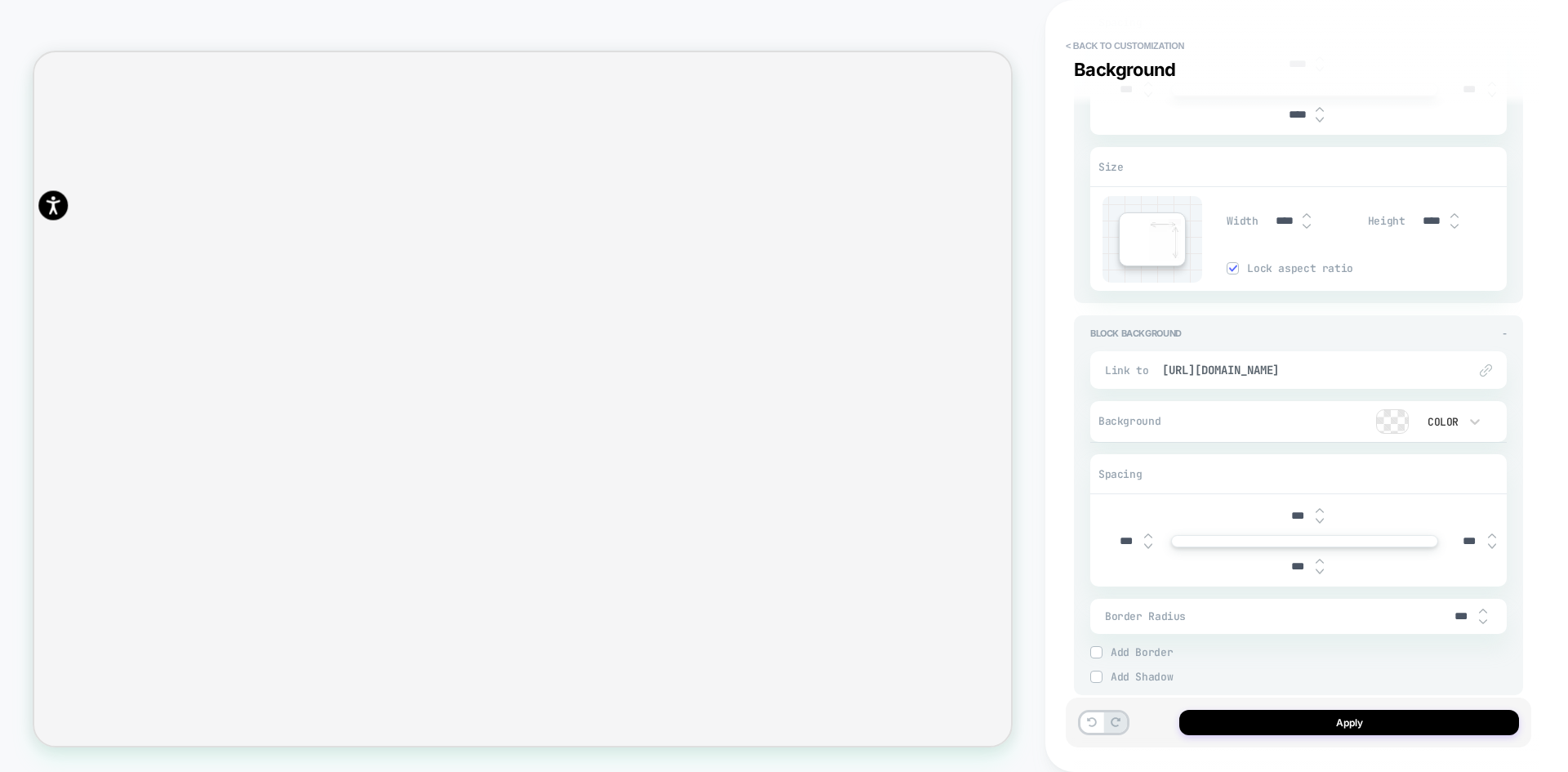
scroll to position [2206, 0]
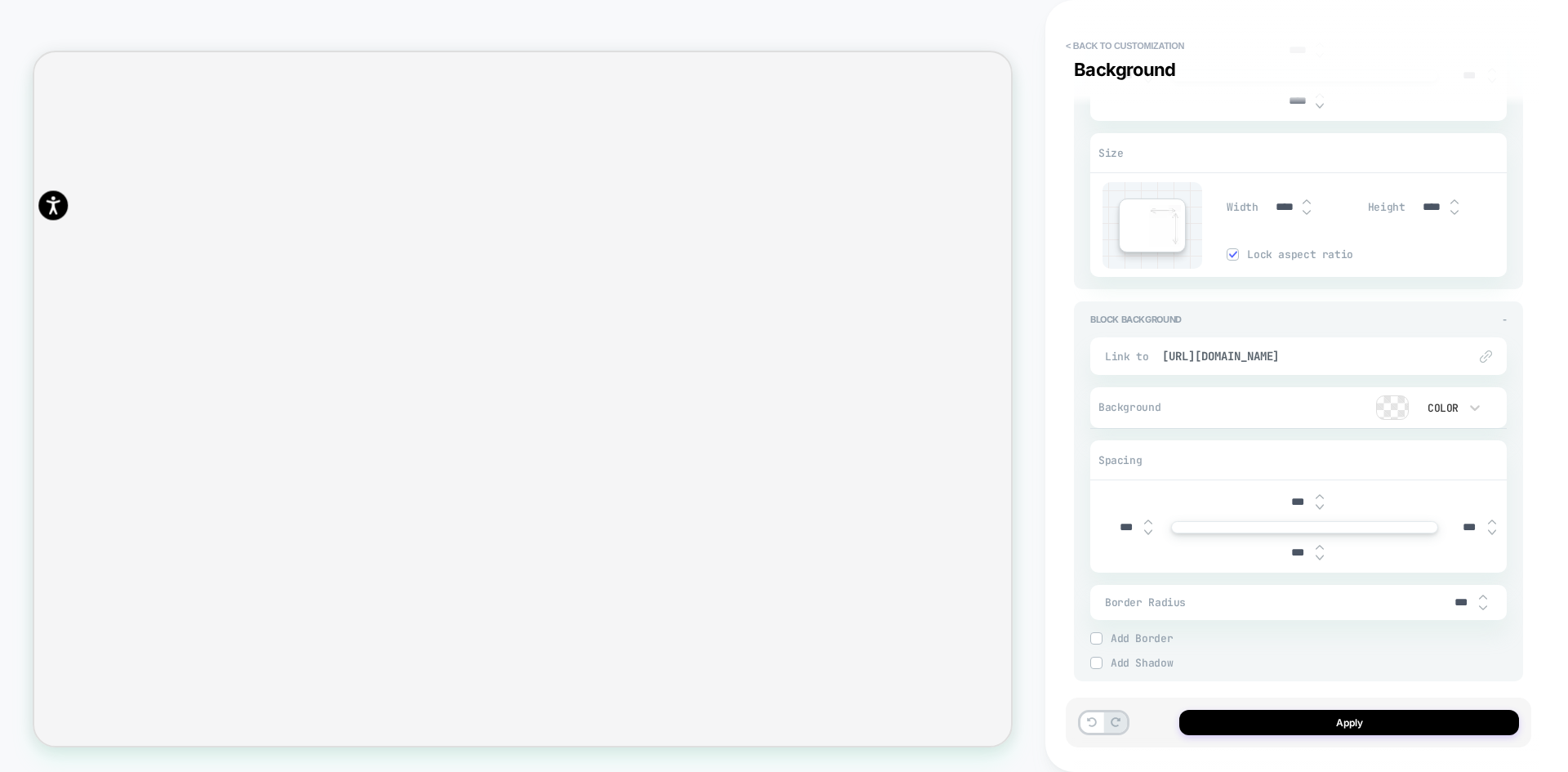
click at [1388, 410] on div at bounding box center [1392, 408] width 31 height 23
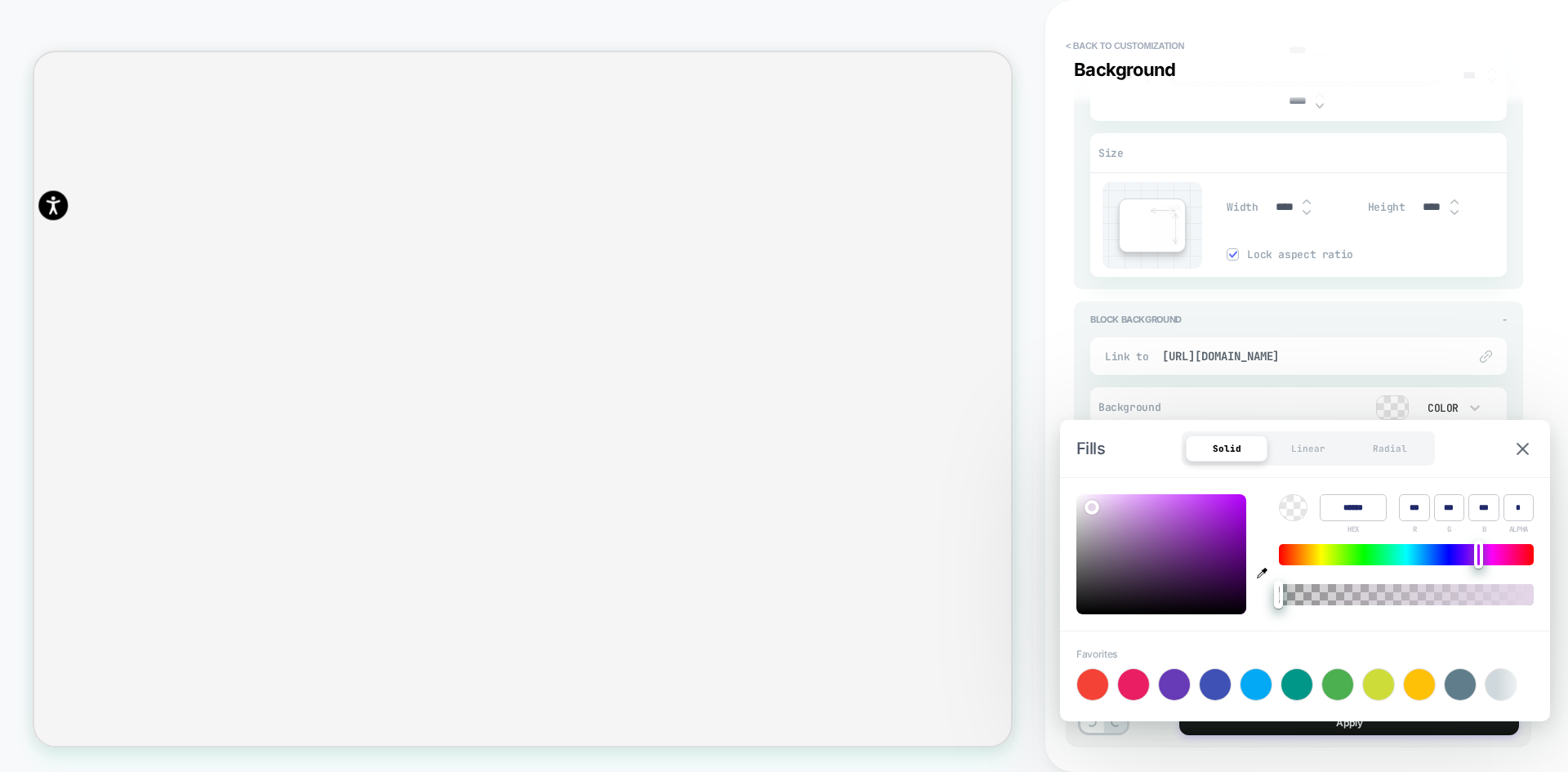
click at [1457, 406] on div "Color" at bounding box center [1441, 408] width 34 height 14
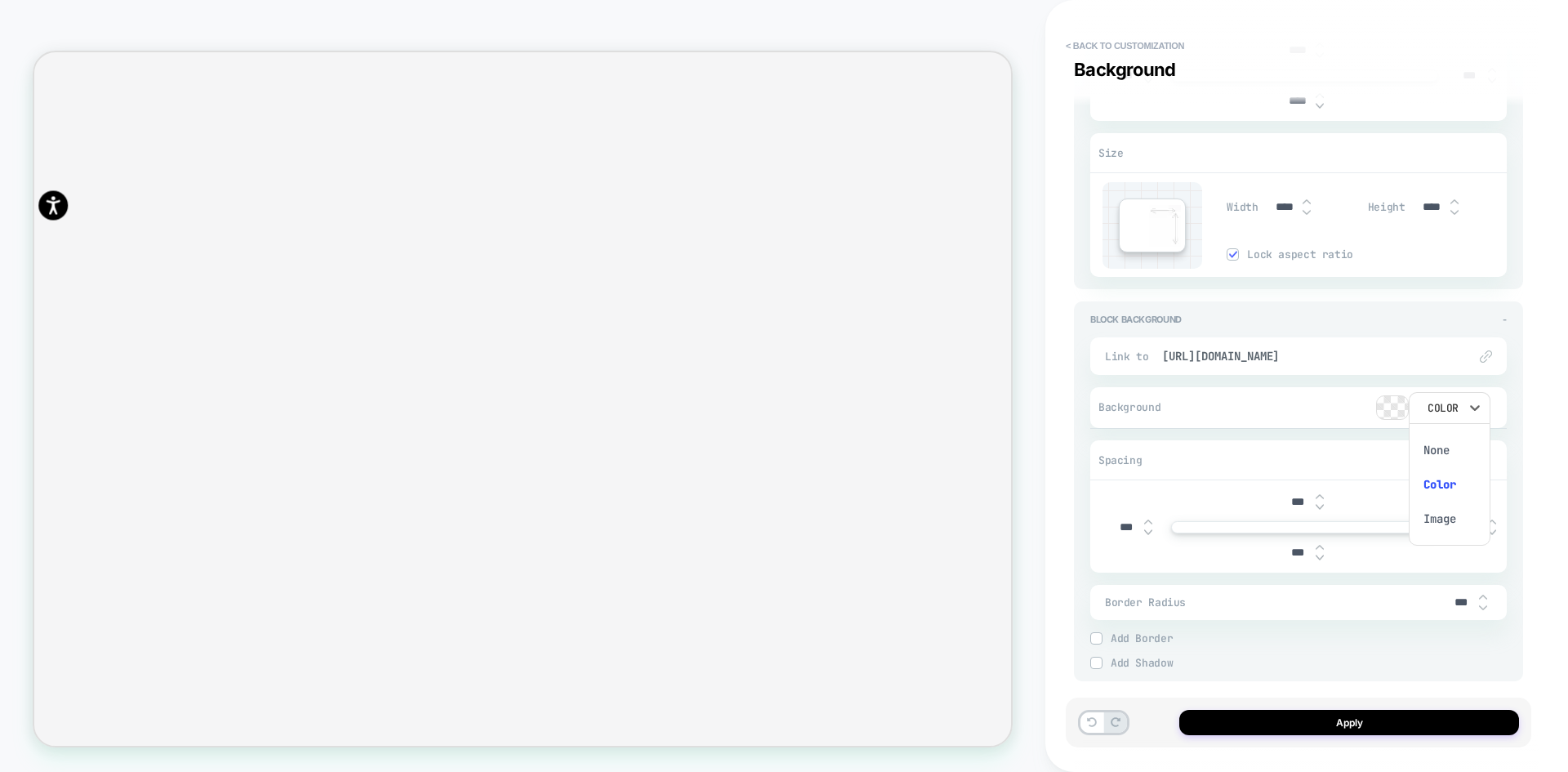
click at [1446, 518] on div "Image" at bounding box center [1449, 518] width 69 height 34
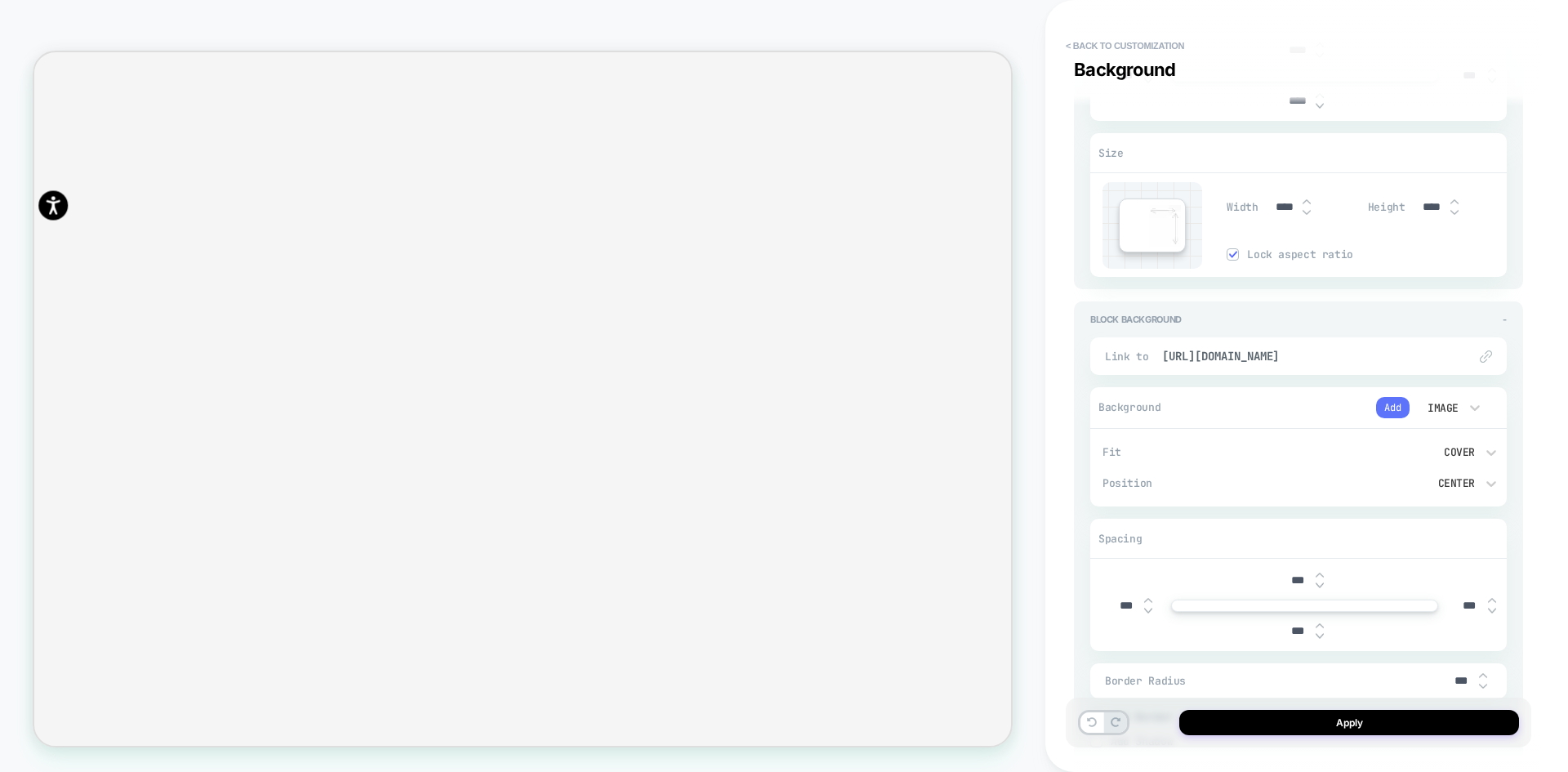
click at [1391, 413] on button "Add" at bounding box center [1393, 408] width 33 height 22
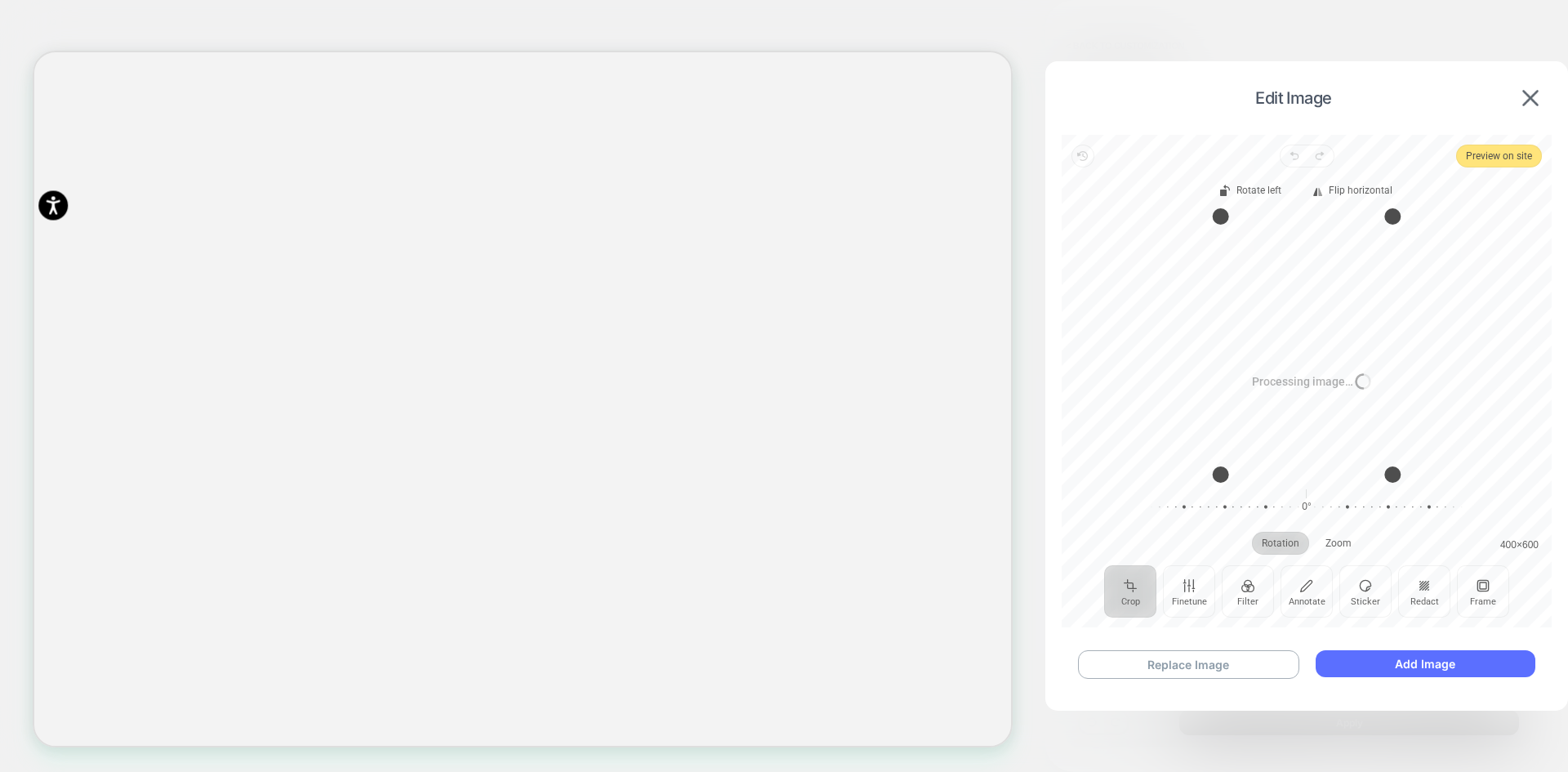
click at [1405, 668] on button "Add Image" at bounding box center [1425, 663] width 220 height 27
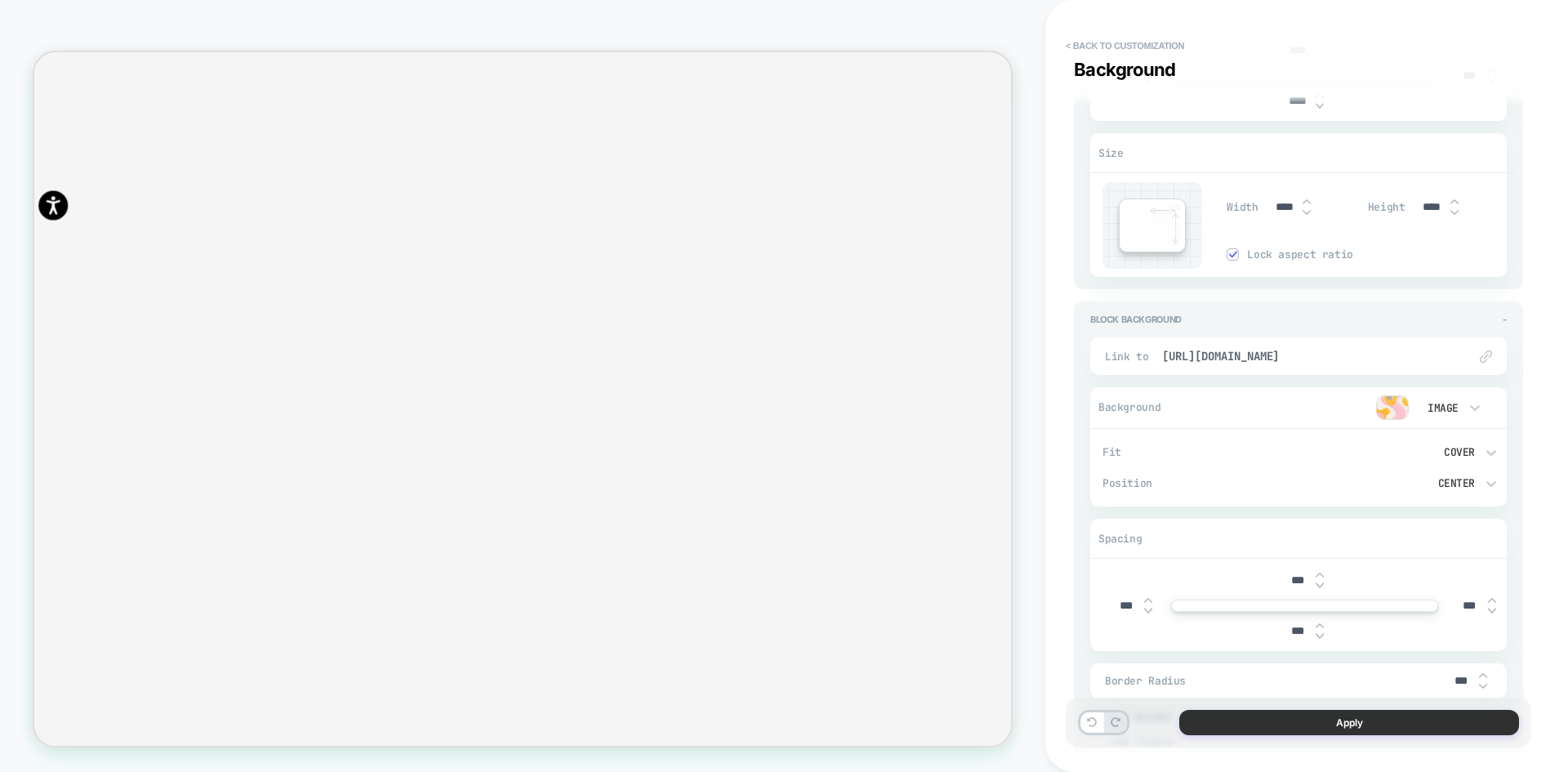
click at [1287, 721] on button "Apply" at bounding box center [1349, 722] width 340 height 26
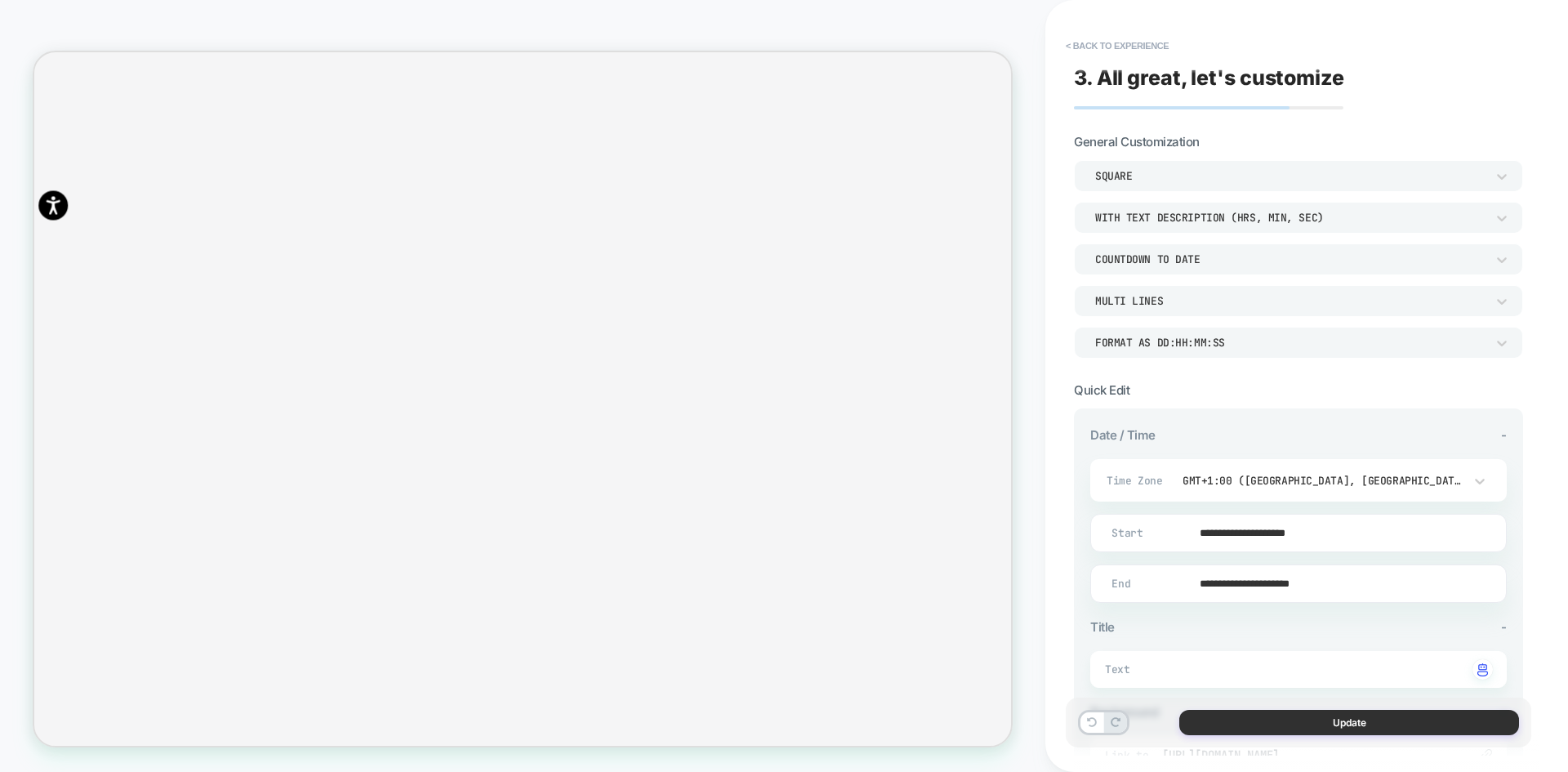
click at [1278, 726] on button "Update" at bounding box center [1349, 722] width 340 height 26
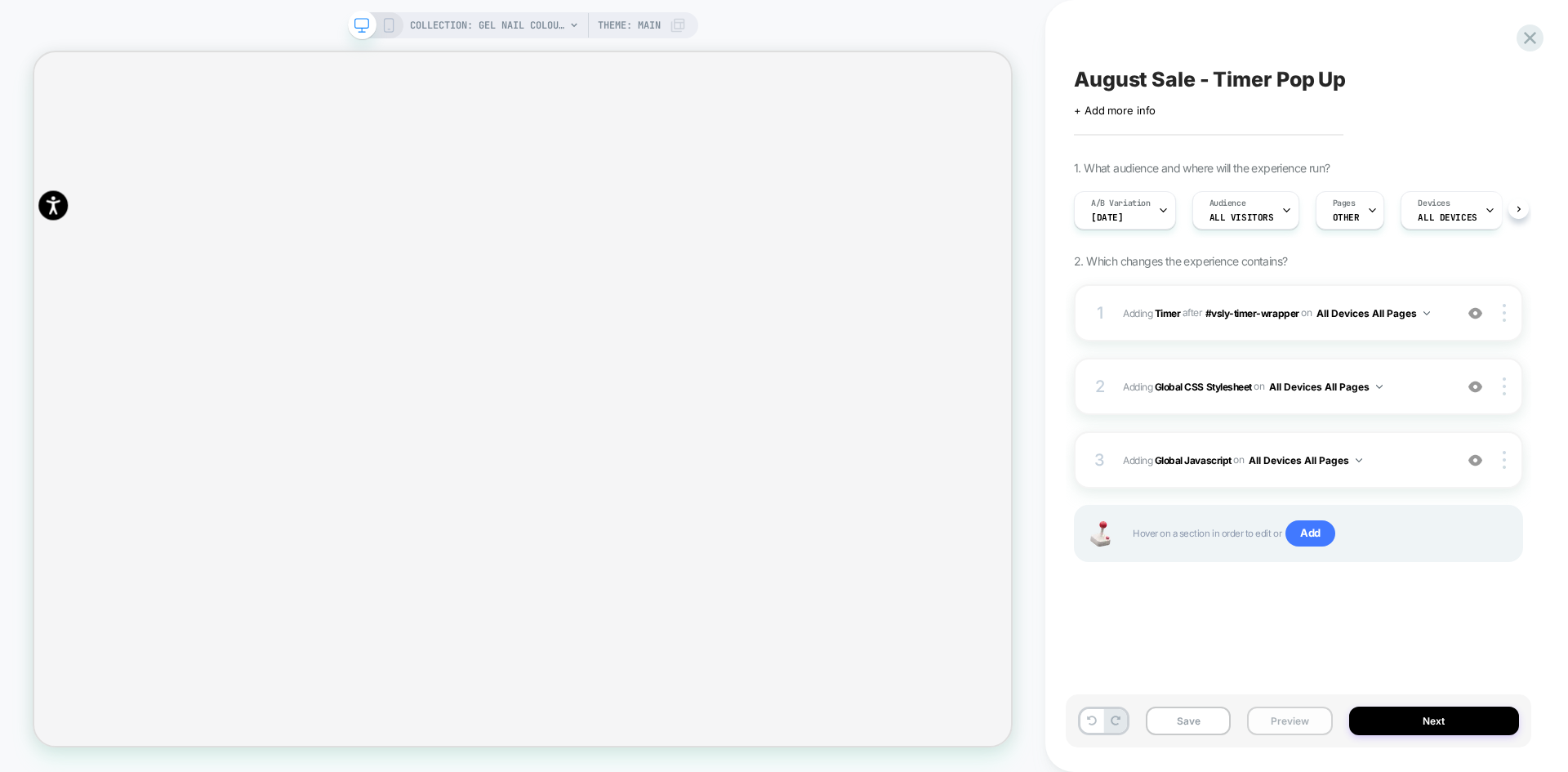
click at [1272, 726] on button "Preview" at bounding box center [1289, 721] width 85 height 28
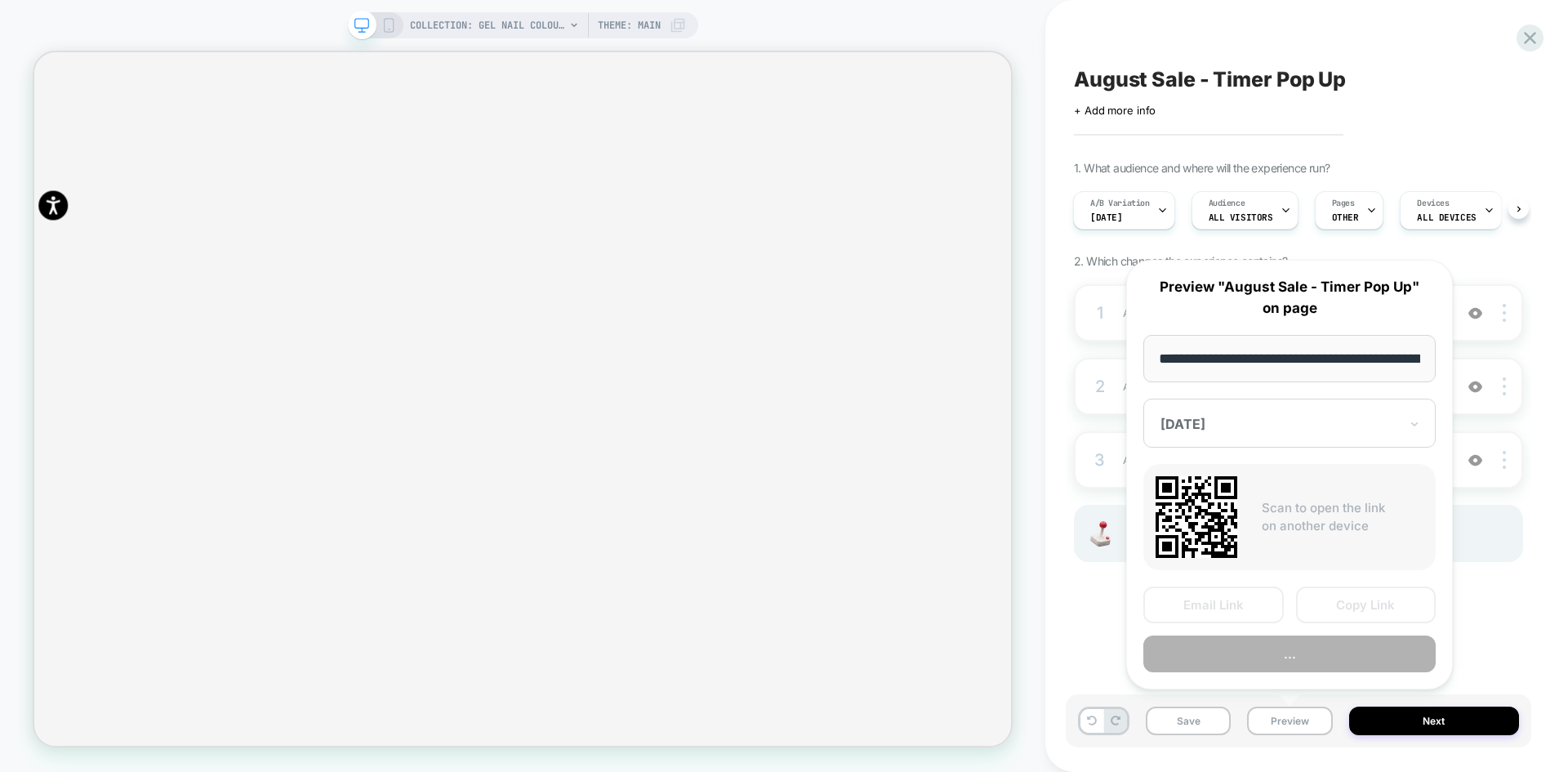
scroll to position [0, 174]
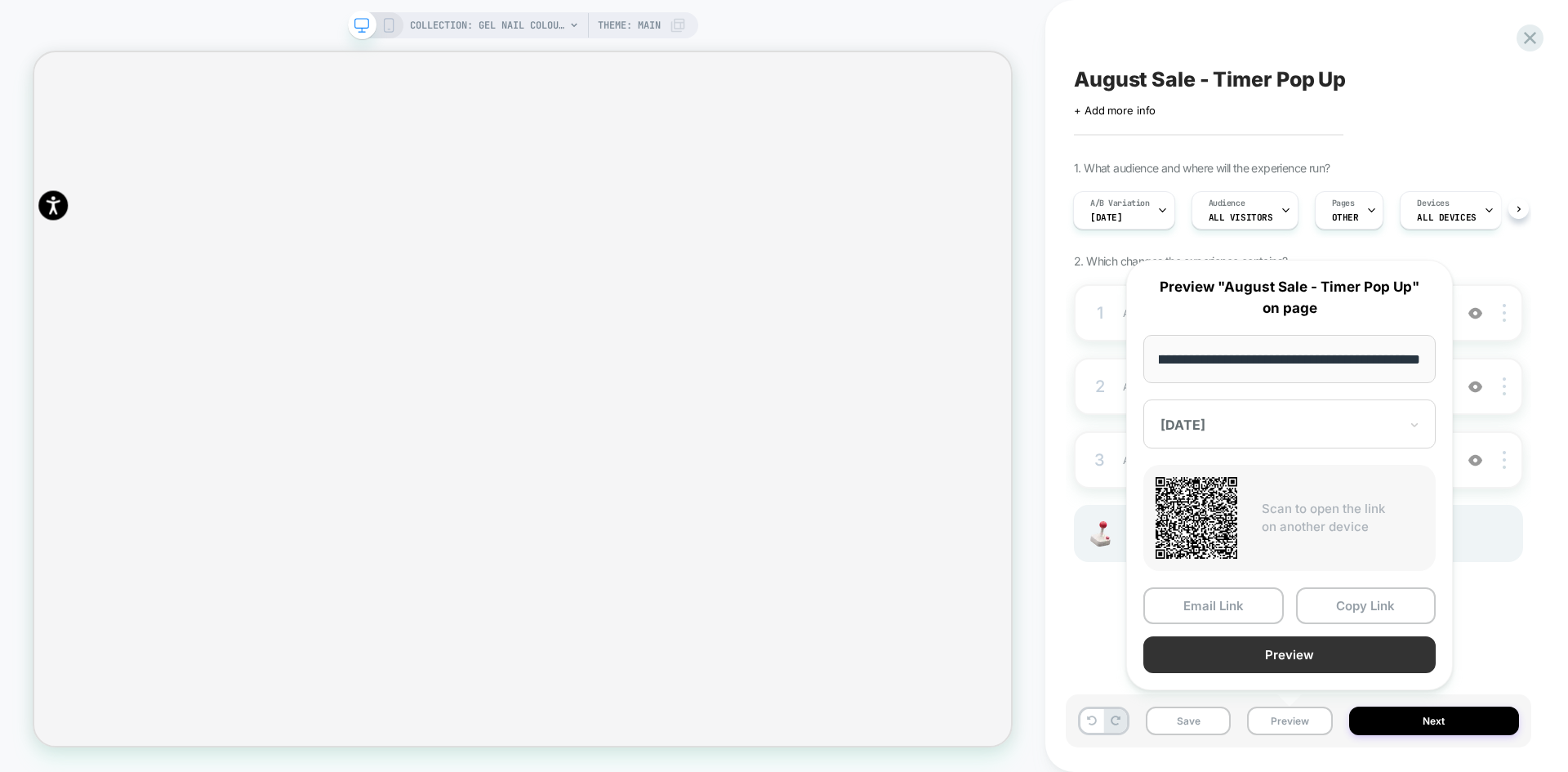
click at [1328, 660] on button "Preview" at bounding box center [1289, 654] width 293 height 36
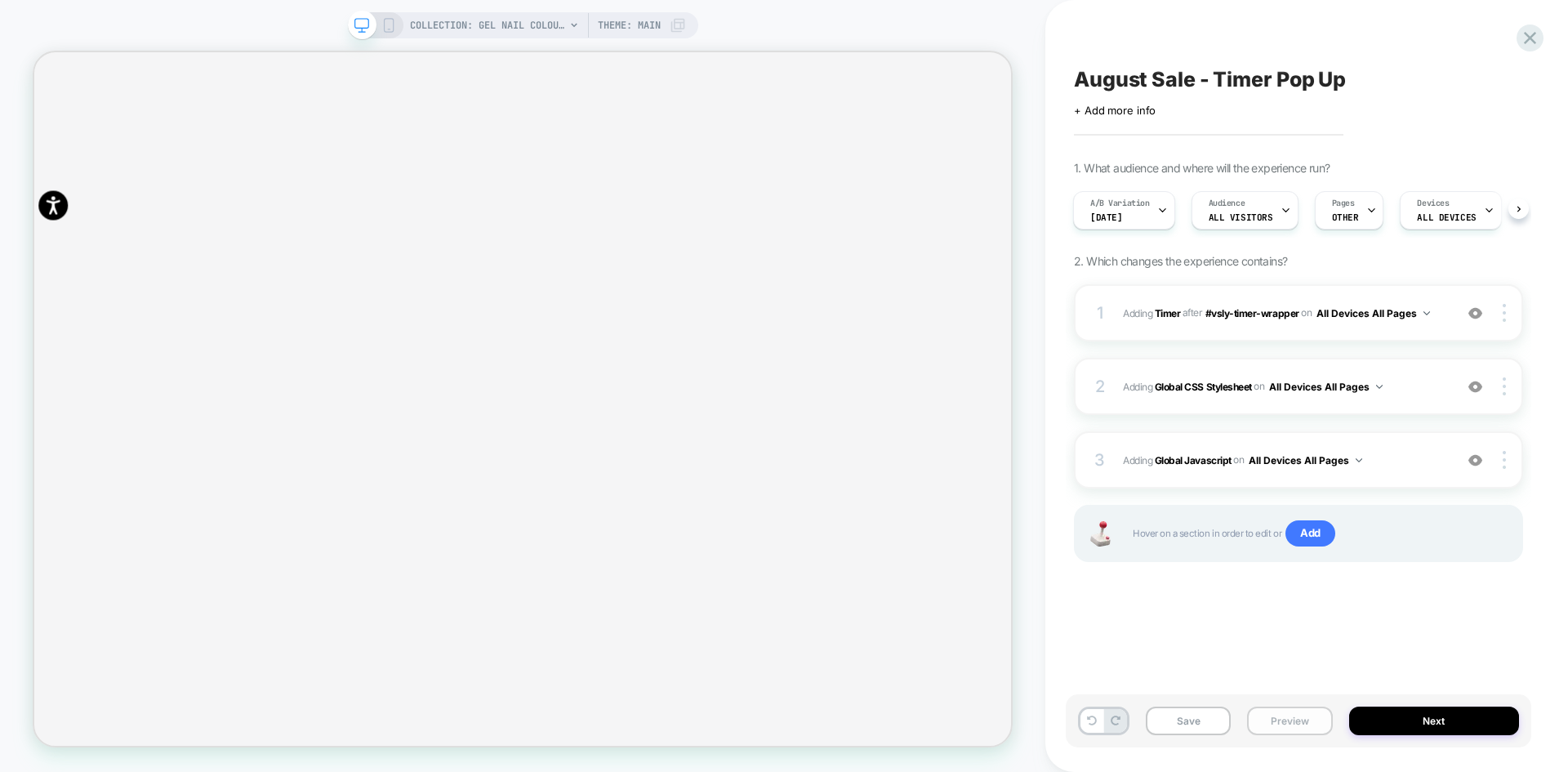
click at [1294, 719] on button "Preview" at bounding box center [1289, 721] width 85 height 28
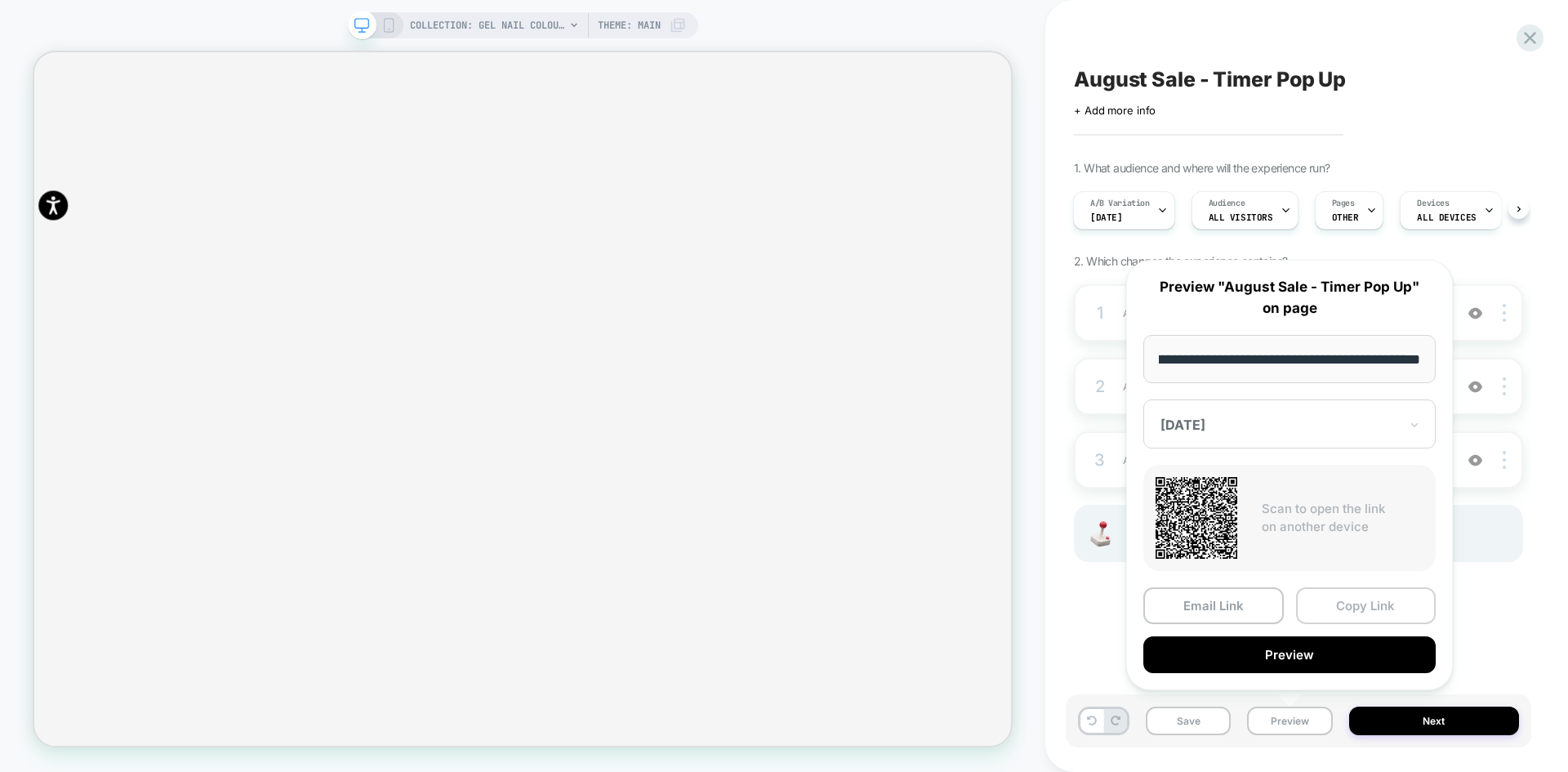
scroll to position [0, 0]
click at [1343, 609] on button "Copy Link" at bounding box center [1366, 605] width 140 height 36
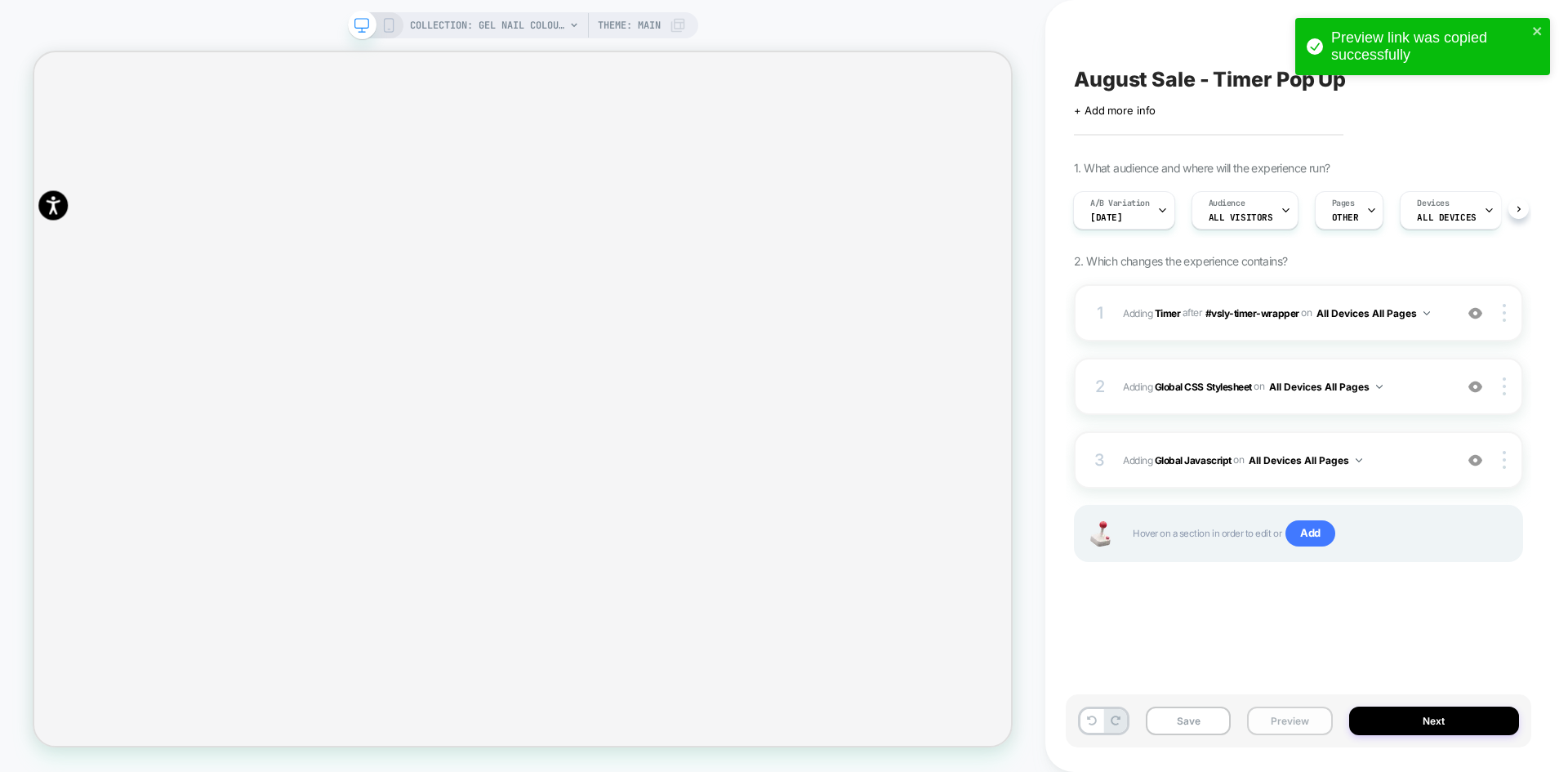
click at [1278, 721] on button "Preview" at bounding box center [1289, 721] width 85 height 28
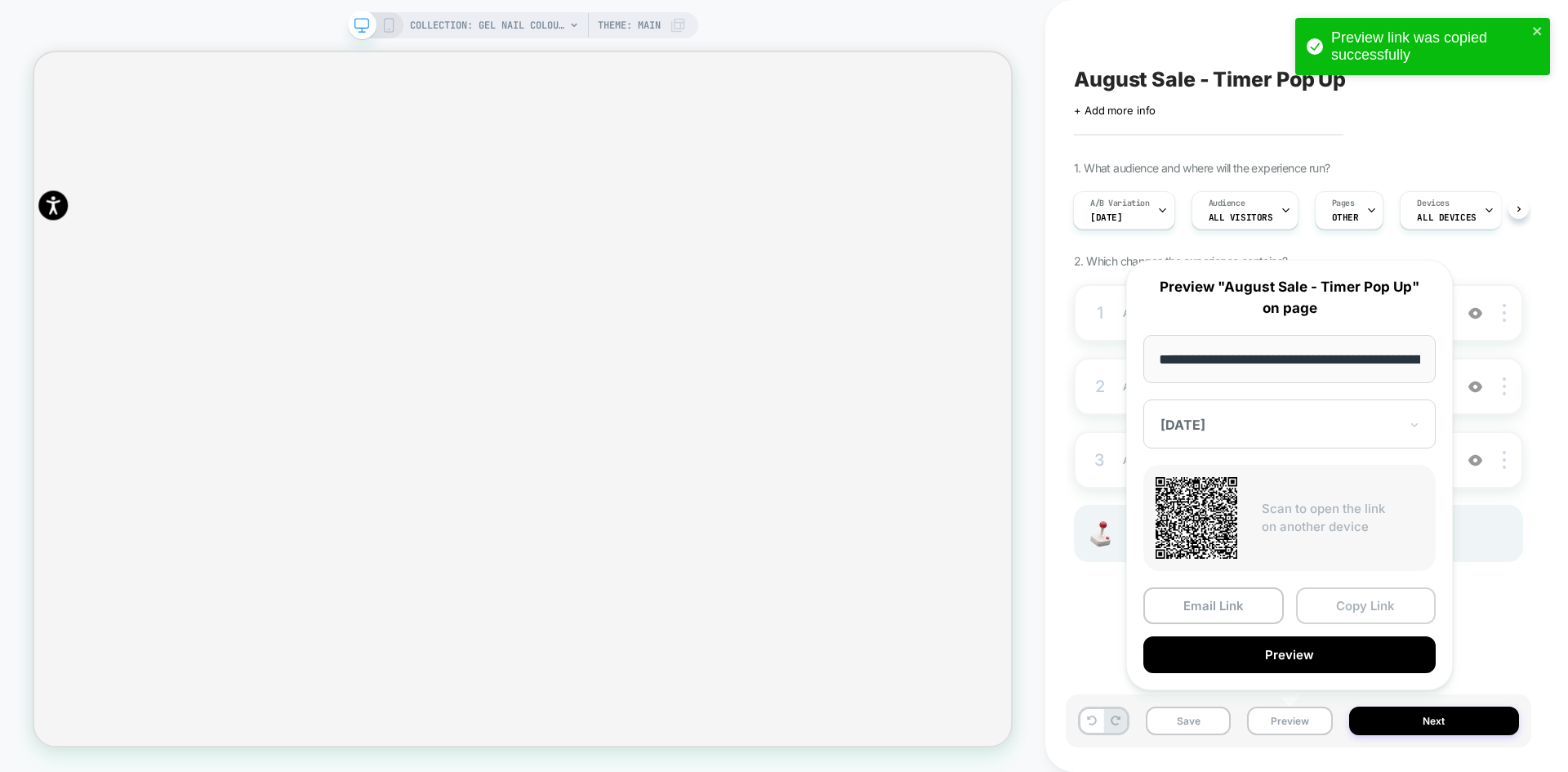
click at [1347, 609] on button "Copy Link" at bounding box center [1366, 605] width 140 height 36
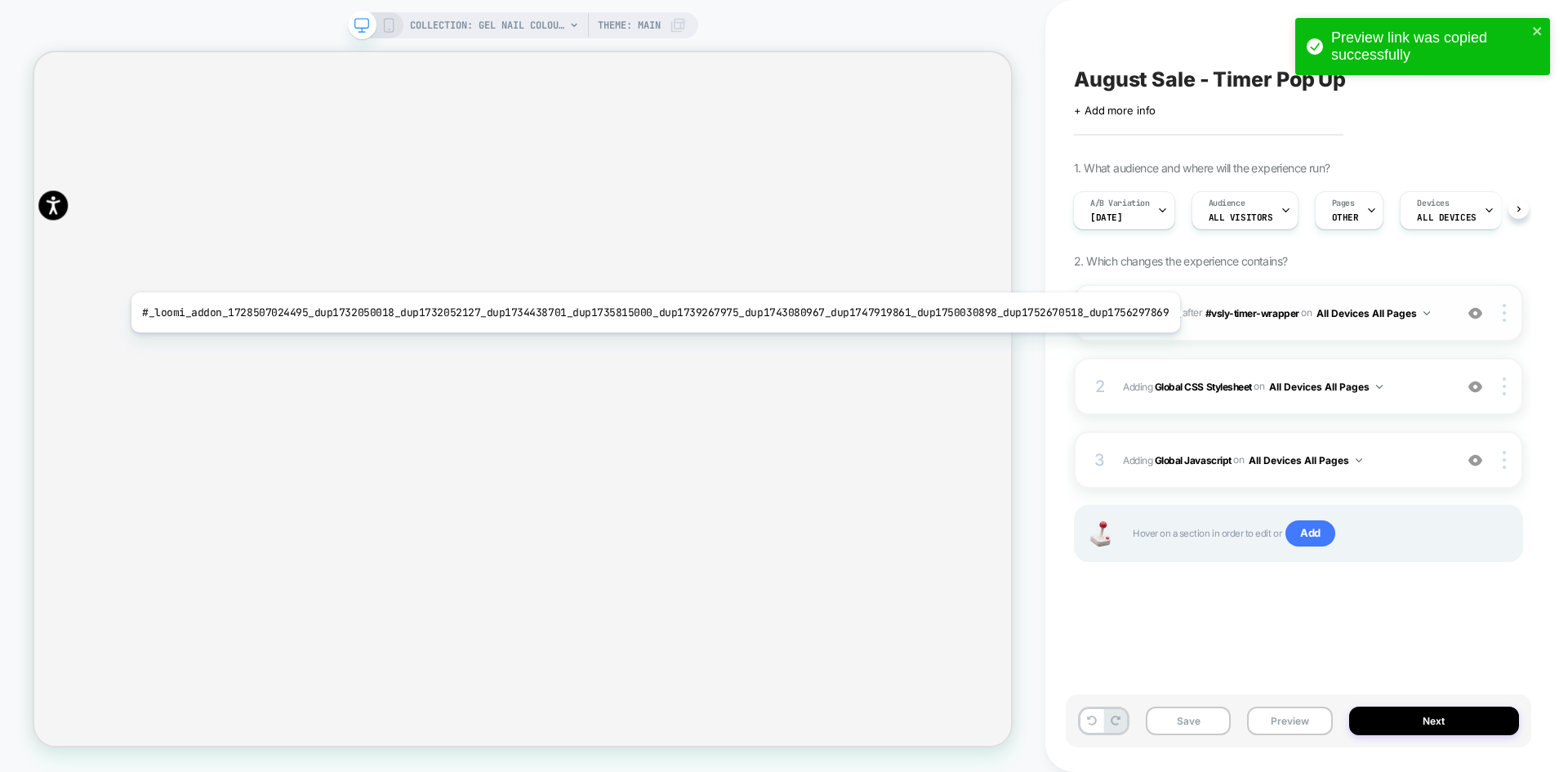
click at [1165, 313] on b "Timer" at bounding box center [1168, 312] width 27 height 12
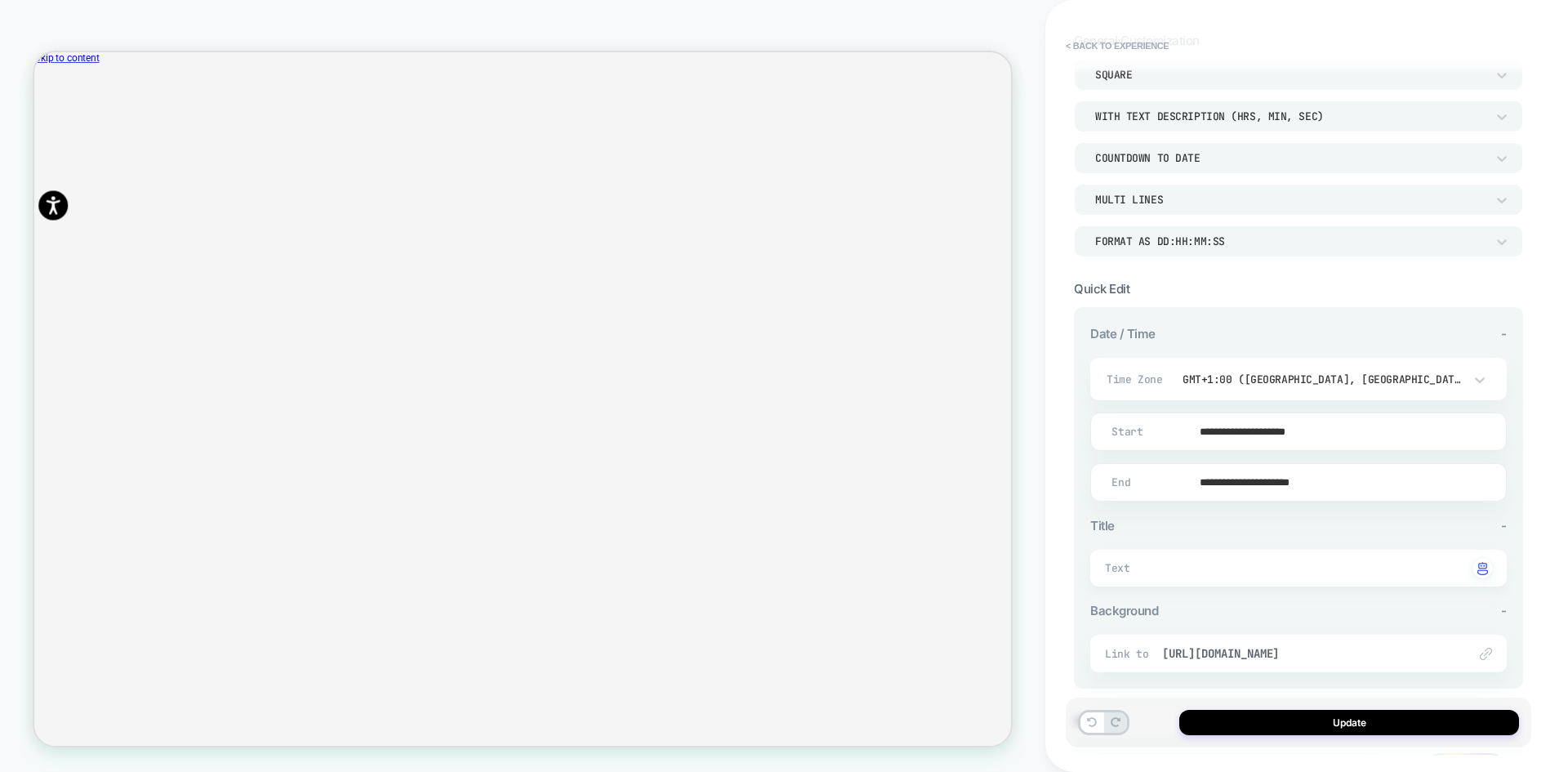
scroll to position [238, 0]
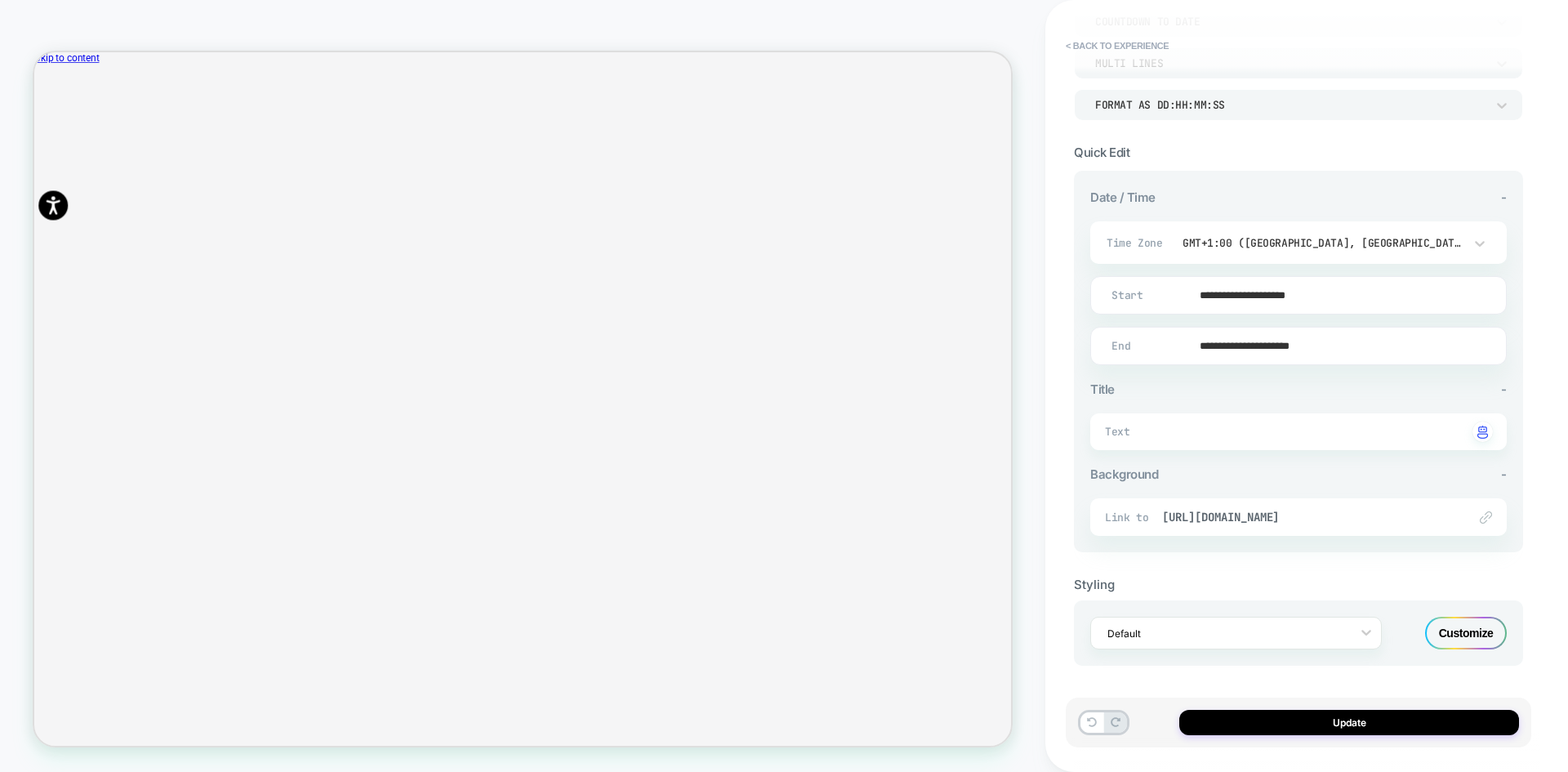
click at [1459, 613] on div "Default Customize" at bounding box center [1299, 633] width 449 height 66
click at [1462, 629] on div "Customize" at bounding box center [1466, 633] width 82 height 32
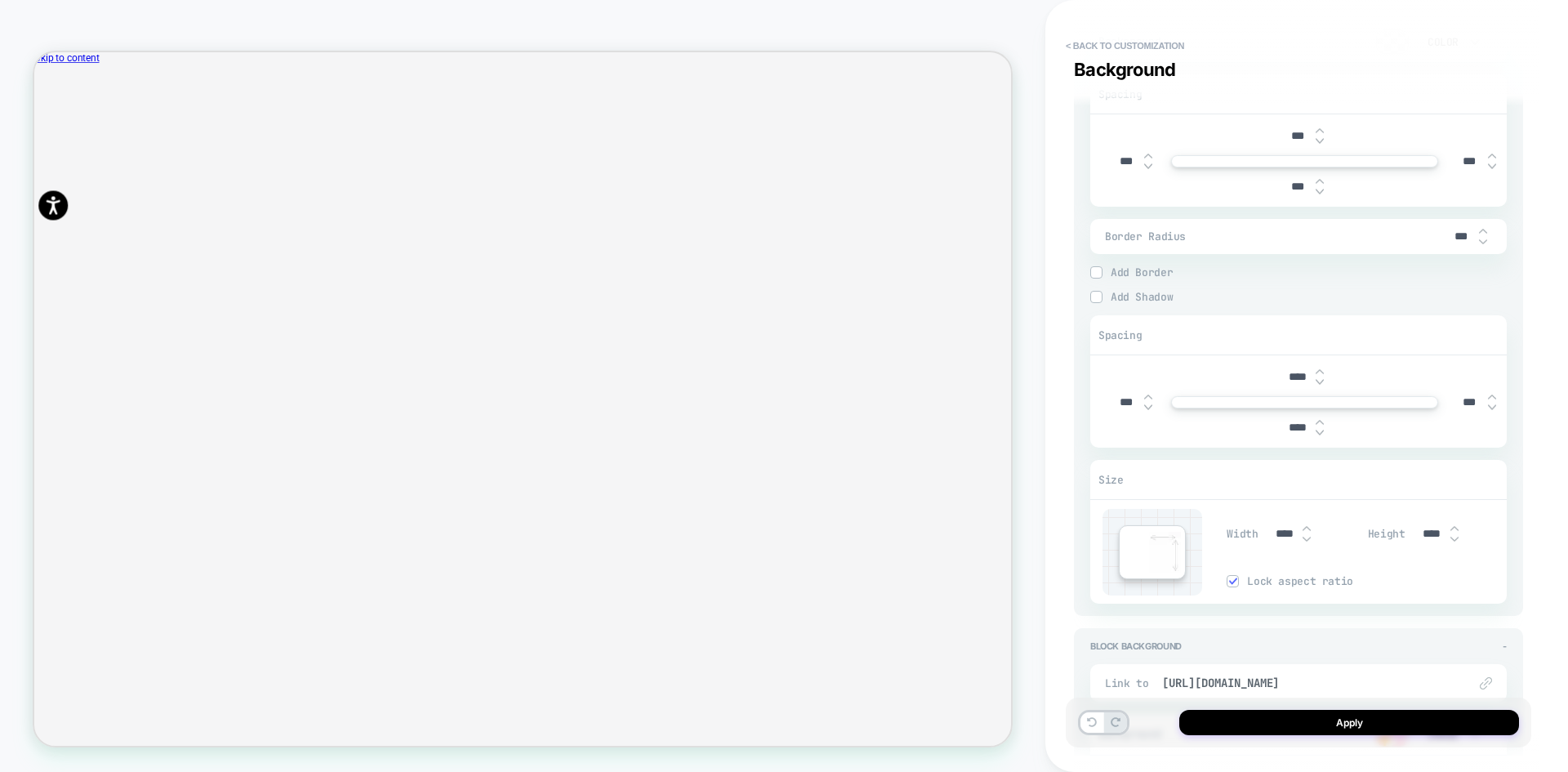
scroll to position [2287, 0]
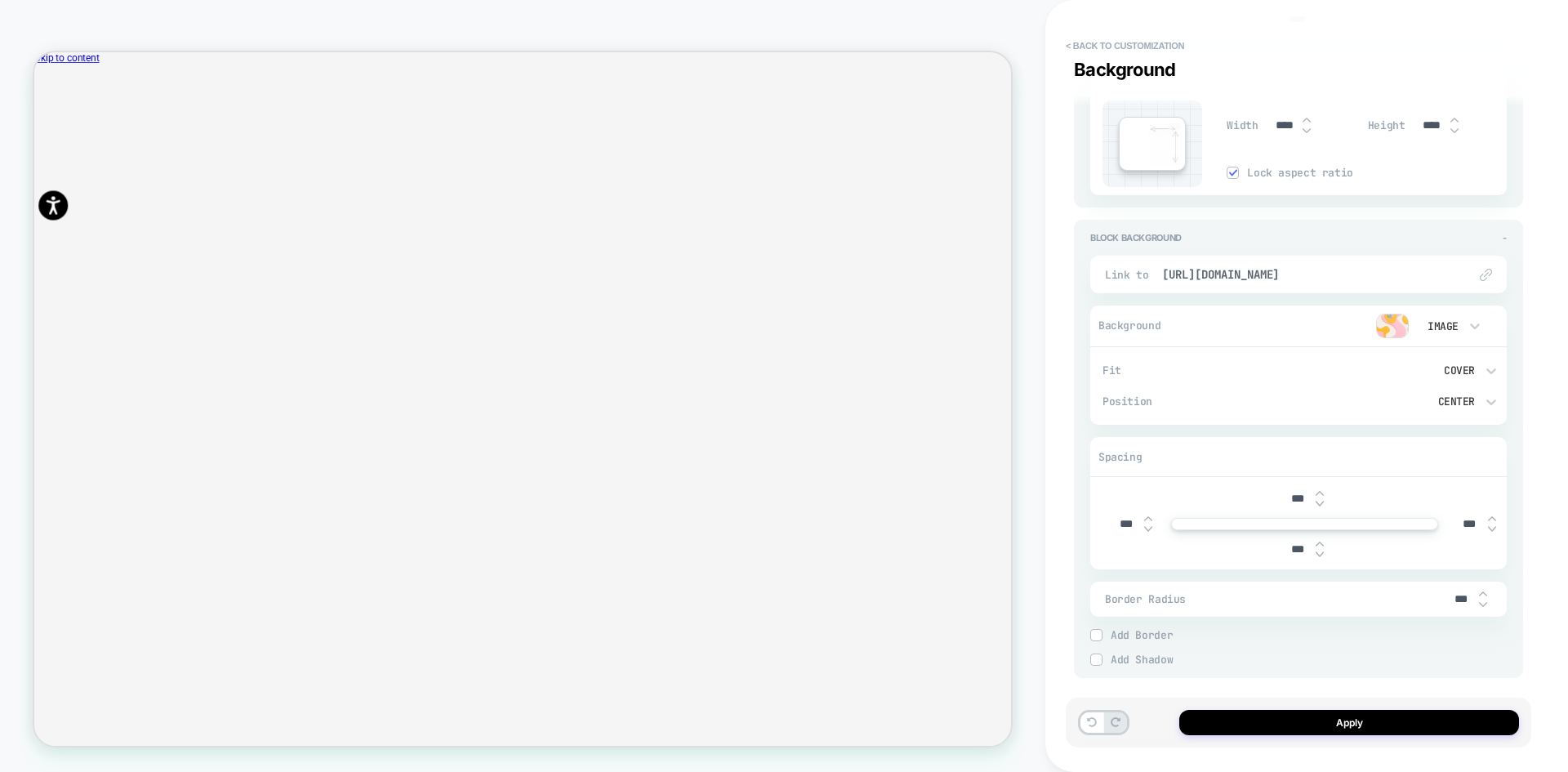
click at [1446, 322] on div "Image" at bounding box center [1441, 326] width 34 height 14
click at [1449, 376] on div "None" at bounding box center [1449, 368] width 69 height 34
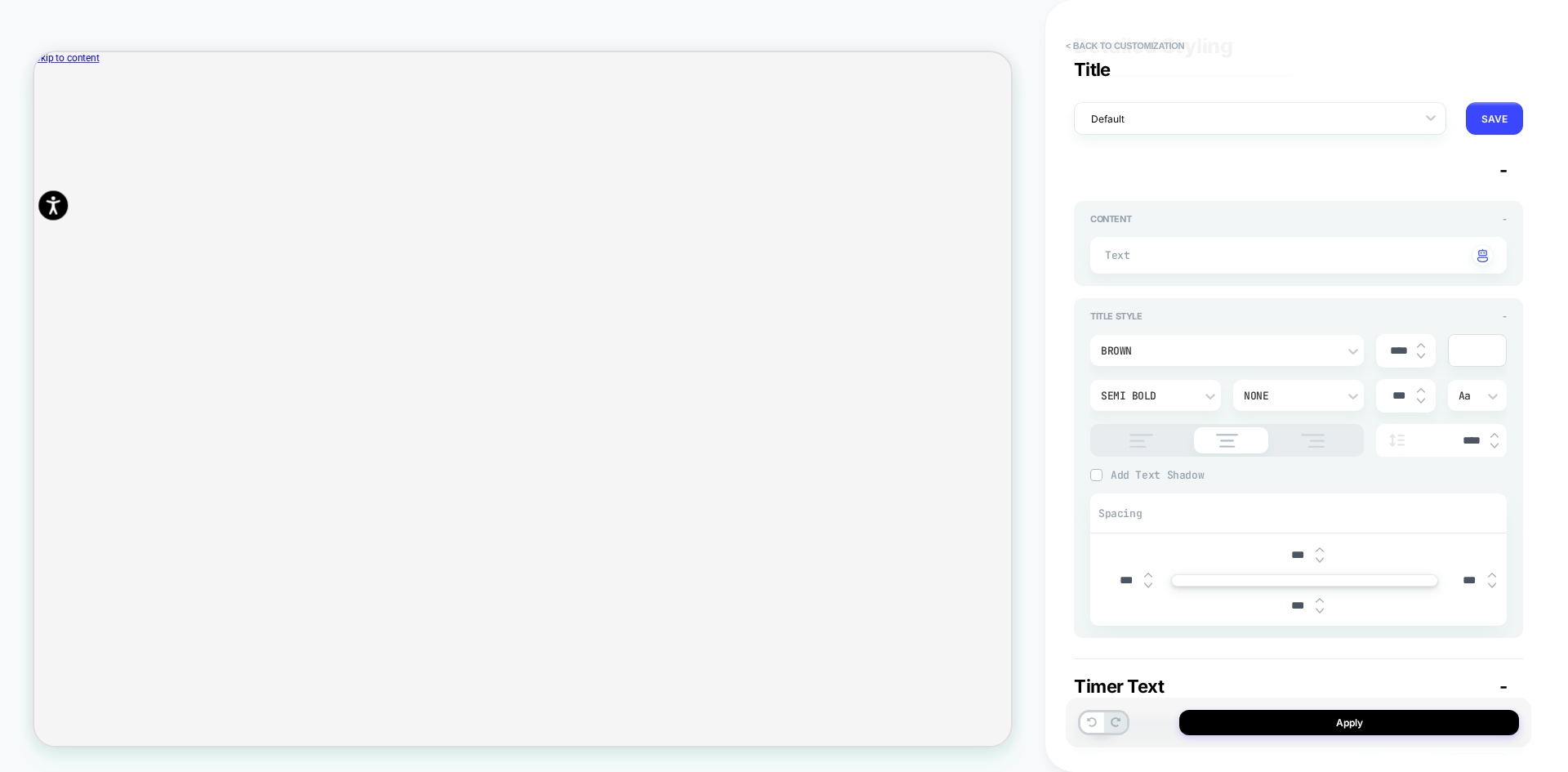
scroll to position [0, 0]
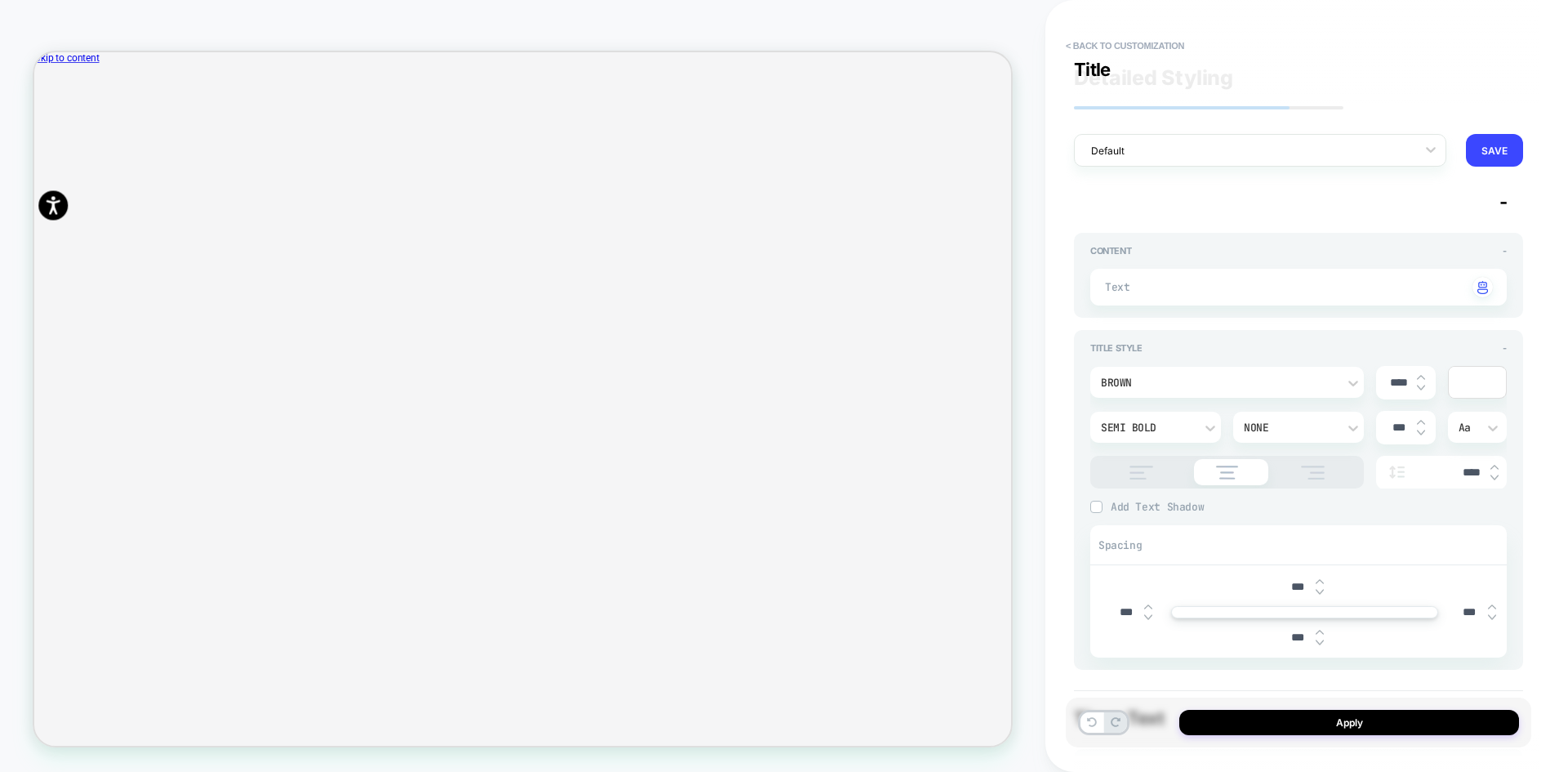
type textarea "*"
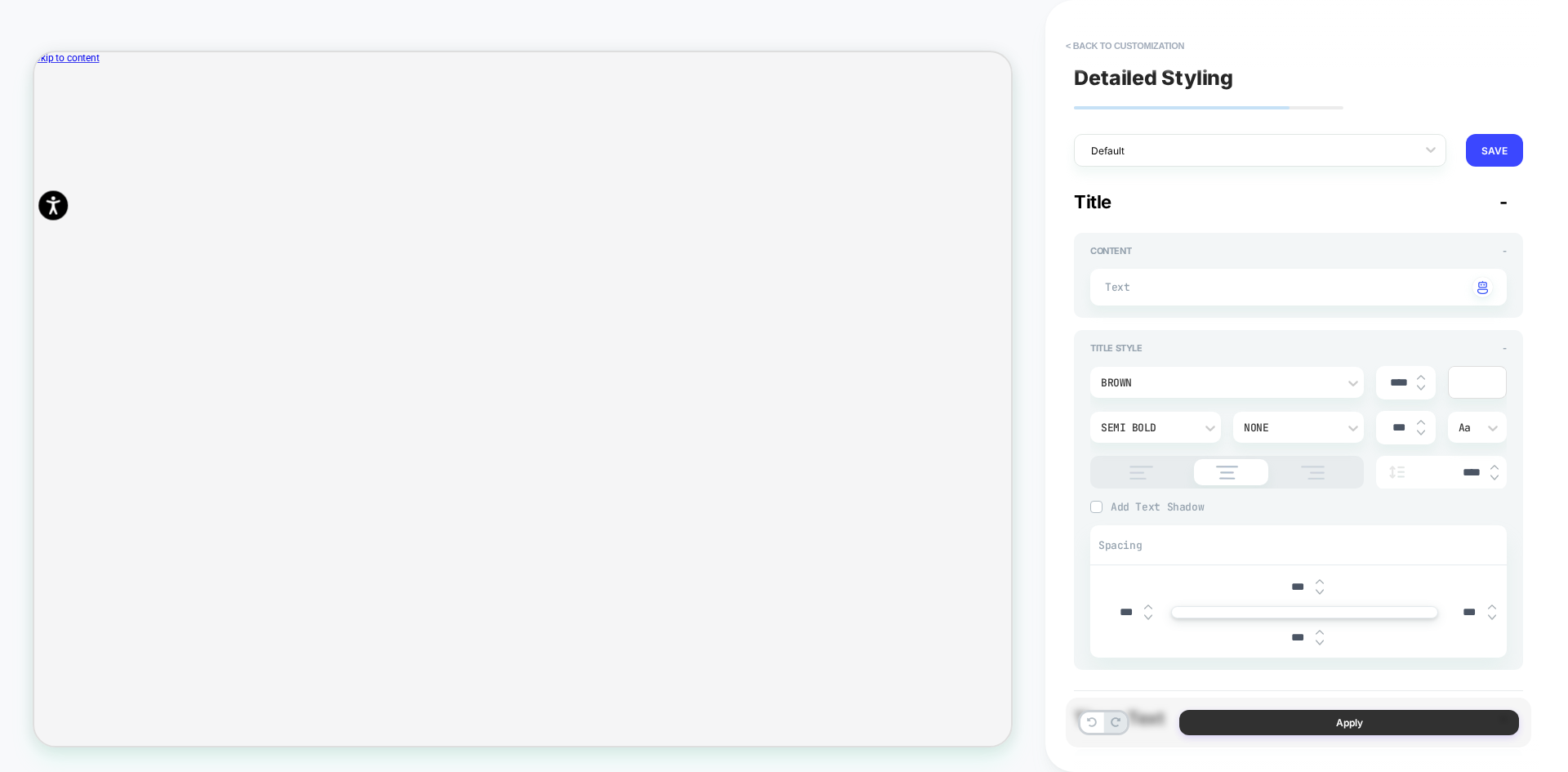
click at [1269, 716] on button "Apply" at bounding box center [1349, 722] width 340 height 26
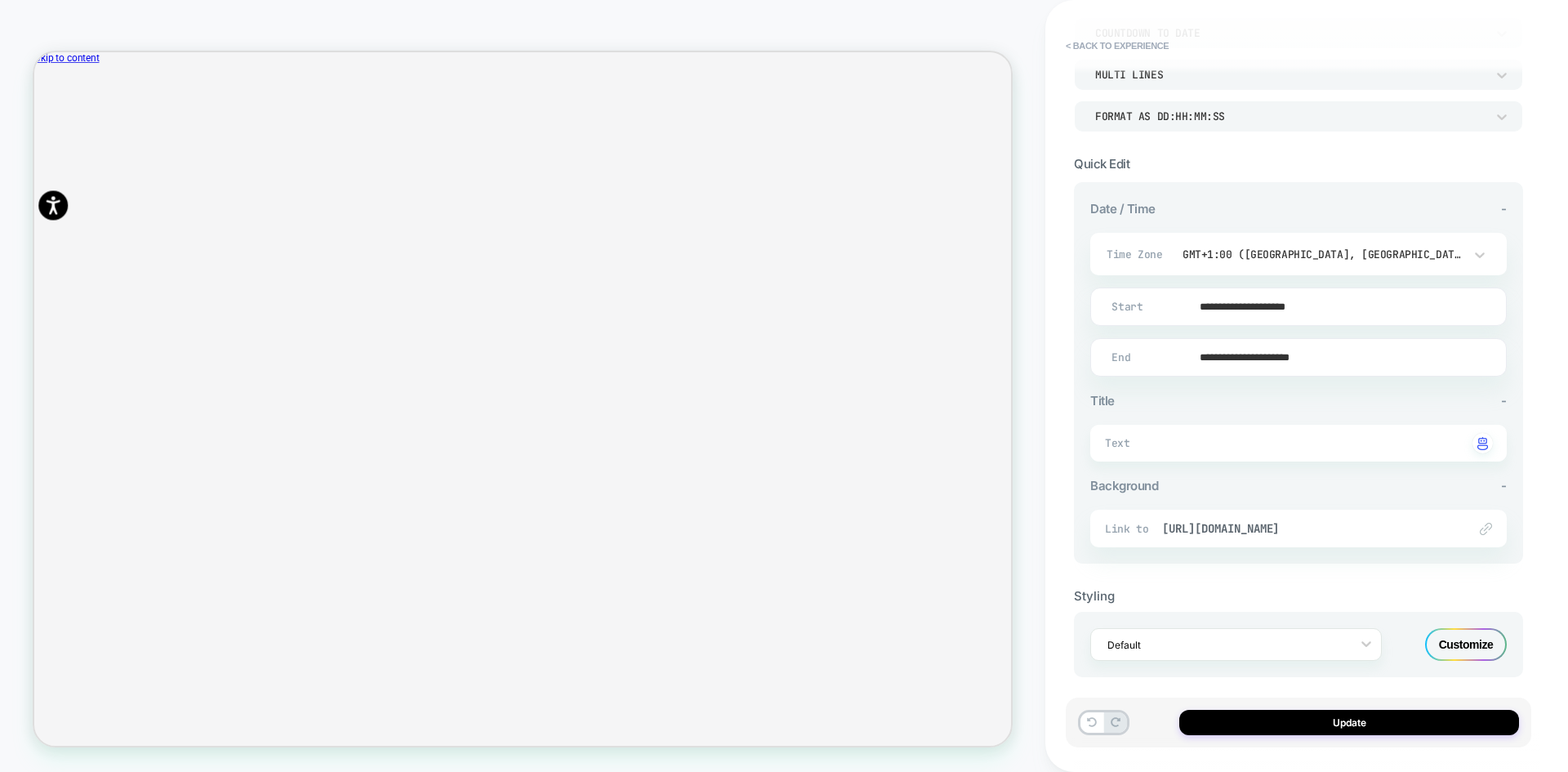
scroll to position [238, 0]
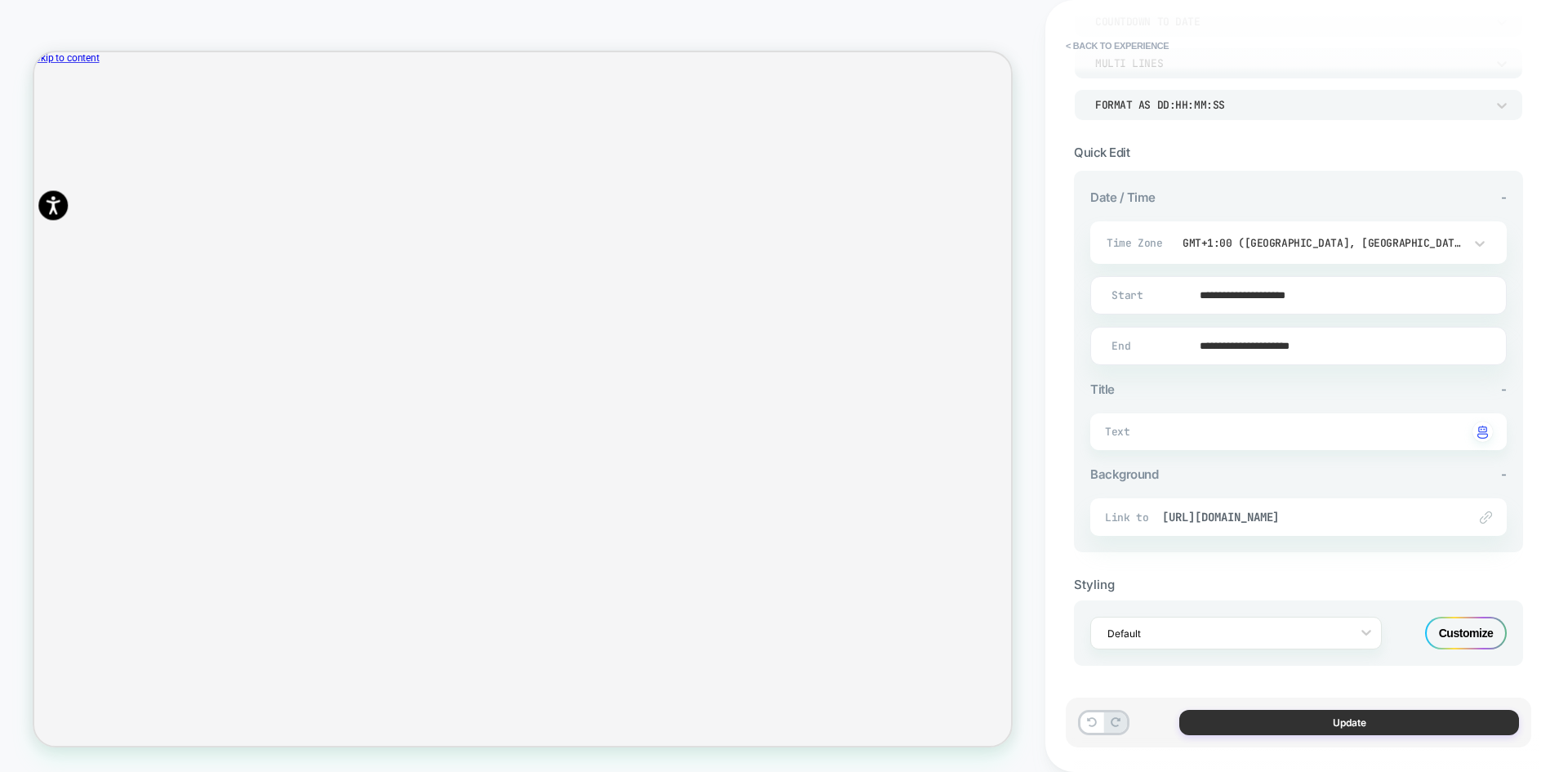
click at [1269, 727] on button "Update" at bounding box center [1349, 722] width 340 height 26
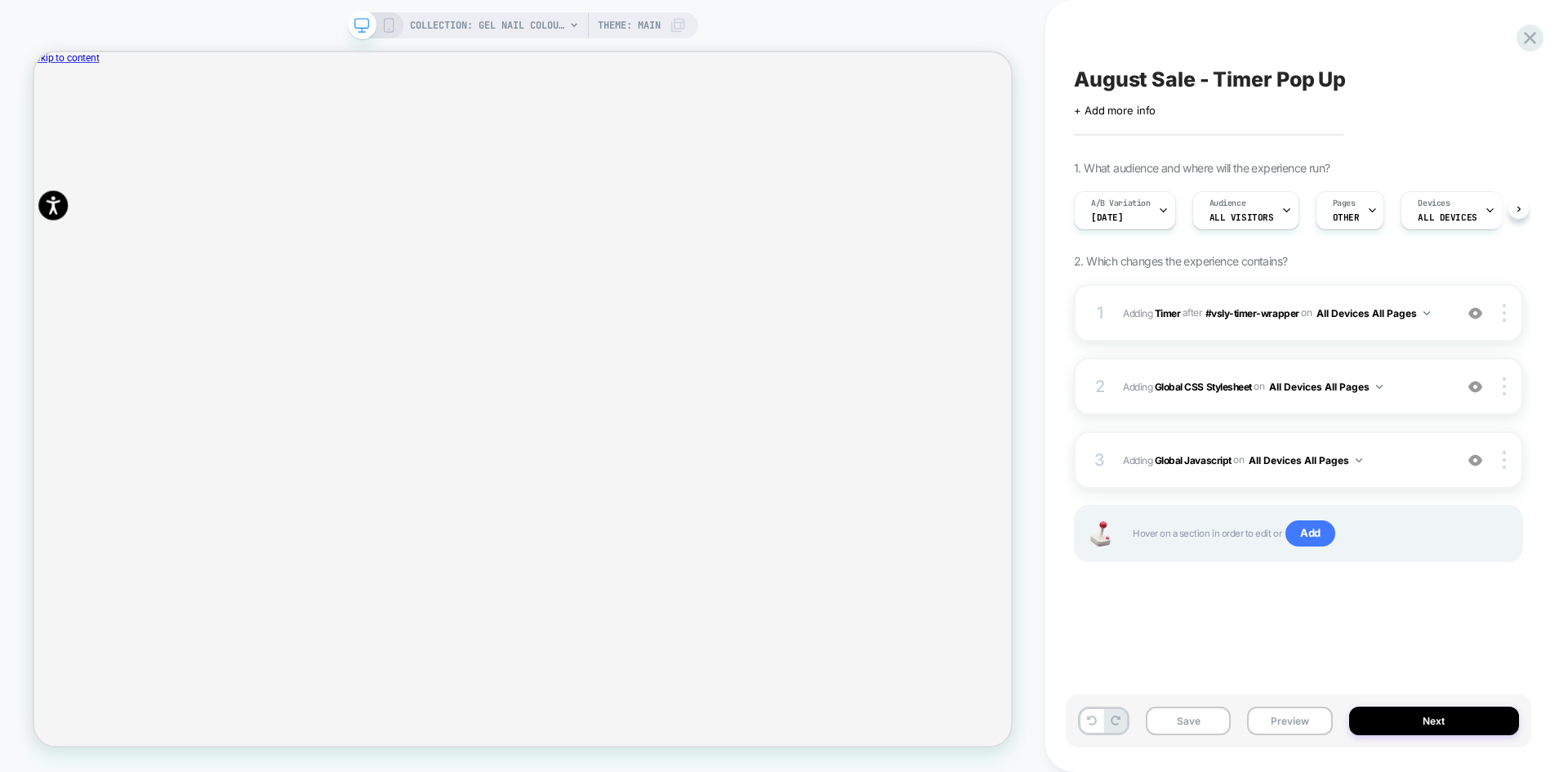
scroll to position [0, 1]
click at [1200, 459] on b "Global Javascript" at bounding box center [1193, 459] width 77 height 12
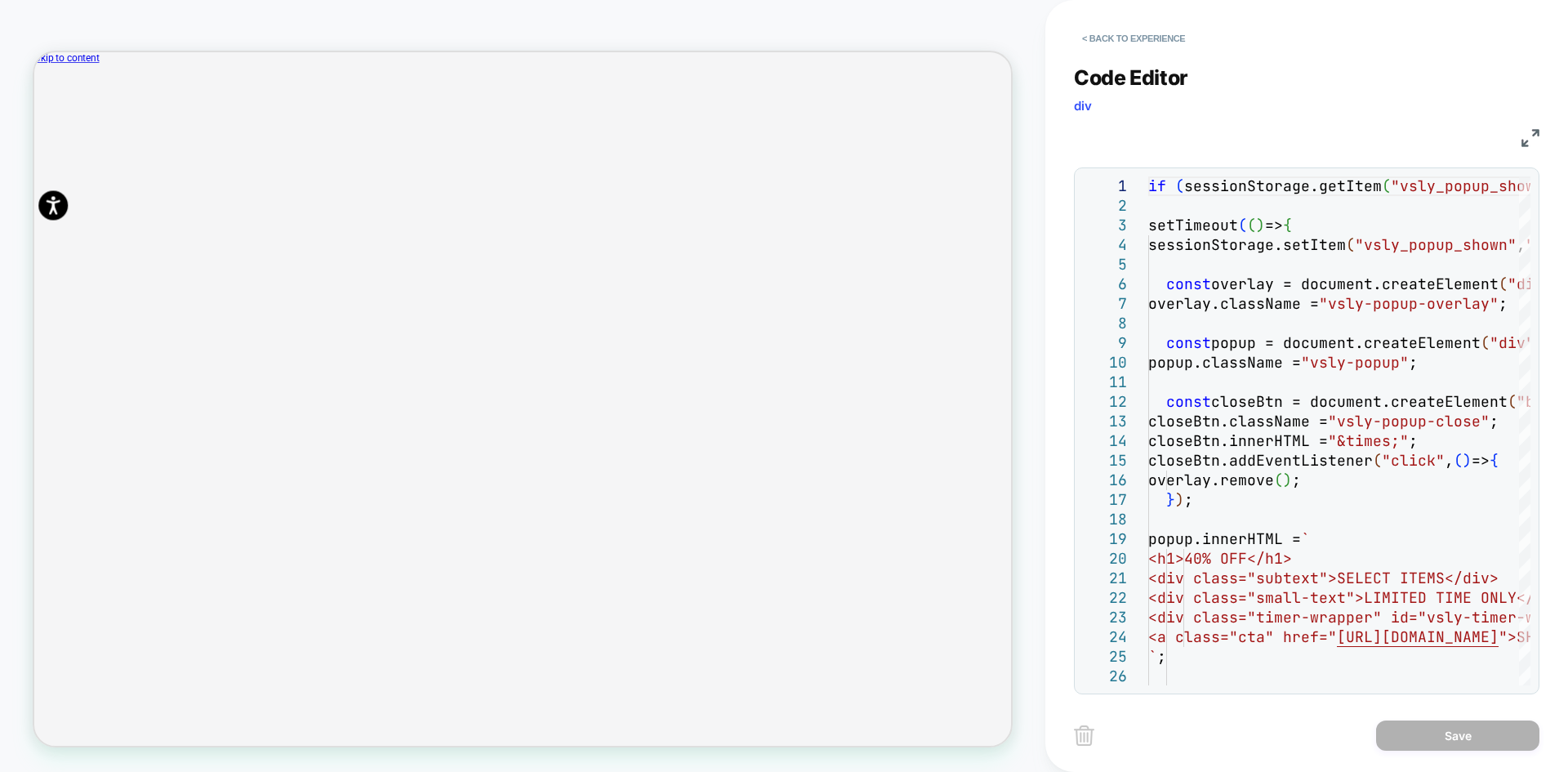
click at [1527, 143] on img at bounding box center [1531, 138] width 18 height 18
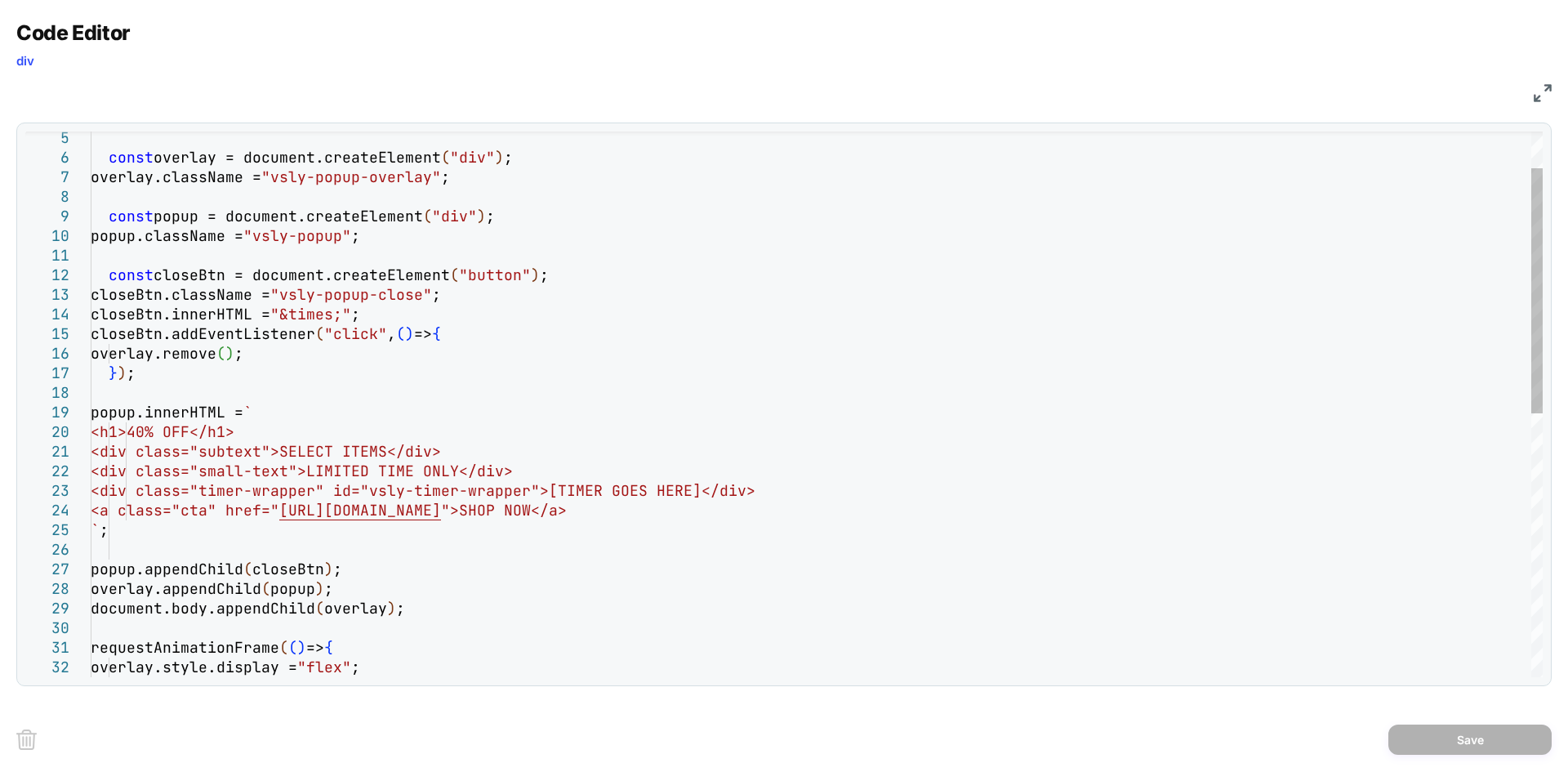
scroll to position [0, 0]
drag, startPoint x: 249, startPoint y: 454, endPoint x: 434, endPoint y: 448, distance: 185.1
click at [434, 448] on div "const closeBtn = document.createElement ( "button" ) ; closeBtn.className = "vs…" at bounding box center [816, 656] width 1452 height 1212
click at [408, 471] on div "const closeBtn = document.createElement ( "button" ) ; closeBtn.className = "vs…" at bounding box center [816, 656] width 1452 height 1212
drag, startPoint x: 327, startPoint y: 454, endPoint x: 436, endPoint y: 447, distance: 109.2
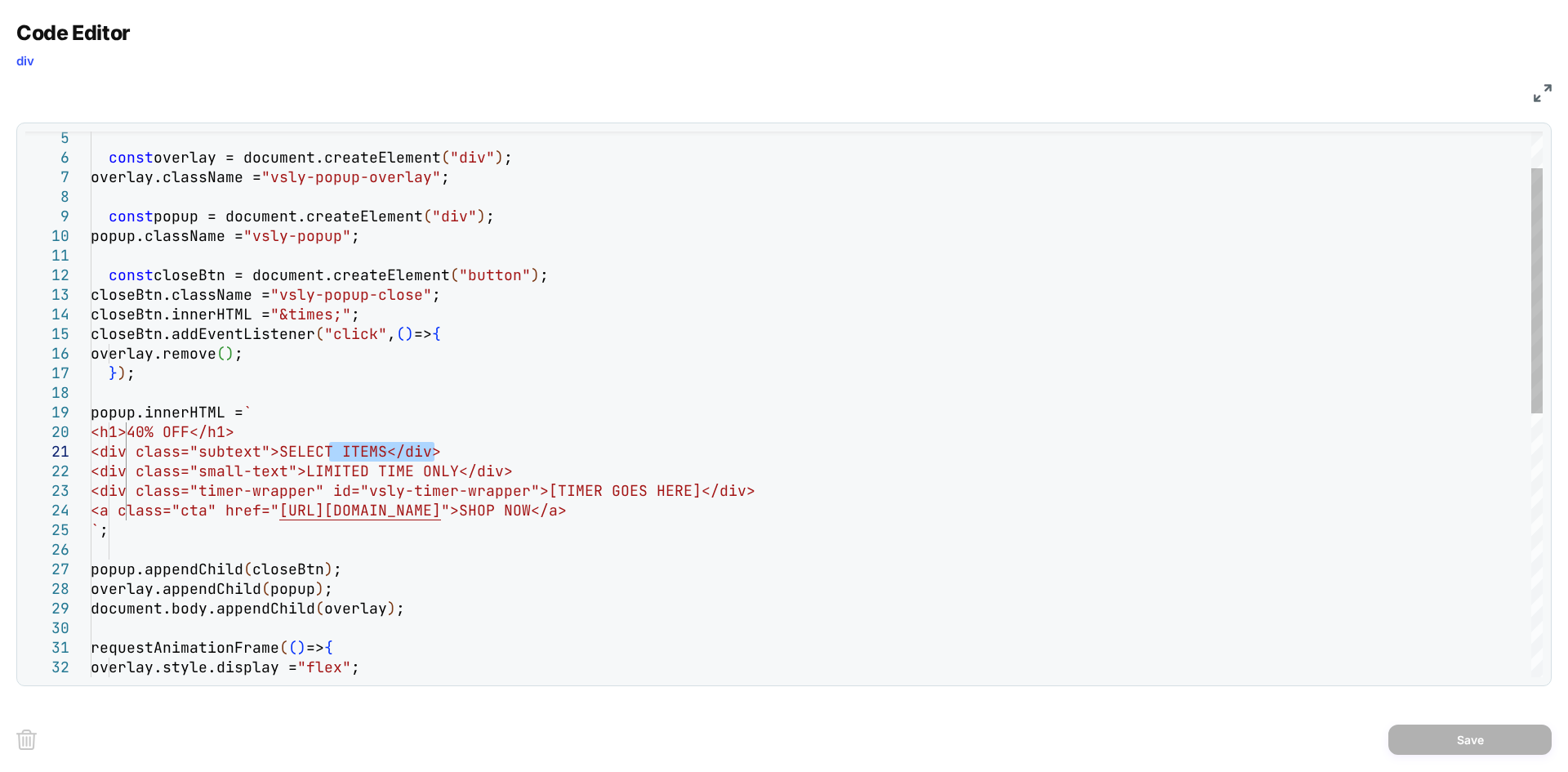
click at [436, 447] on div "const closeBtn = document.createElement ( "button" ) ; closeBtn.className = "vs…" at bounding box center [816, 656] width 1452 height 1212
type textarea "**********"
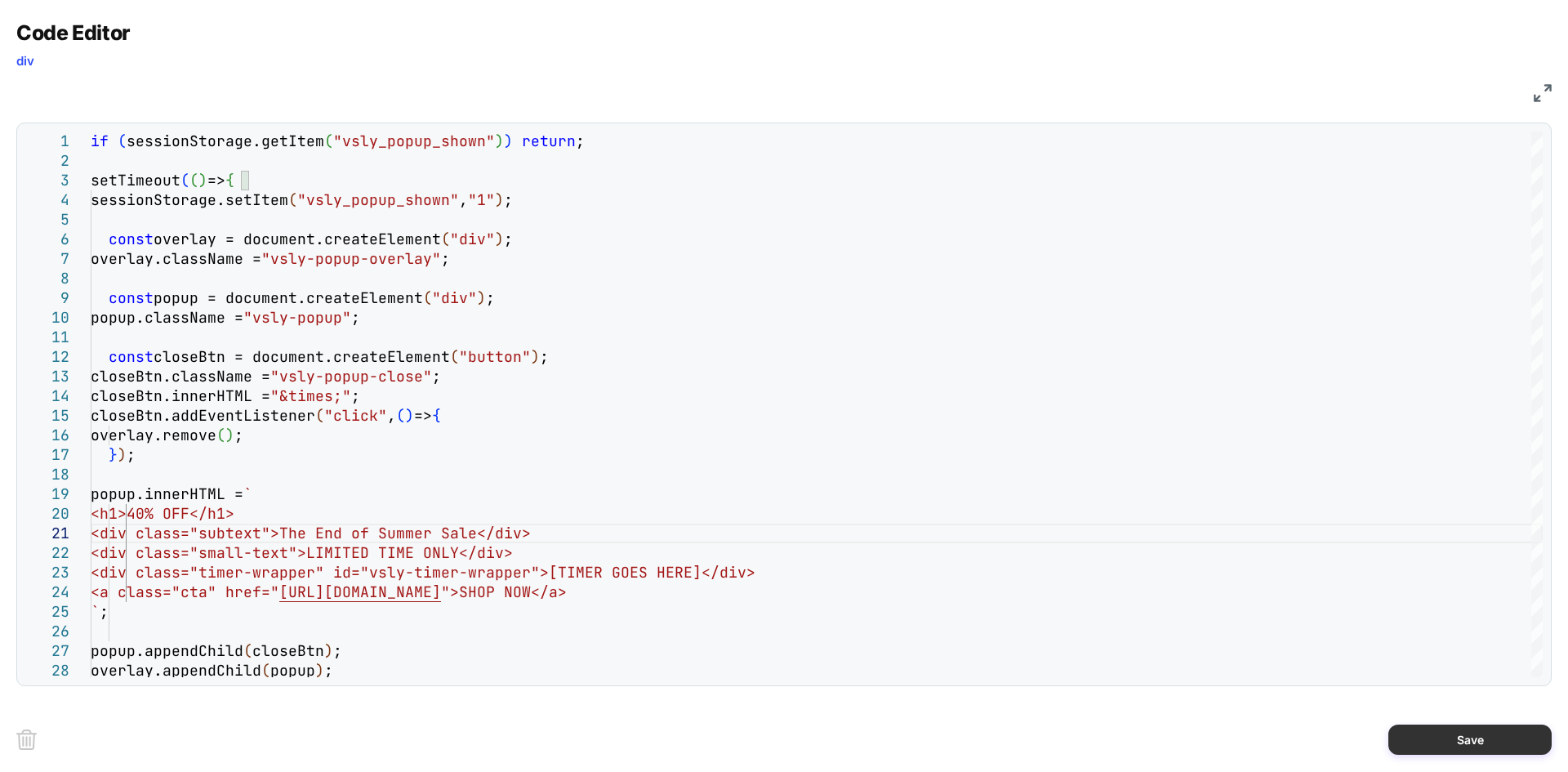
click at [1423, 733] on button "Save" at bounding box center [1470, 740] width 163 height 30
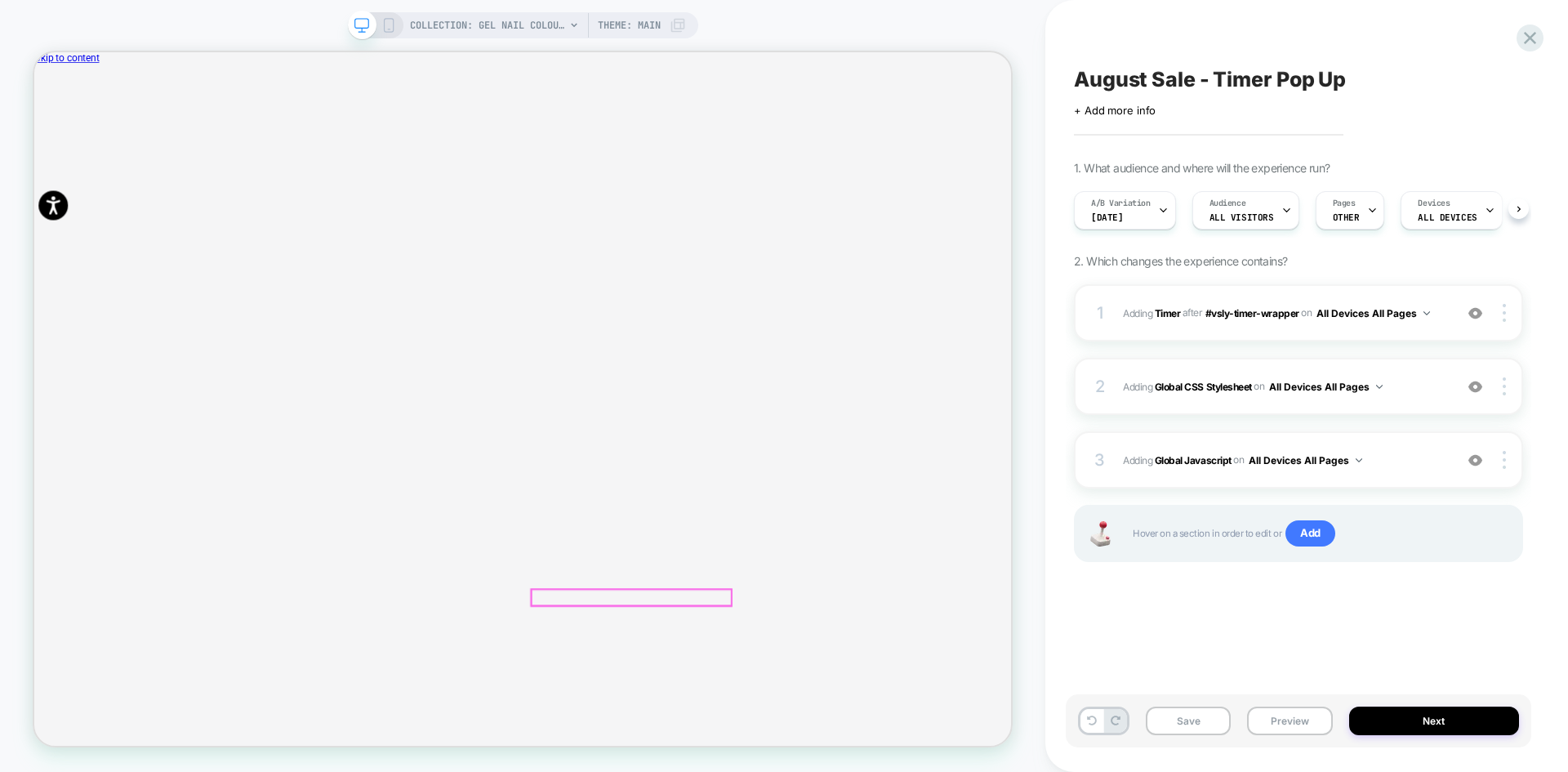
scroll to position [0, 1]
click at [1276, 720] on button "Preview" at bounding box center [1289, 721] width 85 height 28
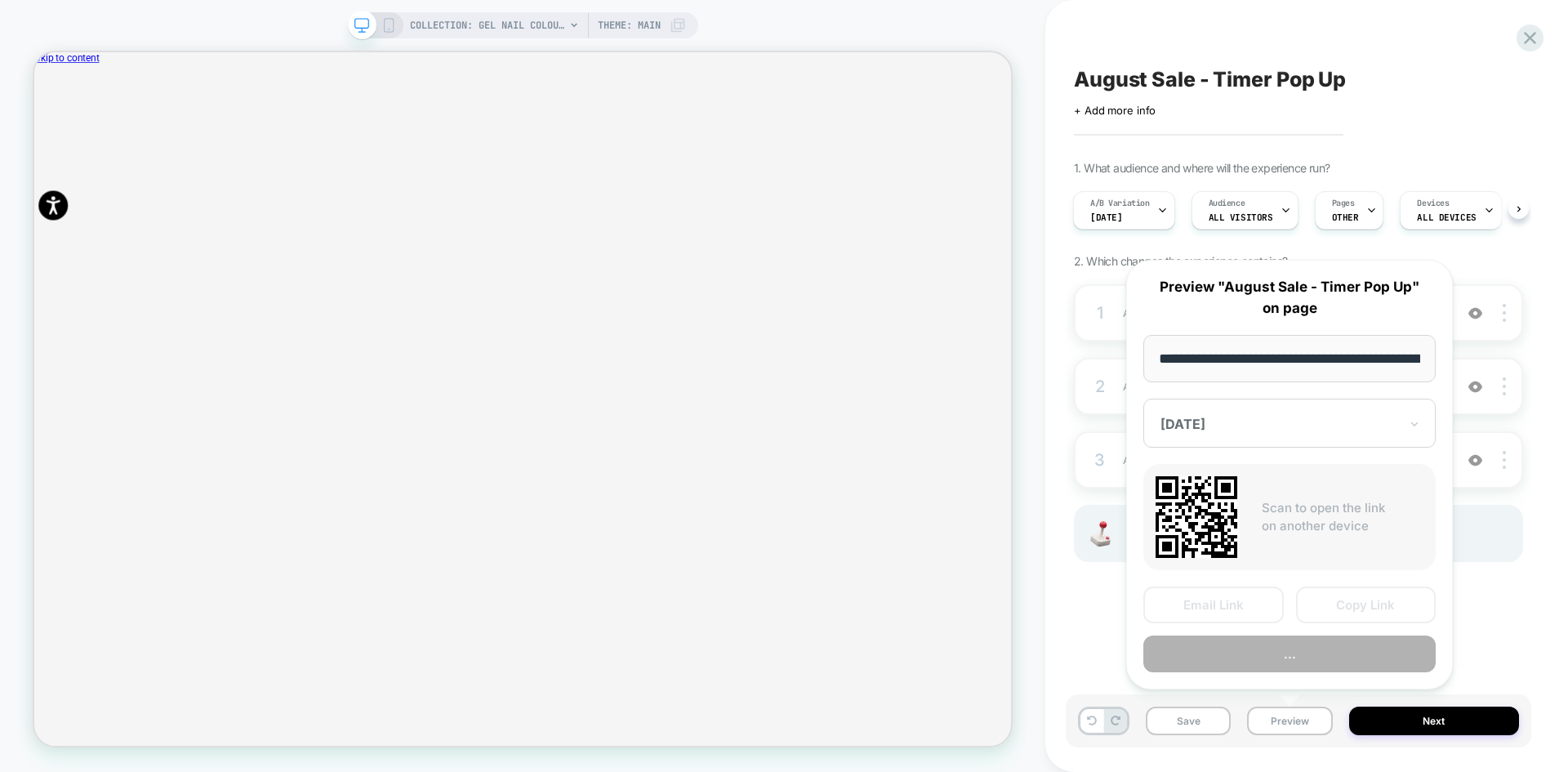
scroll to position [0, 174]
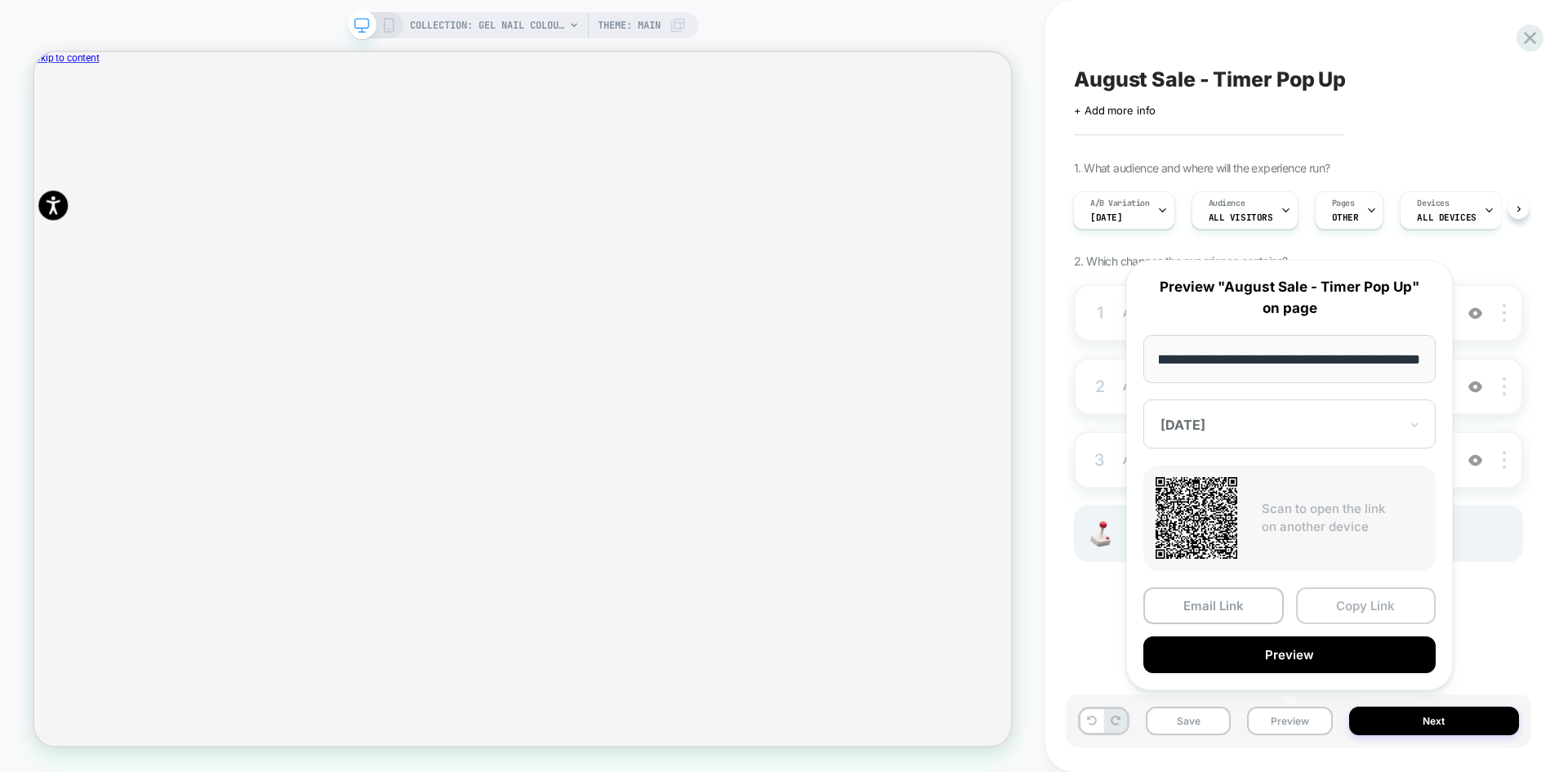
click at [1343, 605] on button "Copy Link" at bounding box center [1366, 605] width 140 height 36
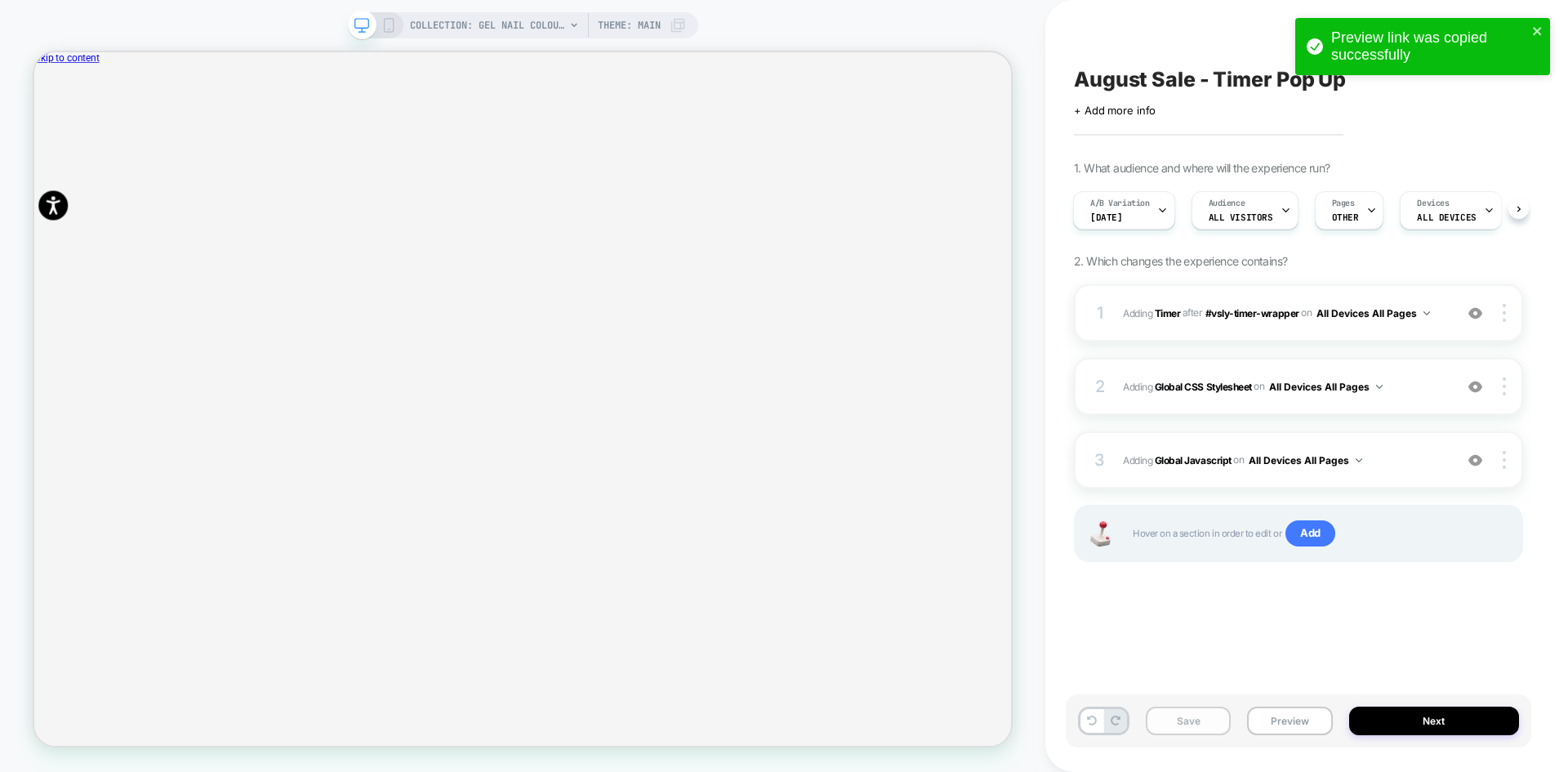
click at [1186, 719] on button "Save" at bounding box center [1188, 721] width 85 height 28
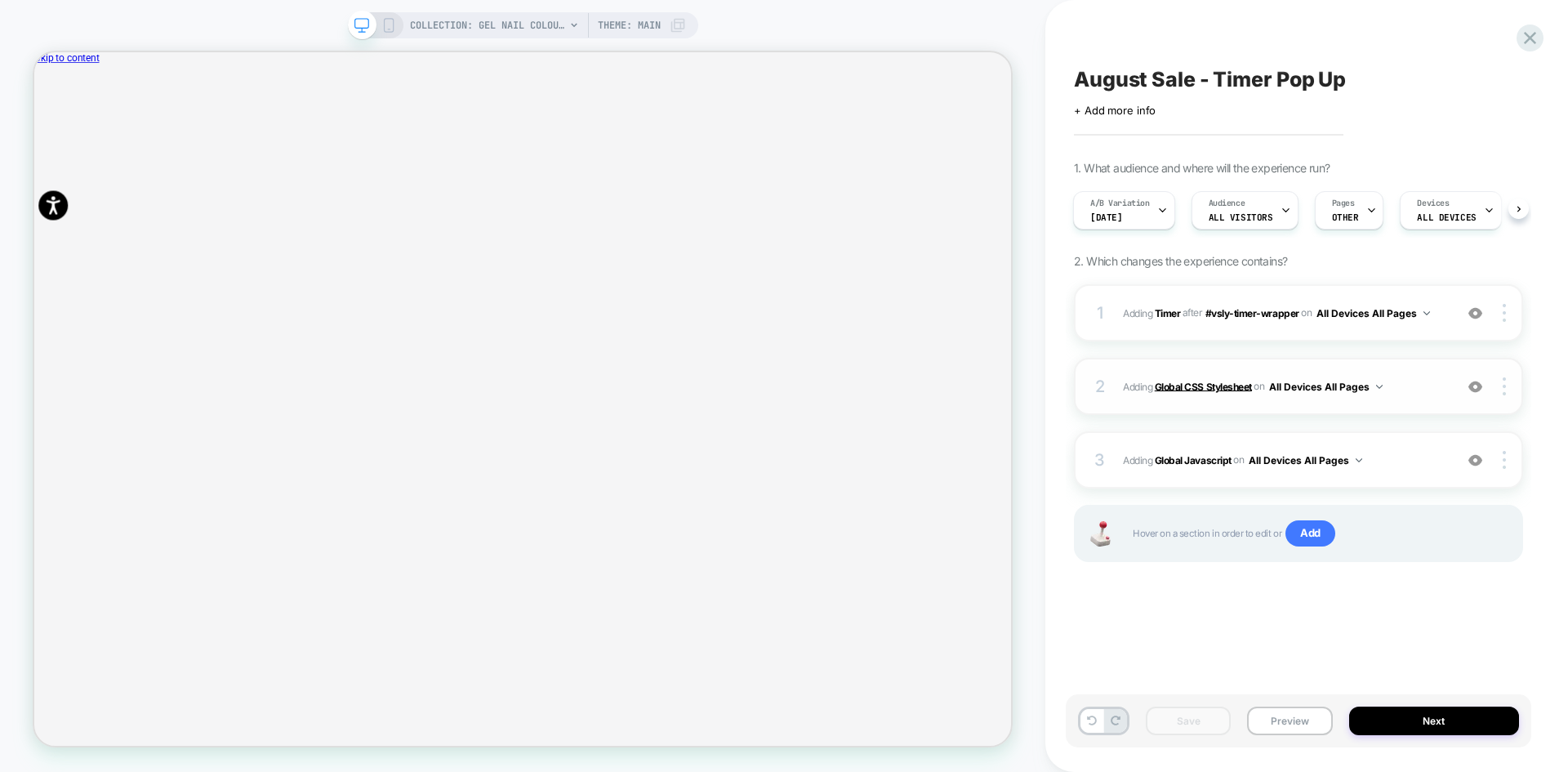
click at [1205, 386] on b "Global CSS Stylesheet" at bounding box center [1203, 386] width 97 height 12
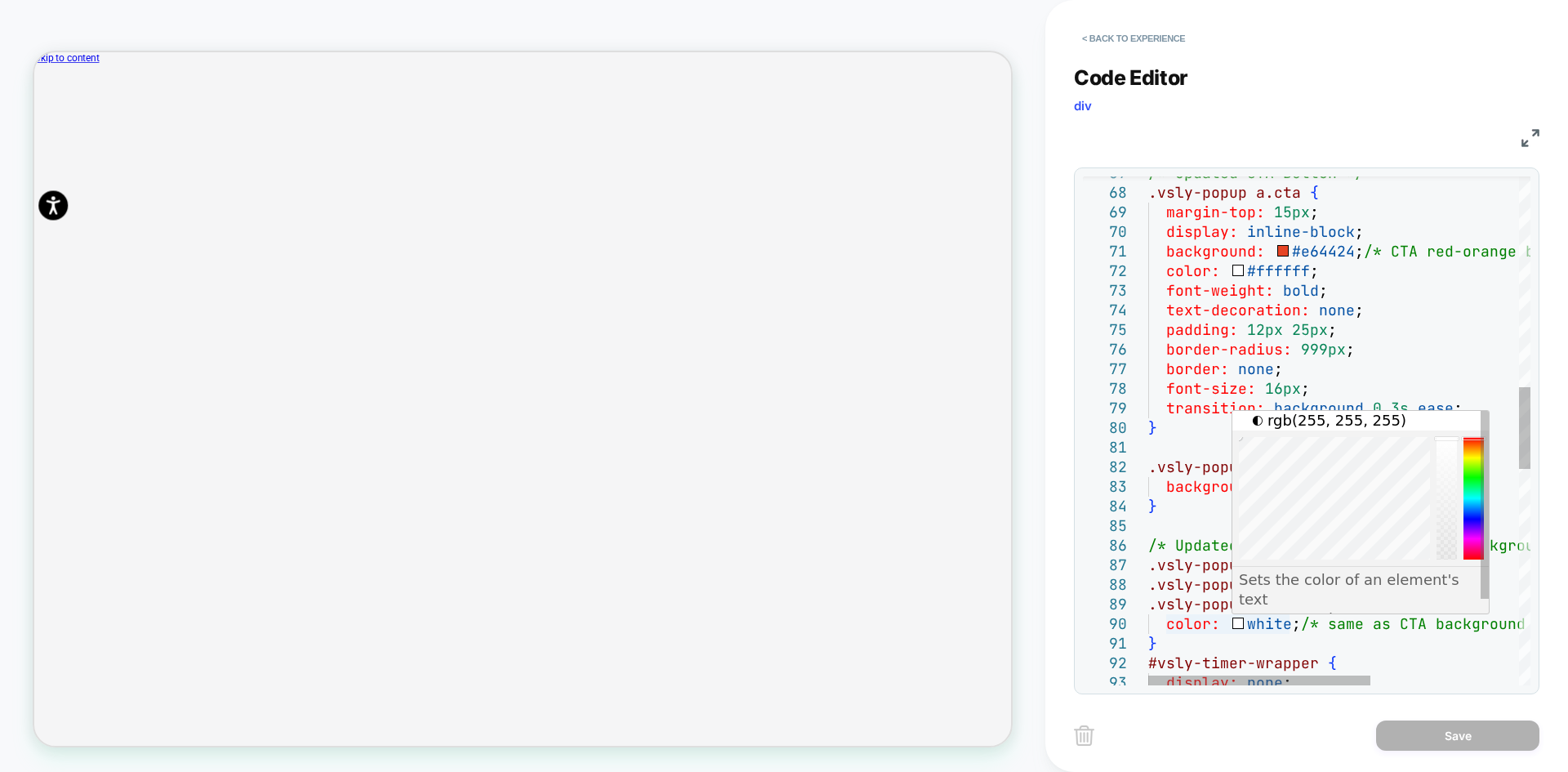
click at [1233, 627] on div "/* Updated CTA Button */ .vsly-popup a.cta { margin-top: 15px ; display: inline…" at bounding box center [1467, 447] width 638 height 3155
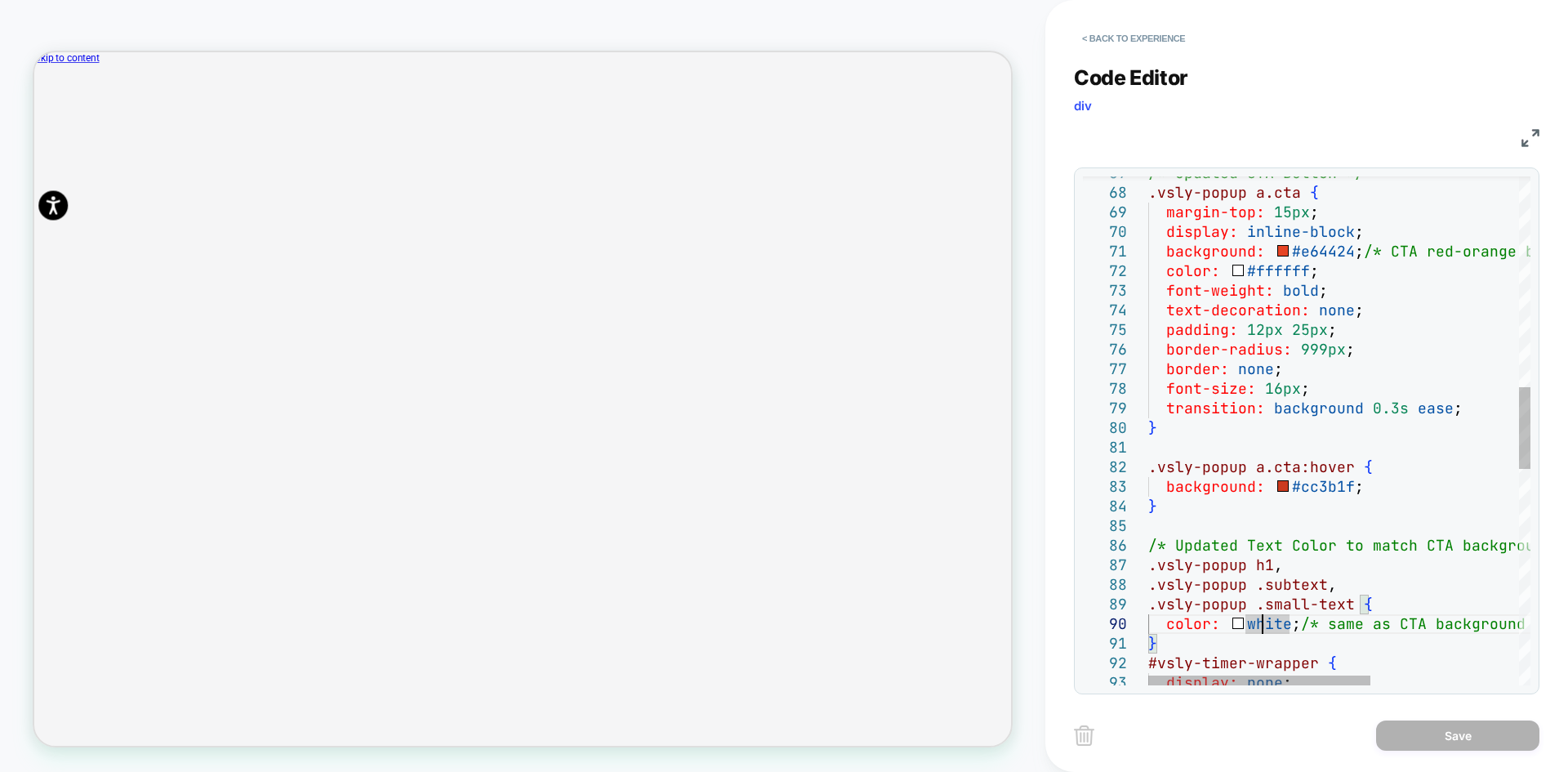
click at [1259, 626] on div "/* Updated CTA Button */ .vsly-popup a.cta { margin-top: 15px ; display: inline…" at bounding box center [1467, 447] width 638 height 3155
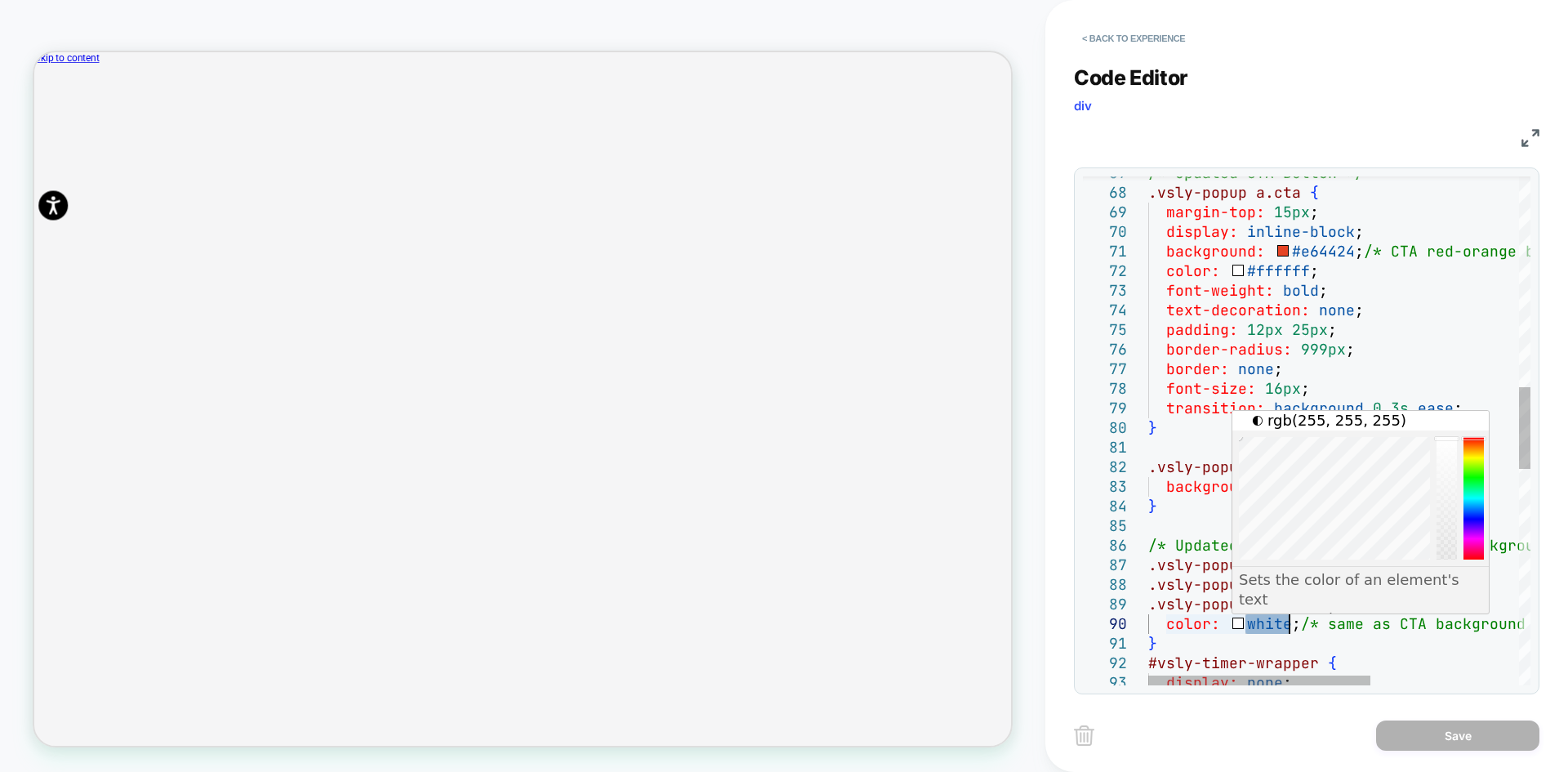
drag, startPoint x: 1247, startPoint y: 624, endPoint x: 1285, endPoint y: 624, distance: 38.0
click at [1285, 624] on div "/* Updated CTA Button */ .vsly-popup a.cta { margin-top: 15px ; display: inline…" at bounding box center [1467, 447] width 638 height 3155
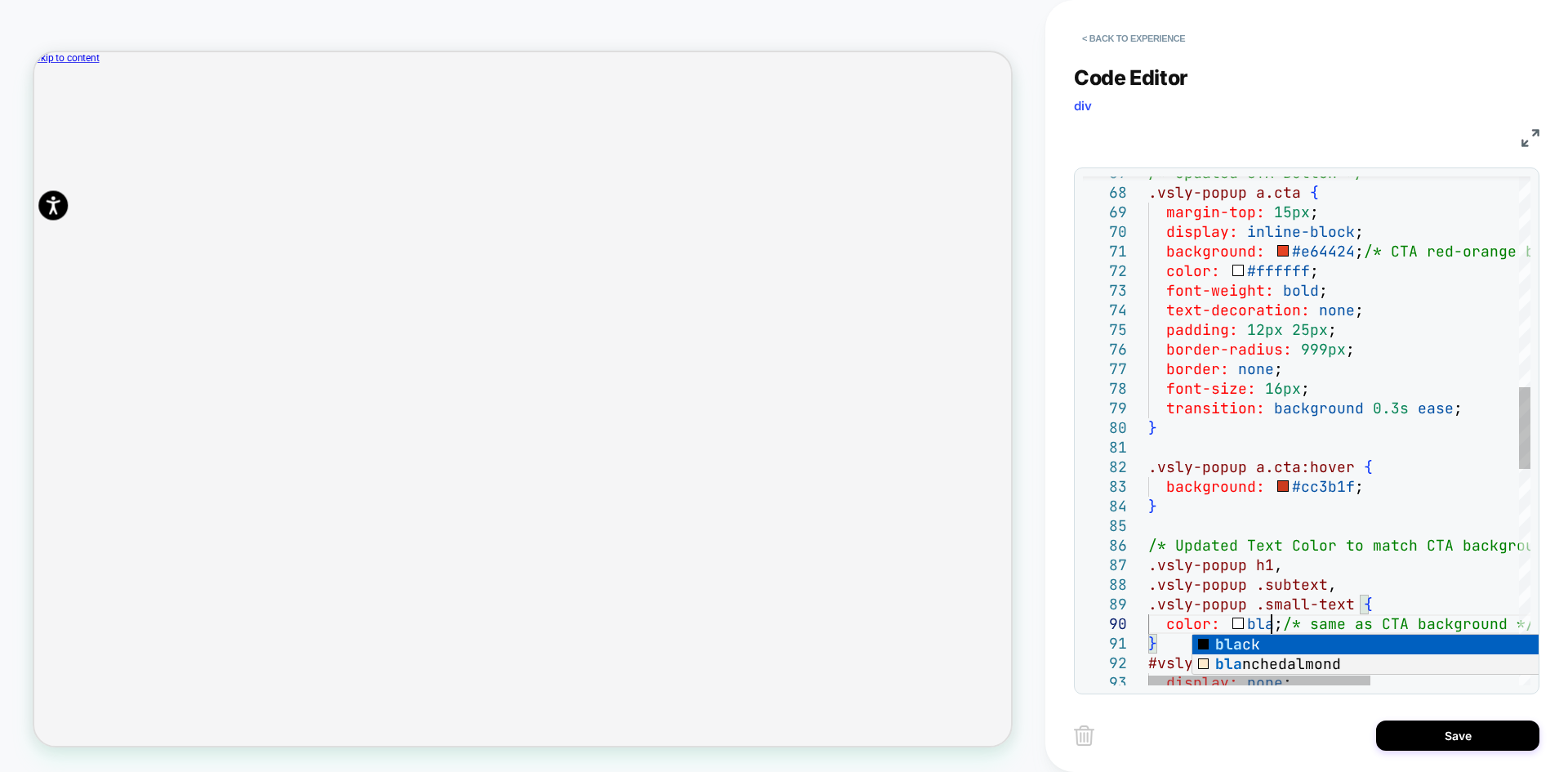
scroll to position [177, 124]
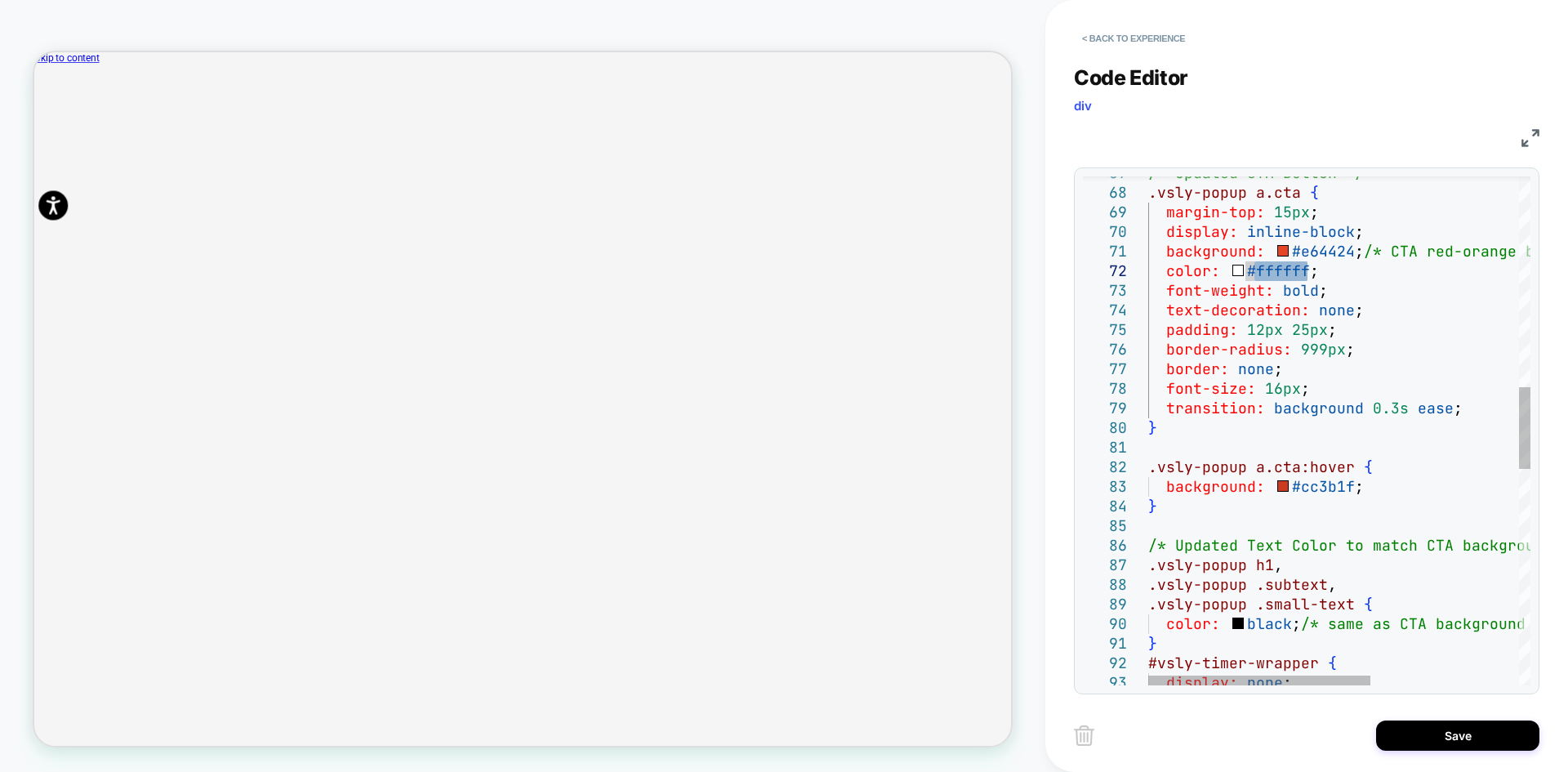
drag, startPoint x: 1253, startPoint y: 270, endPoint x: 1305, endPoint y: 266, distance: 52.2
click at [1305, 266] on div "/* Updated CTA Button */ .vsly-popup a.cta { margin-top: 15px ; display: inline…" at bounding box center [1467, 447] width 638 height 3155
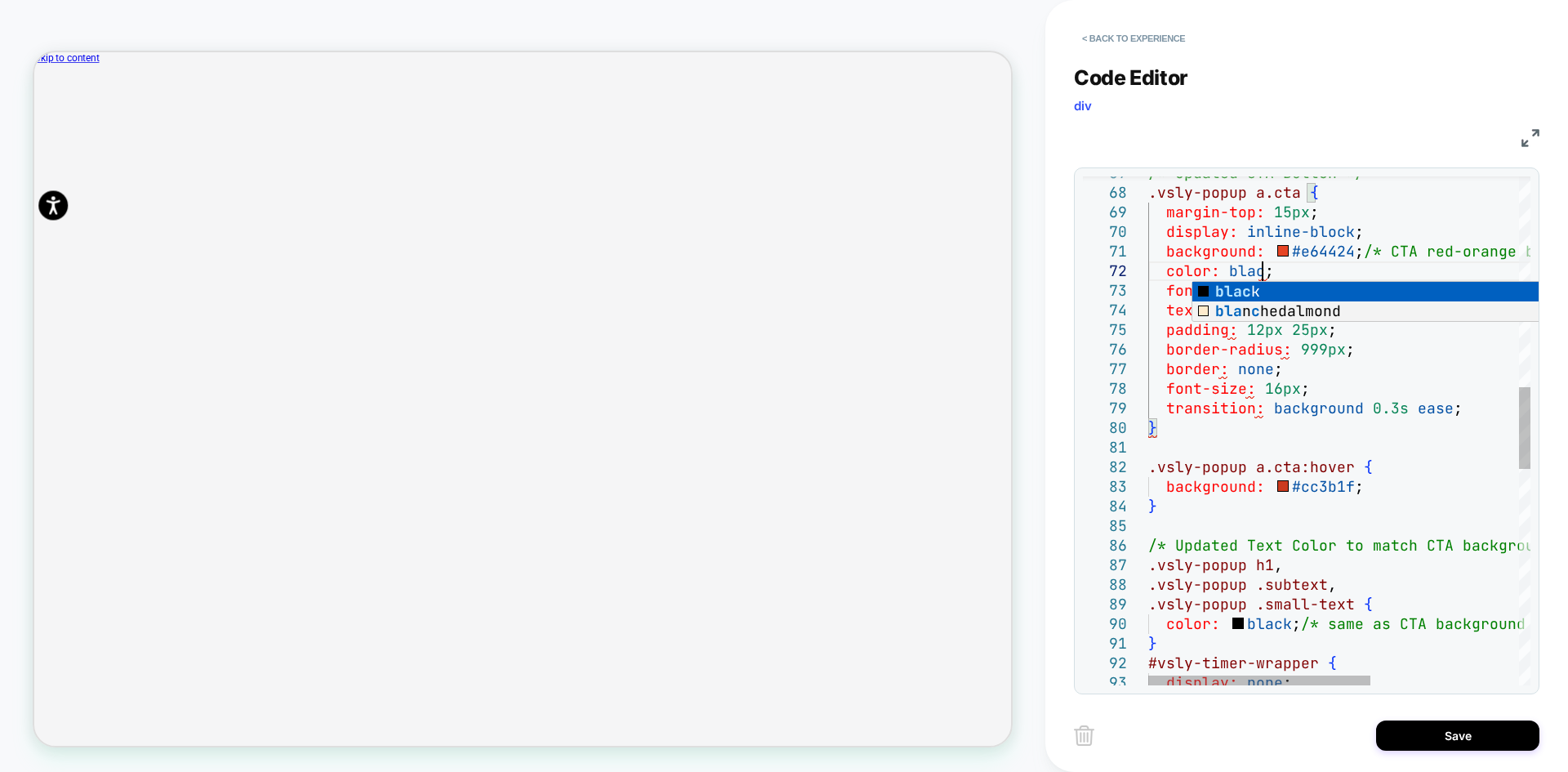
scroll to position [37, 124]
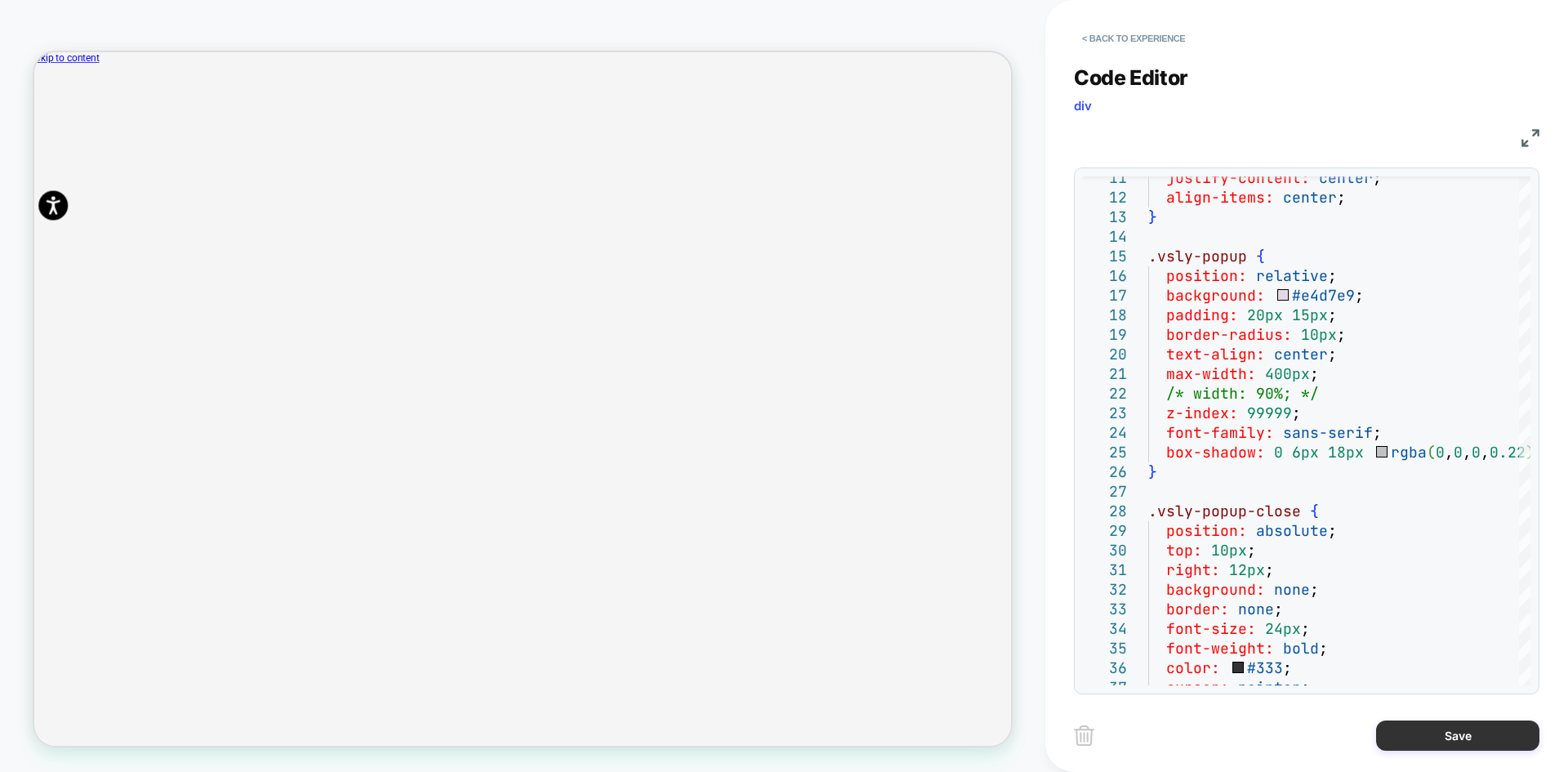
type textarea "**********"
click at [1424, 737] on button "Save" at bounding box center [1458, 736] width 163 height 30
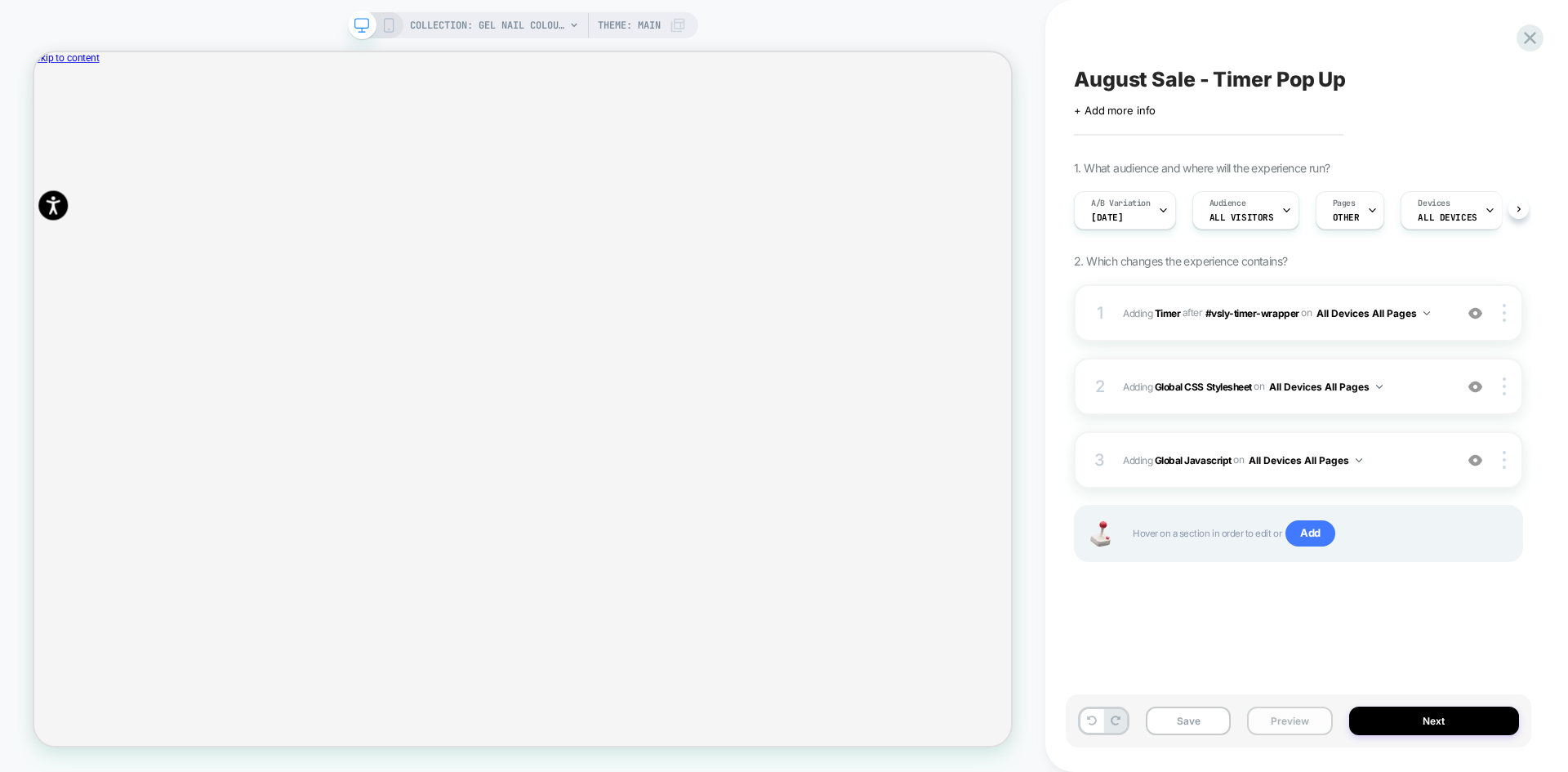
scroll to position [0, 1]
click at [1299, 729] on button "Preview" at bounding box center [1289, 721] width 85 height 28
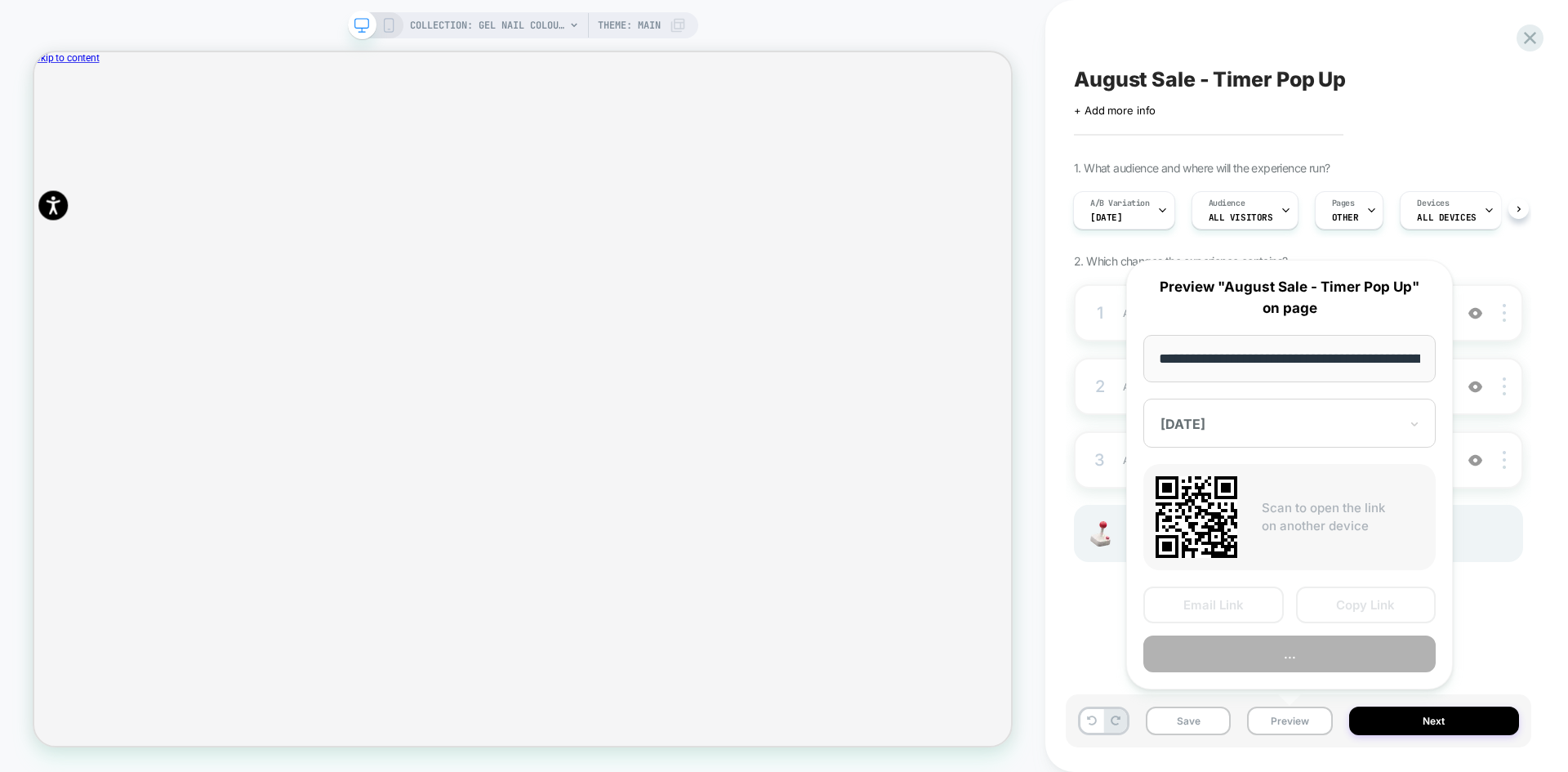
scroll to position [0, 174]
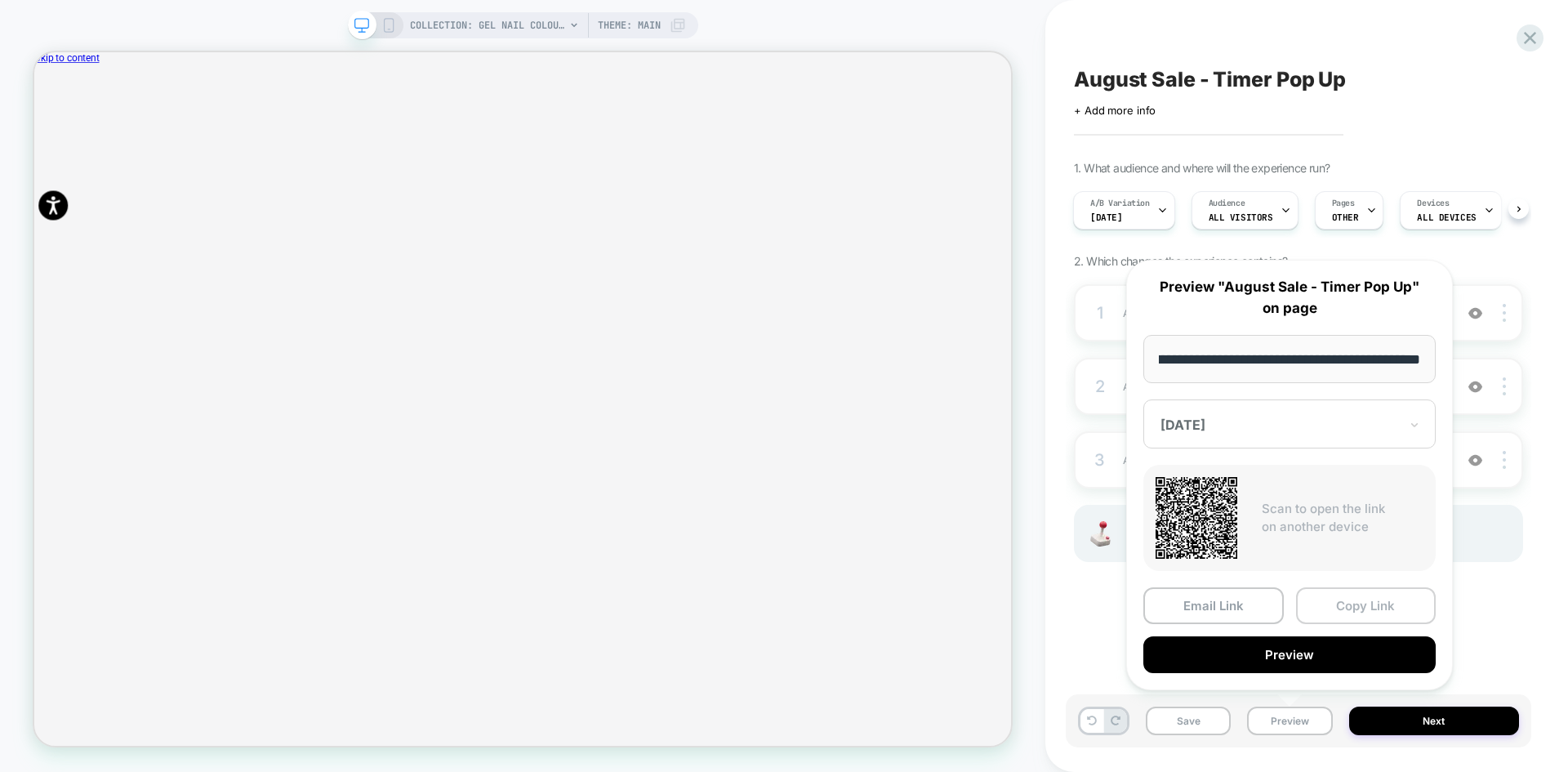
click at [1357, 609] on button "Copy Link" at bounding box center [1366, 605] width 140 height 36
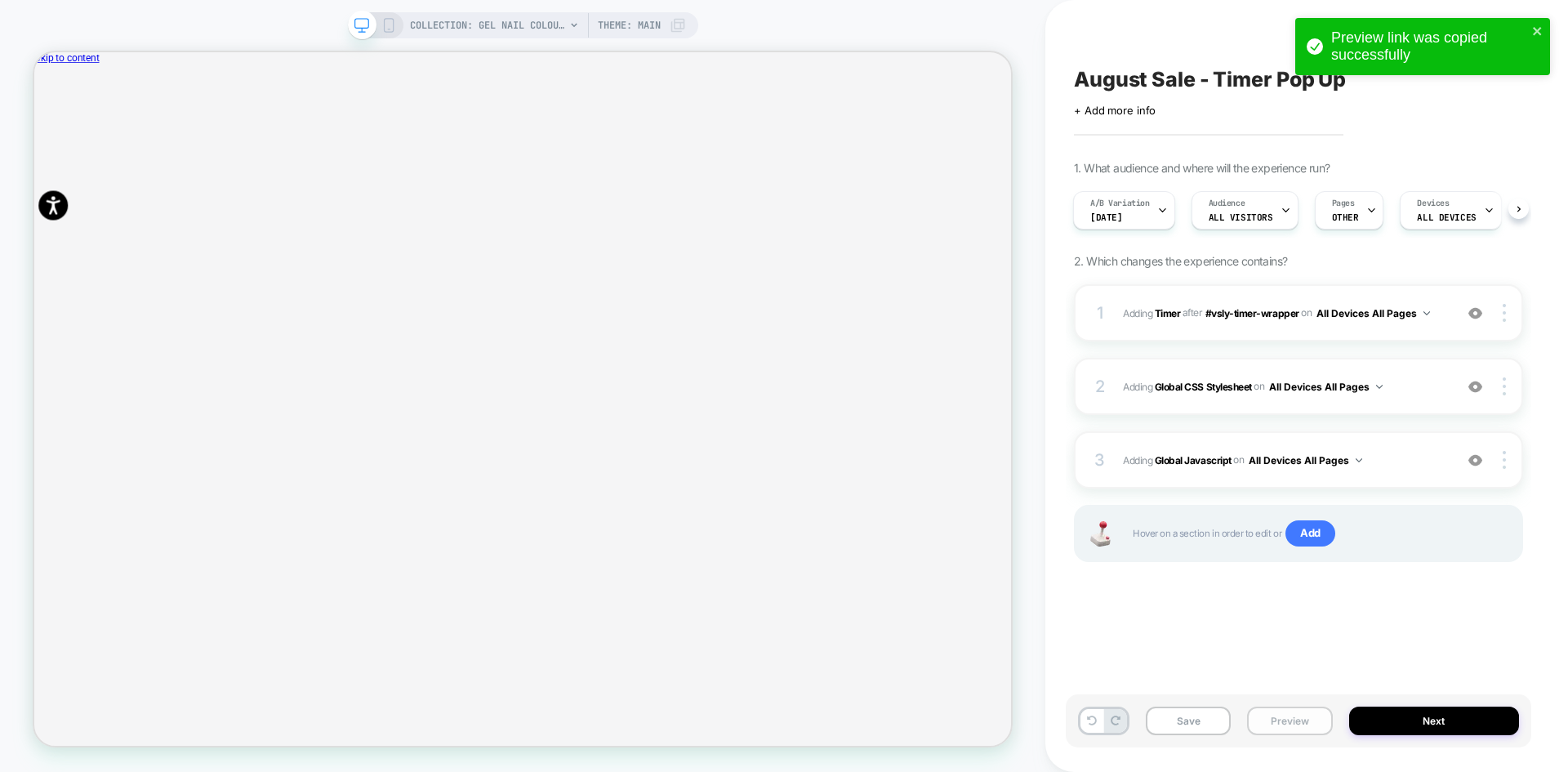
click at [1269, 711] on button "Preview" at bounding box center [1289, 721] width 85 height 28
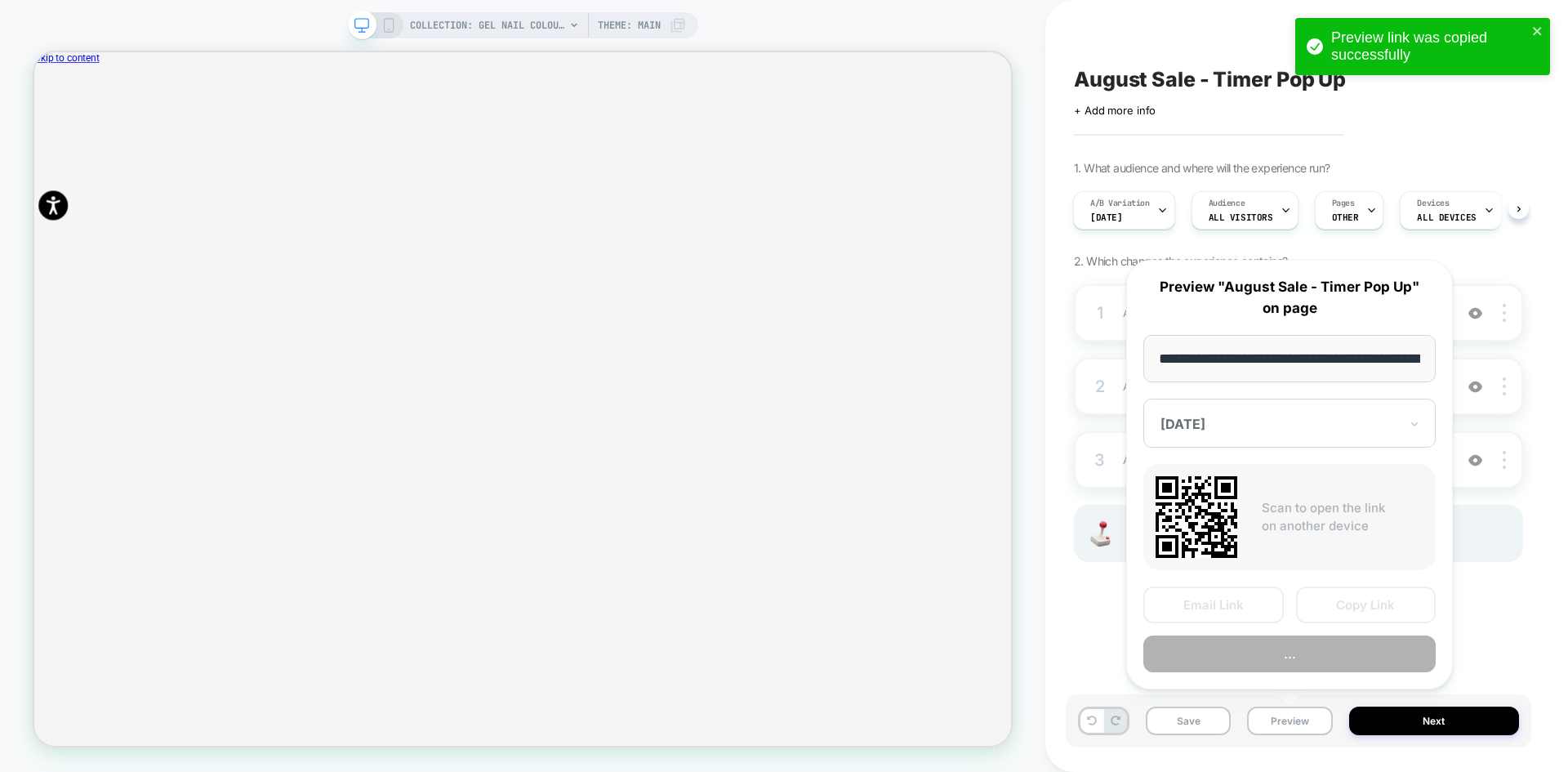
scroll to position [0, 174]
click at [1344, 599] on button "Copy Link" at bounding box center [1366, 605] width 140 height 36
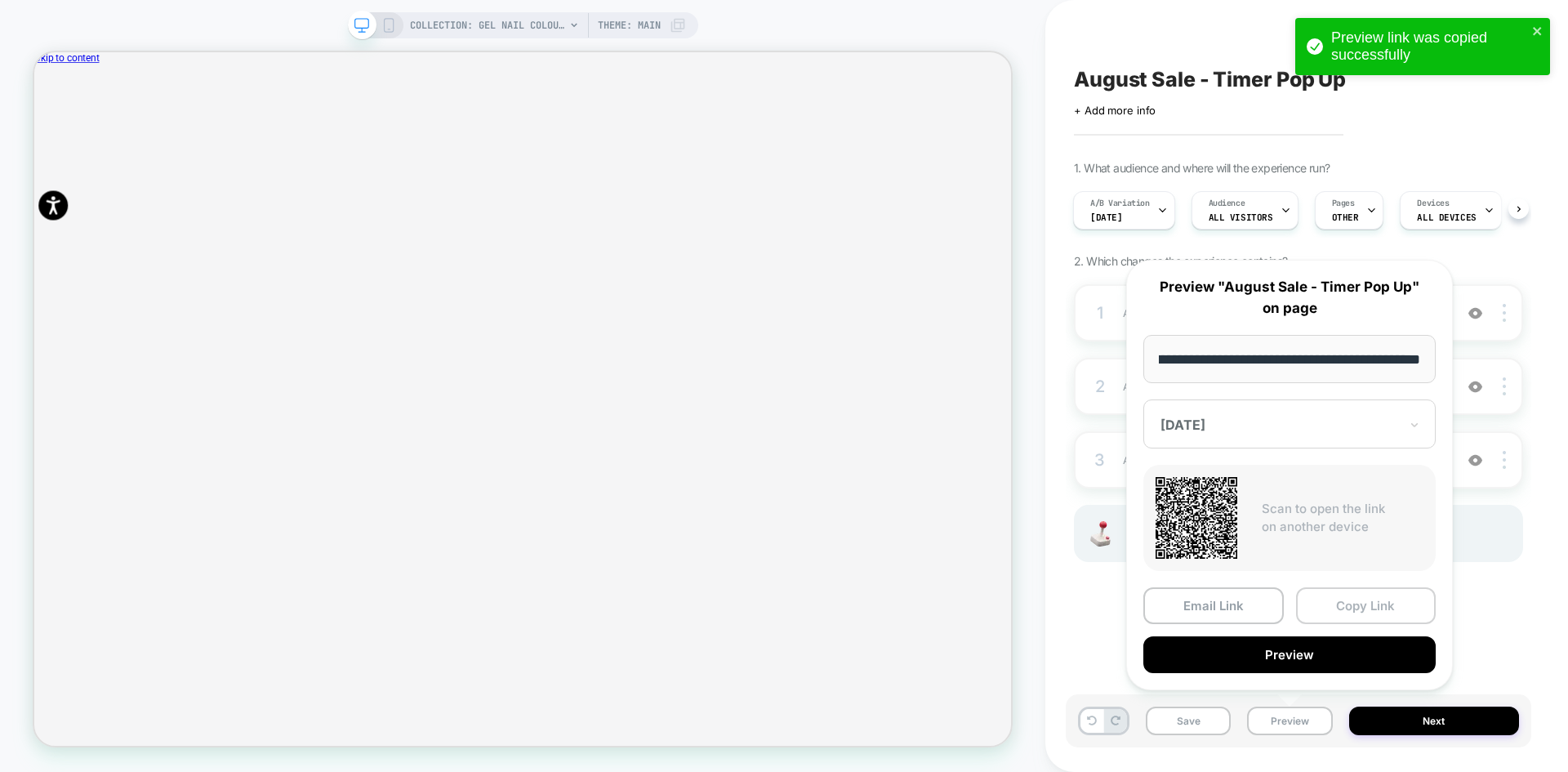
scroll to position [0, 0]
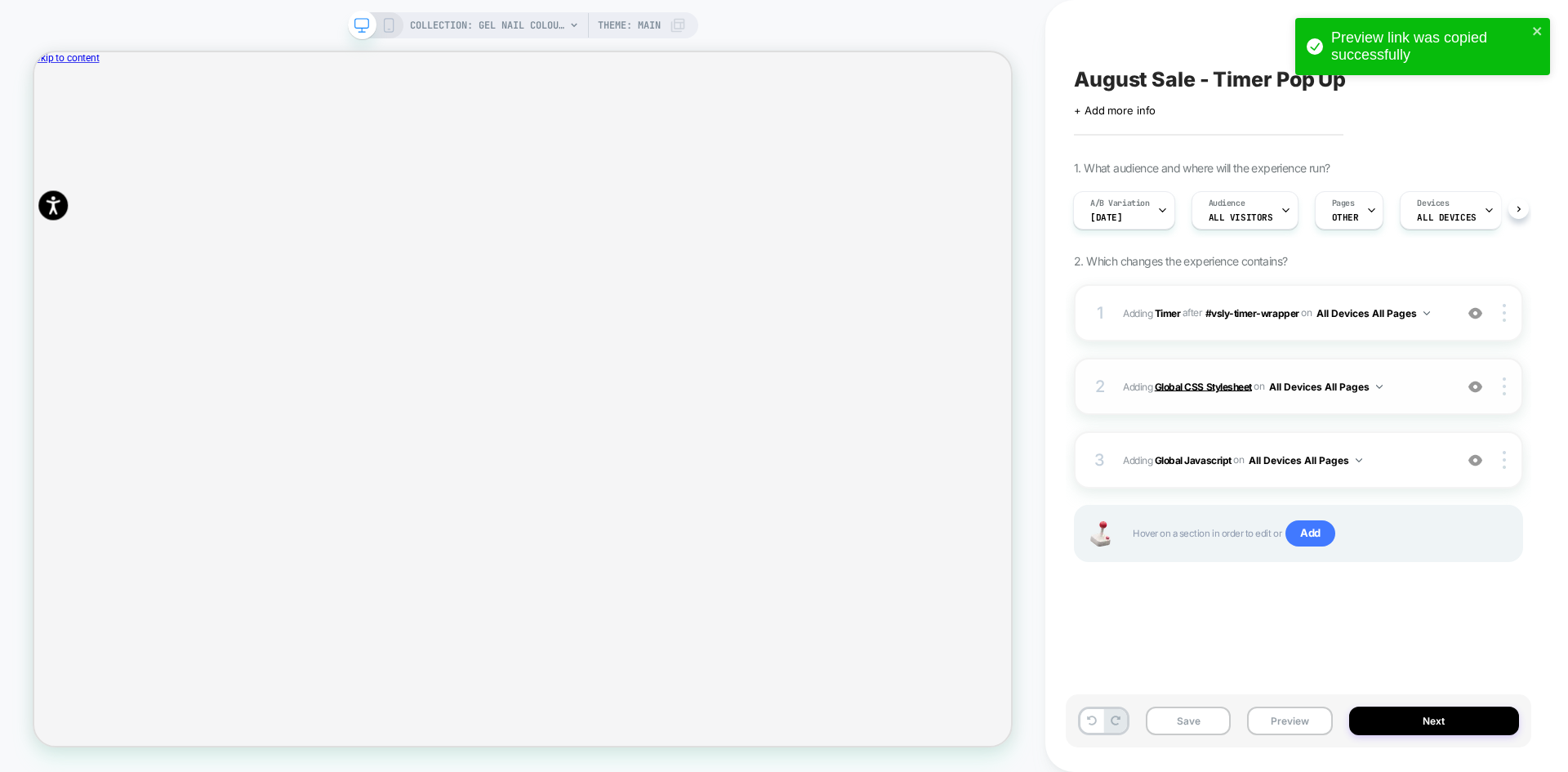
click at [1190, 385] on b "Global CSS Stylesheet" at bounding box center [1203, 386] width 97 height 12
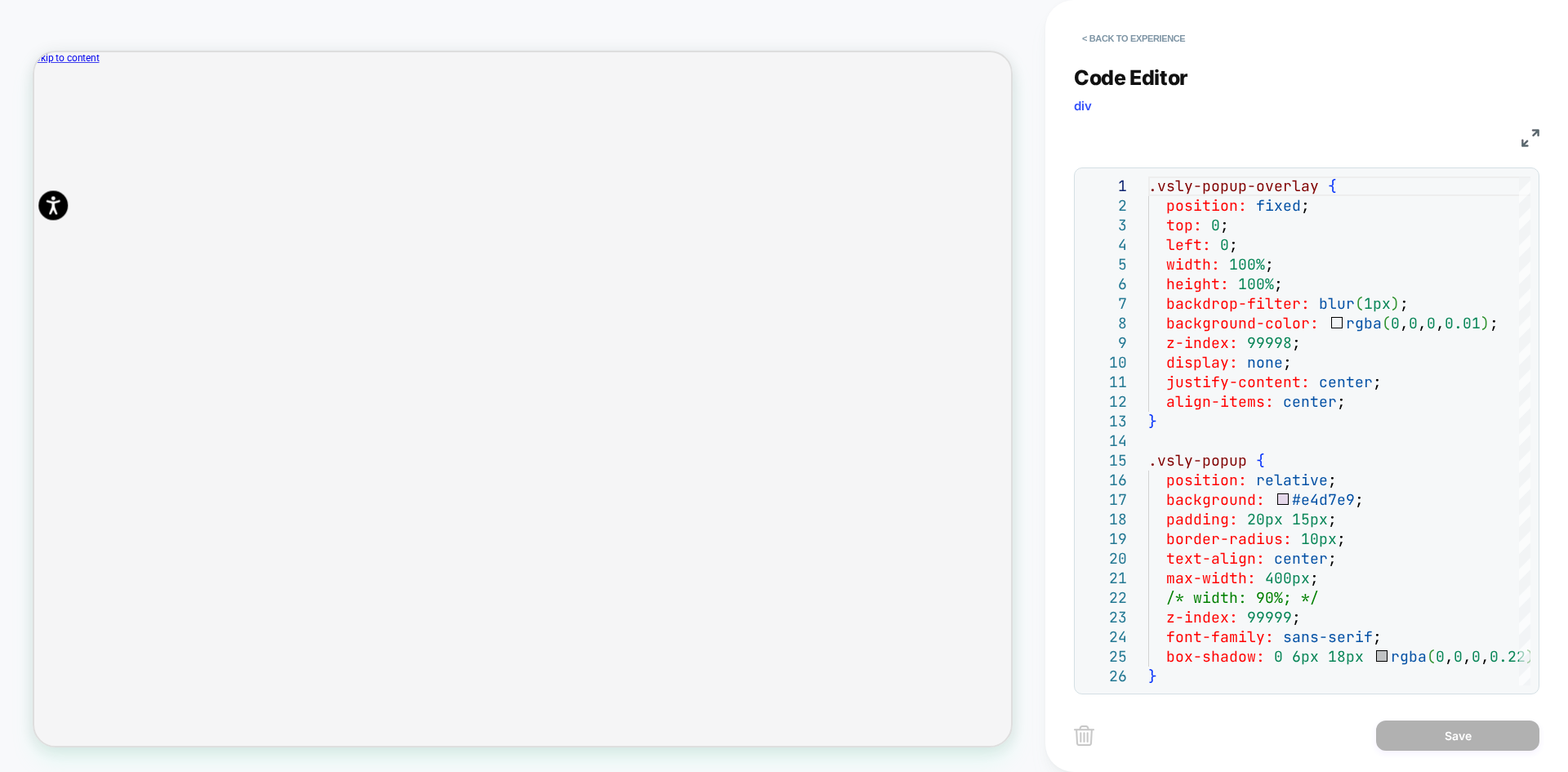
click at [1532, 134] on img at bounding box center [1531, 138] width 18 height 18
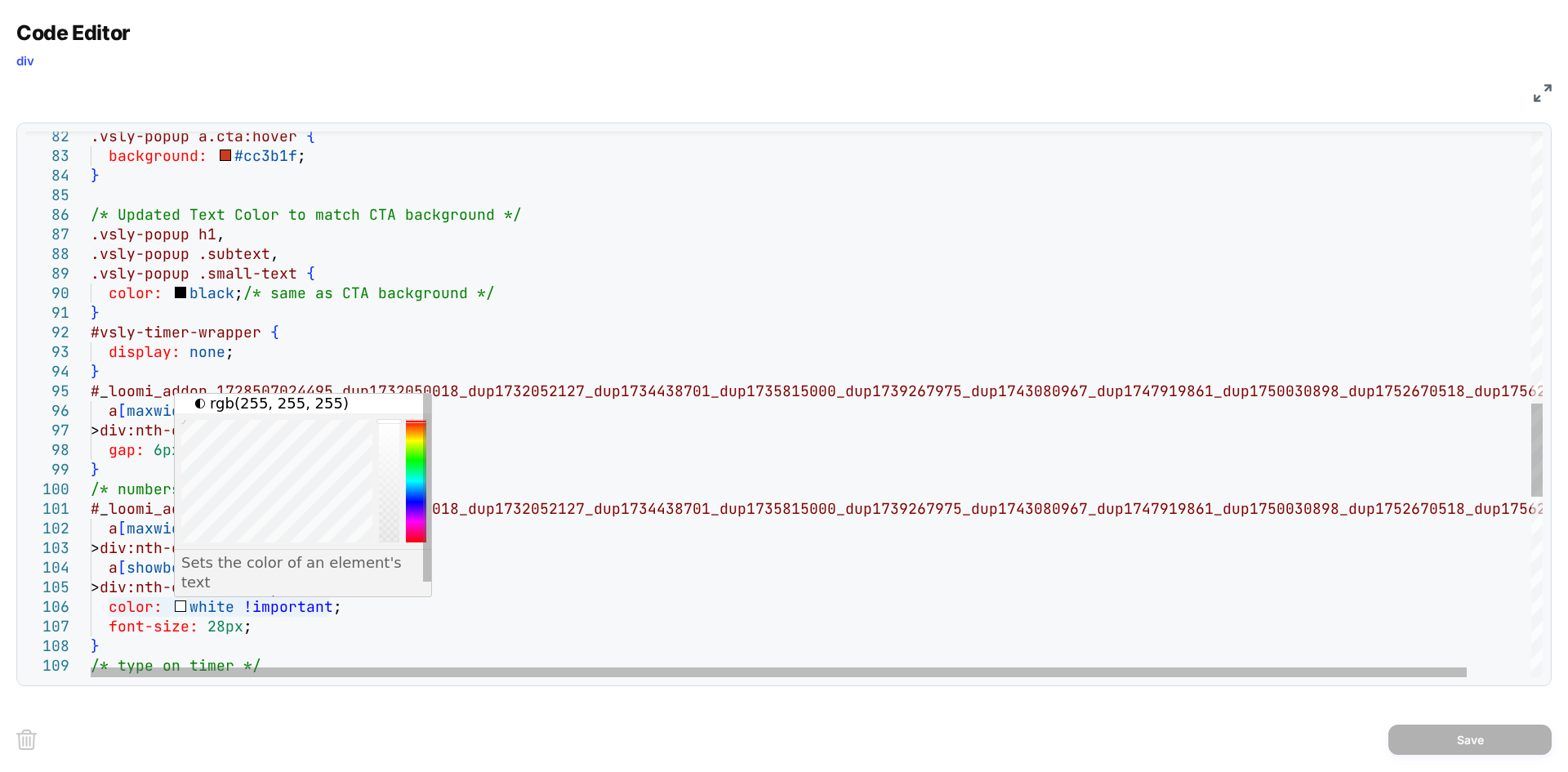
click at [197, 610] on div ".vsly-popup a.cta:hover { background: #cc3b1f ; } /* Updated Text Color to matc…" at bounding box center [850, 134] width 1520 height 3192
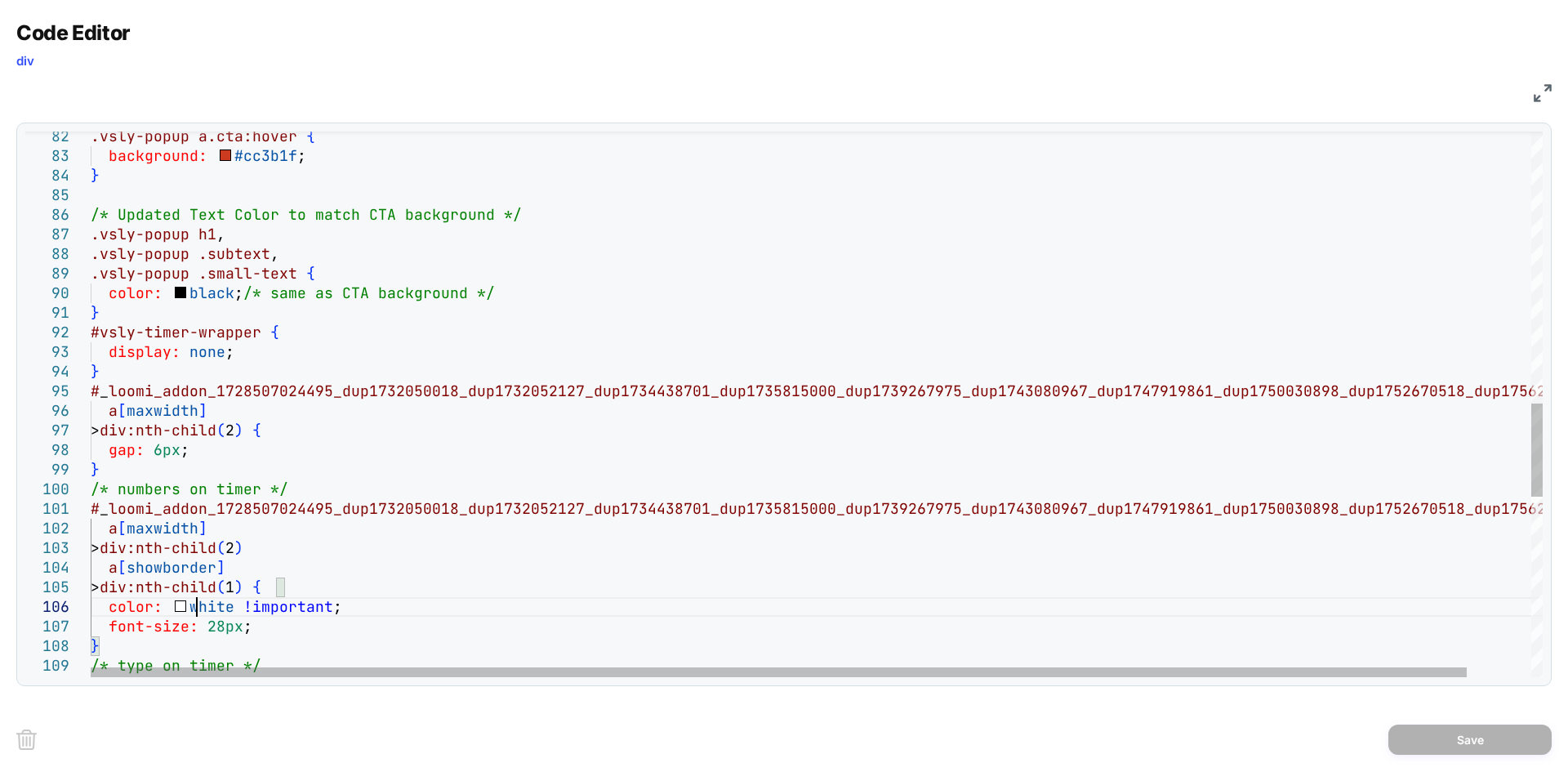
click at [198, 610] on div ".vsly-popup a.cta:hover { background: #cc3b1f ; } /* Updated Text Color to matc…" at bounding box center [850, 134] width 1520 height 3192
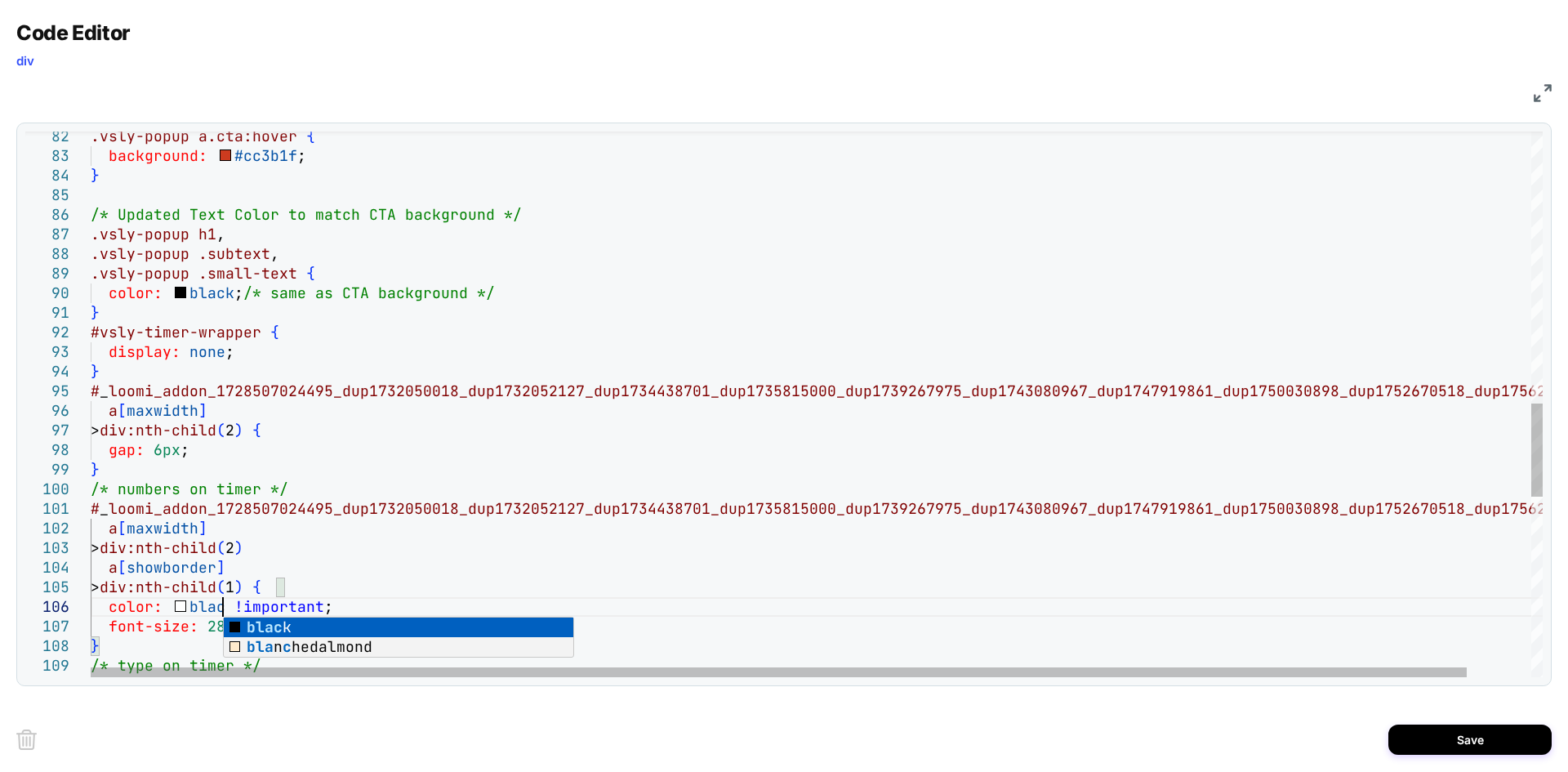
scroll to position [98, 124]
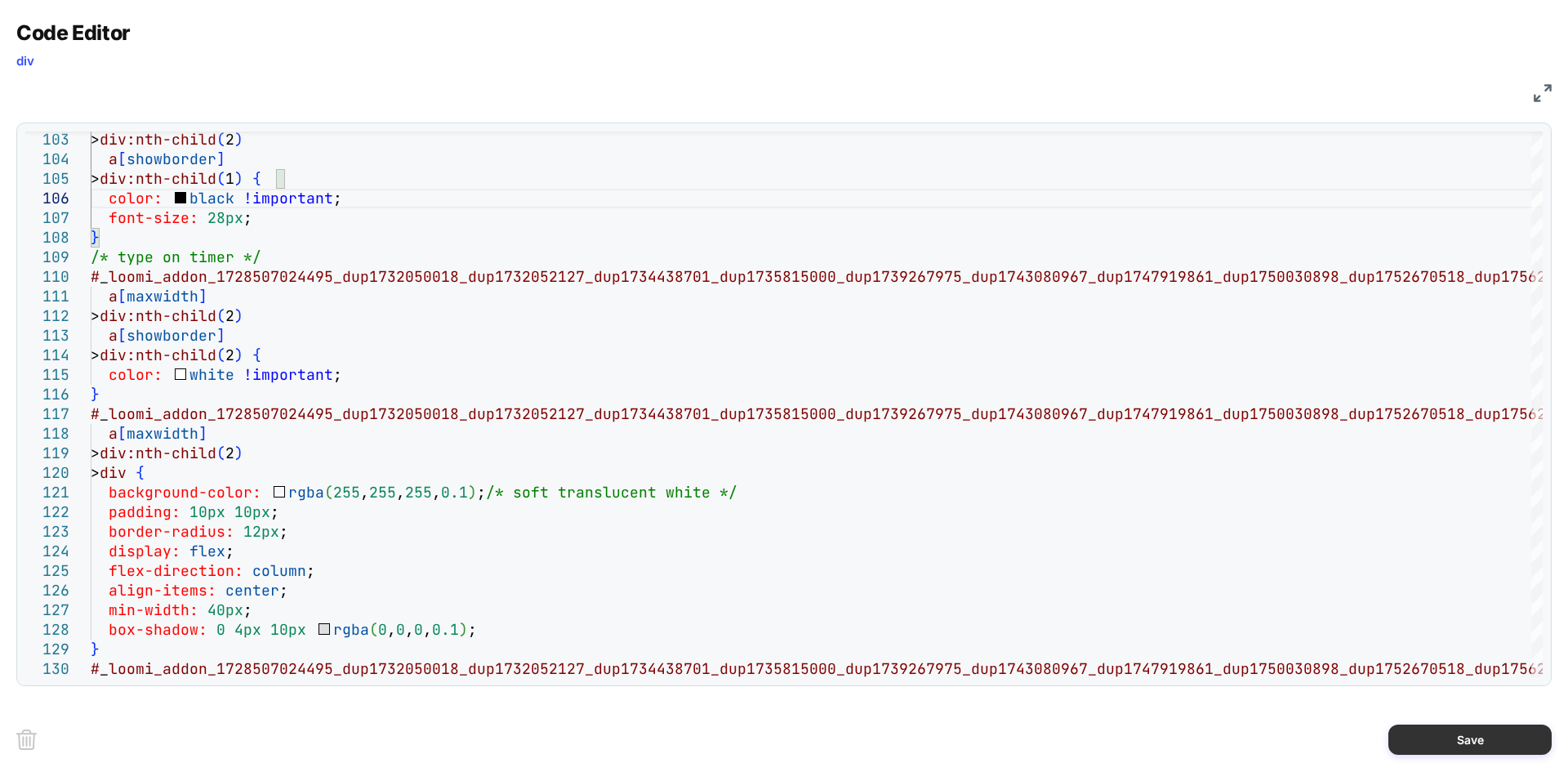
type textarea "**********"
click at [1455, 736] on button "Save" at bounding box center [1470, 740] width 163 height 30
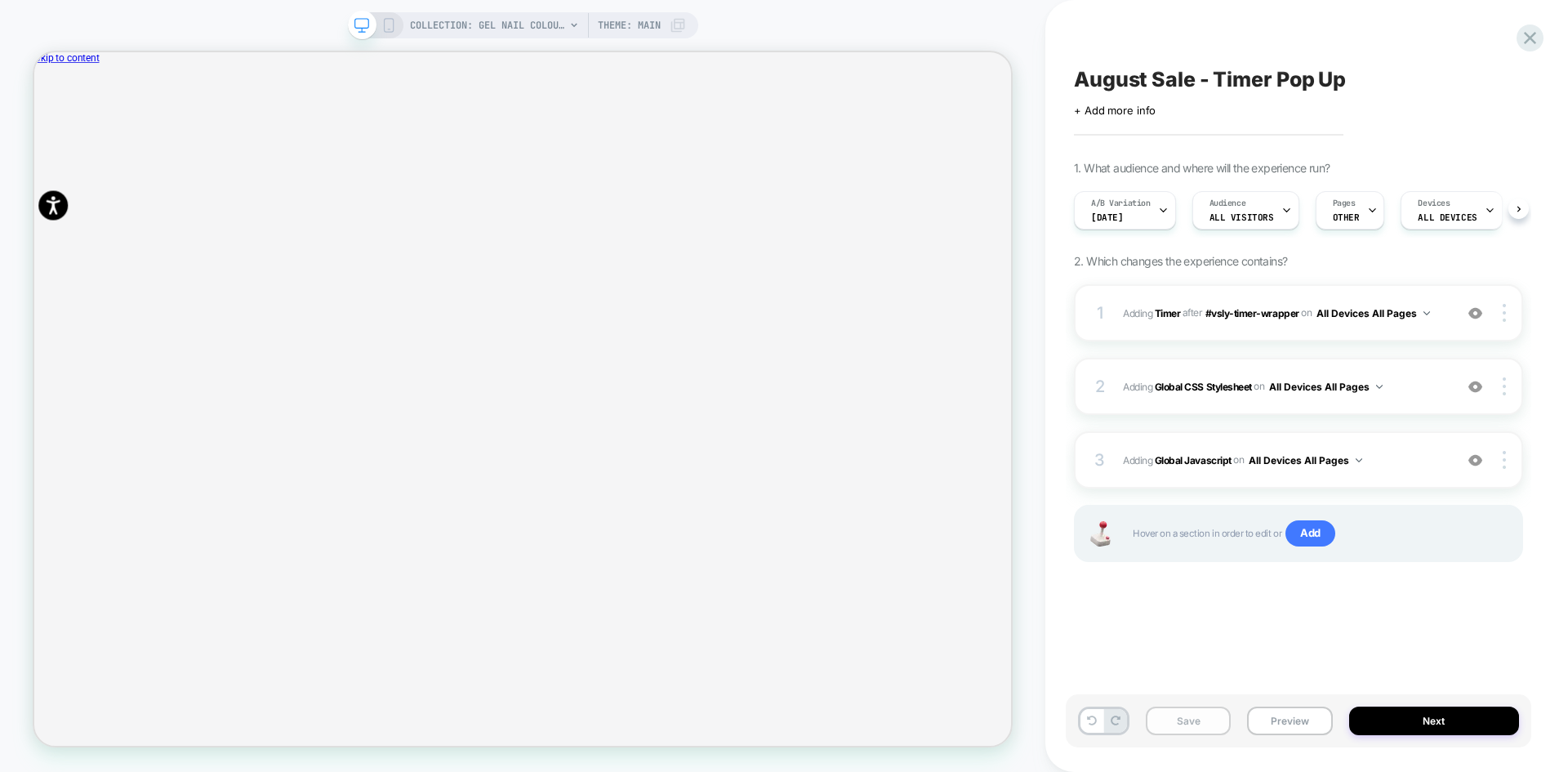
scroll to position [0, 1]
click at [1195, 728] on button "Save" at bounding box center [1188, 721] width 85 height 28
click at [1275, 718] on button "Preview" at bounding box center [1289, 721] width 85 height 28
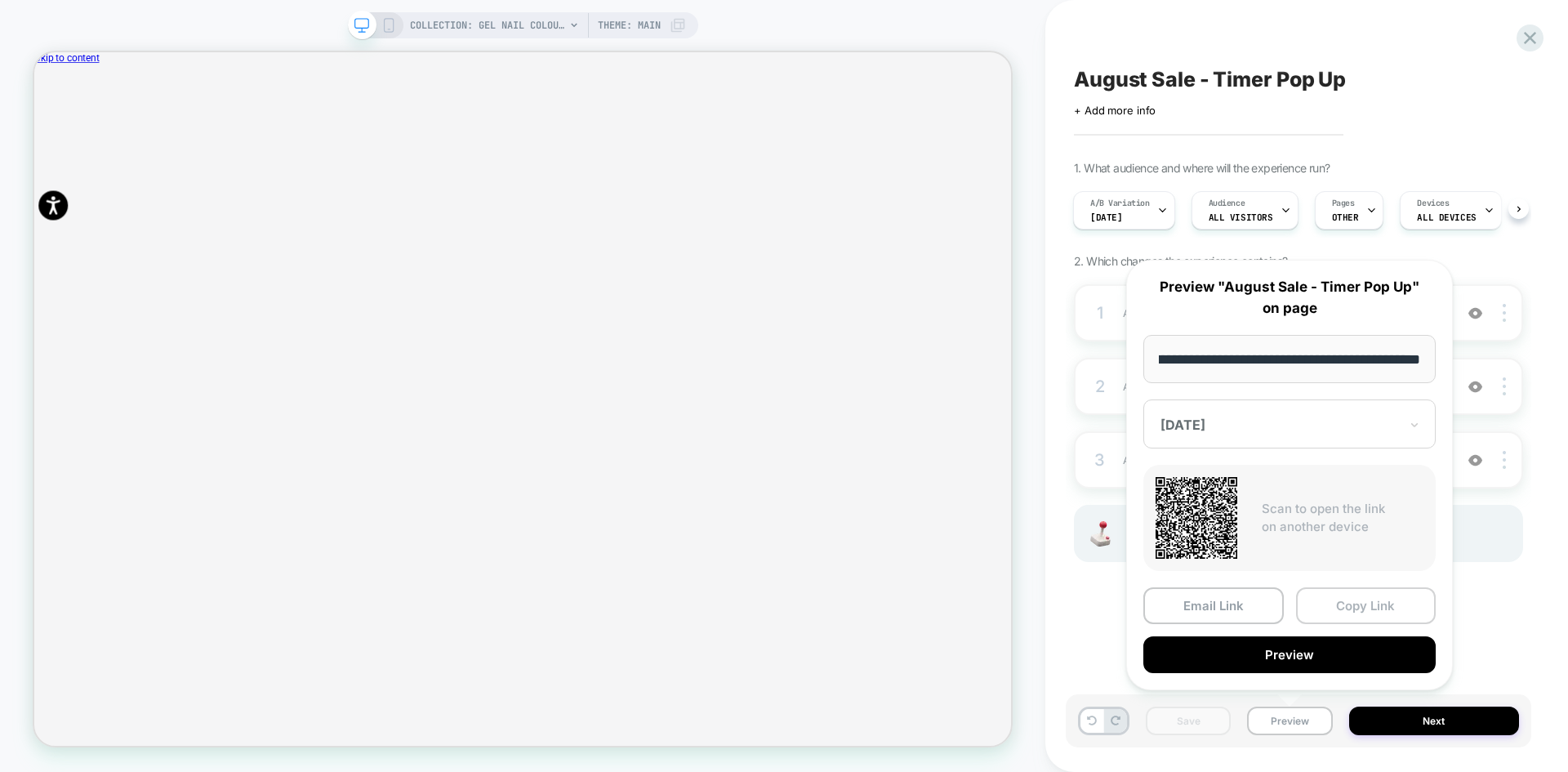
scroll to position [0, 0]
click at [1367, 609] on button "Copy Link" at bounding box center [1366, 605] width 140 height 36
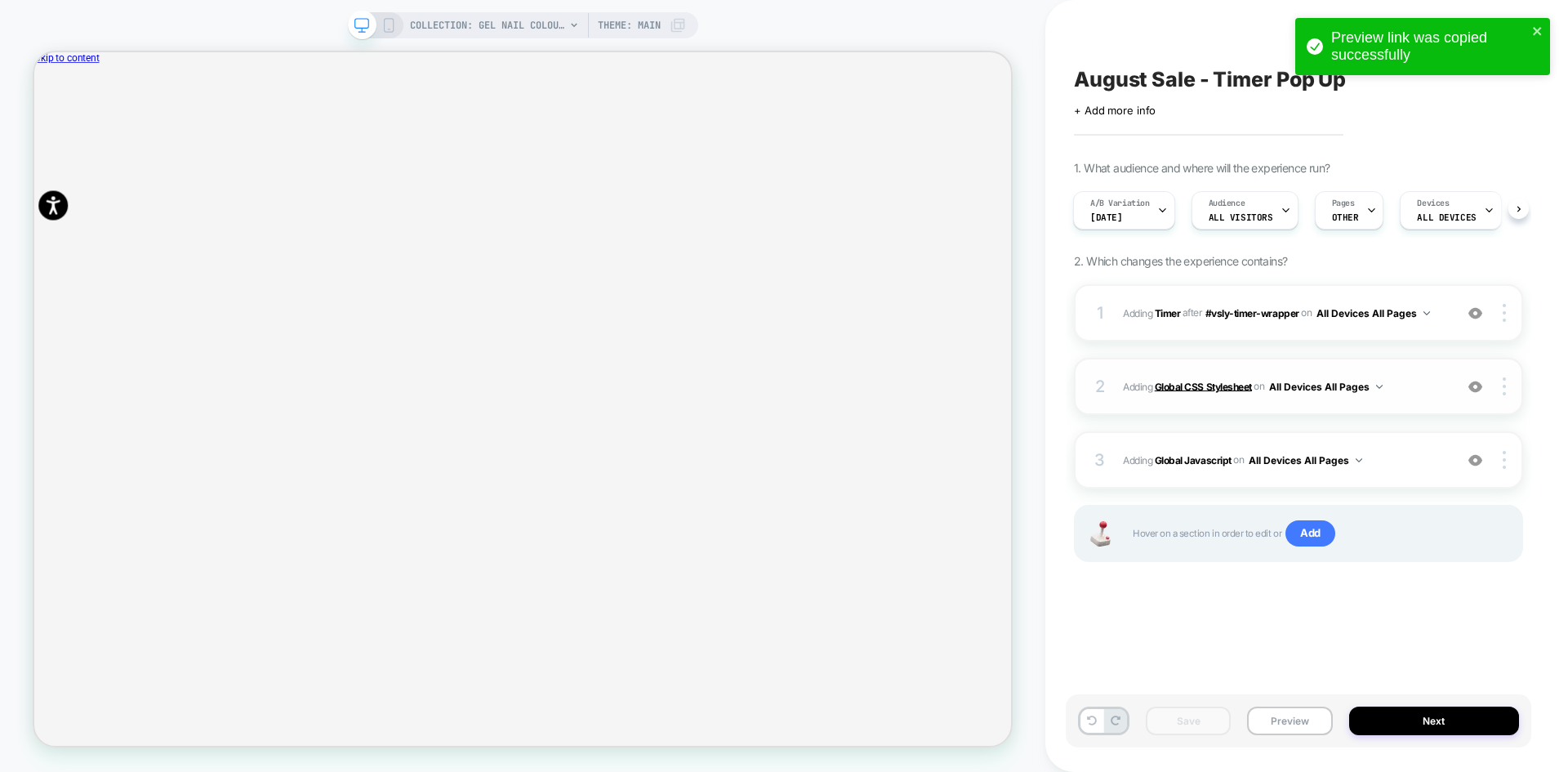
click at [1181, 384] on b "Global CSS Stylesheet" at bounding box center [1203, 386] width 97 height 12
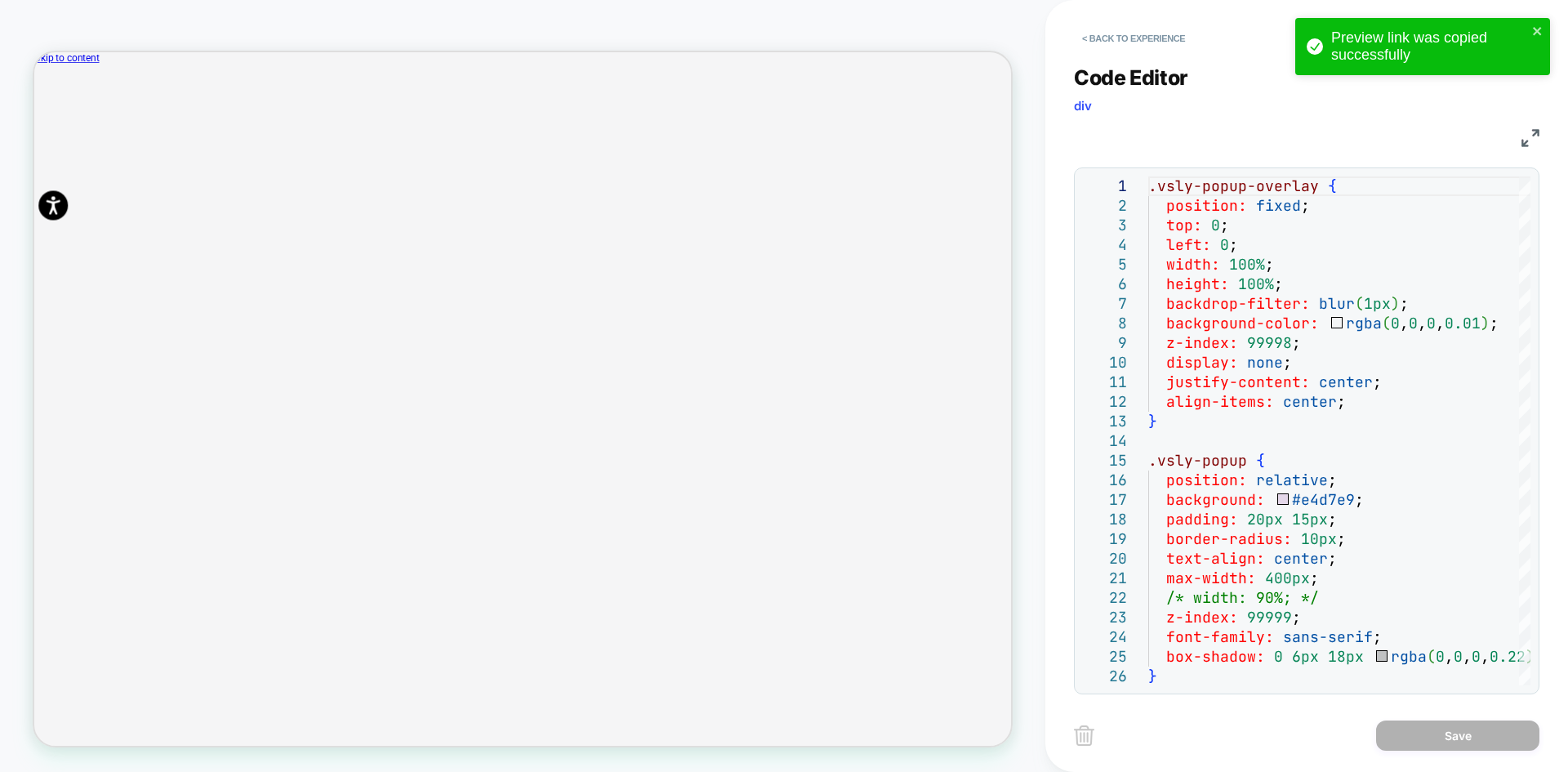
click at [1521, 134] on div "CSS" at bounding box center [1306, 135] width 465 height 27
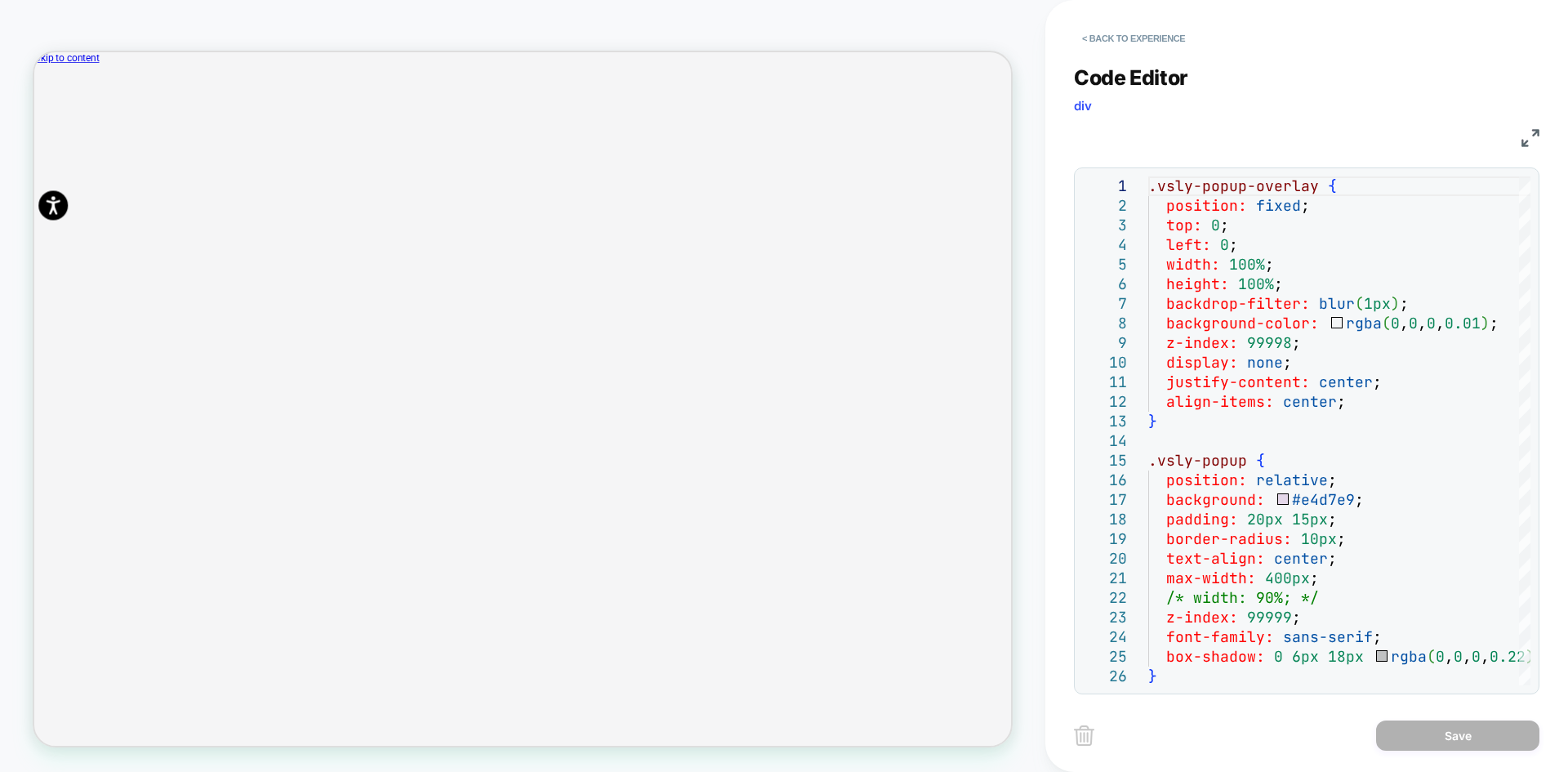
click at [1523, 138] on img at bounding box center [1531, 138] width 18 height 18
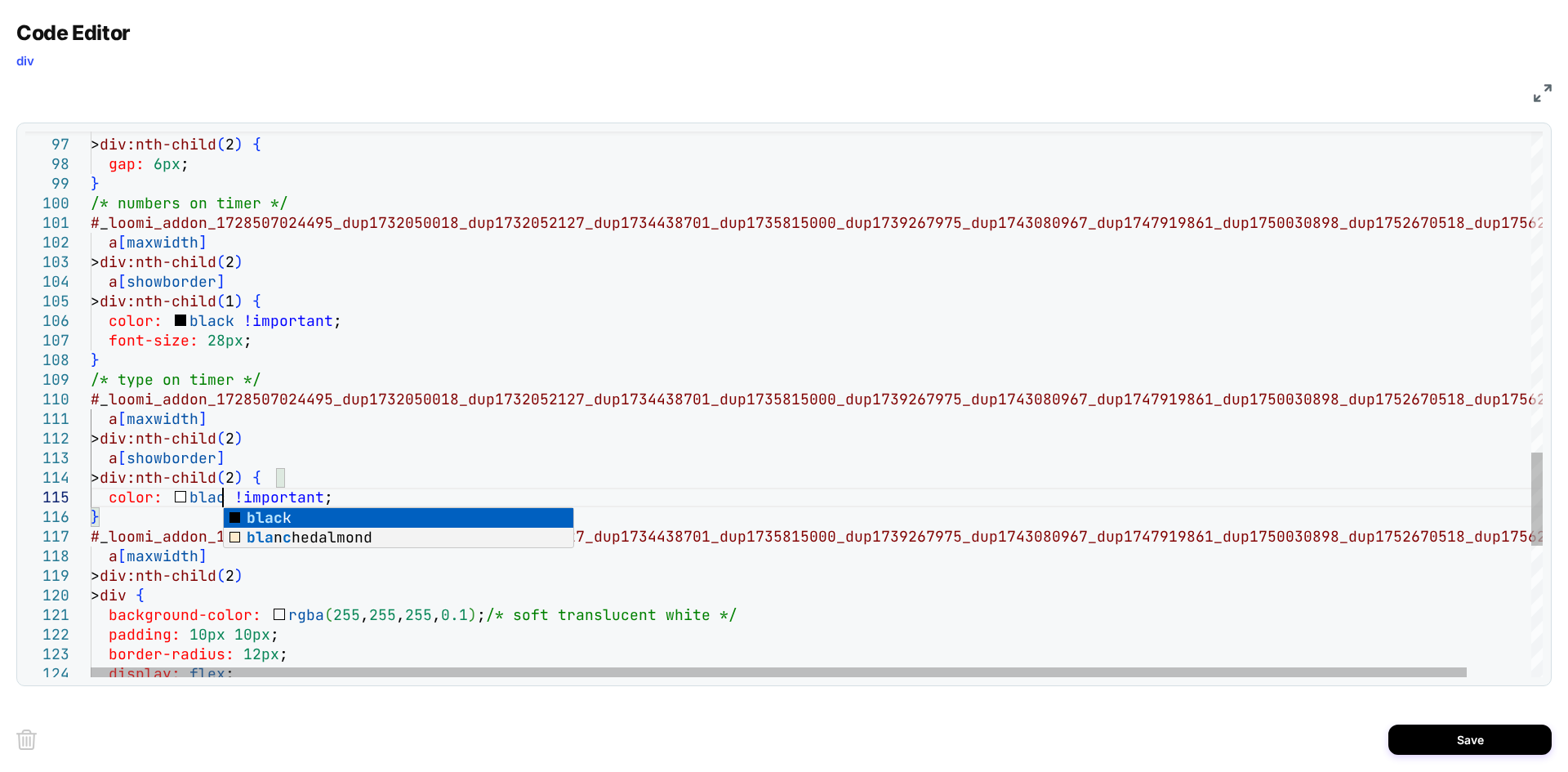
scroll to position [79, 124]
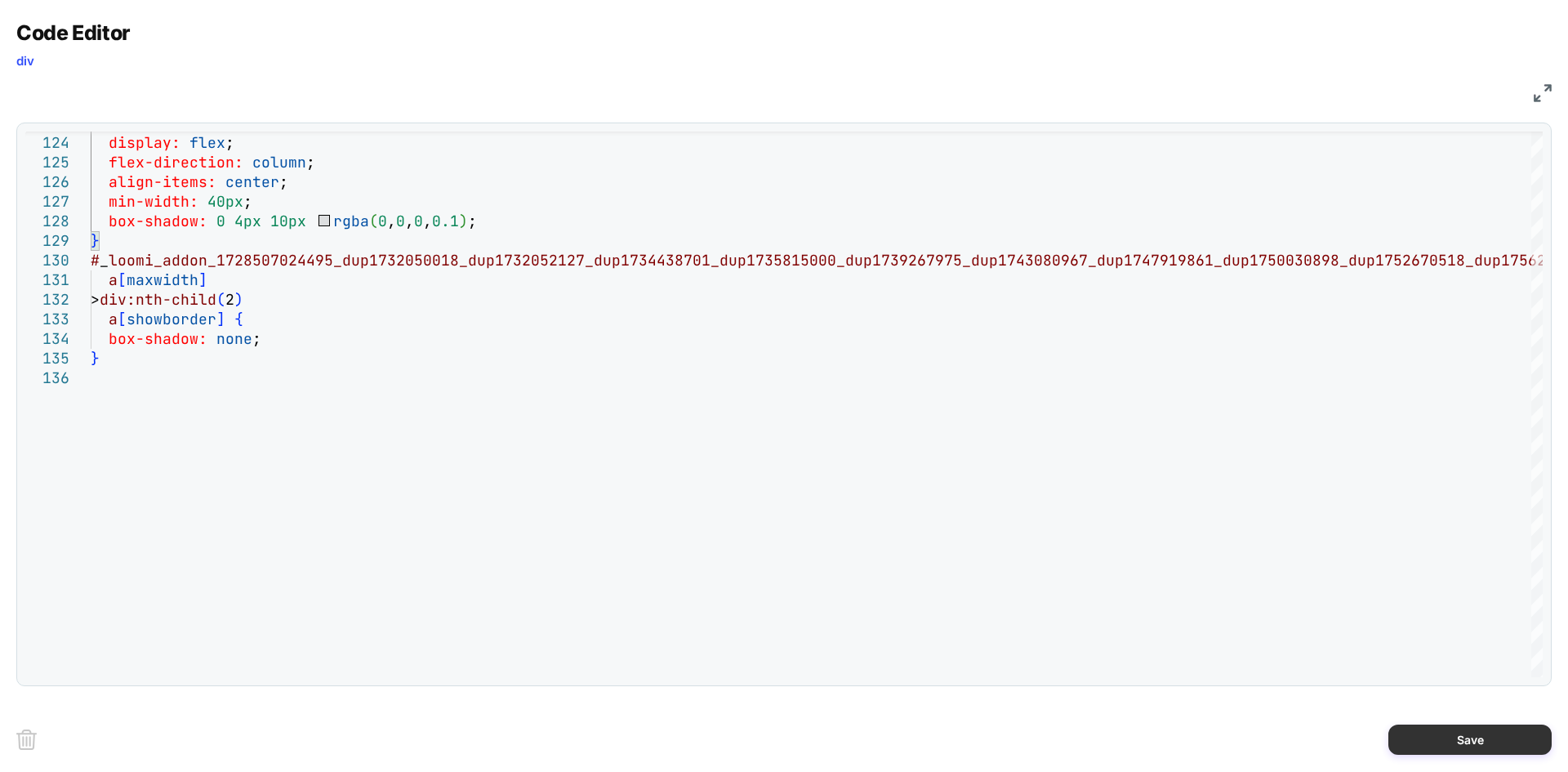
type textarea "**********"
click at [1469, 730] on button "Save" at bounding box center [1470, 740] width 163 height 30
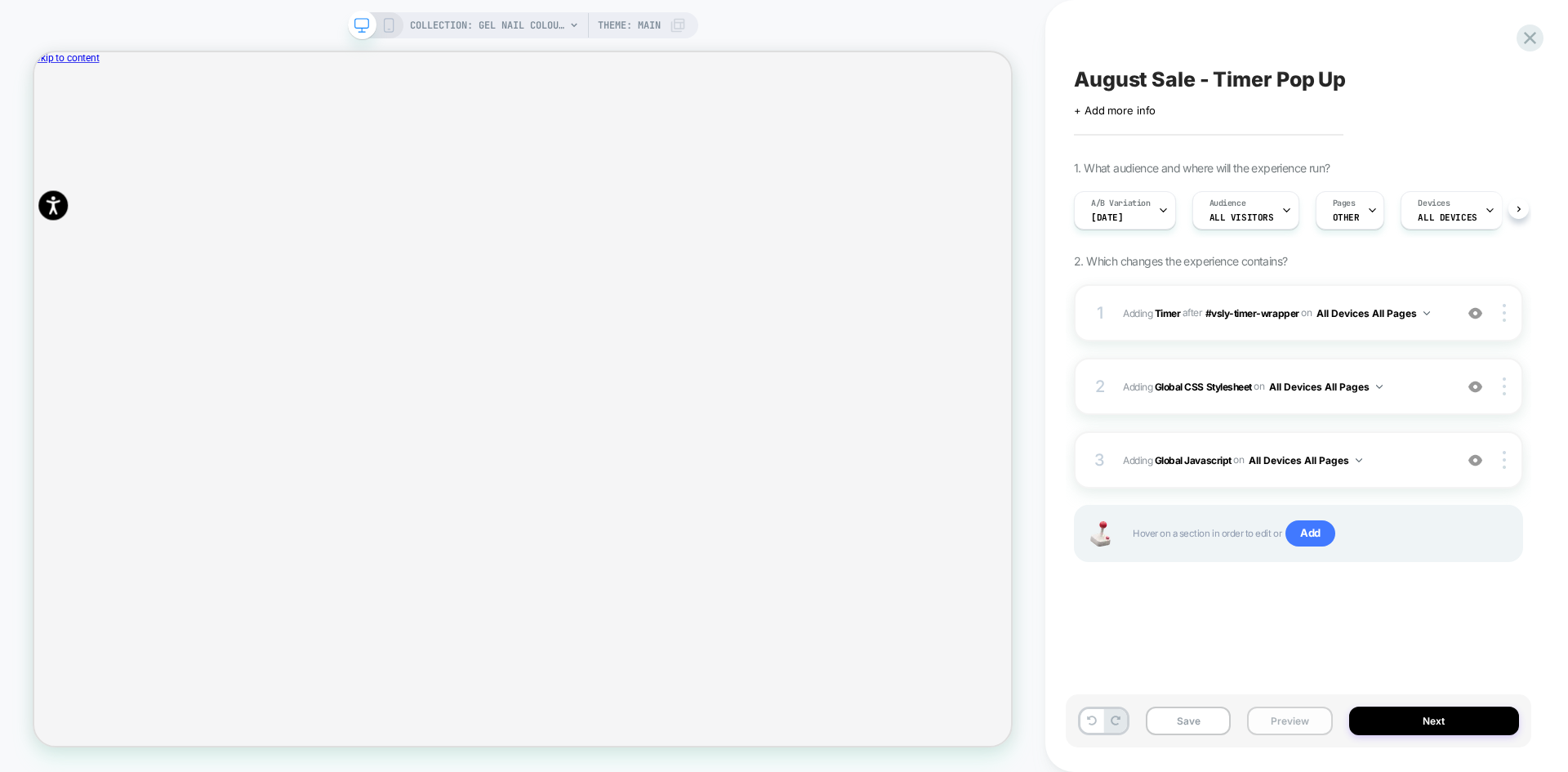
scroll to position [0, 1]
click at [1294, 721] on button "Preview" at bounding box center [1289, 721] width 85 height 28
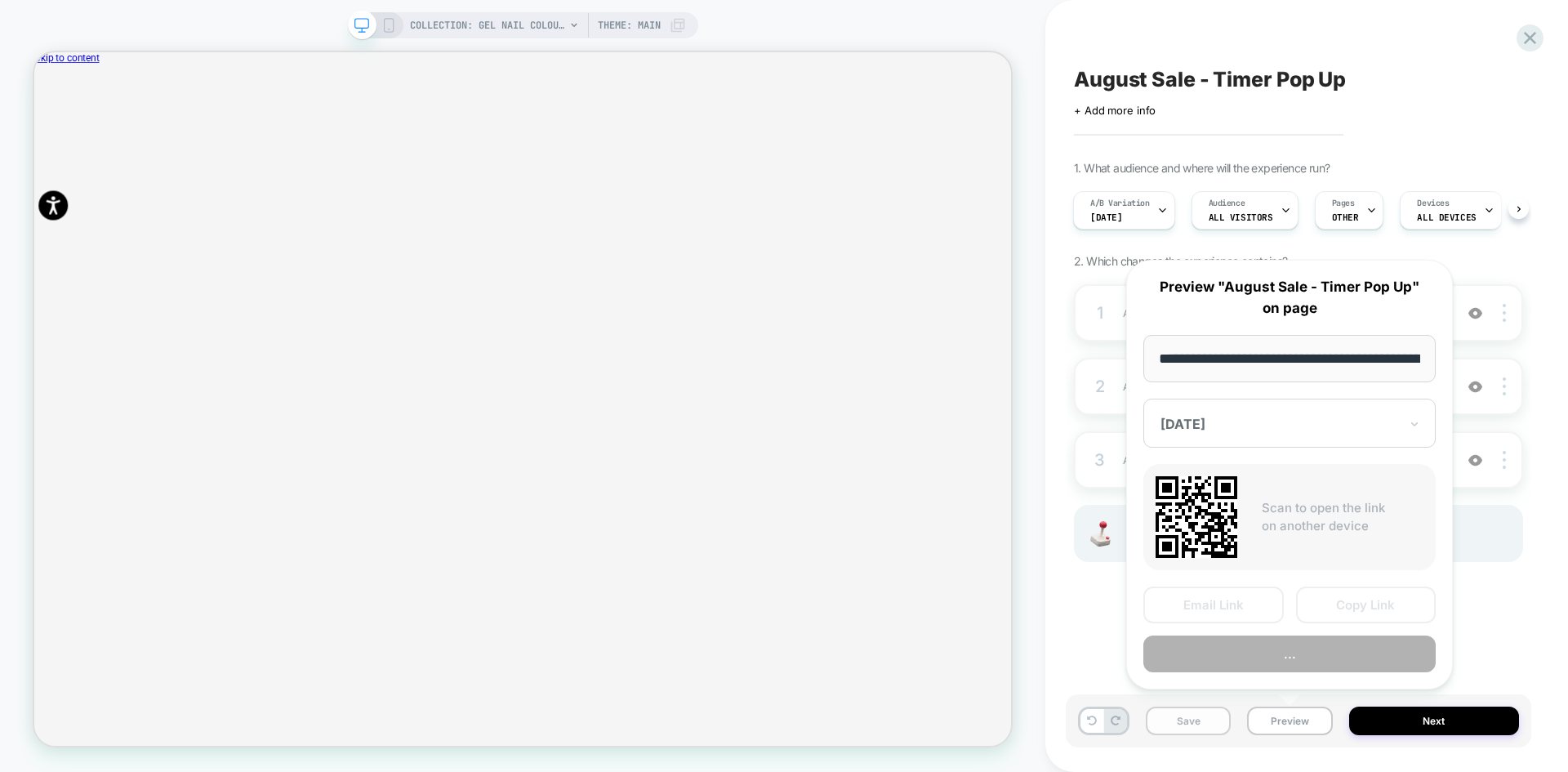
scroll to position [0, 174]
click at [1169, 721] on button "Save" at bounding box center [1188, 721] width 85 height 28
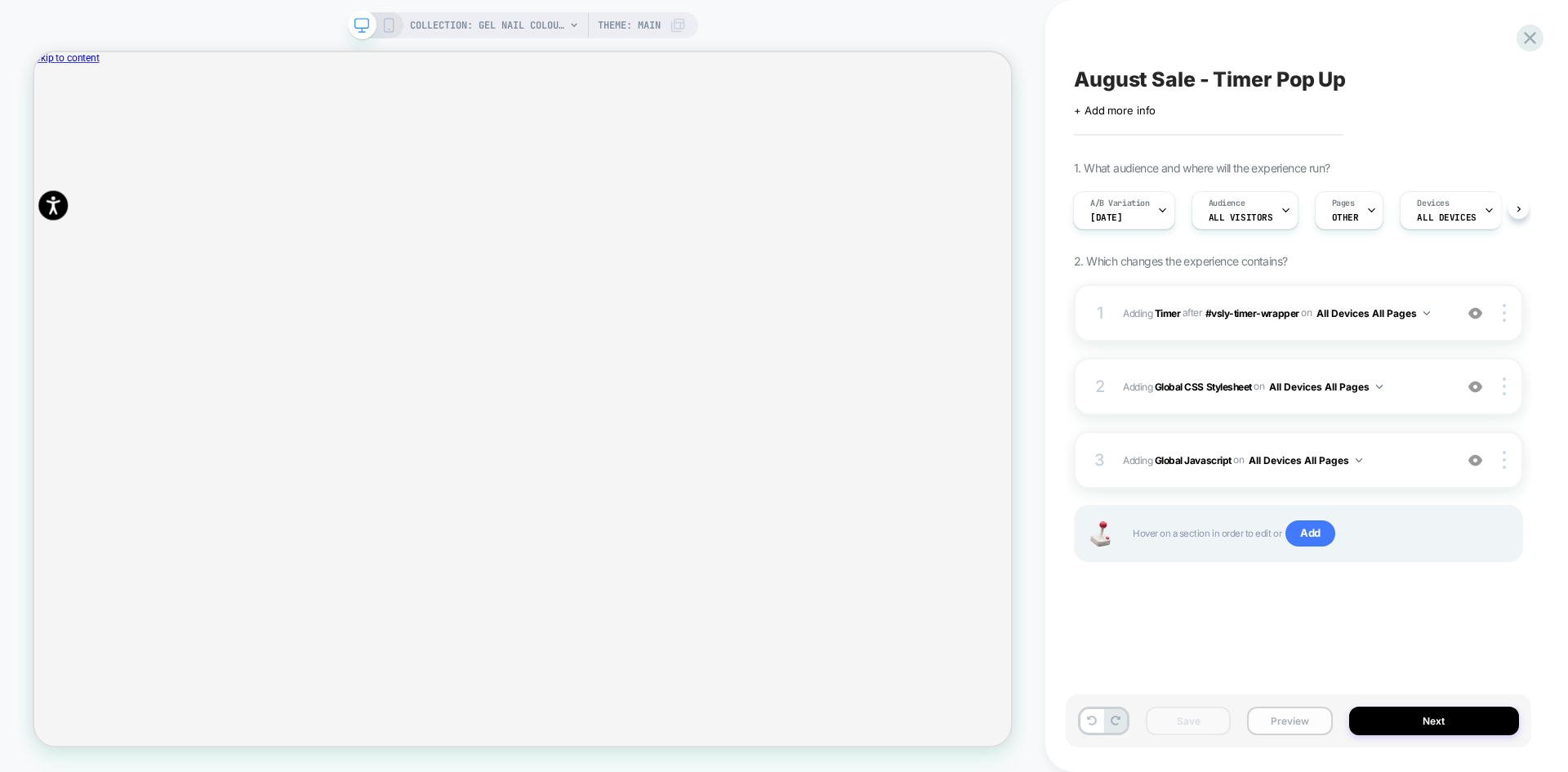
click at [1303, 721] on button "Preview" at bounding box center [1289, 721] width 85 height 28
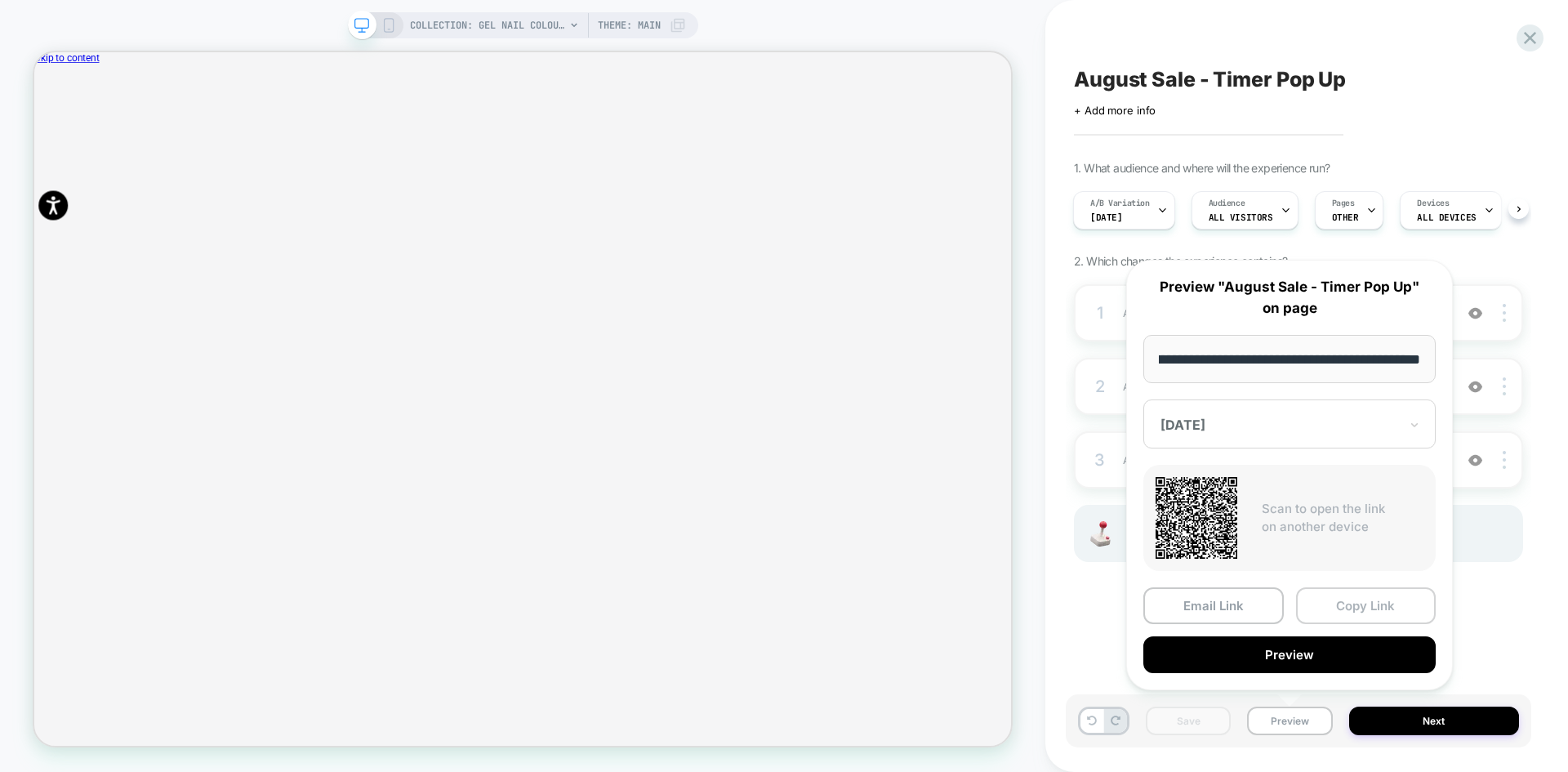
click at [1352, 602] on button "Copy Link" at bounding box center [1366, 605] width 140 height 36
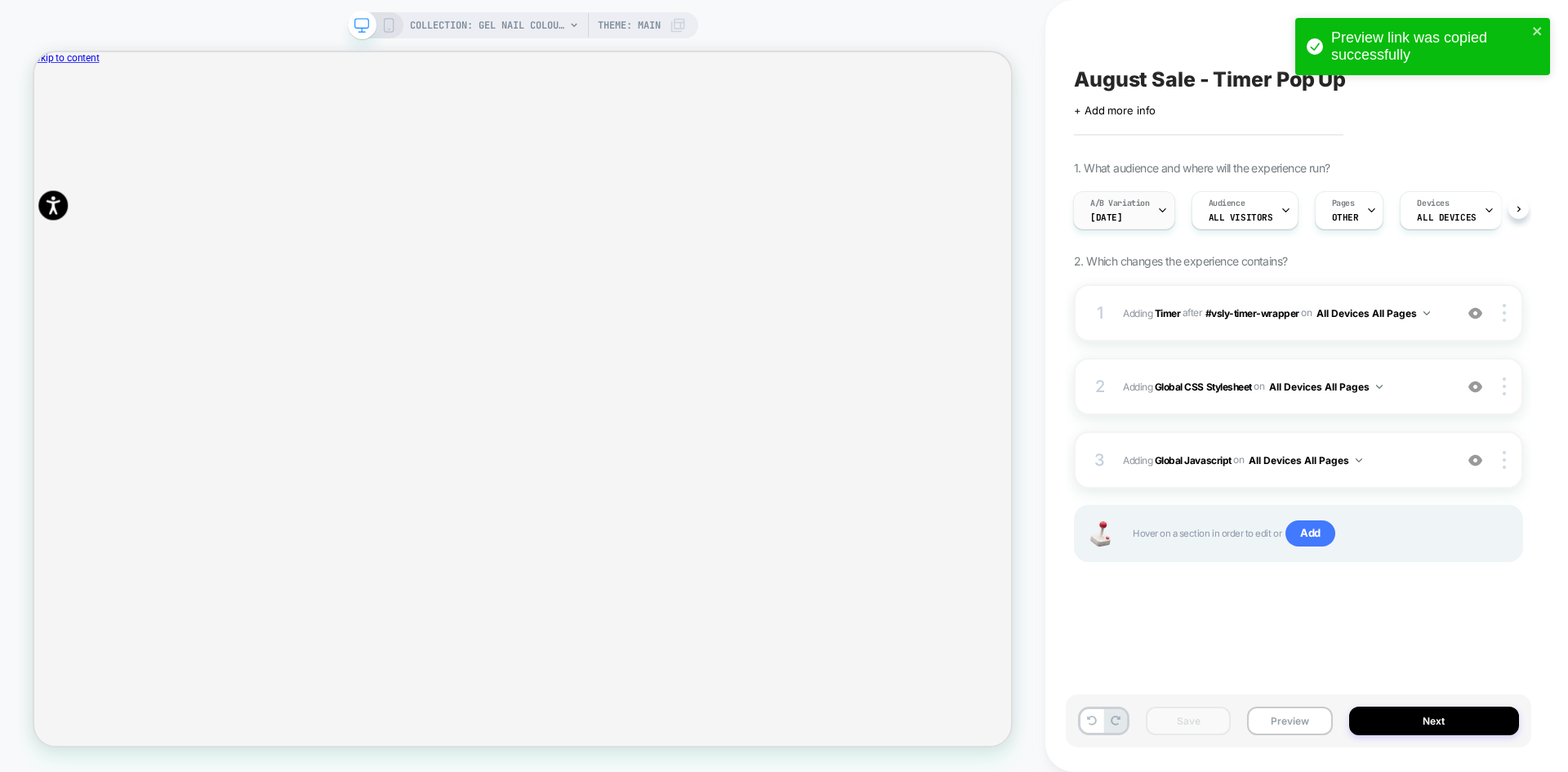
click at [1114, 215] on span "[DATE]" at bounding box center [1106, 217] width 32 height 12
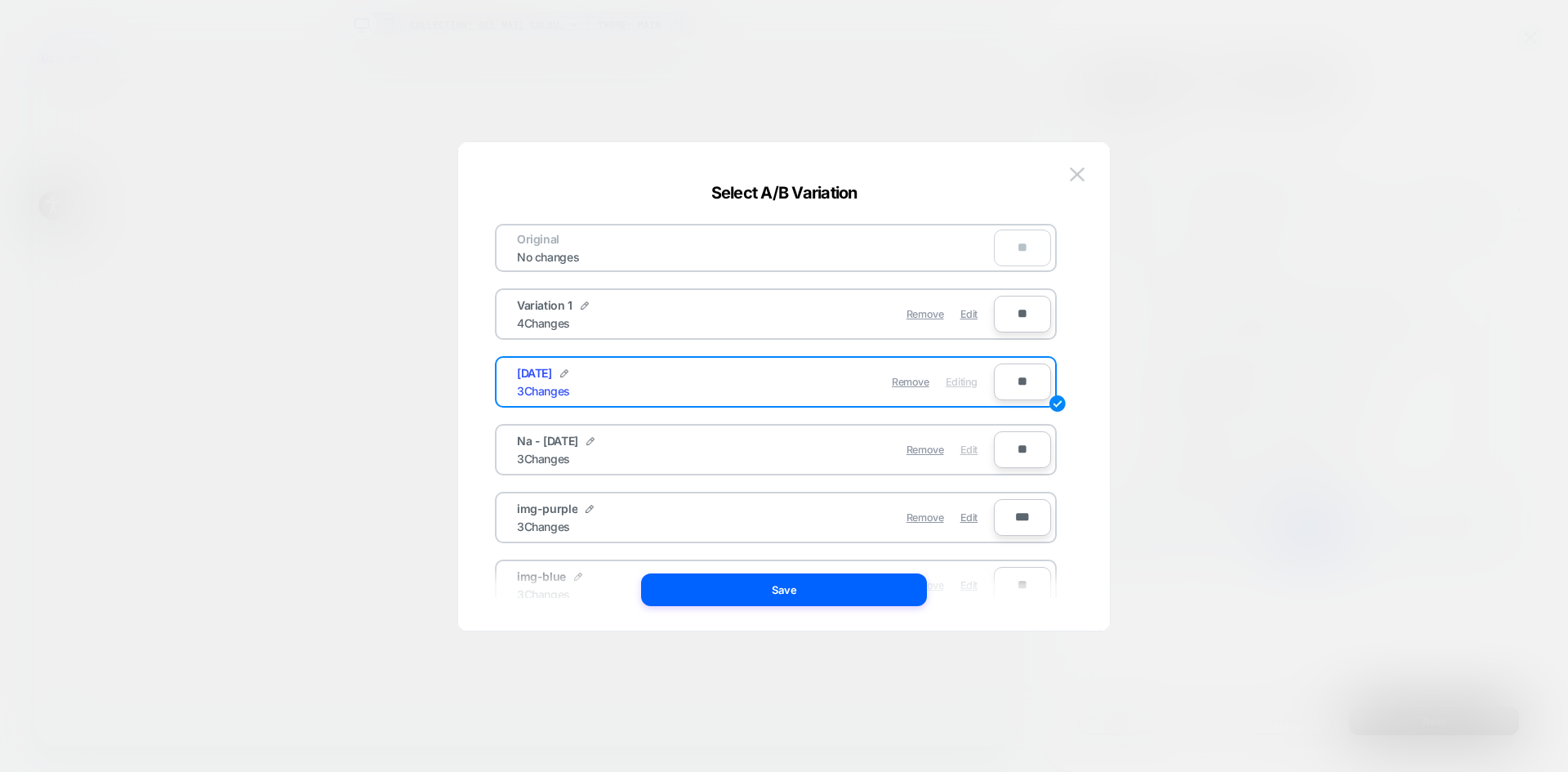
scroll to position [82, 0]
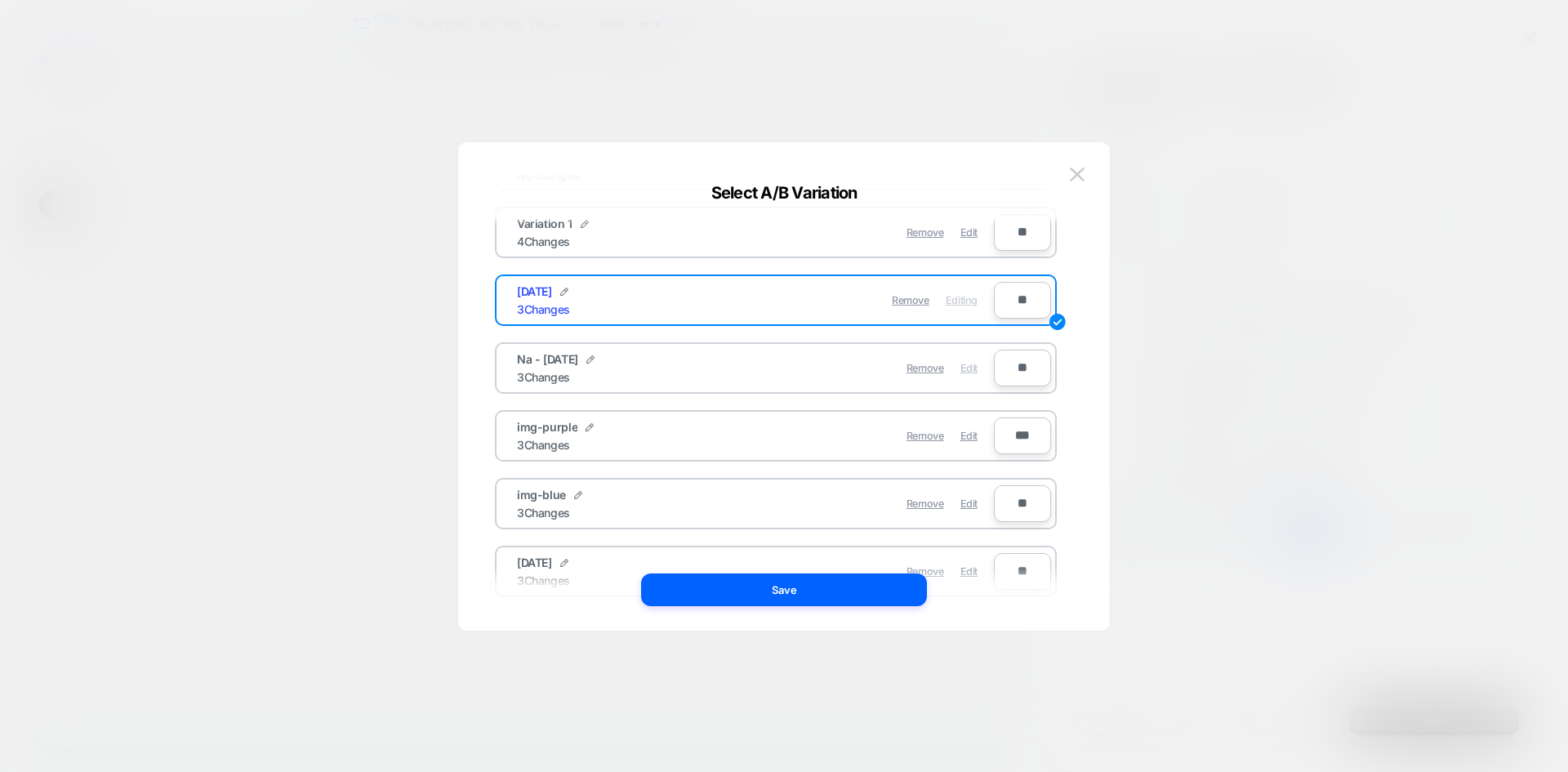
click at [973, 368] on span "Edit" at bounding box center [968, 367] width 17 height 12
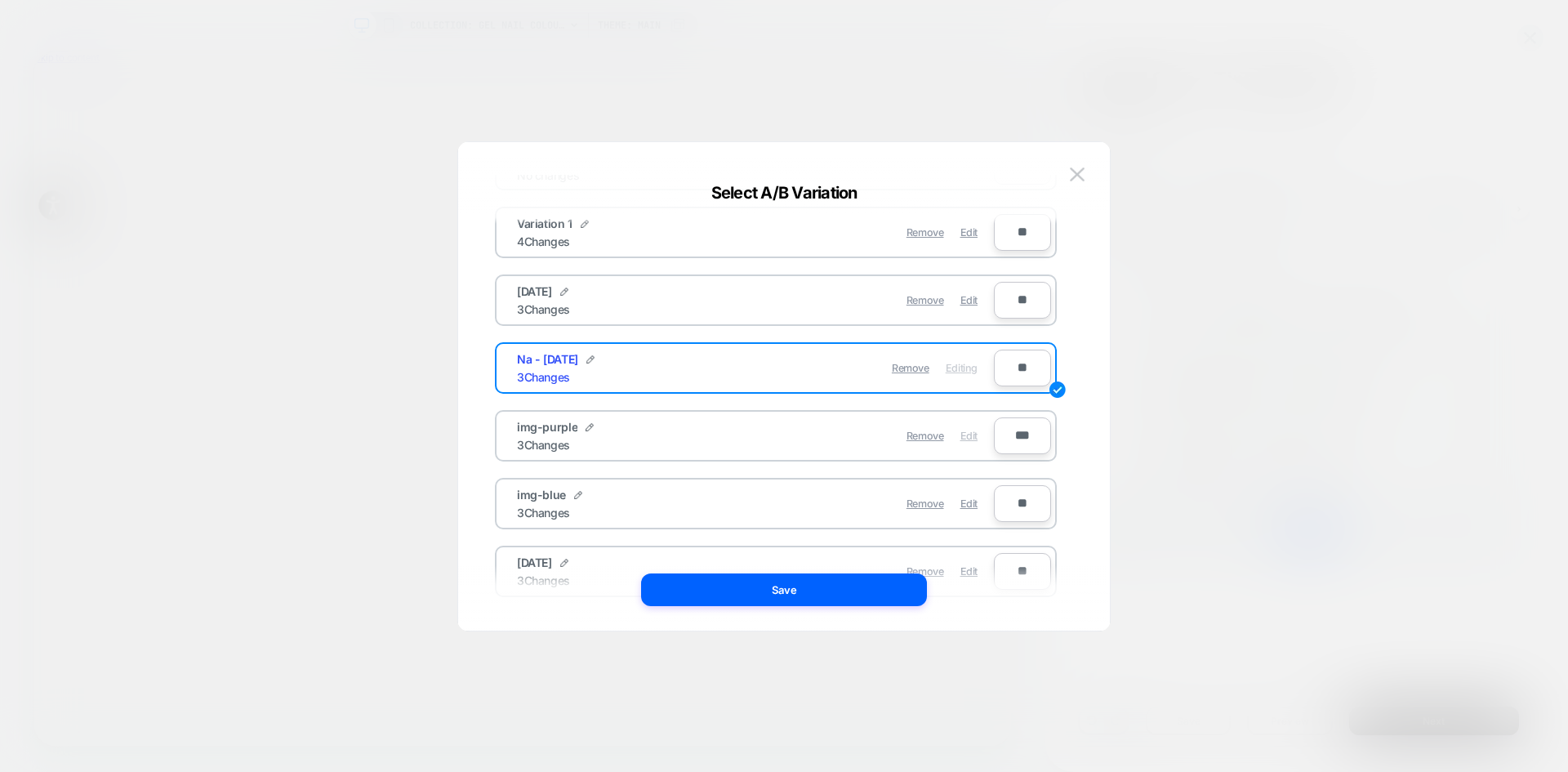
click at [973, 438] on span "Edit" at bounding box center [968, 435] width 17 height 12
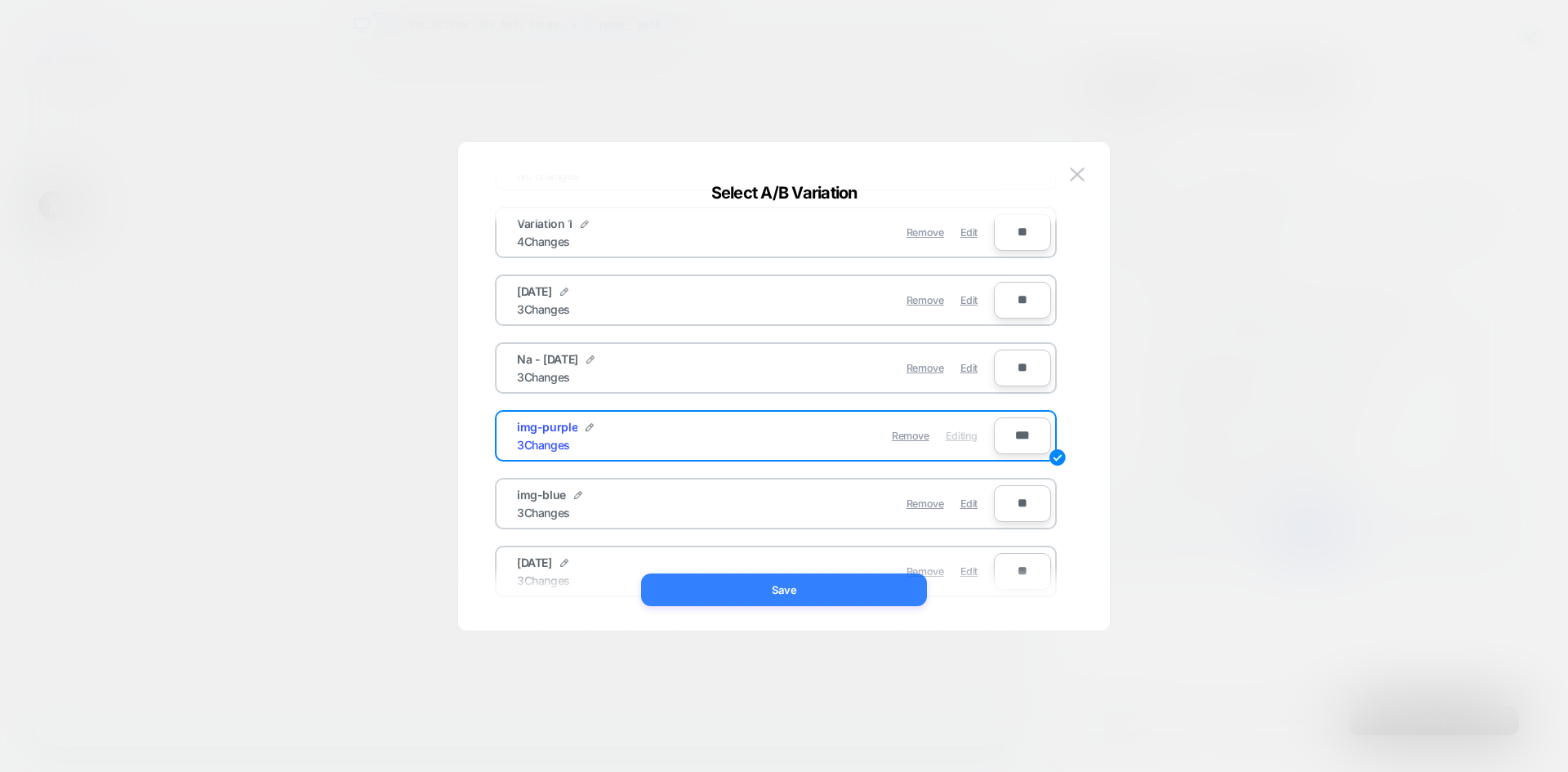
click at [811, 591] on button "Save" at bounding box center [784, 589] width 286 height 32
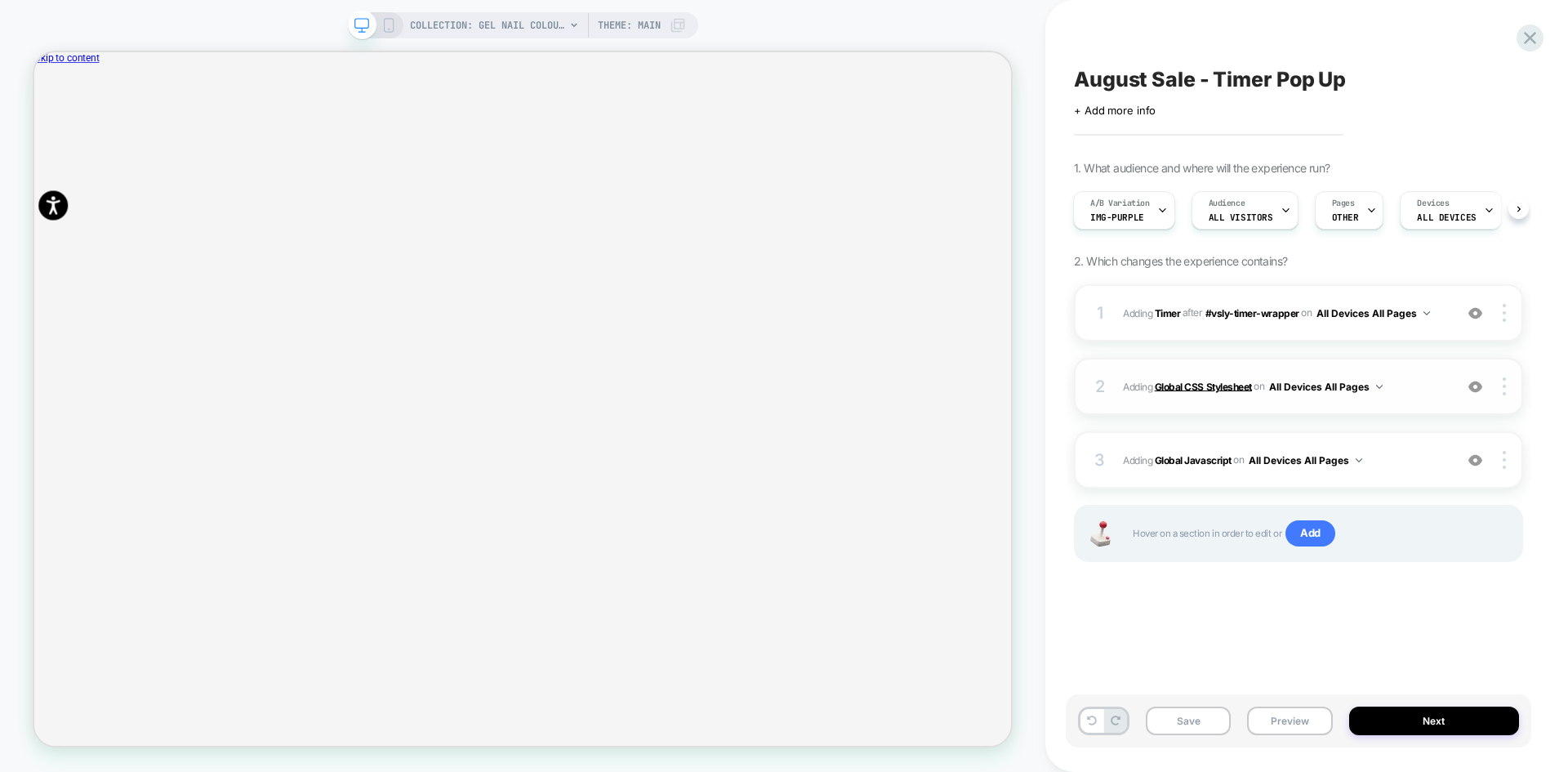
click at [1188, 386] on b "Global CSS Stylesheet" at bounding box center [1203, 386] width 97 height 12
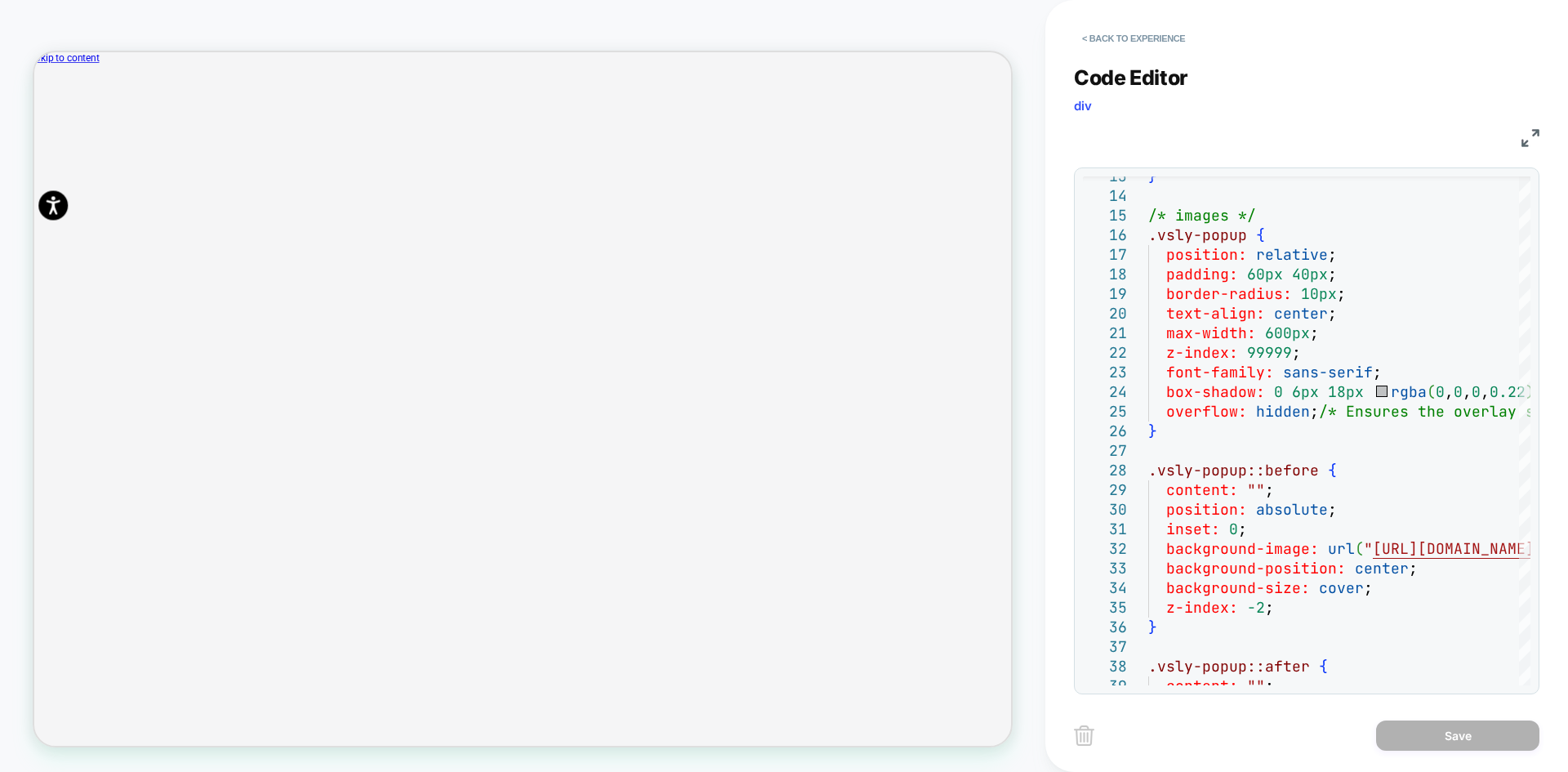
click at [1529, 139] on img at bounding box center [1531, 138] width 18 height 18
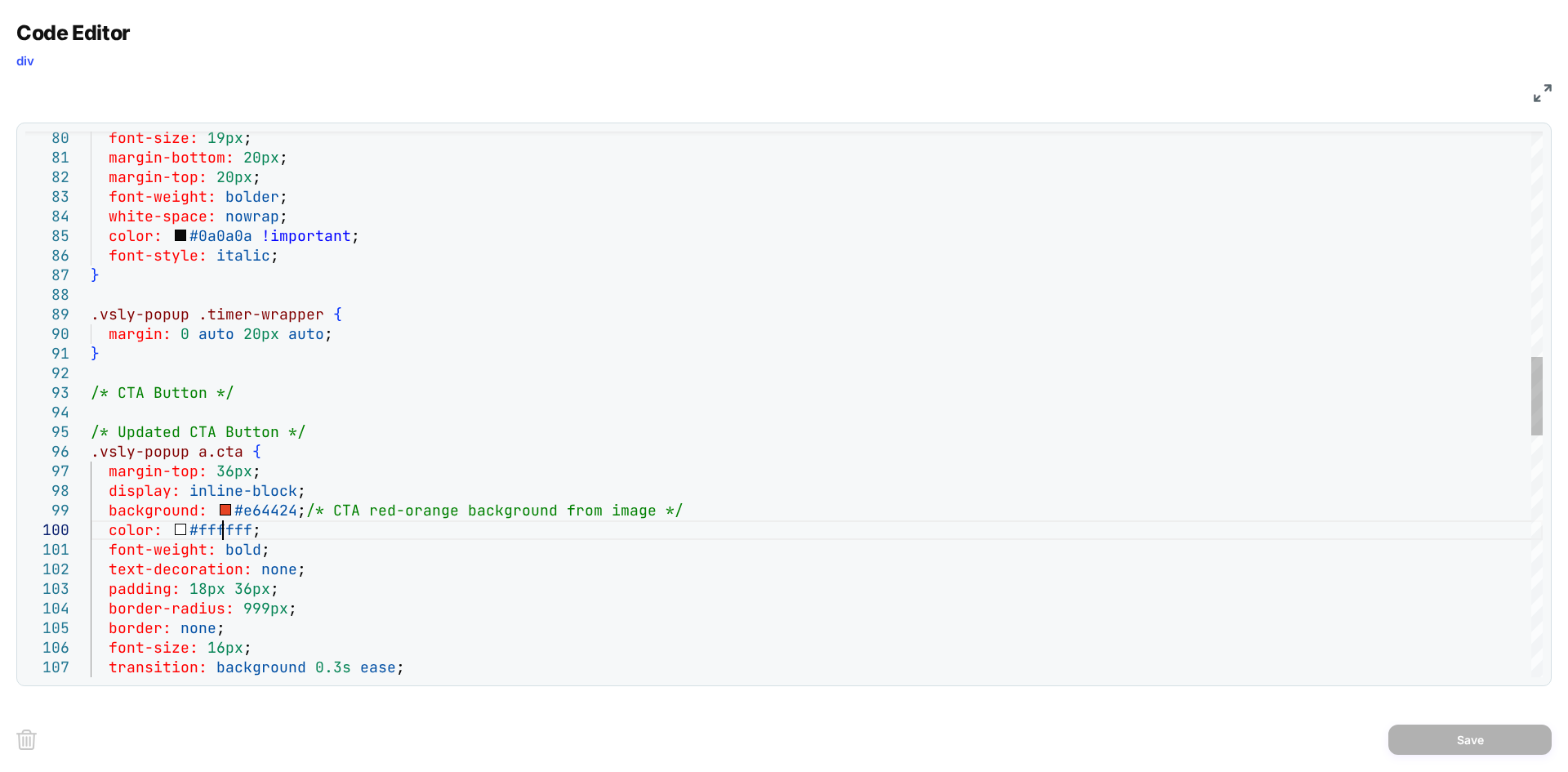
click at [224, 524] on div "font-size: 19px ; margin-bottom: 20px ; margin-top: 20px ; font-weight: bolder …" at bounding box center [816, 459] width 1452 height 3760
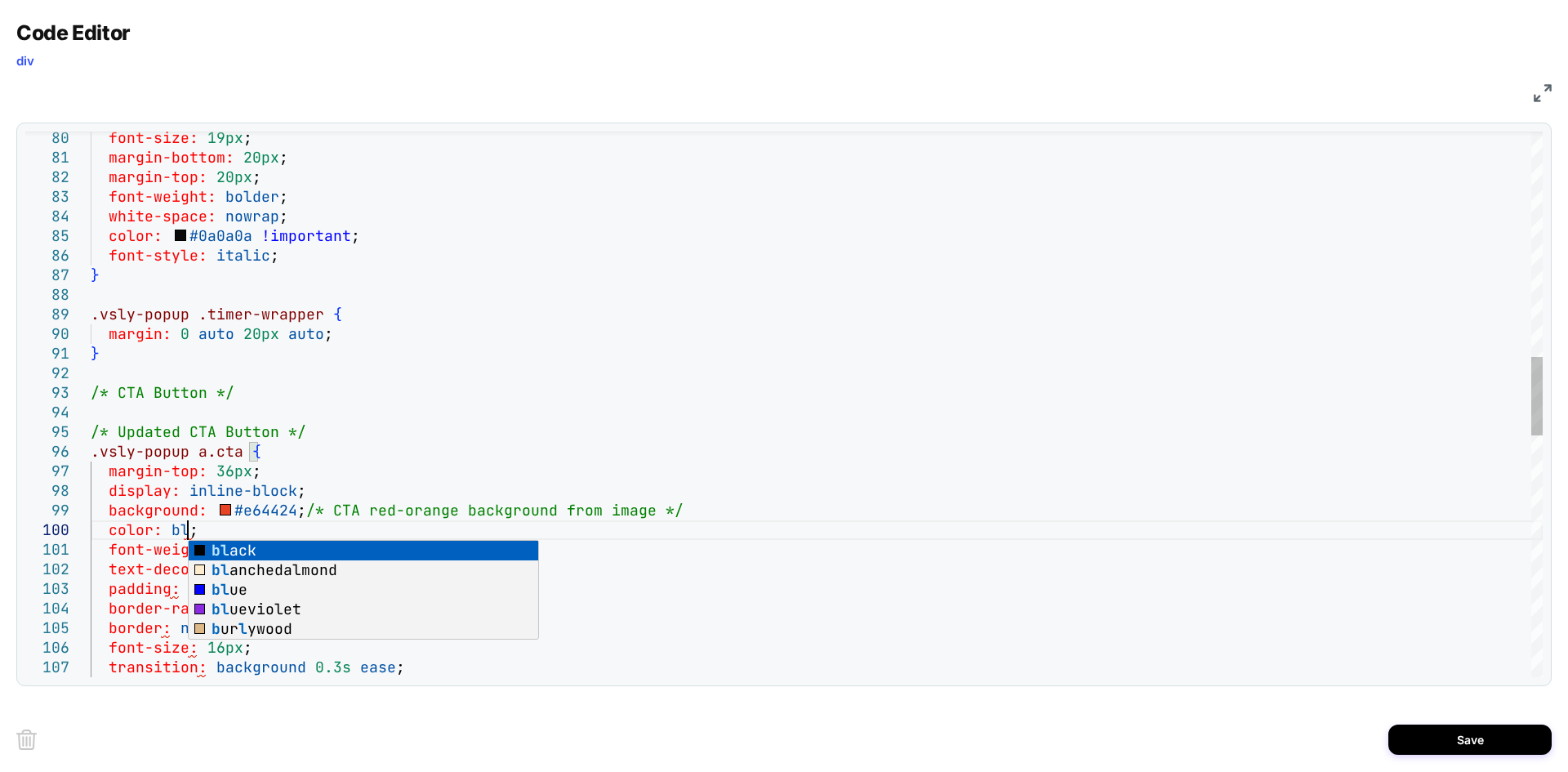
scroll to position [177, 124]
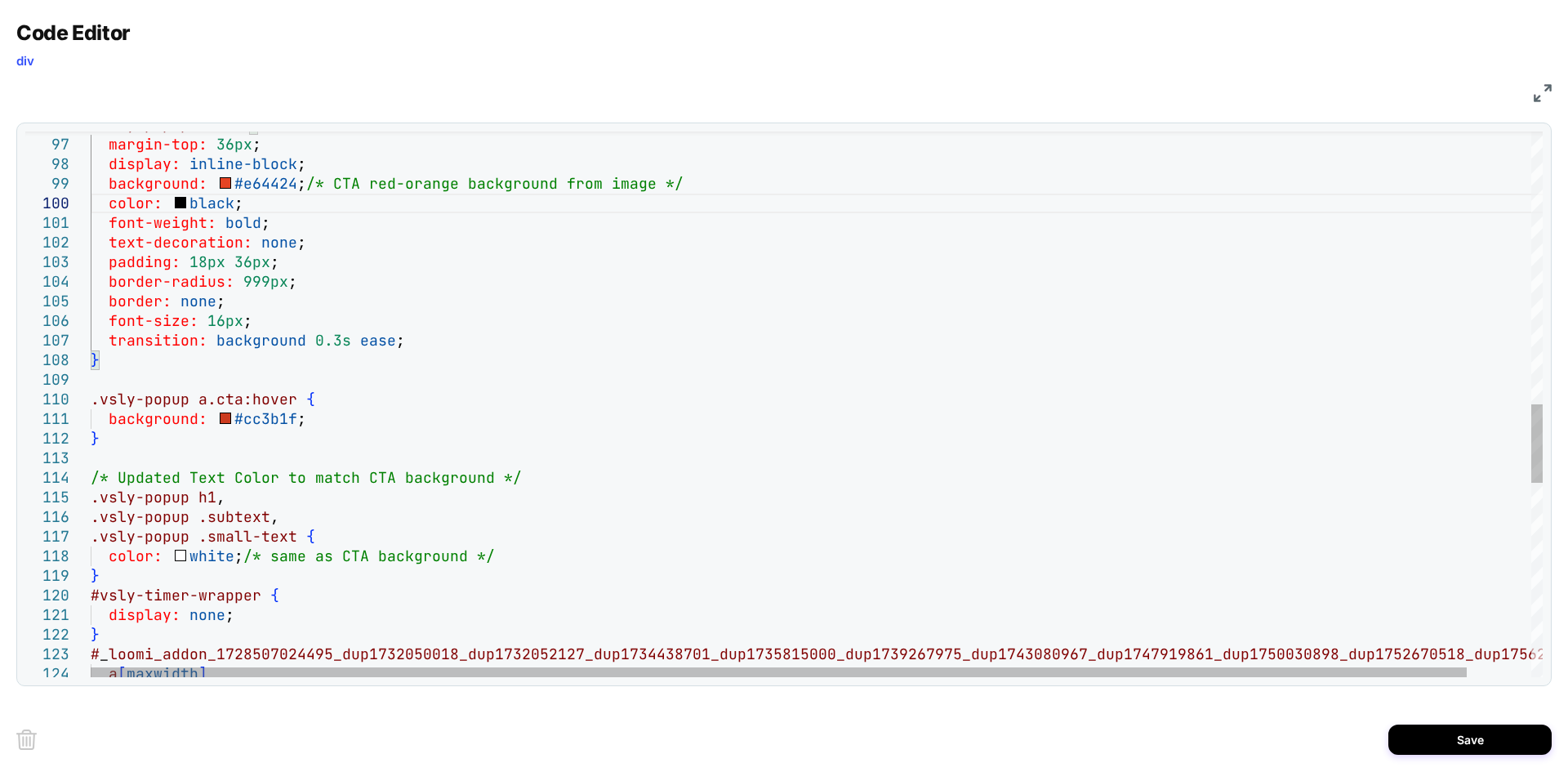
click at [213, 557] on div ".vsly-popup a.cta { margin-top: 36px ; display: inline-block ; background: #e64…" at bounding box center [850, 133] width 1520 height 3760
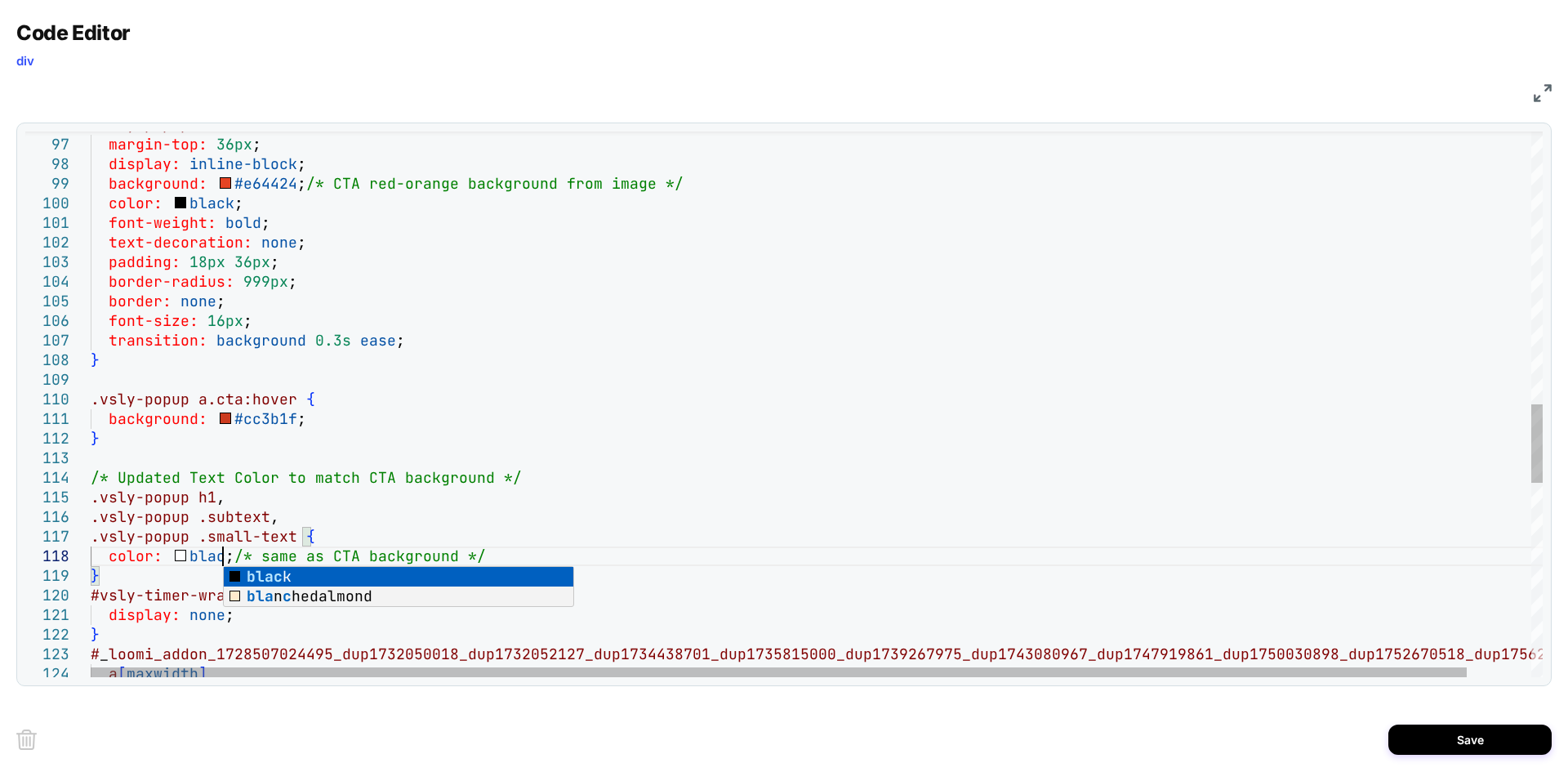
scroll to position [155, 124]
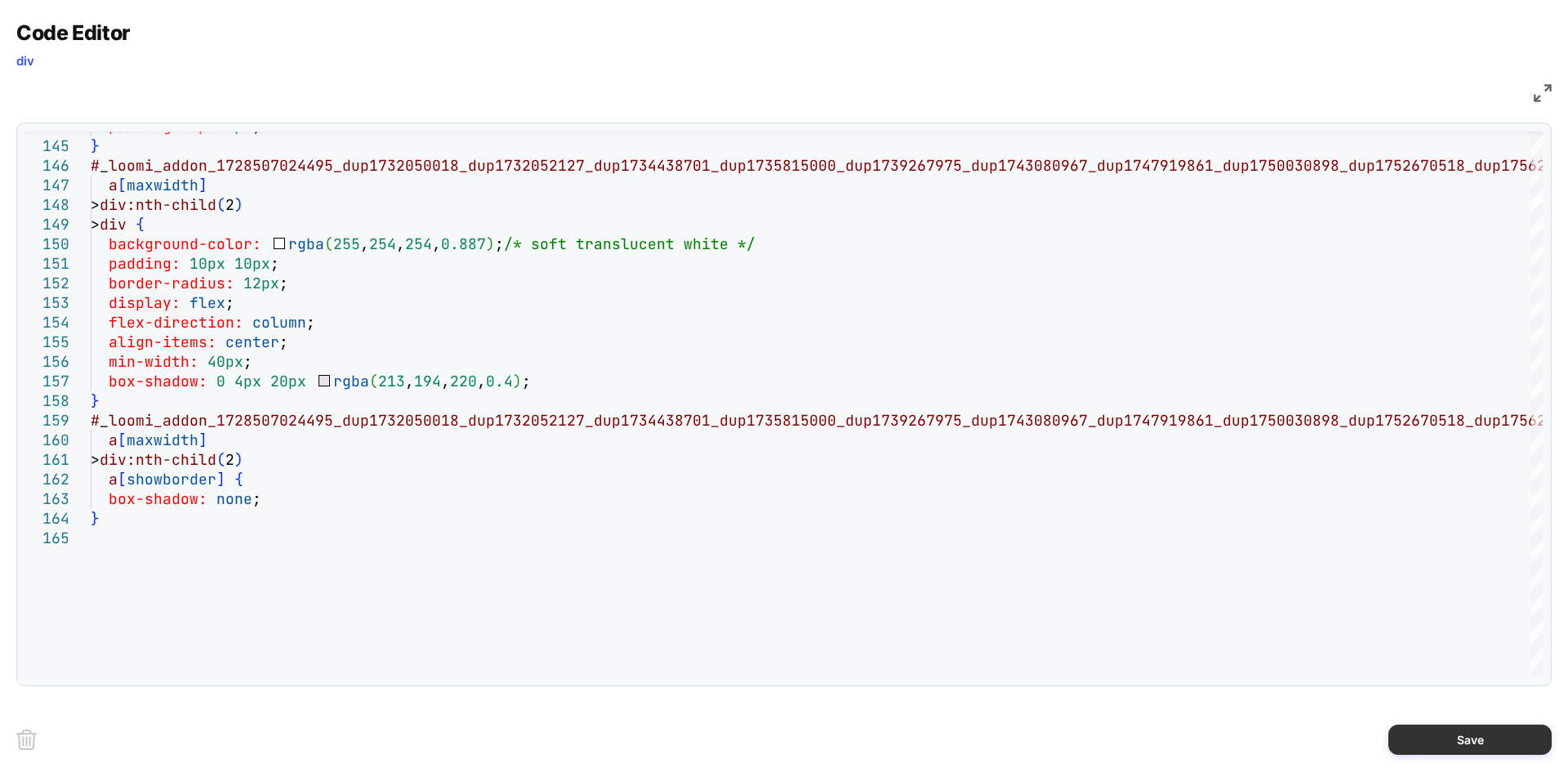
type textarea "**********"
click at [1430, 731] on button "Save" at bounding box center [1470, 740] width 163 height 30
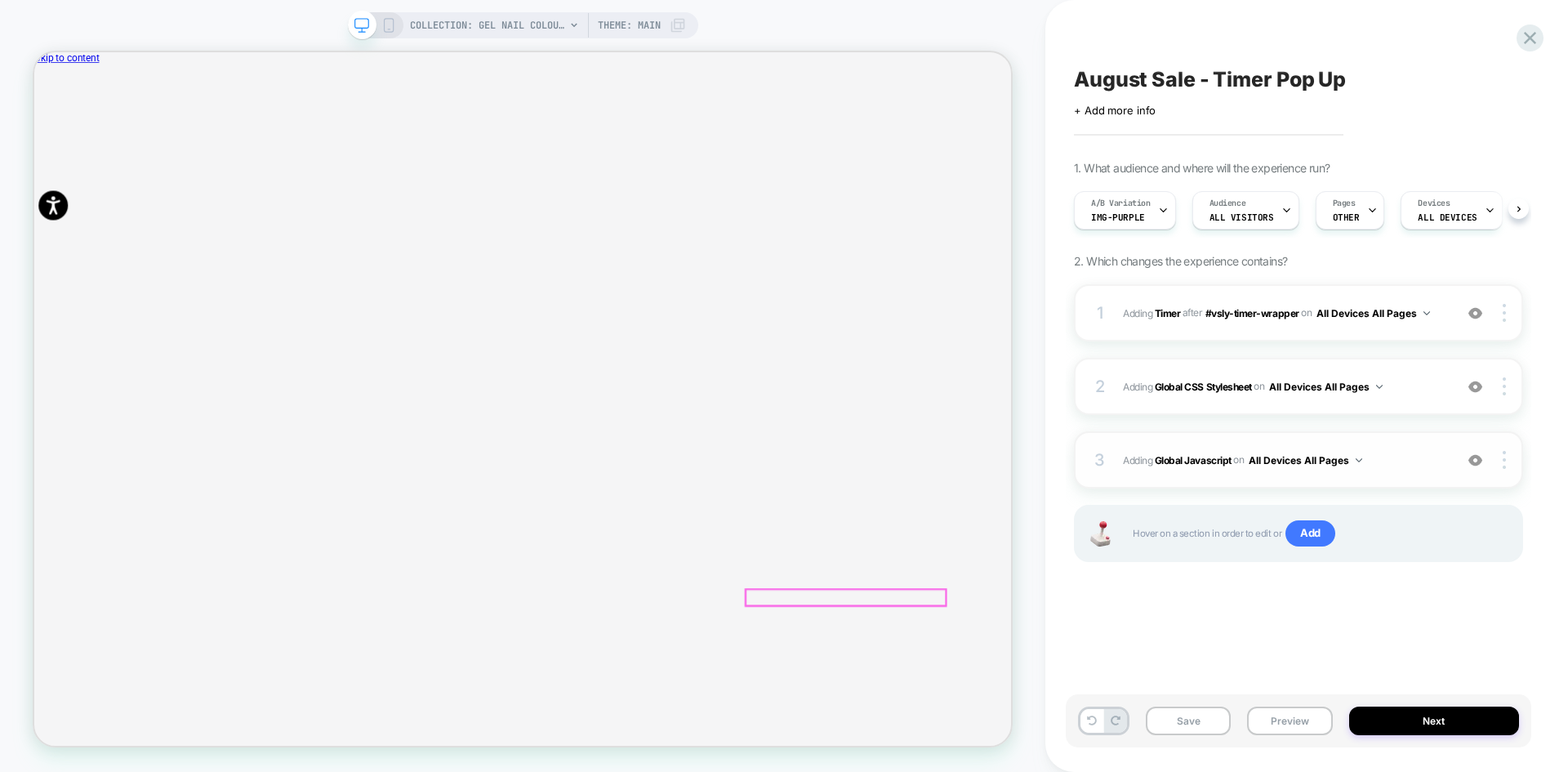
scroll to position [0, 1]
click at [1187, 459] on b "Global Javascript" at bounding box center [1193, 459] width 77 height 12
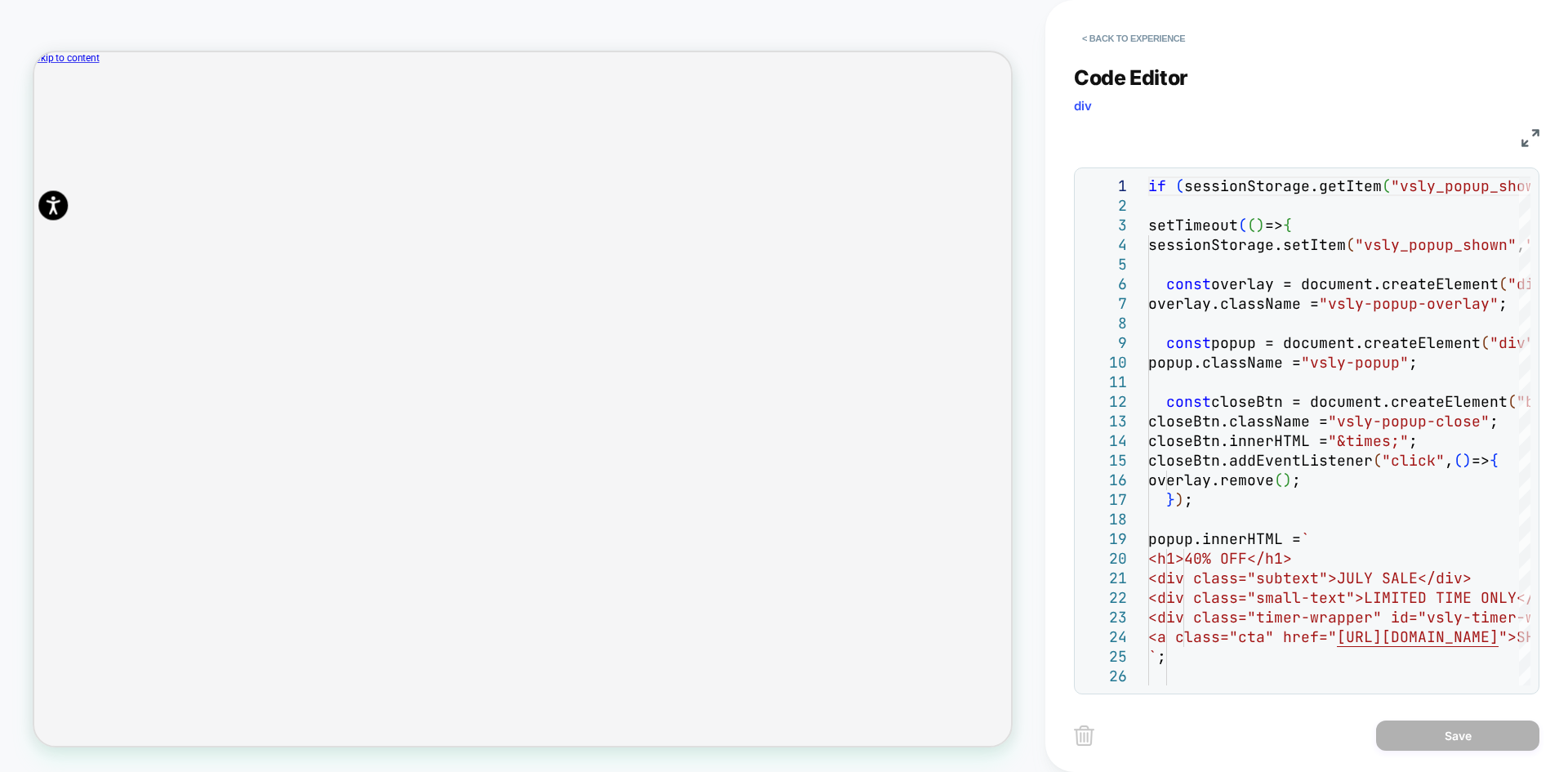
click at [1527, 136] on img at bounding box center [1531, 138] width 18 height 18
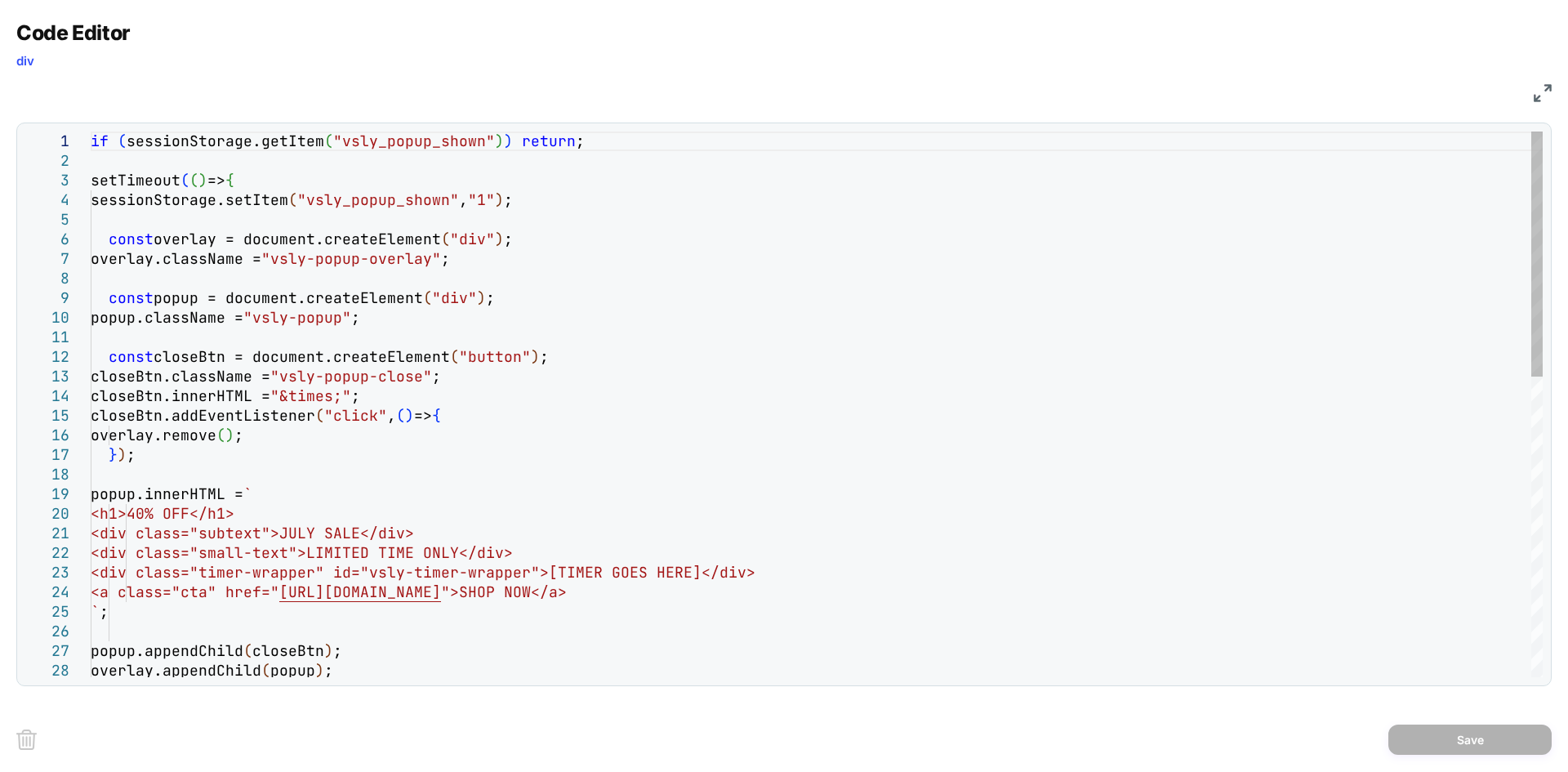
scroll to position [0, 0]
drag, startPoint x: 330, startPoint y: 532, endPoint x: 407, endPoint y: 530, distance: 77.0
click at [407, 530] on div "if ( sessionStorage.getItem ( "vsly_popup_shown" ) ) return ; setTimeout ( ( ) …" at bounding box center [816, 738] width 1452 height 1212
type textarea "**********"
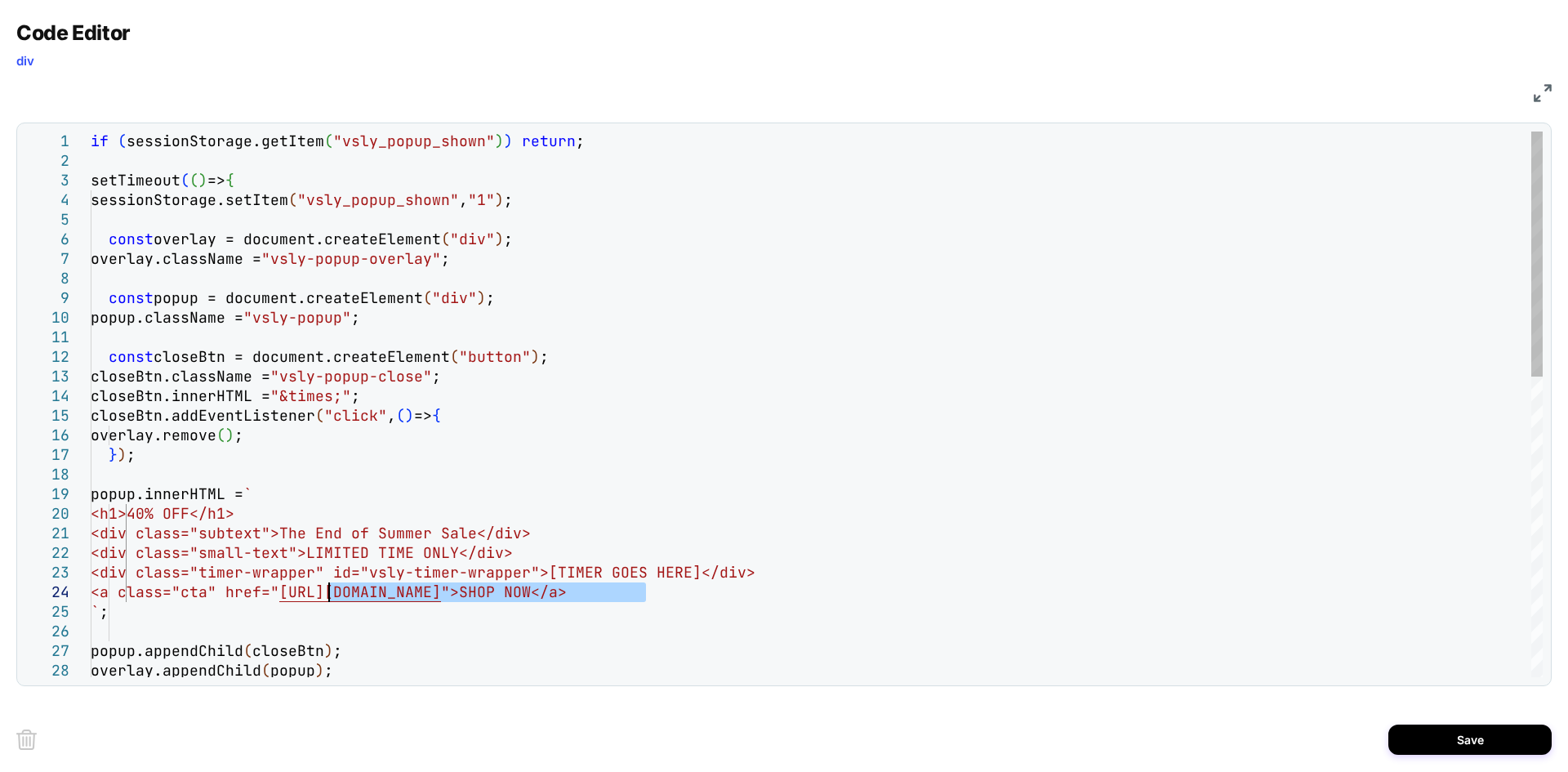
drag, startPoint x: 643, startPoint y: 593, endPoint x: 332, endPoint y: 586, distance: 311.1
click at [332, 586] on div "if ( sessionStorage.getItem ( "vsly_popup_shown" ) ) return ; setTimeout ( ( ) …" at bounding box center [816, 738] width 1452 height 1212
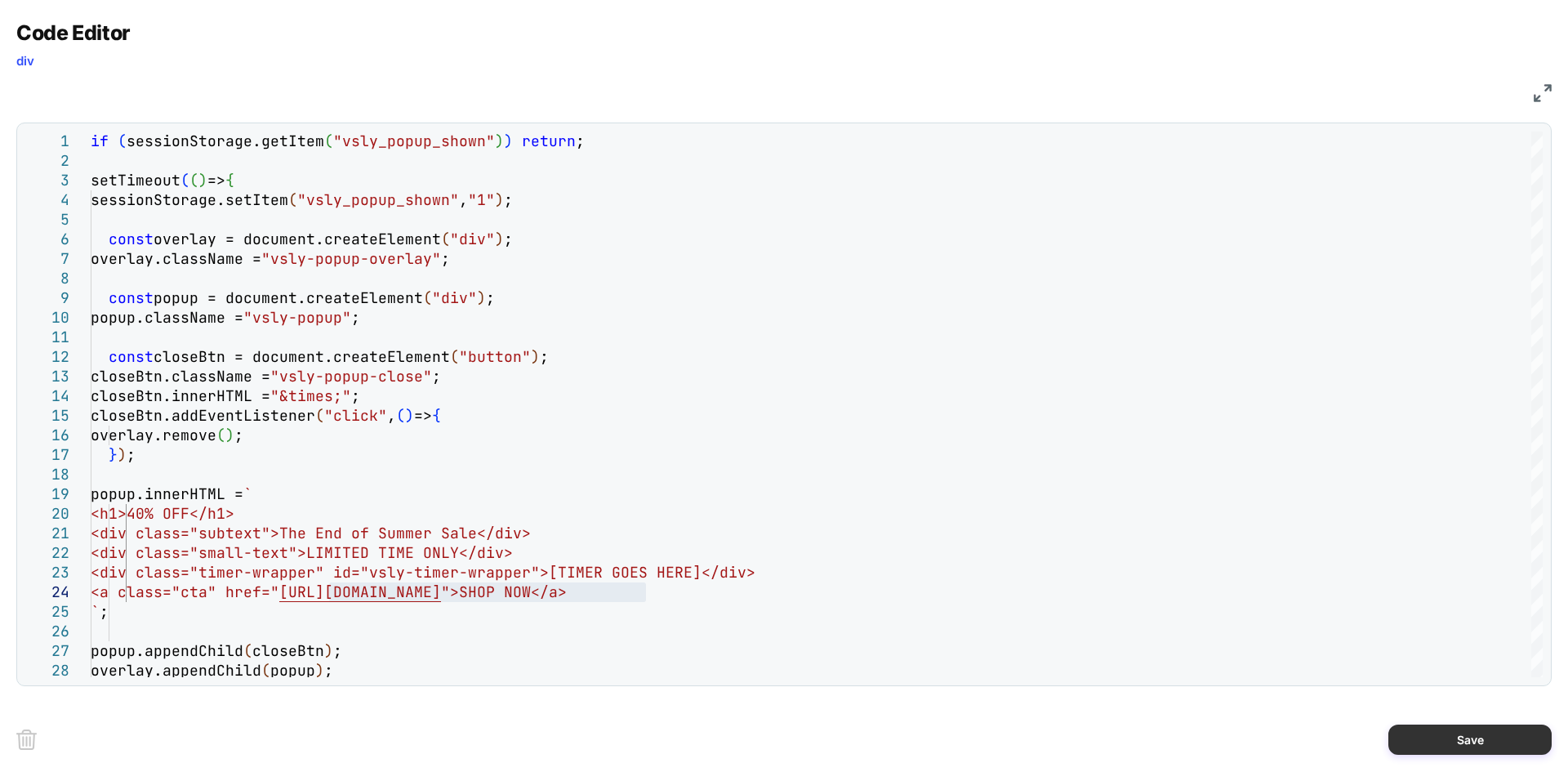
click at [1491, 731] on button "Save" at bounding box center [1470, 740] width 163 height 30
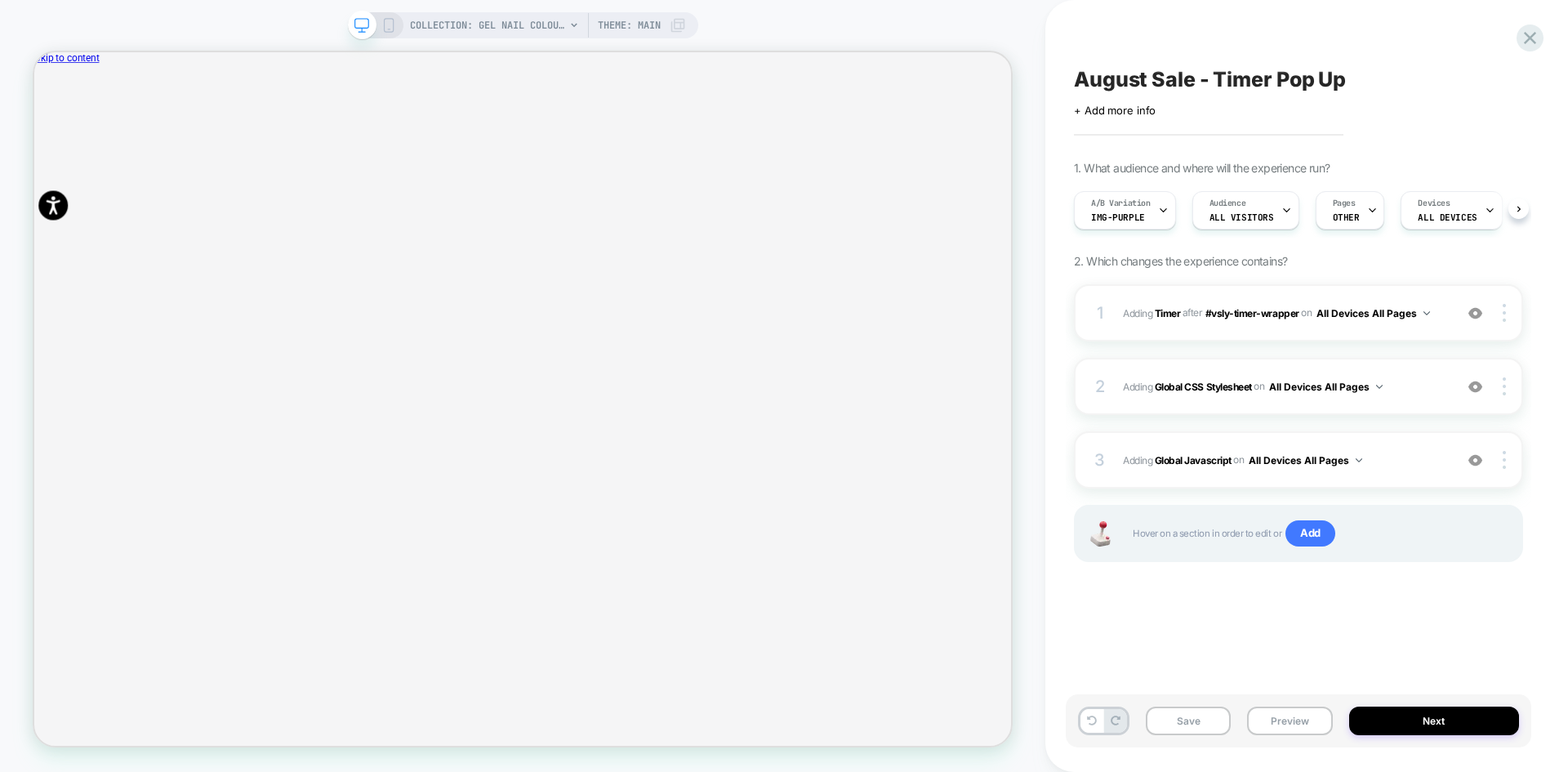
scroll to position [0, 1]
click at [1197, 725] on button "Save" at bounding box center [1188, 721] width 85 height 28
click at [1294, 721] on button "Preview" at bounding box center [1289, 721] width 85 height 28
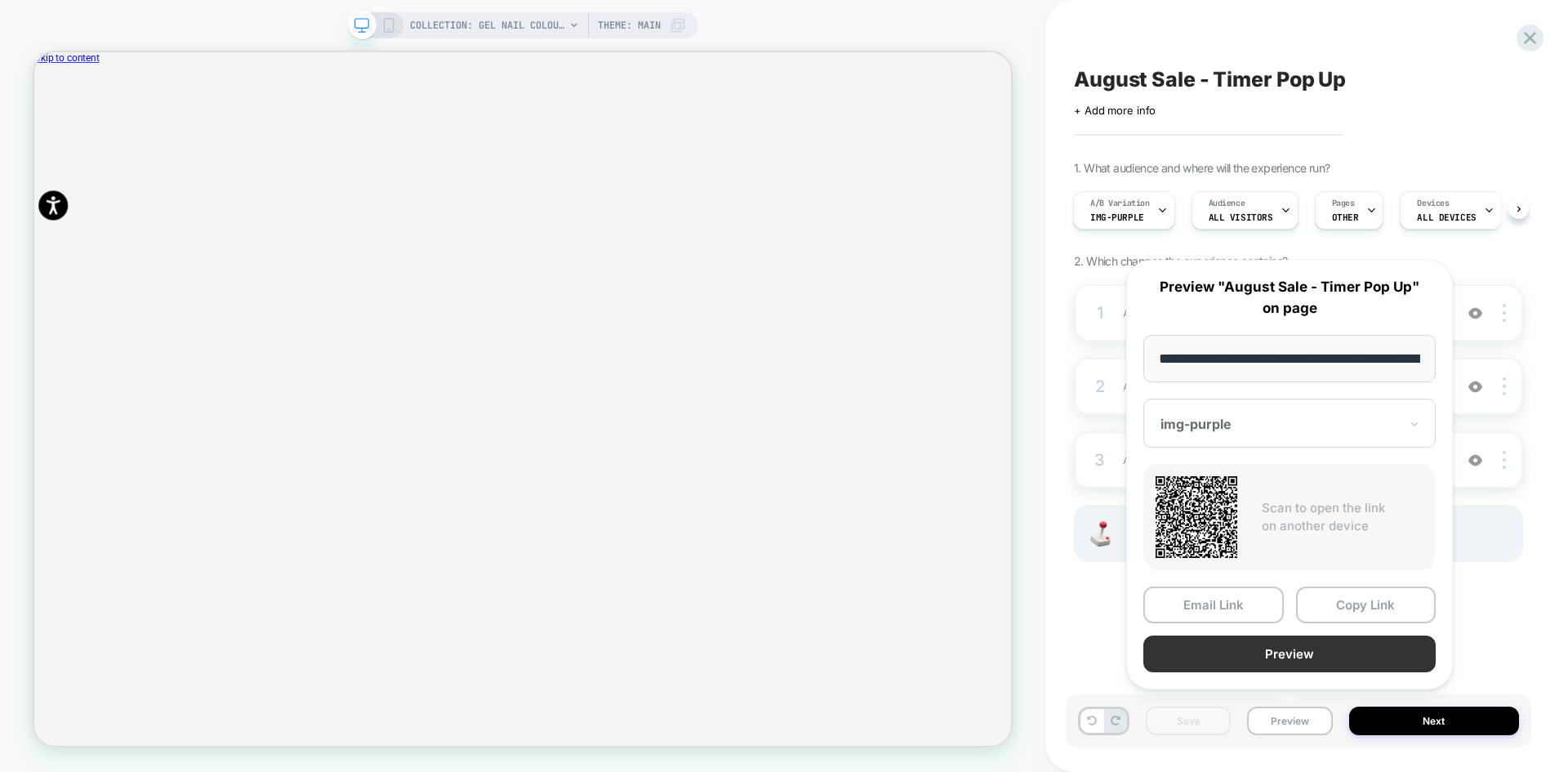
scroll to position [0, 174]
click at [1352, 604] on button "Copy Link" at bounding box center [1366, 605] width 140 height 36
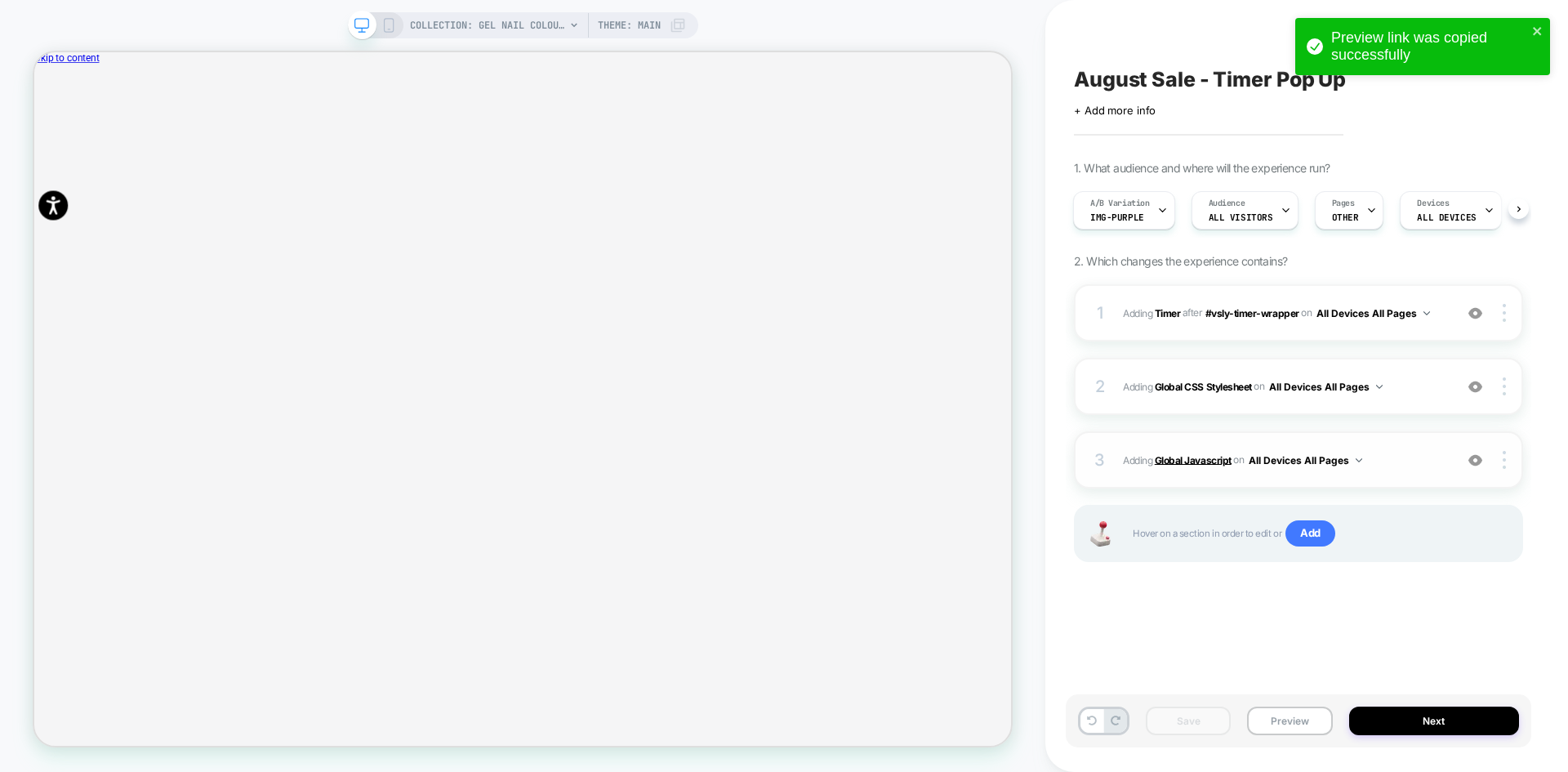
click at [1182, 456] on b "Global Javascript" at bounding box center [1193, 459] width 77 height 12
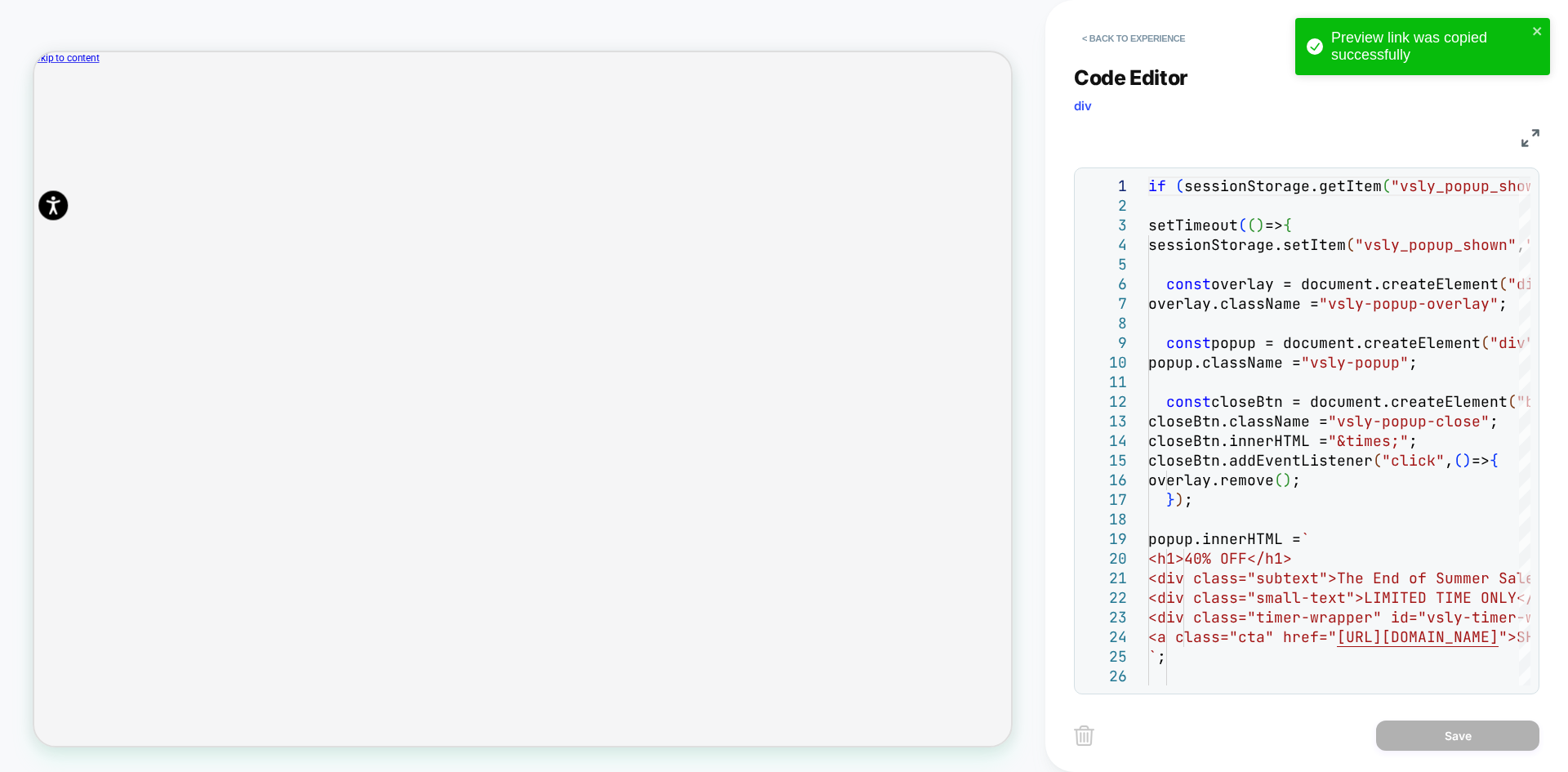
click at [1528, 132] on img at bounding box center [1531, 138] width 18 height 18
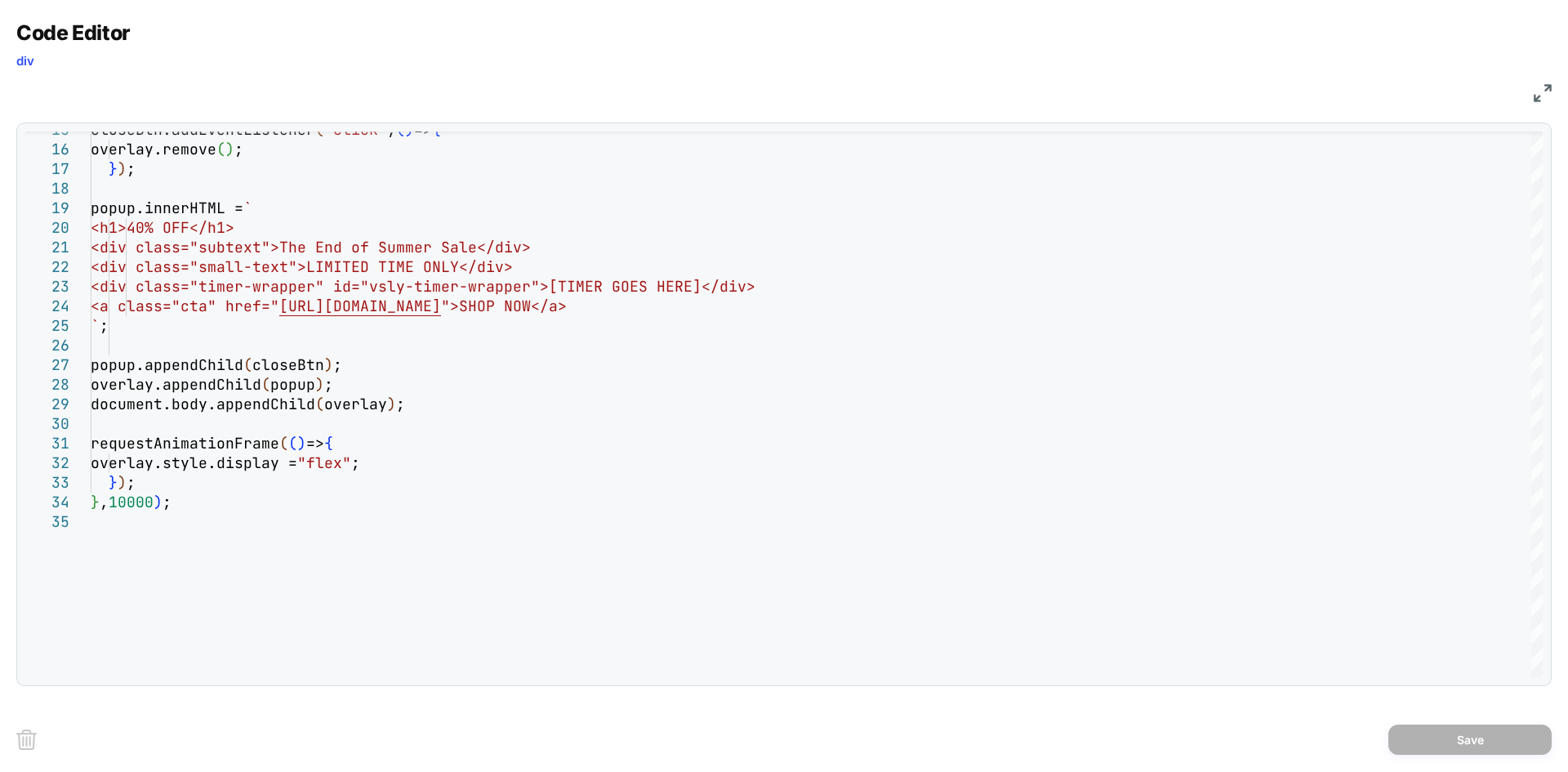
click at [1532, 95] on div "JS" at bounding box center [784, 90] width 1536 height 27
click at [1542, 95] on img at bounding box center [1543, 93] width 18 height 18
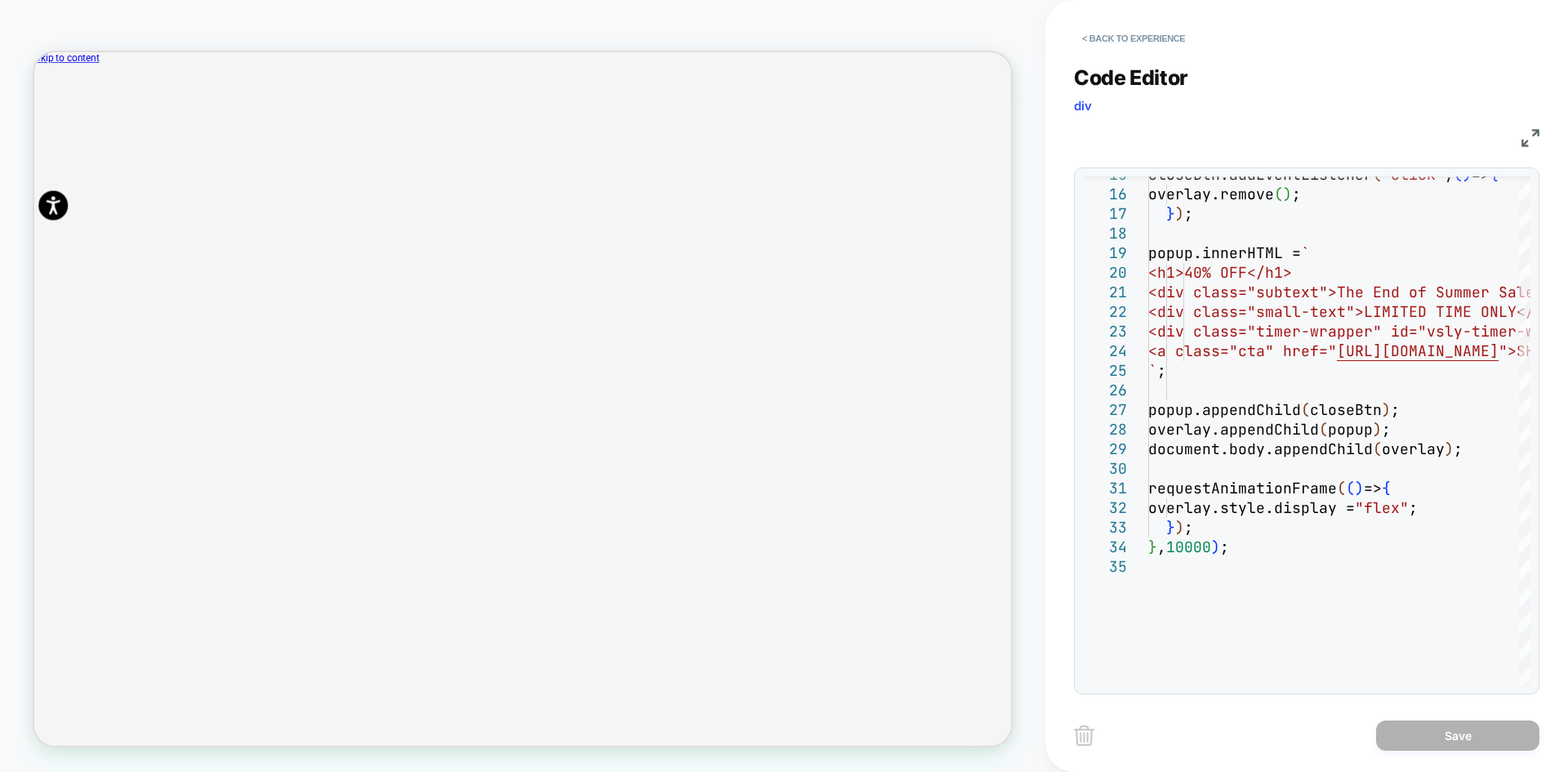
click at [1529, 132] on img at bounding box center [1531, 138] width 18 height 18
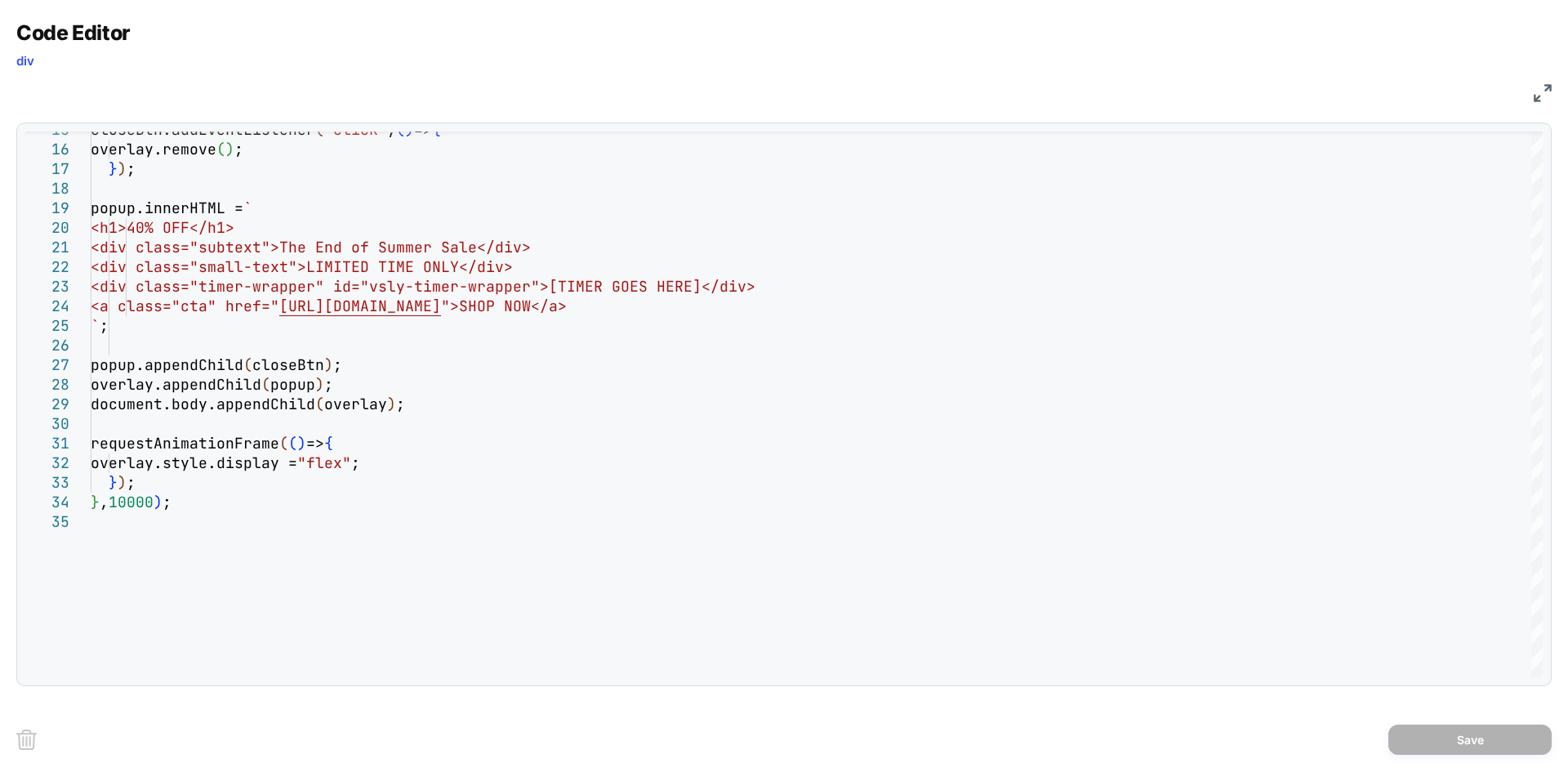
click at [1548, 104] on div "JS" at bounding box center [784, 90] width 1536 height 27
click at [1518, 87] on div "JS" at bounding box center [784, 90] width 1536 height 27
click at [1548, 94] on img at bounding box center [1543, 93] width 18 height 18
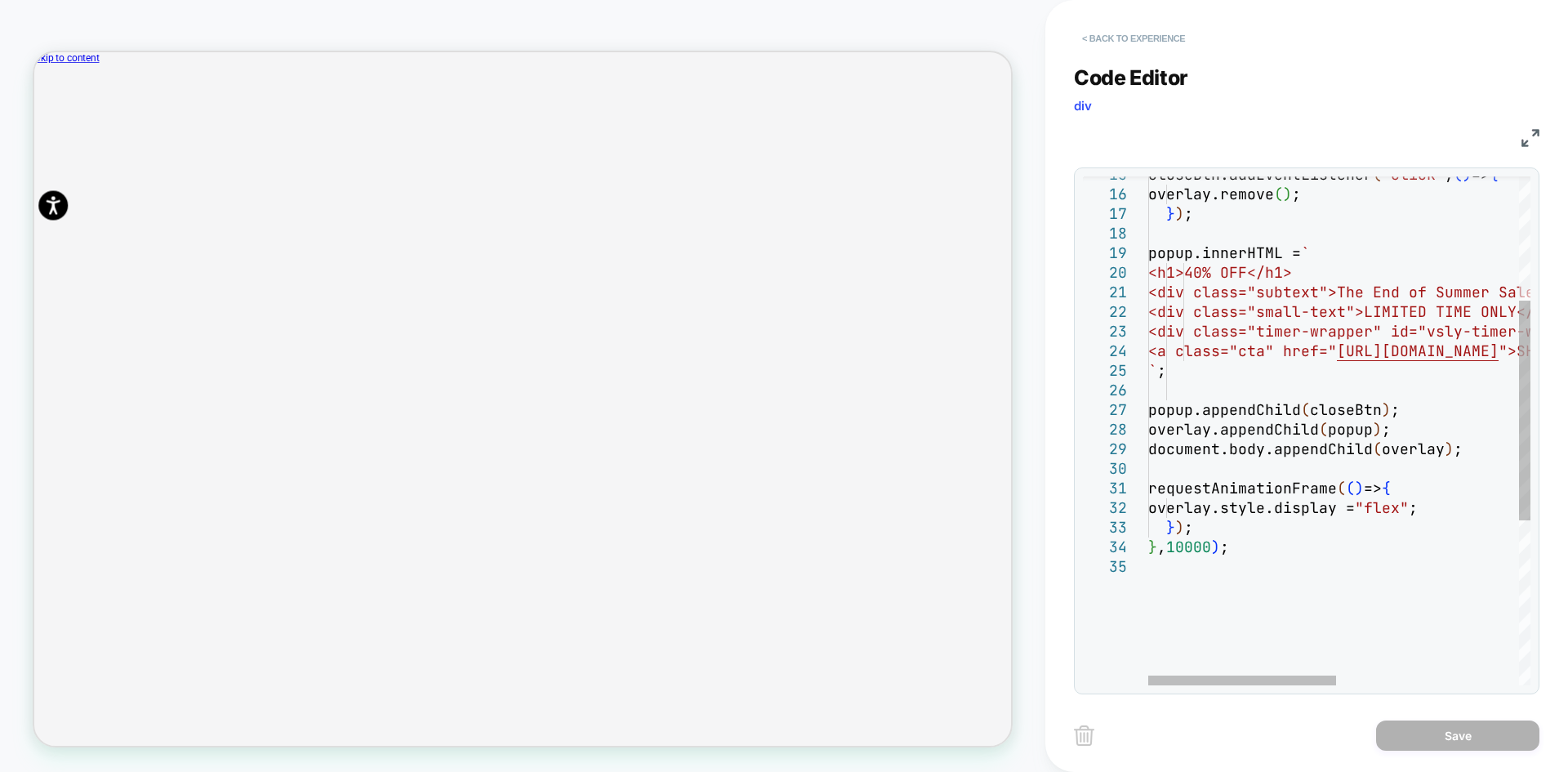
click at [1124, 36] on button "< Back to experience" at bounding box center [1134, 39] width 119 height 27
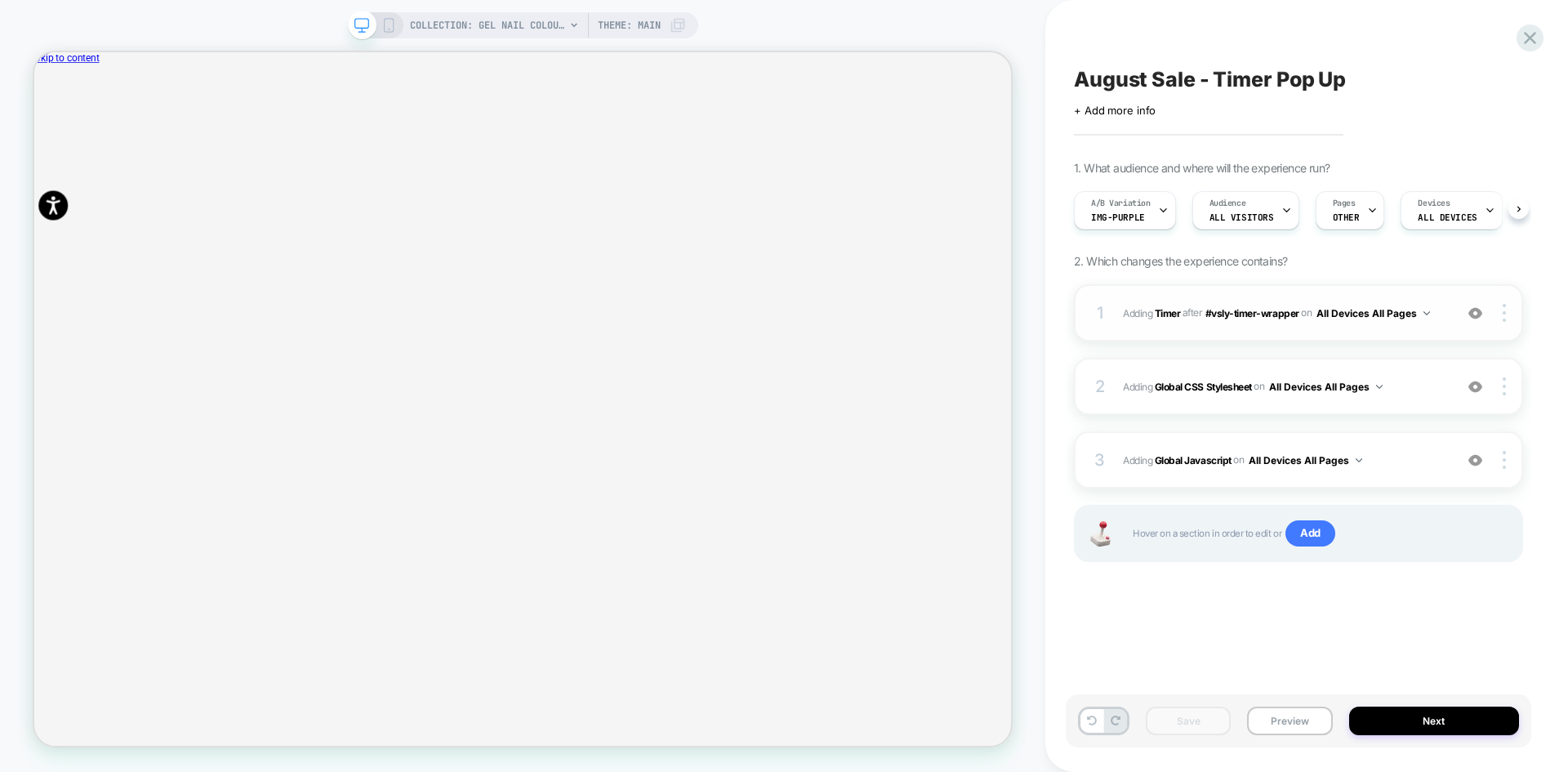
scroll to position [0, 1]
click at [1185, 381] on b "Global CSS Stylesheet" at bounding box center [1203, 386] width 97 height 12
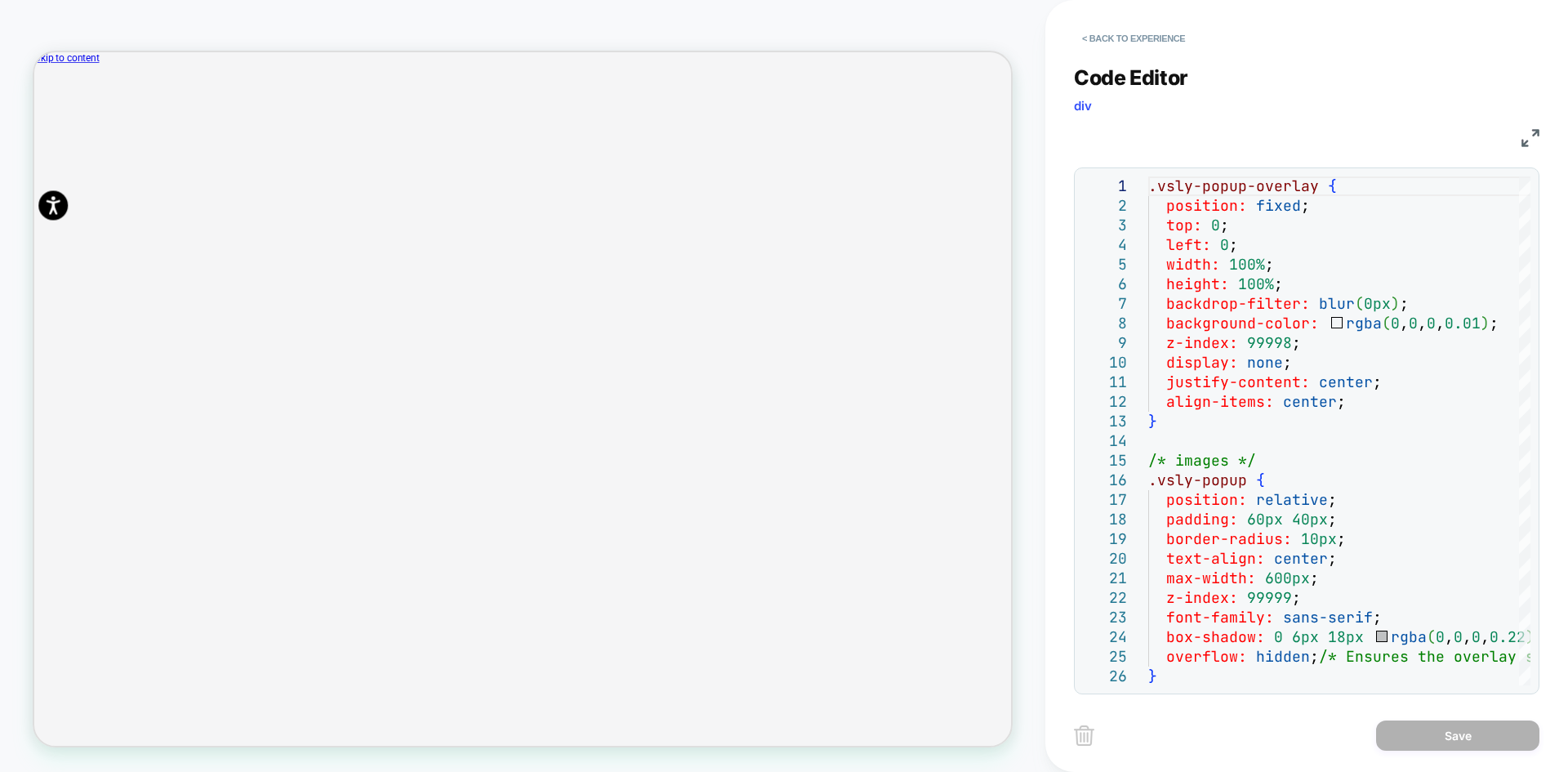
click at [1539, 135] on img at bounding box center [1531, 138] width 18 height 18
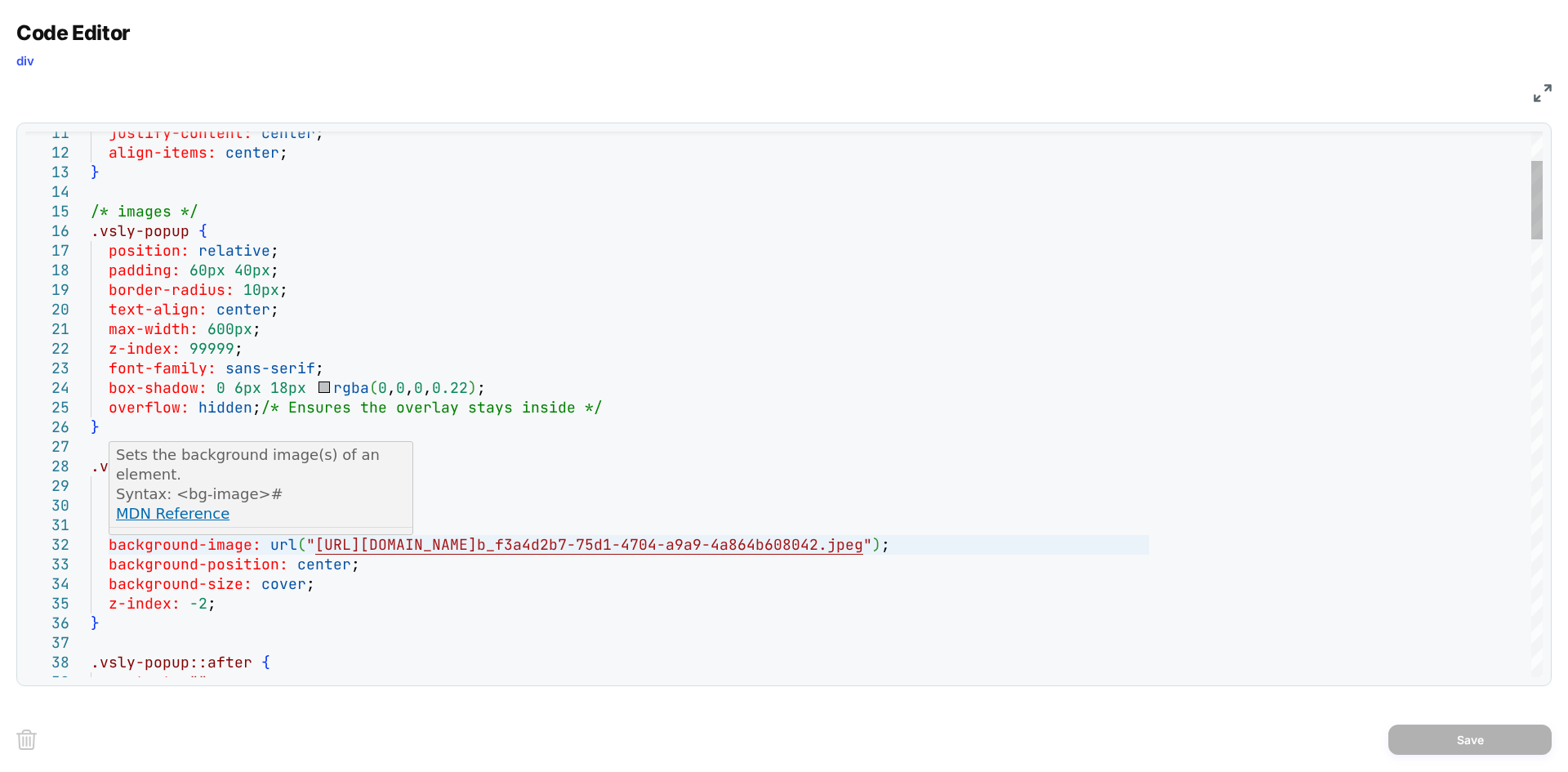
type textarea "**********"
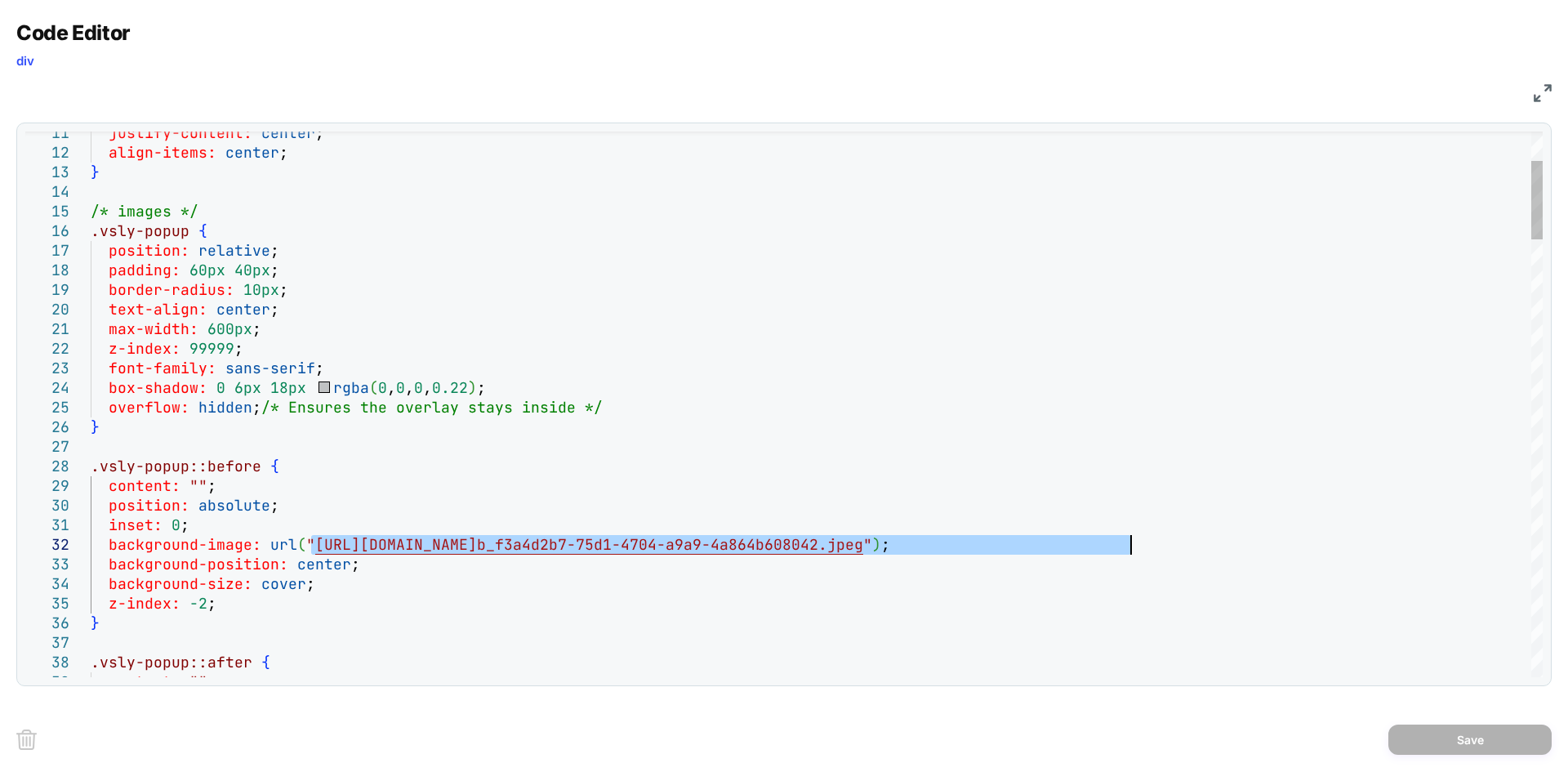
drag, startPoint x: 312, startPoint y: 542, endPoint x: 1129, endPoint y: 552, distance: 817.1
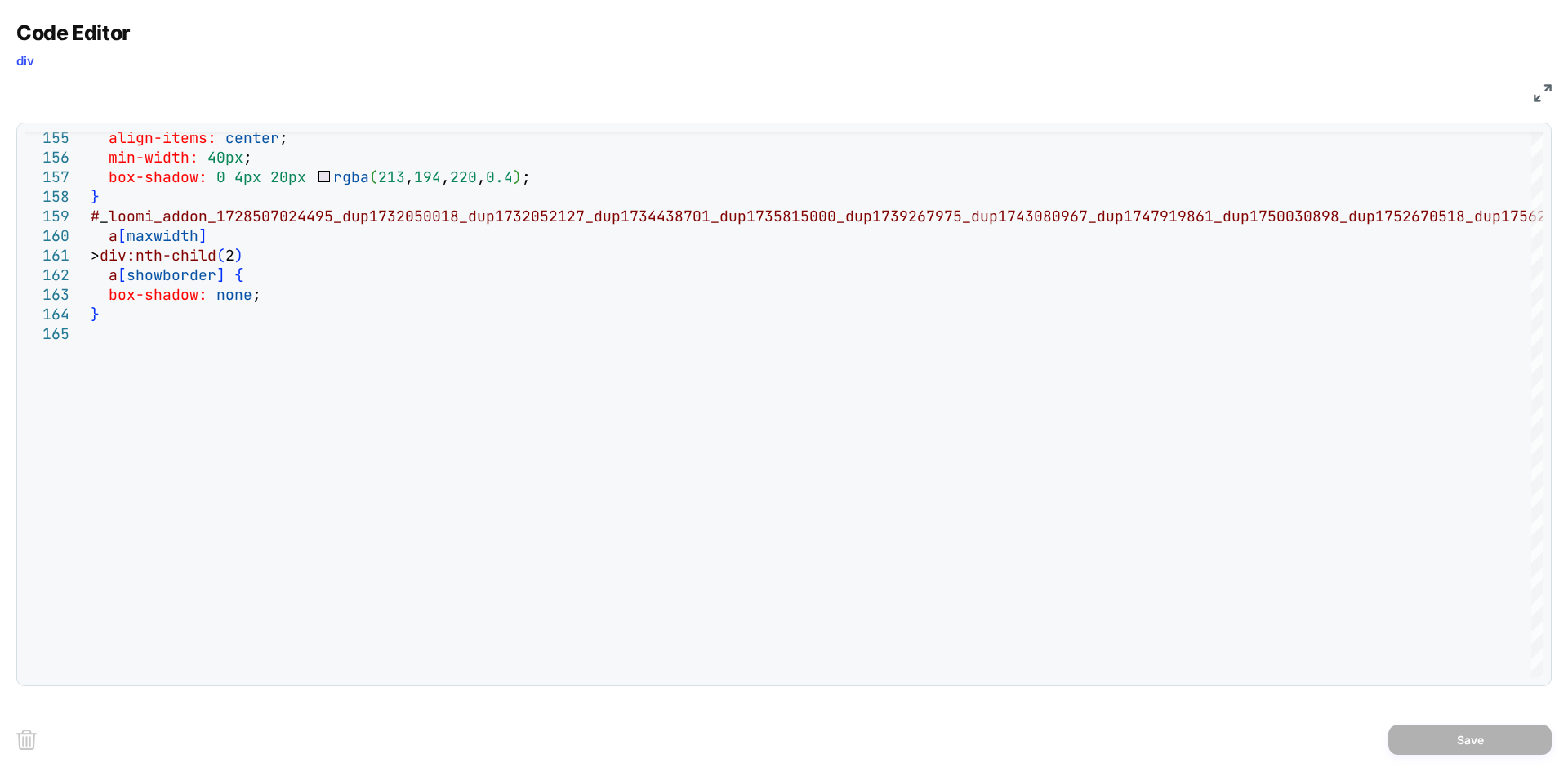
click at [1541, 101] on img at bounding box center [1543, 93] width 18 height 18
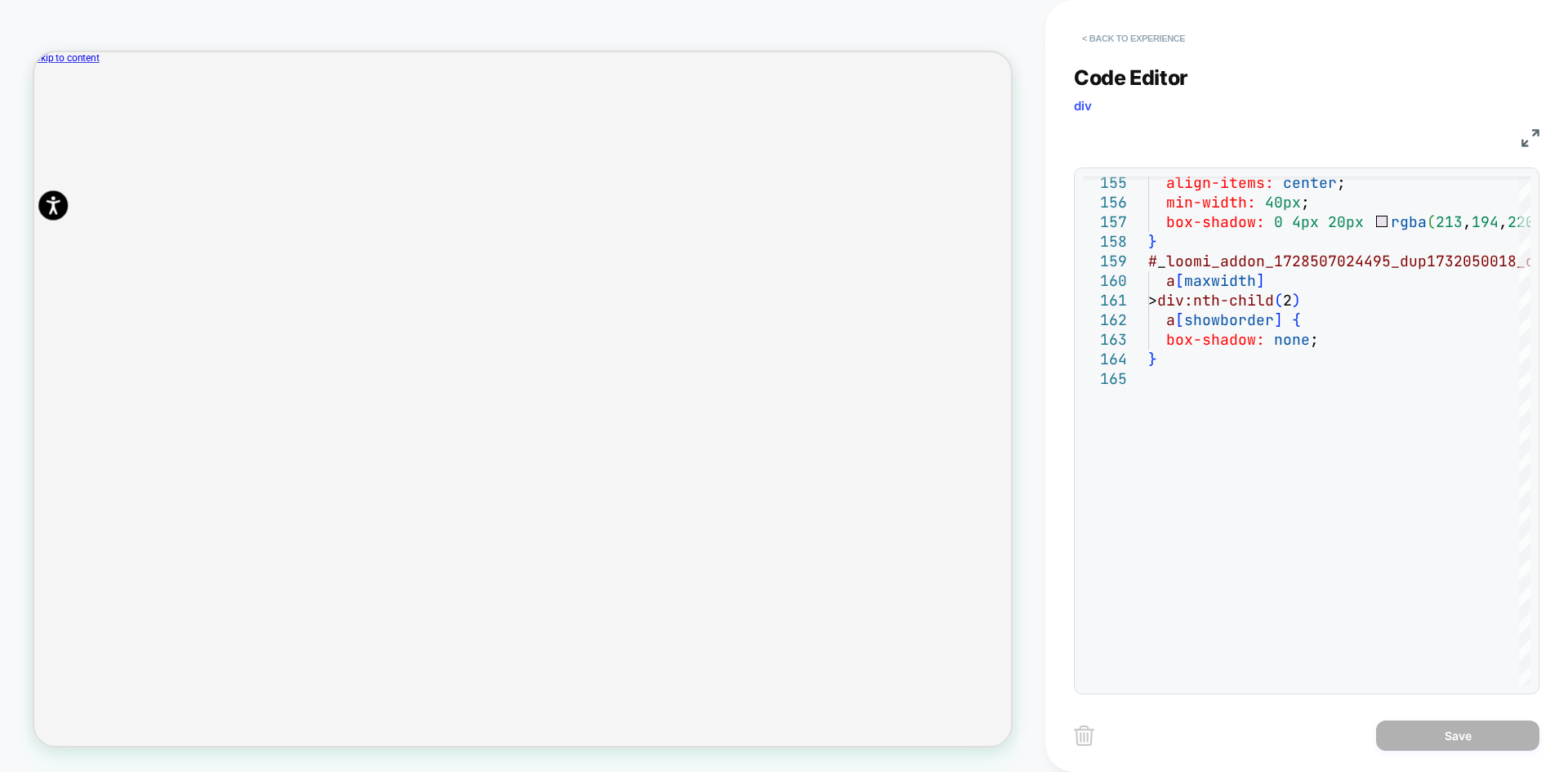
click at [1155, 43] on button "< Back to experience" at bounding box center [1134, 39] width 119 height 27
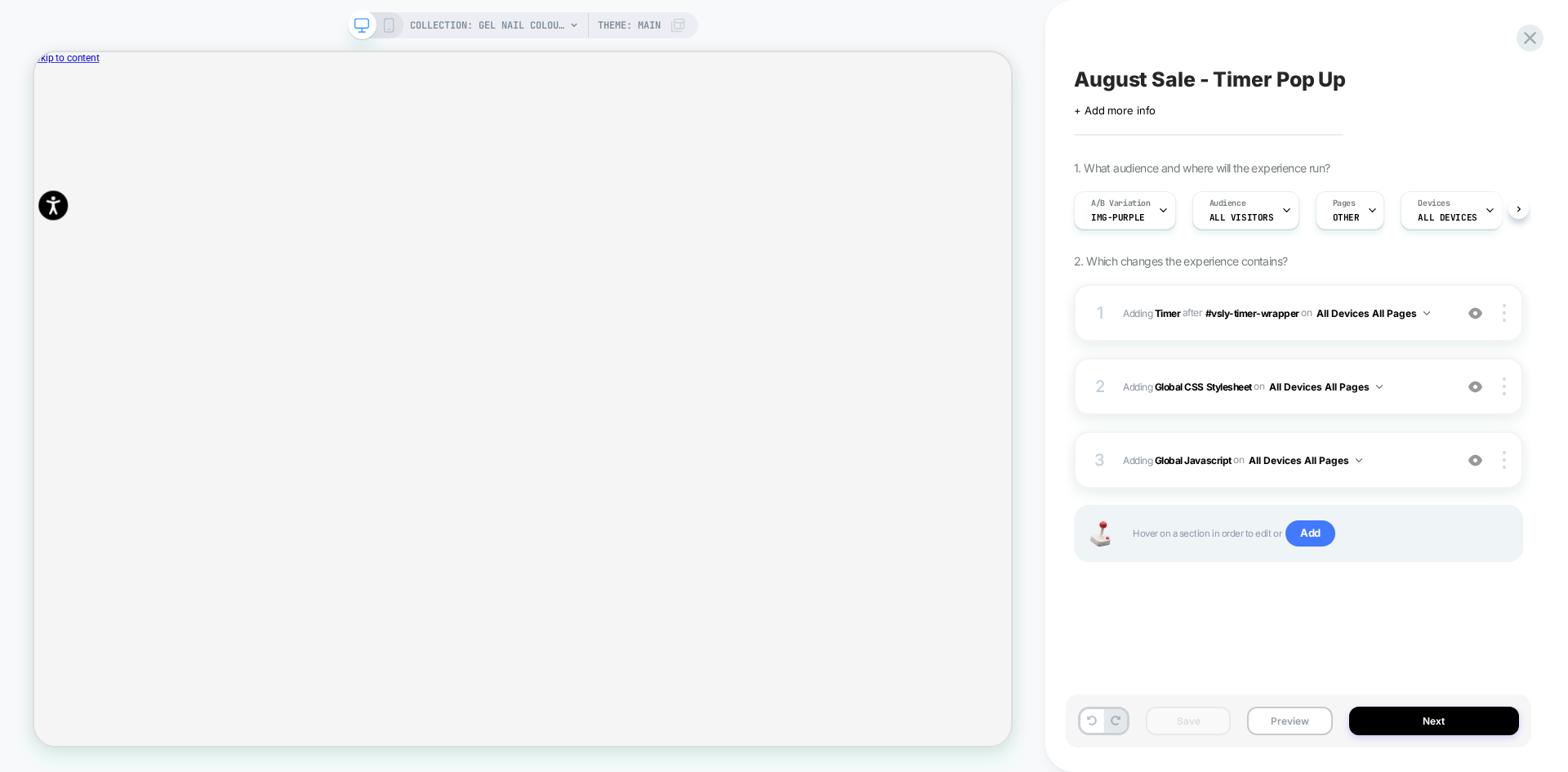
scroll to position [0, 1]
click at [1143, 222] on div "A/B Variation img-purple" at bounding box center [1119, 210] width 92 height 36
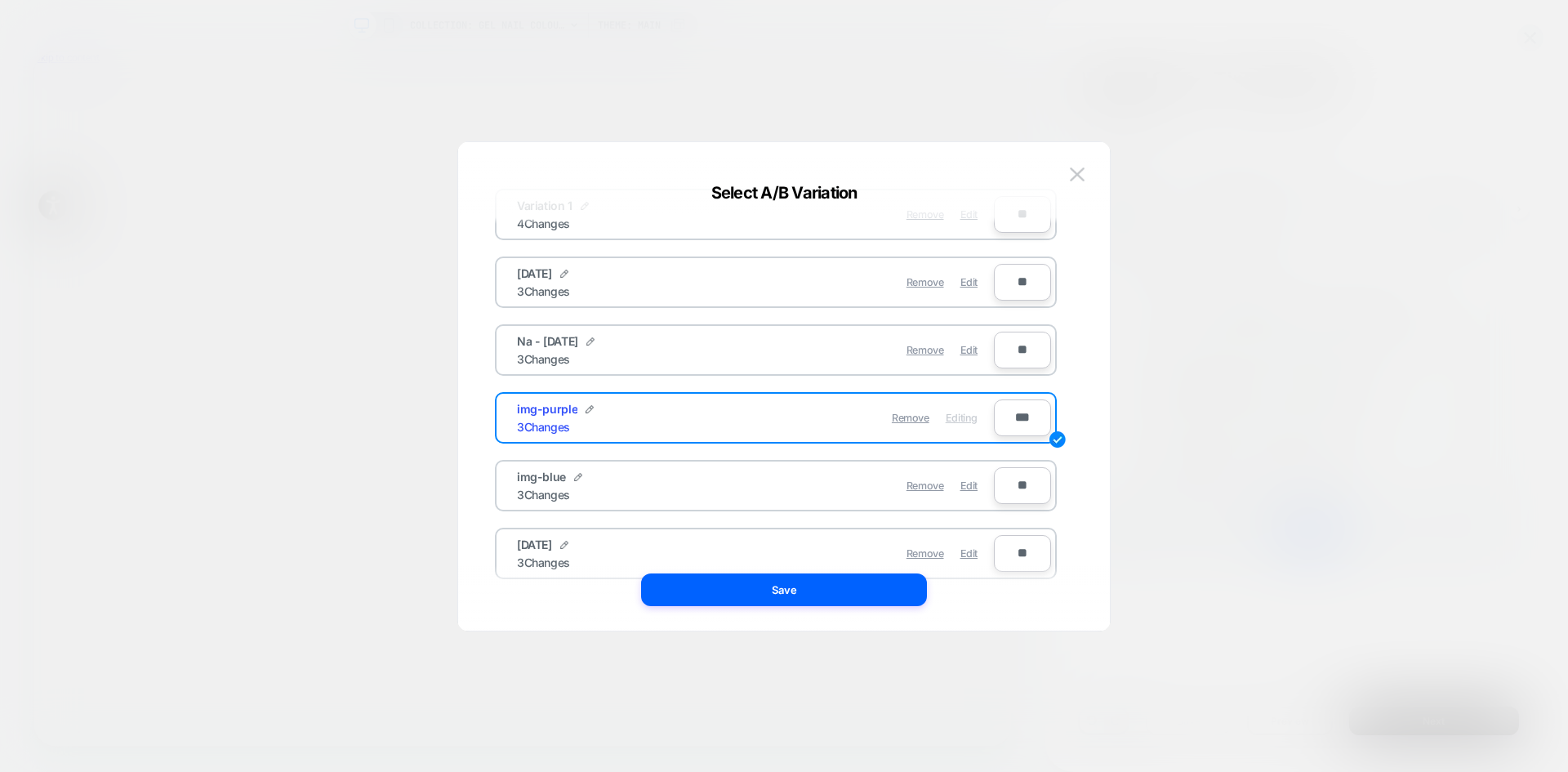
scroll to position [130, 0]
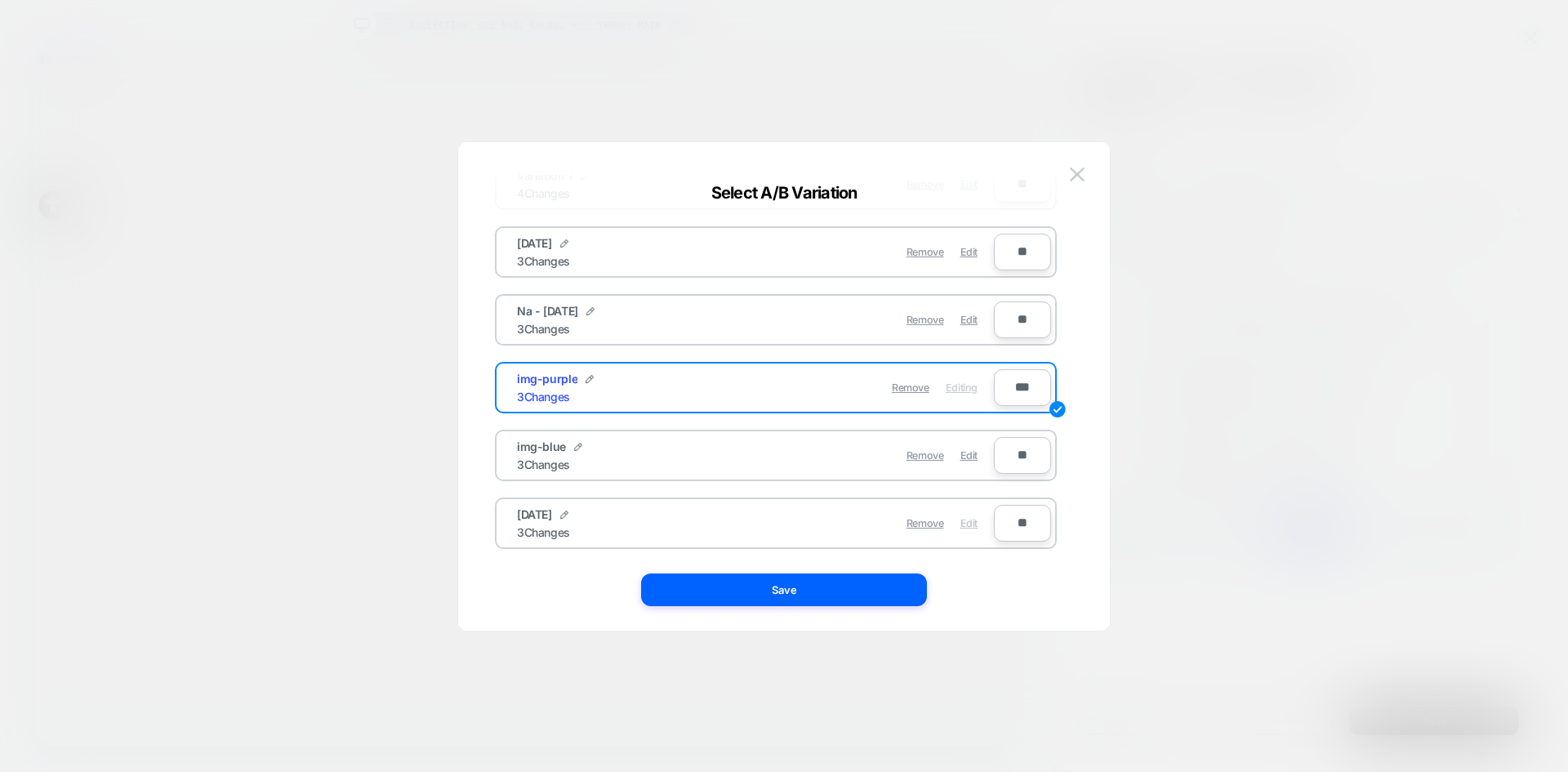
click at [965, 524] on span "Edit" at bounding box center [968, 523] width 17 height 12
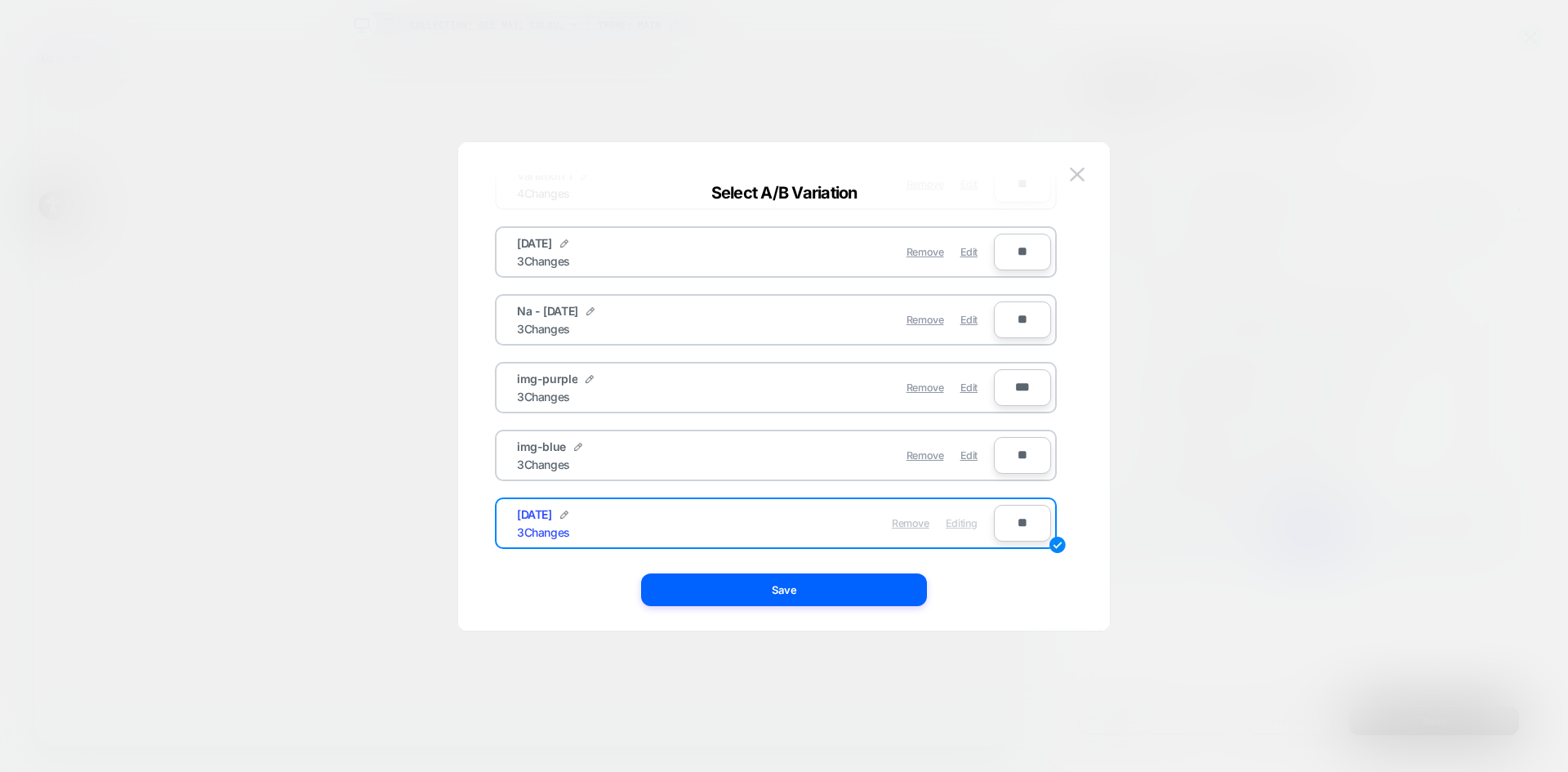
click at [910, 525] on span "Remove" at bounding box center [910, 523] width 37 height 12
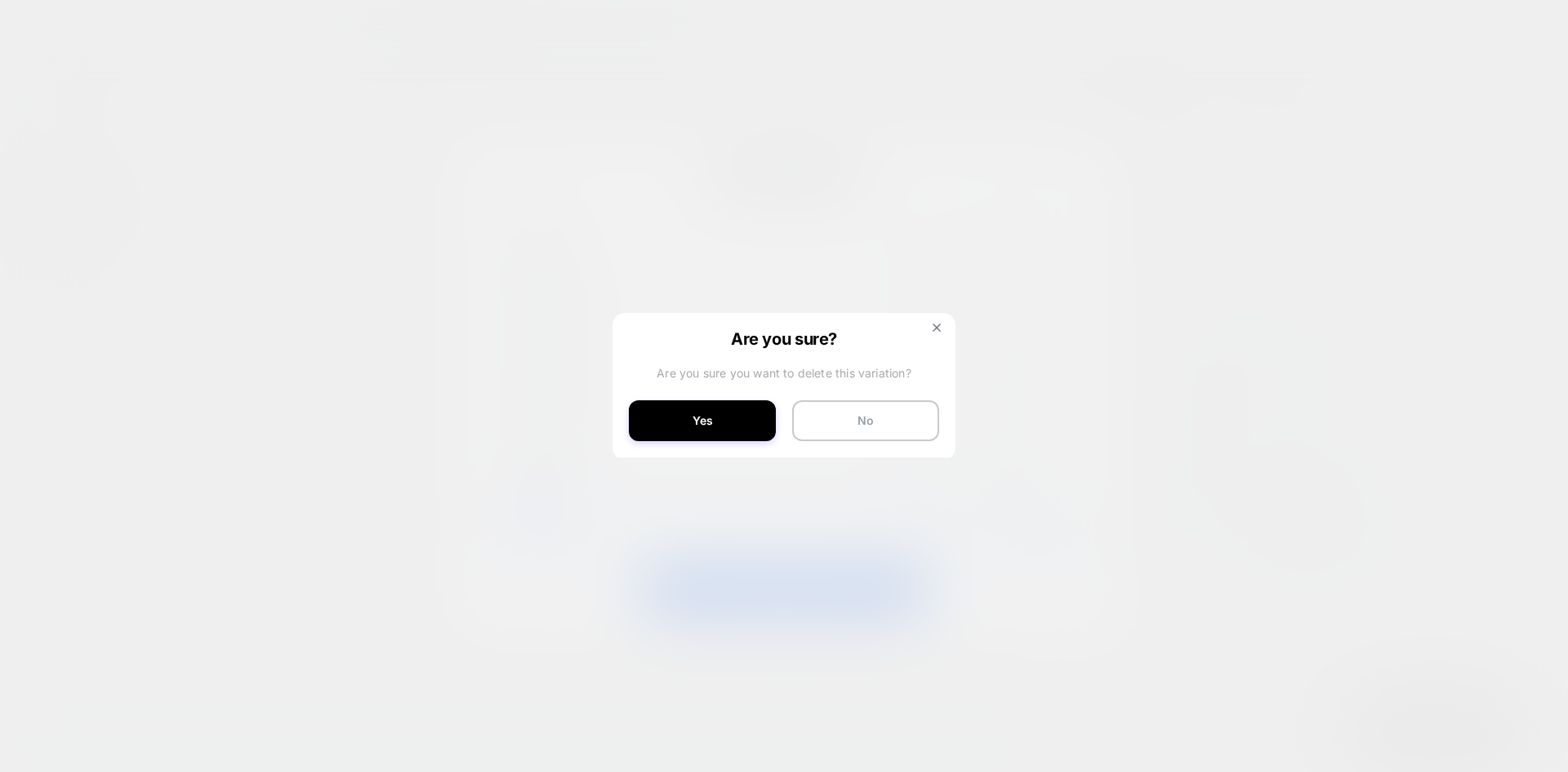
click at [712, 429] on button "Yes" at bounding box center [701, 420] width 147 height 41
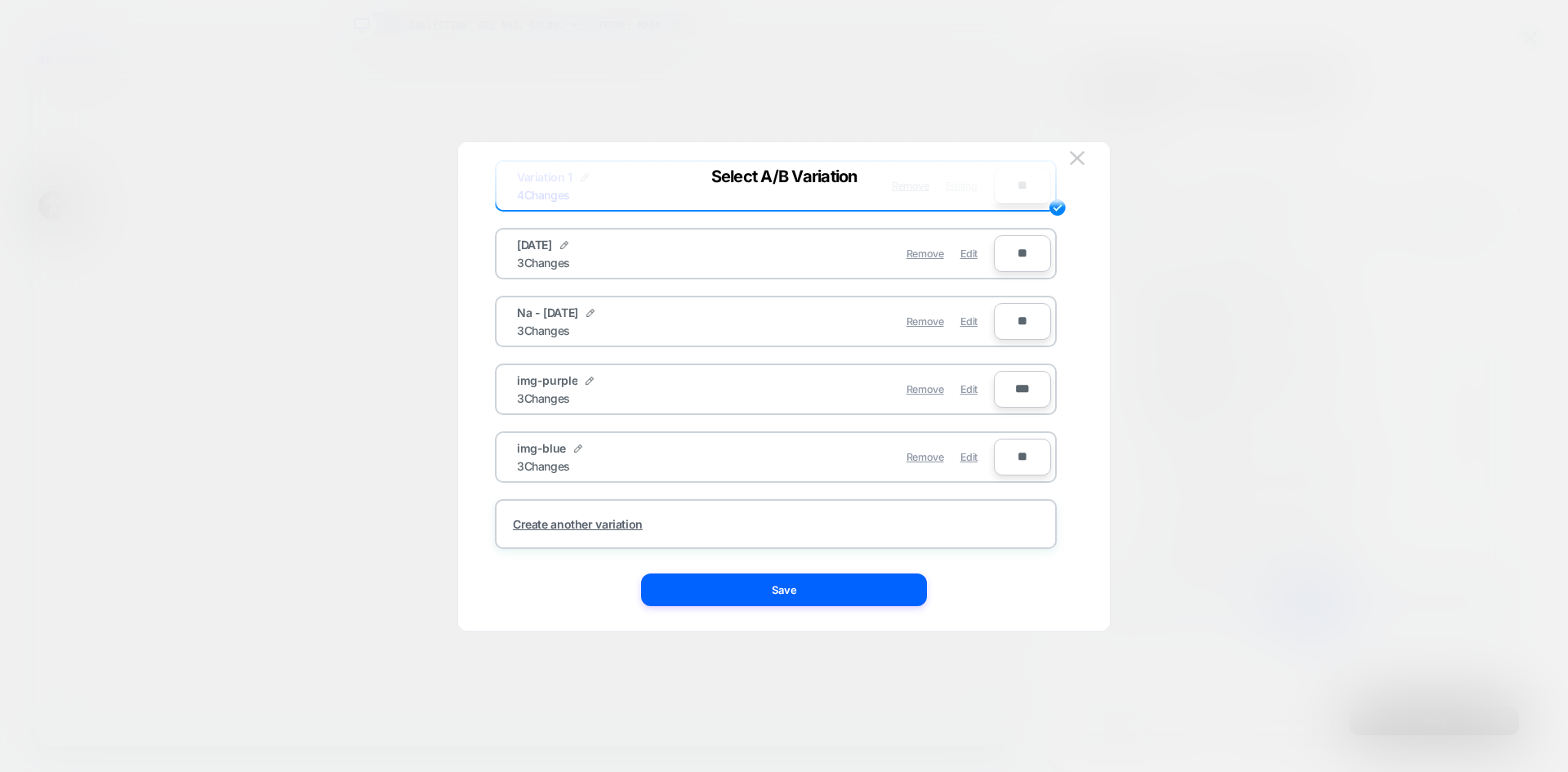
scroll to position [112, 0]
click at [968, 459] on span "Edit" at bounding box center [968, 457] width 17 height 12
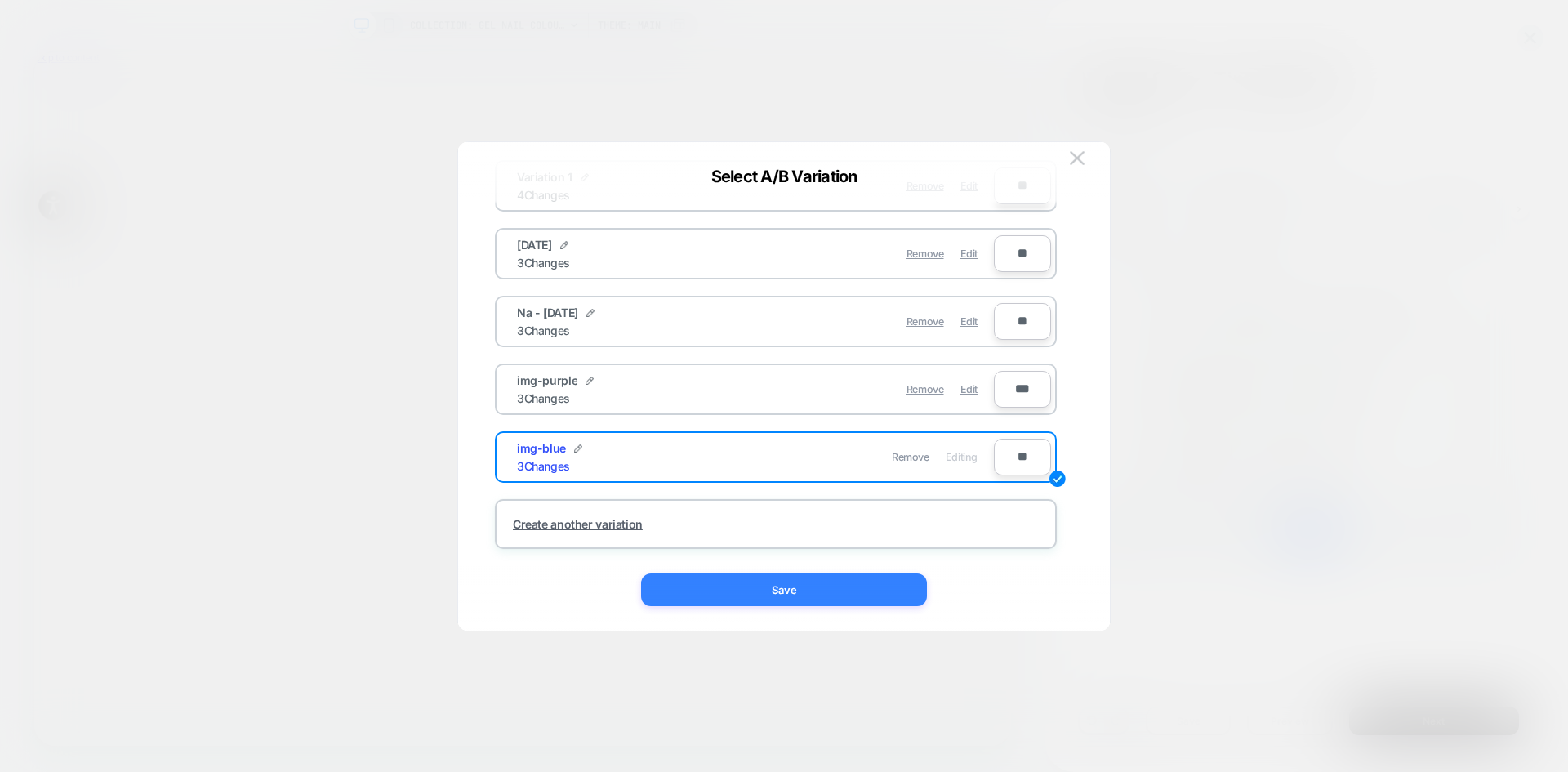
click at [785, 593] on button "Save" at bounding box center [784, 589] width 286 height 32
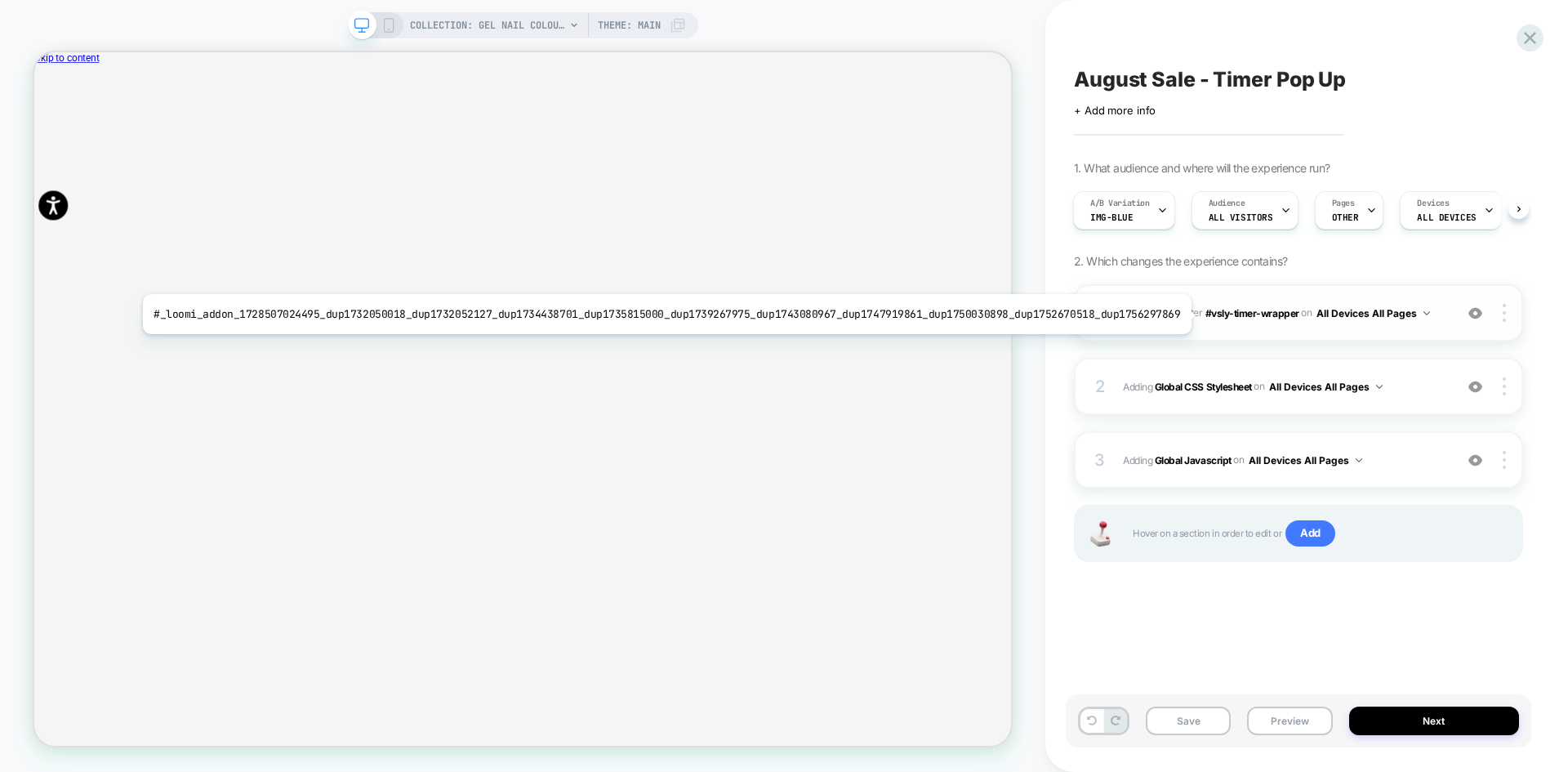
click at [1176, 314] on b "Timer" at bounding box center [1168, 312] width 27 height 12
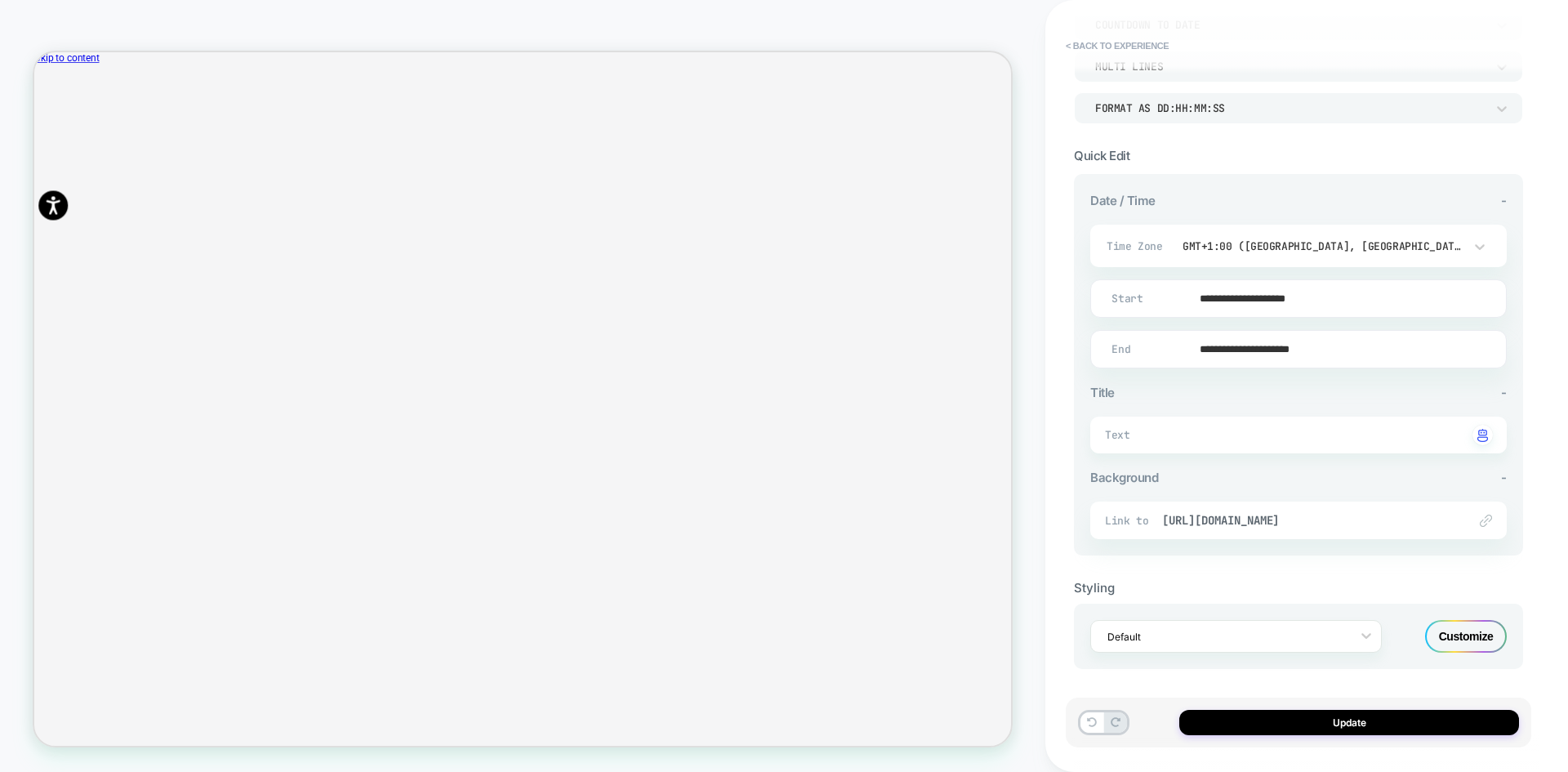
scroll to position [238, 0]
click at [1118, 46] on button "< Back to experience" at bounding box center [1118, 46] width 119 height 27
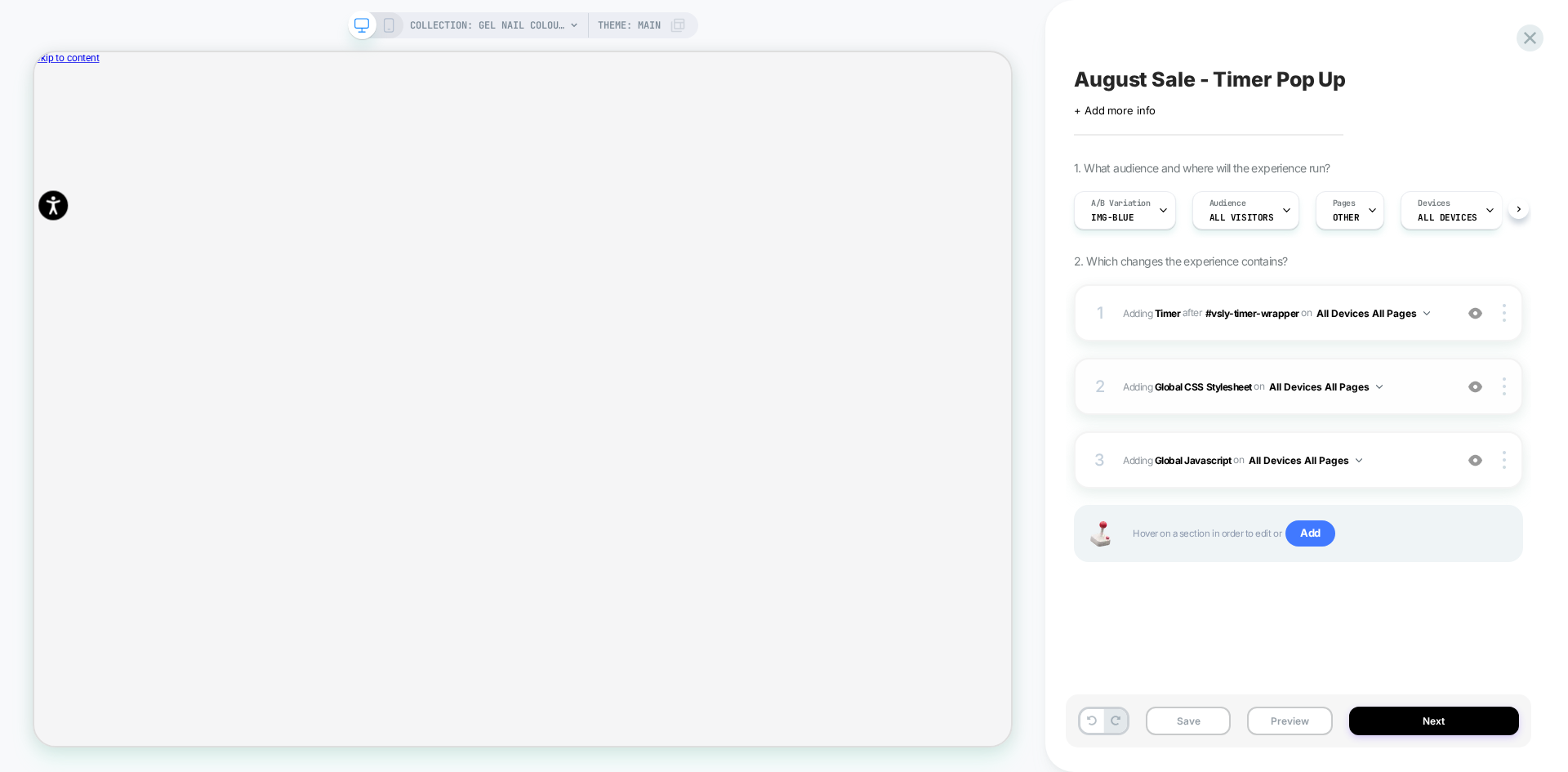
scroll to position [0, 1]
click at [1197, 463] on b "Global Javascript" at bounding box center [1193, 459] width 77 height 12
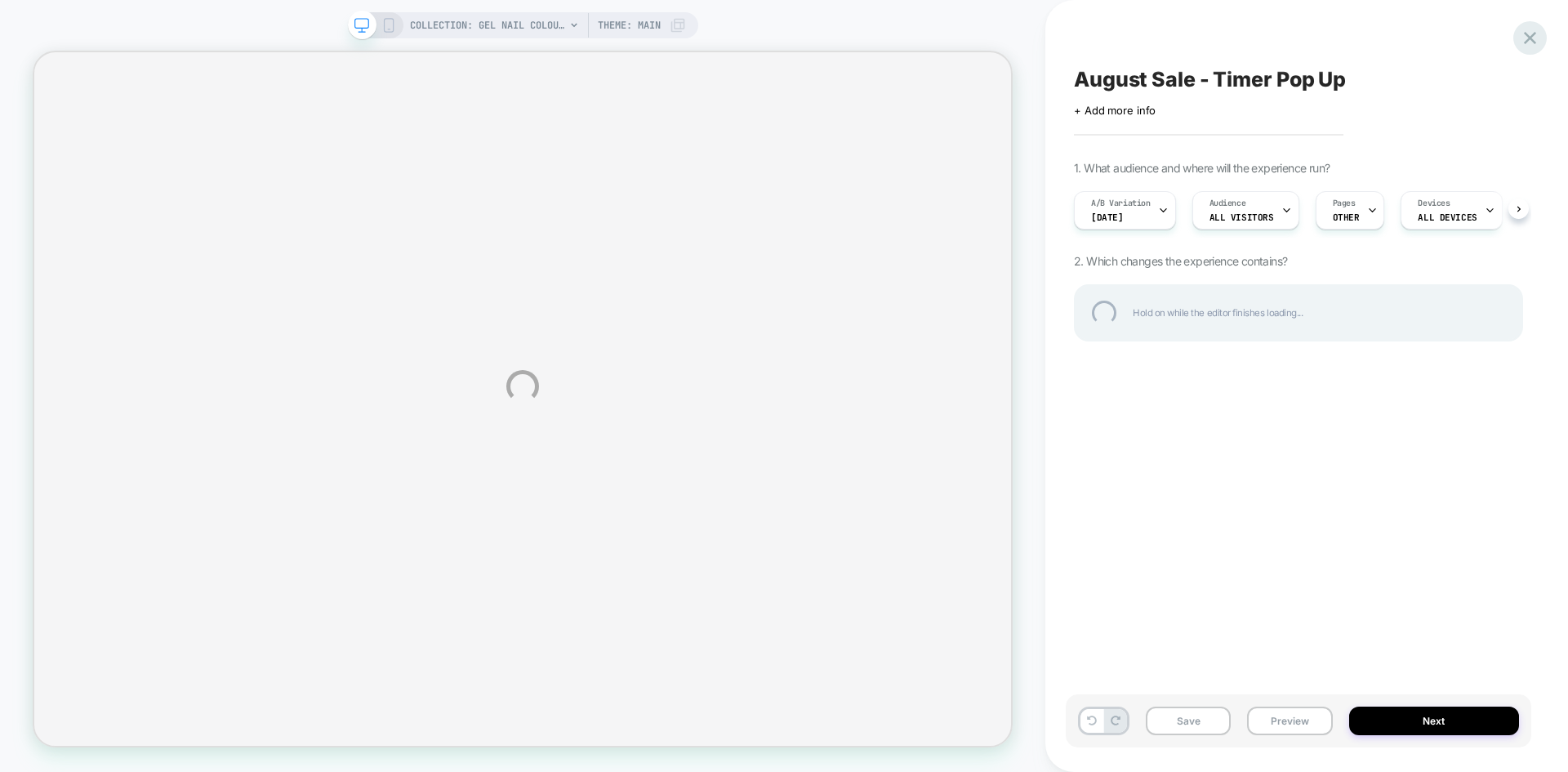
click at [1532, 33] on div at bounding box center [1530, 38] width 33 height 33
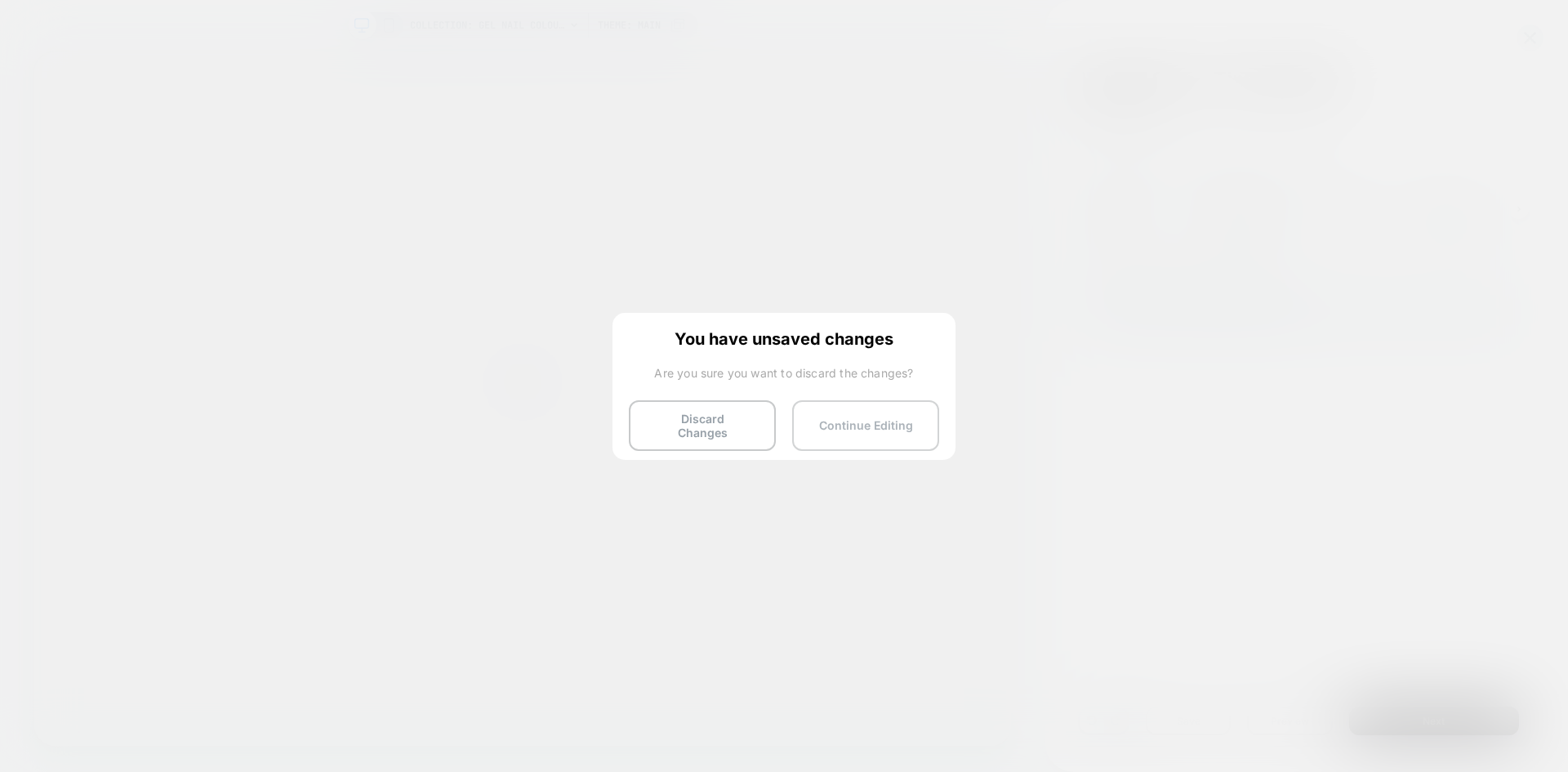
click at [852, 429] on button "Continue Editing" at bounding box center [865, 425] width 147 height 51
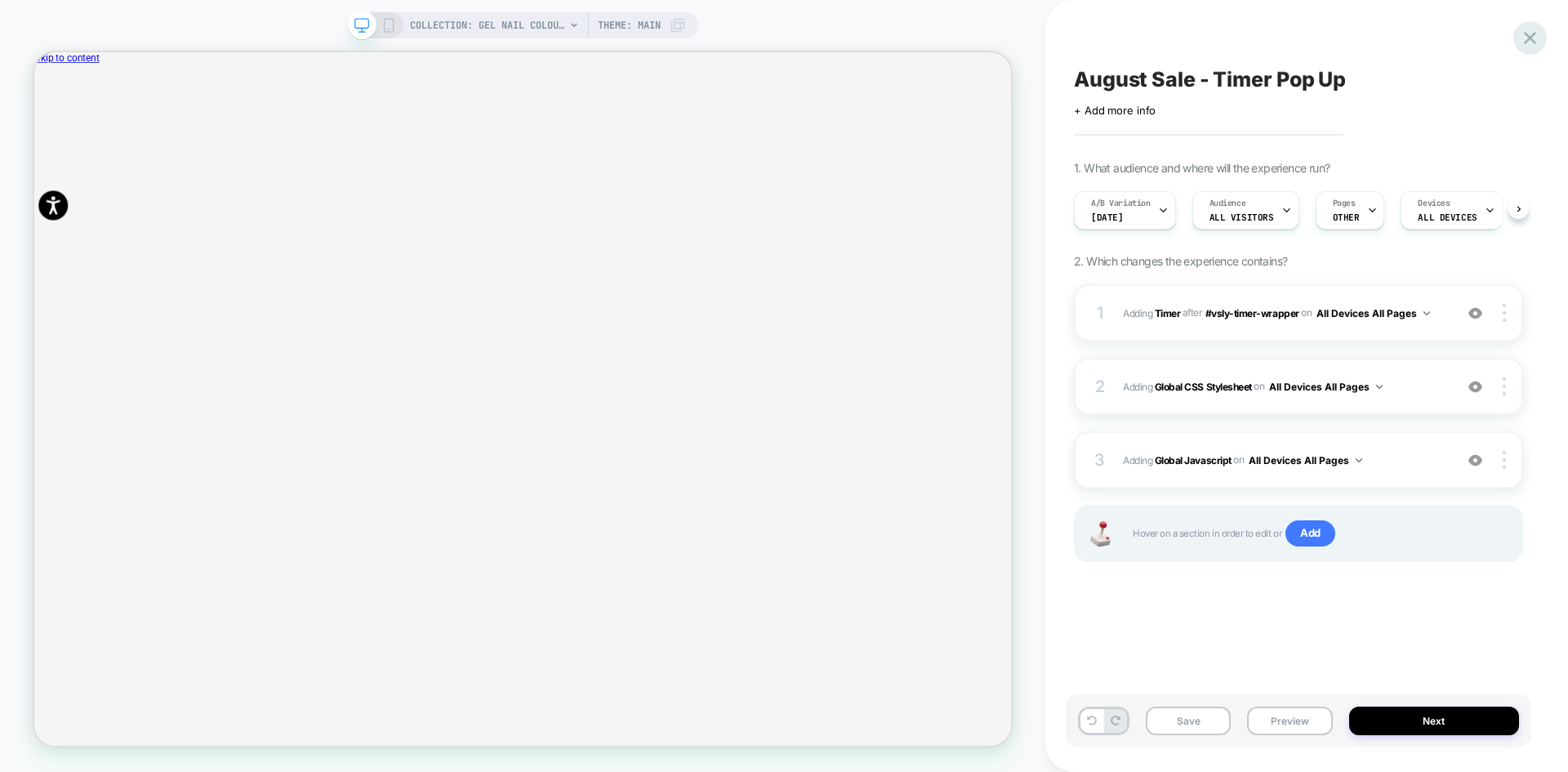
scroll to position [0, 1]
click at [1522, 32] on icon at bounding box center [1530, 38] width 22 height 22
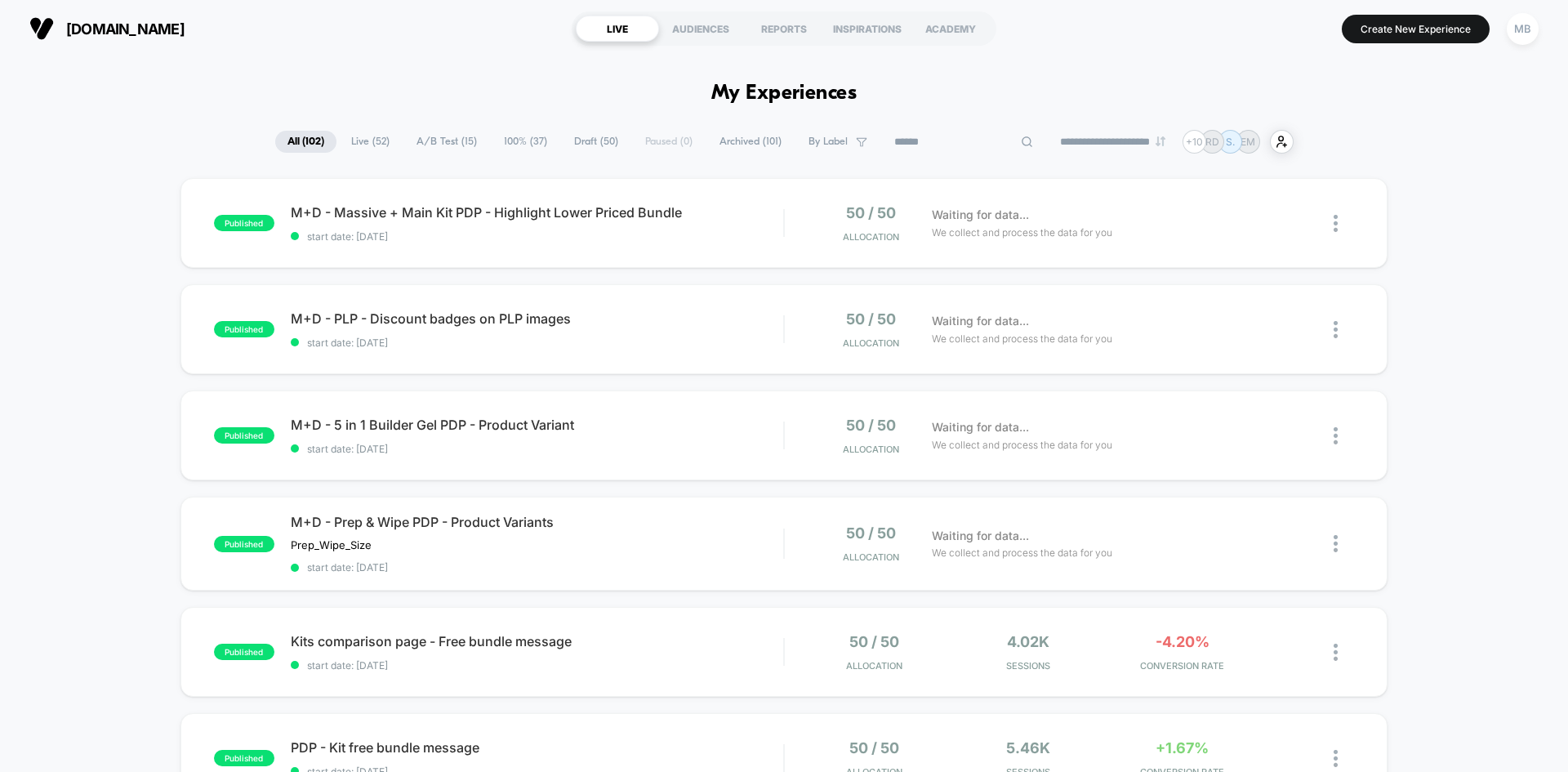
click at [951, 138] on input at bounding box center [964, 143] width 163 height 20
type input "*"
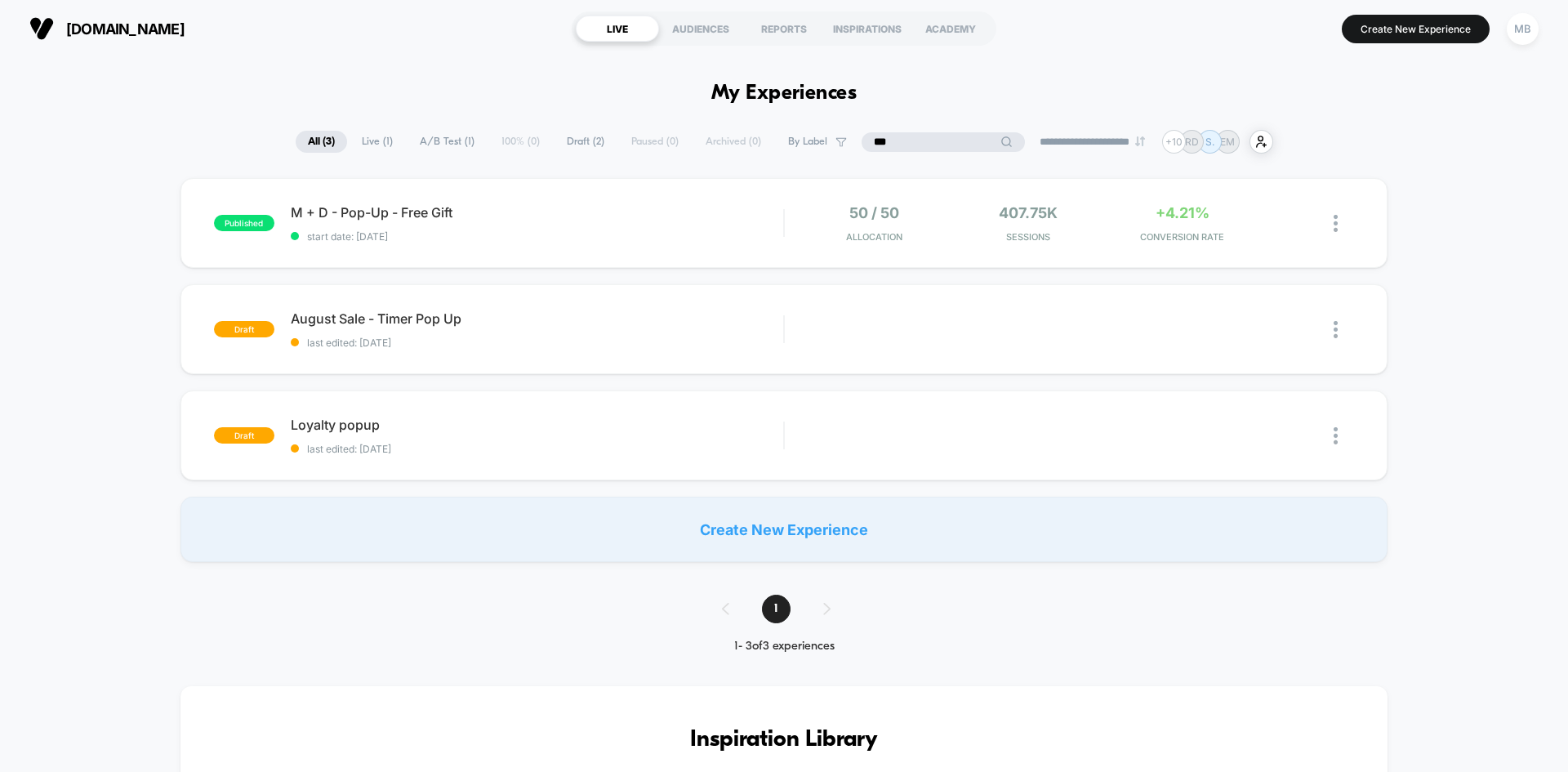
drag, startPoint x: 915, startPoint y: 139, endPoint x: 773, endPoint y: 145, distance: 142.1
click at [773, 145] on div "**********" at bounding box center [784, 142] width 978 height 24
type input "****"
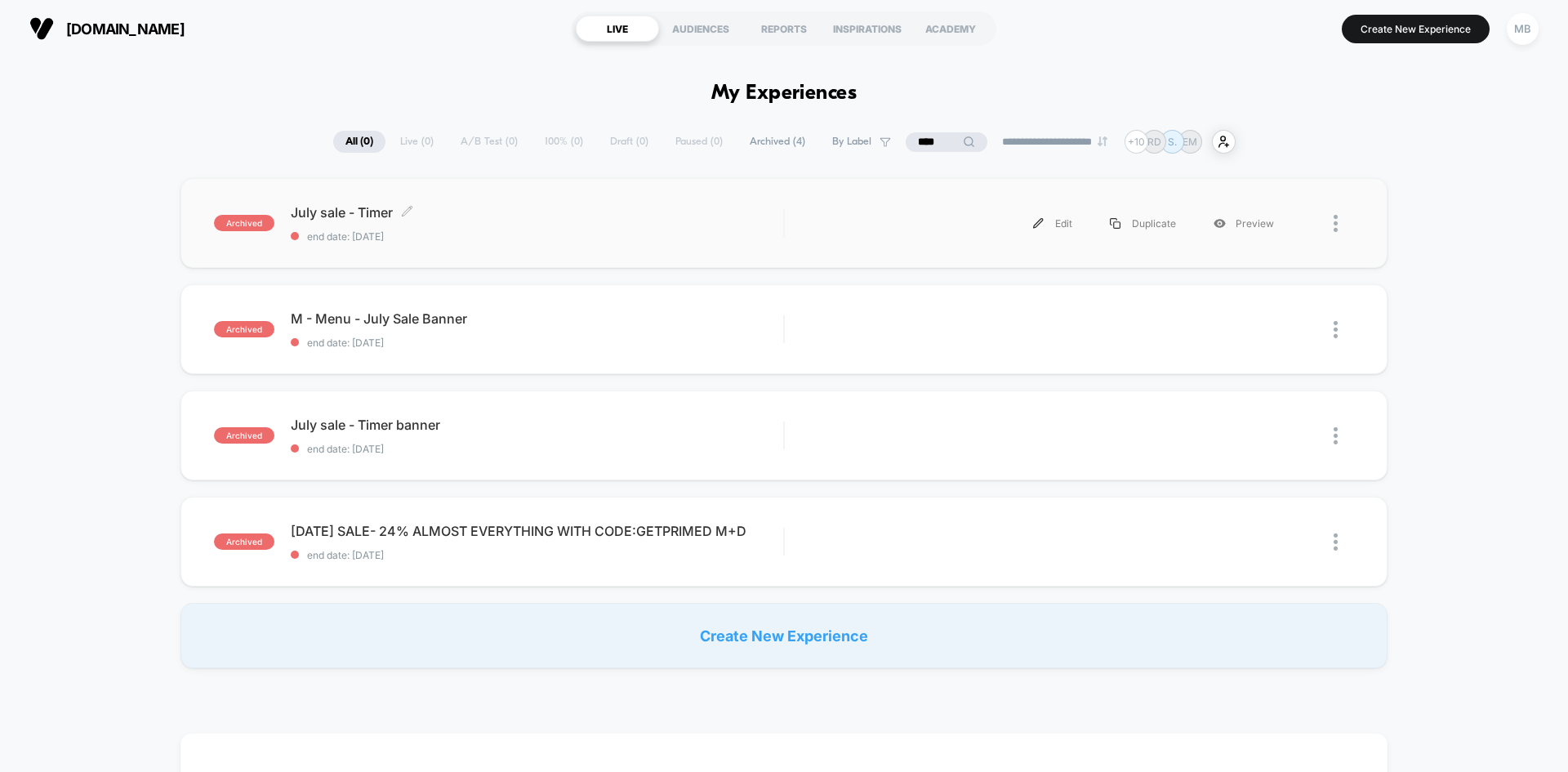
click at [468, 237] on span "end date: [DATE]" at bounding box center [537, 236] width 493 height 12
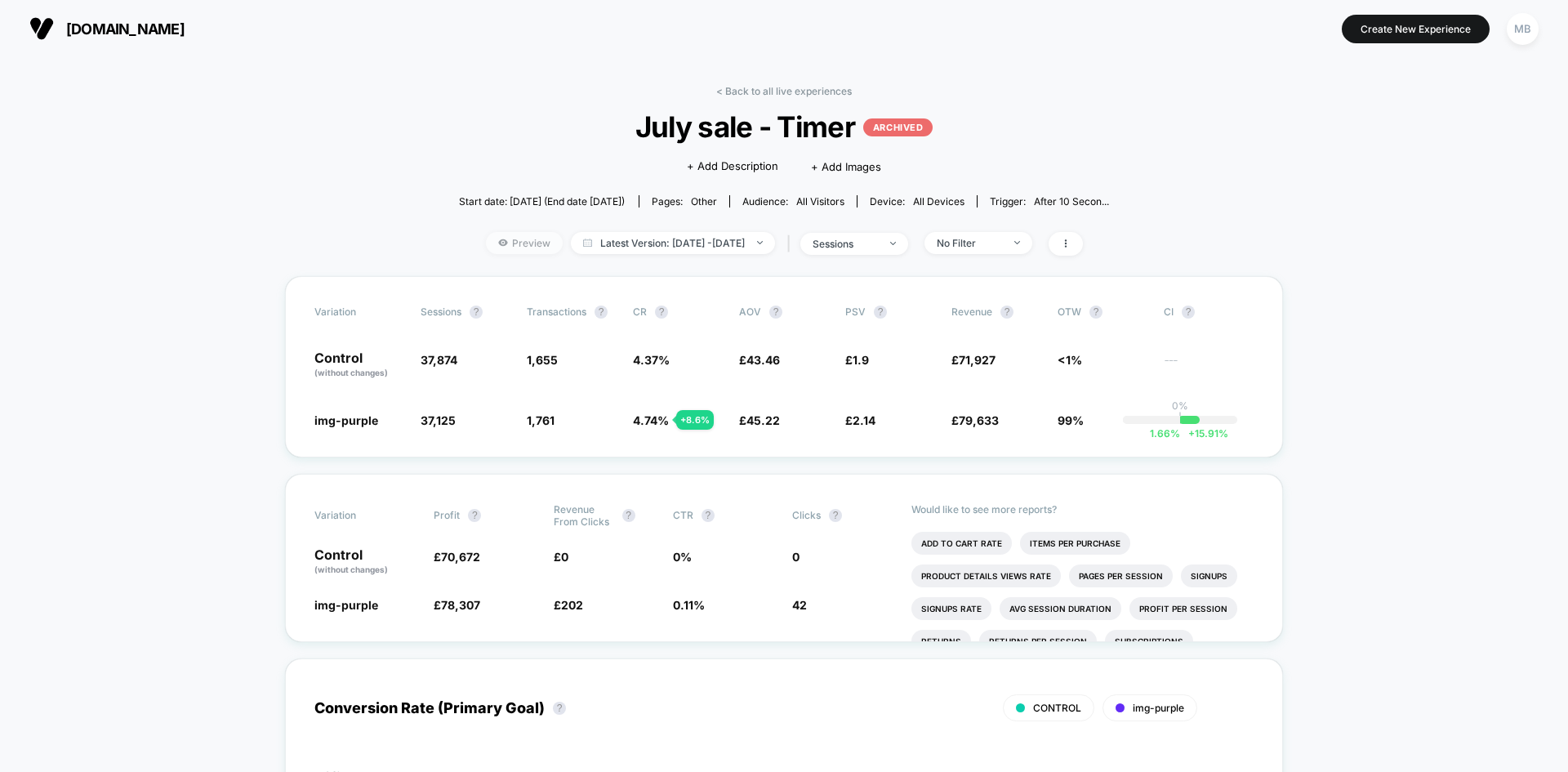
click at [498, 243] on icon at bounding box center [502, 243] width 9 height 7
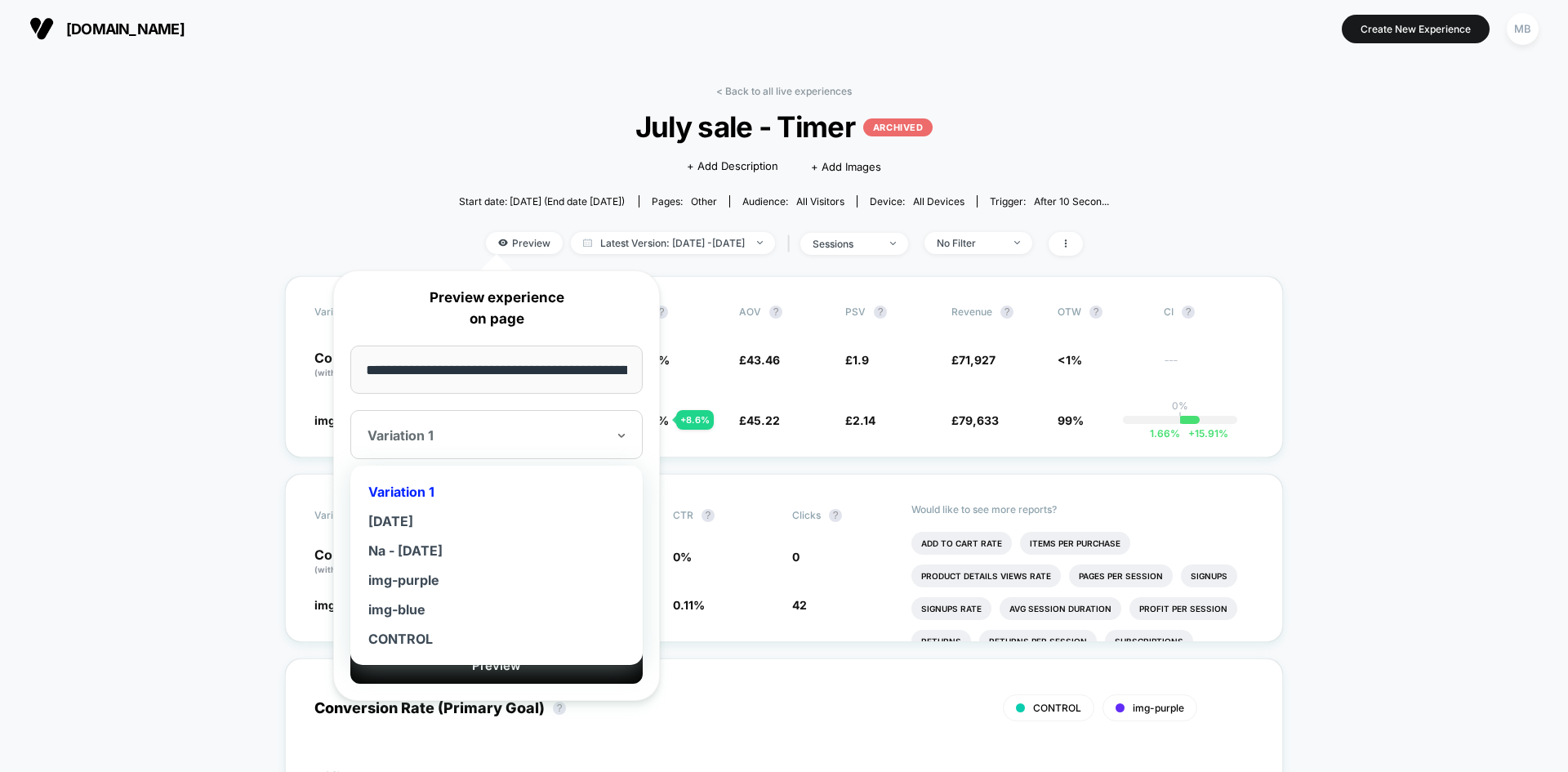
click at [439, 435] on div at bounding box center [487, 435] width 239 height 17
click at [425, 481] on div "Variation 1" at bounding box center [496, 491] width 276 height 29
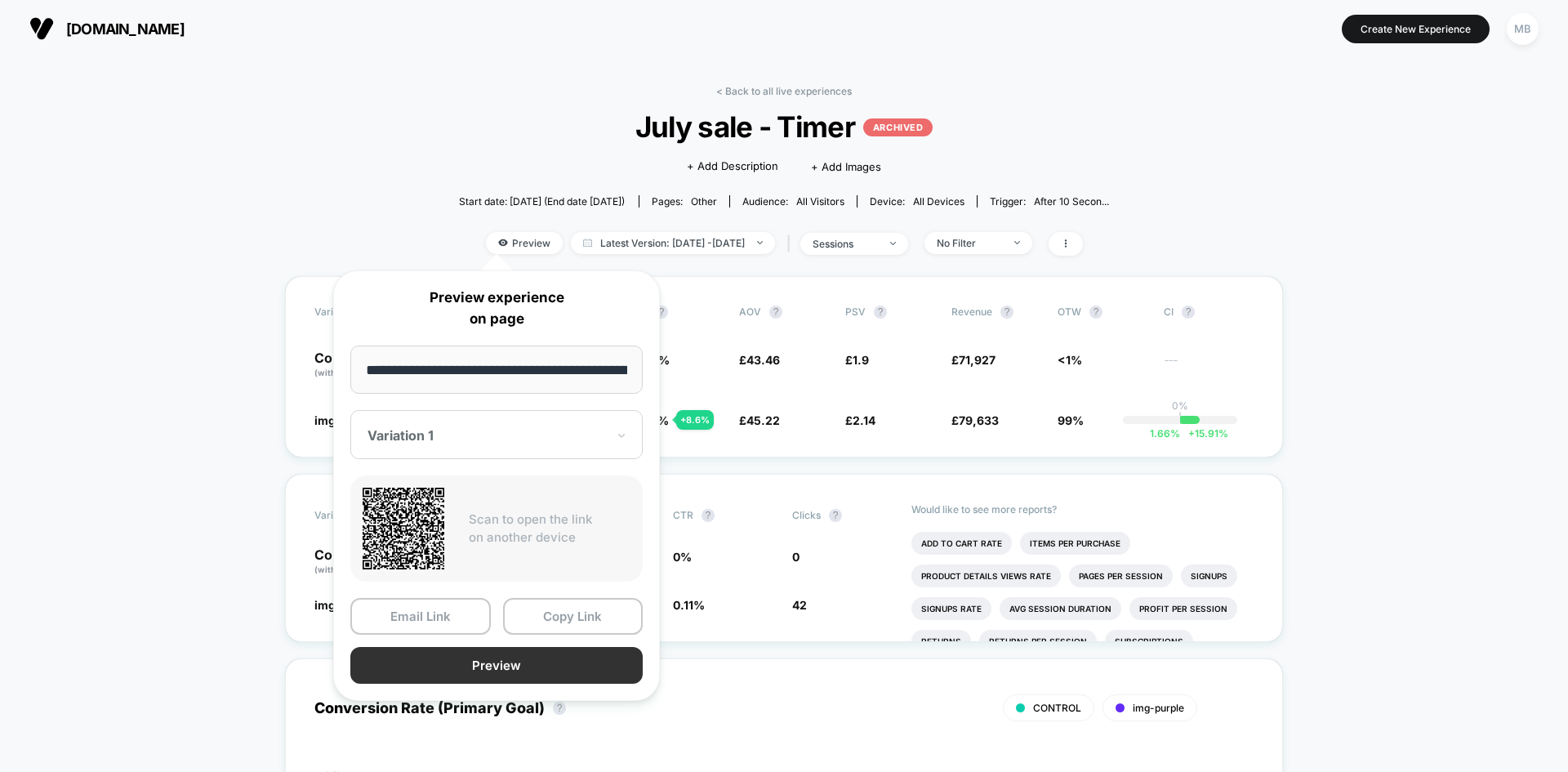
click at [516, 663] on button "Preview" at bounding box center [497, 665] width 293 height 36
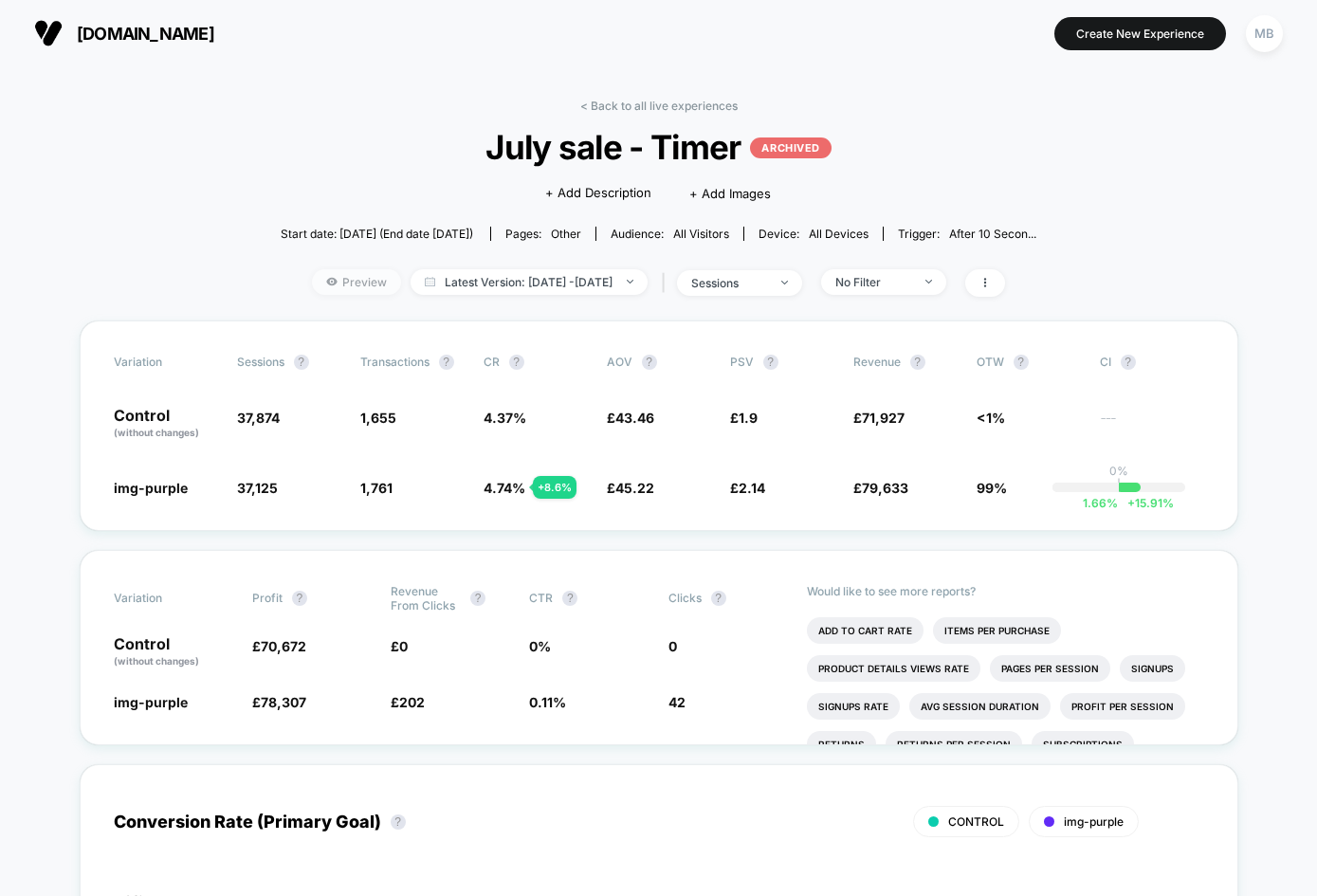
click at [330, 288] on span "Preview" at bounding box center [356, 282] width 90 height 26
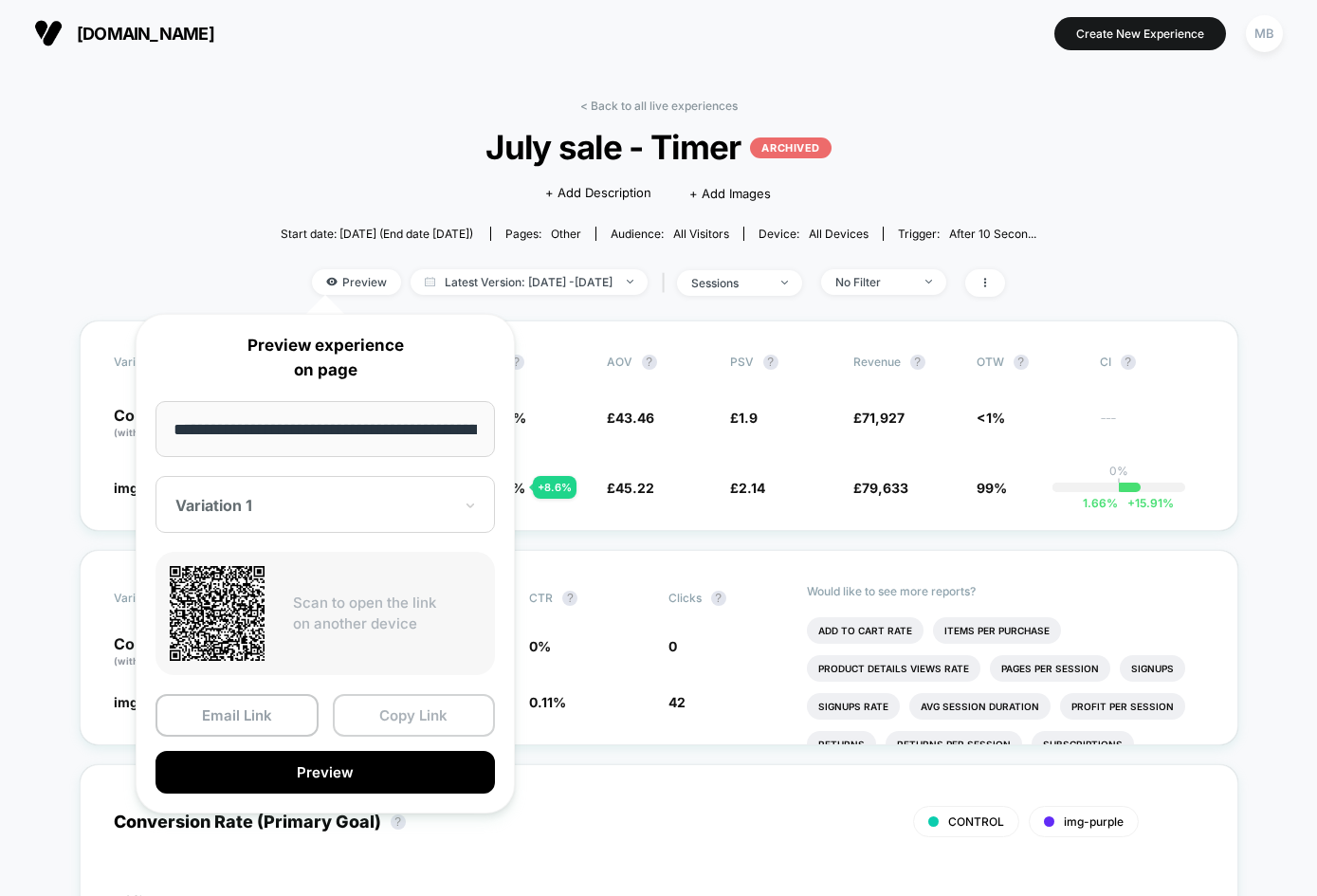
click at [427, 715] on button "Copy Link" at bounding box center [414, 715] width 163 height 42
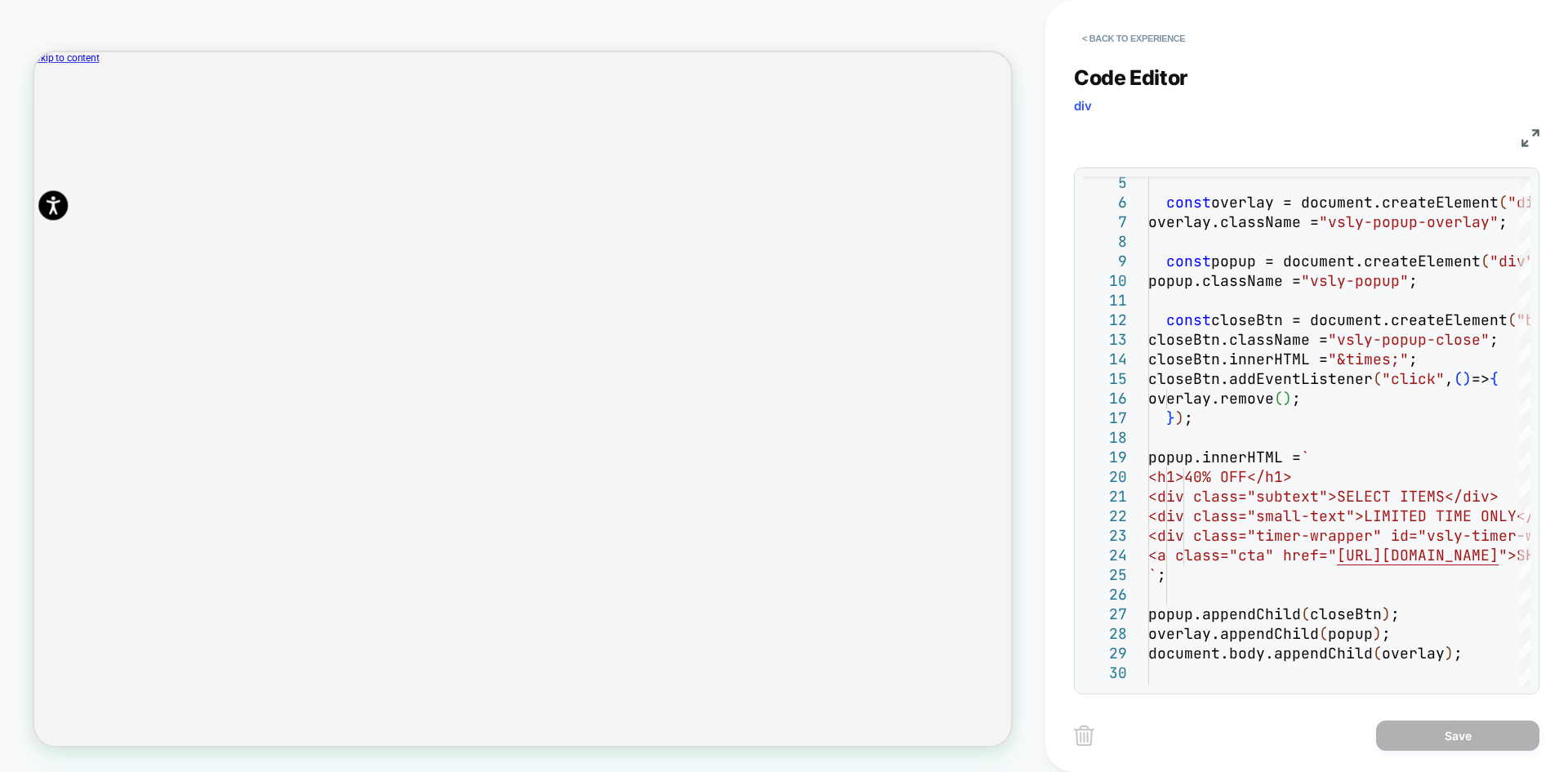
click at [1538, 138] on img at bounding box center [1531, 138] width 18 height 18
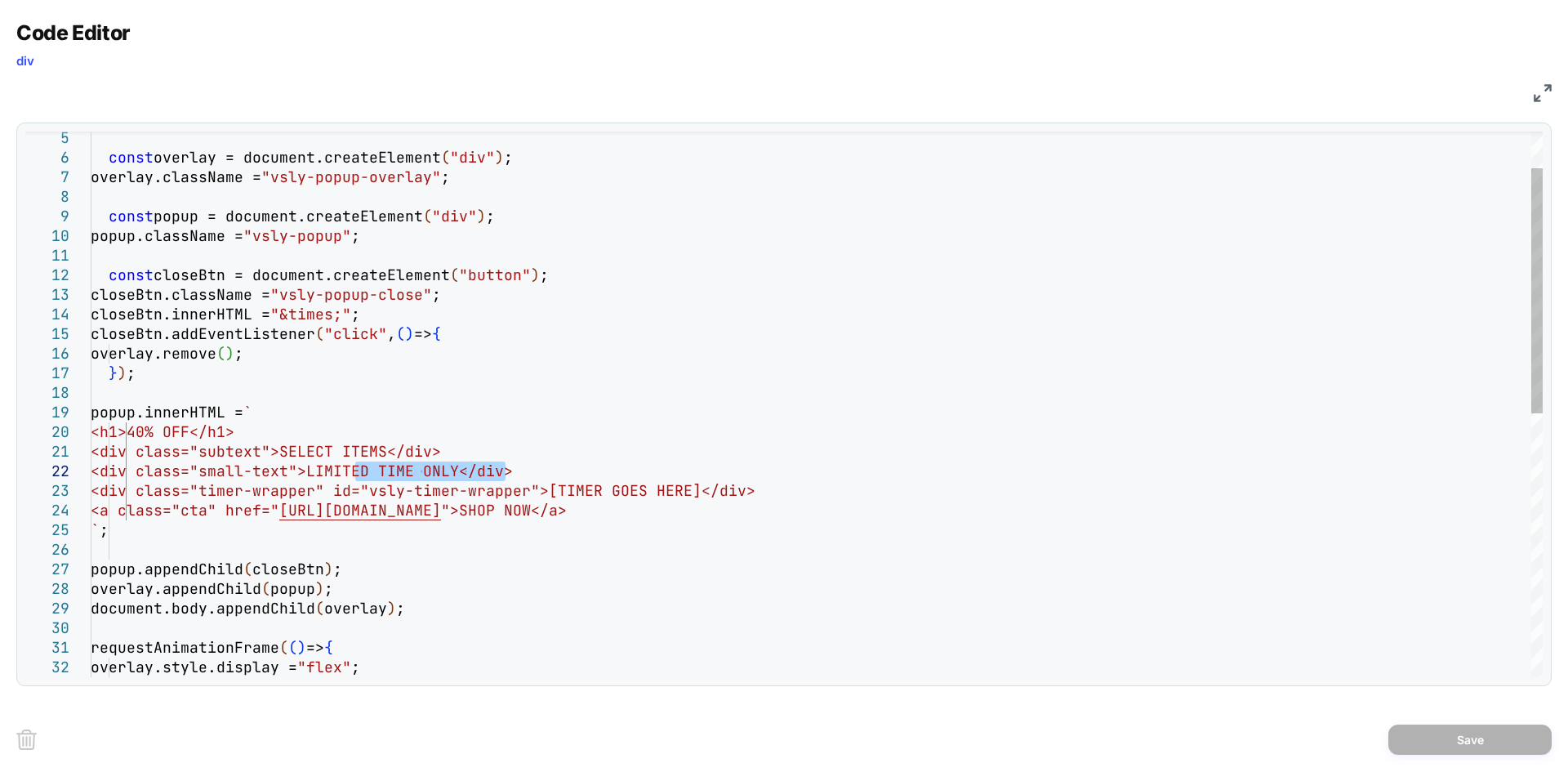
drag, startPoint x: 355, startPoint y: 476, endPoint x: 507, endPoint y: 471, distance: 152.1
click at [0, 0] on div "const overlay = document.createElement ( "div" ) ; overlay.className = "vsly-po…" at bounding box center [0, 0] width 0 height 0
drag, startPoint x: 328, startPoint y: 449, endPoint x: 437, endPoint y: 449, distance: 109.0
click at [0, 0] on div "const overlay = document.createElement ( "div" ) ; overlay.className = "vsly-po…" at bounding box center [0, 0] width 0 height 0
type textarea "**********"
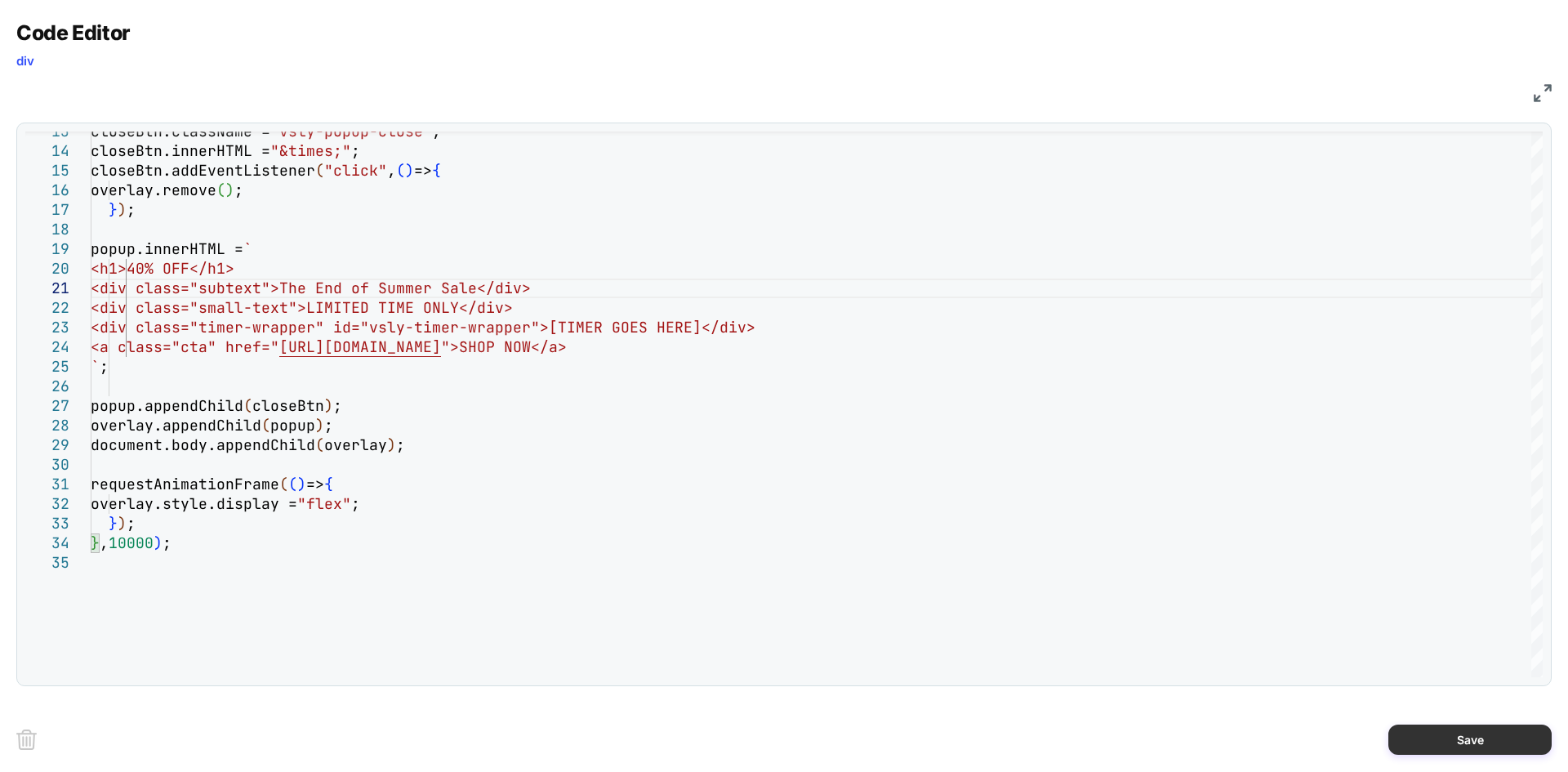
click at [1444, 744] on button "Save" at bounding box center [1470, 740] width 163 height 30
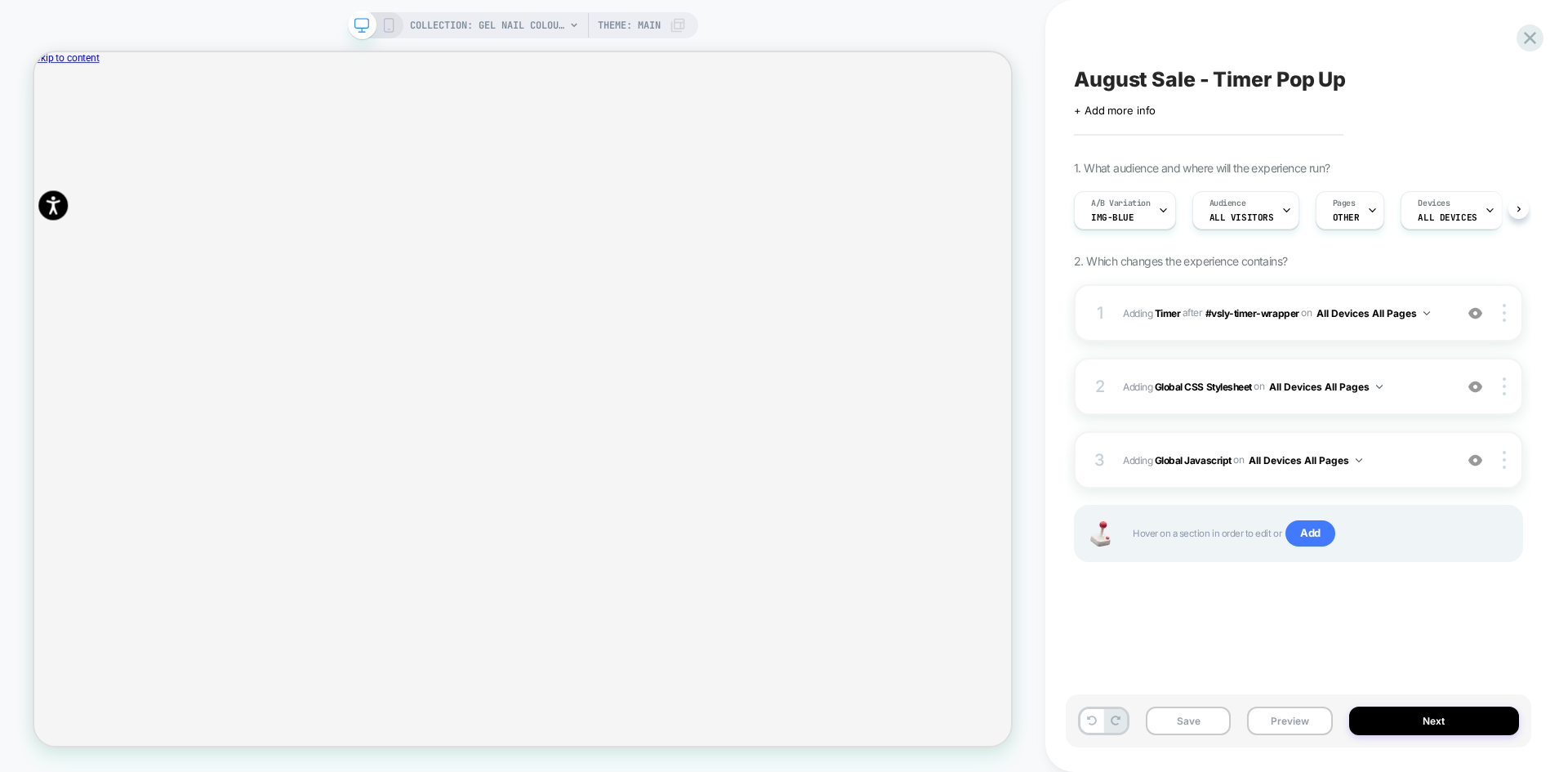
scroll to position [0, 1]
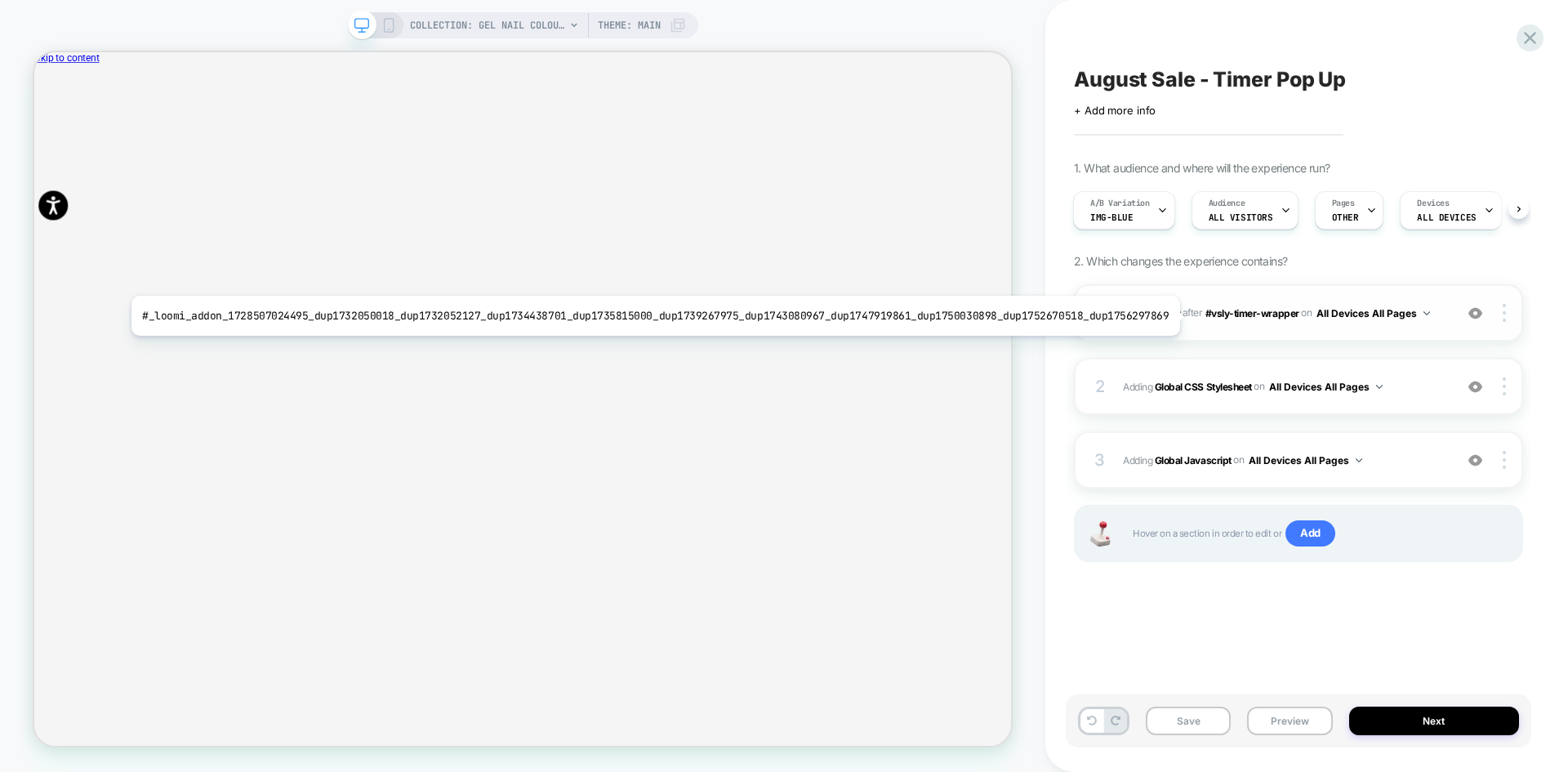
click at [1165, 316] on b "Timer" at bounding box center [1168, 312] width 27 height 12
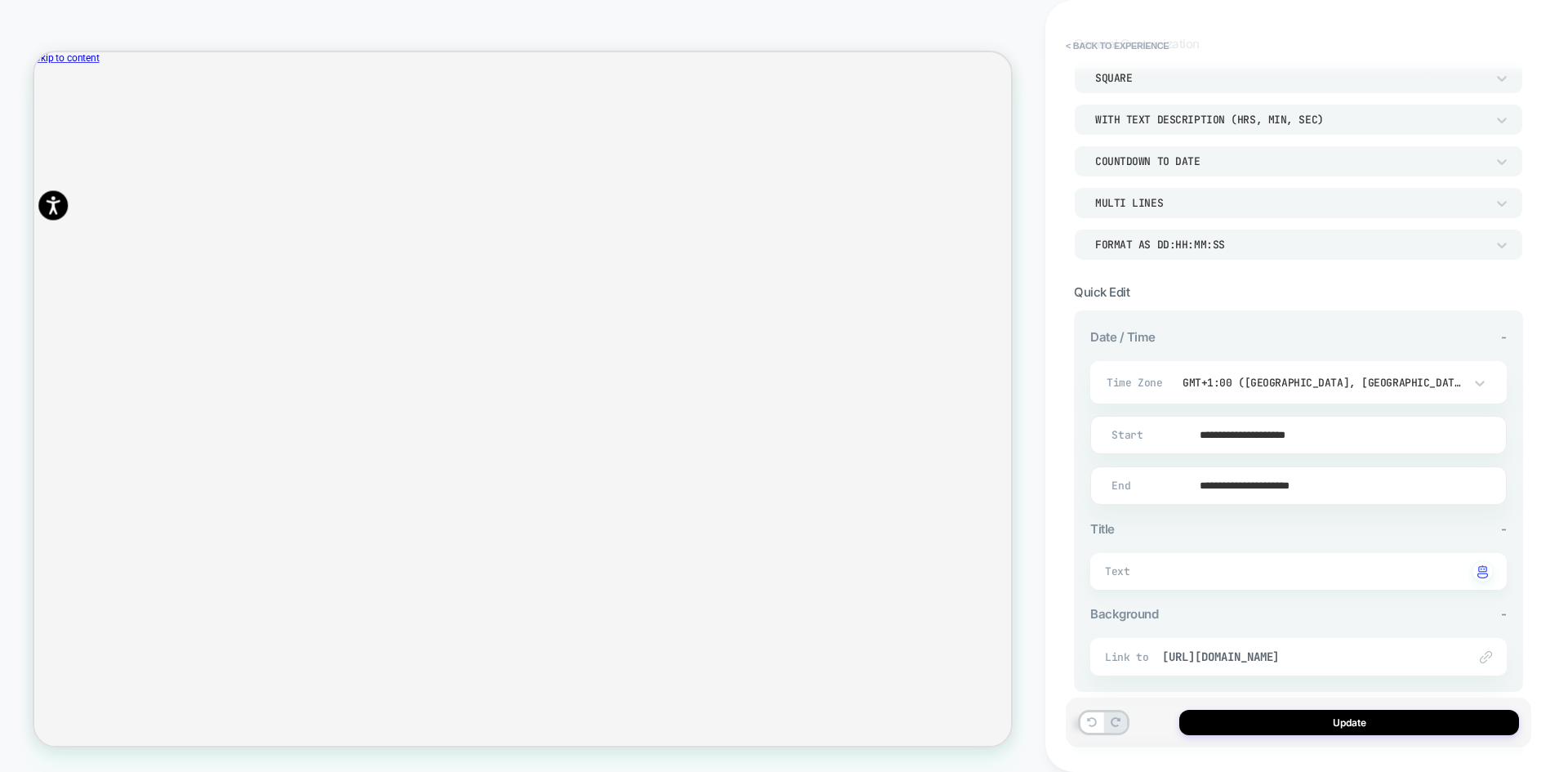
scroll to position [0, 0]
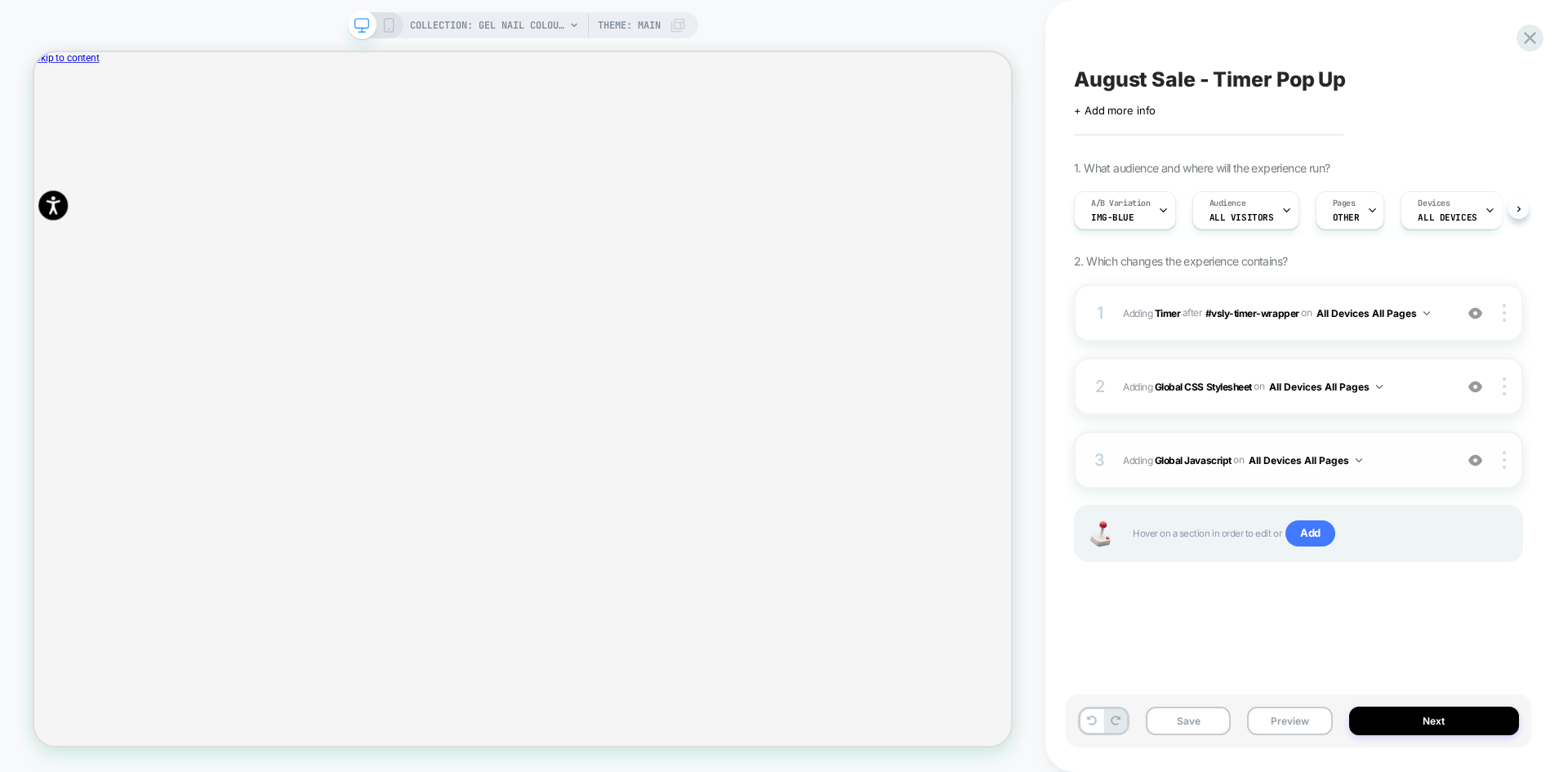
scroll to position [0, 1]
click at [1192, 386] on b "Global CSS Stylesheet" at bounding box center [1203, 386] width 97 height 12
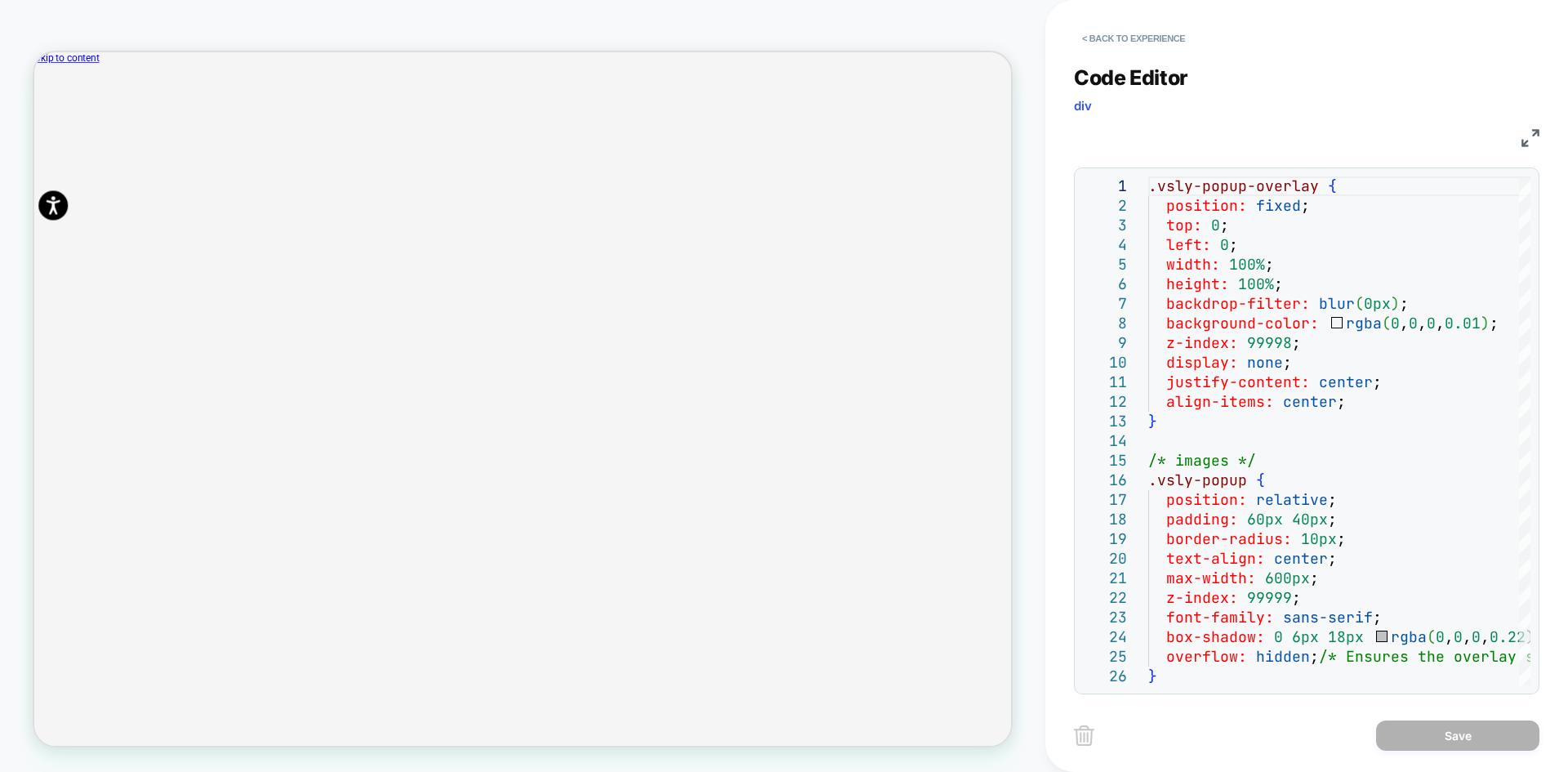
click at [1529, 139] on img at bounding box center [1531, 138] width 18 height 18
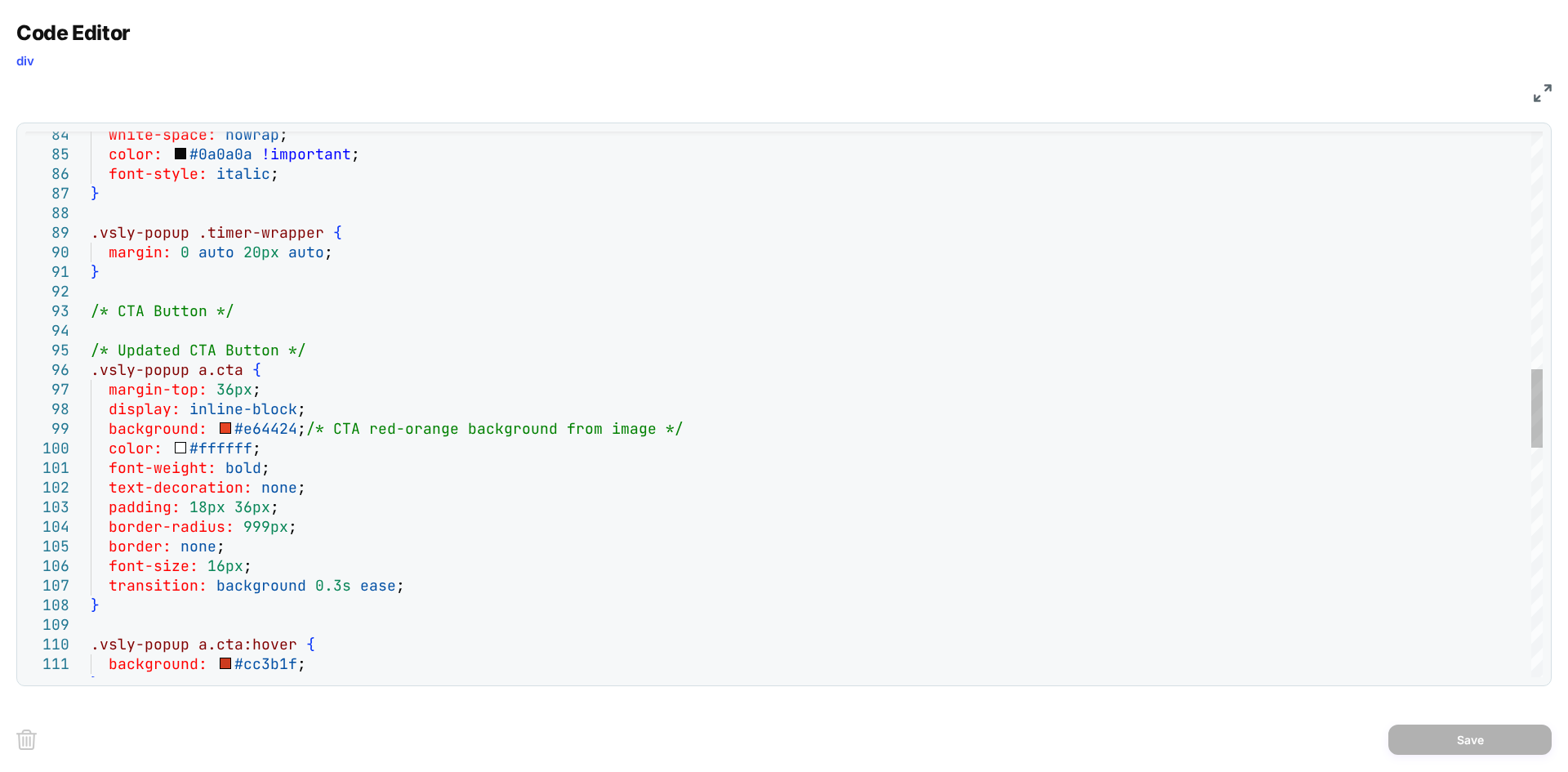
scroll to position [0, 0]
click at [208, 456] on div "white-space: nowrap ; color: #0a0a0a !important ; font-style: italic ; } .vsly-…" at bounding box center [816, 378] width 1452 height 3760
click at [216, 449] on div "white-space: nowrap ; color: #0a0a0a !important ; font-style: italic ; } .vsly-…" at bounding box center [816, 378] width 1452 height 3760
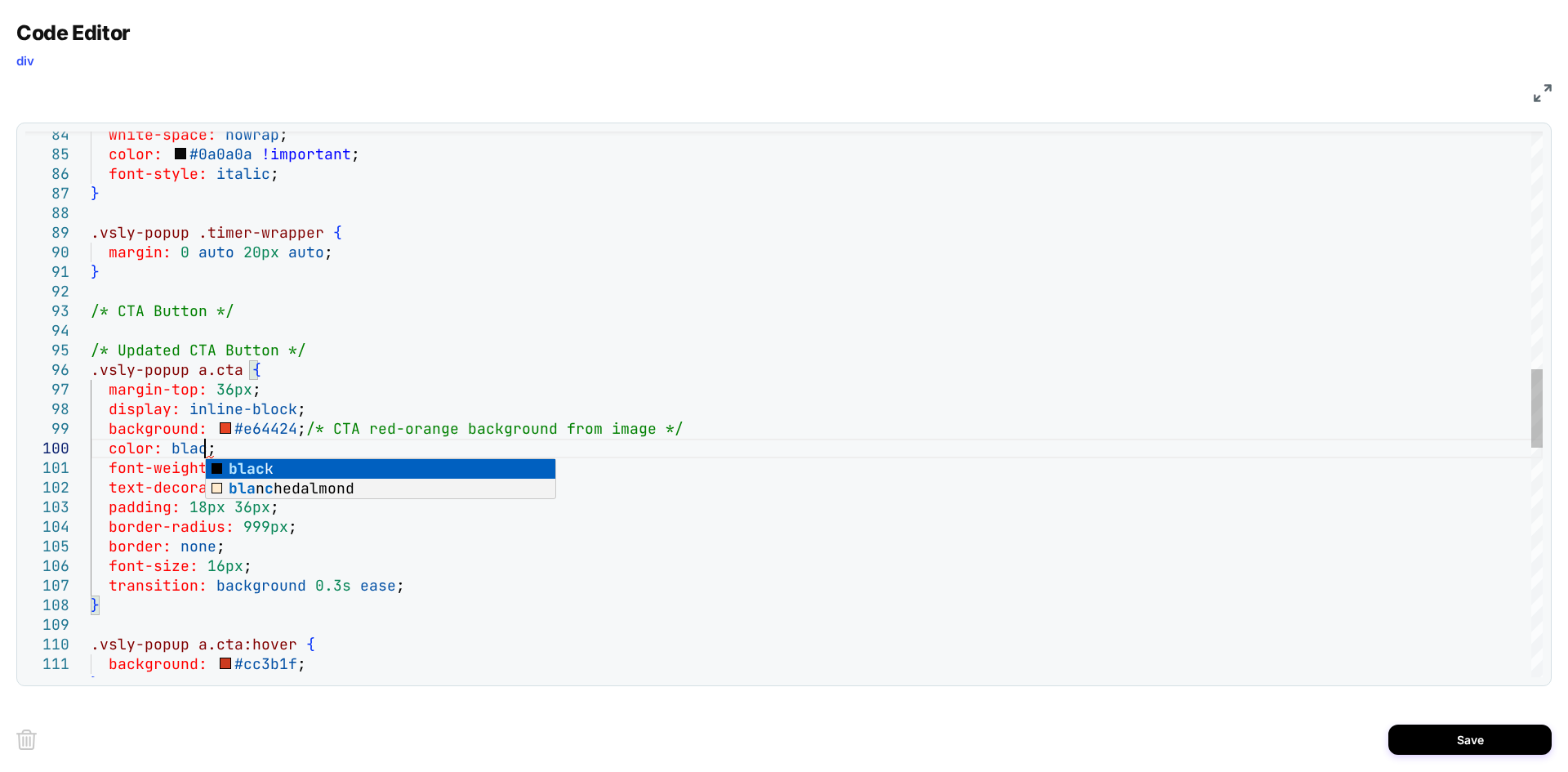
scroll to position [177, 124]
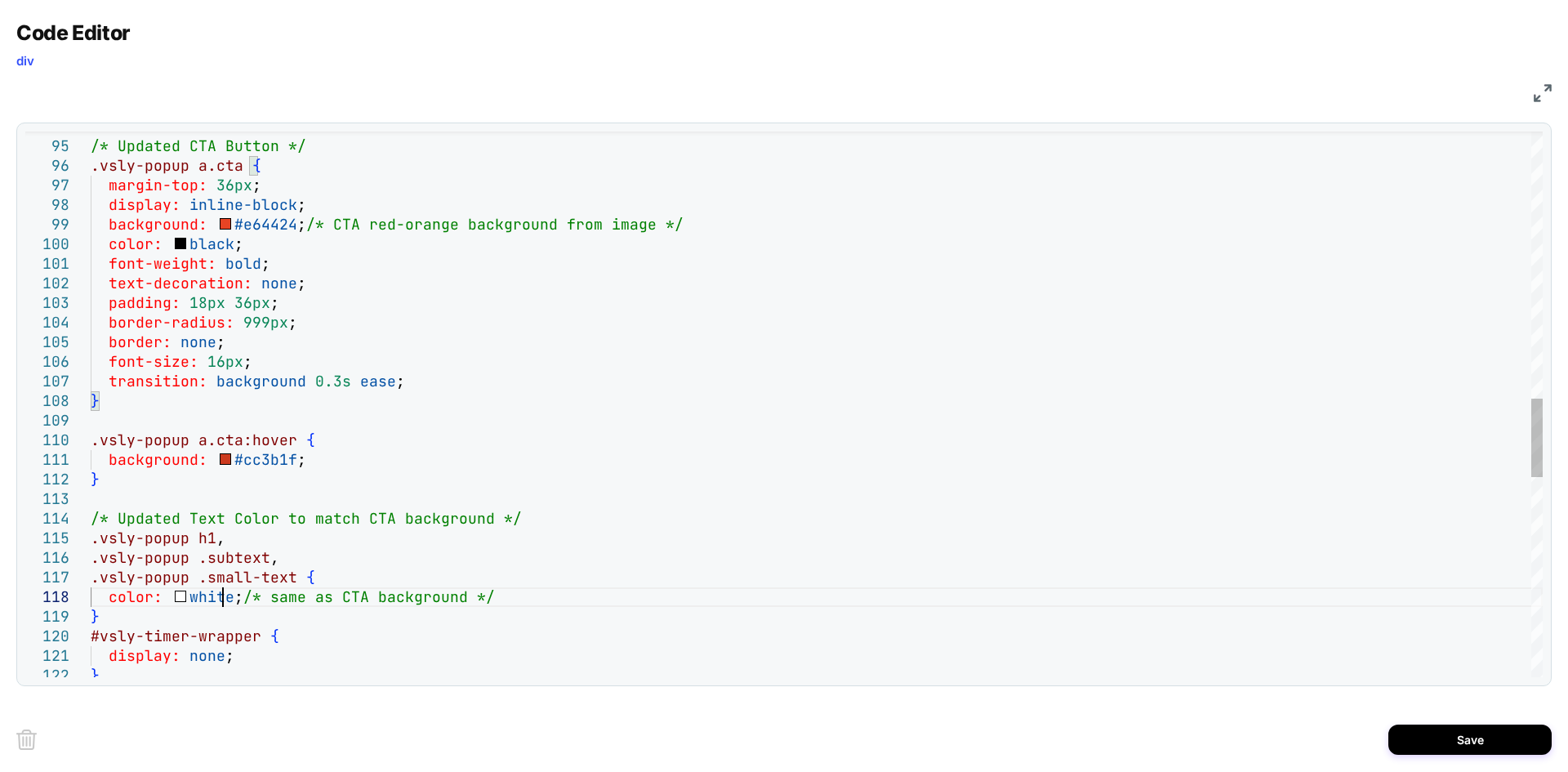
click at [223, 596] on div "/* Updated CTA Button */ .vsly-popup a.cta { margin-top: 36px ; display: inline…" at bounding box center [816, 173] width 1452 height 3760
click at [212, 600] on div "/* Updated CTA Button */ .vsly-popup a.cta { margin-top: 36px ; display: inline…" at bounding box center [816, 173] width 1452 height 3760
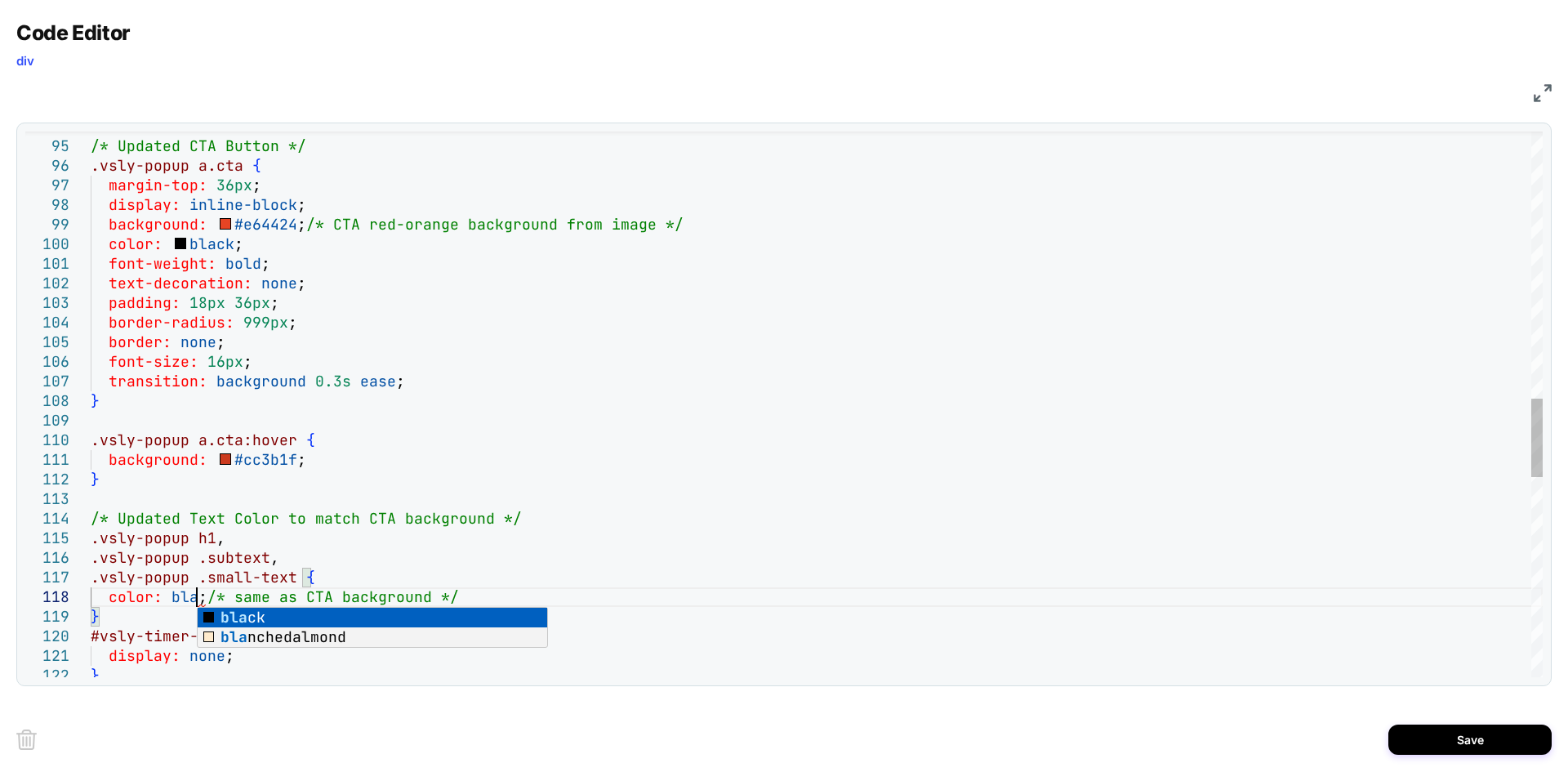
scroll to position [155, 124]
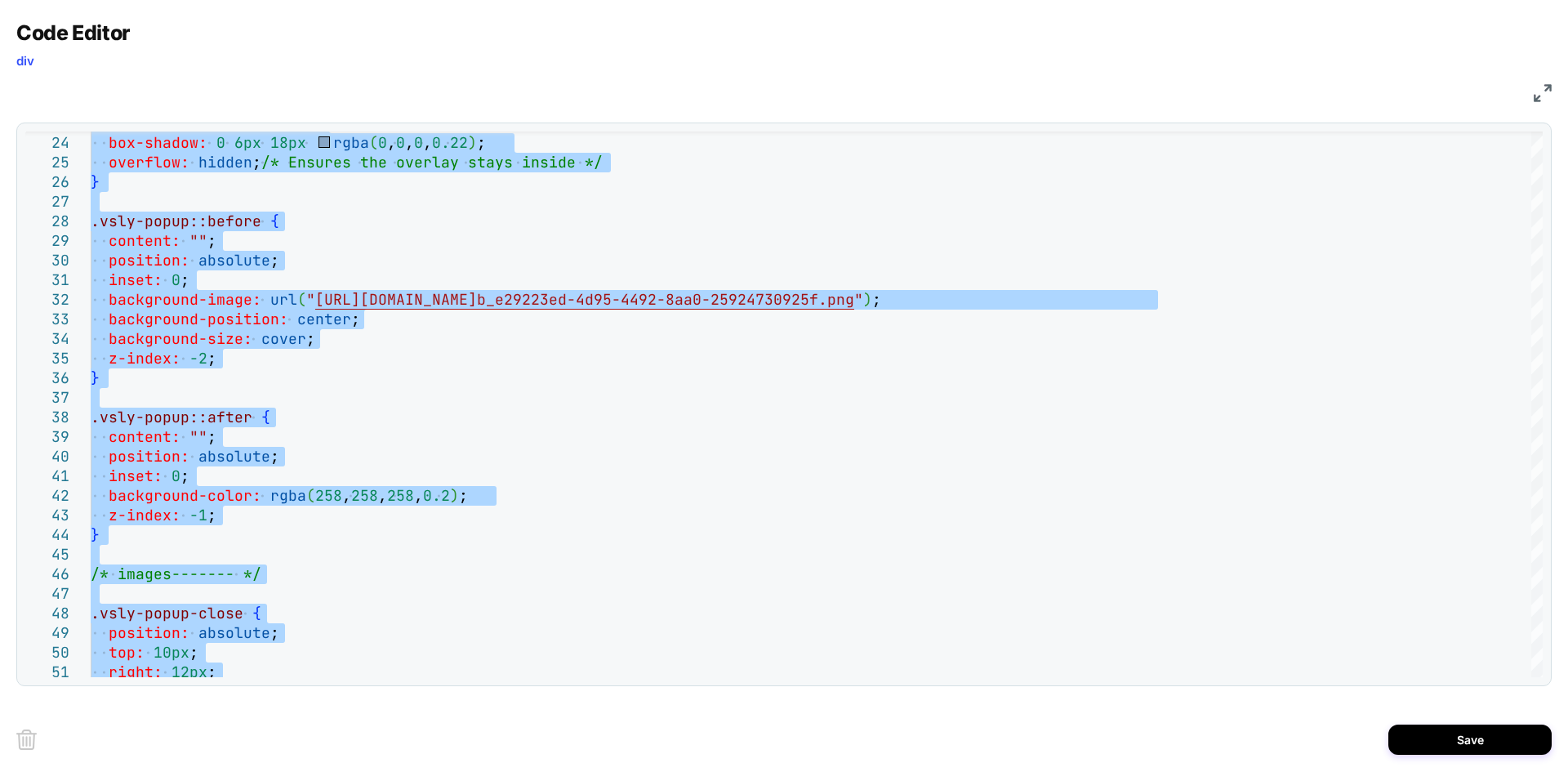
type textarea "**********"
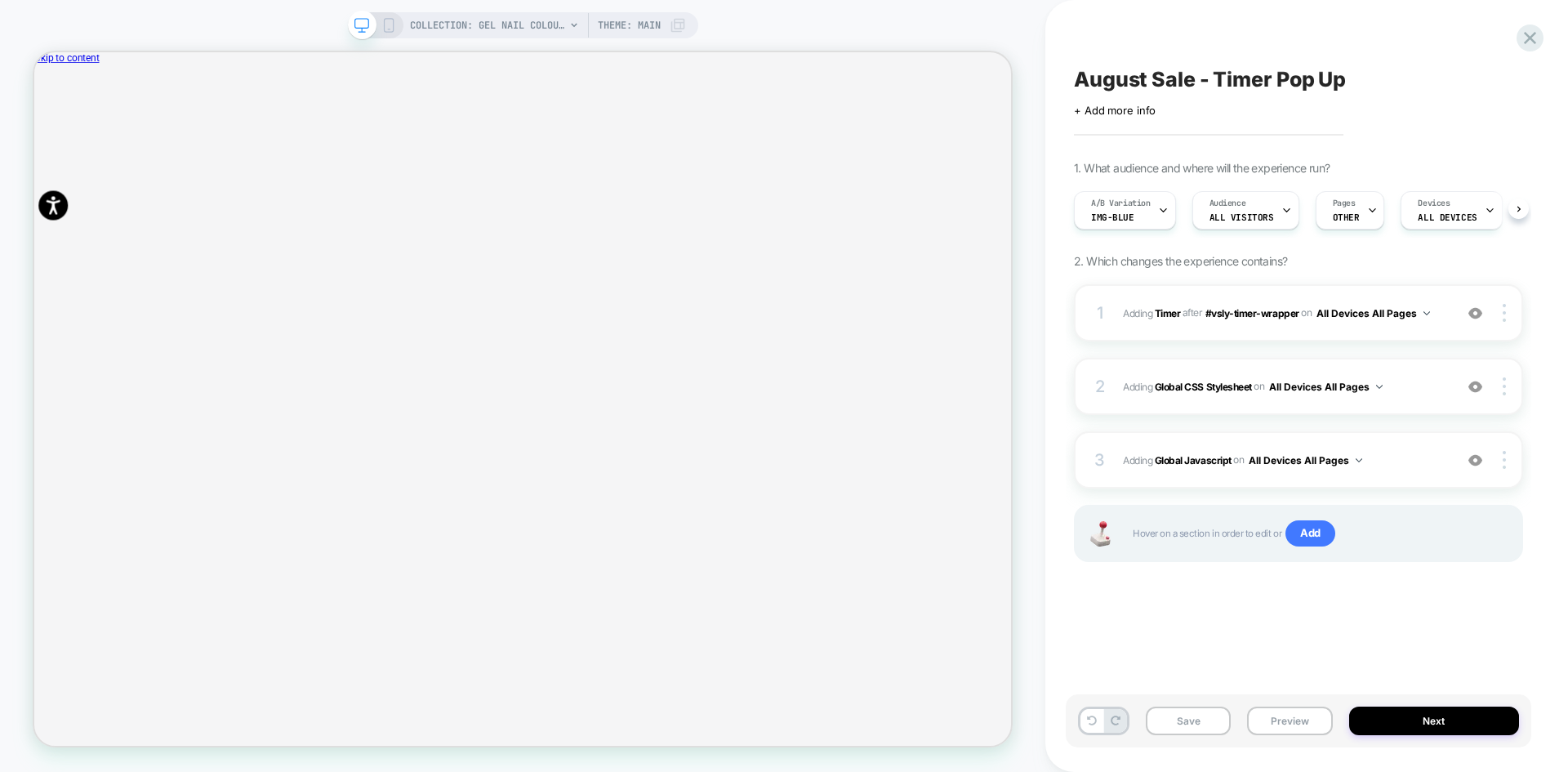
scroll to position [0, 1]
click at [0, 0] on button "Preview" at bounding box center [0, 0] width 0 height 0
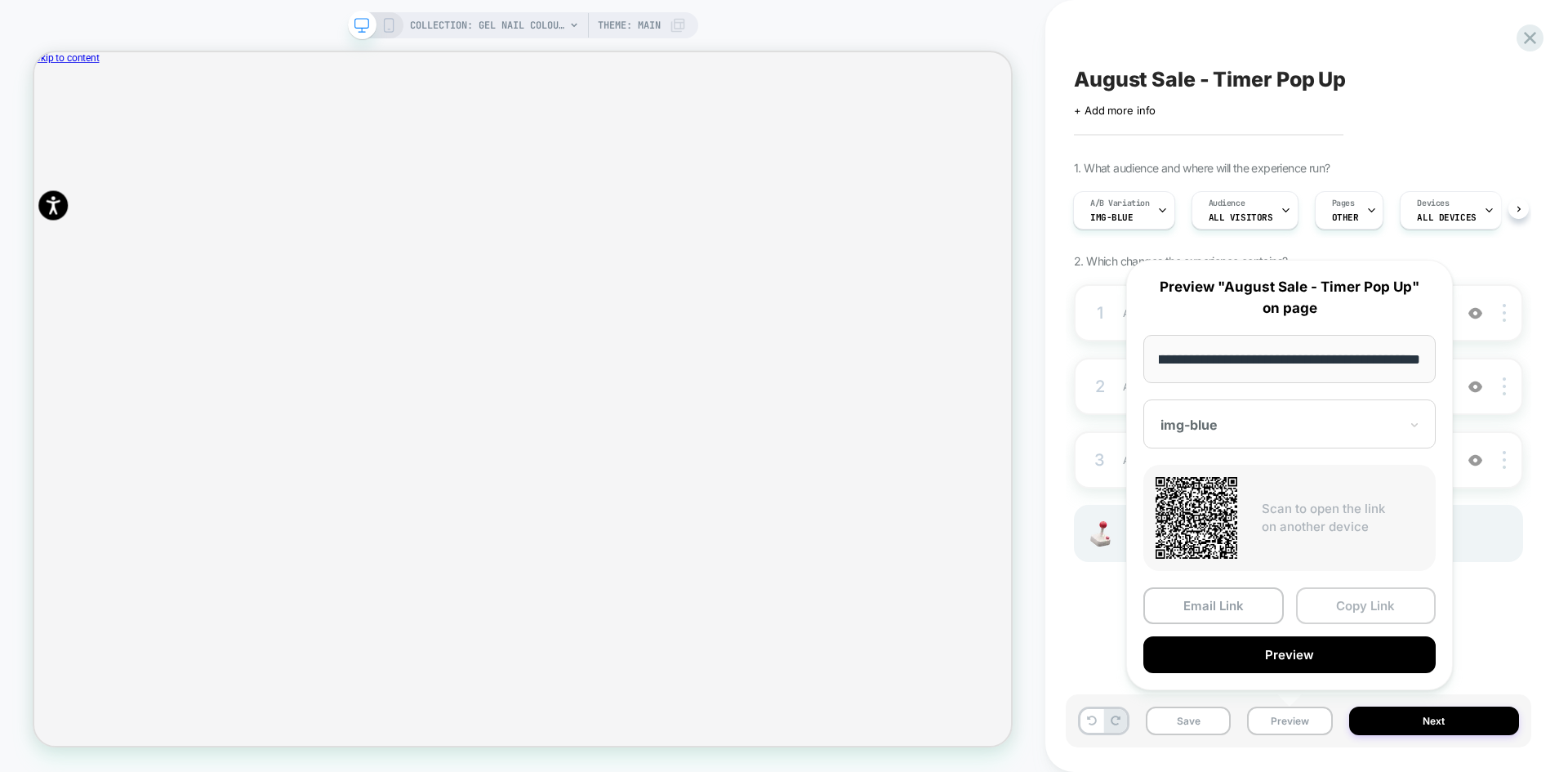
scroll to position [0, 0]
click at [1346, 610] on button "Copy Link" at bounding box center [1366, 605] width 140 height 36
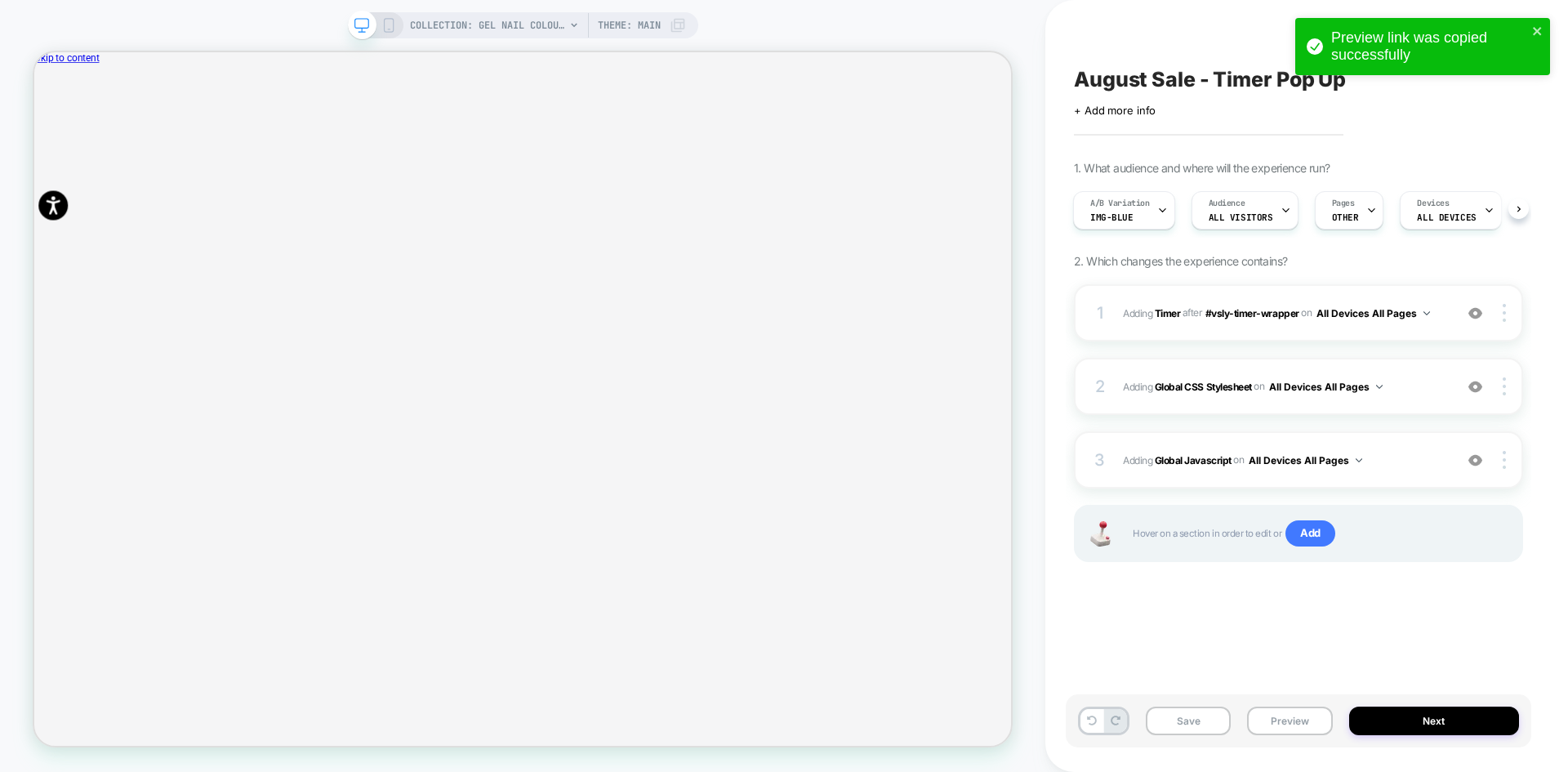
drag, startPoint x: 1187, startPoint y: 725, endPoint x: 1153, endPoint y: 672, distance: 63.0
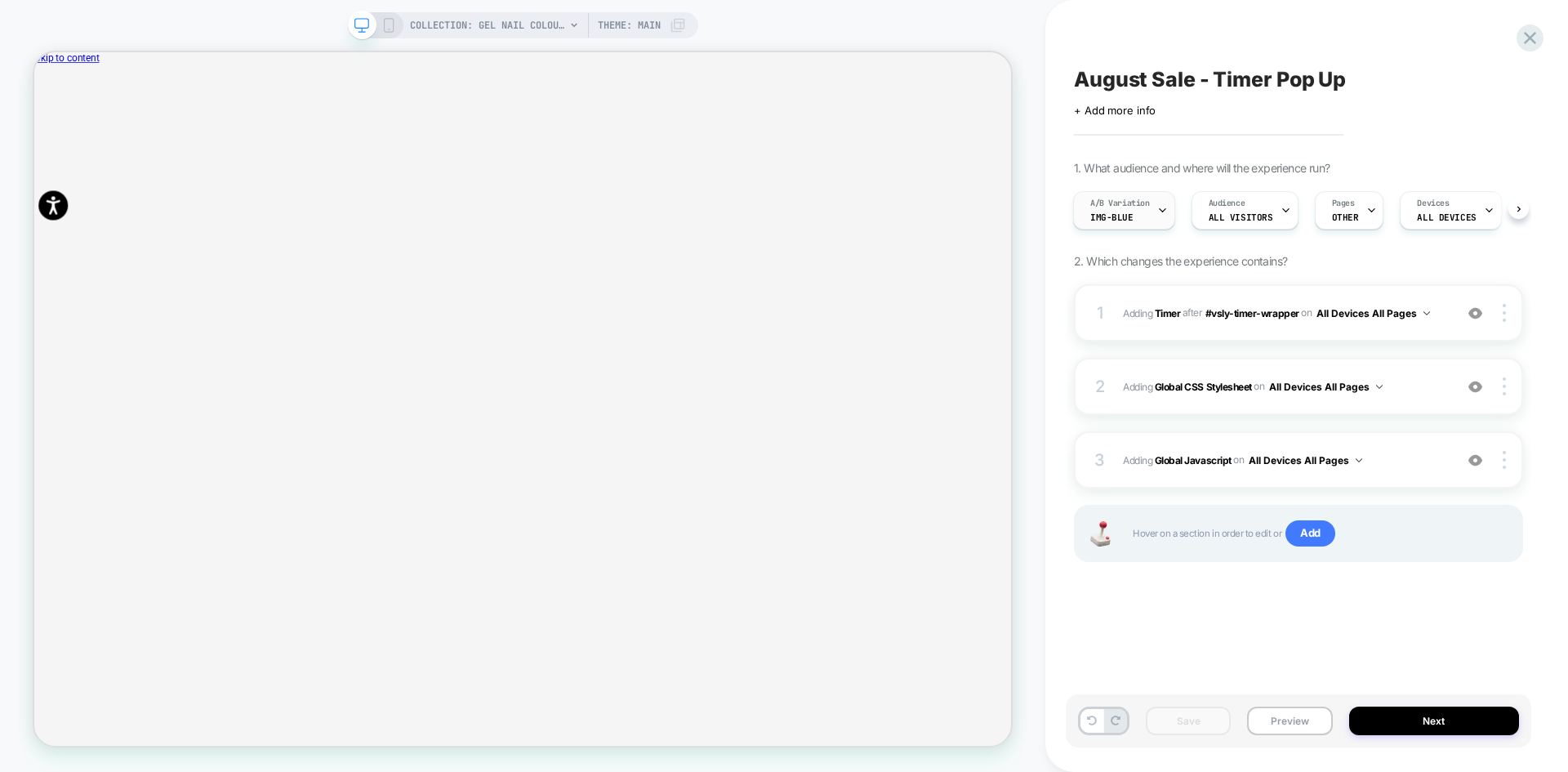
click at [1118, 214] on span "img-blue" at bounding box center [1112, 217] width 43 height 12
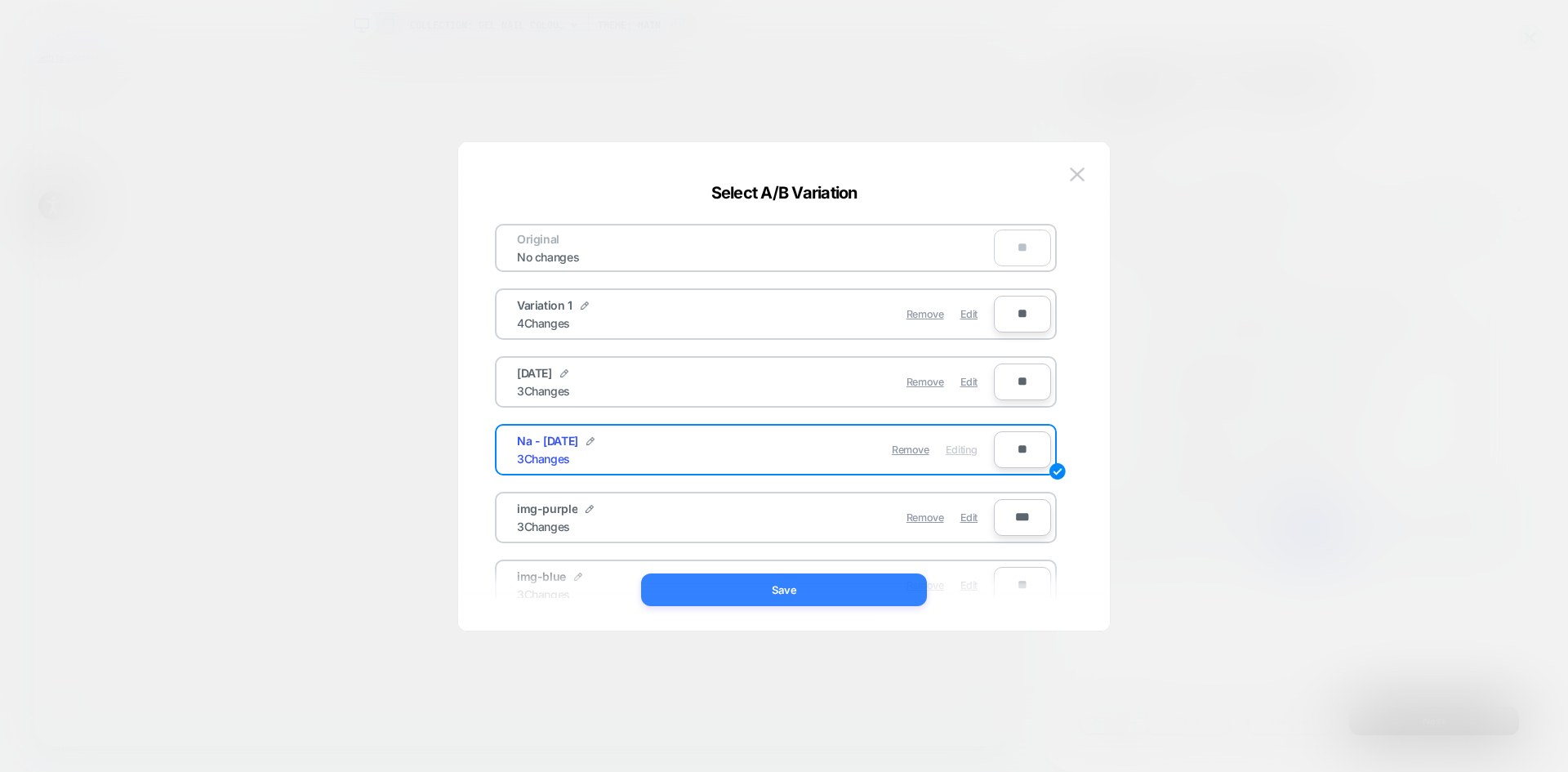
click at [800, 584] on button "Save" at bounding box center [784, 589] width 286 height 32
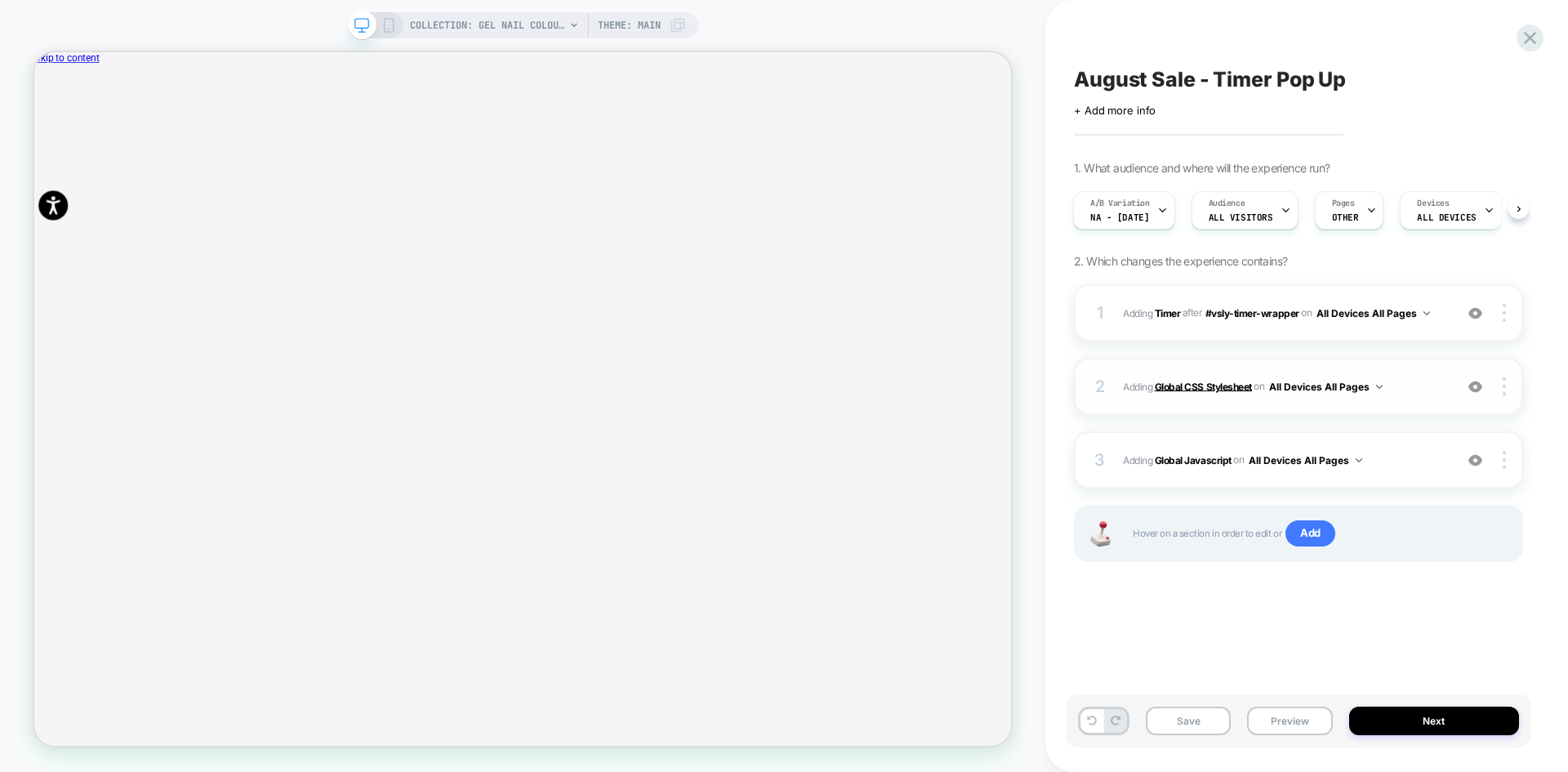
click at [0, 0] on b "Global CSS Stylesheet" at bounding box center [0, 0] width 0 height 0
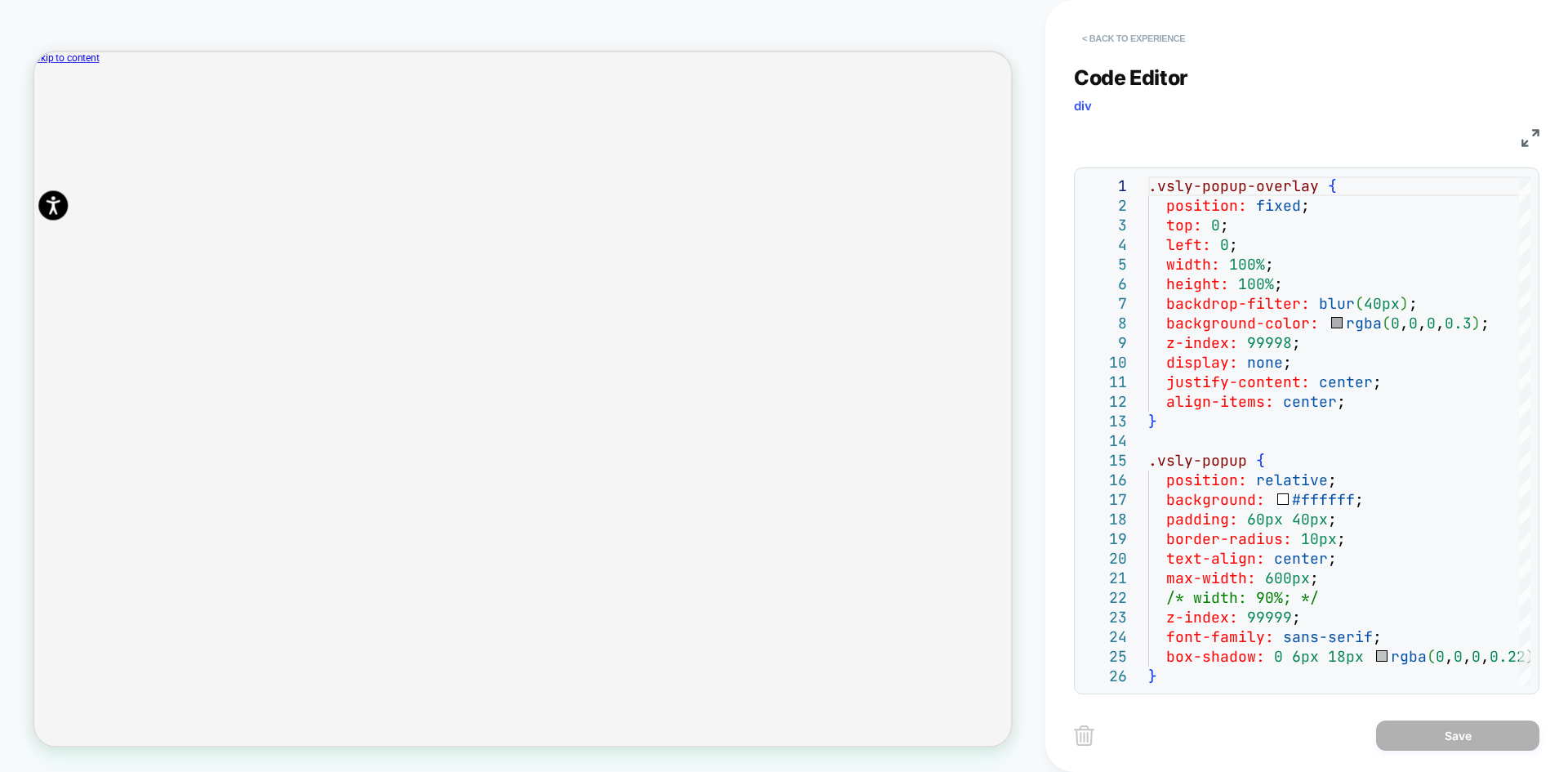
click at [1118, 41] on button "< Back to experience" at bounding box center [1134, 39] width 119 height 27
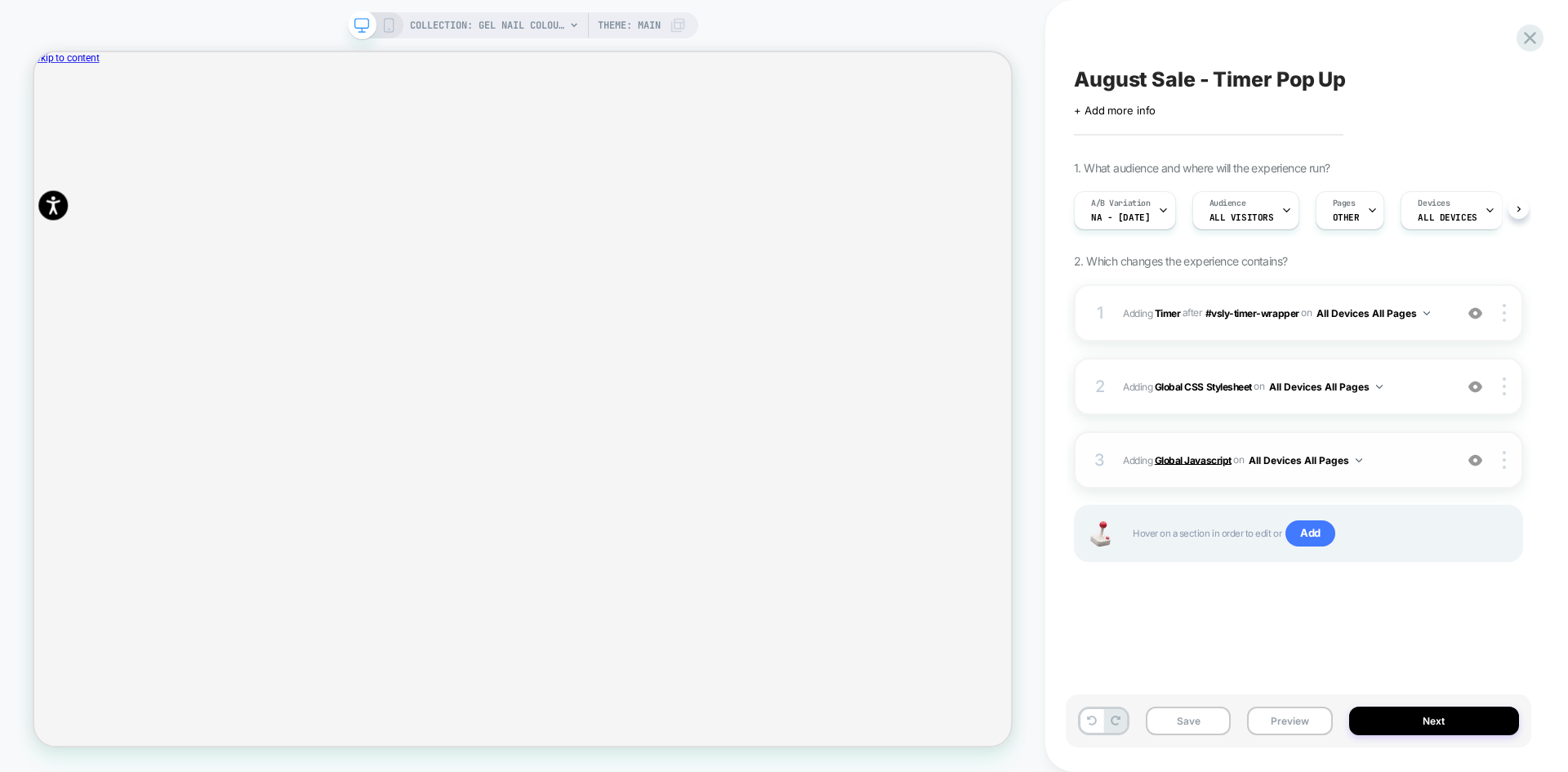
scroll to position [0, 1]
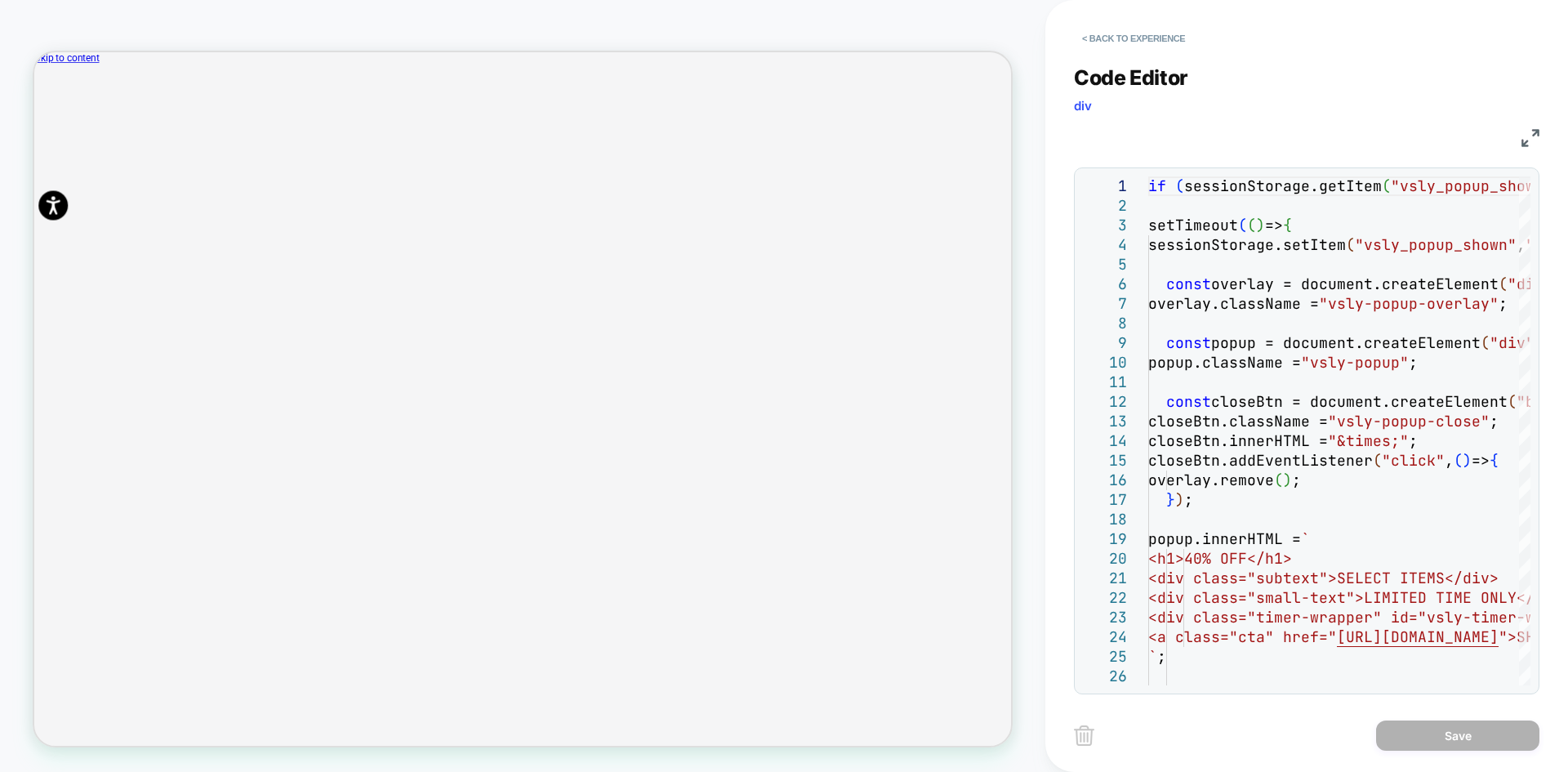
click at [1534, 141] on img at bounding box center [1531, 138] width 18 height 18
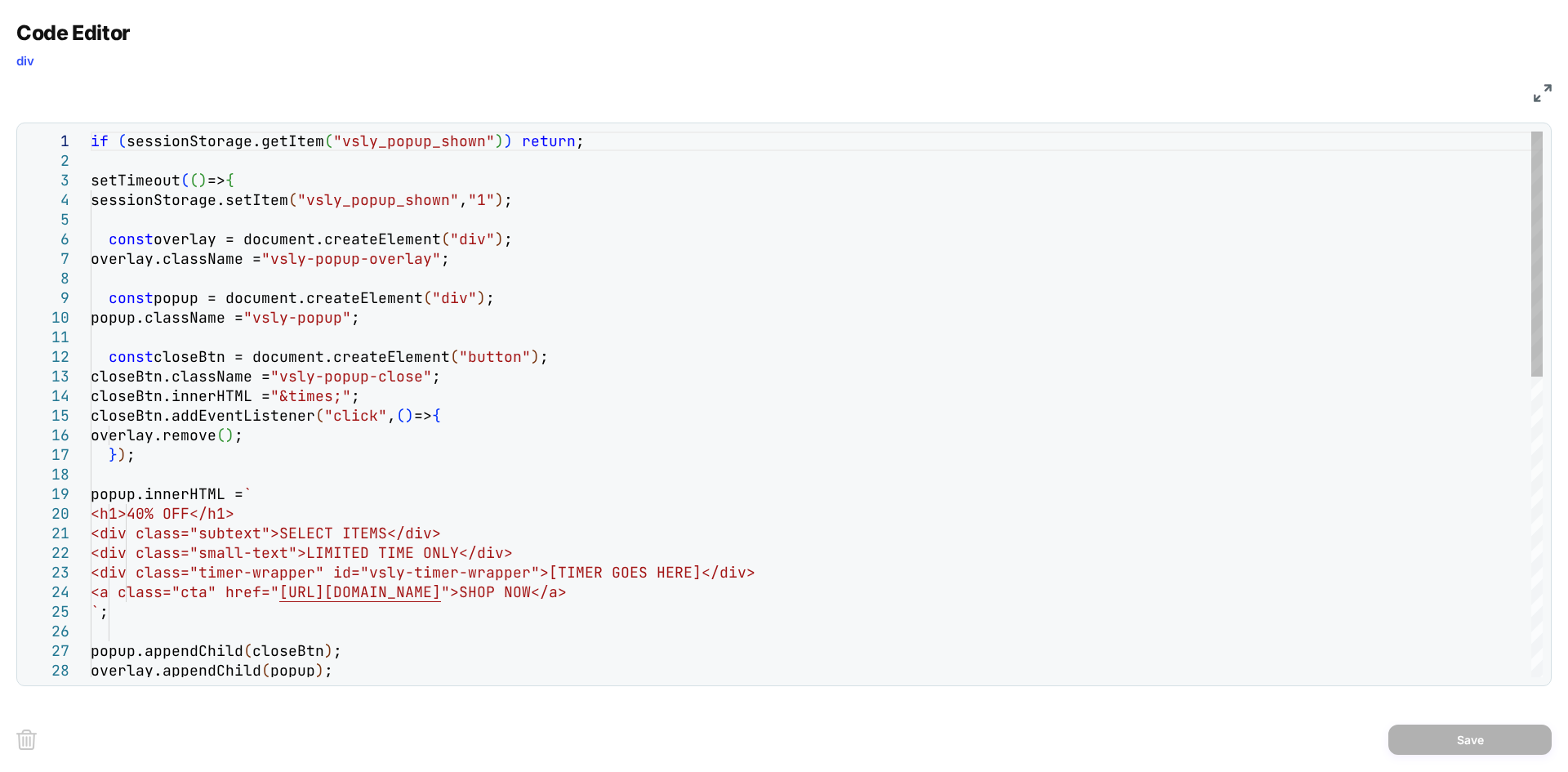
scroll to position [0, 0]
drag, startPoint x: 328, startPoint y: 532, endPoint x: 434, endPoint y: 527, distance: 106.1
click at [434, 527] on div "if ( sessionStorage.getItem ( "vsly_popup_shown" ) ) return ; setTimeout ( ( ) …" at bounding box center [816, 738] width 1452 height 1212
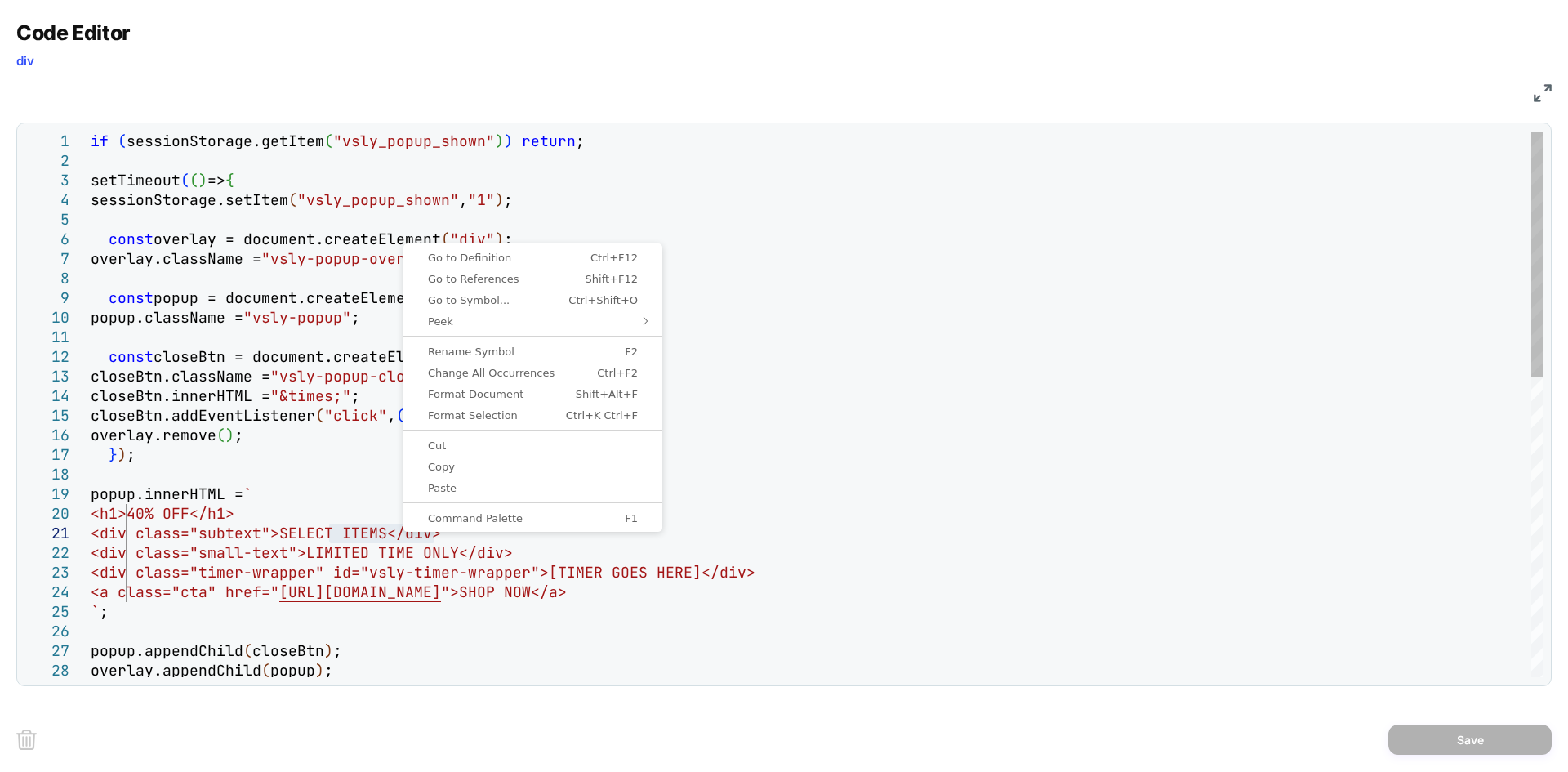
click at [360, 541] on div "if ( sessionStorage.getItem ( "vsly_popup_shown" ) ) return ; setTimeout ( ( ) …" at bounding box center [816, 738] width 1452 height 1212
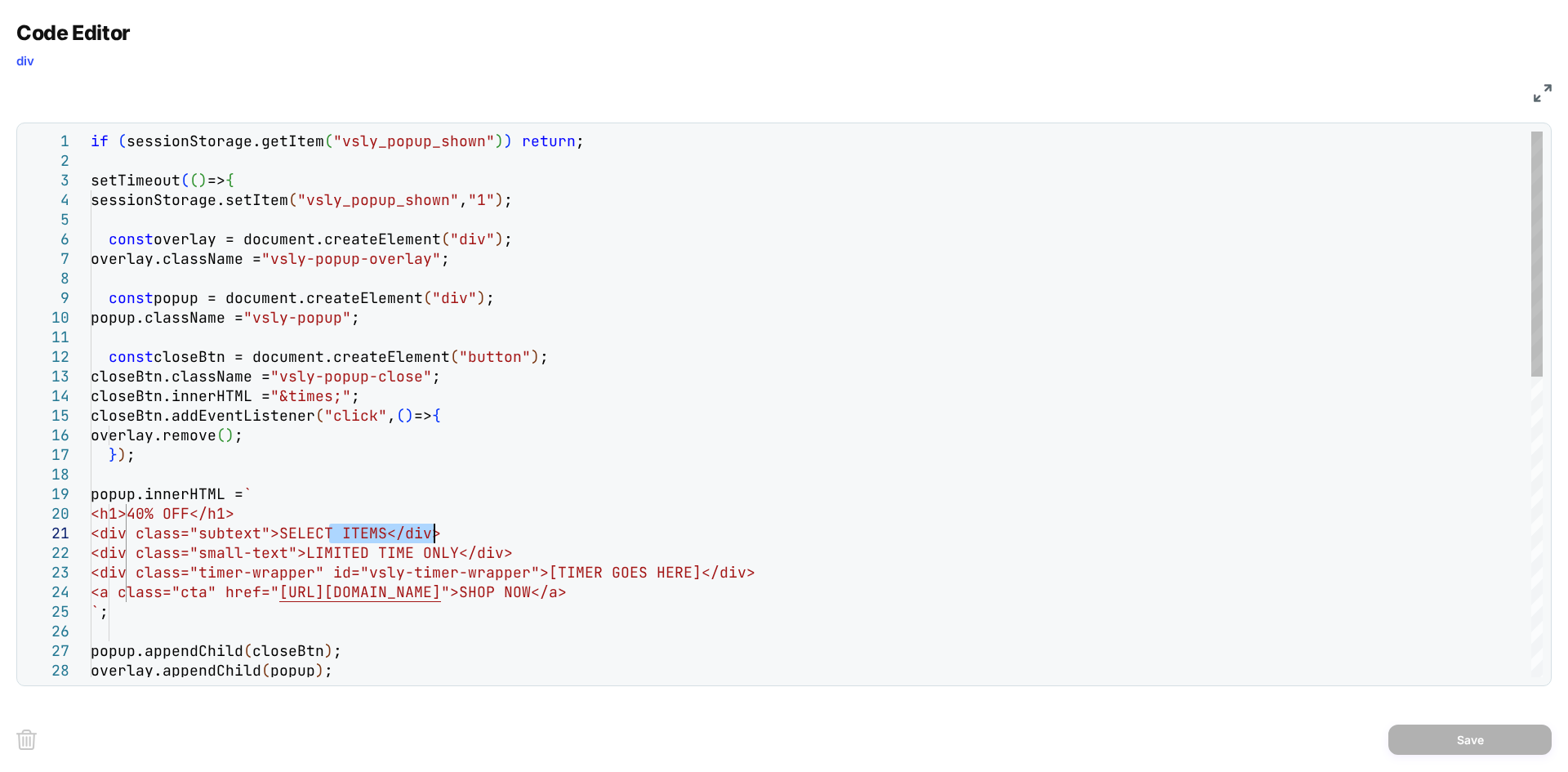
drag, startPoint x: 332, startPoint y: 532, endPoint x: 432, endPoint y: 532, distance: 100.0
click at [432, 532] on div "if ( sessionStorage.getItem ( "vsly_popup_shown" ) ) return ; setTimeout ( ( ) …" at bounding box center [816, 738] width 1452 height 1212
type textarea "**********"
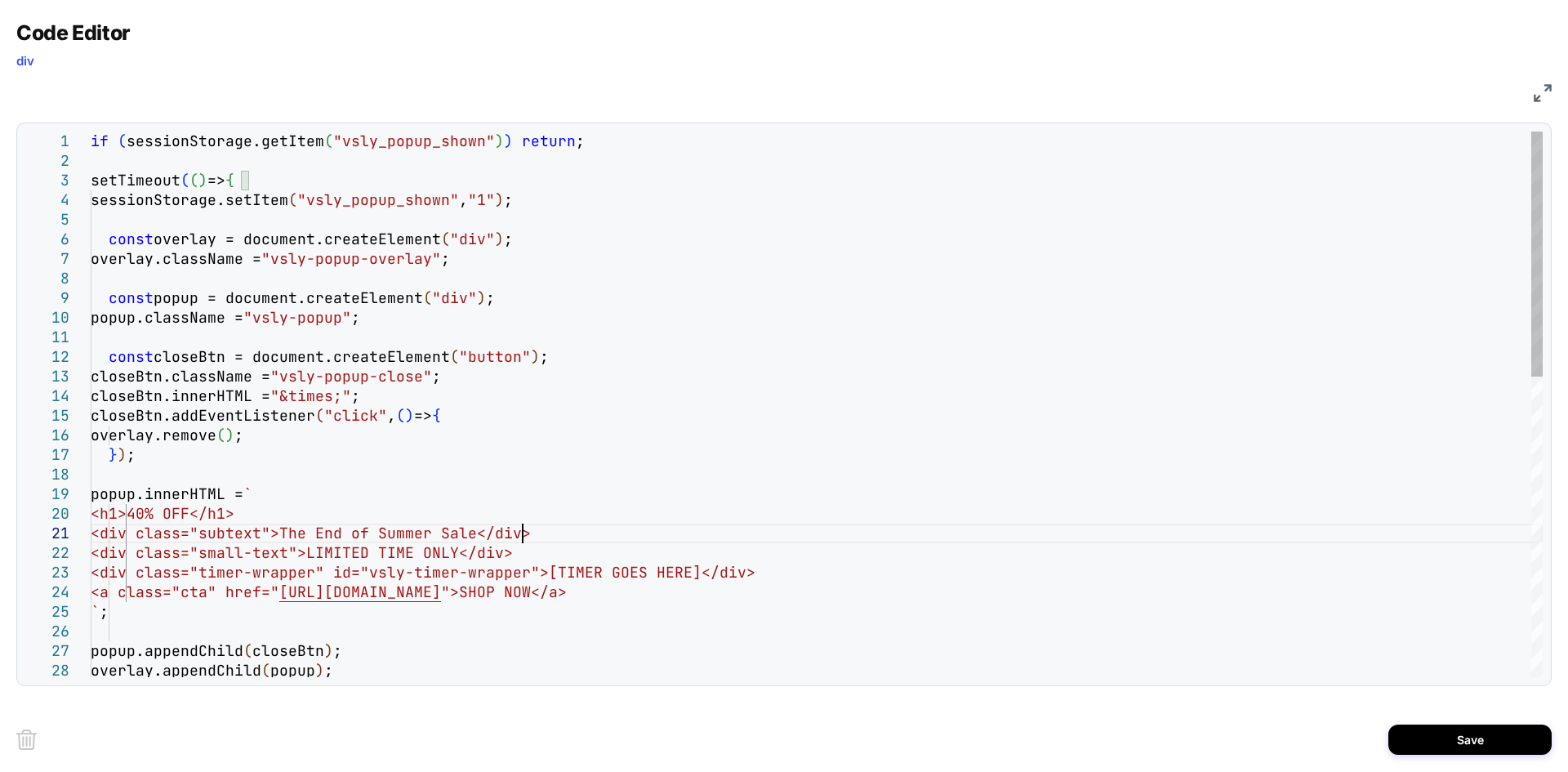
click at [738, 563] on div "if ( sessionStorage.getItem ( "vsly_popup_shown" ) ) return ; setTimeout ( ( ) …" at bounding box center [816, 738] width 1452 height 1212
click at [755, 638] on div "if ( sessionStorage.getItem ( "vsly_popup_shown" ) ) return ; setTimeout ( ( ) …" at bounding box center [816, 738] width 1452 height 1212
click at [1471, 729] on button "Save" at bounding box center [1470, 740] width 163 height 30
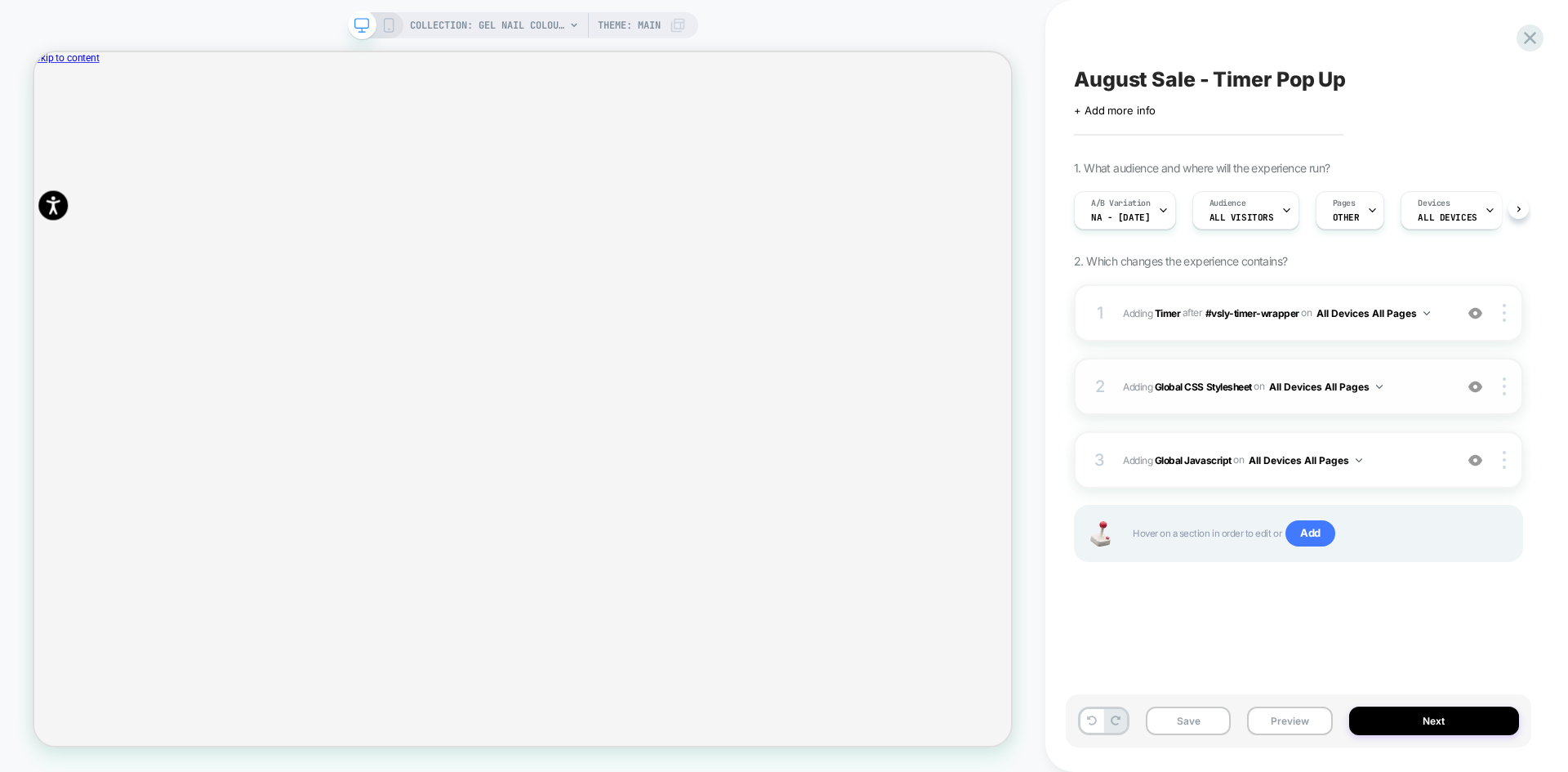
scroll to position [0, 1]
click at [1219, 391] on b "Global CSS Stylesheet" at bounding box center [1203, 386] width 97 height 12
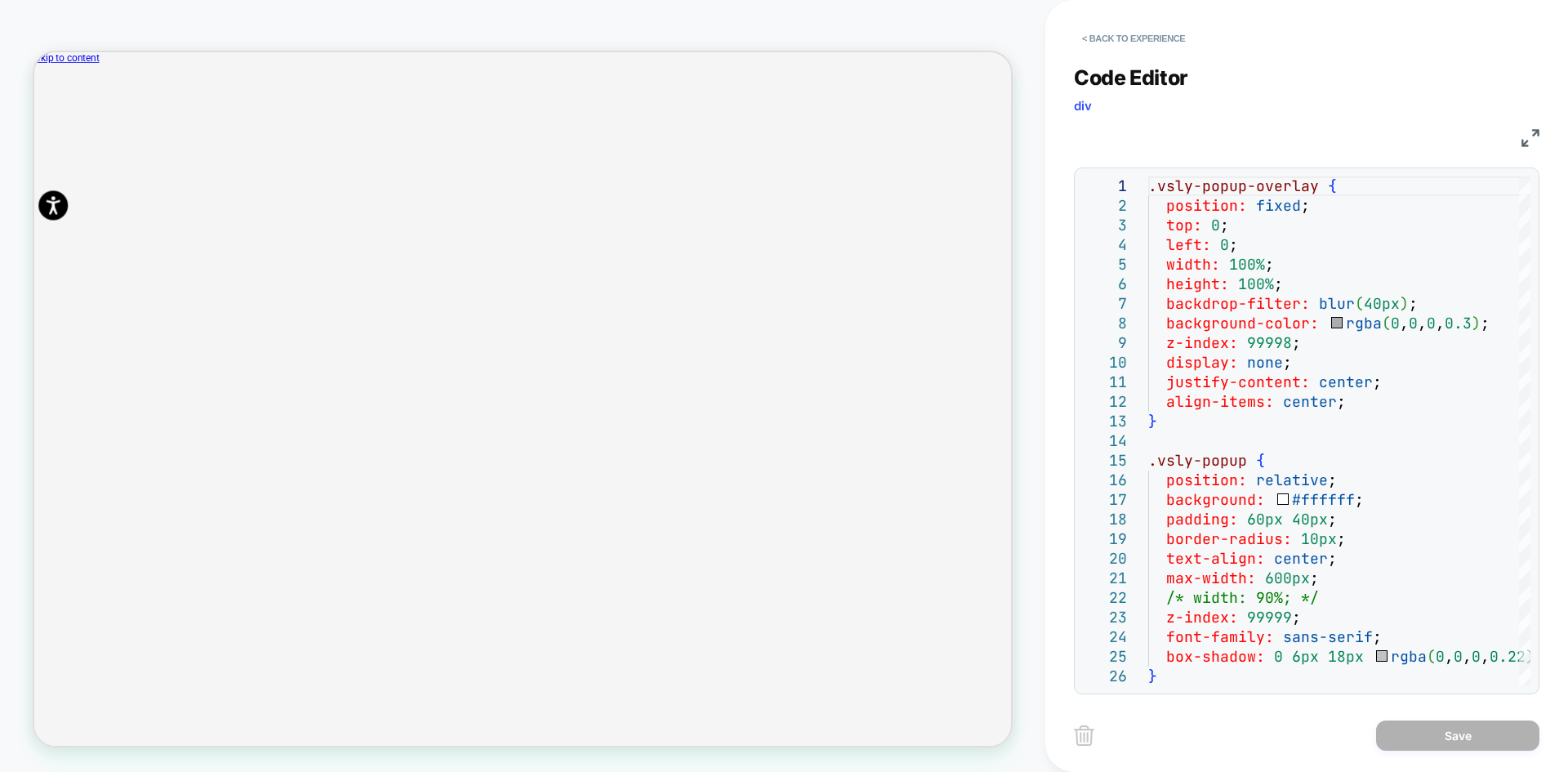
click at [1522, 143] on img at bounding box center [1531, 138] width 18 height 18
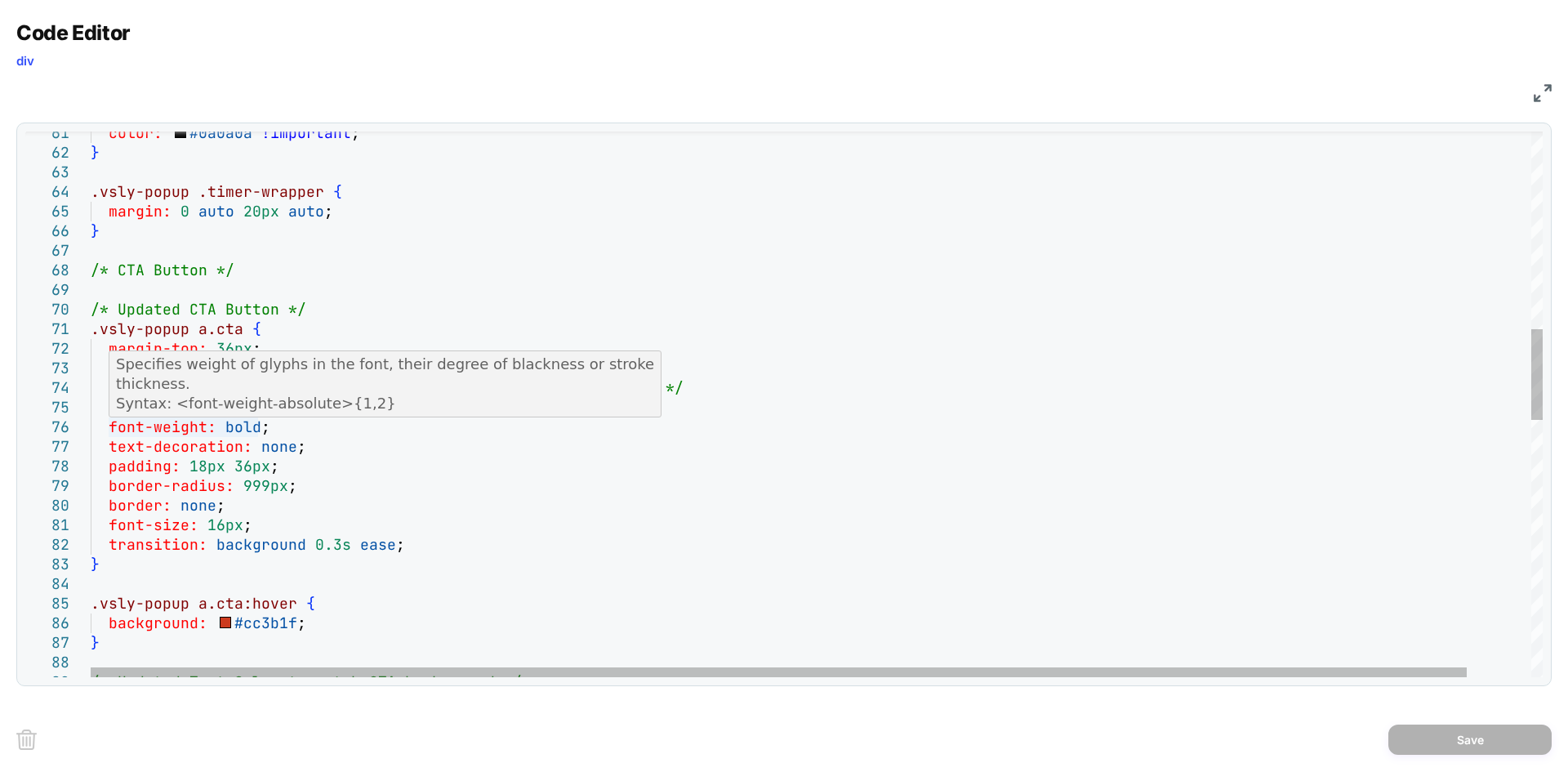
click at [216, 414] on link "MDN Reference" at bounding box center [172, 422] width 114 height 17
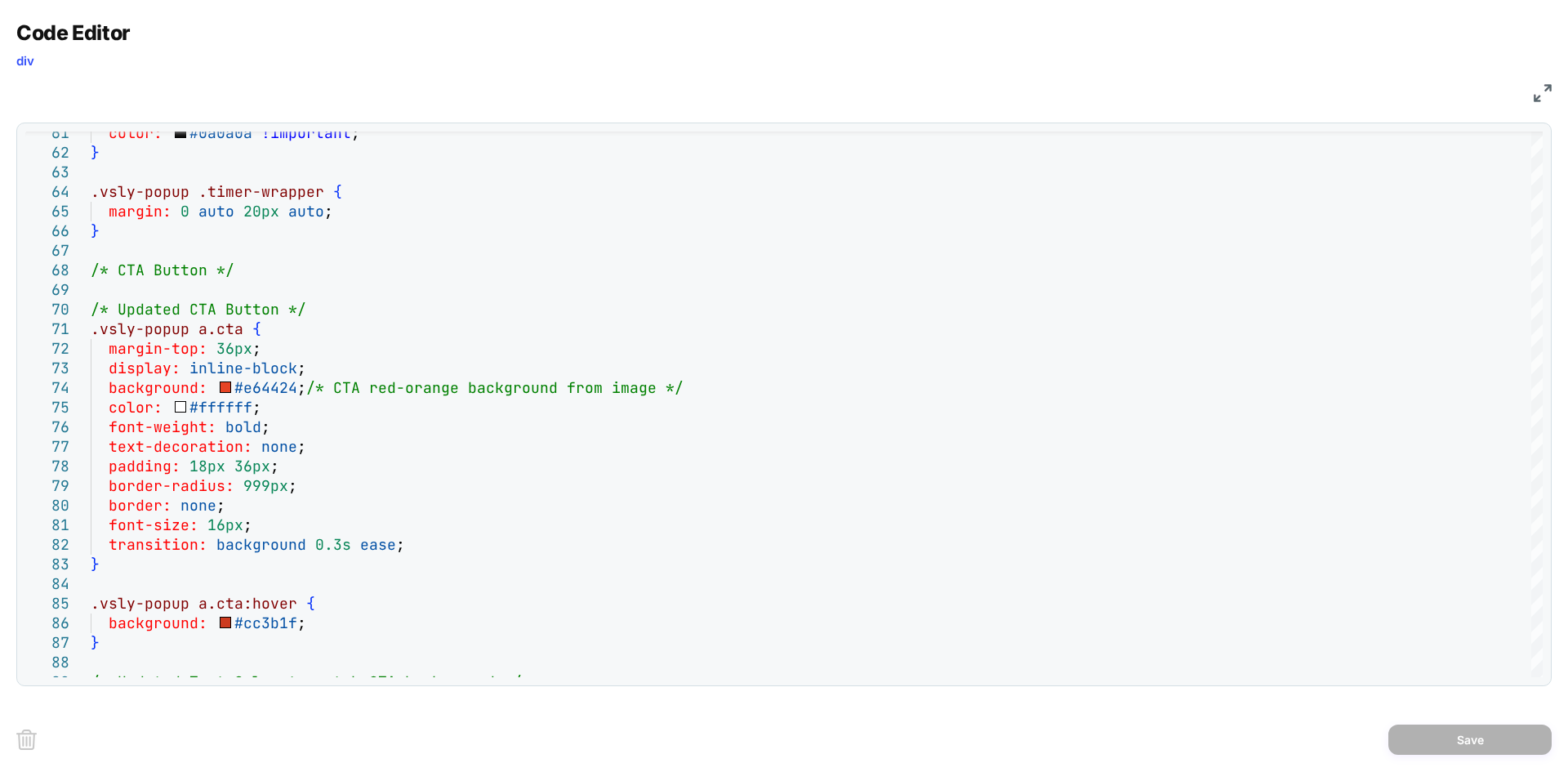
scroll to position [0, 0]
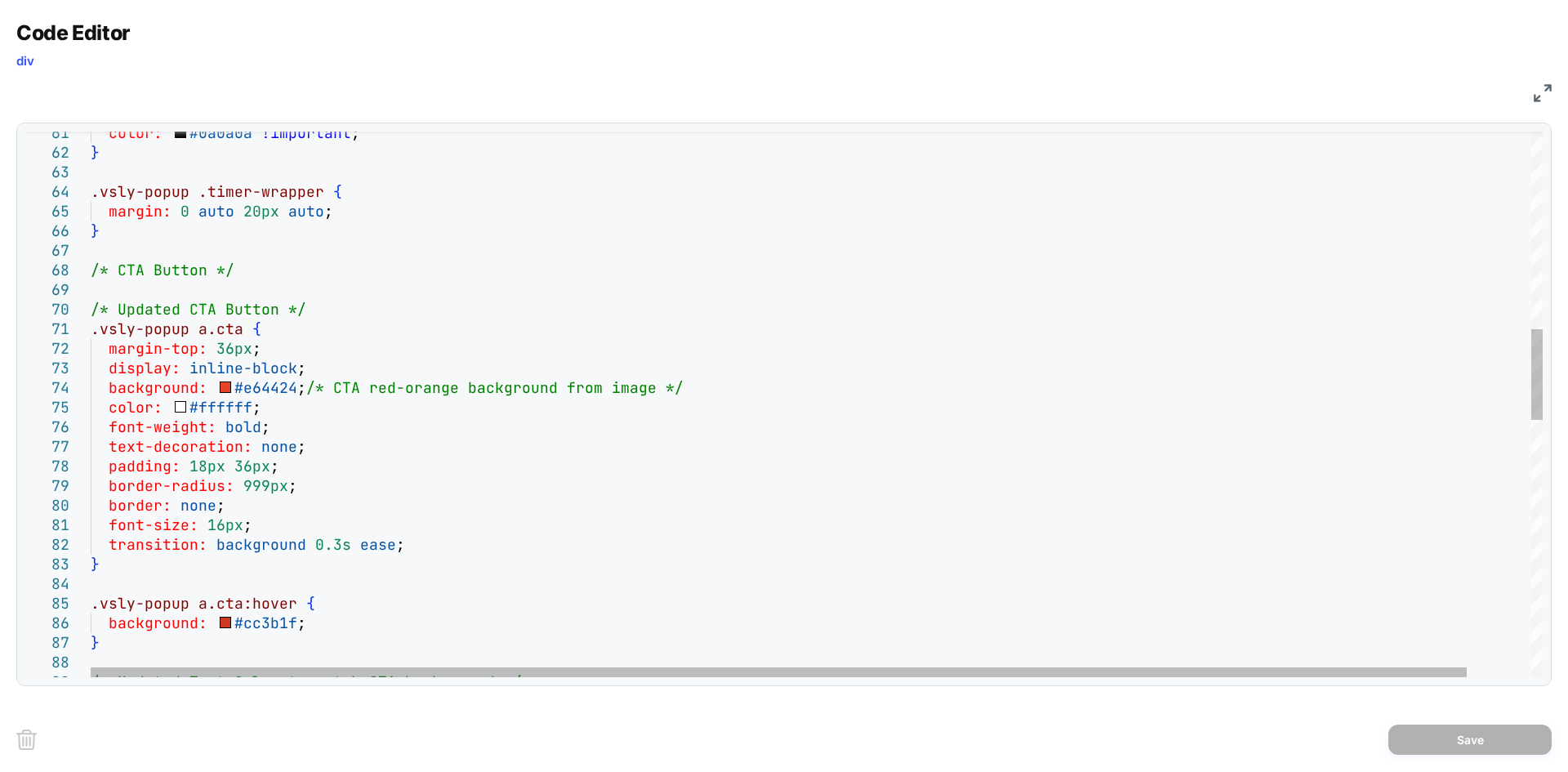
click at [210, 406] on div ".vsly-popup a.cta { margin-top: 36px ; display: inline-block ; background: #e64…" at bounding box center [850, 582] width 1520 height 3270
click at [211, 406] on div ".vsly-popup a.cta { margin-top: 36px ; display: inline-block ; background: #e64…" at bounding box center [850, 582] width 1520 height 3270
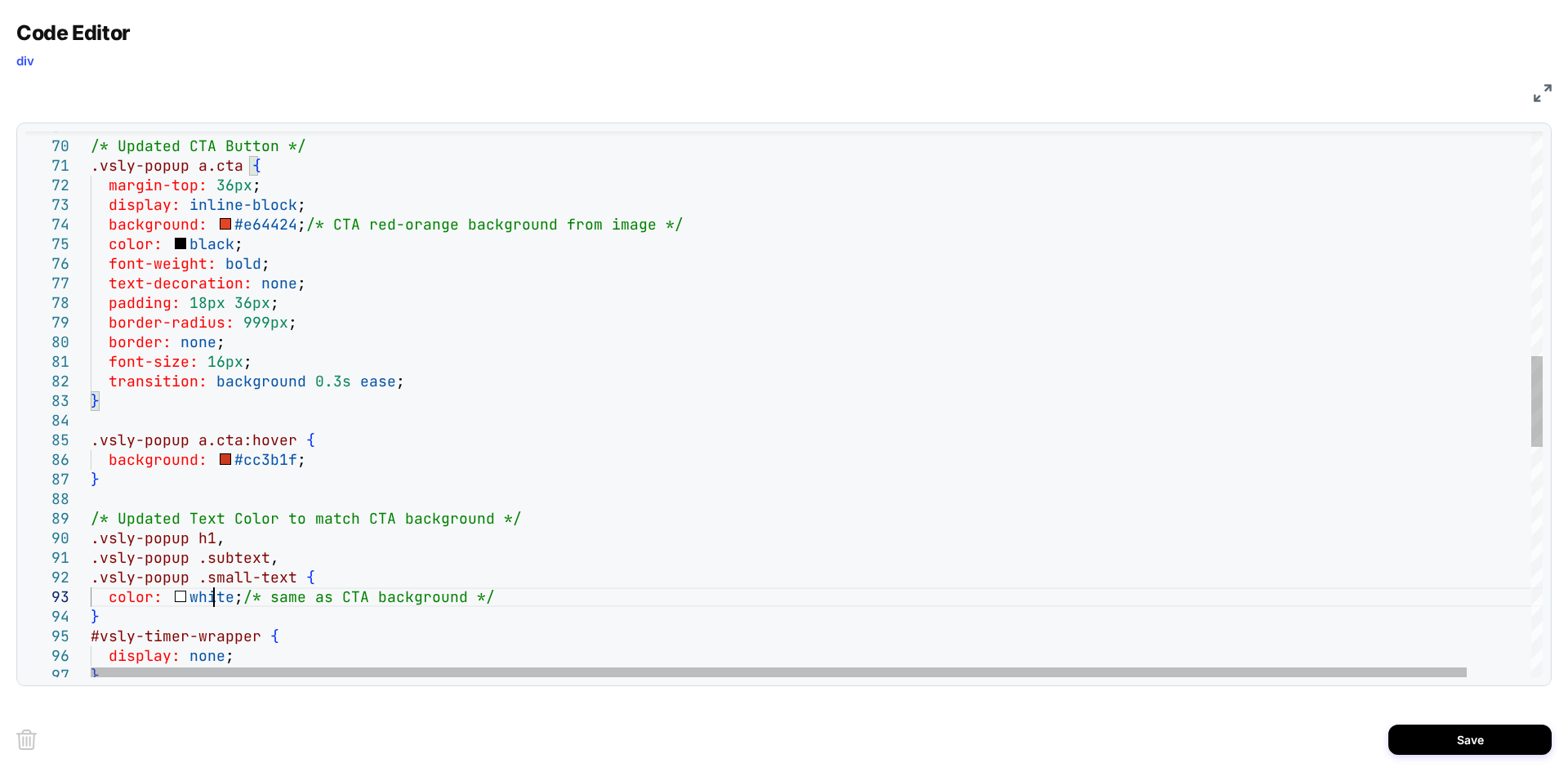
click at [210, 603] on div ".vsly-popup a.cta { margin-top: 36px ; display: inline-block ; background: #e64…" at bounding box center [850, 419] width 1520 height 3270
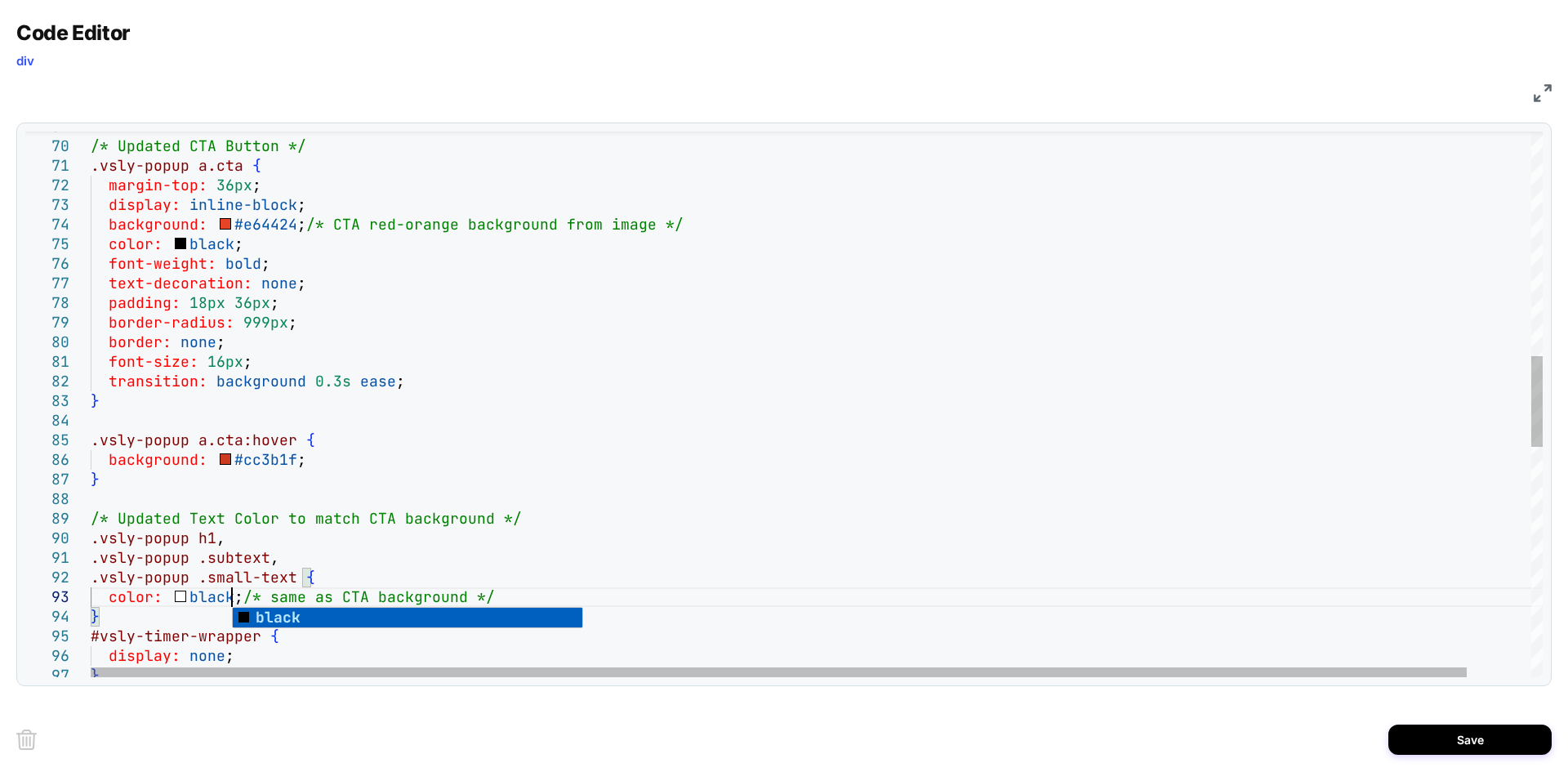
scroll to position [57, 124]
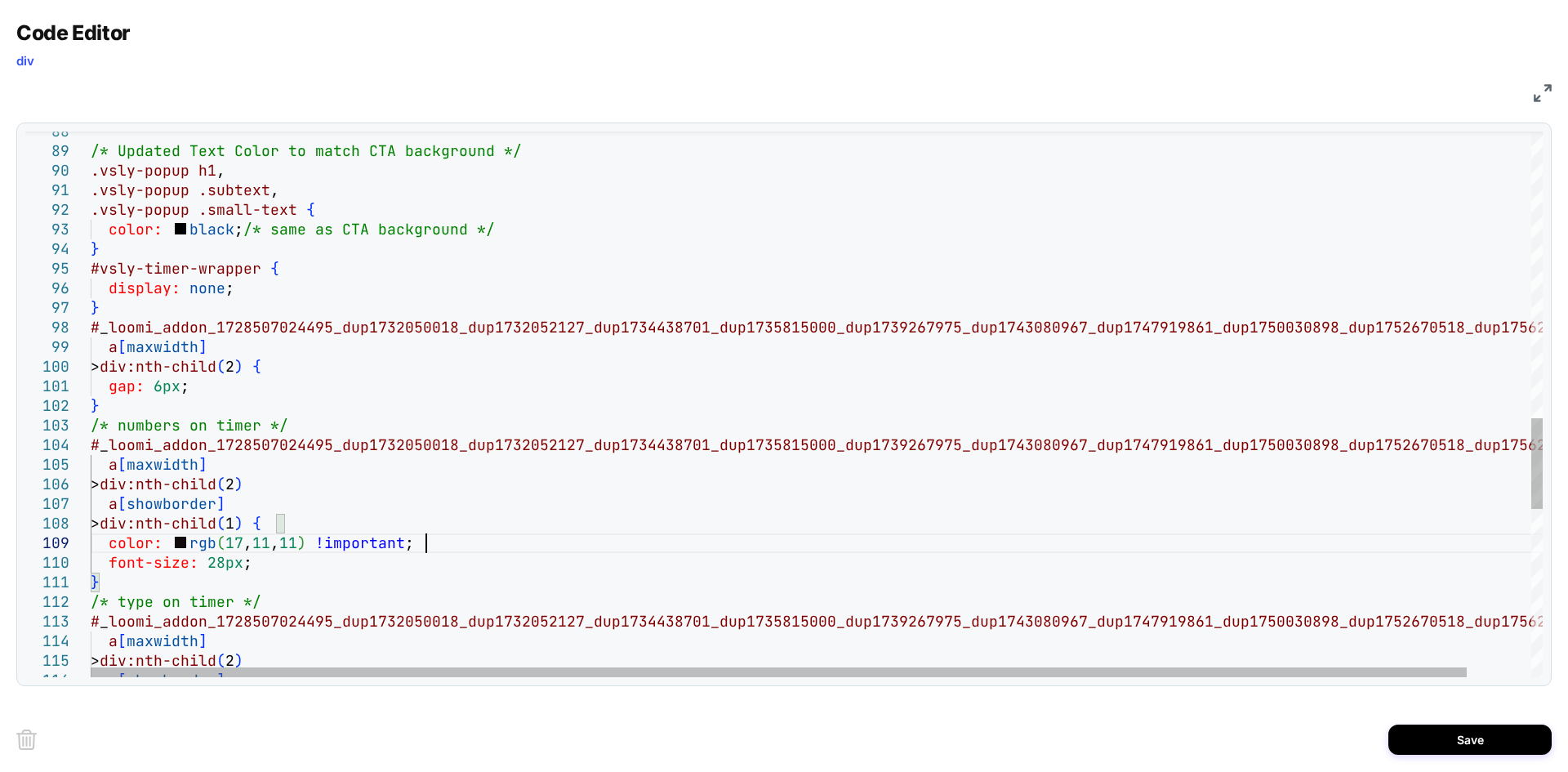
click at [451, 550] on div "/* Updated Text Color to match CTA background */ .vsly-popup h1 , .vsly-popup .…" at bounding box center [850, 51] width 1520 height 3270
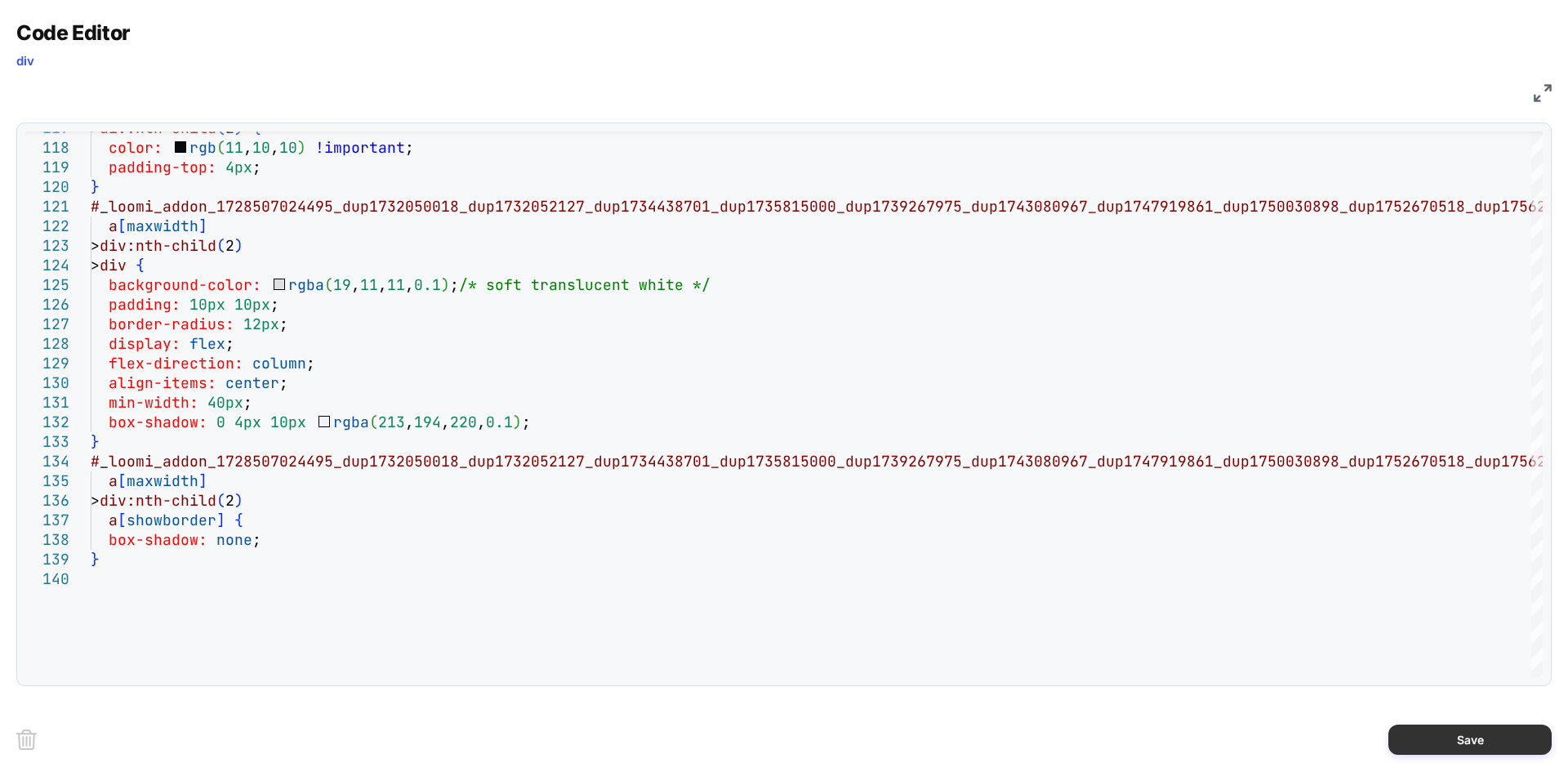
type textarea "**********"
click at [1478, 732] on button "Save" at bounding box center [1470, 740] width 163 height 30
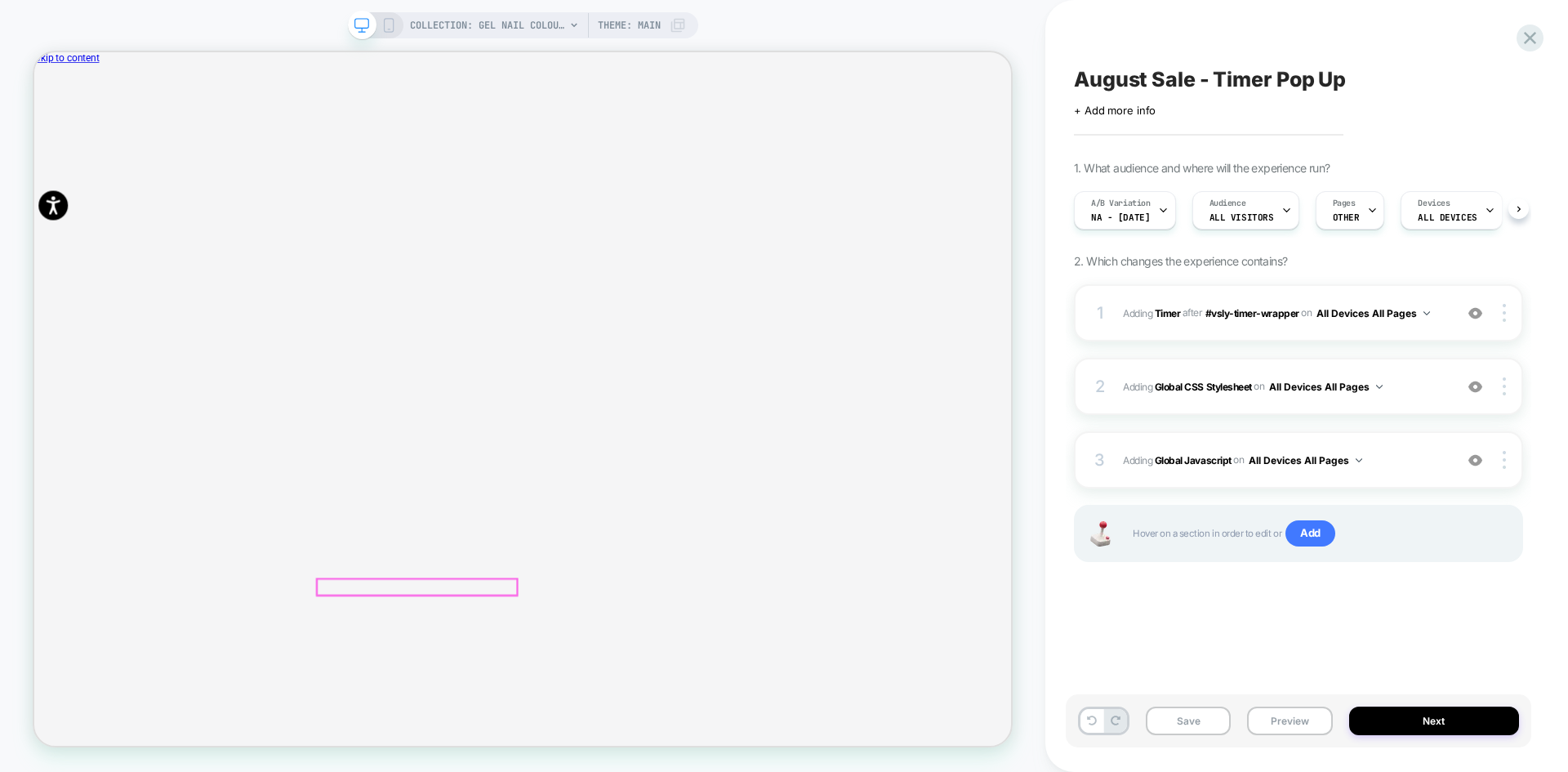
click at [1303, 722] on button "Preview" at bounding box center [1289, 721] width 85 height 28
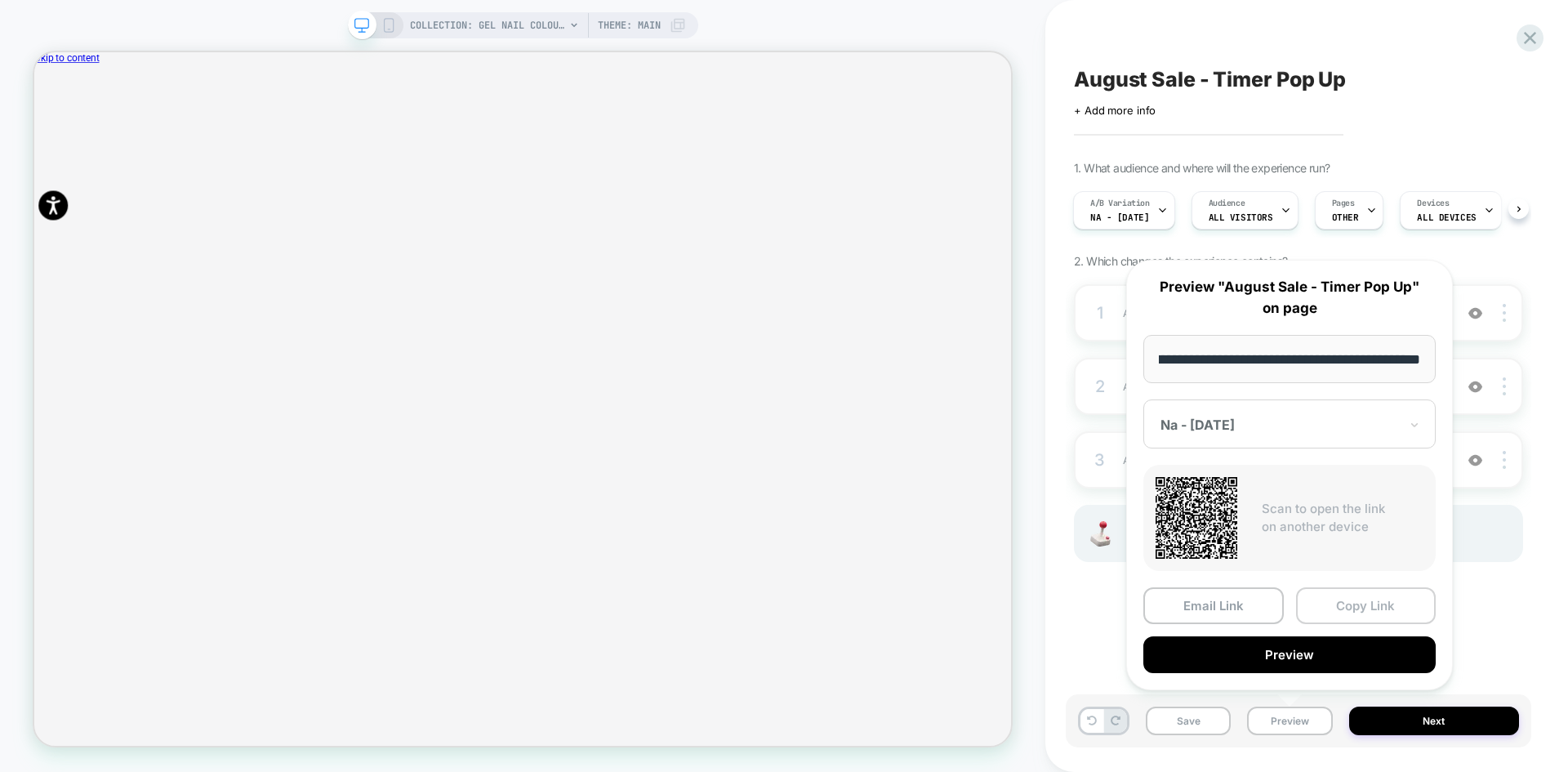
scroll to position [0, 0]
click at [1342, 611] on button "Copy Link" at bounding box center [1366, 605] width 140 height 36
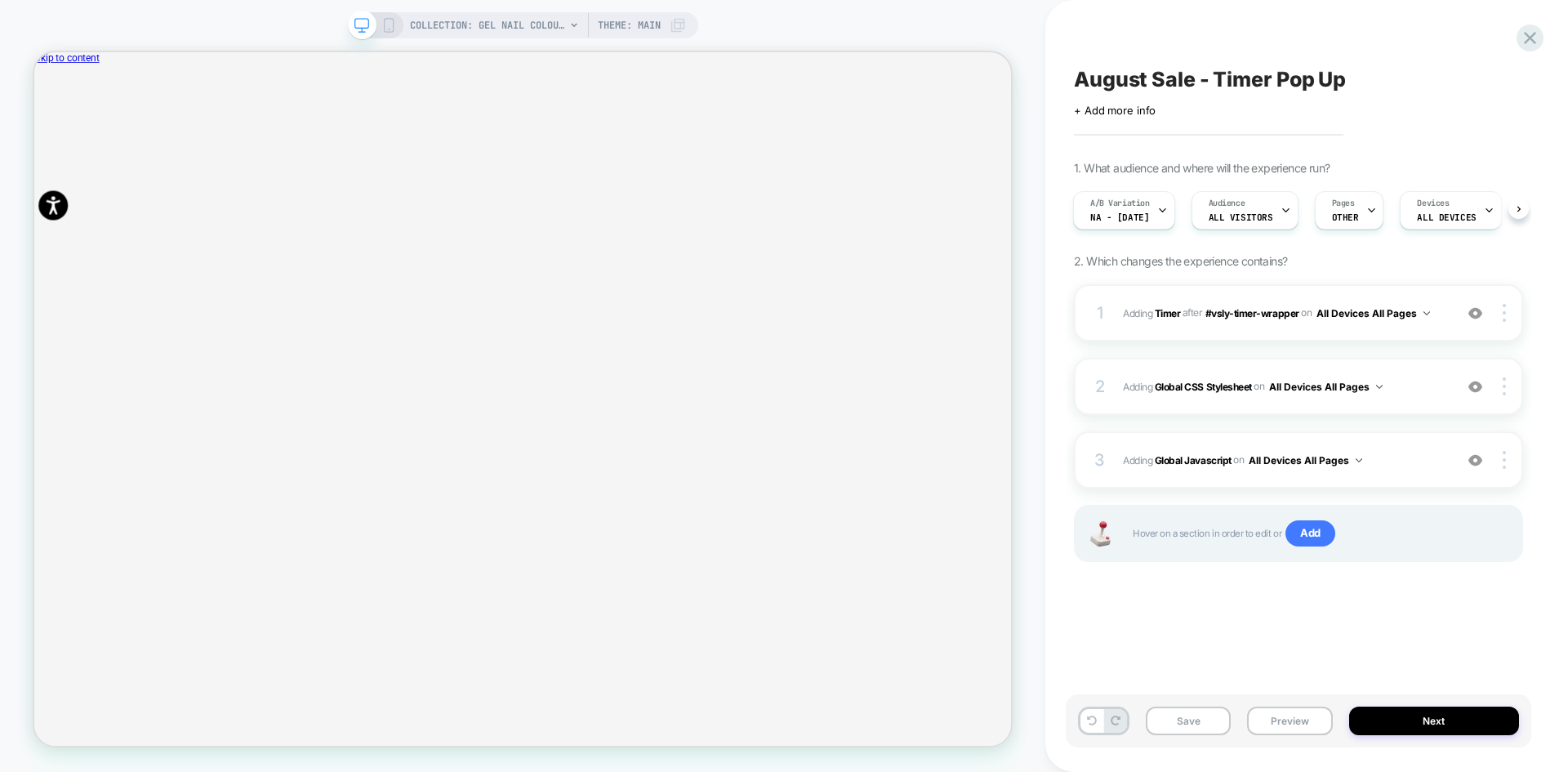
drag, startPoint x: 1174, startPoint y: 721, endPoint x: 1153, endPoint y: 629, distance: 94.4
click at [1174, 721] on button "Save" at bounding box center [1188, 721] width 85 height 28
click at [1114, 215] on span "Na - [DATE]" at bounding box center [1119, 217] width 59 height 12
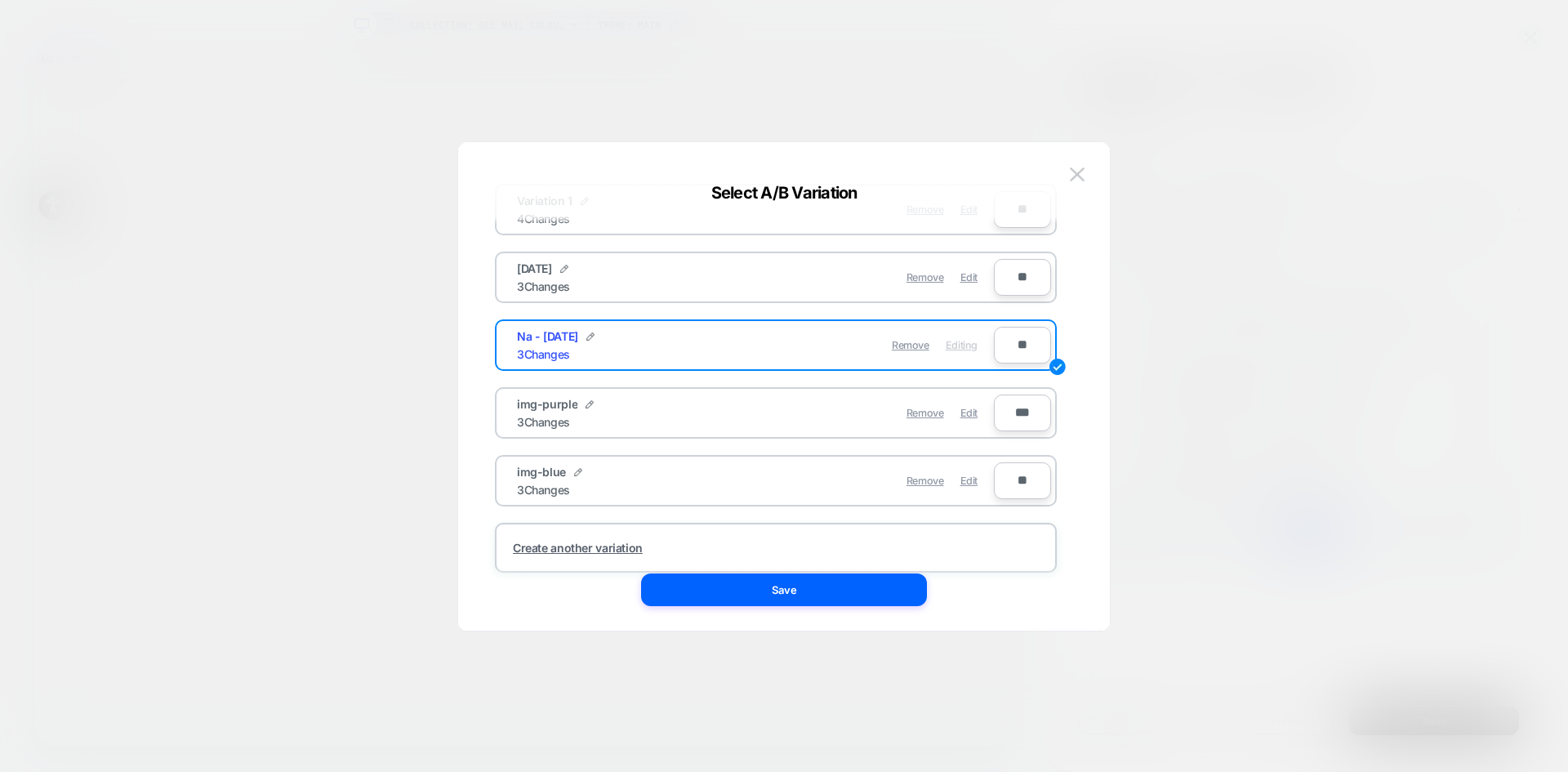
scroll to position [129, 0]
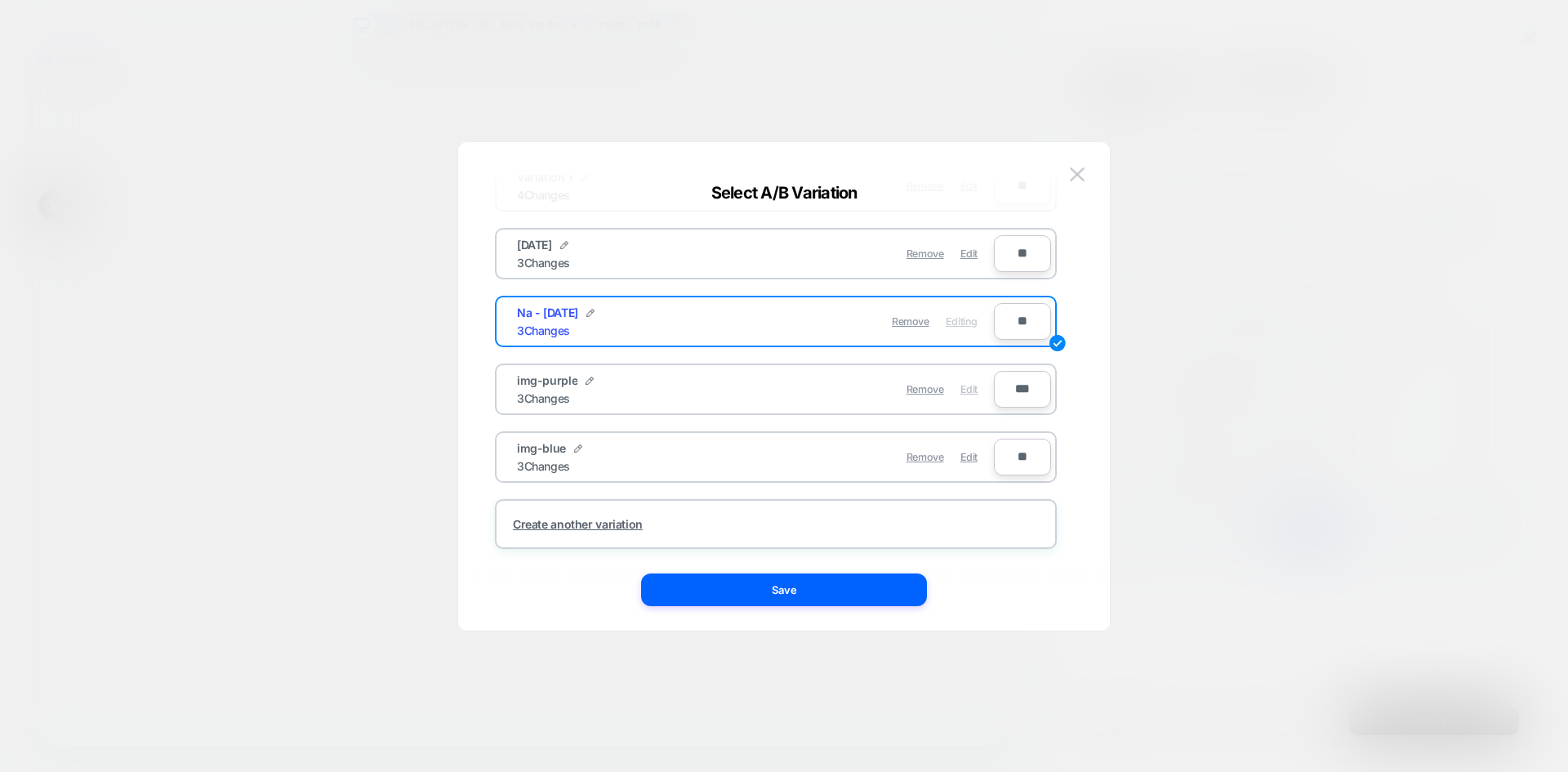
click at [969, 392] on span "Edit" at bounding box center [968, 389] width 17 height 12
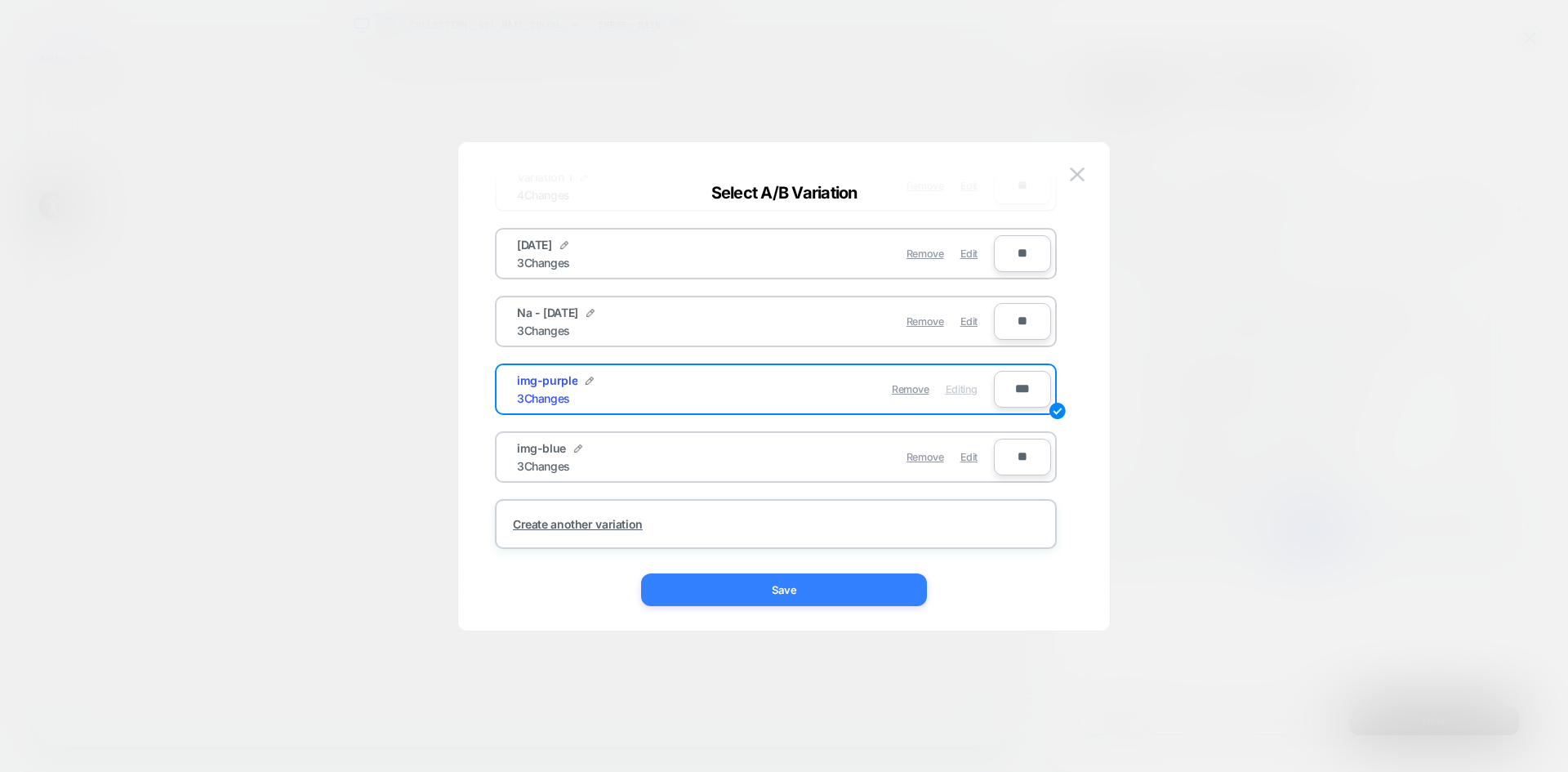
click at [862, 583] on button "Save" at bounding box center [784, 589] width 286 height 32
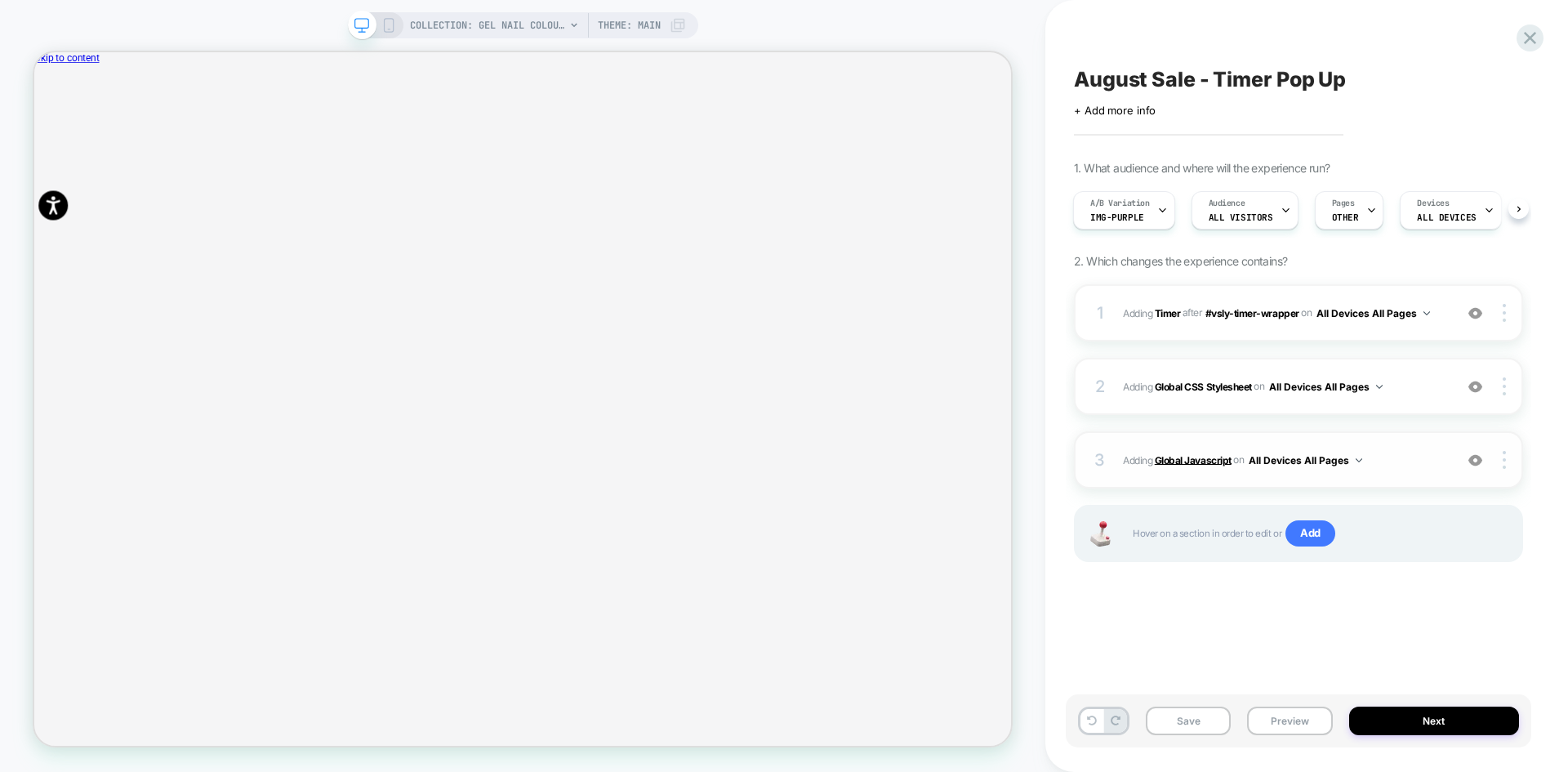
click at [1202, 464] on b "Global Javascript" at bounding box center [1193, 459] width 77 height 12
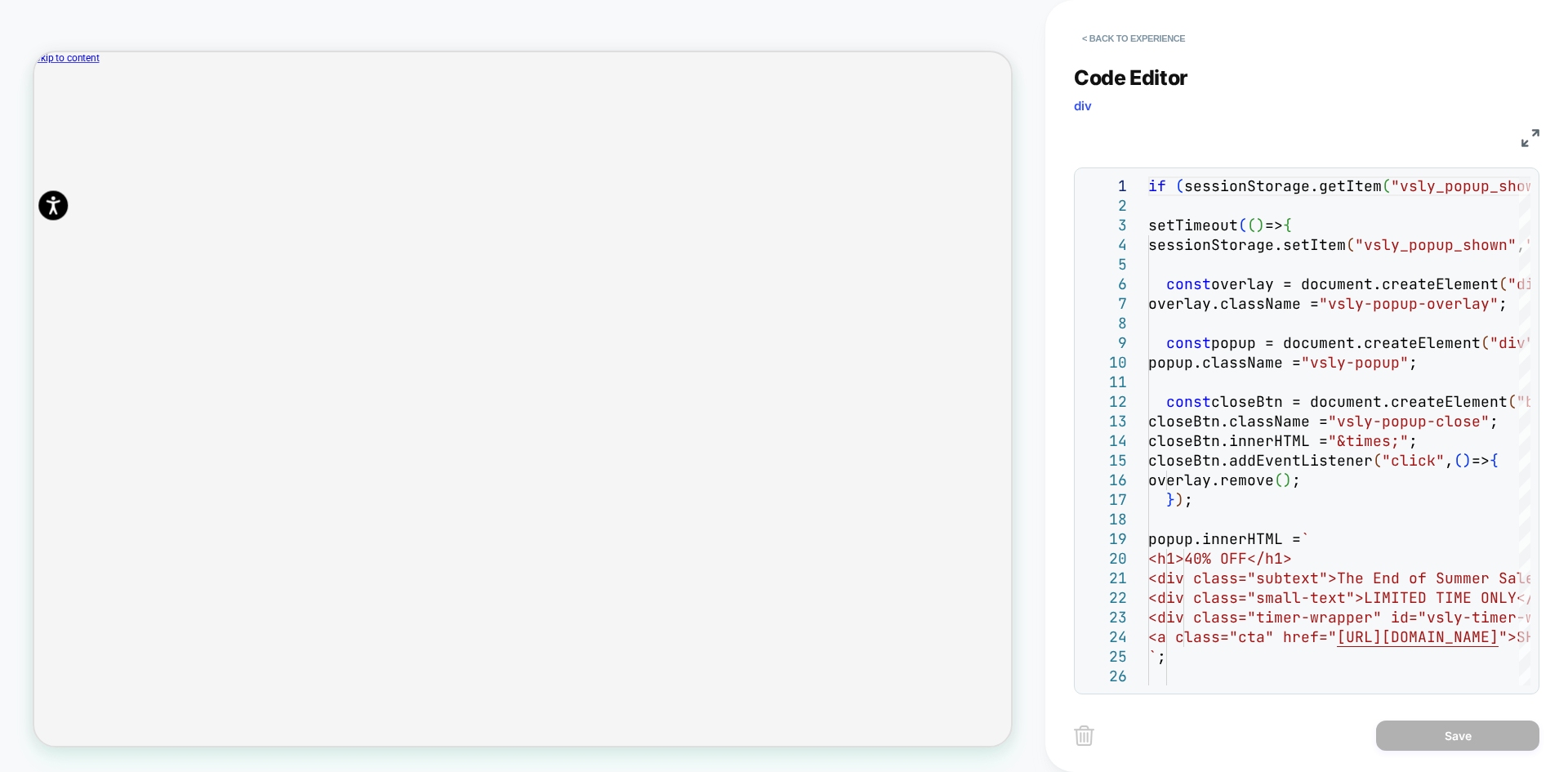
drag, startPoint x: 1530, startPoint y: 135, endPoint x: 1491, endPoint y: 166, distance: 49.8
click at [1530, 134] on img at bounding box center [1531, 138] width 18 height 18
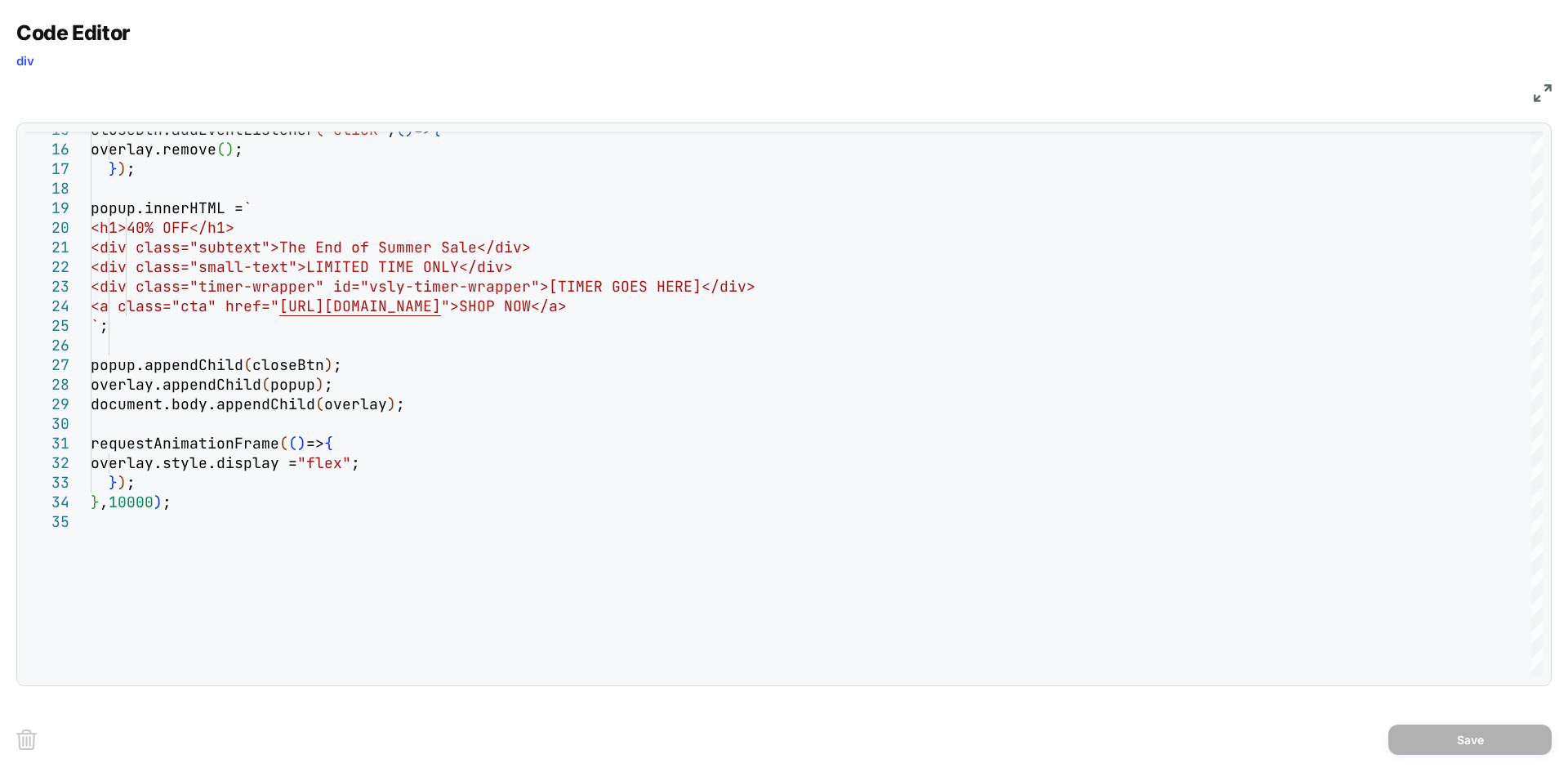
click at [1536, 95] on img at bounding box center [1543, 93] width 18 height 18
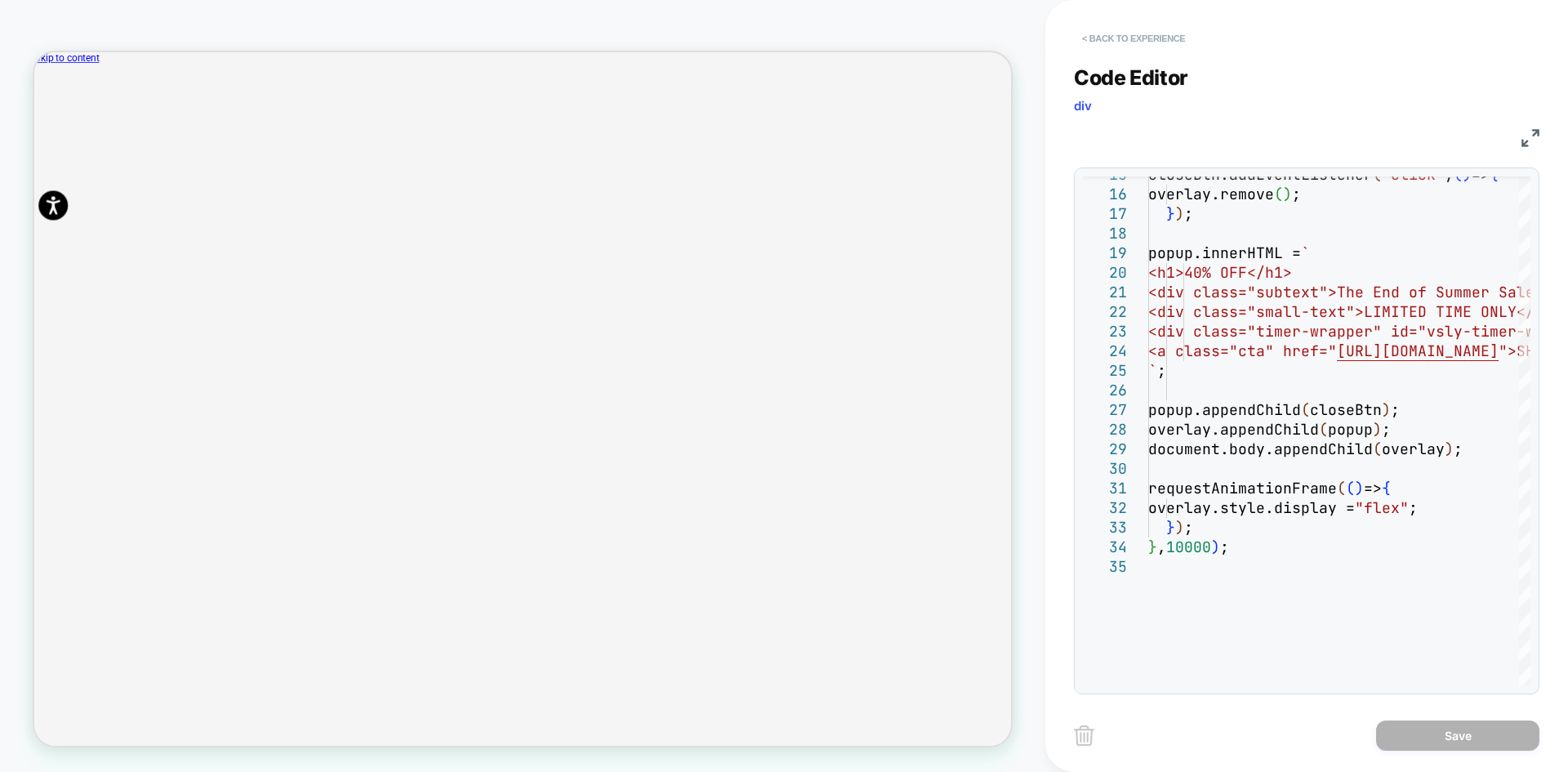
click at [1121, 35] on button "< Back to experience" at bounding box center [1134, 39] width 119 height 27
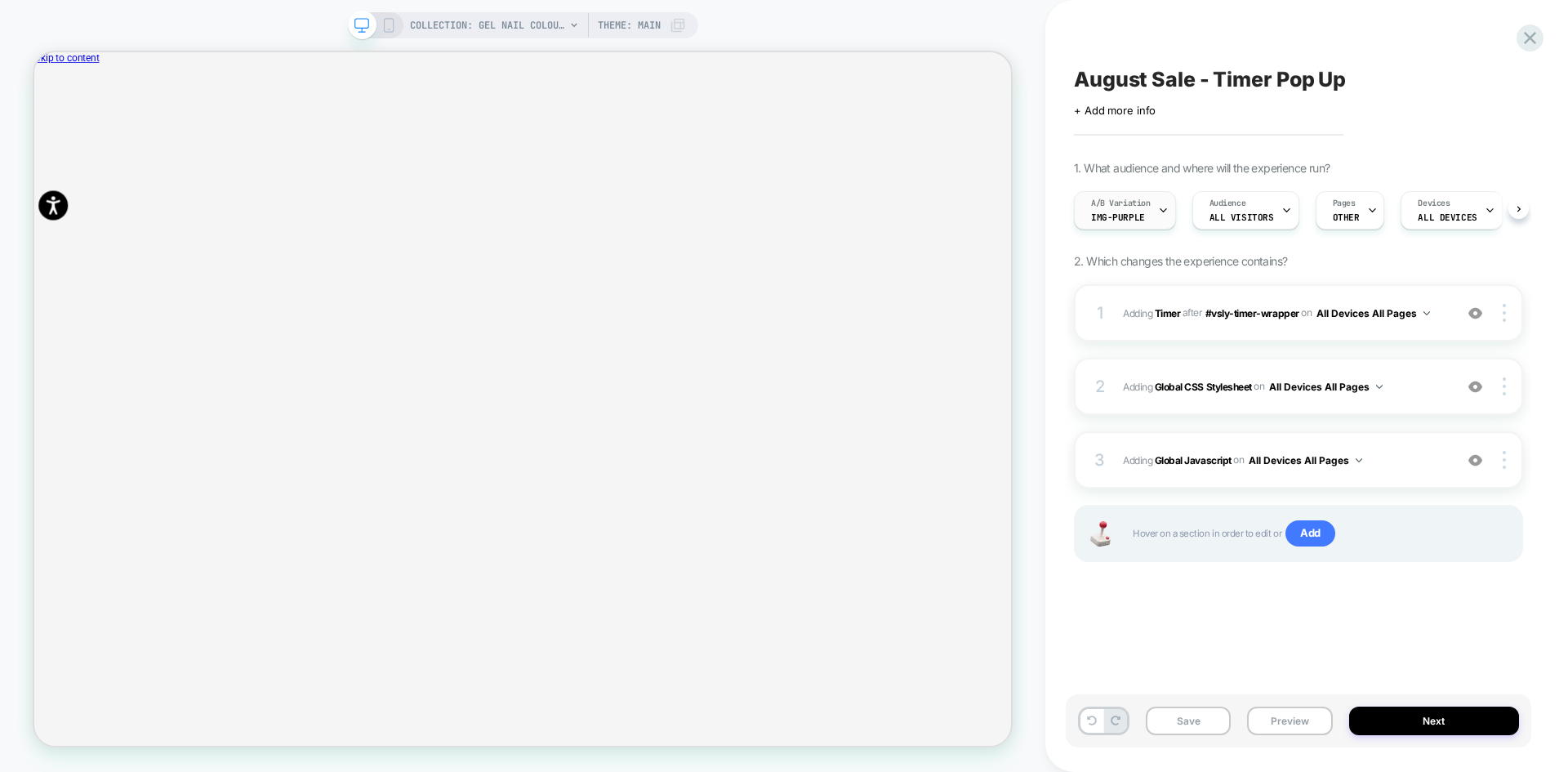
scroll to position [0, 1]
click at [1201, 389] on b "Global CSS Stylesheet" at bounding box center [1203, 386] width 97 height 12
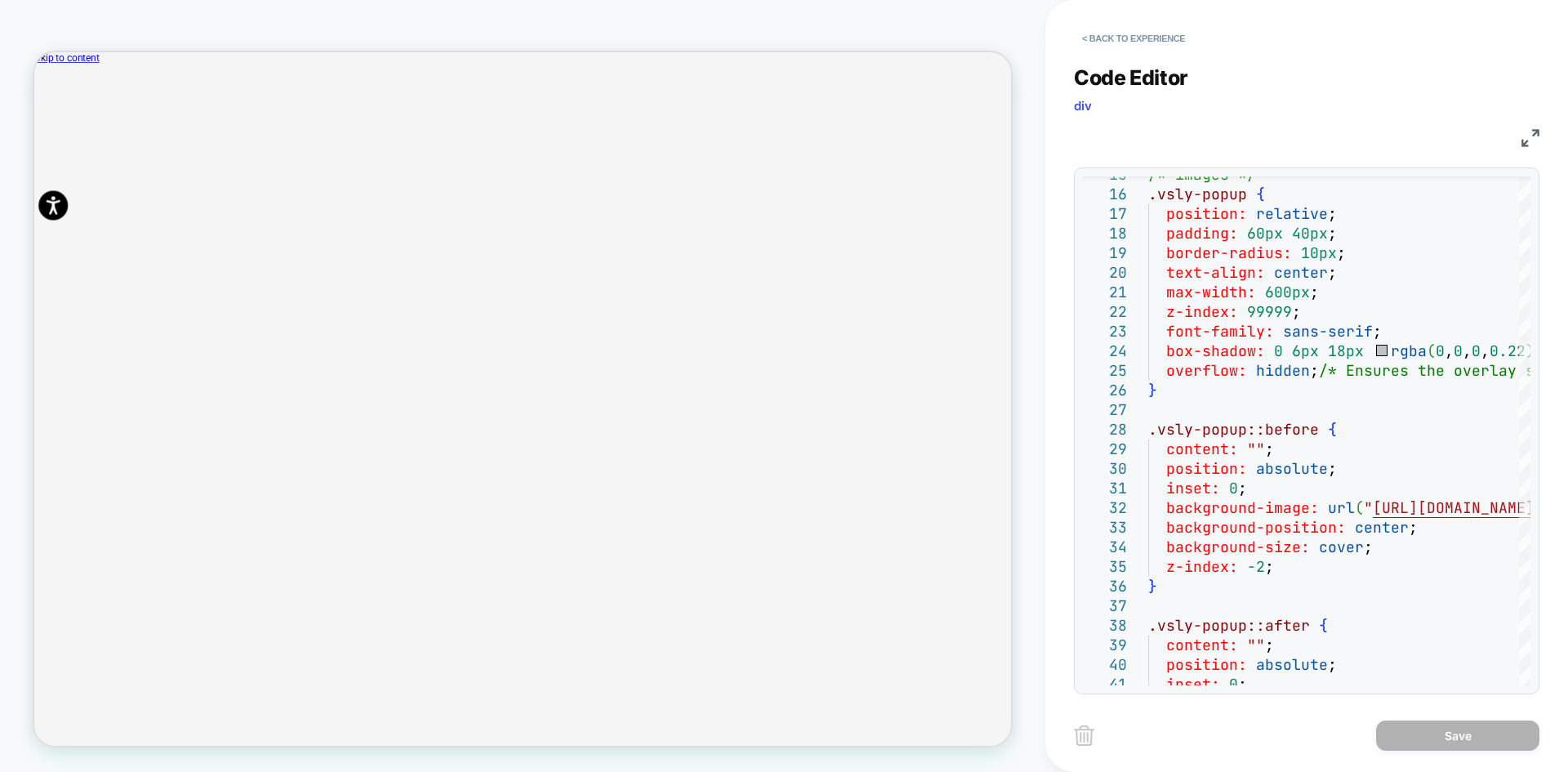
click at [1530, 129] on img at bounding box center [1531, 138] width 18 height 18
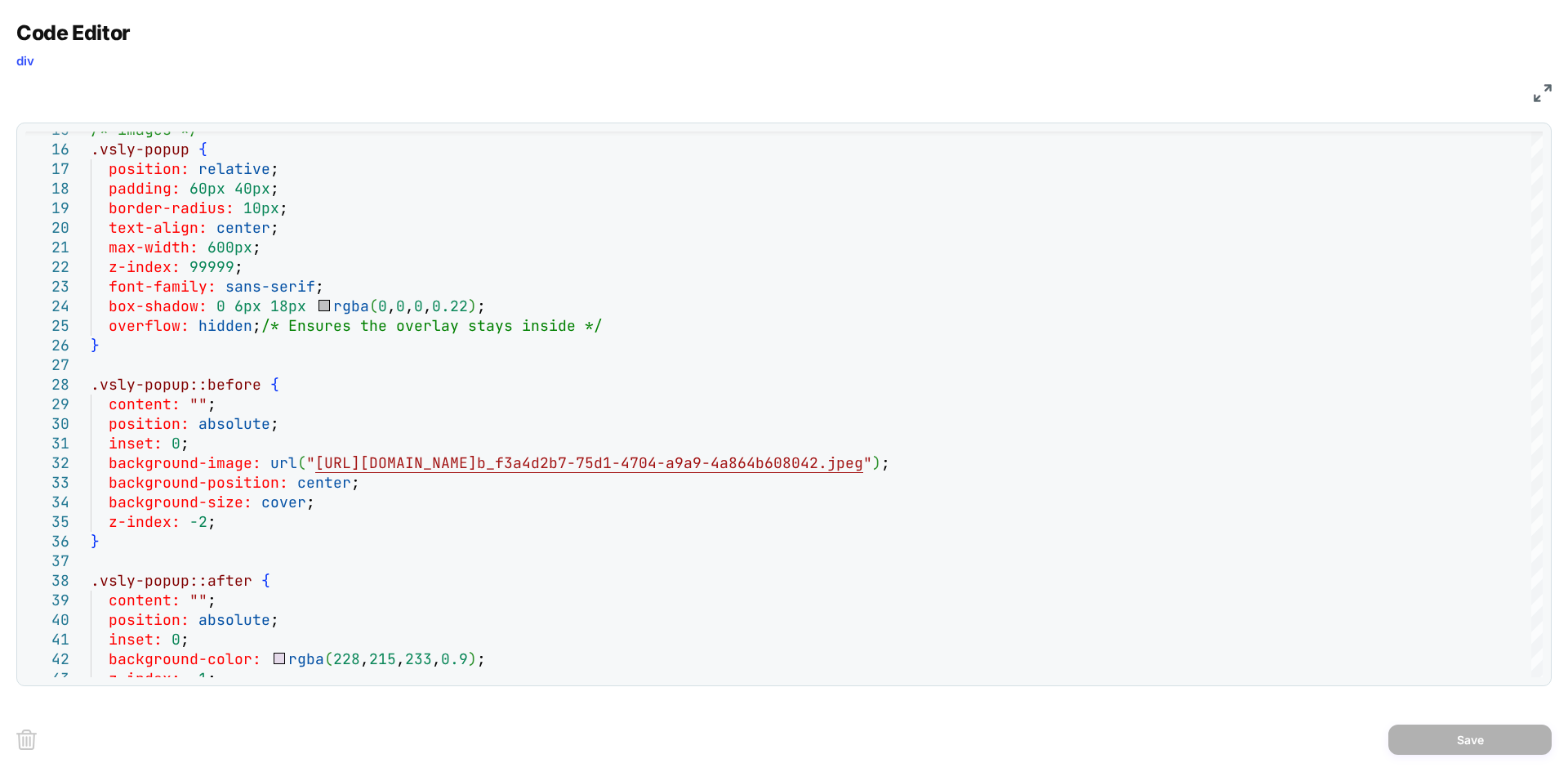
click at [1542, 95] on img at bounding box center [1543, 93] width 18 height 18
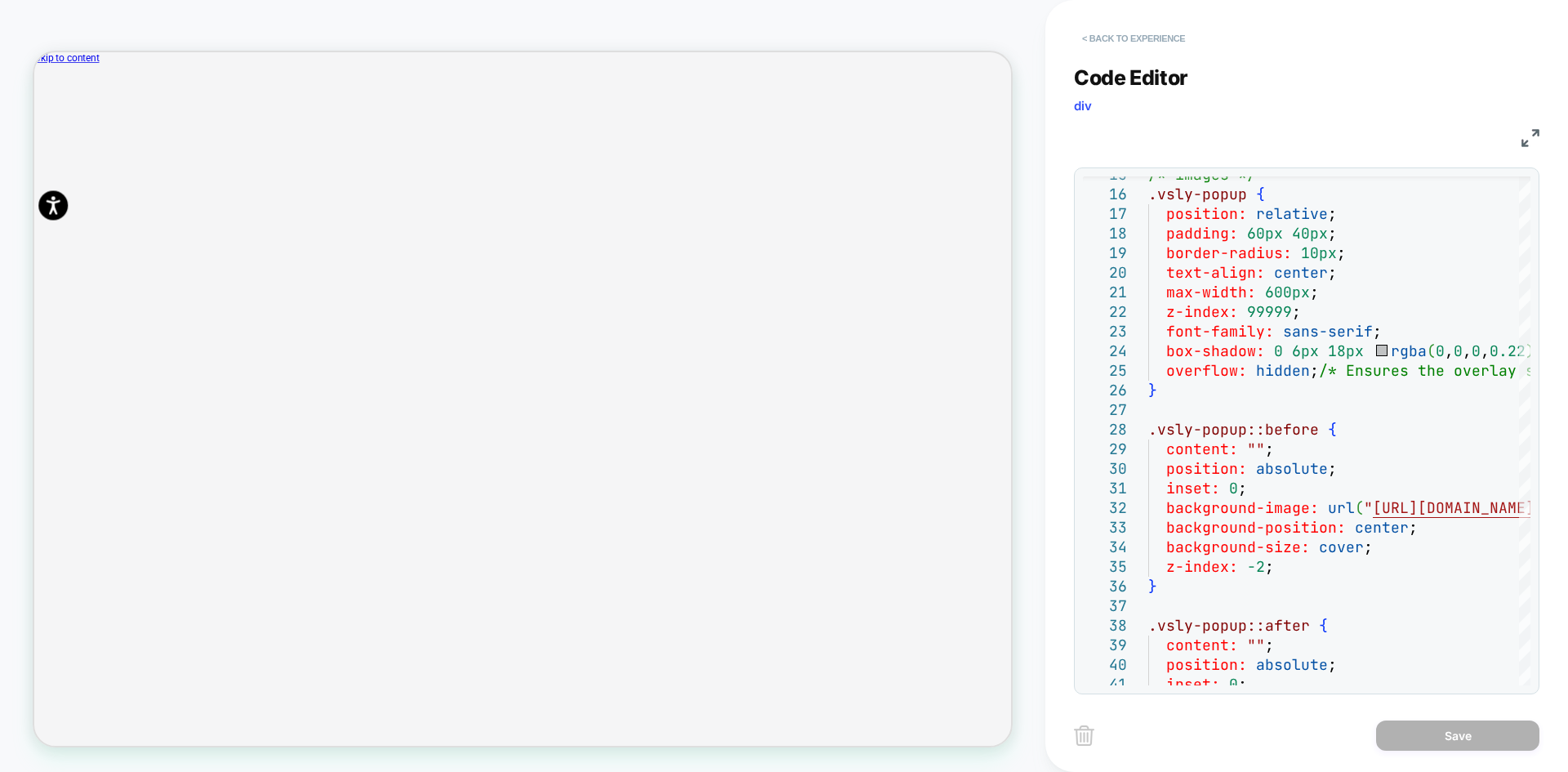
click at [1111, 42] on button "< Back to experience" at bounding box center [1134, 39] width 119 height 27
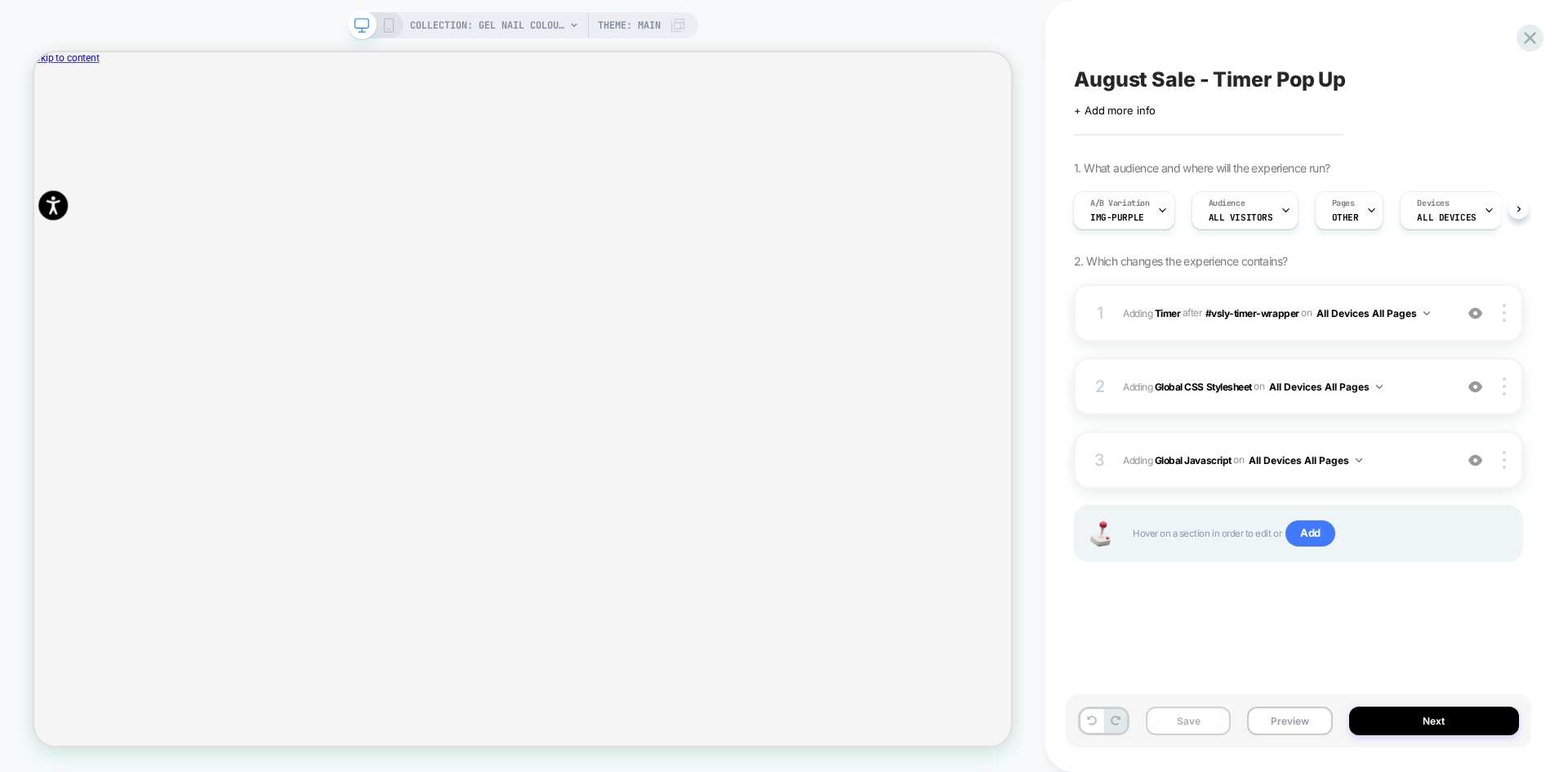
click at [1179, 721] on button "Save" at bounding box center [1188, 721] width 85 height 28
click at [1131, 209] on div "A/B Variation img-purple" at bounding box center [1119, 210] width 92 height 36
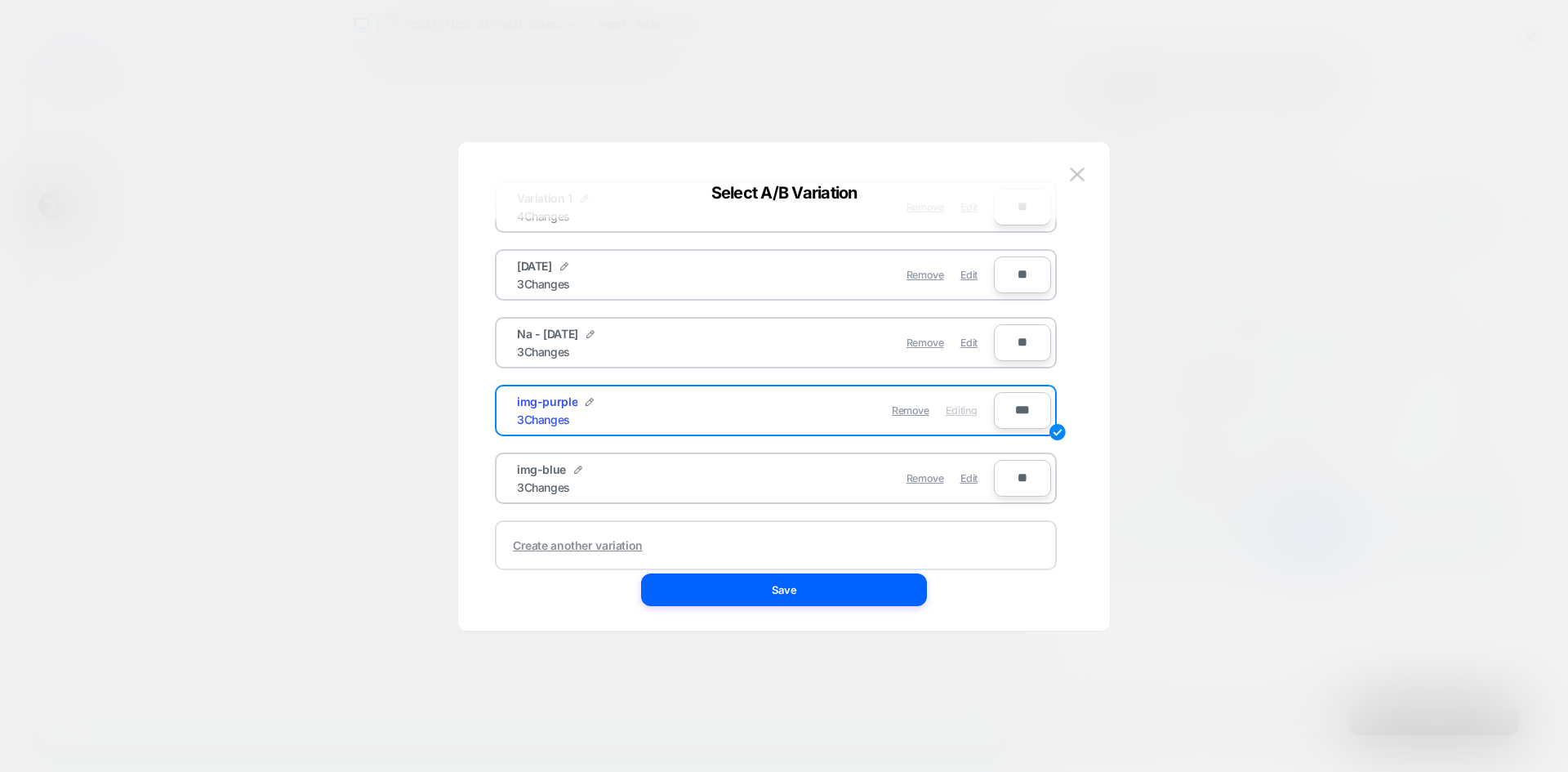
scroll to position [129, 0]
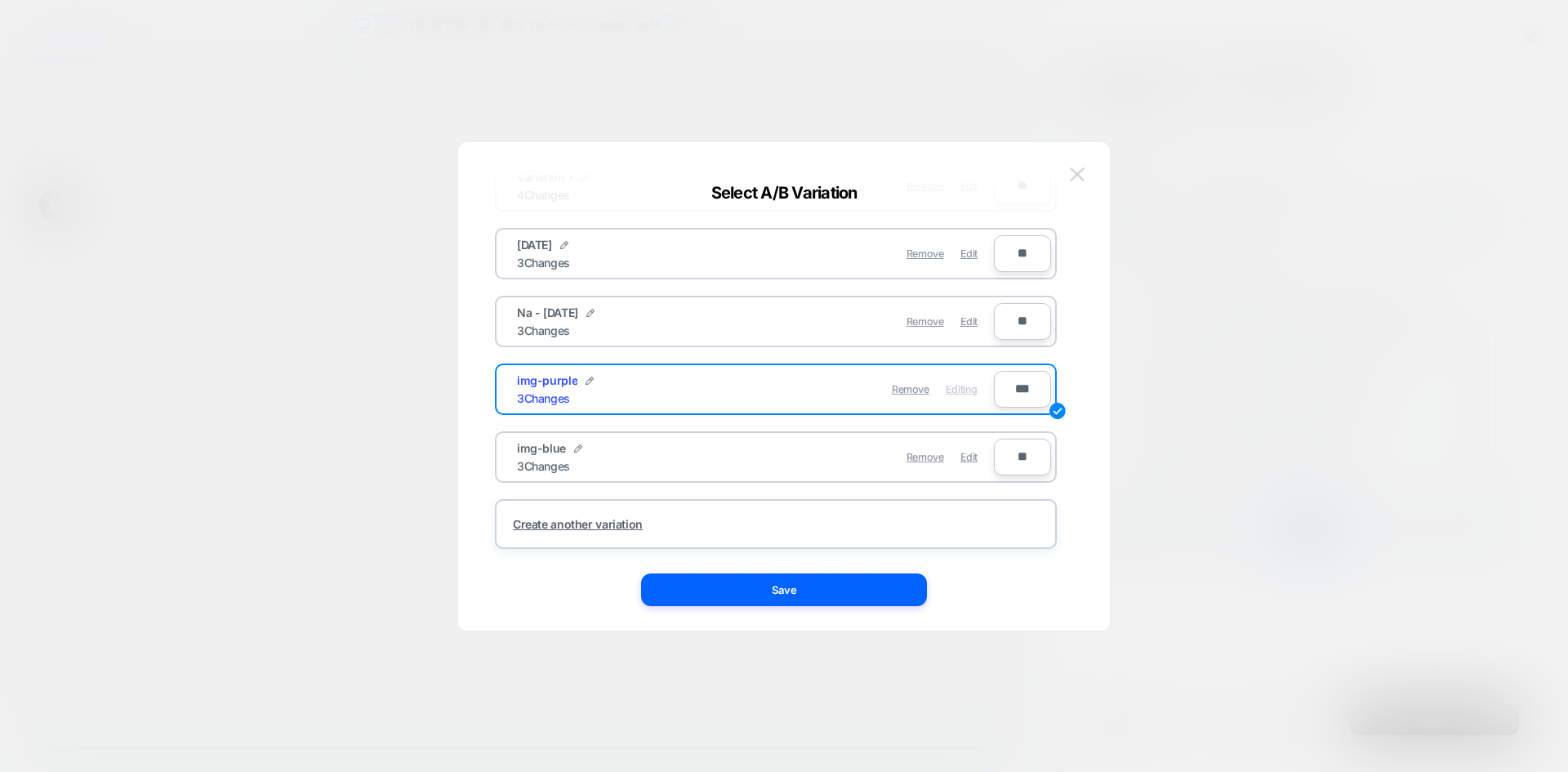
click at [1075, 174] on img at bounding box center [1077, 174] width 15 height 14
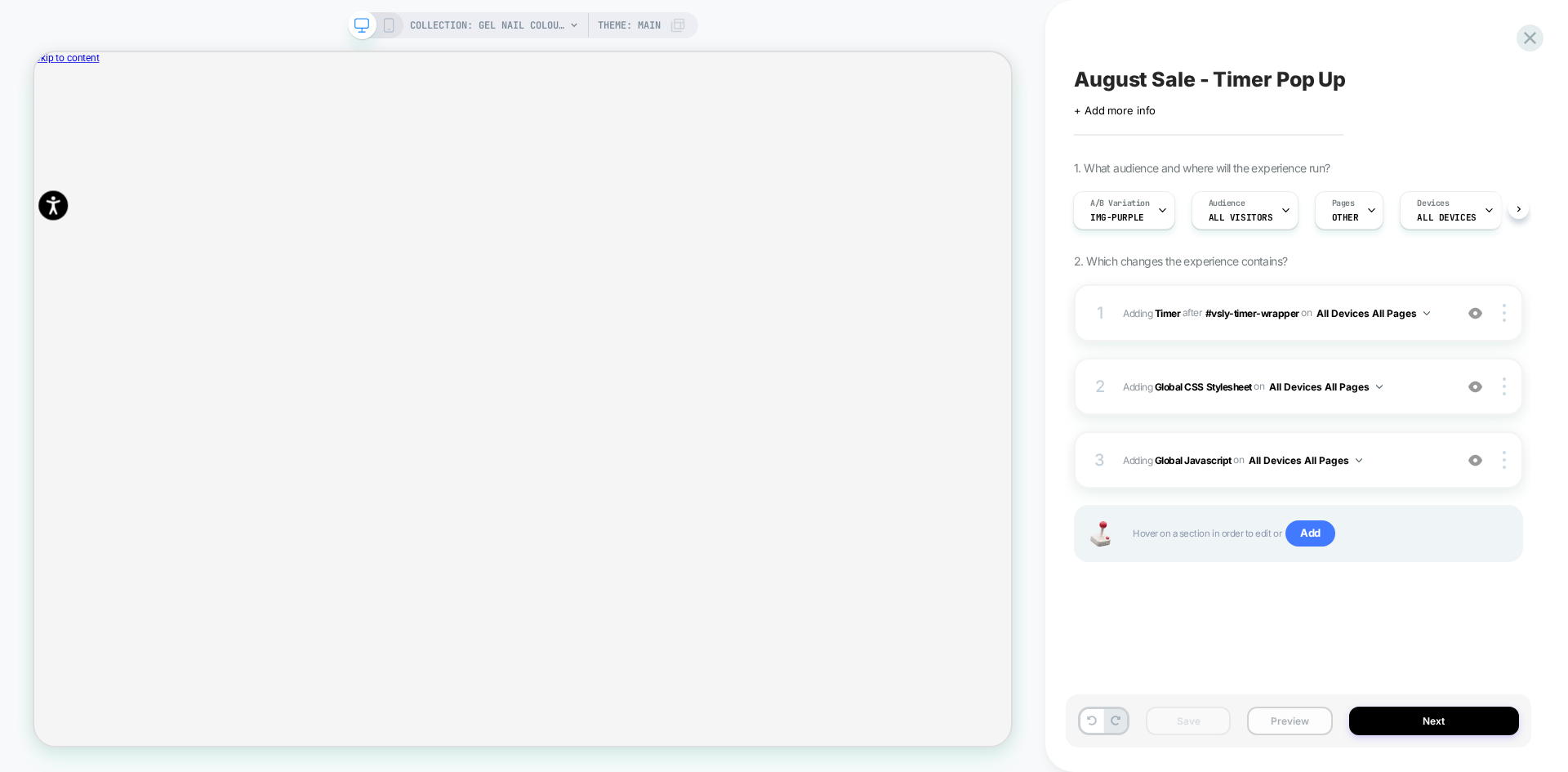
click at [1299, 730] on button "Preview" at bounding box center [1289, 721] width 85 height 28
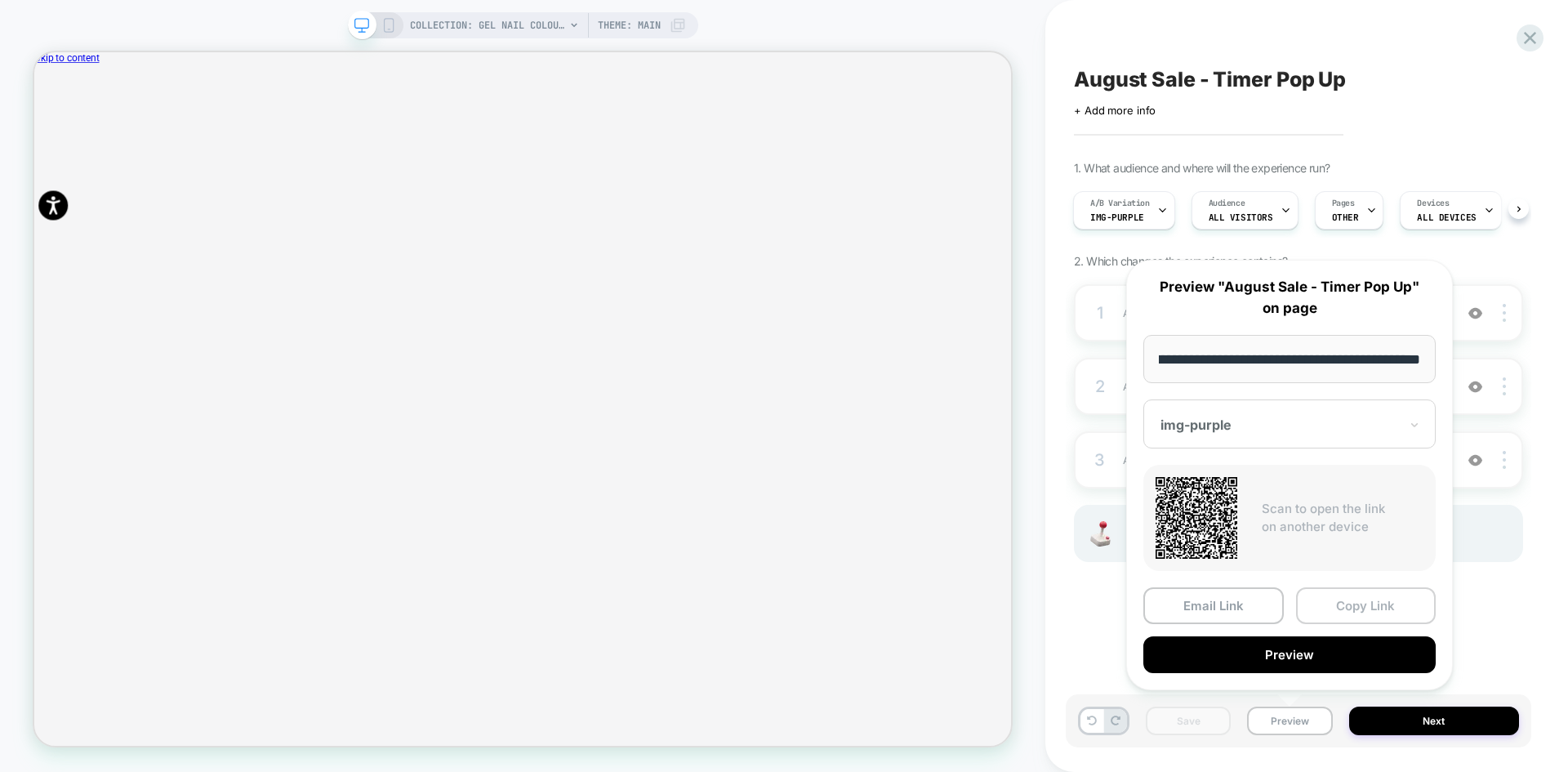
scroll to position [0, 0]
click at [1365, 609] on button "Copy Link" at bounding box center [1366, 605] width 140 height 36
